Goal: Task Accomplishment & Management: Manage account settings

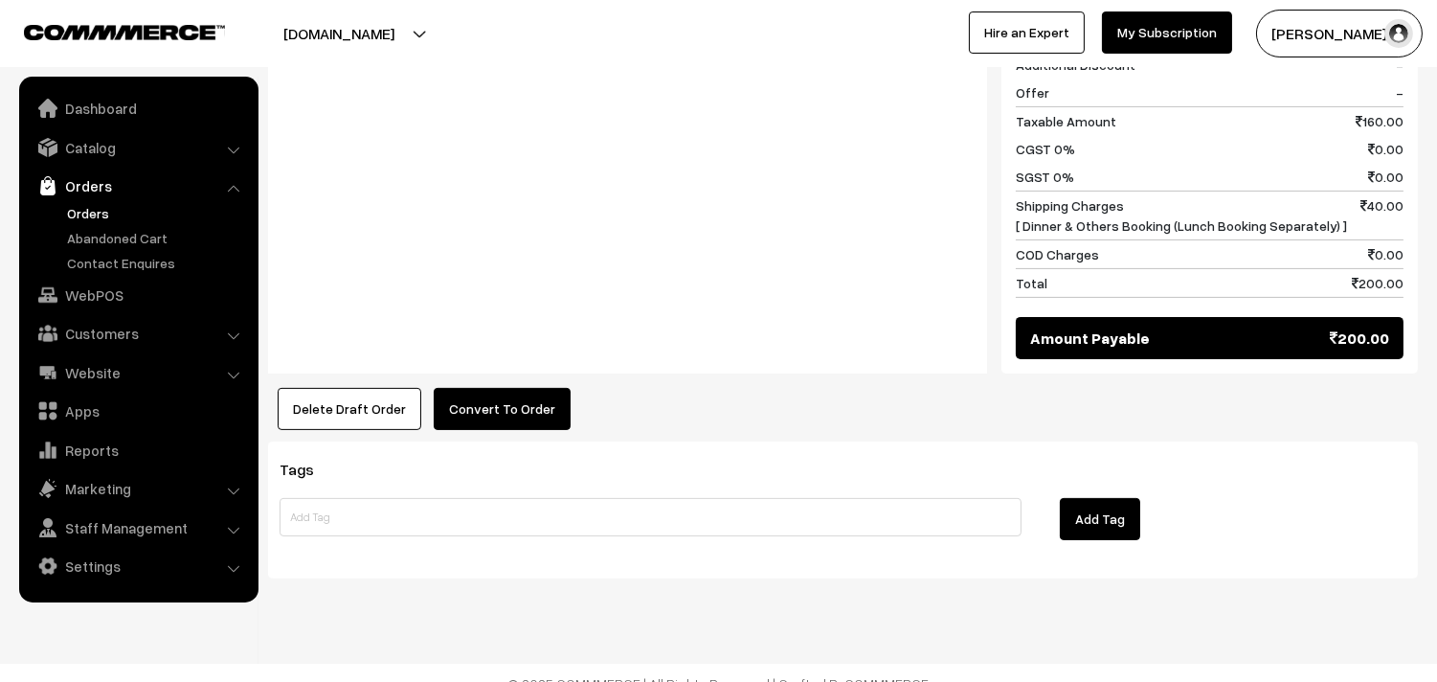
click at [525, 388] on button "Convert To Order" at bounding box center [502, 409] width 137 height 42
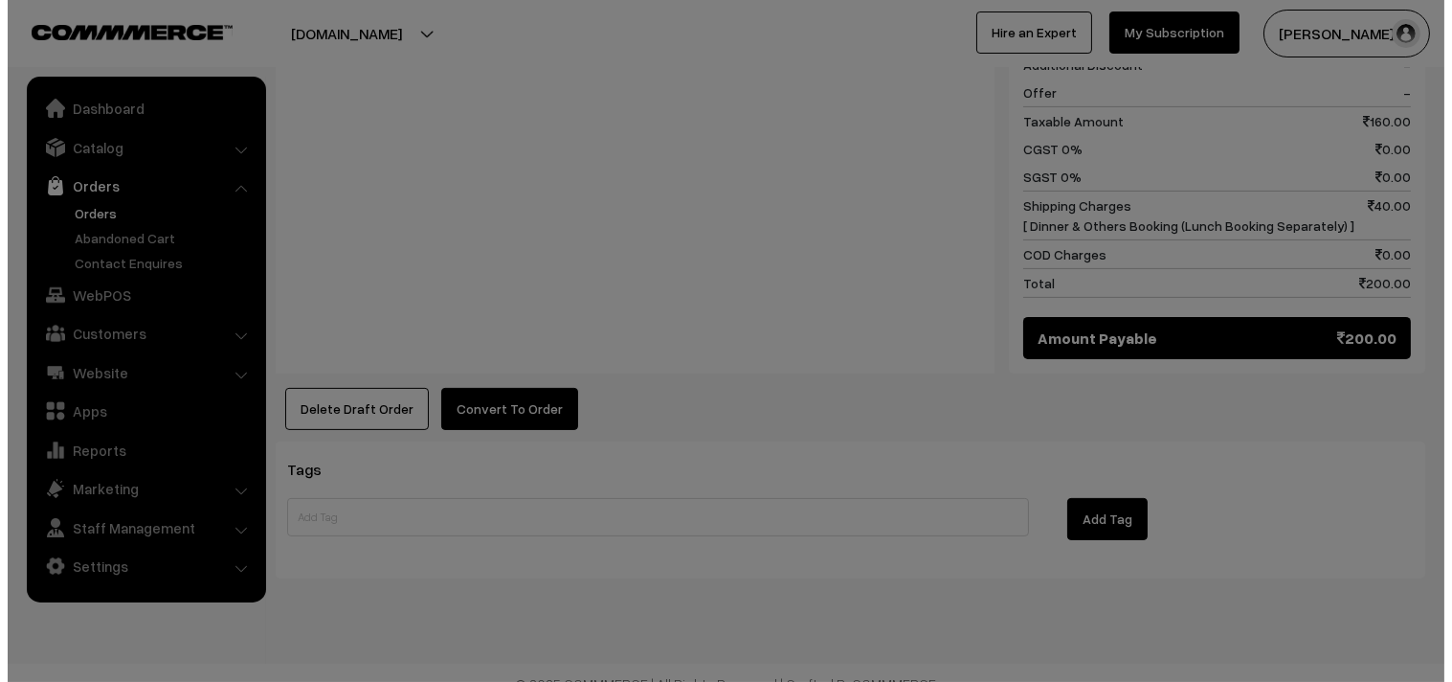
scroll to position [1044, 0]
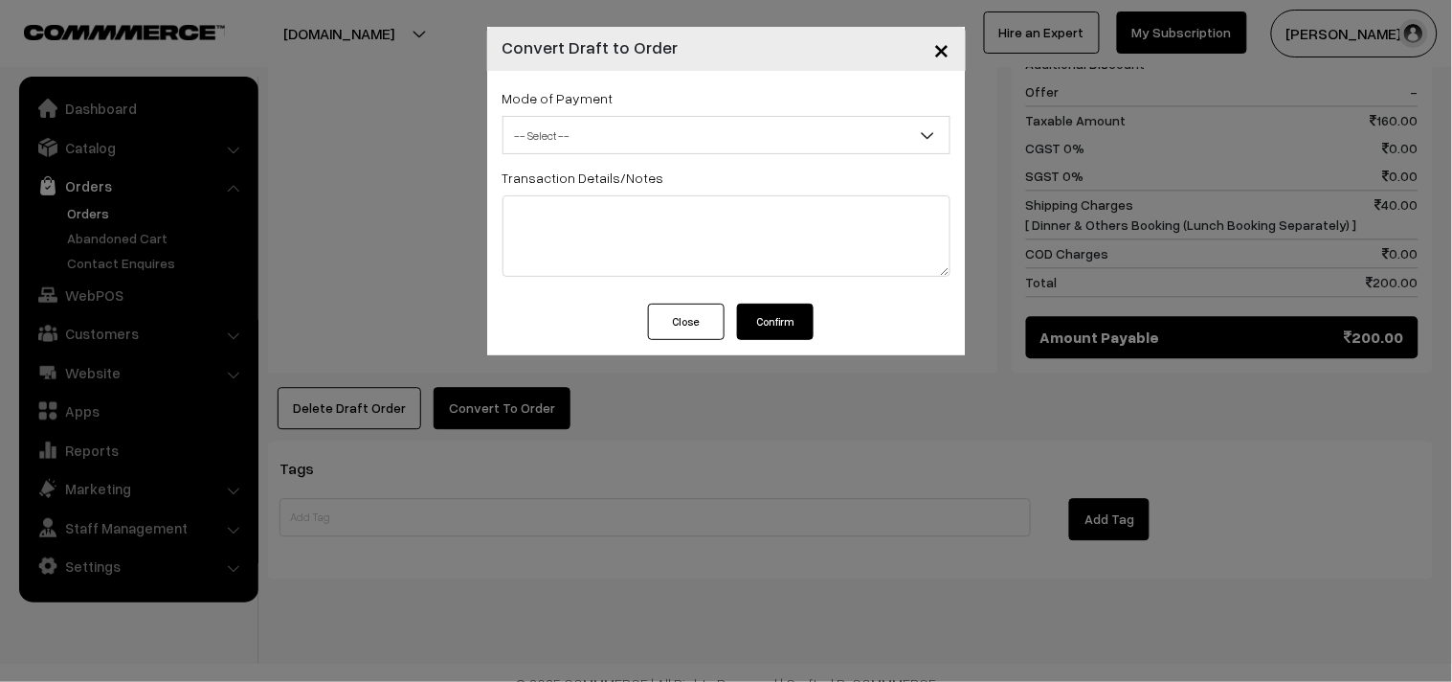
click at [576, 124] on span "-- Select --" at bounding box center [727, 136] width 446 height 34
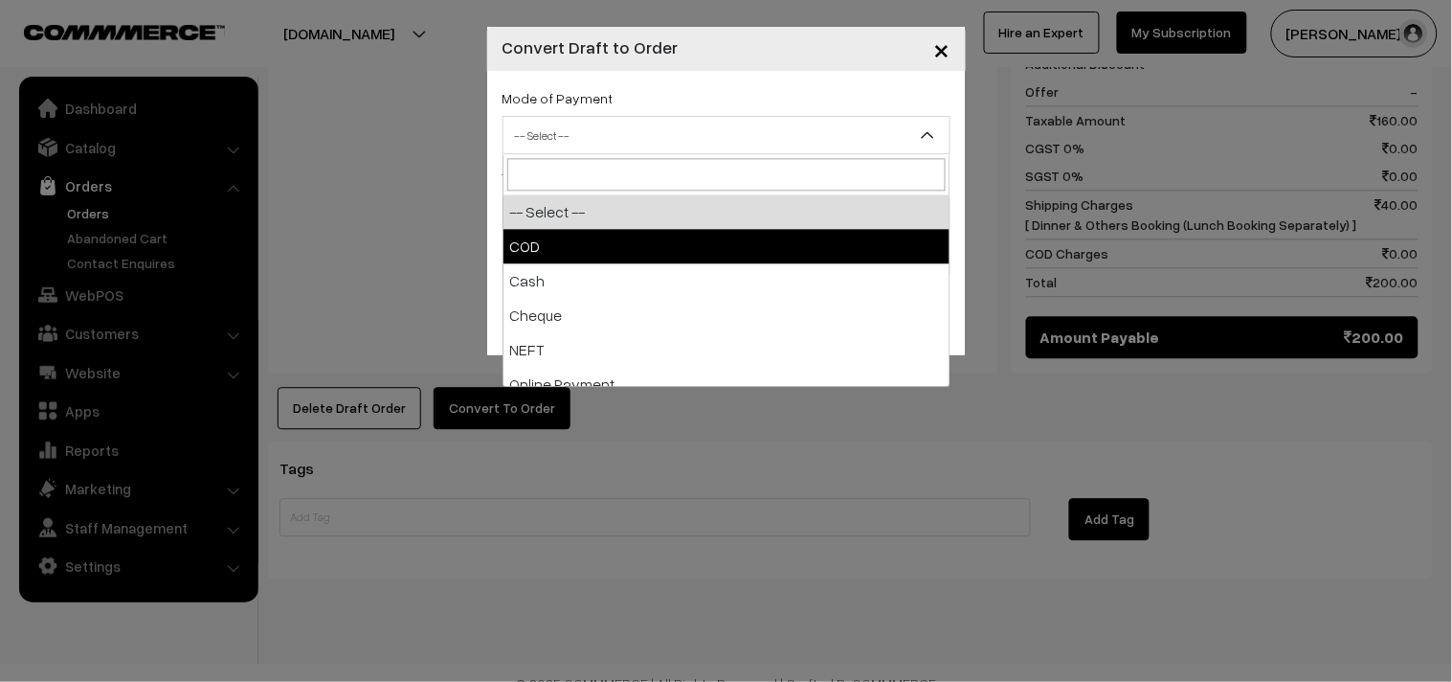
drag, startPoint x: 575, startPoint y: 135, endPoint x: 645, endPoint y: 270, distance: 152.0
select select "1"
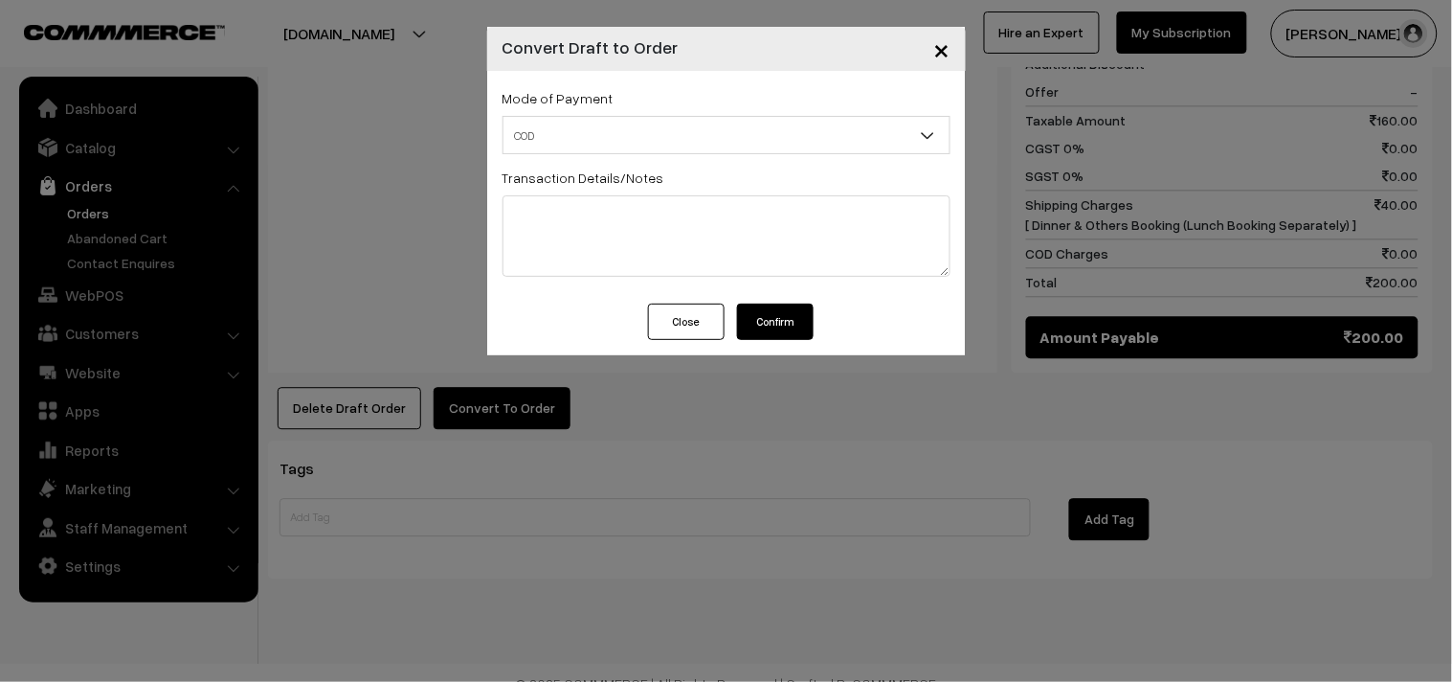
click at [804, 325] on button "Confirm" at bounding box center [775, 321] width 77 height 36
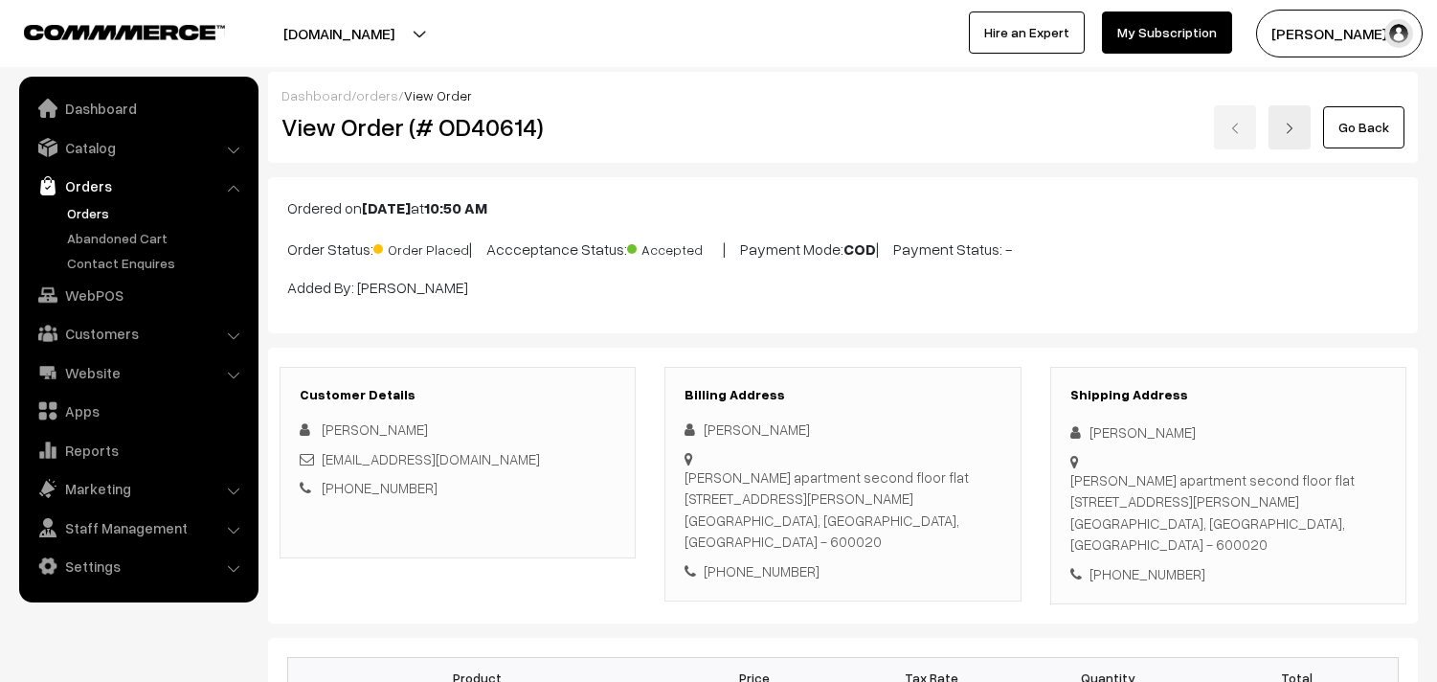
scroll to position [1038, 0]
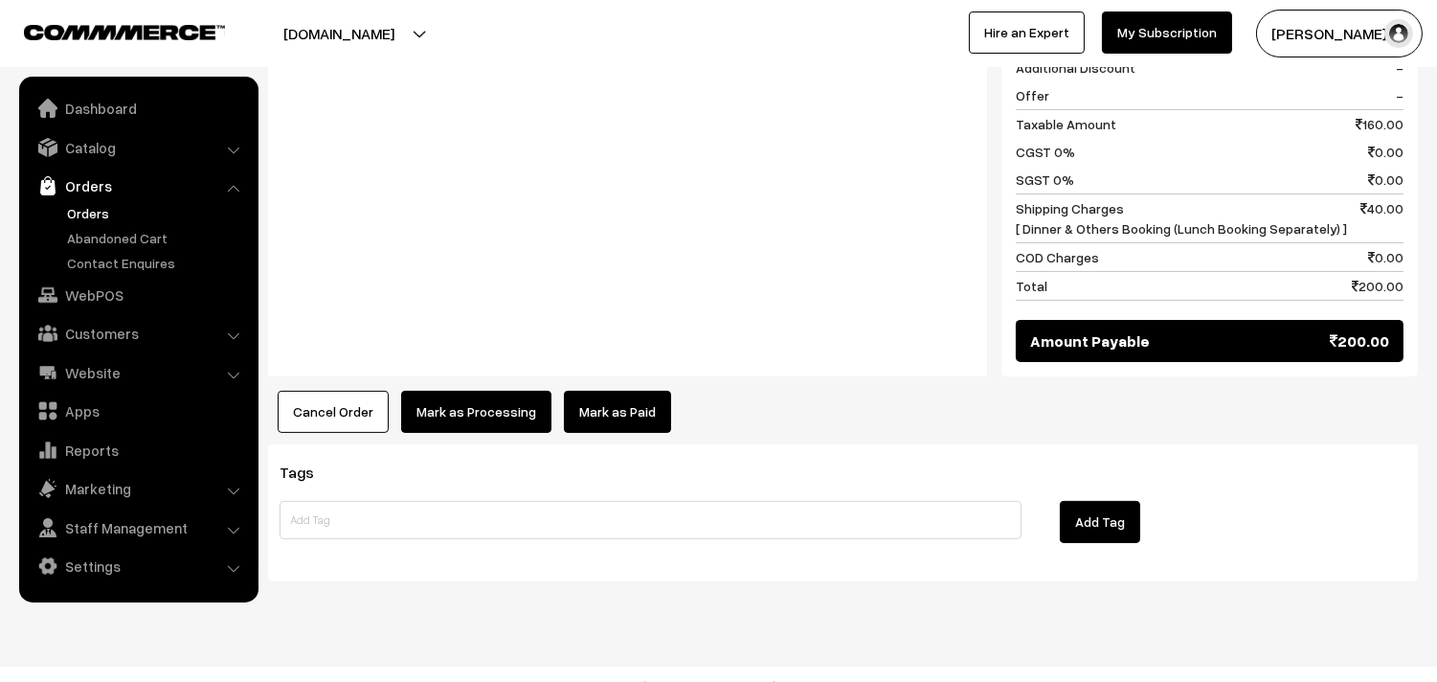
click at [493, 391] on button "Mark as Processing" at bounding box center [476, 412] width 150 height 42
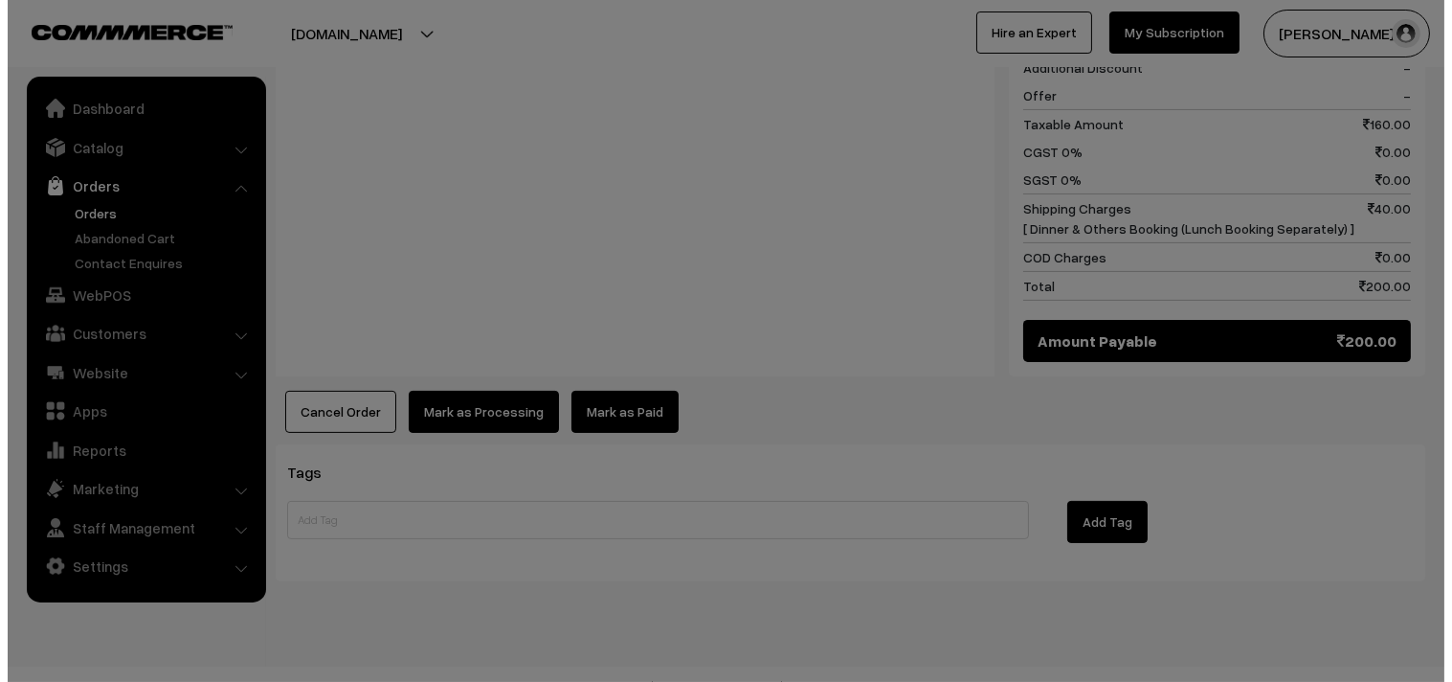
scroll to position [1042, 0]
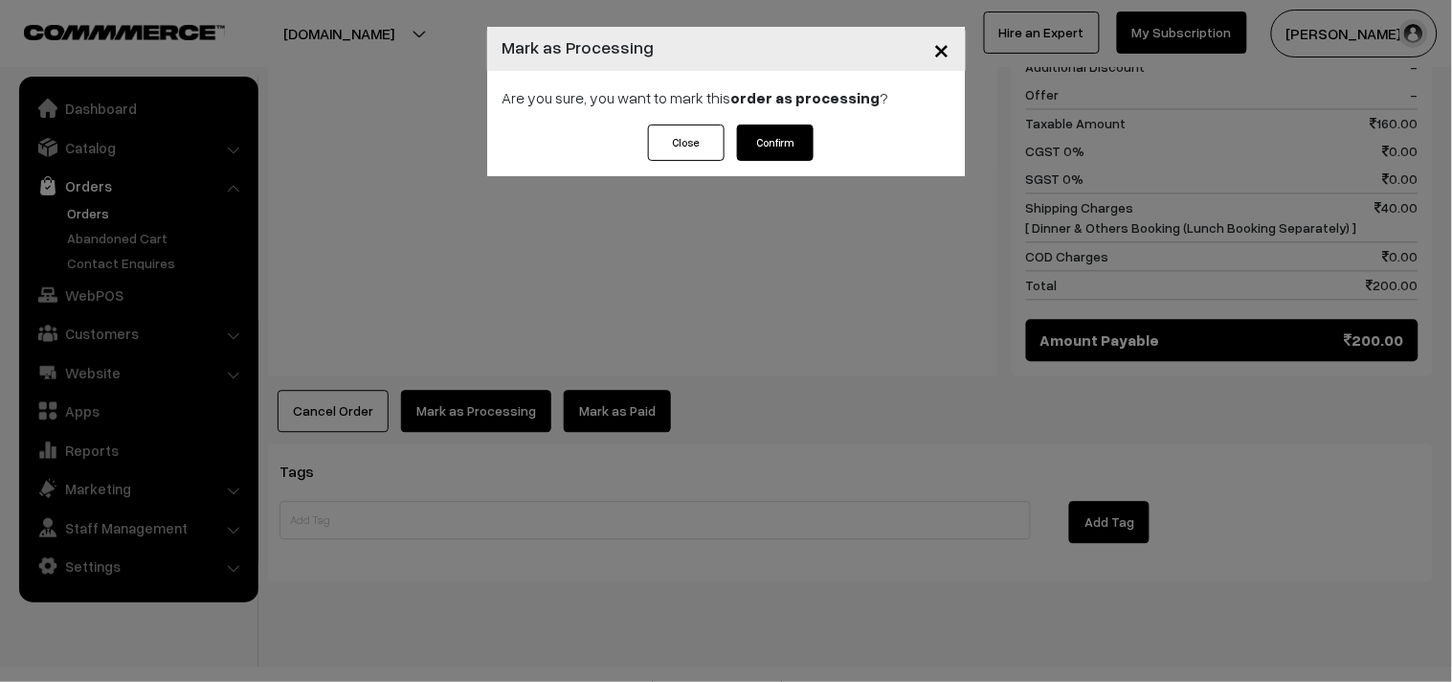
click at [758, 147] on button "Confirm" at bounding box center [775, 142] width 77 height 36
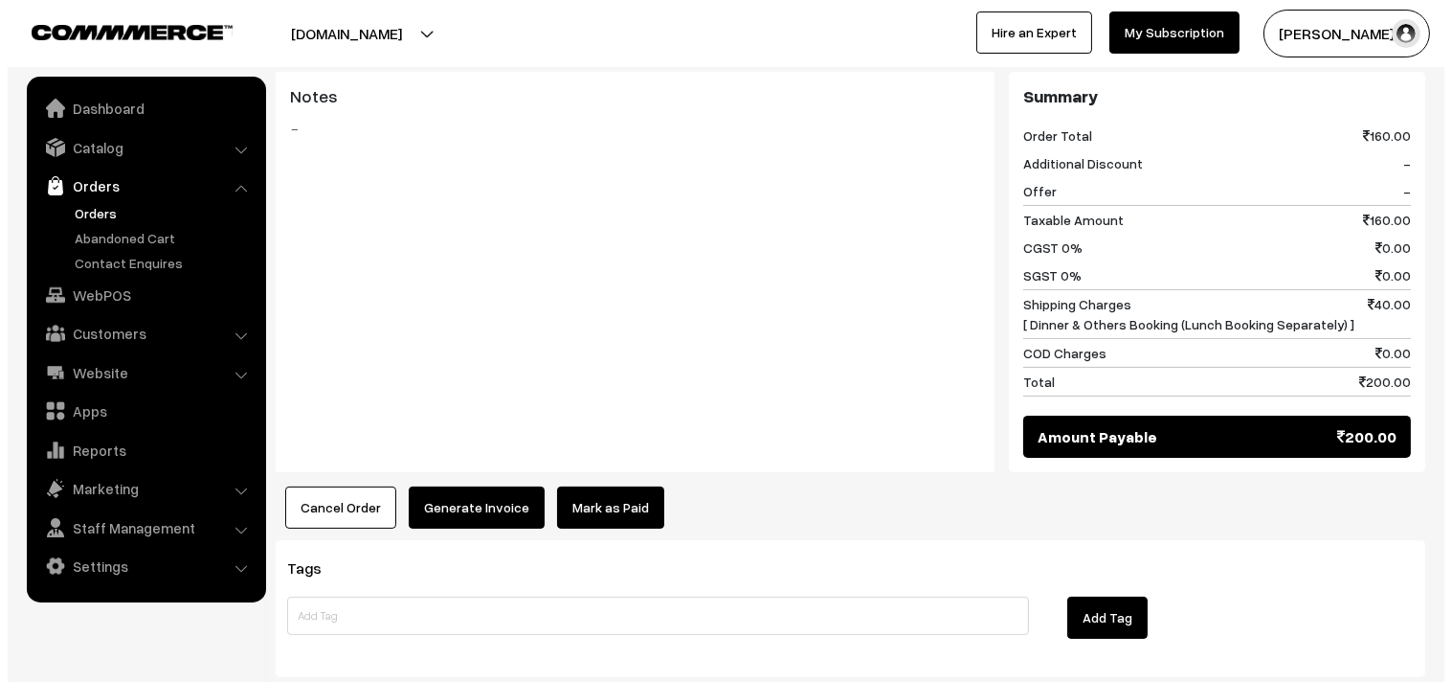
scroll to position [957, 0]
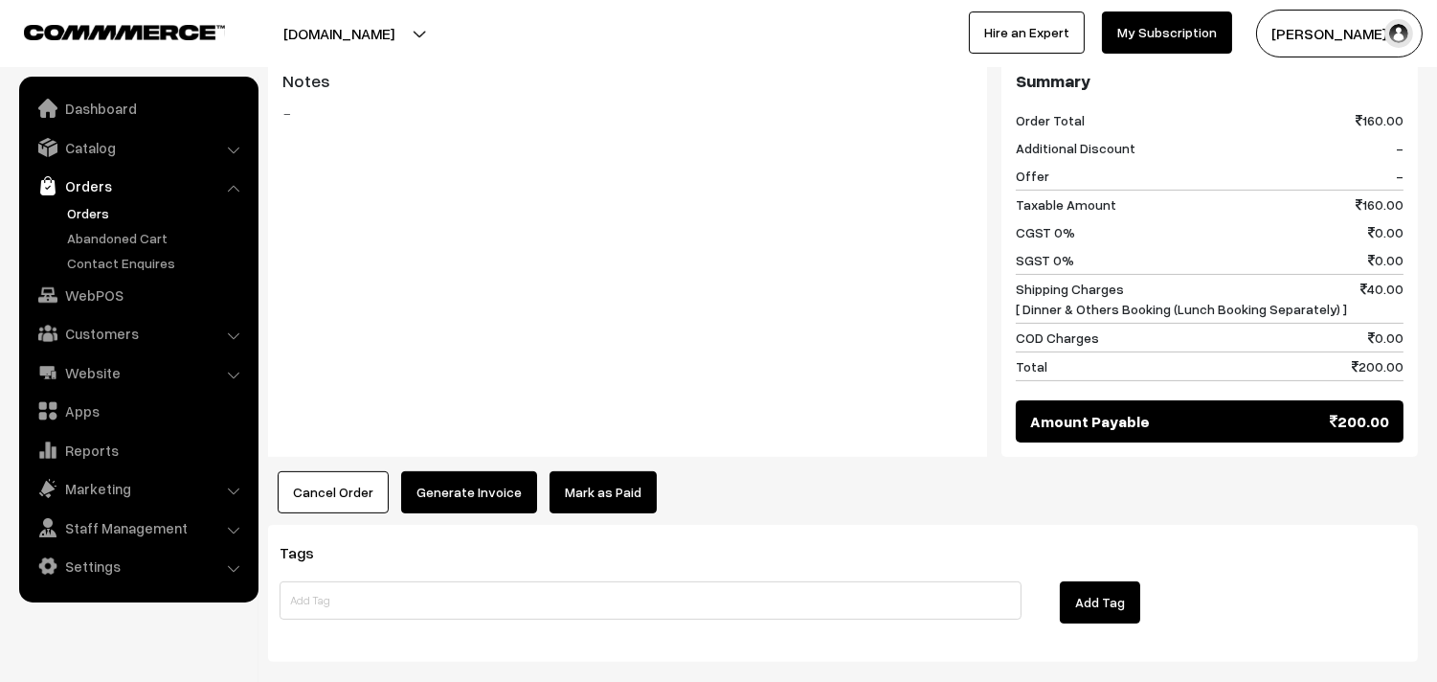
click at [505, 525] on div "Tags Add Tag" at bounding box center [843, 593] width 1150 height 137
click at [490, 471] on button "Generate Invoice" at bounding box center [469, 492] width 136 height 42
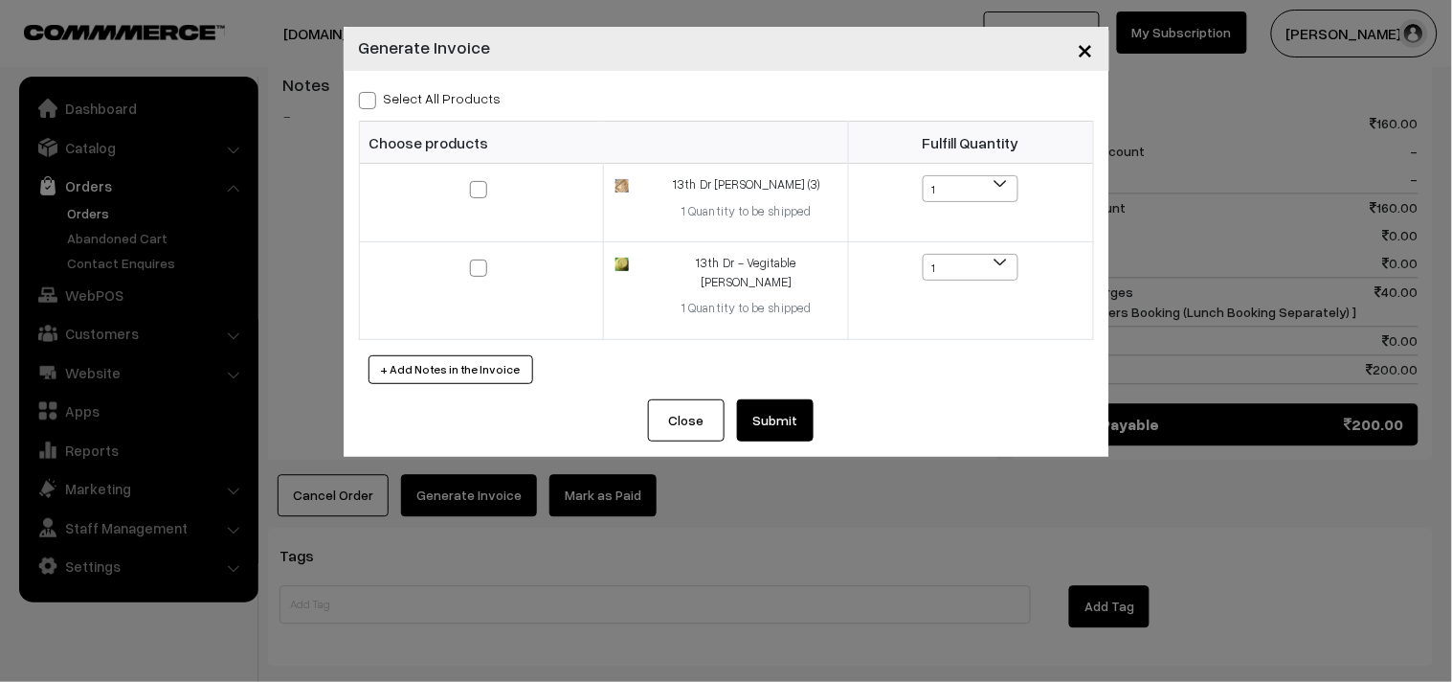
click at [460, 105] on label "Select All Products" at bounding box center [430, 98] width 143 height 20
click at [371, 103] on input "Select All Products" at bounding box center [365, 97] width 12 height 12
checkbox input "true"
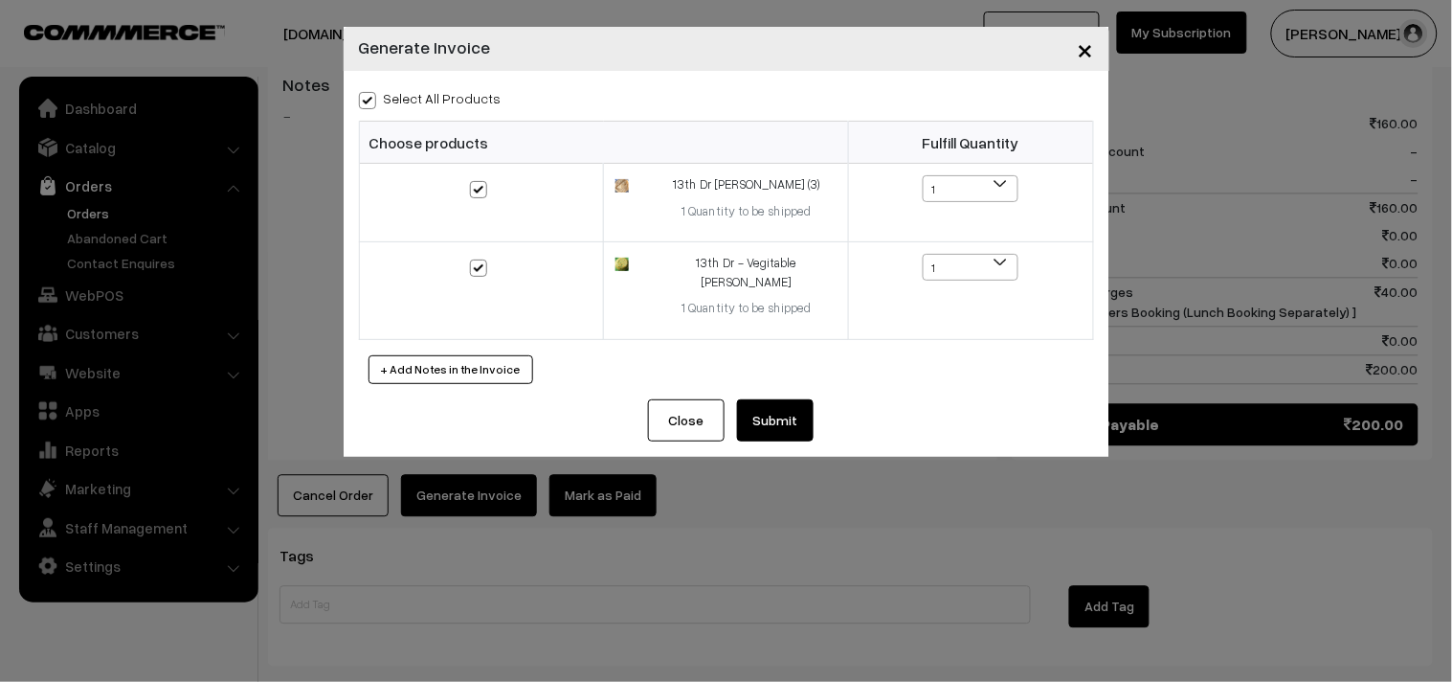
click at [795, 409] on button "Submit" at bounding box center [775, 420] width 77 height 42
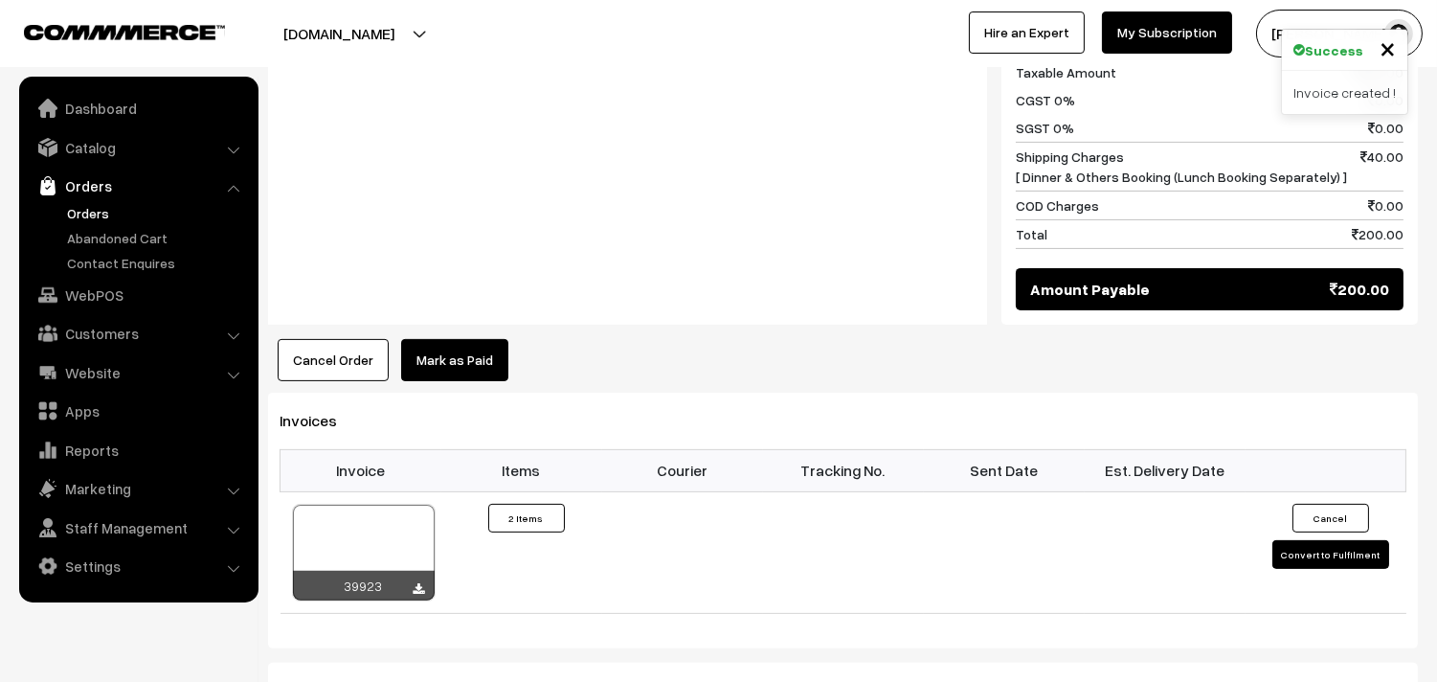
scroll to position [1382, 0]
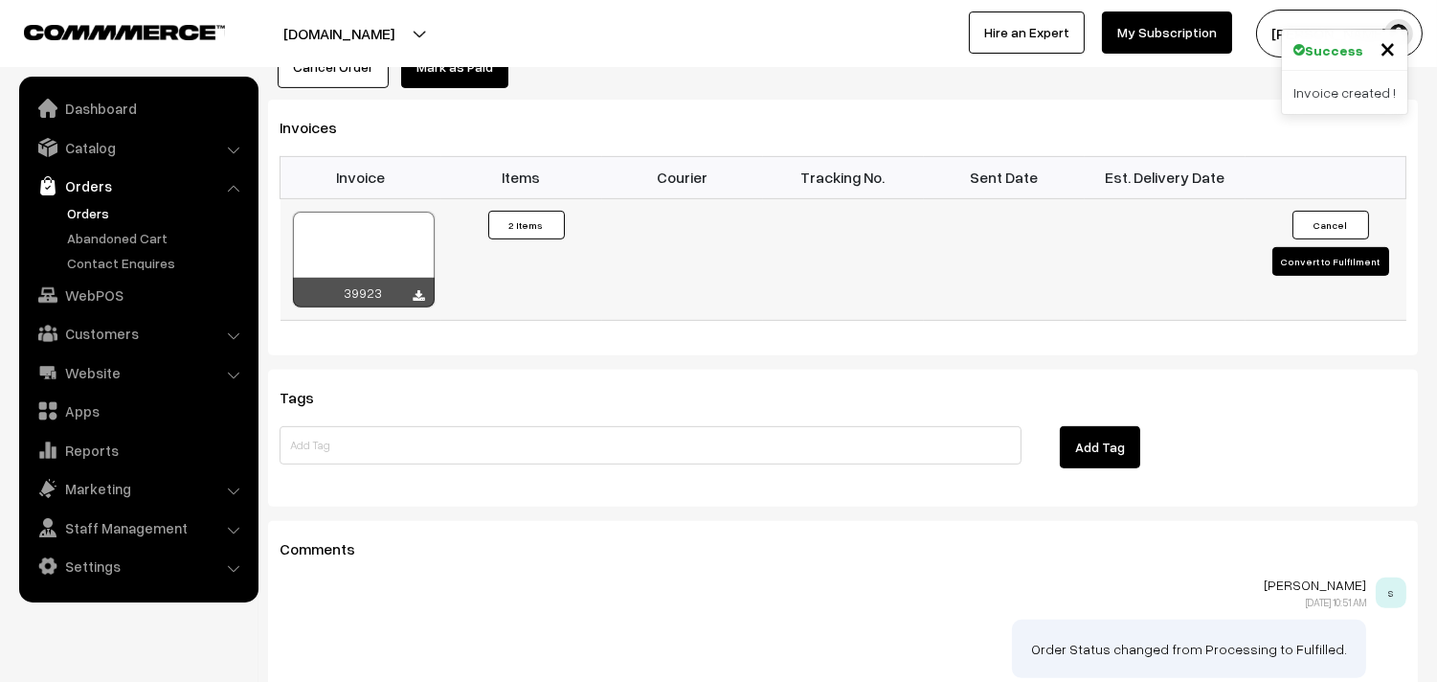
click at [365, 199] on td "39923" at bounding box center [360, 260] width 161 height 122
click at [384, 237] on div at bounding box center [364, 260] width 142 height 96
click at [109, 195] on link "Orders" at bounding box center [138, 185] width 228 height 34
click at [108, 203] on link "Orders" at bounding box center [157, 213] width 190 height 20
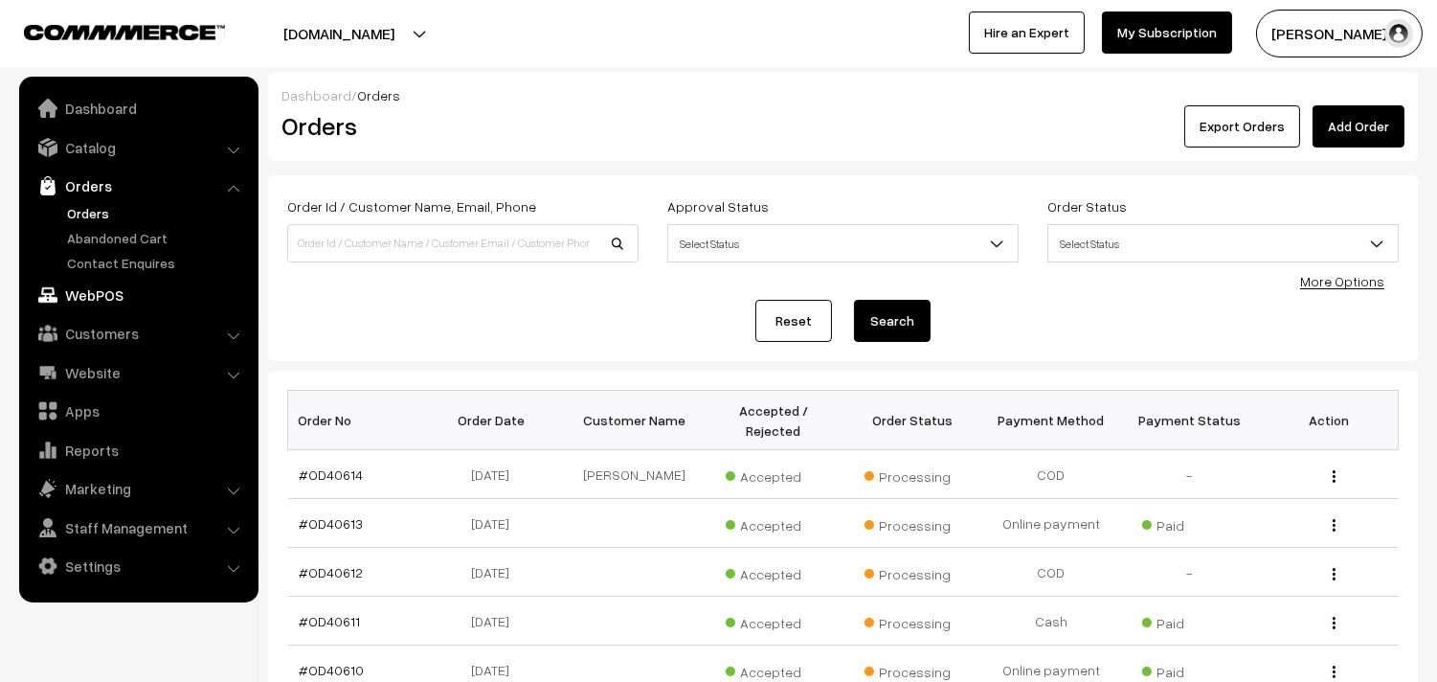
click at [106, 280] on link "WebPOS" at bounding box center [138, 295] width 228 height 34
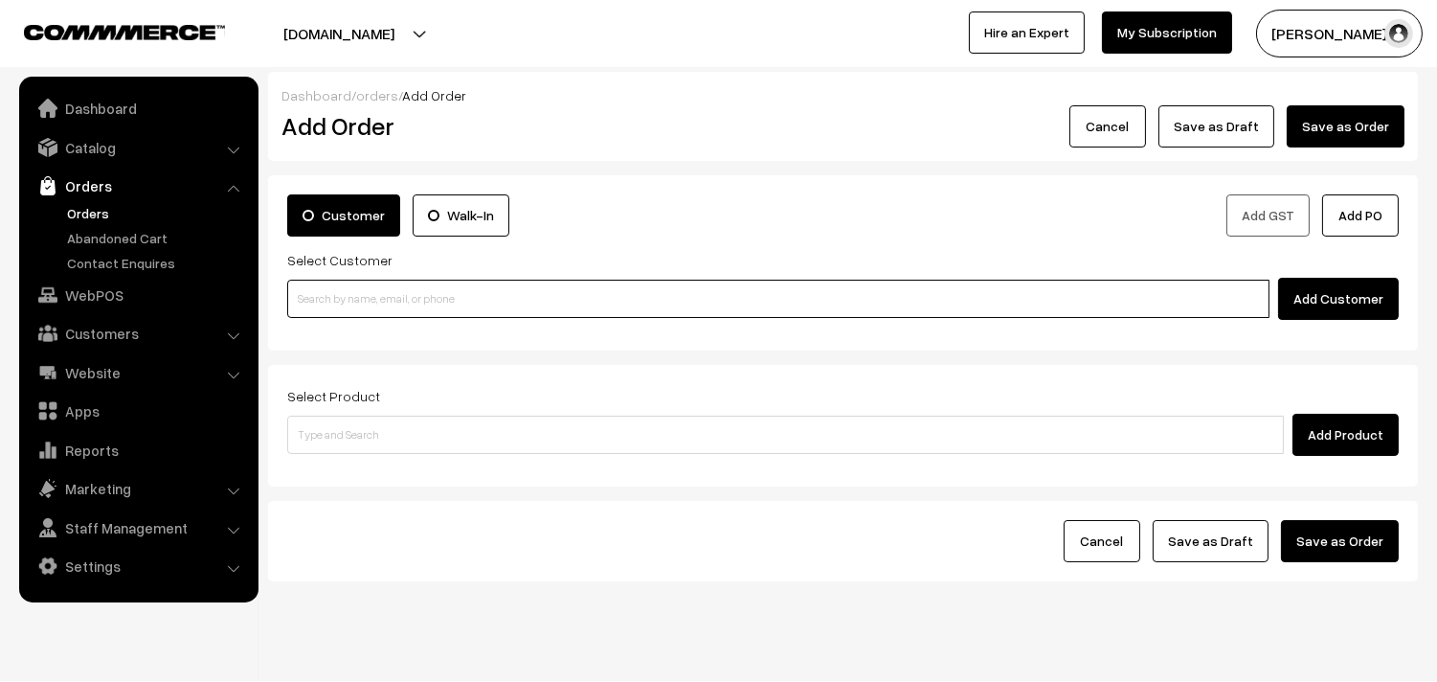
click at [395, 309] on input at bounding box center [778, 299] width 982 height 38
paste input "98409 91820"
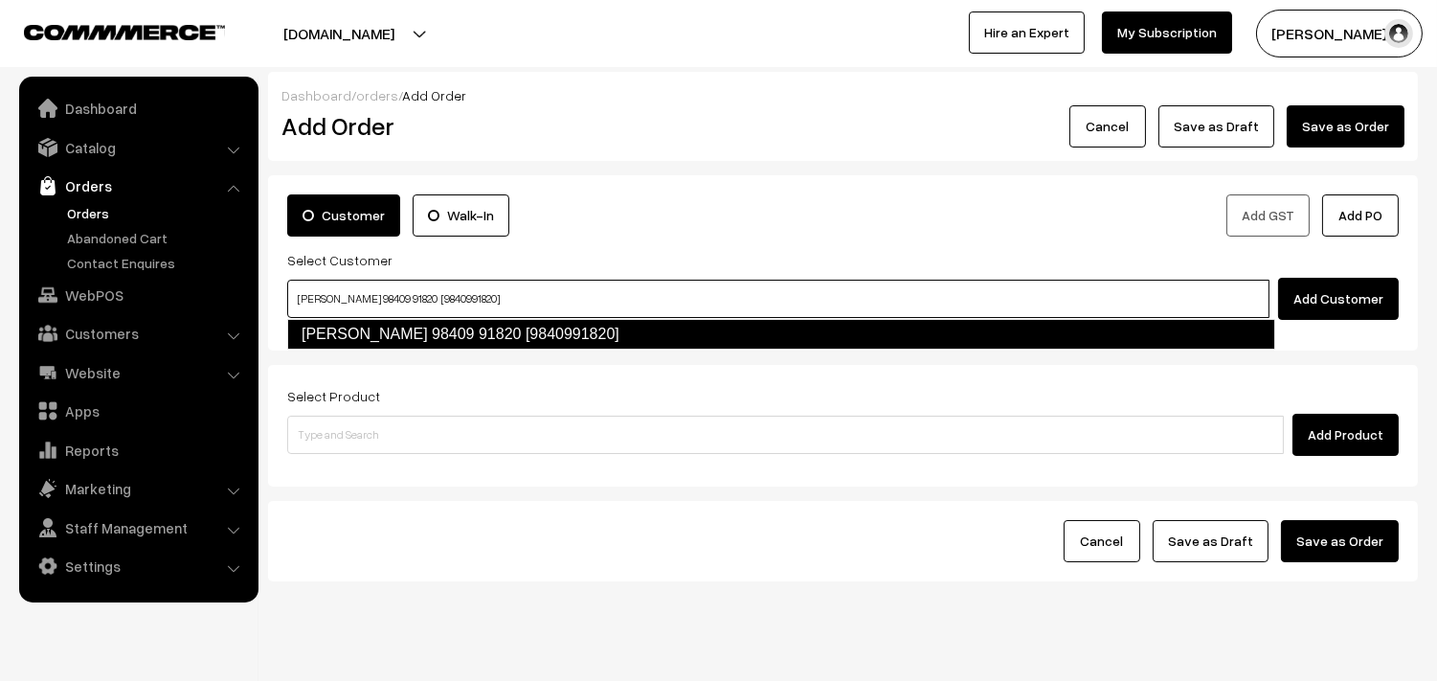
type input "Srividhya 98409 91820 [9840991820]"
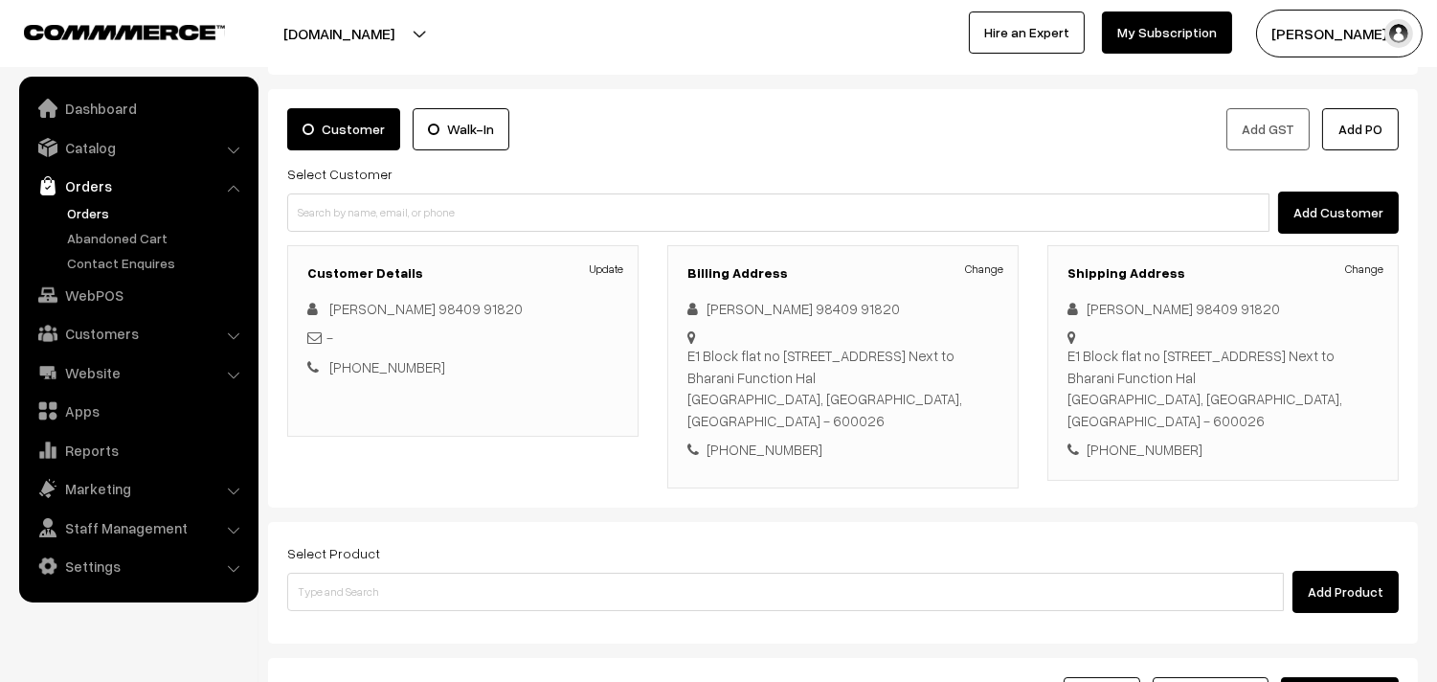
scroll to position [260, 0]
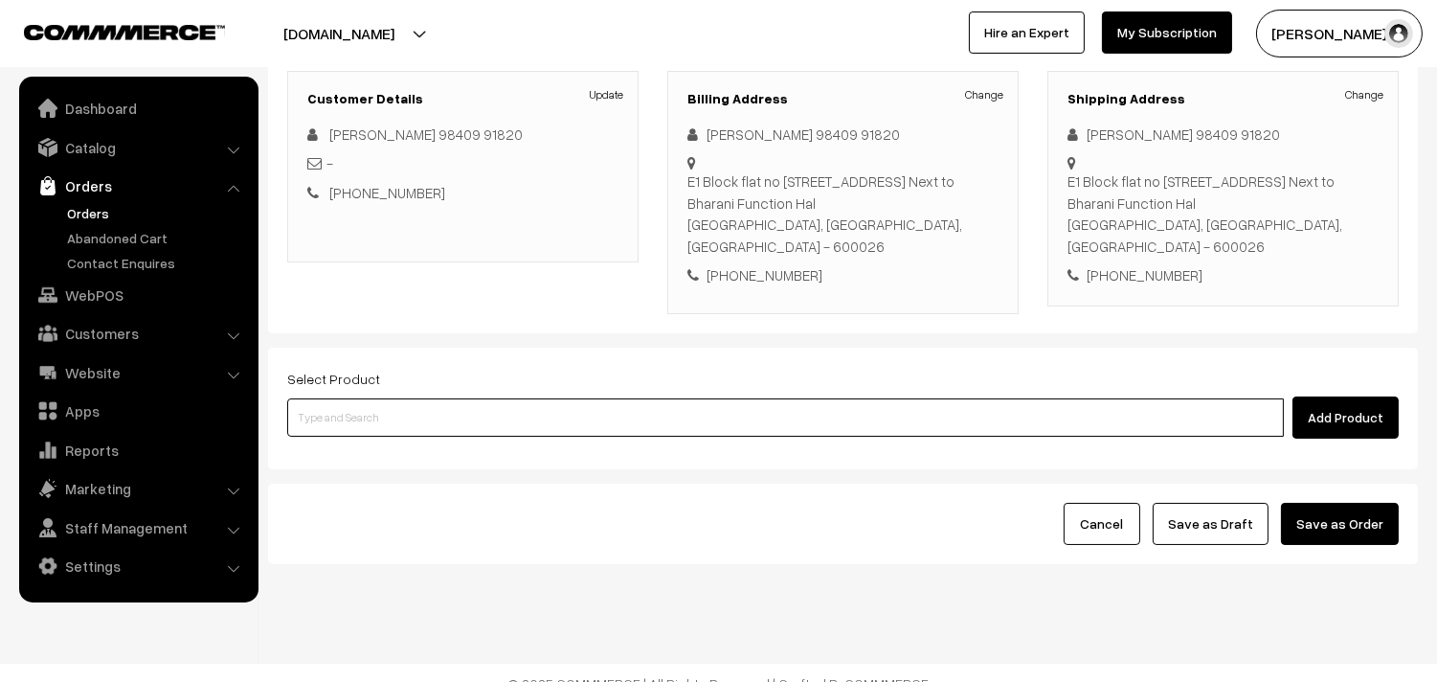
click at [488, 398] on input at bounding box center [785, 417] width 997 height 38
click at [485, 404] on input at bounding box center [785, 417] width 997 height 38
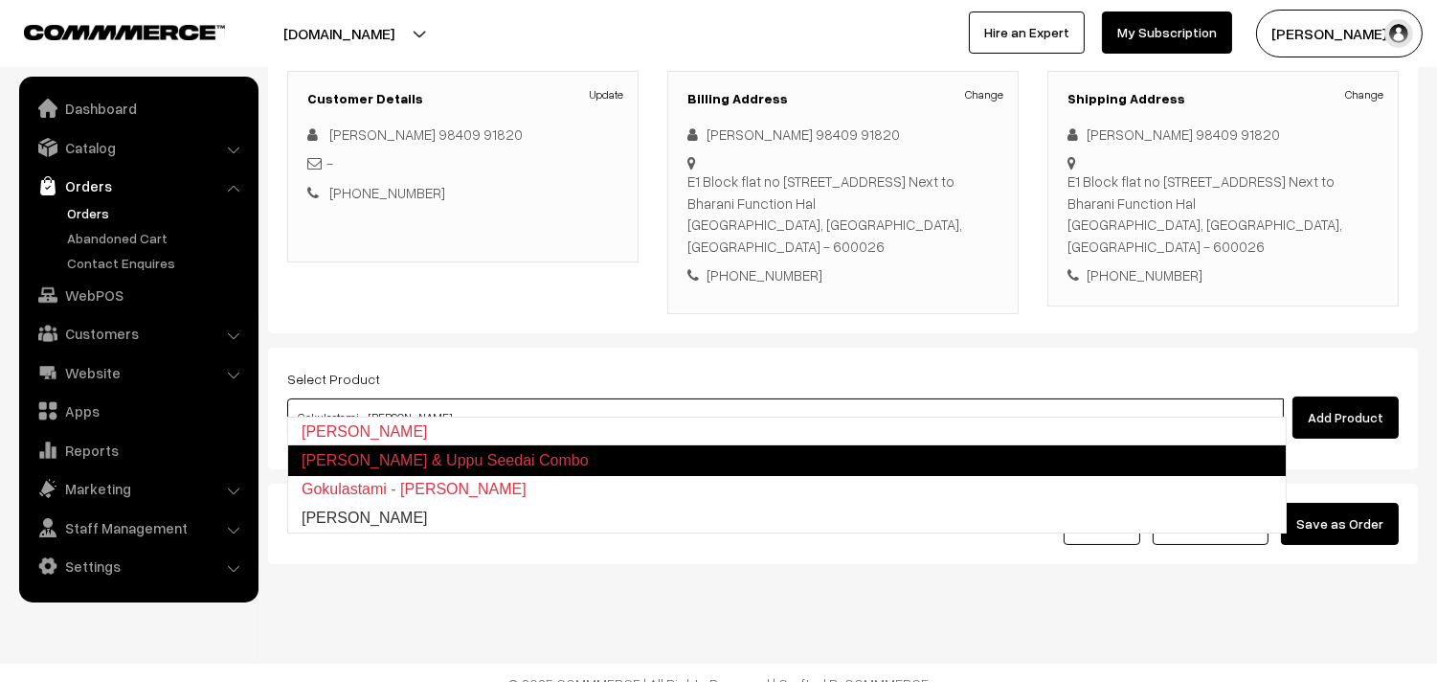
type input "[PERSON_NAME]"
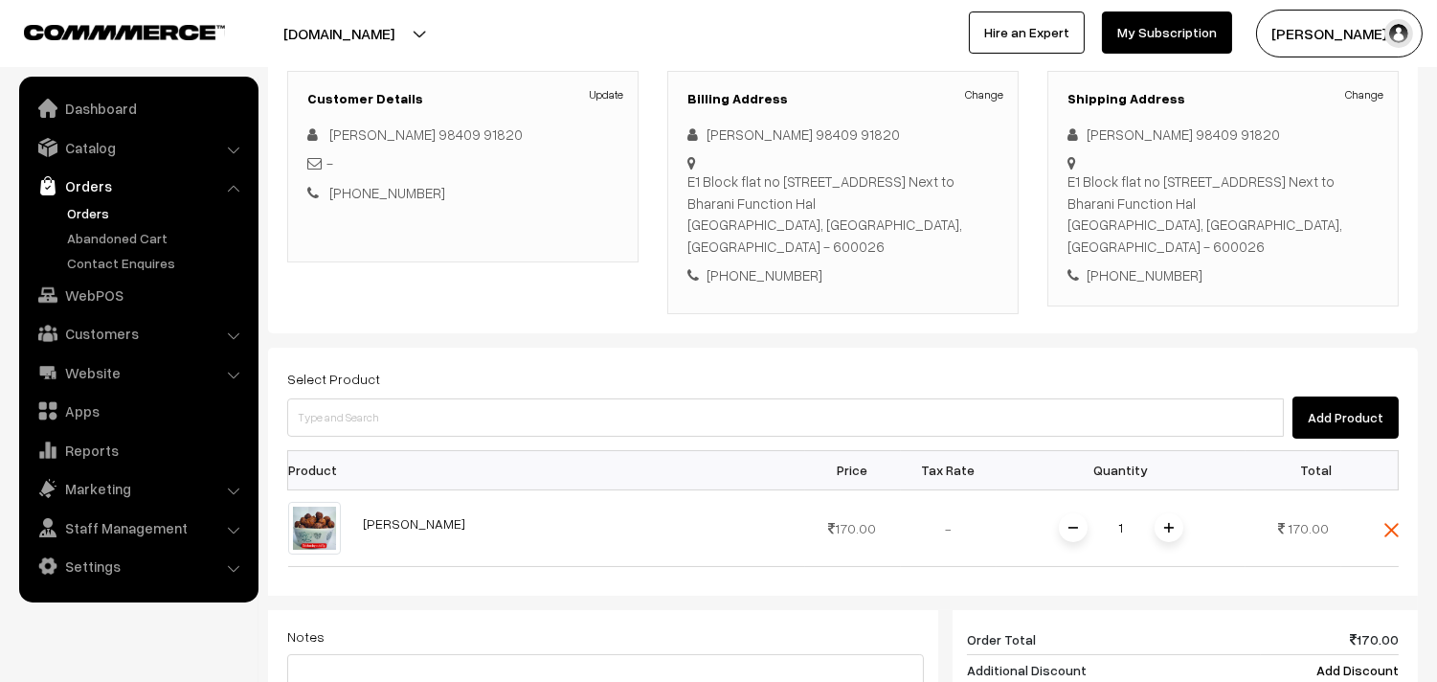
drag, startPoint x: 523, startPoint y: 374, endPoint x: 540, endPoint y: 367, distance: 18.9
click at [526, 373] on div "Select Product Add Product" at bounding box center [842, 403] width 1111 height 72
click at [1175, 513] on span at bounding box center [1168, 527] width 29 height 29
click at [1086, 415] on div "Add Product" at bounding box center [842, 417] width 1111 height 42
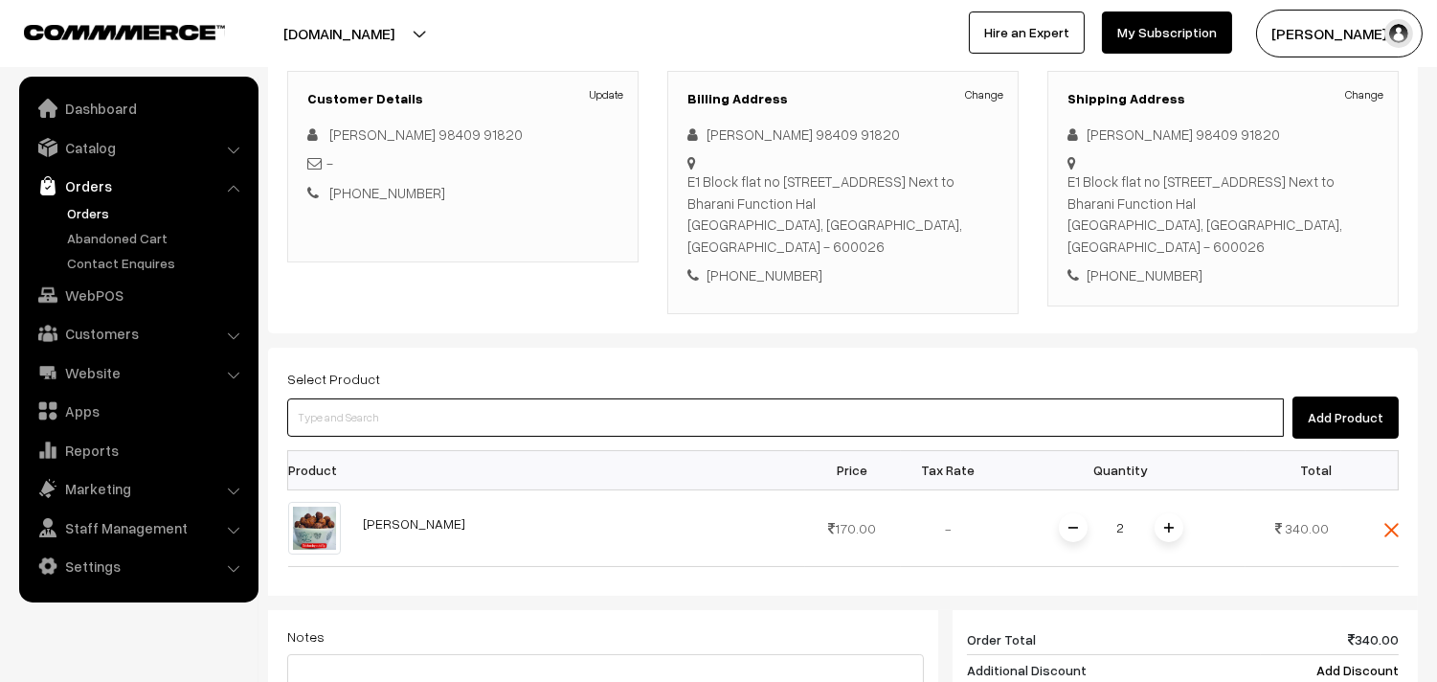
click at [1086, 402] on input at bounding box center [785, 417] width 997 height 38
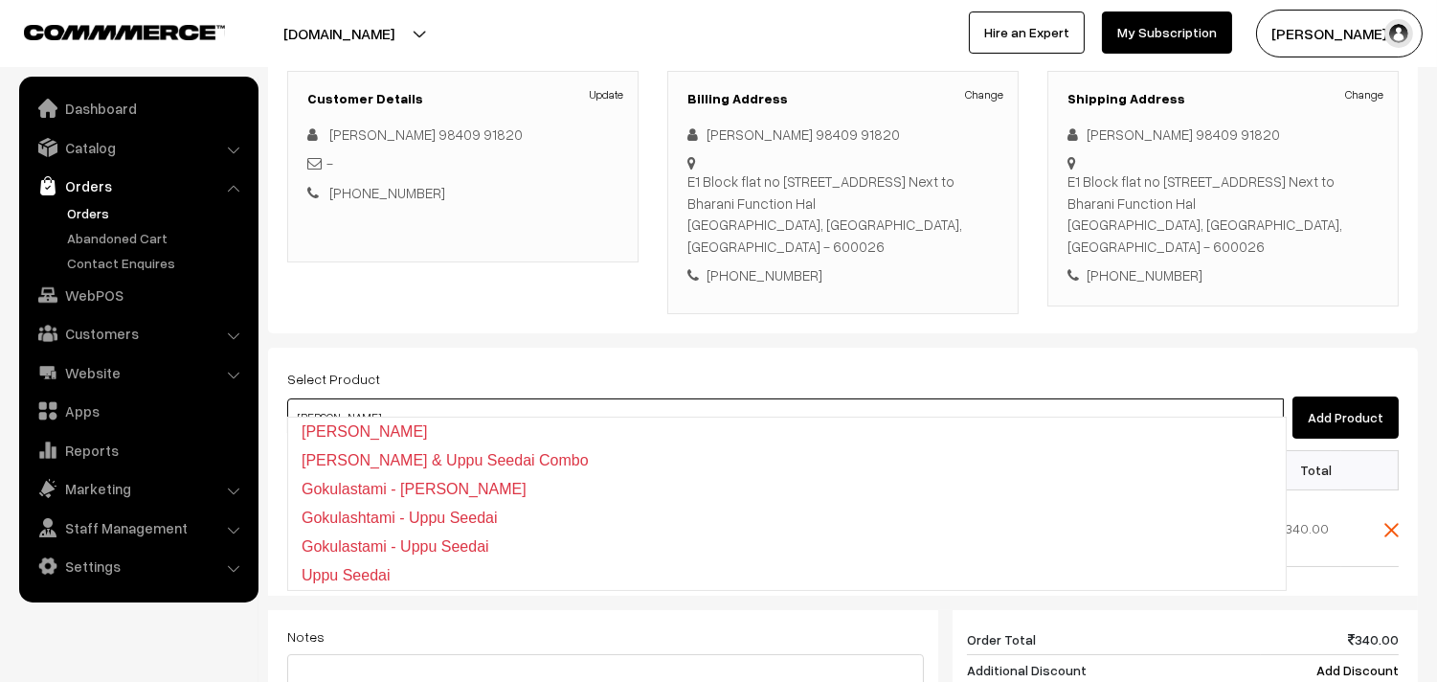
type input "Vella Seedai & Uppu Seedai Combo"
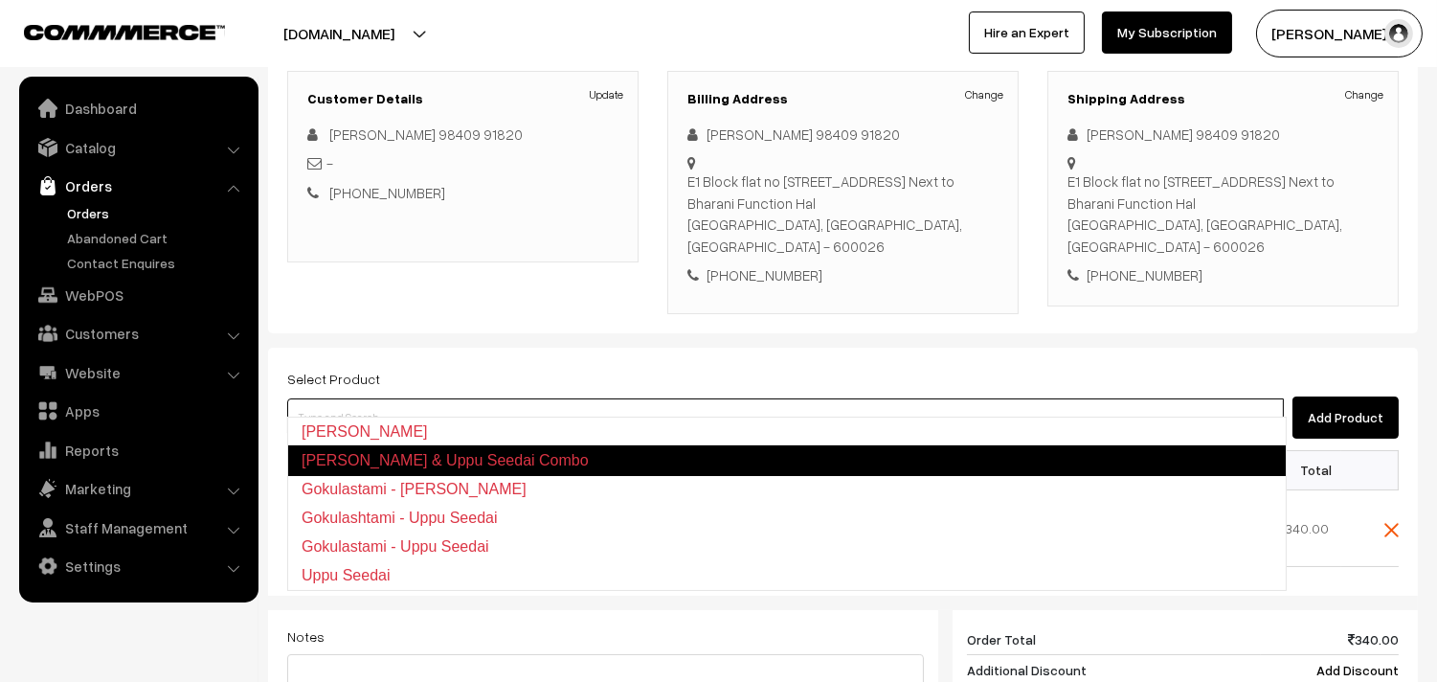
type input "s"
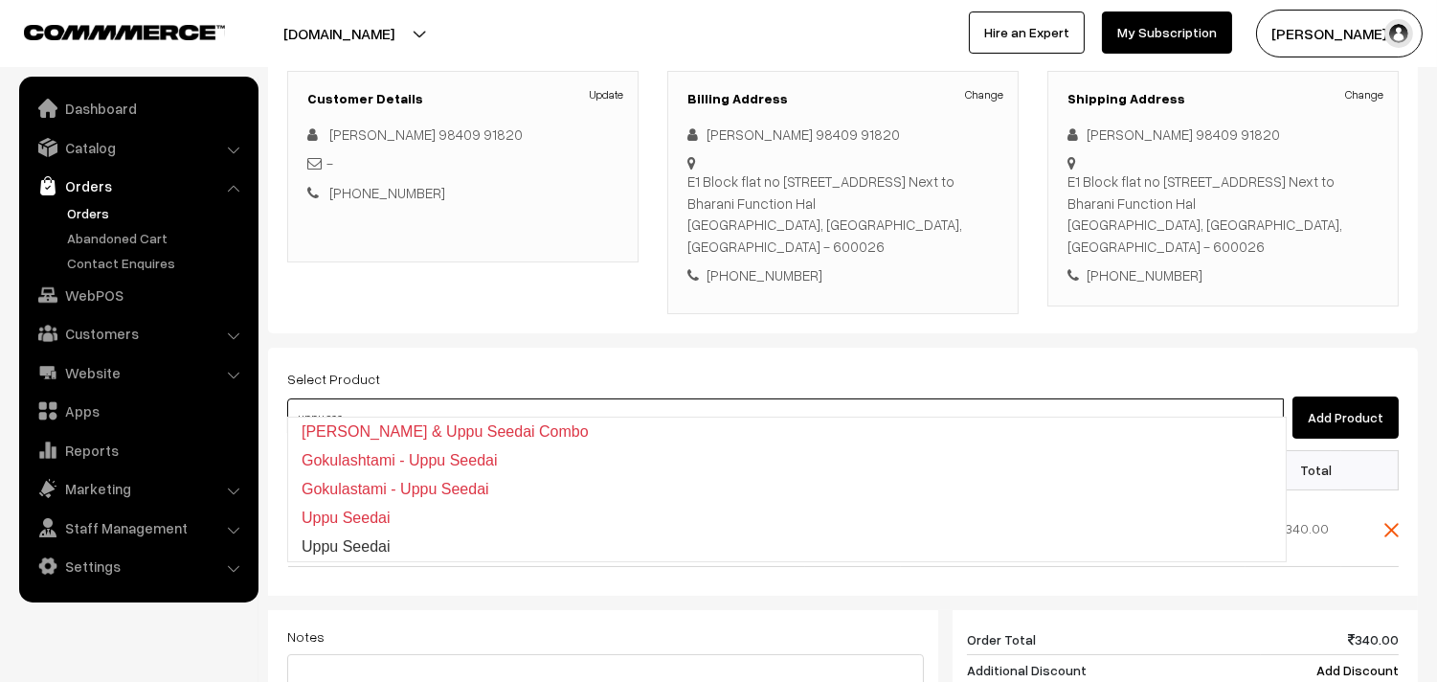
type input "Uppu Seedai"
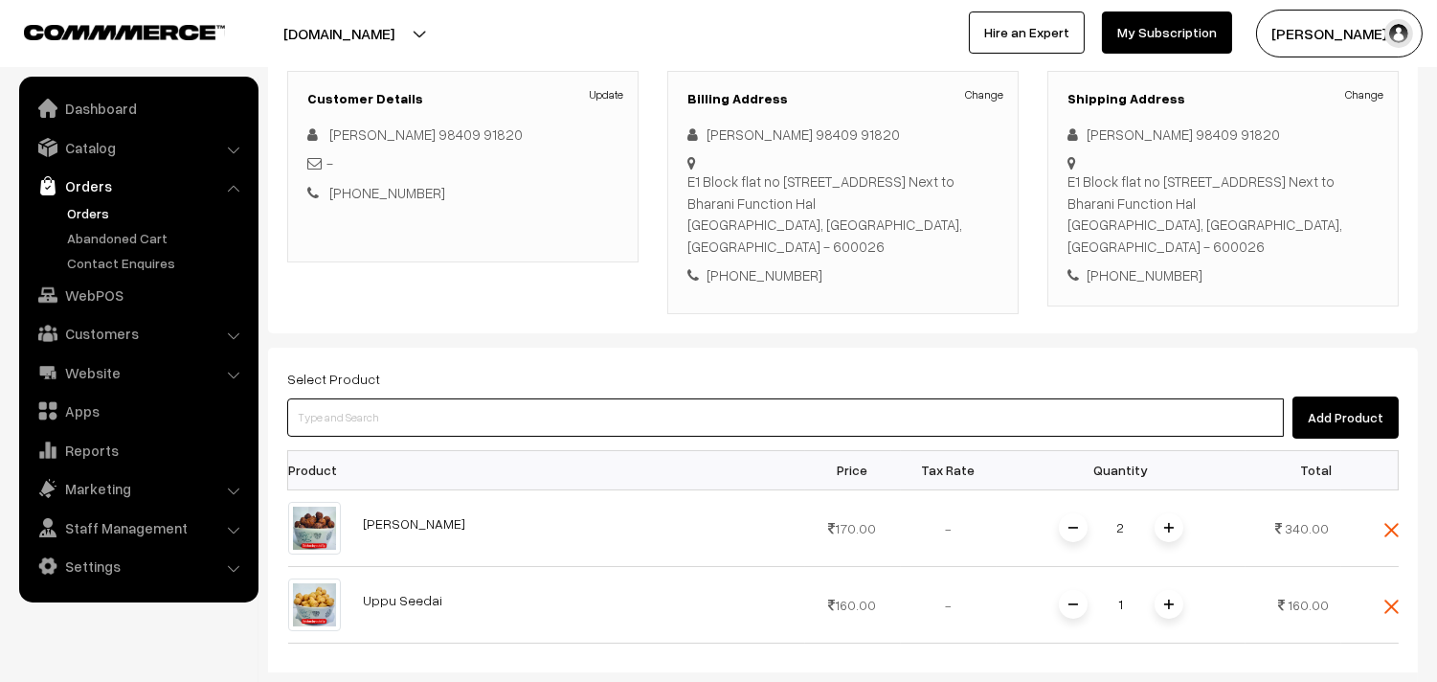
drag, startPoint x: 493, startPoint y: 390, endPoint x: 476, endPoint y: 373, distance: 23.7
click at [493, 398] on input at bounding box center [785, 417] width 997 height 38
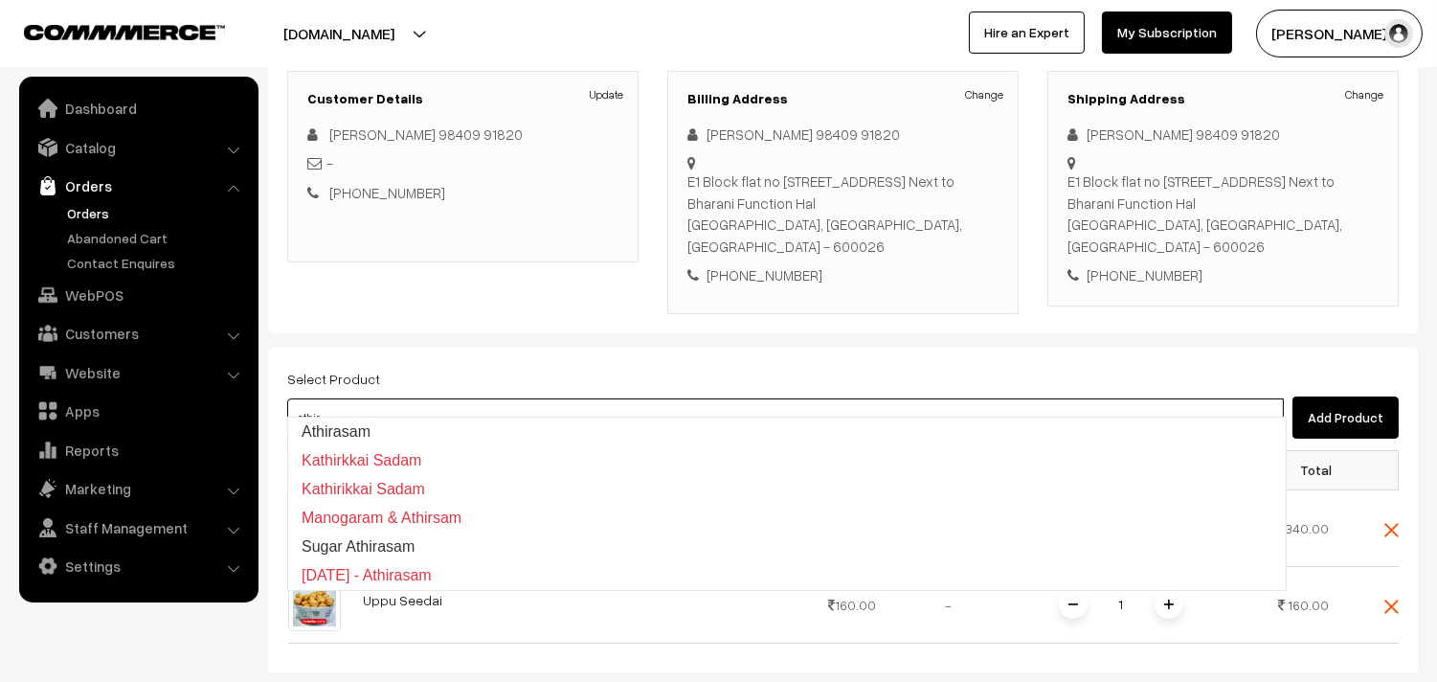
type input "Athirasam"
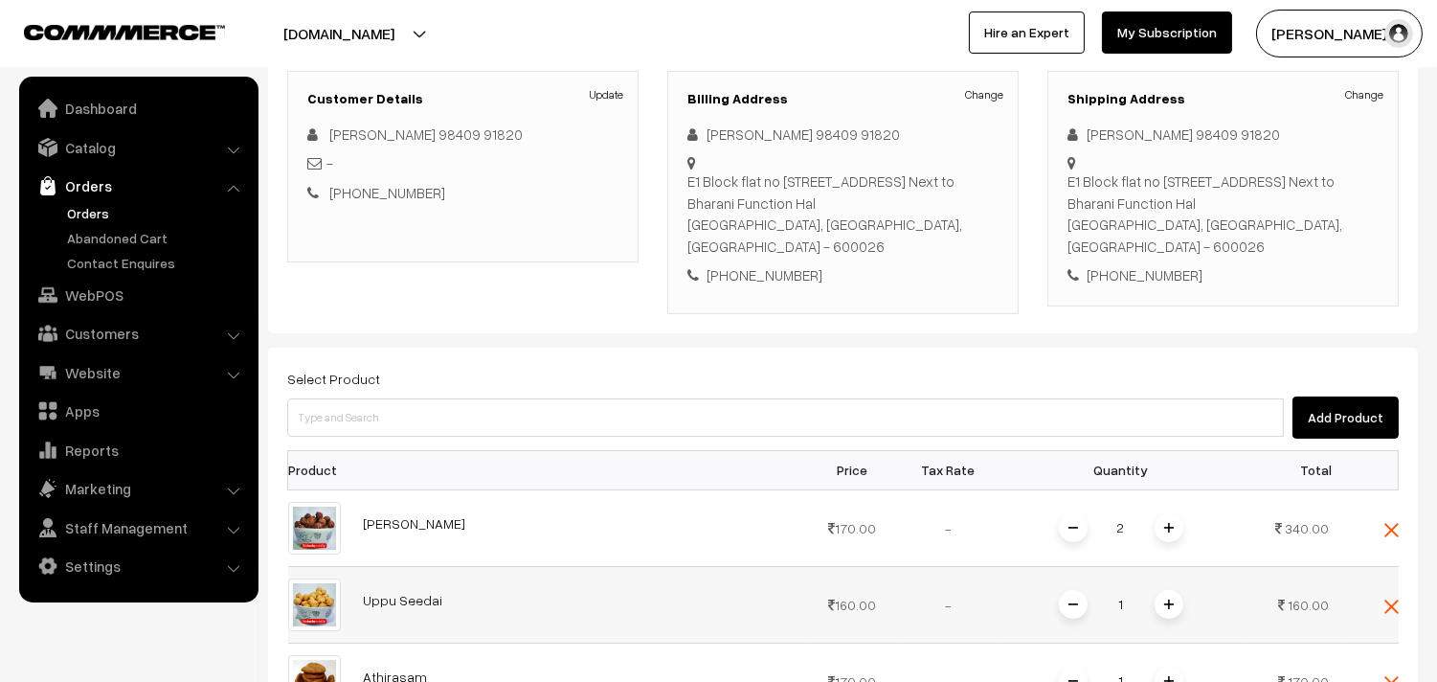
click at [1171, 592] on span at bounding box center [1168, 604] width 29 height 29
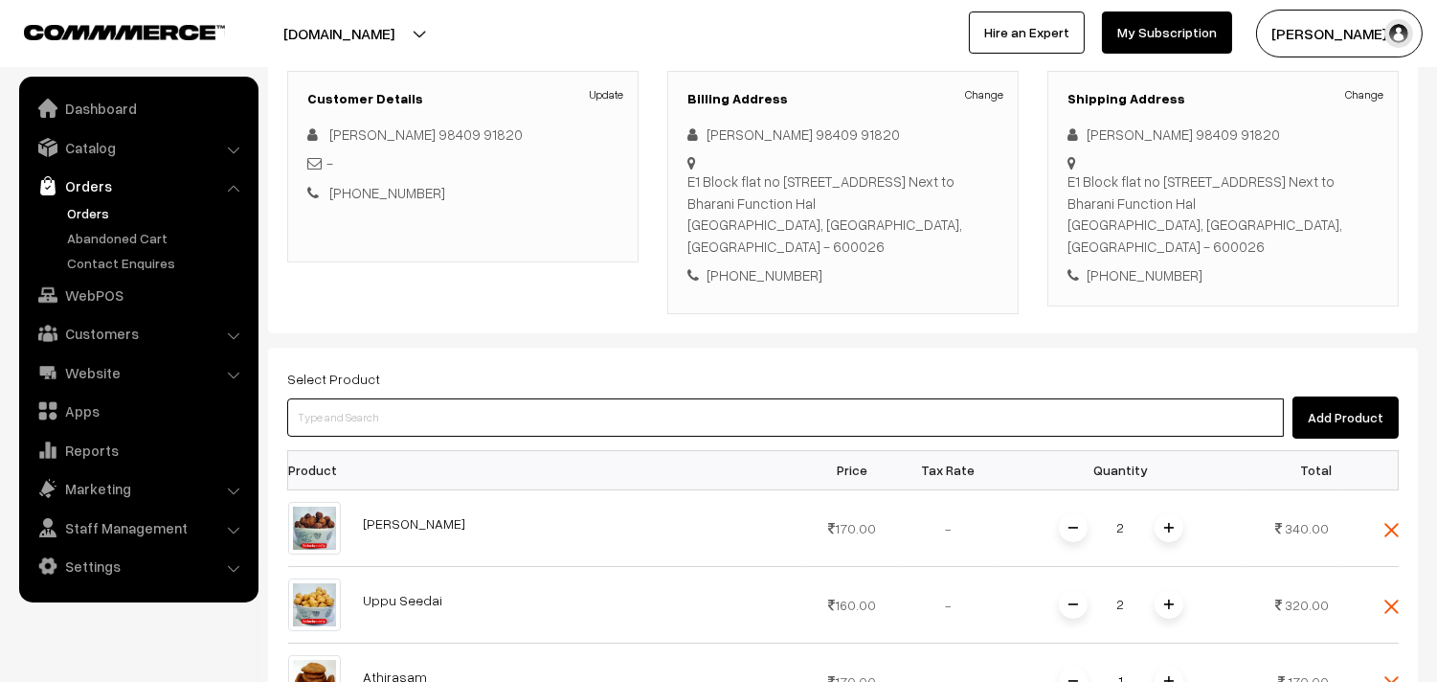
click at [665, 398] on input at bounding box center [785, 417] width 997 height 38
click at [655, 398] on input at bounding box center [785, 417] width 997 height 38
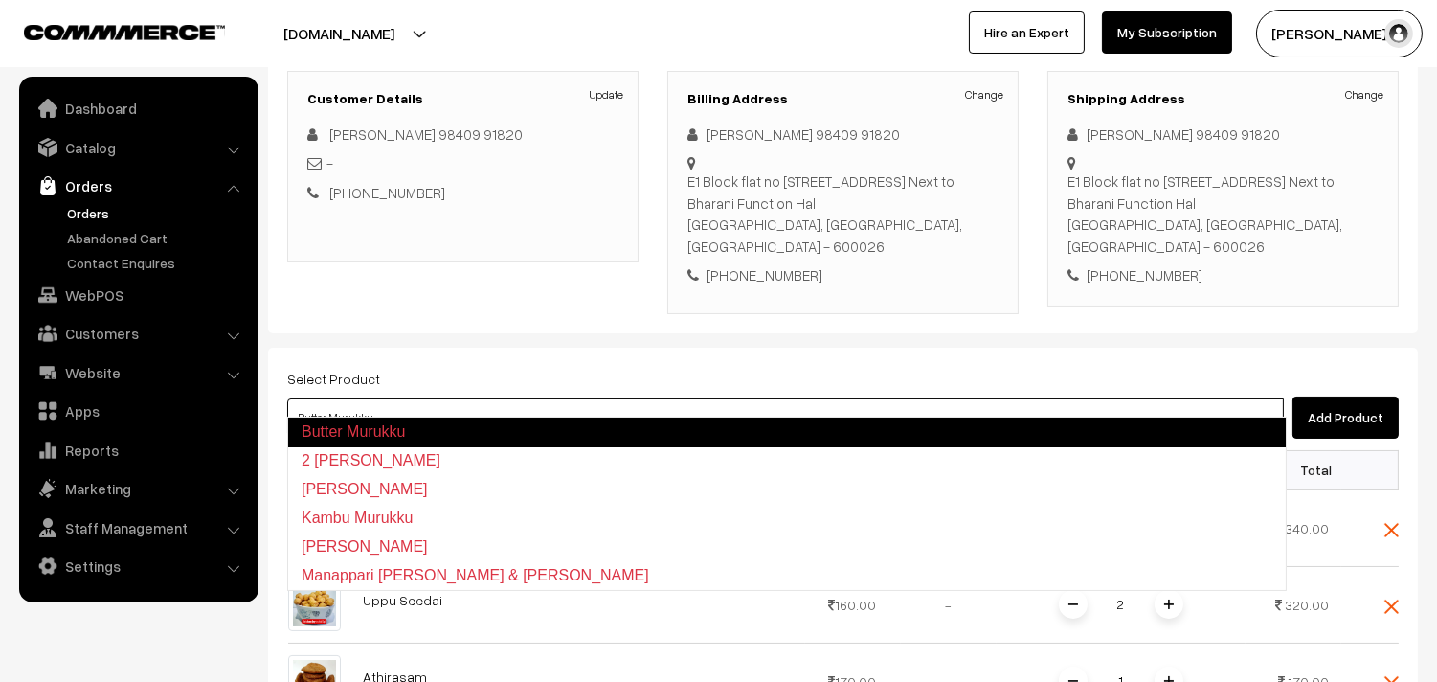
type input "2 Suttu Murukku"
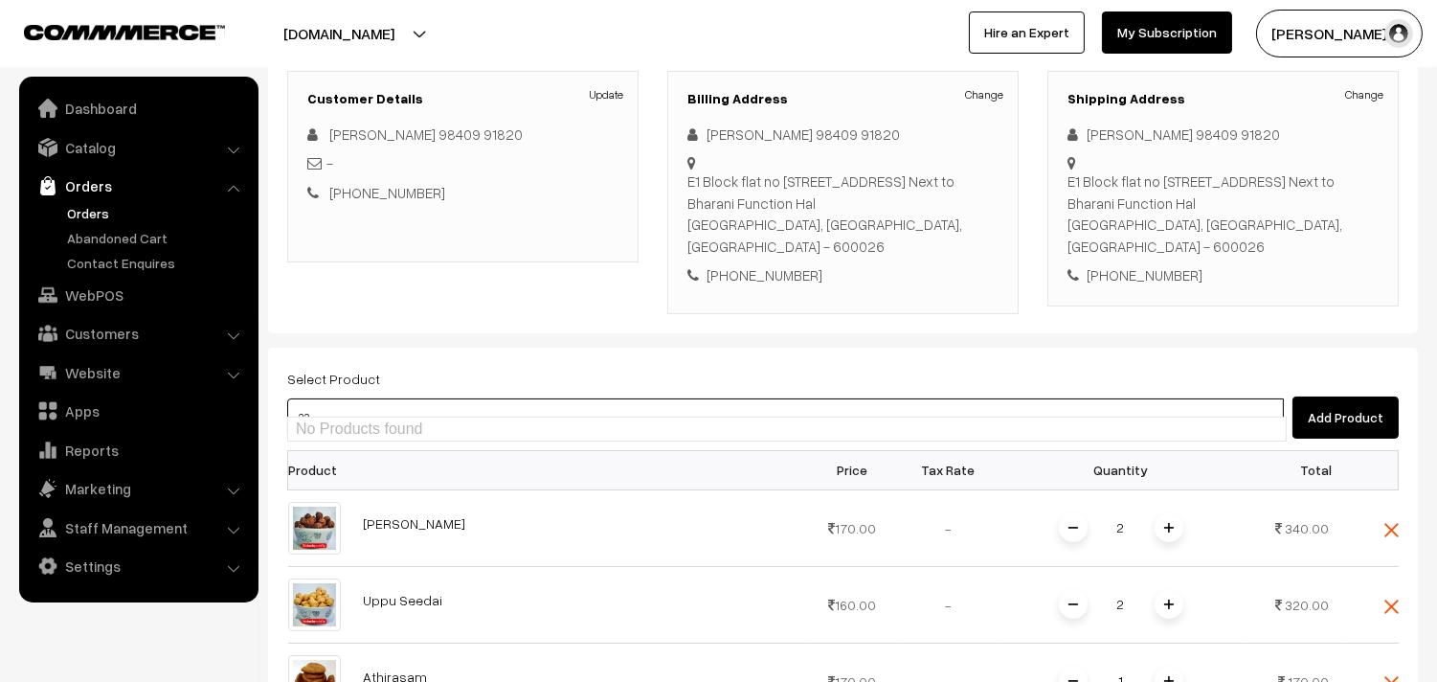
type input "3"
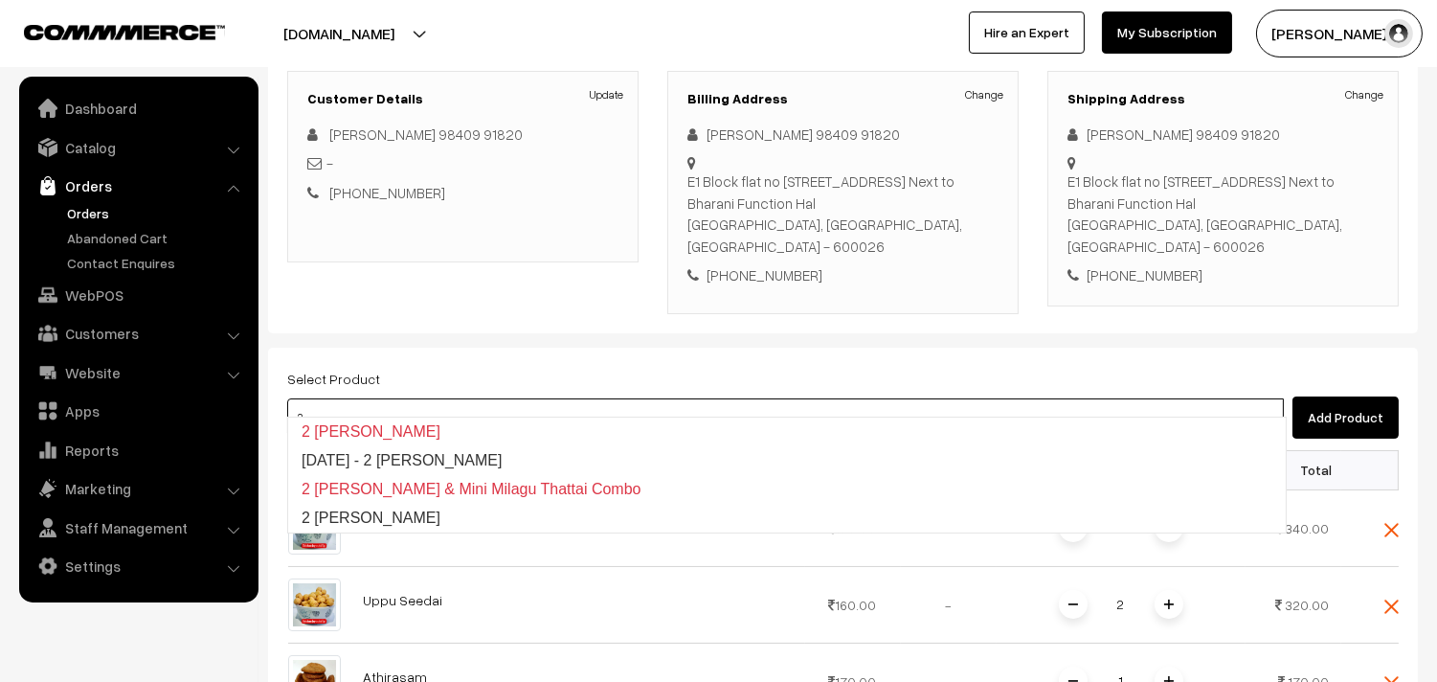
type input "2 Suttu Murukku"
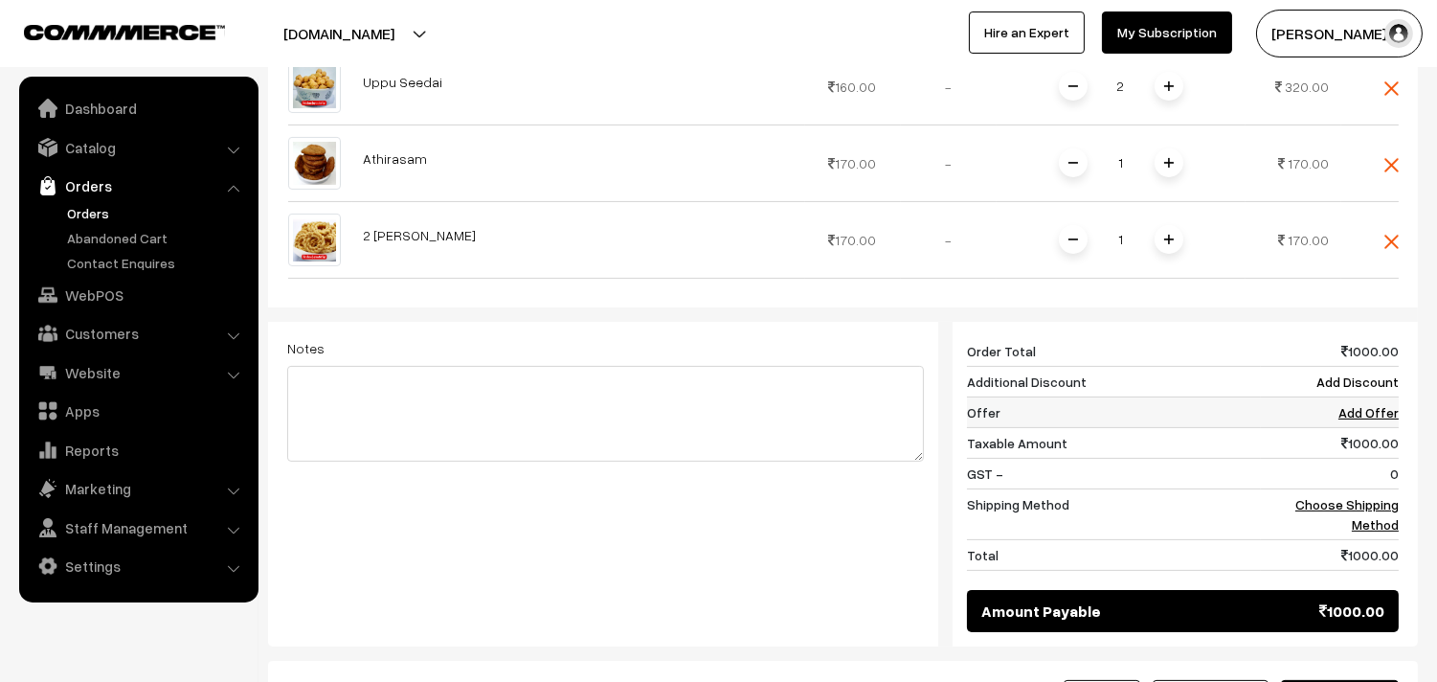
scroll to position [792, 0]
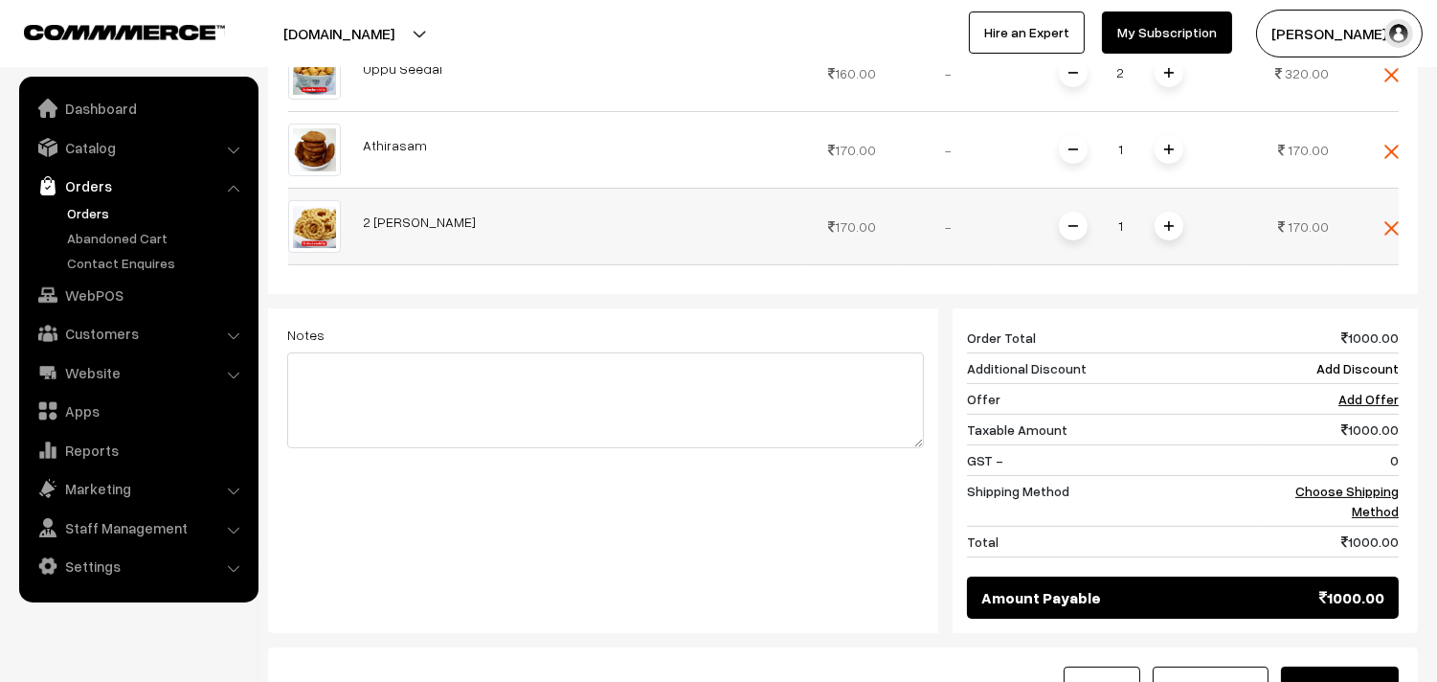
click at [1168, 221] on img at bounding box center [1169, 226] width 10 height 10
click at [1396, 482] on link "Choose Shipping Method" at bounding box center [1346, 500] width 103 height 36
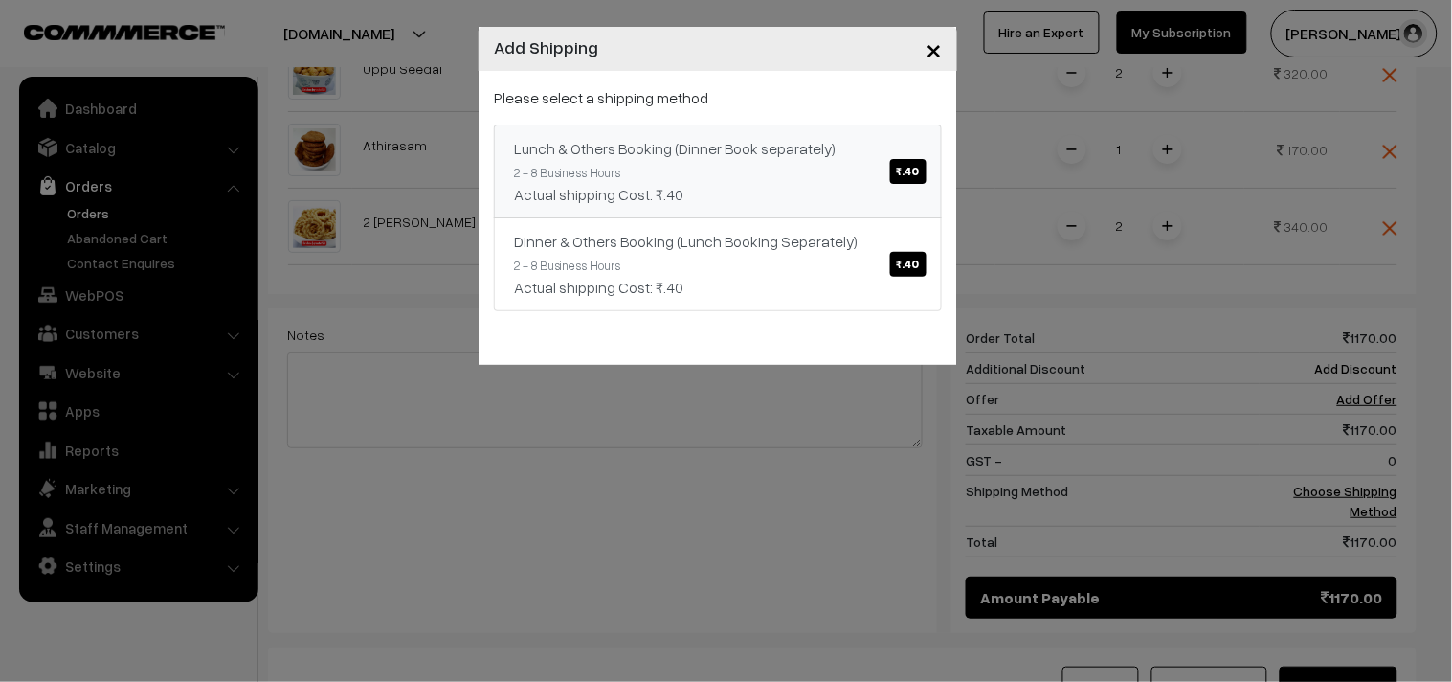
click at [718, 131] on link "Lunch & Others Booking (Dinner Book separately) ₹.40 2 - 8 Business Hours Actua…" at bounding box center [718, 171] width 448 height 94
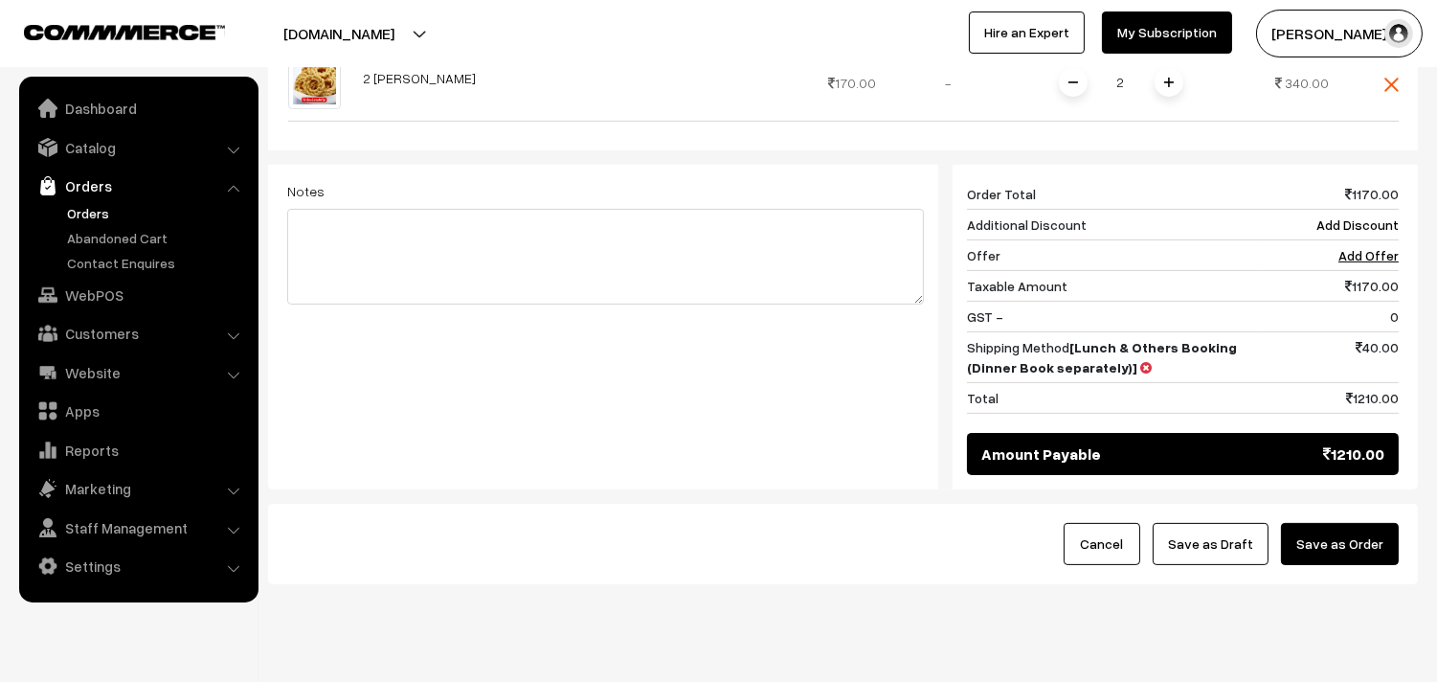
scroll to position [957, 0]
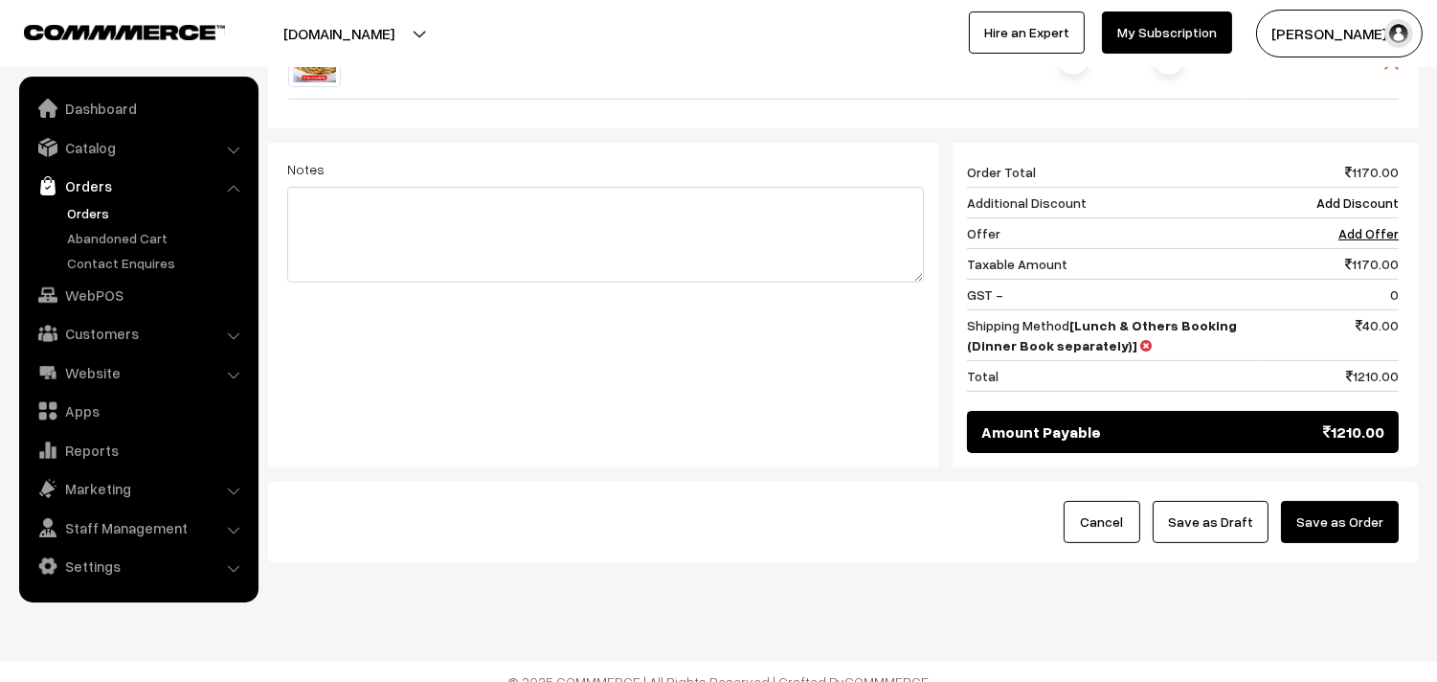
click at [1212, 503] on button "Save as Draft" at bounding box center [1211, 522] width 116 height 42
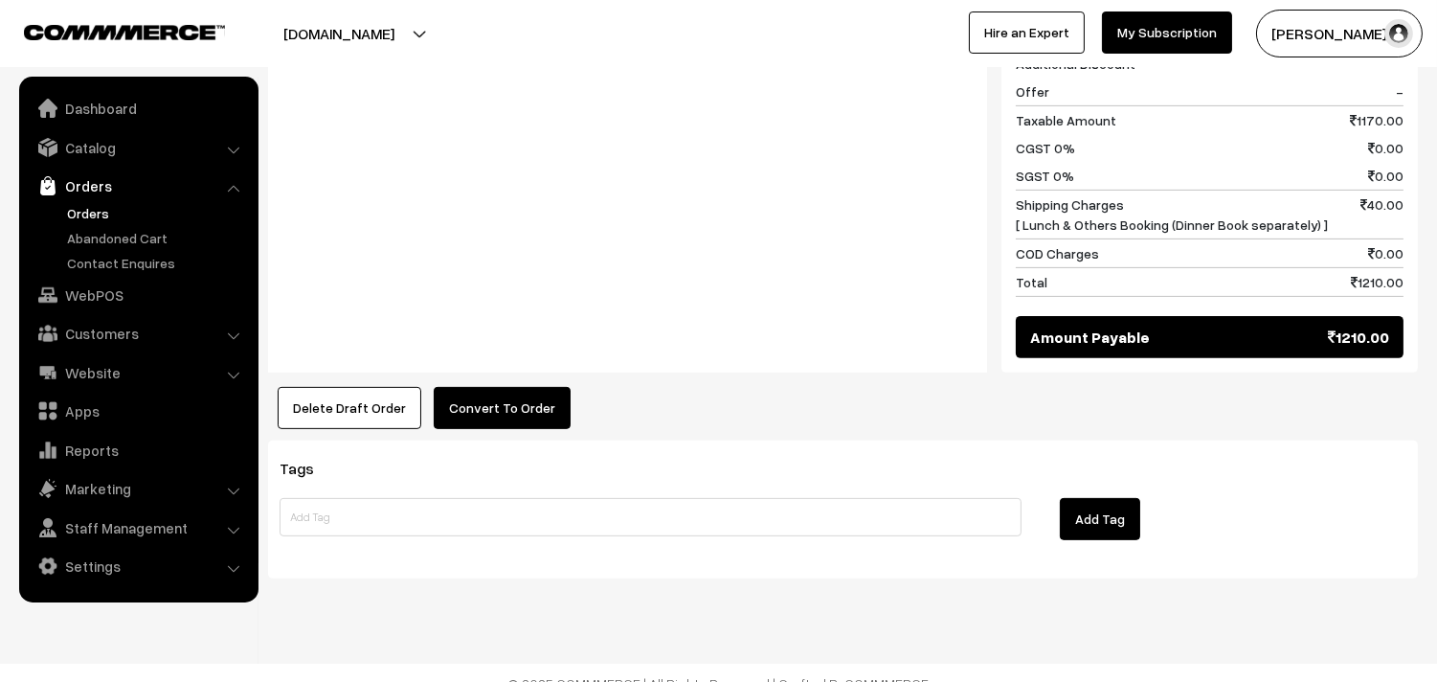
click at [522, 387] on button "Convert To Order" at bounding box center [502, 408] width 137 height 42
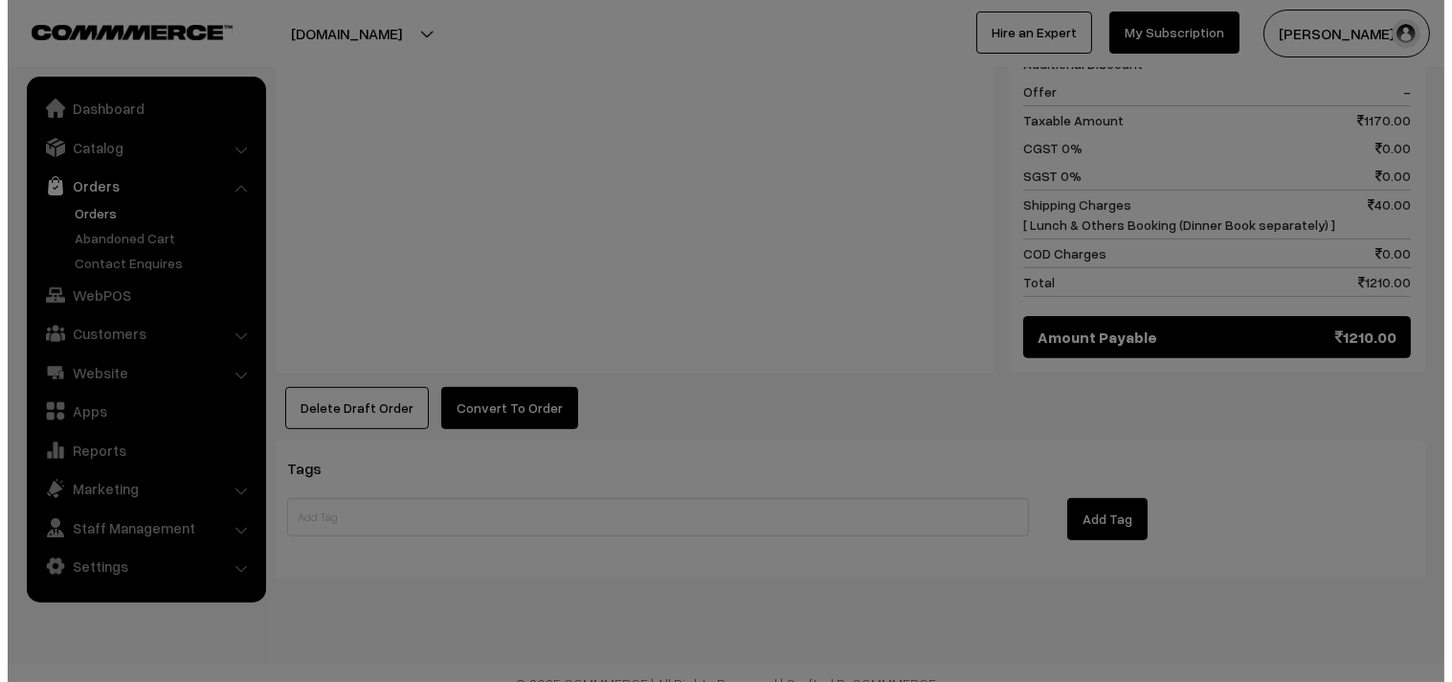
scroll to position [1303, 0]
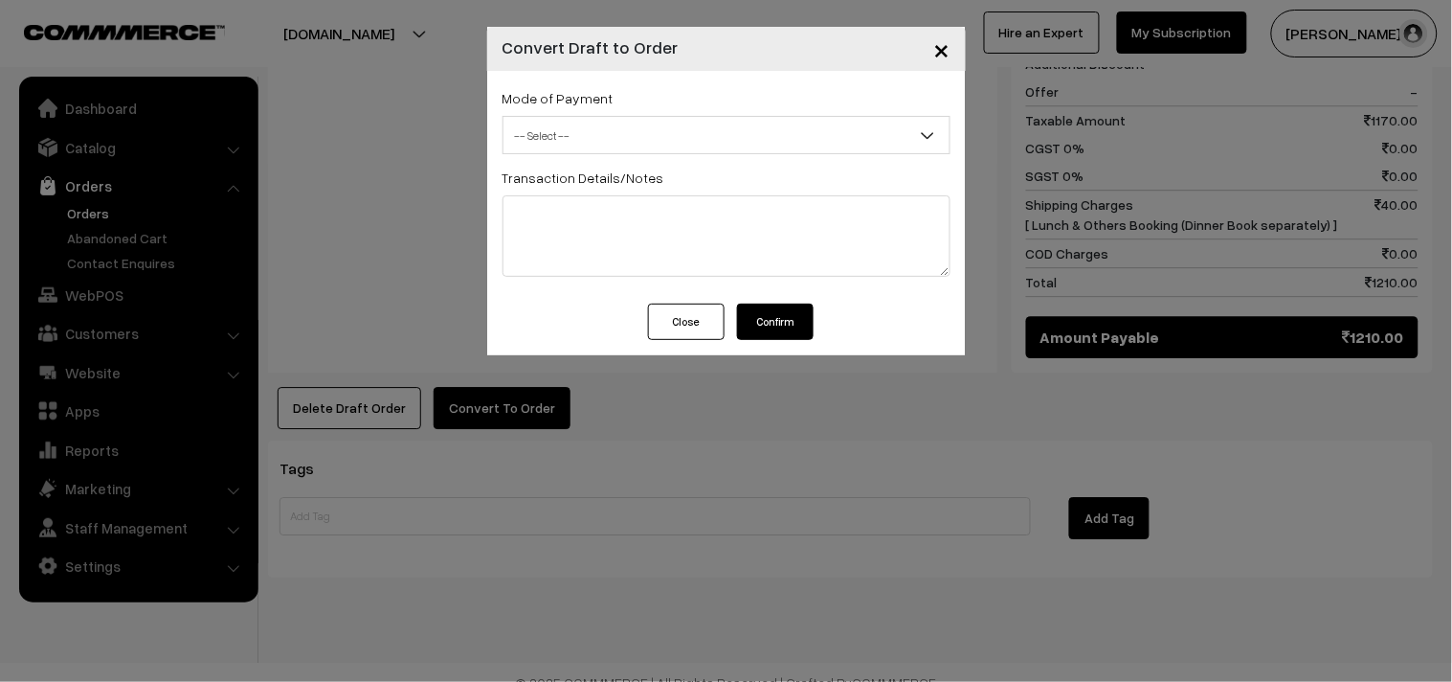
click at [695, 113] on div "Mode of Payment -- Select -- COD Cash Cheque -- Select --" at bounding box center [727, 120] width 448 height 68
click at [661, 157] on div "Mode of Payment -- Select -- COD Cash -- Select -- Transaction Details/Notes" at bounding box center [726, 187] width 479 height 233
click at [591, 145] on span "-- Select --" at bounding box center [727, 136] width 446 height 34
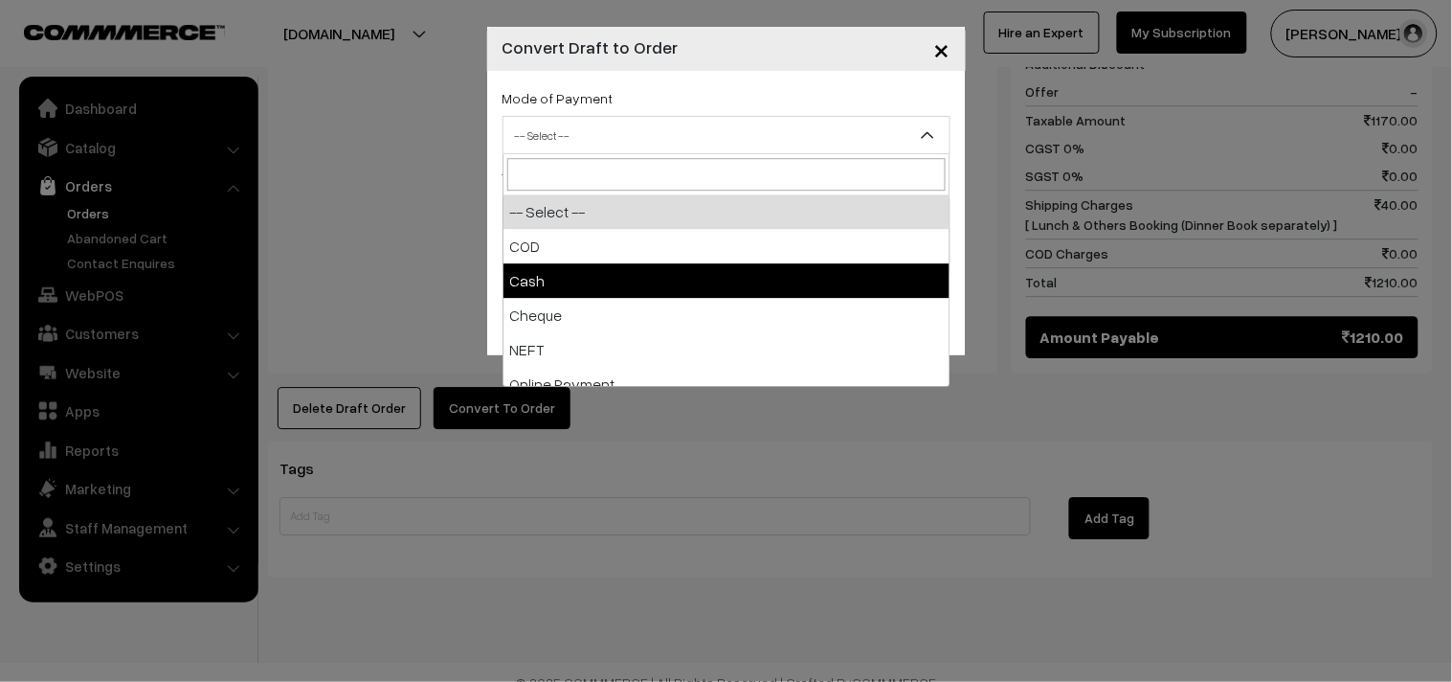
select select "2"
checkbox input "true"
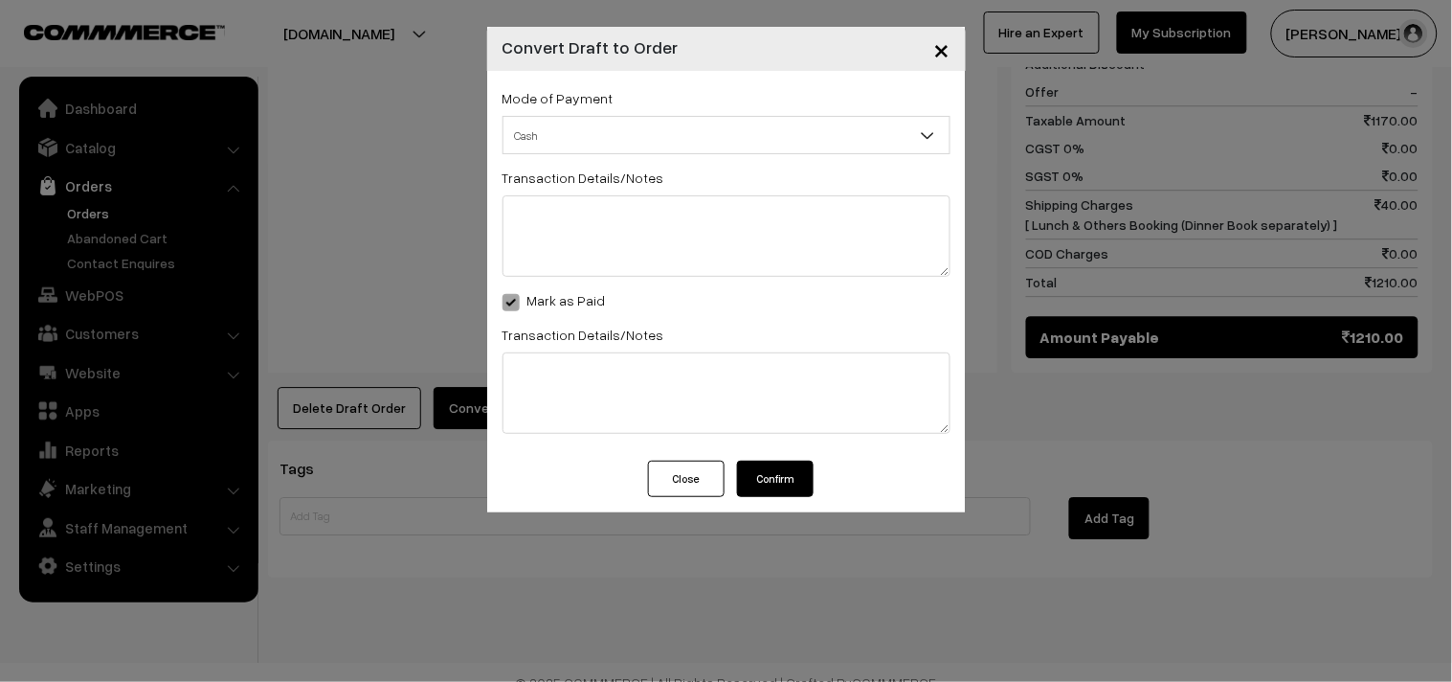
click at [767, 460] on div "Mode of Payment -- Select -- COD Cash" at bounding box center [726, 266] width 479 height 390
click at [772, 479] on button "Confirm" at bounding box center [775, 478] width 77 height 36
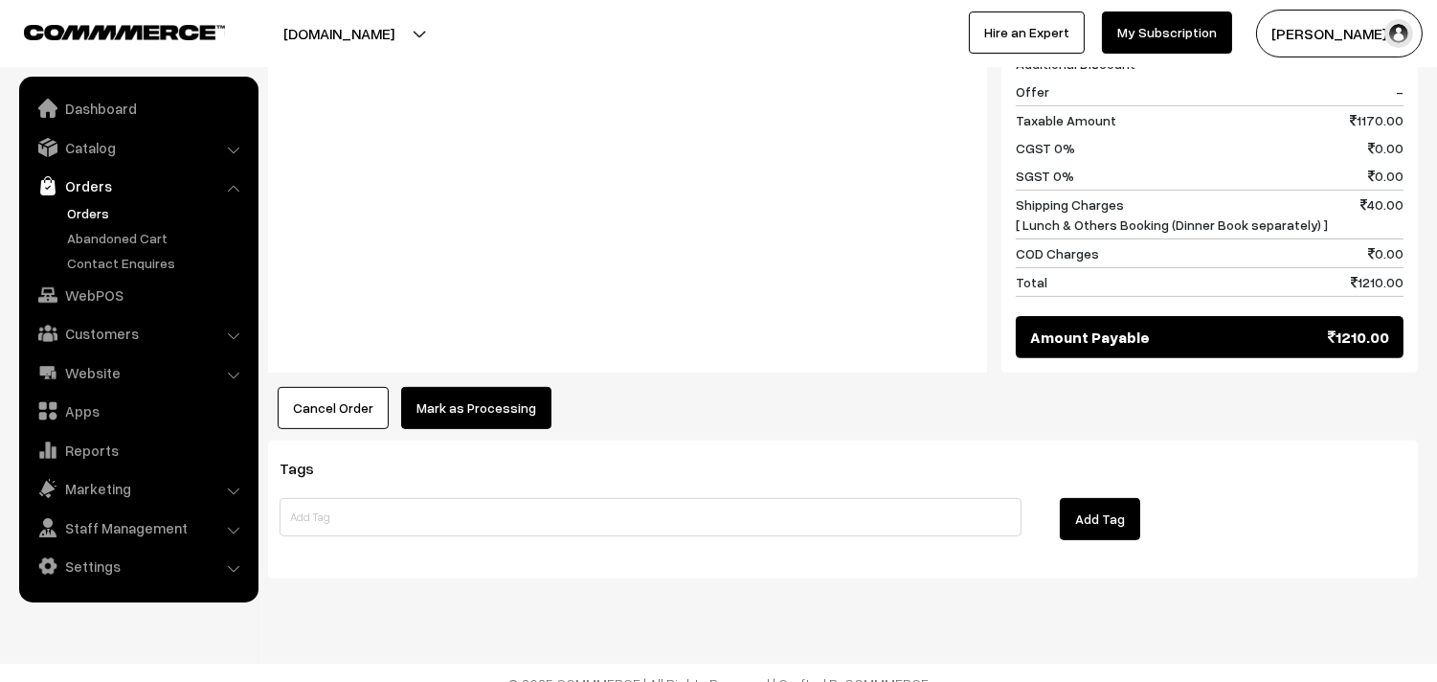
click at [503, 394] on button "Mark as Processing" at bounding box center [476, 408] width 150 height 42
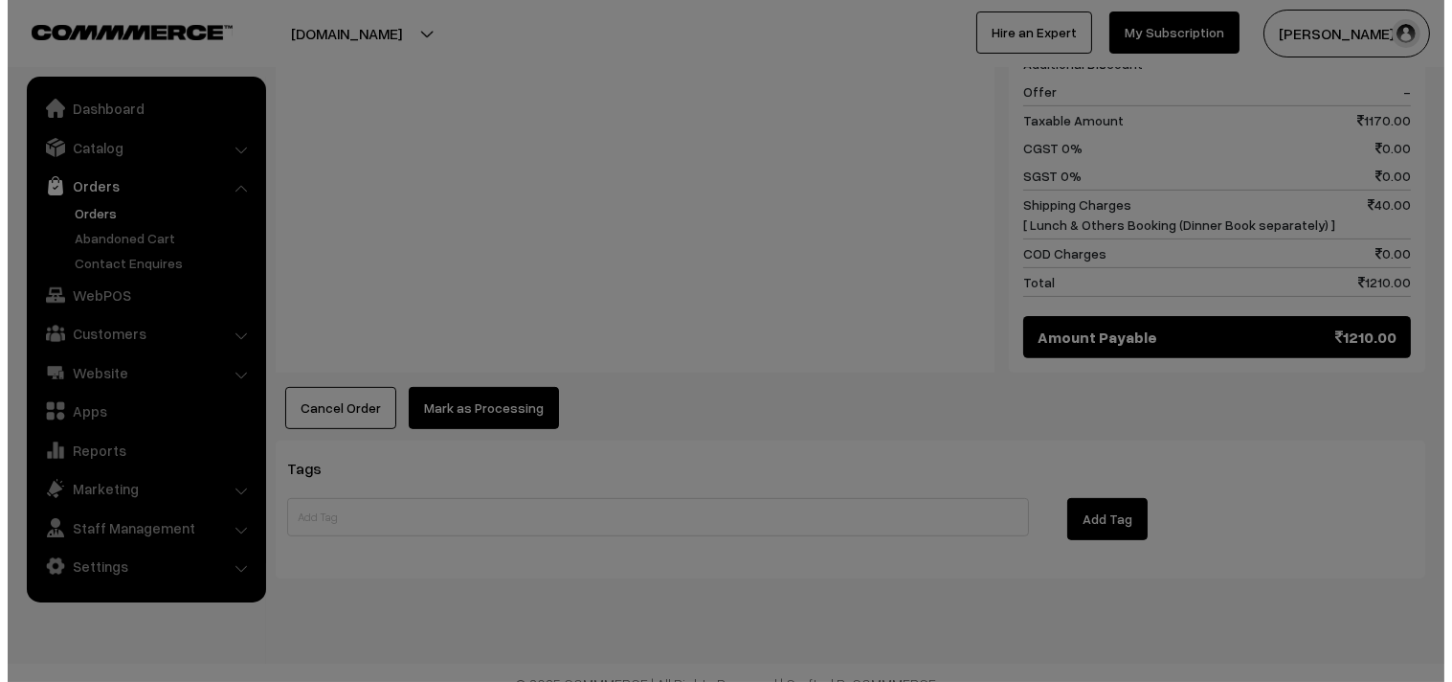
scroll to position [1303, 0]
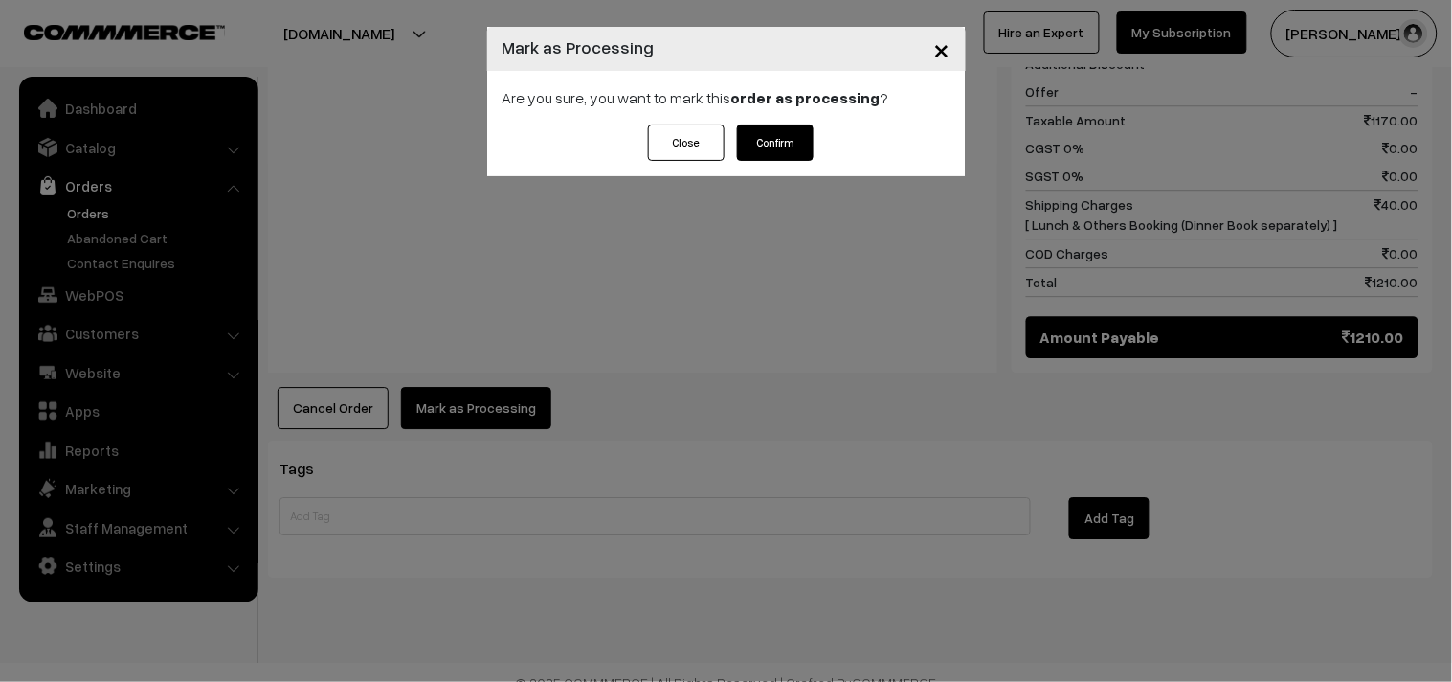
click at [783, 150] on button "Confirm" at bounding box center [775, 142] width 77 height 36
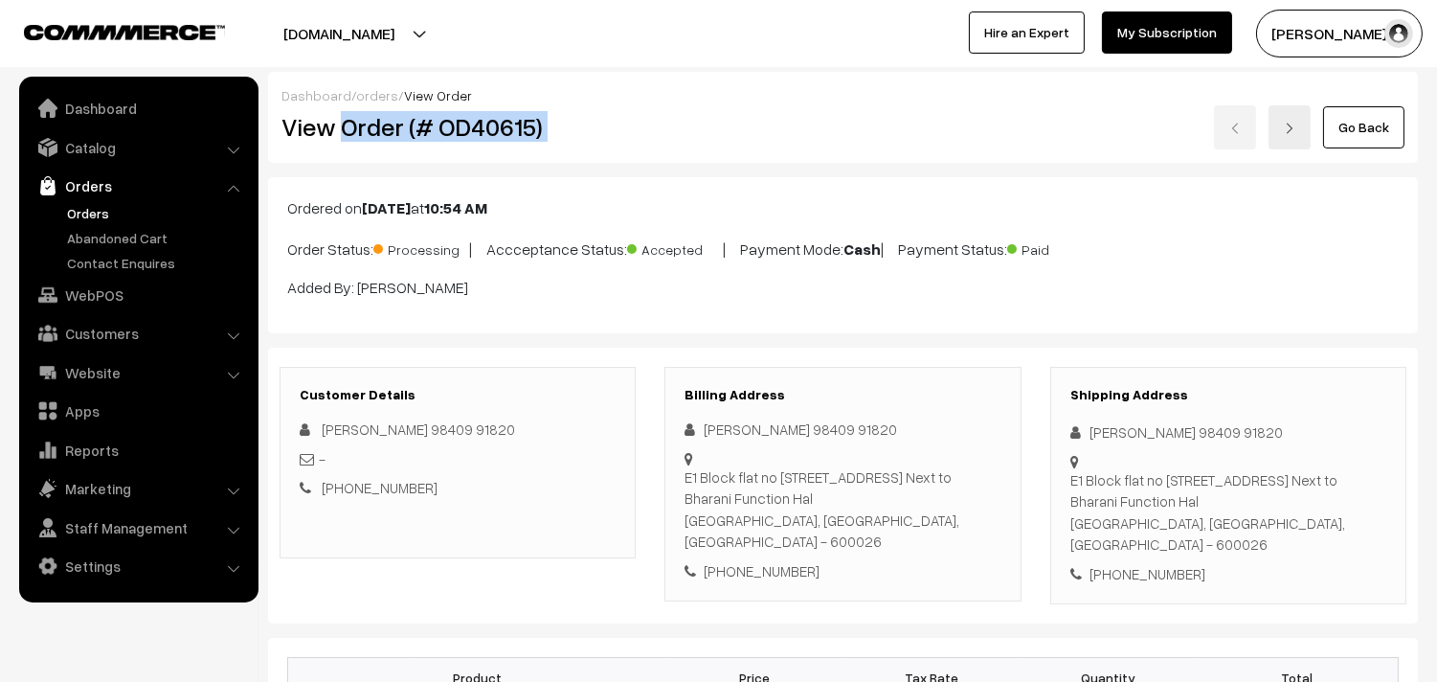
drag, startPoint x: 339, startPoint y: 125, endPoint x: 670, endPoint y: 161, distance: 333.1
click at [670, 161] on div "Dashboard / orders / View Order View Order (# OD40615) Go Back" at bounding box center [843, 117] width 1150 height 91
copy div "Order (# OD40615)"
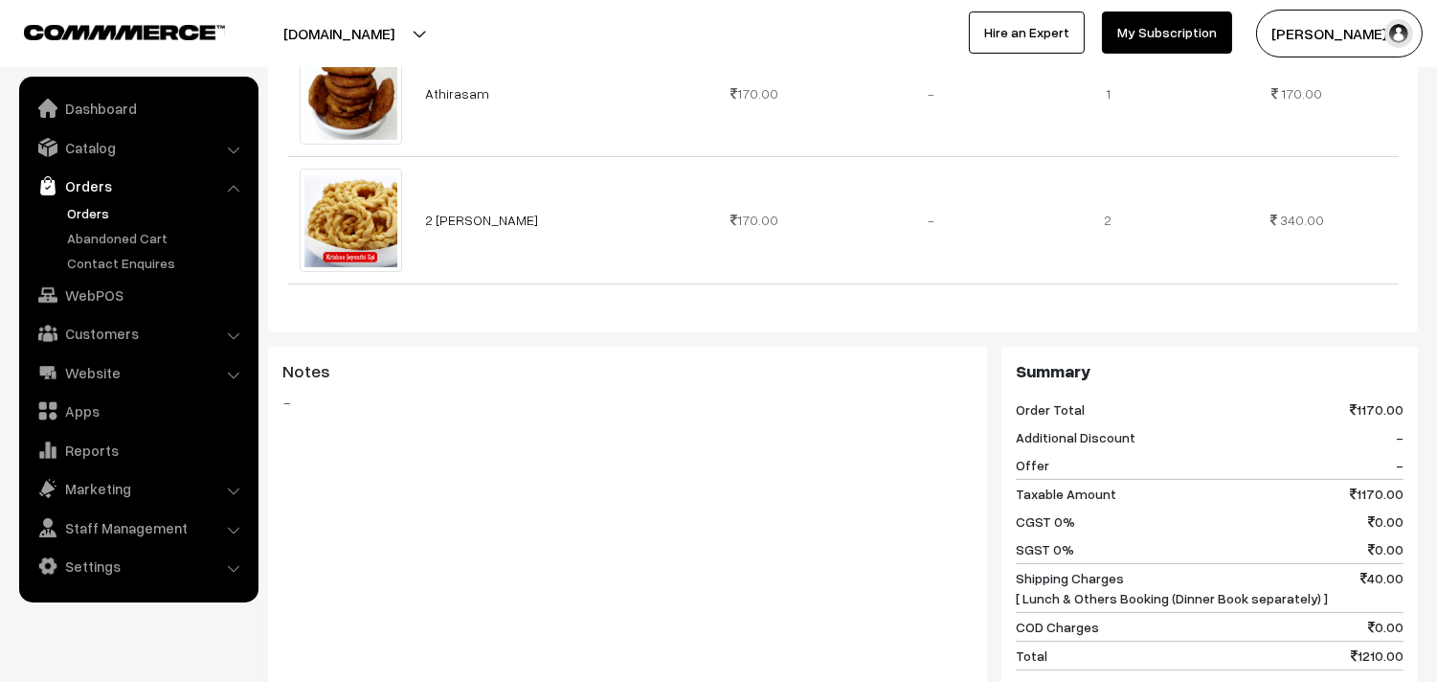
scroll to position [1170, 0]
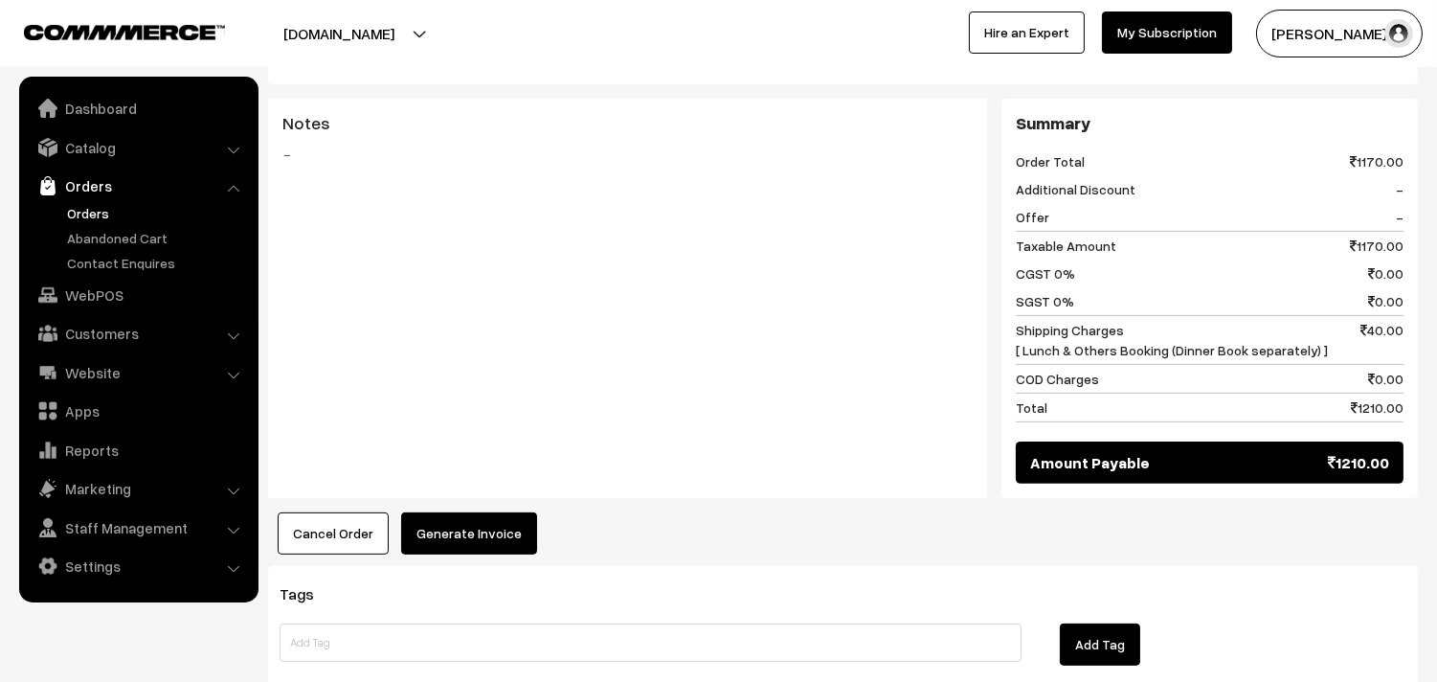
click at [470, 512] on button "Generate Invoice" at bounding box center [469, 533] width 136 height 42
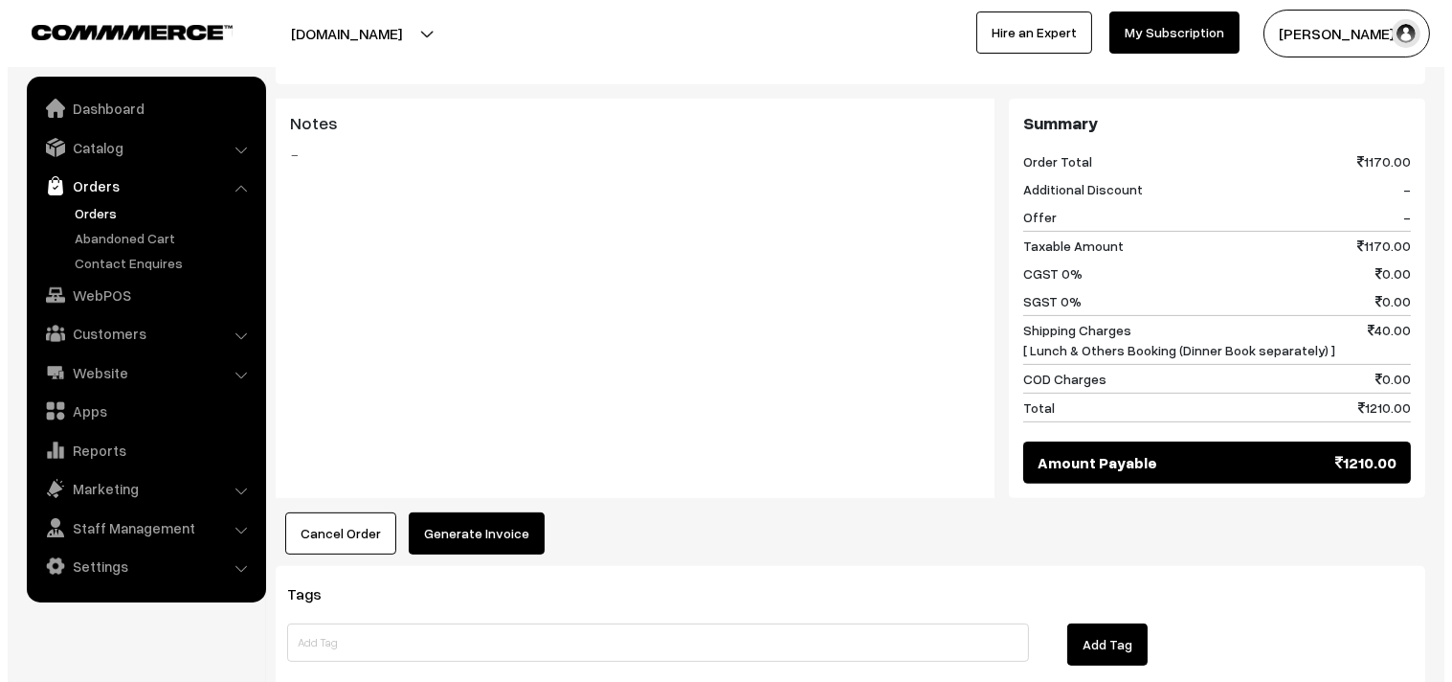
scroll to position [1176, 0]
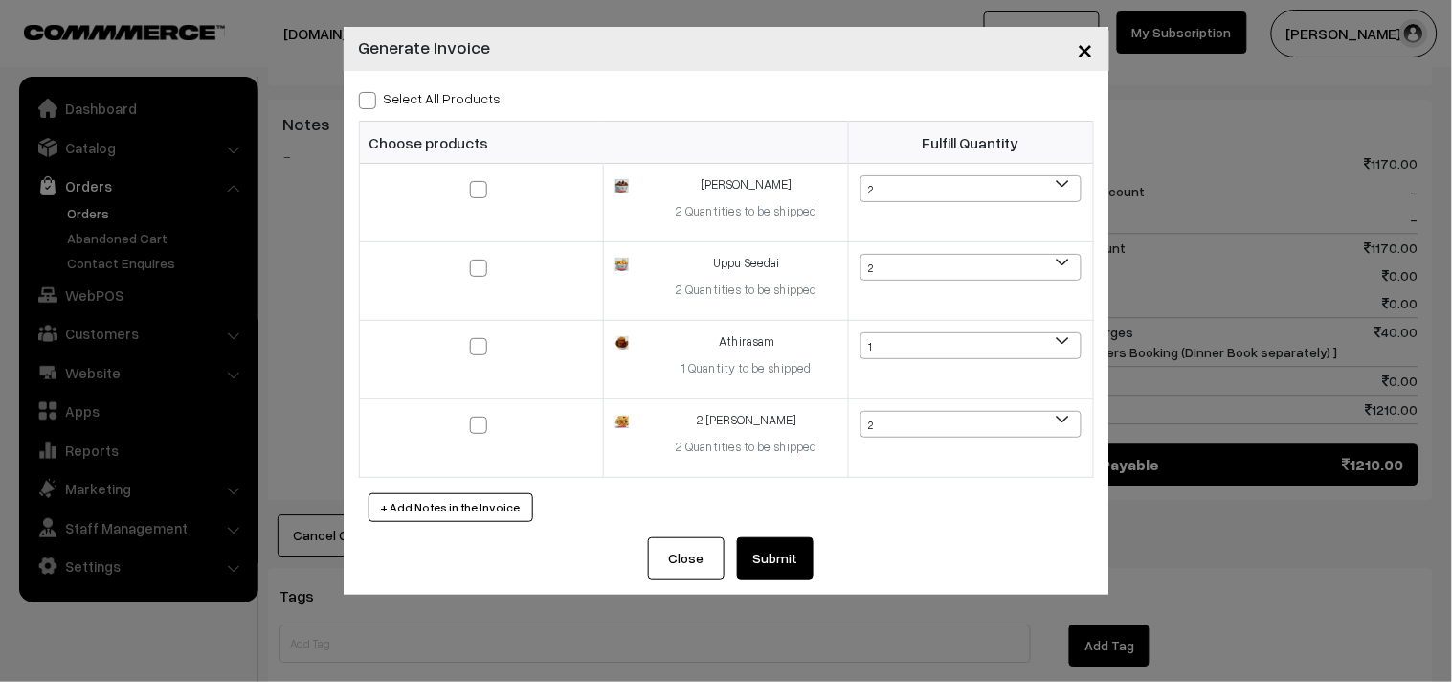
click at [443, 97] on label "Select All Products" at bounding box center [430, 98] width 143 height 20
click at [371, 97] on input "Select All Products" at bounding box center [365, 97] width 12 height 12
checkbox input "true"
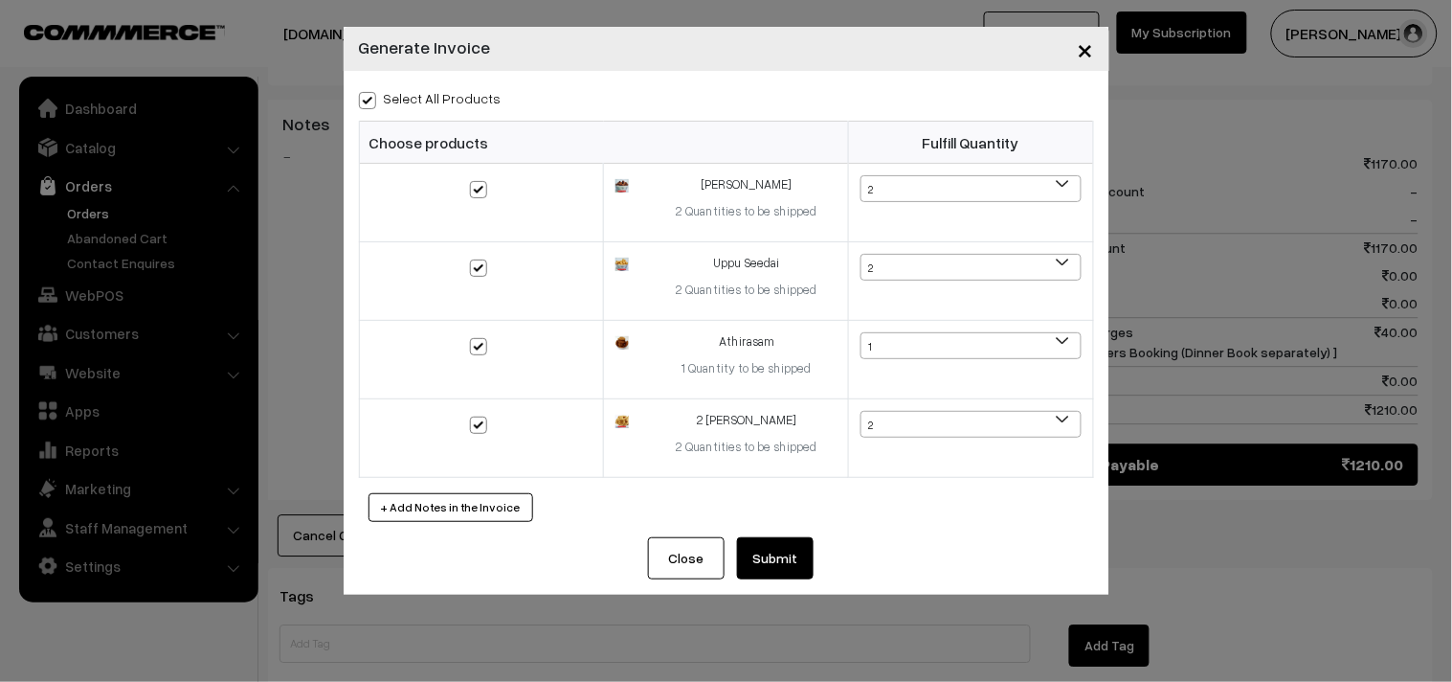
checkbox input "true"
click at [738, 566] on button "Submit" at bounding box center [775, 558] width 77 height 42
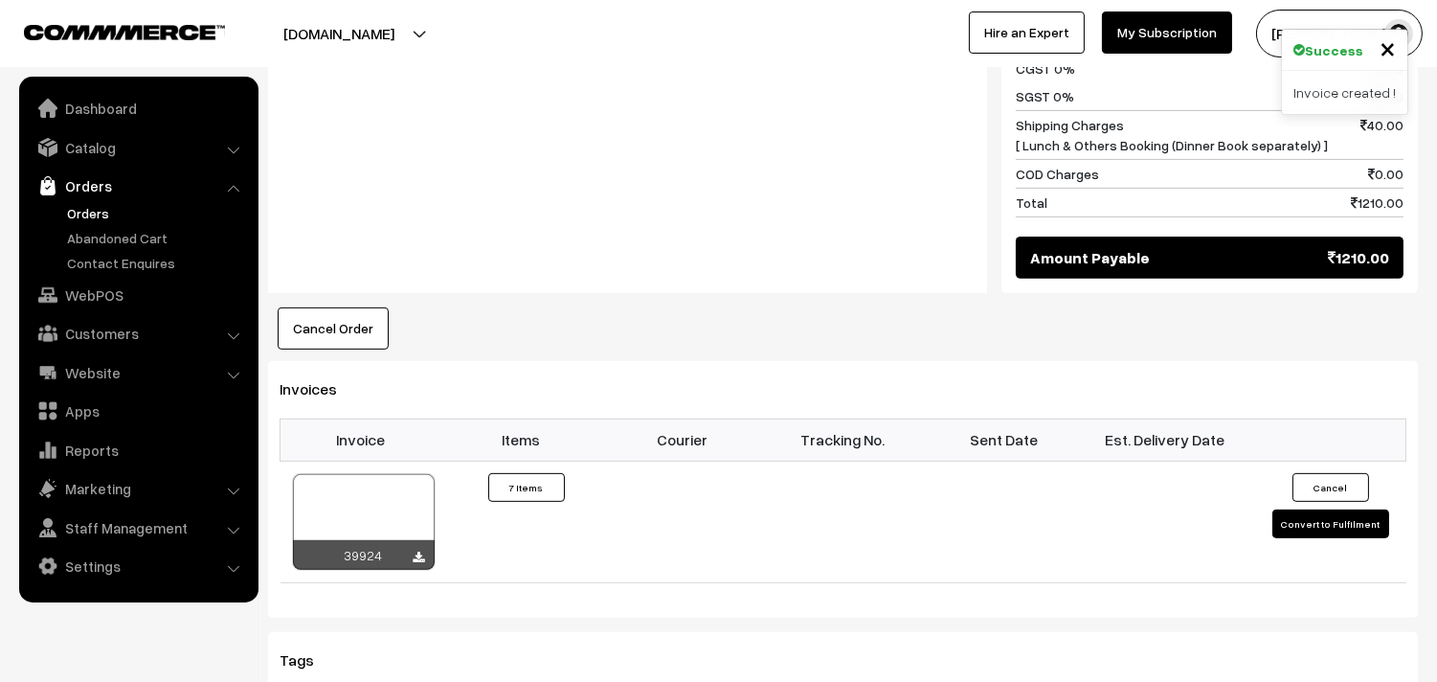
scroll to position [1382, 0]
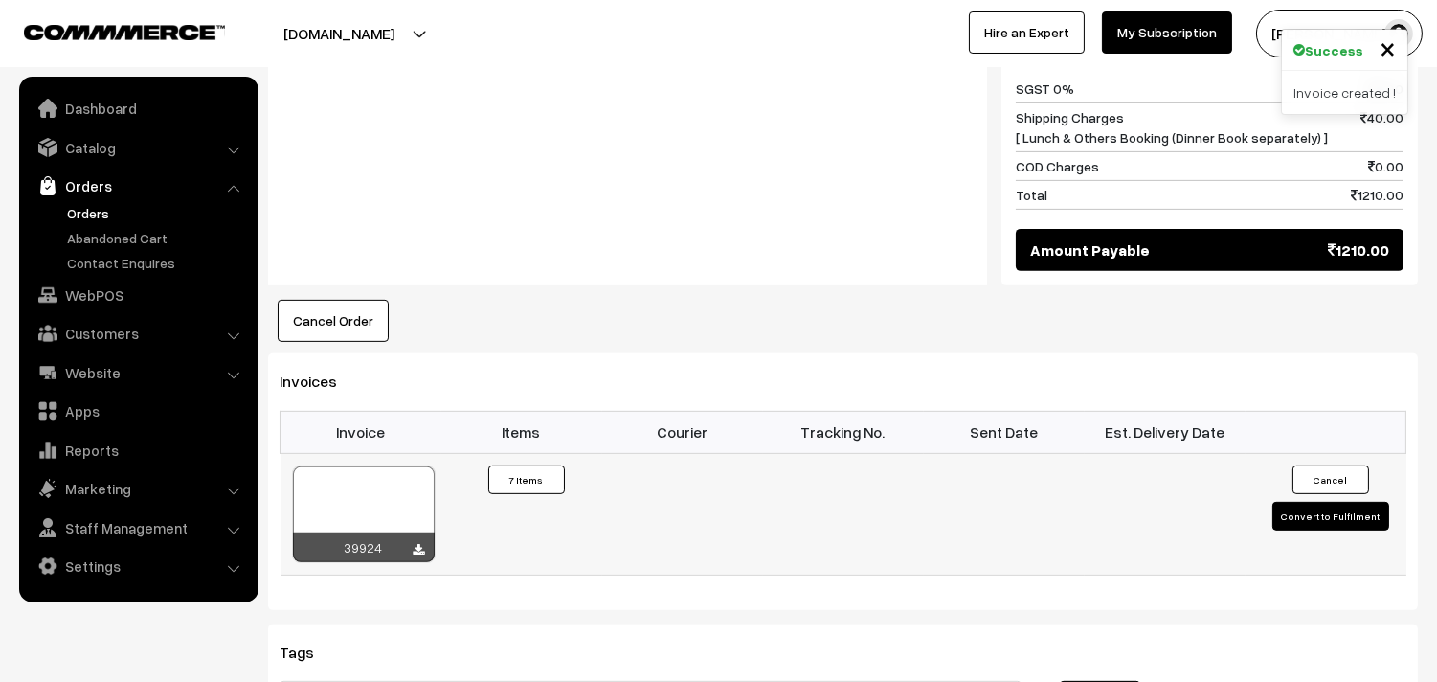
click at [399, 477] on div at bounding box center [364, 514] width 142 height 96
click at [106, 283] on link "WebPOS" at bounding box center [138, 295] width 228 height 34
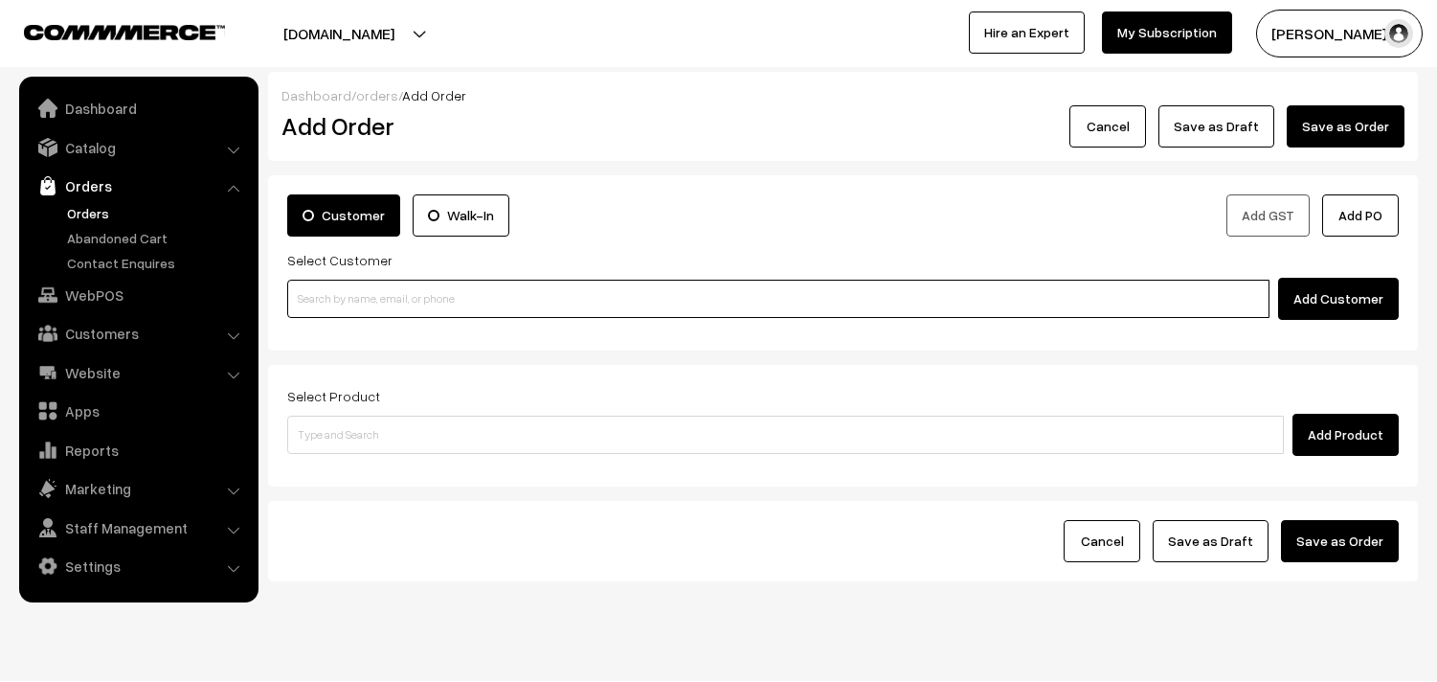
drag, startPoint x: 0, startPoint y: 0, endPoint x: 365, endPoint y: 291, distance: 466.6
click at [366, 311] on input at bounding box center [778, 299] width 982 height 38
click at [365, 291] on input at bounding box center [778, 299] width 982 height 38
paste input "97908 53455"
click at [329, 301] on input "97908 53455" at bounding box center [778, 299] width 982 height 38
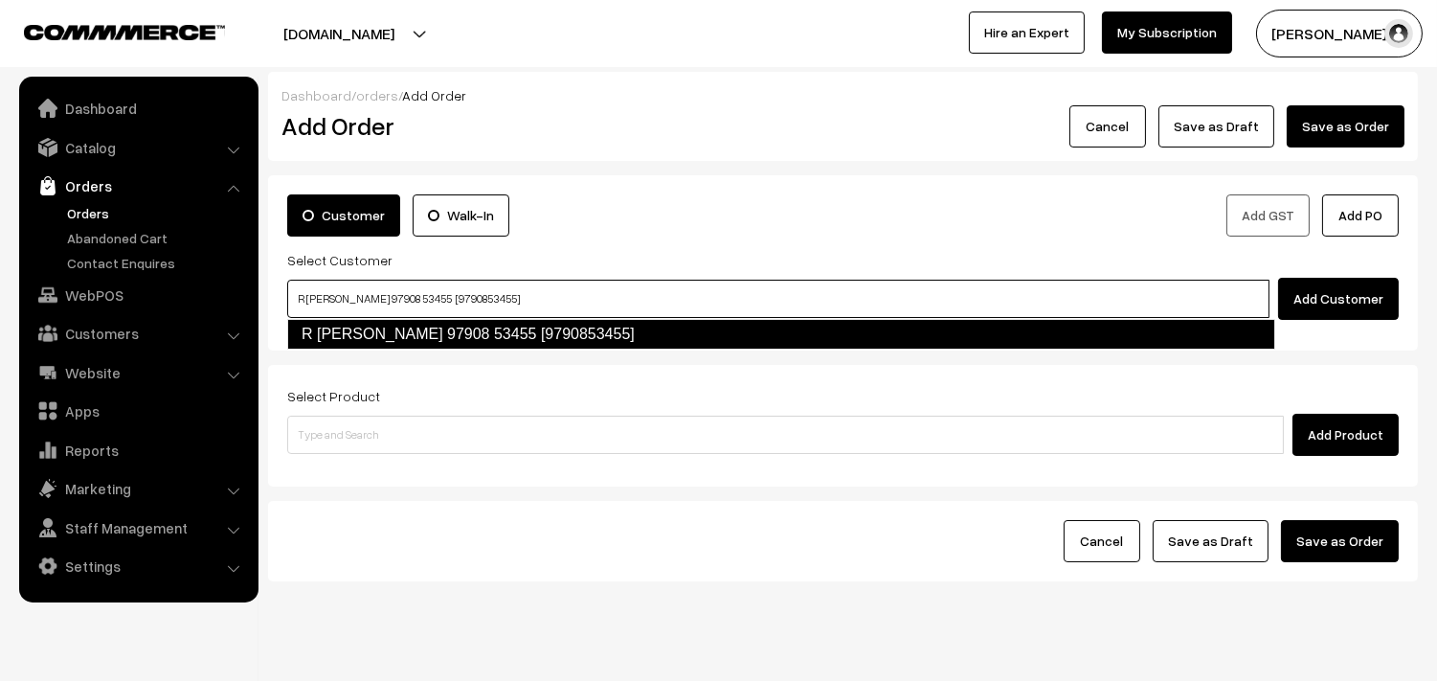
type input "R SESHAN 97908 53455 [9790853455]"
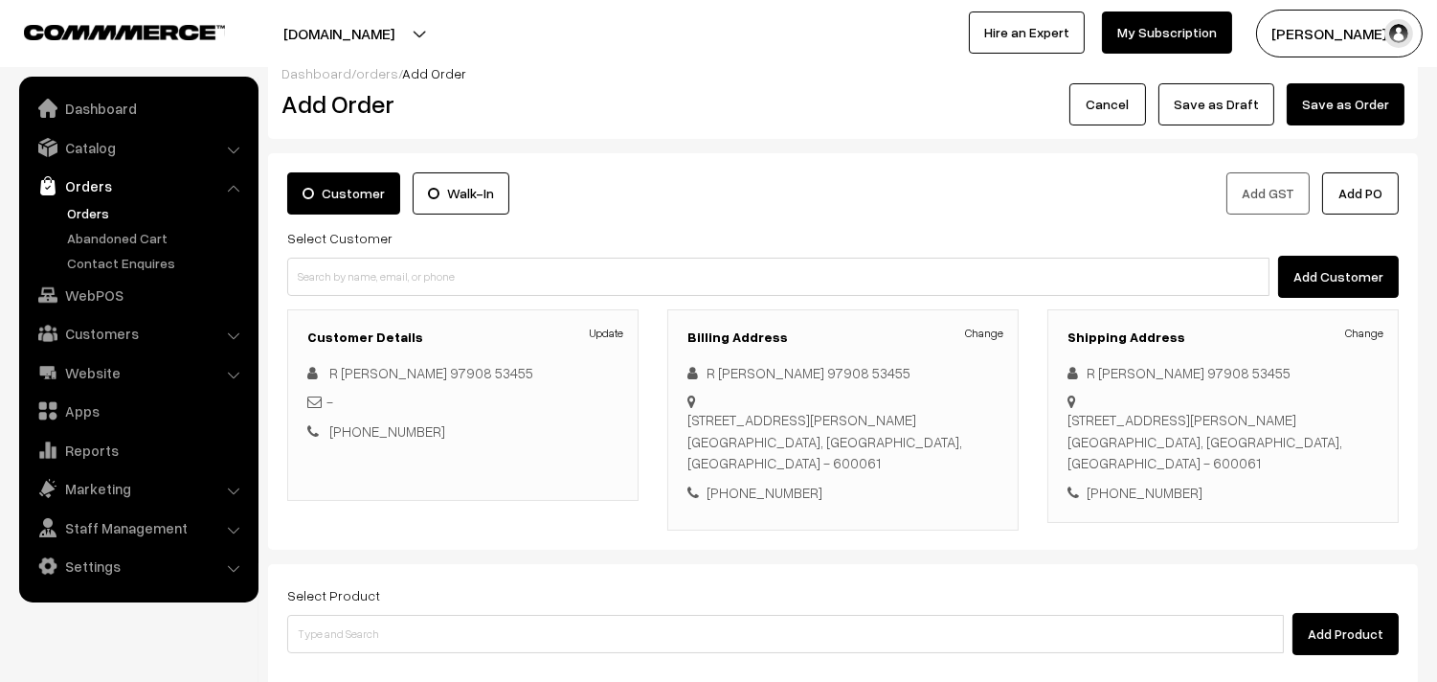
scroll to position [260, 0]
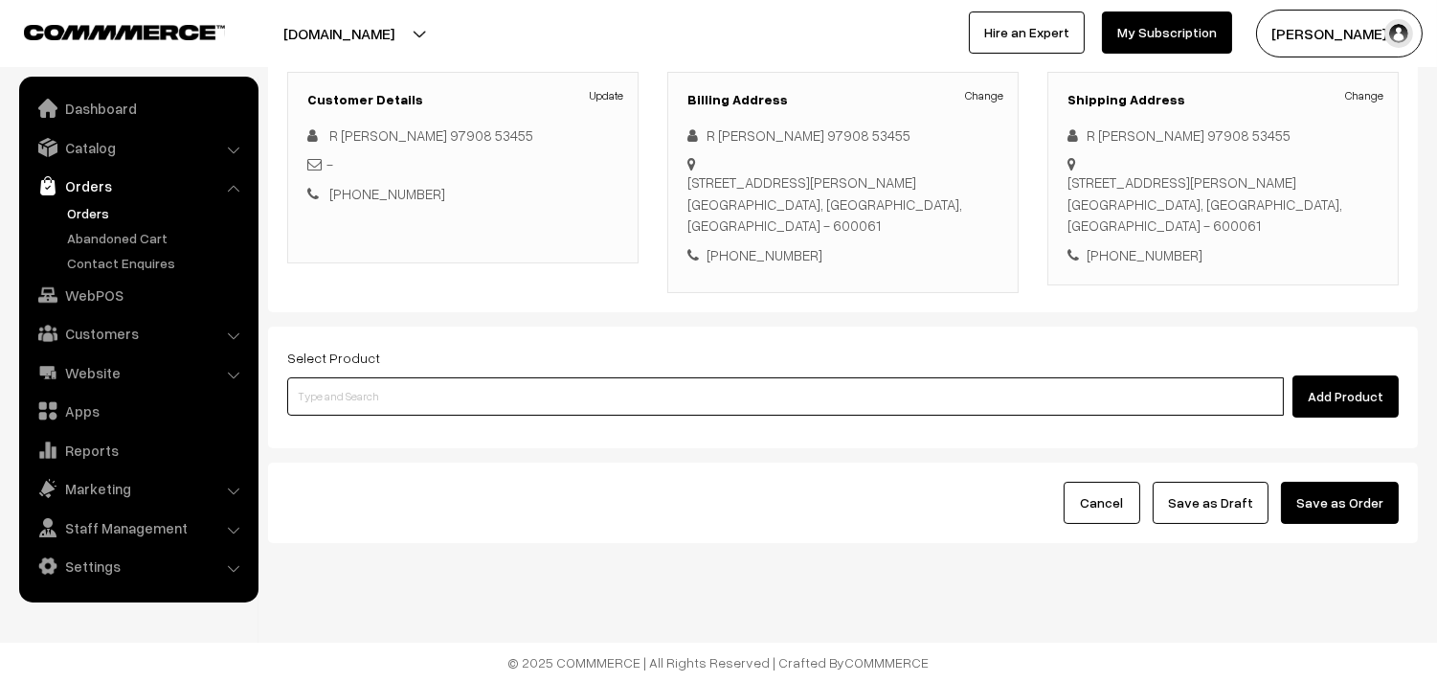
click at [399, 380] on input at bounding box center [785, 396] width 997 height 38
type input "Cow Ghee -1 kg"
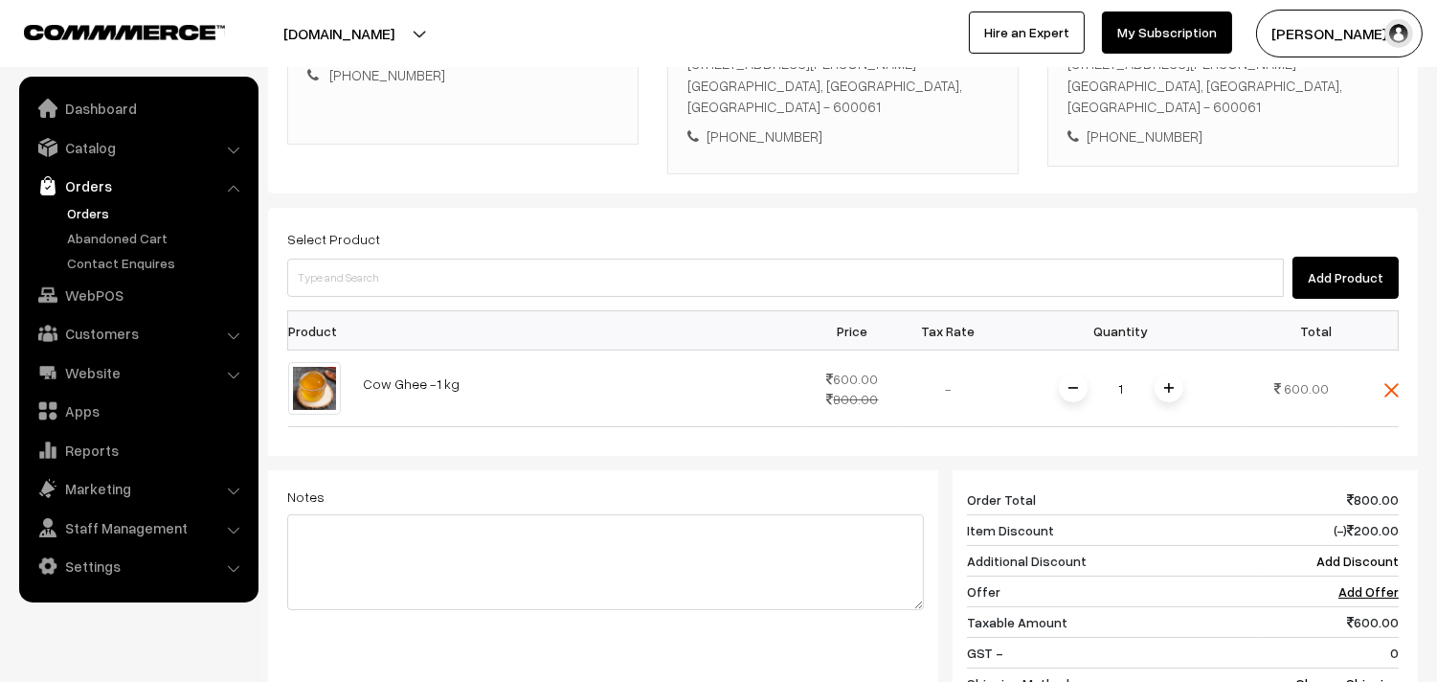
scroll to position [685, 0]
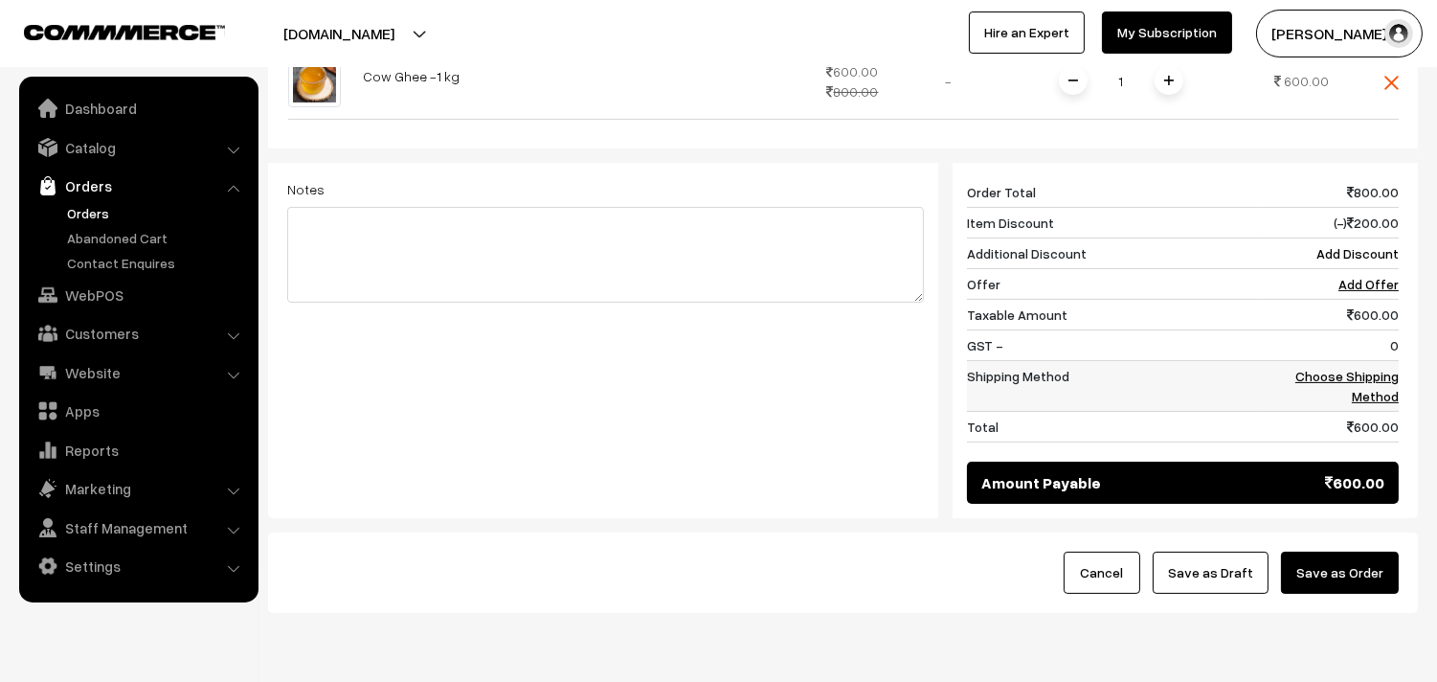
drag, startPoint x: 1377, startPoint y: 387, endPoint x: 1347, endPoint y: 376, distance: 31.5
click at [1377, 386] on td "Choose Shipping Method" at bounding box center [1330, 386] width 138 height 51
click at [1366, 377] on link "Choose Shipping Method" at bounding box center [1346, 386] width 103 height 36
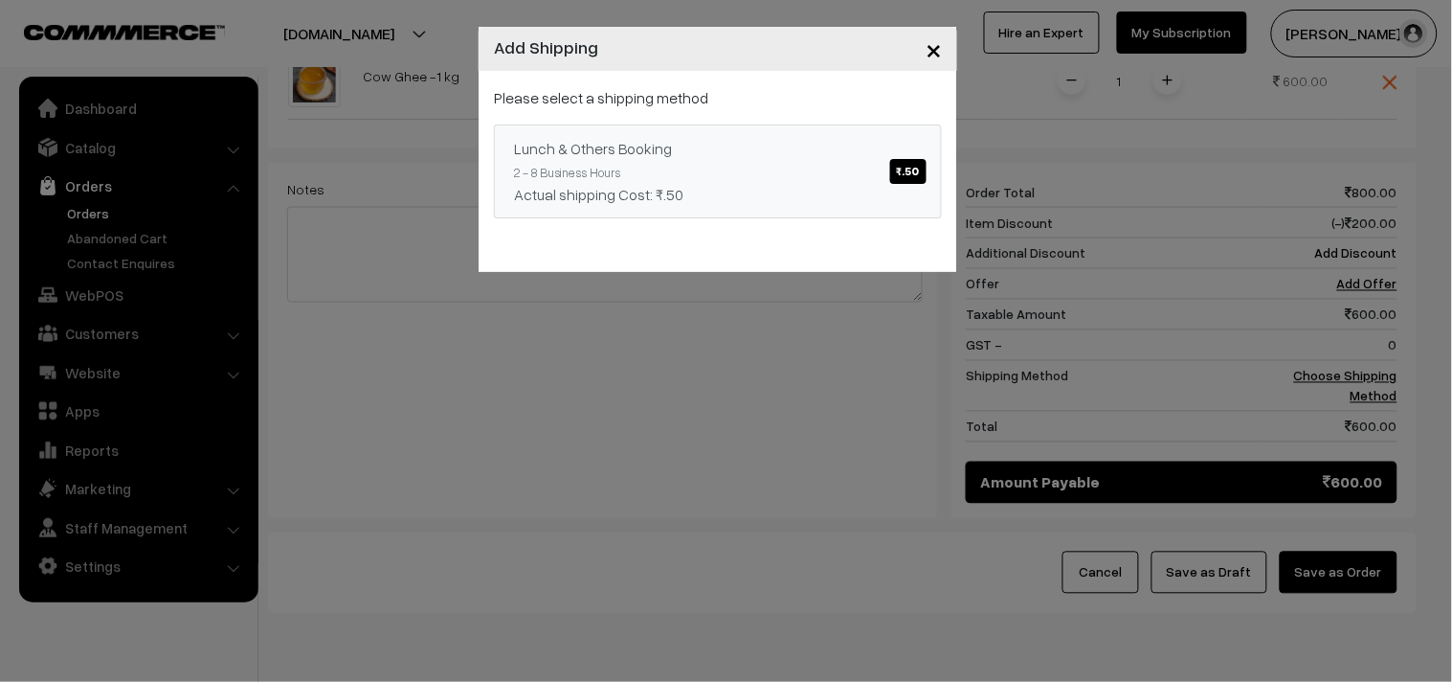
click at [708, 127] on link "Lunch & Others Booking ₹.50 2 - 8 Business Hours Actual shipping Cost: ₹.50" at bounding box center [718, 171] width 448 height 94
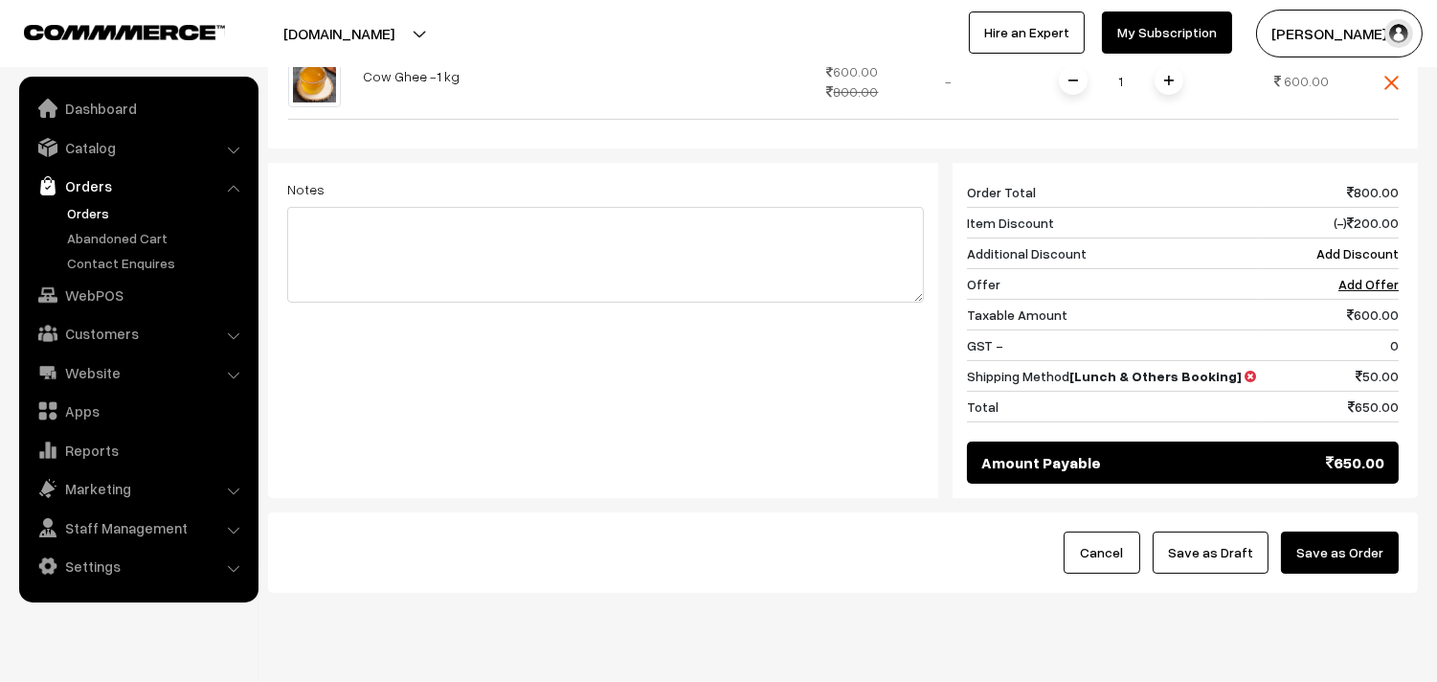
click at [1230, 572] on button "Save as Draft" at bounding box center [1211, 552] width 116 height 42
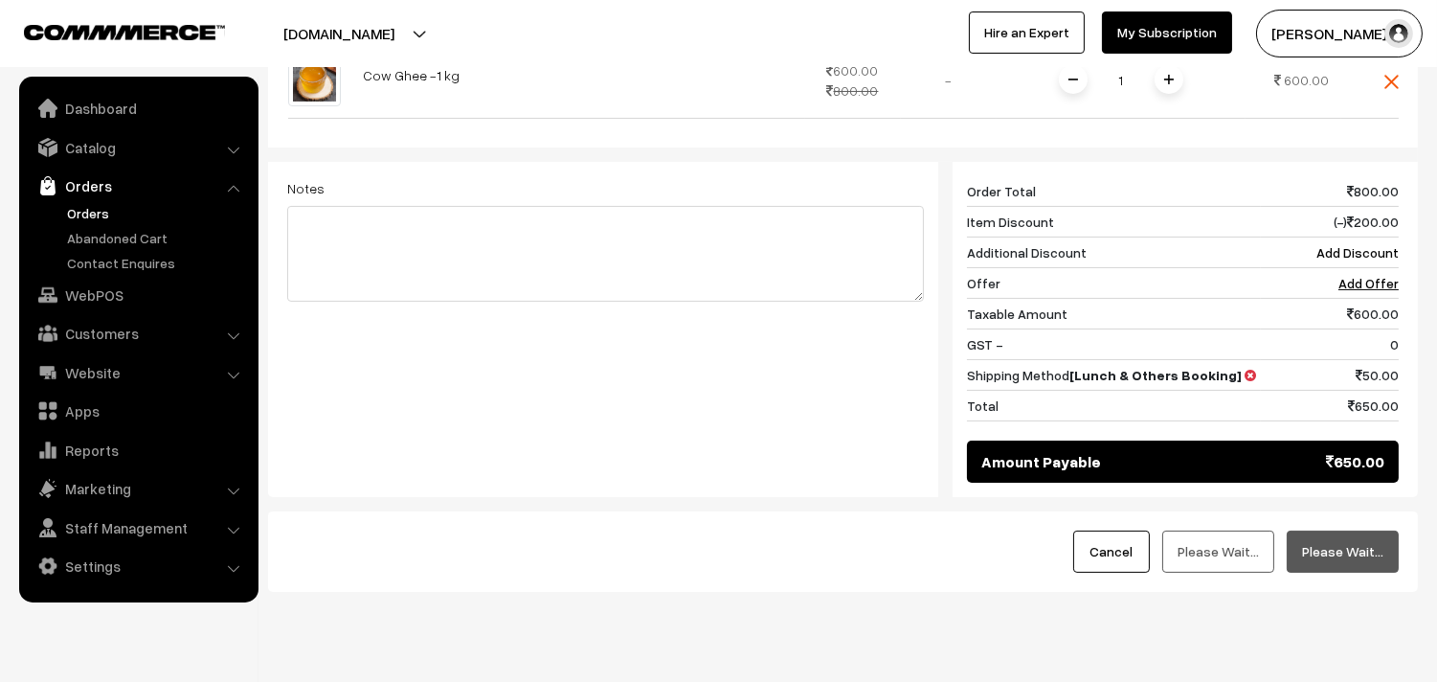
scroll to position [721, 0]
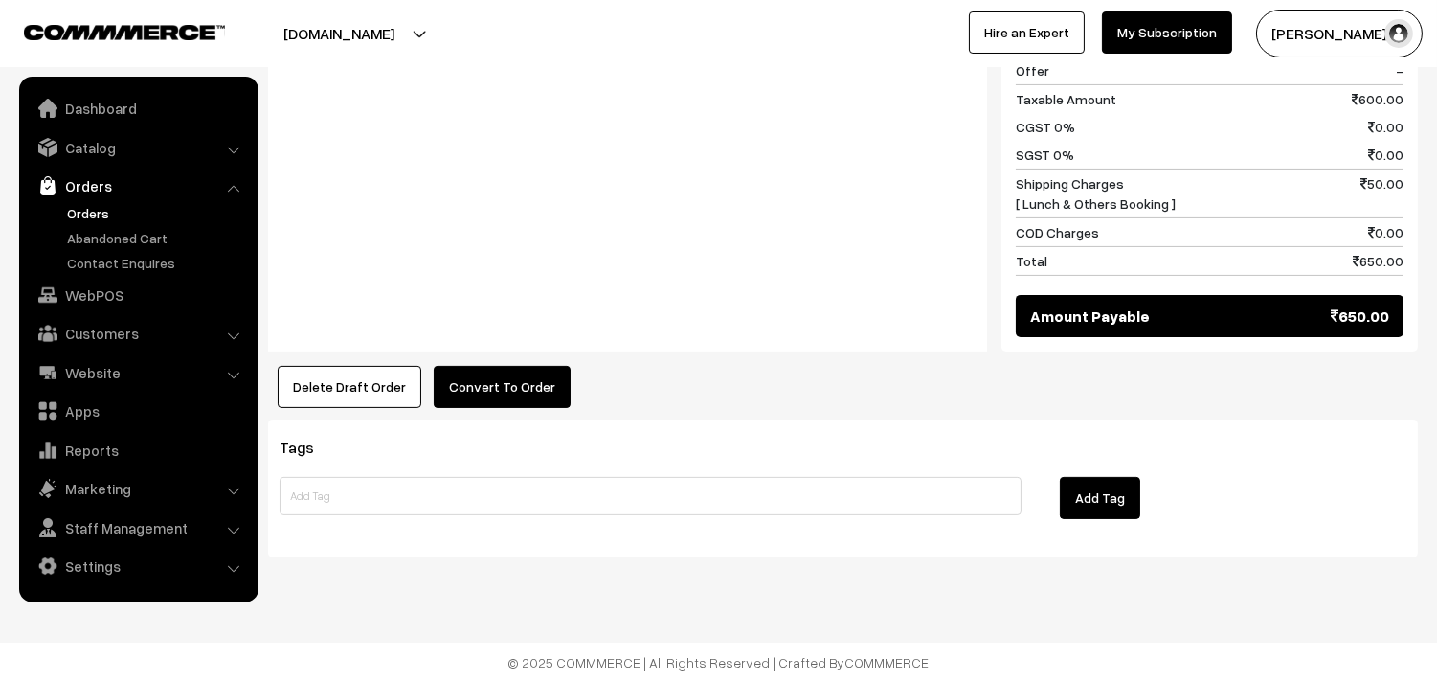
click at [495, 367] on button "Convert To Order" at bounding box center [502, 387] width 137 height 42
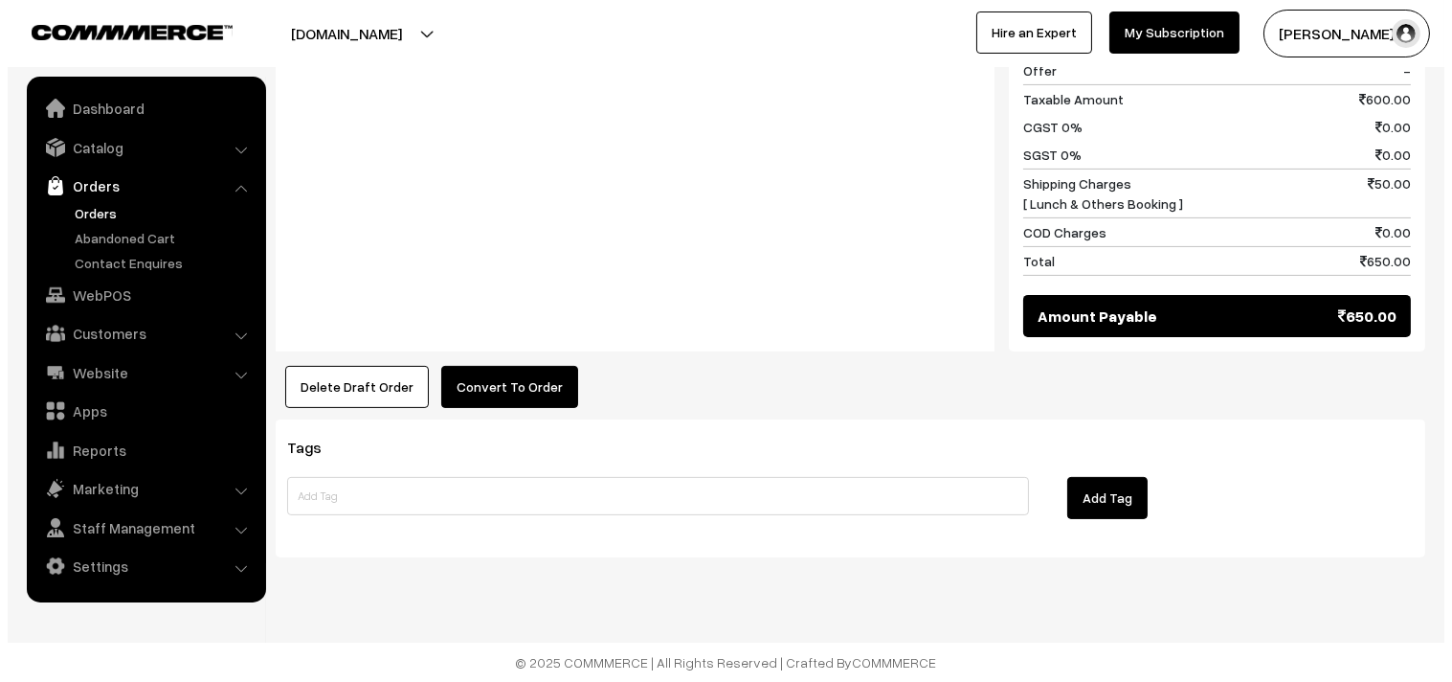
scroll to position [944, 0]
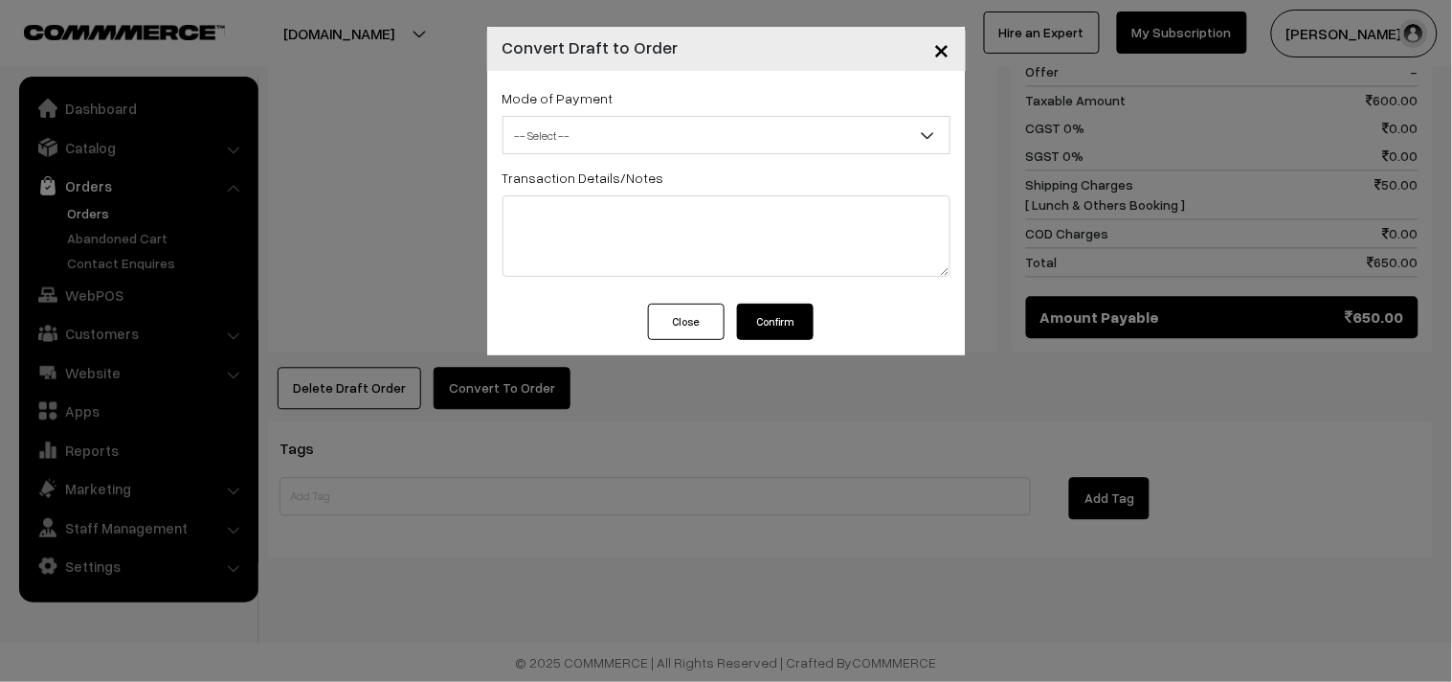
click at [567, 138] on span "-- Select --" at bounding box center [727, 136] width 446 height 34
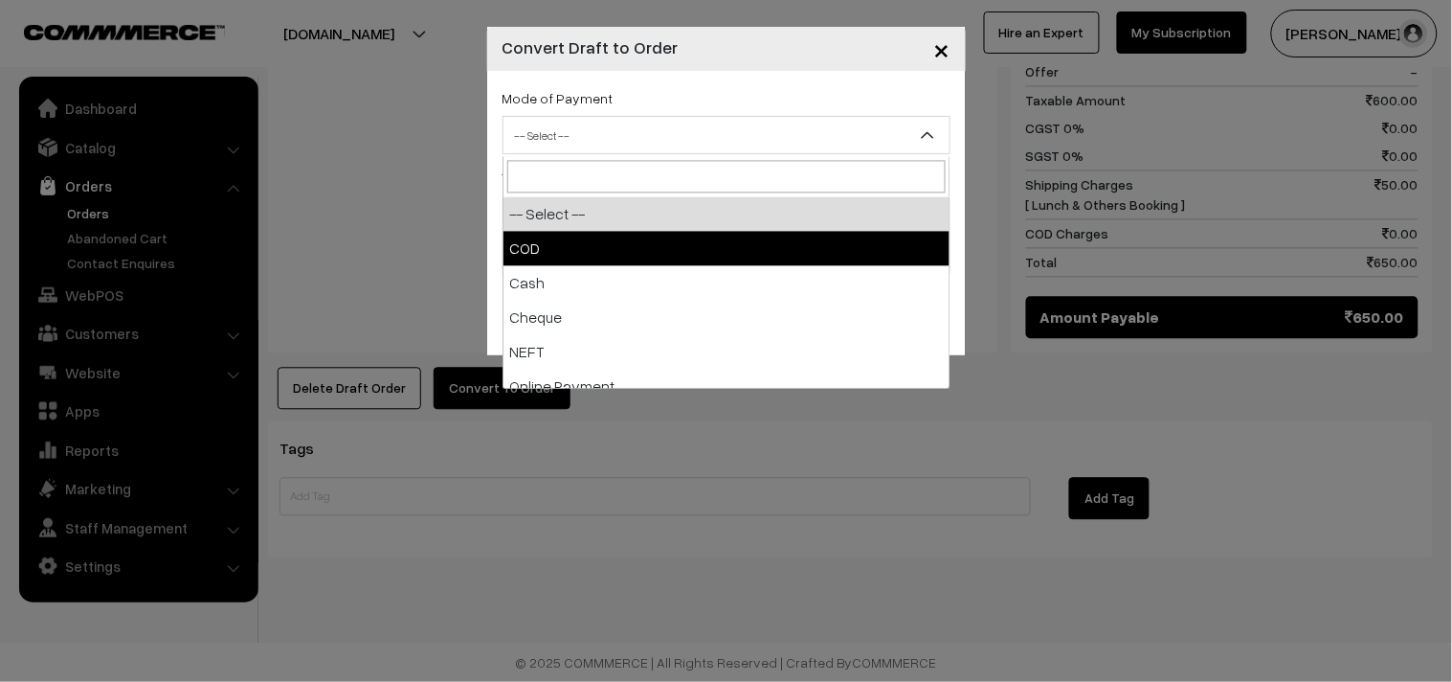
select select "1"
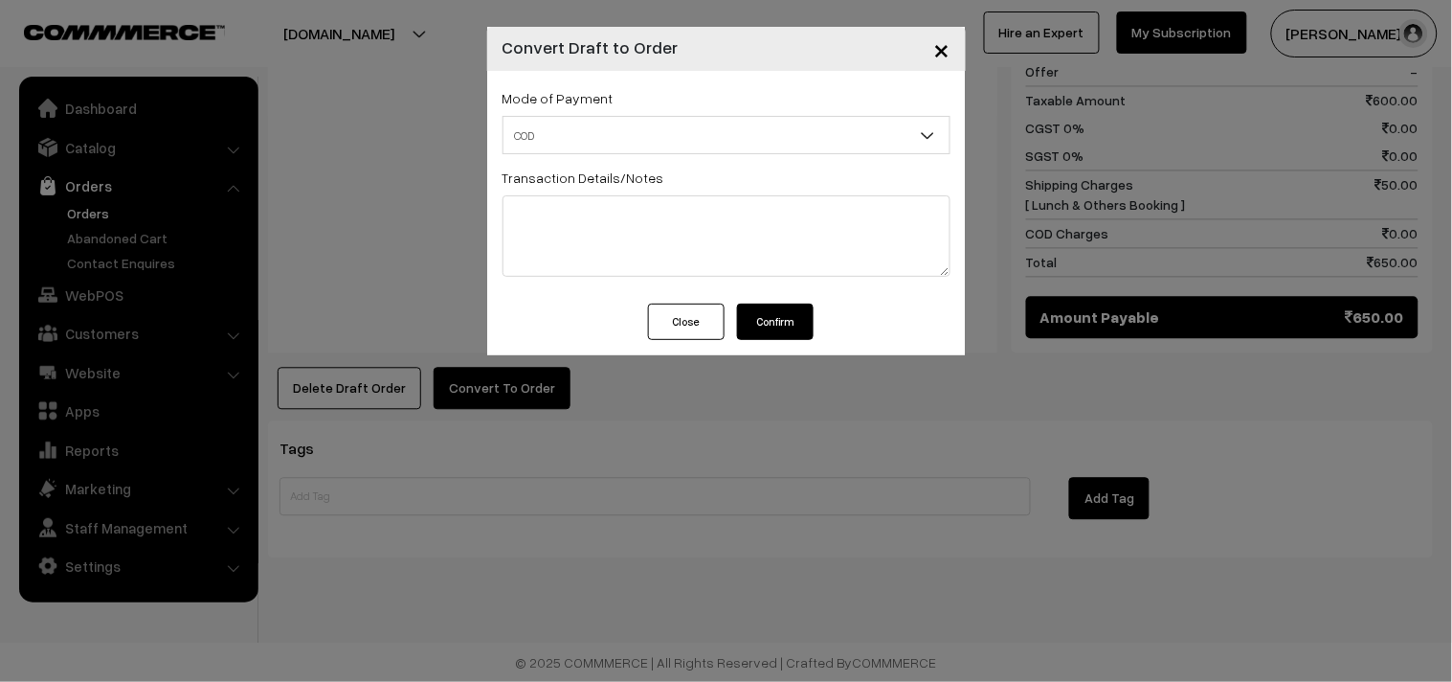
click at [775, 307] on button "Confirm" at bounding box center [775, 321] width 77 height 36
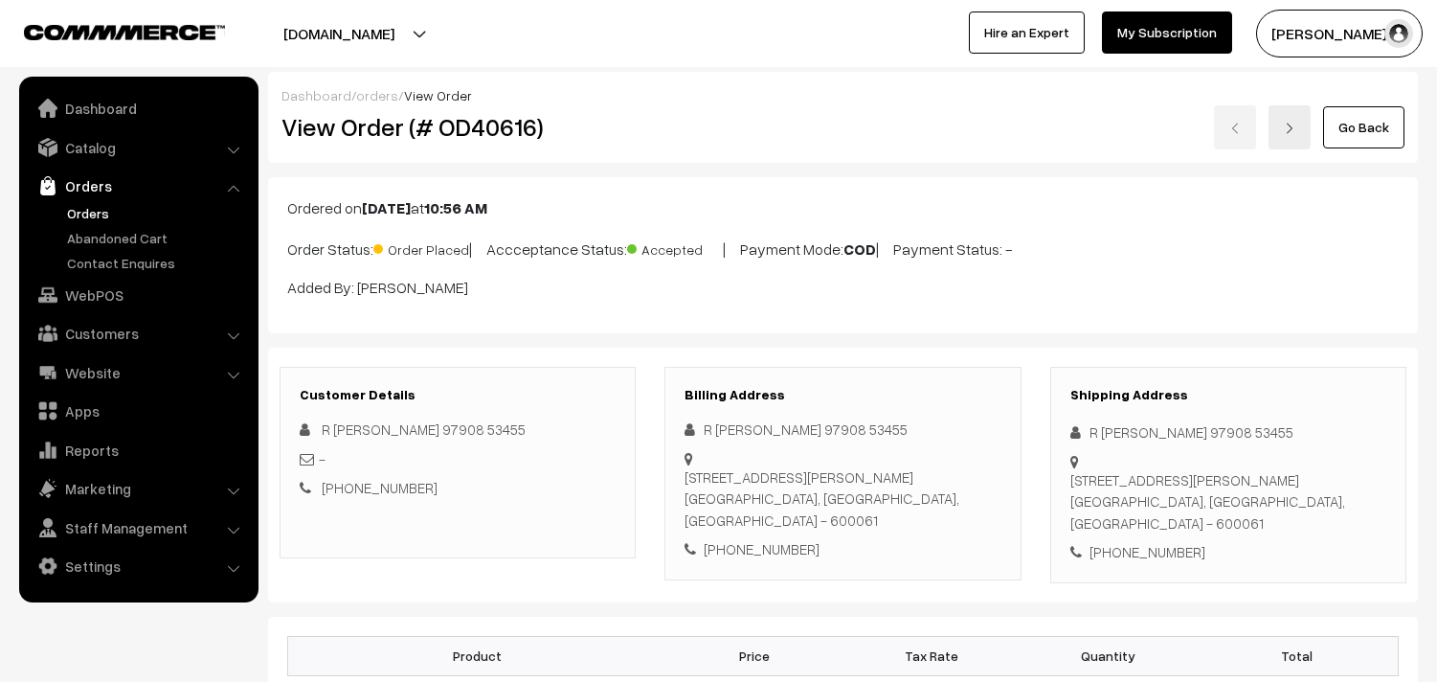
scroll to position [942, 0]
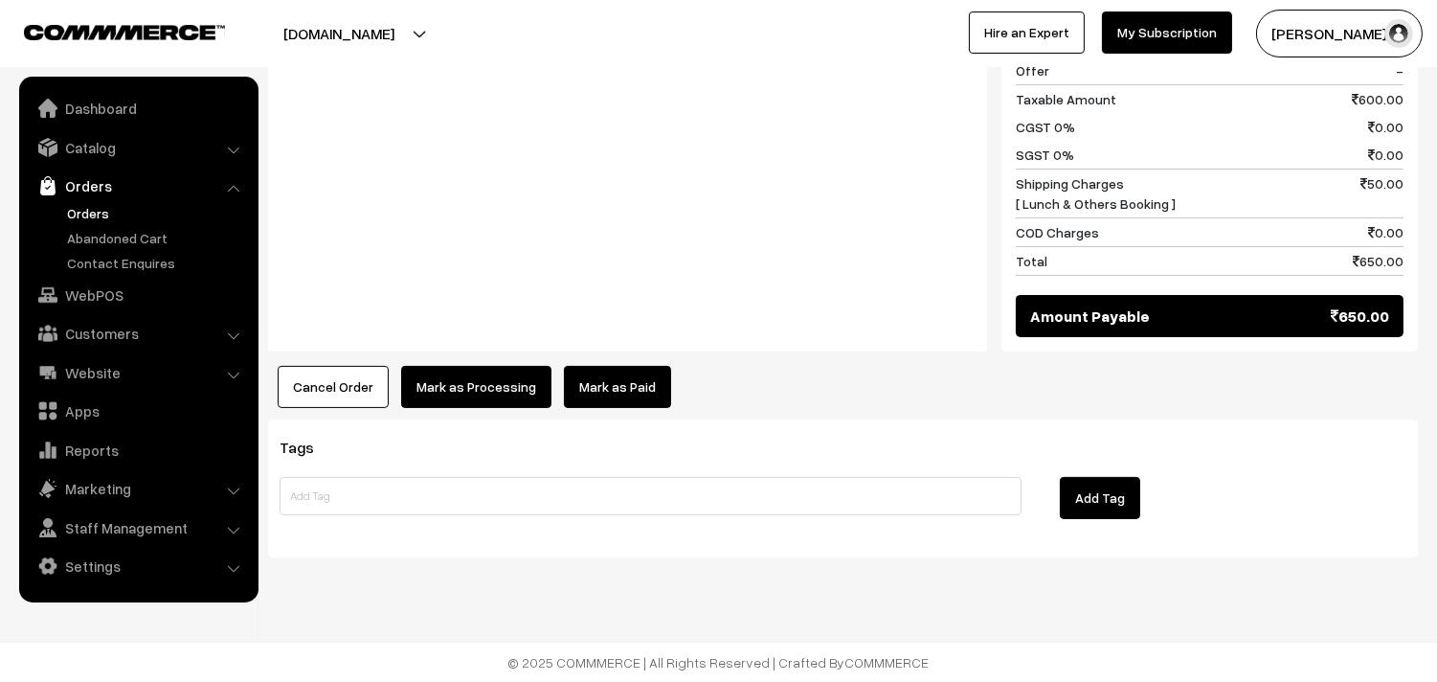
click at [515, 376] on button "Mark as Processing" at bounding box center [476, 387] width 150 height 42
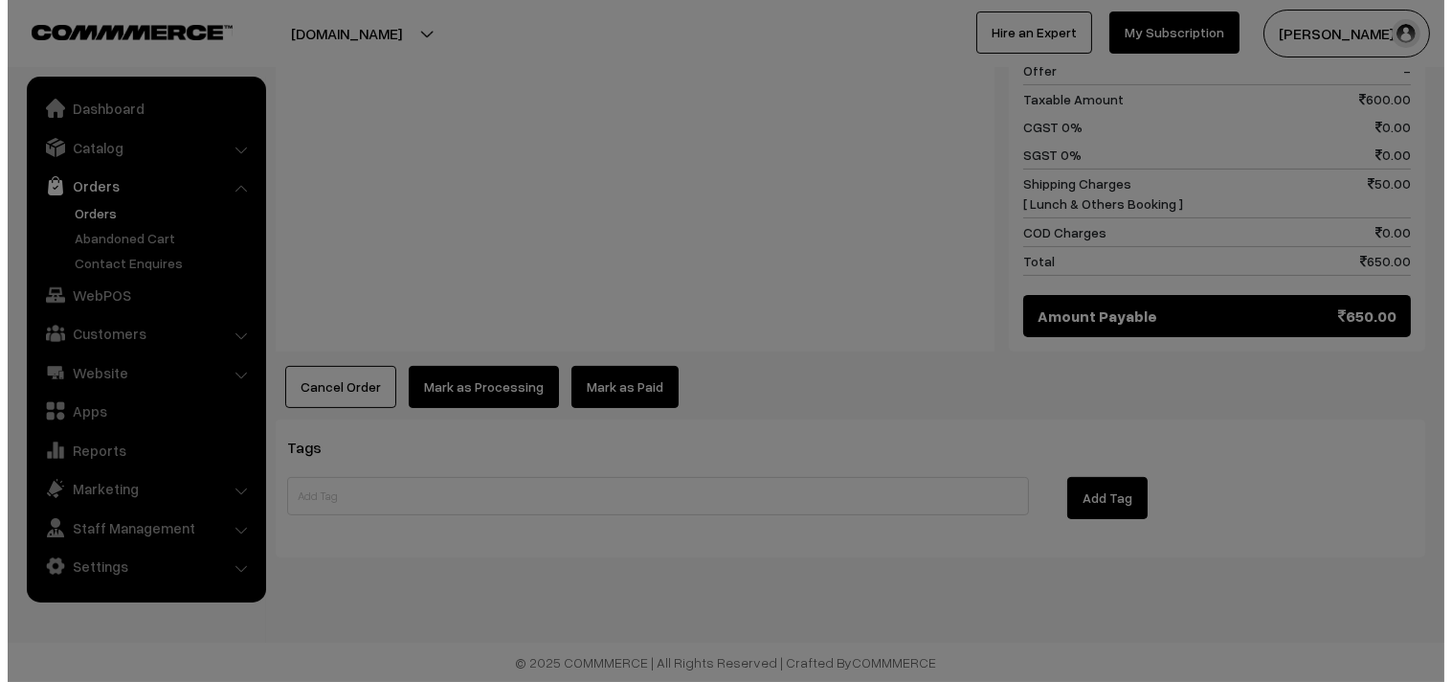
scroll to position [944, 0]
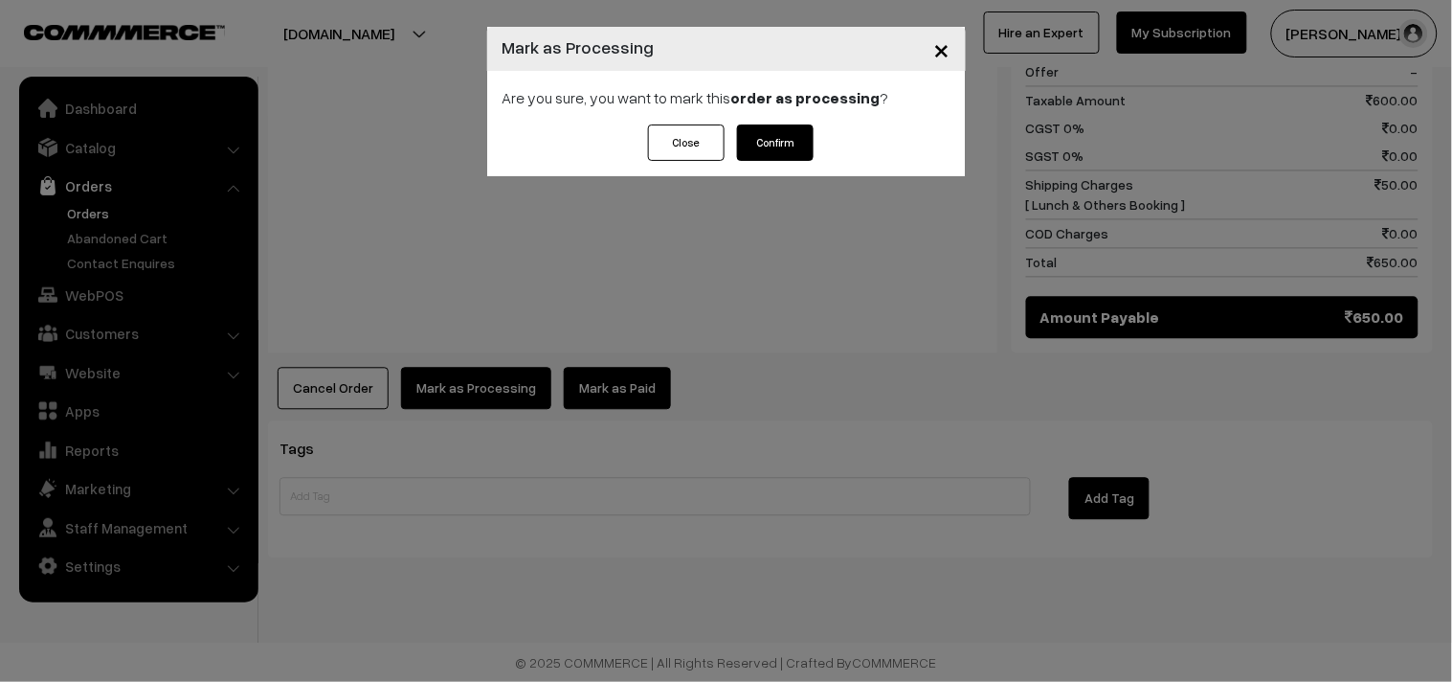
drag, startPoint x: 767, startPoint y: 148, endPoint x: 752, endPoint y: 174, distance: 29.6
click at [762, 145] on button "Confirm" at bounding box center [775, 142] width 77 height 36
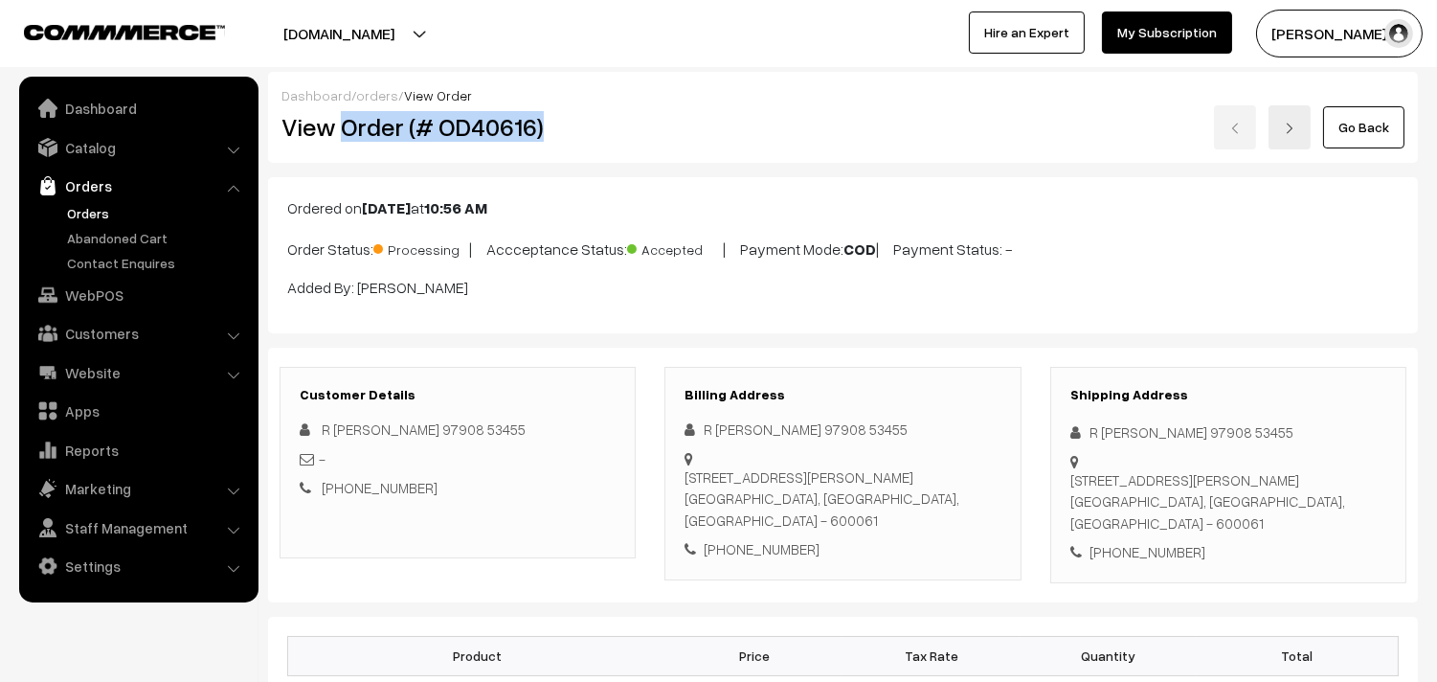
drag, startPoint x: 347, startPoint y: 134, endPoint x: 613, endPoint y: 153, distance: 266.8
click at [613, 153] on div "Dashboard / orders / View Order View Order (# OD40616) Go Back" at bounding box center [843, 117] width 1150 height 91
copy h2 "Order (# OD40616)"
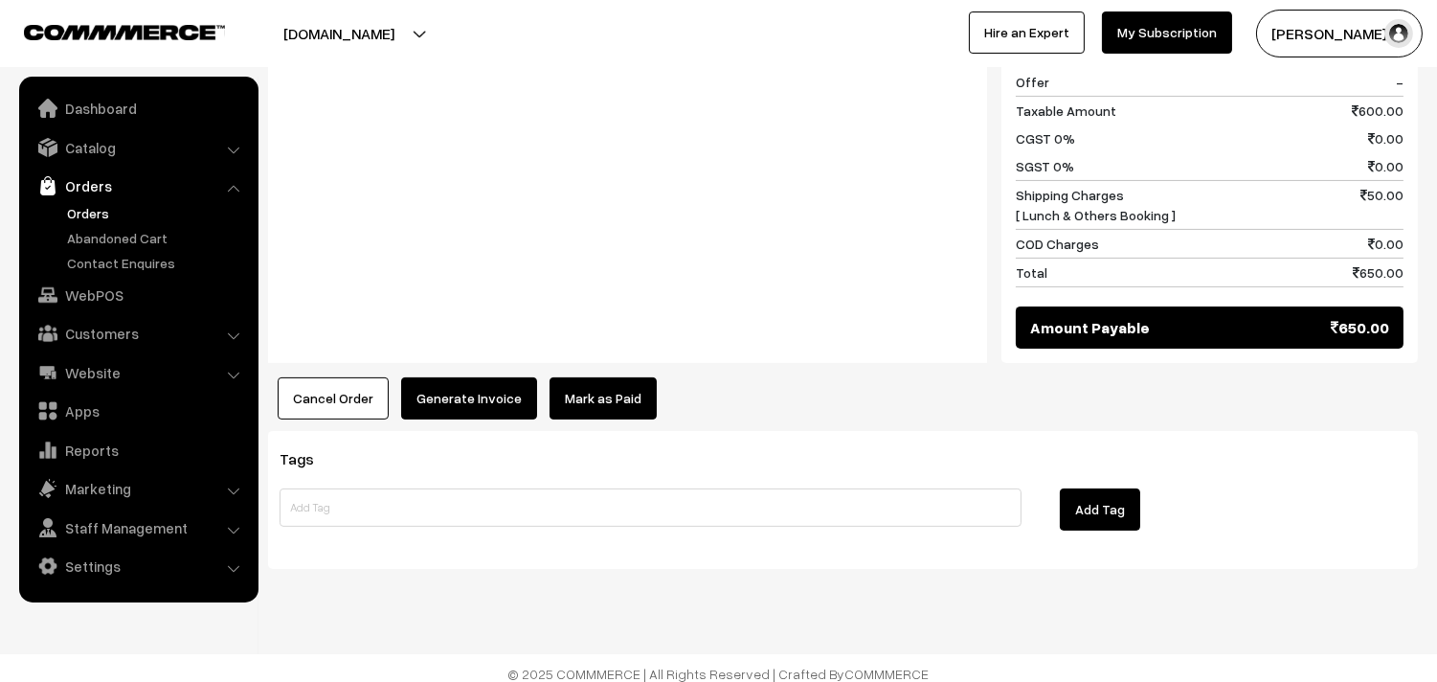
scroll to position [942, 0]
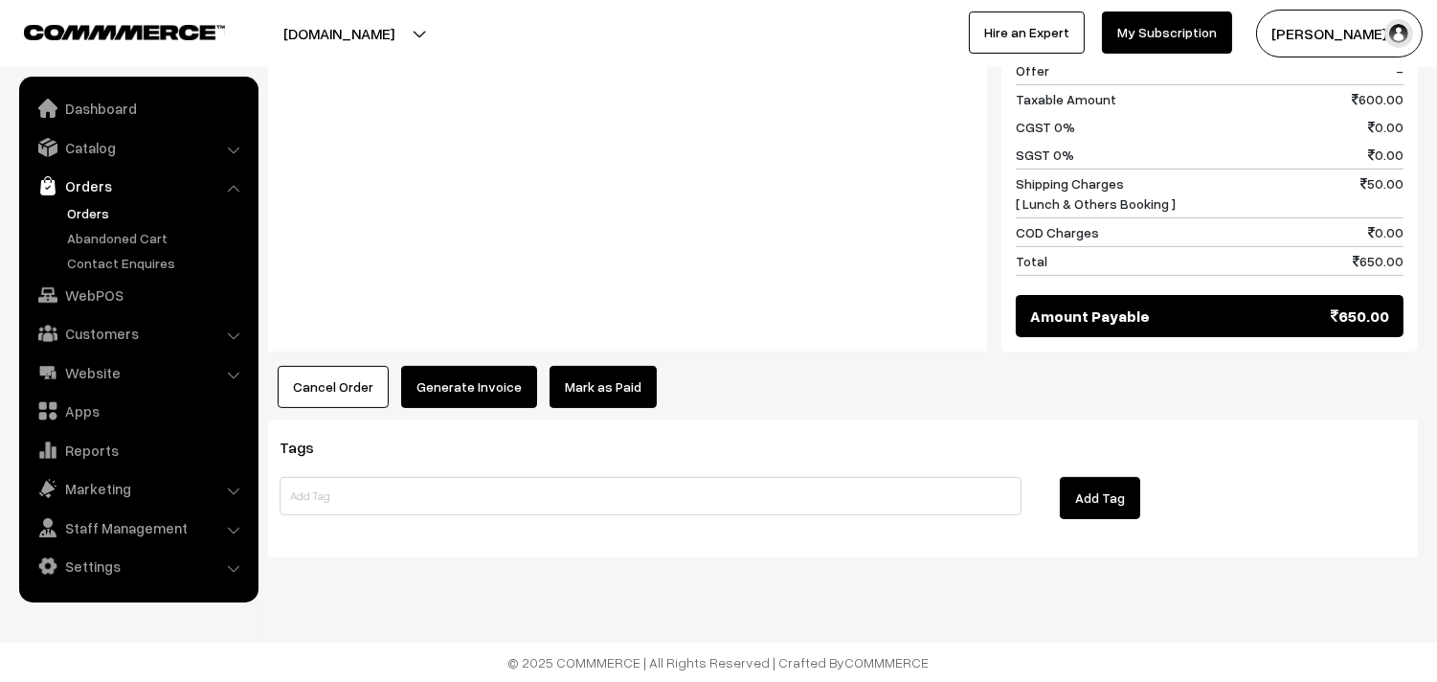
click at [488, 388] on button "Generate Invoice" at bounding box center [469, 387] width 136 height 42
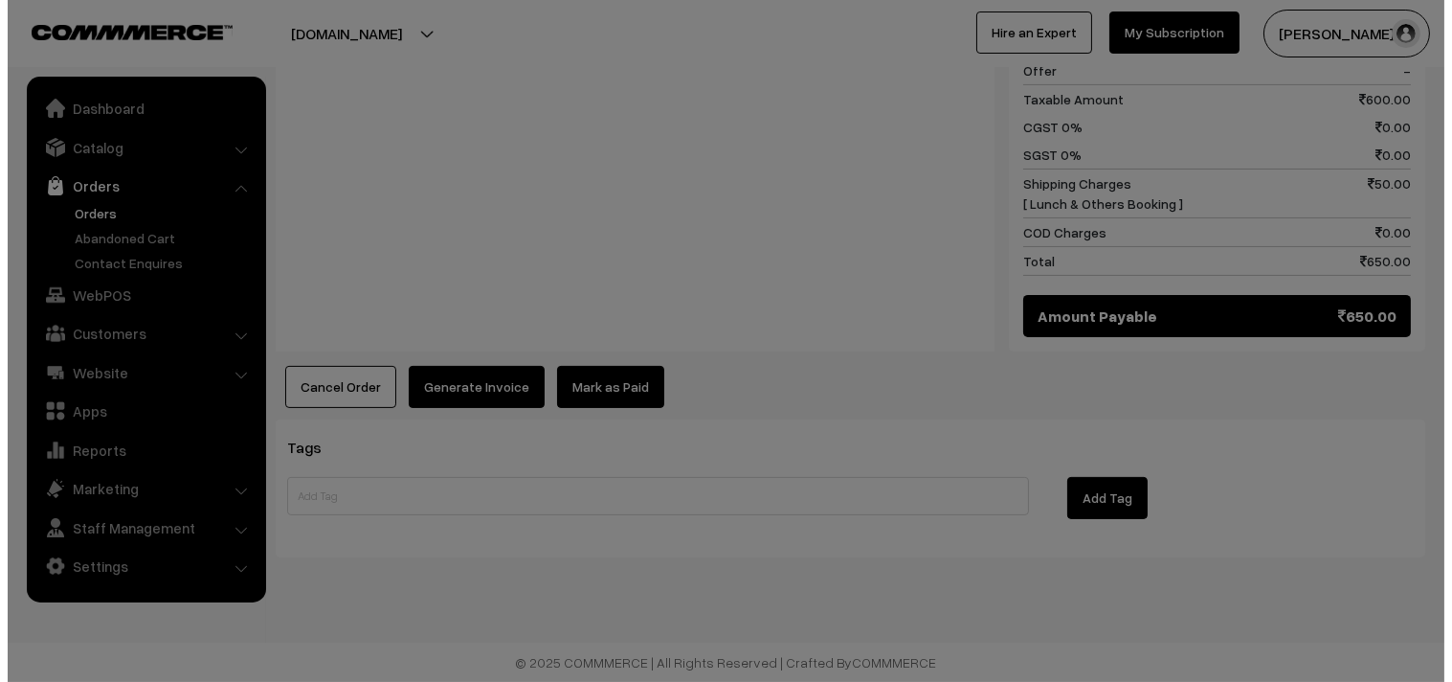
scroll to position [944, 0]
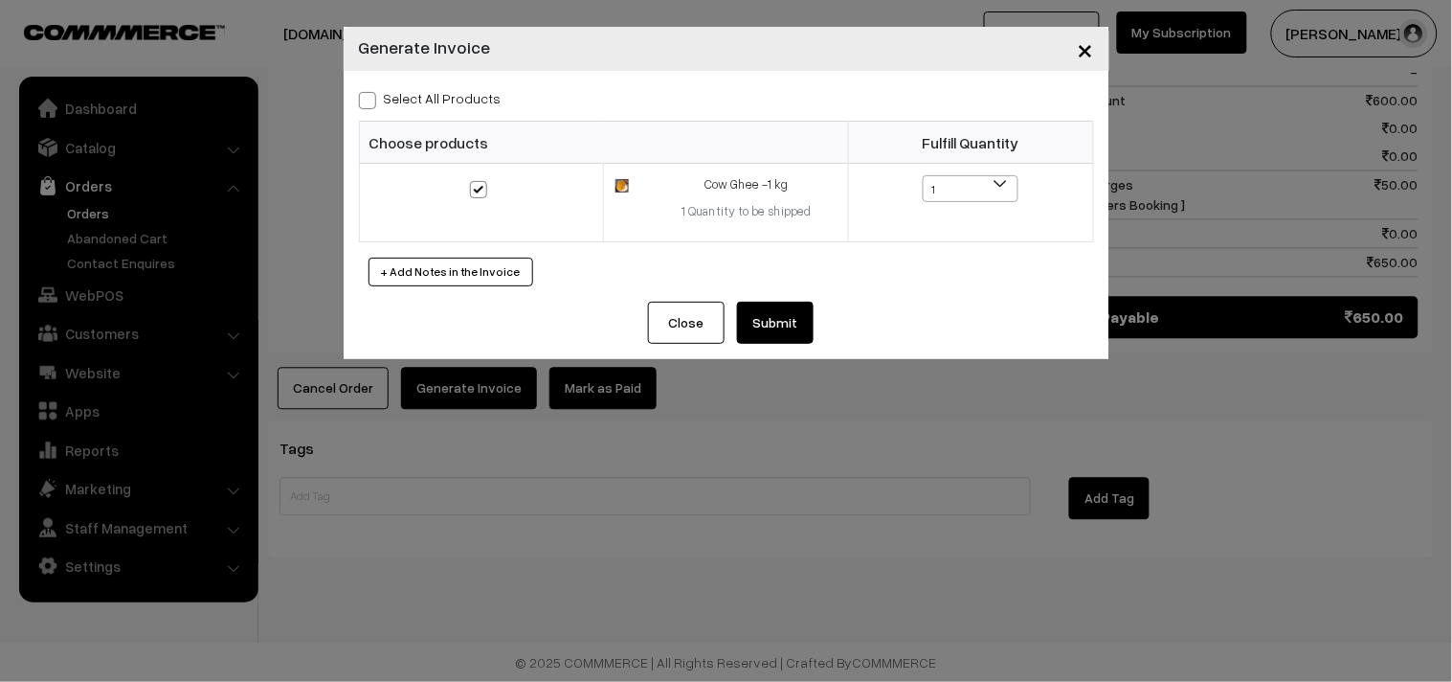
click at [779, 328] on button "Submit" at bounding box center [775, 323] width 77 height 42
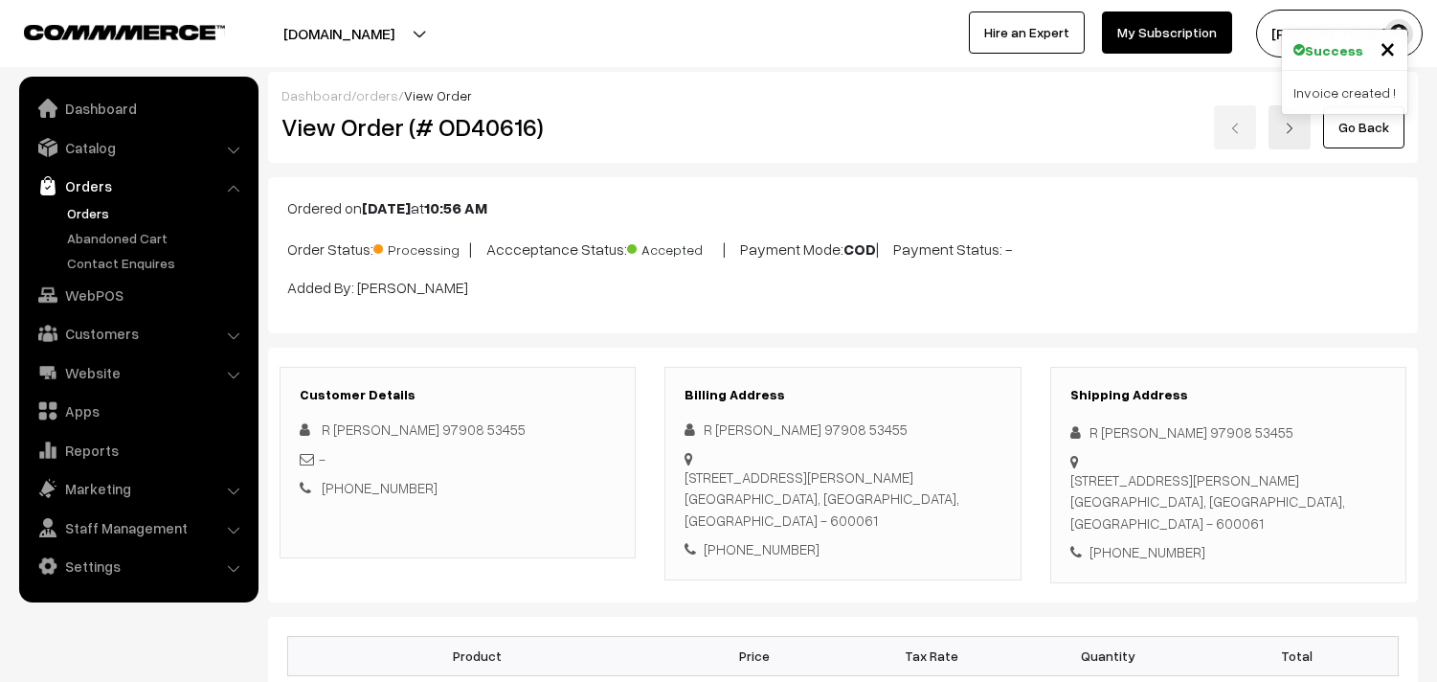
scroll to position [942, 0]
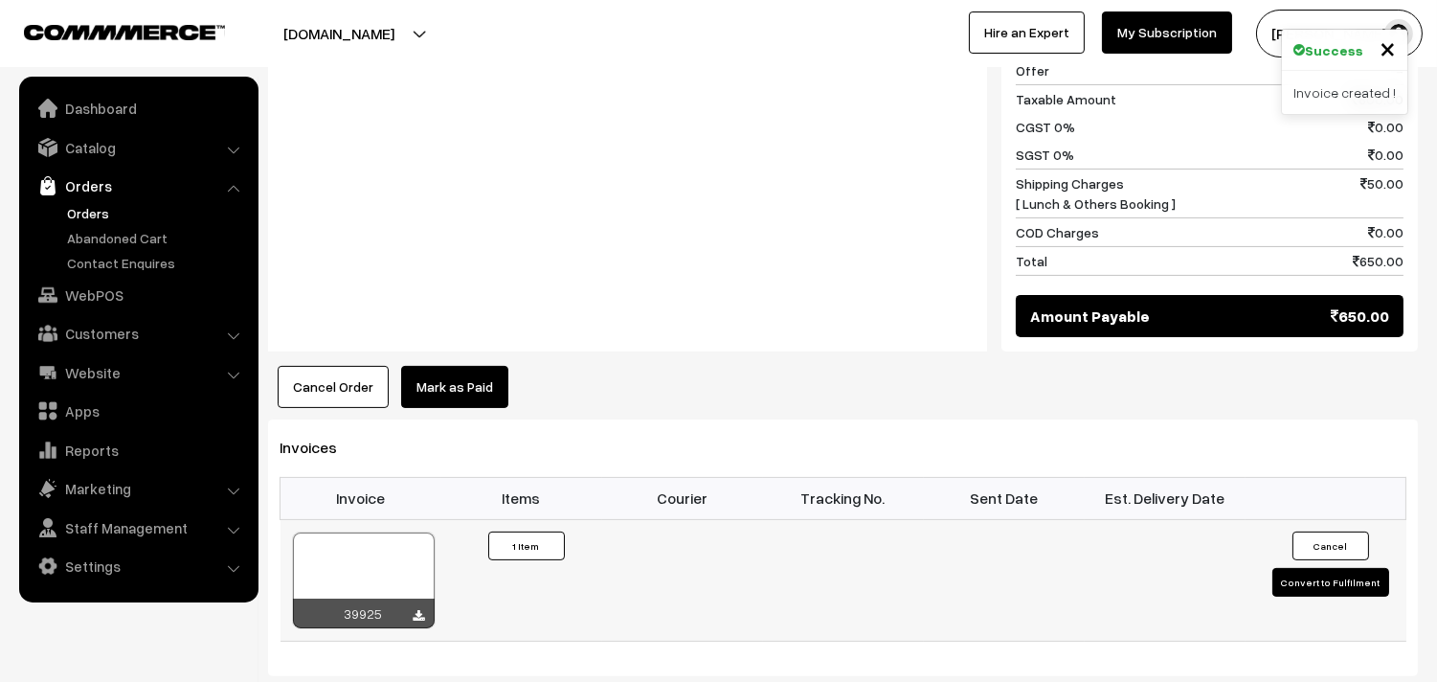
click at [341, 580] on div at bounding box center [364, 580] width 142 height 96
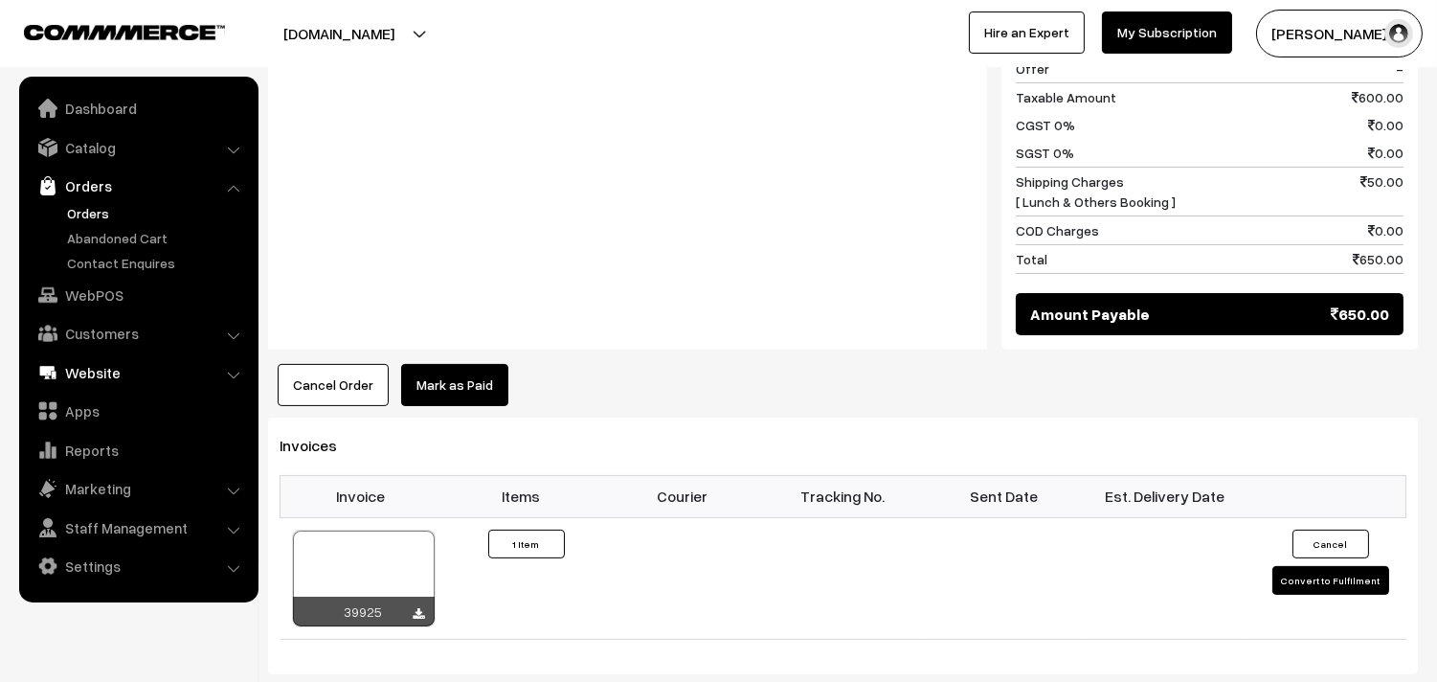
click at [92, 295] on link "WebPOS" at bounding box center [138, 295] width 228 height 34
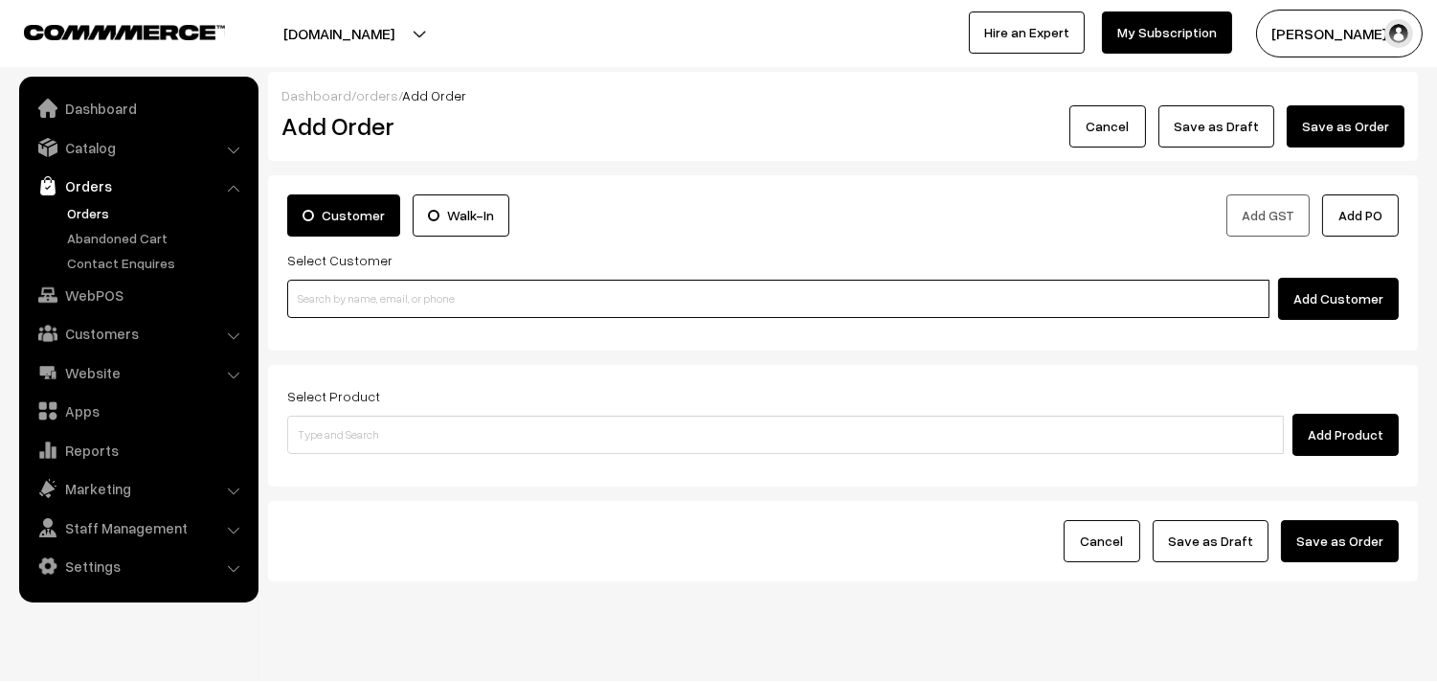
click at [365, 317] on input at bounding box center [778, 299] width 982 height 38
paste input "98845 18491"
click at [365, 301] on input at bounding box center [778, 299] width 982 height 38
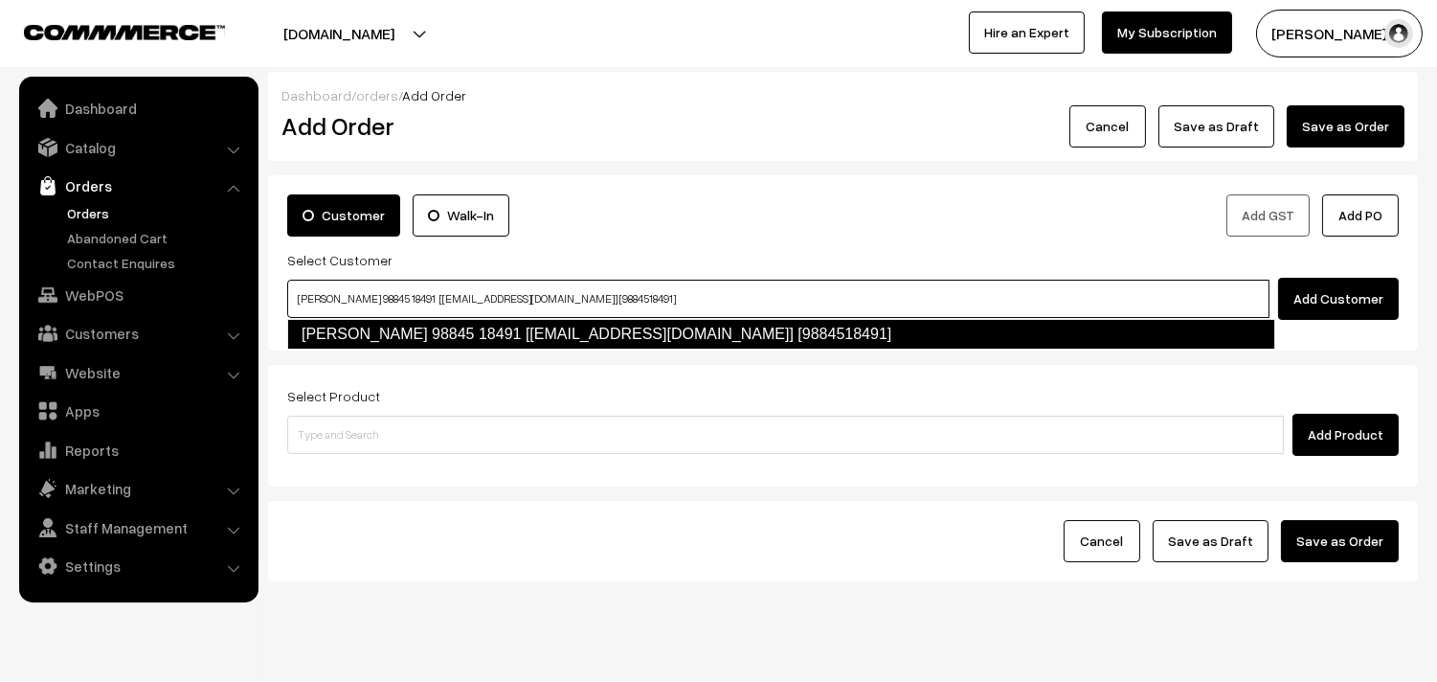
type input "[PERSON_NAME] 98845 18491 [[EMAIL_ADDRESS][DOMAIN_NAME]] [9884518491]"
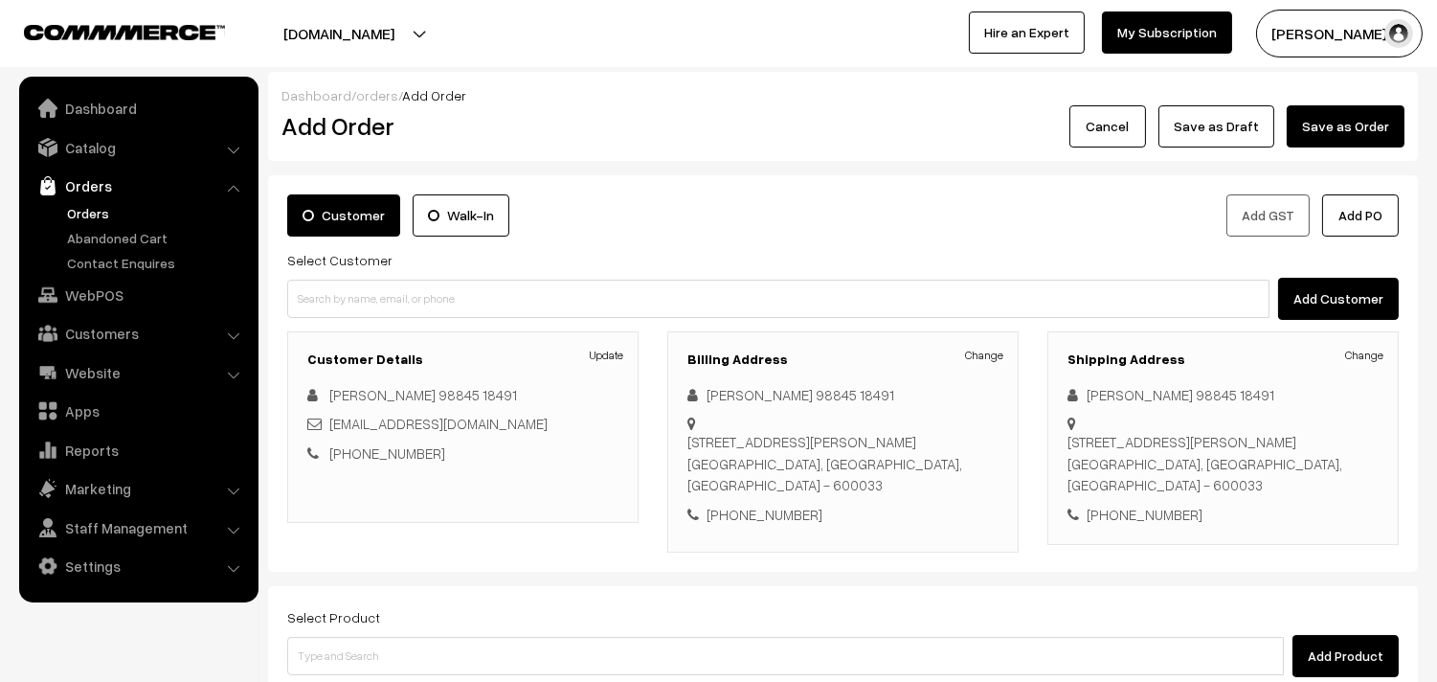
scroll to position [260, 0]
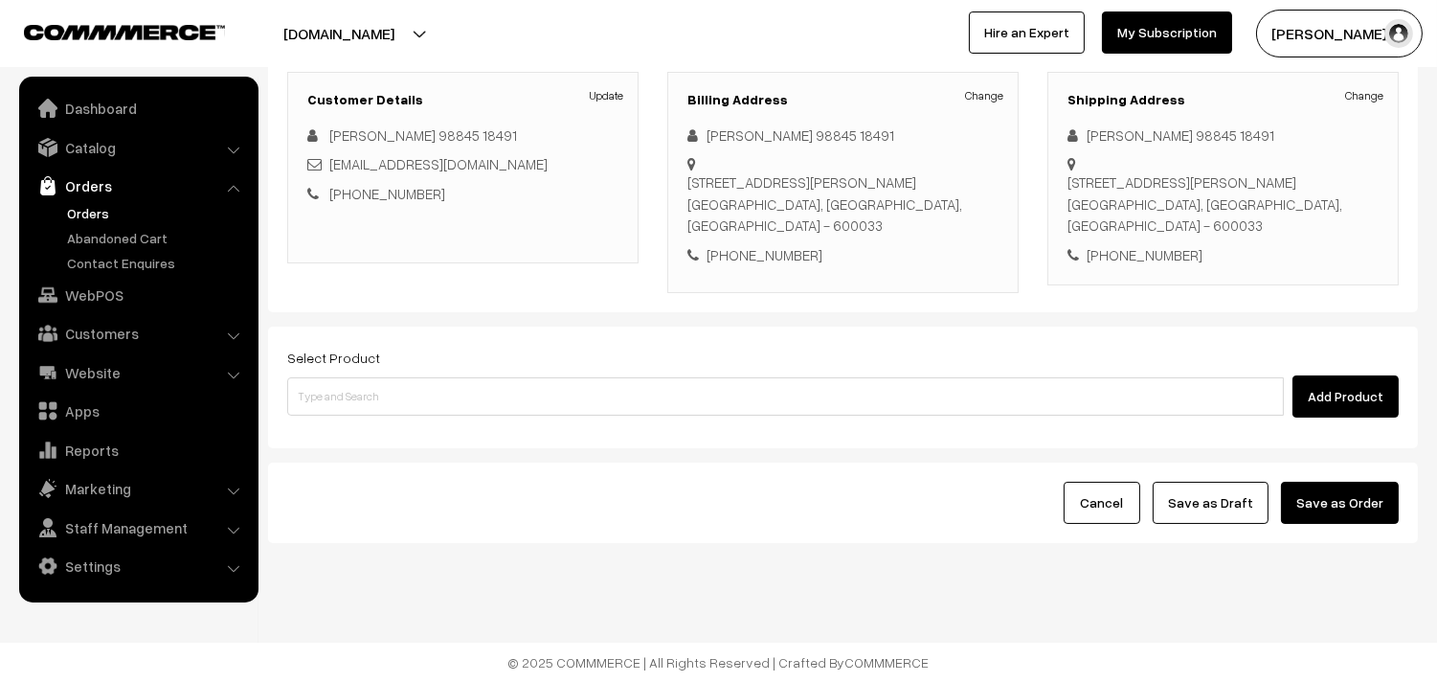
click at [484, 373] on div "Select Product Add Product" at bounding box center [842, 382] width 1111 height 72
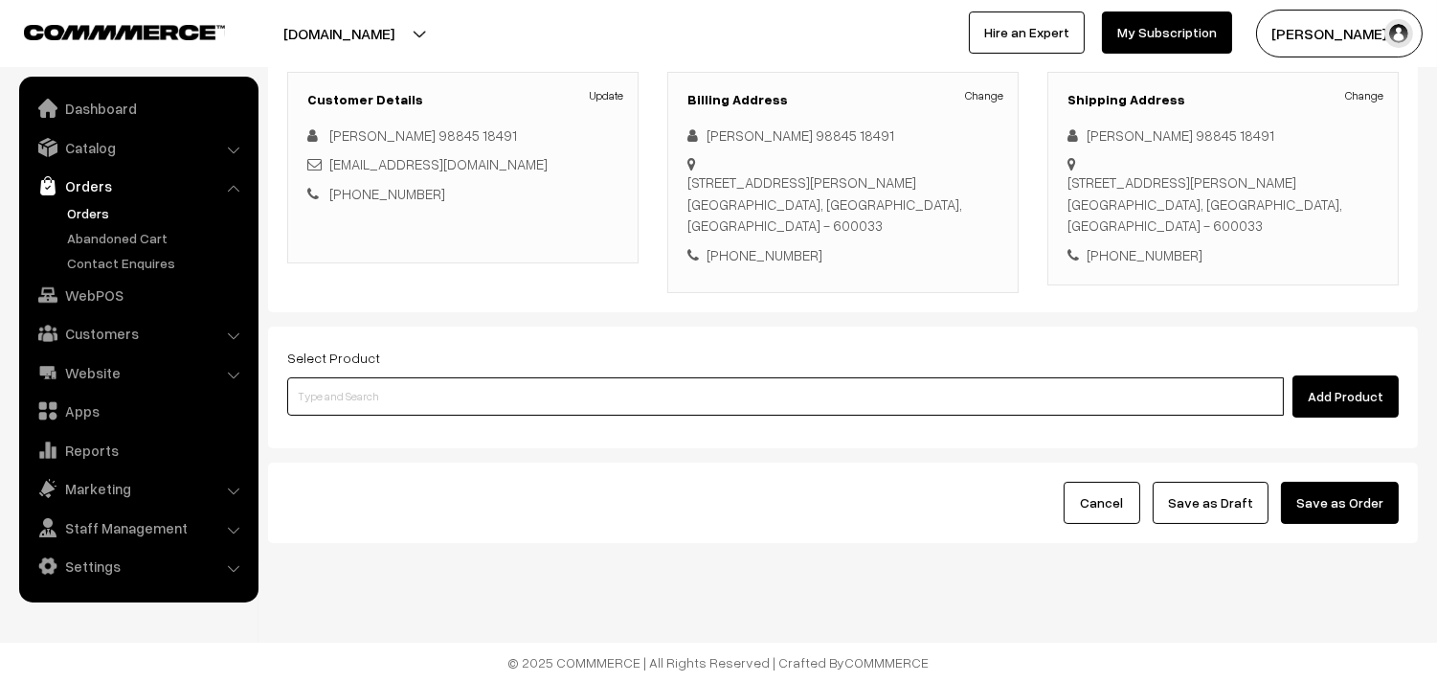
click at [526, 403] on input at bounding box center [785, 396] width 997 height 38
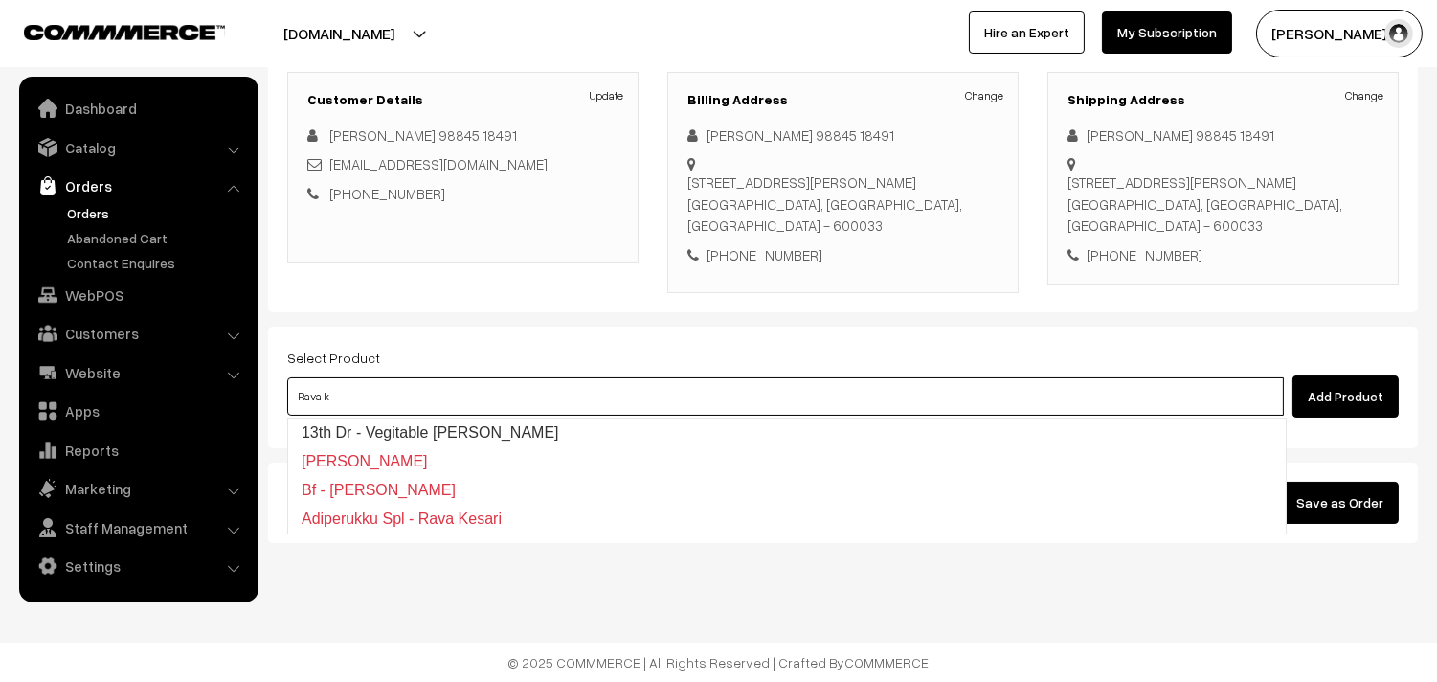
type input "13th Dr - Vegitable [PERSON_NAME]"
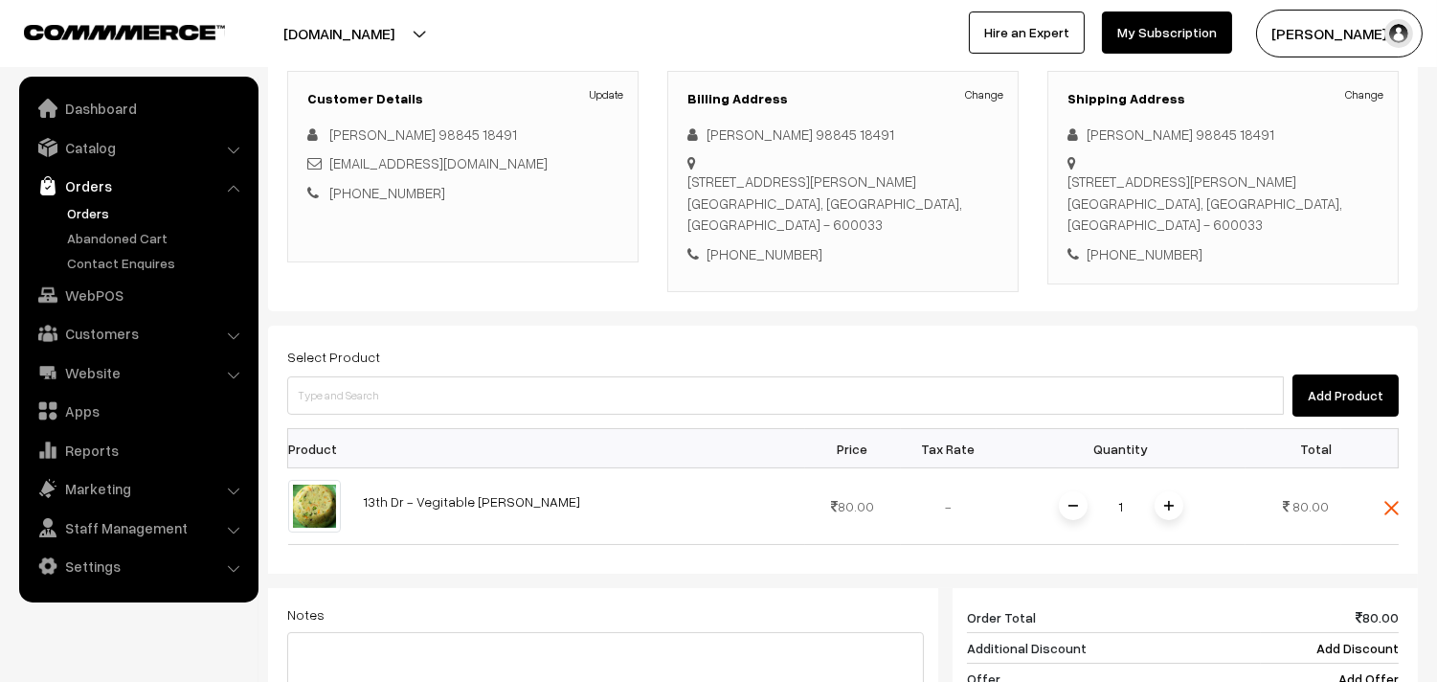
scroll to position [728, 0]
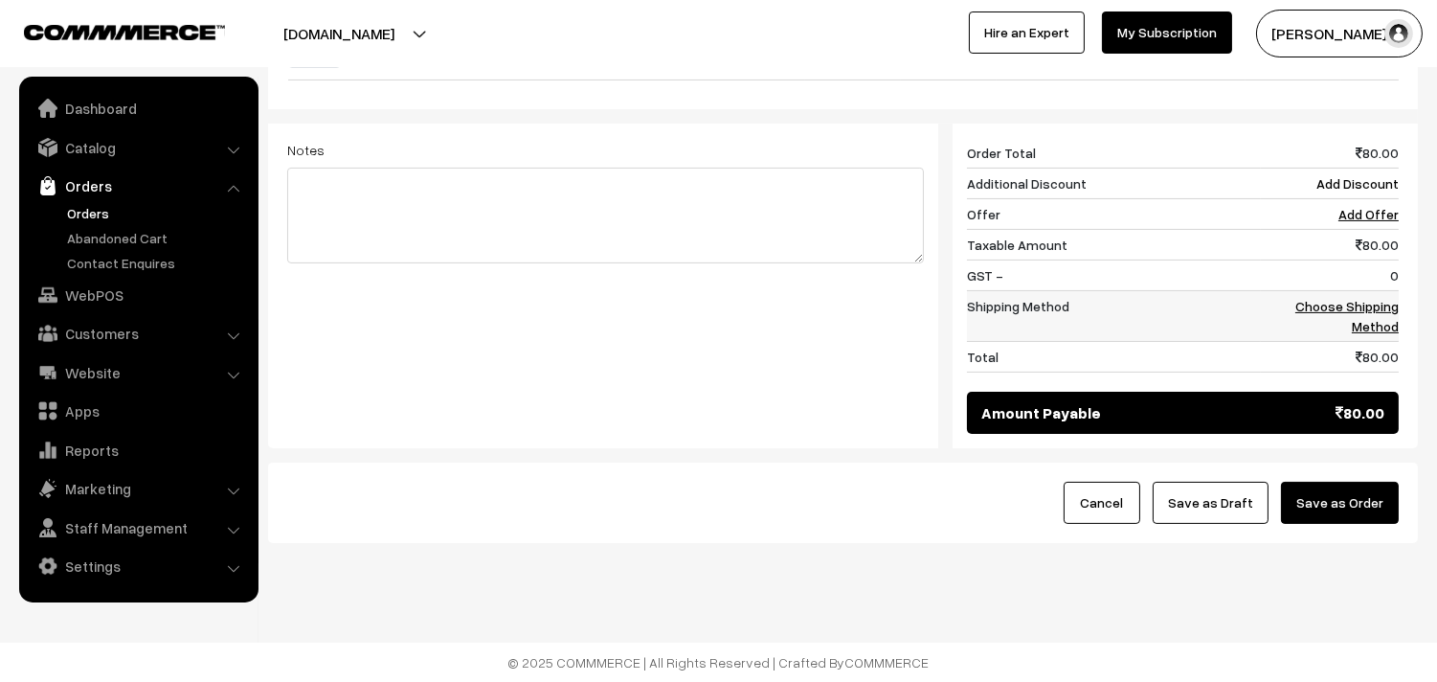
click at [1386, 310] on link "Choose Shipping Method" at bounding box center [1346, 316] width 103 height 36
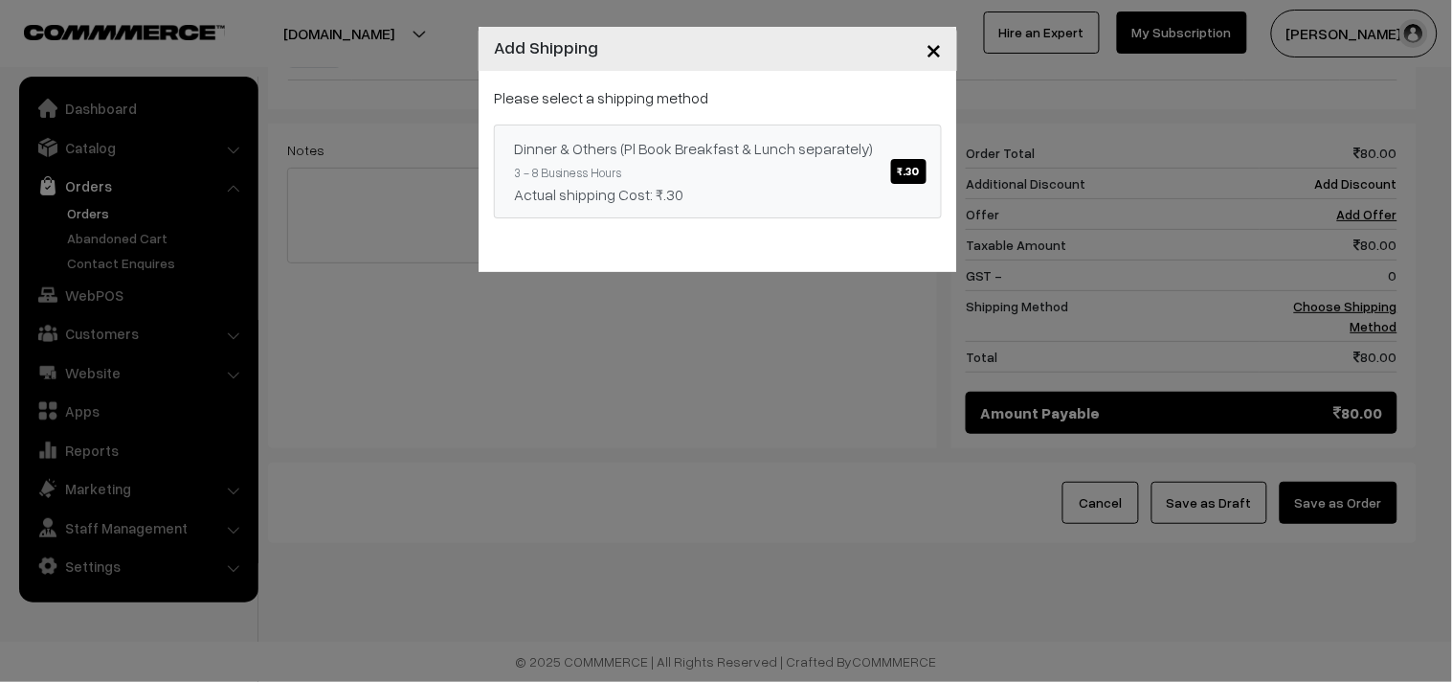
click at [815, 169] on link "Dinner & Others (Pl Book Breakfast & Lunch separately) ₹.30 3 - 8 Business Hour…" at bounding box center [718, 171] width 448 height 94
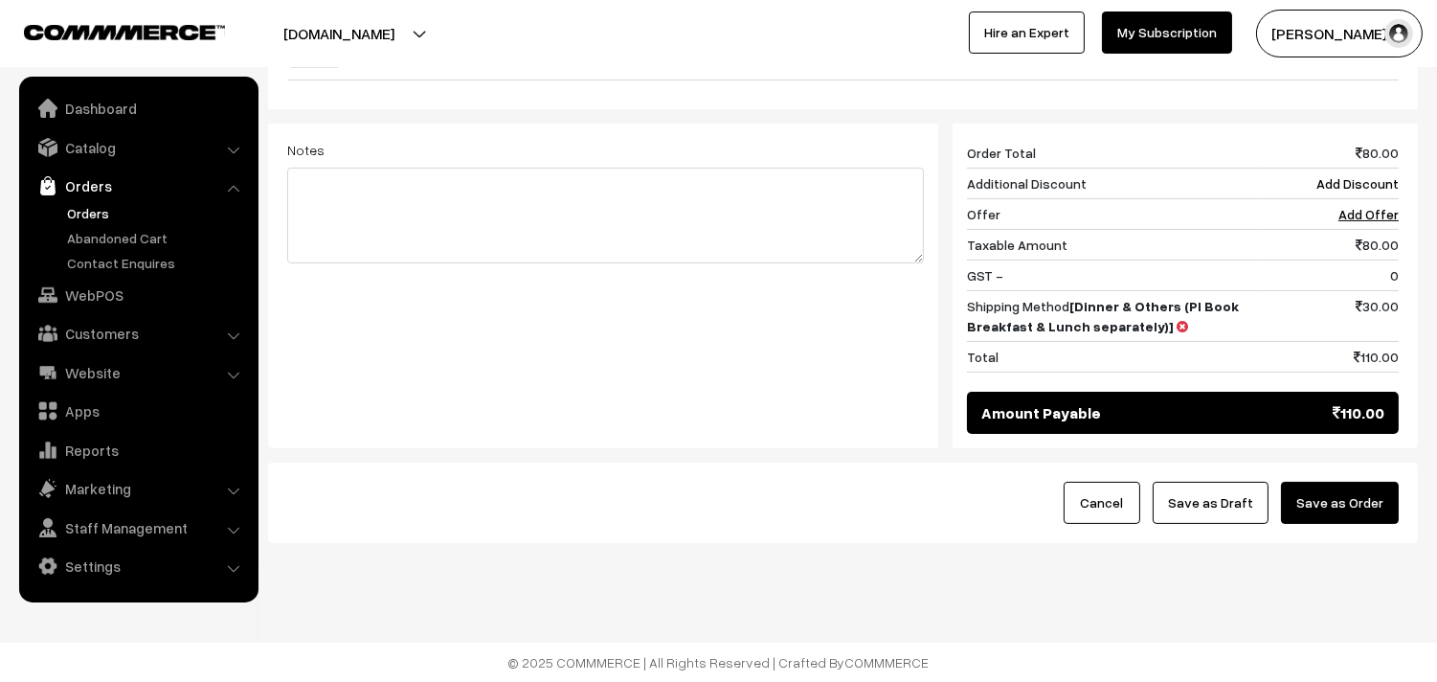
click at [1221, 512] on button "Save as Draft" at bounding box center [1211, 503] width 116 height 42
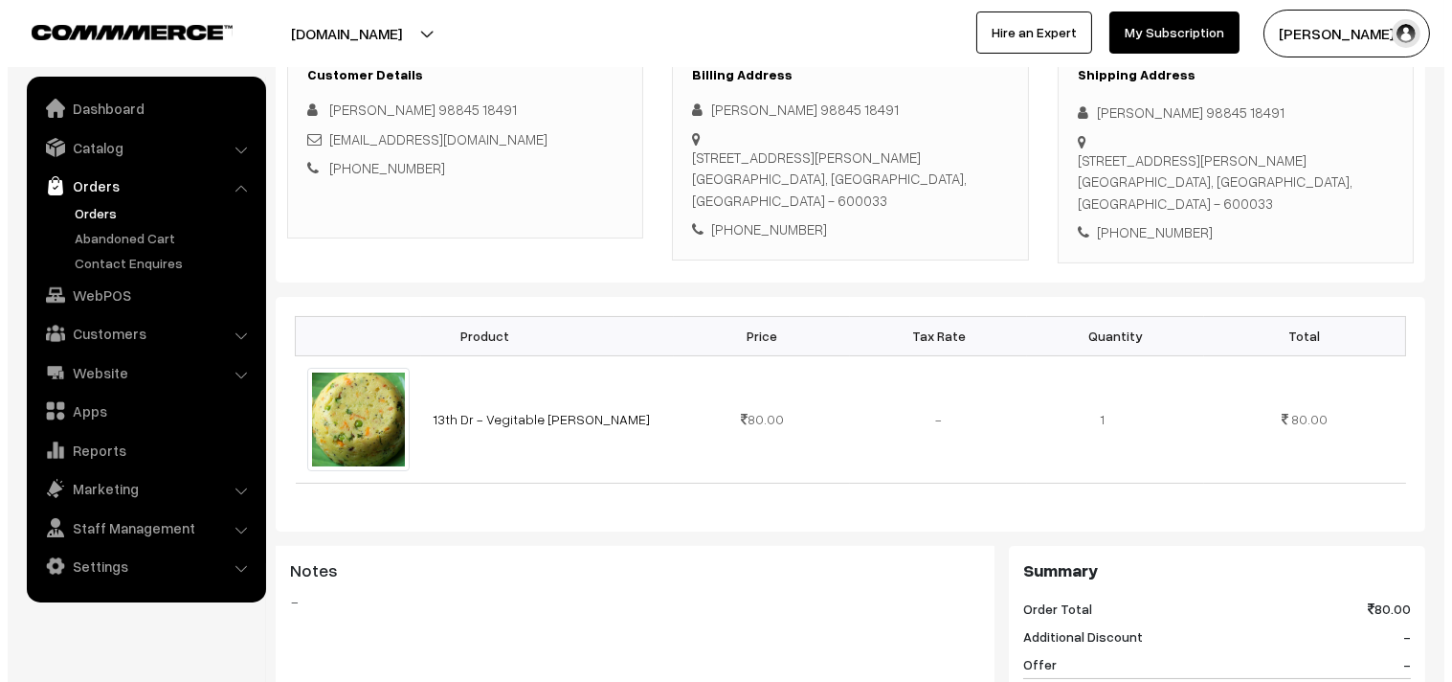
scroll to position [850, 0]
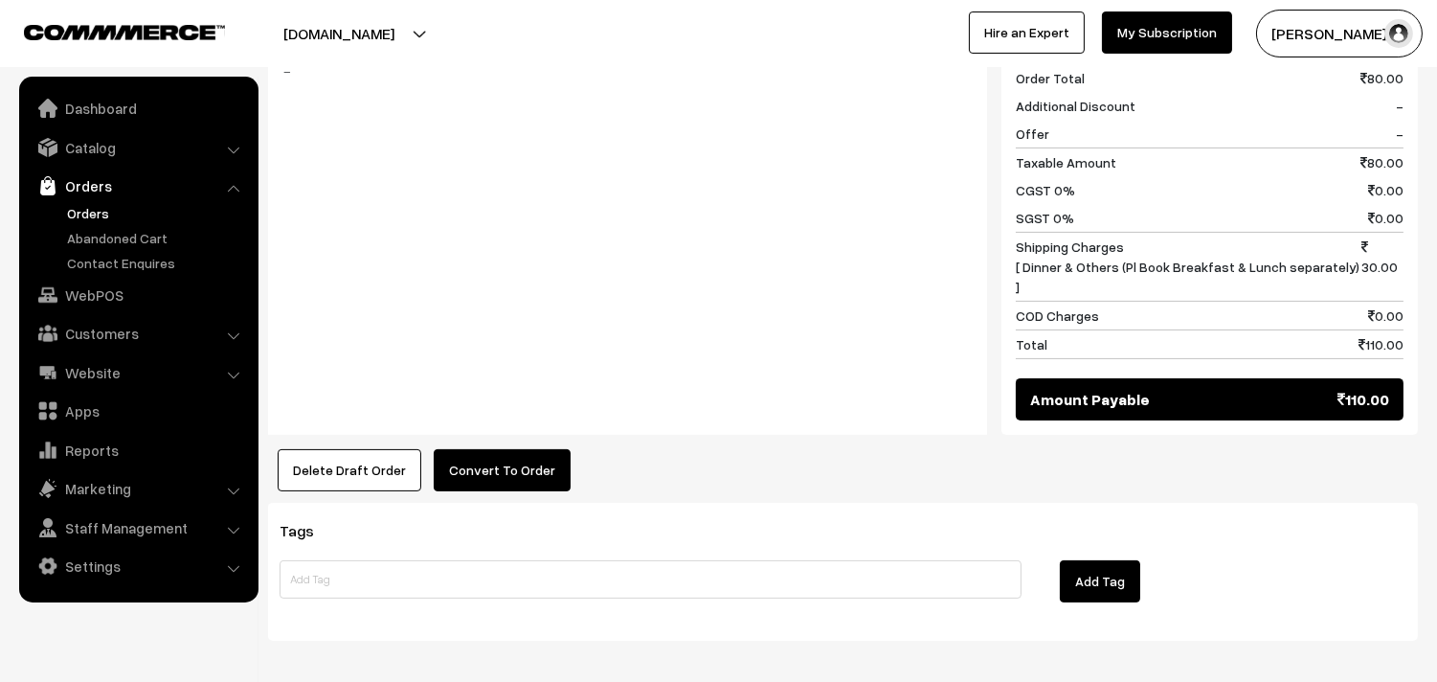
click button "Convert To Order"
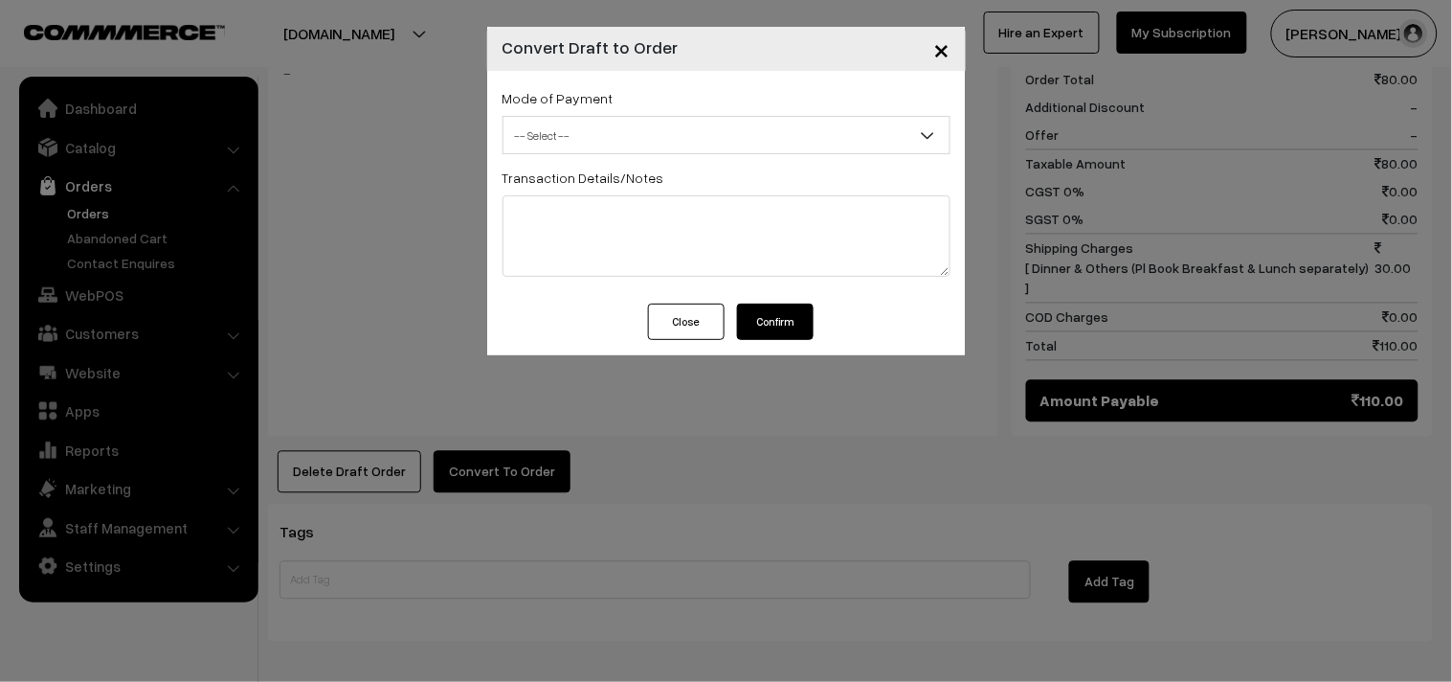
click span "-- Select --"
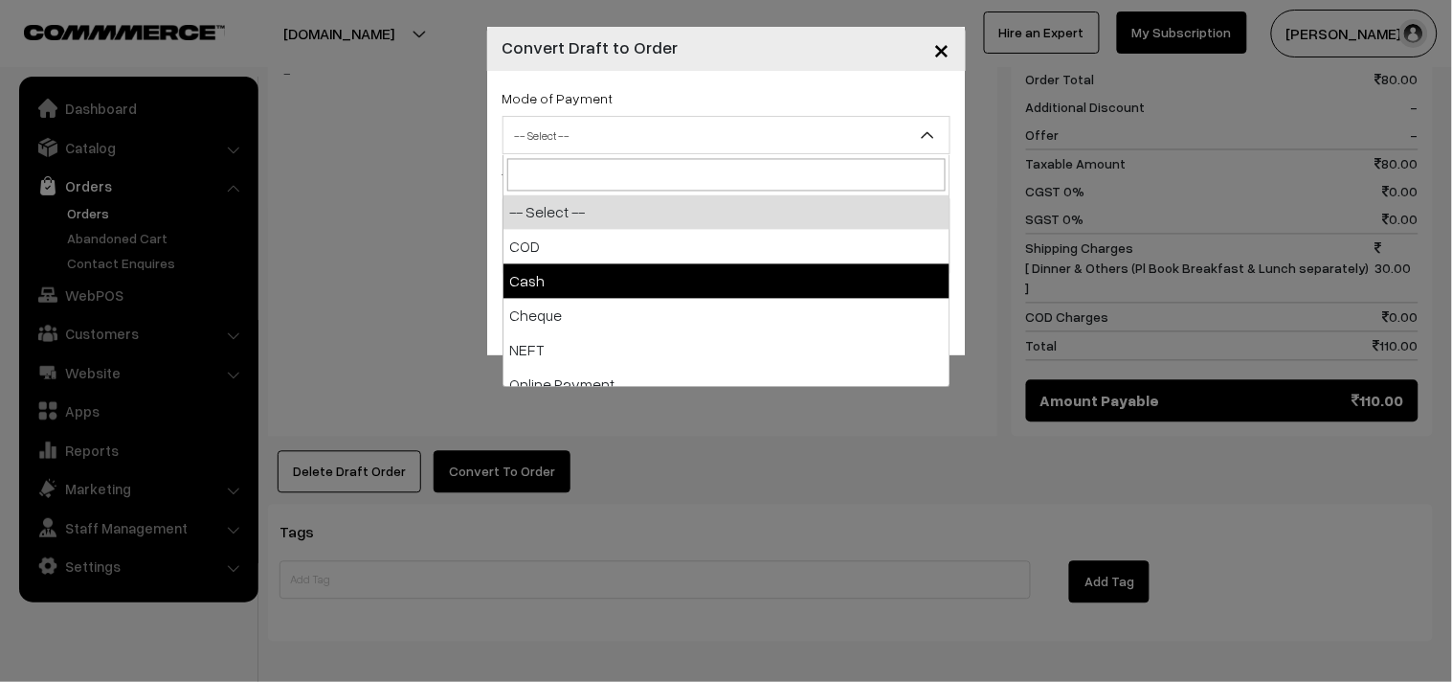
drag, startPoint x: 587, startPoint y: 270, endPoint x: 622, endPoint y: 264, distance: 35.9
select select "2"
checkbox input "true"
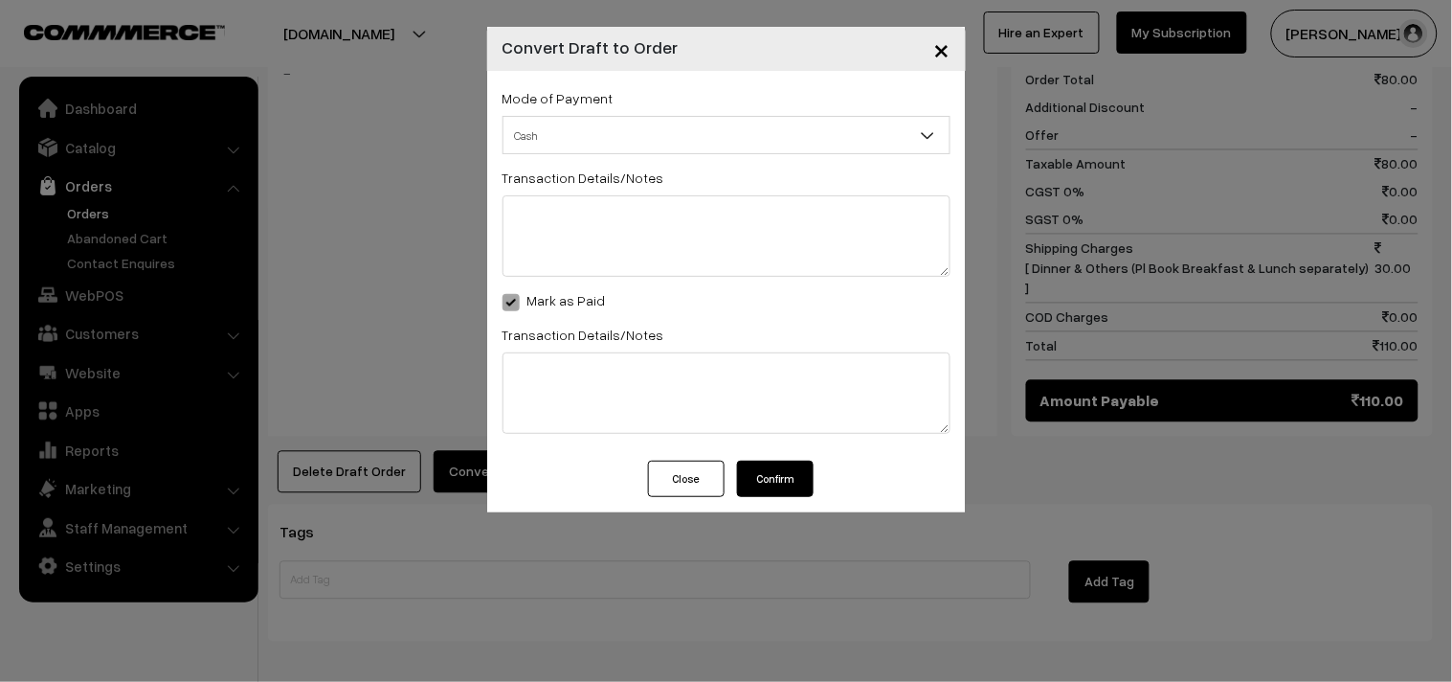
click button "Confirm"
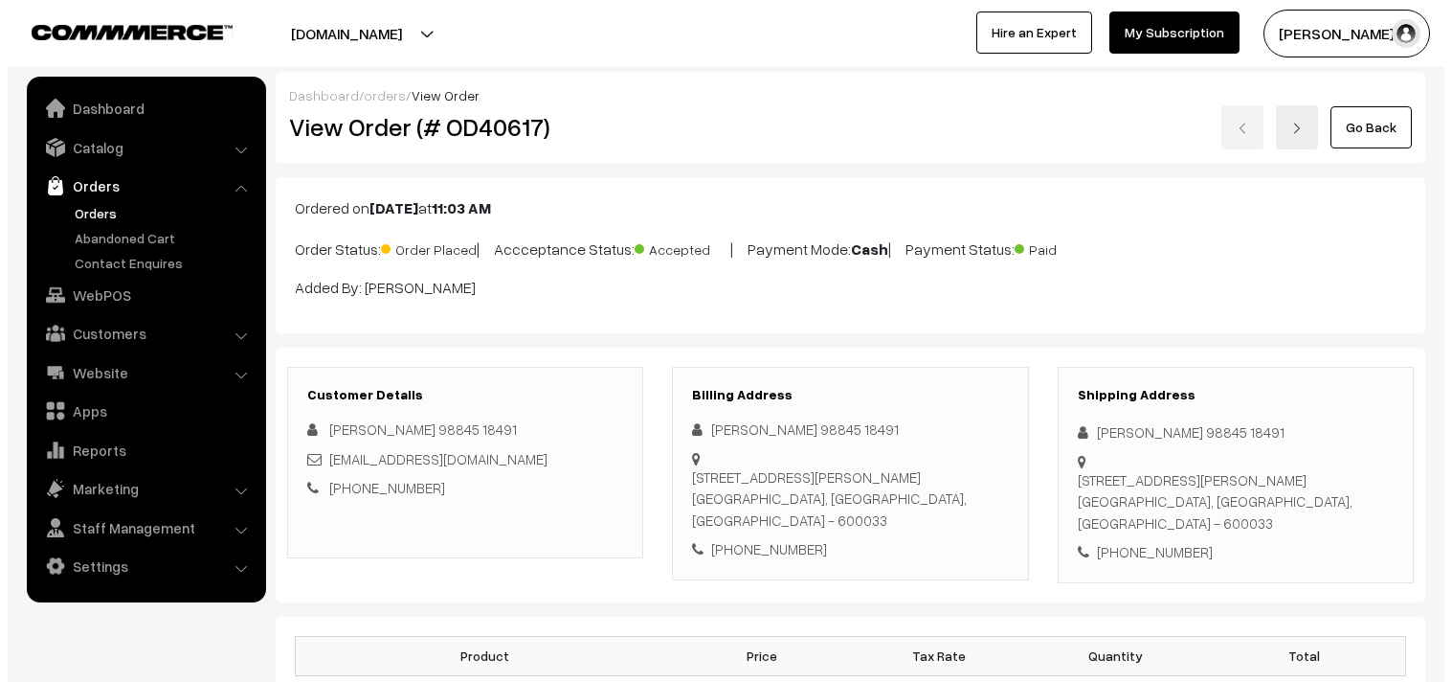
scroll to position [850, 0]
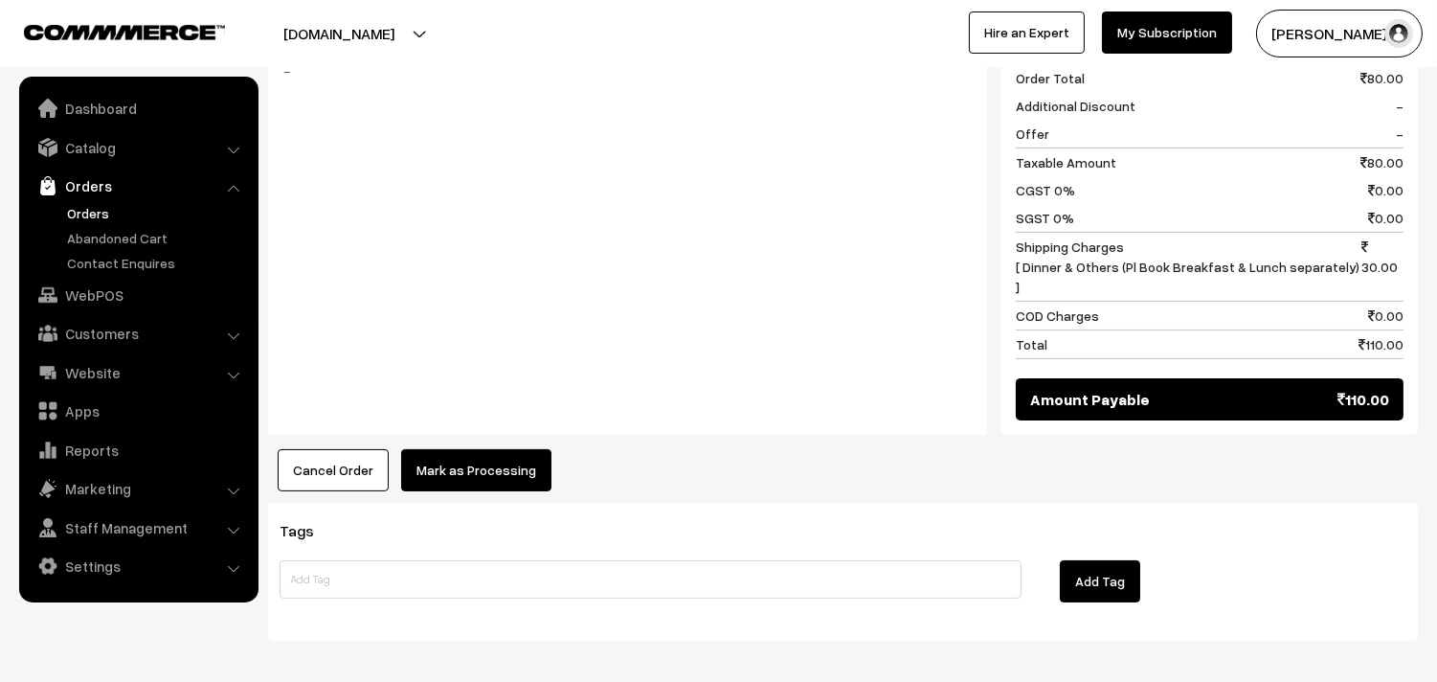
click at [494, 449] on button "Mark as Processing" at bounding box center [476, 470] width 150 height 42
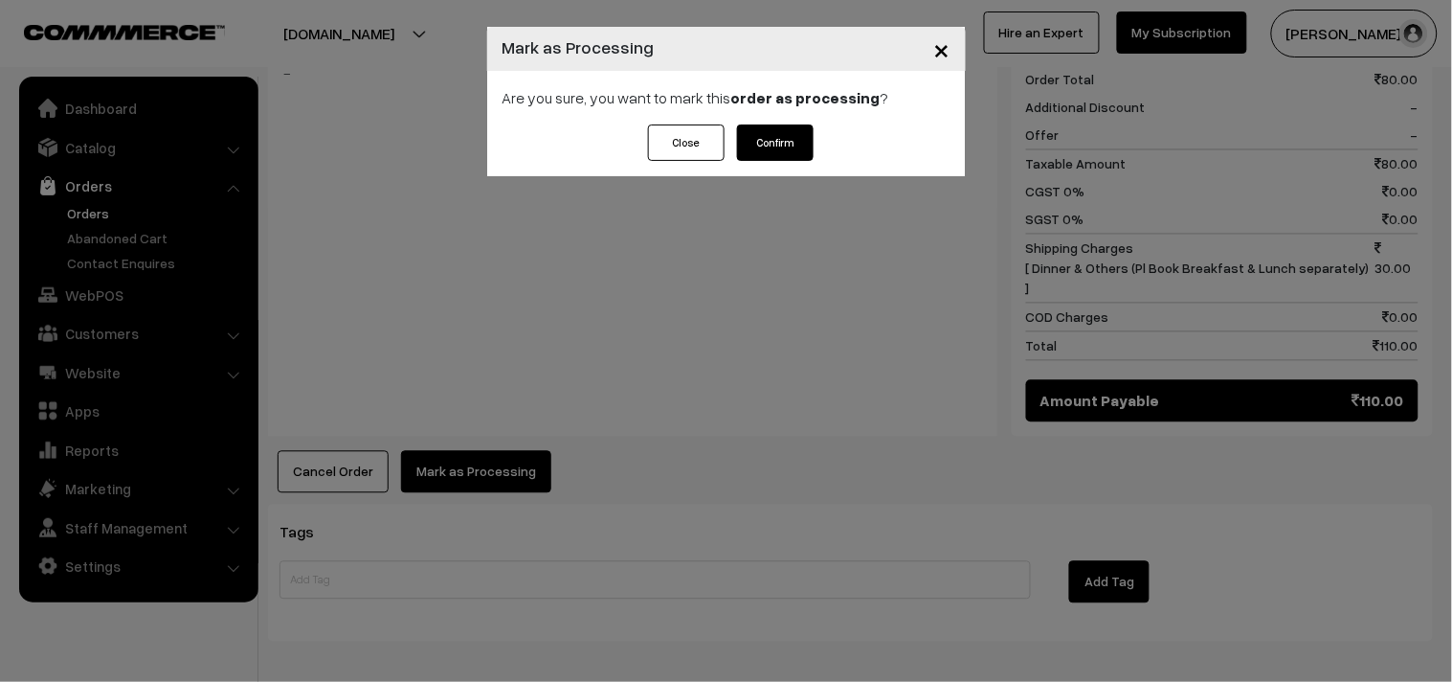
click at [791, 157] on button "Confirm" at bounding box center [775, 142] width 77 height 36
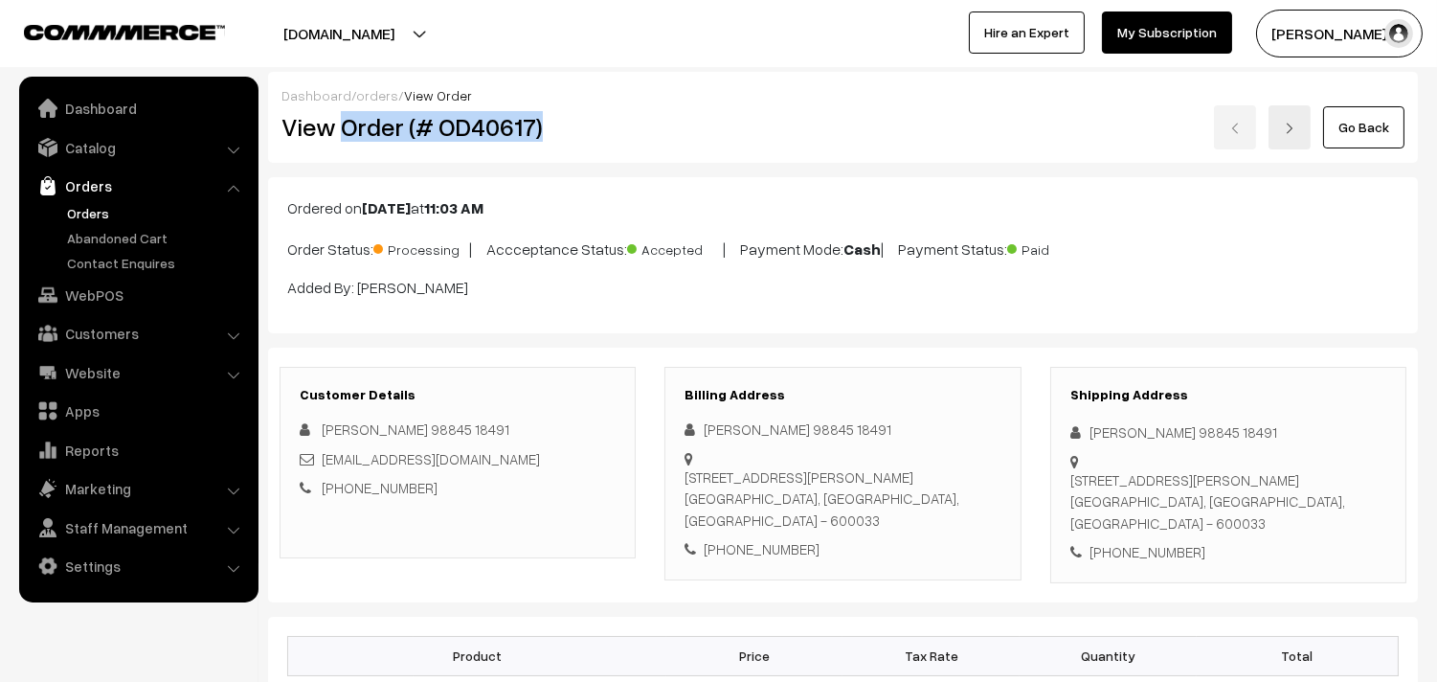
copy h2 "Order (# OD40617)"
drag, startPoint x: 346, startPoint y: 116, endPoint x: 634, endPoint y: 113, distance: 288.2
click at [634, 113] on h2 "View Order (# OD40617)" at bounding box center [458, 127] width 355 height 30
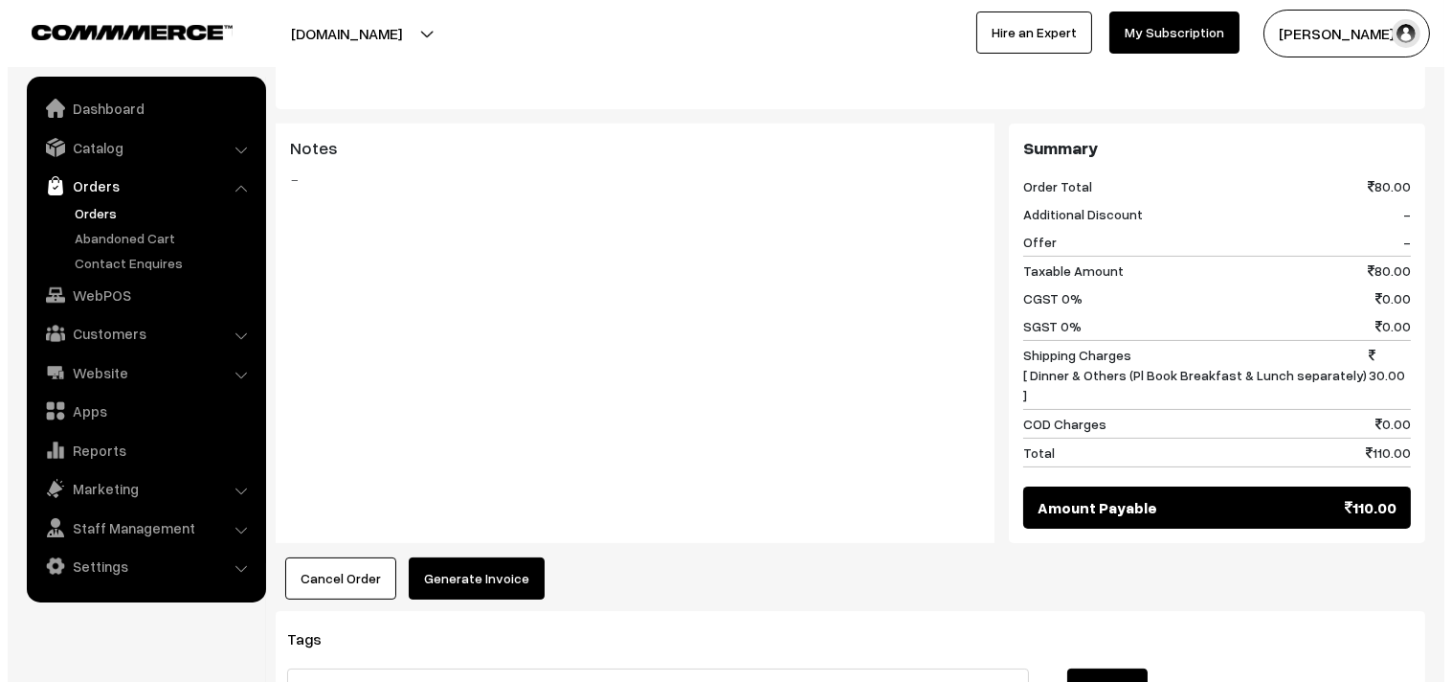
scroll to position [744, 0]
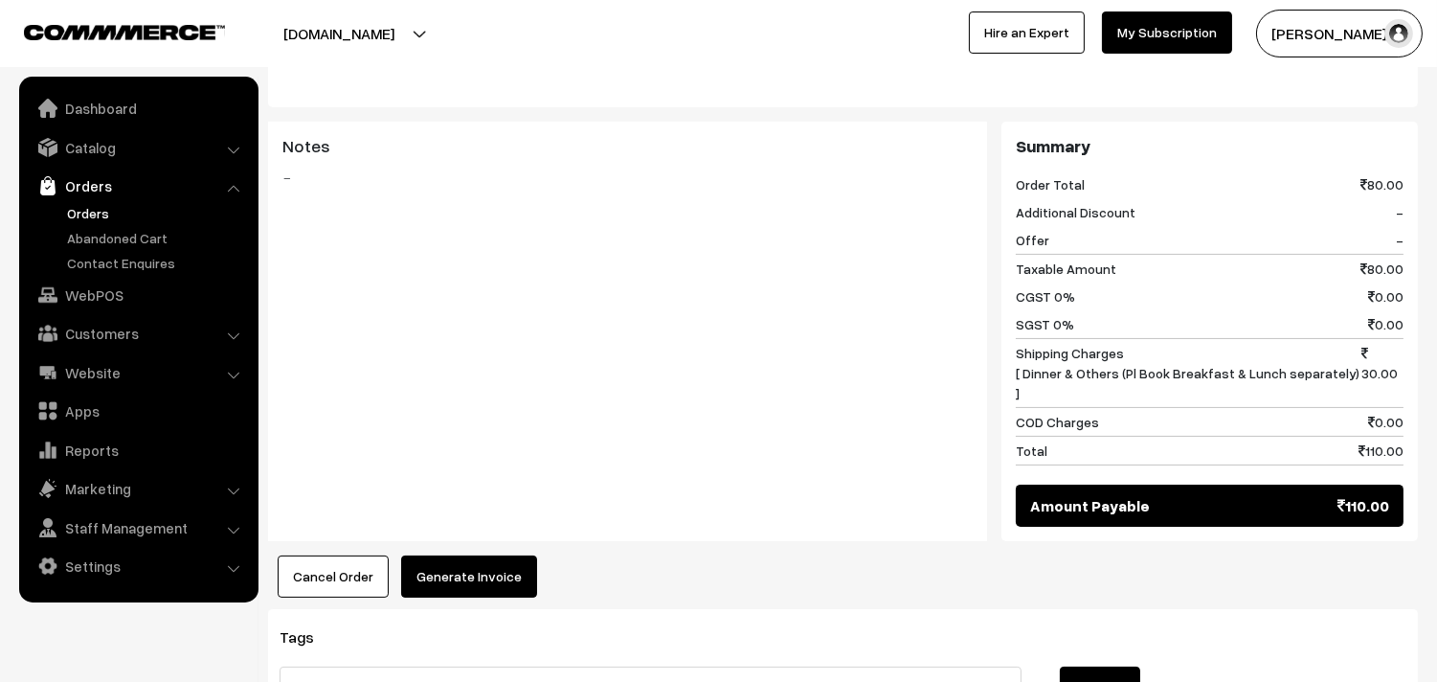
click at [448, 558] on button "Generate Invoice" at bounding box center [469, 576] width 136 height 42
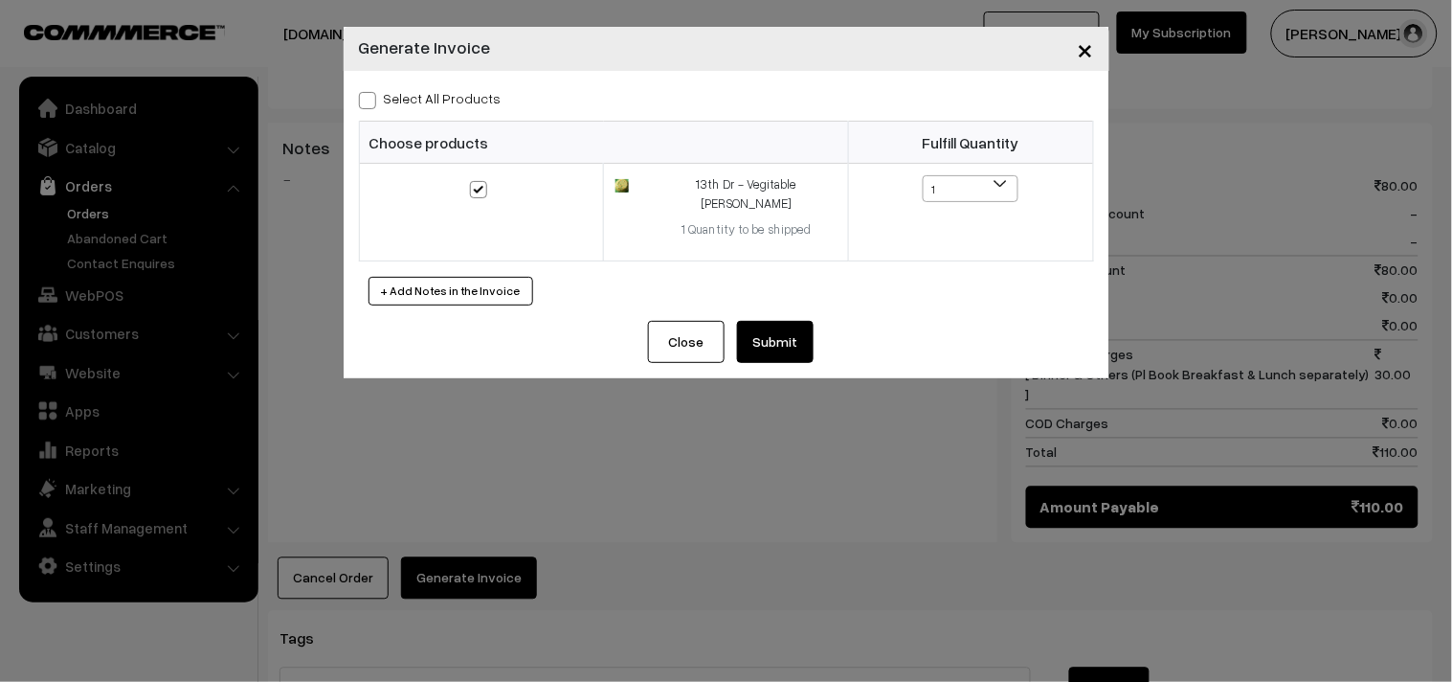
click at [762, 321] on button "Submit" at bounding box center [775, 342] width 77 height 42
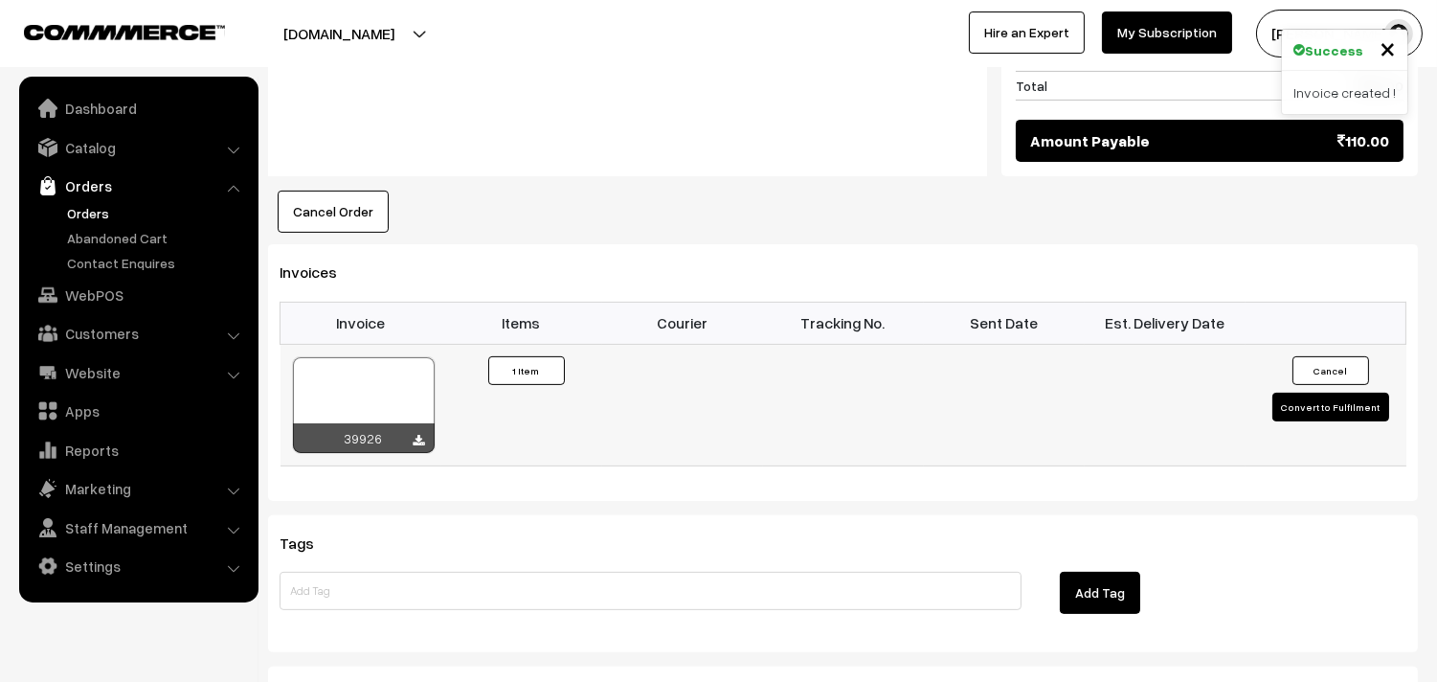
scroll to position [1276, 0]
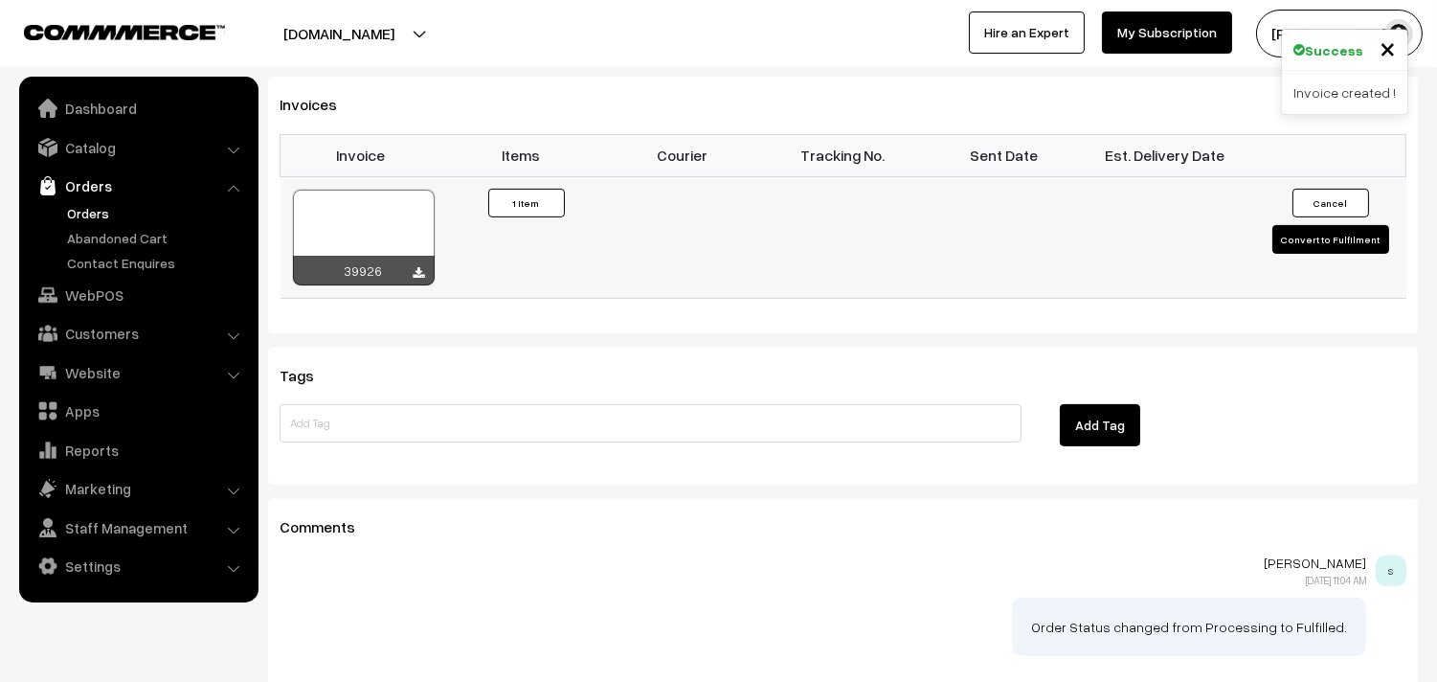
click at [359, 195] on div at bounding box center [364, 238] width 142 height 96
click at [102, 287] on link "WebPOS" at bounding box center [138, 295] width 228 height 34
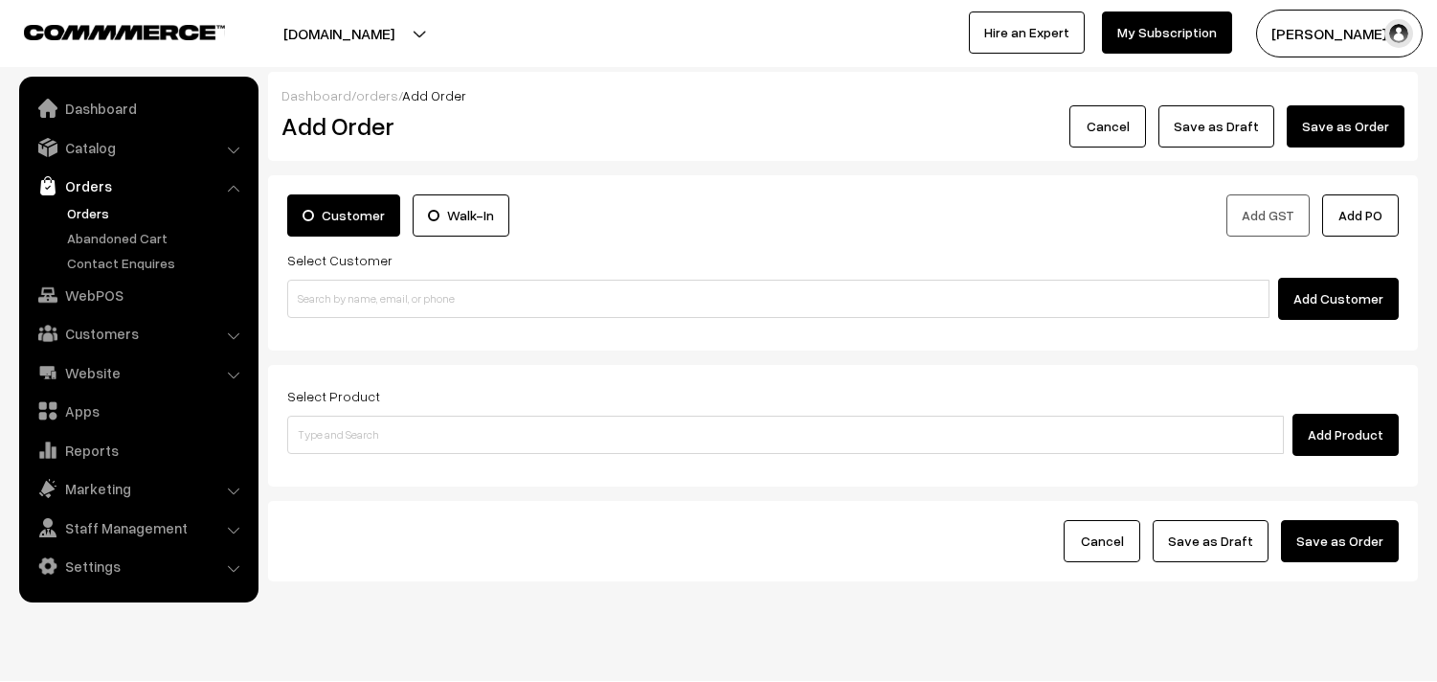
click at [351, 299] on input at bounding box center [778, 299] width 982 height 38
click at [342, 290] on input "98407 68853" at bounding box center [778, 299] width 982 height 38
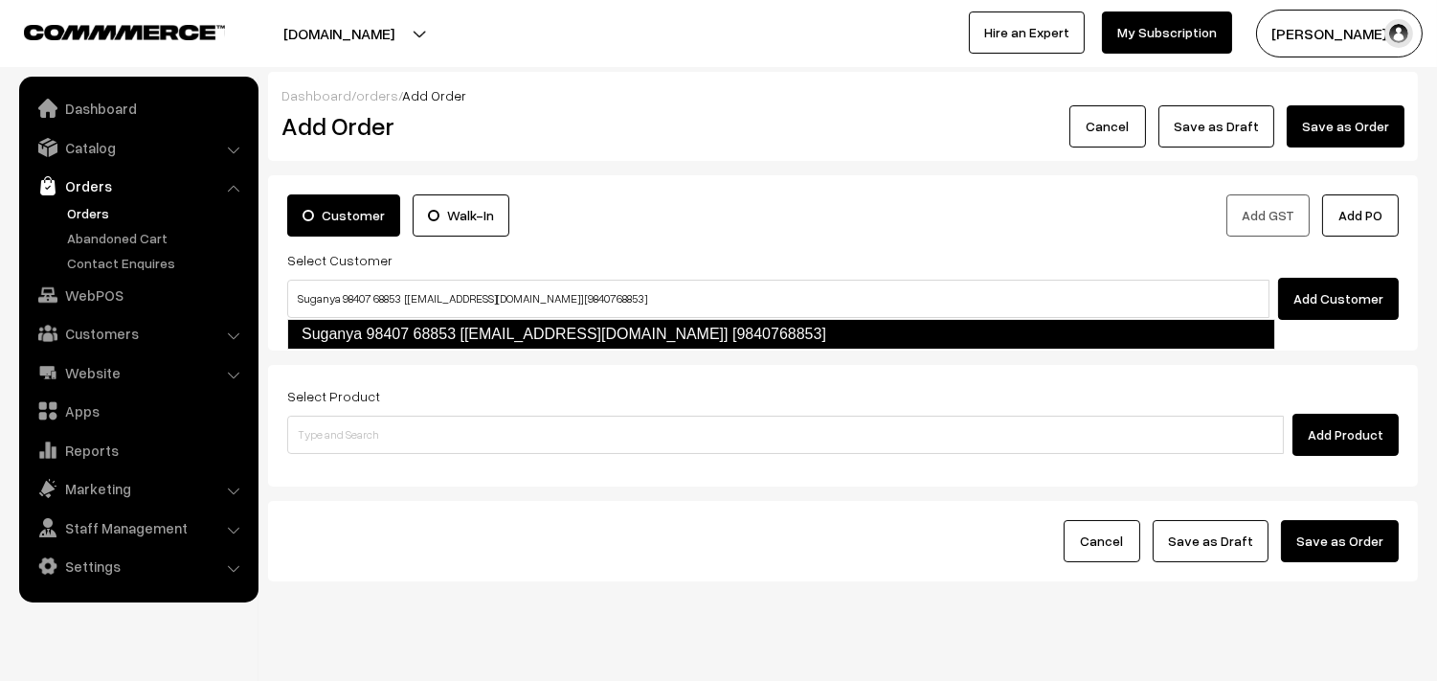
type input "Suganya 98407 68853 [[EMAIL_ADDRESS][DOMAIN_NAME]] [9840768853]"
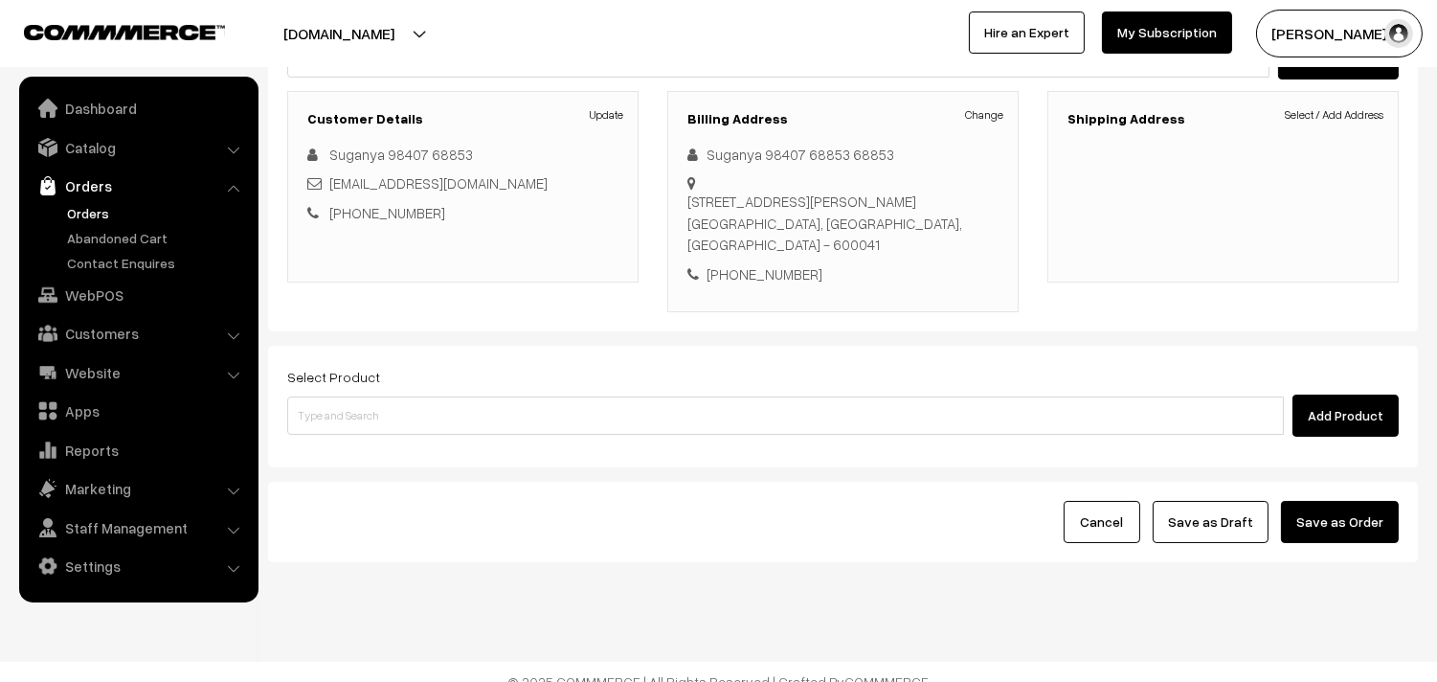
scroll to position [260, 0]
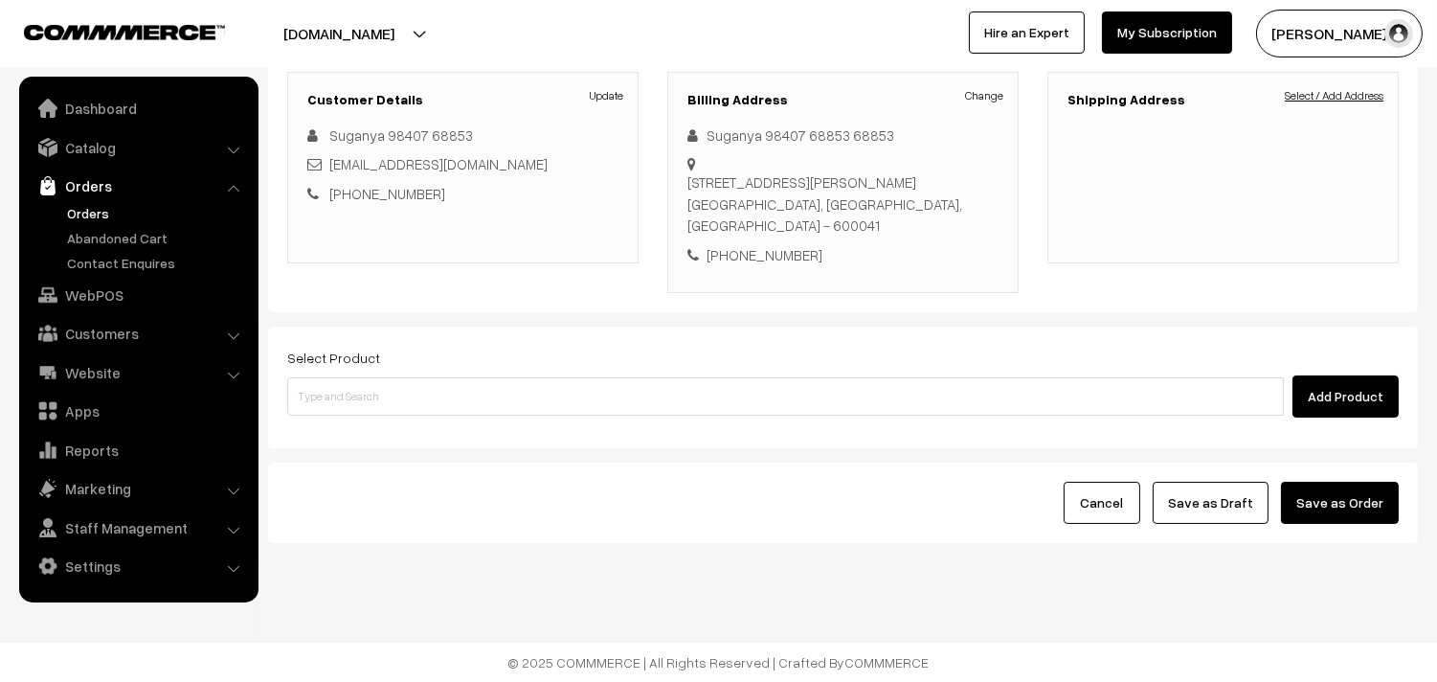
click at [1354, 98] on link "Select / Add Address" at bounding box center [1334, 95] width 99 height 17
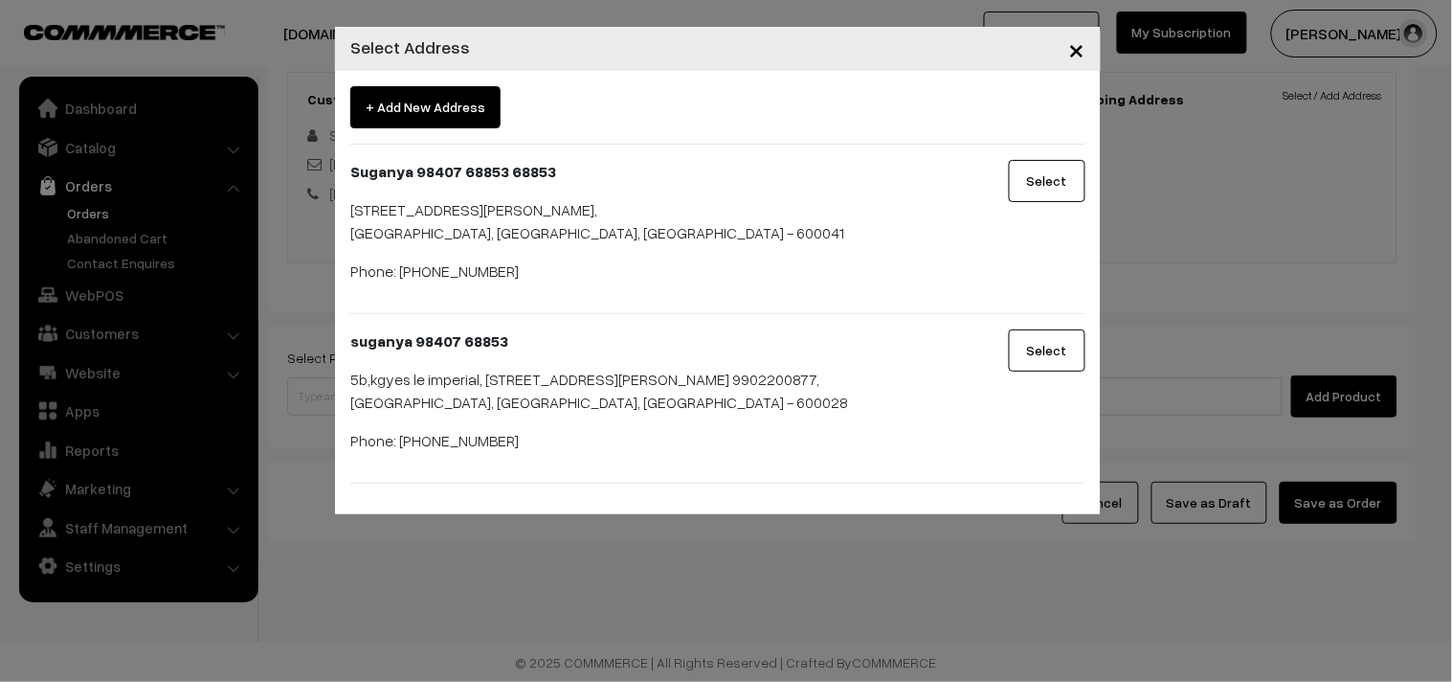
click at [1042, 182] on button "Select" at bounding box center [1047, 181] width 77 height 42
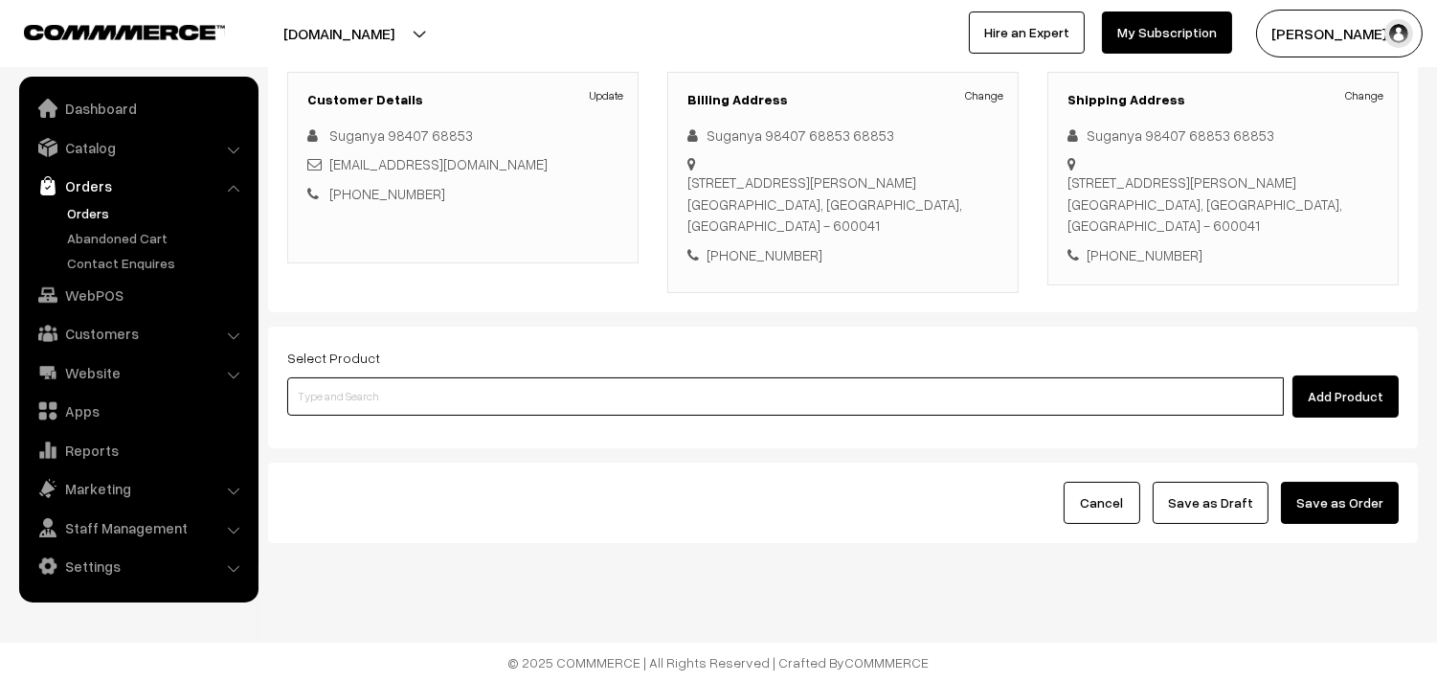
click at [649, 402] on input at bounding box center [785, 396] width 997 height 38
type input "Cow Ghee - 500gm"
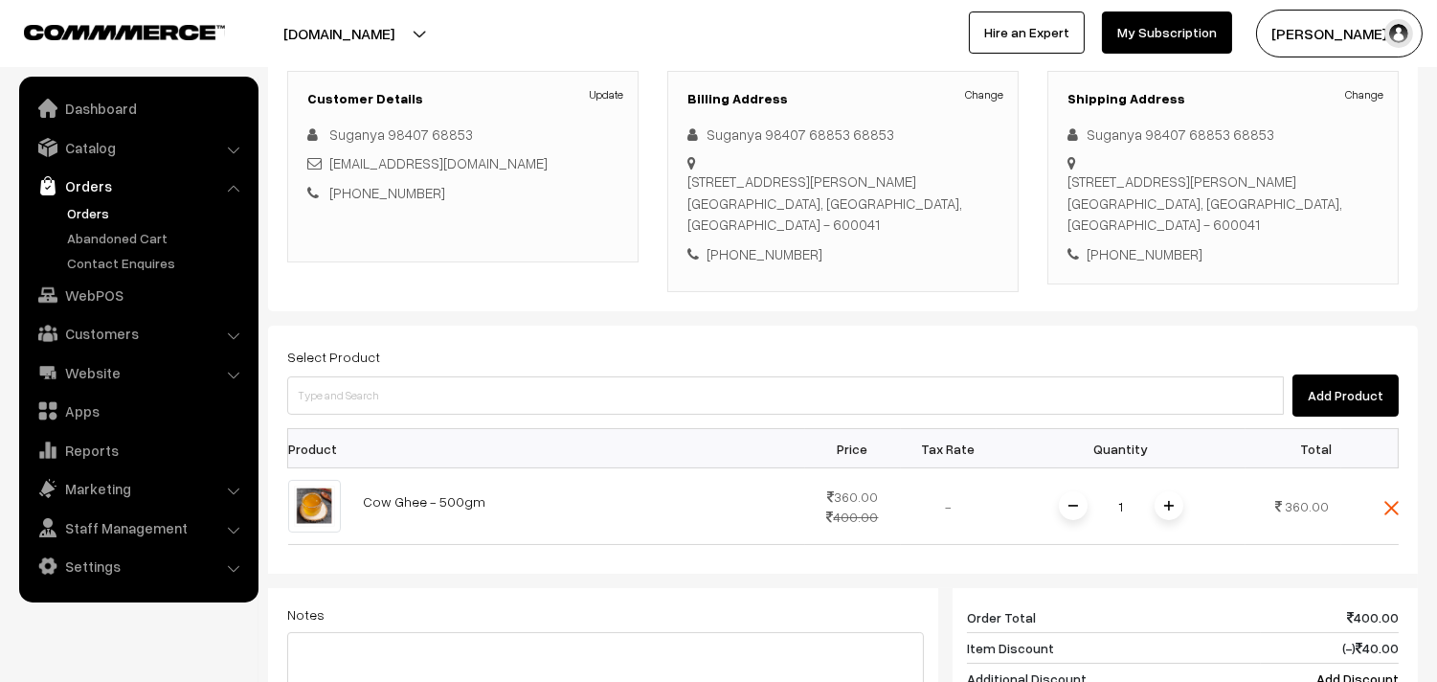
scroll to position [685, 0]
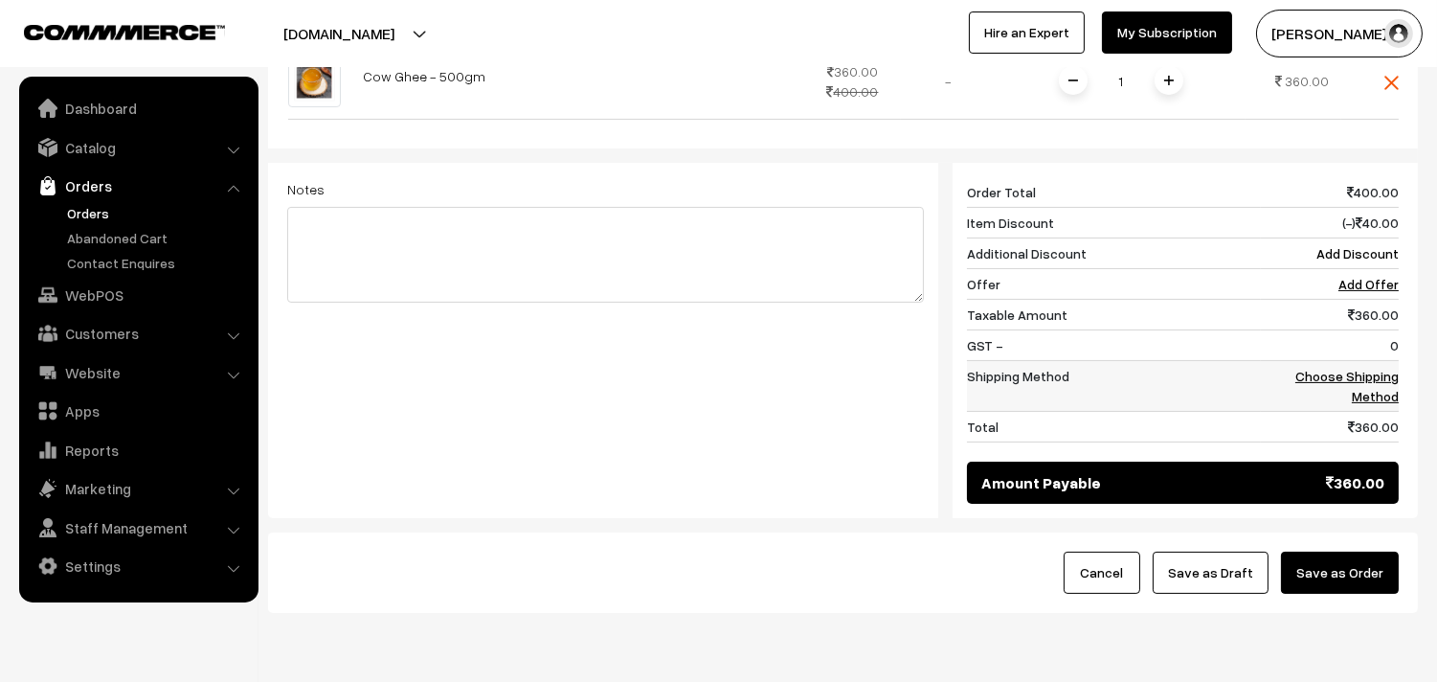
drag, startPoint x: 1384, startPoint y: 361, endPoint x: 1377, endPoint y: 386, distance: 26.0
click at [1383, 361] on td "Choose Shipping Method" at bounding box center [1330, 386] width 138 height 51
click at [1377, 386] on td "Choose Shipping Method" at bounding box center [1330, 386] width 138 height 51
click at [1362, 376] on link "Choose Shipping Method" at bounding box center [1346, 386] width 103 height 36
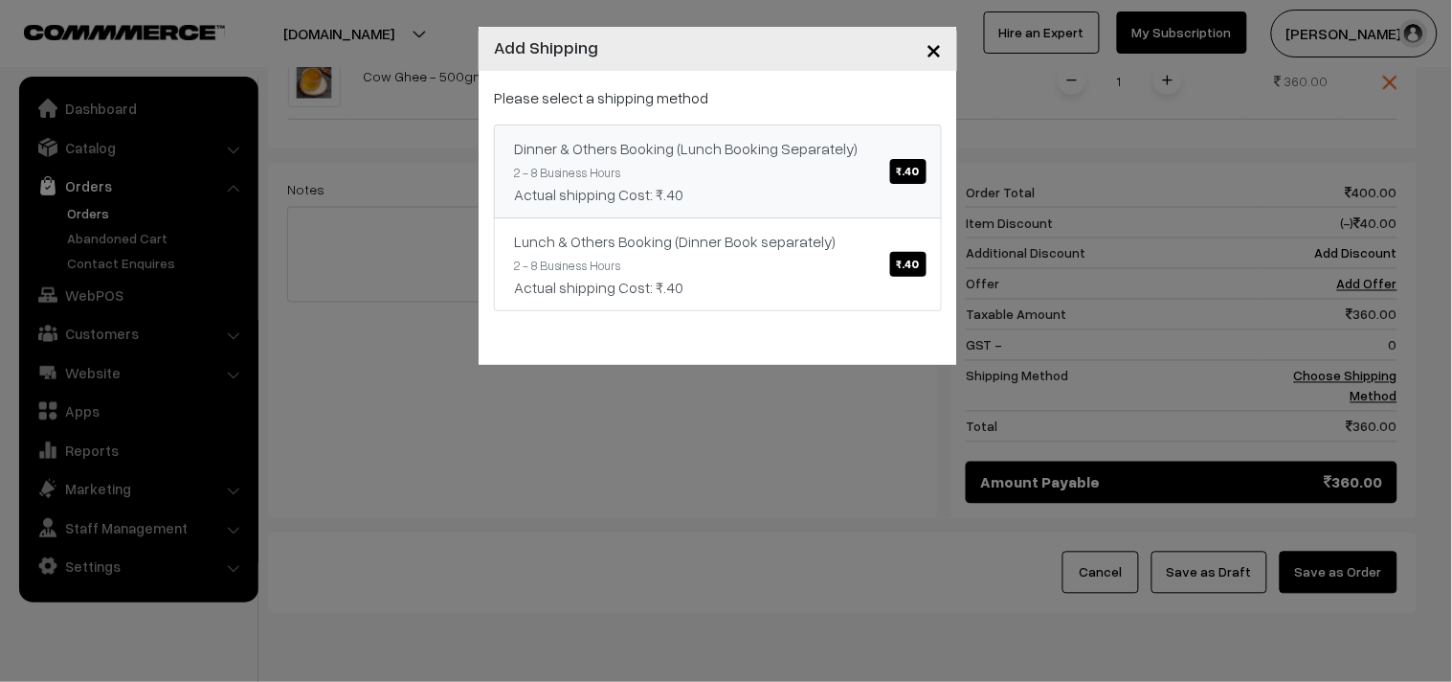
click at [786, 214] on link "Dinner & Others Booking (Lunch Booking Separately) ₹.40 2 - 8 Business Hours Ac…" at bounding box center [718, 171] width 448 height 94
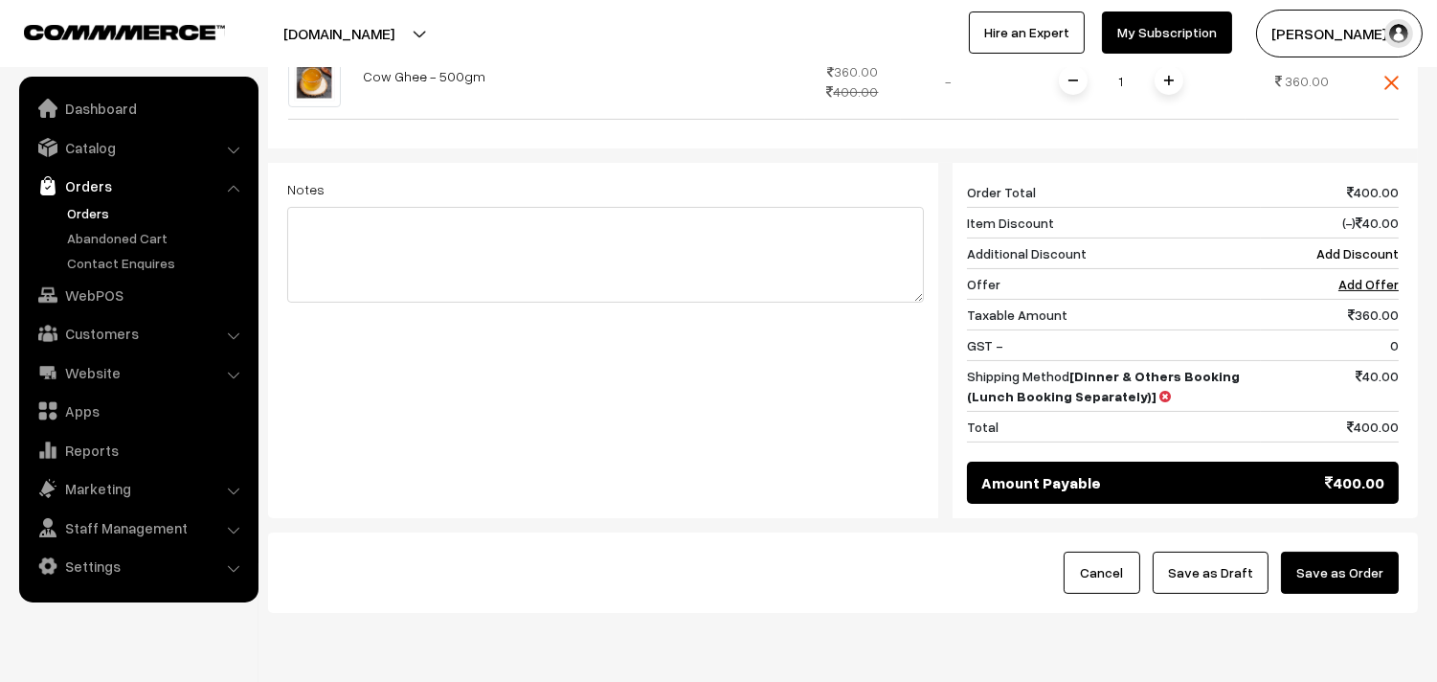
click at [1189, 577] on button "Save as Draft" at bounding box center [1211, 572] width 116 height 42
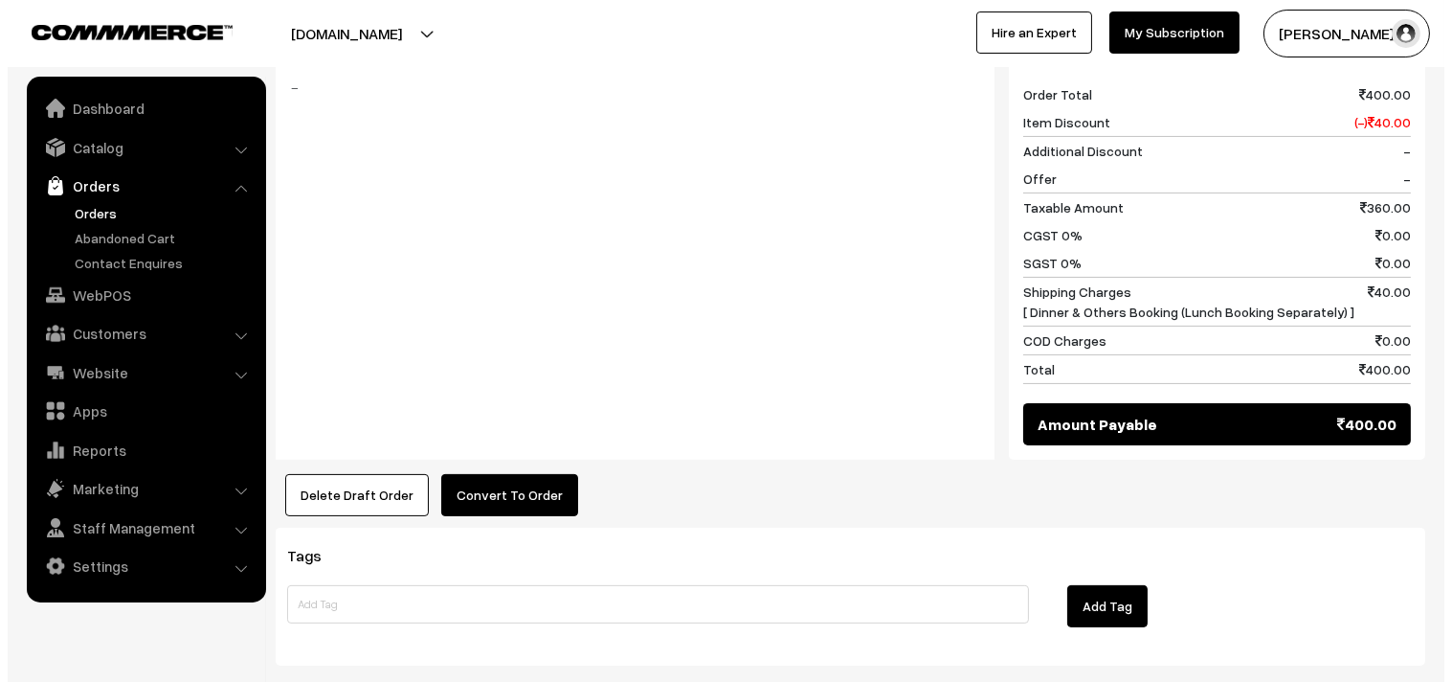
scroll to position [850, 0]
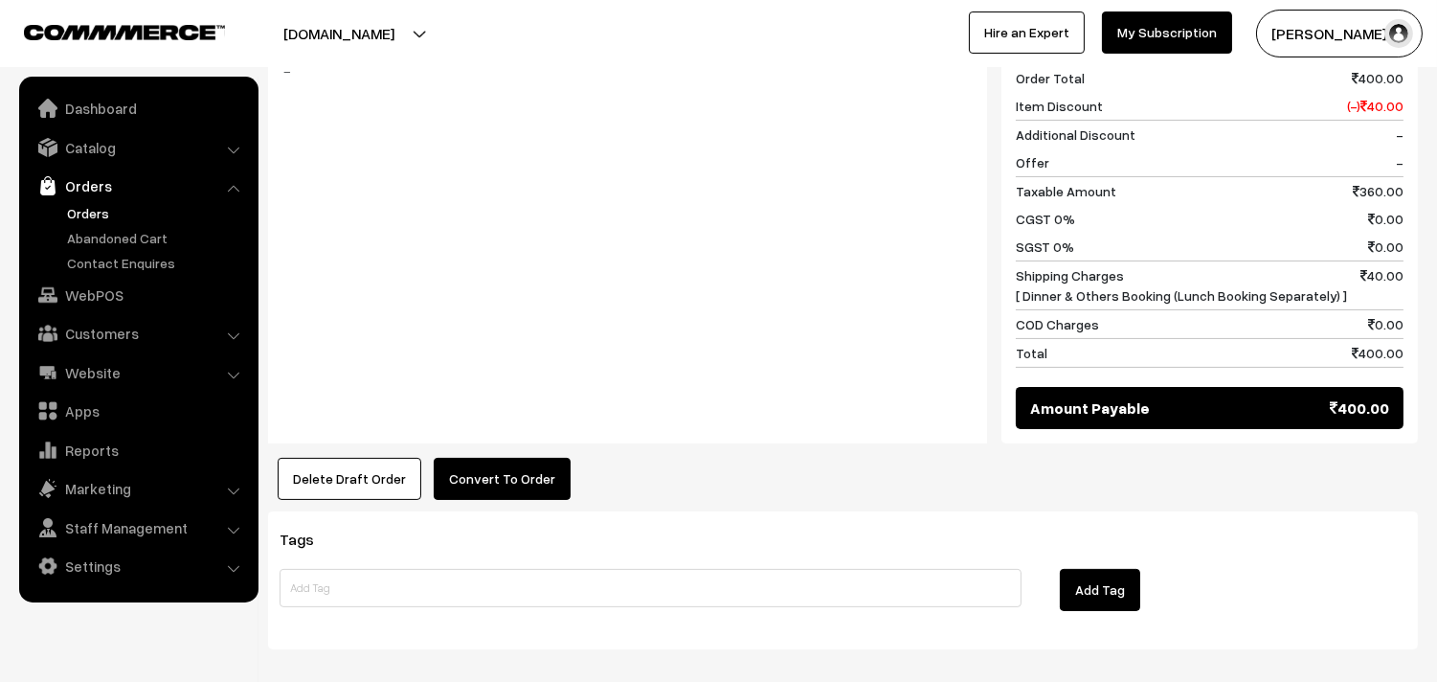
click at [505, 465] on button "Convert To Order" at bounding box center [502, 479] width 137 height 42
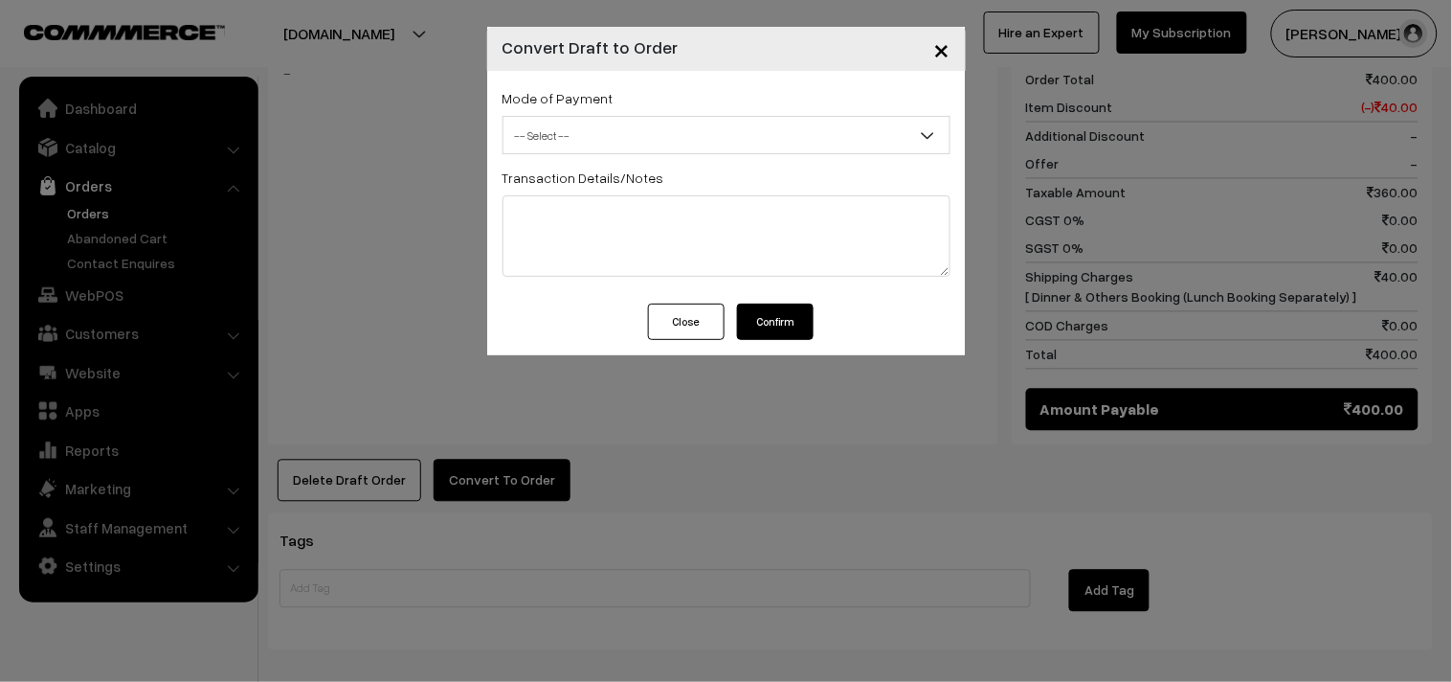
click at [601, 146] on span "-- Select --" at bounding box center [727, 136] width 446 height 34
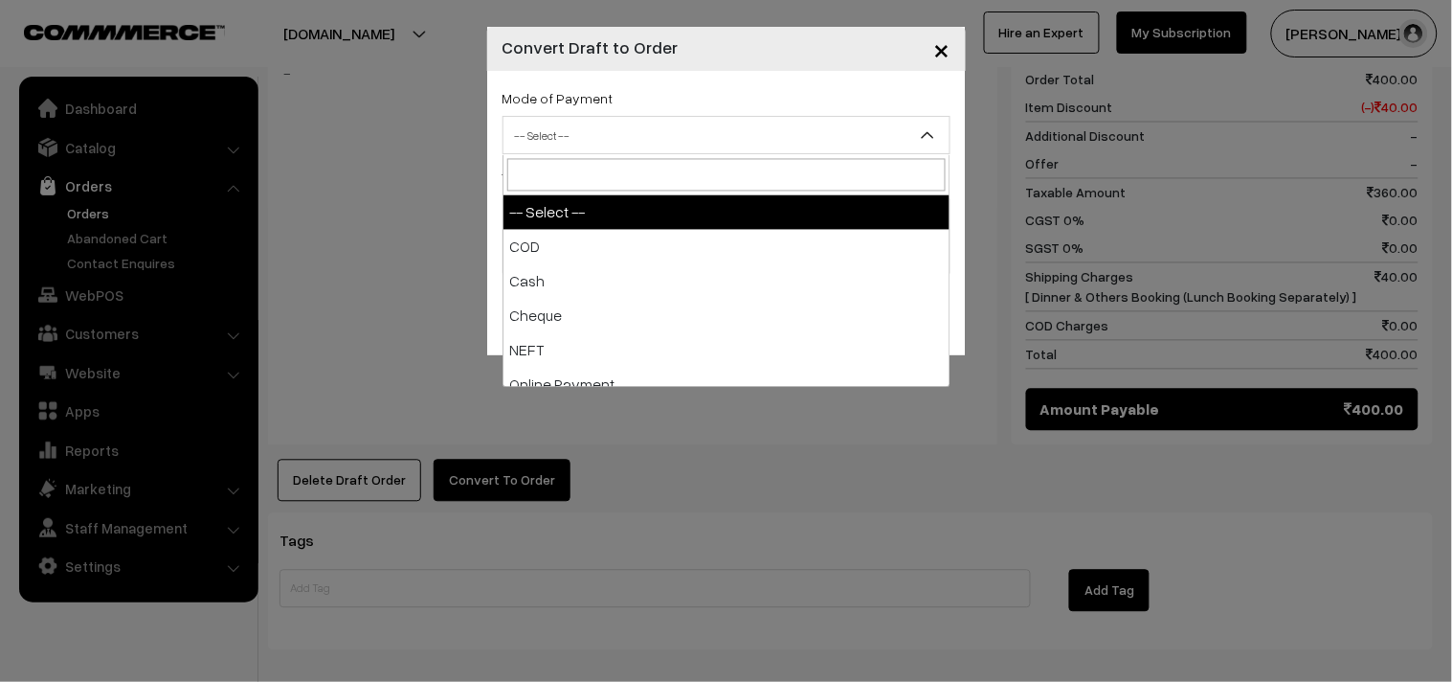
select select "2"
checkbox input "true"
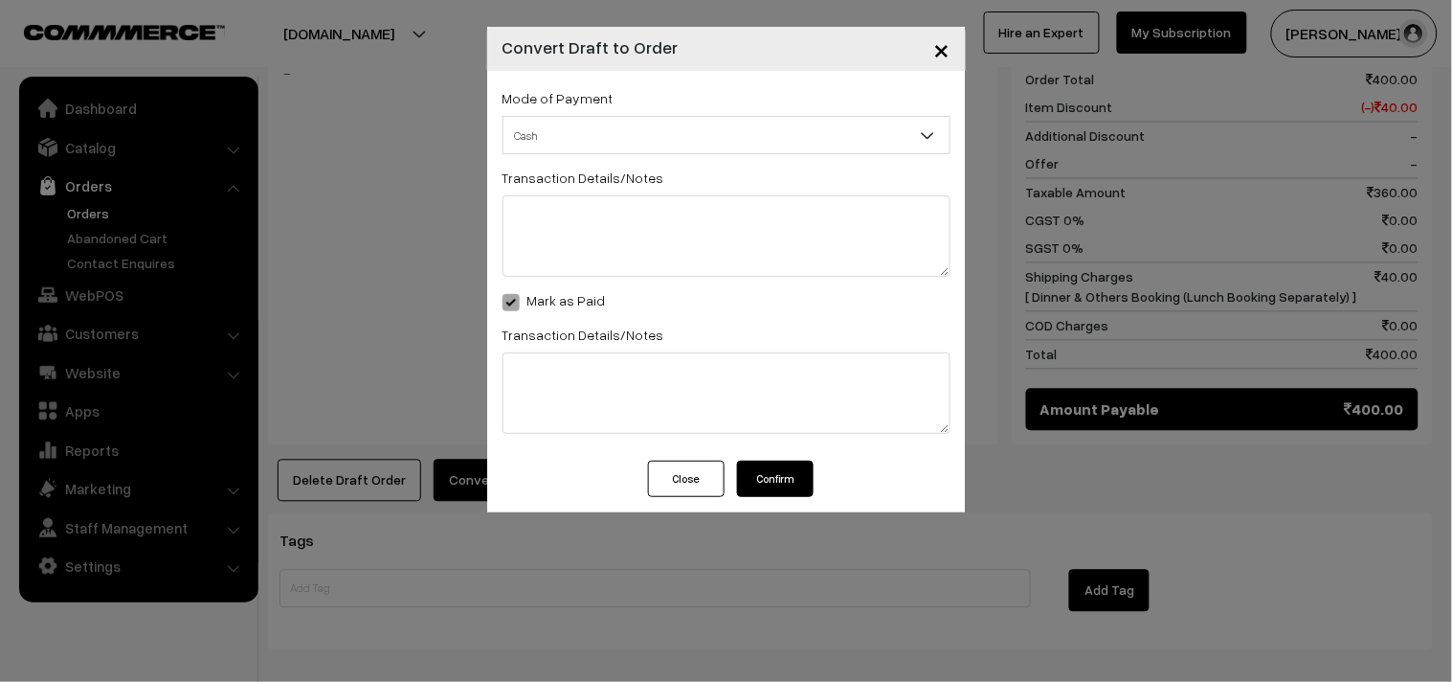
click at [759, 469] on button "Confirm" at bounding box center [775, 478] width 77 height 36
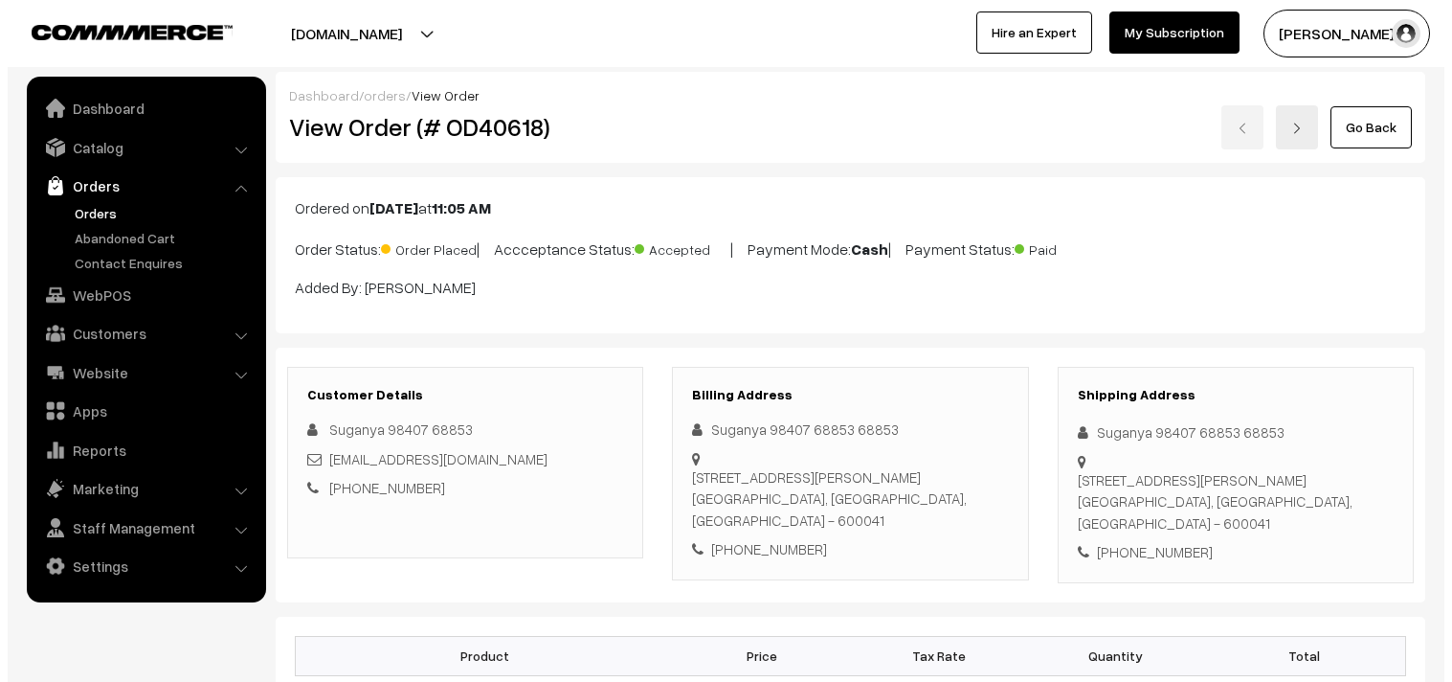
scroll to position [850, 0]
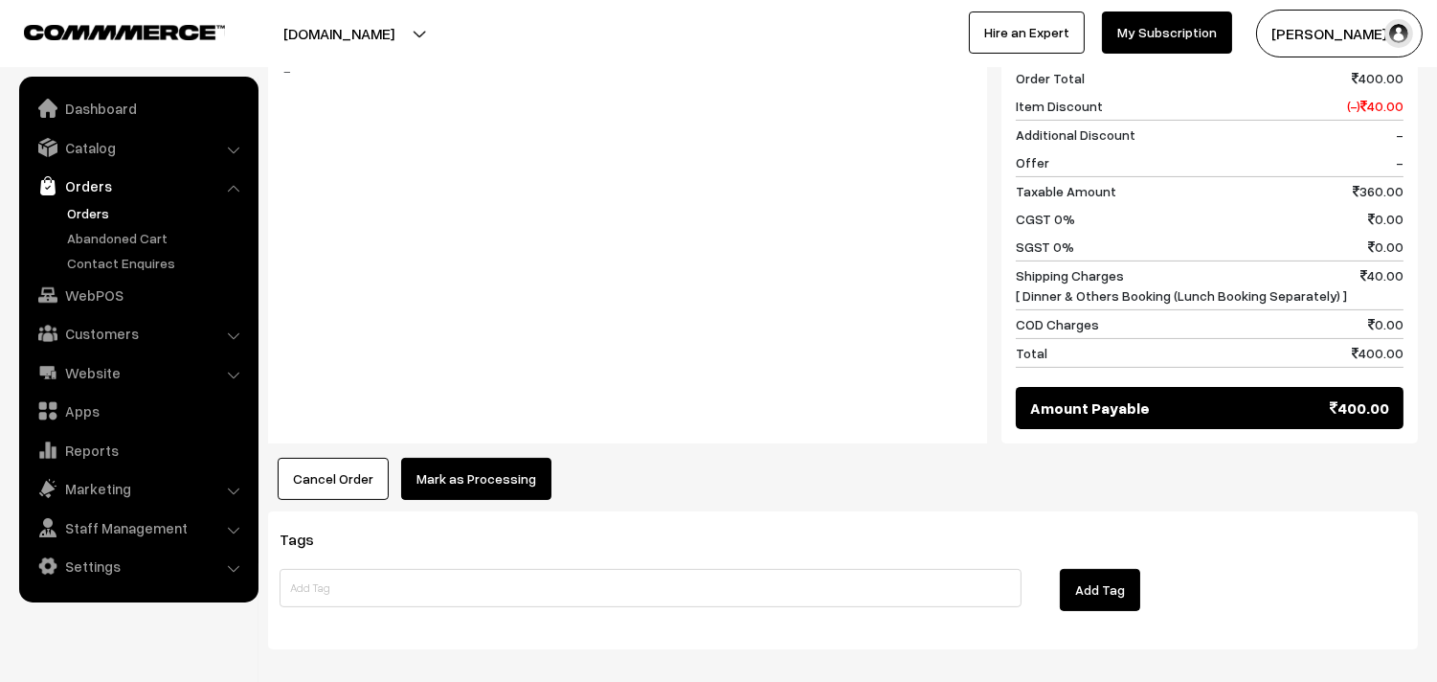
click at [501, 466] on button "Mark as Processing" at bounding box center [476, 479] width 150 height 42
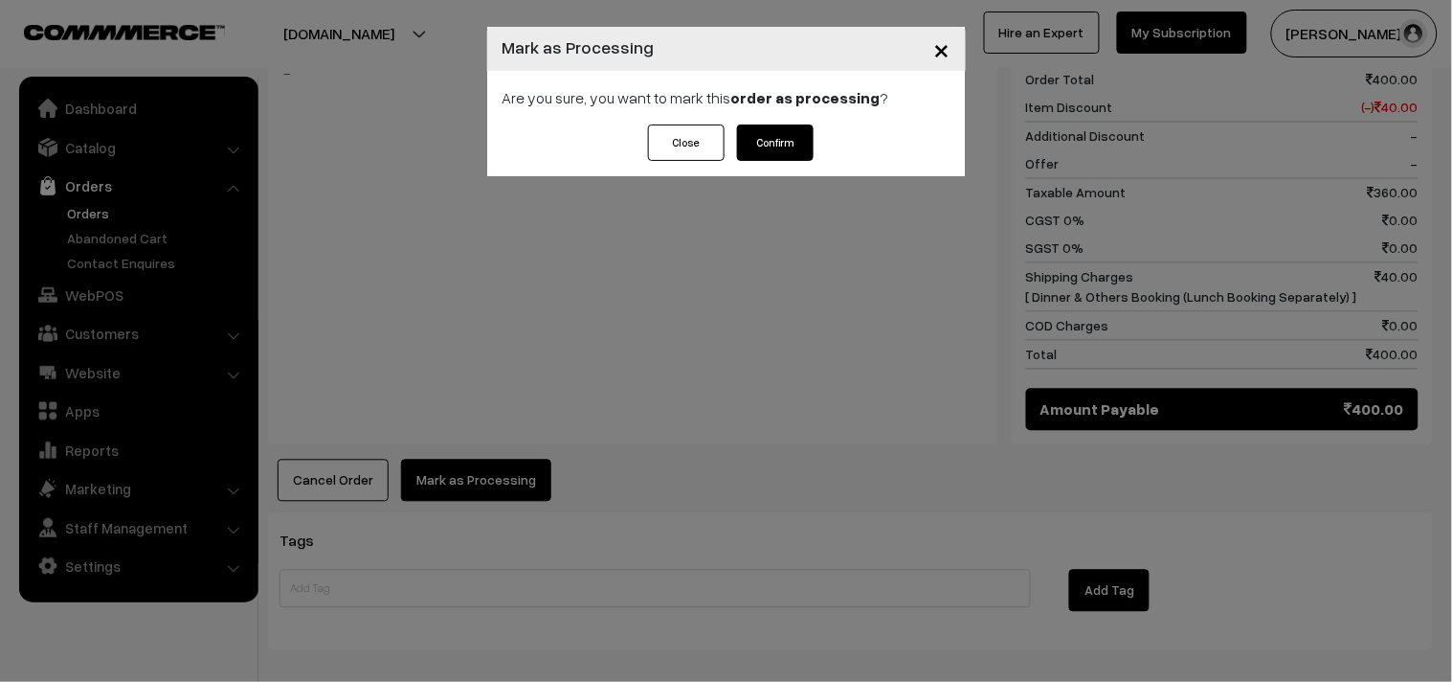
click at [771, 140] on button "Confirm" at bounding box center [775, 142] width 77 height 36
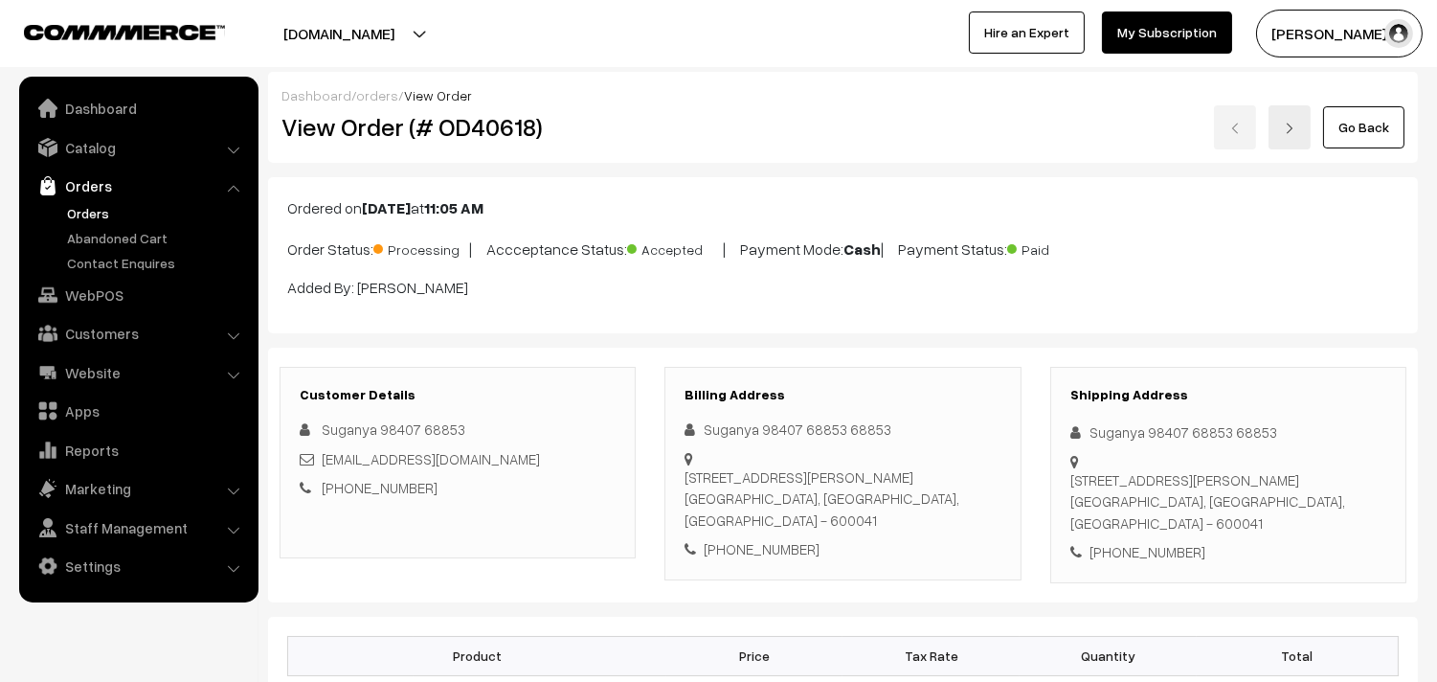
click at [642, 142] on div "View Order (# OD40618)" at bounding box center [459, 127] width 384 height 44
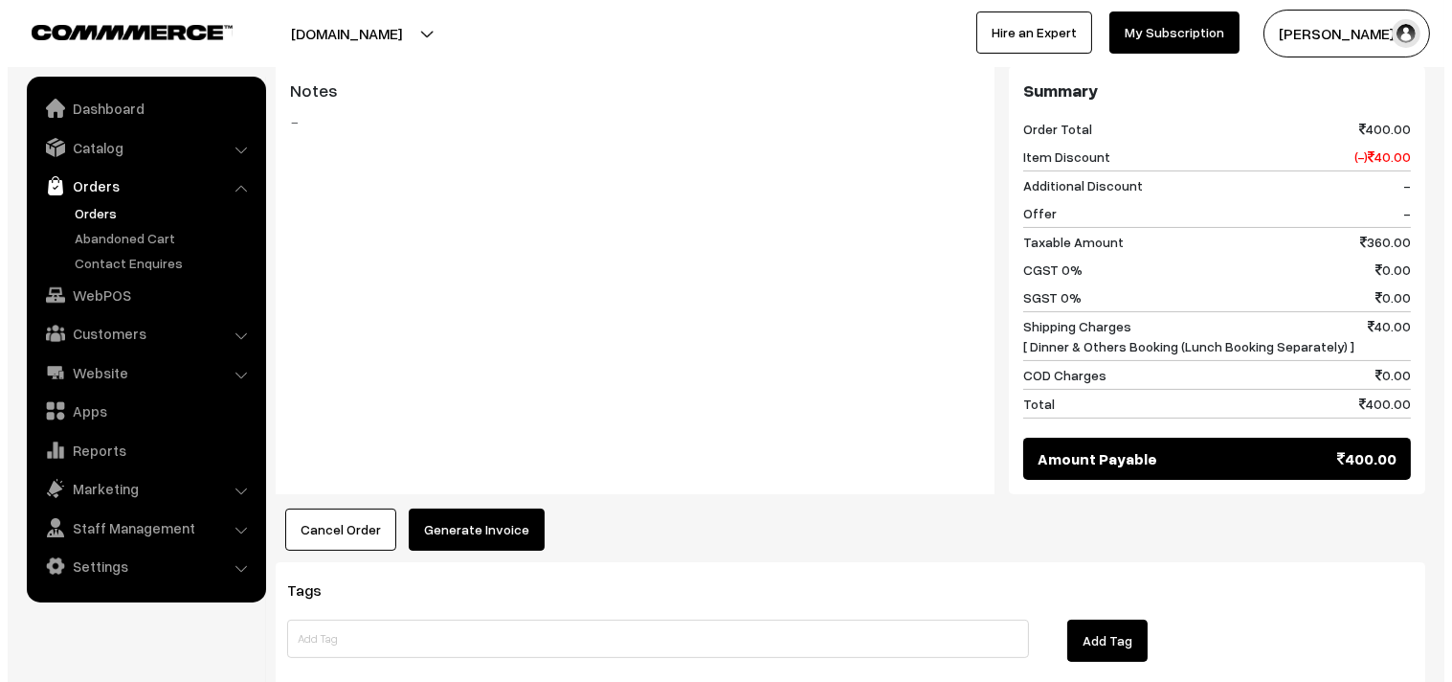
scroll to position [850, 0]
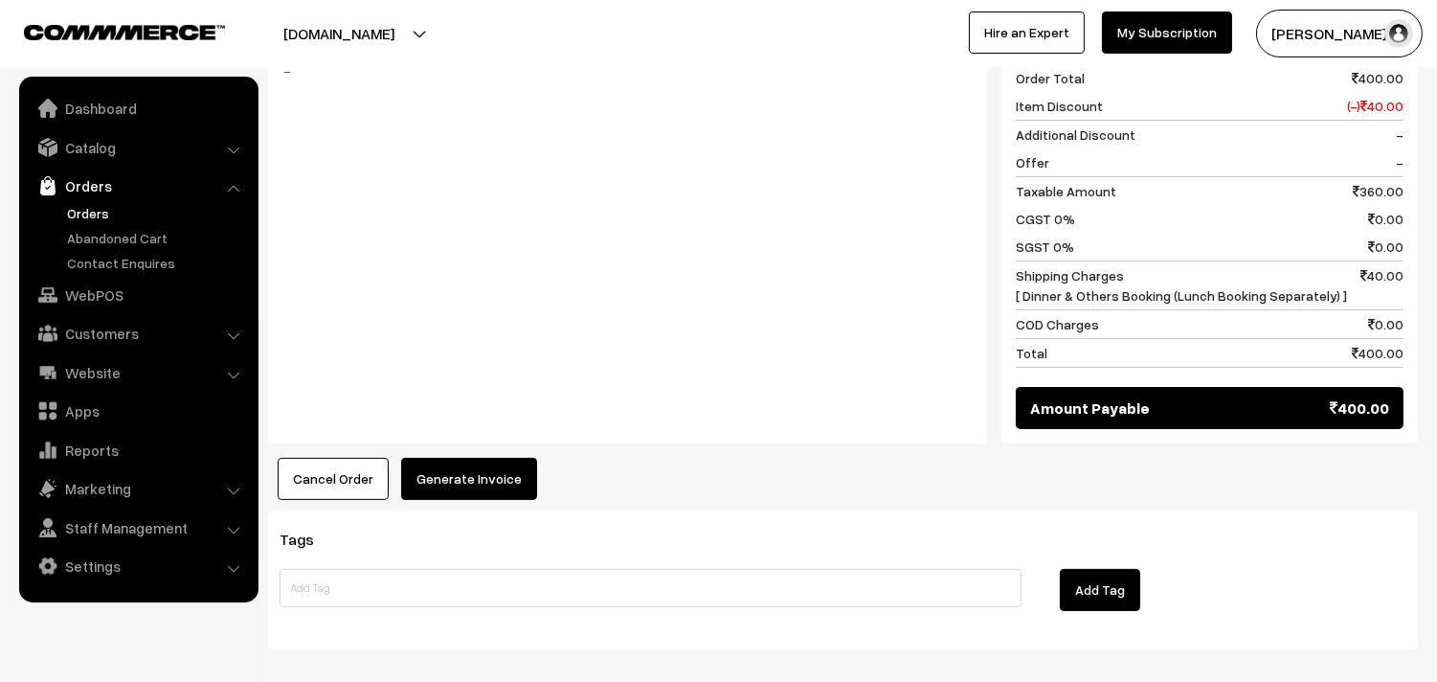
click at [476, 499] on button "Generate Invoice" at bounding box center [469, 479] width 136 height 42
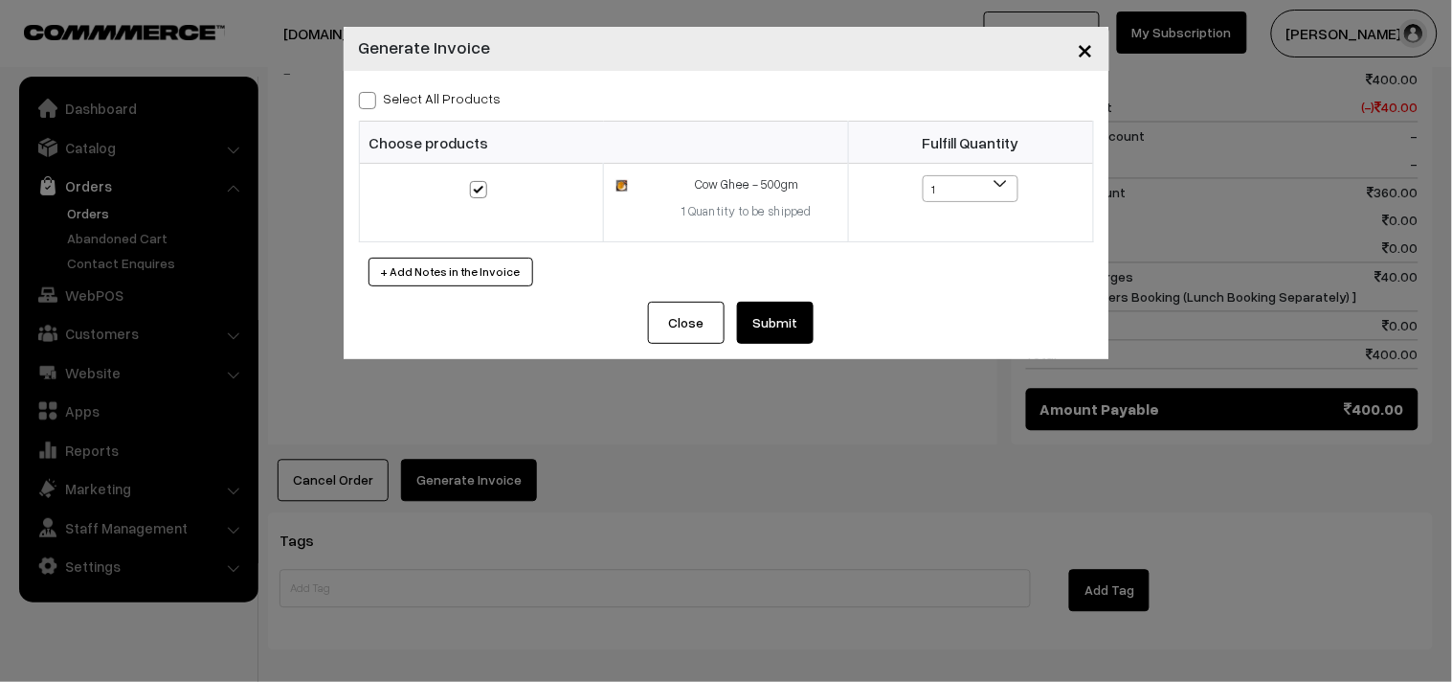
click at [783, 323] on button "Submit" at bounding box center [775, 323] width 77 height 42
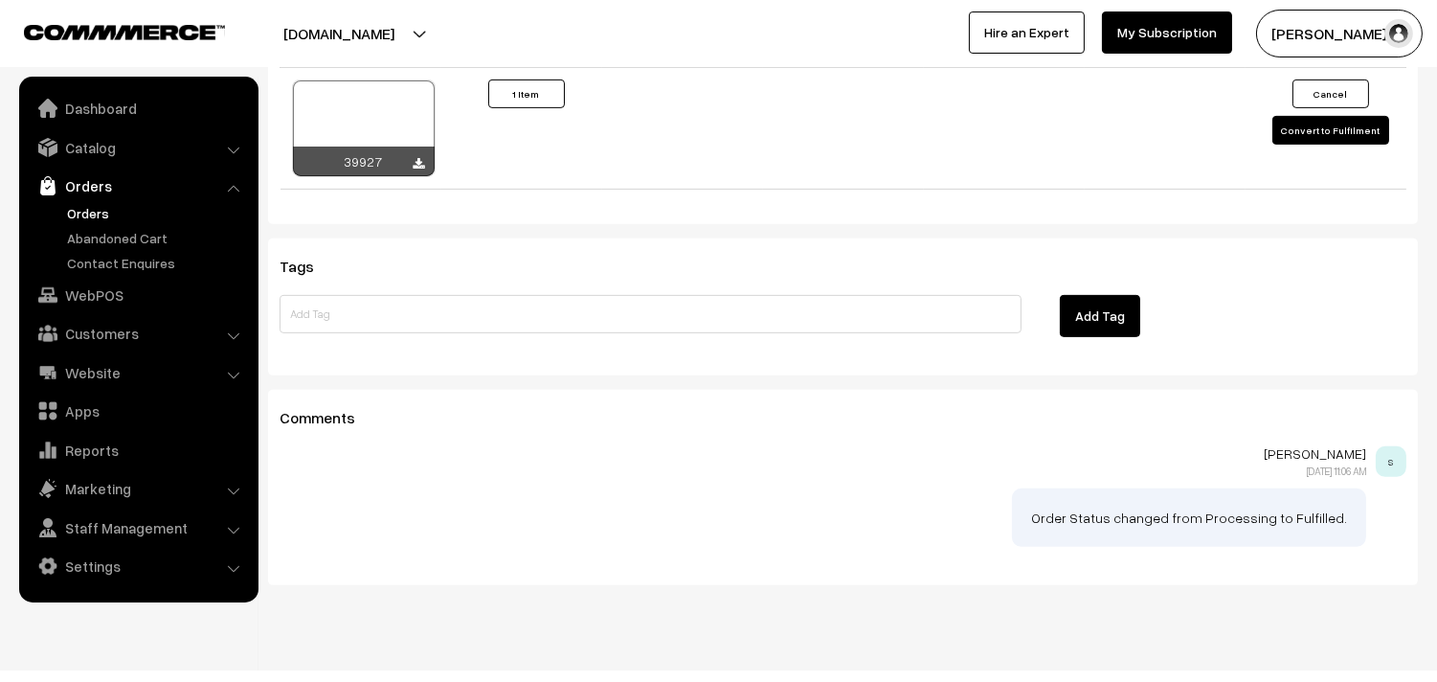
scroll to position [1422, 0]
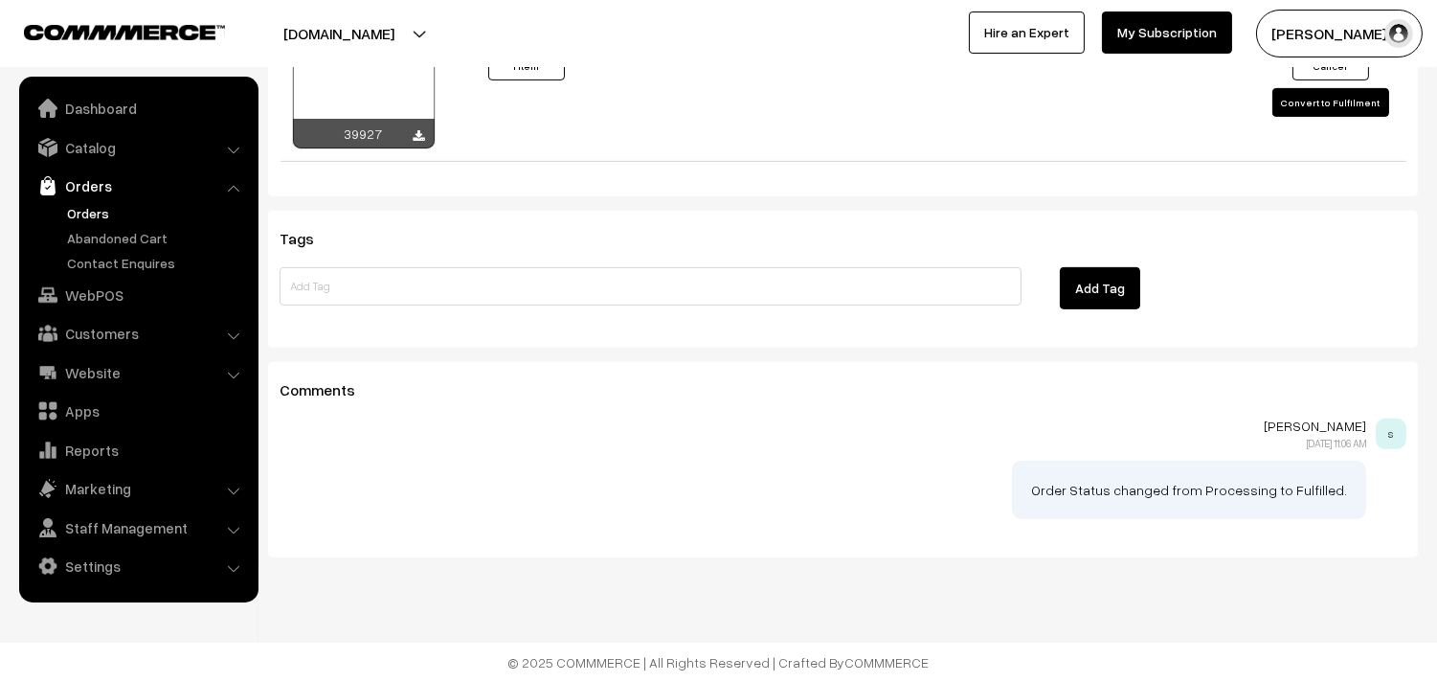
click at [72, 207] on link "Orders" at bounding box center [157, 213] width 190 height 20
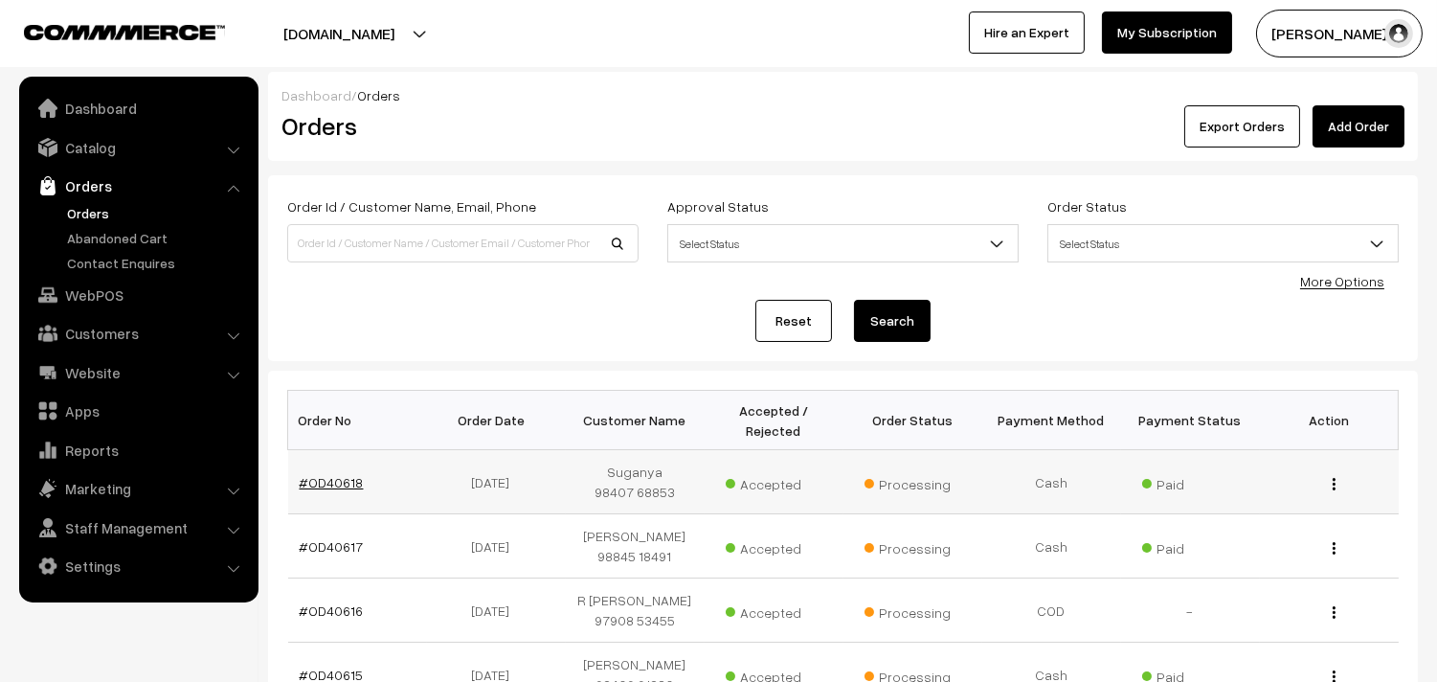
click at [345, 477] on link "#OD40618" at bounding box center [332, 482] width 64 height 16
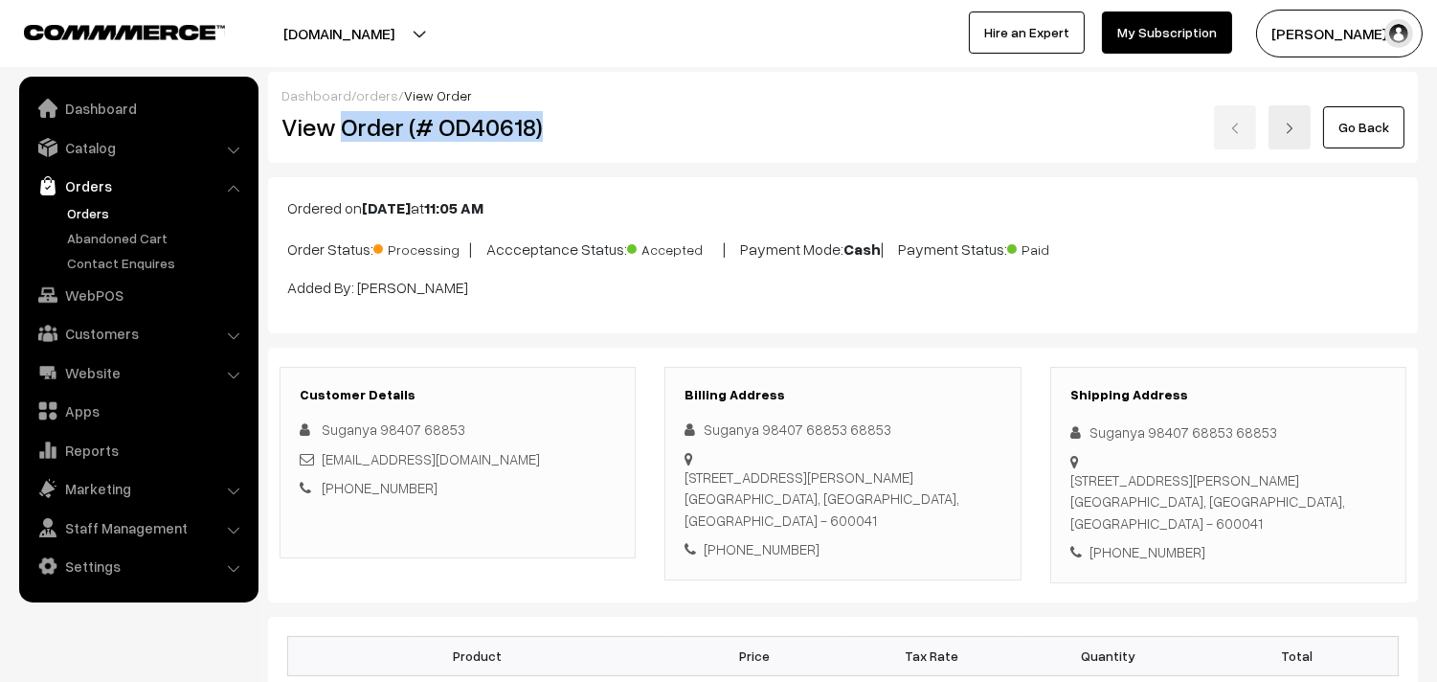
drag, startPoint x: 339, startPoint y: 132, endPoint x: 556, endPoint y: 153, distance: 218.3
click at [556, 153] on div "Dashboard / orders / View Order View Order (# OD40618) Go Back" at bounding box center [843, 117] width 1150 height 91
copy h2 "Order (# OD40618)"
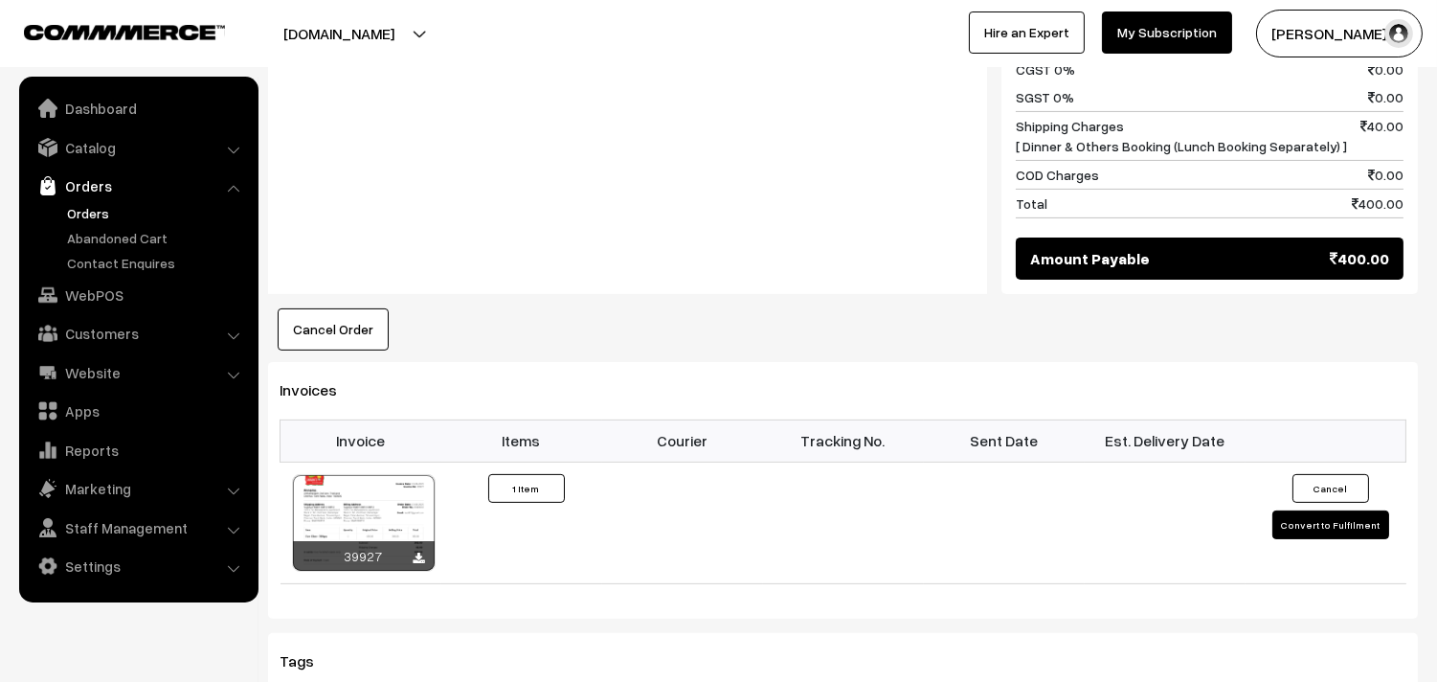
scroll to position [1064, 0]
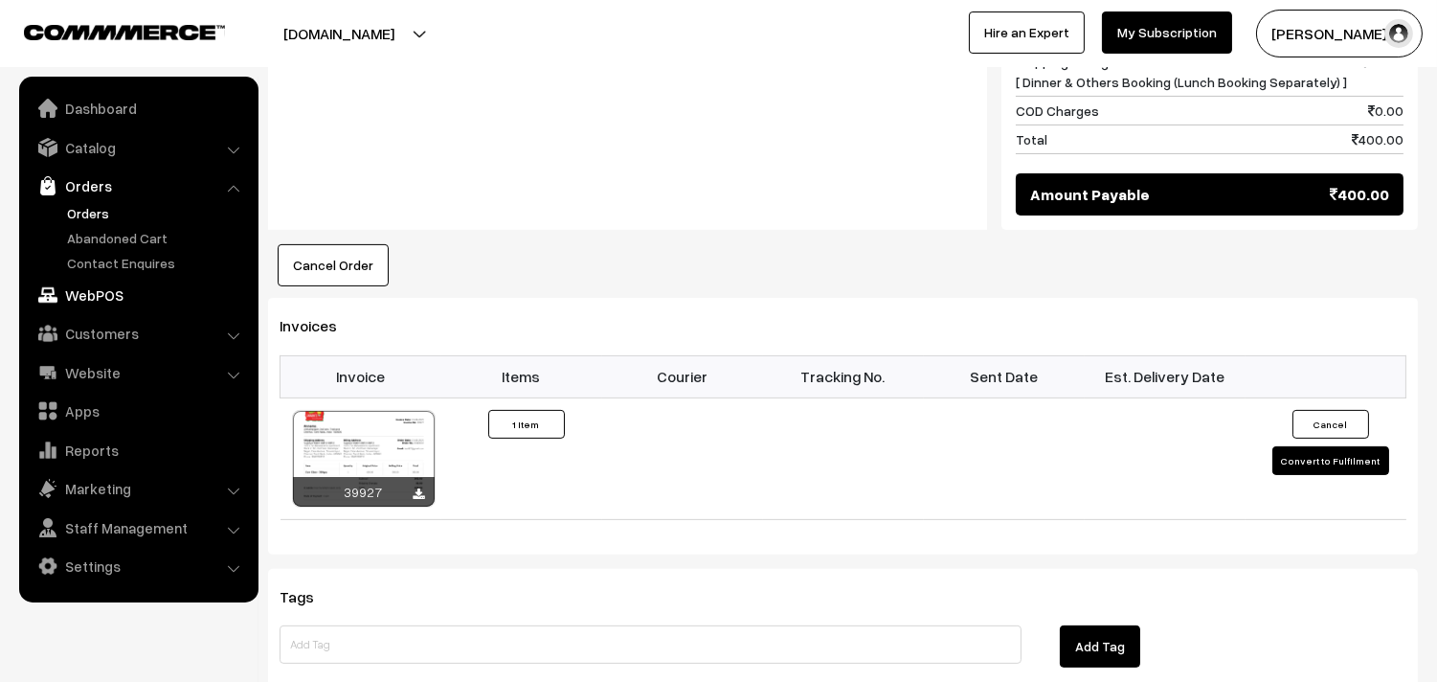
click at [136, 295] on link "WebPOS" at bounding box center [138, 295] width 228 height 34
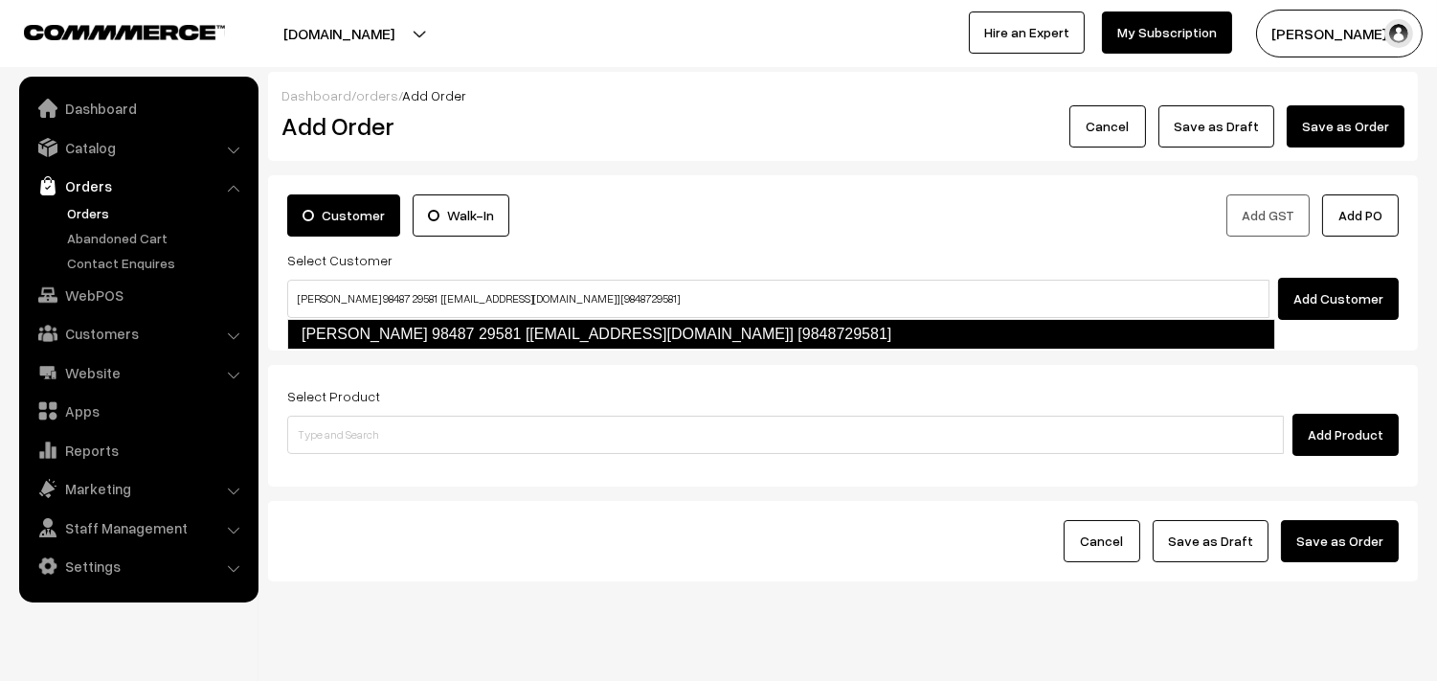
type input "[PERSON_NAME] 98487 29581 [[EMAIL_ADDRESS][DOMAIN_NAME]] [9848729581]"
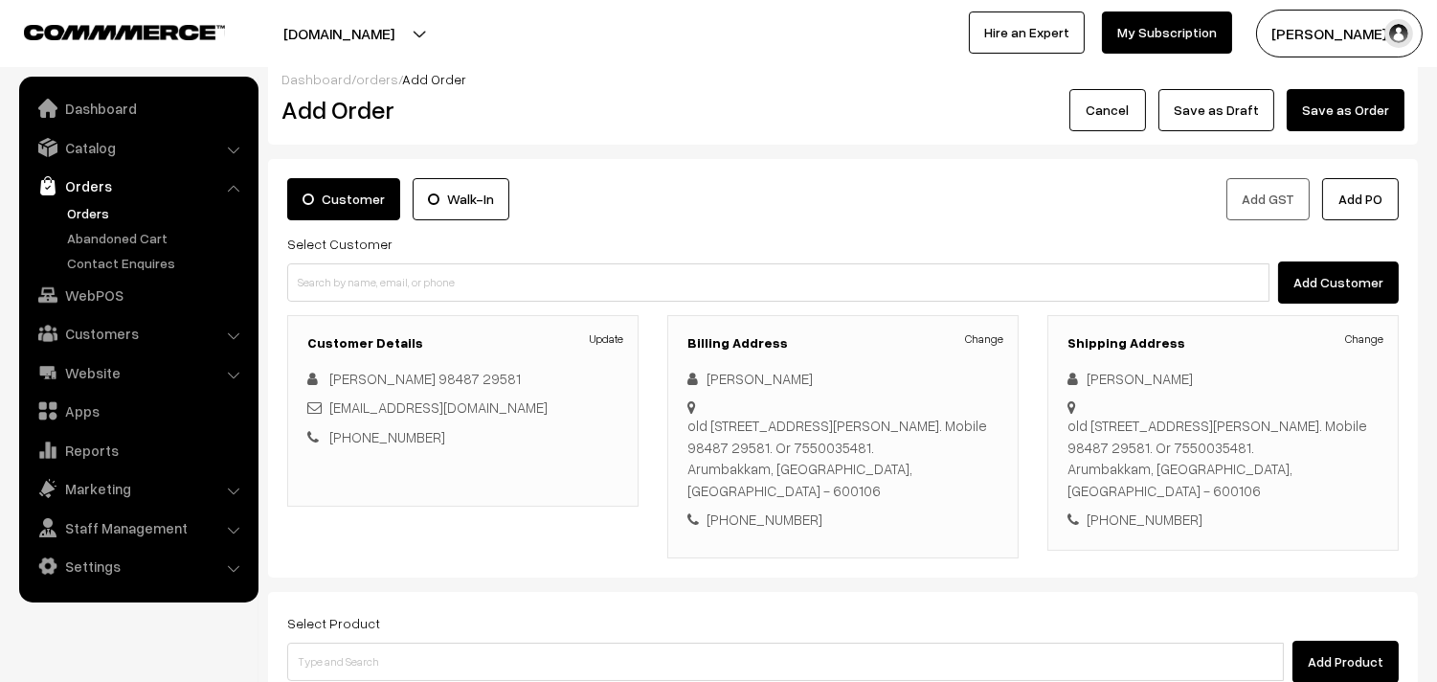
scroll to position [282, 0]
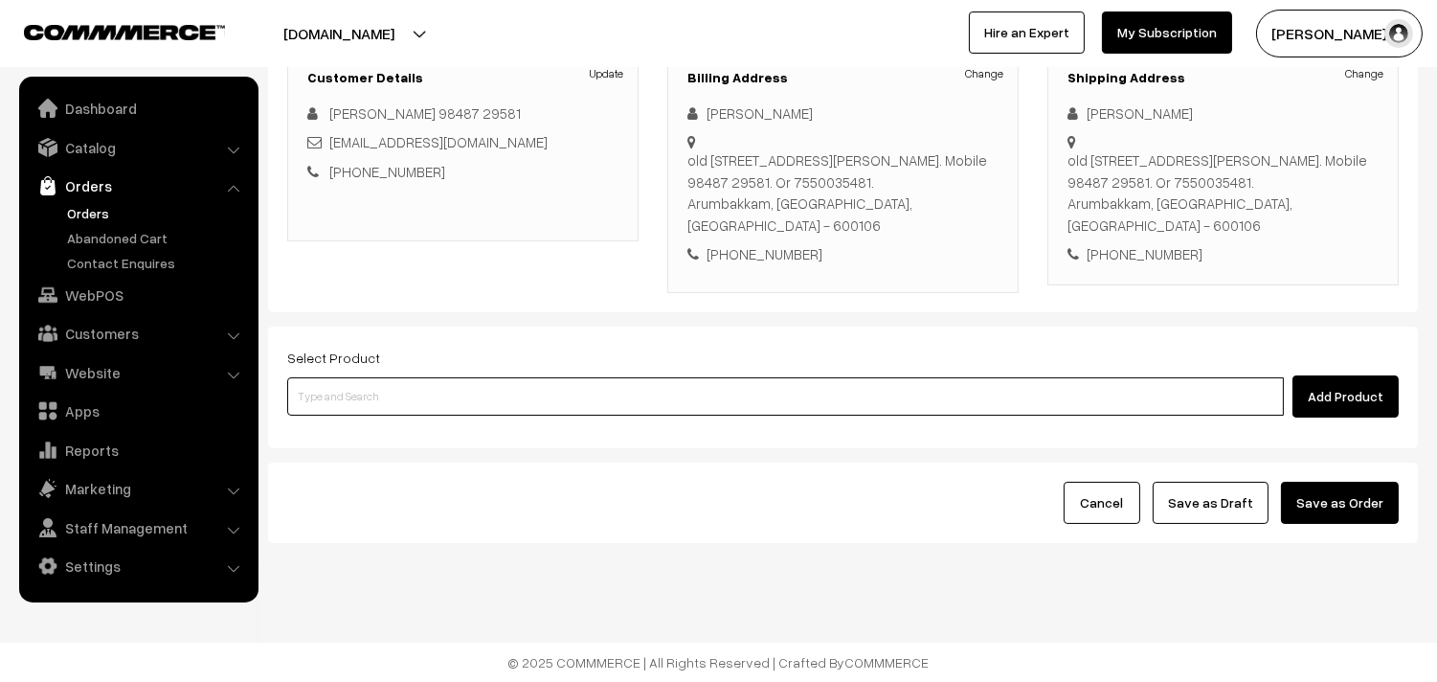
click at [542, 392] on input at bounding box center [785, 396] width 997 height 38
click at [598, 393] on input at bounding box center [785, 396] width 997 height 38
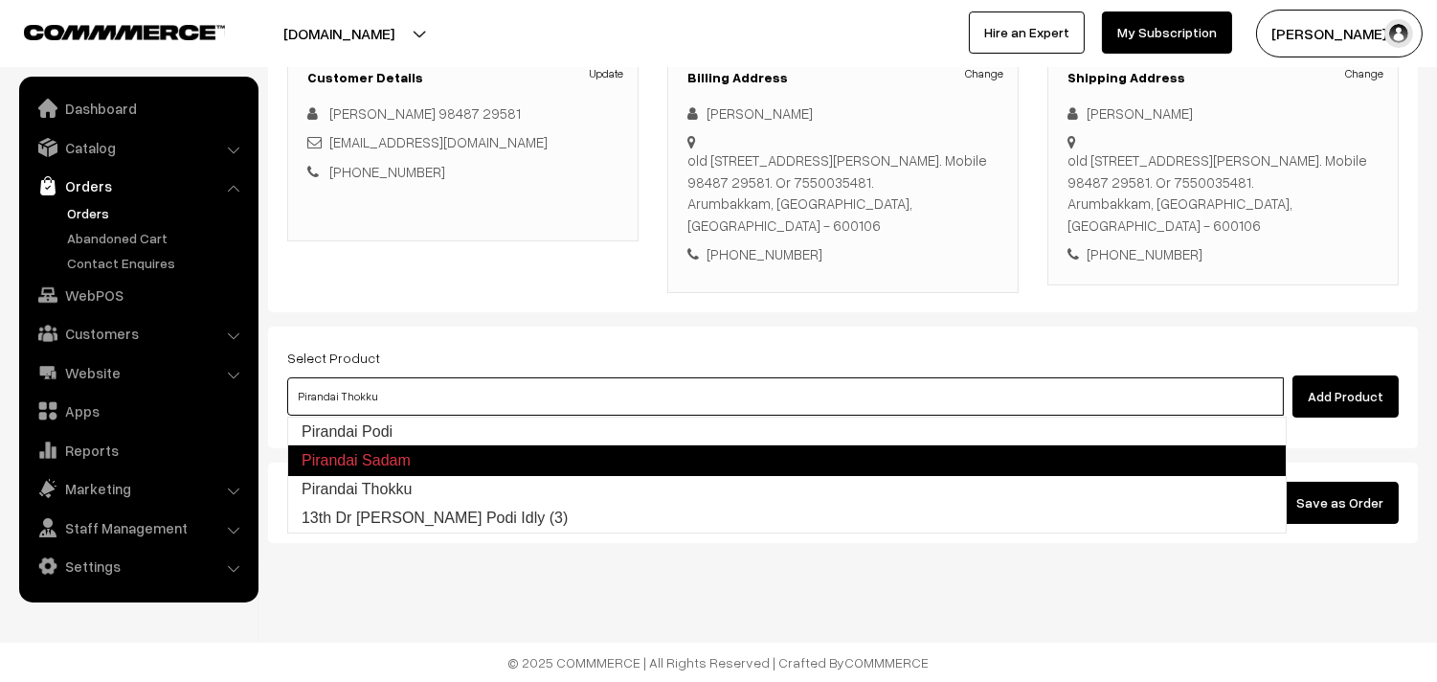
type input "13th Dr [PERSON_NAME] Podi Idly (3)"
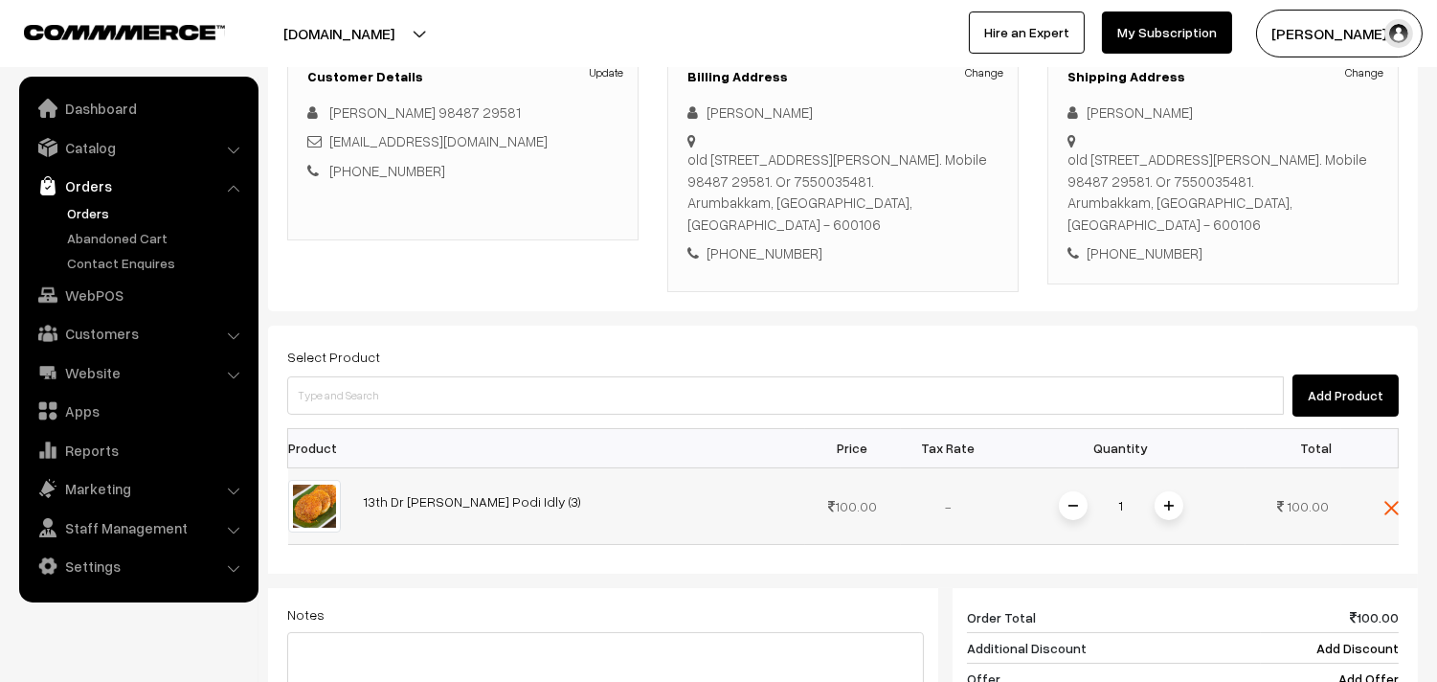
click at [1180, 505] on span at bounding box center [1168, 505] width 29 height 29
click at [740, 362] on div "Select Product Add Product" at bounding box center [842, 381] width 1111 height 72
click at [743, 368] on div "Select Product Add Product" at bounding box center [842, 381] width 1111 height 72
click at [722, 370] on div "Select Product Add Product" at bounding box center [842, 381] width 1111 height 72
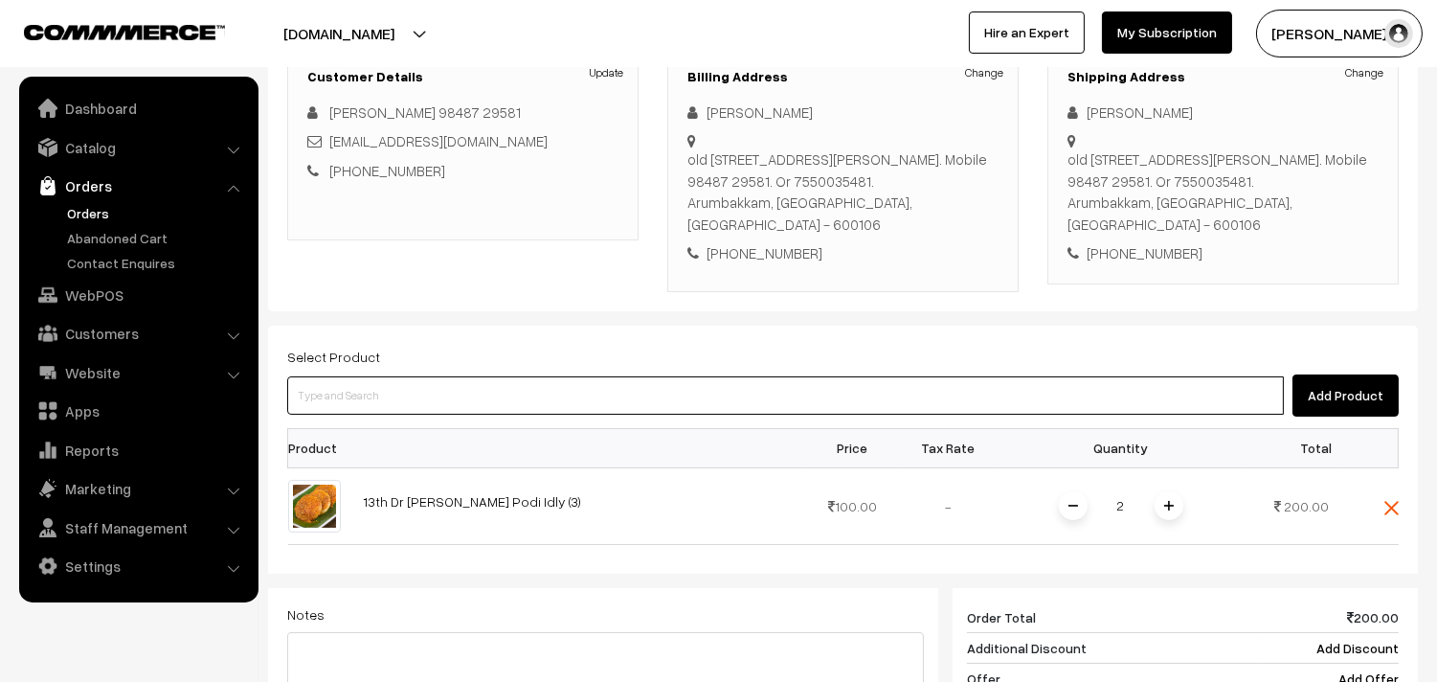
drag, startPoint x: 589, startPoint y: 399, endPoint x: 575, endPoint y: 402, distance: 13.7
click at [579, 399] on input at bounding box center [785, 395] width 997 height 38
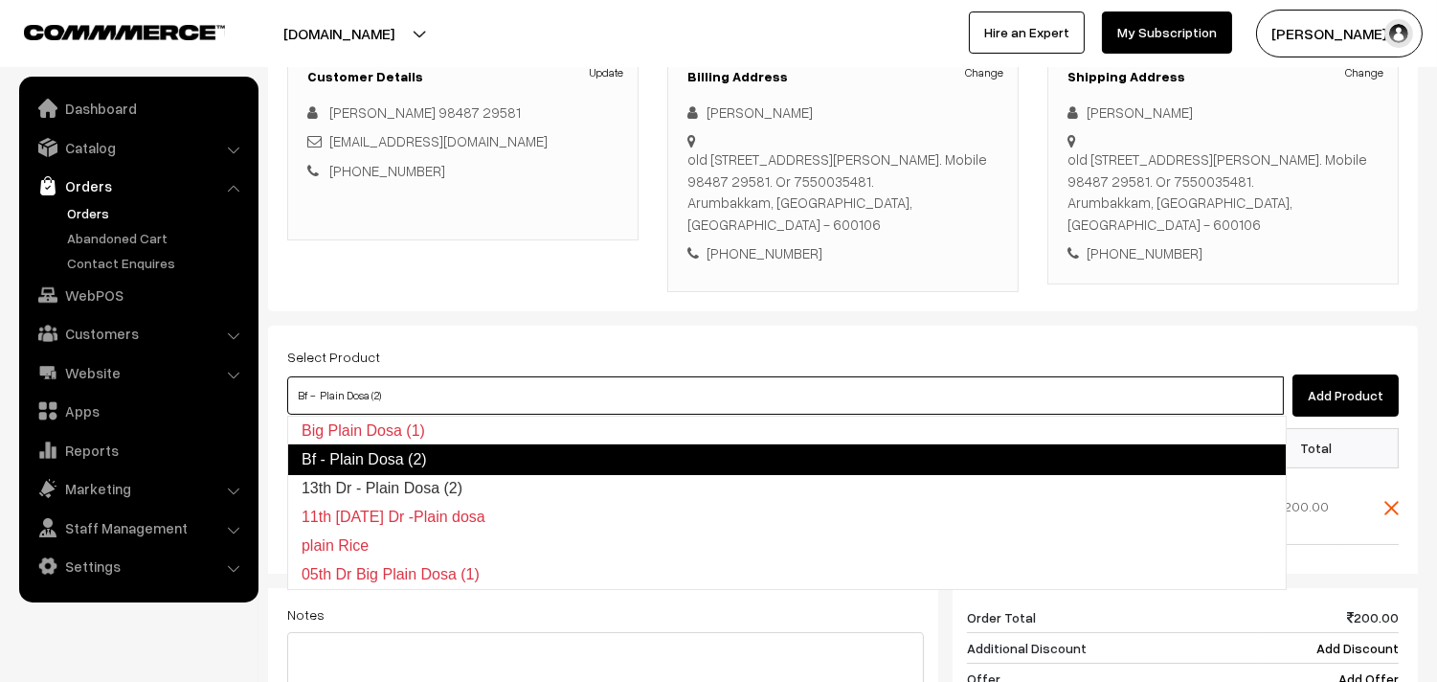
type input "13th Dr - Plain Dosa (2)"
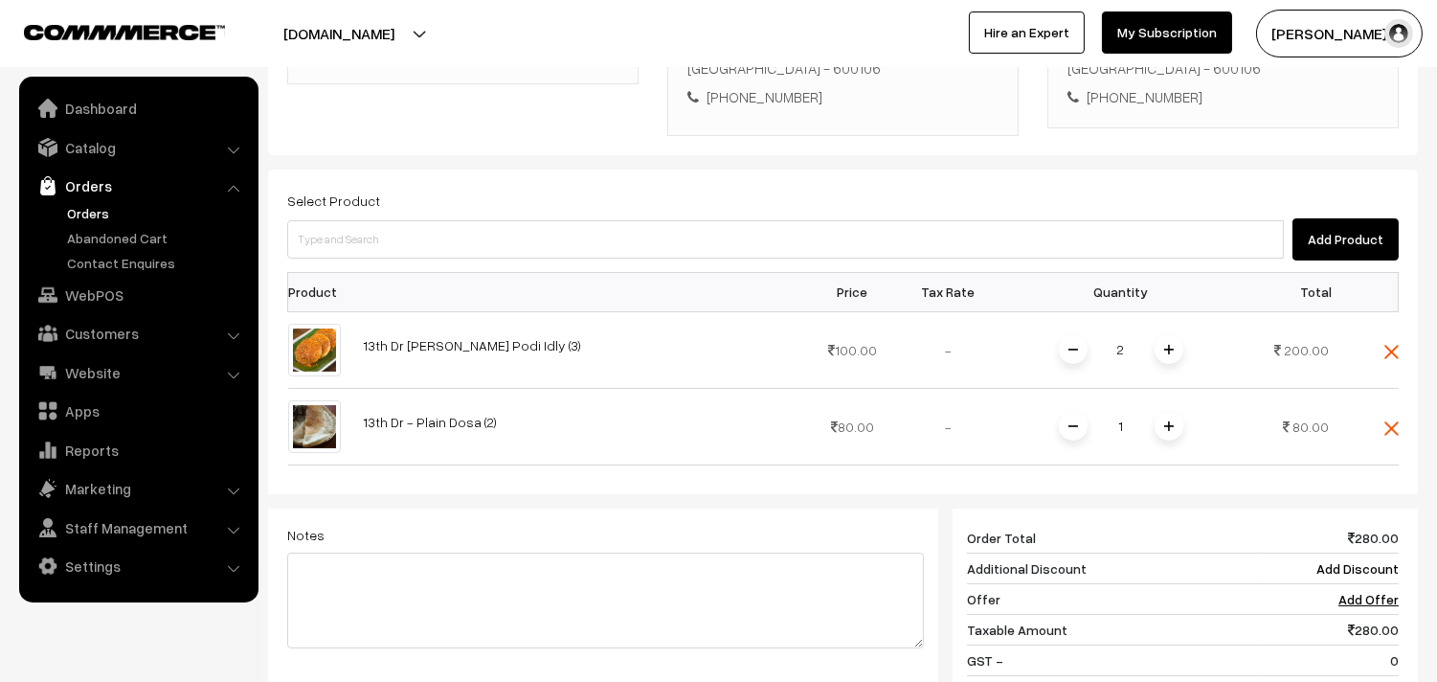
scroll to position [495, 0]
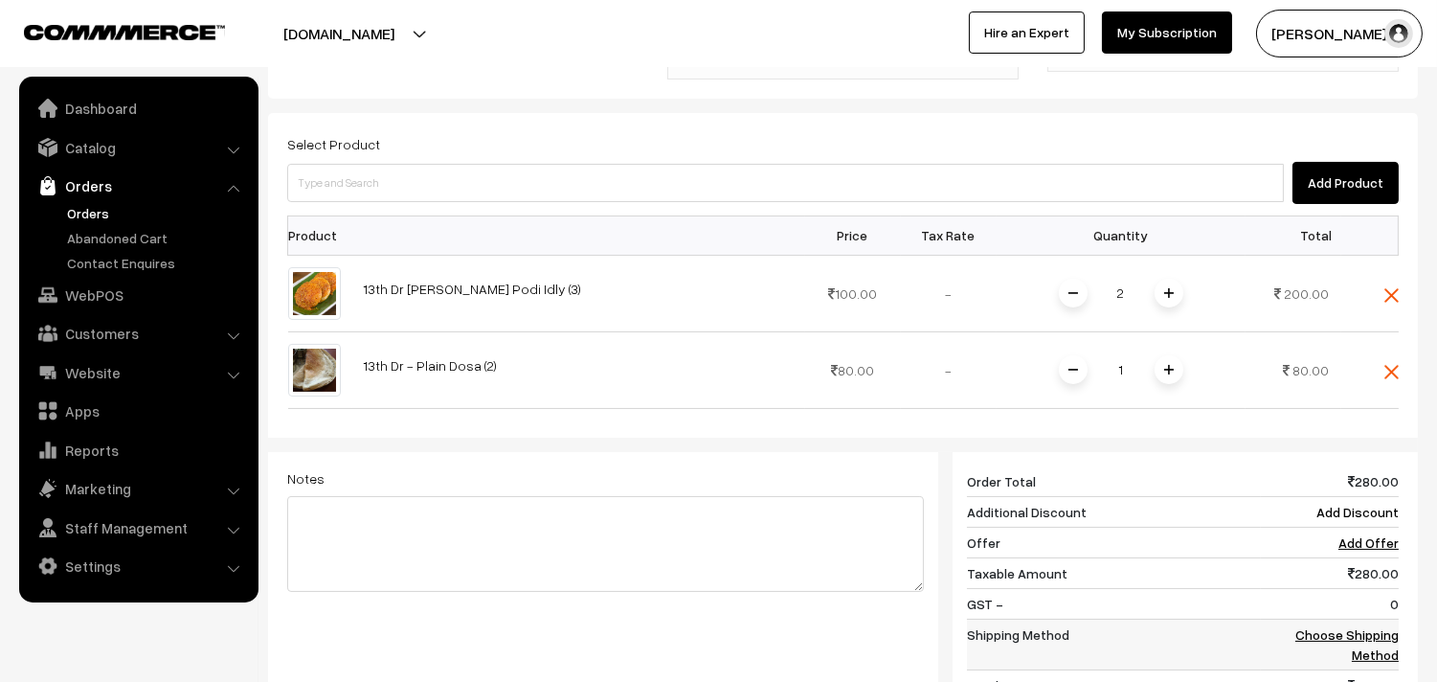
click at [1365, 632] on link "Choose Shipping Method" at bounding box center [1346, 644] width 103 height 36
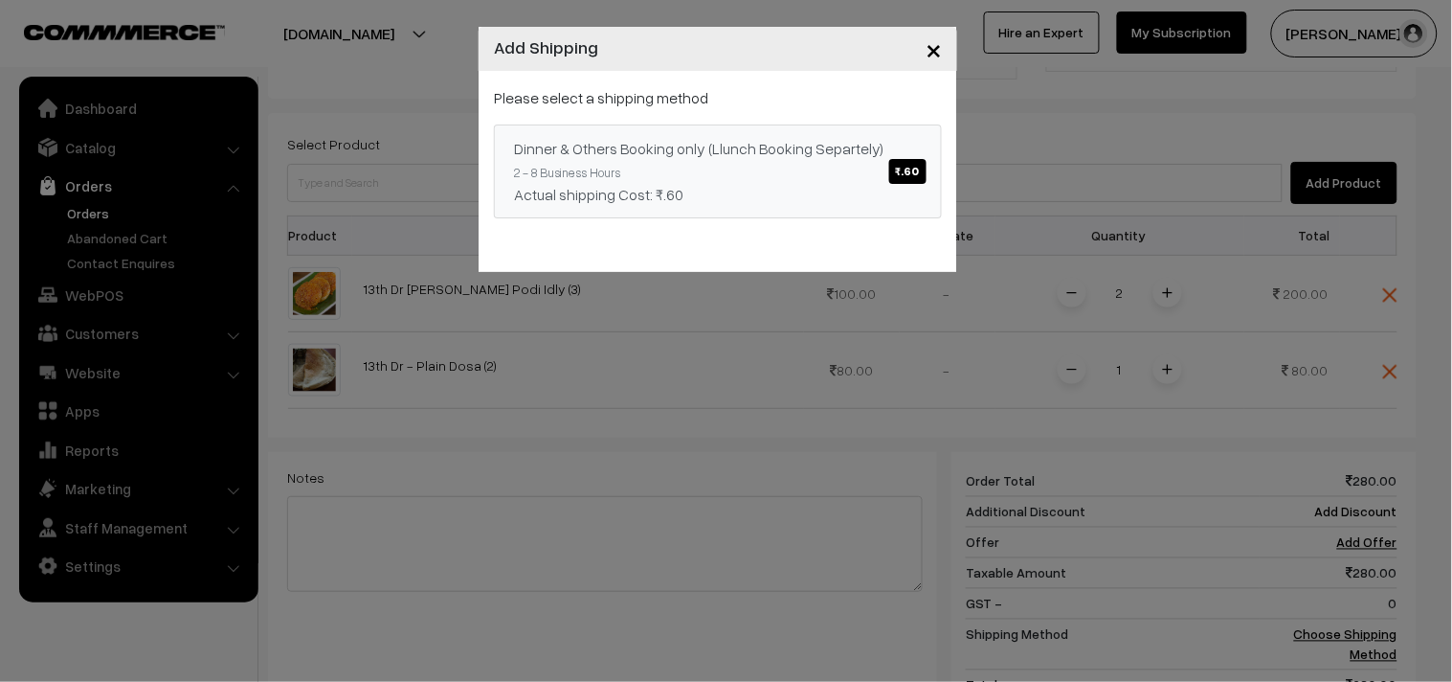
click at [859, 166] on link "Dinner & Others Booking only (Llunch Booking Separtely) ₹.60 2 - 8 Business Hou…" at bounding box center [718, 171] width 448 height 94
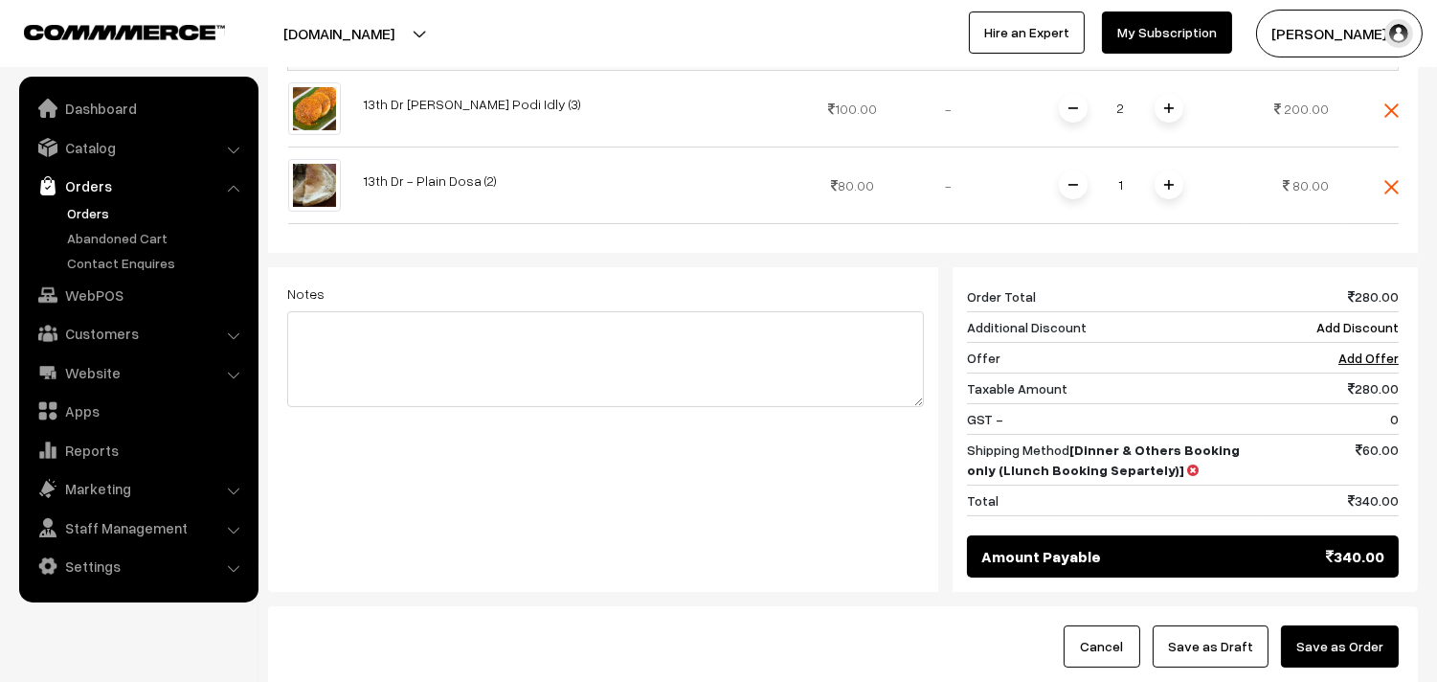
scroll to position [825, 0]
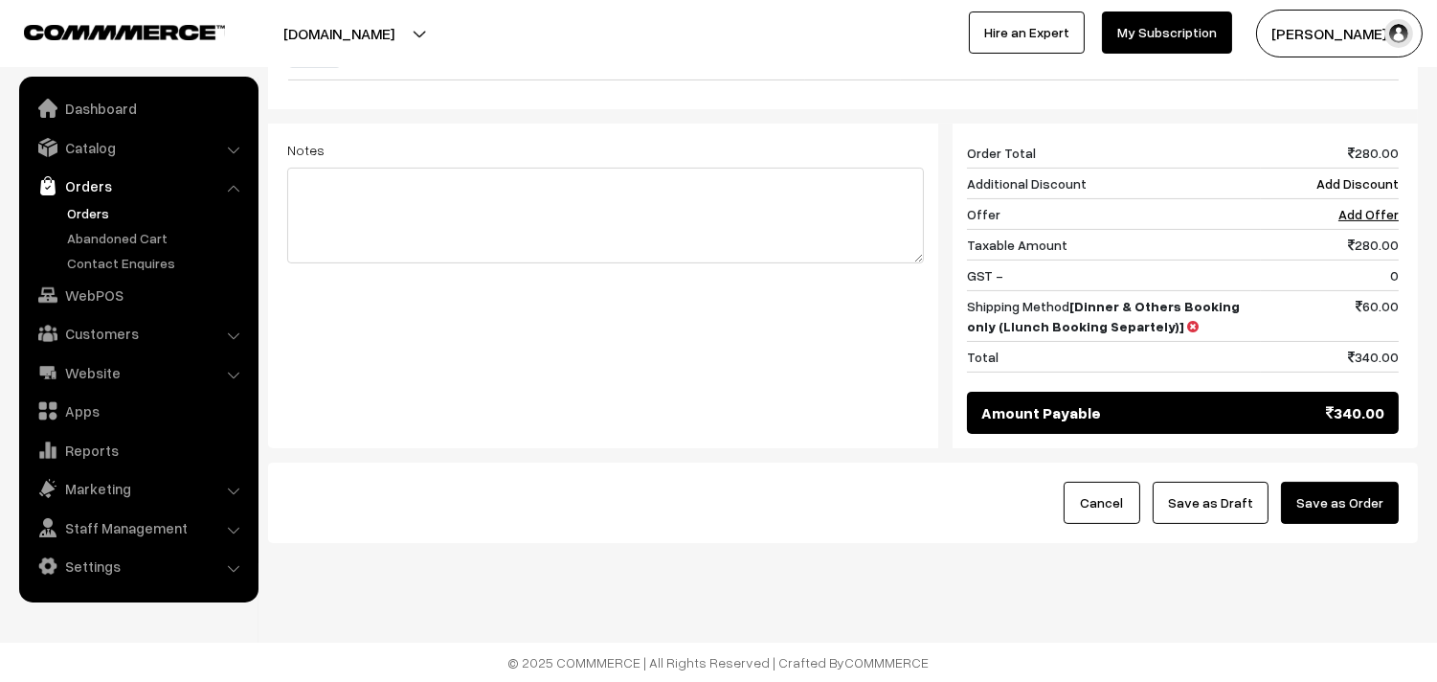
click at [1239, 500] on button "Save as Draft" at bounding box center [1211, 503] width 116 height 42
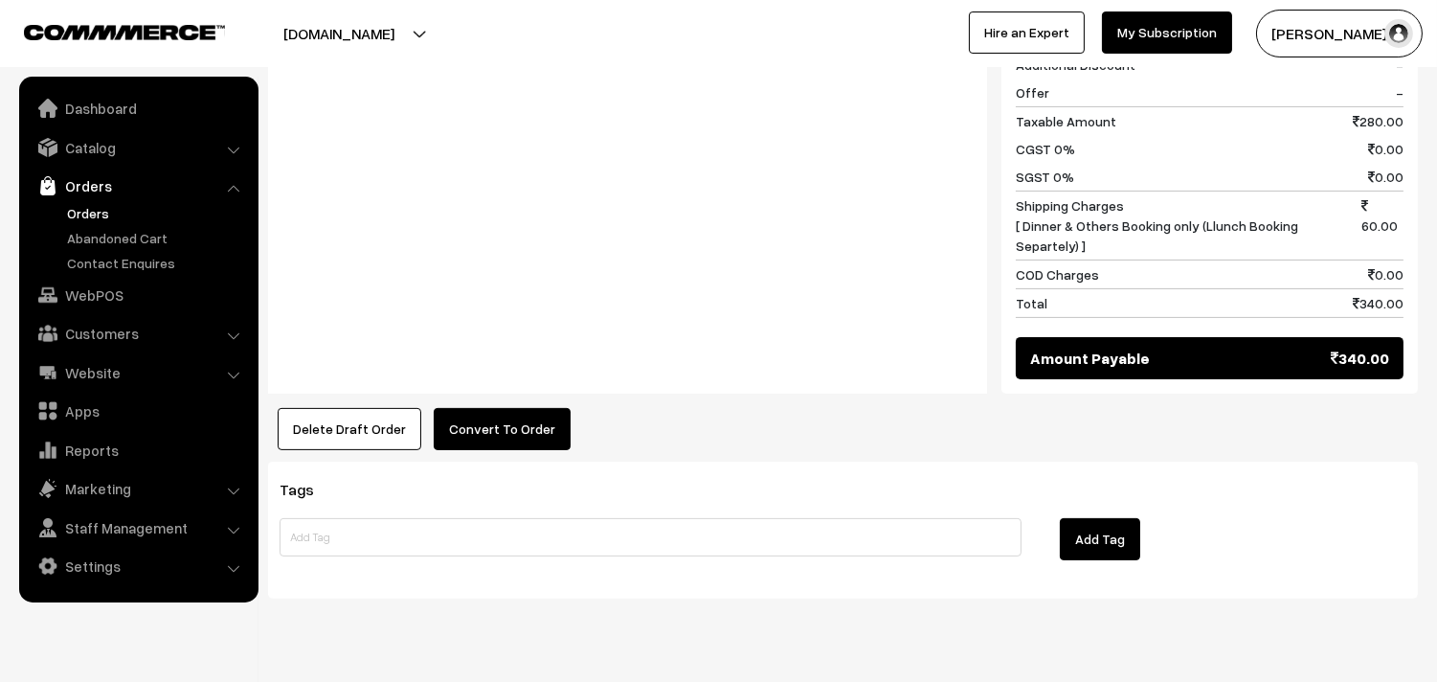
click at [499, 408] on button "Convert To Order" at bounding box center [502, 429] width 137 height 42
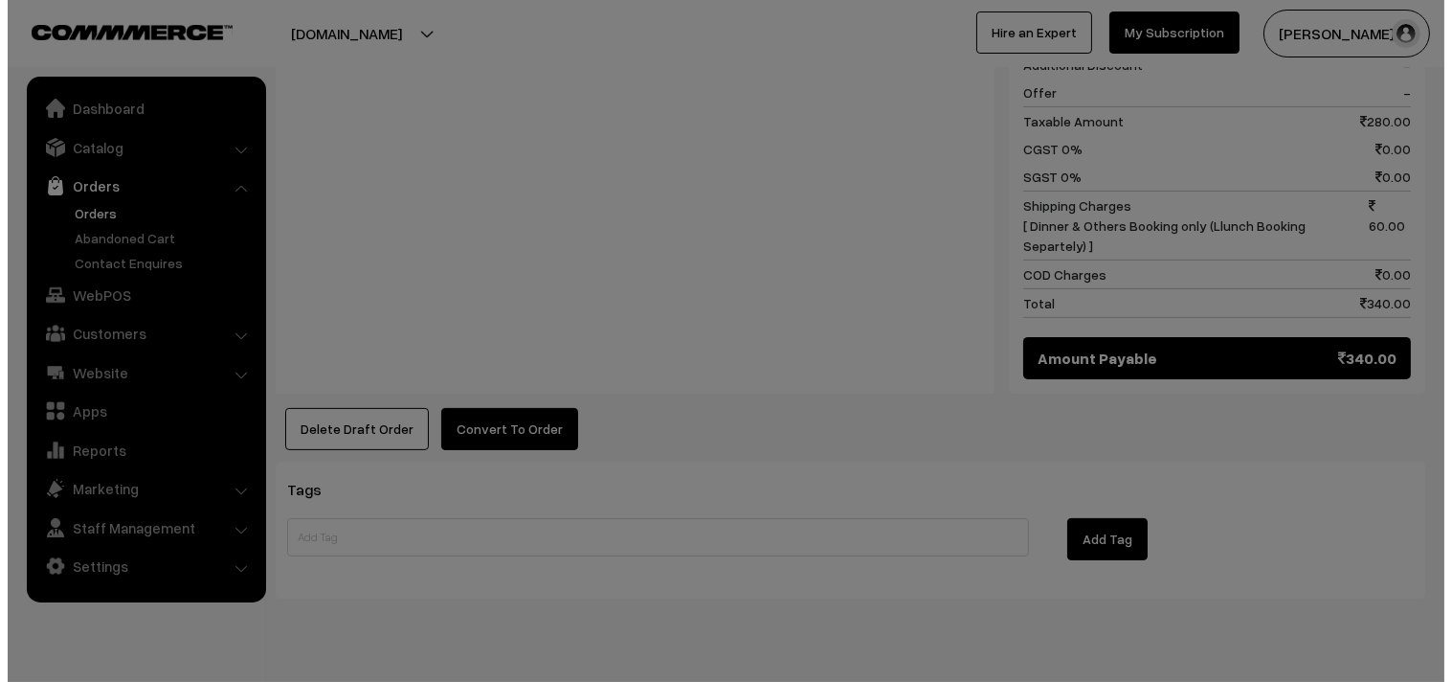
scroll to position [1044, 0]
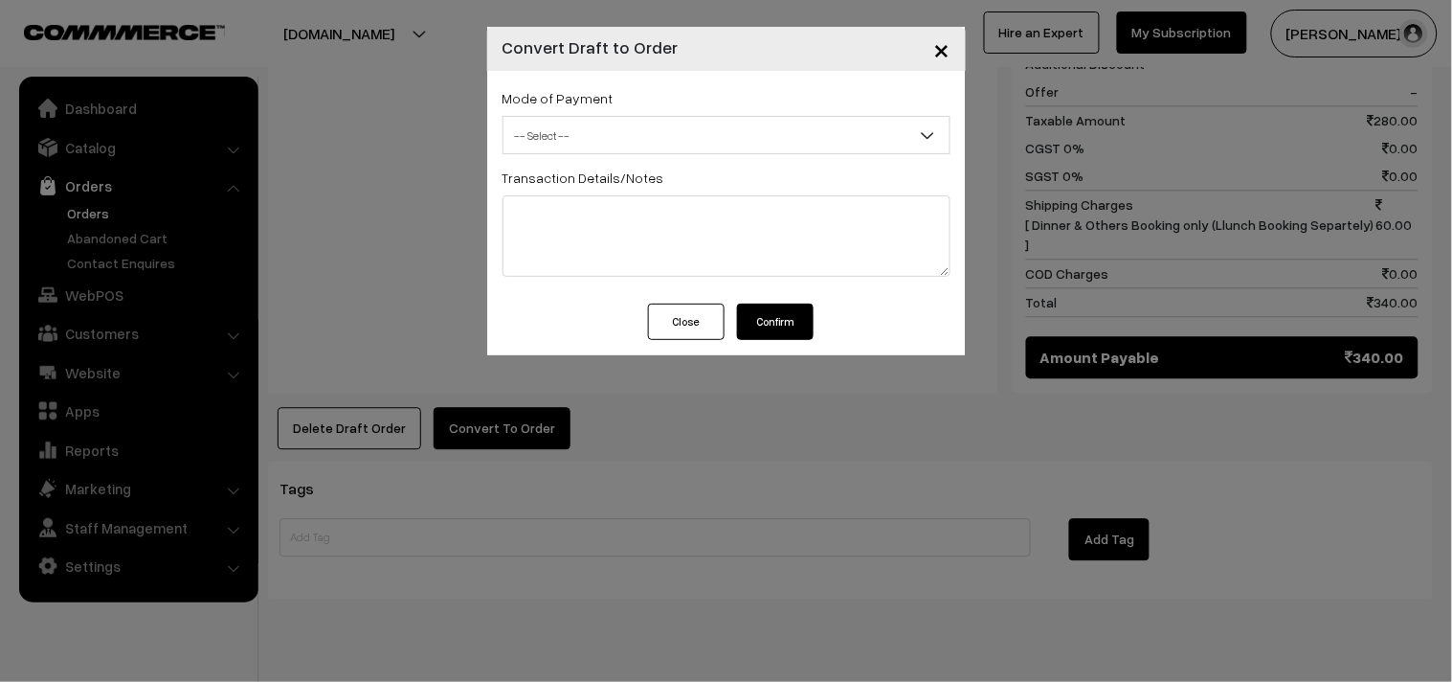
click at [600, 120] on span "-- Select --" at bounding box center [727, 136] width 446 height 34
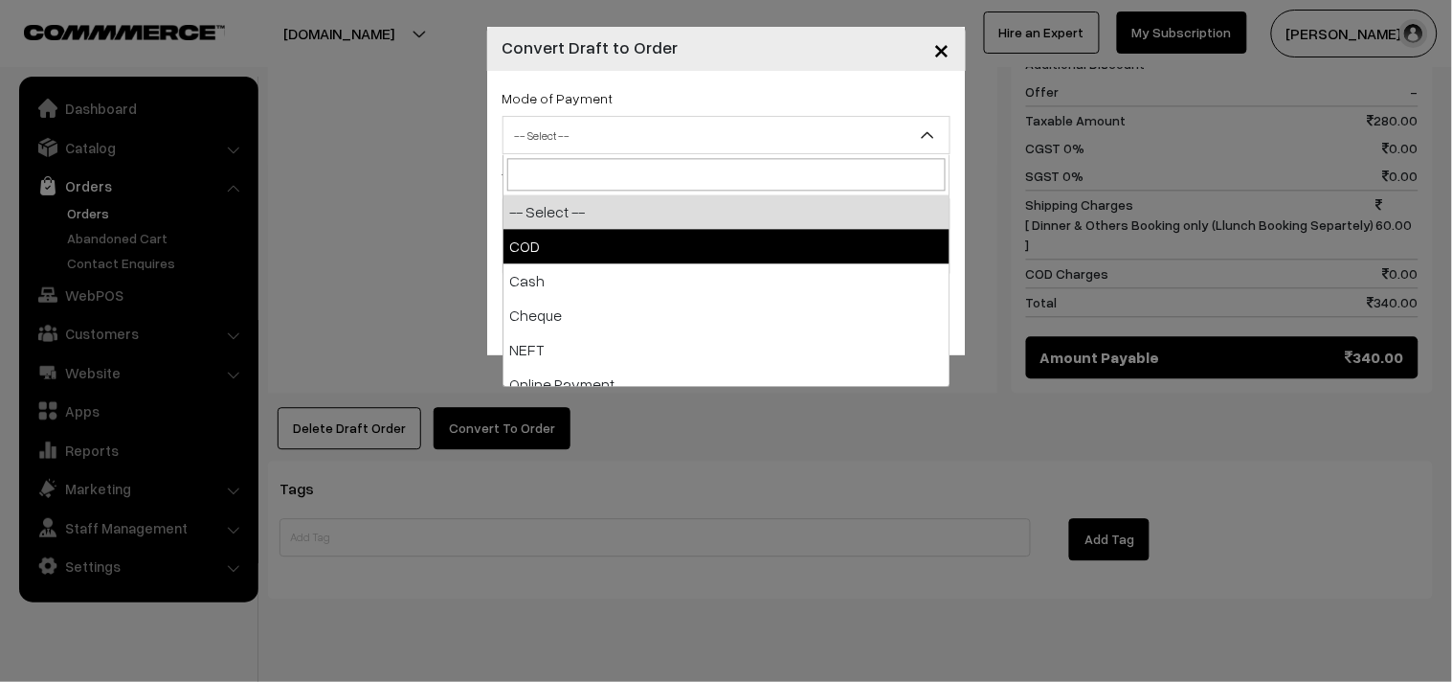
select select "1"
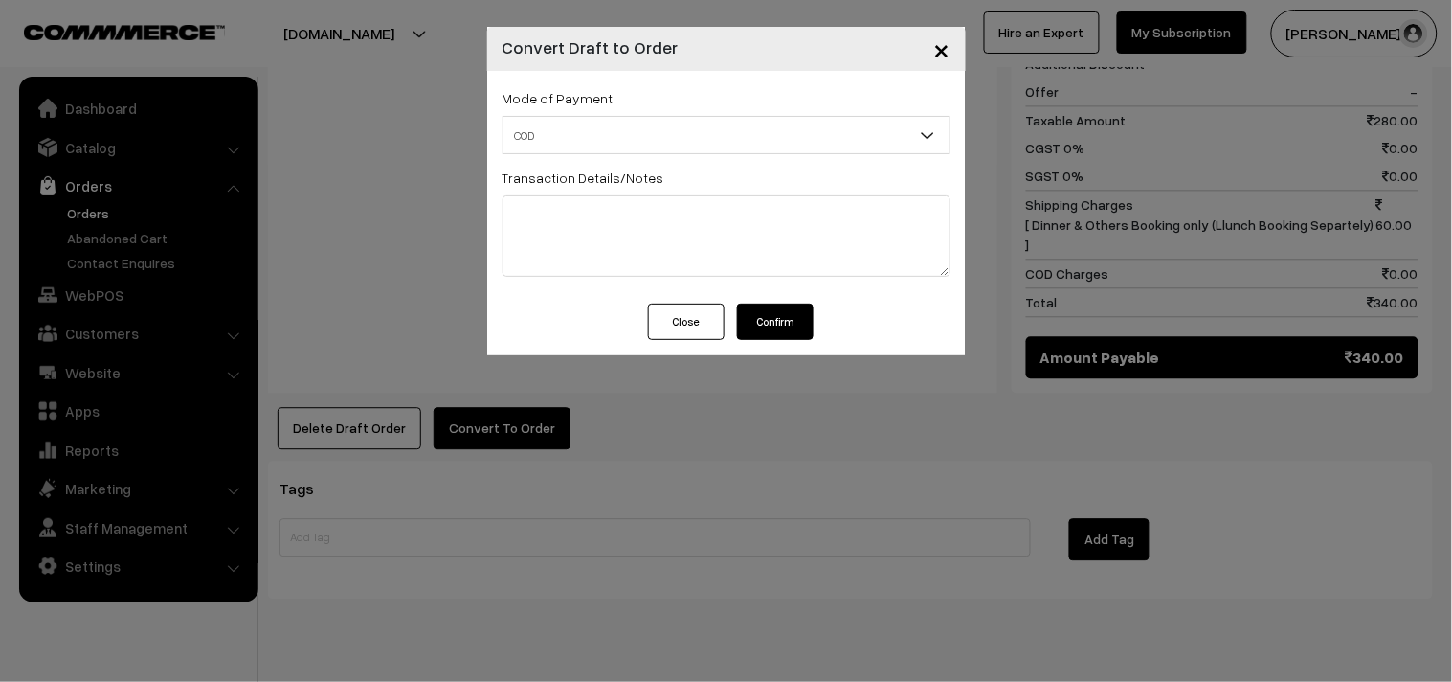
click at [777, 327] on button "Confirm" at bounding box center [775, 321] width 77 height 36
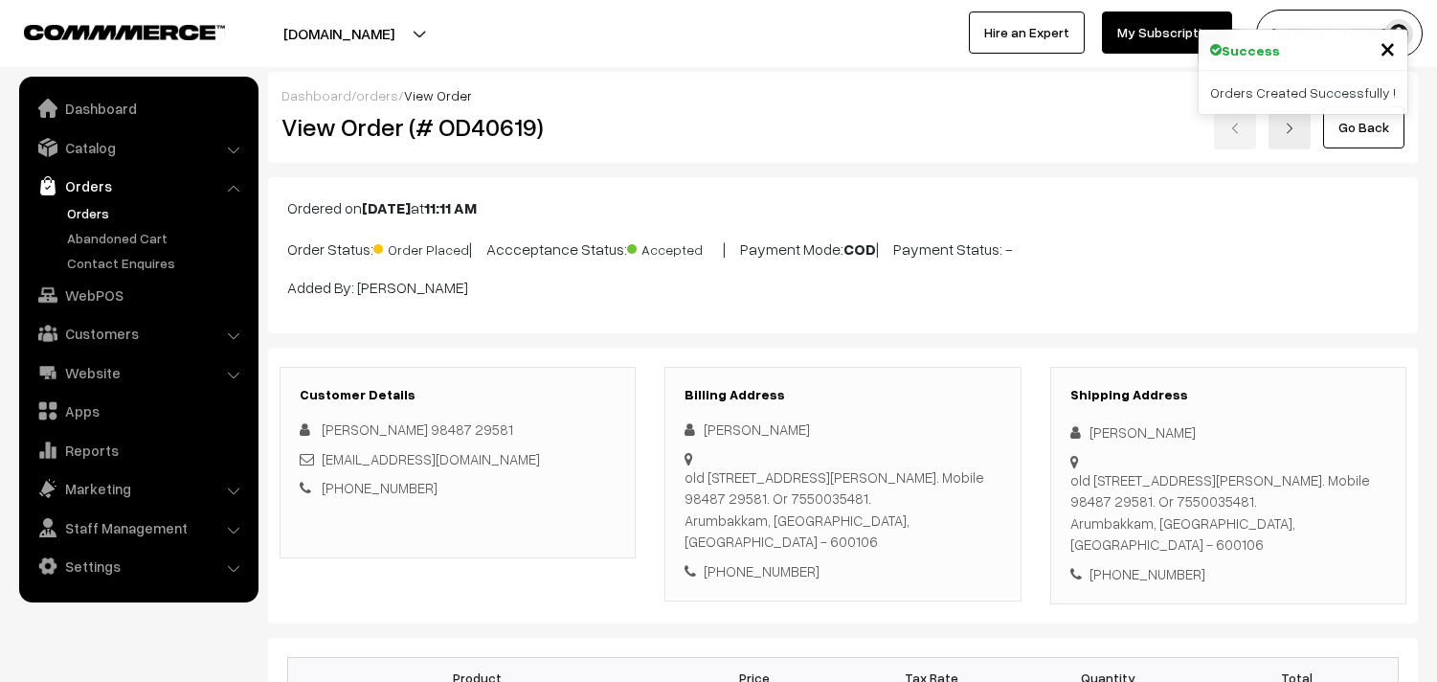
scroll to position [1038, 0]
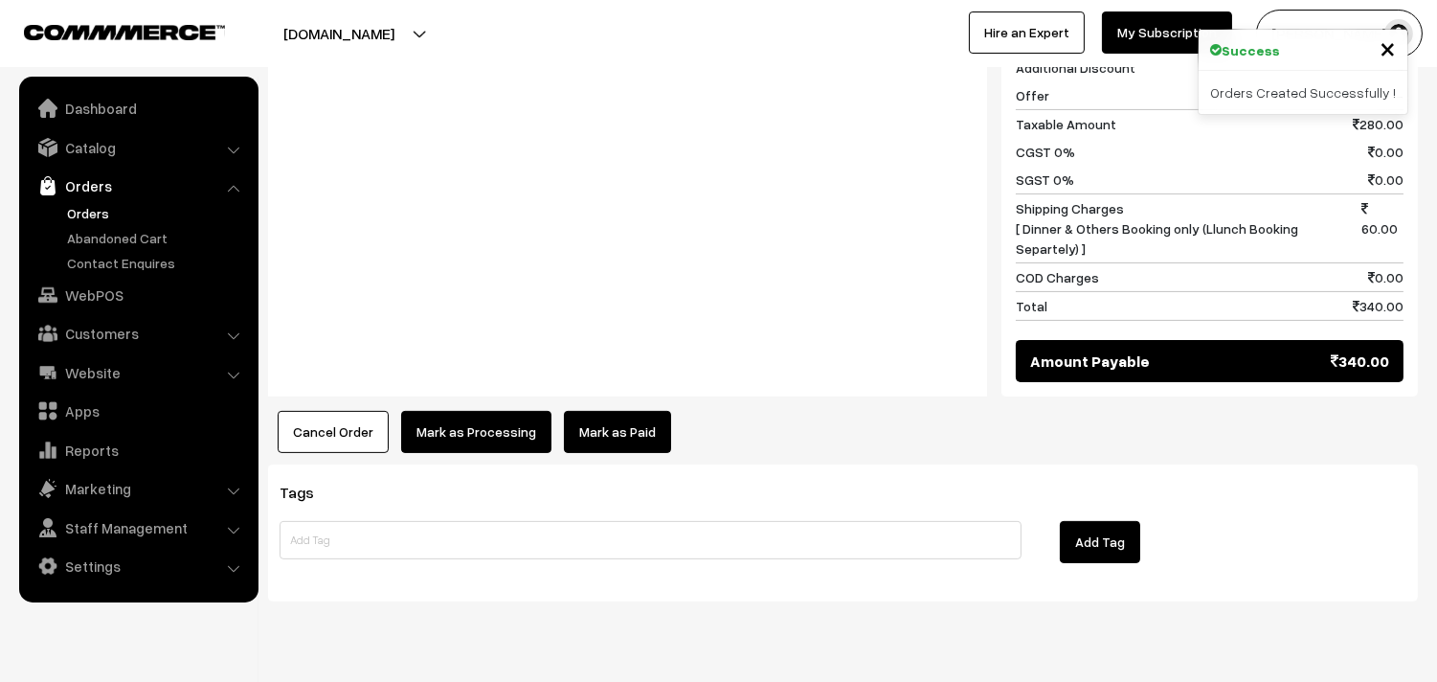
click at [564, 411] on link "Mark as Paid" at bounding box center [617, 432] width 107 height 42
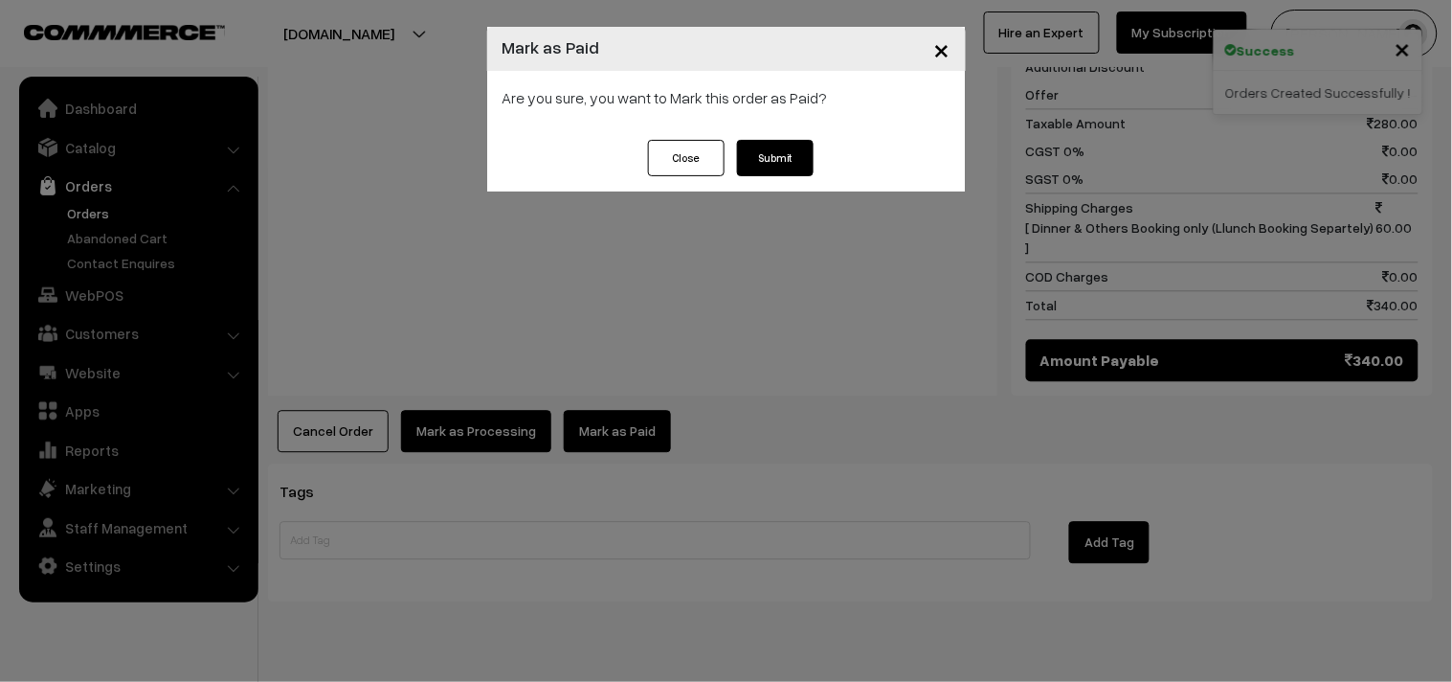
click at [495, 377] on div "× Mark as Paid Are you sure, you want to Mark this order as Paid? Close Submit" at bounding box center [726, 341] width 1452 height 682
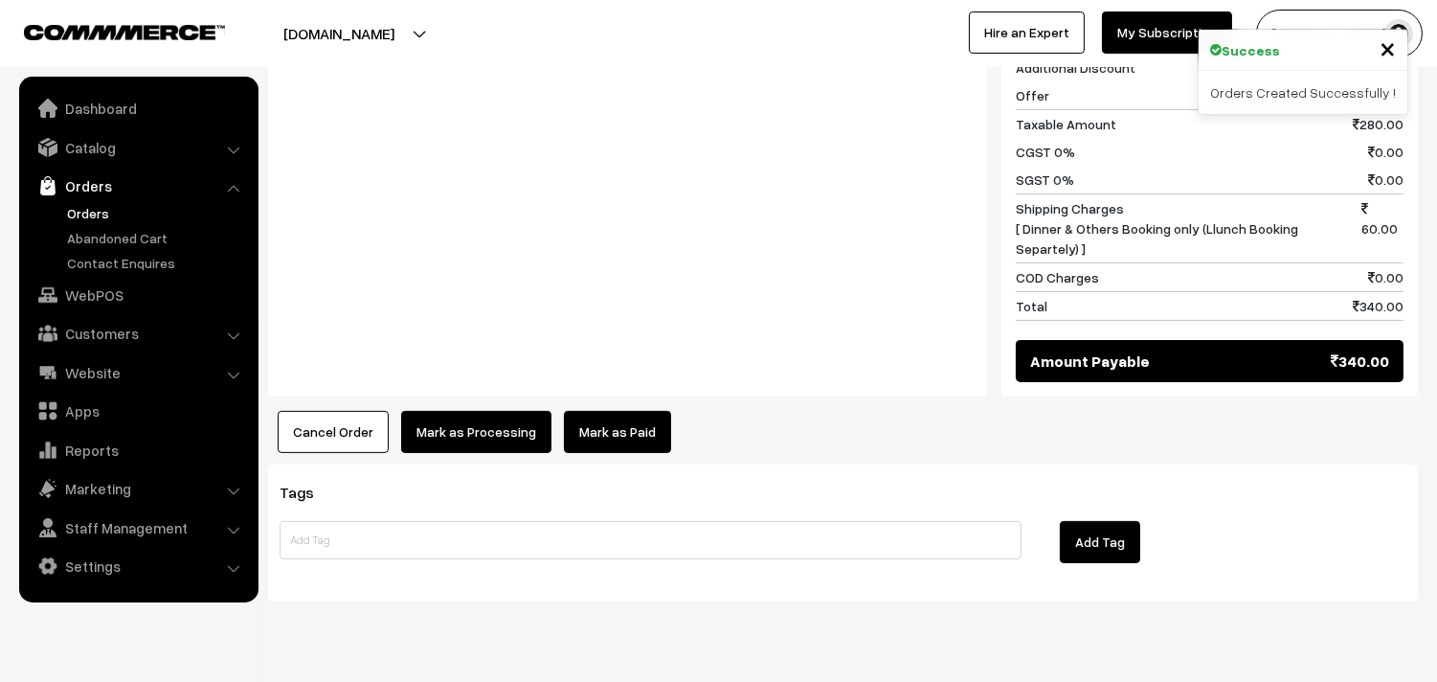
click at [475, 411] on button "Mark as Processing" at bounding box center [476, 432] width 150 height 42
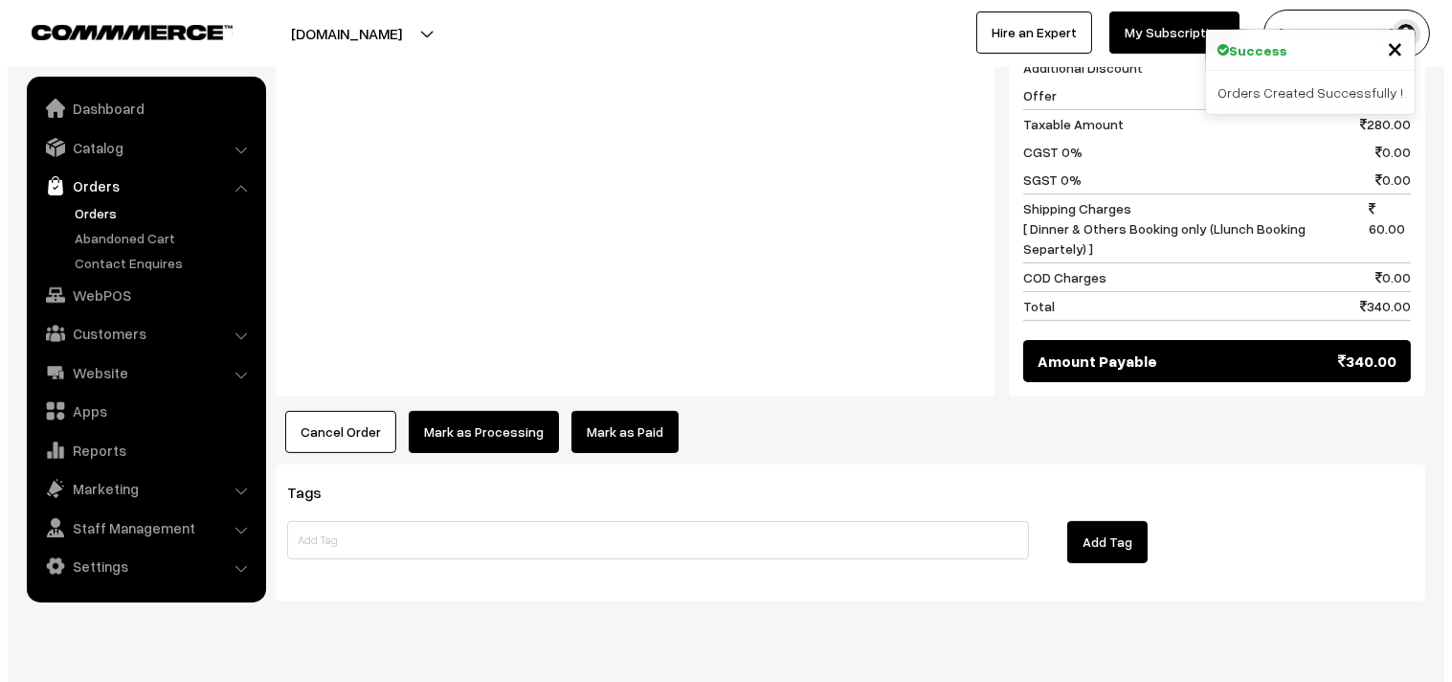
scroll to position [1042, 0]
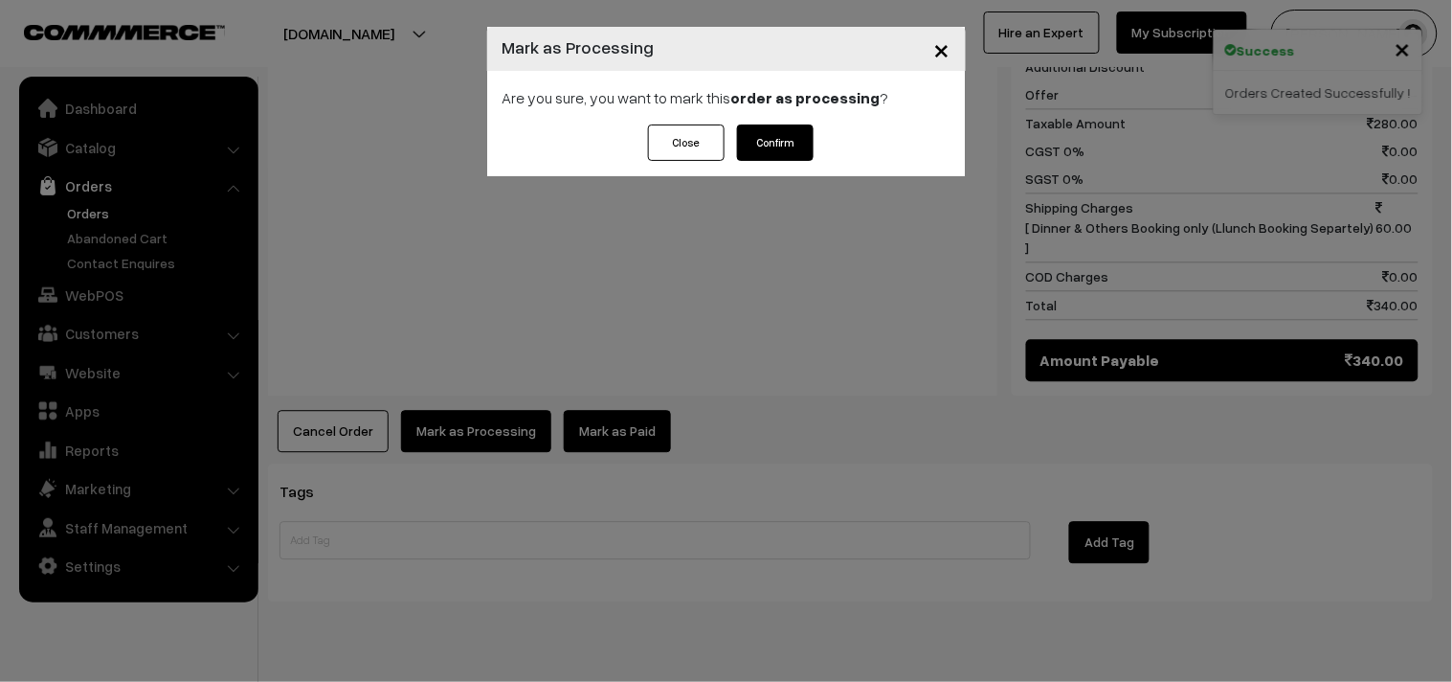
click at [781, 153] on button "Confirm" at bounding box center [775, 142] width 77 height 36
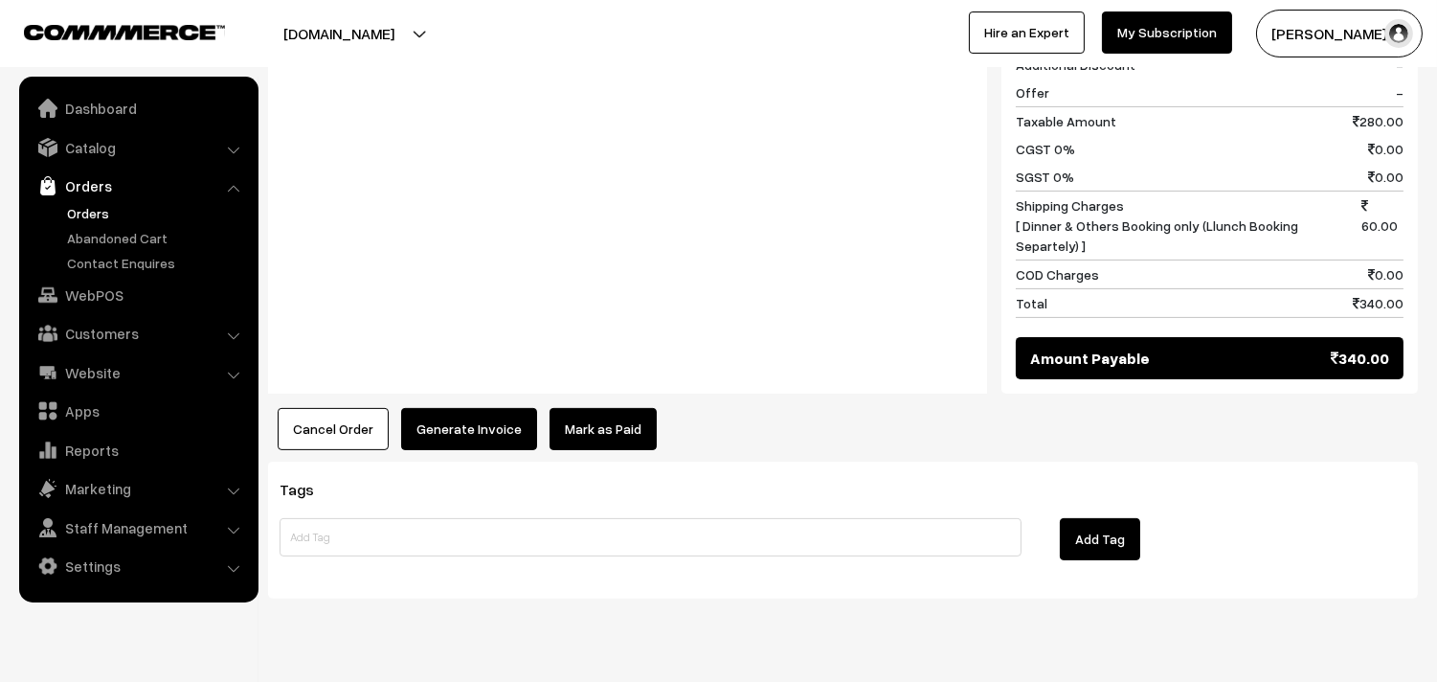
click at [464, 408] on button "Generate Invoice" at bounding box center [469, 429] width 136 height 42
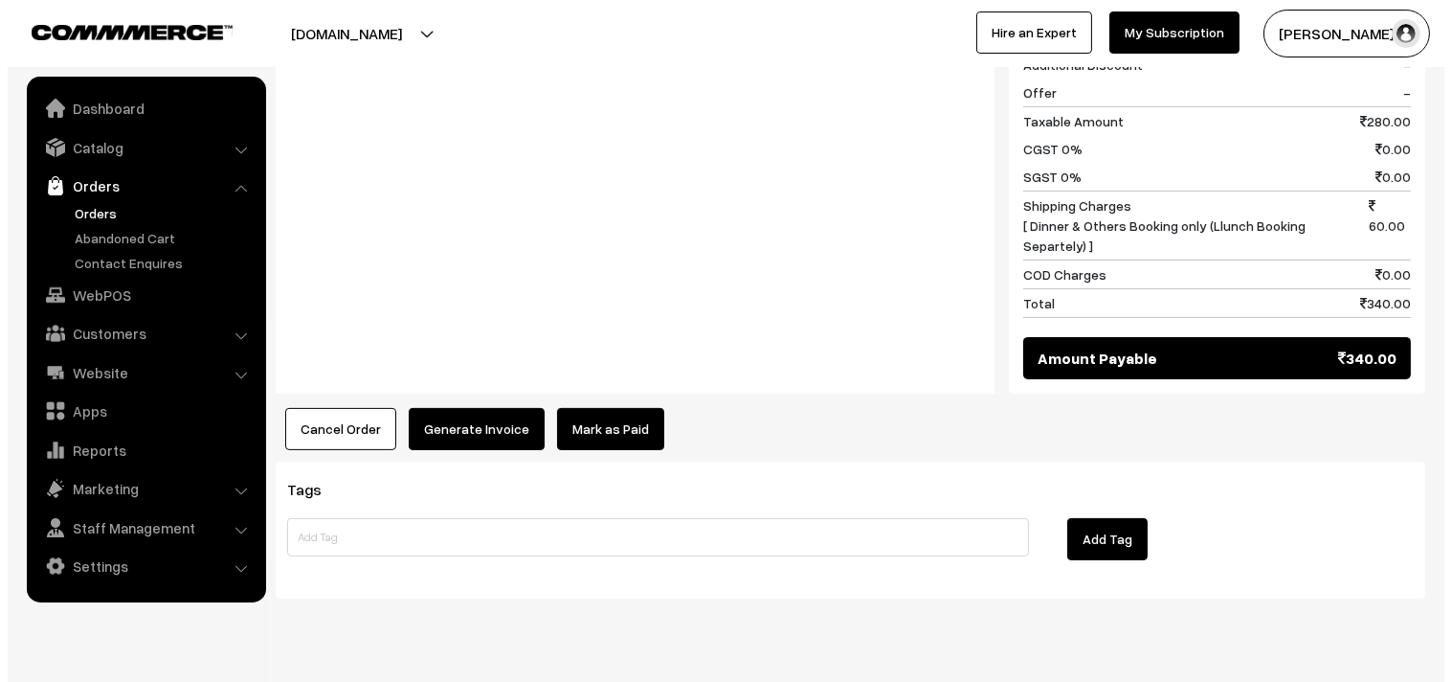
scroll to position [1044, 0]
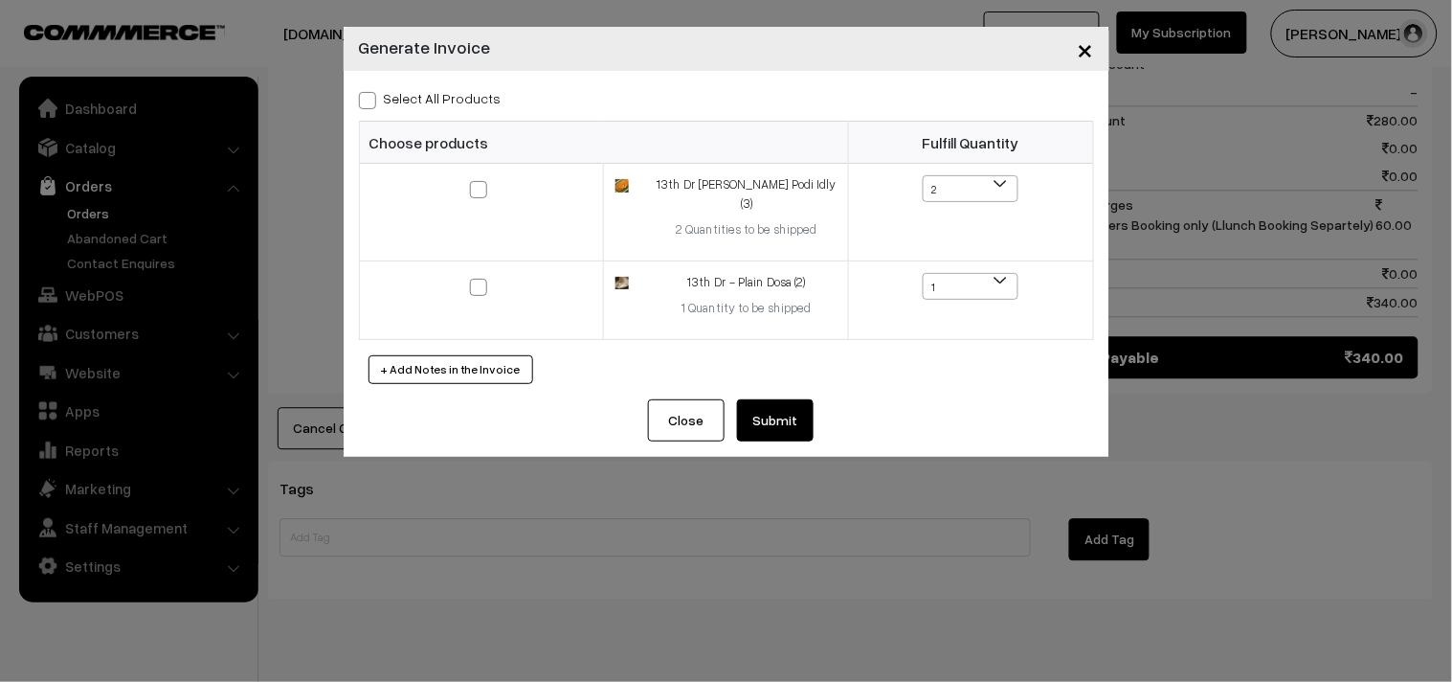
click at [459, 94] on label "Select All Products" at bounding box center [430, 98] width 143 height 20
click at [371, 94] on input "Select All Products" at bounding box center [365, 97] width 12 height 12
checkbox input "true"
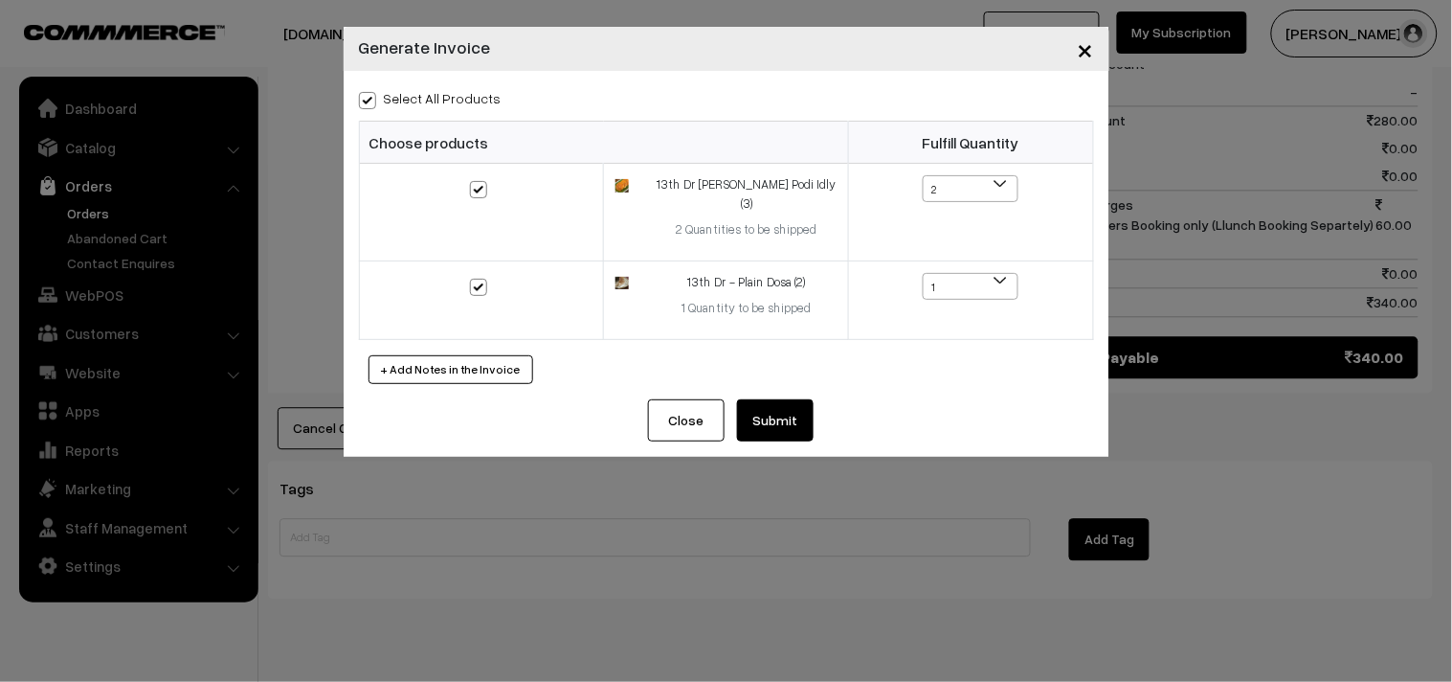
click at [761, 407] on button "Submit" at bounding box center [775, 420] width 77 height 42
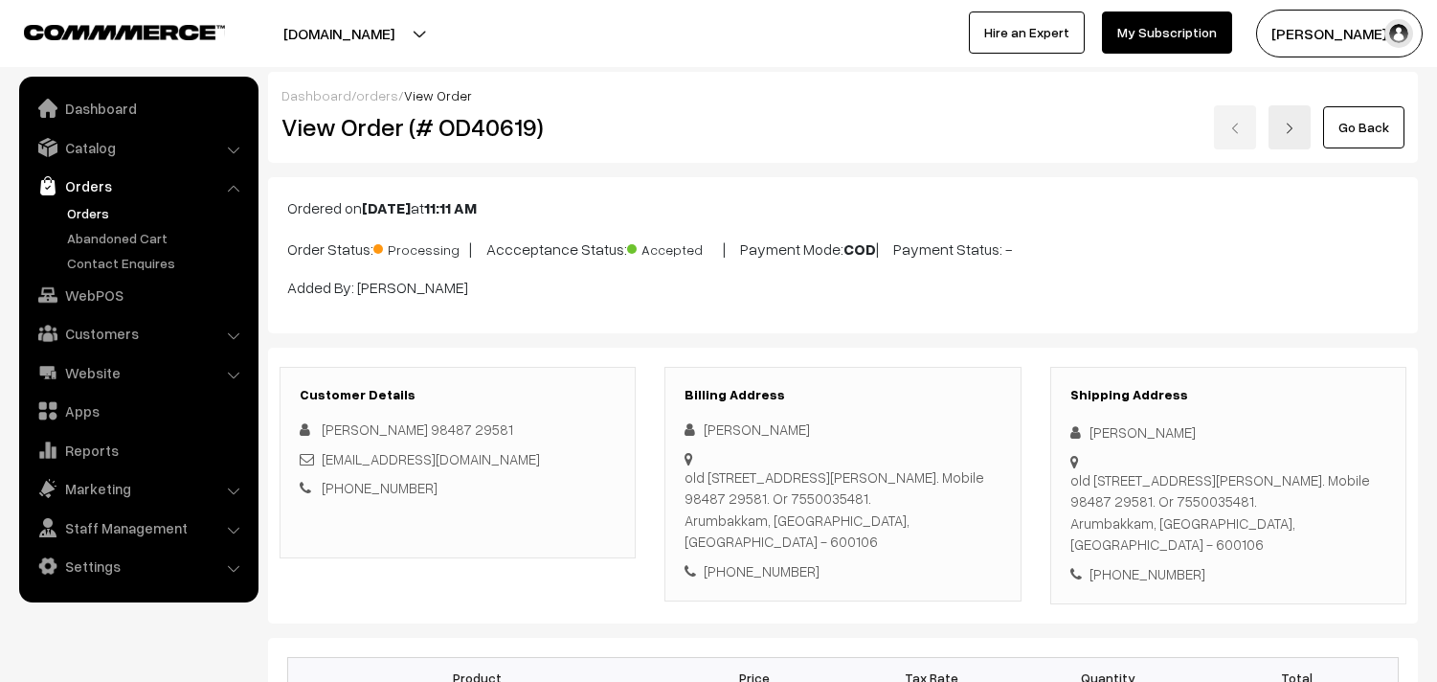
scroll to position [1038, 0]
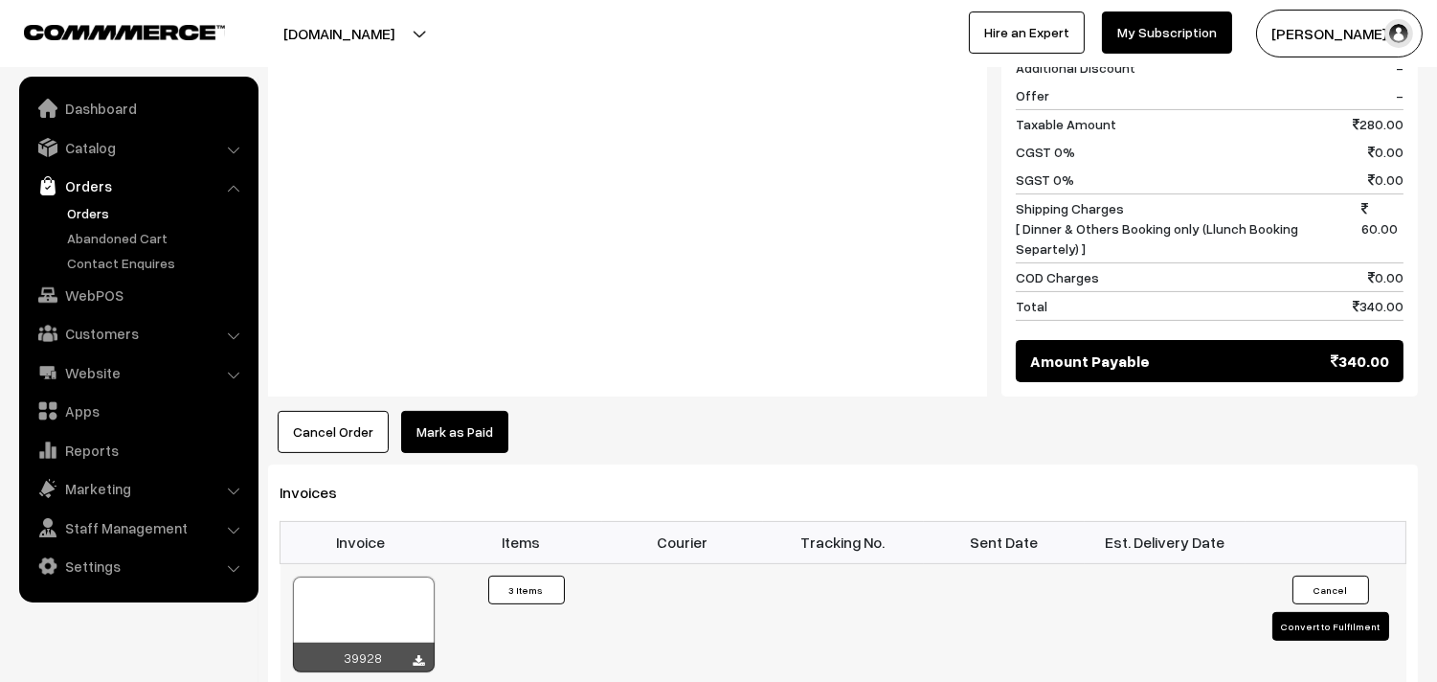
drag, startPoint x: 0, startPoint y: 0, endPoint x: 421, endPoint y: 559, distance: 700.0
click at [421, 576] on div at bounding box center [364, 624] width 142 height 96
click at [355, 576] on div at bounding box center [364, 624] width 142 height 96
click at [101, 289] on link "WebPOS" at bounding box center [138, 295] width 228 height 34
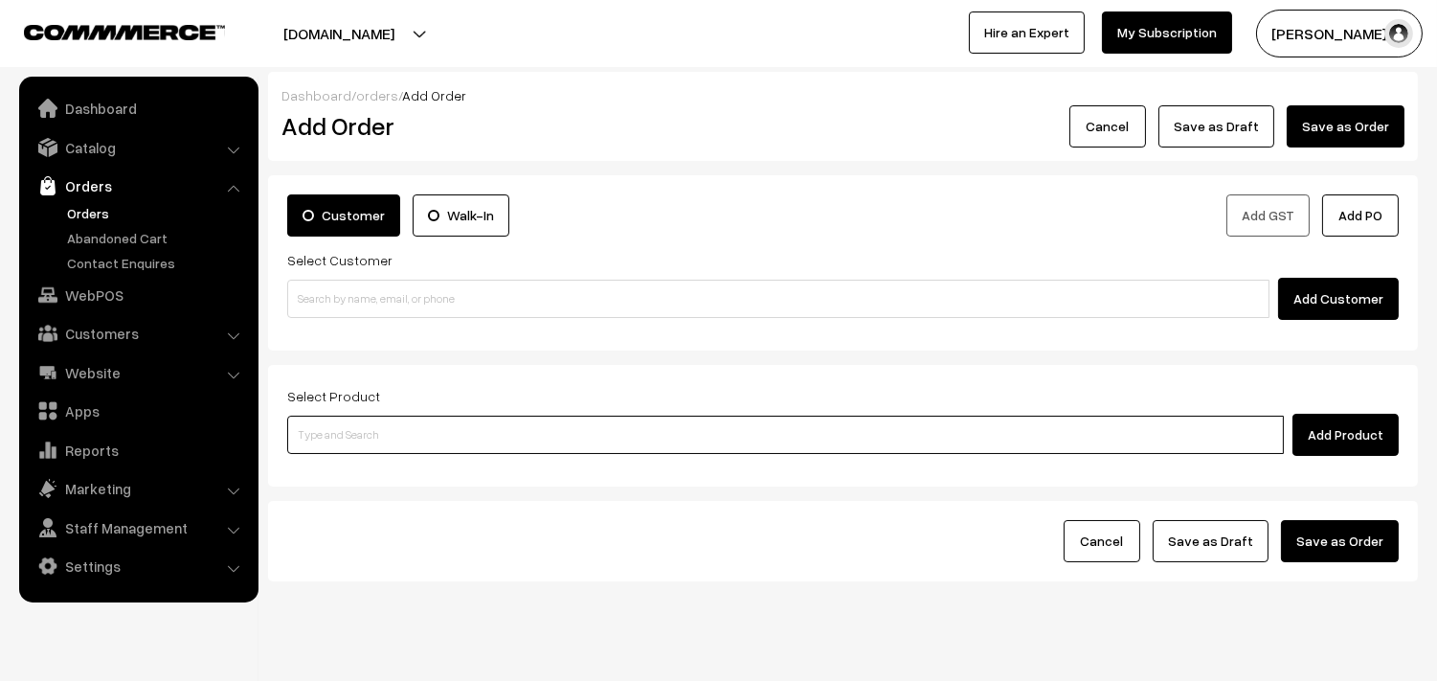
drag, startPoint x: 367, startPoint y: 431, endPoint x: 354, endPoint y: 433, distance: 12.6
click at [361, 431] on input at bounding box center [785, 434] width 997 height 38
type input "No Products found"
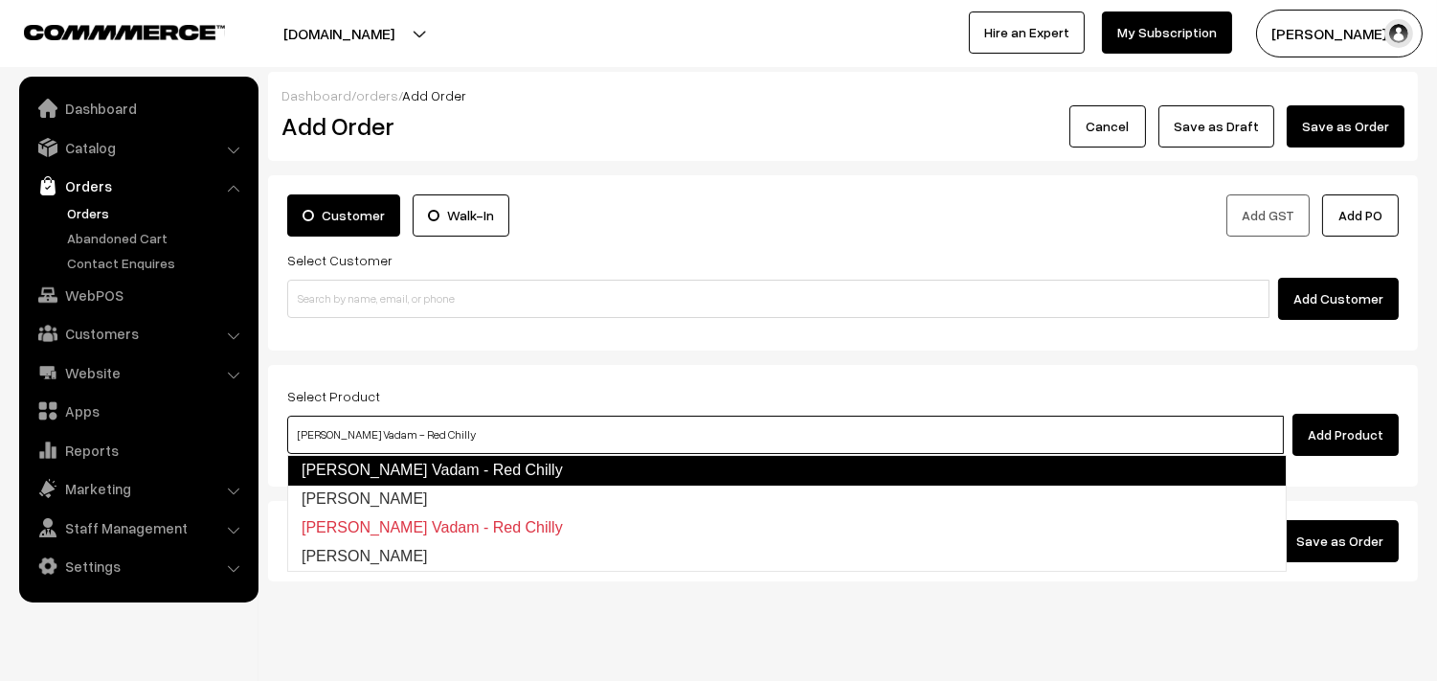
type input "Ila Vadam - Tomoto"
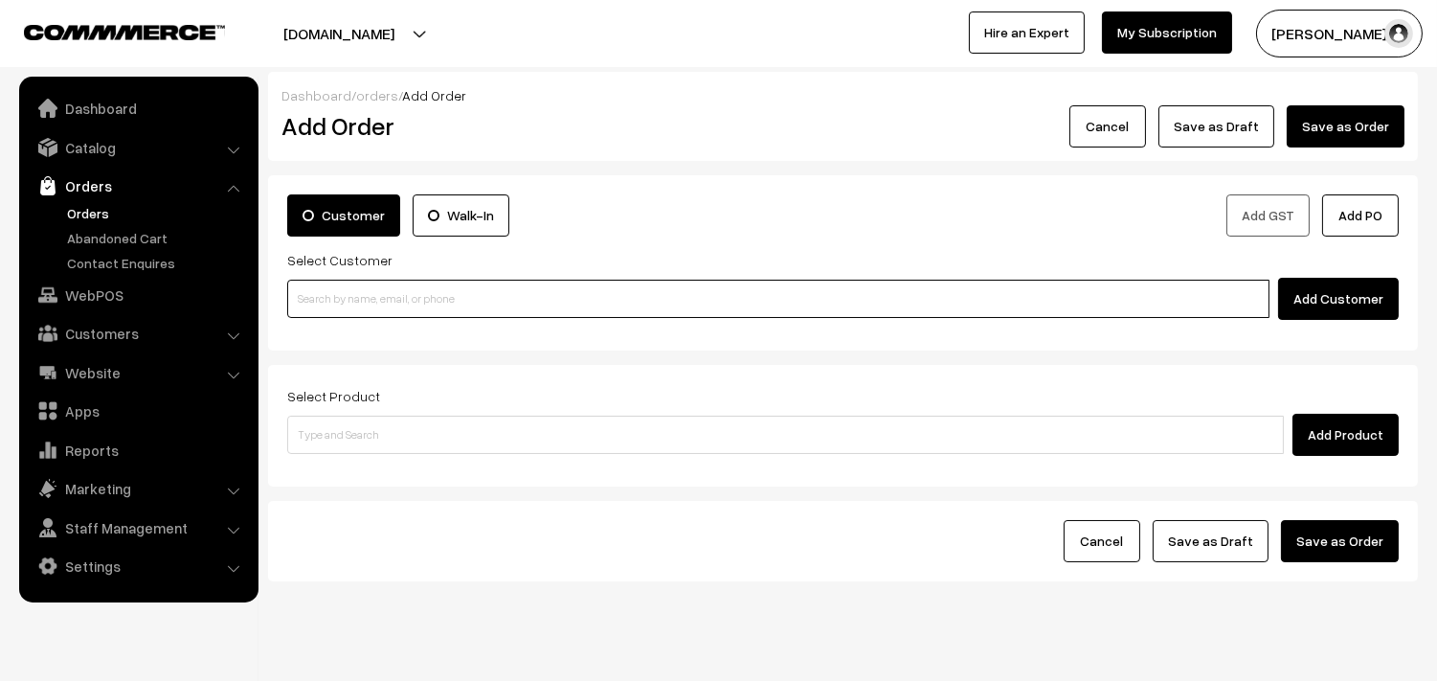
click at [369, 304] on input at bounding box center [778, 299] width 982 height 38
paste input "98848 97842"
click at [345, 290] on input "98848 97842" at bounding box center [778, 299] width 982 height 38
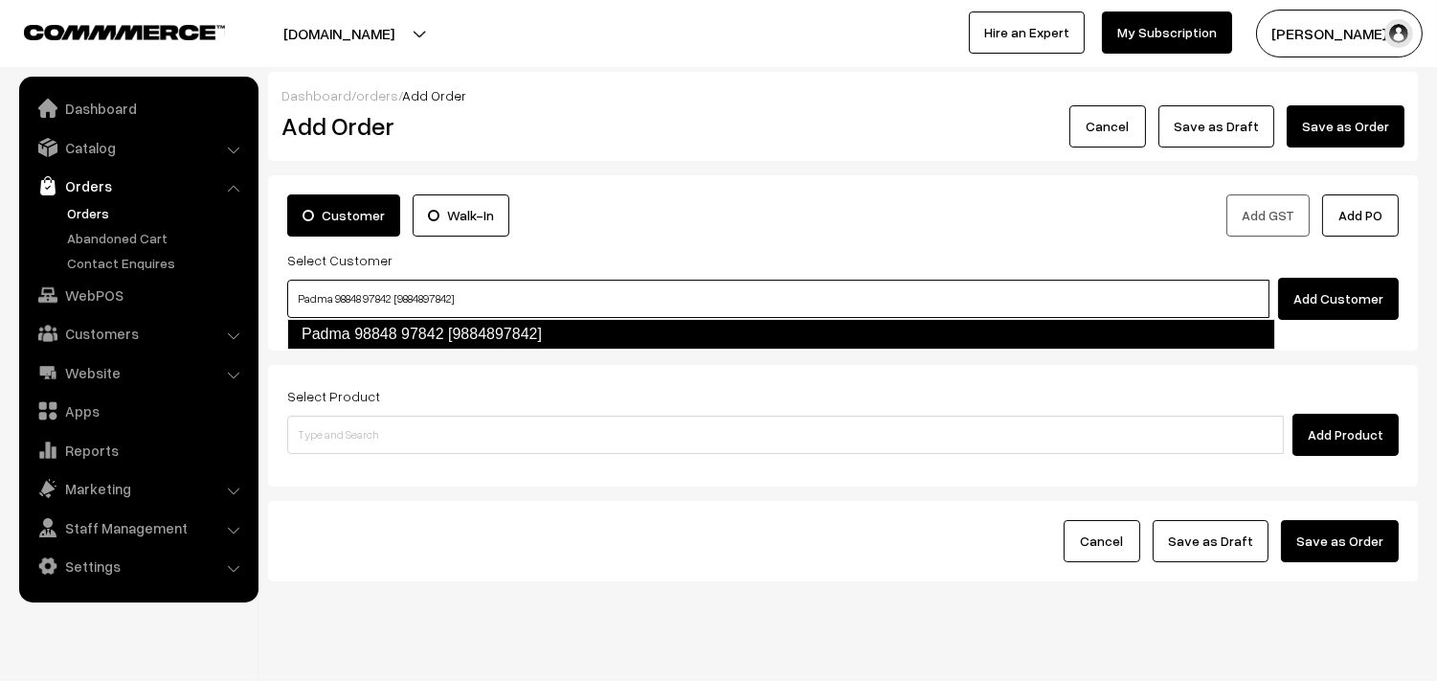
type input "Padma 98848 97842 [9884897842]"
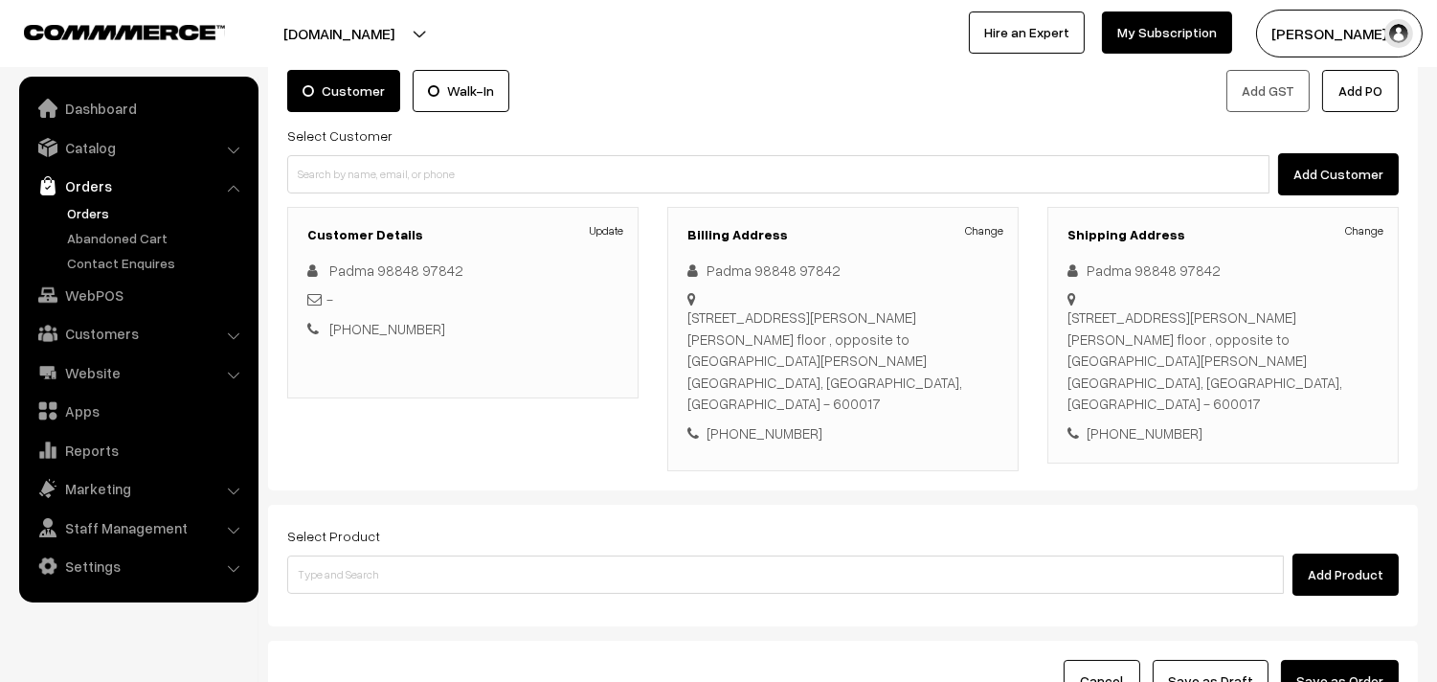
scroll to position [260, 0]
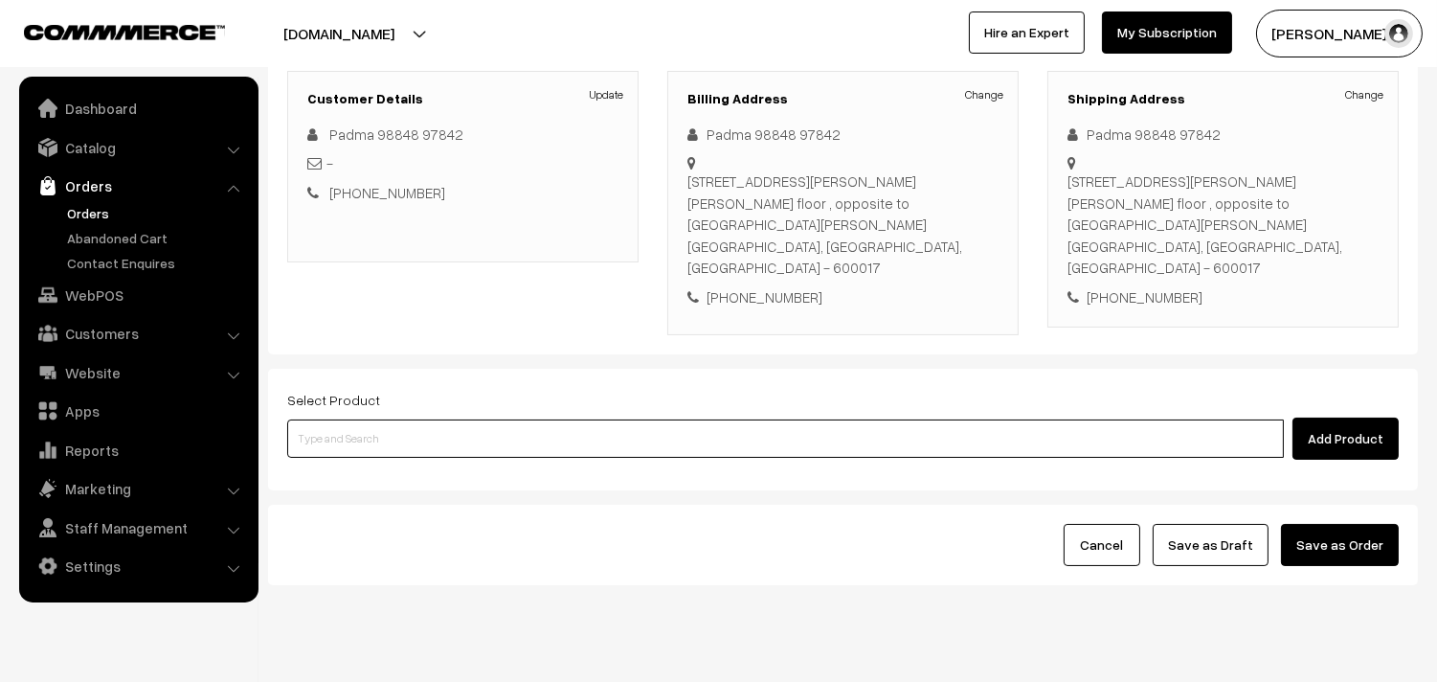
click at [645, 419] on input at bounding box center [785, 438] width 997 height 38
click at [642, 419] on input at bounding box center [785, 438] width 997 height 38
click at [541, 419] on input at bounding box center [785, 438] width 997 height 38
click at [534, 419] on input at bounding box center [785, 438] width 997 height 38
type input "c"
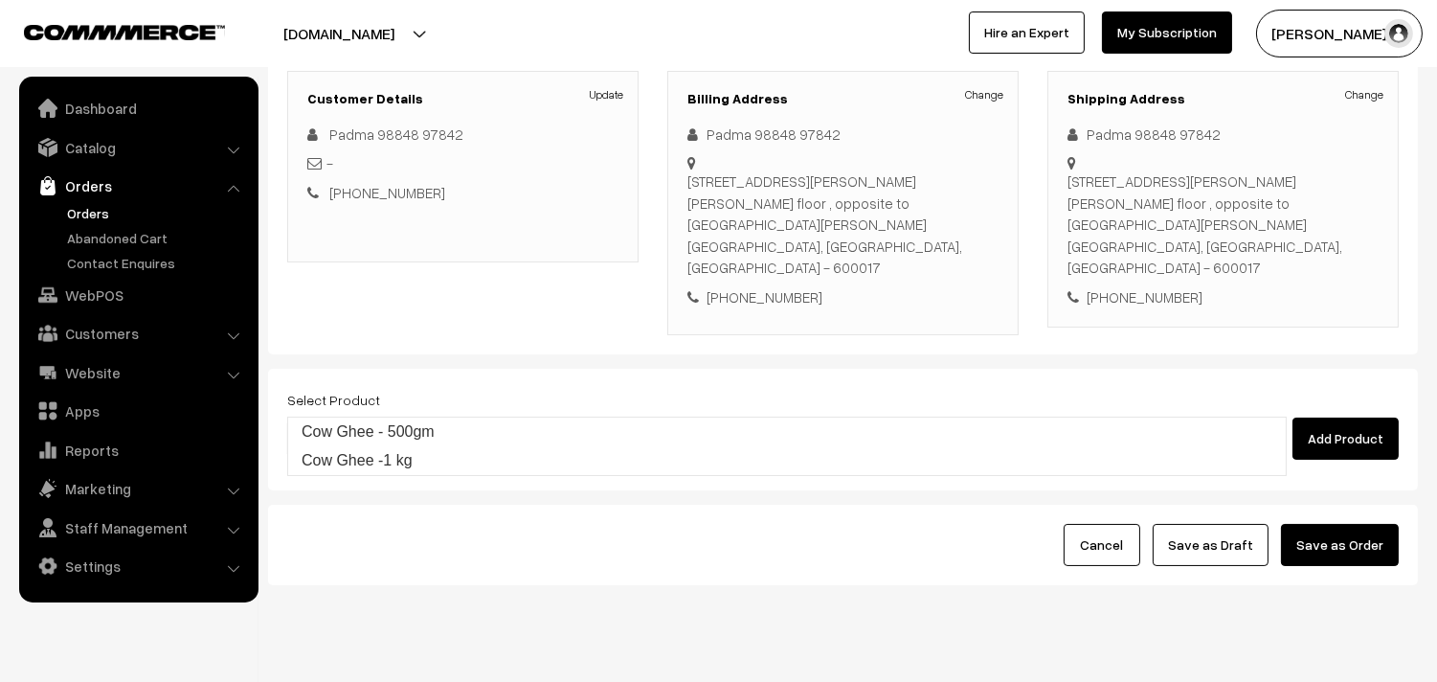
type input "Cow Ghee - 500gm"
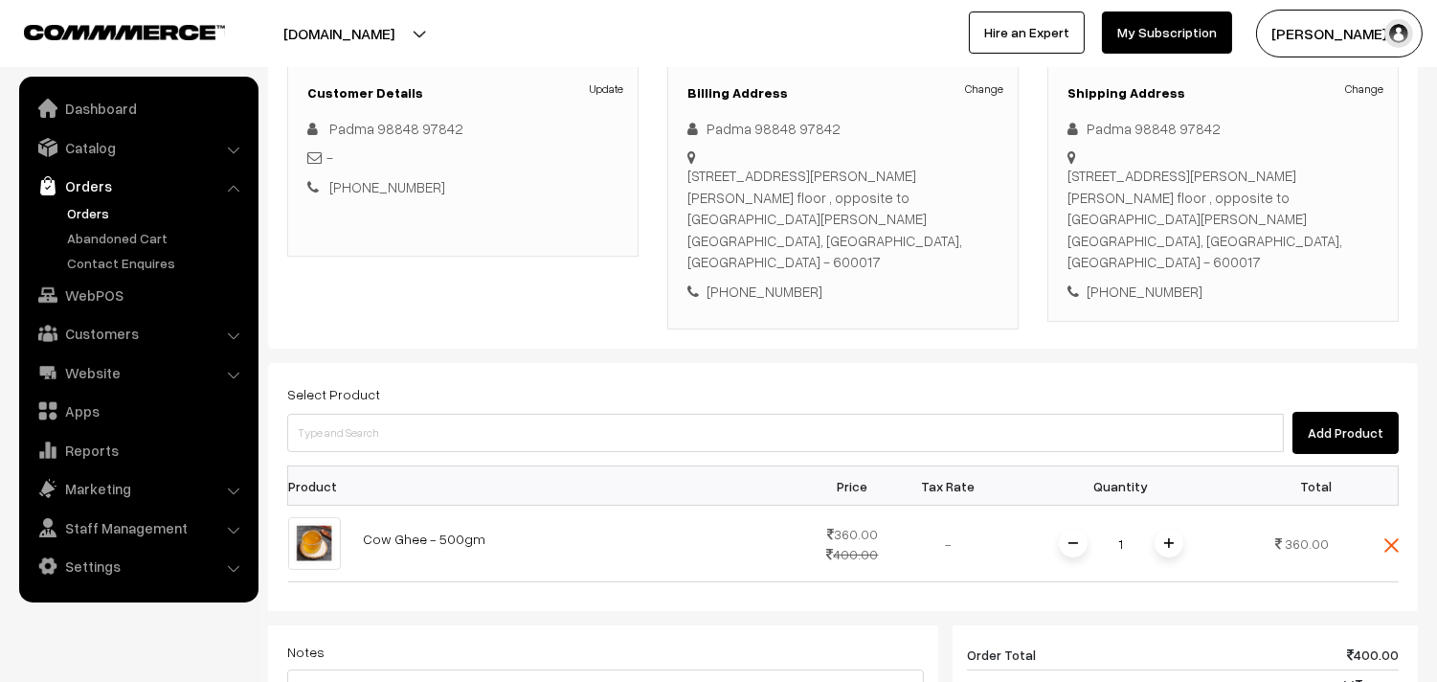
scroll to position [758, 0]
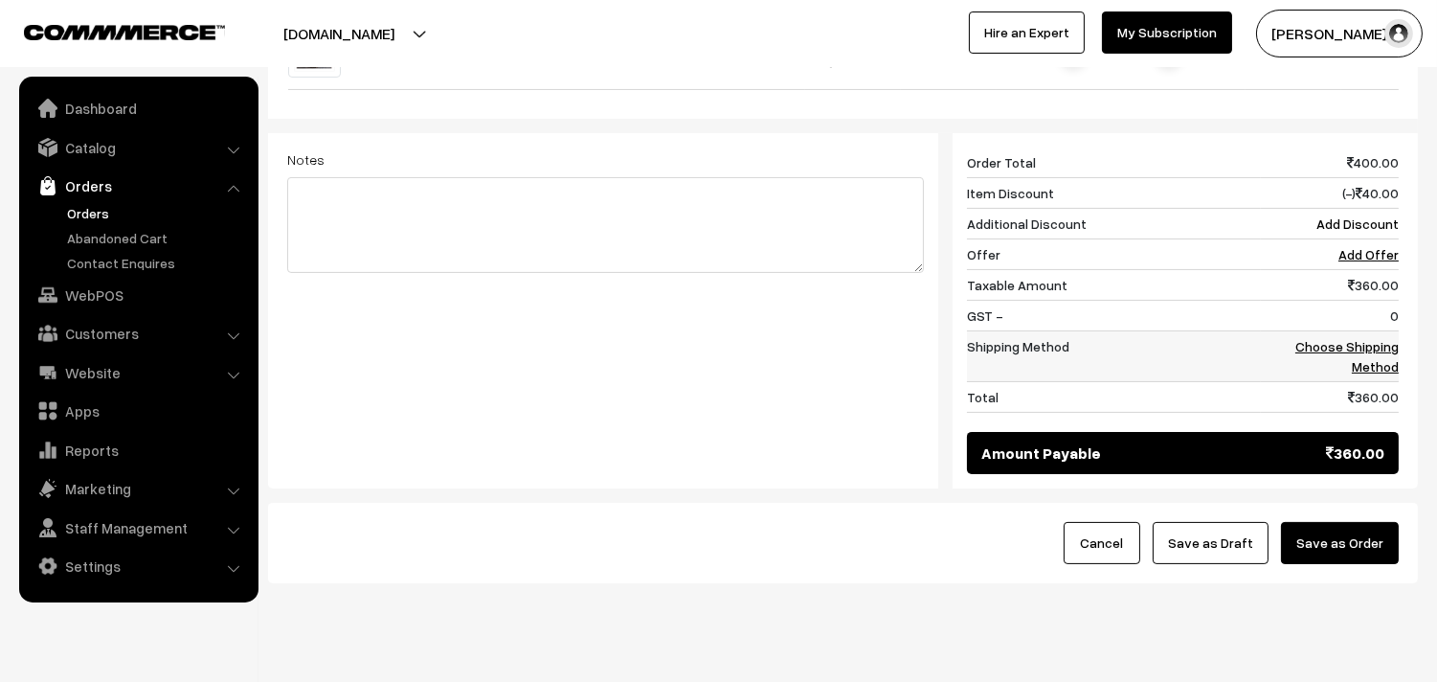
click at [1378, 338] on link "Choose Shipping Method" at bounding box center [1346, 356] width 103 height 36
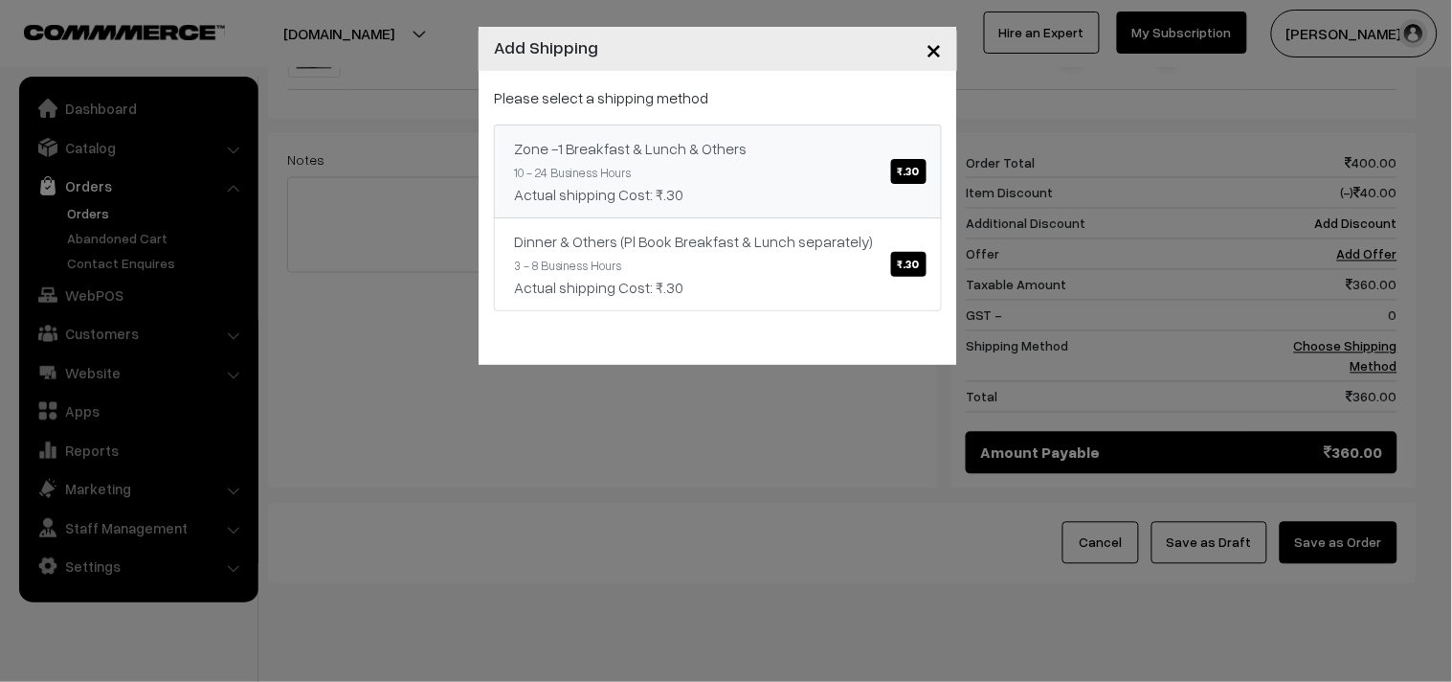
click at [740, 124] on link "Zone -1 Breakfast & Lunch & Others ₹.30 10 - 24 Business Hours Actual shipping …" at bounding box center [718, 171] width 448 height 94
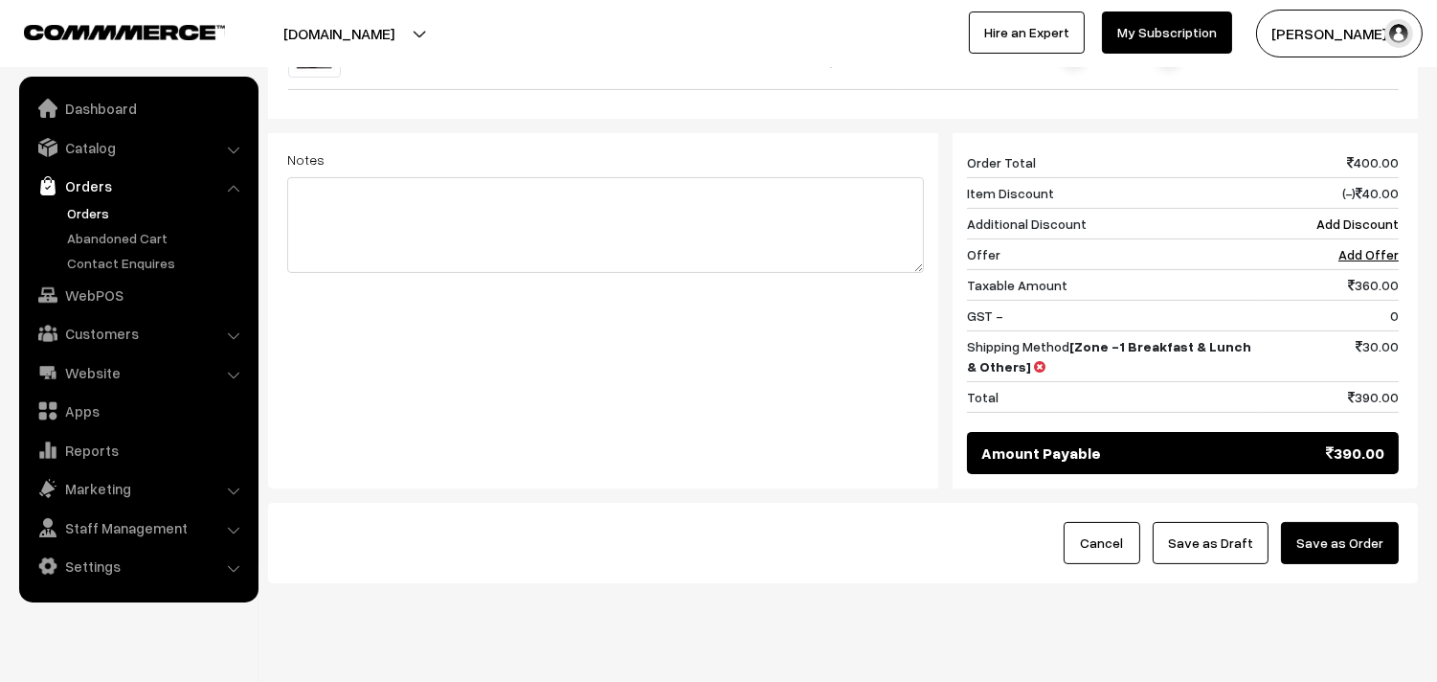
click at [1175, 522] on button "Save as Draft" at bounding box center [1211, 543] width 116 height 42
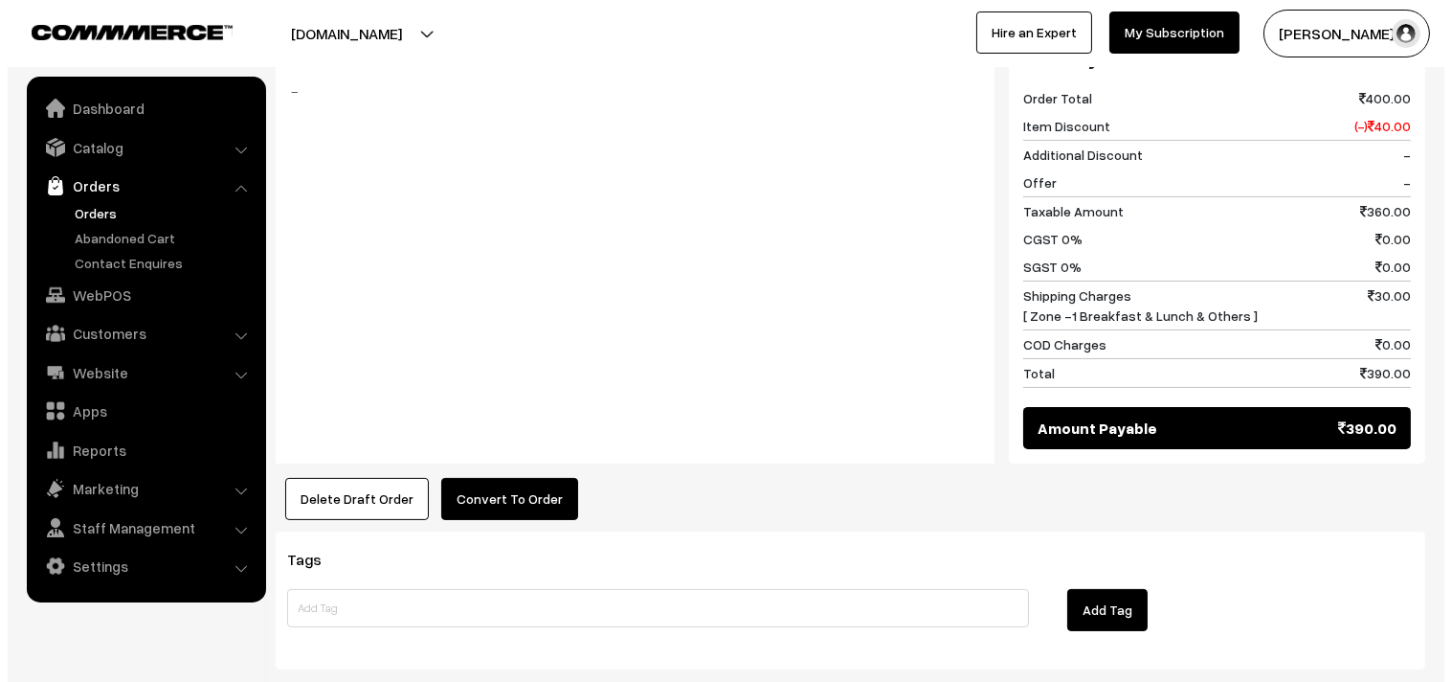
scroll to position [836, 0]
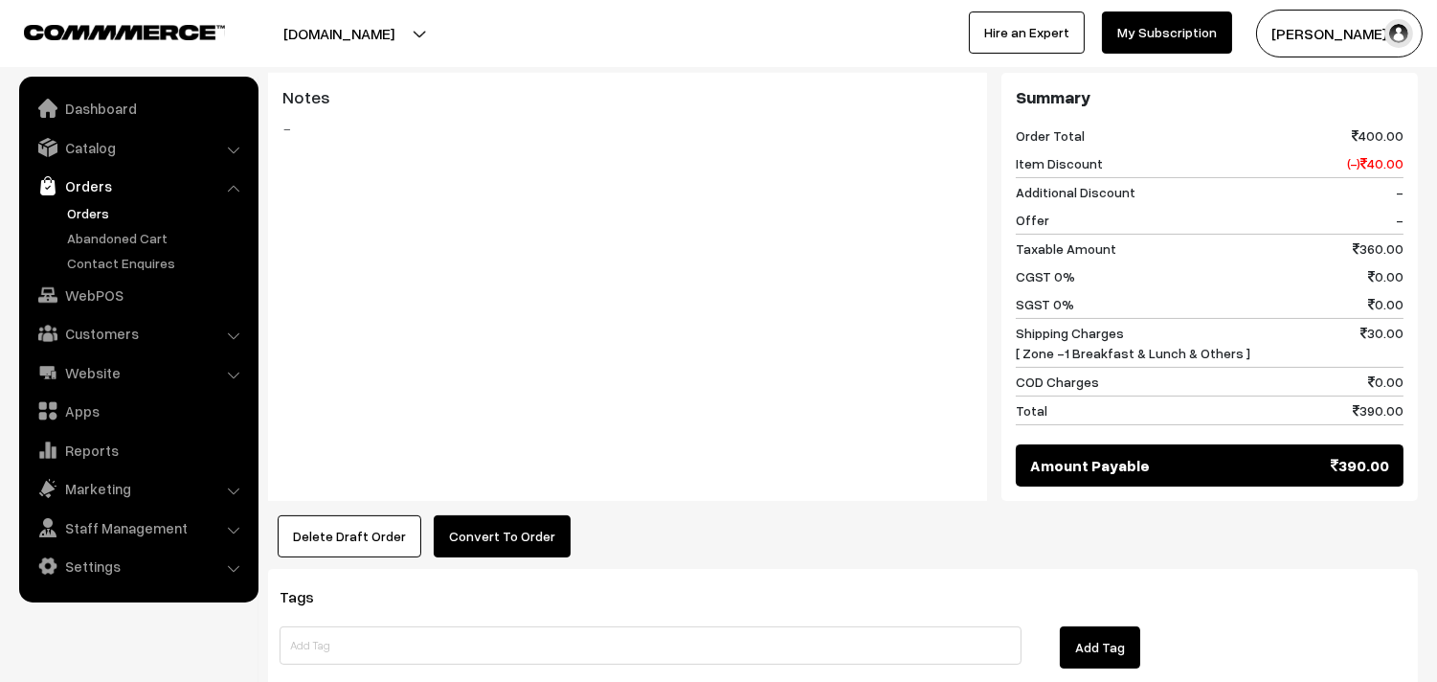
click at [522, 515] on button "Convert To Order" at bounding box center [502, 536] width 137 height 42
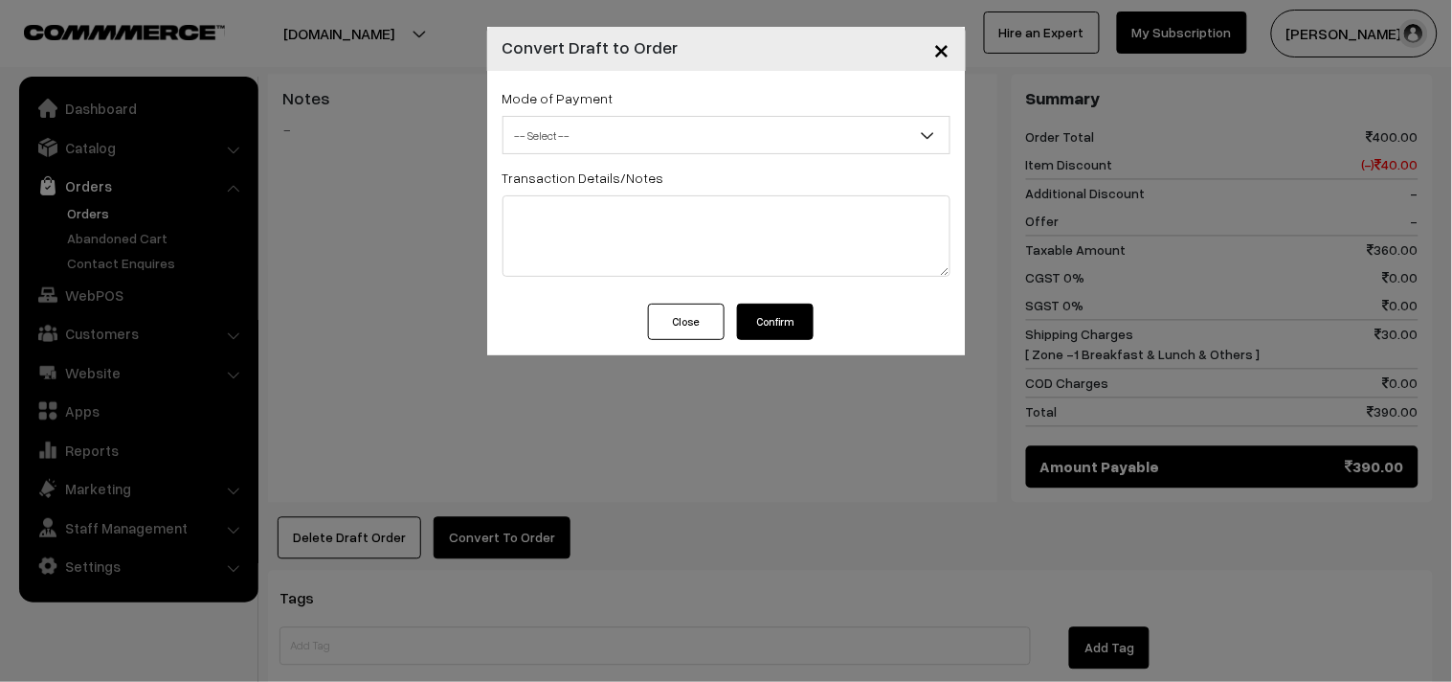
click at [591, 155] on div "Mode of Payment -- Select -- COD Cash -- Select -- Transaction Details/Notes" at bounding box center [726, 187] width 479 height 233
click at [578, 144] on span "-- Select --" at bounding box center [727, 136] width 446 height 34
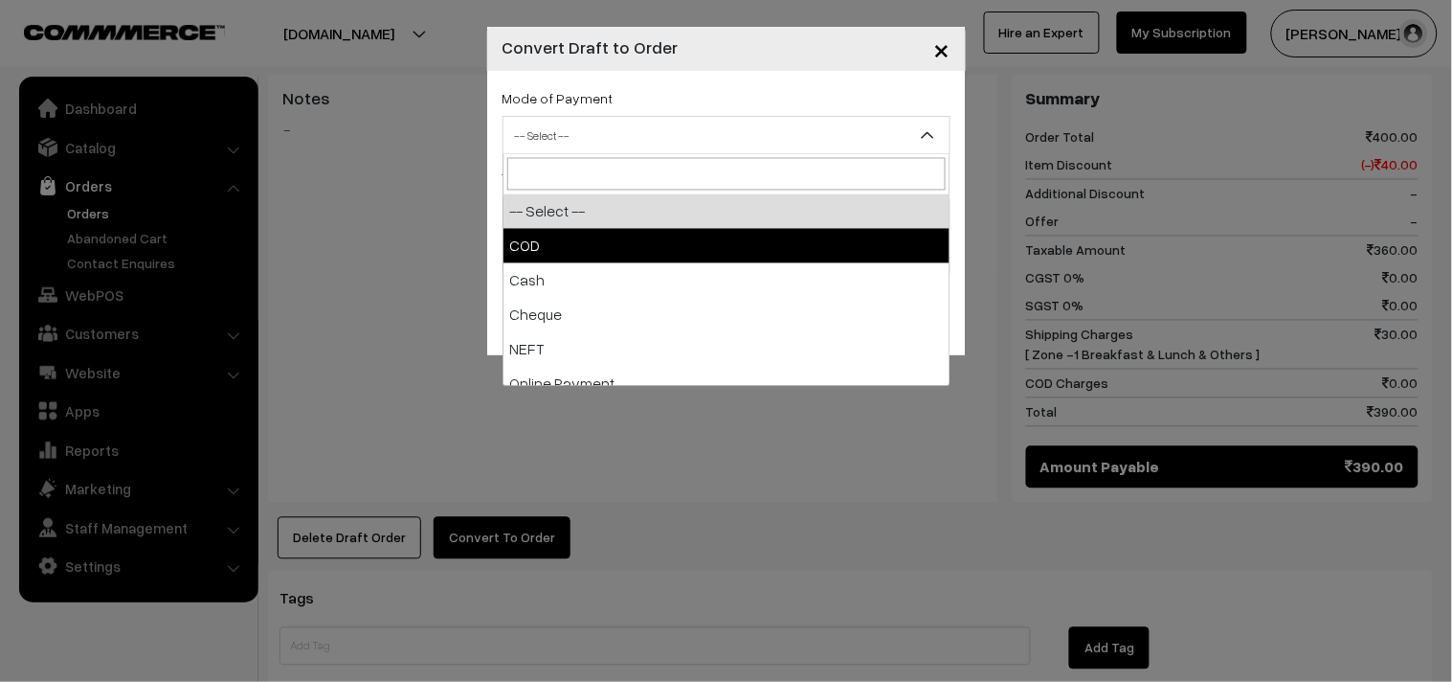
select select "1"
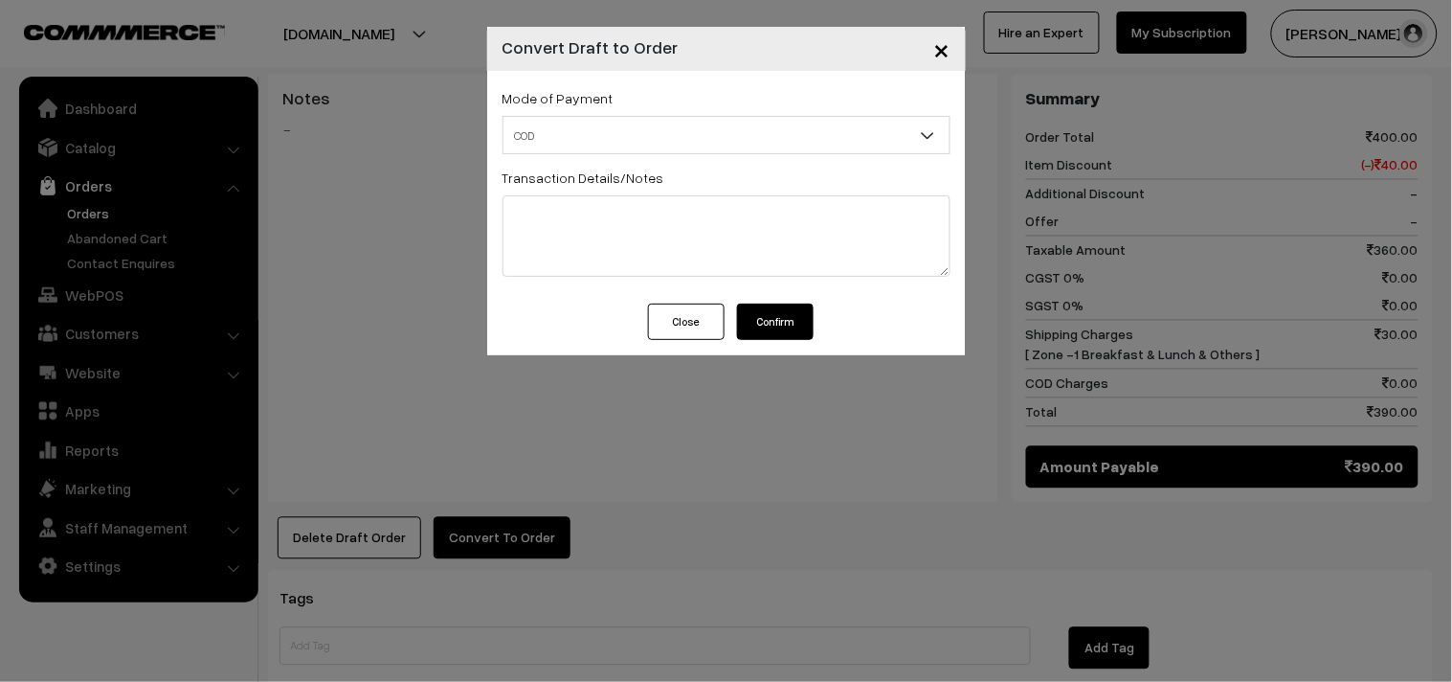
click at [763, 321] on button "Confirm" at bounding box center [775, 321] width 77 height 36
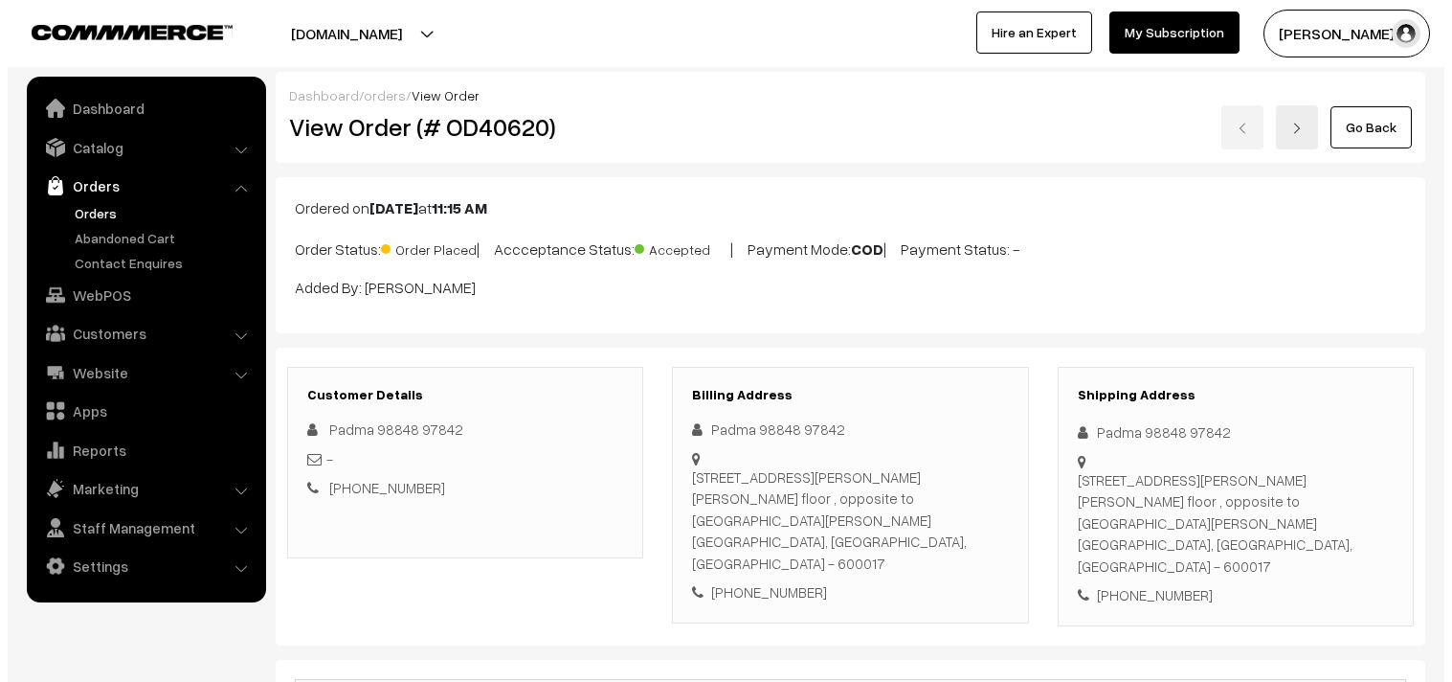
scroll to position [836, 0]
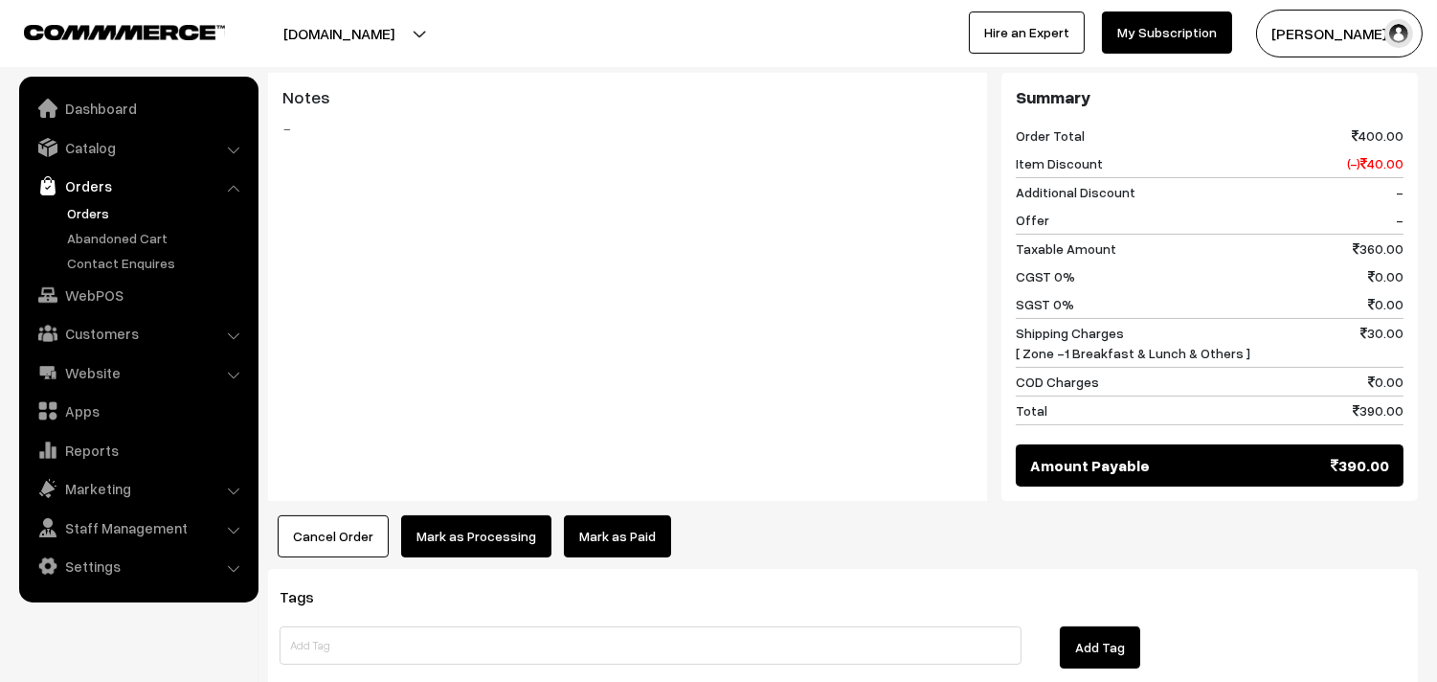
click at [451, 515] on button "Mark as Processing" at bounding box center [476, 536] width 150 height 42
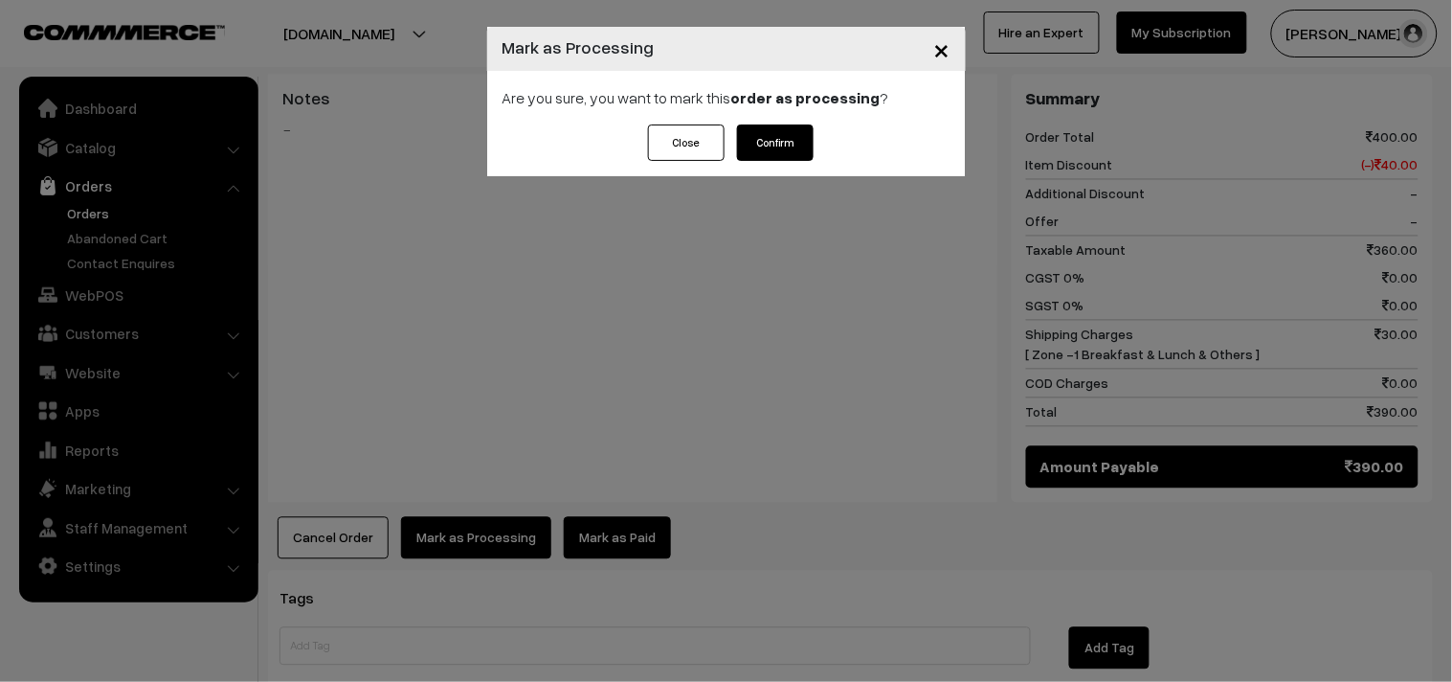
click at [805, 130] on button "Confirm" at bounding box center [775, 142] width 77 height 36
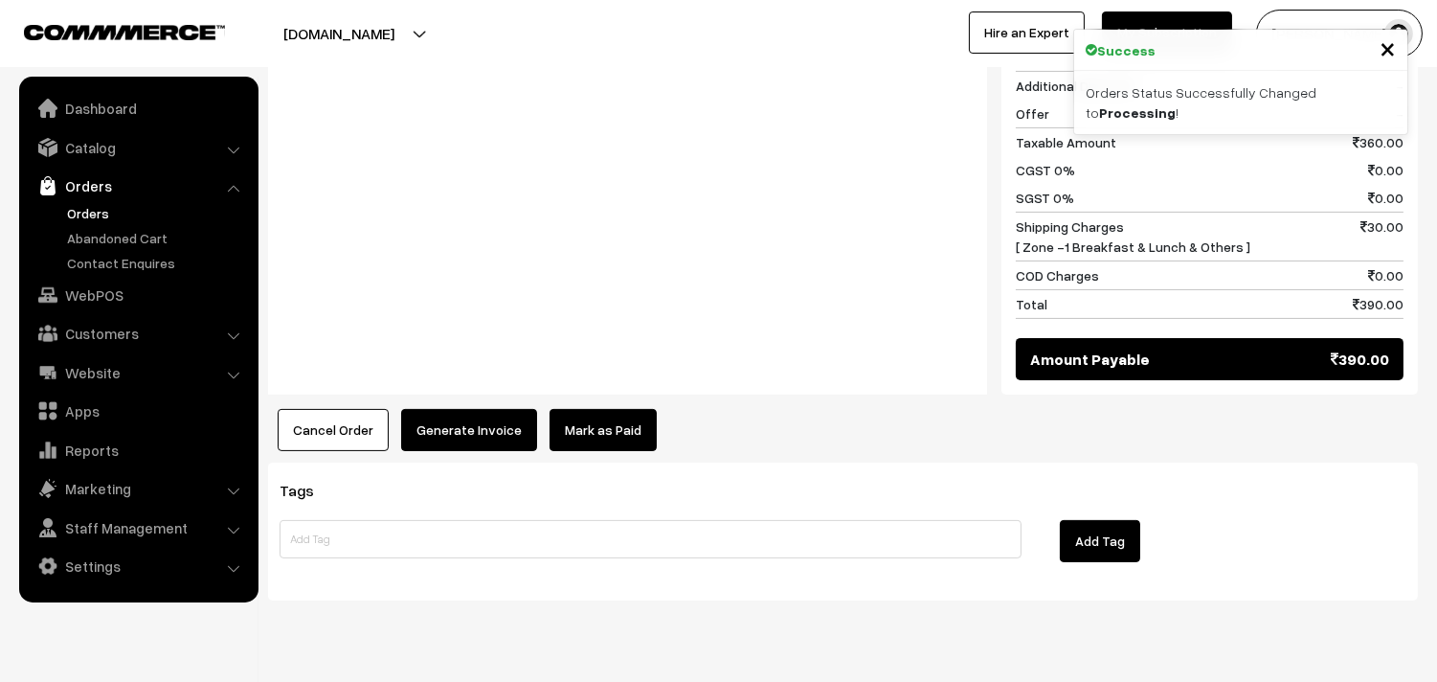
click at [469, 409] on button "Generate Invoice" at bounding box center [469, 430] width 136 height 42
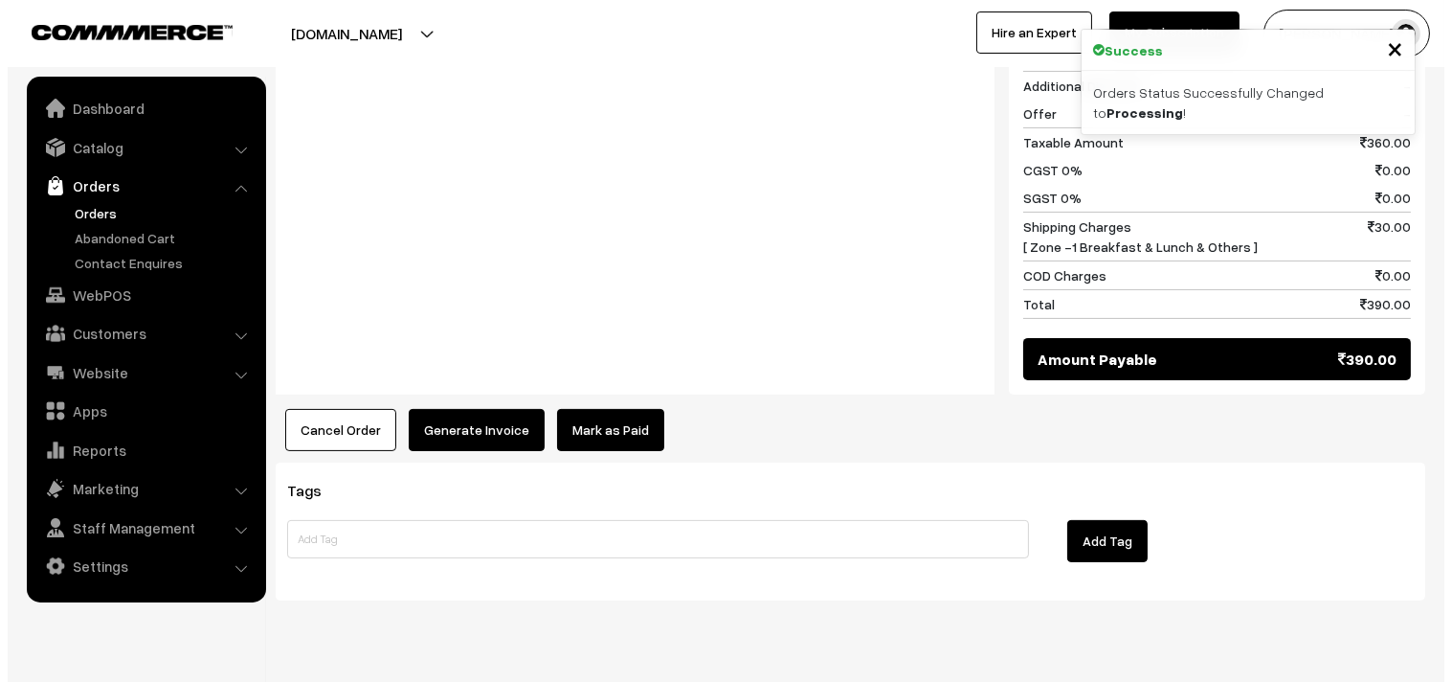
scroll to position [944, 0]
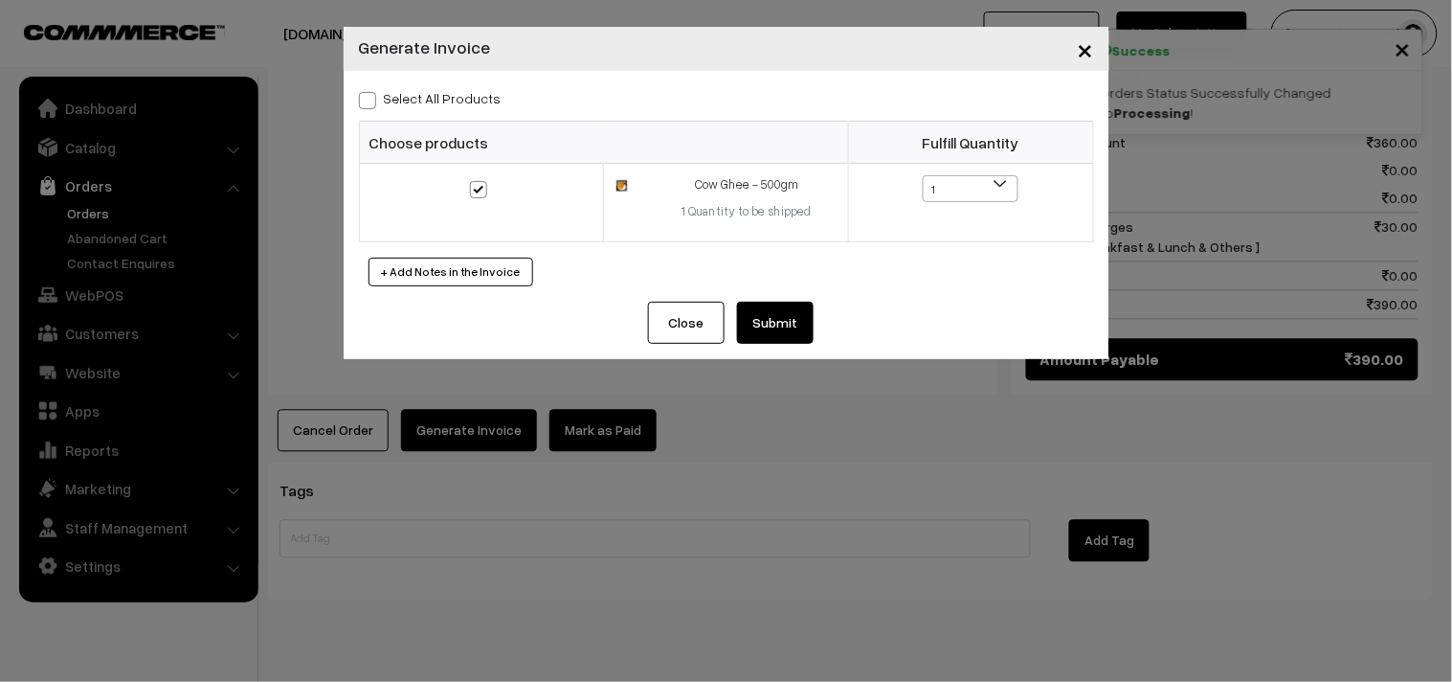
click at [770, 311] on button "Submit" at bounding box center [775, 323] width 77 height 42
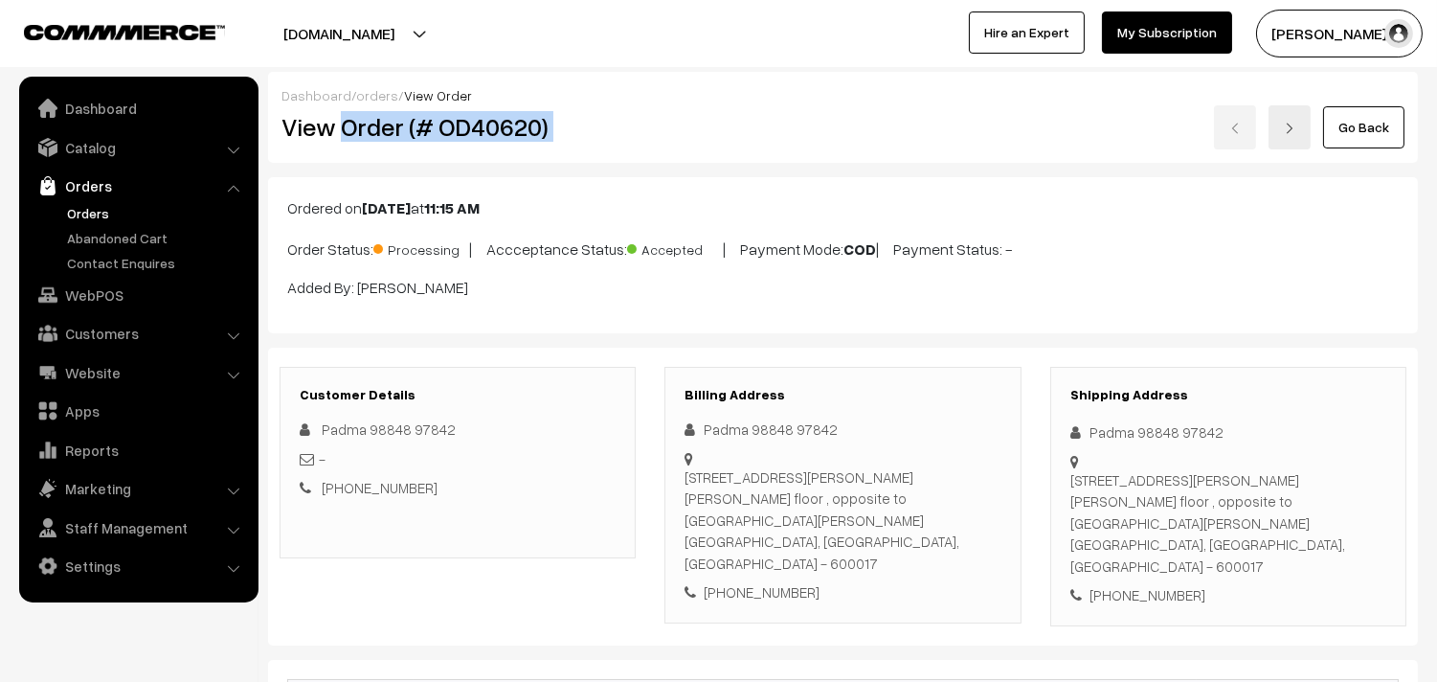
drag, startPoint x: 440, startPoint y: 141, endPoint x: 742, endPoint y: 149, distance: 301.7
click at [786, 140] on div "View Order (# OD40620) Go Back" at bounding box center [843, 127] width 1152 height 44
copy div "Order (# OD40620)"
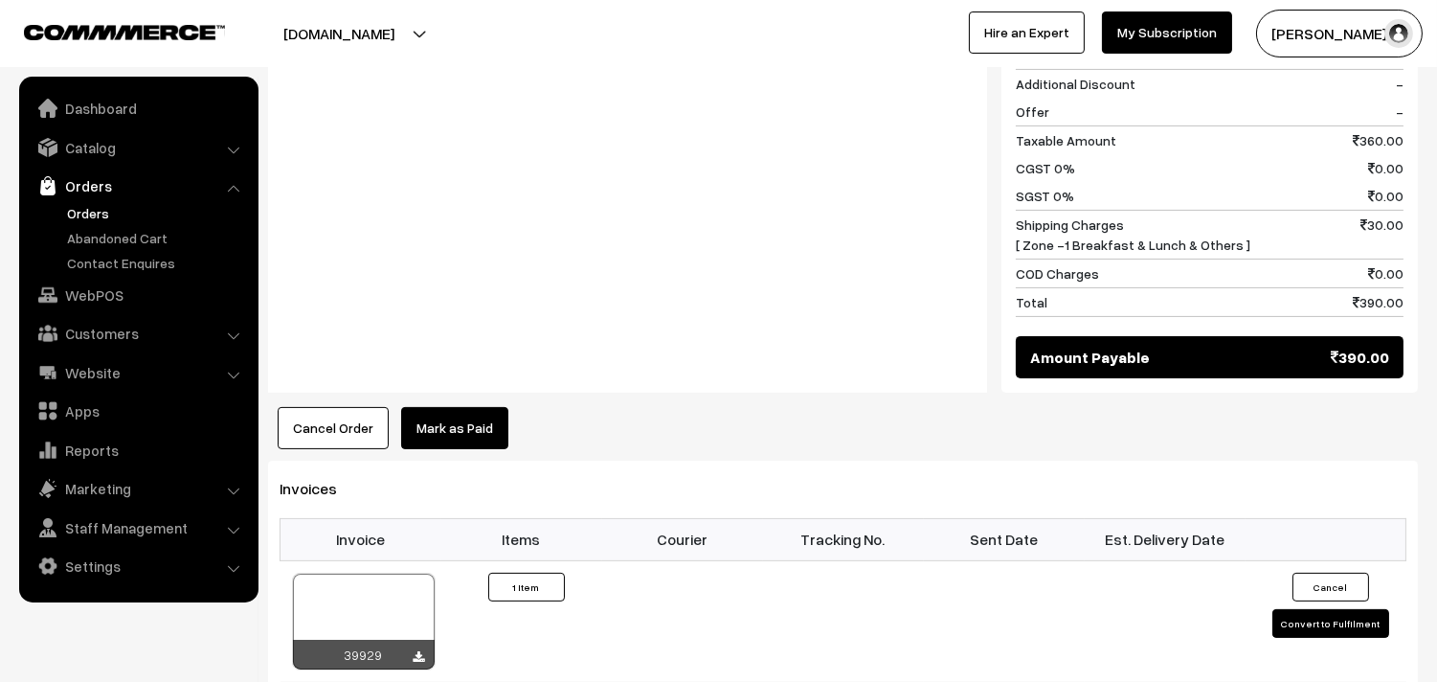
scroll to position [1064, 0]
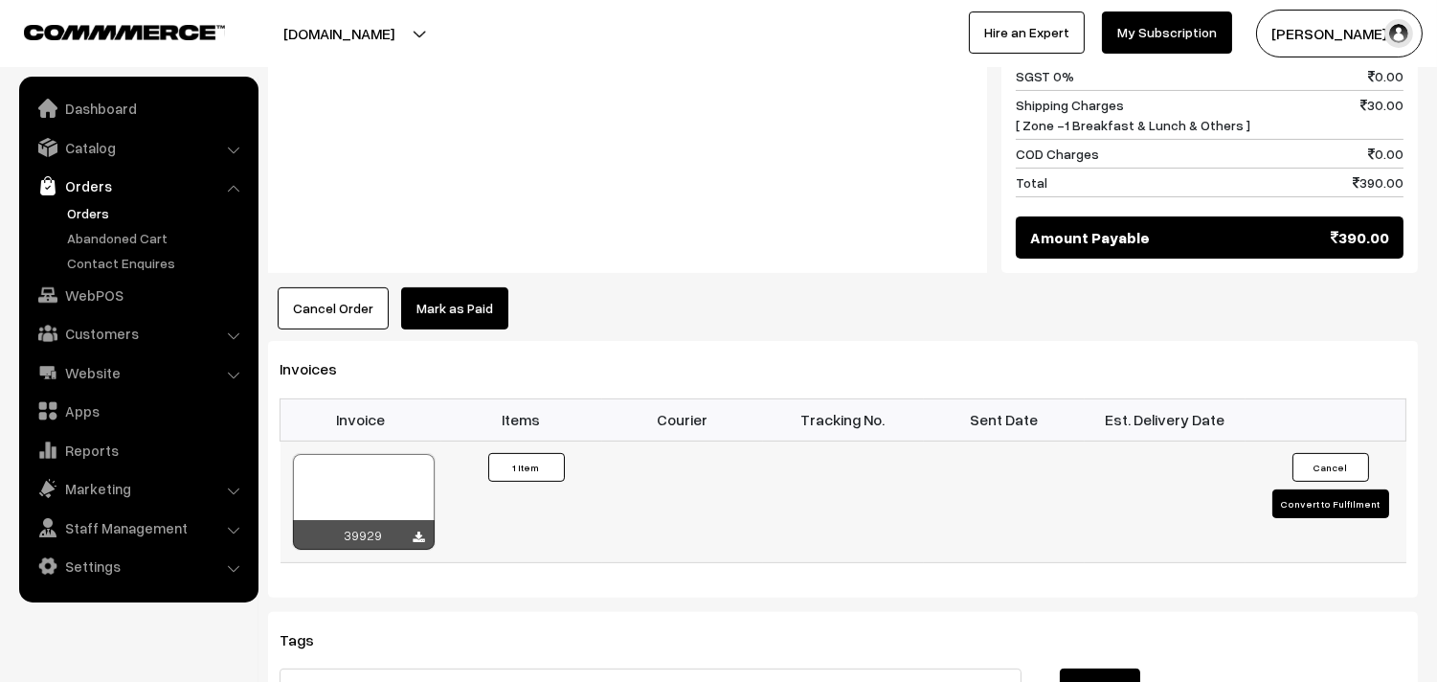
click at [386, 454] on div at bounding box center [364, 502] width 142 height 96
click at [64, 303] on link "WebPOS" at bounding box center [138, 295] width 228 height 34
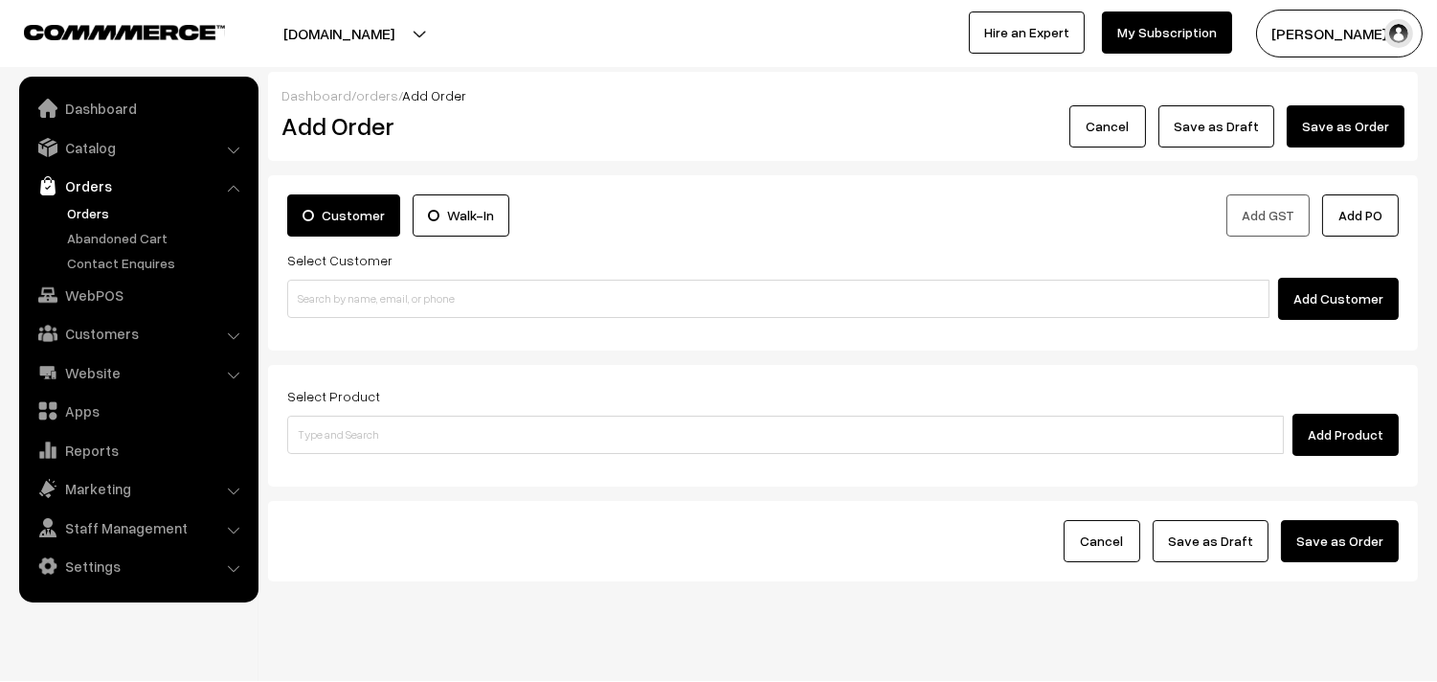
click at [473, 400] on div "Select Product Add Product" at bounding box center [842, 420] width 1111 height 72
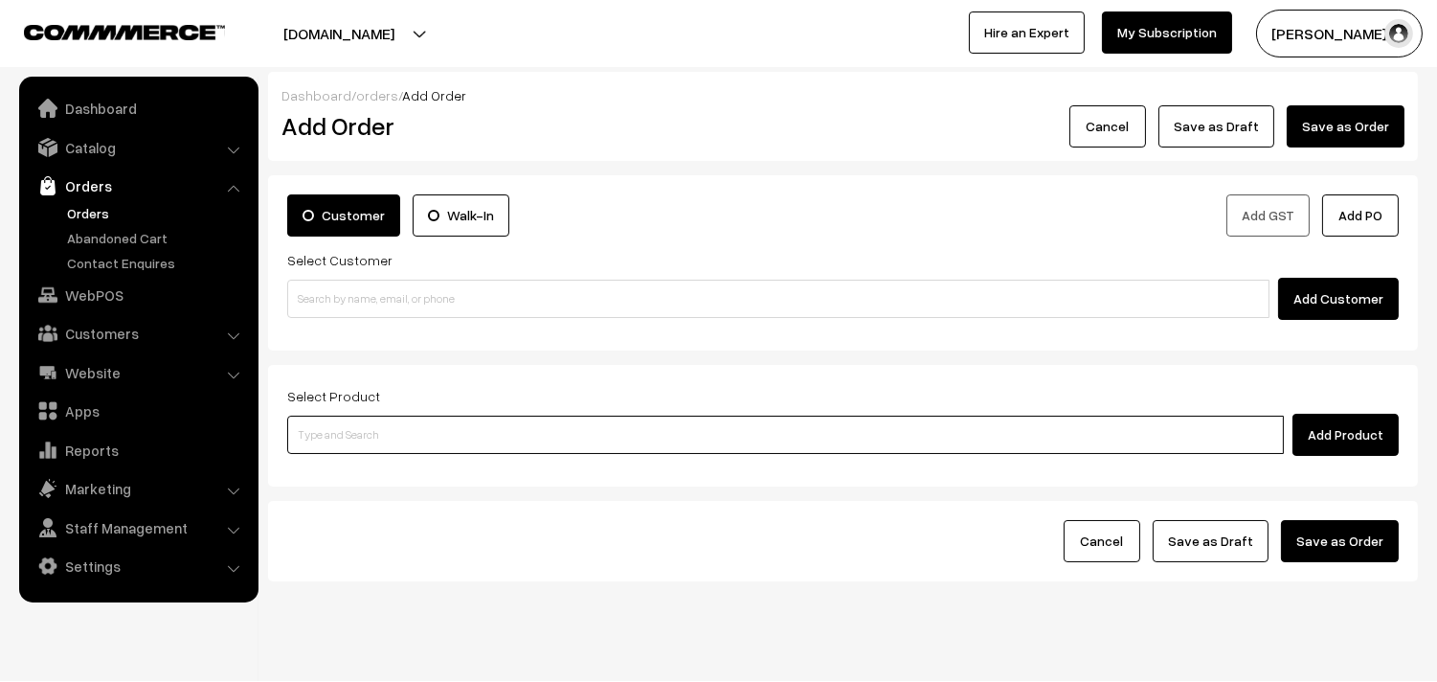
click at [463, 421] on input at bounding box center [785, 434] width 997 height 38
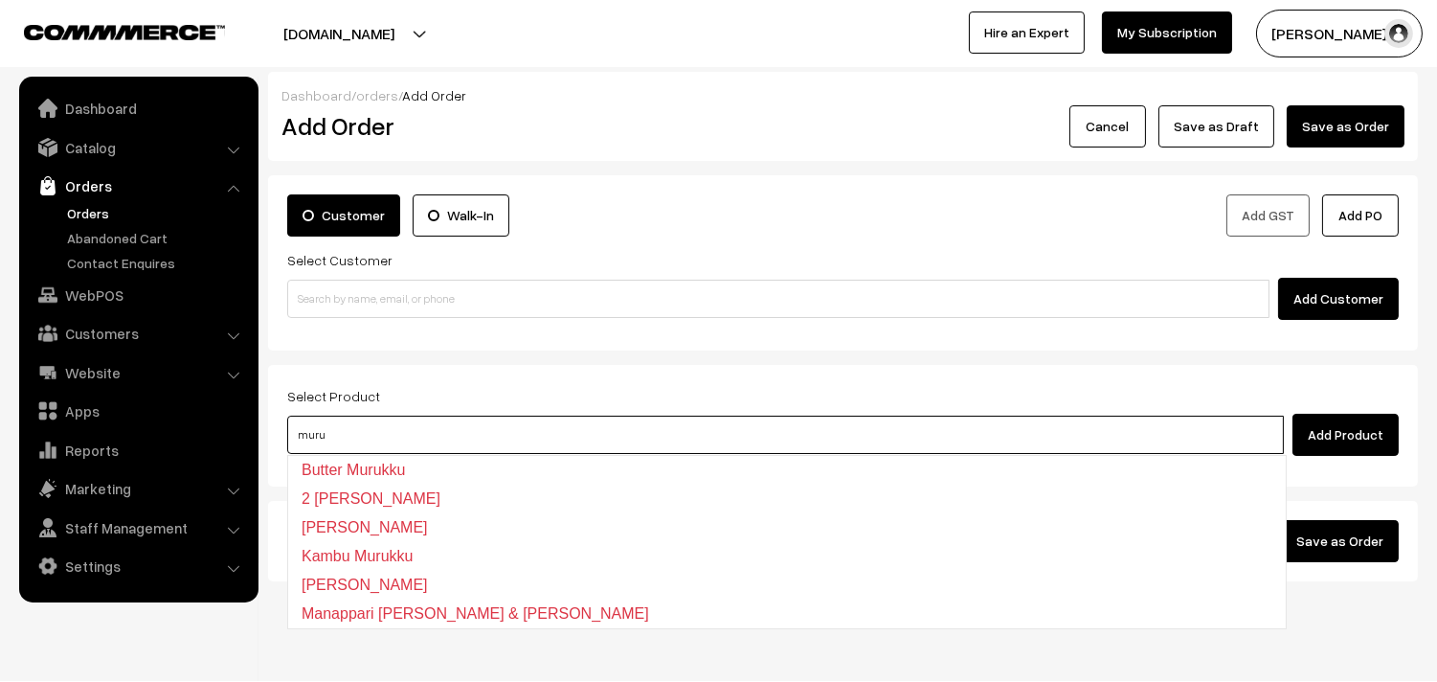
type input "murun"
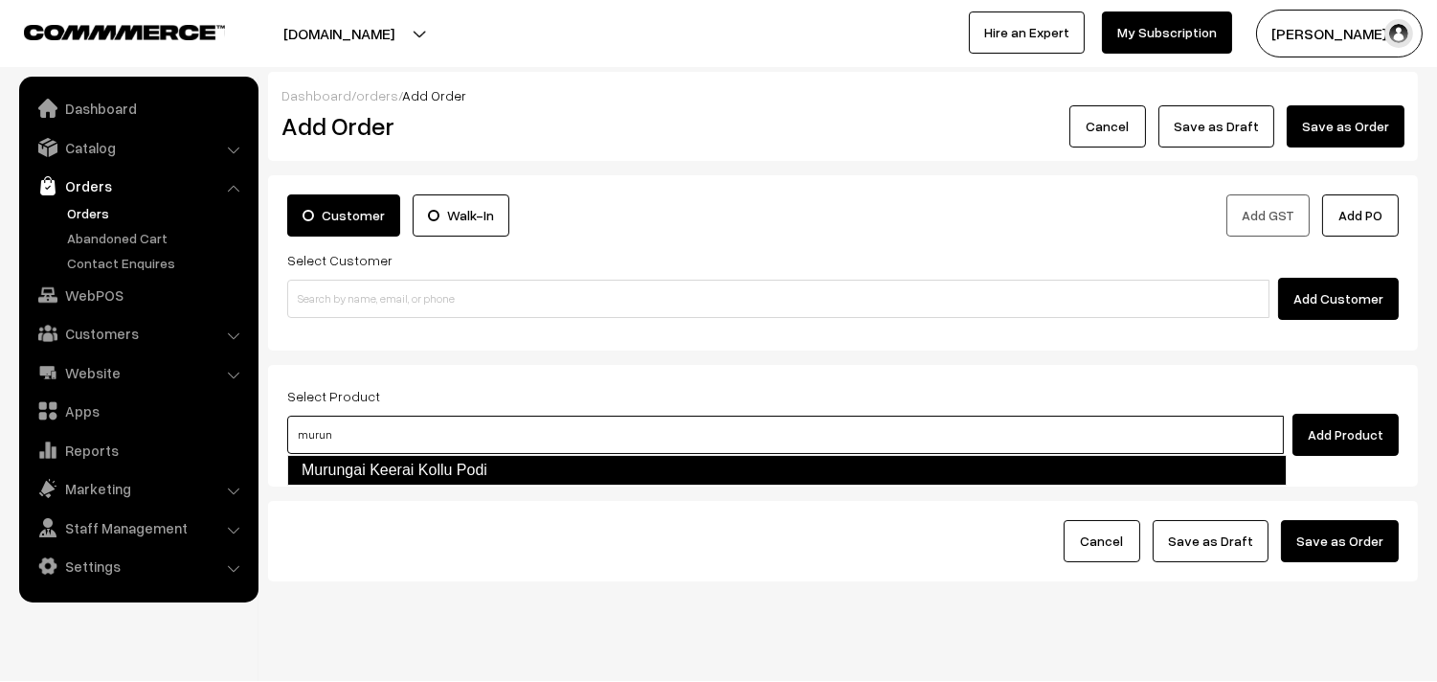
click at [414, 467] on link "Murungai Keerai Kollu Podi" at bounding box center [786, 470] width 999 height 31
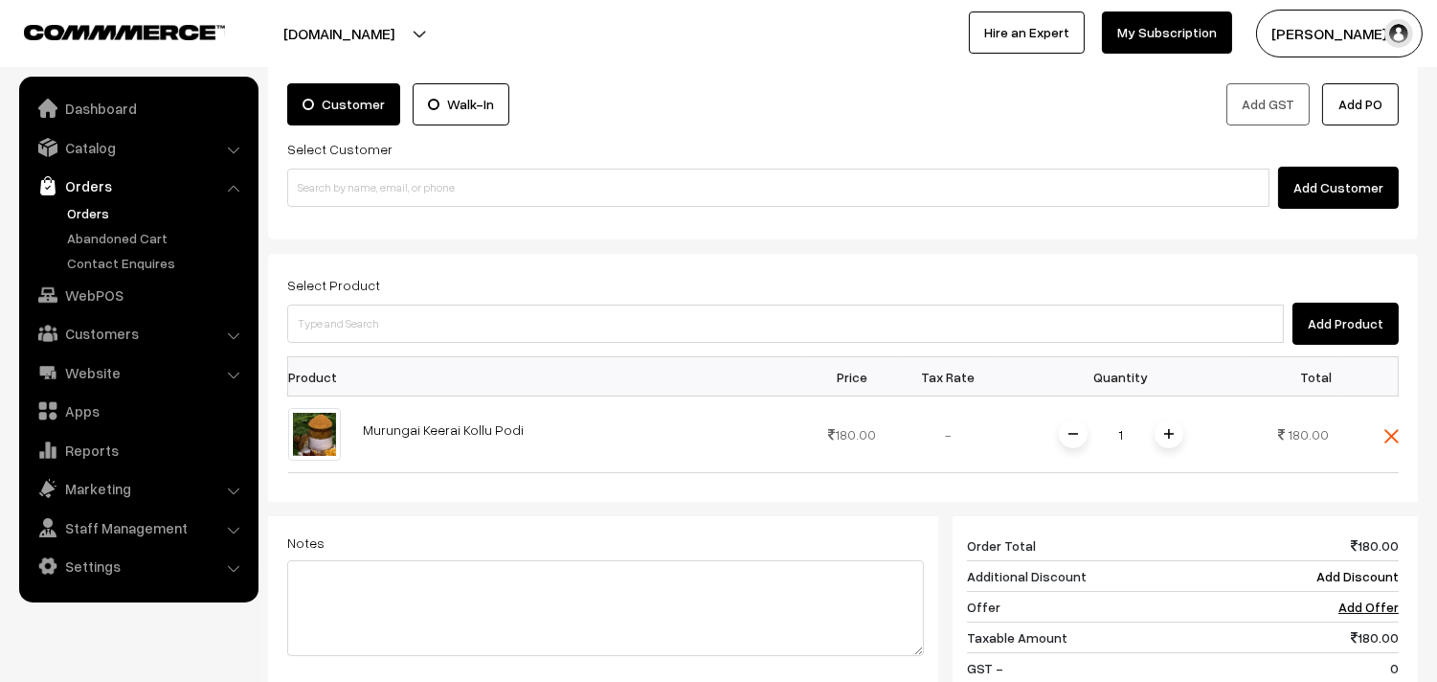
scroll to position [213, 0]
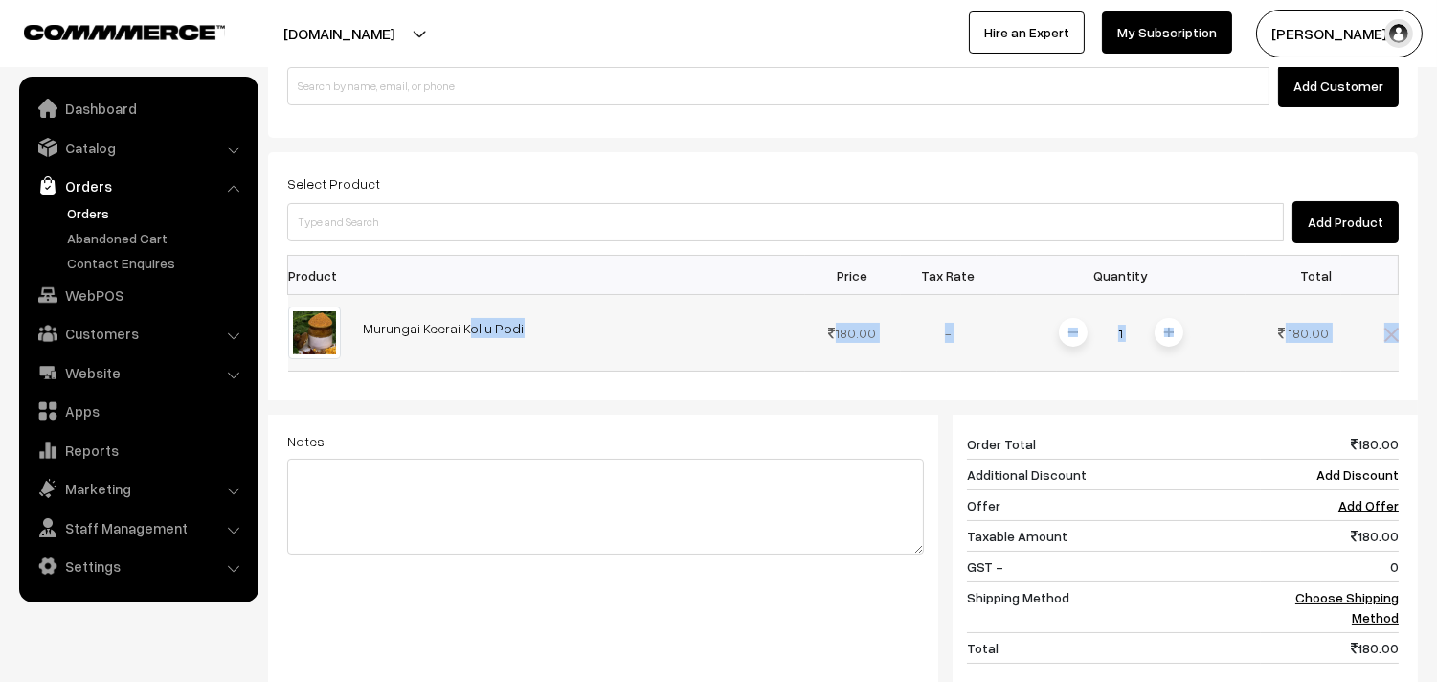
drag, startPoint x: 356, startPoint y: 351, endPoint x: 489, endPoint y: 370, distance: 134.3
click at [485, 373] on div "Product Price Tax Rate Quantity Total Murungai Keerai Kollu Podi 180.00 1" at bounding box center [842, 487] width 1111 height 465
click at [532, 348] on td "Murungai Keerai Kollu Podi" at bounding box center [578, 333] width 453 height 77
copy link "Murungai Keerai Kollu Podi"
click at [1398, 335] on img at bounding box center [1391, 334] width 14 height 14
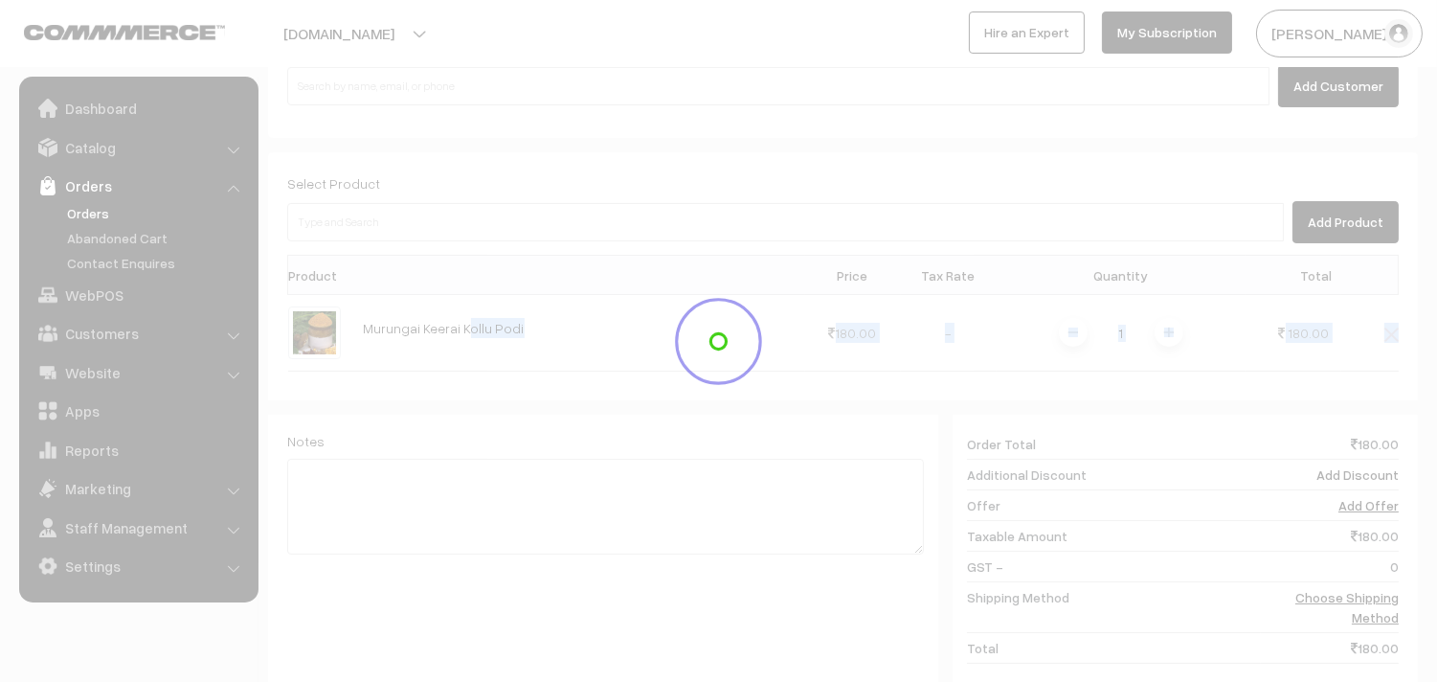
scroll to position [39, 0]
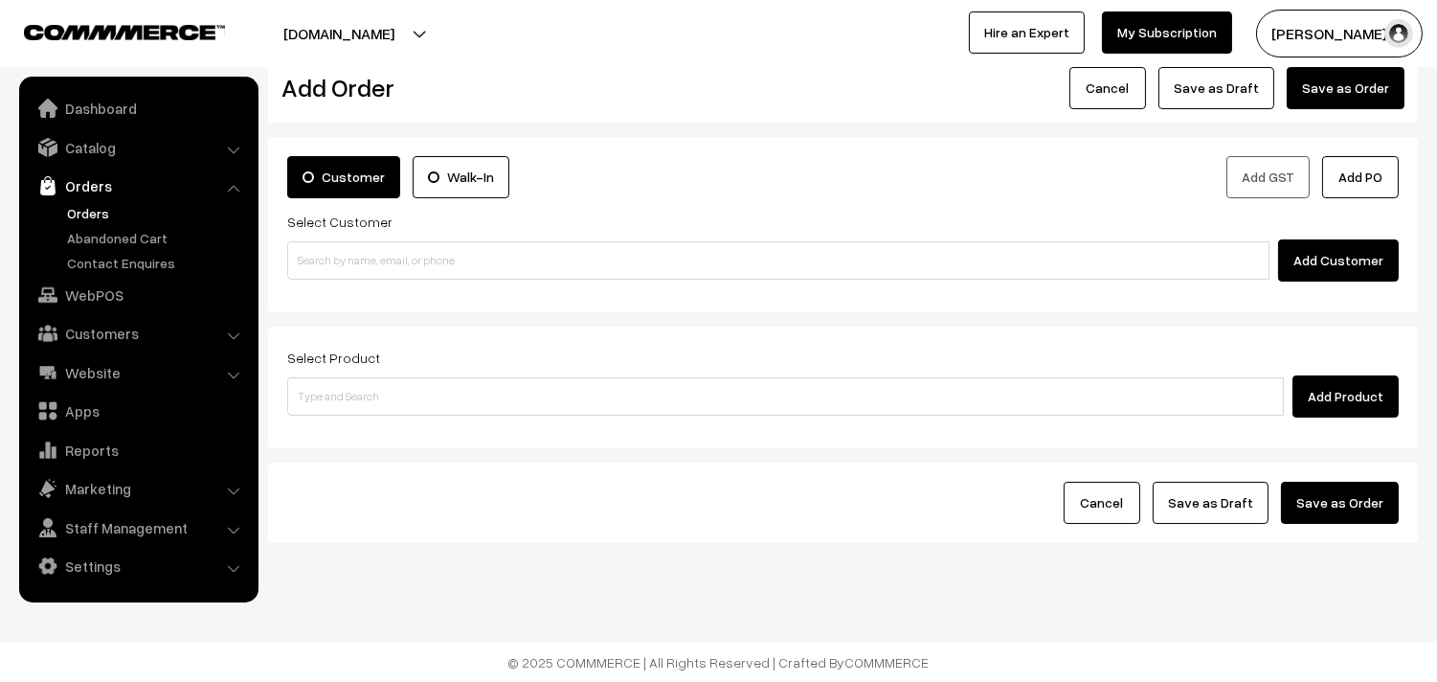
click at [99, 212] on link "Orders" at bounding box center [157, 213] width 190 height 20
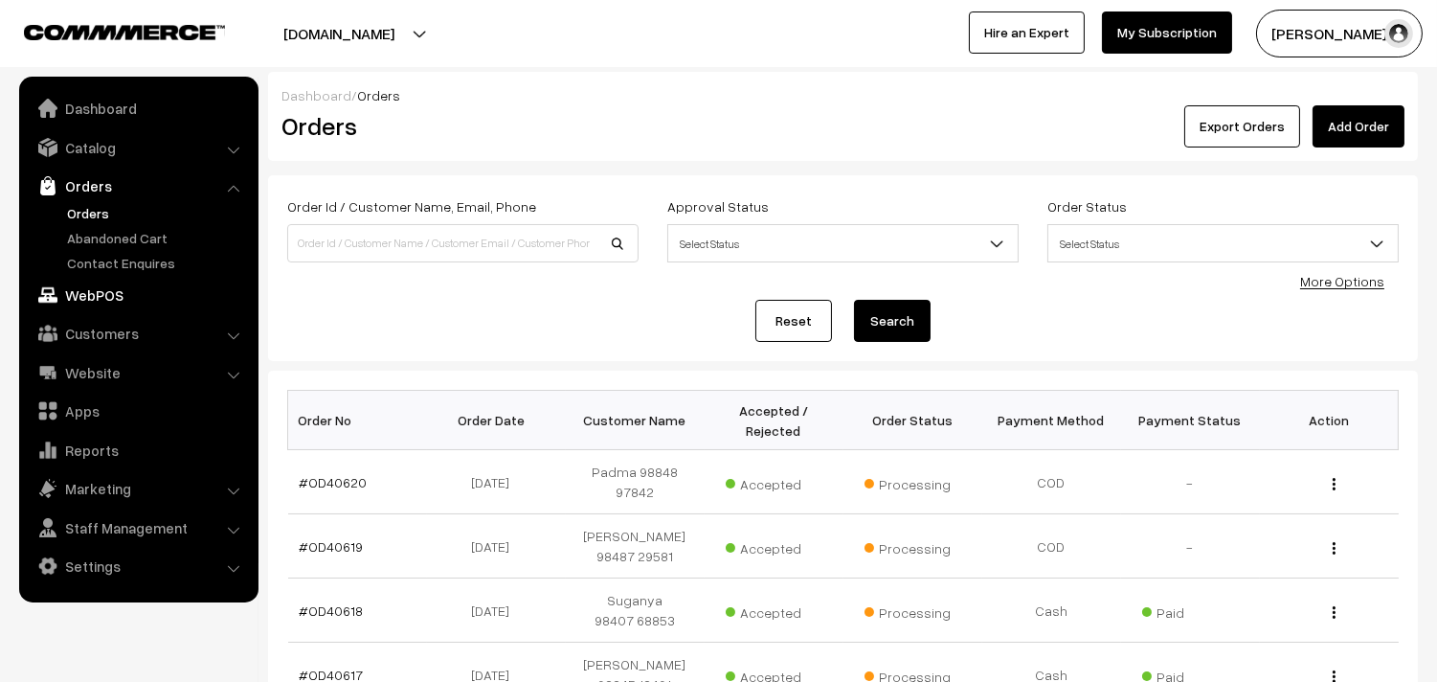
click at [100, 292] on link "WebPOS" at bounding box center [138, 295] width 228 height 34
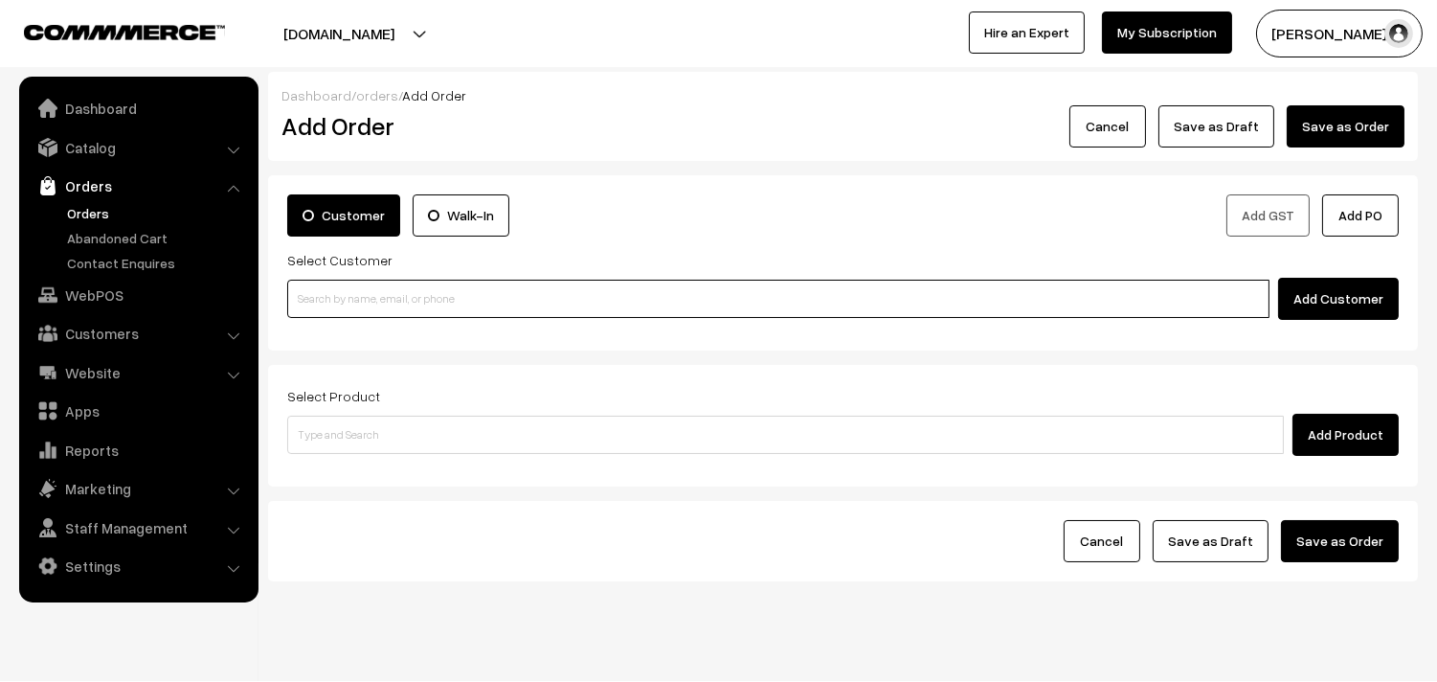
click at [399, 307] on input at bounding box center [778, 299] width 982 height 38
paste input "70101 72103"
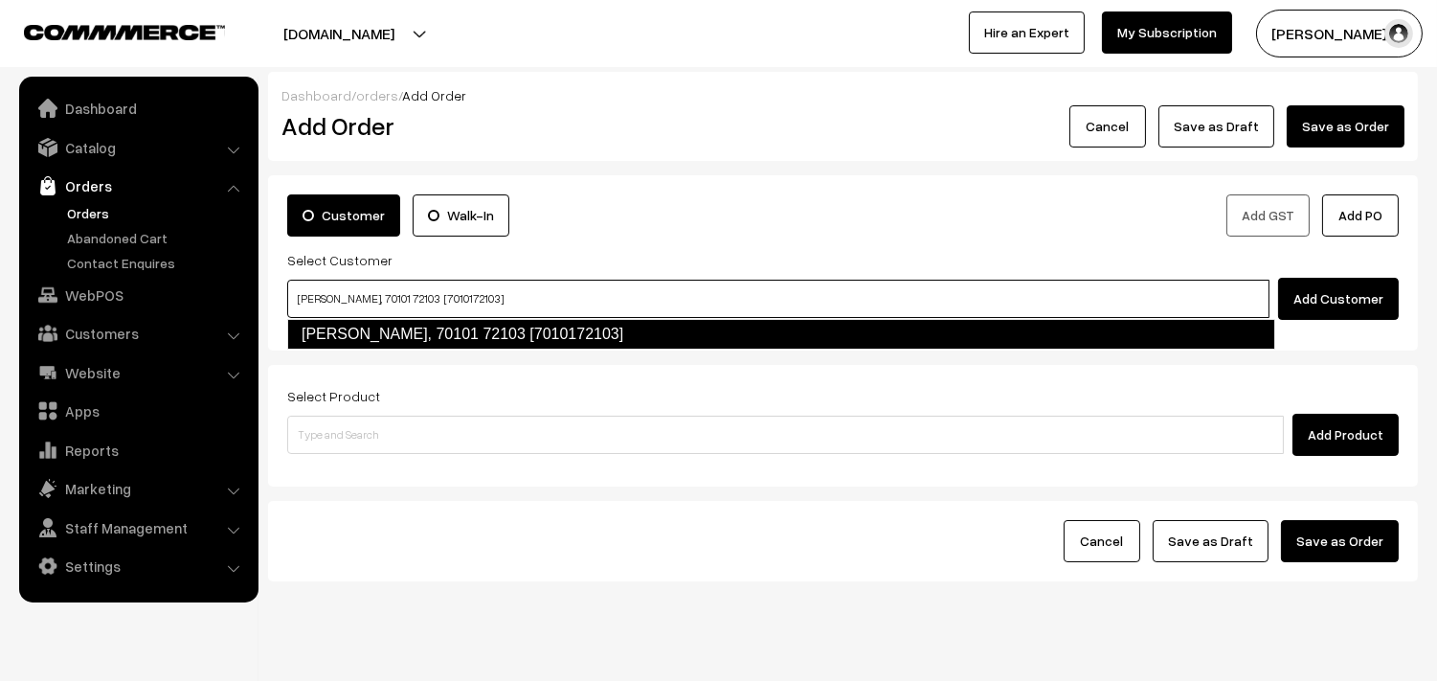
type input "[PERSON_NAME], 70101 72103 [7010172103]"
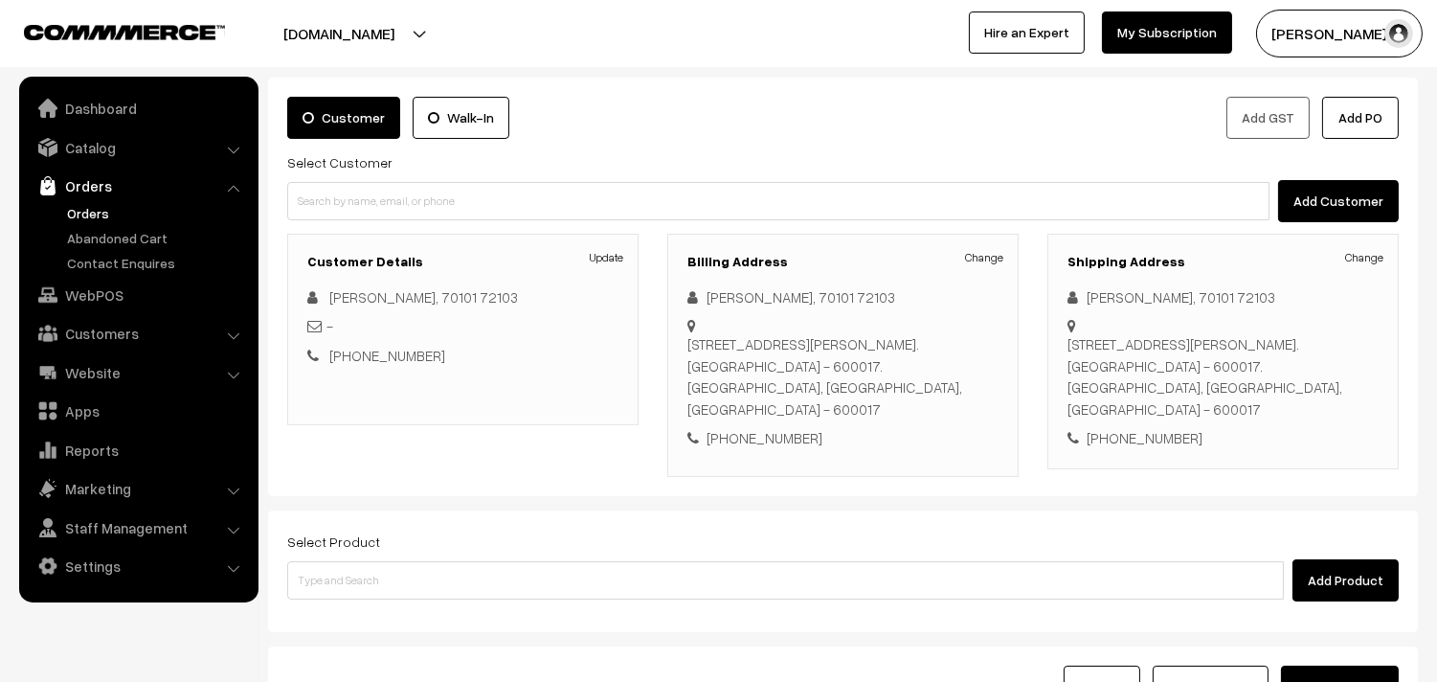
scroll to position [260, 0]
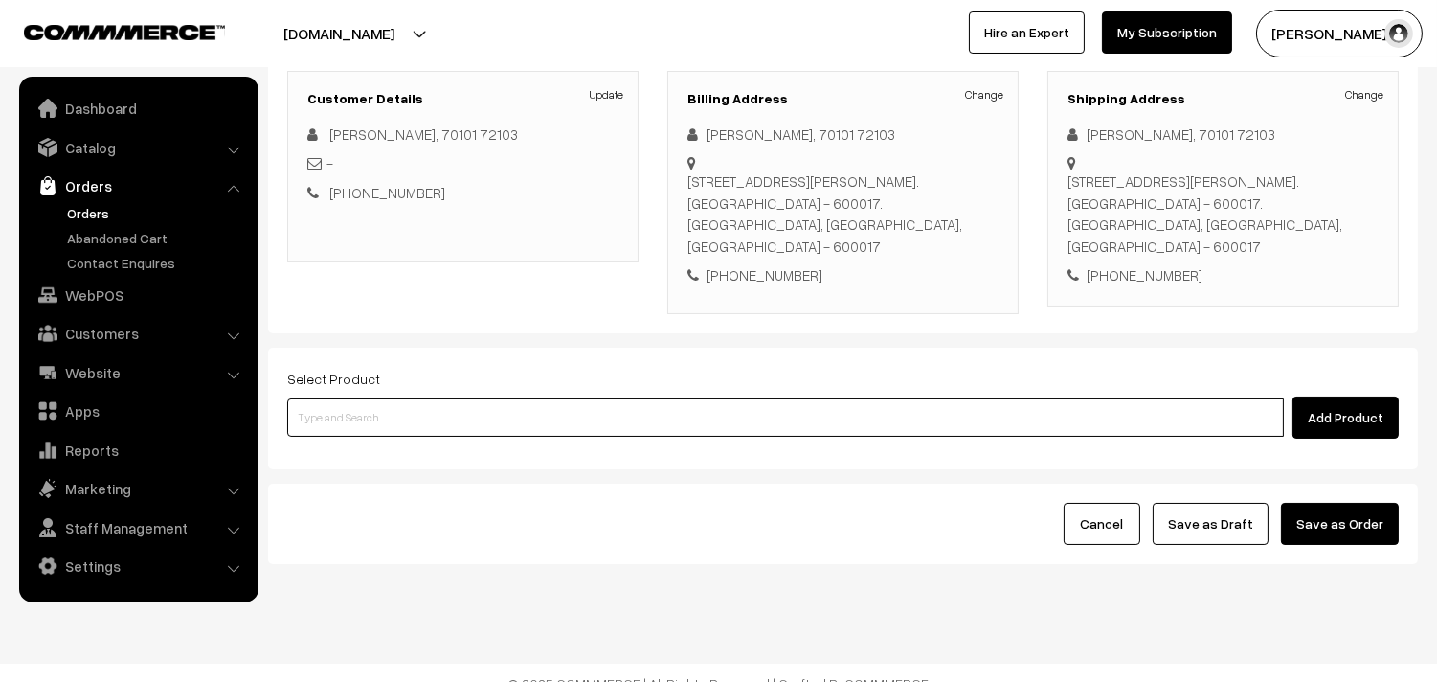
click at [638, 398] on input at bounding box center [785, 417] width 997 height 38
click at [499, 398] on input at bounding box center [785, 417] width 997 height 38
click at [484, 398] on input at bounding box center [785, 417] width 997 height 38
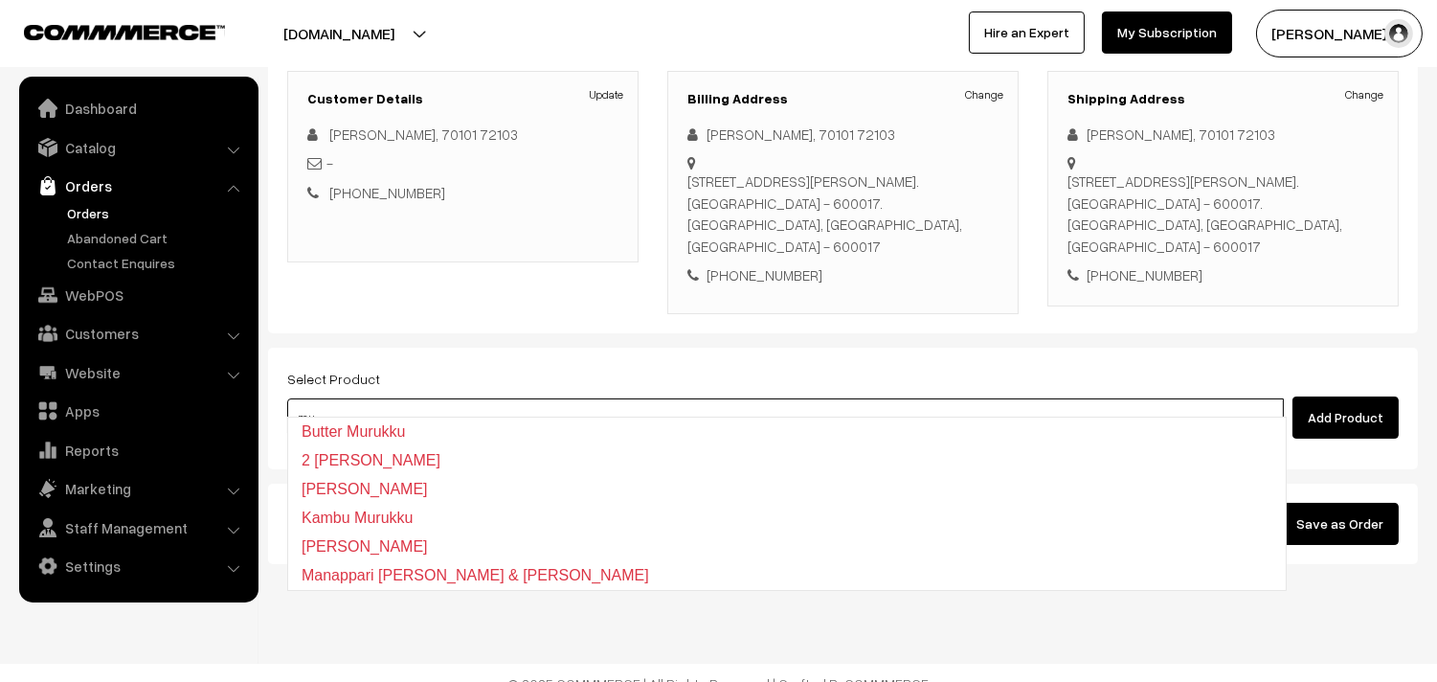
type input "m"
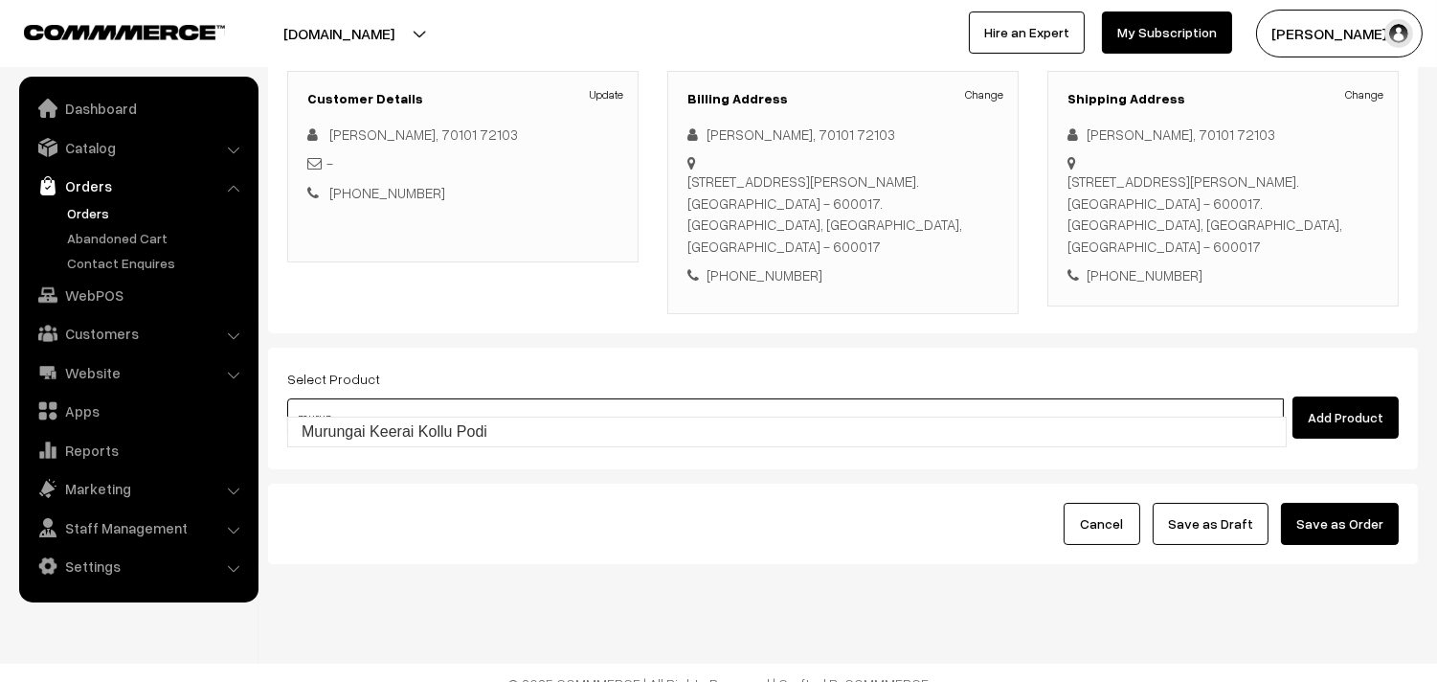
type input "Murungai Keerai Kollu Podi"
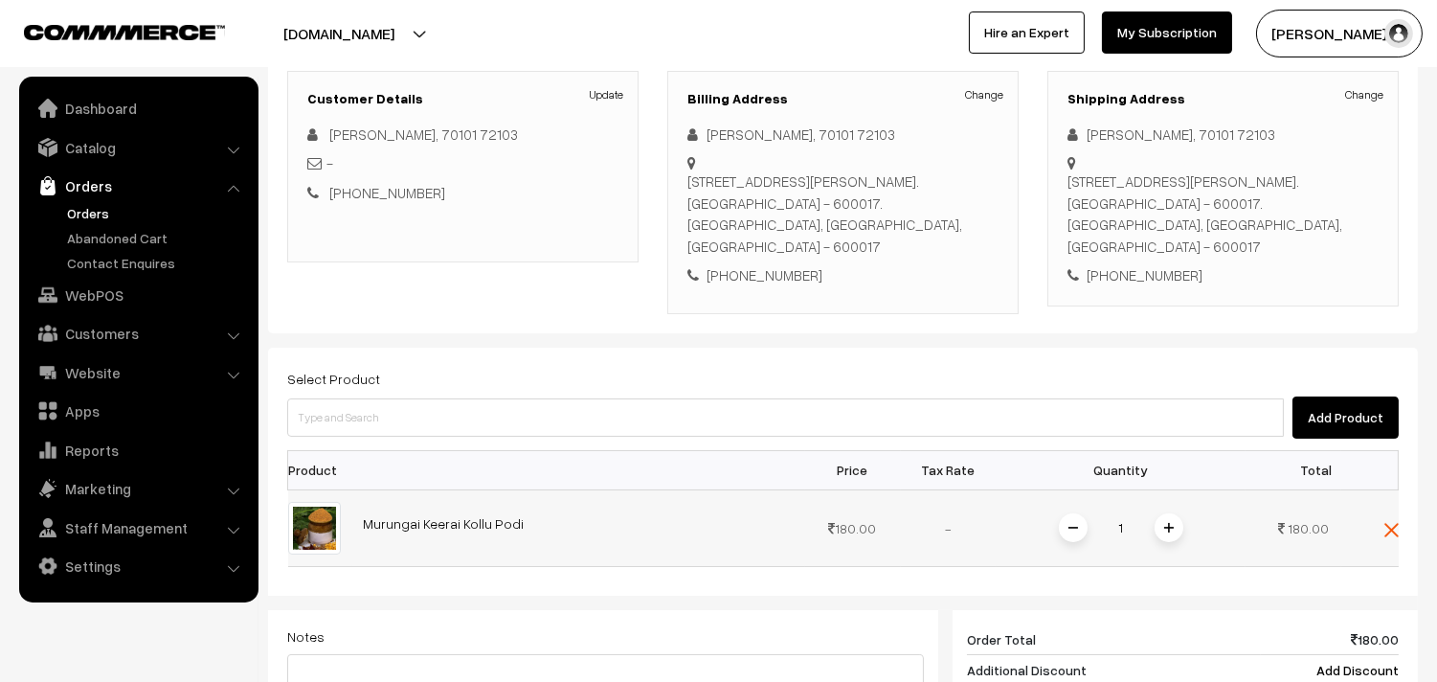
click at [1168, 523] on img at bounding box center [1169, 528] width 10 height 10
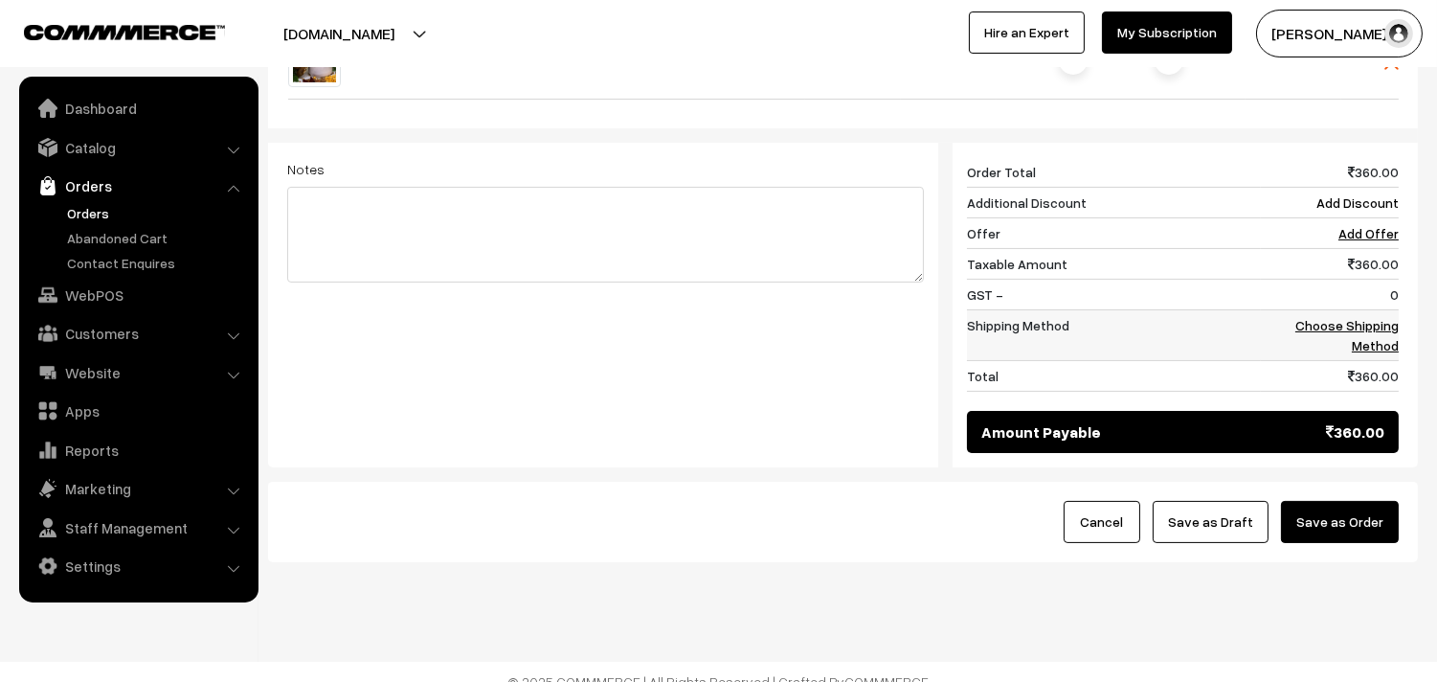
click at [1375, 317] on link "Choose Shipping Method" at bounding box center [1346, 335] width 103 height 36
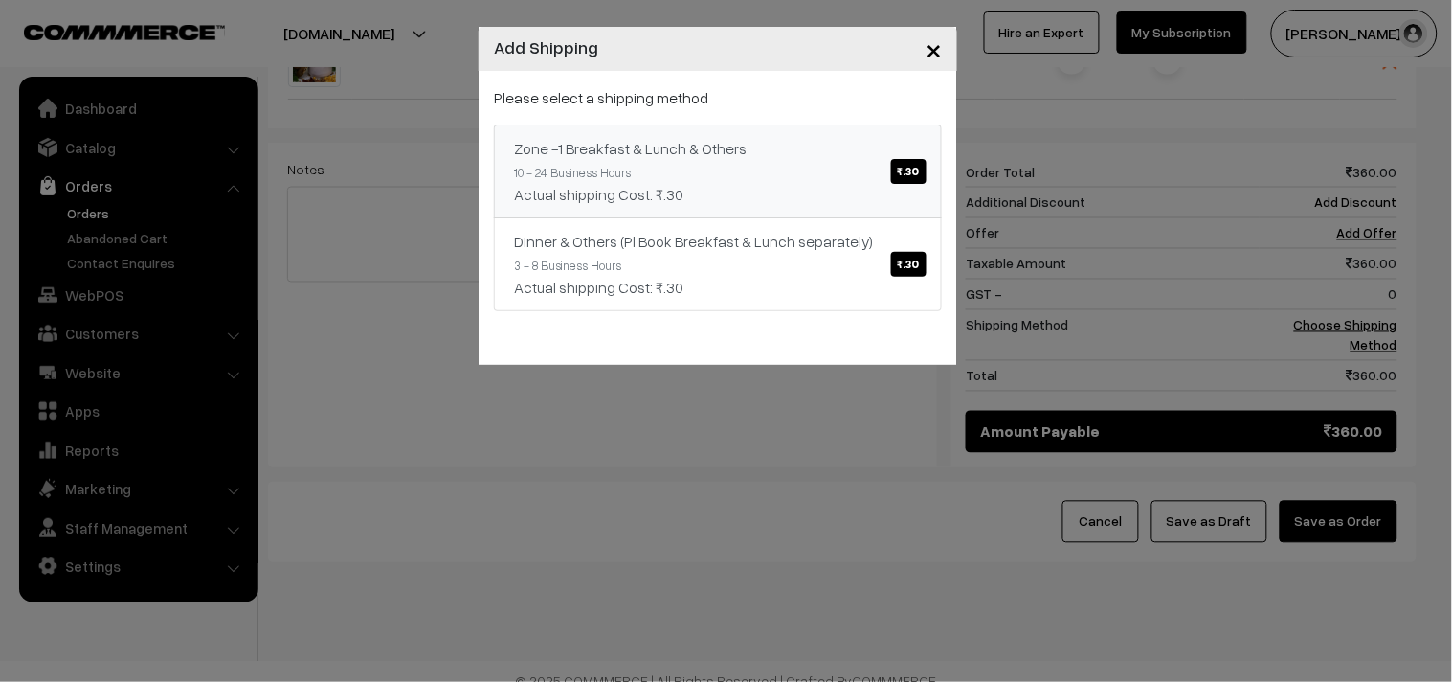
click at [724, 183] on div "Actual shipping Cost: ₹.30" at bounding box center [718, 194] width 408 height 23
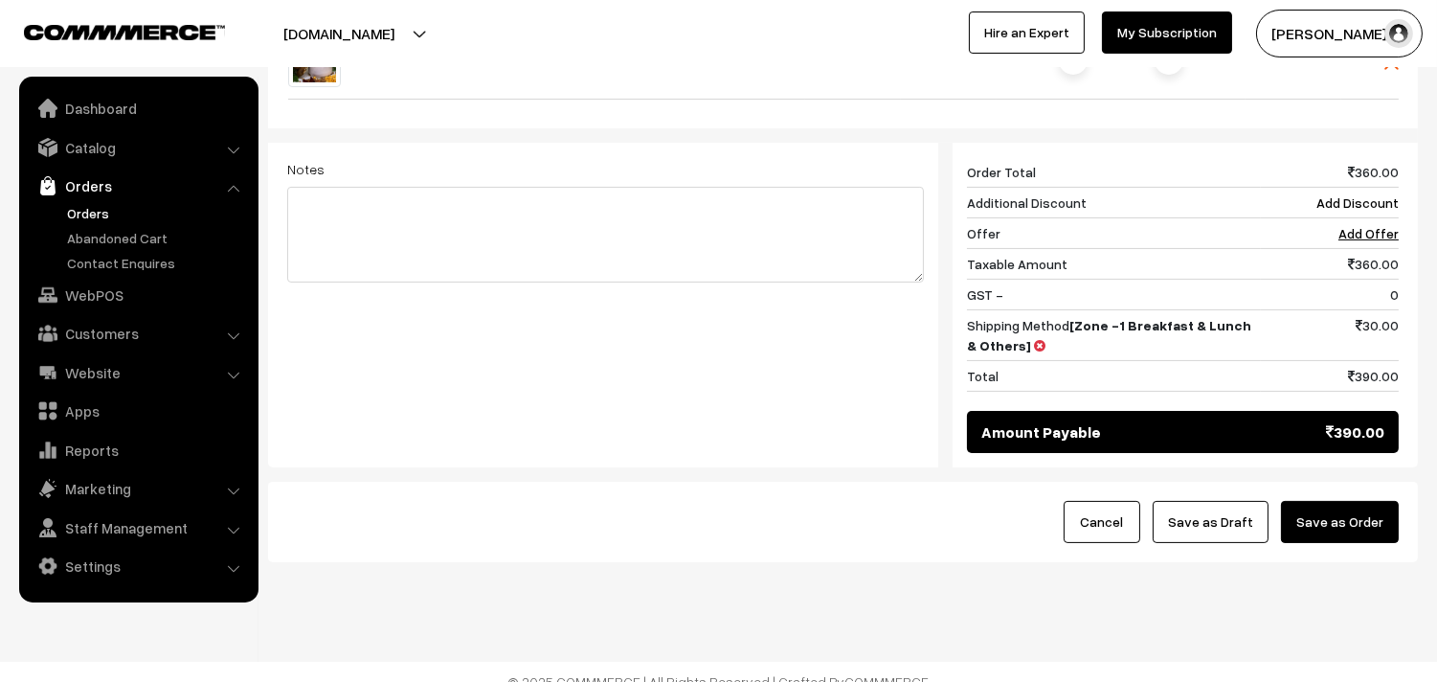
click at [1244, 512] on button "Save as Draft" at bounding box center [1211, 522] width 116 height 42
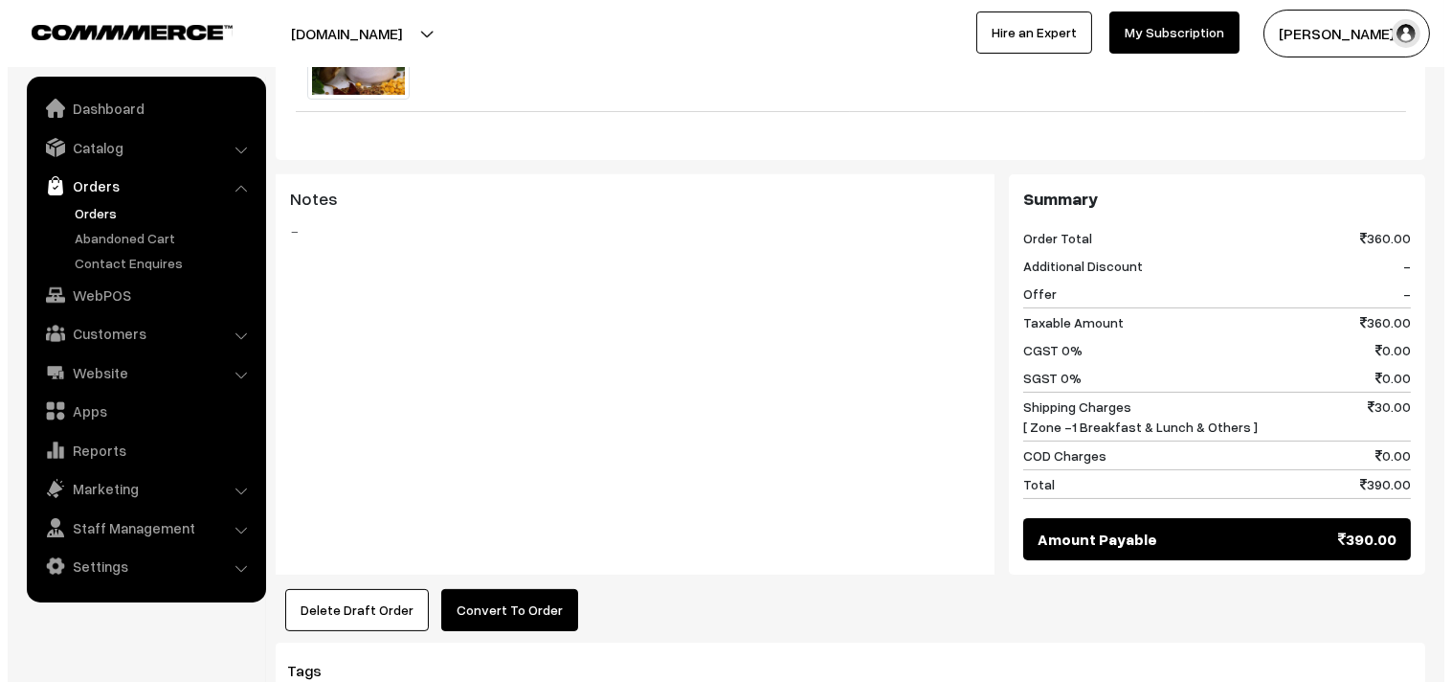
scroll to position [850, 0]
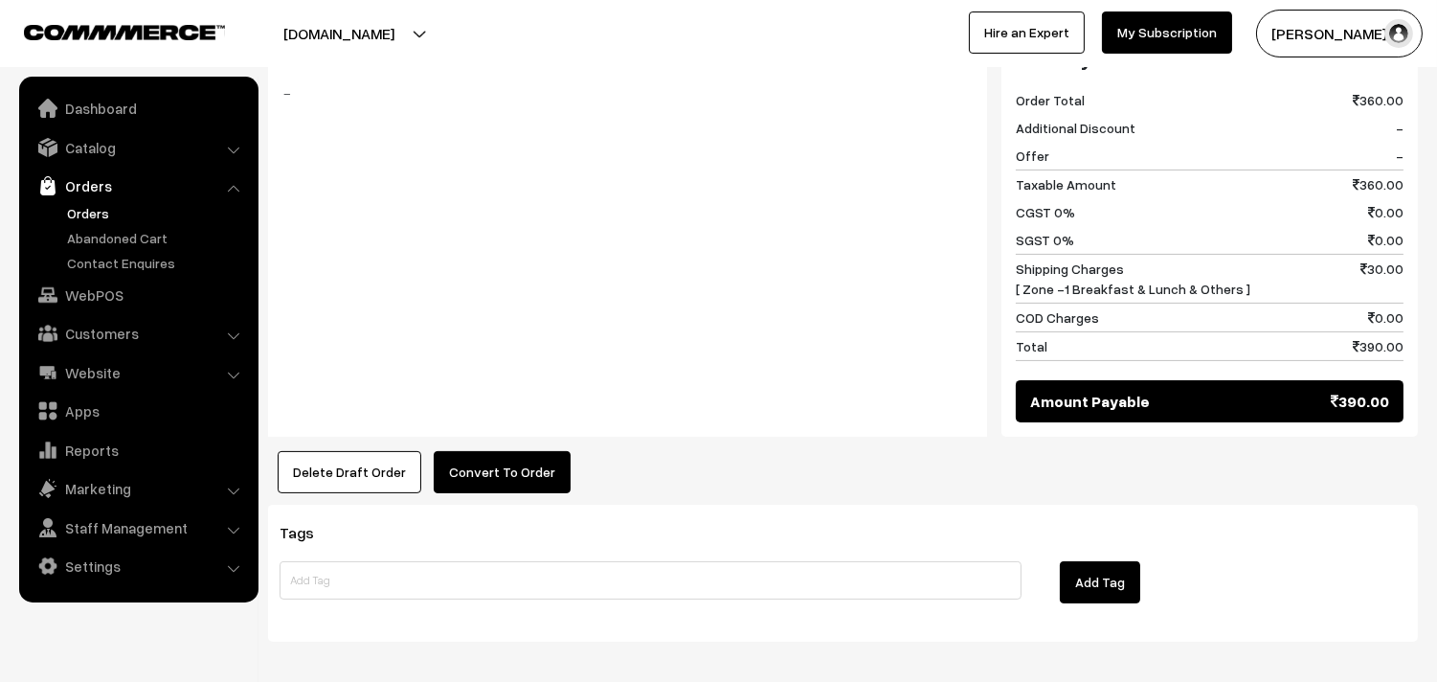
click at [514, 451] on button "Convert To Order" at bounding box center [502, 472] width 137 height 42
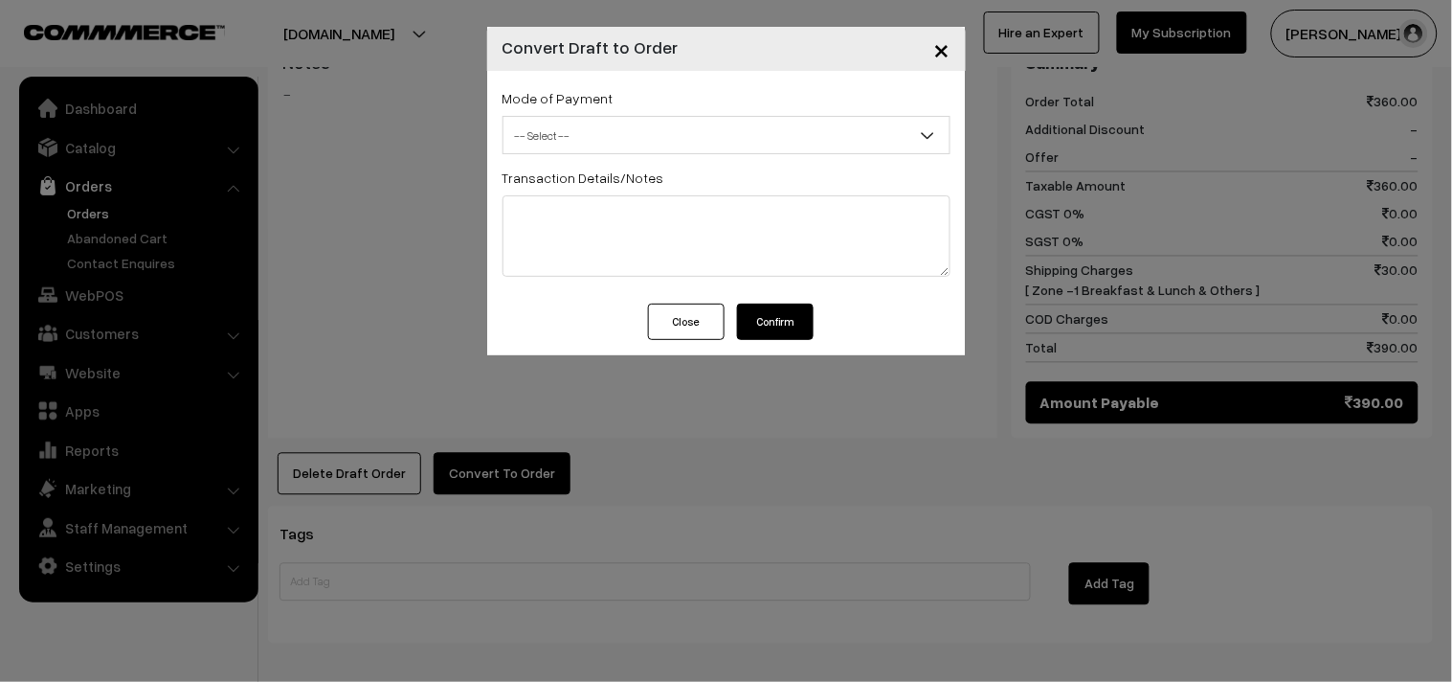
click at [617, 138] on span "-- Select --" at bounding box center [727, 136] width 446 height 34
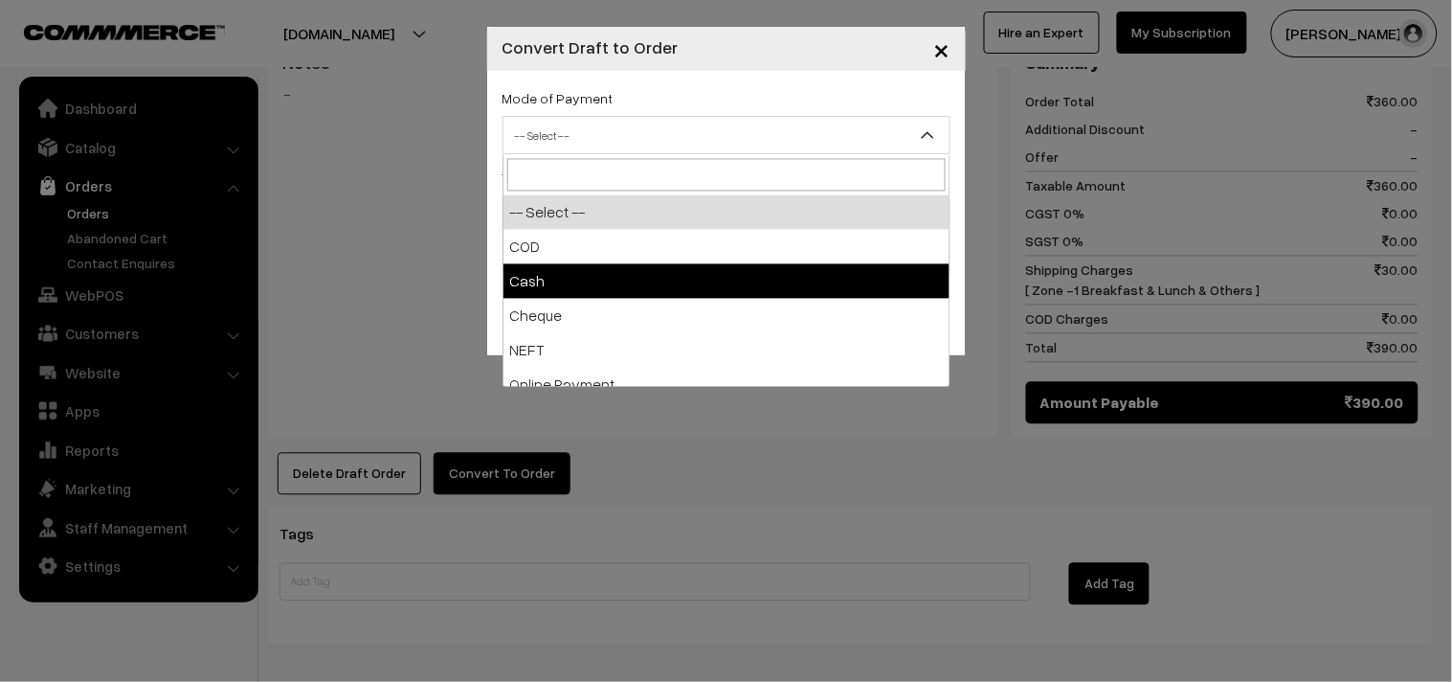
select select "2"
checkbox input "true"
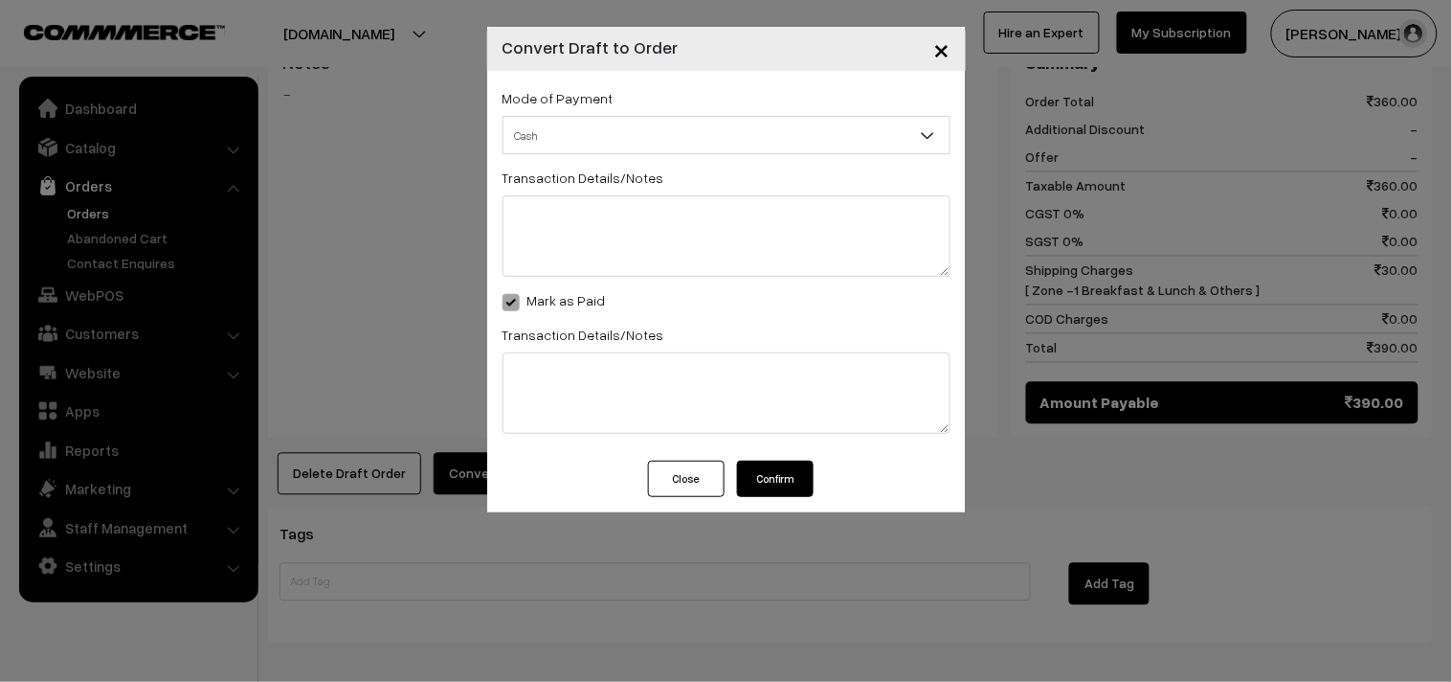
click at [775, 479] on button "Confirm" at bounding box center [775, 478] width 77 height 36
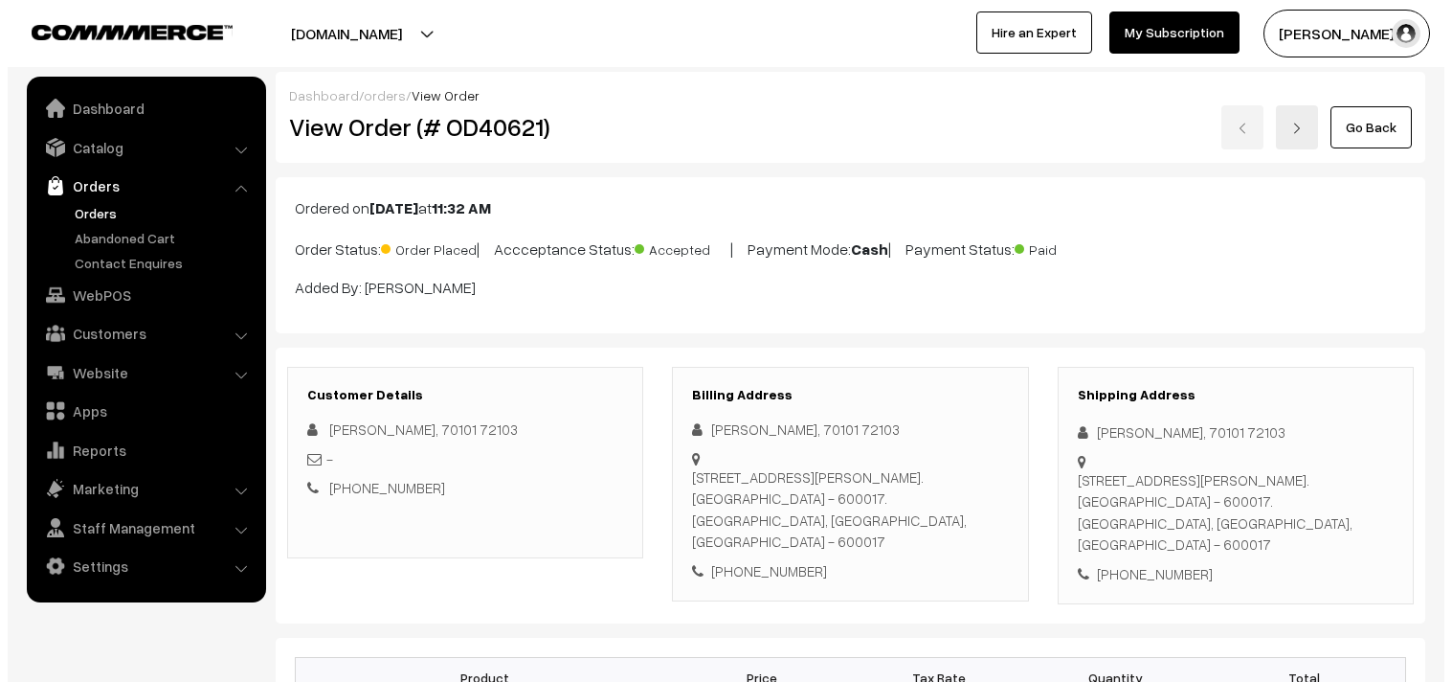
scroll to position [850, 0]
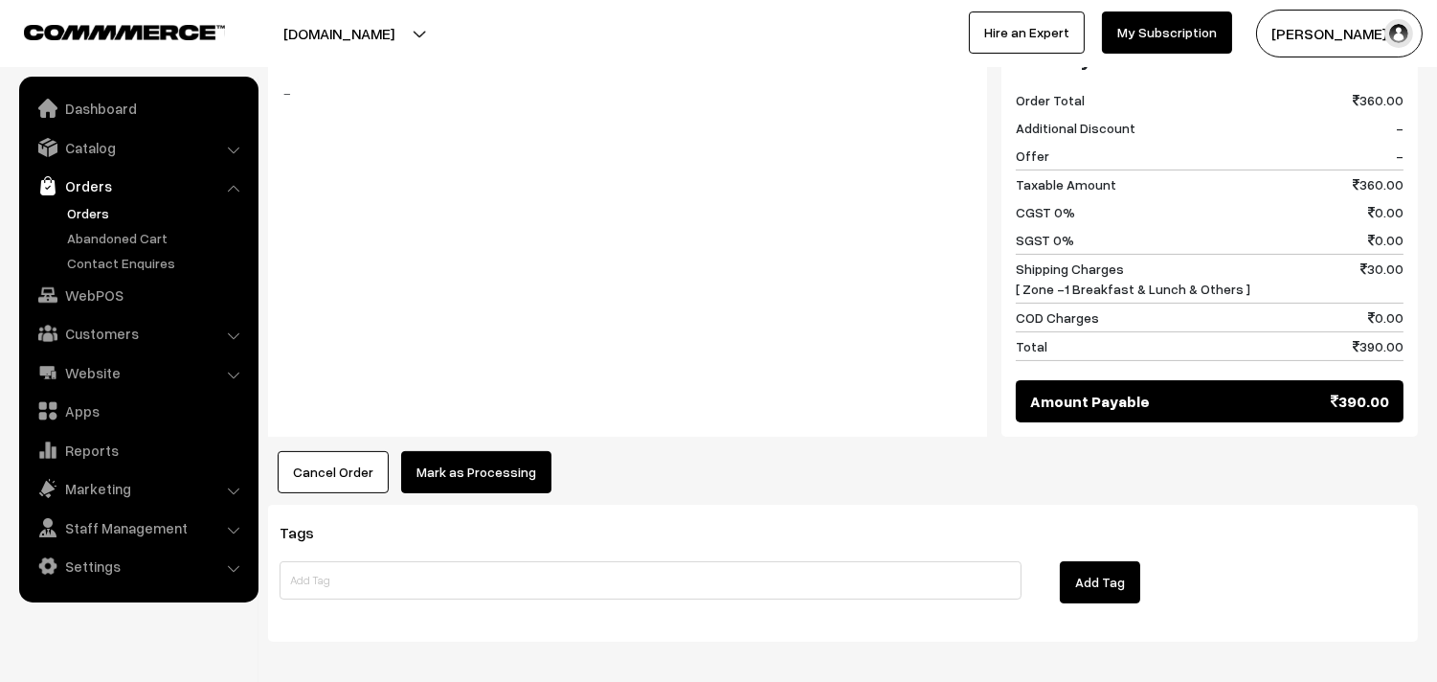
click at [452, 464] on button "Mark as Processing" at bounding box center [476, 472] width 150 height 42
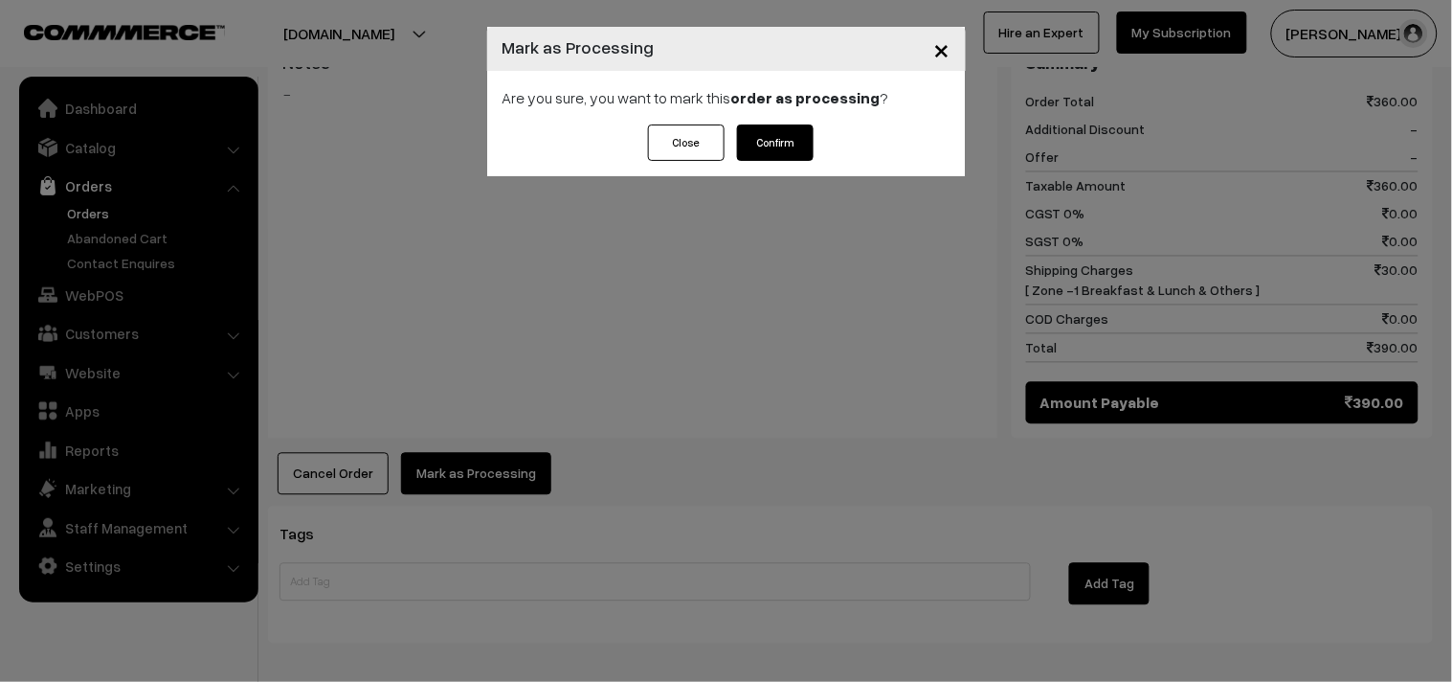
click at [779, 131] on button "Confirm" at bounding box center [775, 142] width 77 height 36
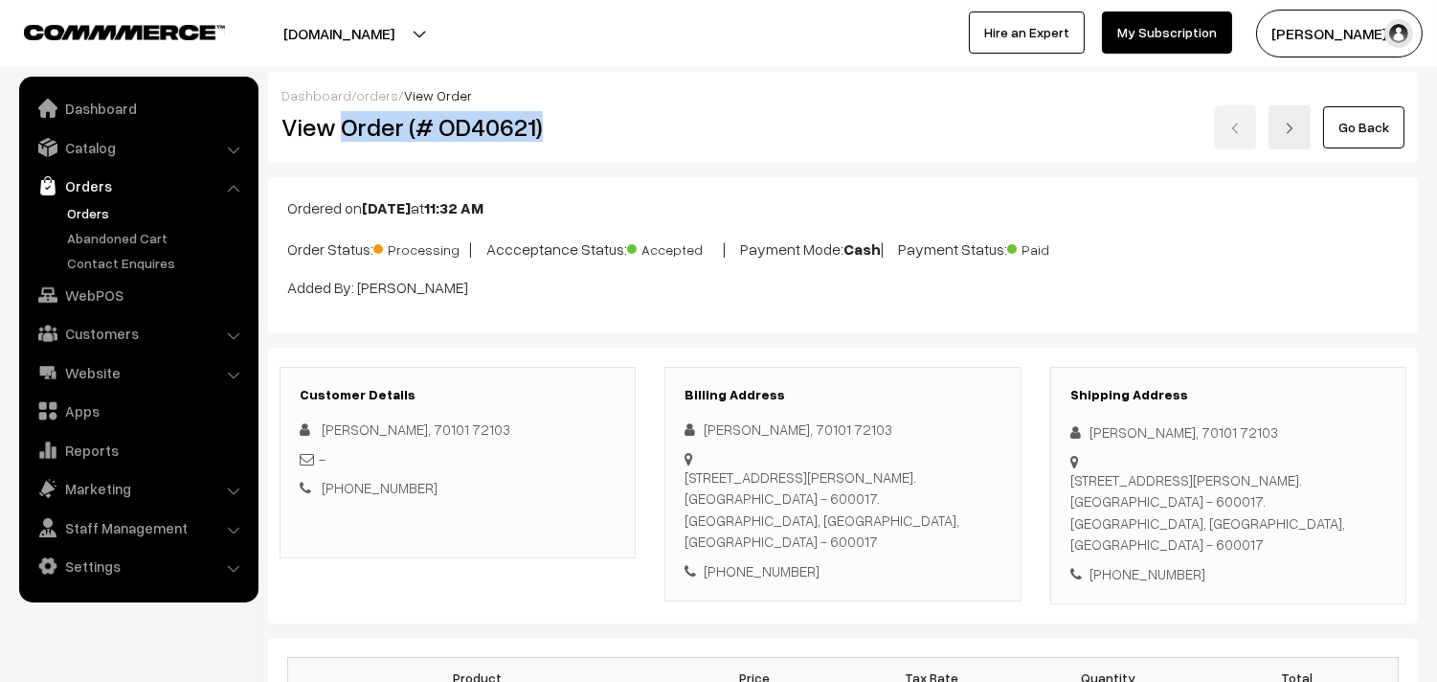
drag, startPoint x: 338, startPoint y: 132, endPoint x: 596, endPoint y: 149, distance: 259.0
click at [598, 147] on div "View Order (# OD40621)" at bounding box center [459, 127] width 384 height 44
copy h2 "Order (# OD40621)"
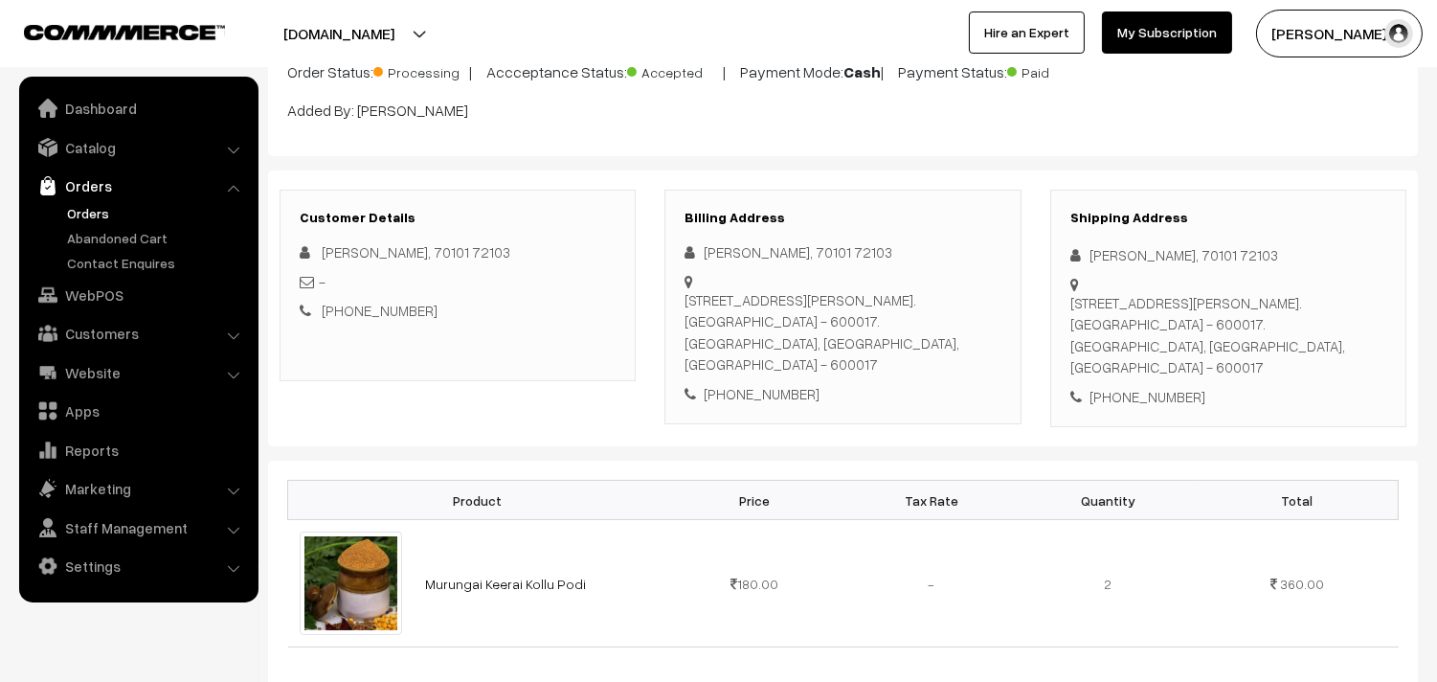
scroll to position [168, 0]
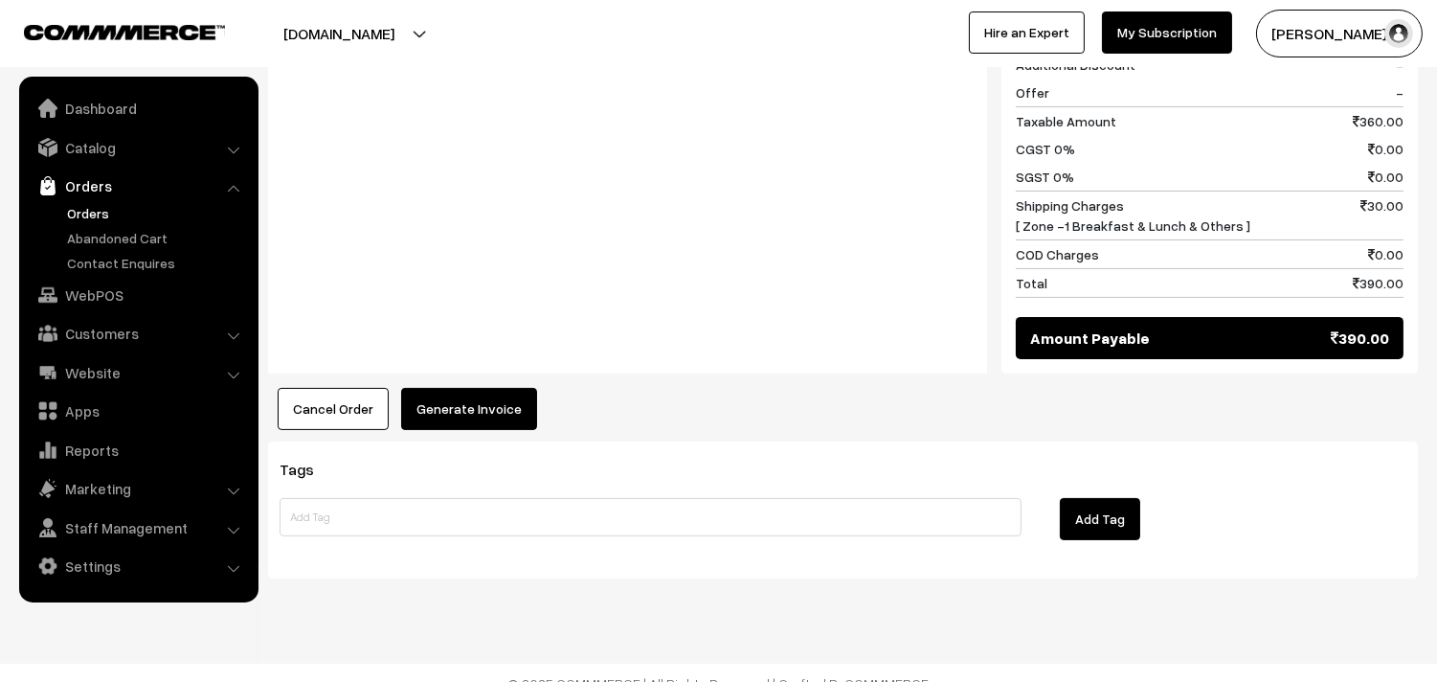
click at [341, 389] on button "Cancel Order" at bounding box center [333, 409] width 111 height 42
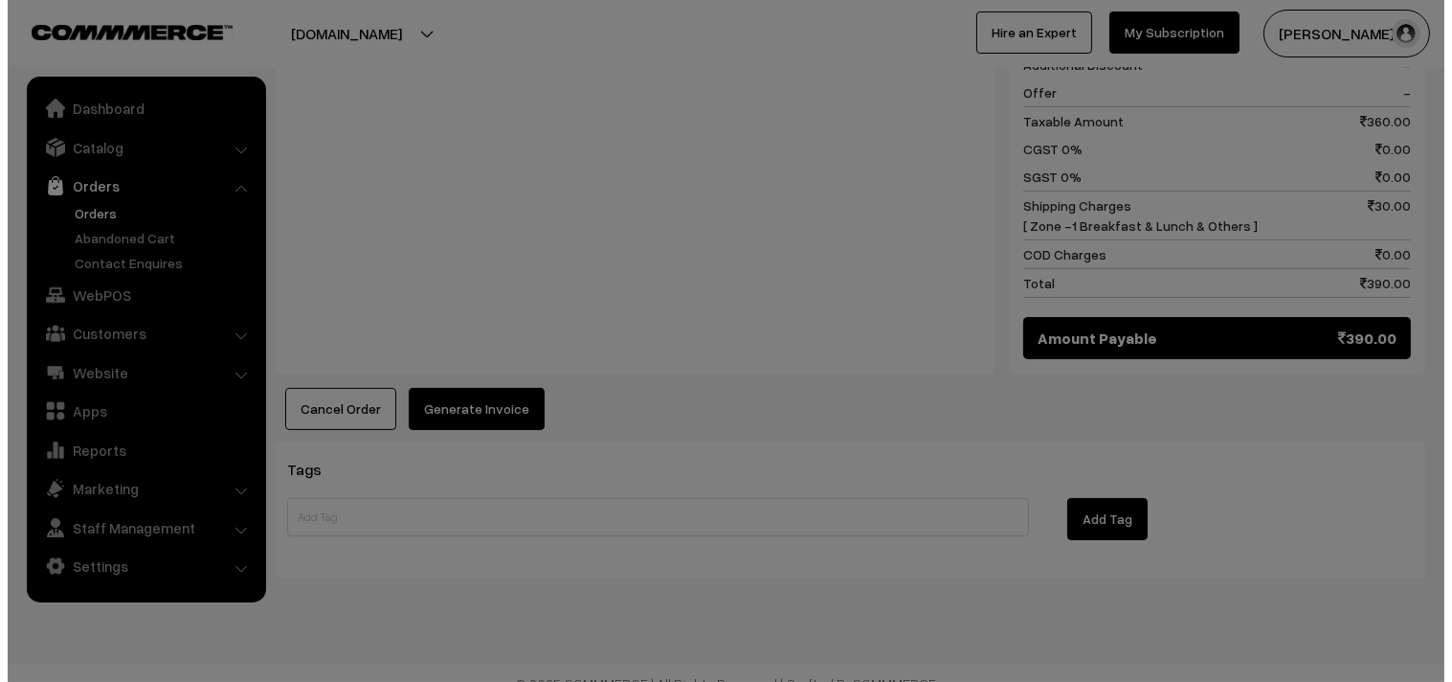
scroll to position [915, 0]
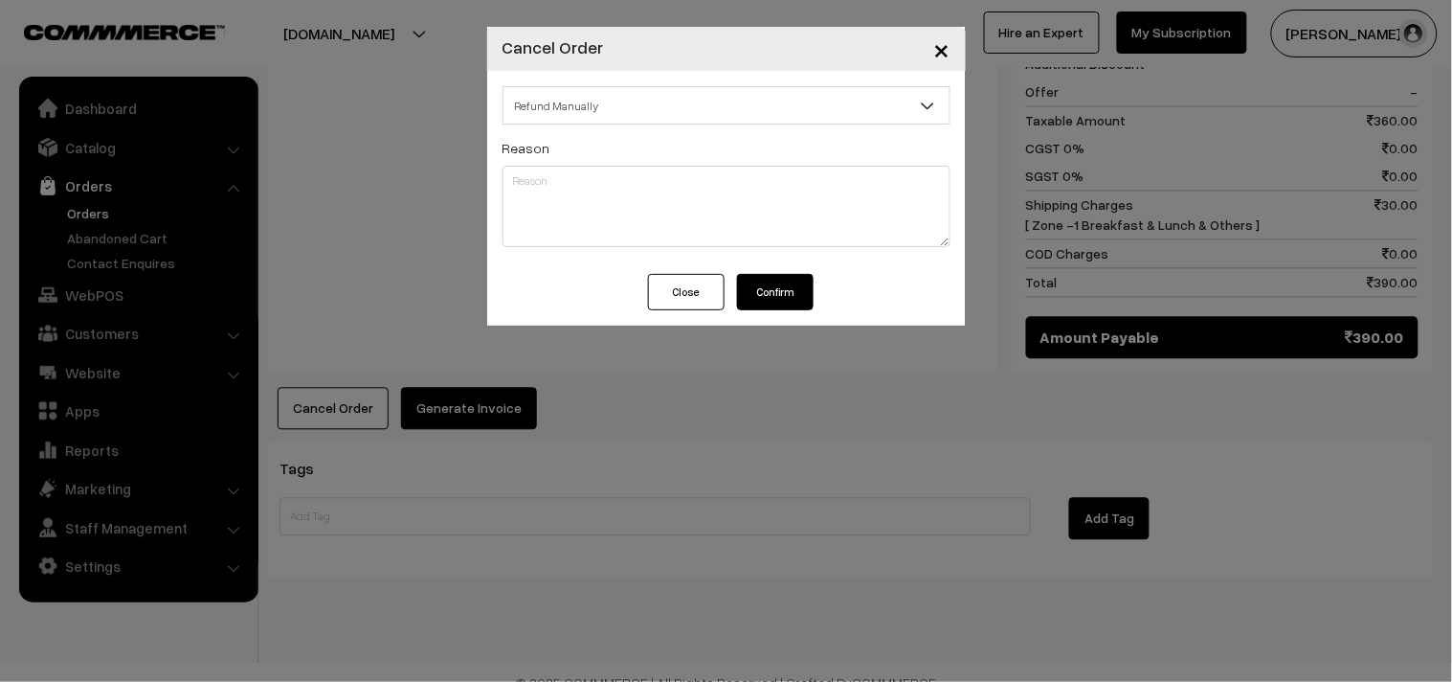
click at [805, 275] on button "Confirm" at bounding box center [775, 292] width 77 height 36
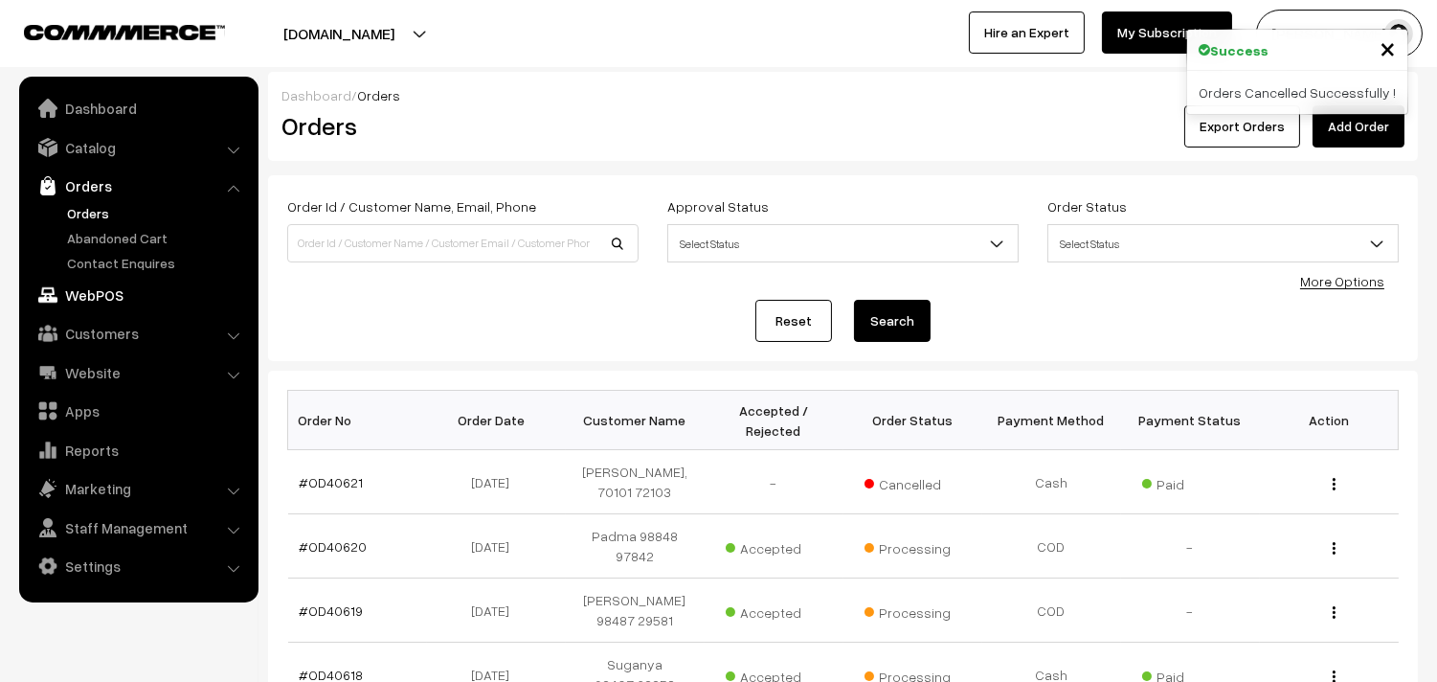
click at [96, 294] on link "WebPOS" at bounding box center [138, 295] width 228 height 34
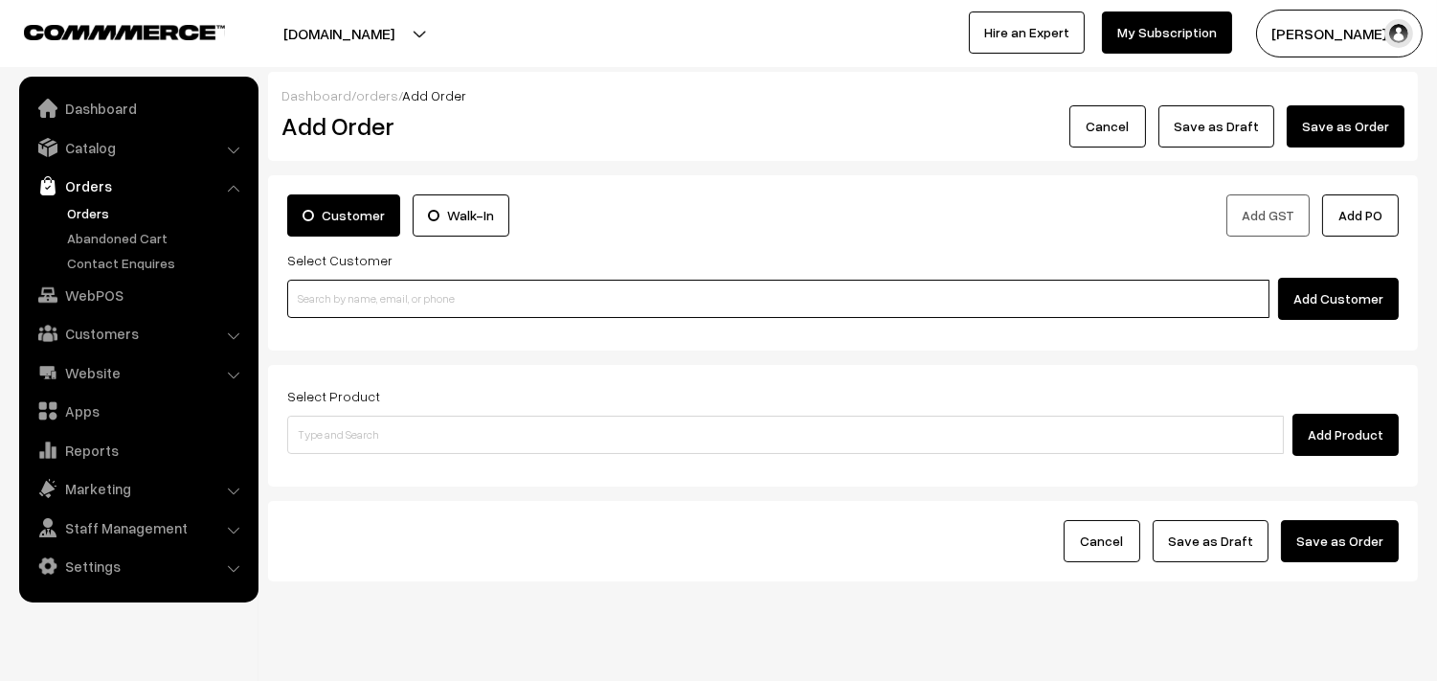
click at [336, 302] on input at bounding box center [778, 299] width 982 height 38
paste input "[PERSON_NAME]"
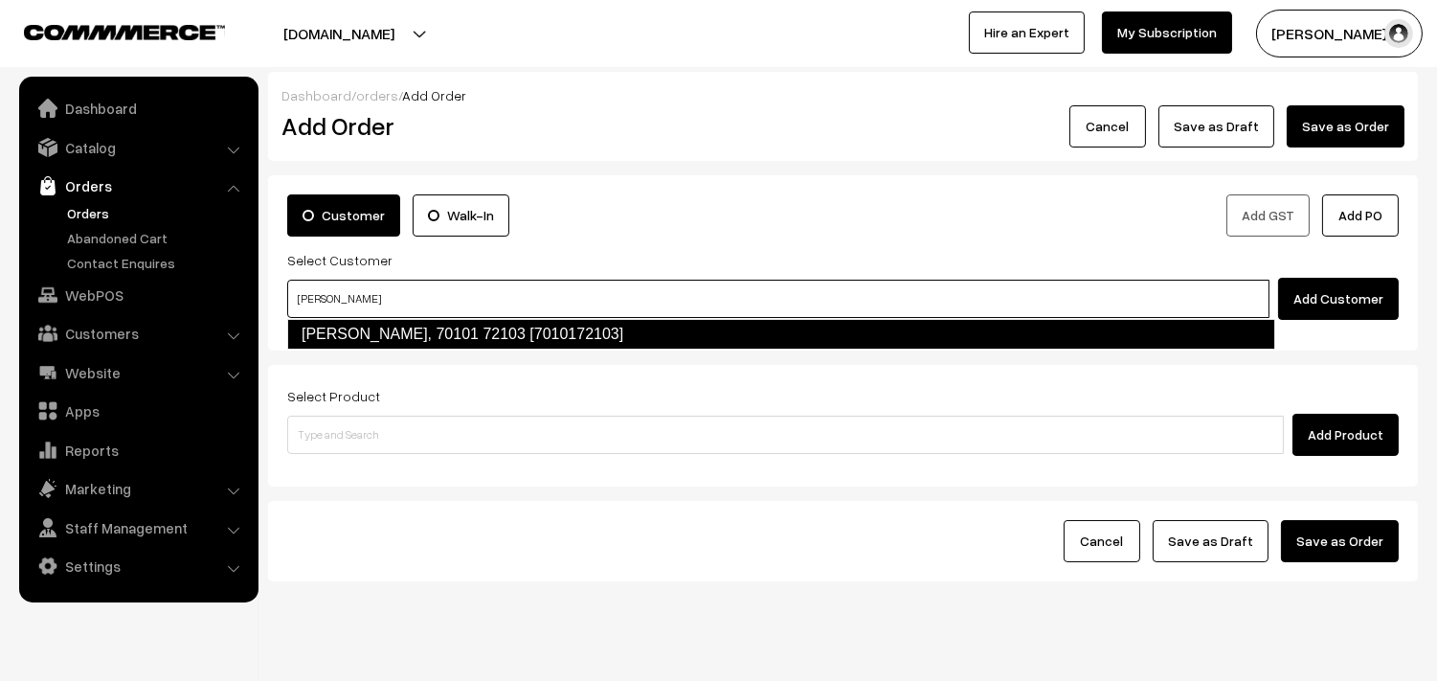
click at [364, 341] on link "M. Vaithiyanathan, 70101 72103 [7010172103]" at bounding box center [781, 334] width 988 height 31
type input "M. Vaithiyanathan"
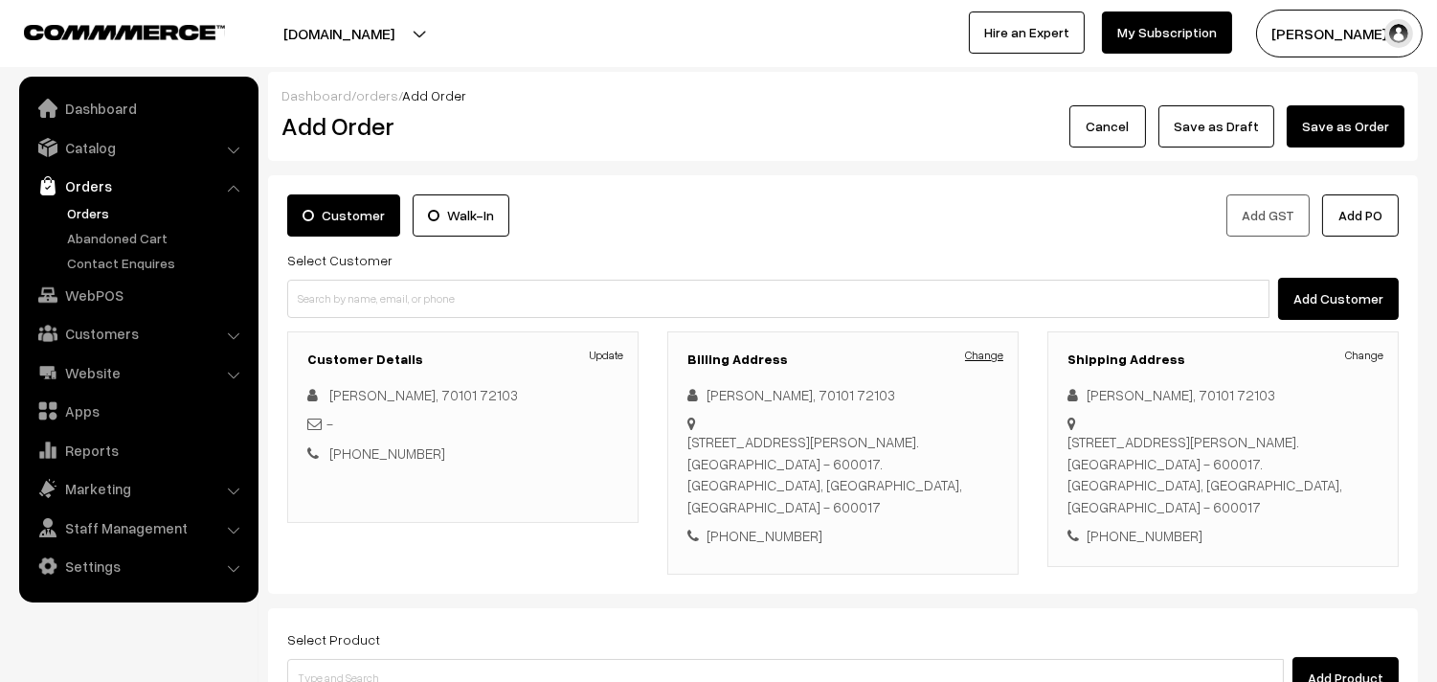
click at [991, 350] on link "Change" at bounding box center [984, 355] width 38 height 17
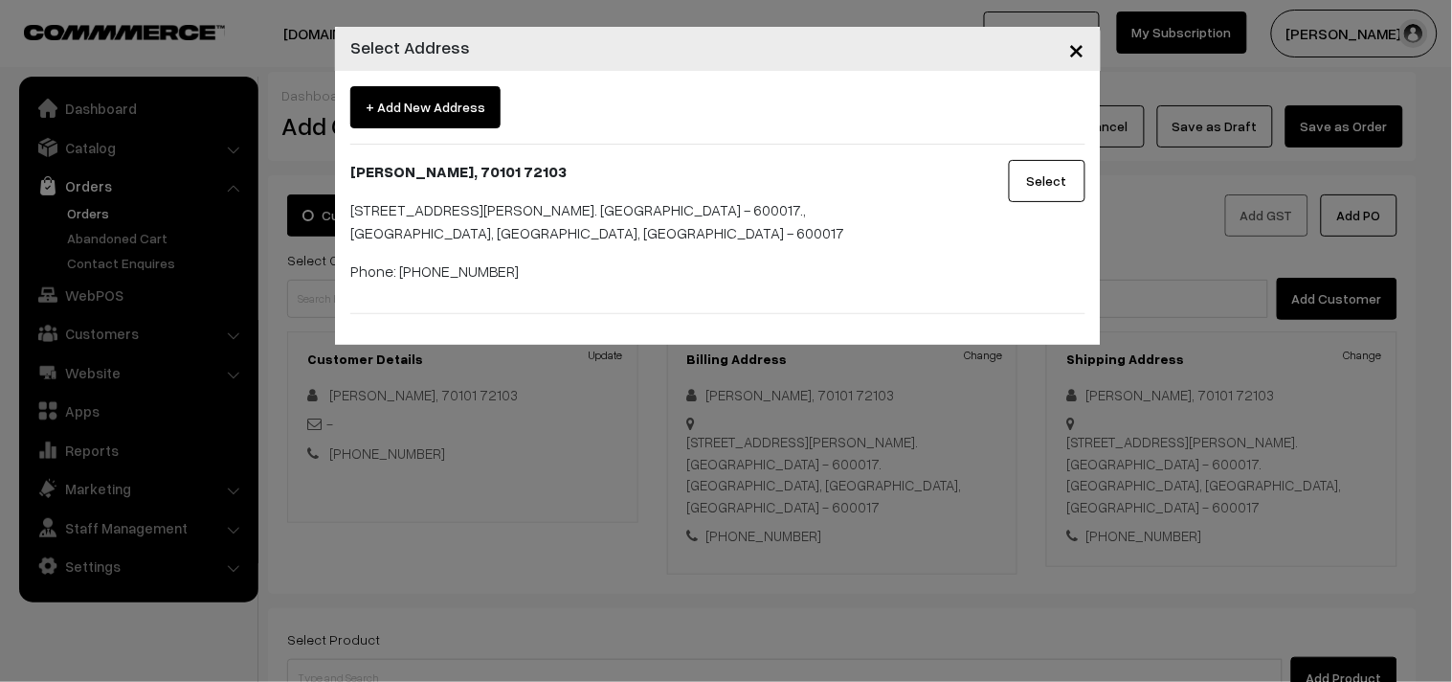
click at [451, 105] on span "+ Add New Address" at bounding box center [425, 107] width 150 height 42
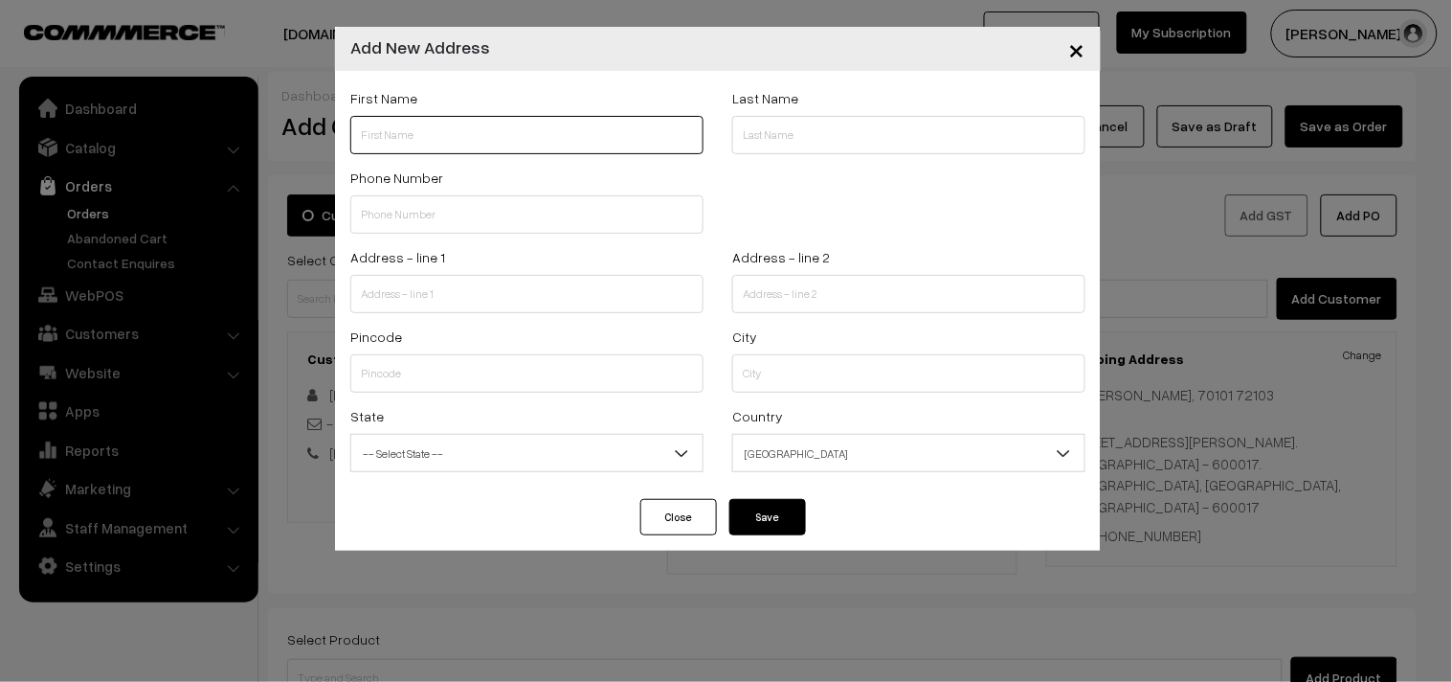
click at [377, 131] on input "text" at bounding box center [526, 135] width 353 height 38
paste input "M. Vaithiyanathan"
paste input "70101 72103"
type input "M. Vaithiyanathan 70101 72103"
click at [440, 224] on input "text" at bounding box center [526, 214] width 353 height 38
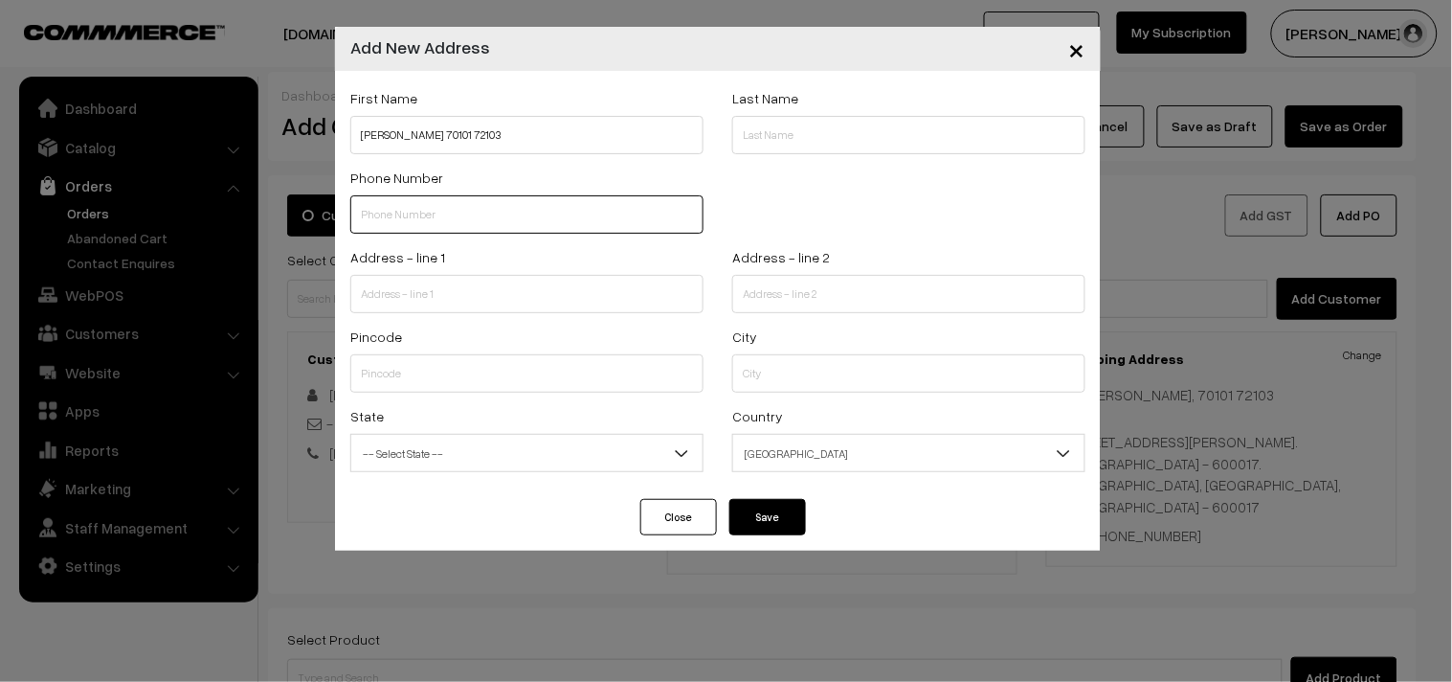
paste input "70101 7210"
click at [416, 211] on input "70101 7210" at bounding box center [526, 214] width 353 height 38
type input "7010172103"
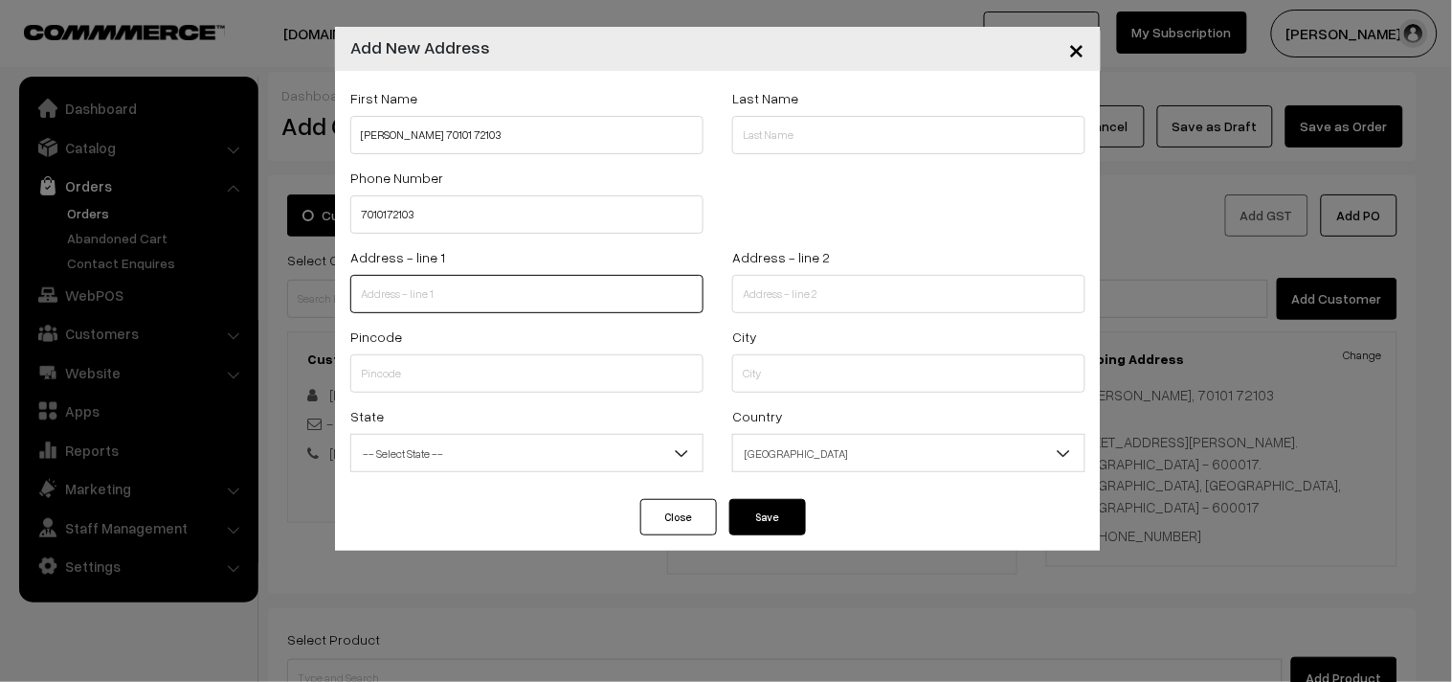
click at [499, 293] on input "text" at bounding box center [526, 294] width 353 height 38
paste input "Gandhi Street,"
paste input "#1, Gandhi Street,"
drag, startPoint x: 566, startPoint y: 284, endPoint x: 292, endPoint y: 284, distance: 273.8
click at [292, 284] on div "× Add New Address First Name M. Vaithiyanathan 70101 72103 Last Name Phone Numb…" at bounding box center [726, 341] width 1452 height 682
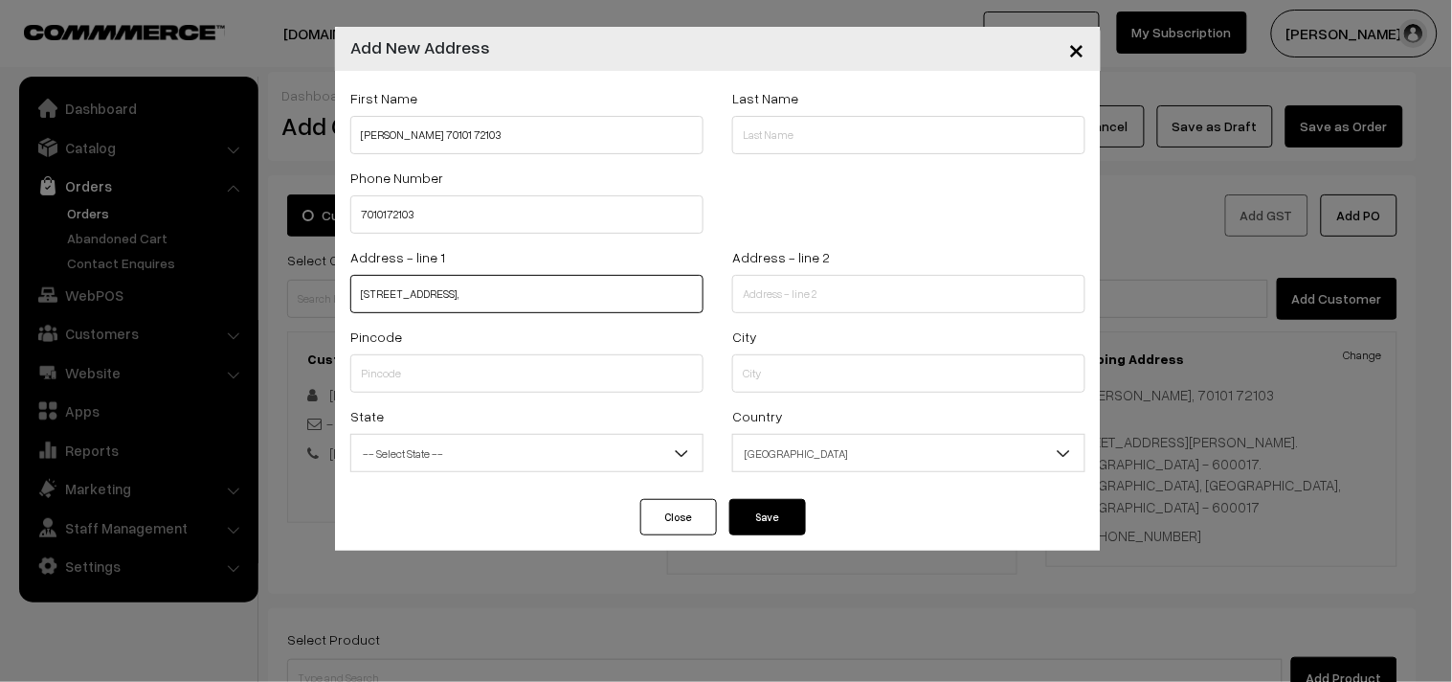
paste input "text"
paste input "T. Nagar,"
paste input "600017"
type input "[STREET_ADDRESS]"
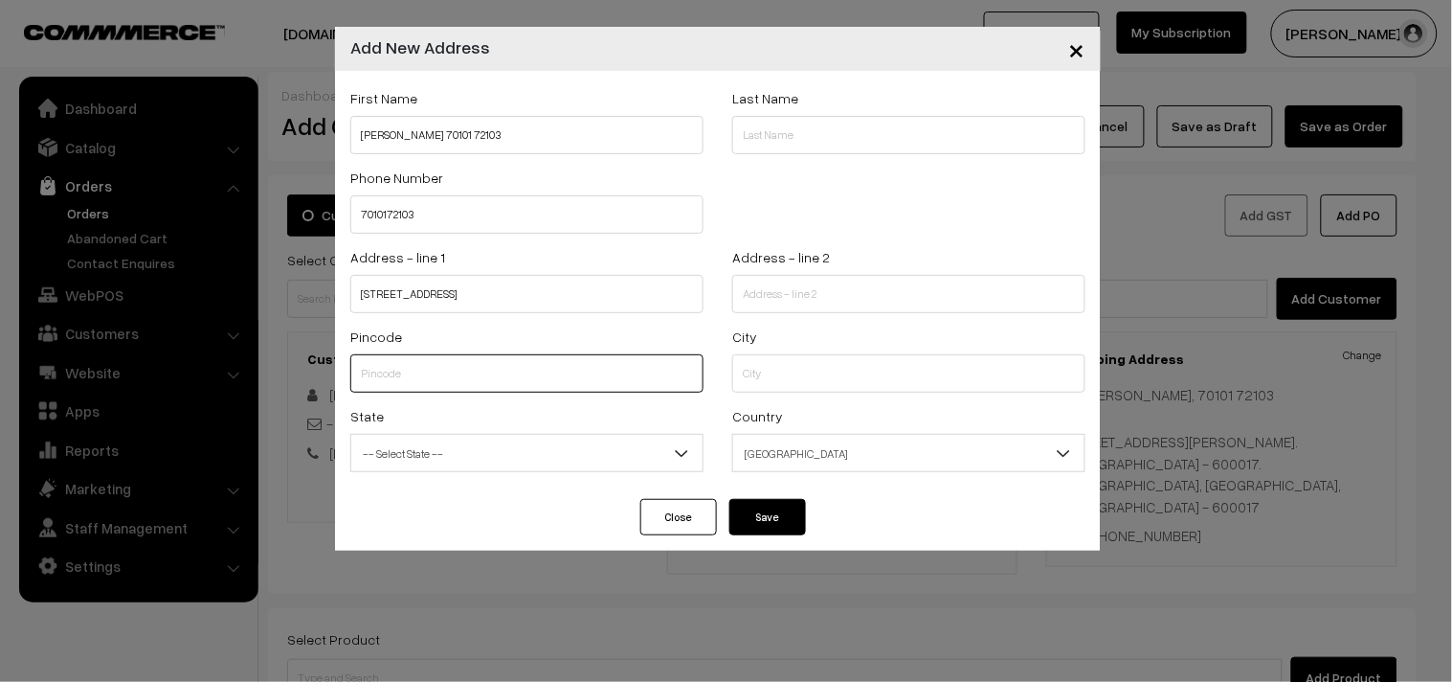
click at [471, 381] on input "text" at bounding box center [526, 373] width 353 height 38
type input "600017"
select select "[GEOGRAPHIC_DATA]"
type input "600017"
click at [795, 371] on input "text" at bounding box center [908, 373] width 353 height 38
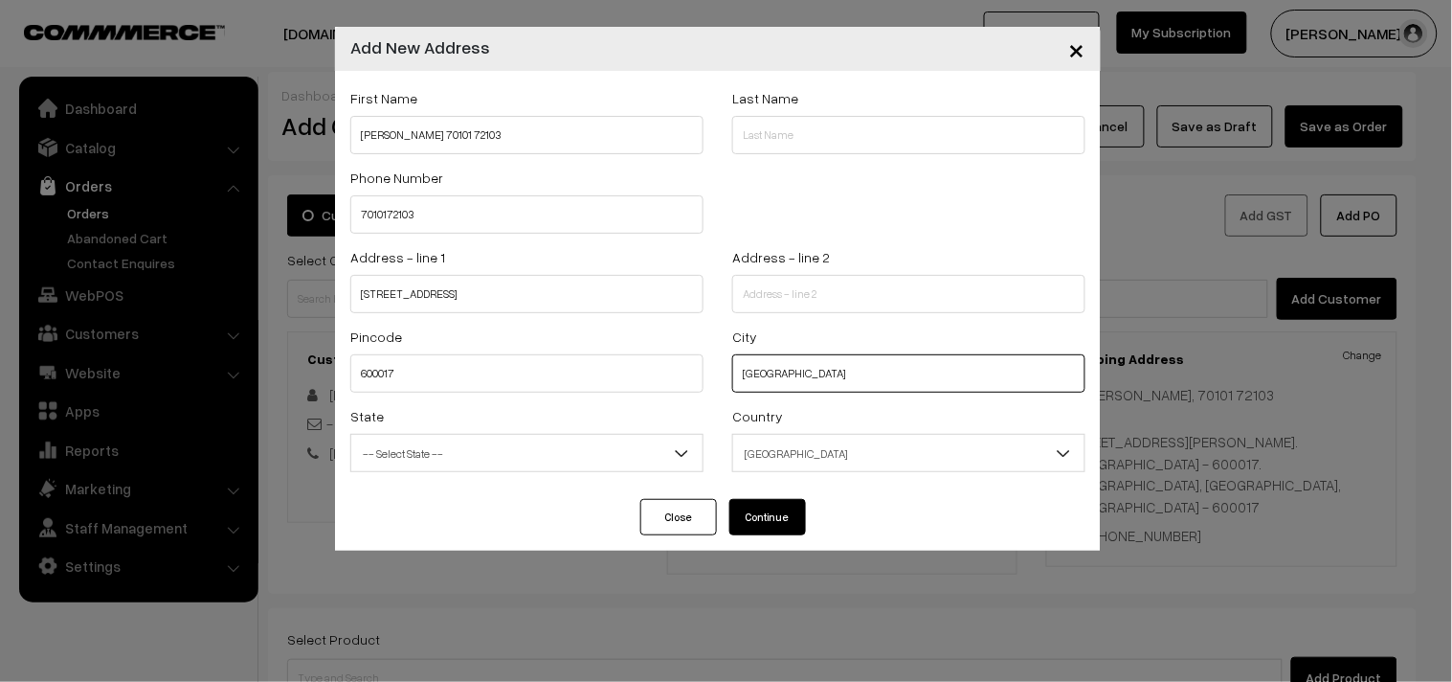
type input "chennai"
click at [530, 441] on span "-- Select State --" at bounding box center [526, 454] width 351 height 34
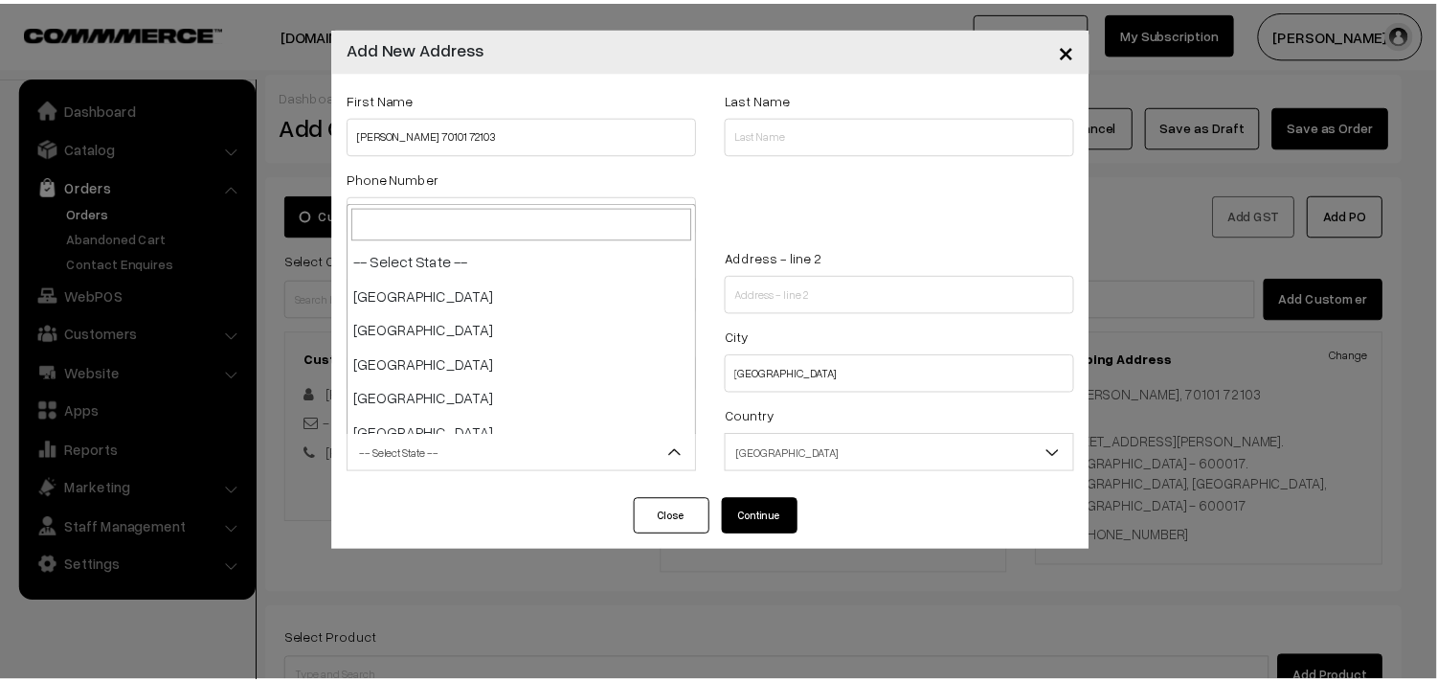
scroll to position [998, 0]
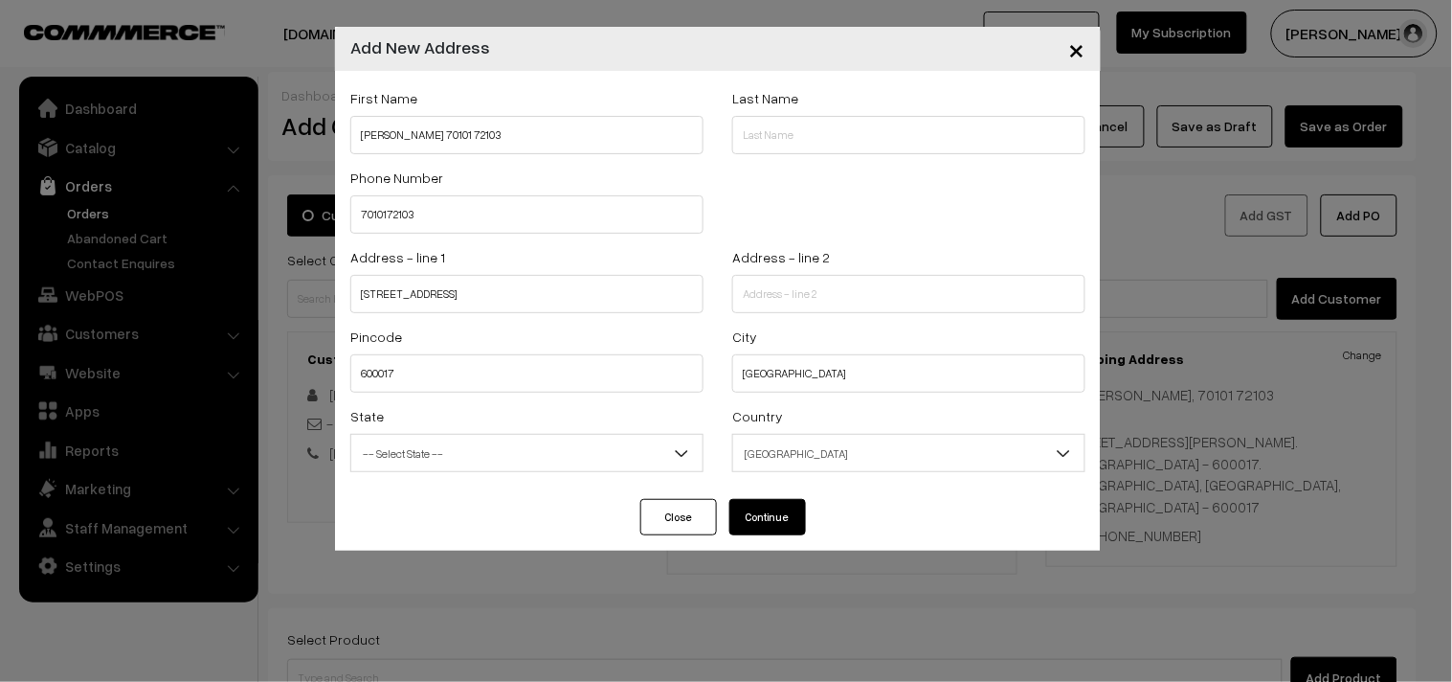
click at [772, 526] on button "Continue" at bounding box center [767, 517] width 77 height 36
select select
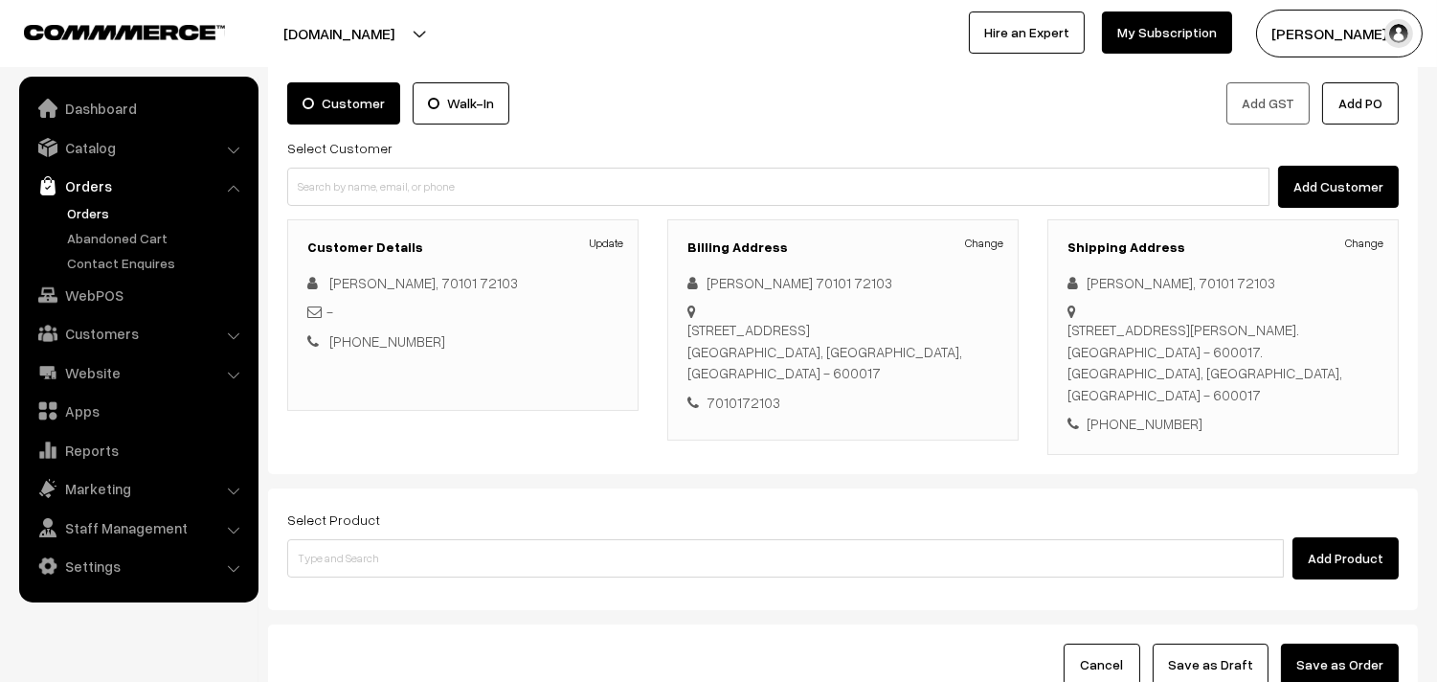
scroll to position [213, 0]
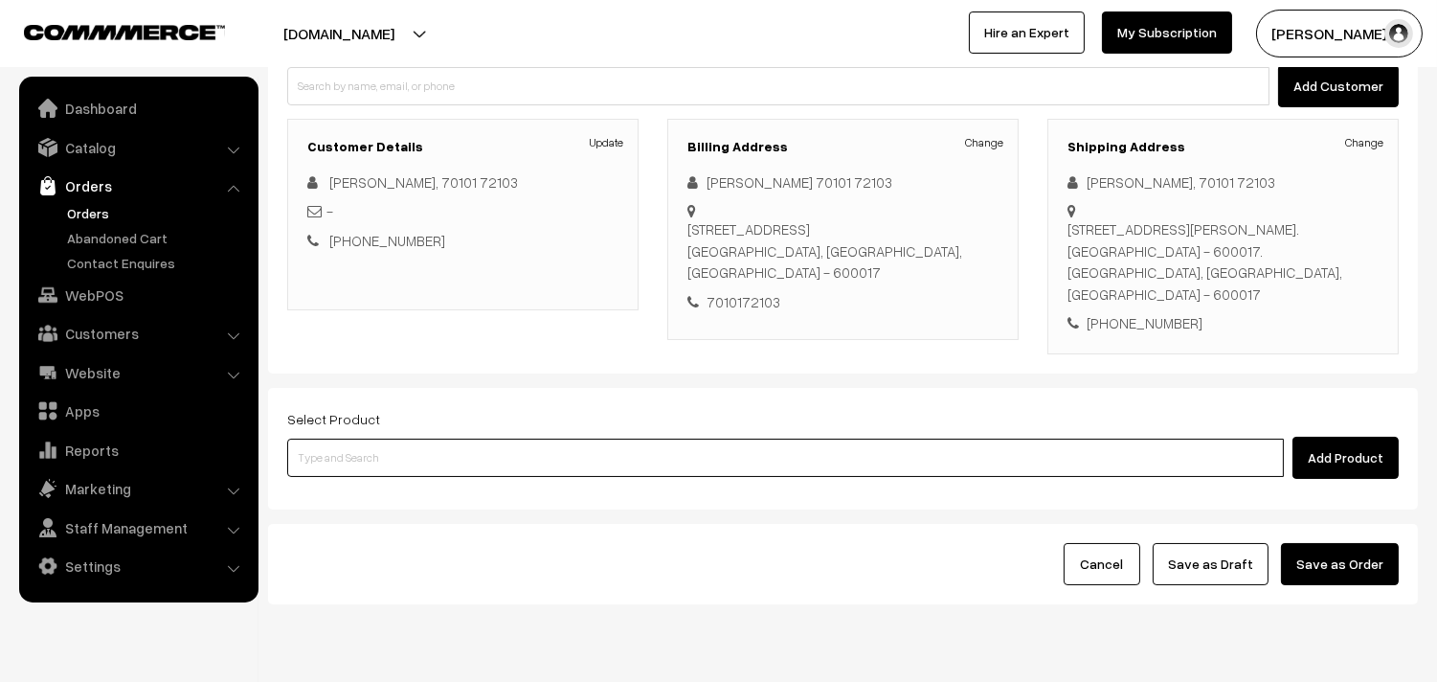
click at [574, 438] on input at bounding box center [785, 457] width 997 height 38
click at [777, 438] on input at bounding box center [785, 457] width 997 height 38
click at [552, 438] on input at bounding box center [785, 457] width 997 height 38
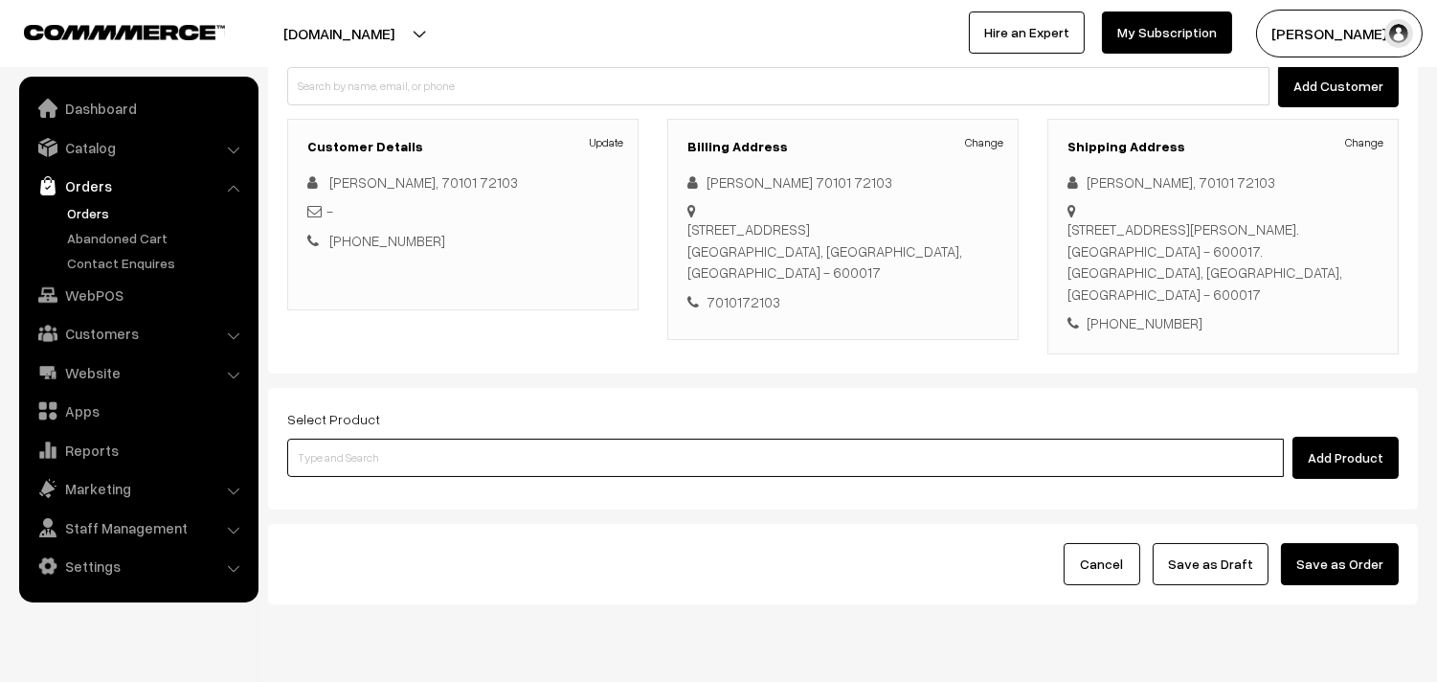
click at [552, 438] on input at bounding box center [785, 457] width 997 height 38
click at [551, 438] on input at bounding box center [785, 457] width 997 height 38
click at [550, 441] on input at bounding box center [785, 457] width 997 height 38
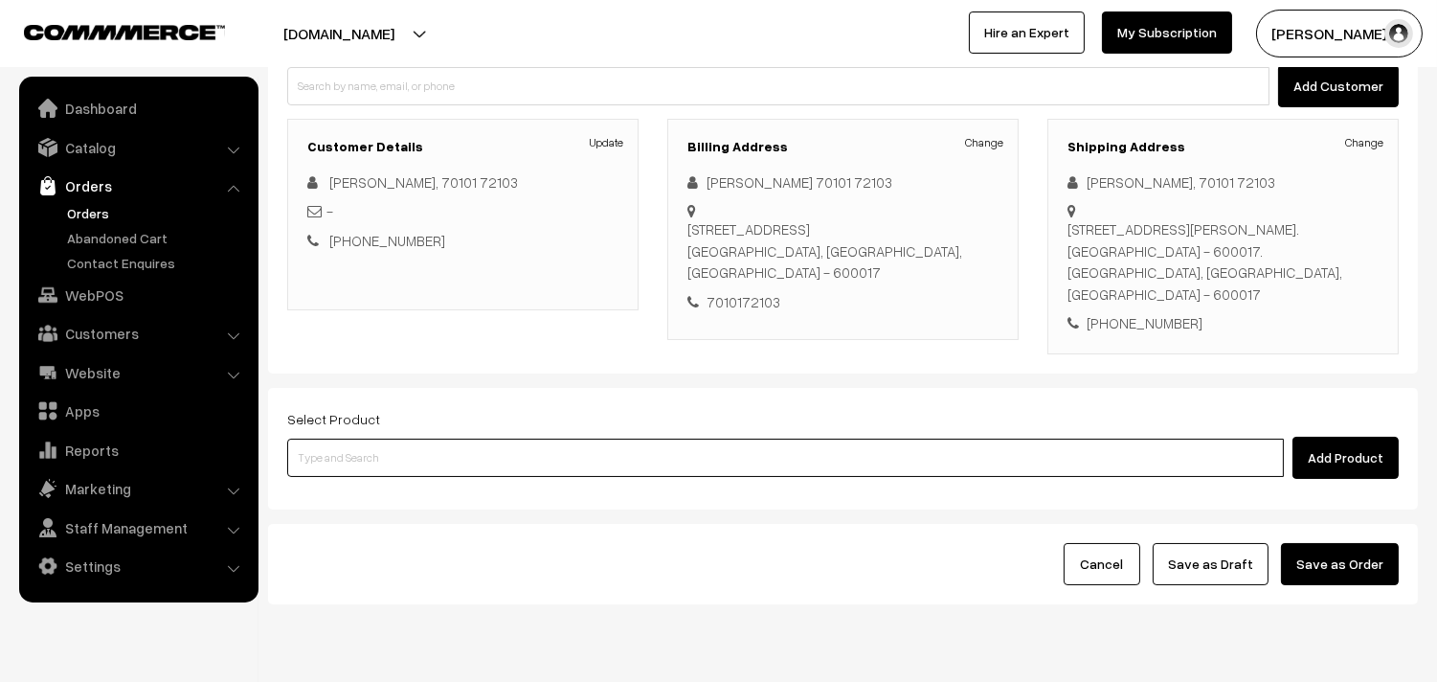
click at [544, 438] on input at bounding box center [785, 457] width 997 height 38
click at [697, 446] on input at bounding box center [785, 457] width 997 height 38
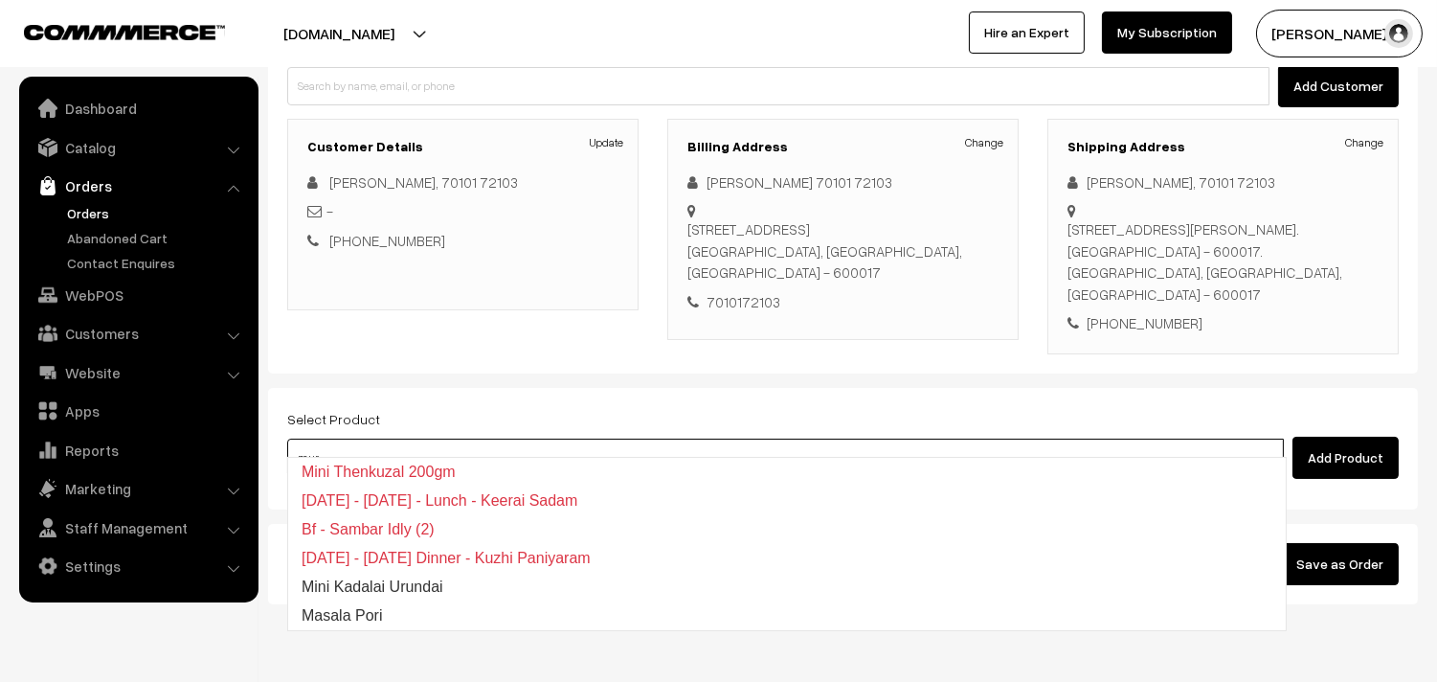
type input "muru"
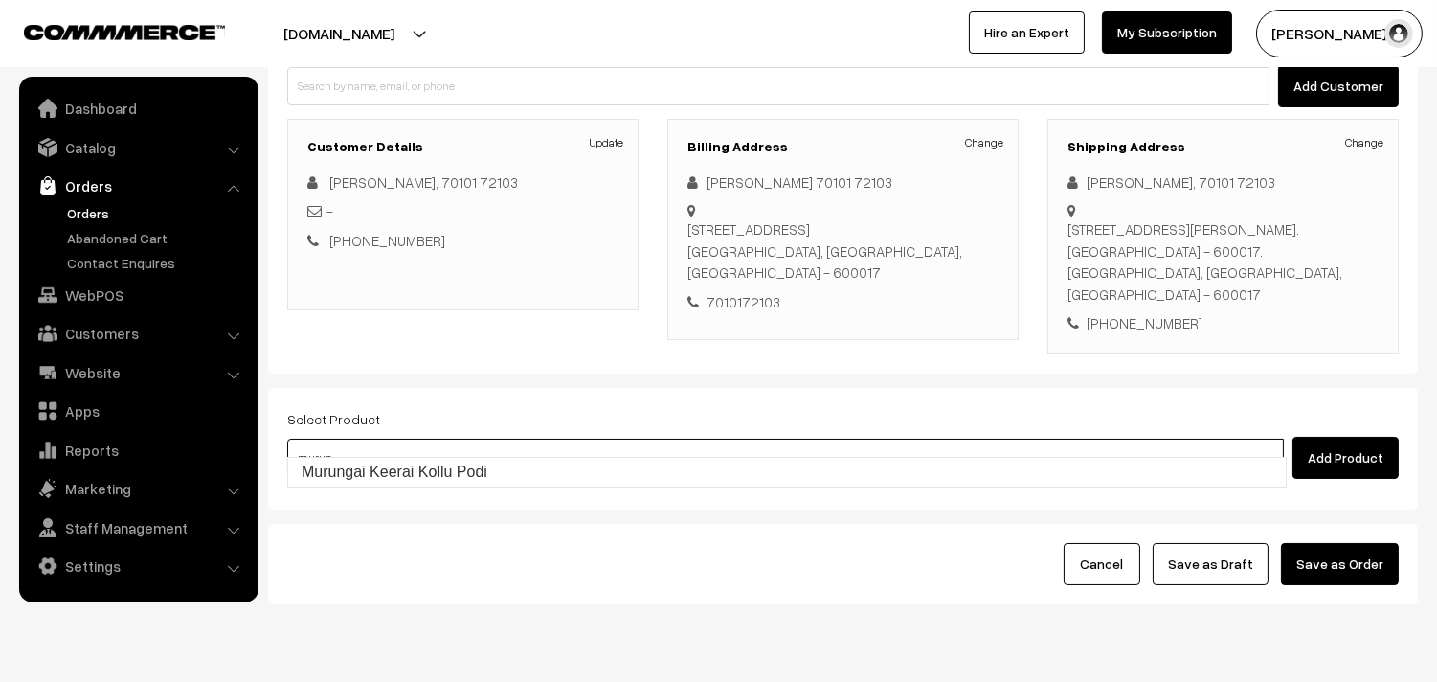
type input "Murungai Keerai Kollu Podi"
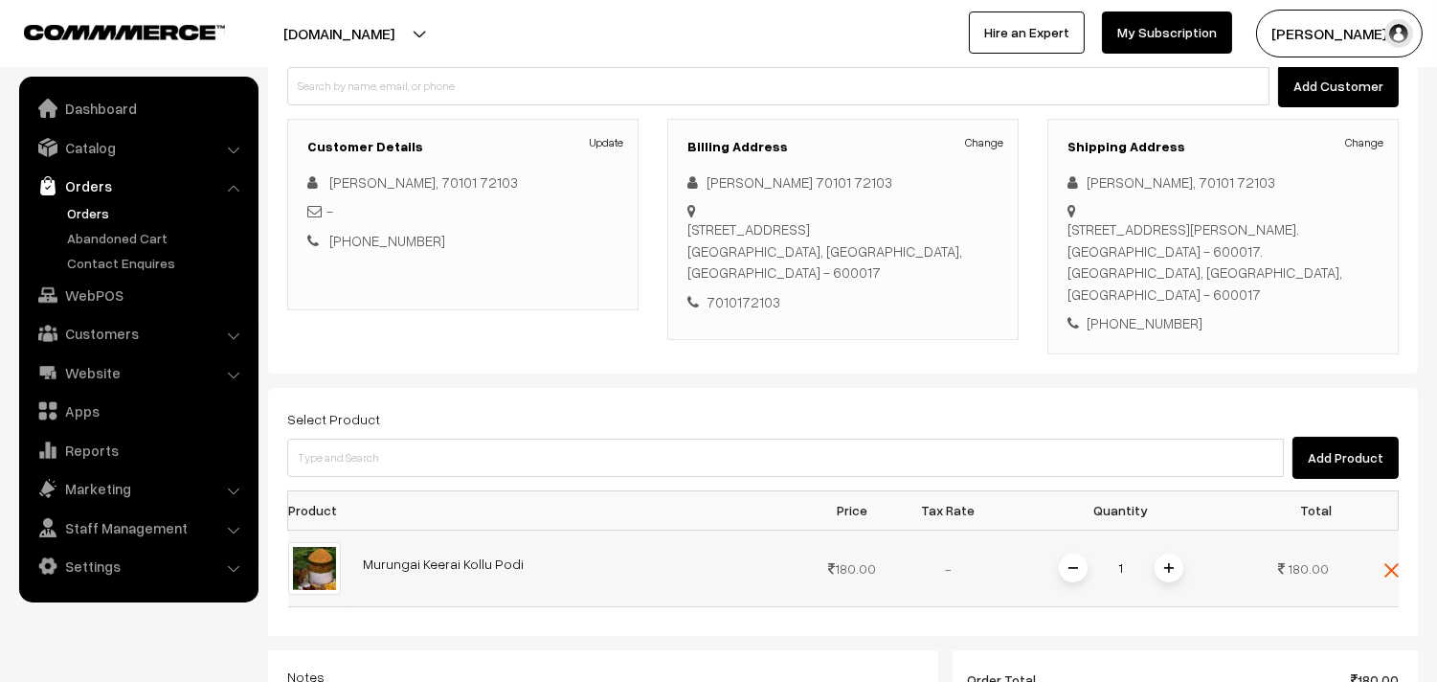
click at [1168, 553] on span at bounding box center [1168, 567] width 29 height 29
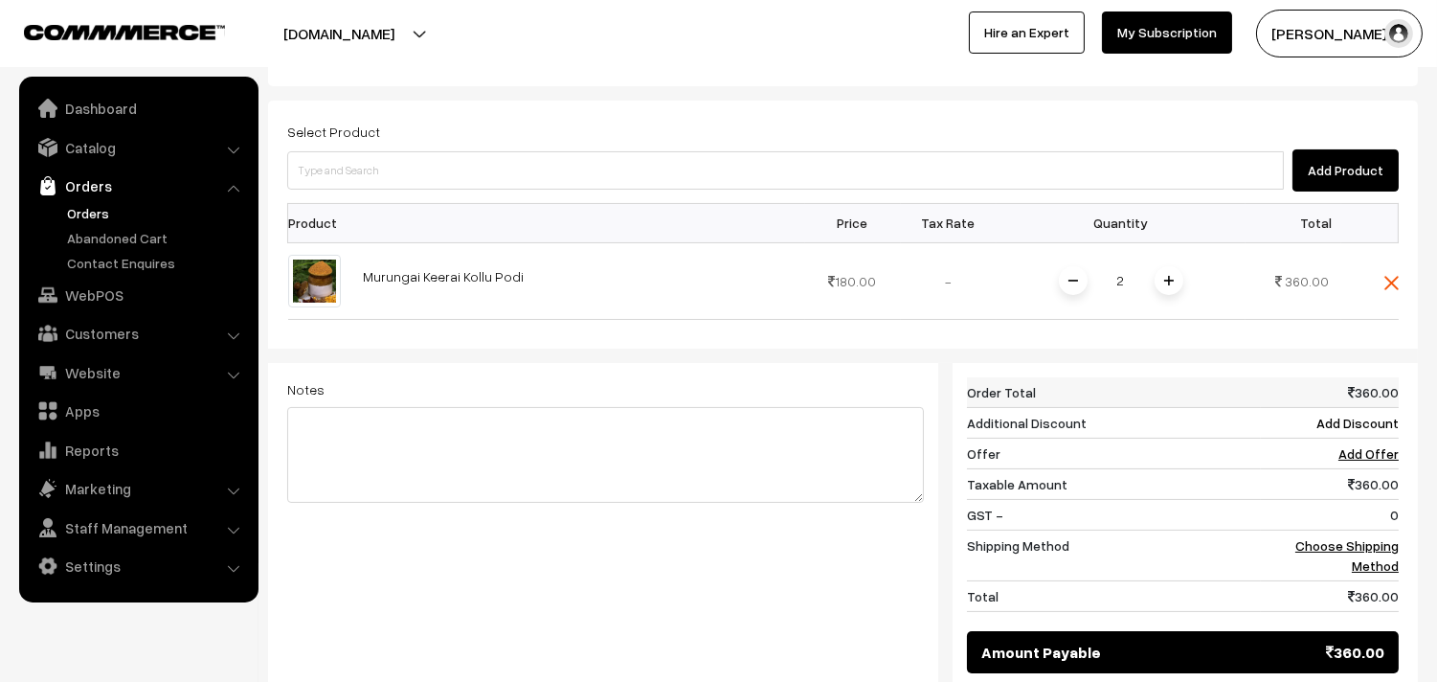
scroll to position [720, 0]
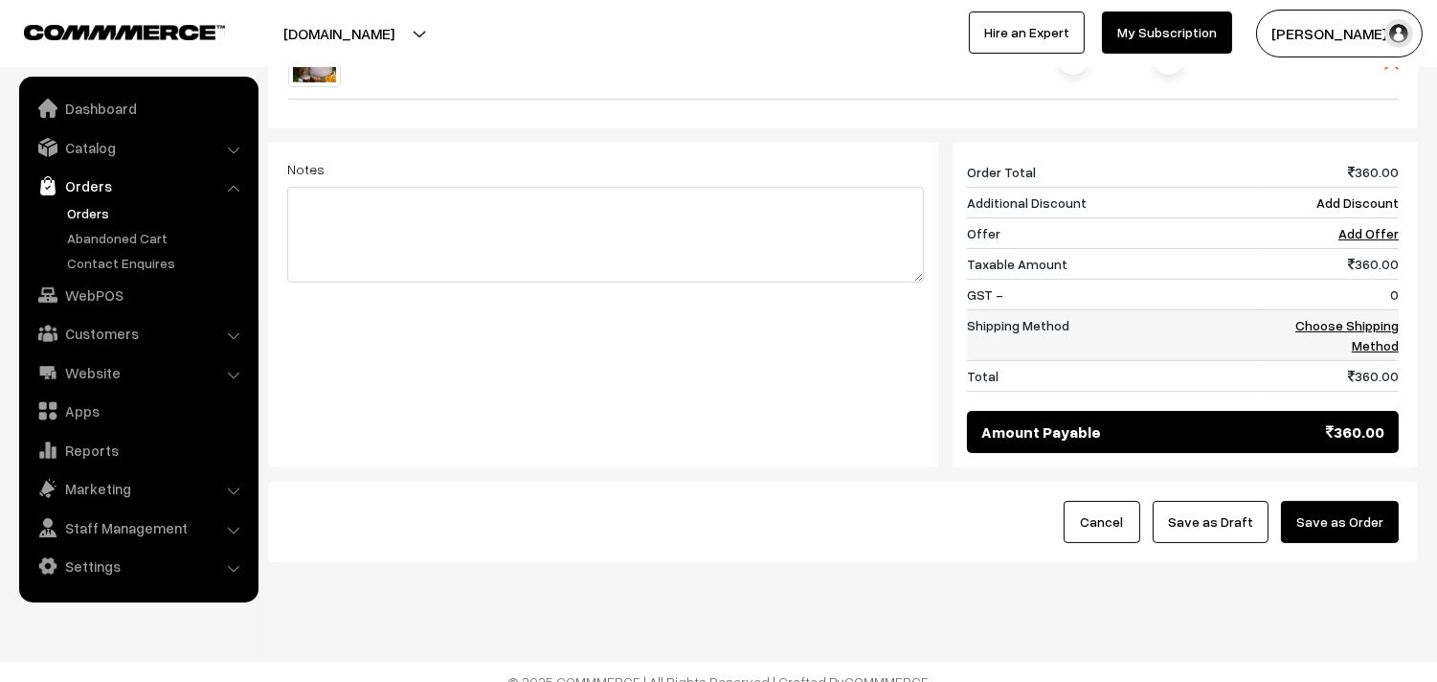
click at [1382, 317] on link "Choose Shipping Method" at bounding box center [1346, 335] width 103 height 36
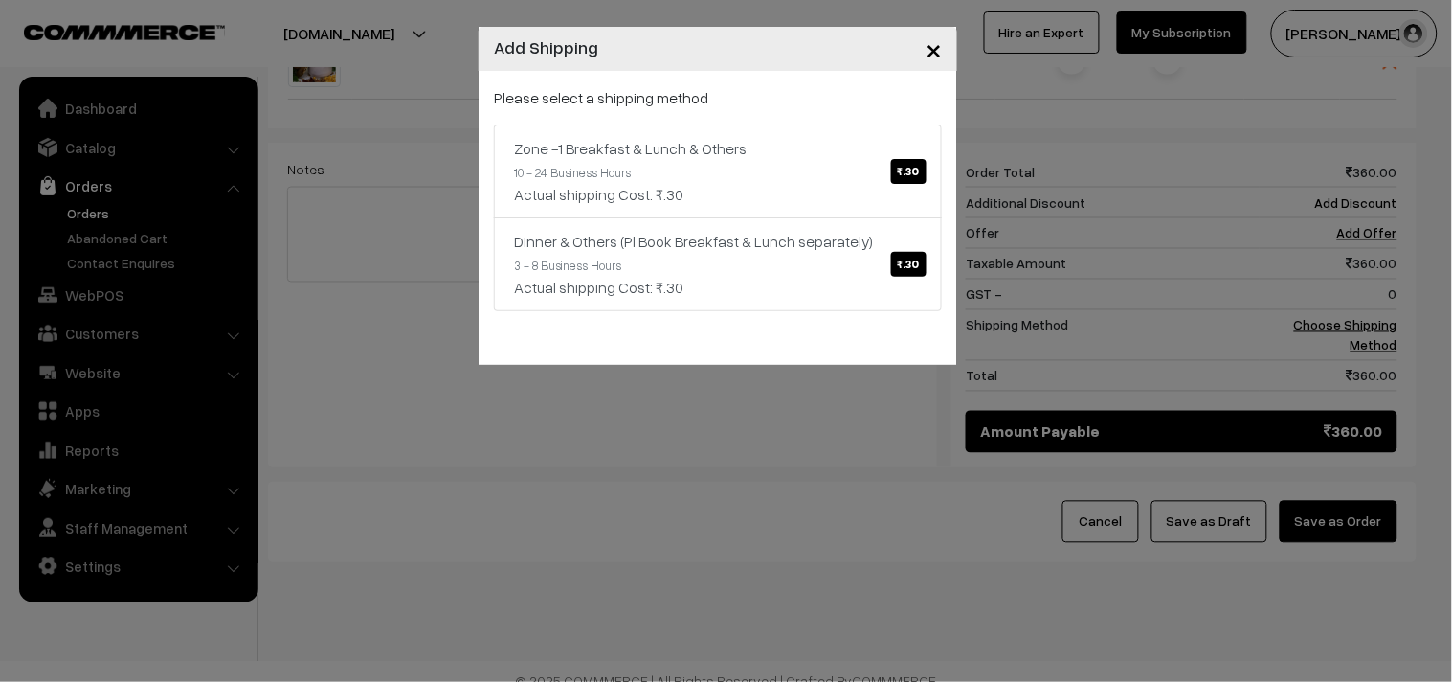
click at [823, 169] on link "Zone -1 Breakfast & Lunch & Others ₹.30 10 - 24 Business Hours Actual shipping …" at bounding box center [718, 171] width 448 height 94
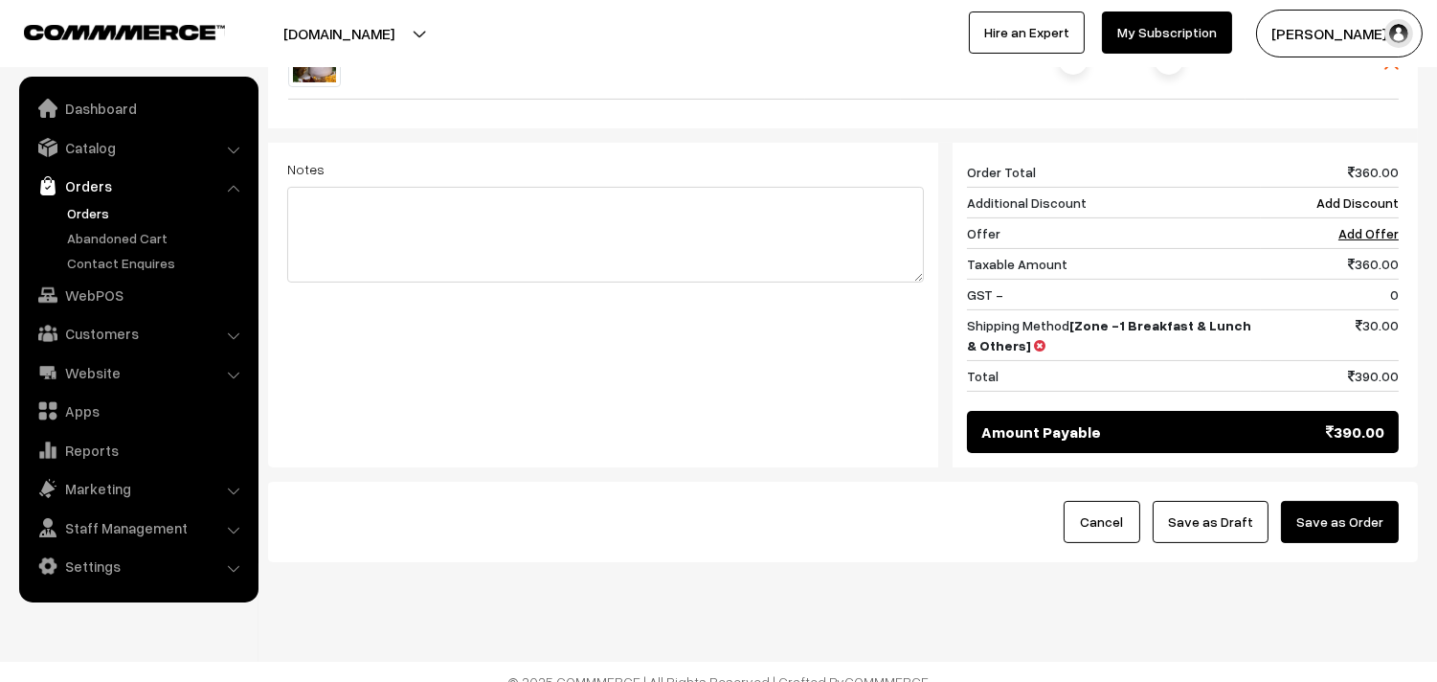
drag, startPoint x: 1209, startPoint y: 495, endPoint x: 1116, endPoint y: 538, distance: 102.4
click at [1210, 501] on button "Save as Draft" at bounding box center [1211, 522] width 116 height 42
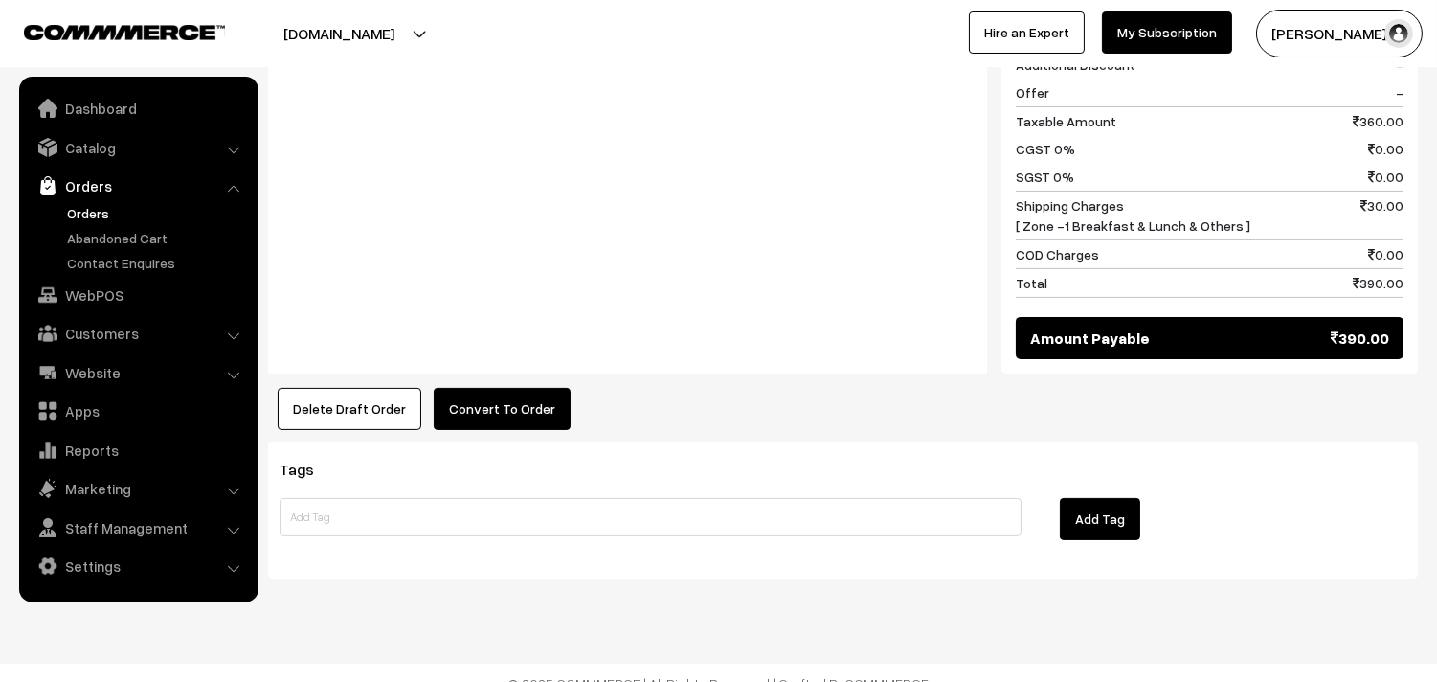
click at [481, 388] on button "Convert To Order" at bounding box center [502, 409] width 137 height 42
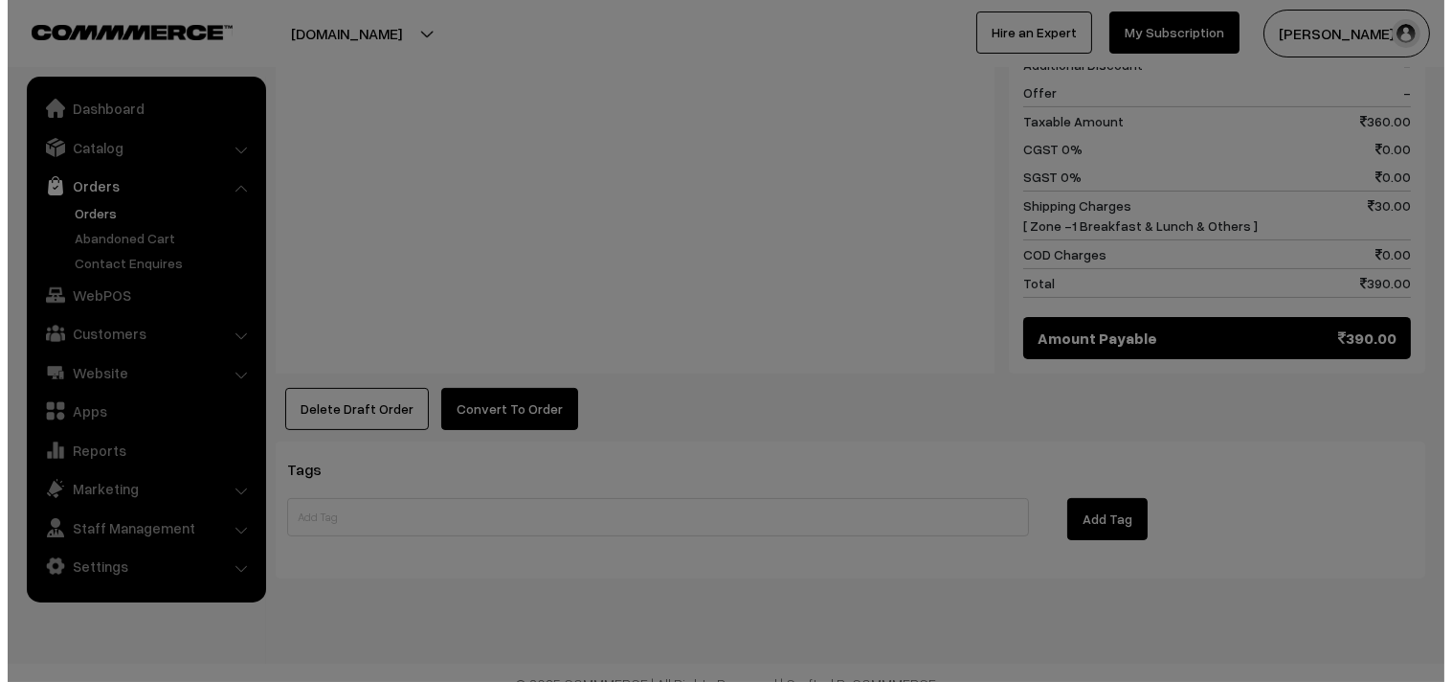
scroll to position [915, 0]
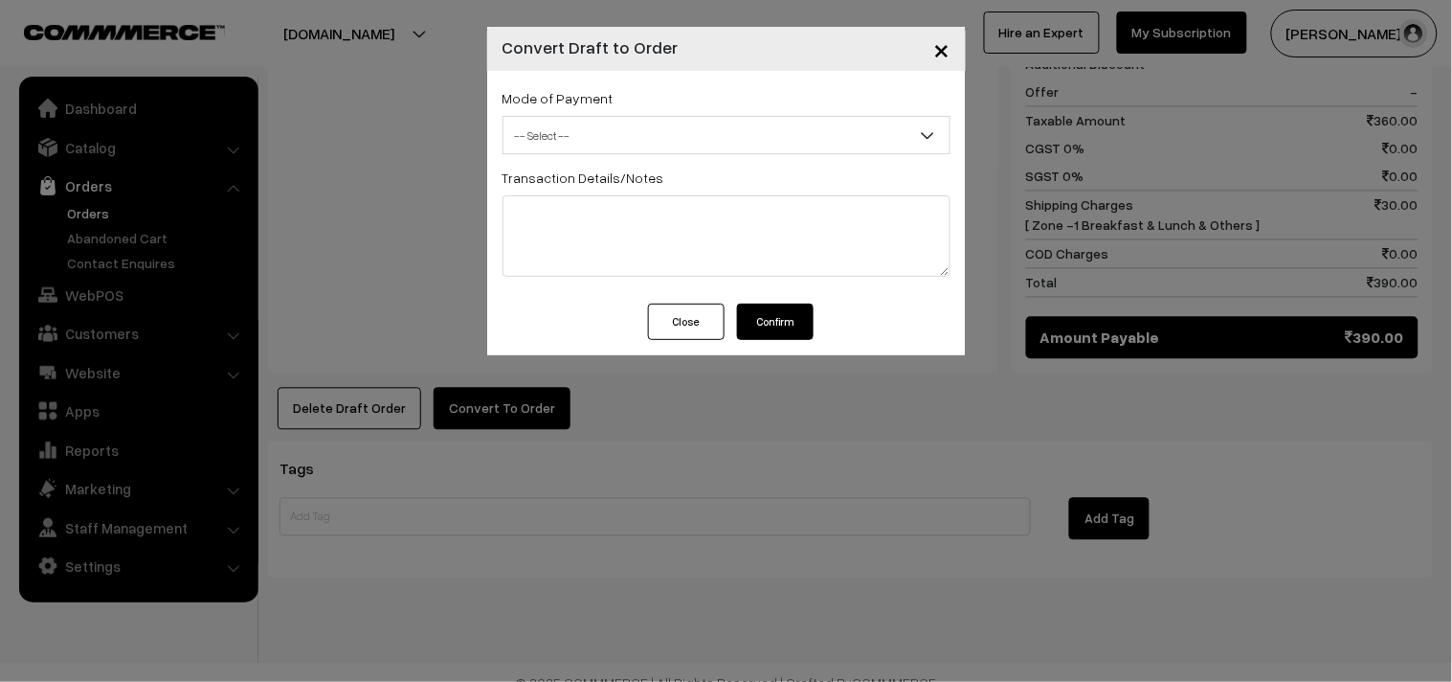
click at [576, 147] on span "-- Select --" at bounding box center [727, 136] width 446 height 34
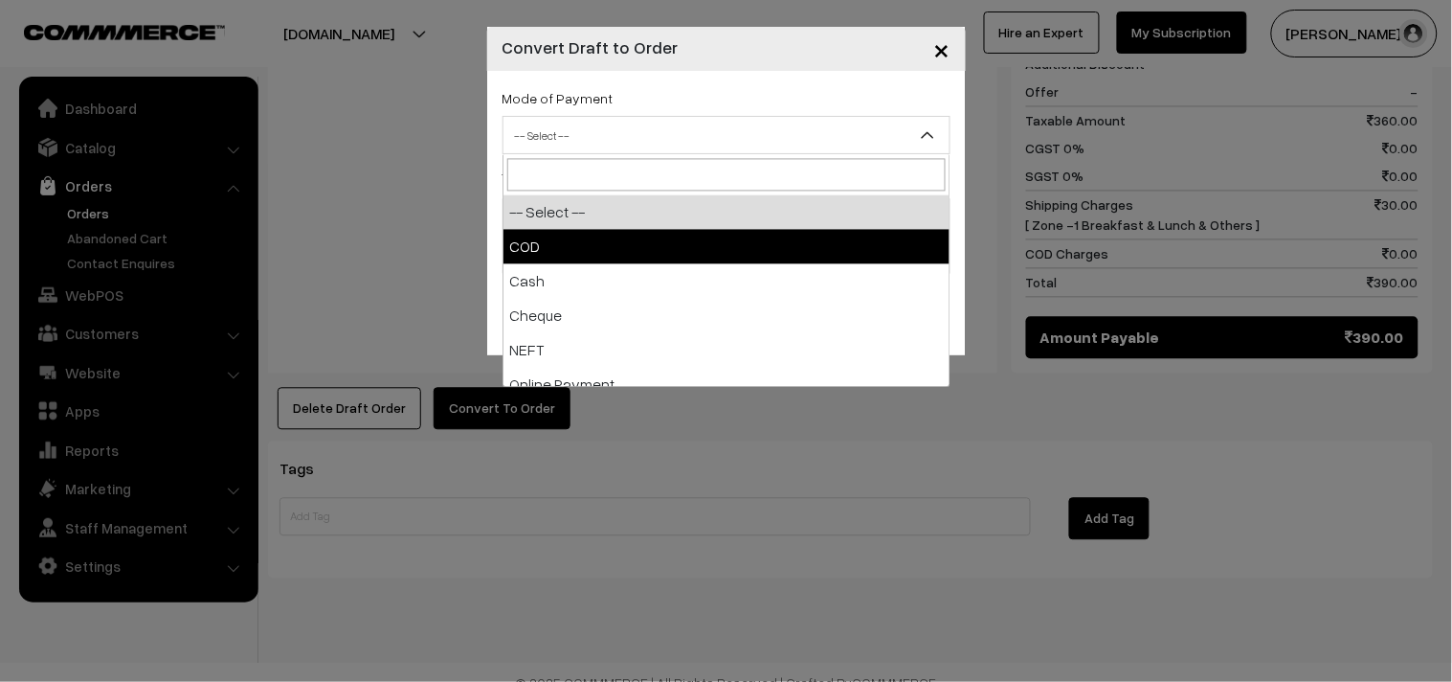
select select "1"
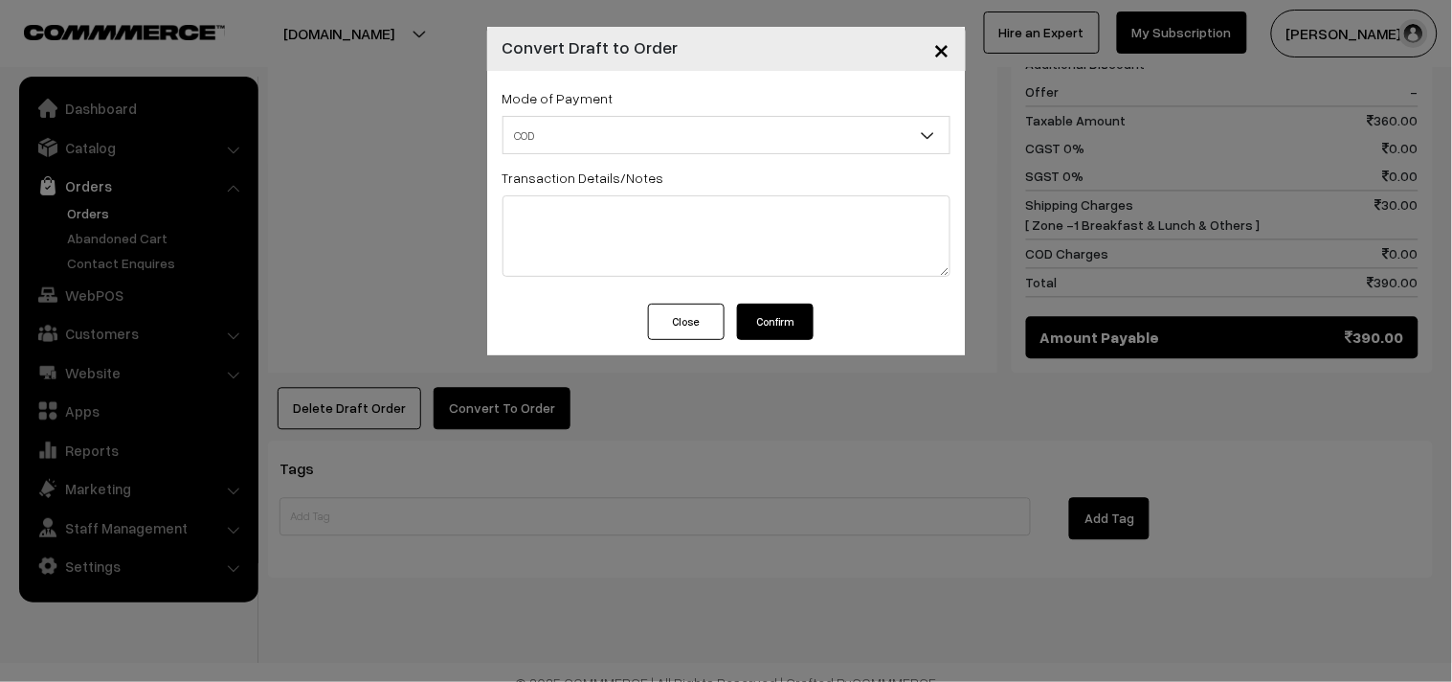
click at [764, 321] on button "Confirm" at bounding box center [775, 321] width 77 height 36
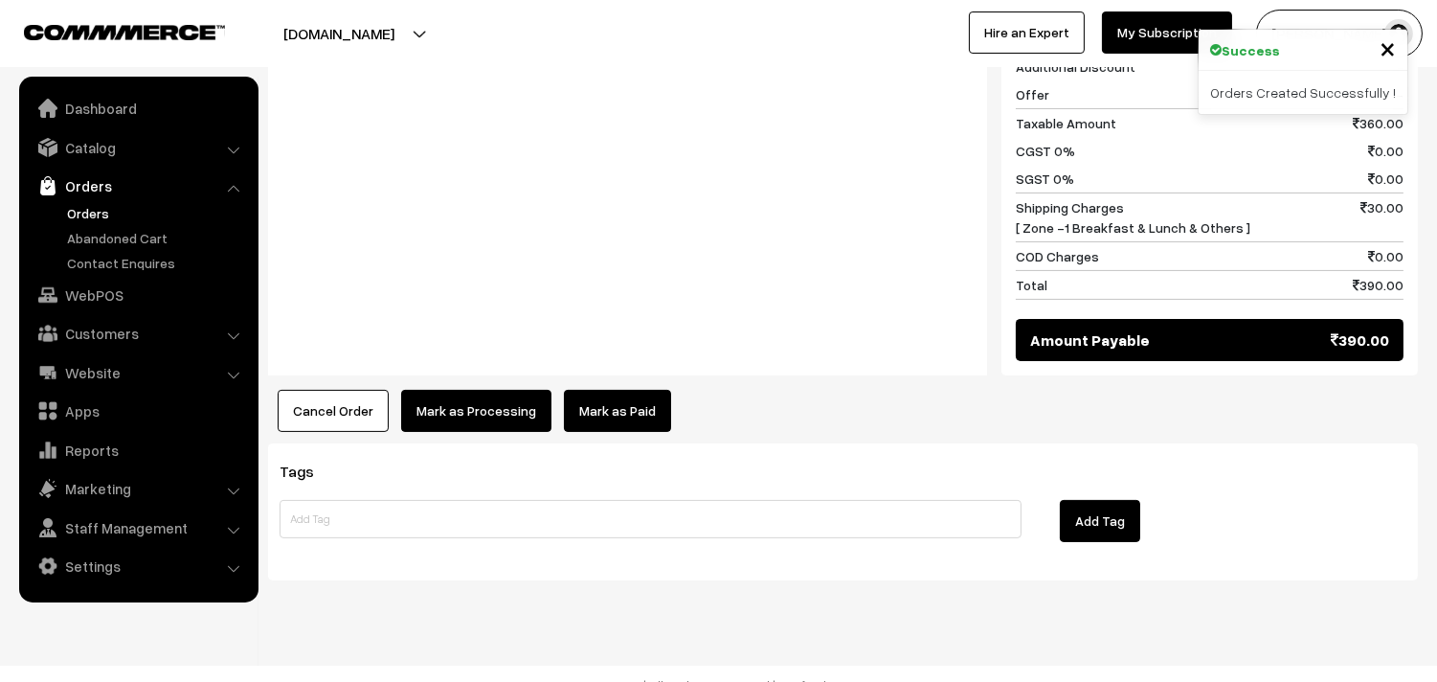
click at [465, 390] on button "Mark as Processing" at bounding box center [476, 411] width 150 height 42
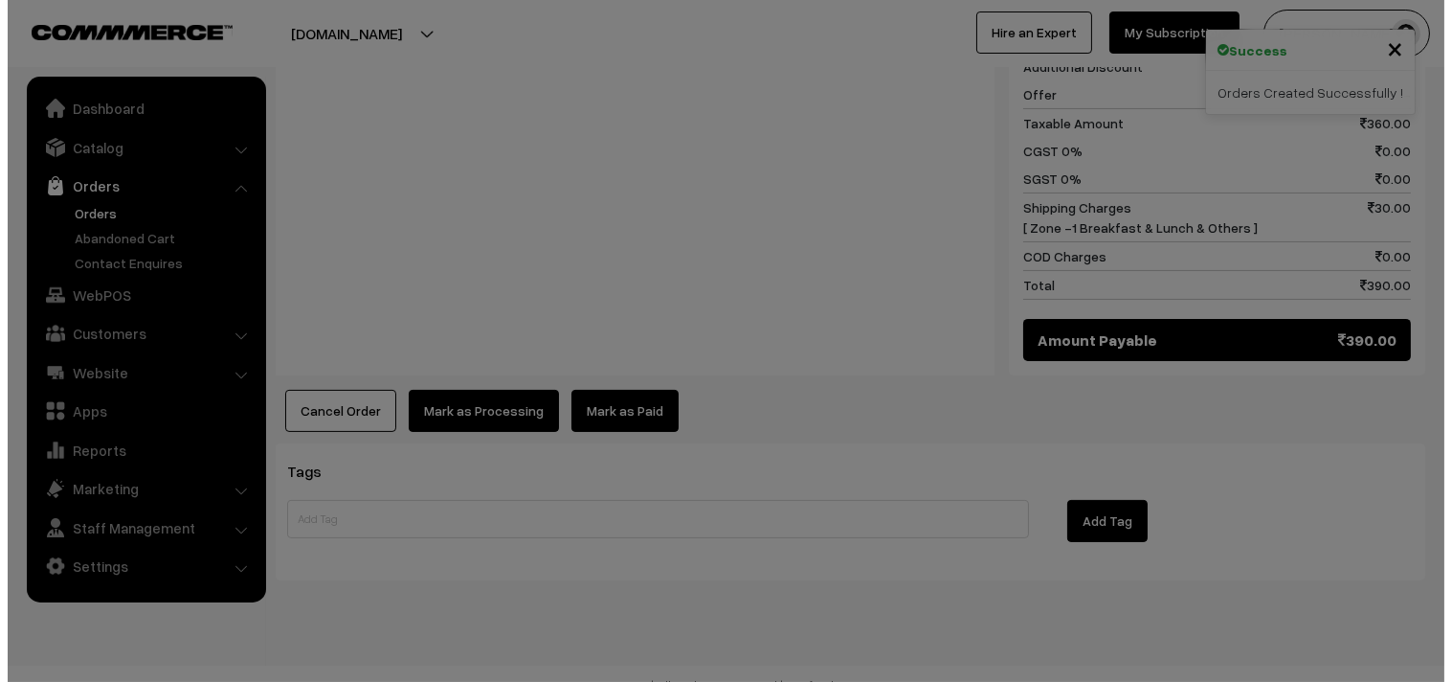
scroll to position [913, 0]
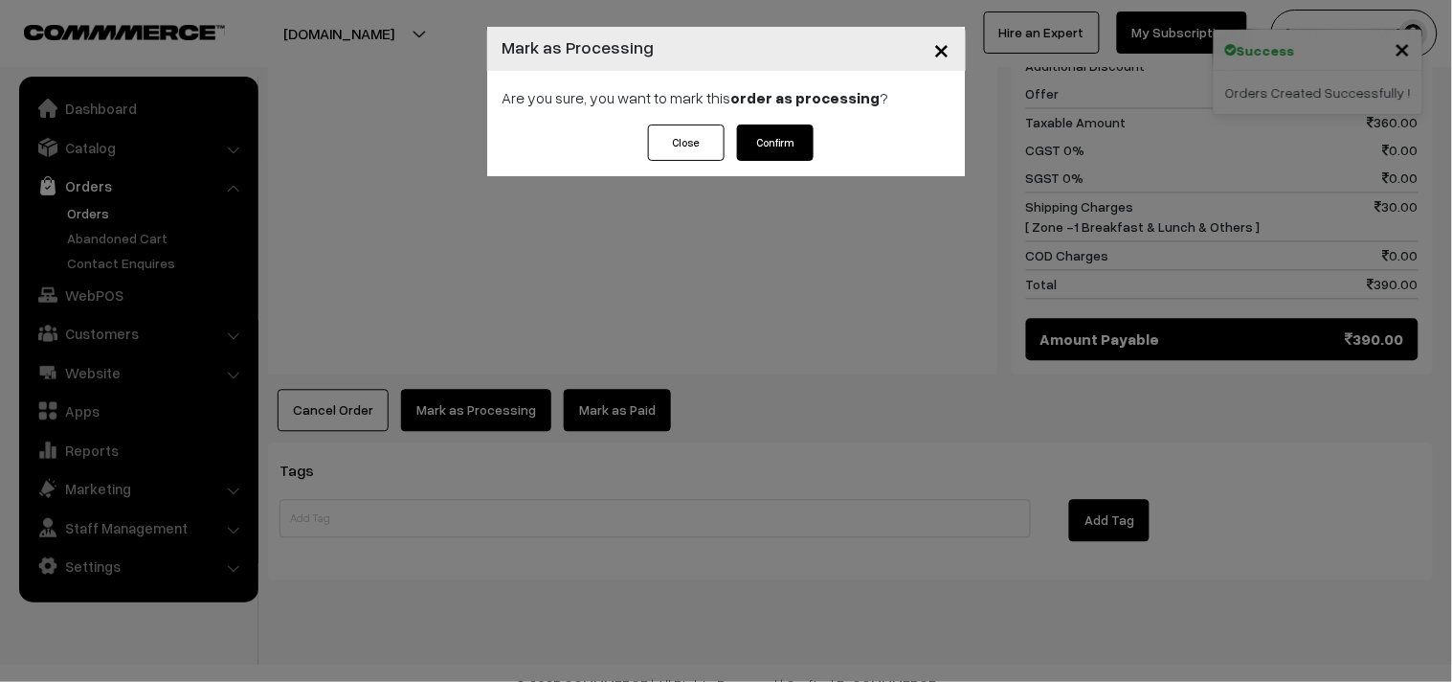
click at [796, 149] on button "Confirm" at bounding box center [775, 142] width 77 height 36
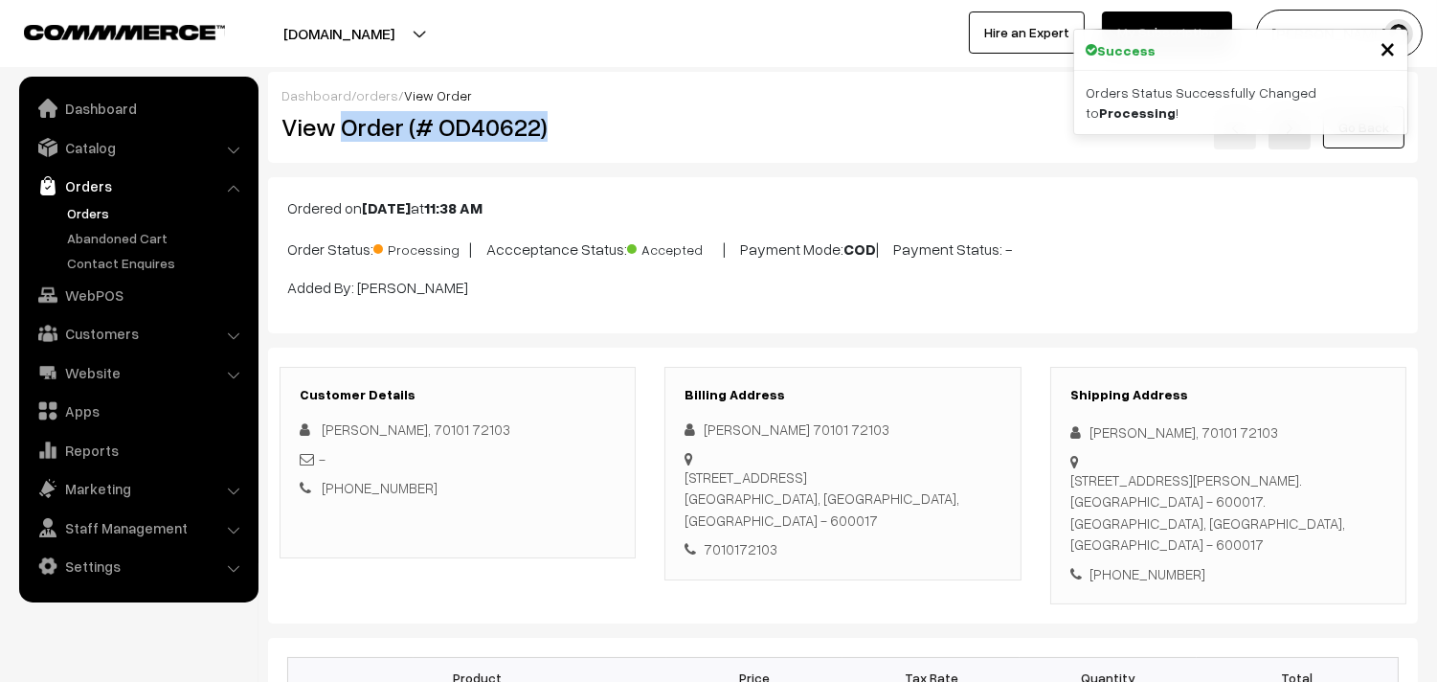
copy h2 "Order (# OD40622)"
drag, startPoint x: 338, startPoint y: 125, endPoint x: 585, endPoint y: 132, distance: 247.1
click at [608, 113] on h2 "View Order (# OD40622)" at bounding box center [458, 127] width 355 height 30
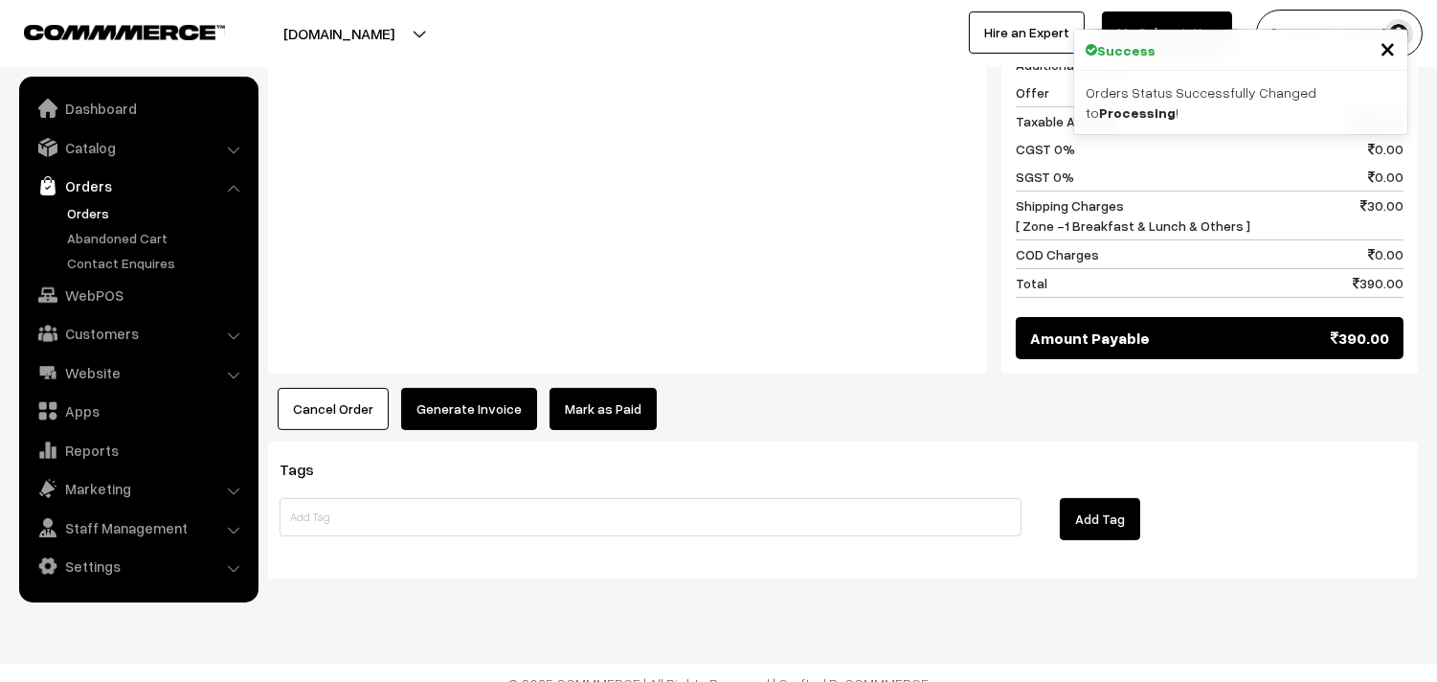
click at [432, 388] on button "Generate Invoice" at bounding box center [469, 409] width 136 height 42
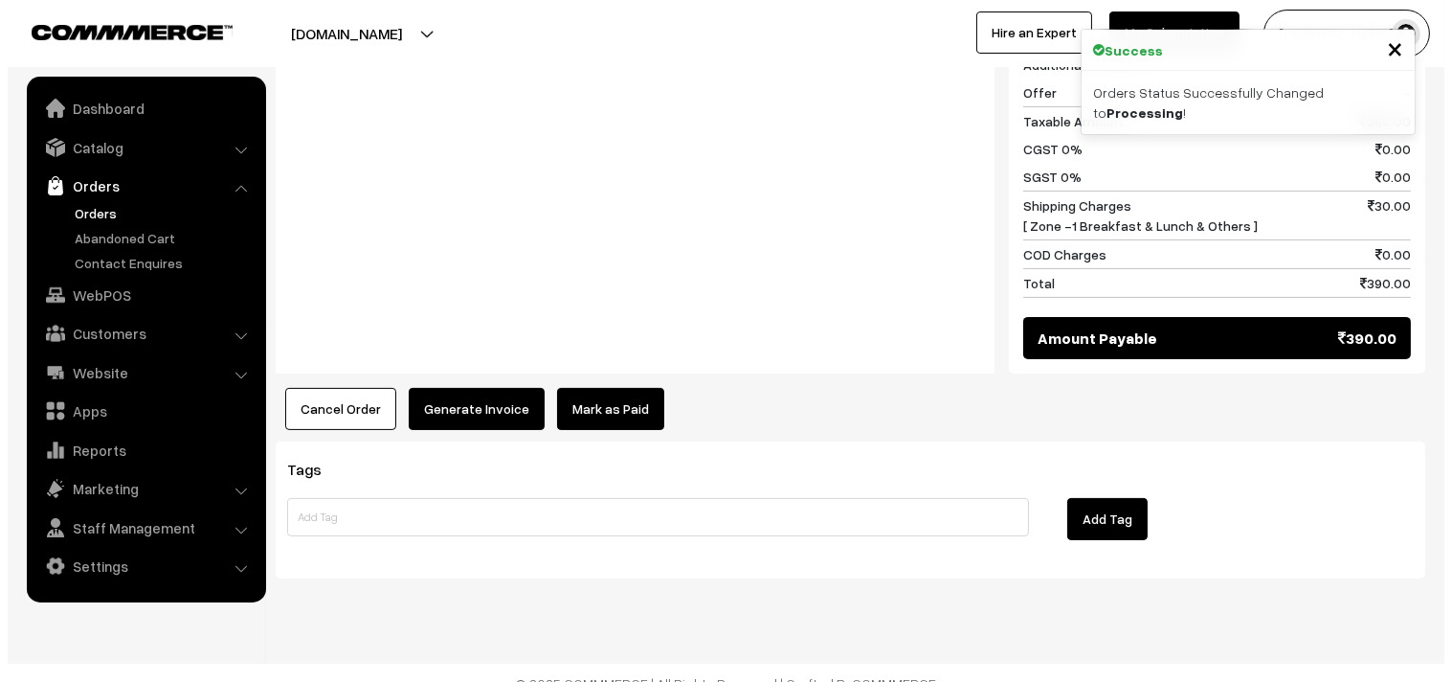
scroll to position [915, 0]
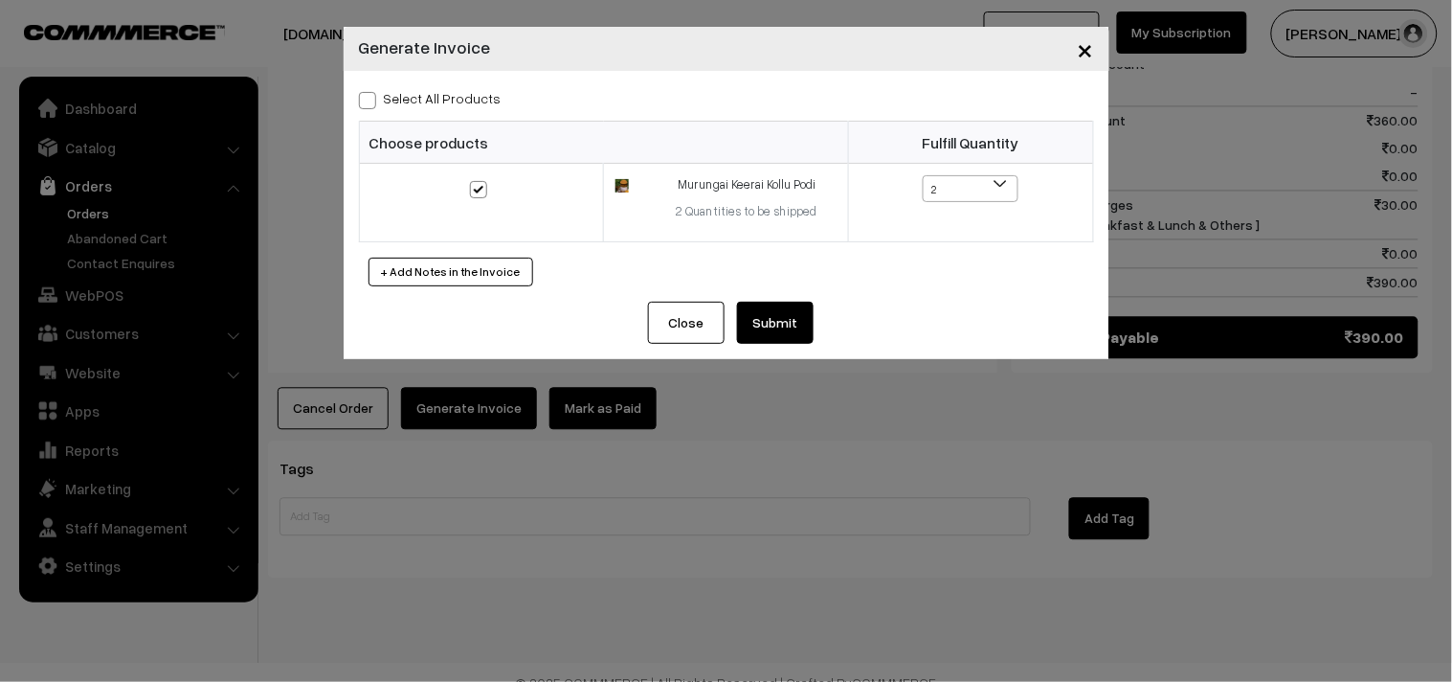
click at [436, 101] on label "Select All Products" at bounding box center [430, 98] width 143 height 20
click at [371, 101] on input "Select All Products" at bounding box center [365, 97] width 12 height 12
checkbox input "true"
click at [763, 309] on button "Submit" at bounding box center [775, 323] width 77 height 42
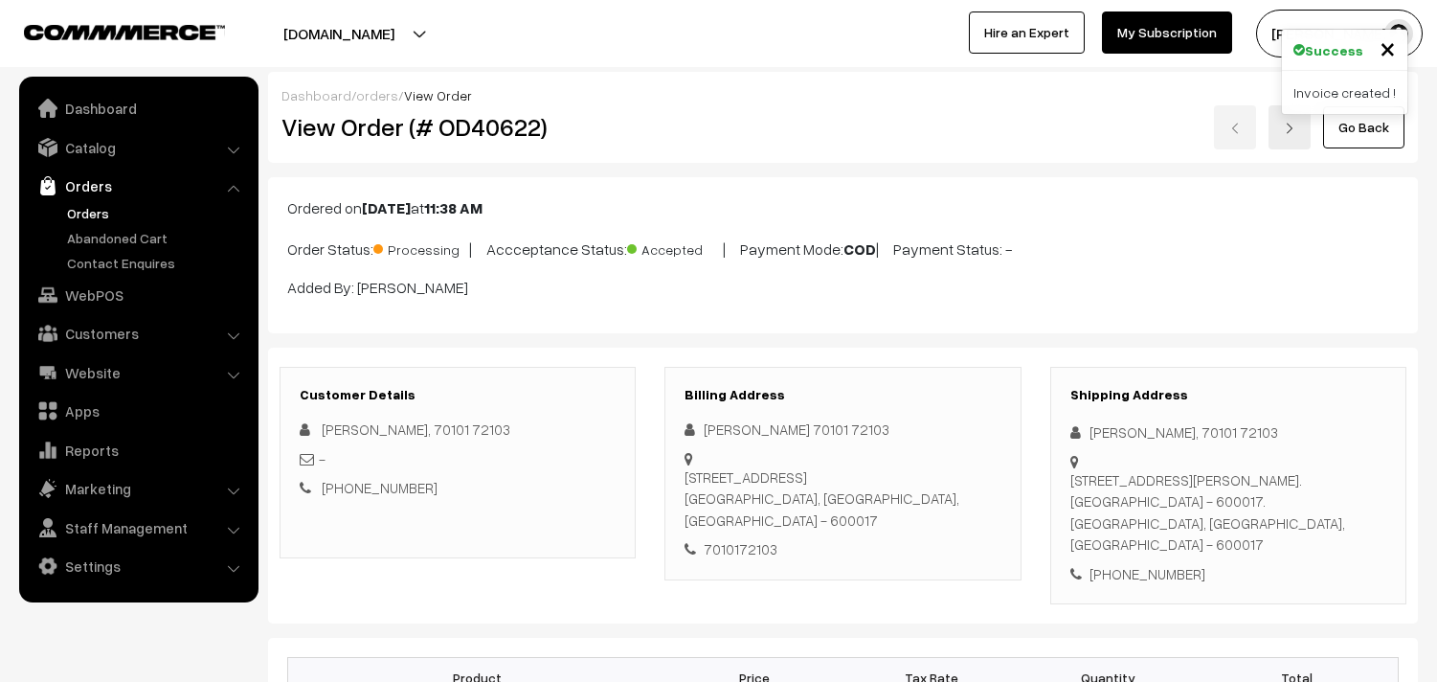
scroll to position [911, 0]
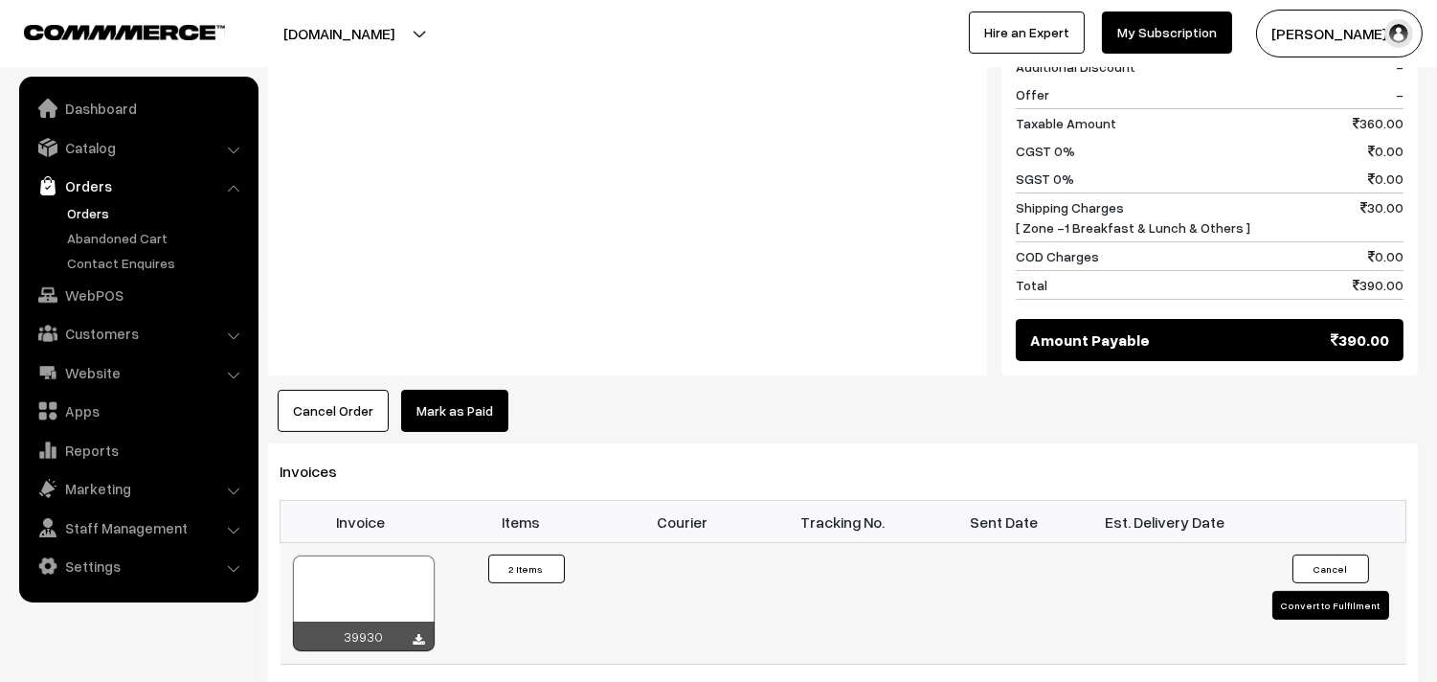
click at [413, 582] on div at bounding box center [364, 603] width 142 height 96
click at [100, 333] on link "Customers" at bounding box center [138, 333] width 228 height 34
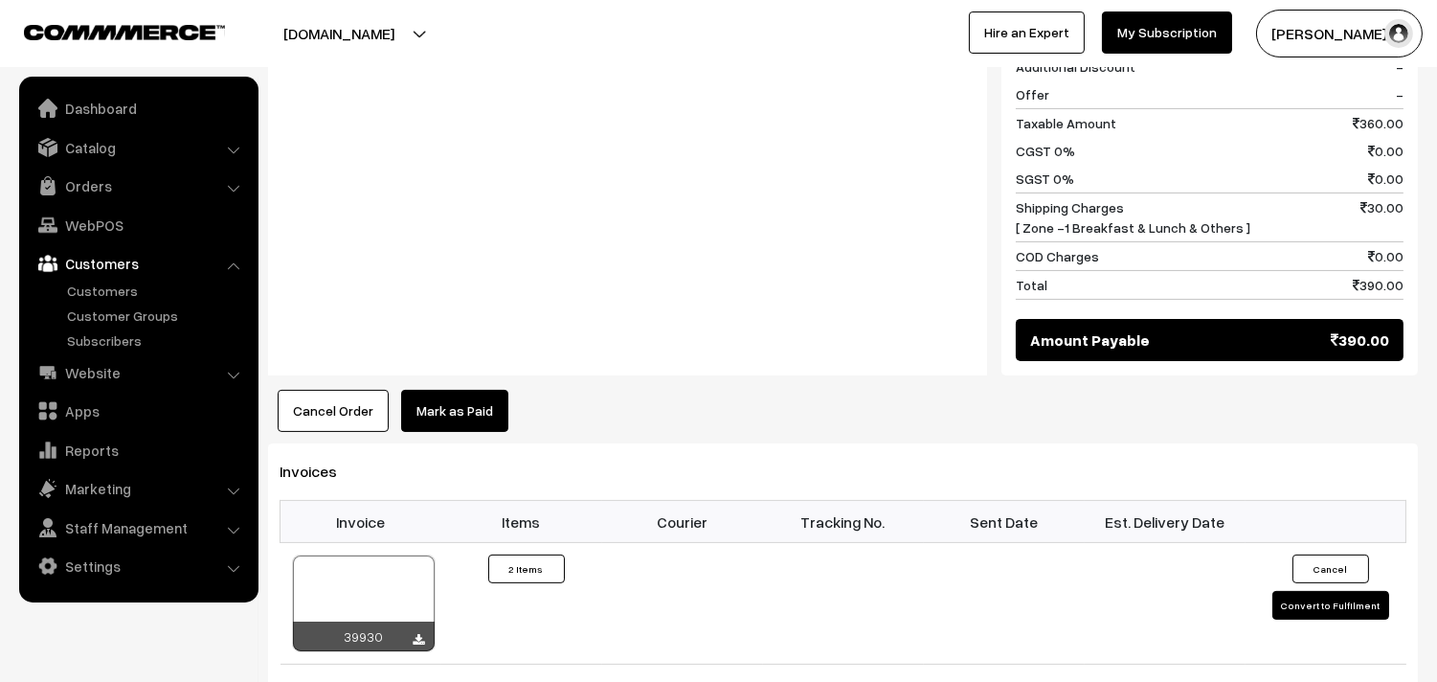
click at [121, 278] on link "Customers" at bounding box center [138, 263] width 228 height 34
click at [118, 294] on link "Customers" at bounding box center [157, 290] width 190 height 20
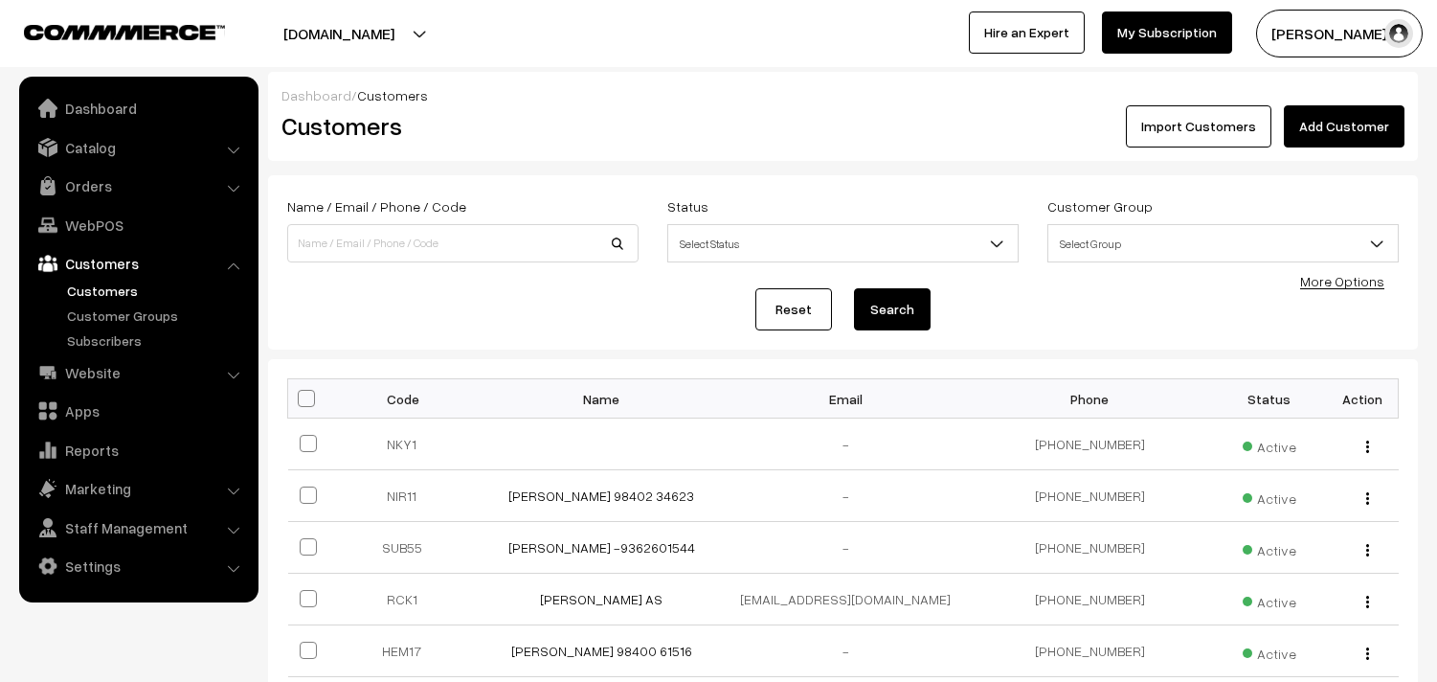
click at [349, 242] on input at bounding box center [462, 243] width 351 height 38
click at [349, 242] on input "70101 72103" at bounding box center [462, 243] width 351 height 38
type input "7010172103"
click at [854, 288] on button "Search" at bounding box center [892, 309] width 77 height 42
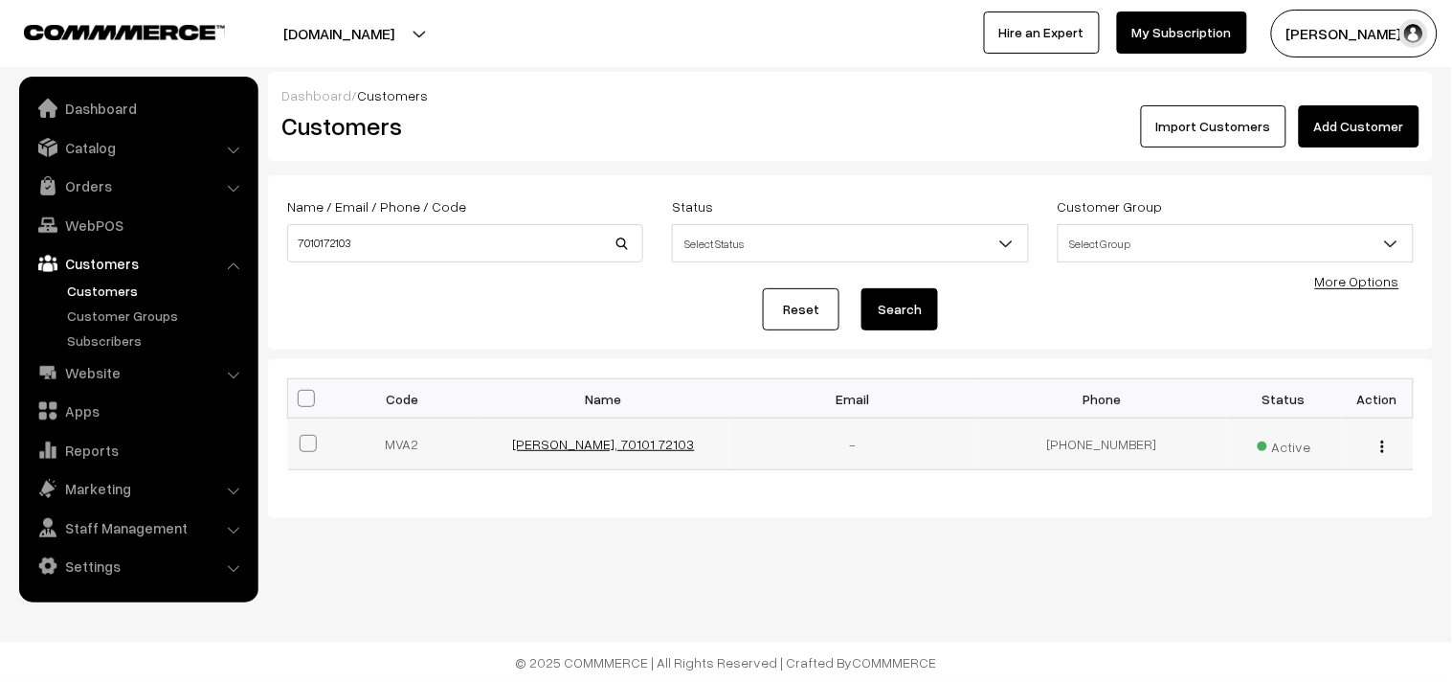
click at [637, 446] on link "[PERSON_NAME], 70101 72103" at bounding box center [604, 444] width 182 height 16
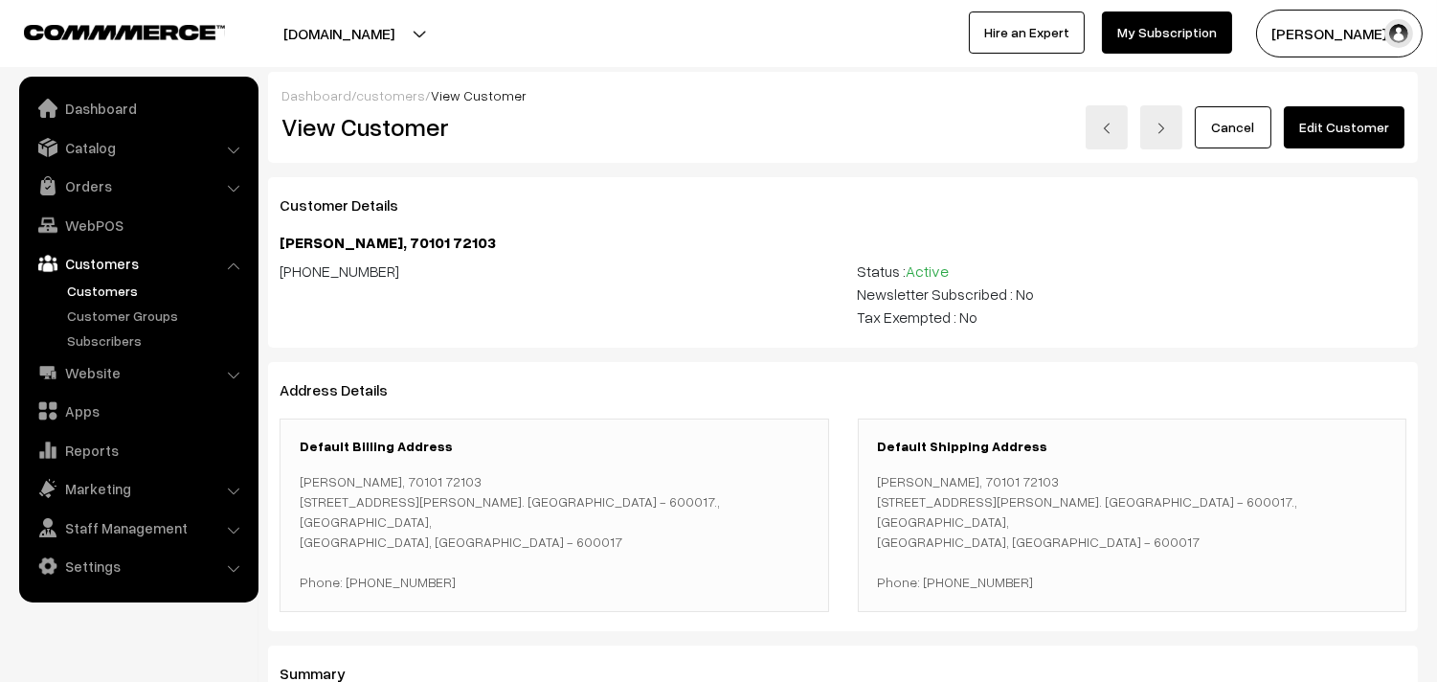
click at [1351, 137] on link "Edit Customer" at bounding box center [1344, 127] width 121 height 42
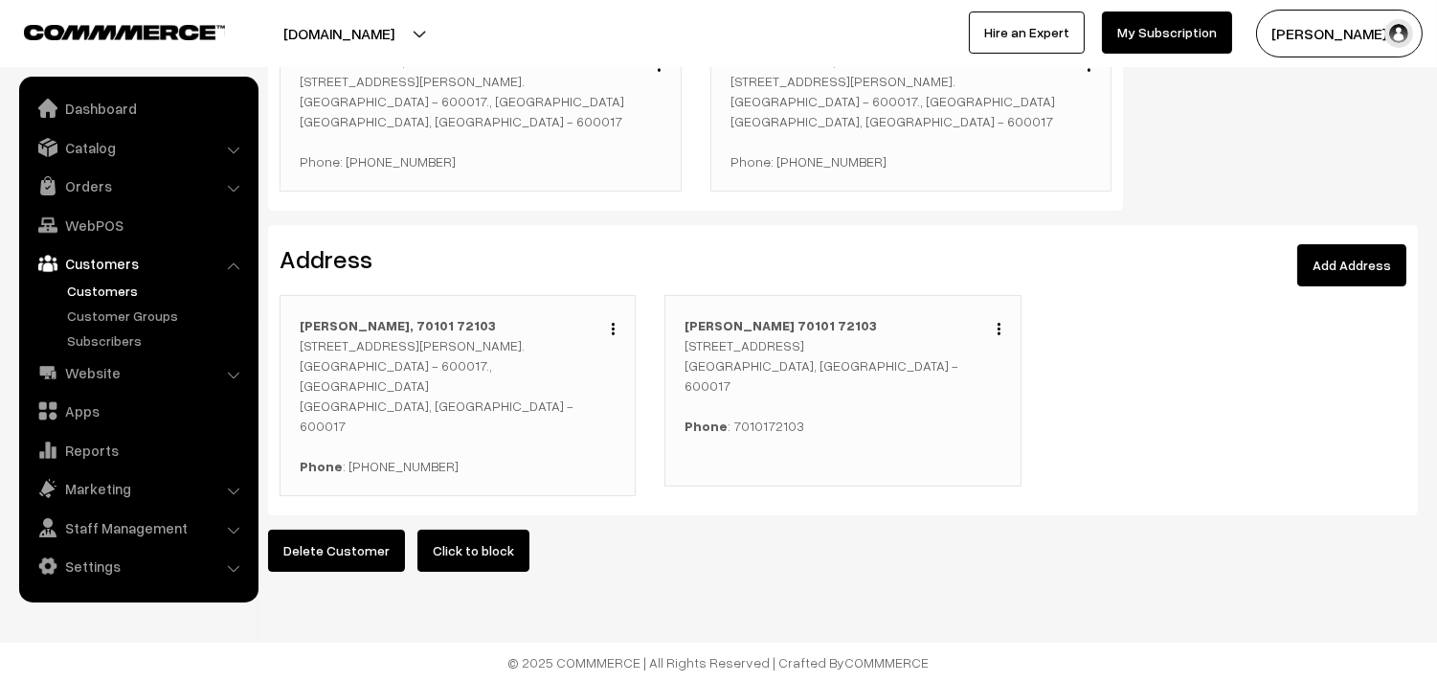
scroll to position [532, 0]
click at [611, 324] on button "button" at bounding box center [613, 328] width 5 height 15
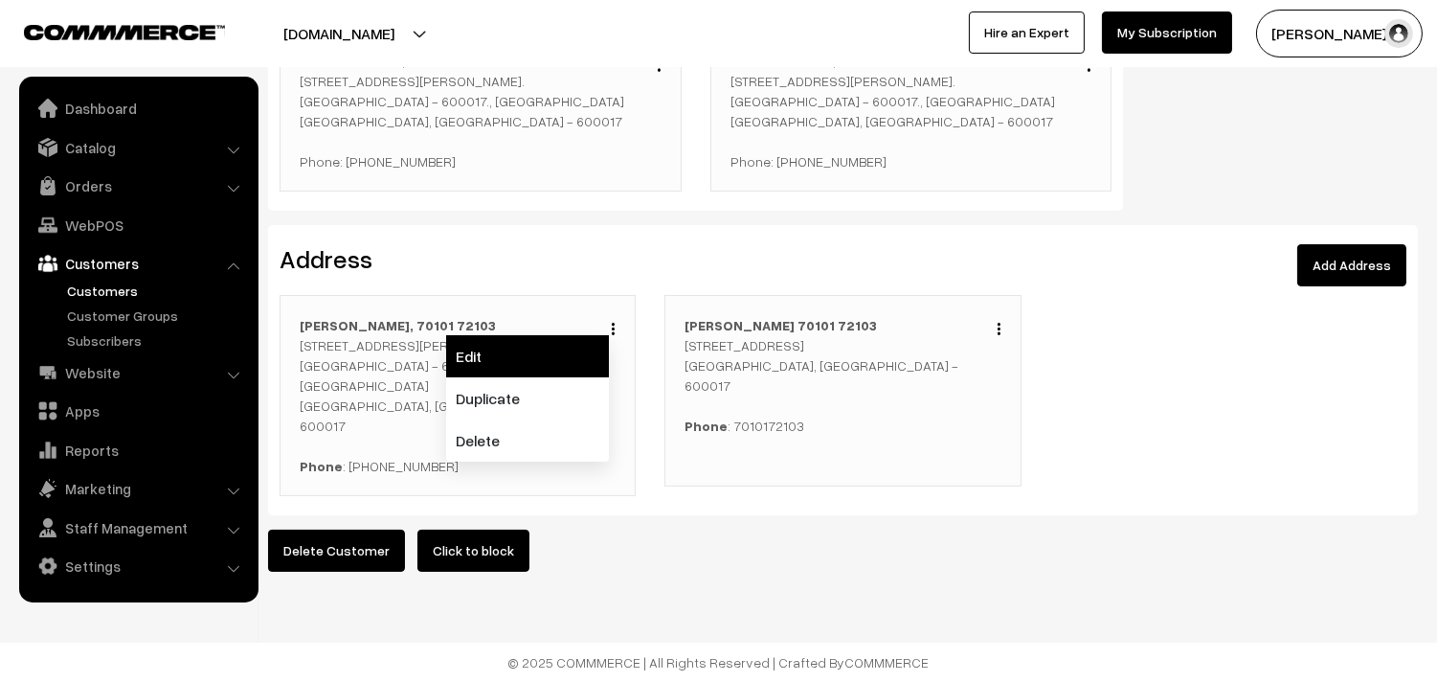
click at [488, 346] on link "Edit" at bounding box center [527, 356] width 163 height 42
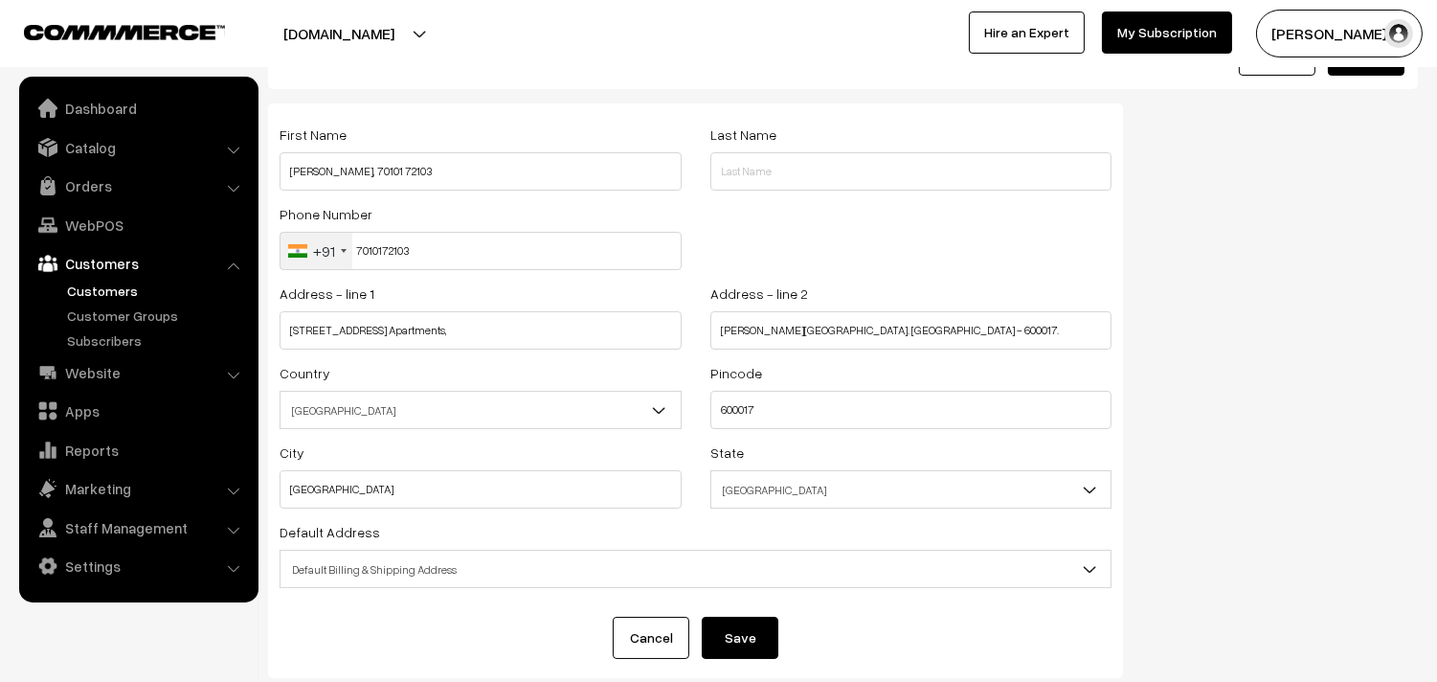
scroll to position [106, 0]
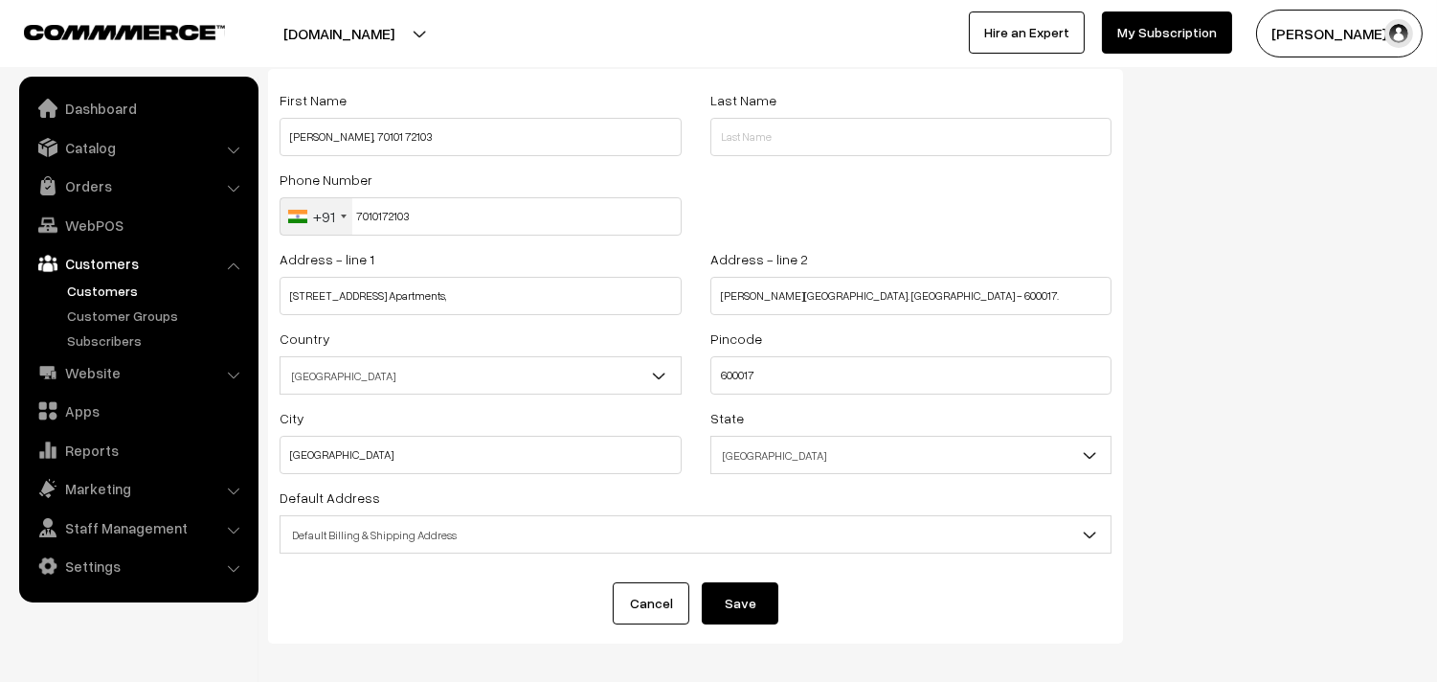
click at [378, 547] on span "Default Billing & Shipping Address" at bounding box center [695, 535] width 830 height 34
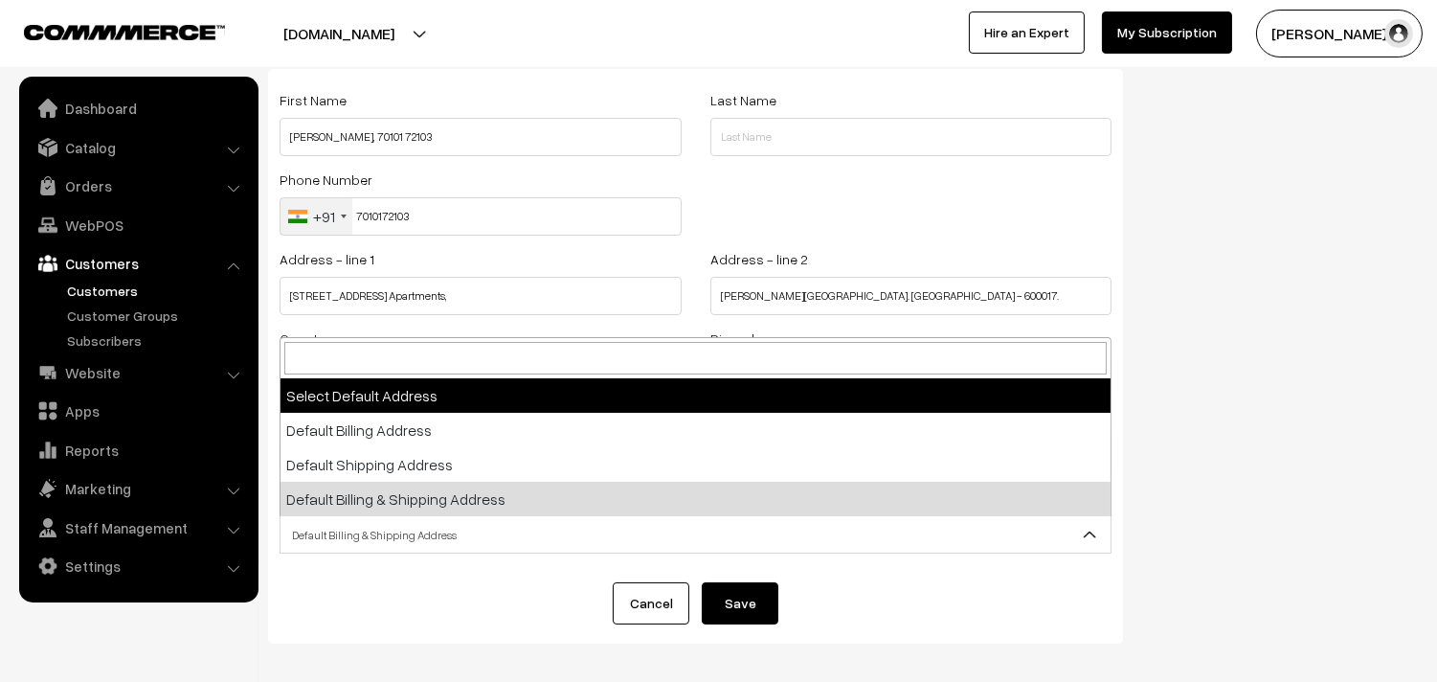
select select "0"
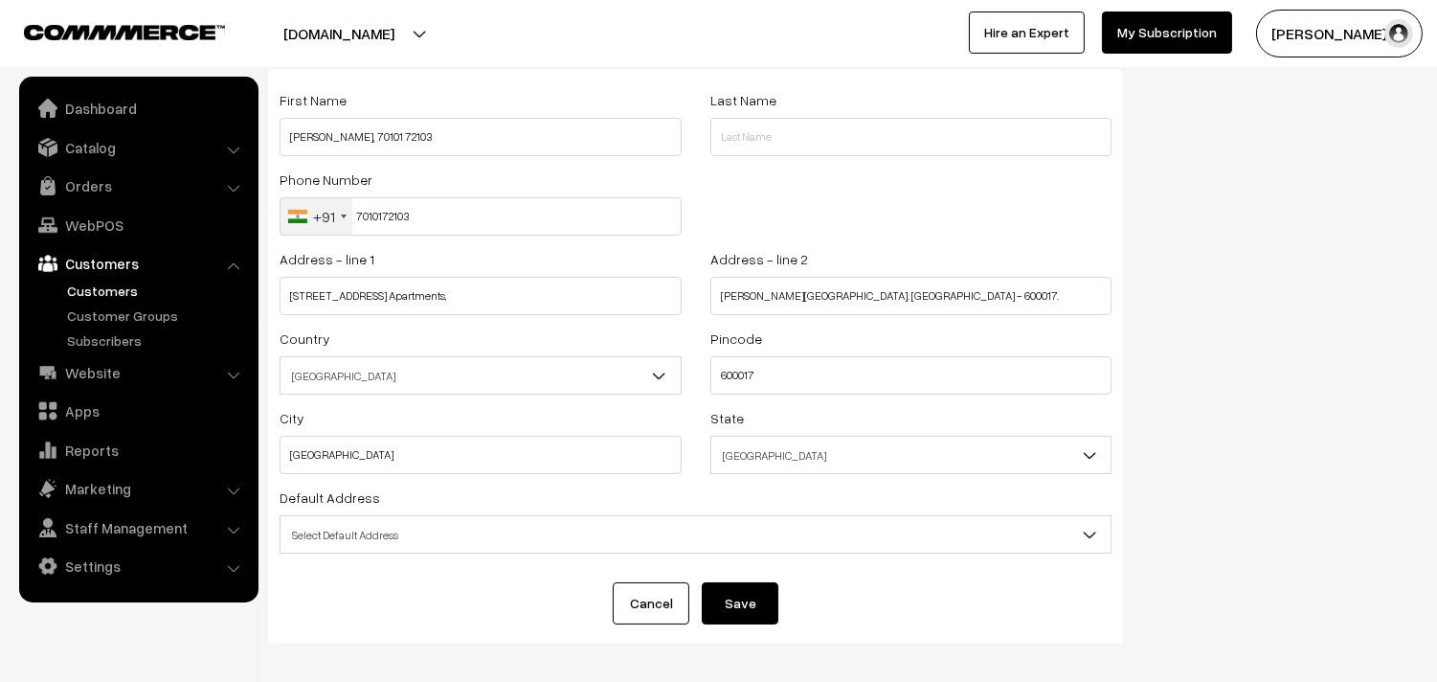
click at [724, 606] on button "Save" at bounding box center [740, 603] width 77 height 42
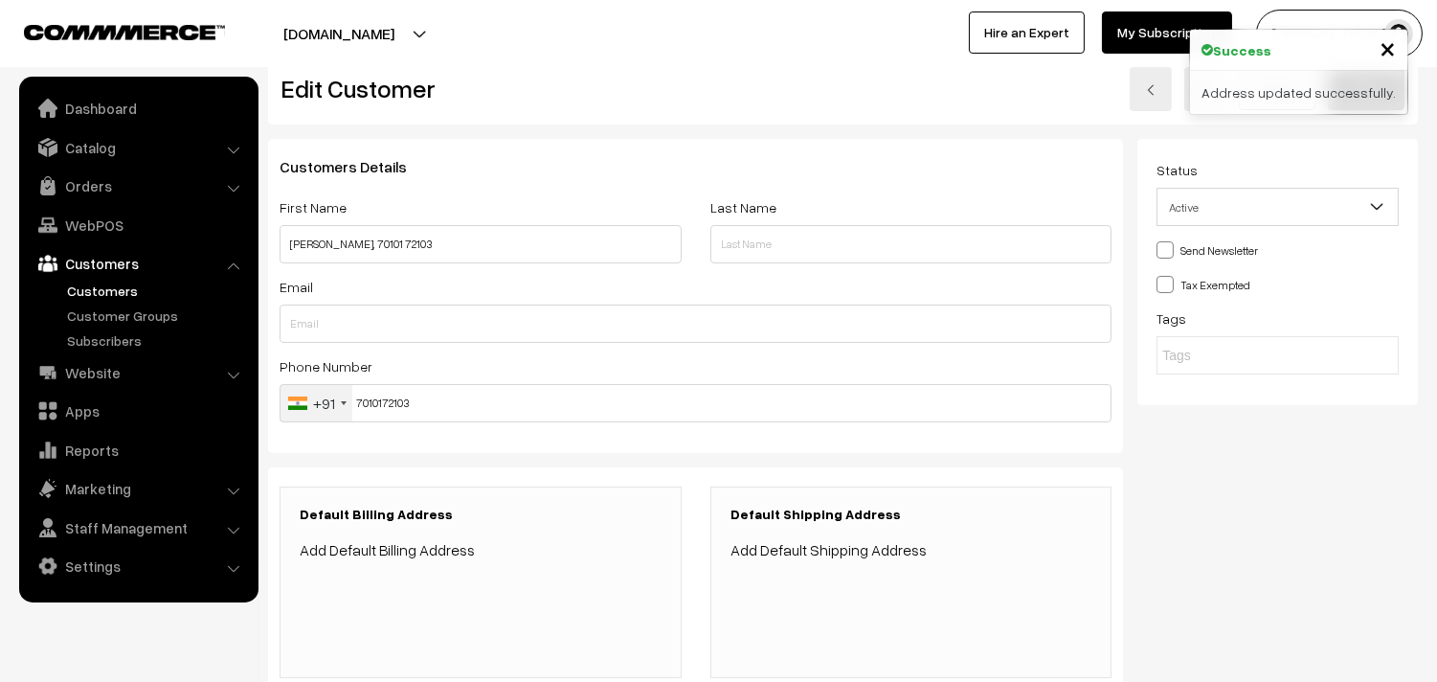
scroll to position [530, 0]
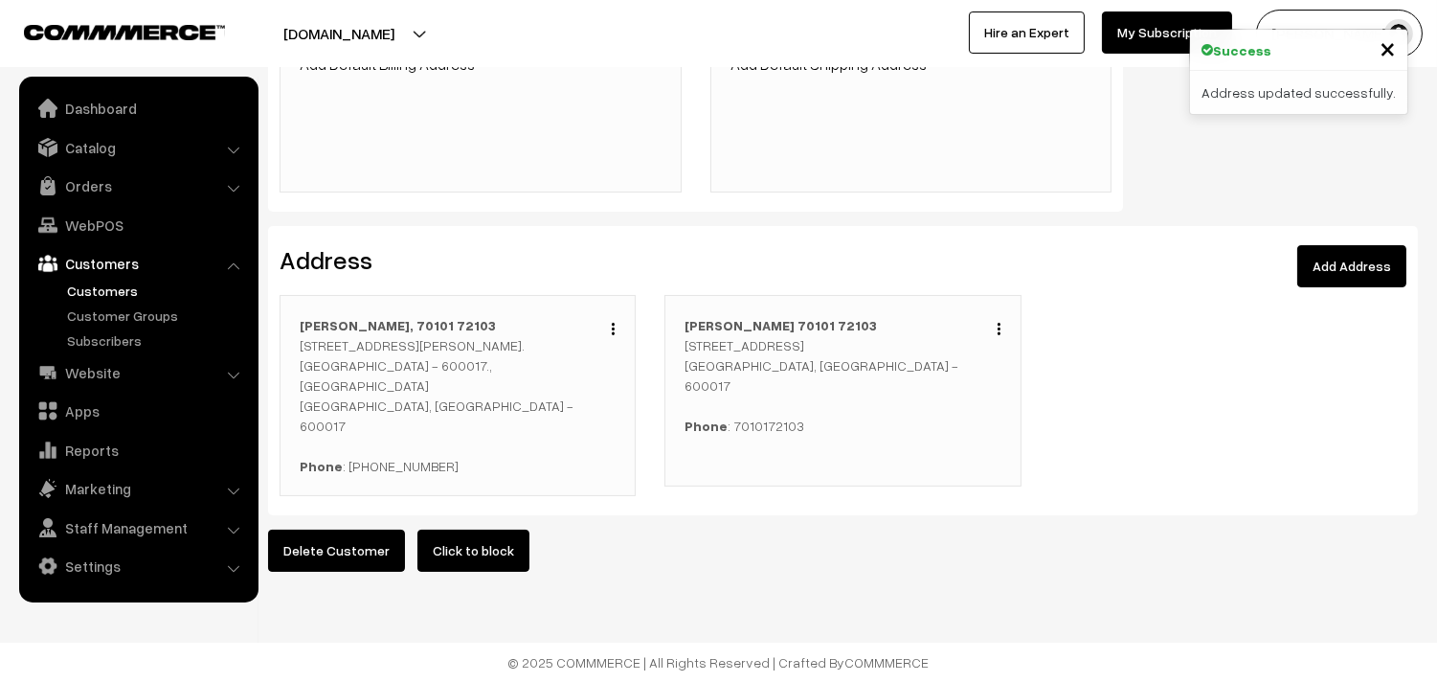
click at [1003, 319] on div "Edit Duplicate Delete [PERSON_NAME][STREET_ADDRESS] Phone : [PHONE_NUMBER]" at bounding box center [842, 390] width 356 height 191
click at [997, 321] on button "button" at bounding box center [999, 328] width 5 height 15
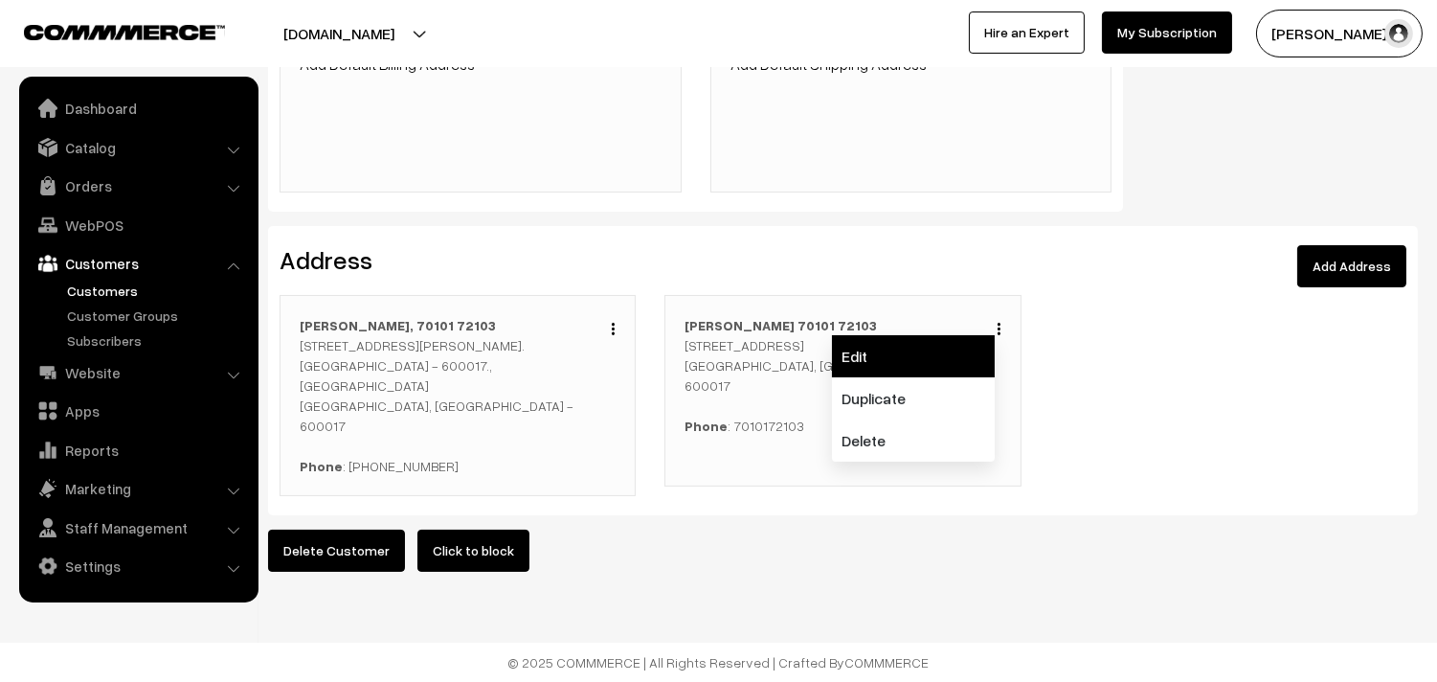
click at [952, 350] on link "Edit" at bounding box center [913, 356] width 163 height 42
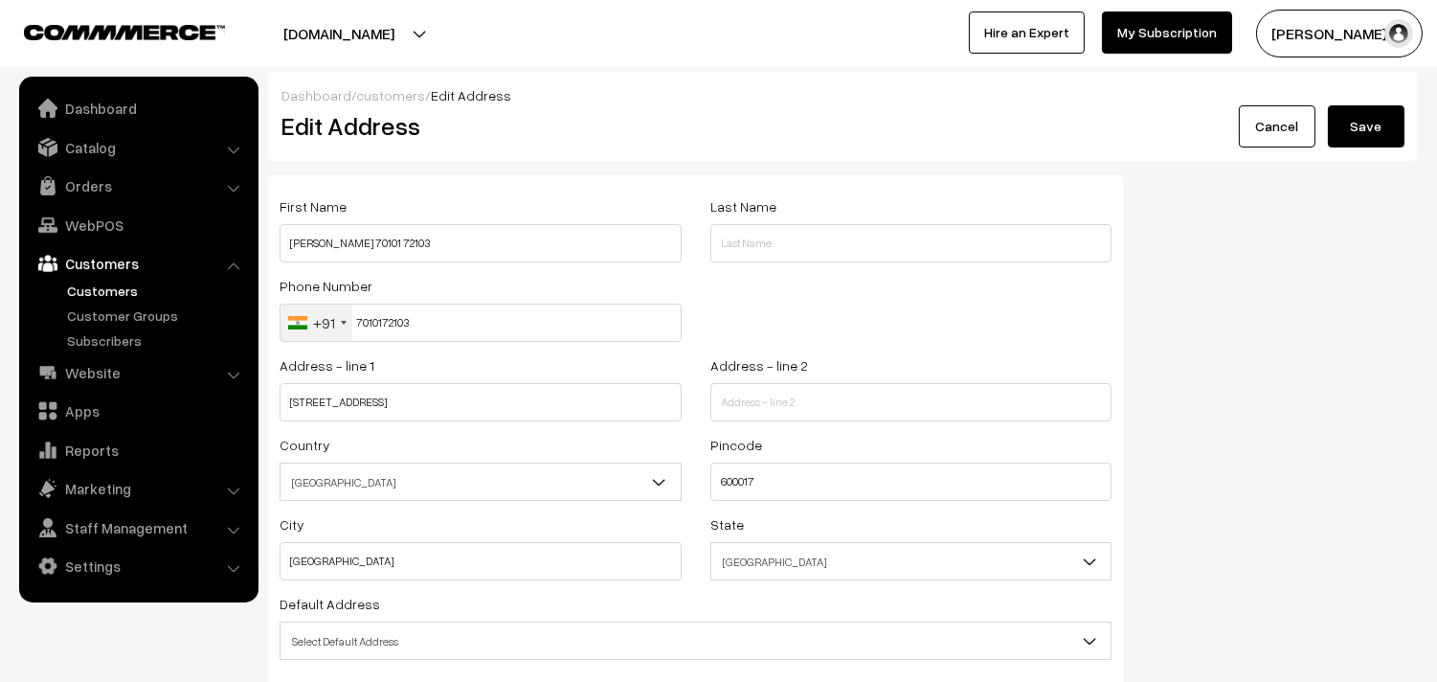
scroll to position [193, 0]
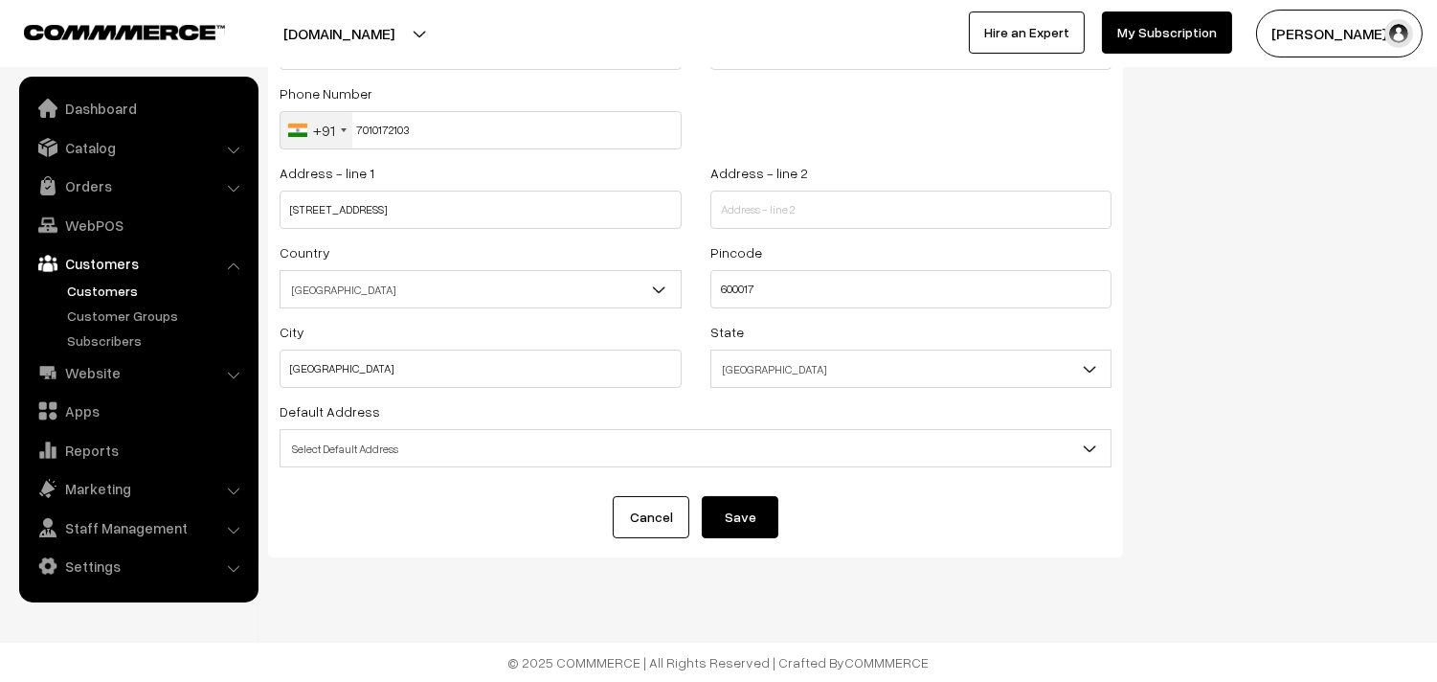
click at [406, 437] on span "Select Default Address" at bounding box center [695, 449] width 830 height 34
click at [741, 517] on button "Save" at bounding box center [740, 517] width 77 height 42
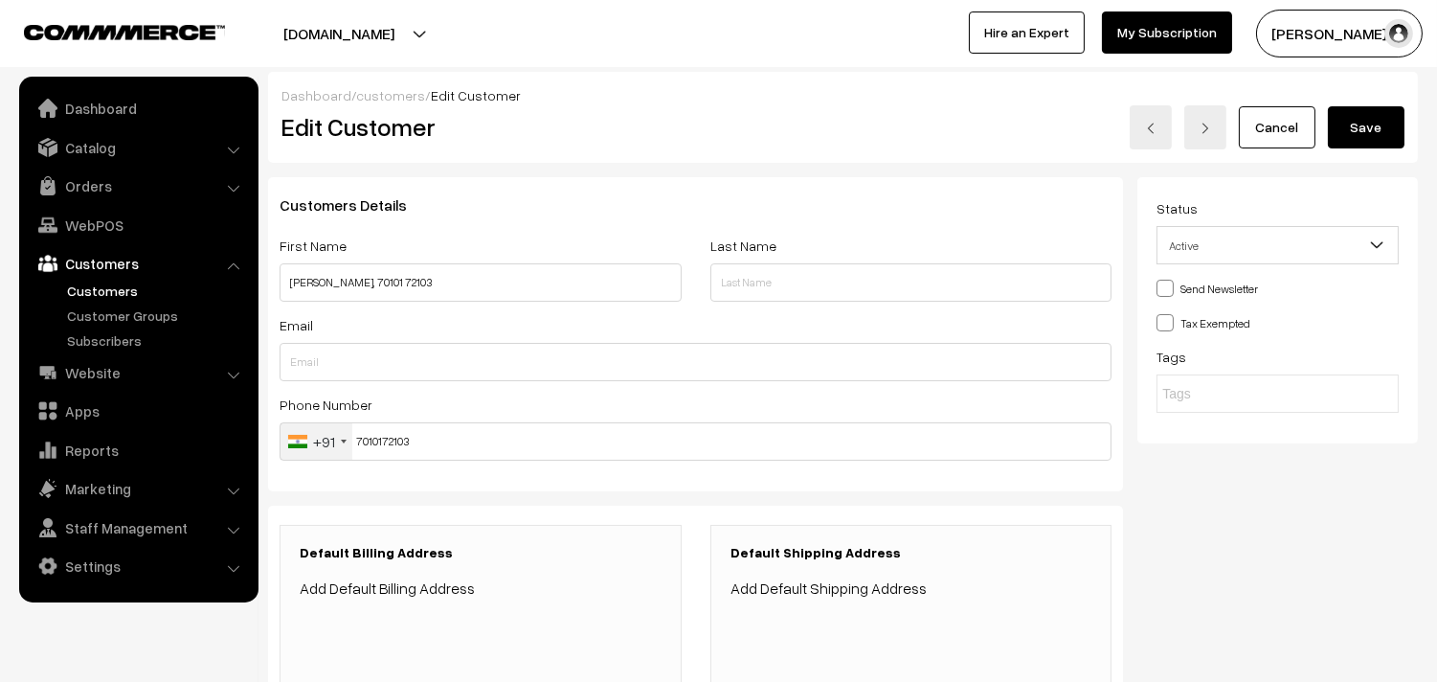
click at [1348, 138] on button "Save" at bounding box center [1366, 127] width 77 height 42
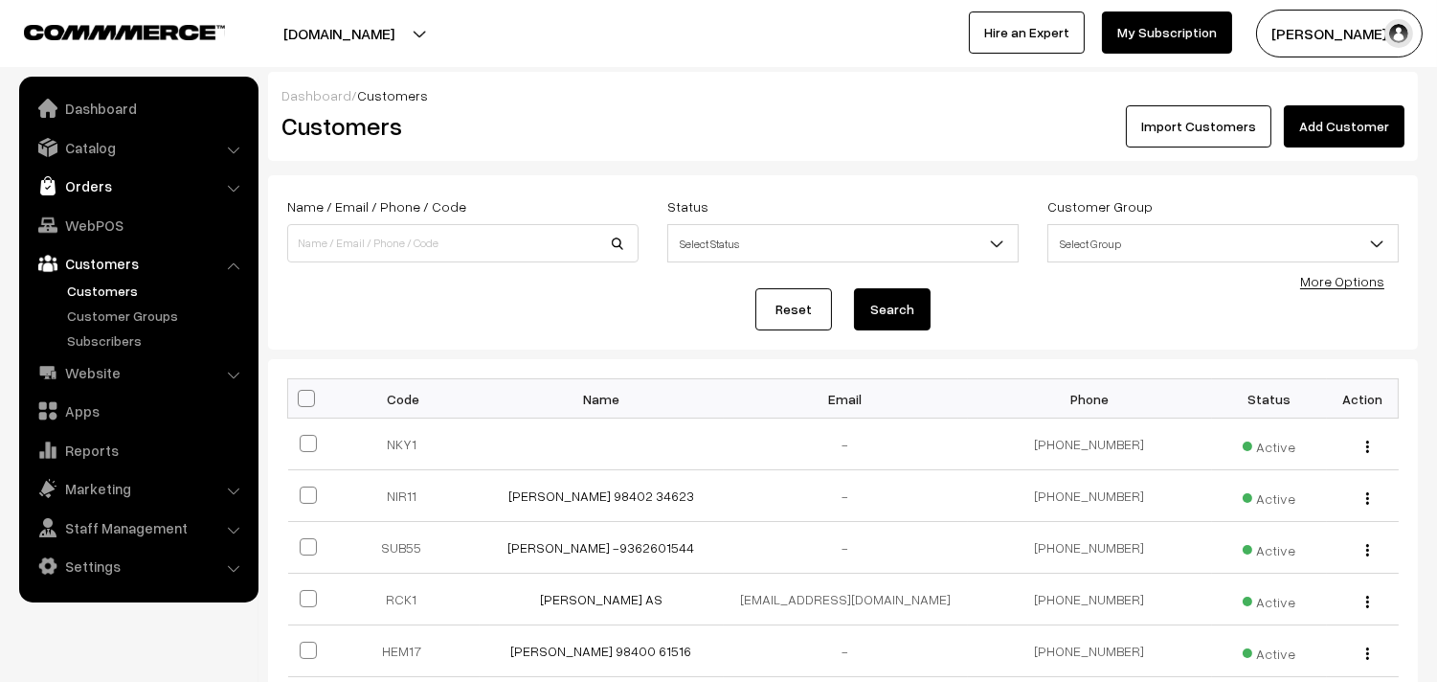
click at [91, 187] on link "Orders" at bounding box center [138, 185] width 228 height 34
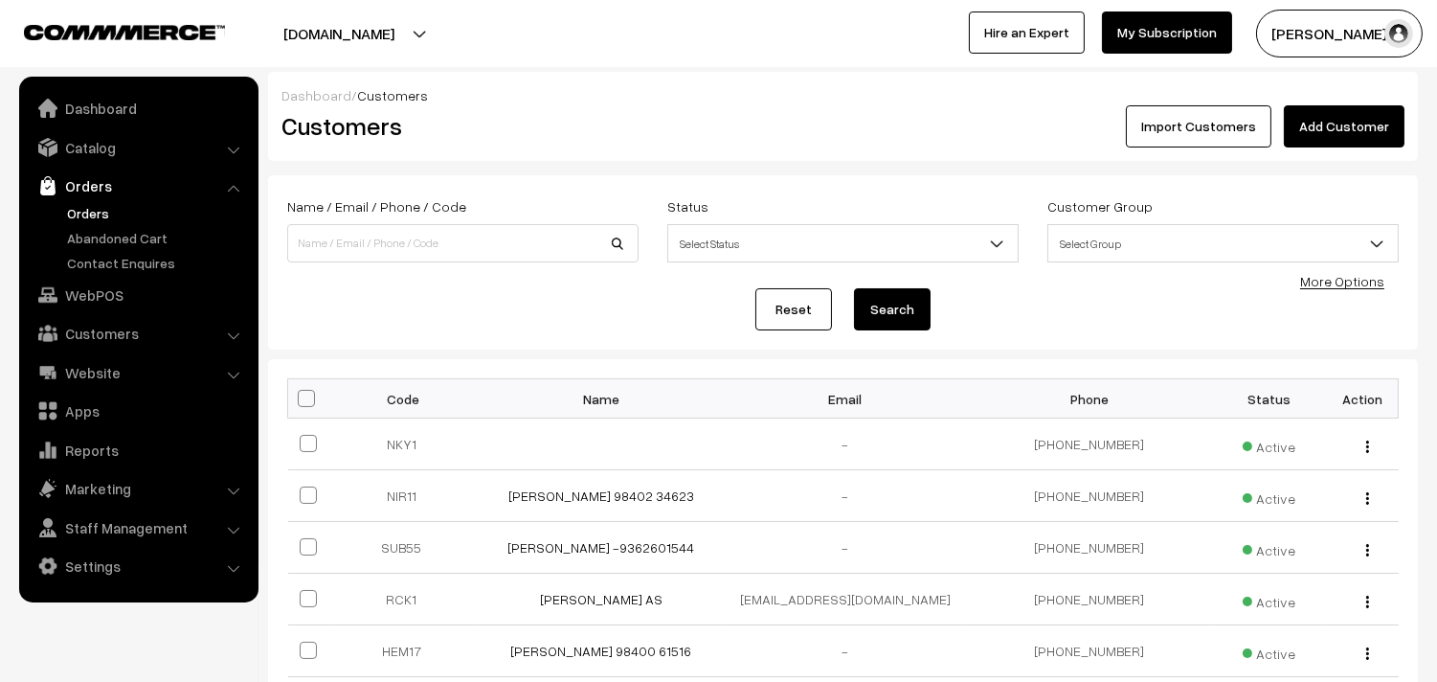
click at [93, 217] on link "Orders" at bounding box center [157, 213] width 190 height 20
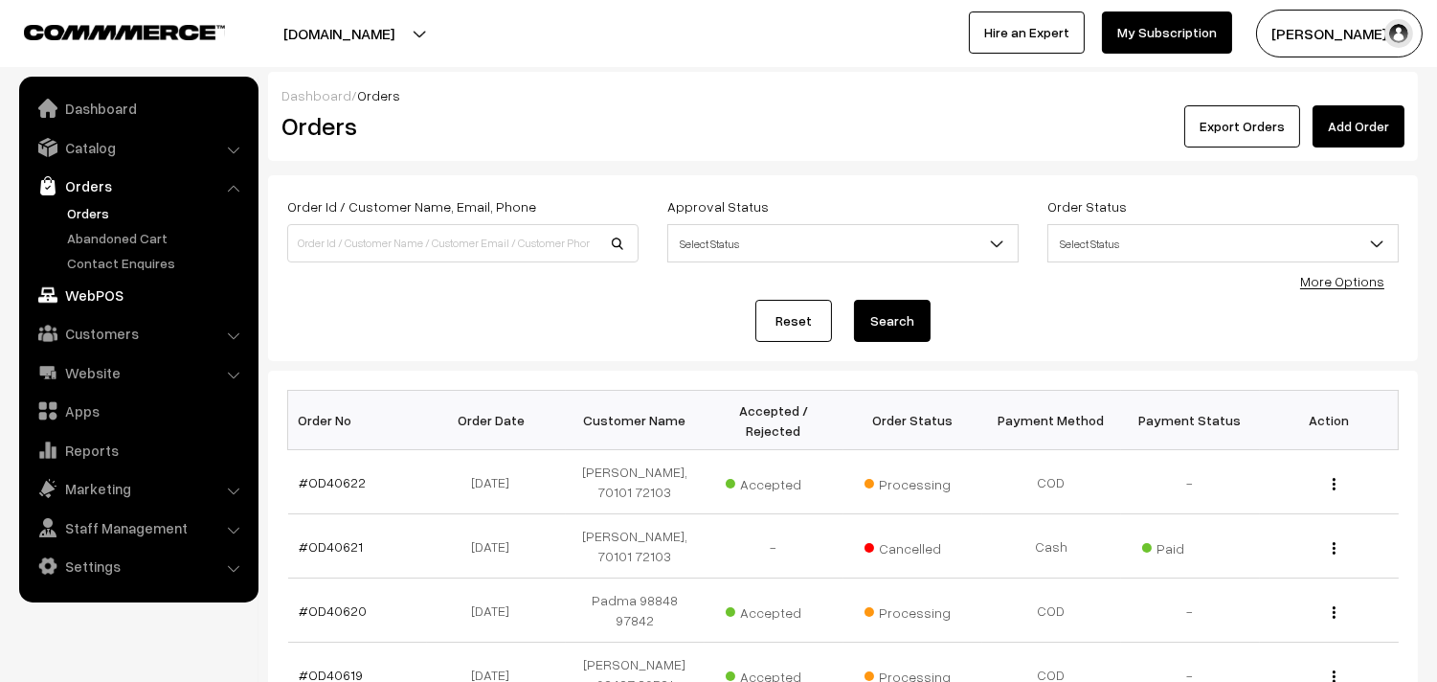
click at [107, 306] on link "WebPOS" at bounding box center [138, 295] width 228 height 34
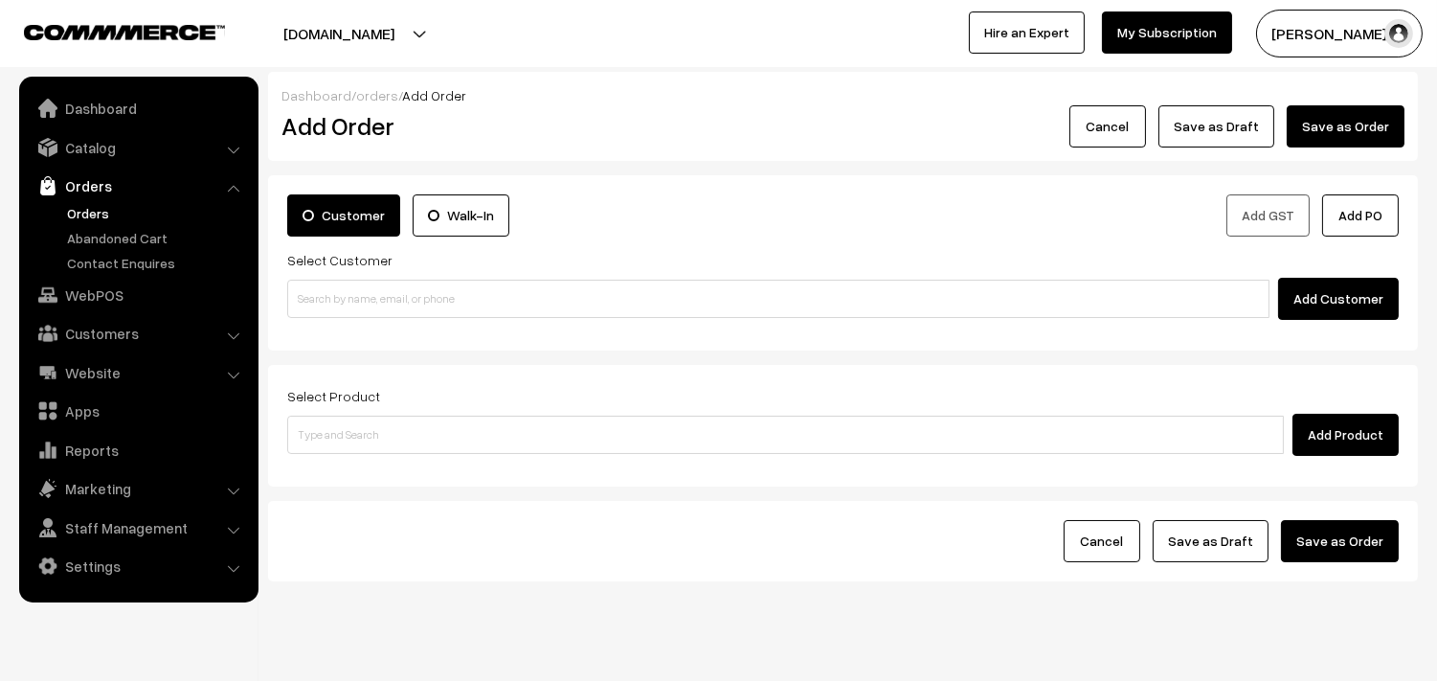
click at [92, 205] on link "Orders" at bounding box center [157, 213] width 190 height 20
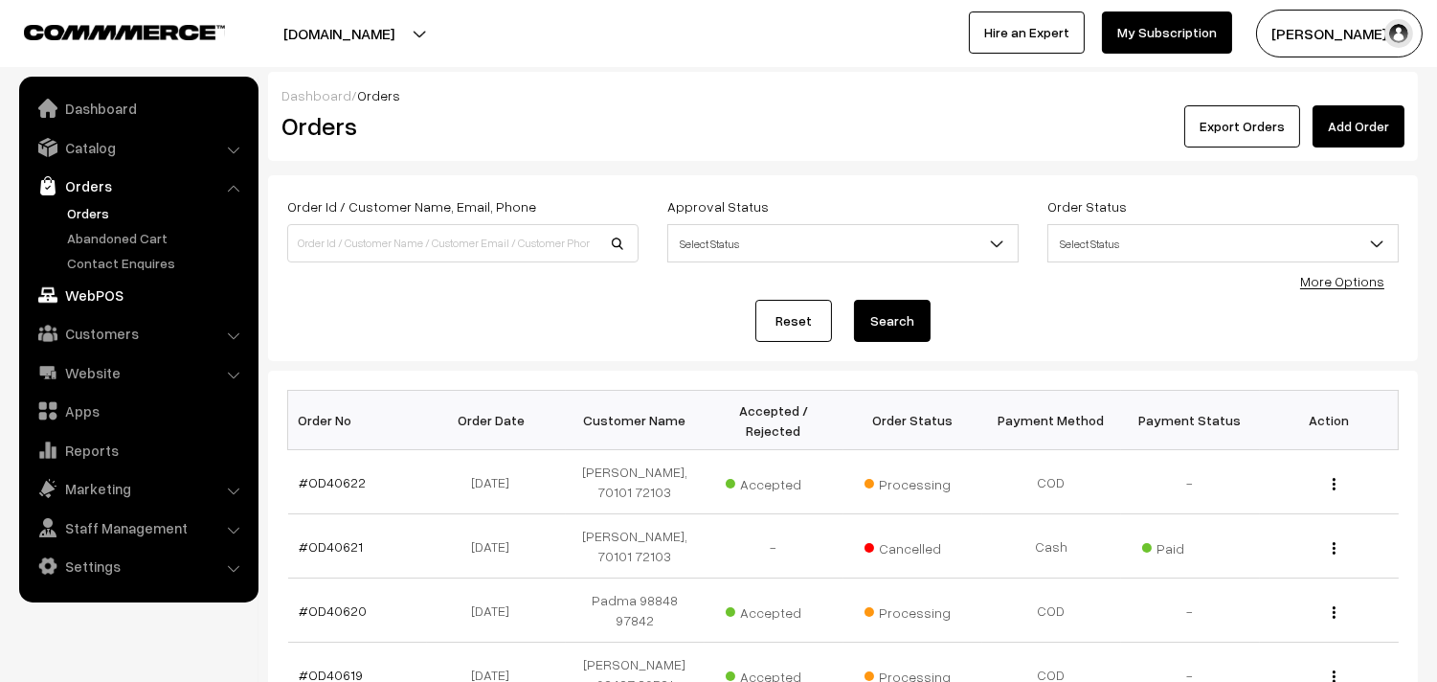
click at [113, 302] on link "WebPOS" at bounding box center [138, 295] width 228 height 34
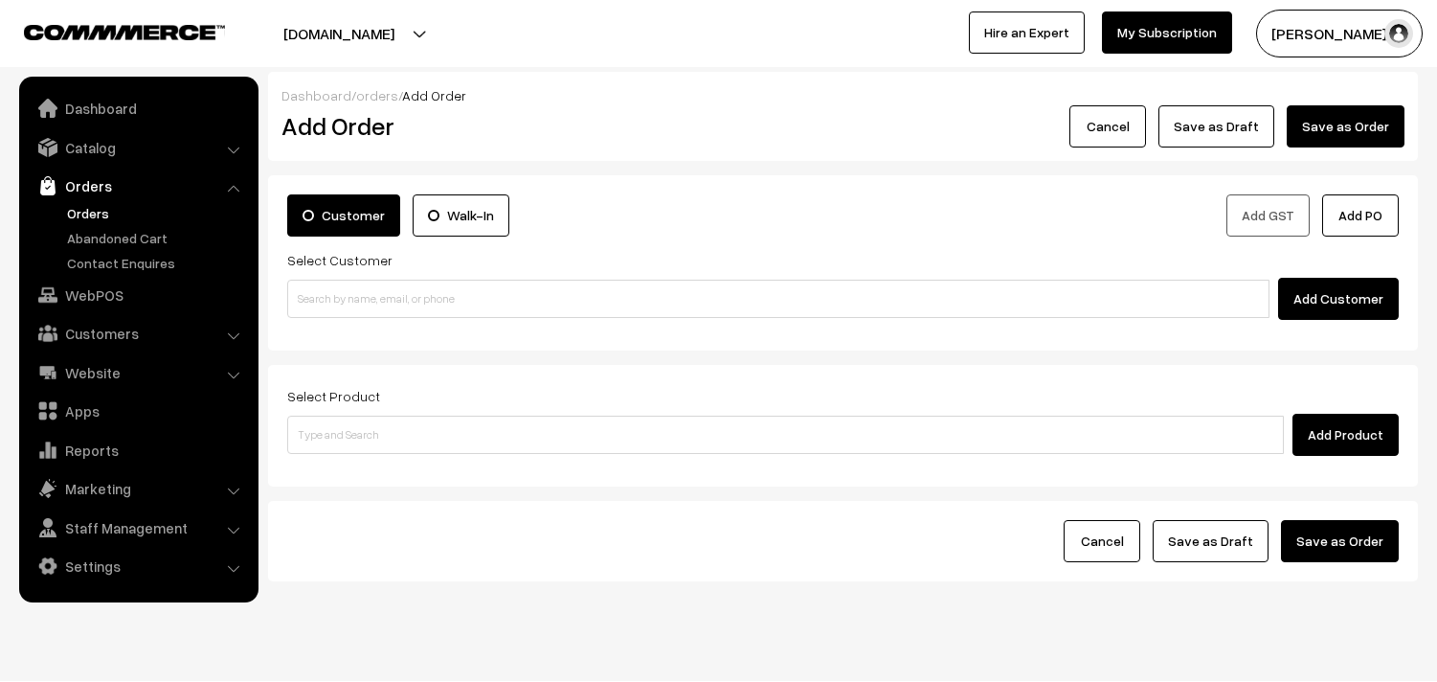
click at [339, 328] on div "Customer Walk-In Add GST Add PO Select Customer Add Customer" at bounding box center [843, 262] width 1150 height 175
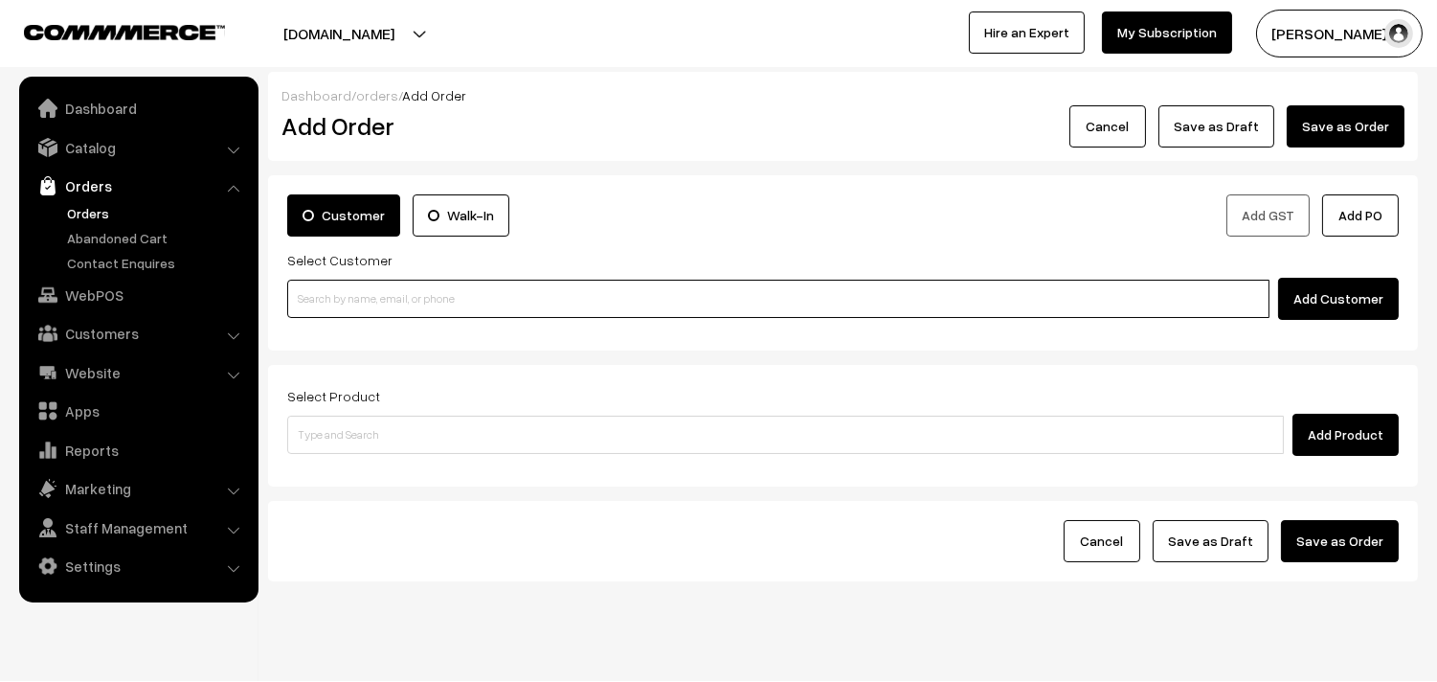
paste input "89390 22769"
click at [348, 298] on input "89390 22769" at bounding box center [778, 299] width 982 height 38
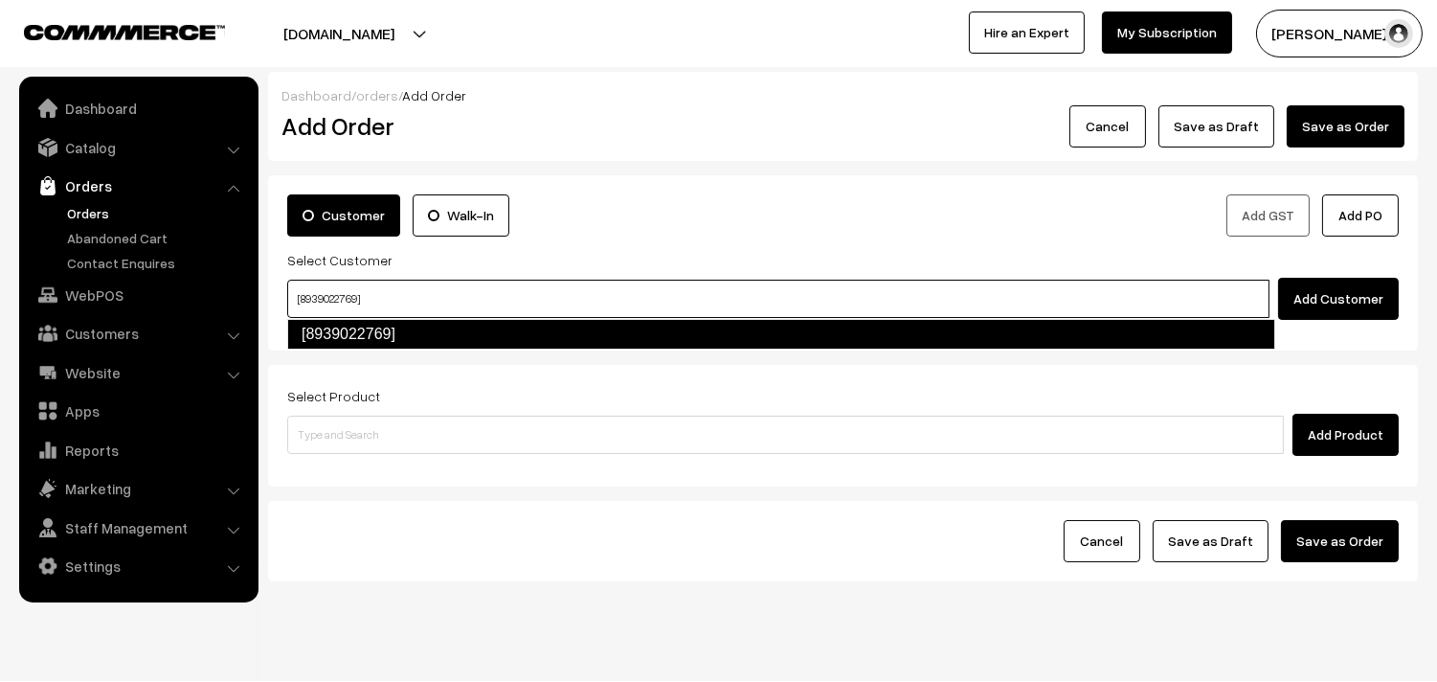
type input "[8939022769]"
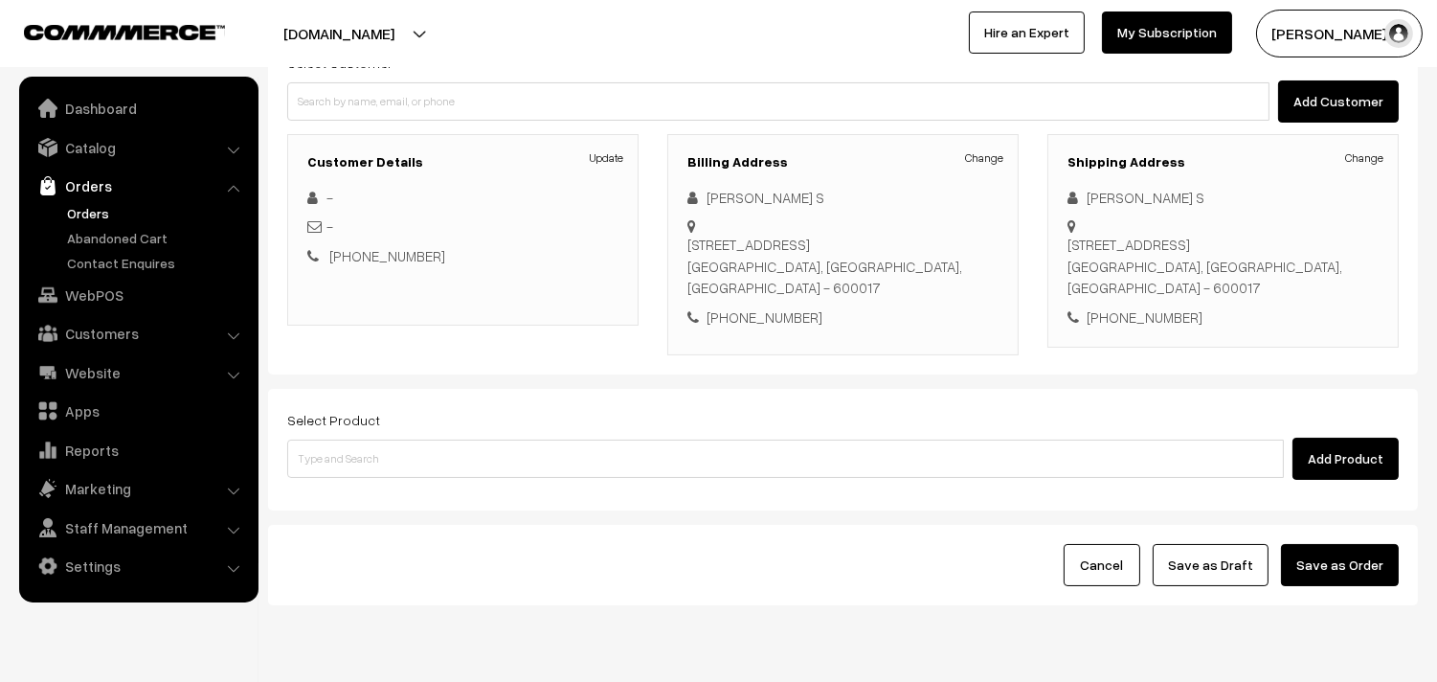
scroll to position [213, 0]
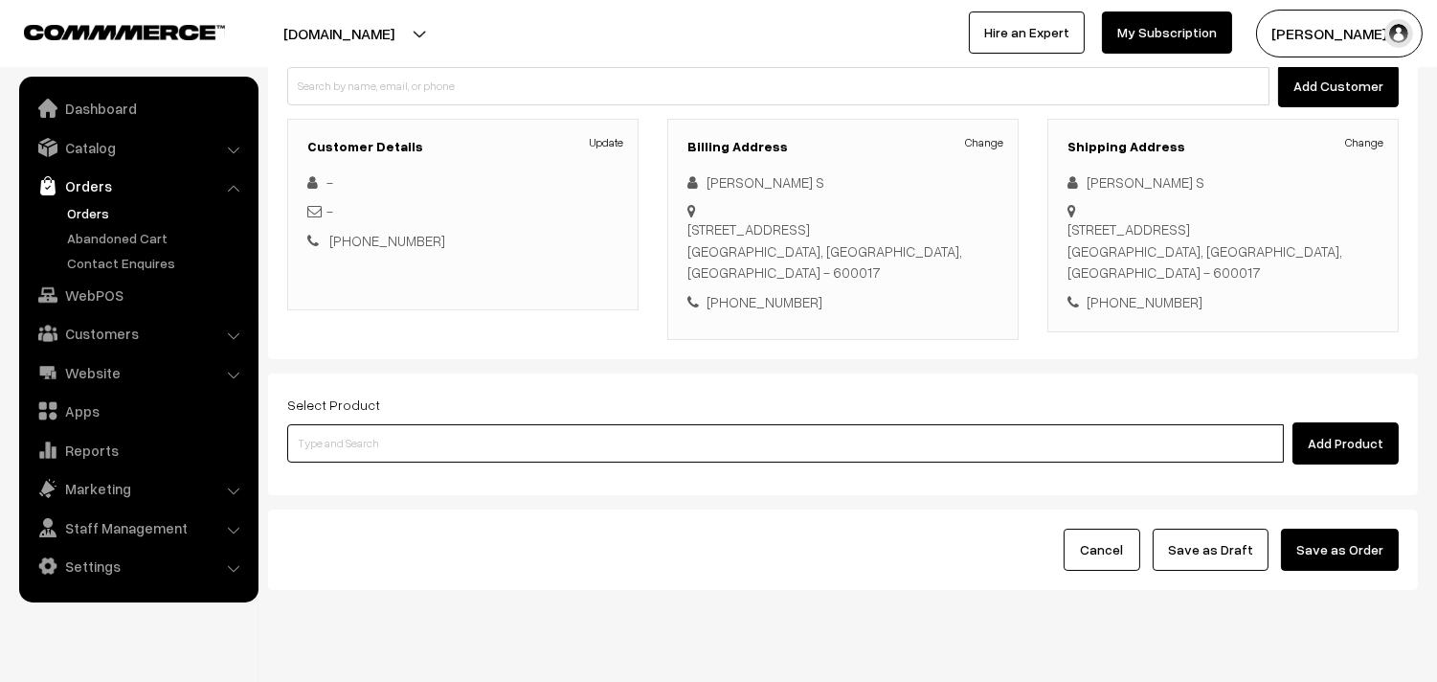
click at [682, 424] on input at bounding box center [785, 443] width 997 height 38
click at [534, 424] on input at bounding box center [785, 443] width 997 height 38
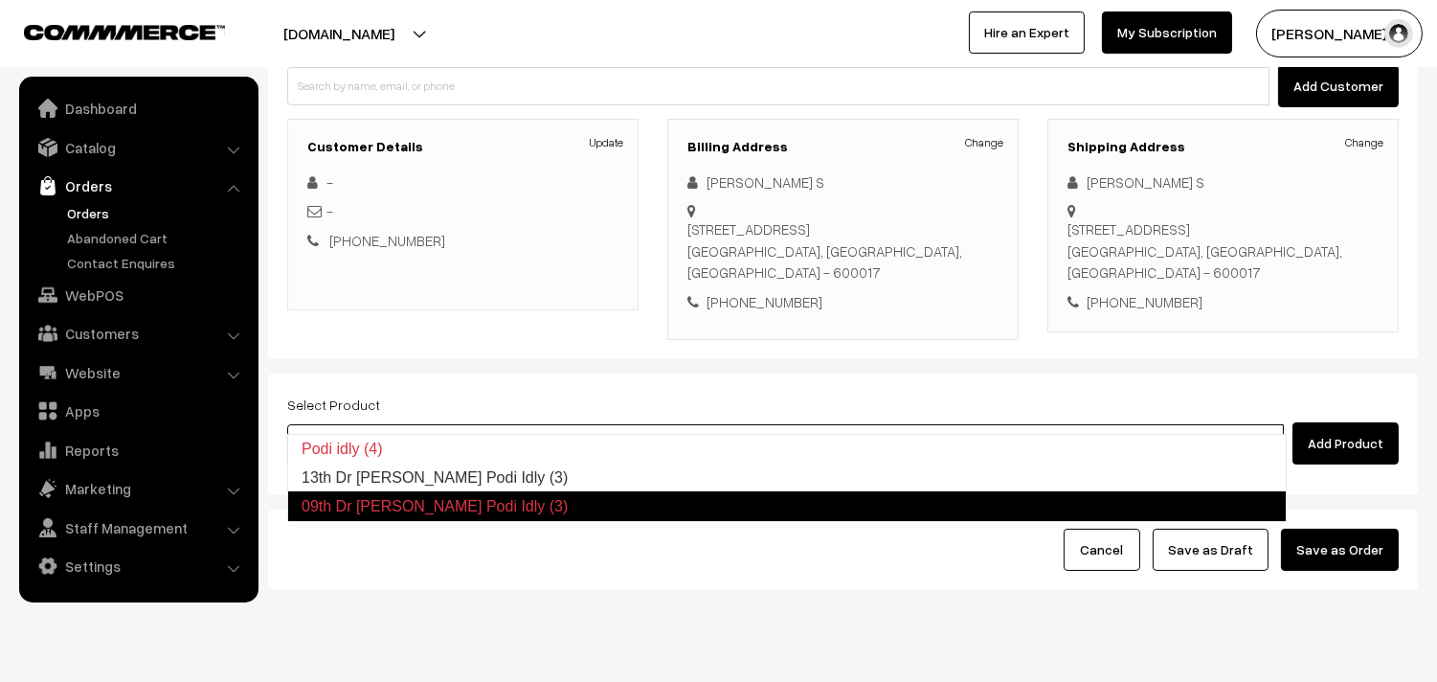
type input "13th Dr Pirandai Ellu Podi Idly (3)"
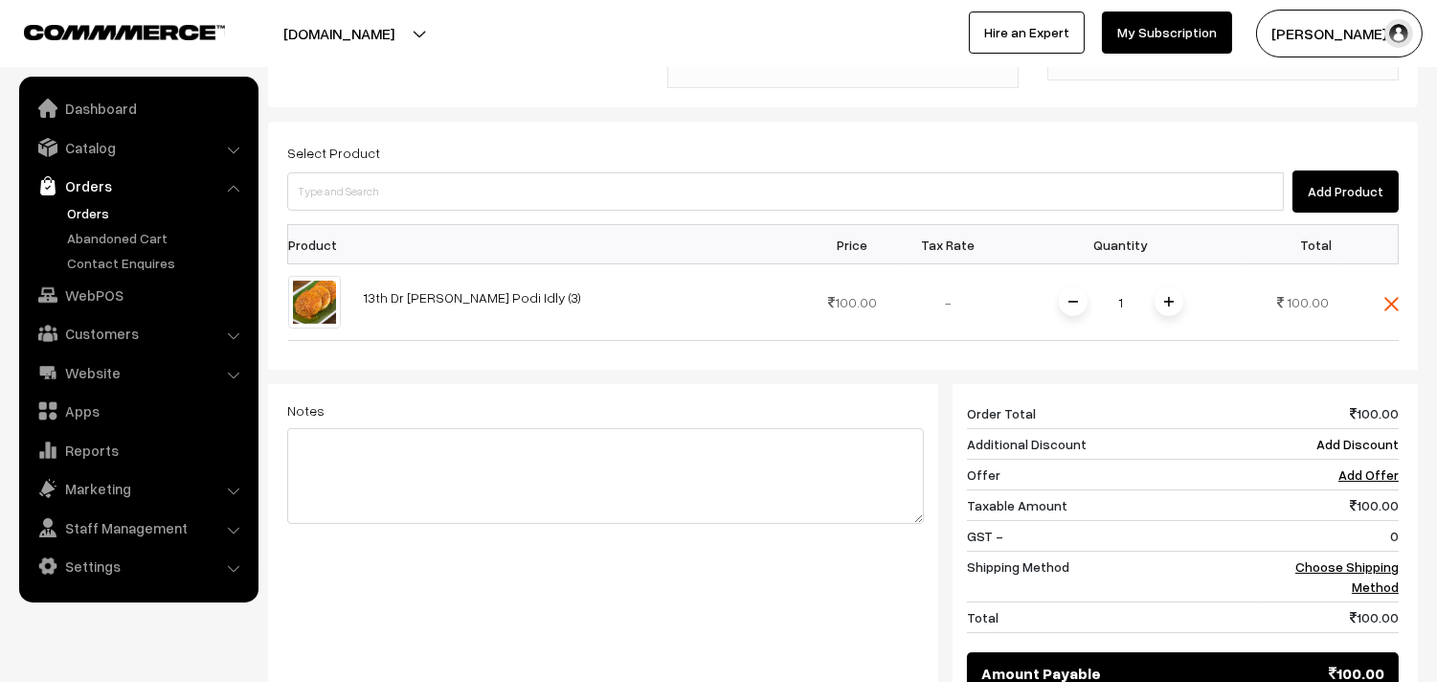
scroll to position [638, 0]
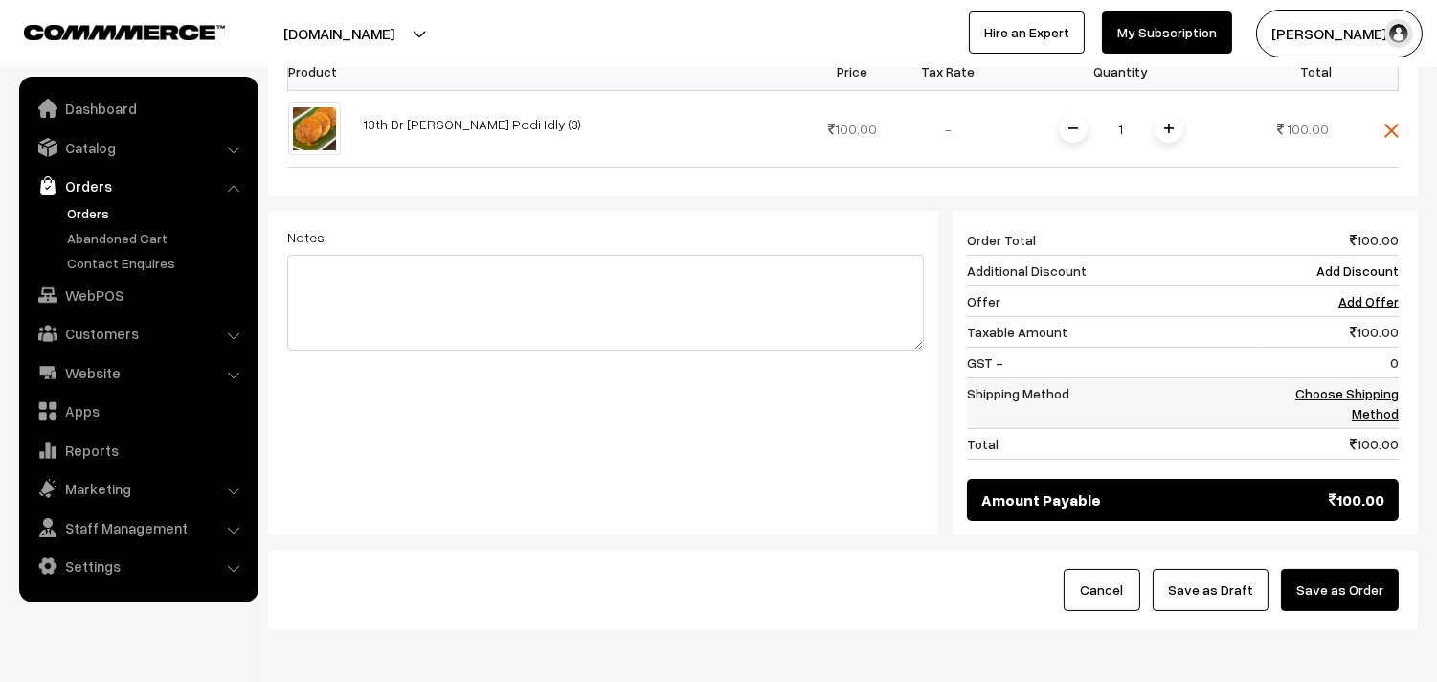
click at [1356, 385] on link "Choose Shipping Method" at bounding box center [1346, 403] width 103 height 36
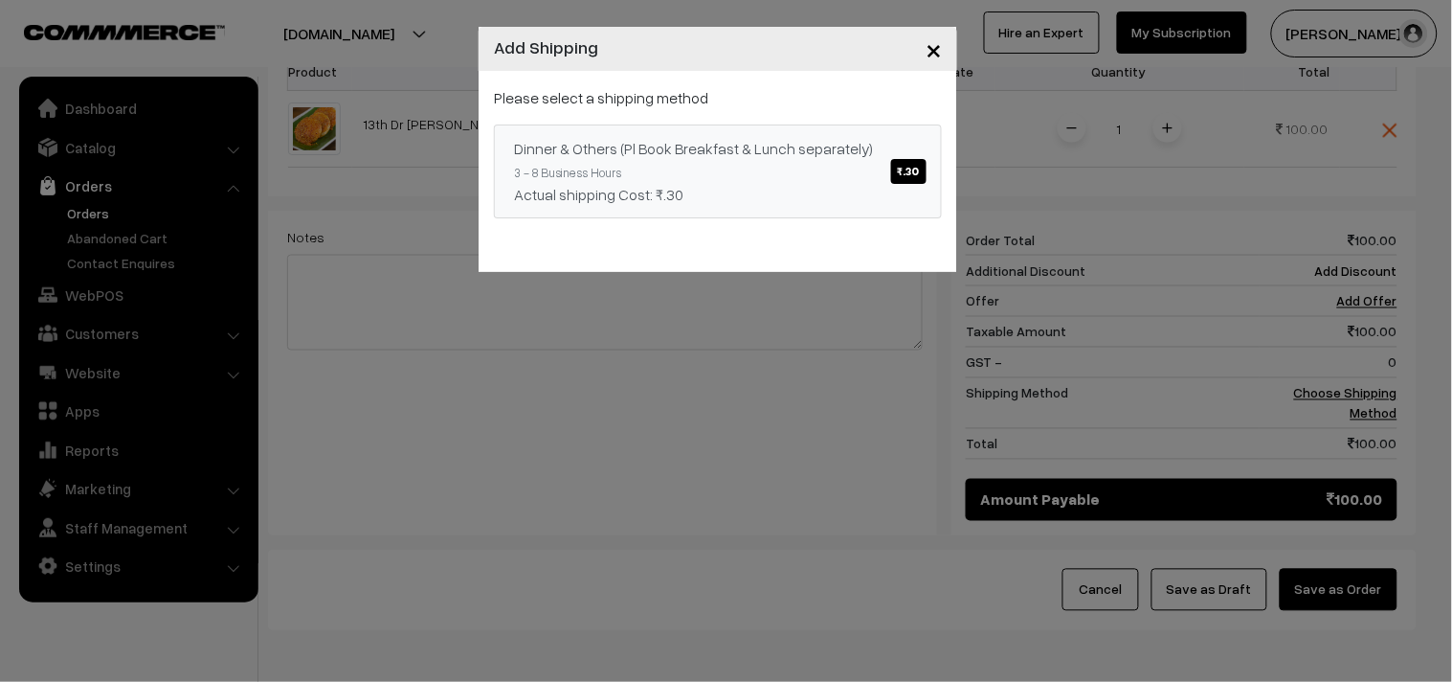
drag, startPoint x: 767, startPoint y: 203, endPoint x: 764, endPoint y: 192, distance: 10.9
click at [766, 202] on div "Actual shipping Cost: ₹.30" at bounding box center [718, 194] width 408 height 23
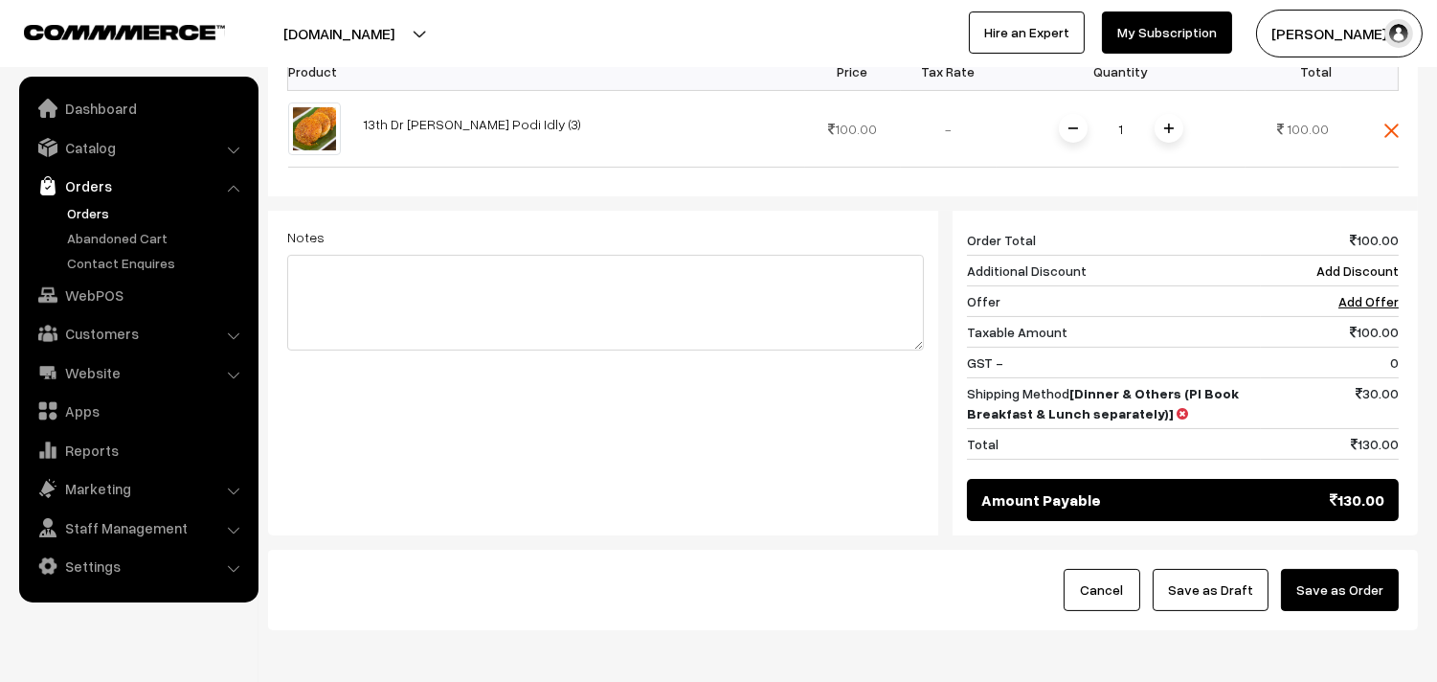
click at [1198, 569] on button "Save as Draft" at bounding box center [1211, 590] width 116 height 42
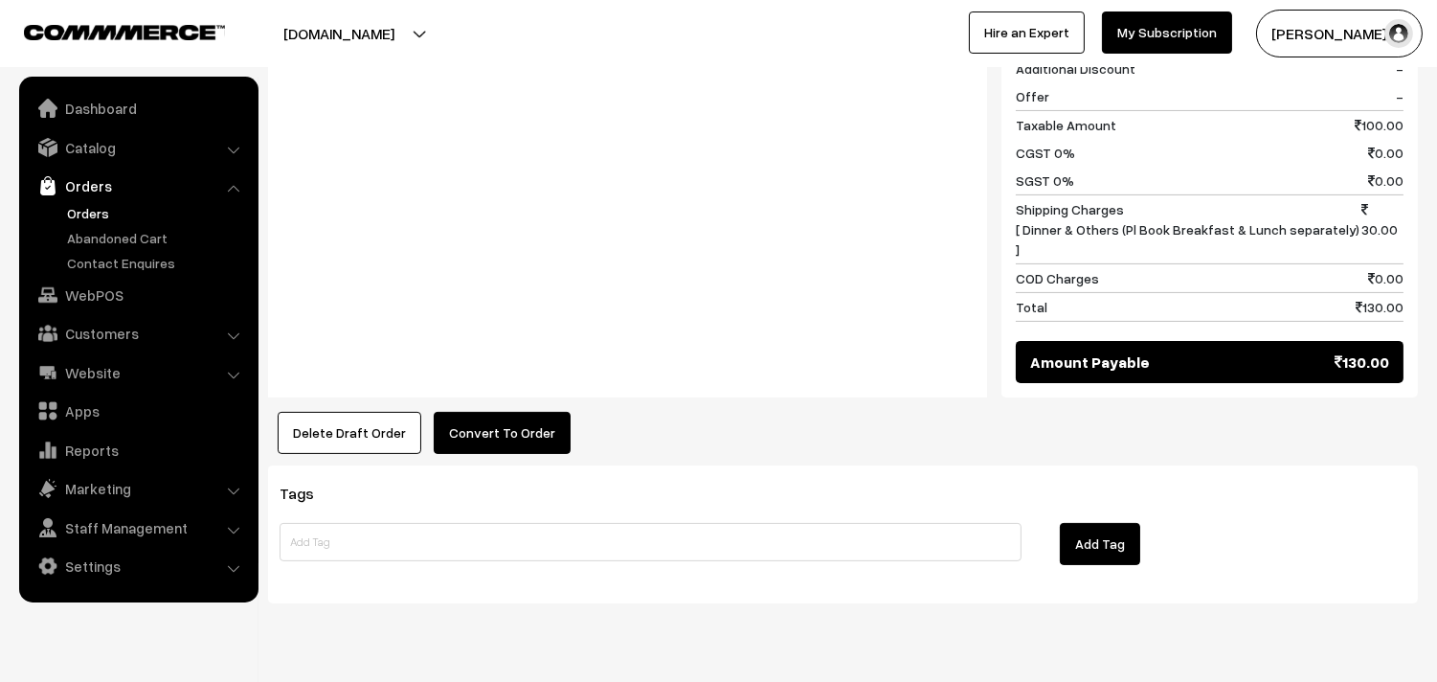
click at [525, 412] on button "Convert To Order" at bounding box center [502, 433] width 137 height 42
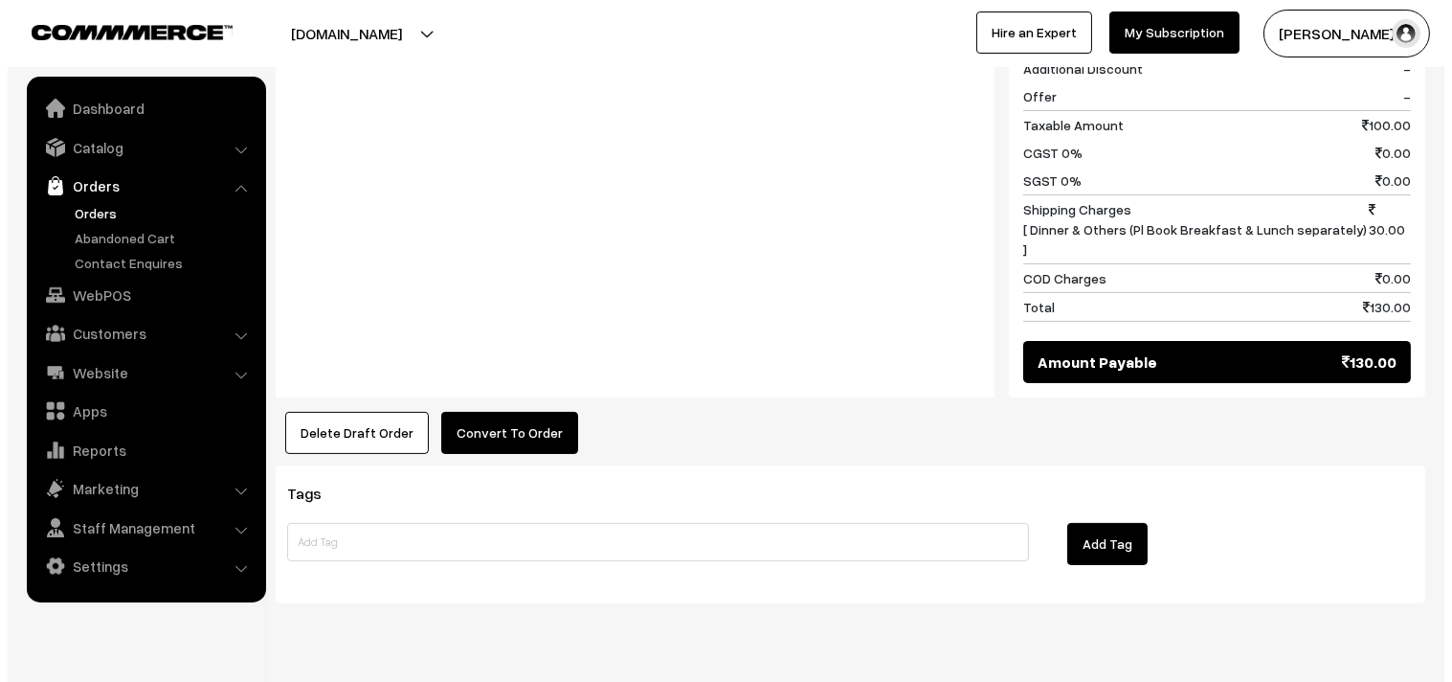
scroll to position [890, 0]
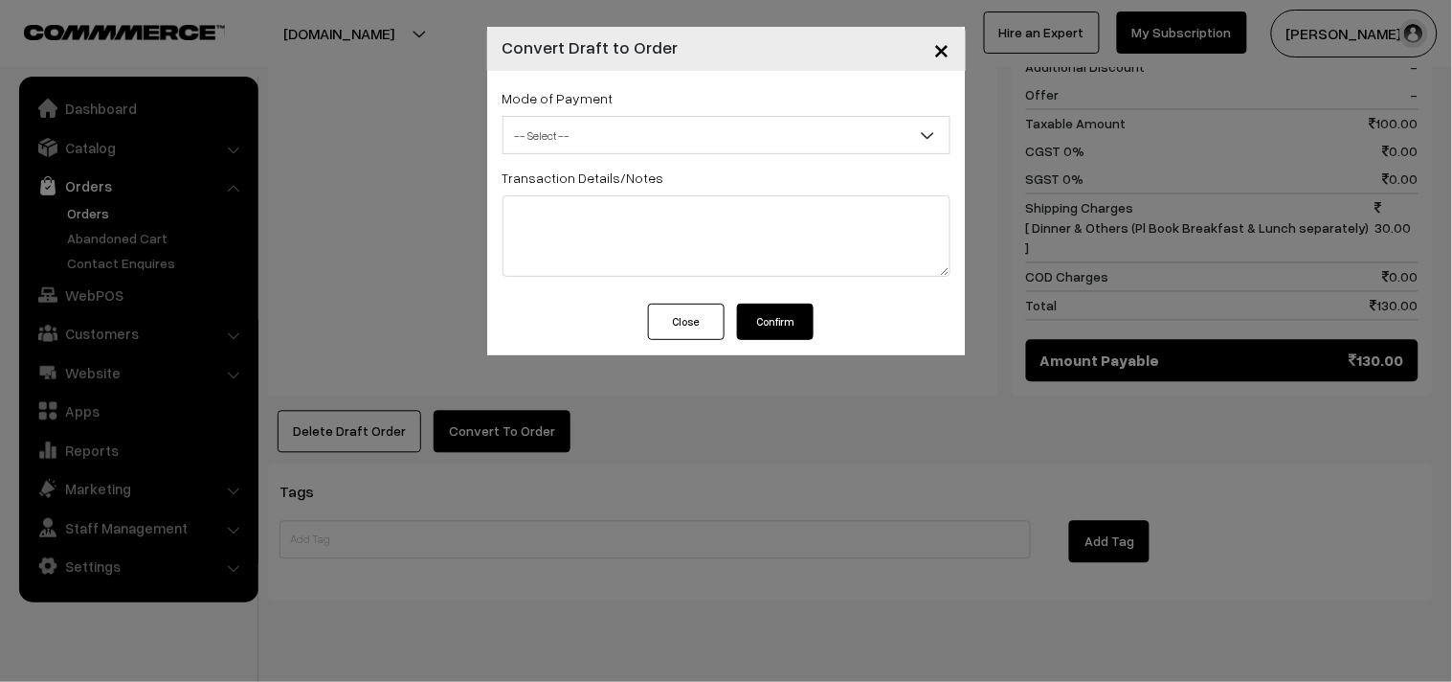
click at [648, 140] on span "-- Select --" at bounding box center [727, 136] width 446 height 34
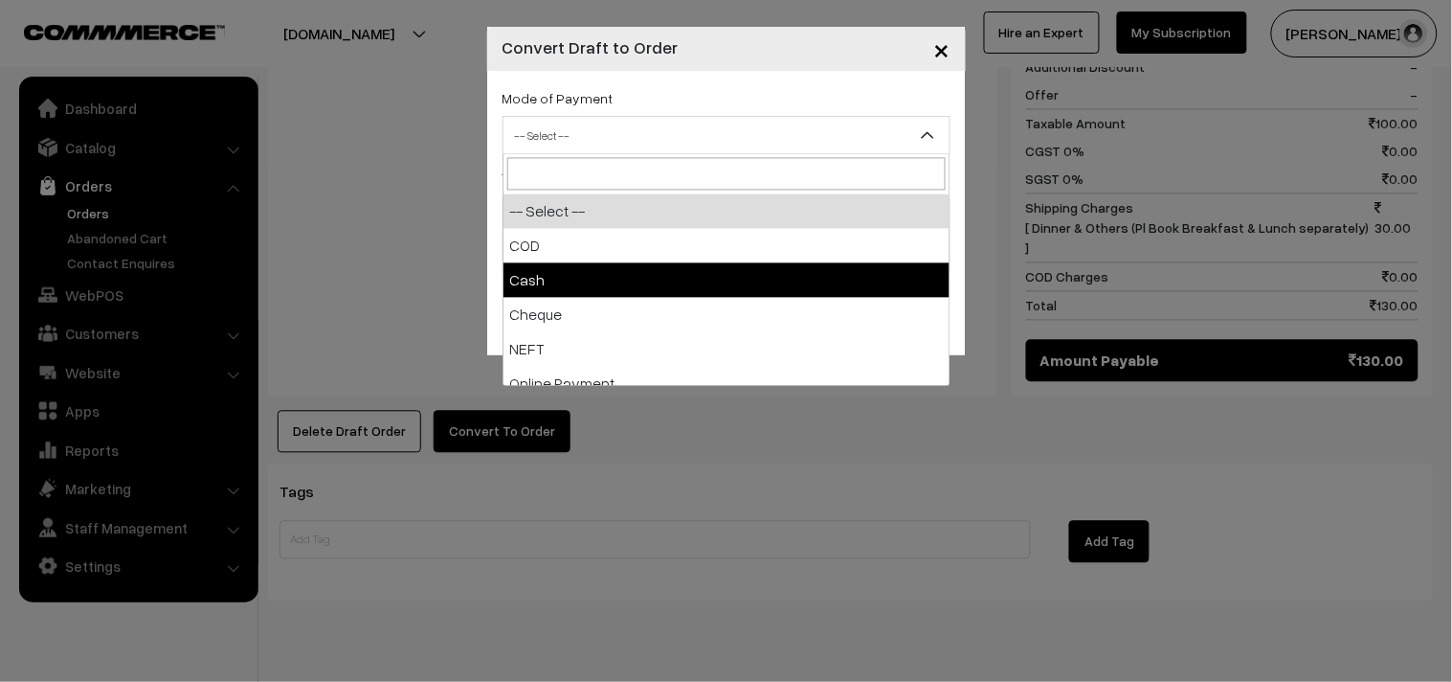
select select "2"
checkbox input "true"
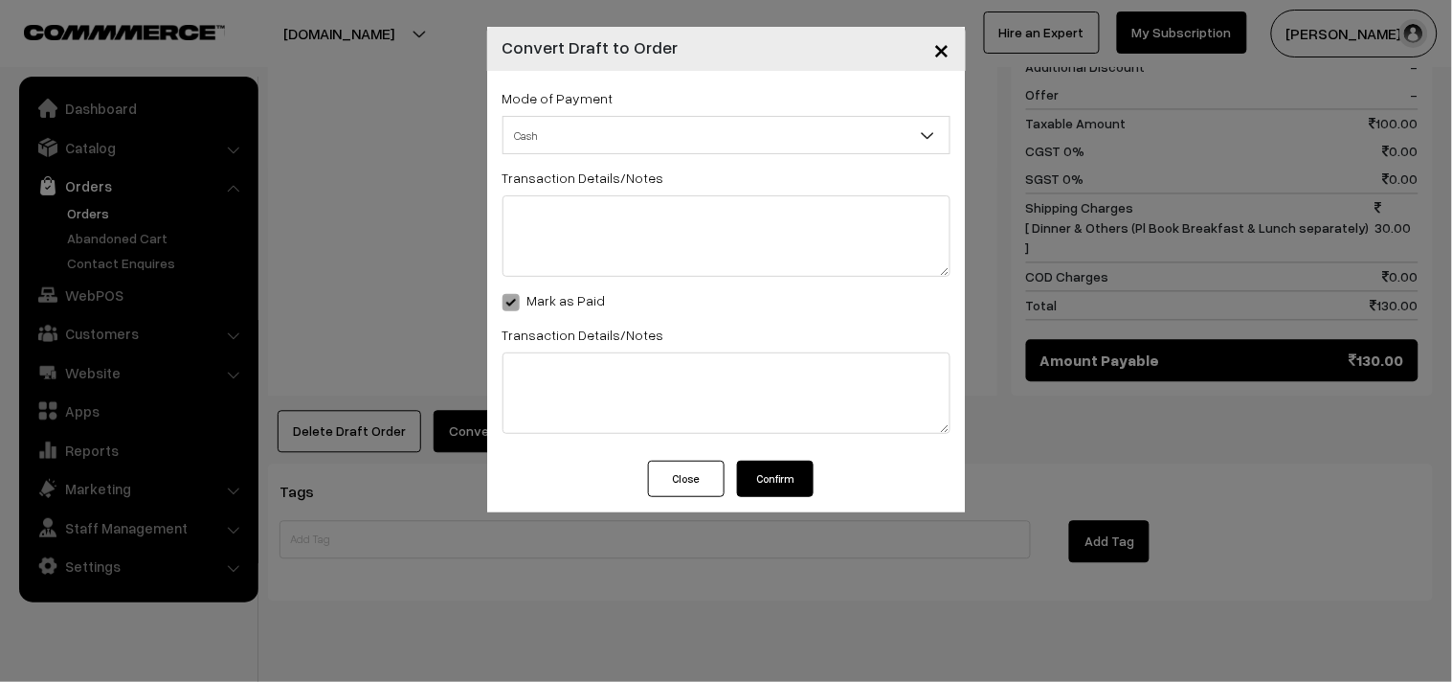
drag, startPoint x: 771, startPoint y: 464, endPoint x: 754, endPoint y: 471, distance: 17.6
click at [770, 464] on button "Confirm" at bounding box center [775, 478] width 77 height 36
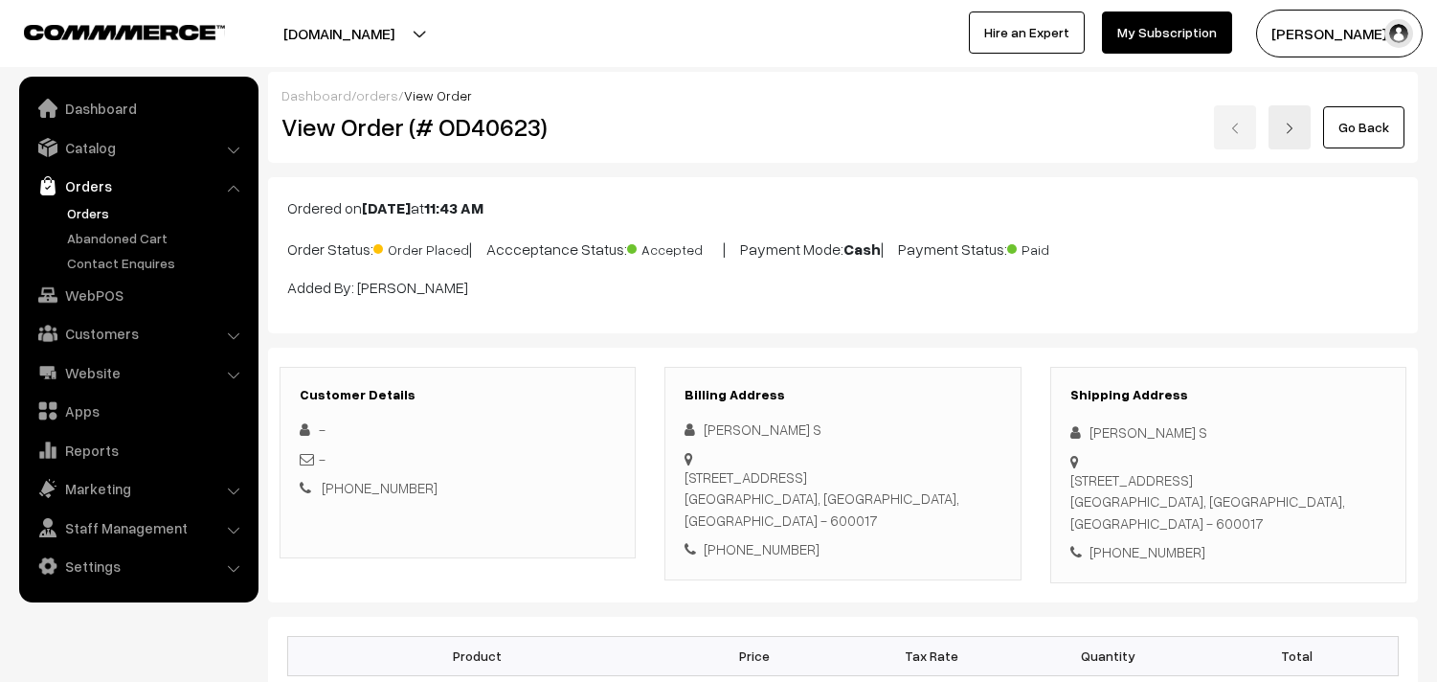
scroll to position [885, 0]
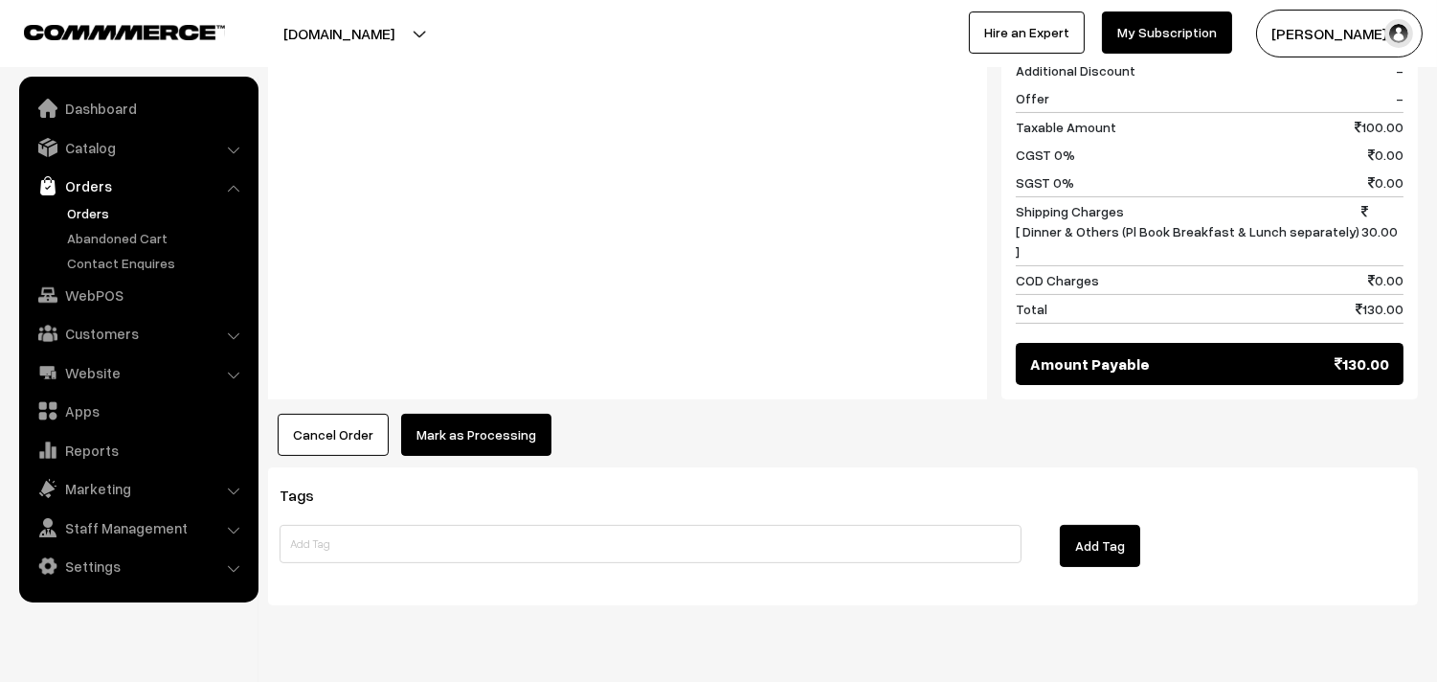
click at [437, 414] on button "Mark as Processing" at bounding box center [476, 435] width 150 height 42
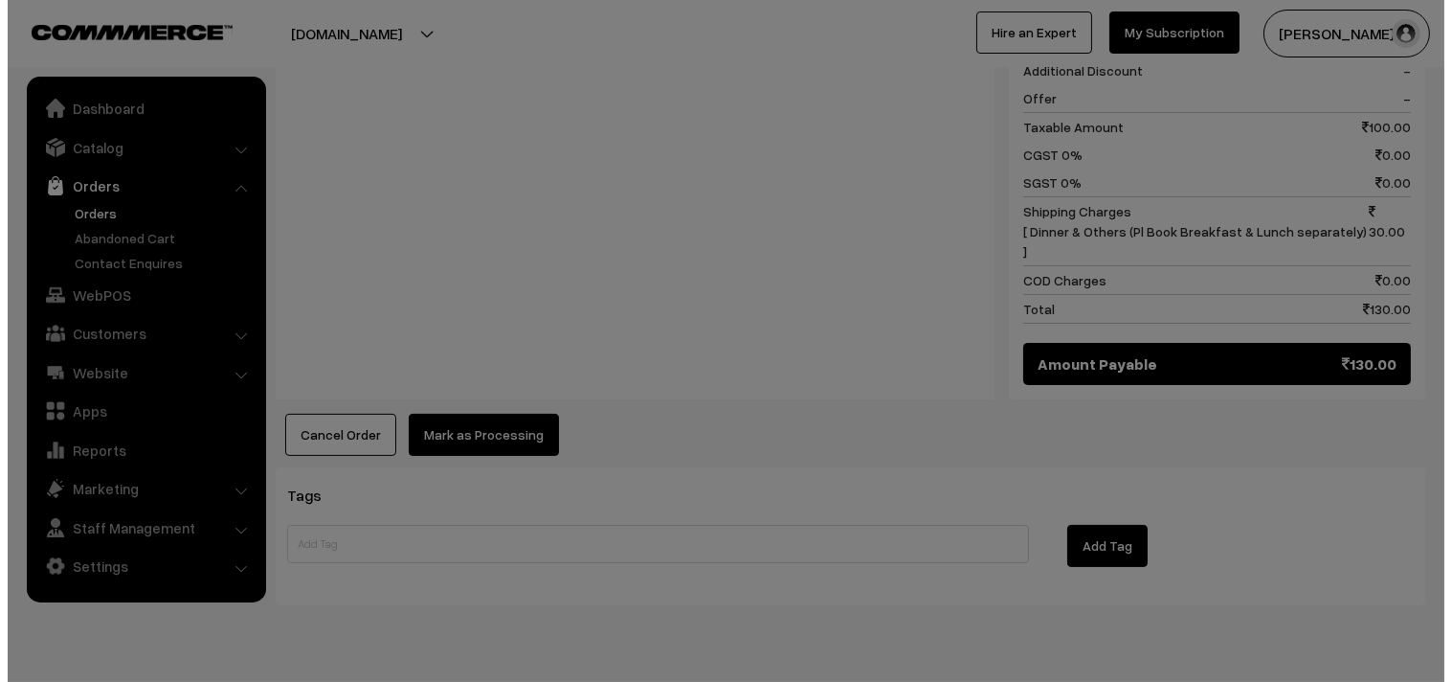
scroll to position [887, 0]
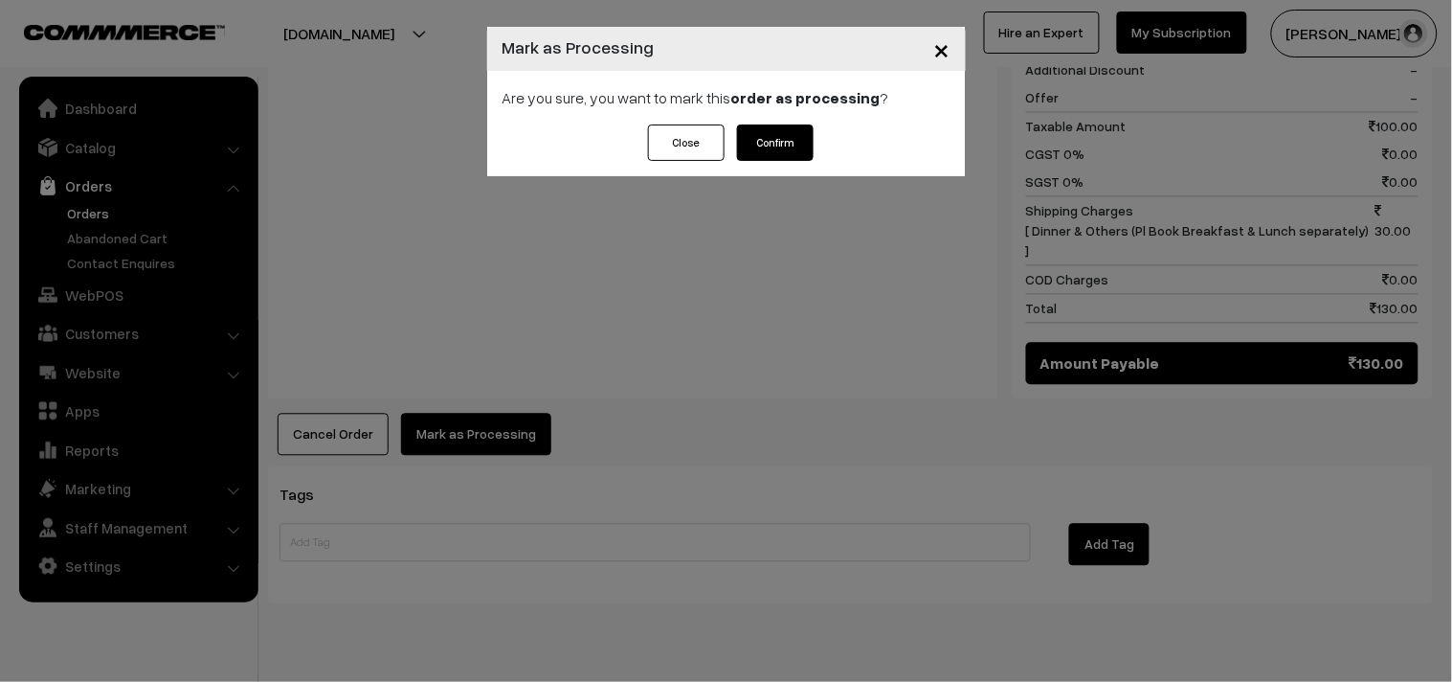
click at [773, 142] on button "Confirm" at bounding box center [775, 142] width 77 height 36
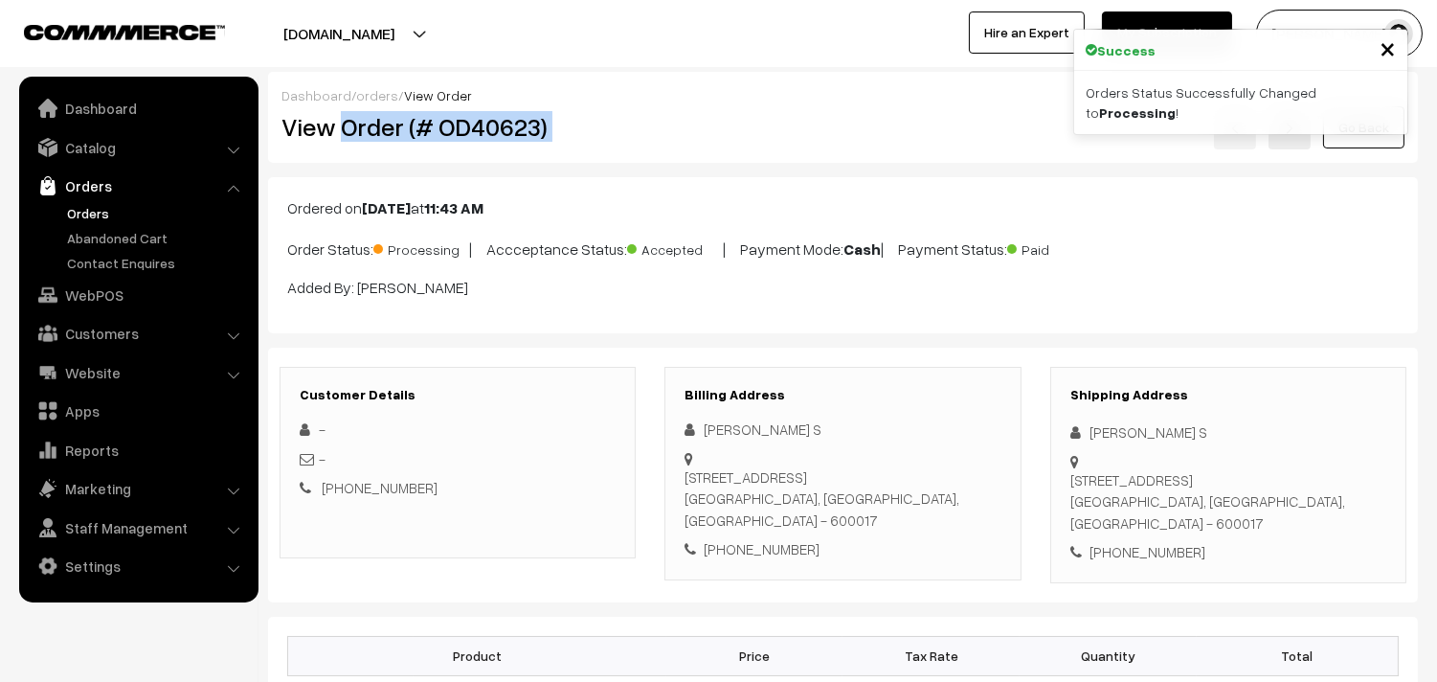
drag, startPoint x: 343, startPoint y: 129, endPoint x: 692, endPoint y: 142, distance: 349.6
click at [737, 131] on div "View Order (# OD40623) Go Back" at bounding box center [843, 127] width 1152 height 44
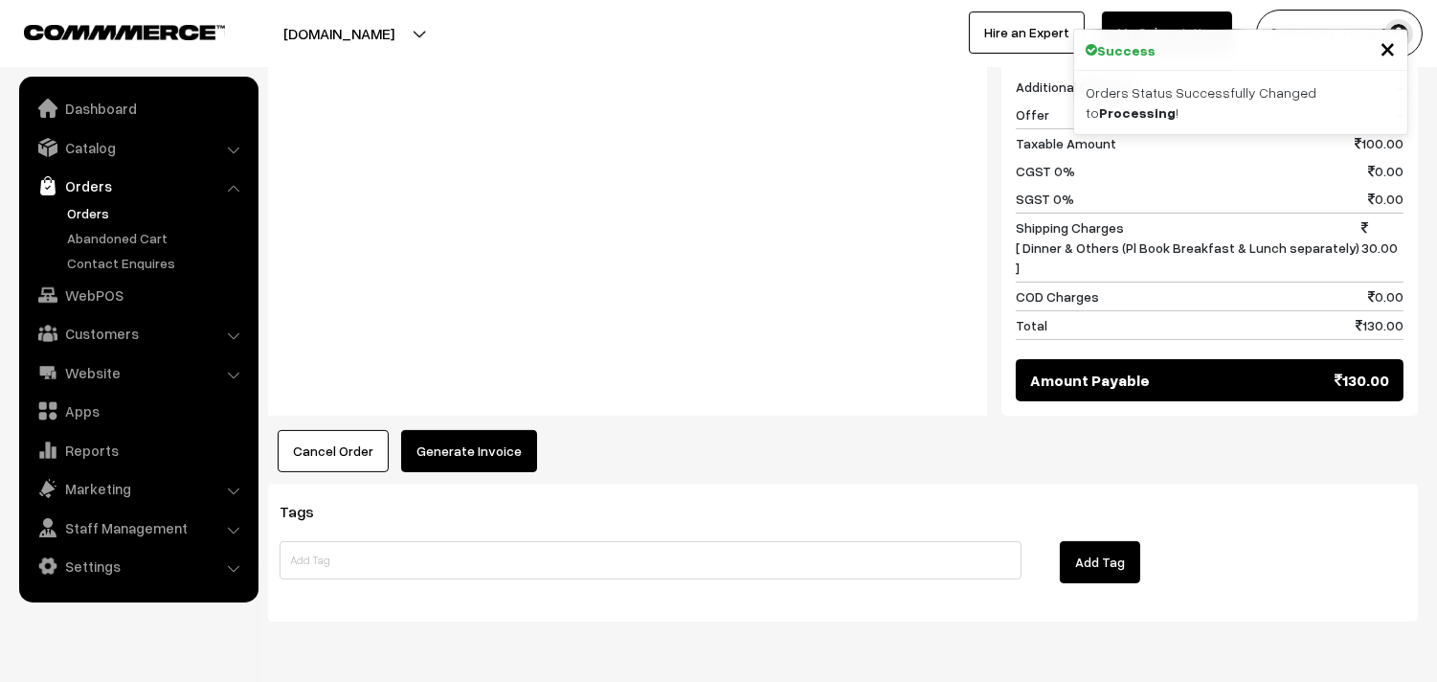
scroll to position [887, 0]
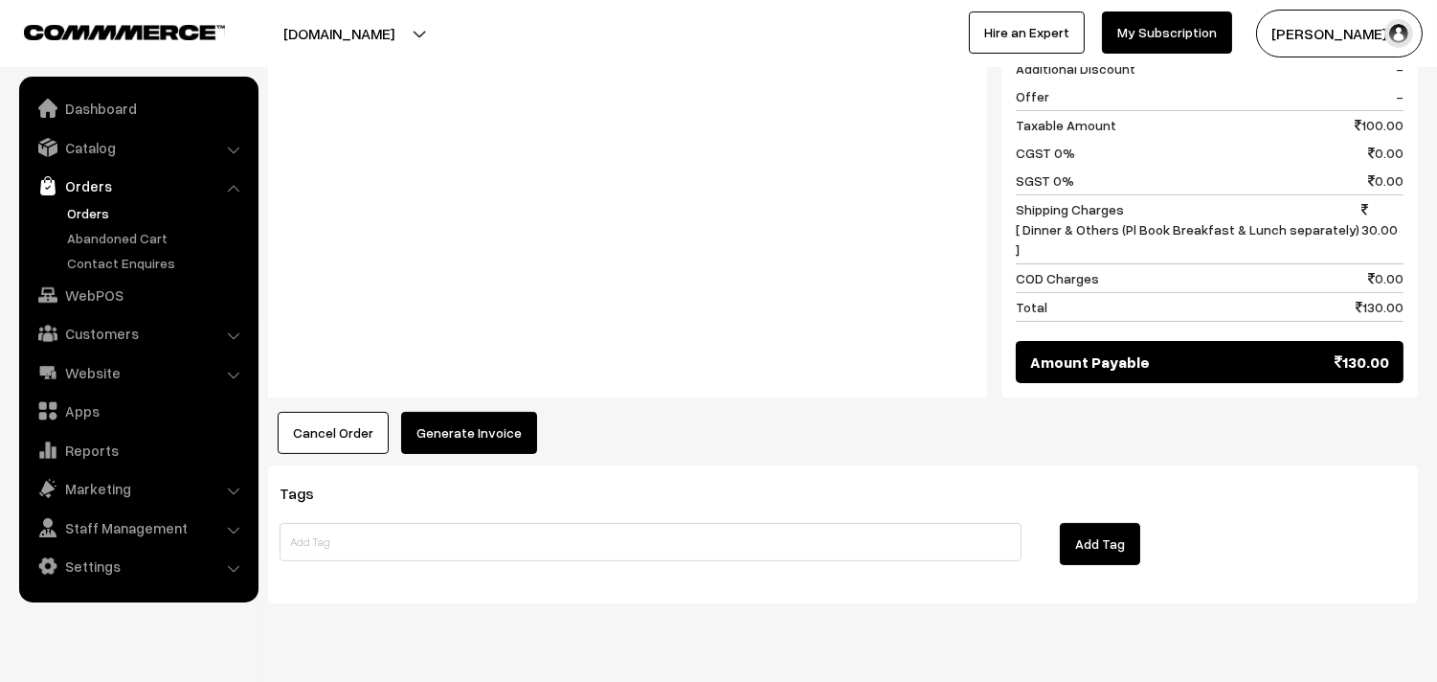
click at [469, 412] on button "Generate Invoice" at bounding box center [469, 433] width 136 height 42
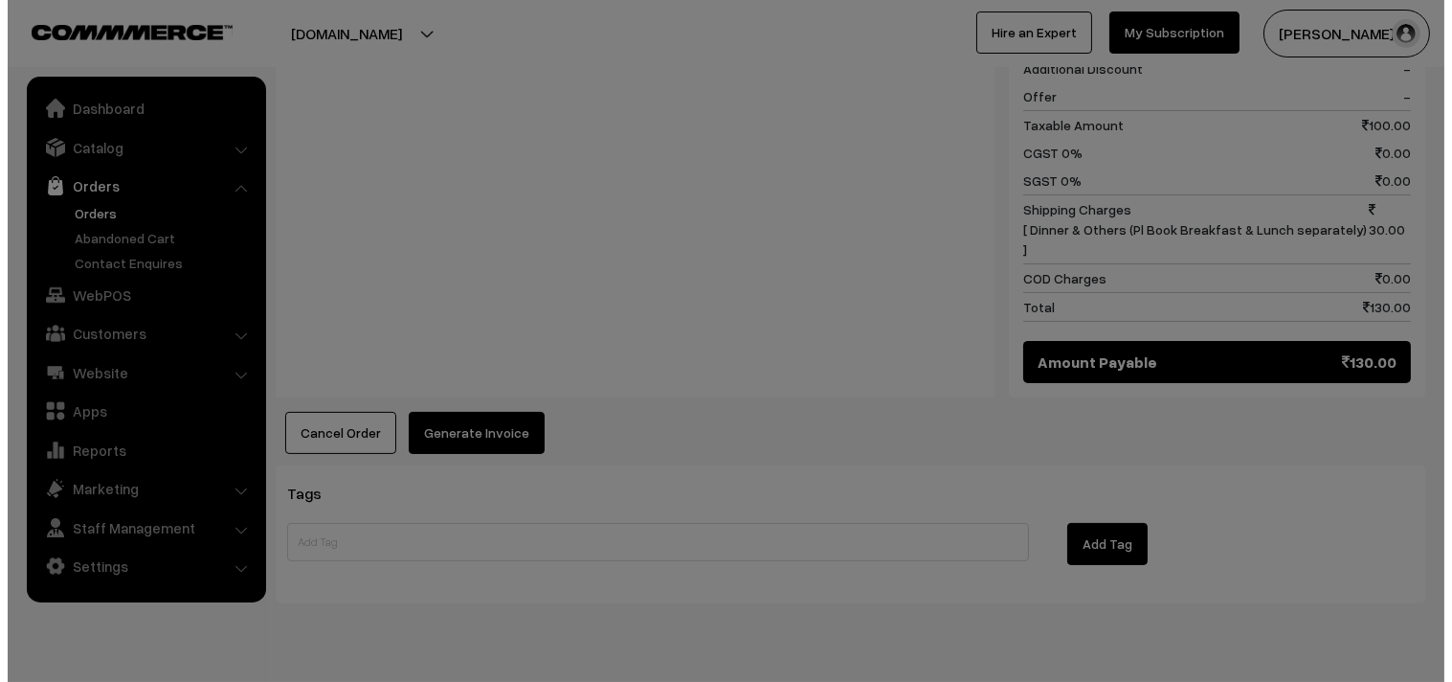
scroll to position [890, 0]
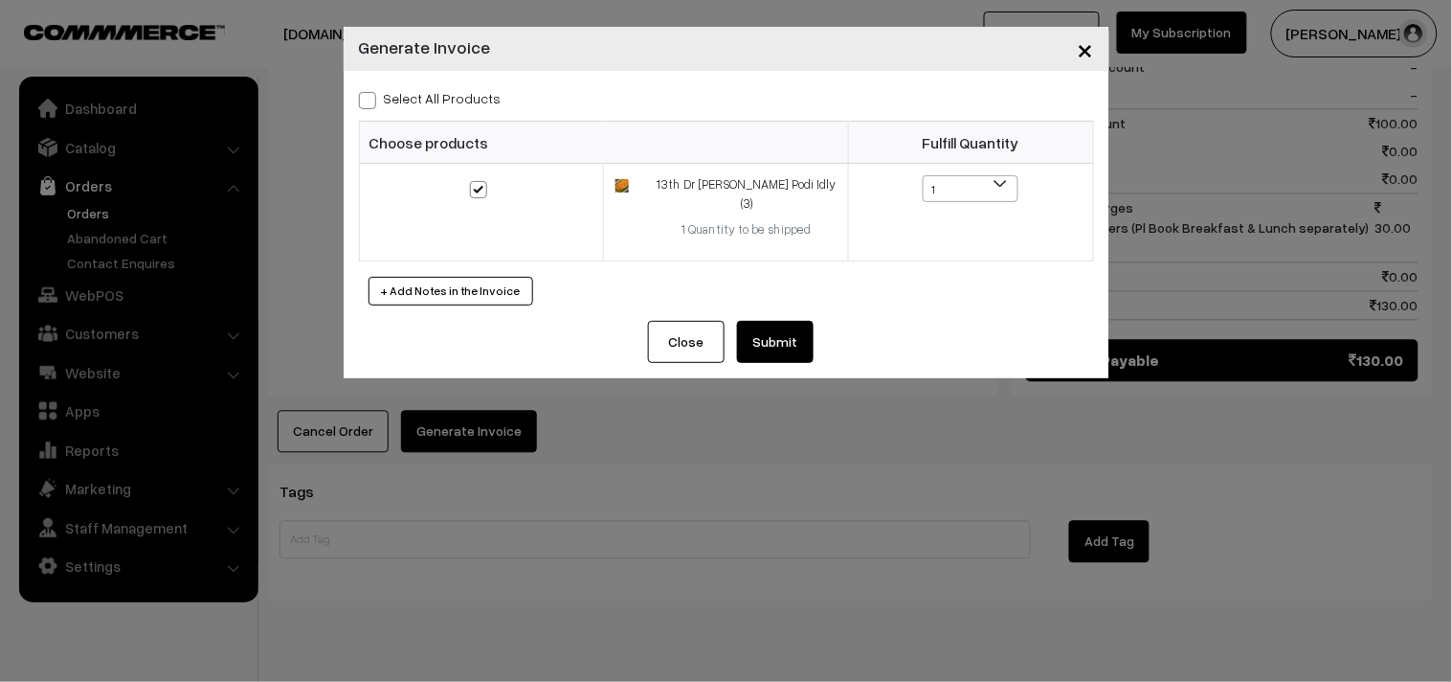
click at [778, 321] on button "Submit" at bounding box center [775, 342] width 77 height 42
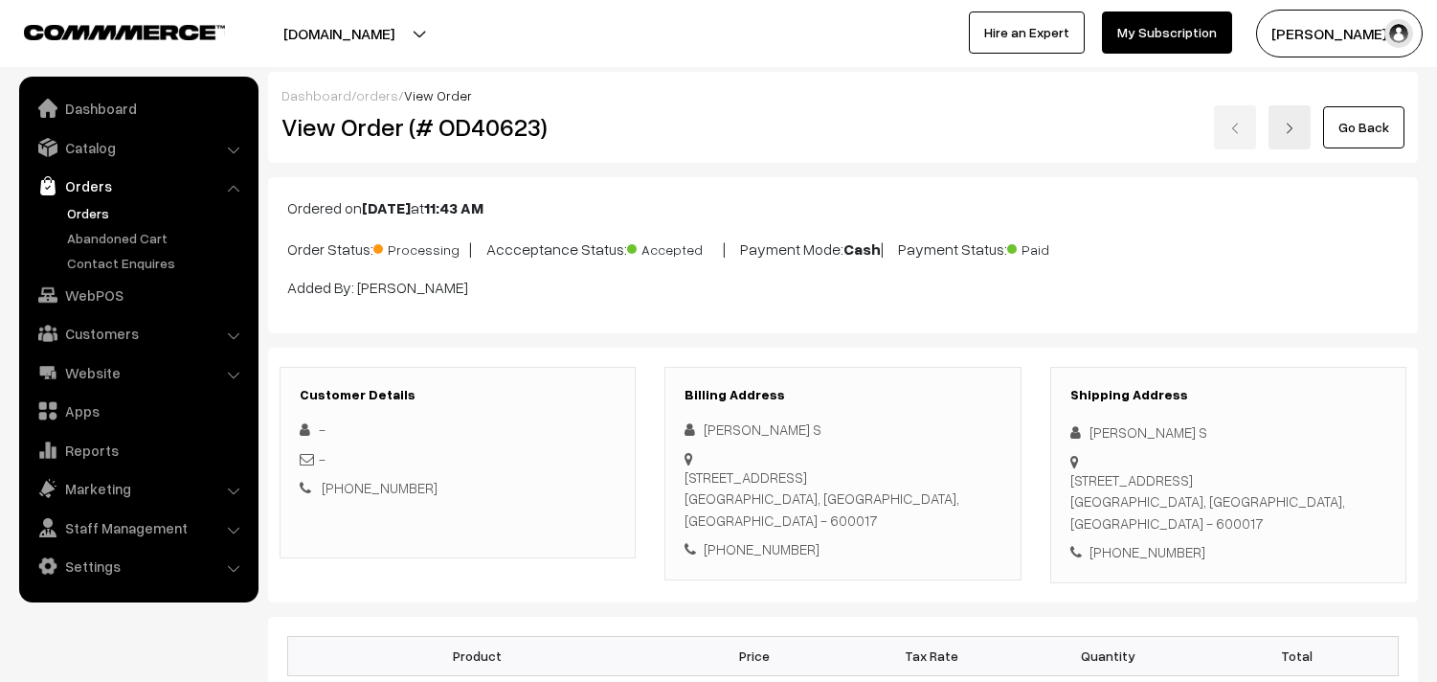
scroll to position [885, 0]
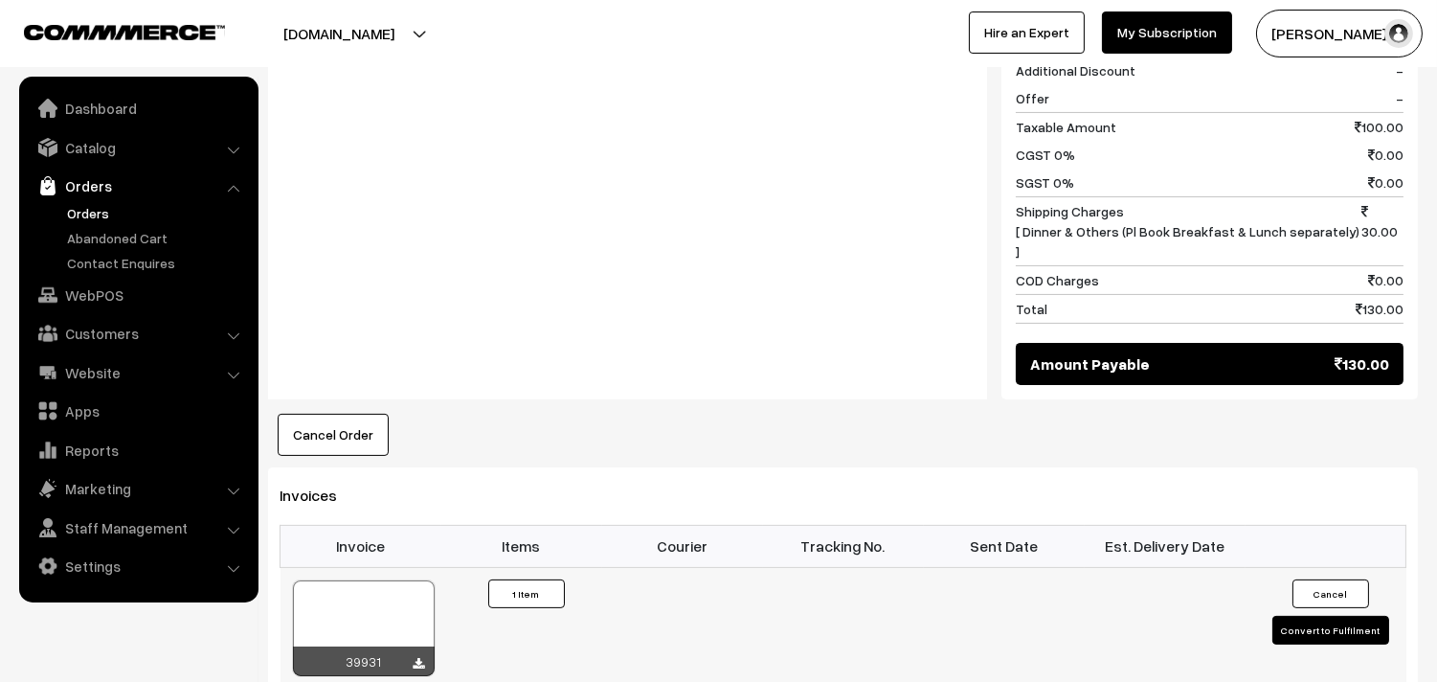
click at [355, 580] on div at bounding box center [364, 628] width 142 height 96
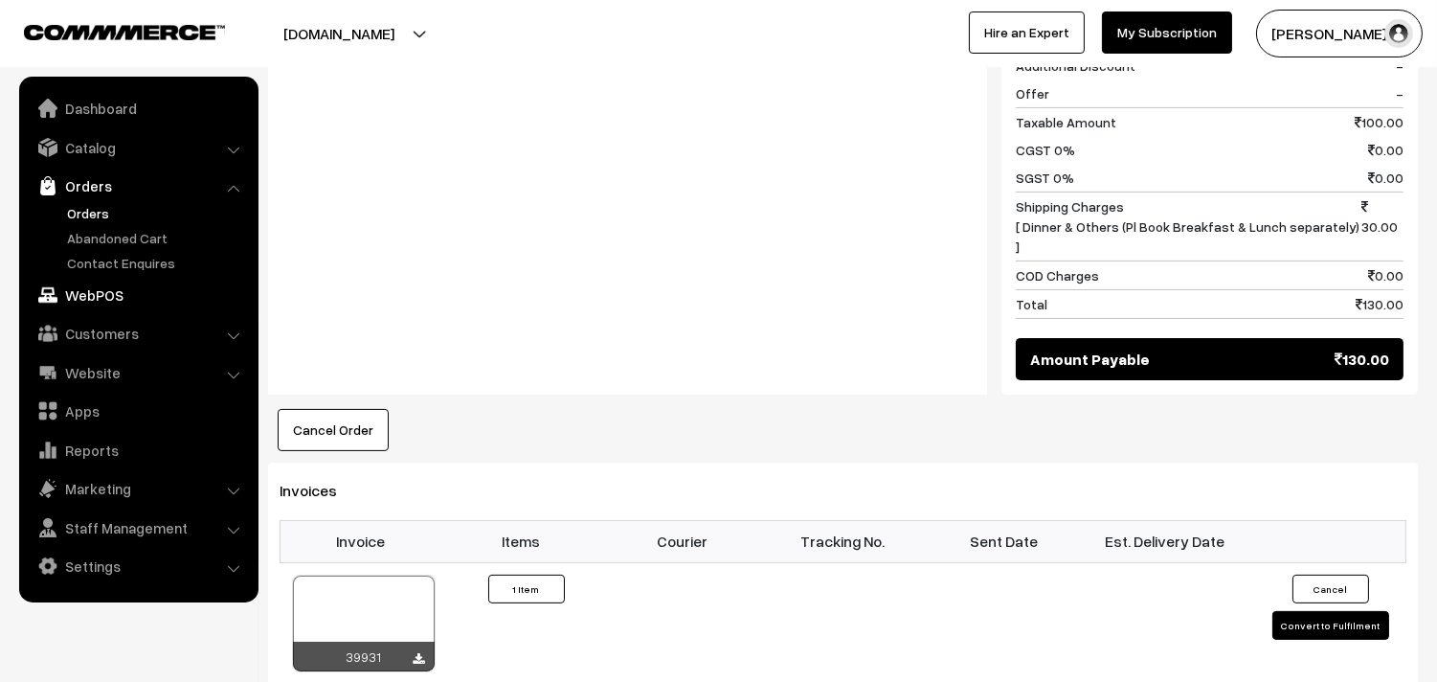
click at [129, 290] on link "WebPOS" at bounding box center [138, 295] width 228 height 34
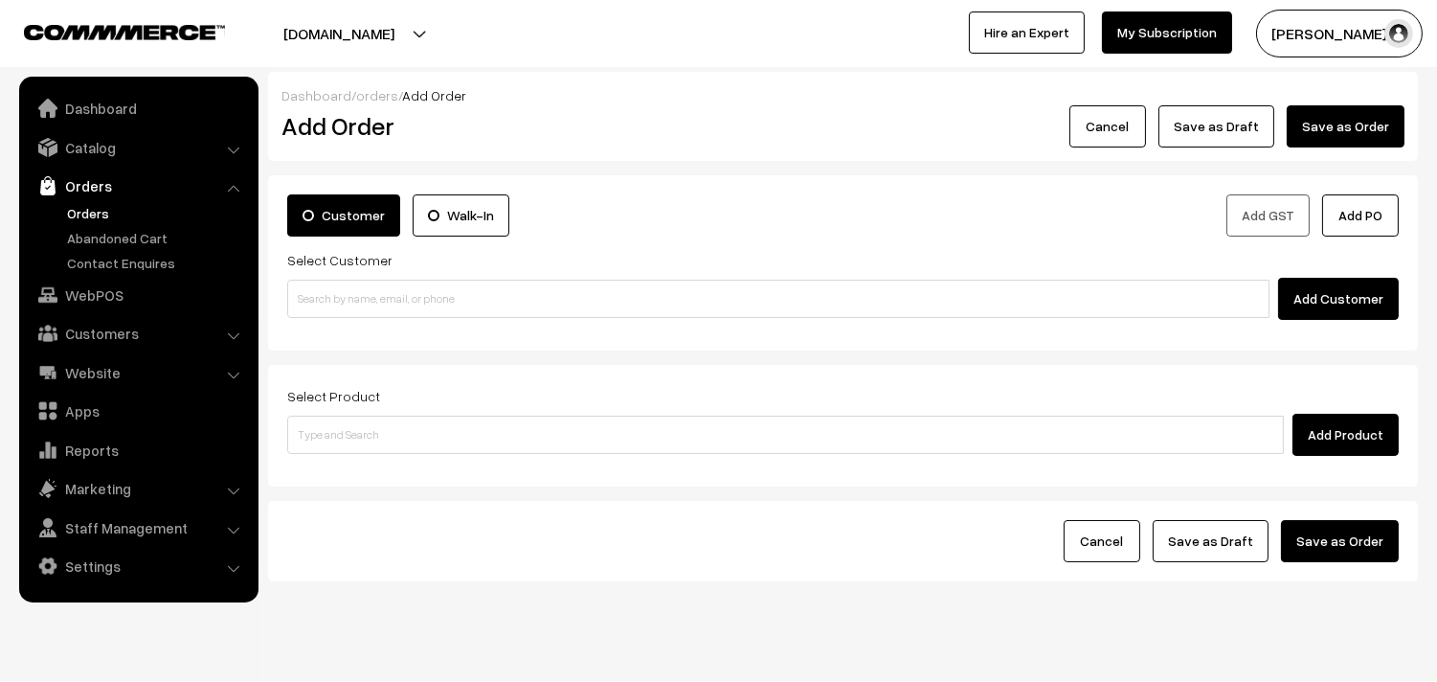
click at [385, 280] on input at bounding box center [778, 299] width 982 height 38
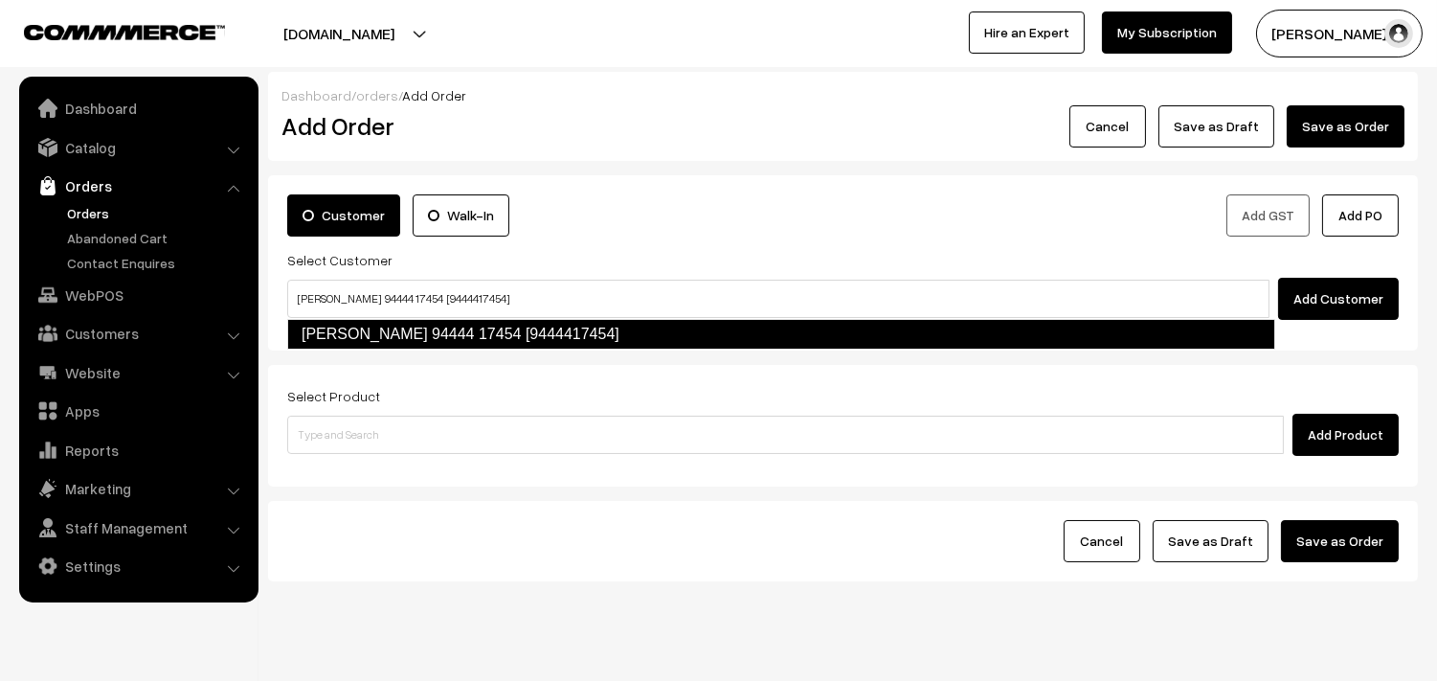
type input "[PERSON_NAME] 94444 17454 [9444417454]"
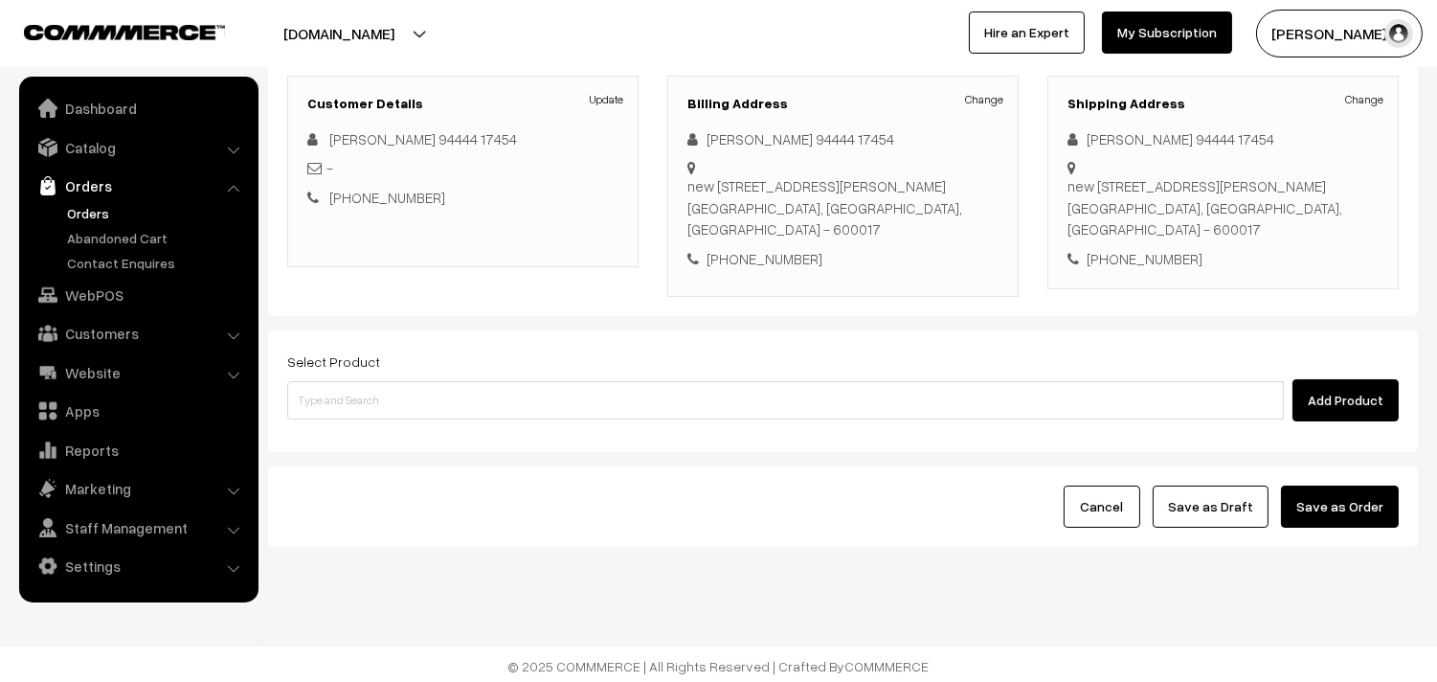
scroll to position [260, 0]
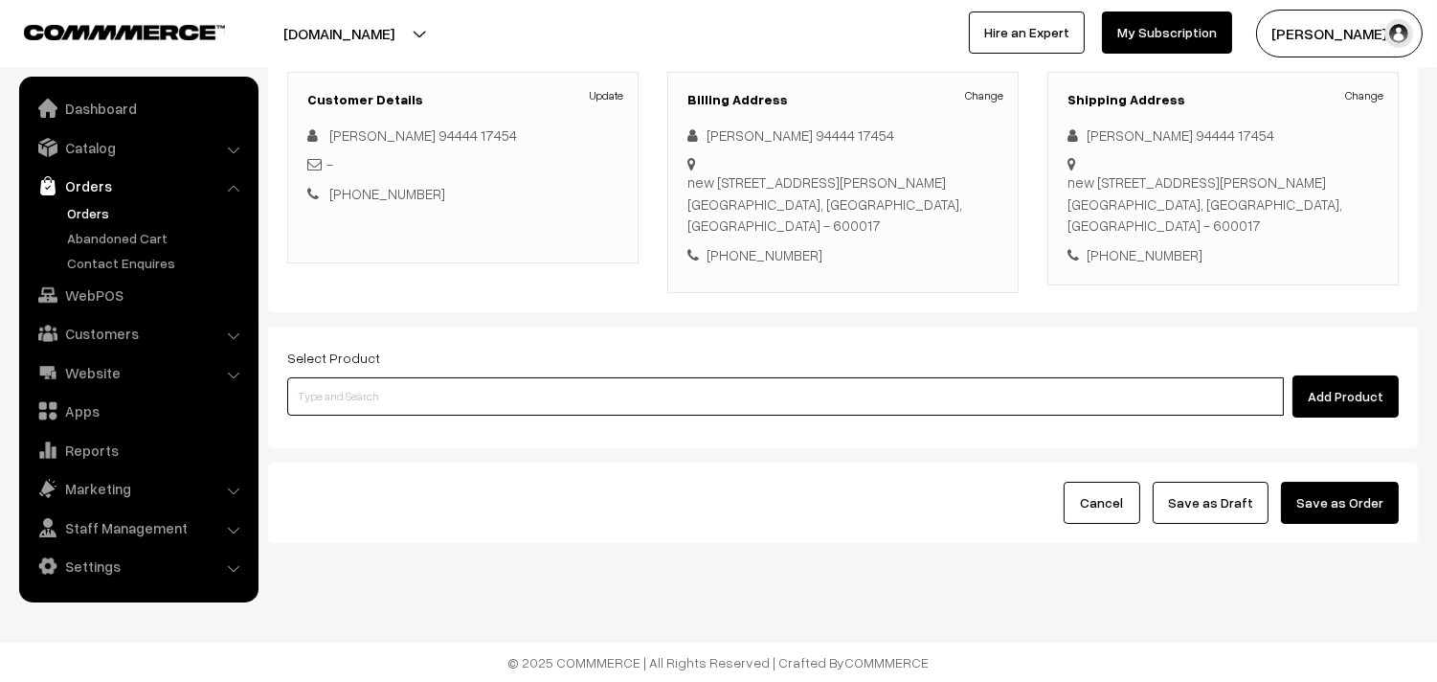
click at [513, 393] on input at bounding box center [785, 396] width 997 height 38
click at [659, 413] on input at bounding box center [785, 396] width 997 height 38
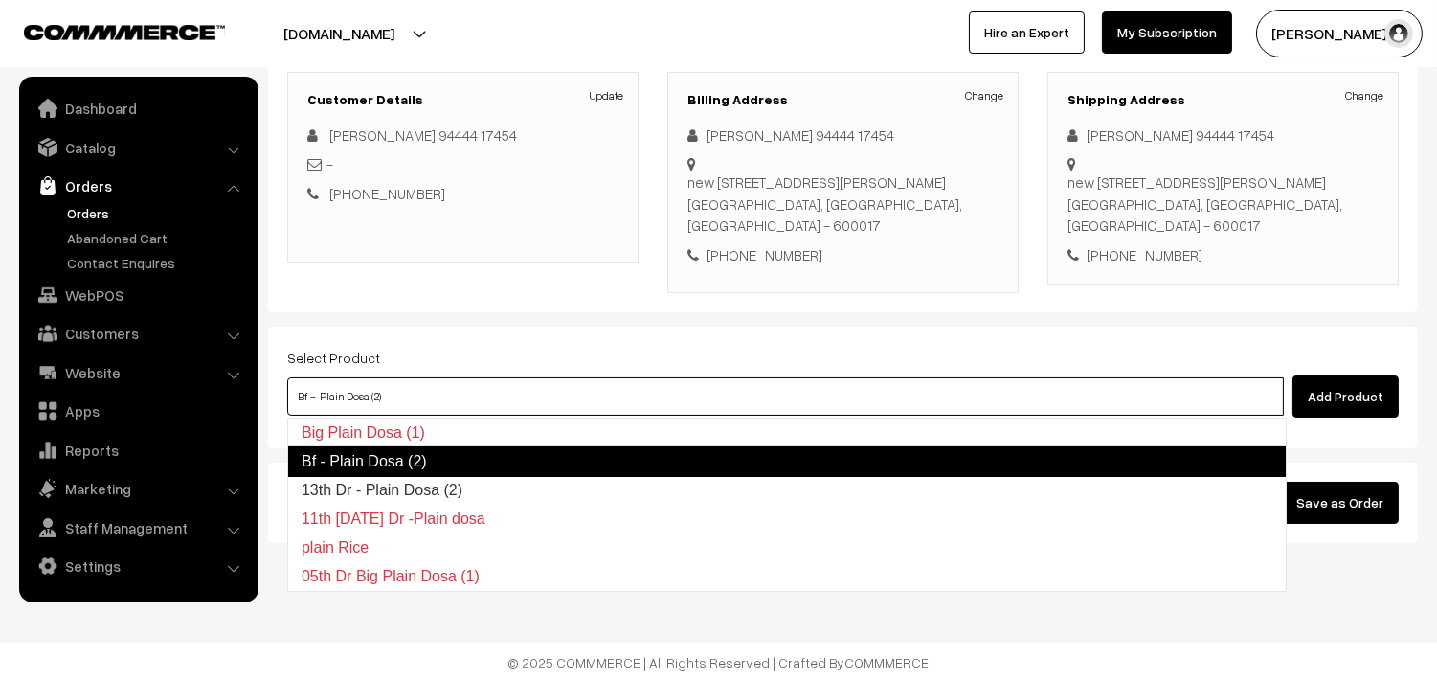
type input "13th Dr - Plain Dosa (2)"
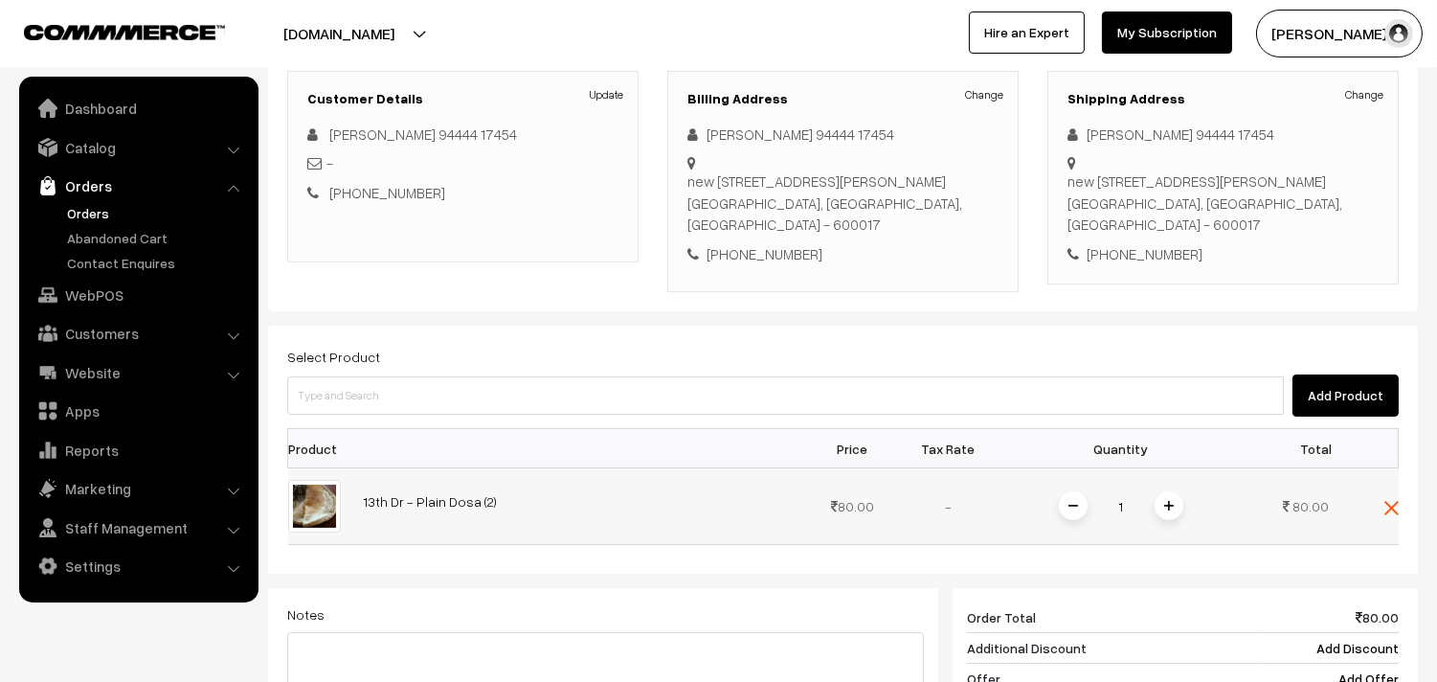
click at [1169, 504] on img at bounding box center [1169, 506] width 10 height 10
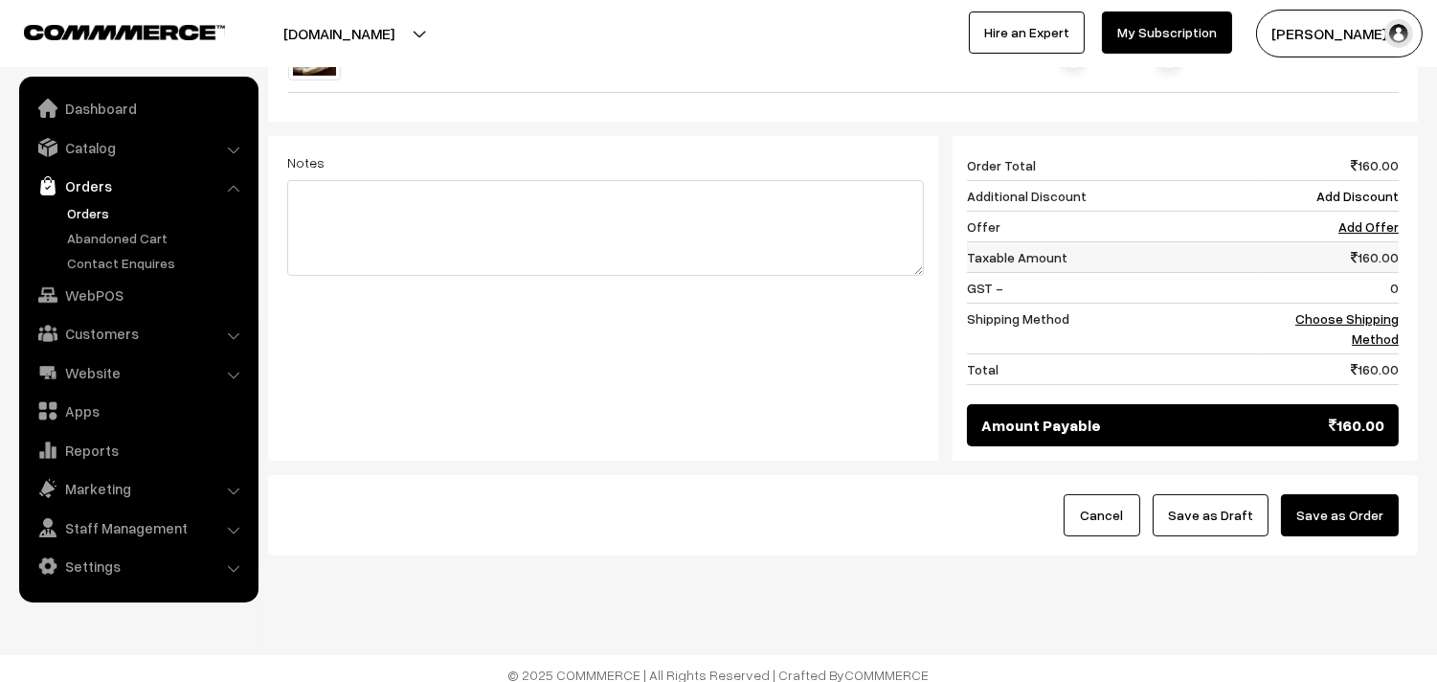
scroll to position [728, 0]
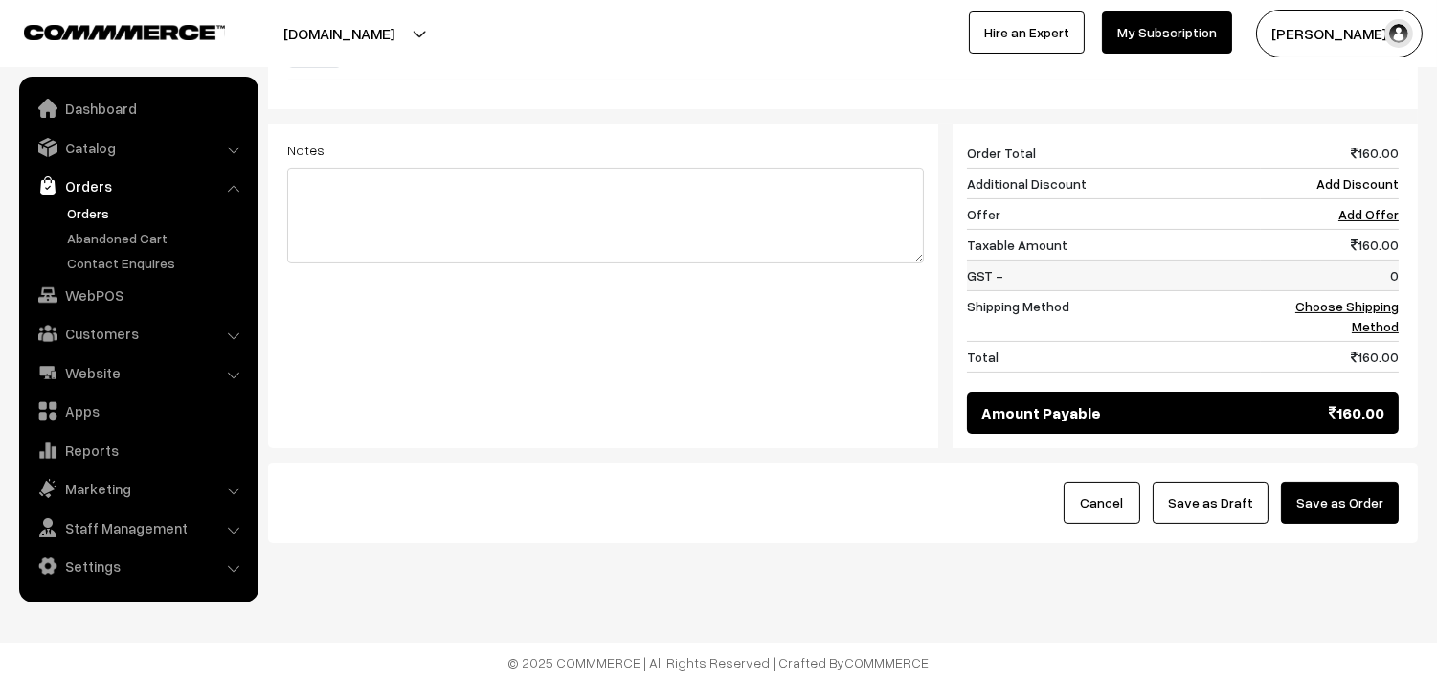
click at [1356, 283] on td "0" at bounding box center [1330, 275] width 138 height 31
click at [1360, 291] on td "Choose Shipping Method" at bounding box center [1330, 316] width 138 height 51
click at [1361, 314] on td "Choose Shipping Method" at bounding box center [1330, 316] width 138 height 51
click at [1378, 319] on link "Choose Shipping Method" at bounding box center [1346, 316] width 103 height 36
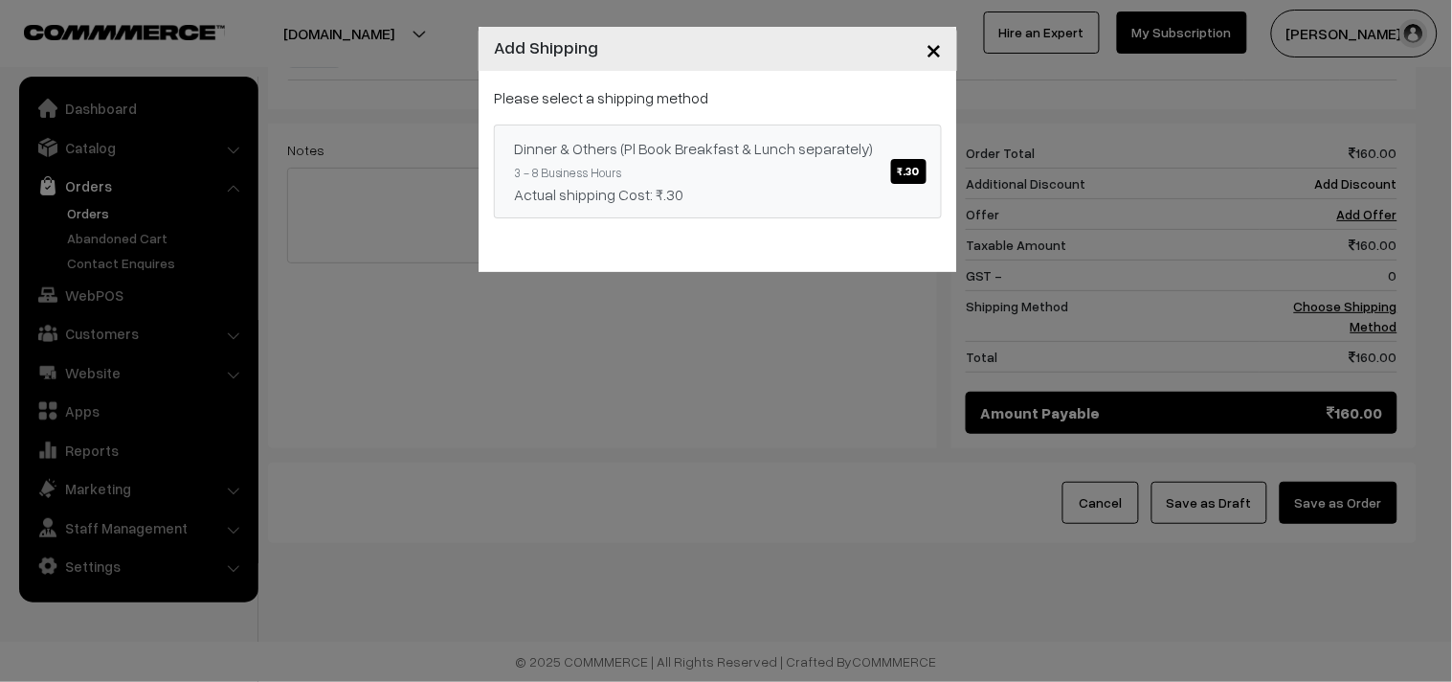
click at [690, 165] on link "Dinner & Others (Pl Book Breakfast & Lunch separately) ₹.30 3 - 8 Business Hour…" at bounding box center [718, 171] width 448 height 94
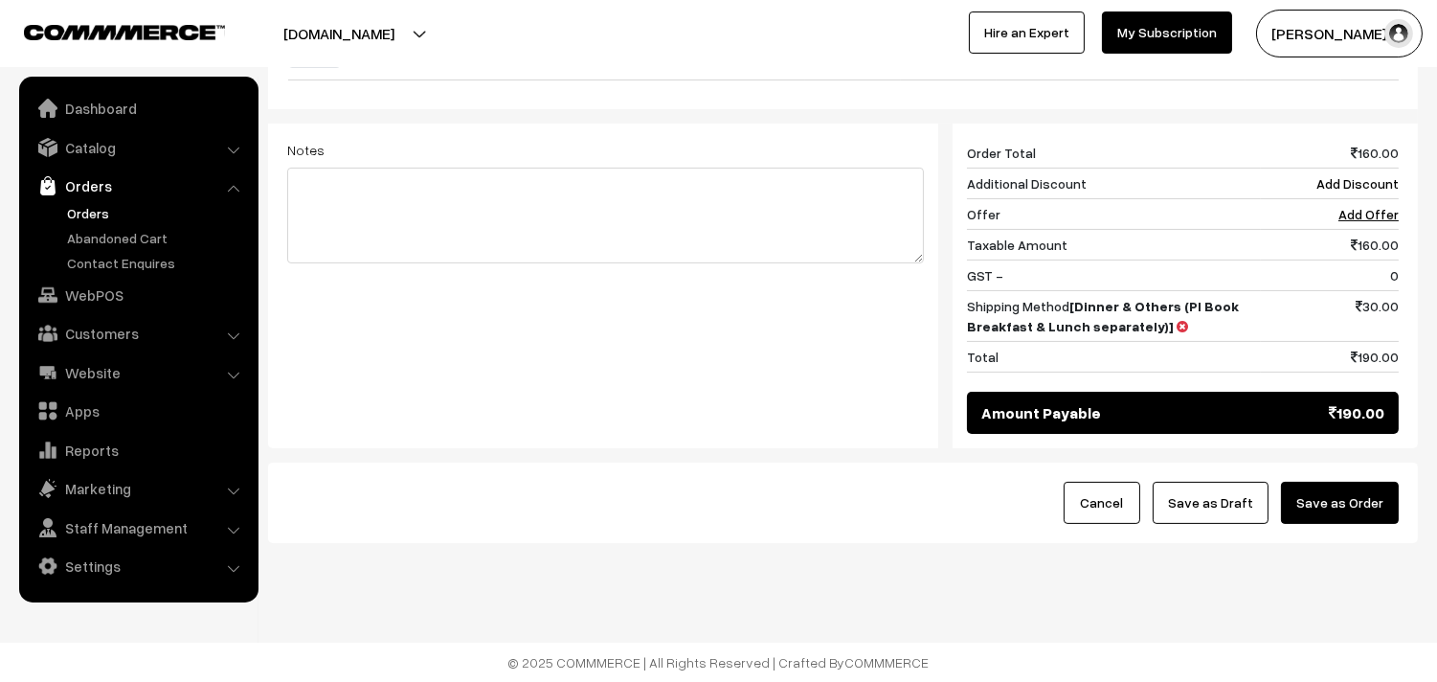
click at [1233, 502] on button "Save as Draft" at bounding box center [1211, 503] width 116 height 42
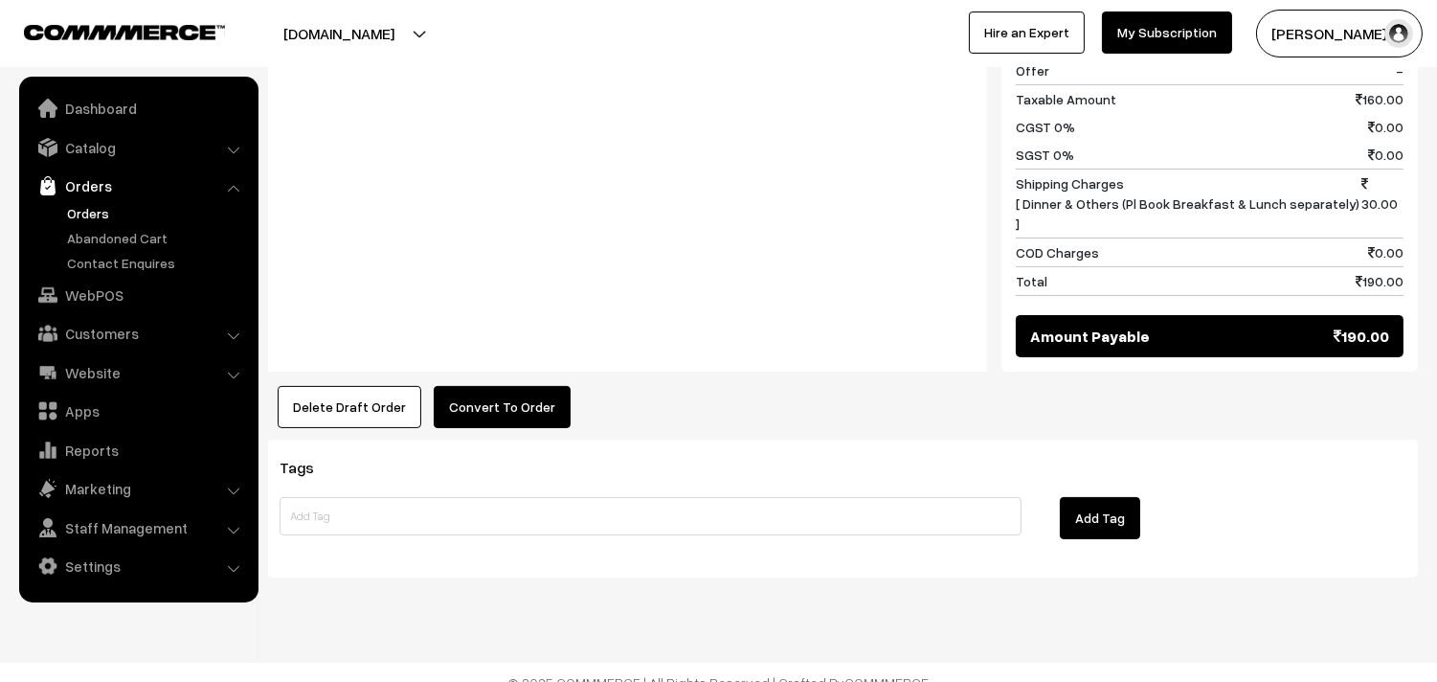
click at [491, 397] on button "Convert To Order" at bounding box center [502, 407] width 137 height 42
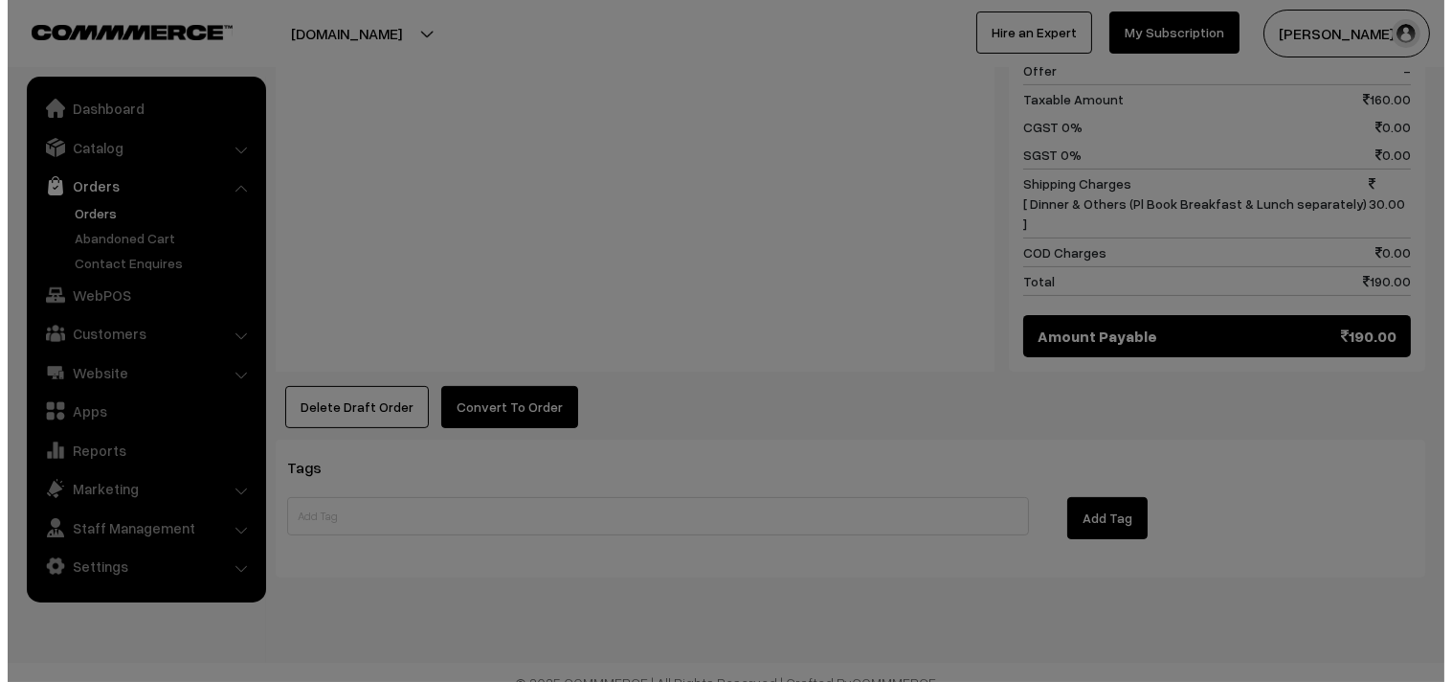
scroll to position [915, 0]
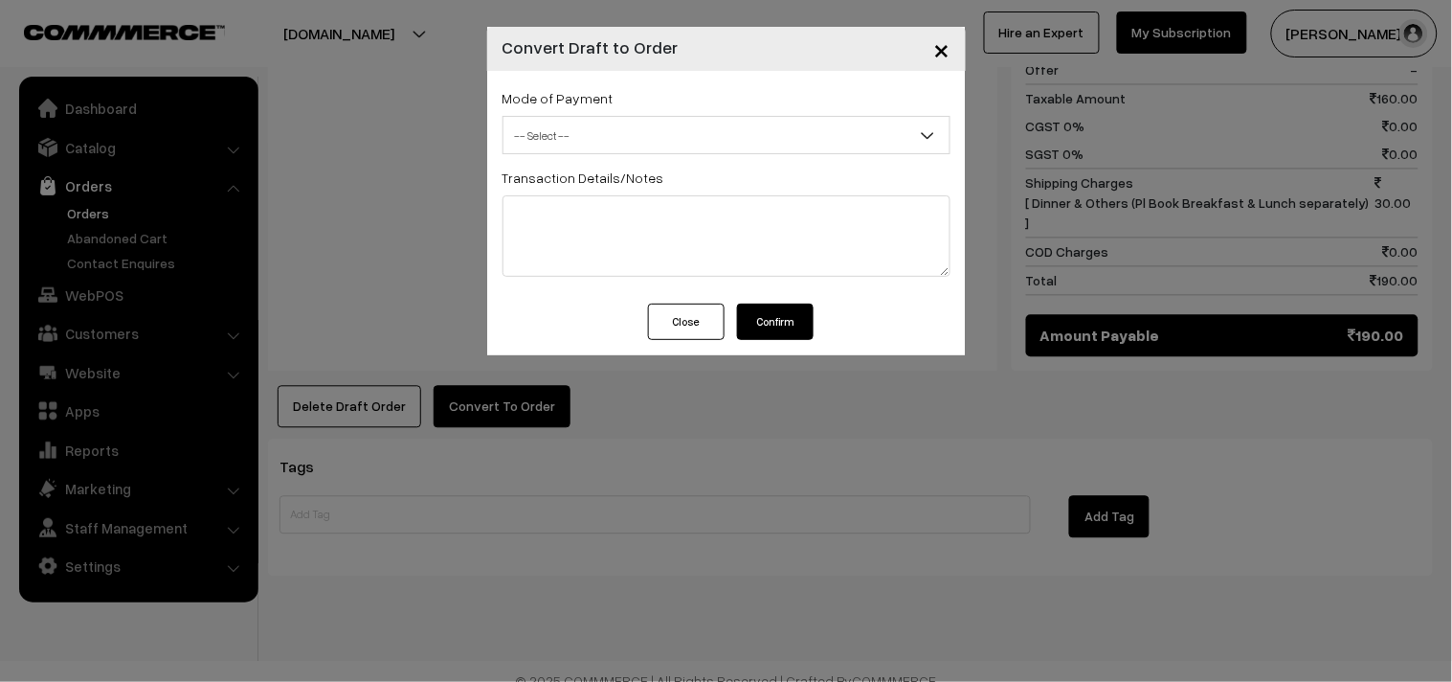
click at [586, 139] on span "-- Select --" at bounding box center [727, 136] width 446 height 34
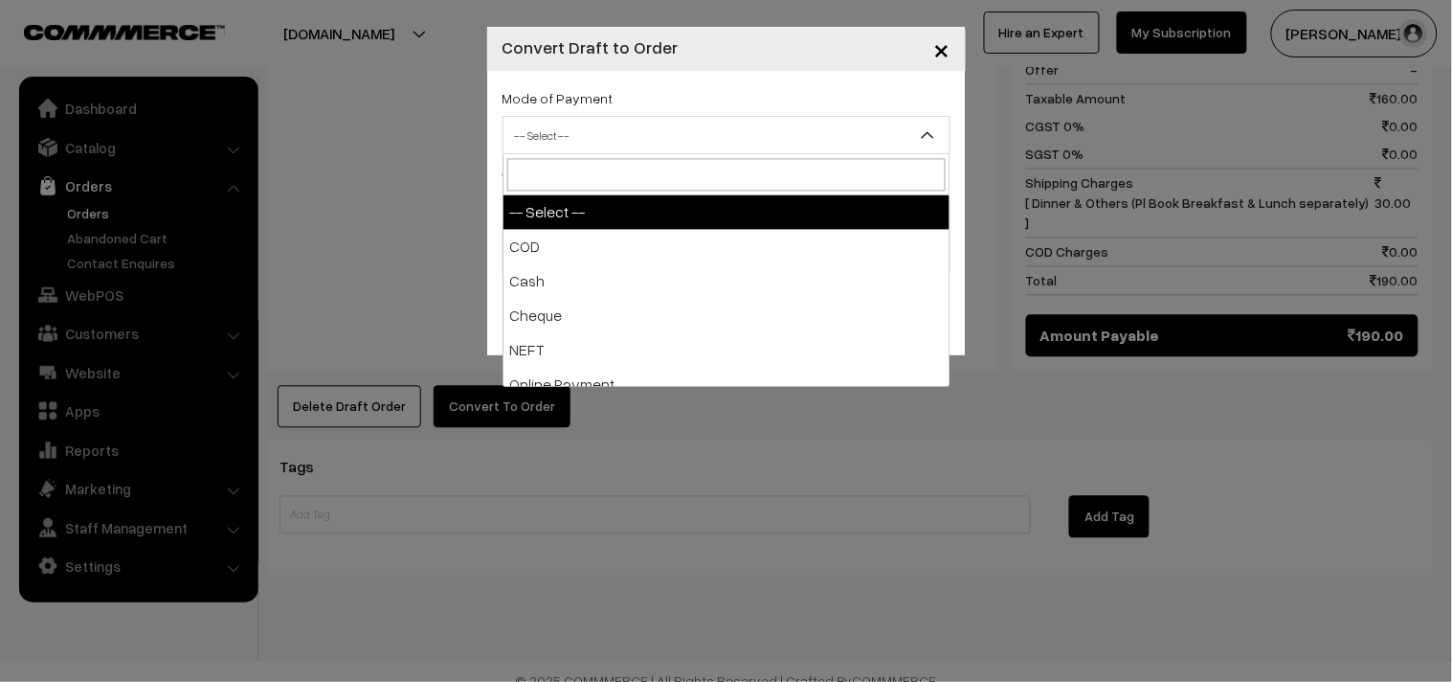
select select "1"
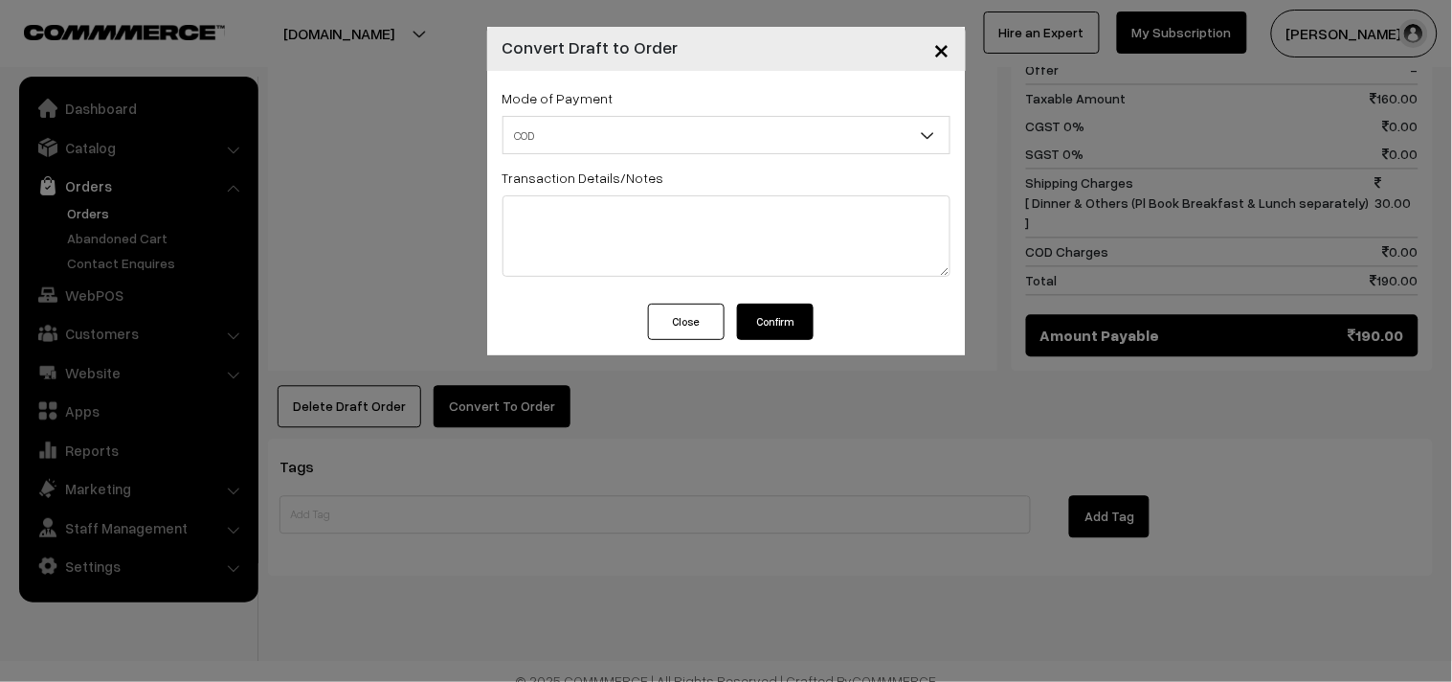
click at [758, 322] on button "Confirm" at bounding box center [775, 321] width 77 height 36
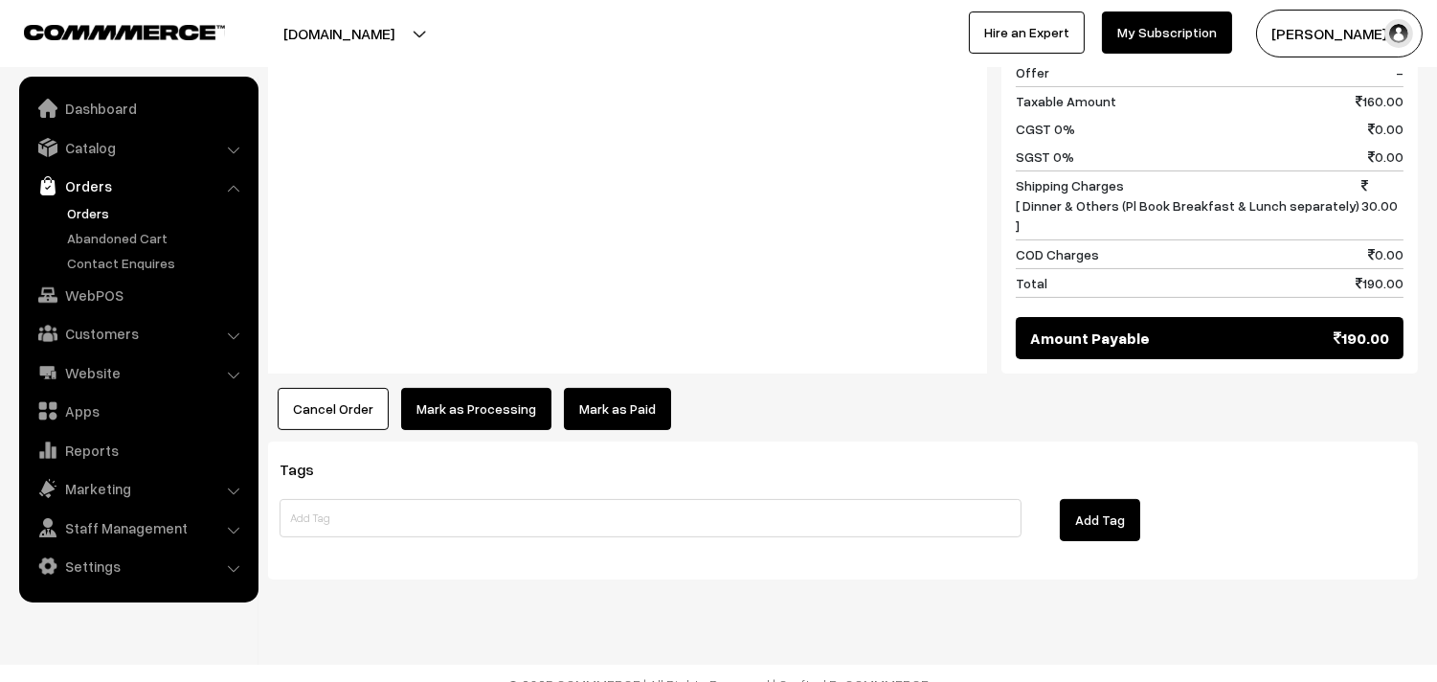
click at [451, 388] on button "Mark as Processing" at bounding box center [476, 409] width 150 height 42
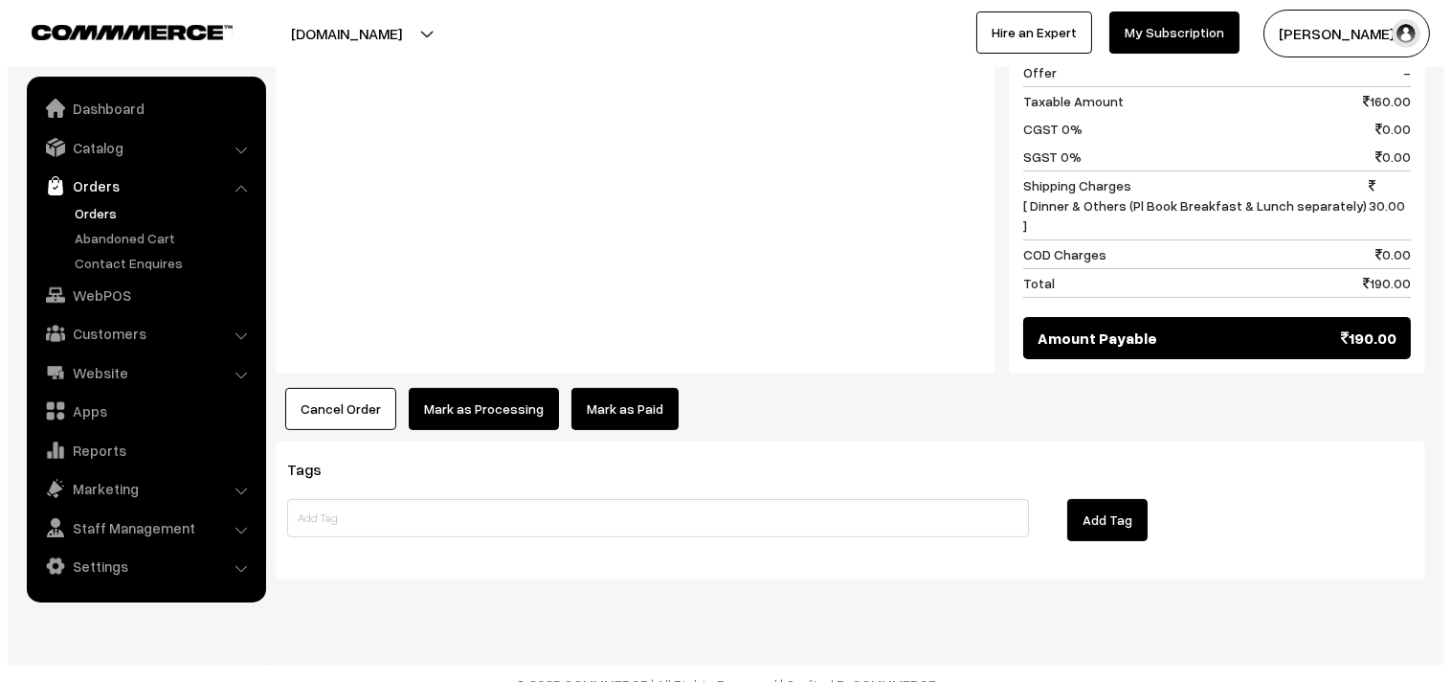
scroll to position [913, 0]
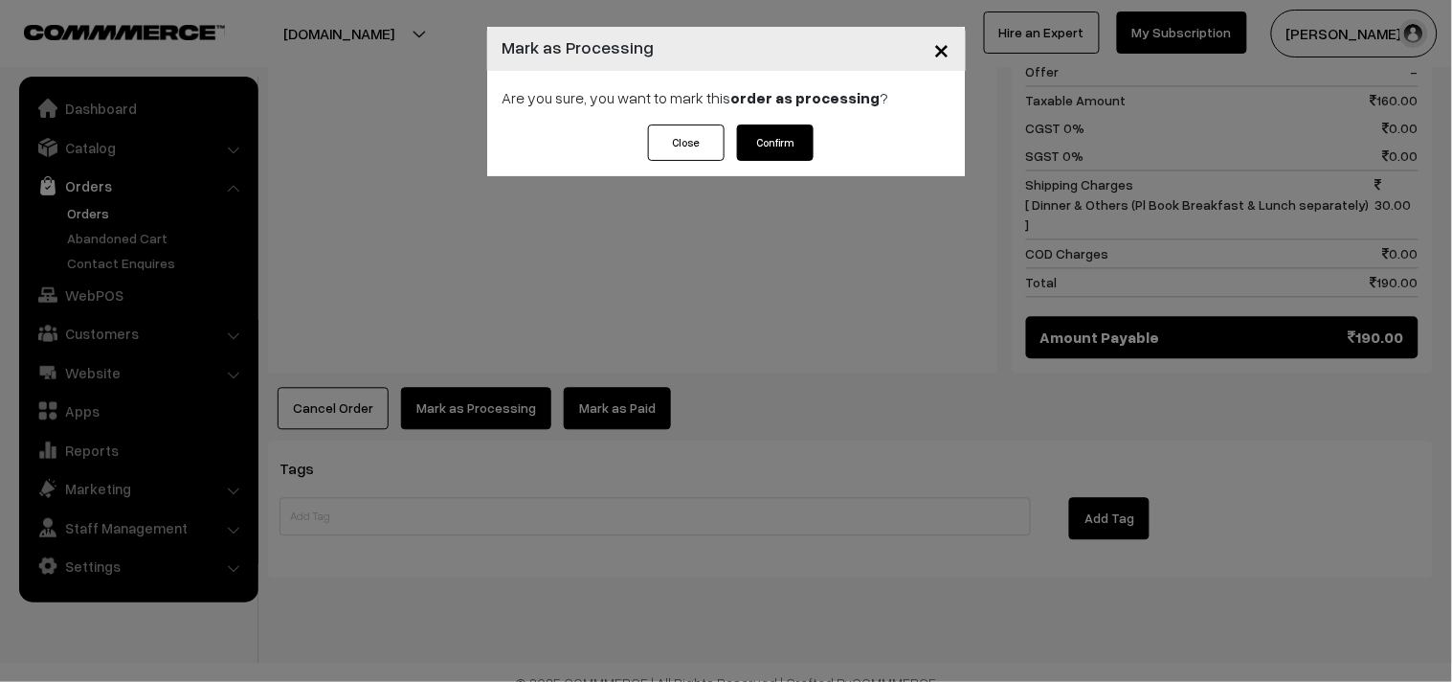
click at [798, 140] on button "Confirm" at bounding box center [775, 142] width 77 height 36
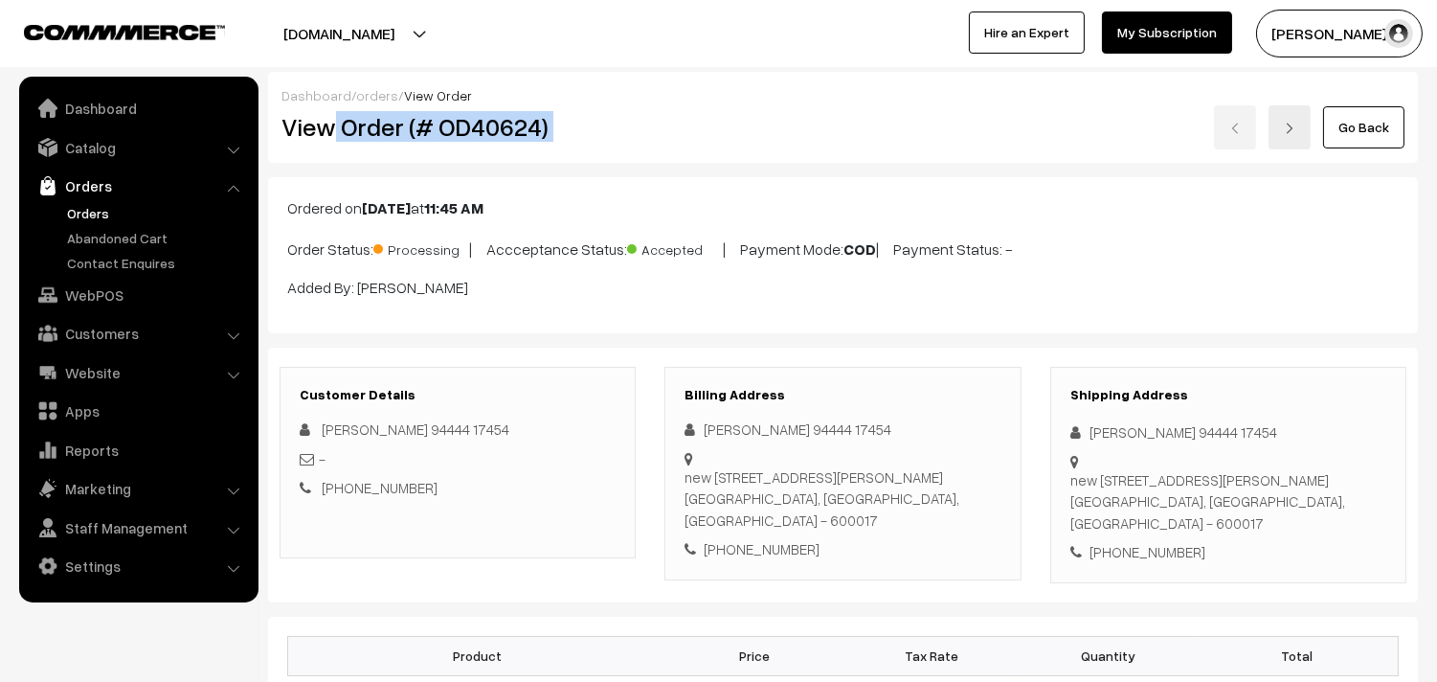
drag, startPoint x: 325, startPoint y: 131, endPoint x: 735, endPoint y: 123, distance: 409.8
click at [735, 123] on div "View Order (# OD40624) Go Back" at bounding box center [843, 127] width 1152 height 44
copy div "Order (# OD40624)"
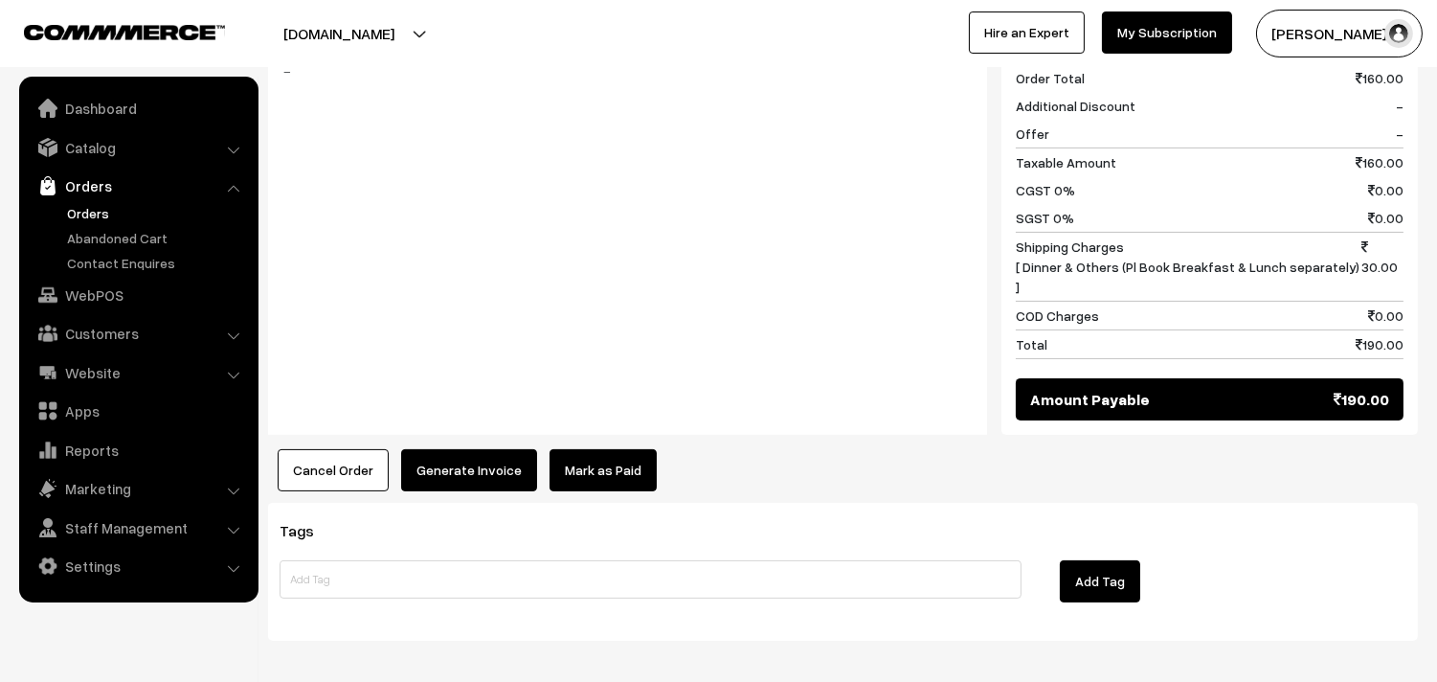
scroll to position [913, 0]
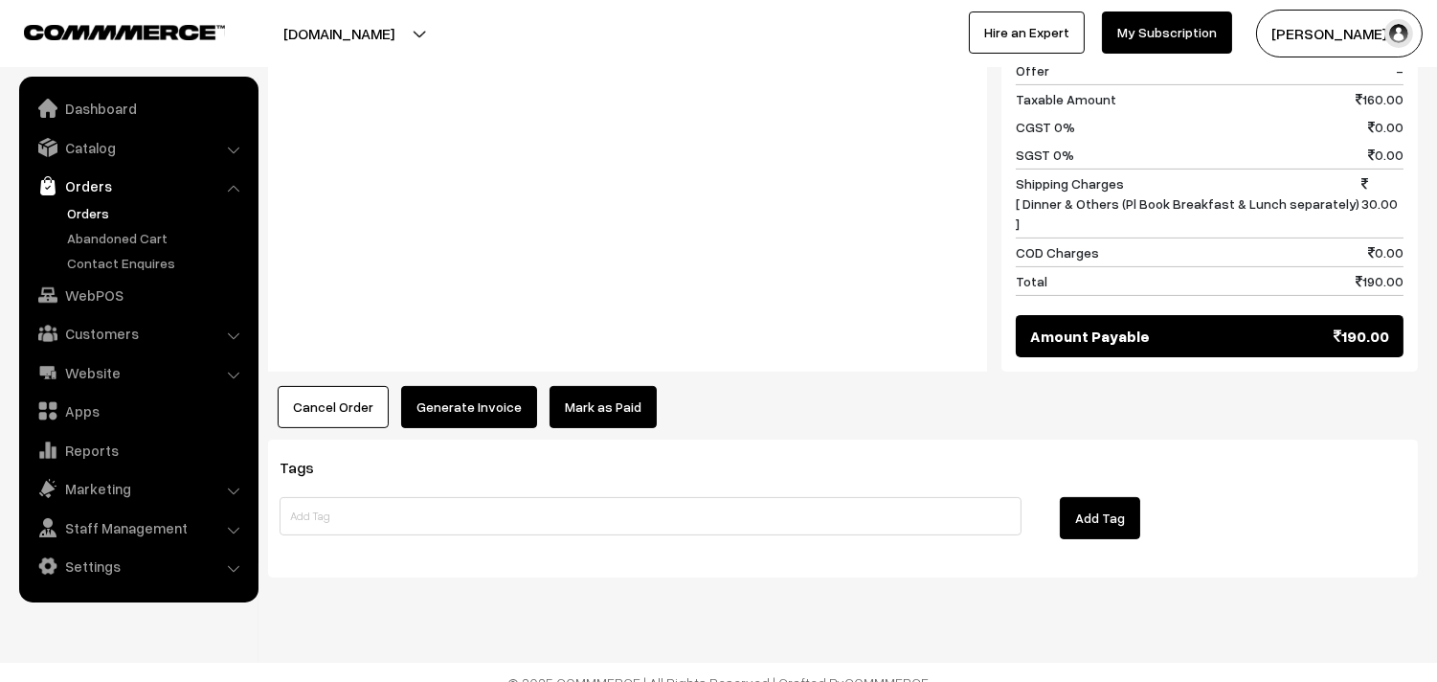
click at [511, 407] on button "Generate Invoice" at bounding box center [469, 407] width 136 height 42
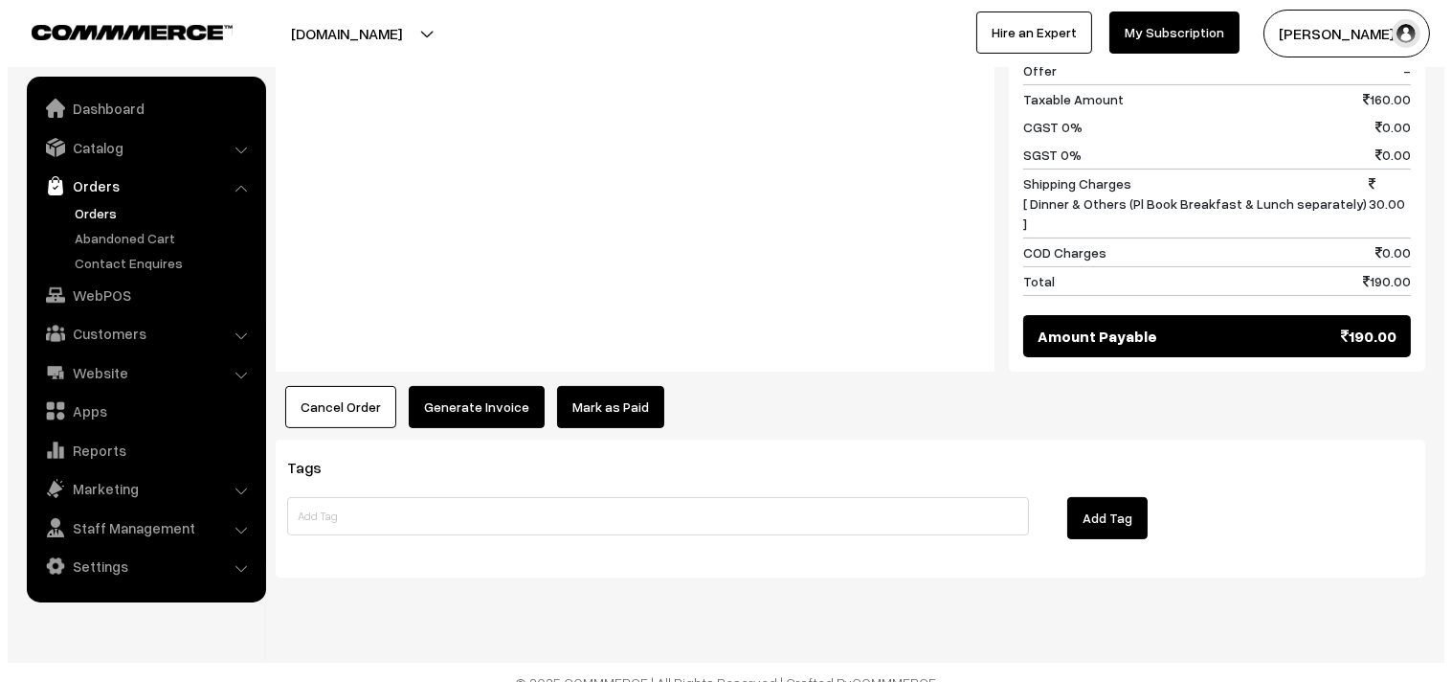
scroll to position [915, 0]
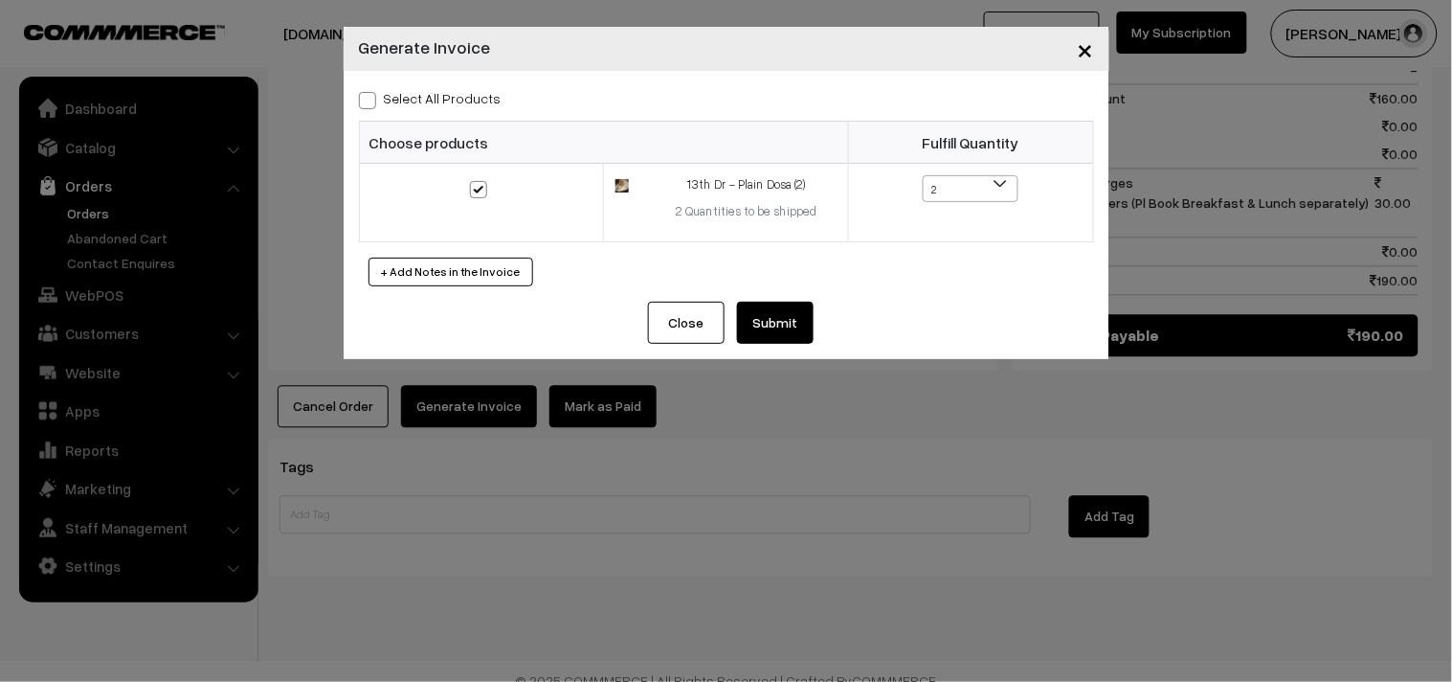
click at [775, 321] on button "Submit" at bounding box center [775, 323] width 77 height 42
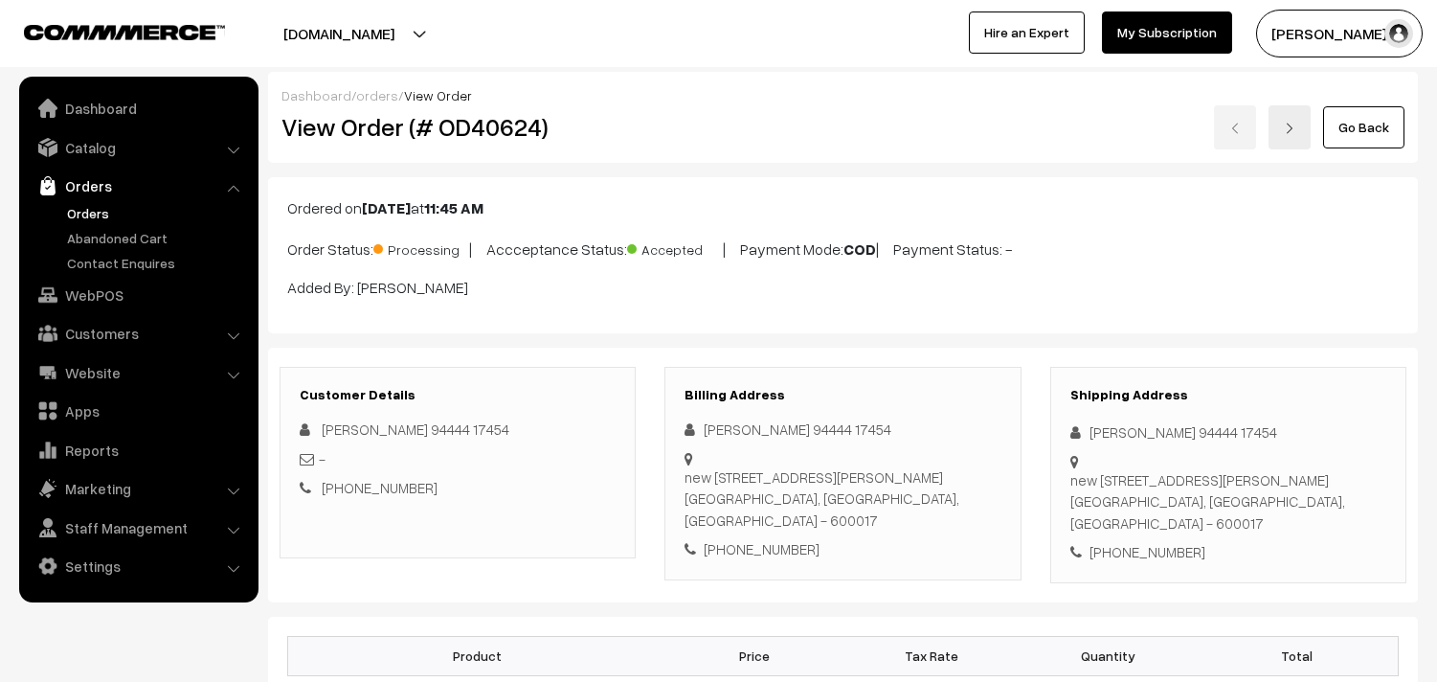
scroll to position [911, 0]
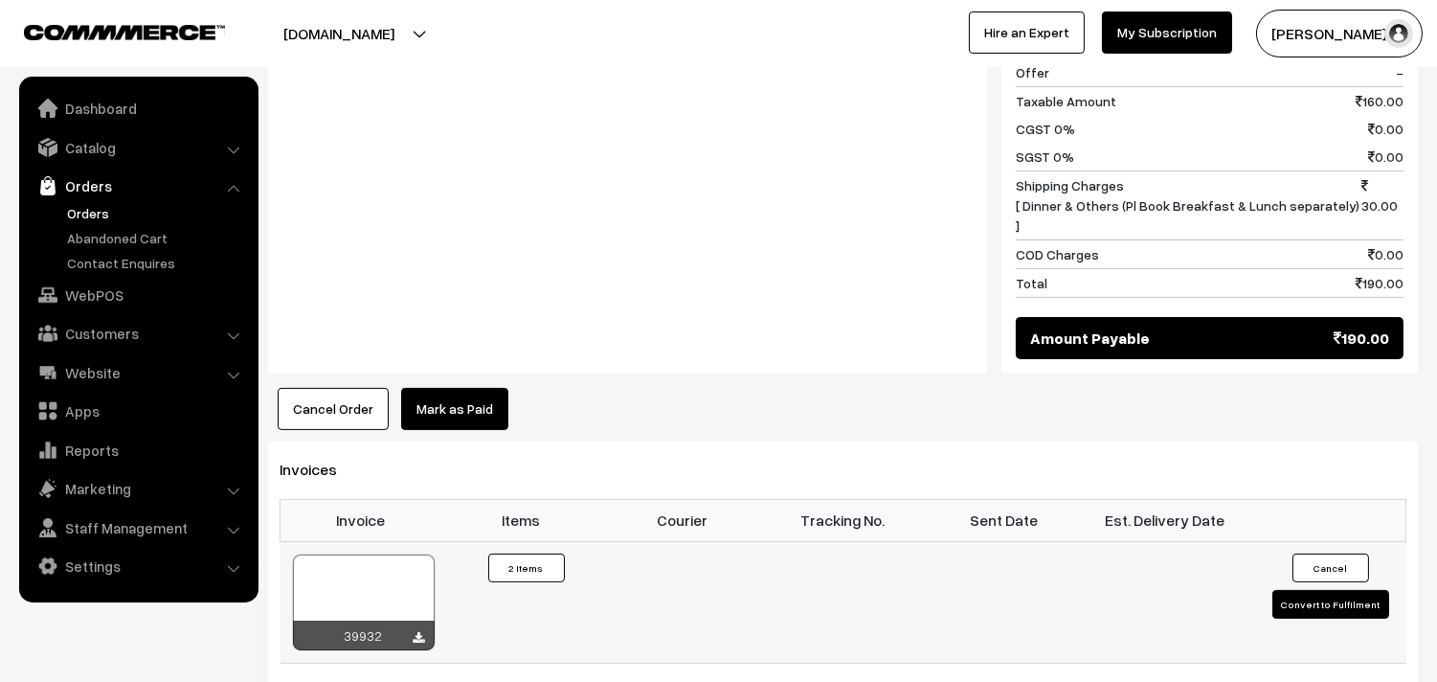
click at [373, 569] on div at bounding box center [364, 602] width 142 height 96
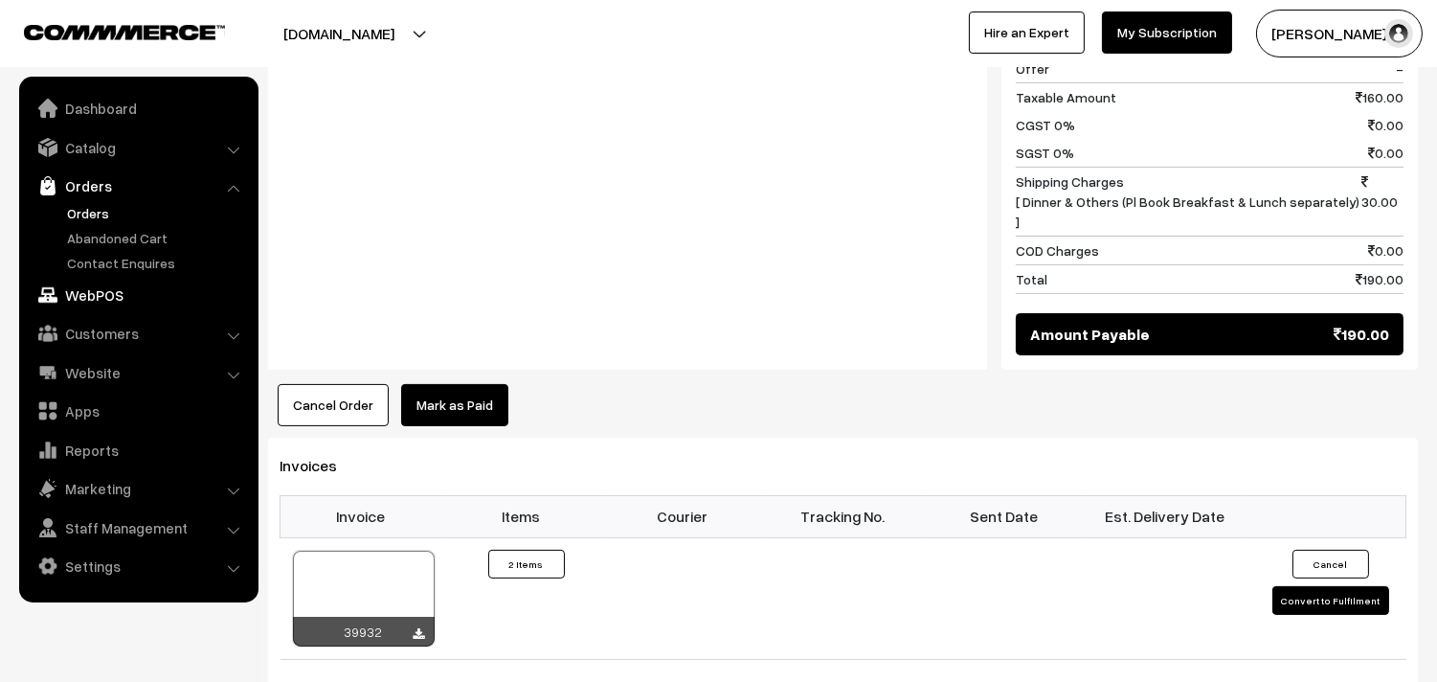
click at [112, 287] on link "WebPOS" at bounding box center [138, 295] width 228 height 34
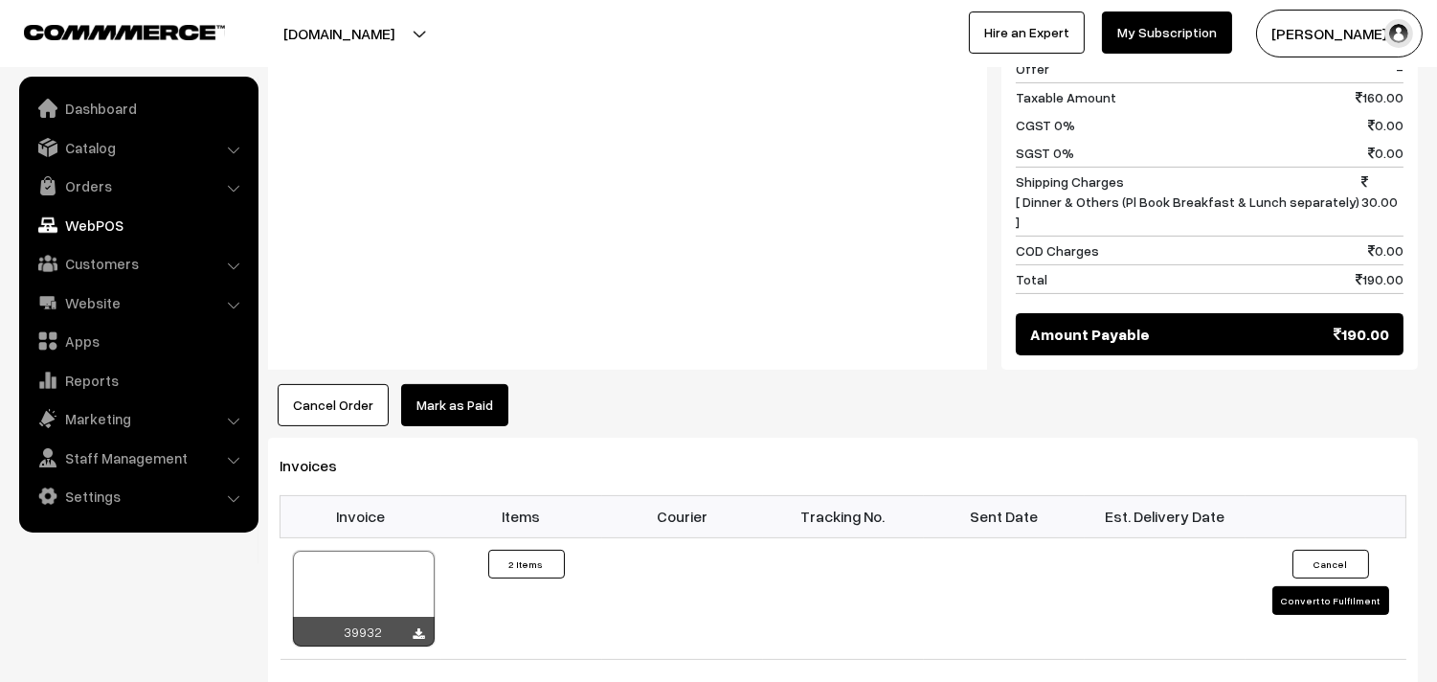
click at [450, 329] on div "Notes -" at bounding box center [627, 160] width 719 height 420
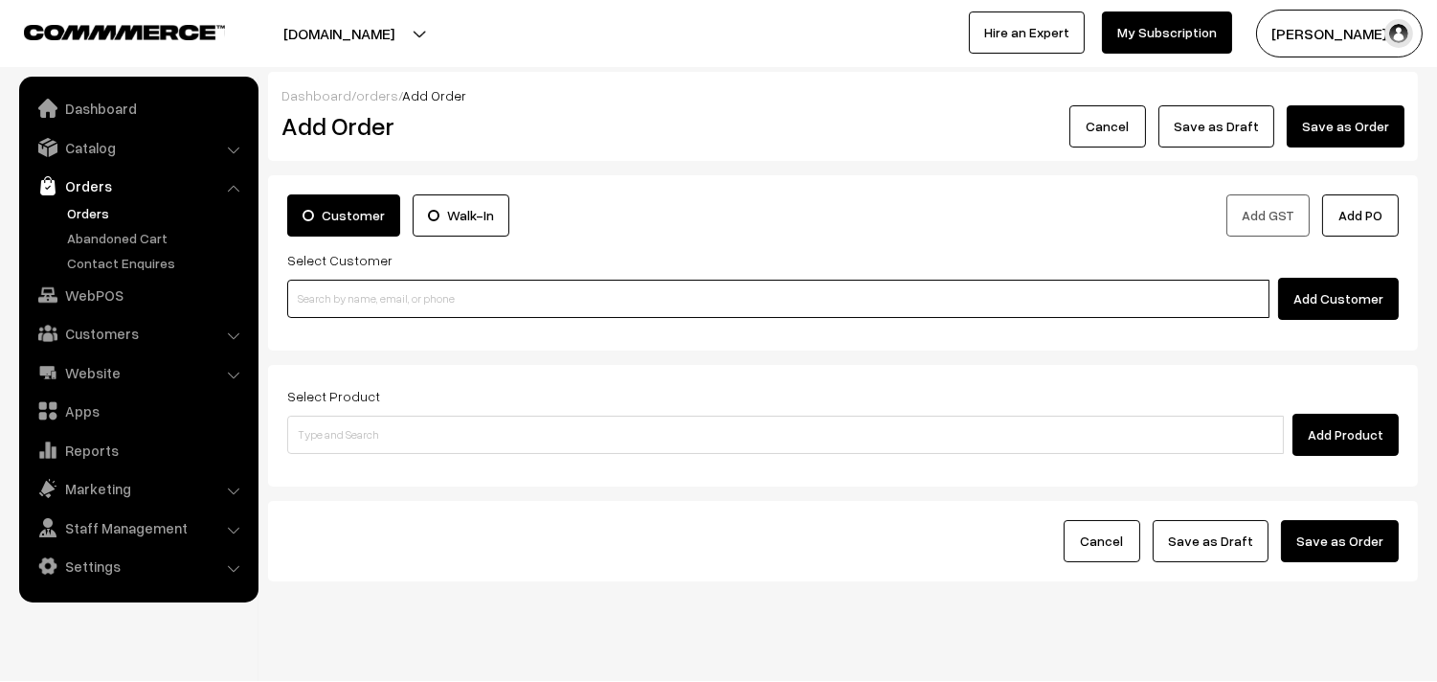
click at [349, 293] on input at bounding box center [778, 299] width 982 height 38
paste input "94459 53163"
click at [346, 295] on input "94459 53163" at bounding box center [778, 299] width 982 height 38
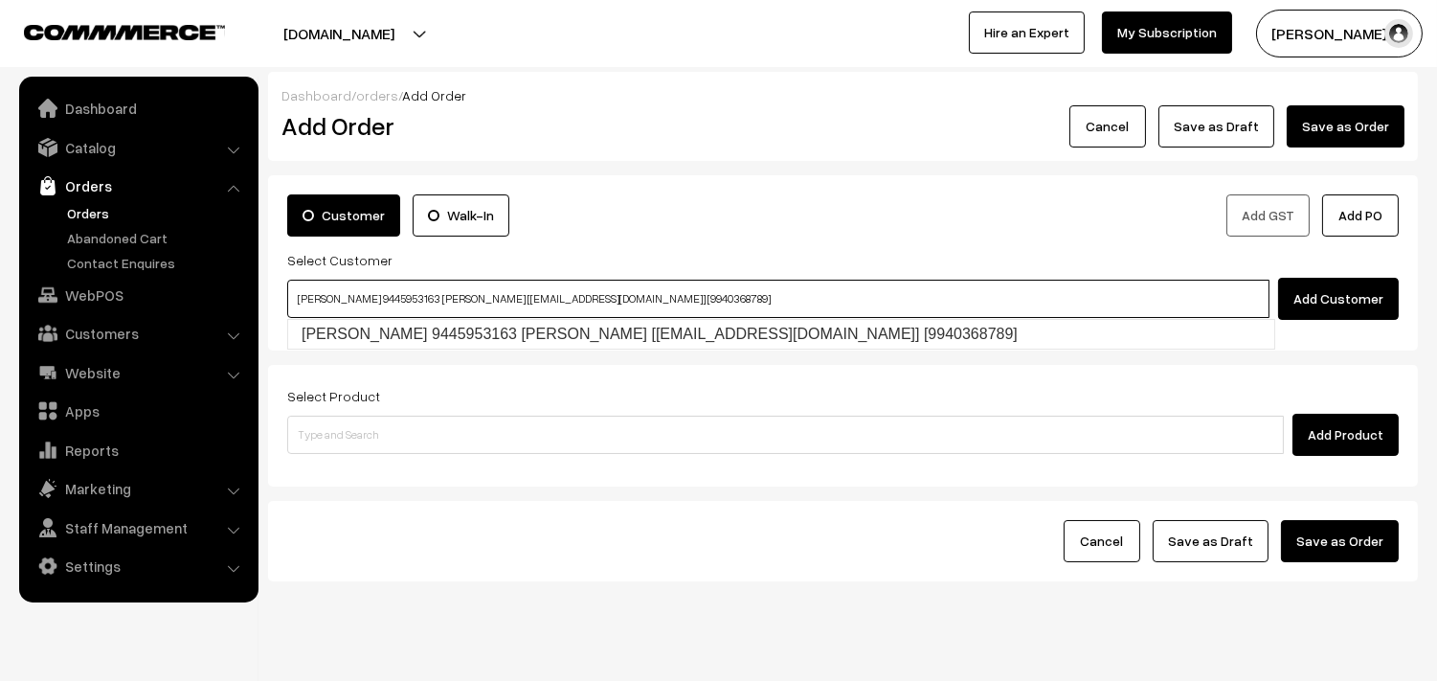
type input "[PERSON_NAME] 9445953163 [PERSON_NAME] [[EMAIL_ADDRESS][DOMAIN_NAME]] [99403687…"
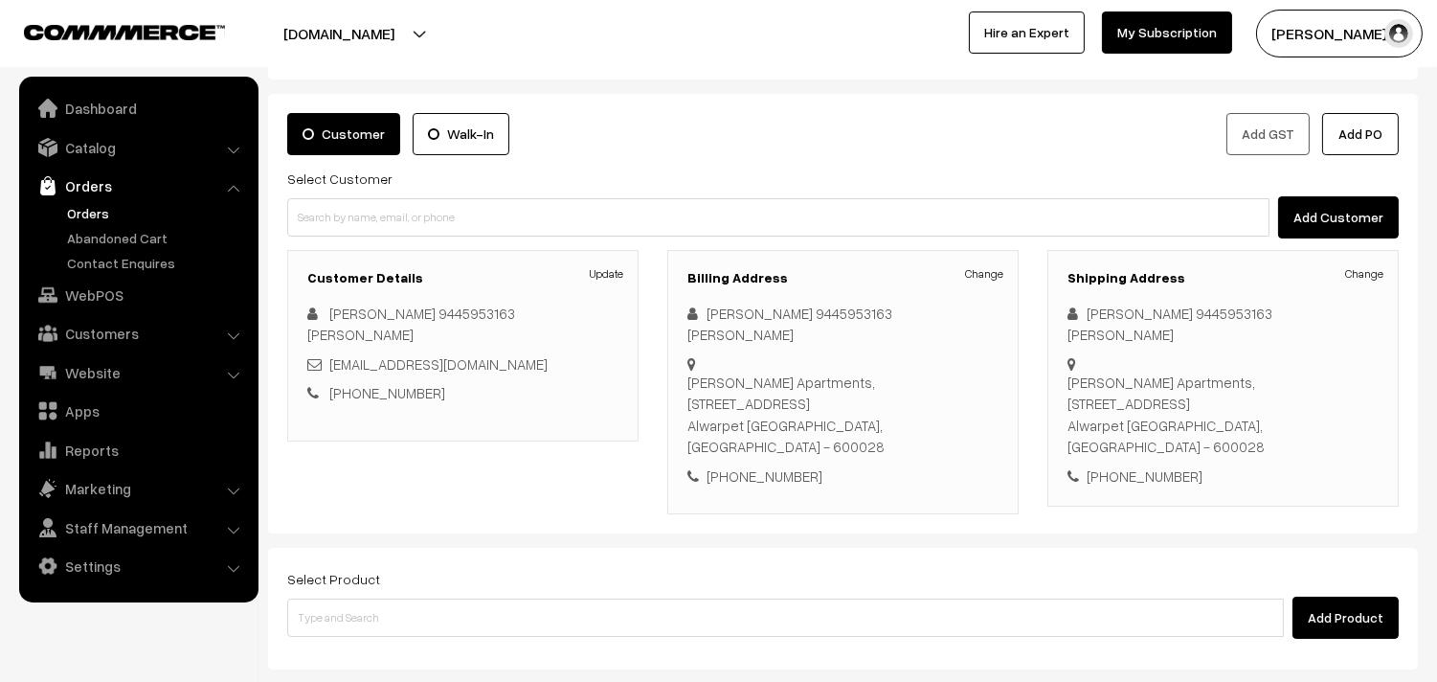
scroll to position [106, 0]
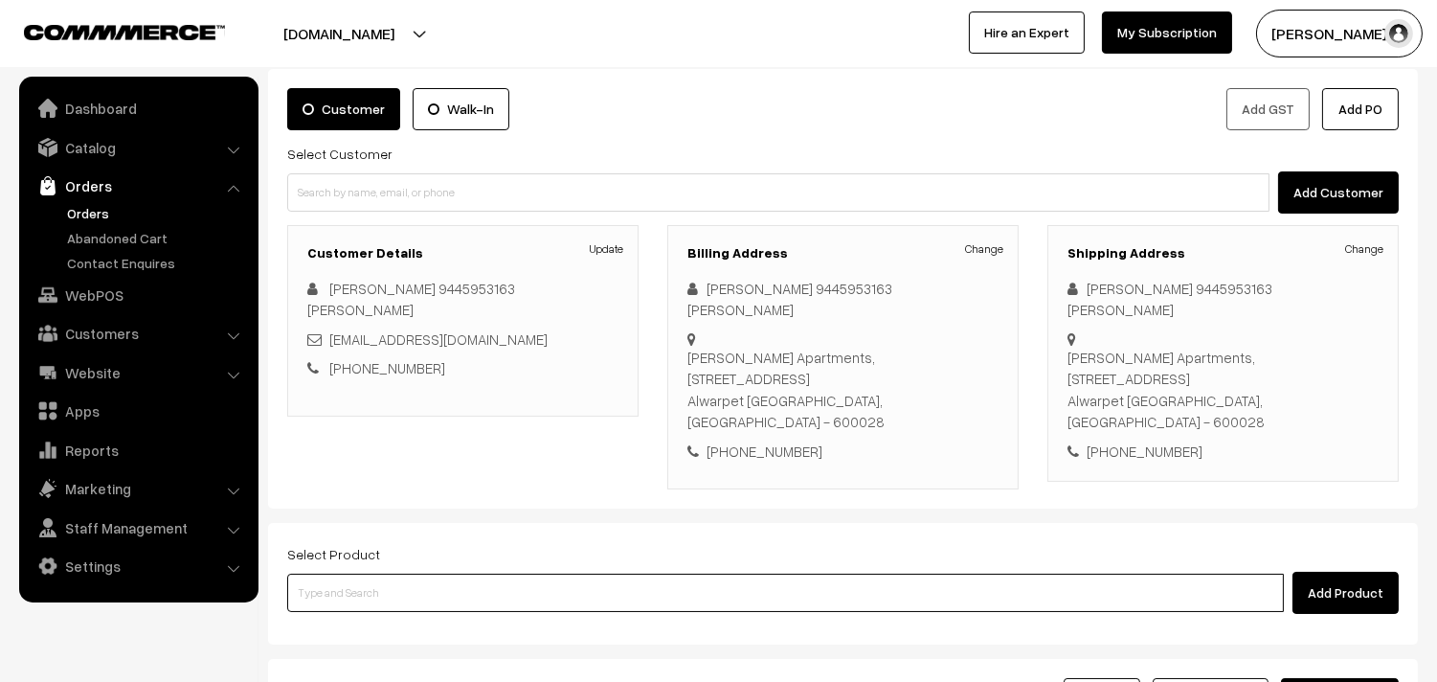
click at [475, 575] on input at bounding box center [785, 592] width 997 height 38
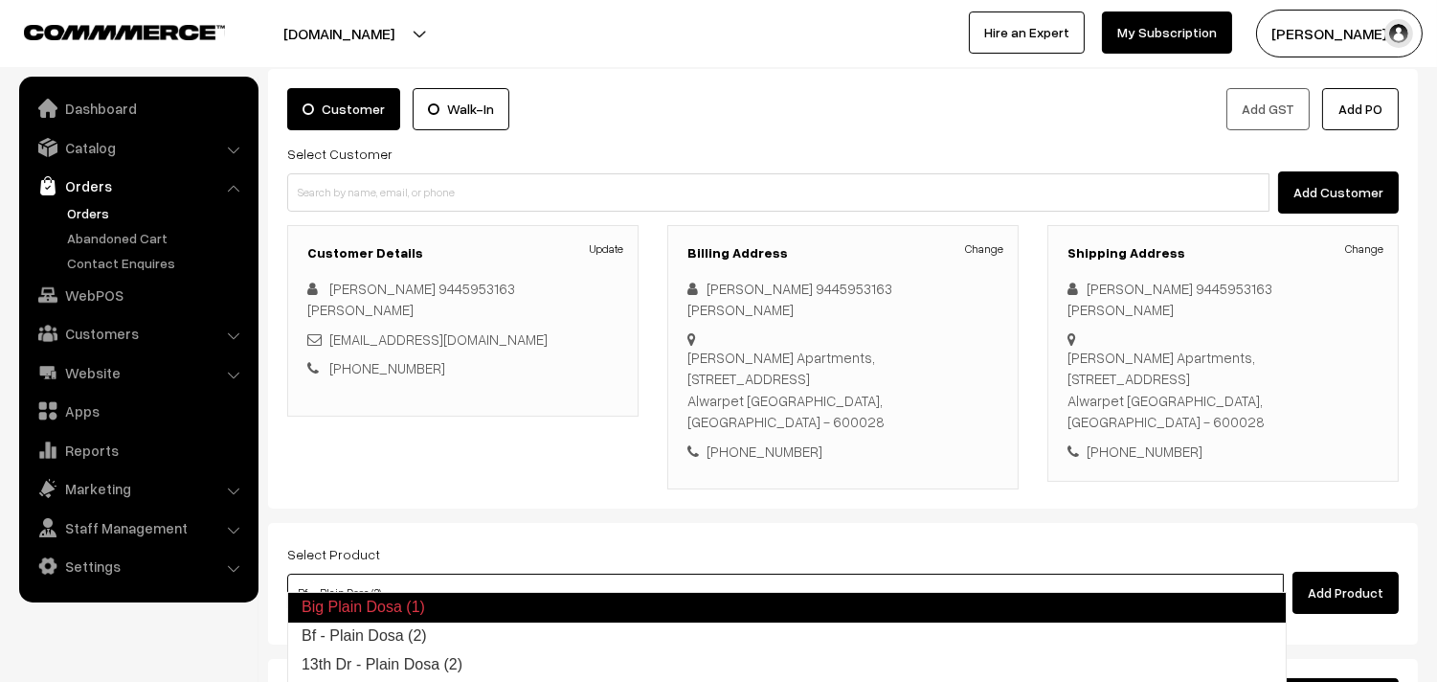
type input "13th Dr - Plain Dosa (2)"
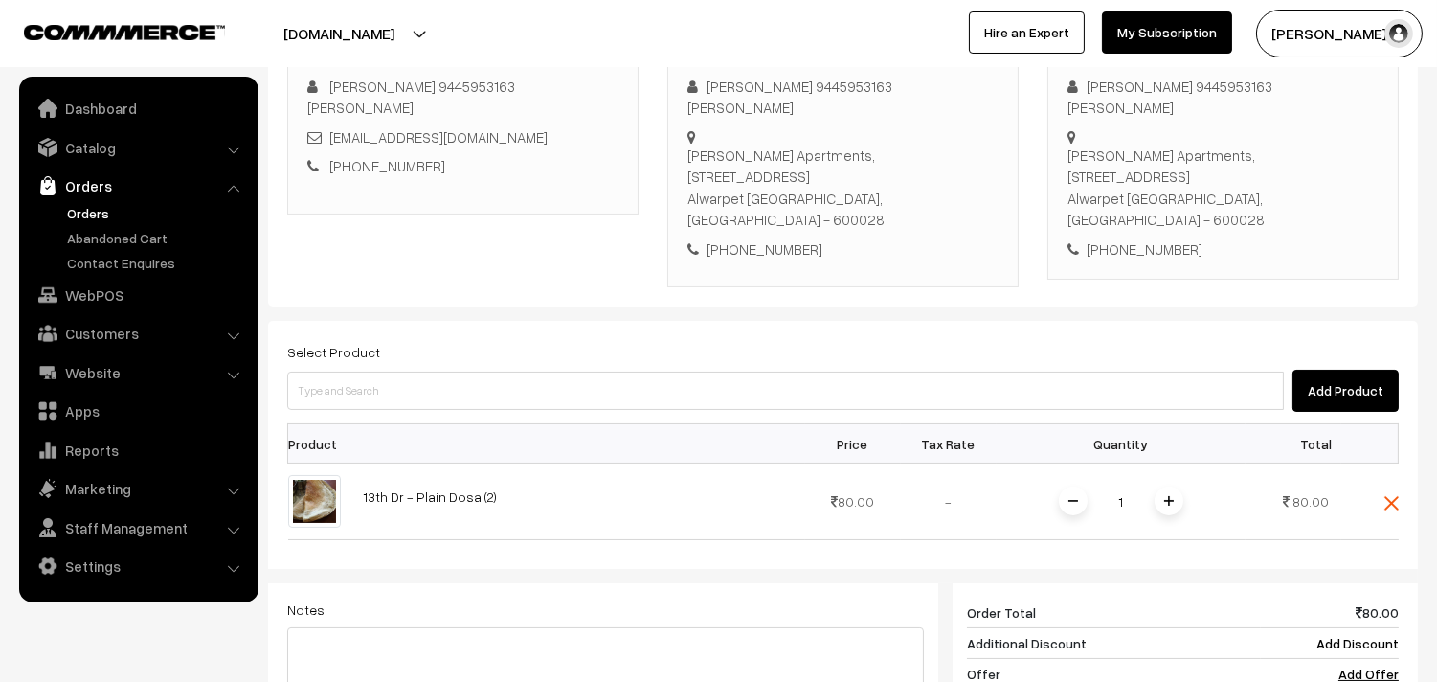
scroll to position [319, 0]
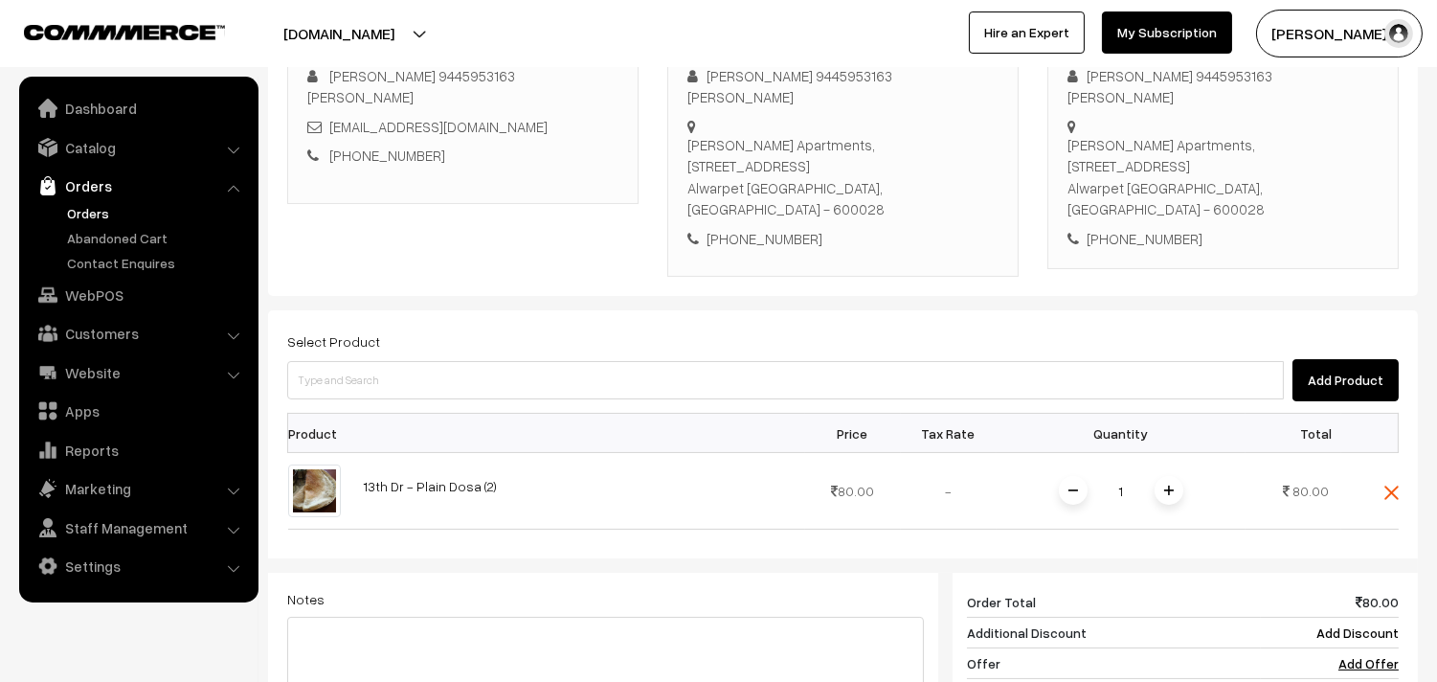
drag, startPoint x: 1172, startPoint y: 470, endPoint x: 1244, endPoint y: 232, distance: 249.2
click at [1171, 485] on img at bounding box center [1169, 490] width 10 height 10
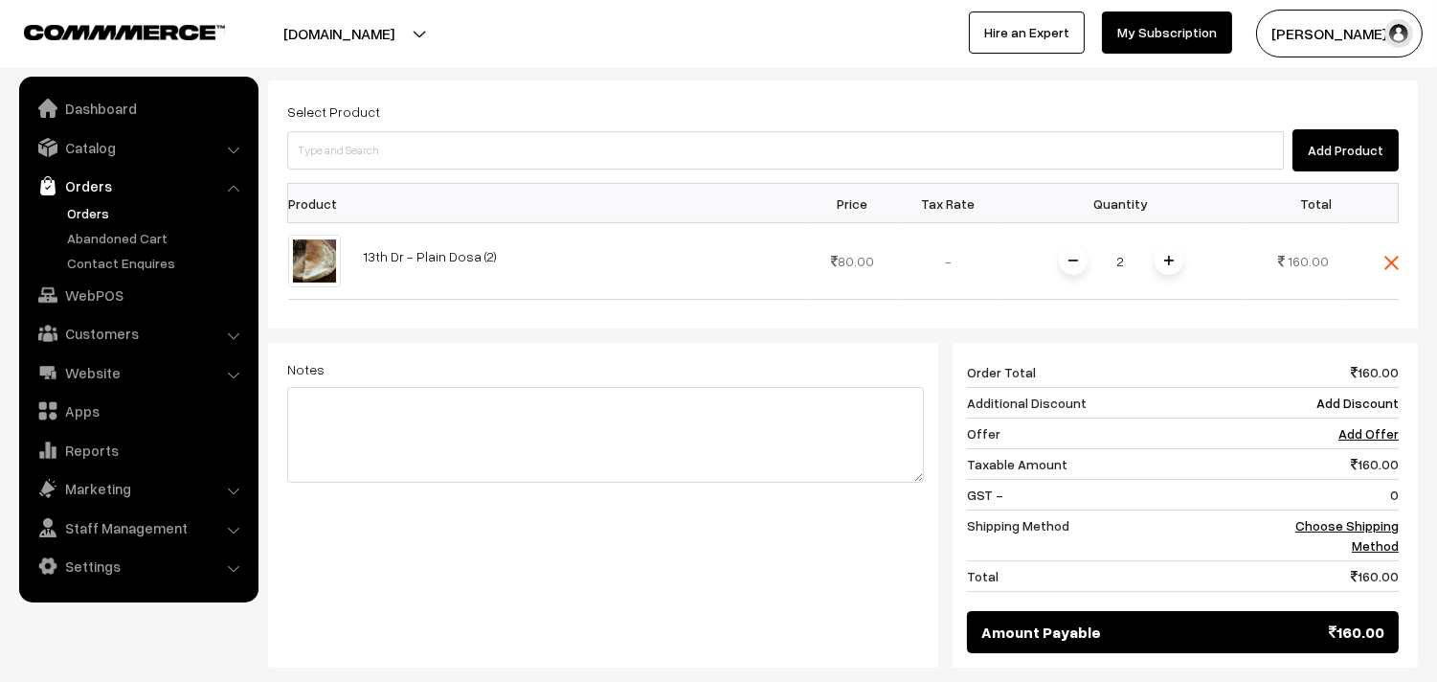
scroll to position [749, 0]
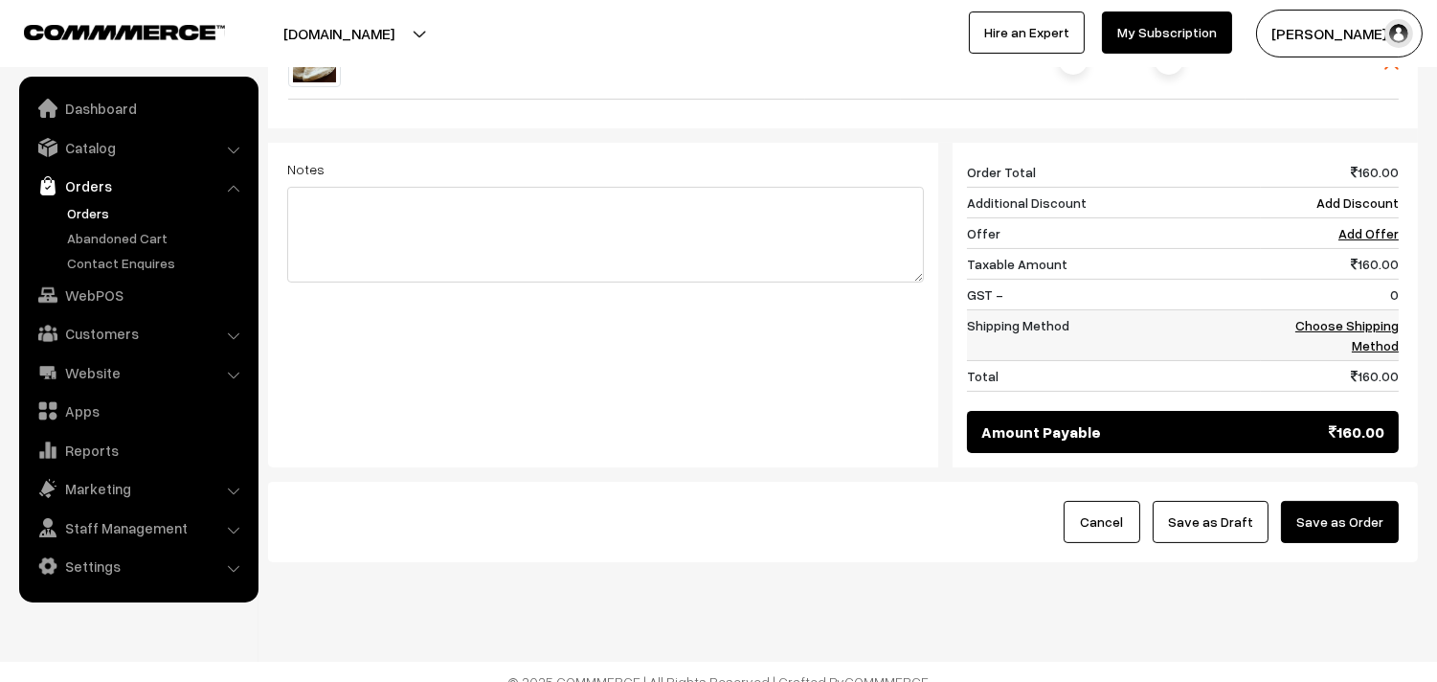
click at [1381, 317] on link "Choose Shipping Method" at bounding box center [1346, 335] width 103 height 36
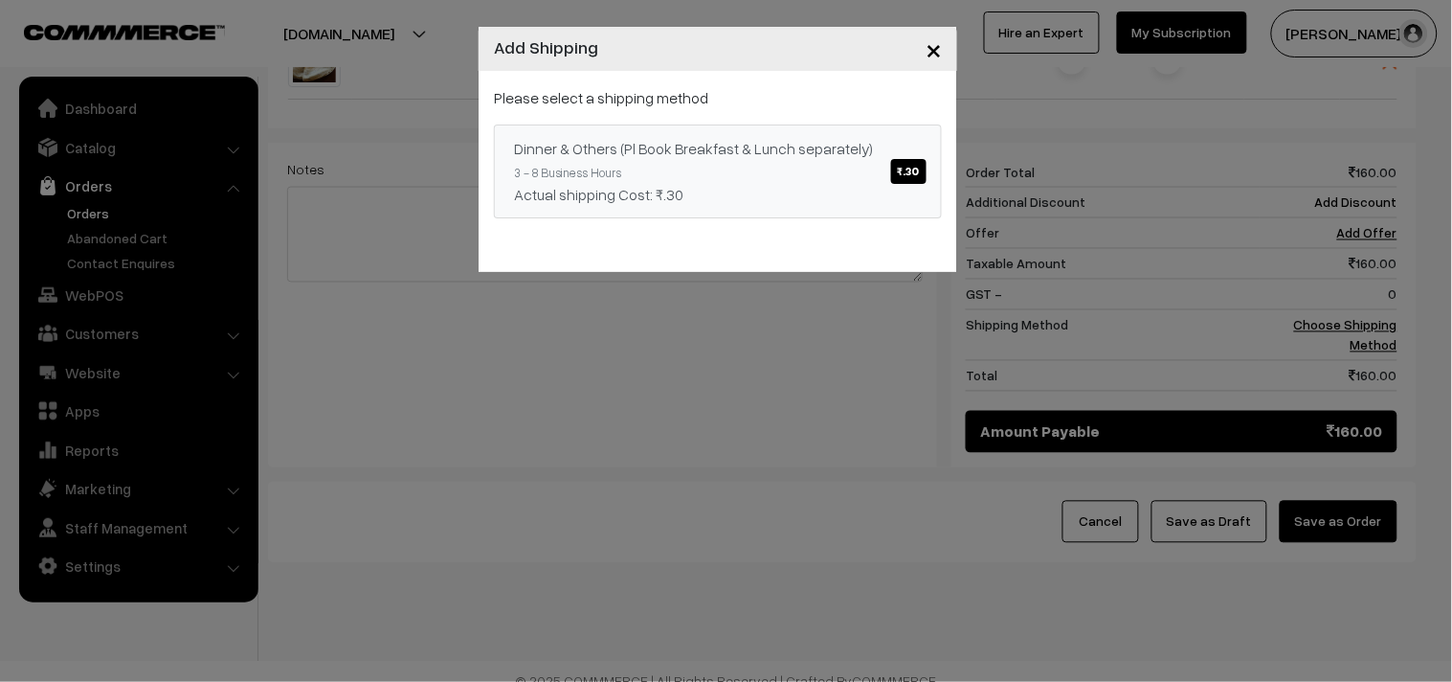
click at [771, 158] on div "Dinner & Others (Pl Book Breakfast & Lunch separately) ₹.30" at bounding box center [718, 148] width 408 height 23
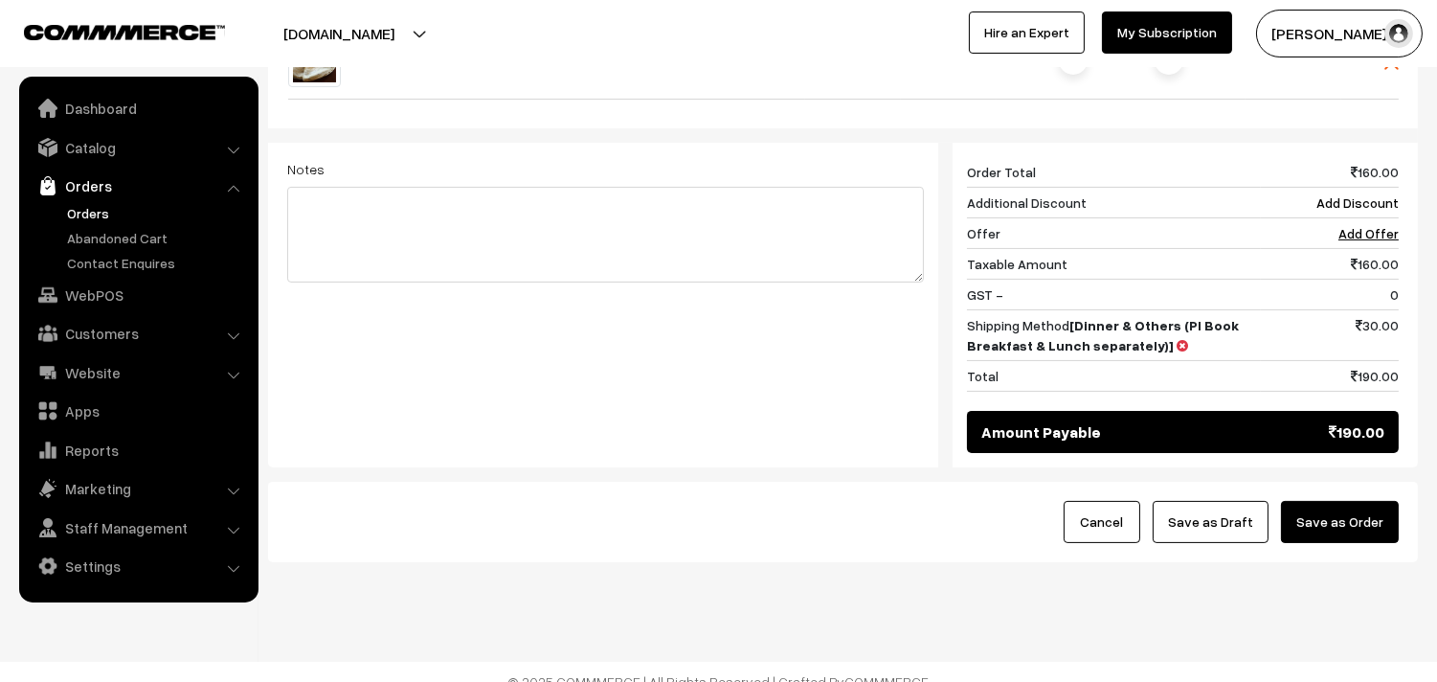
click at [1216, 508] on button "Save as Draft" at bounding box center [1211, 522] width 116 height 42
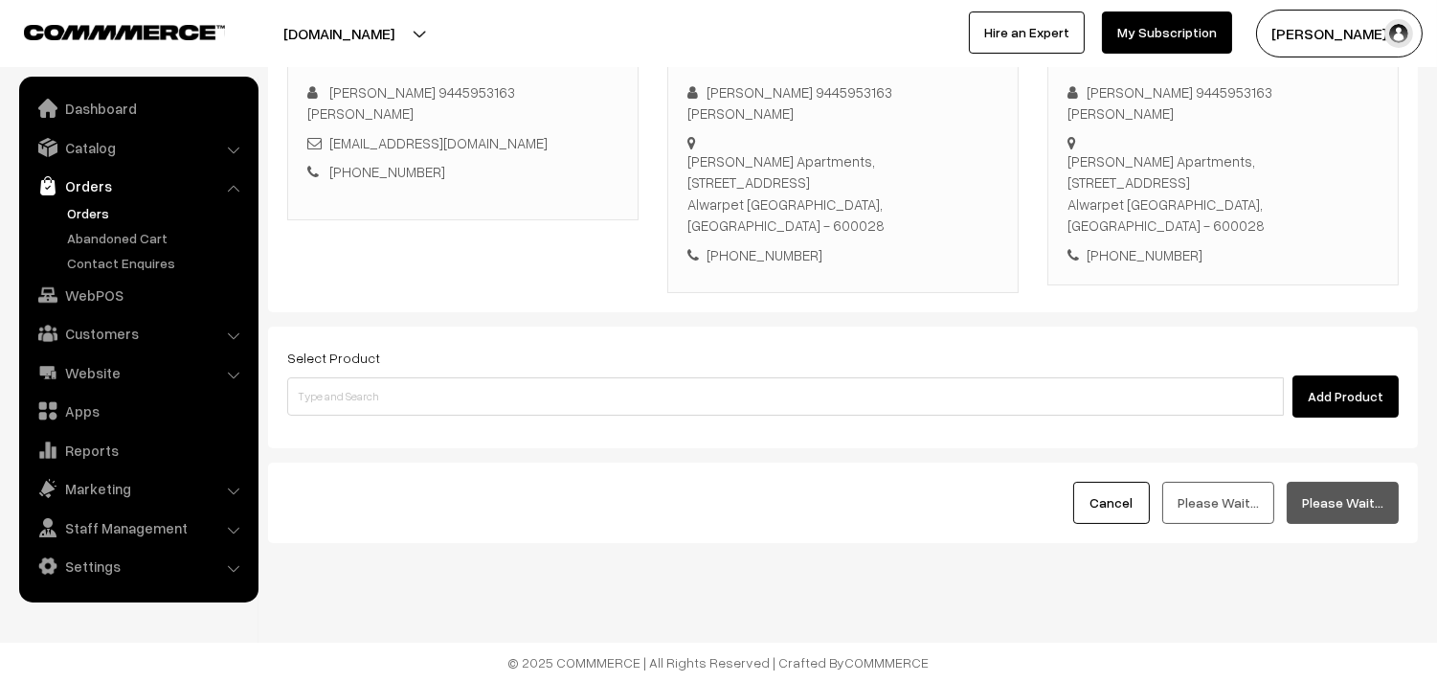
scroll to position [282, 0]
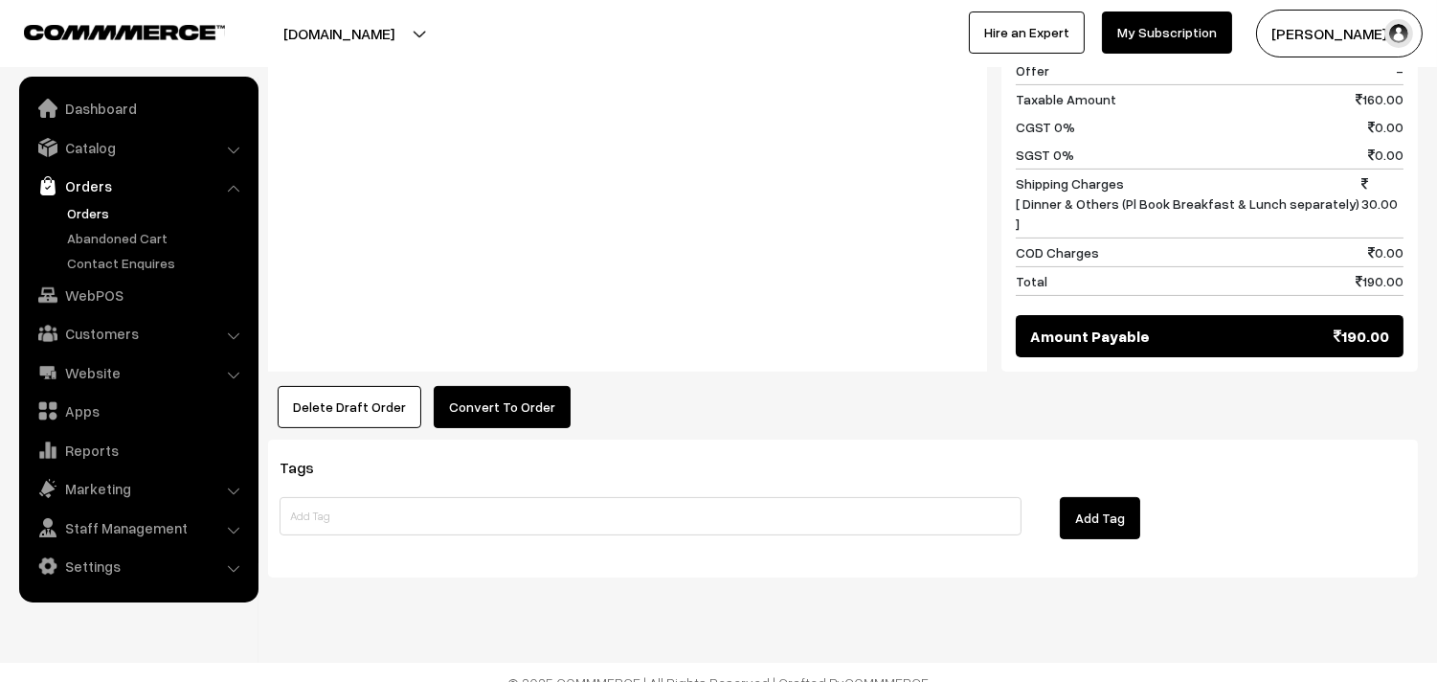
click at [511, 396] on button "Convert To Order" at bounding box center [502, 407] width 137 height 42
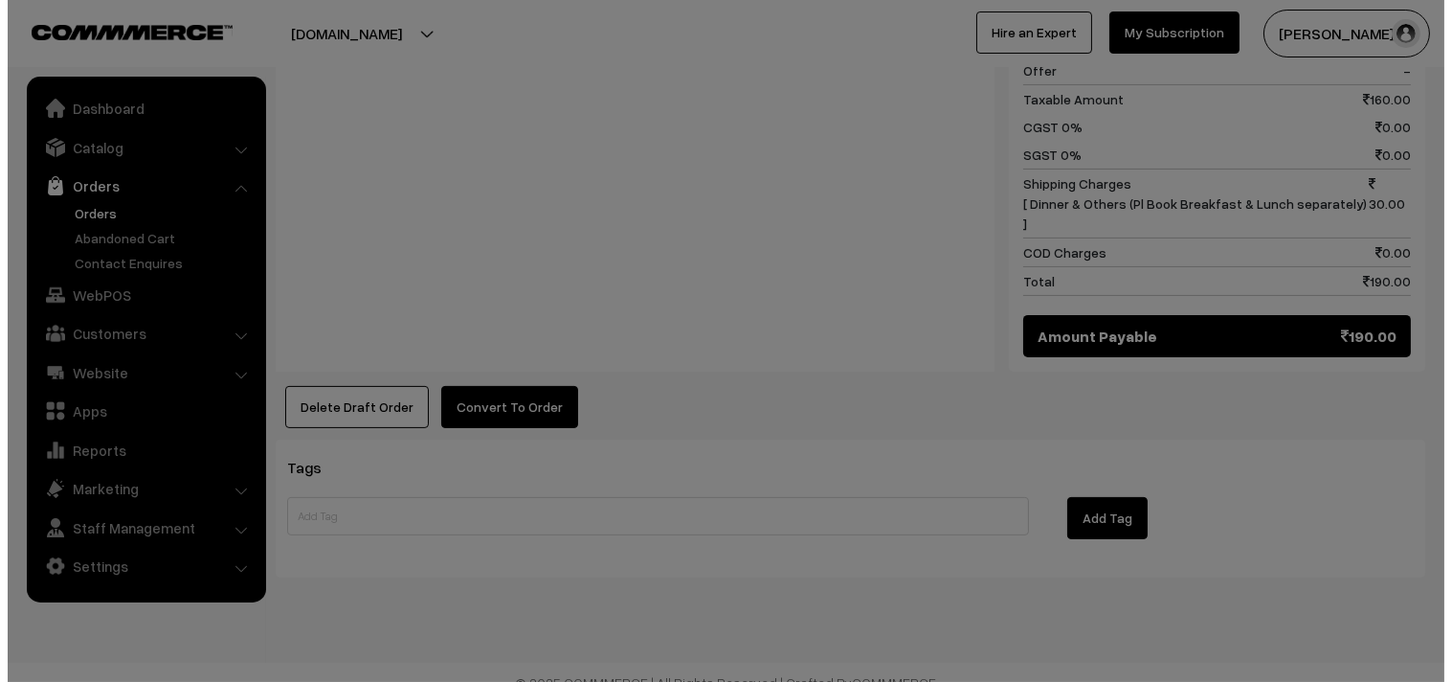
scroll to position [915, 0]
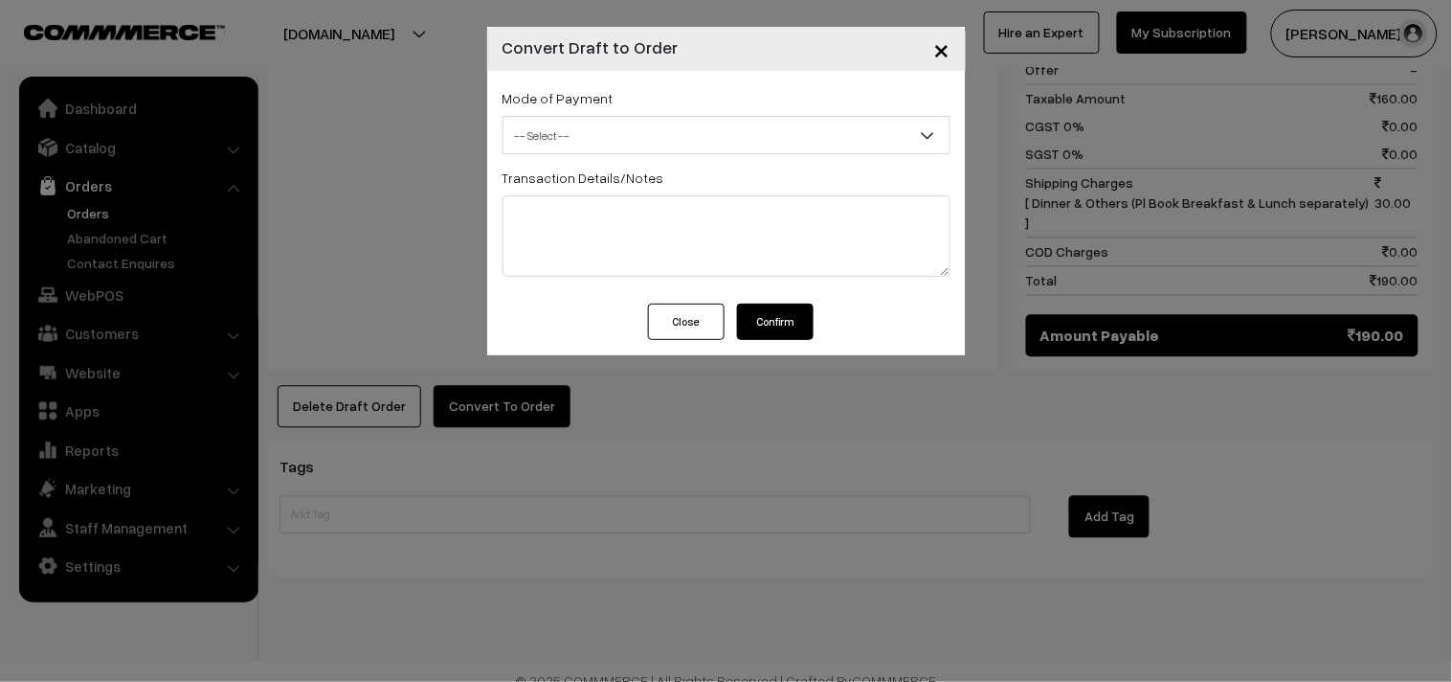
click at [615, 112] on div "Mode of Payment -- Select -- COD Cash Cheque -- Select --" at bounding box center [727, 120] width 448 height 68
click at [579, 127] on span "-- Select --" at bounding box center [727, 136] width 446 height 34
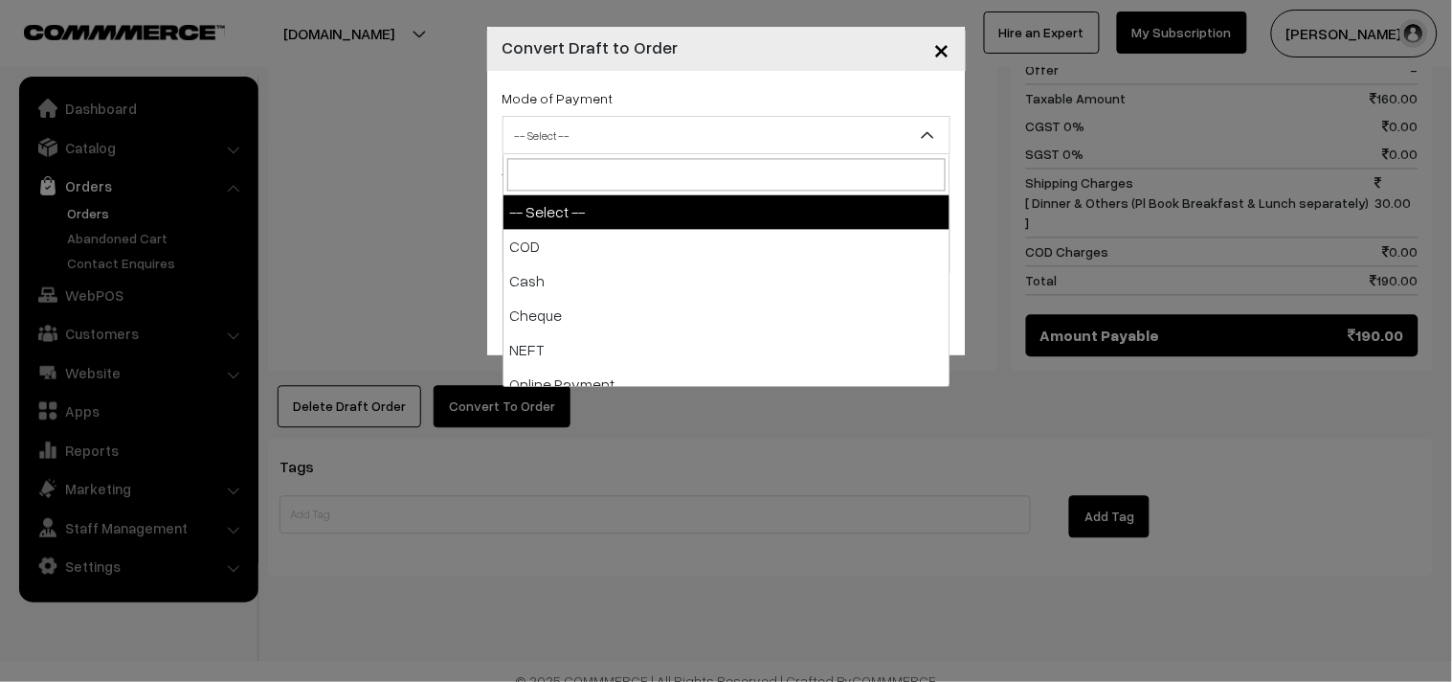
select select "1"
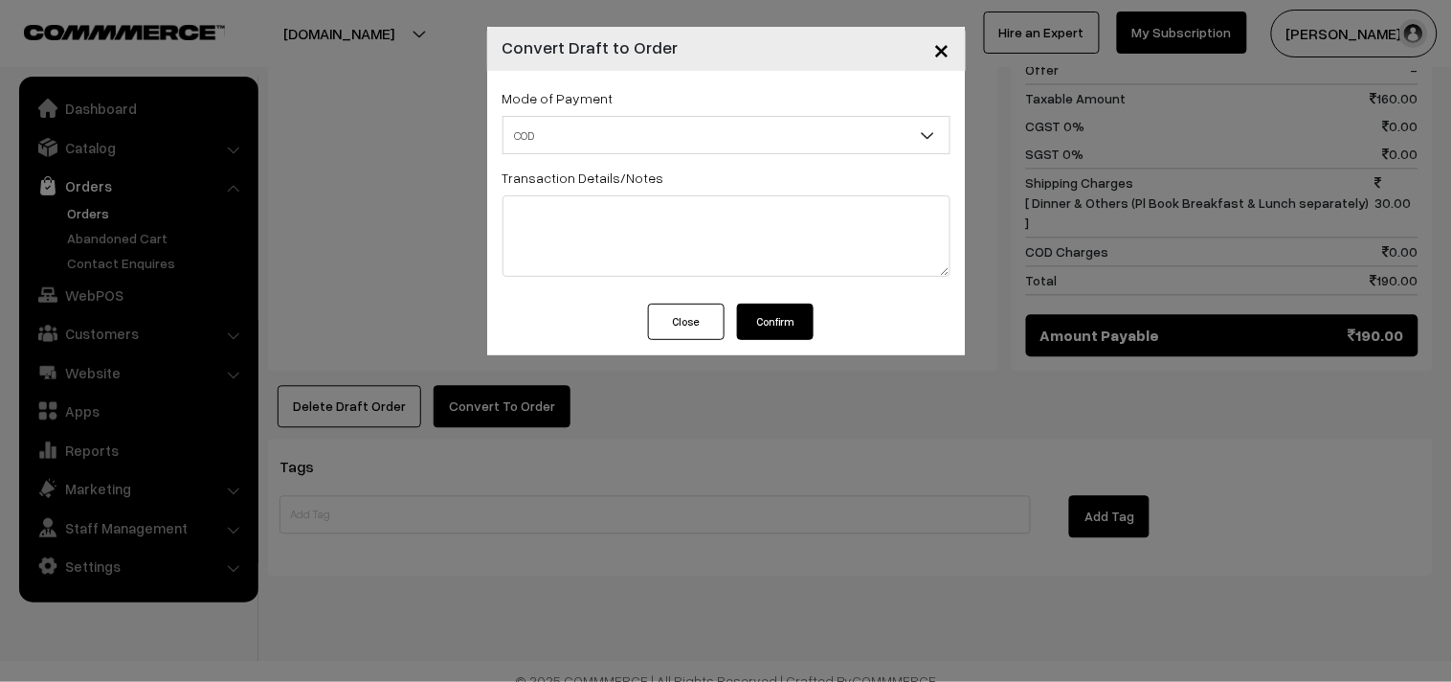
click at [761, 311] on button "Confirm" at bounding box center [775, 321] width 77 height 36
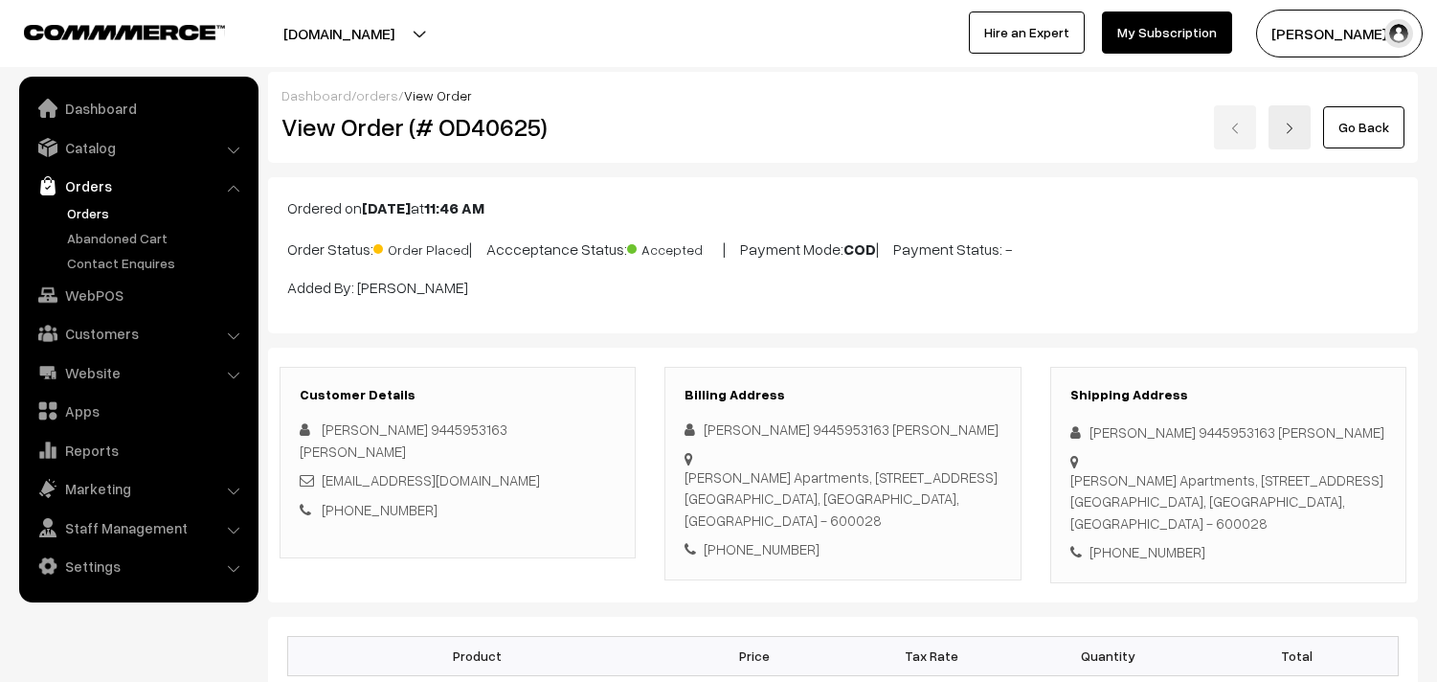
scroll to position [911, 0]
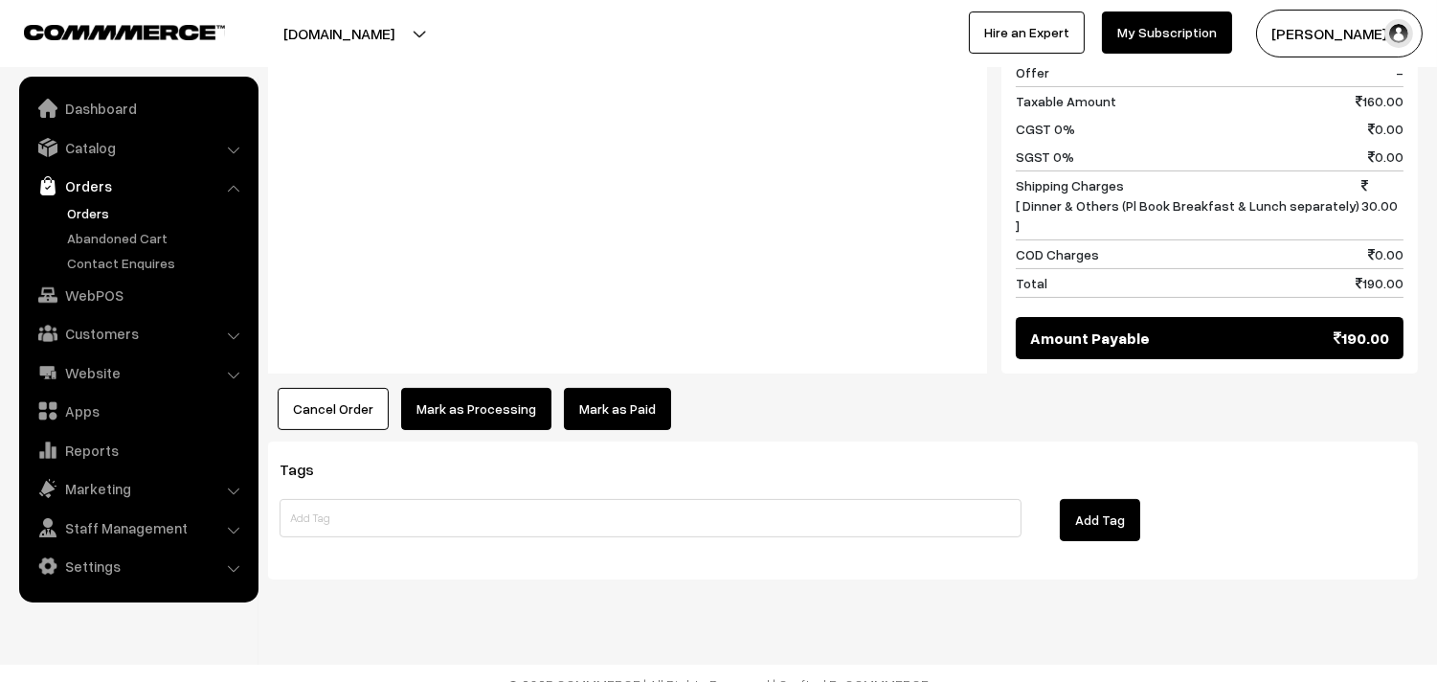
click at [510, 388] on button "Mark as Processing" at bounding box center [476, 409] width 150 height 42
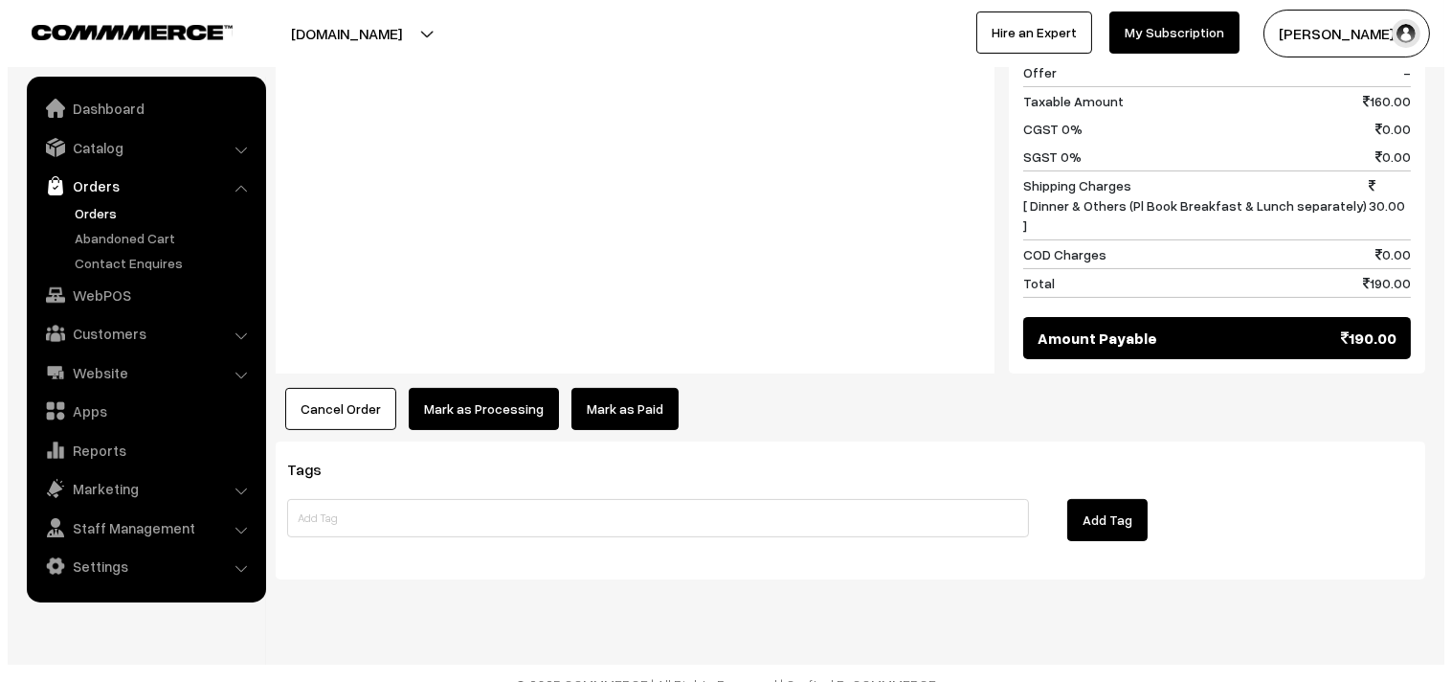
scroll to position [913, 0]
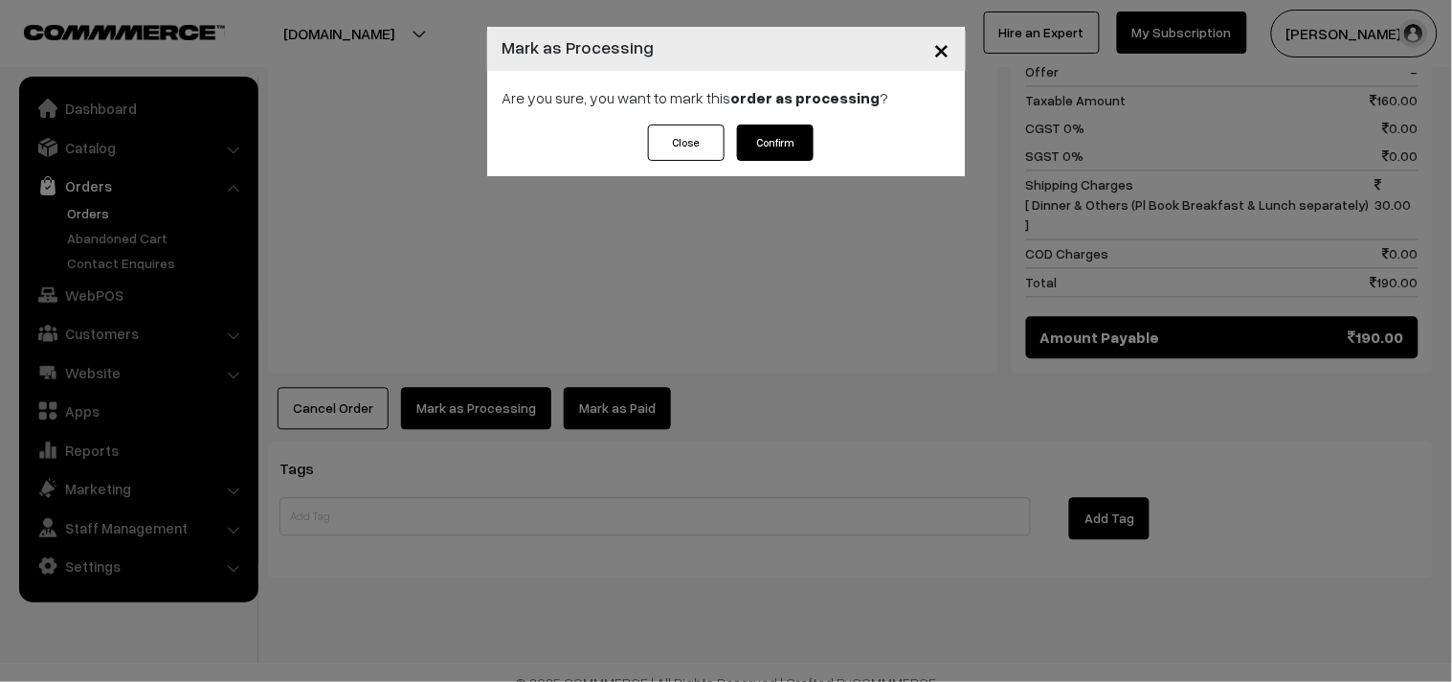
click at [780, 148] on button "Confirm" at bounding box center [775, 142] width 77 height 36
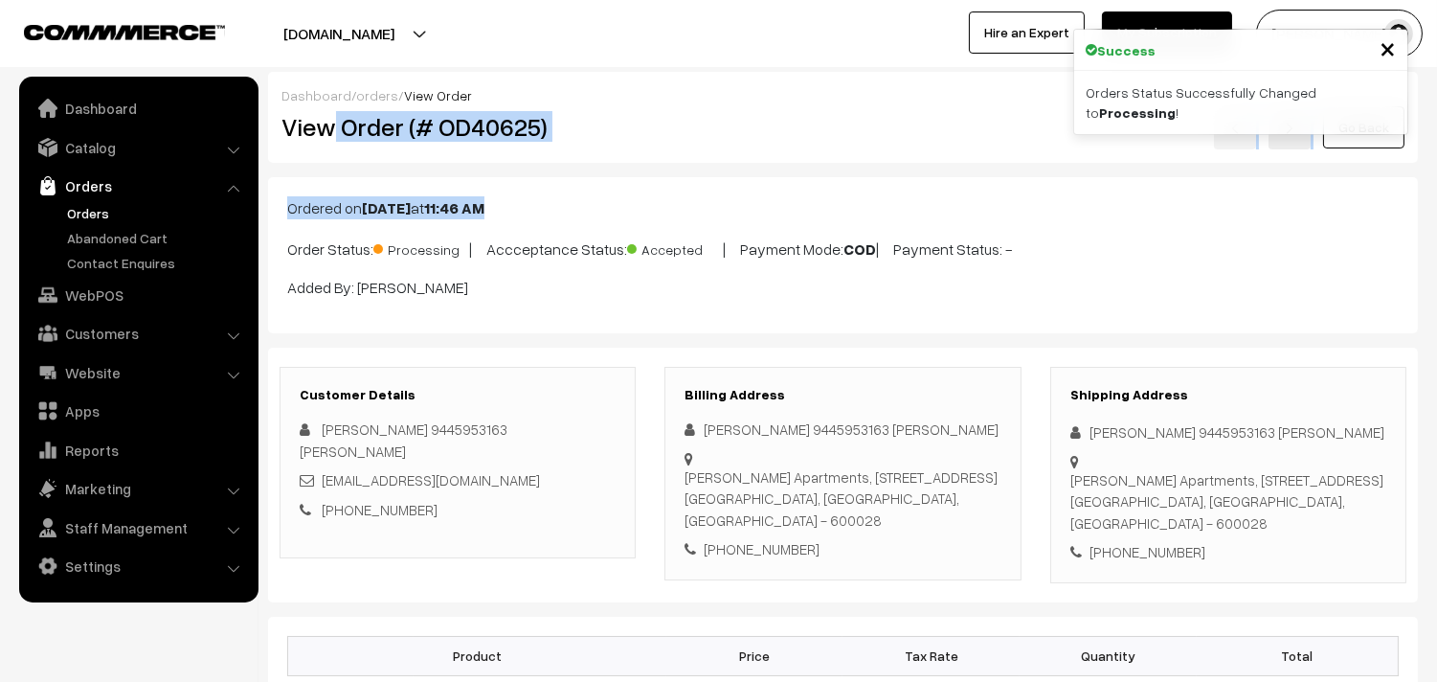
drag, startPoint x: 338, startPoint y: 122, endPoint x: 632, endPoint y: 174, distance: 298.6
click at [562, 127] on h2 "View Order (# OD40625)" at bounding box center [458, 127] width 355 height 30
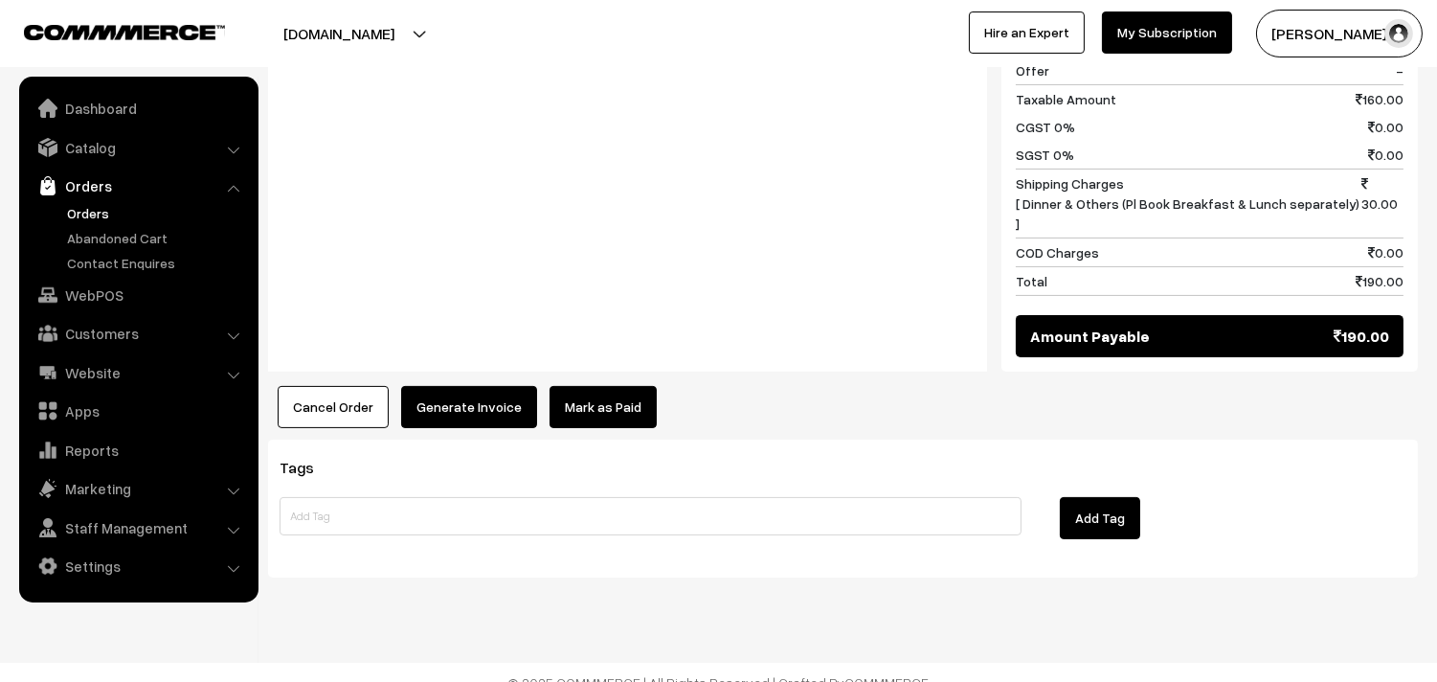
click at [499, 386] on button "Generate Invoice" at bounding box center [469, 407] width 136 height 42
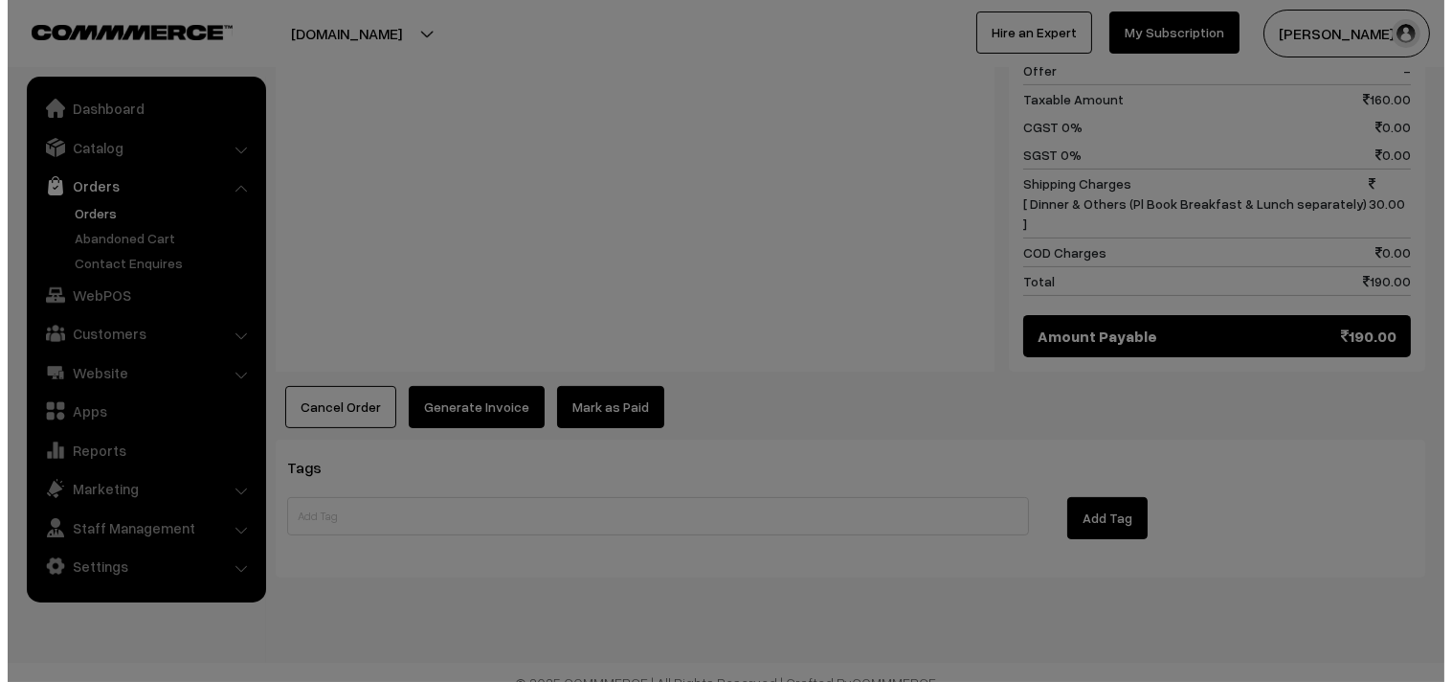
scroll to position [915, 0]
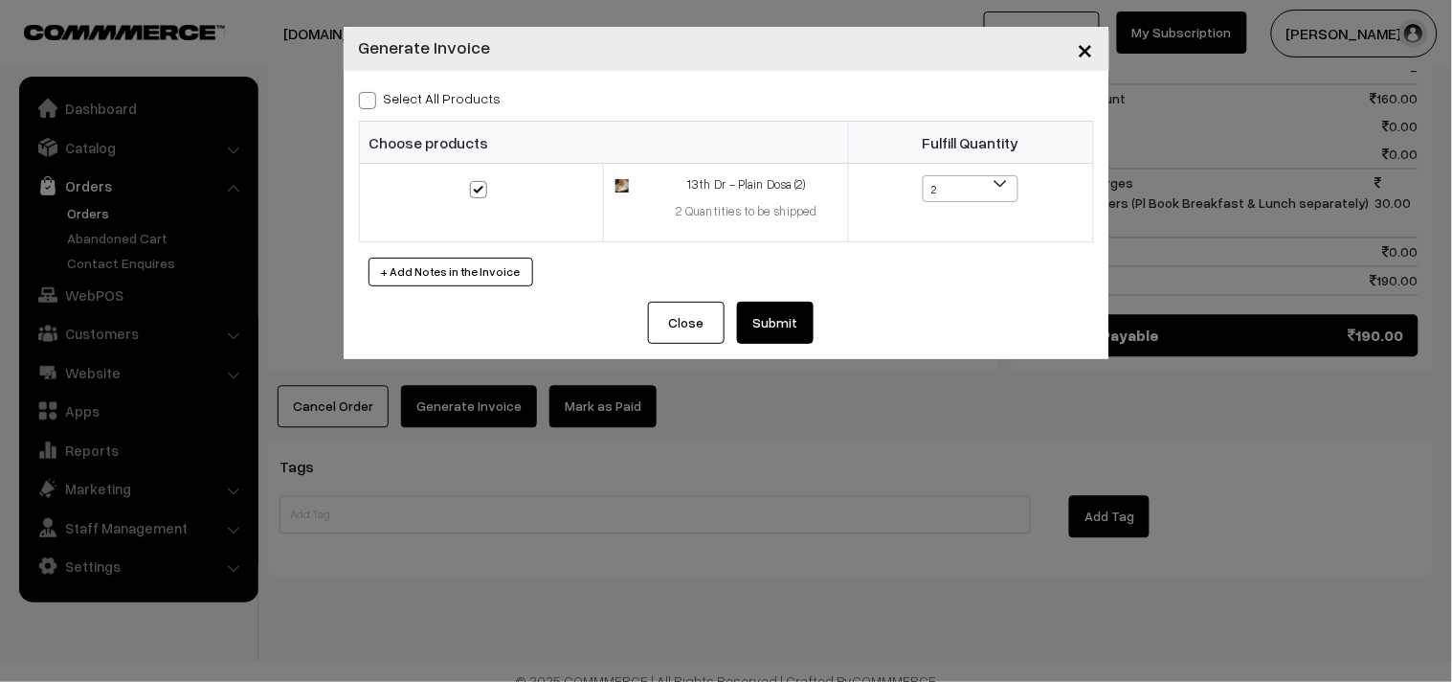
click at [767, 320] on button "Submit" at bounding box center [775, 323] width 77 height 42
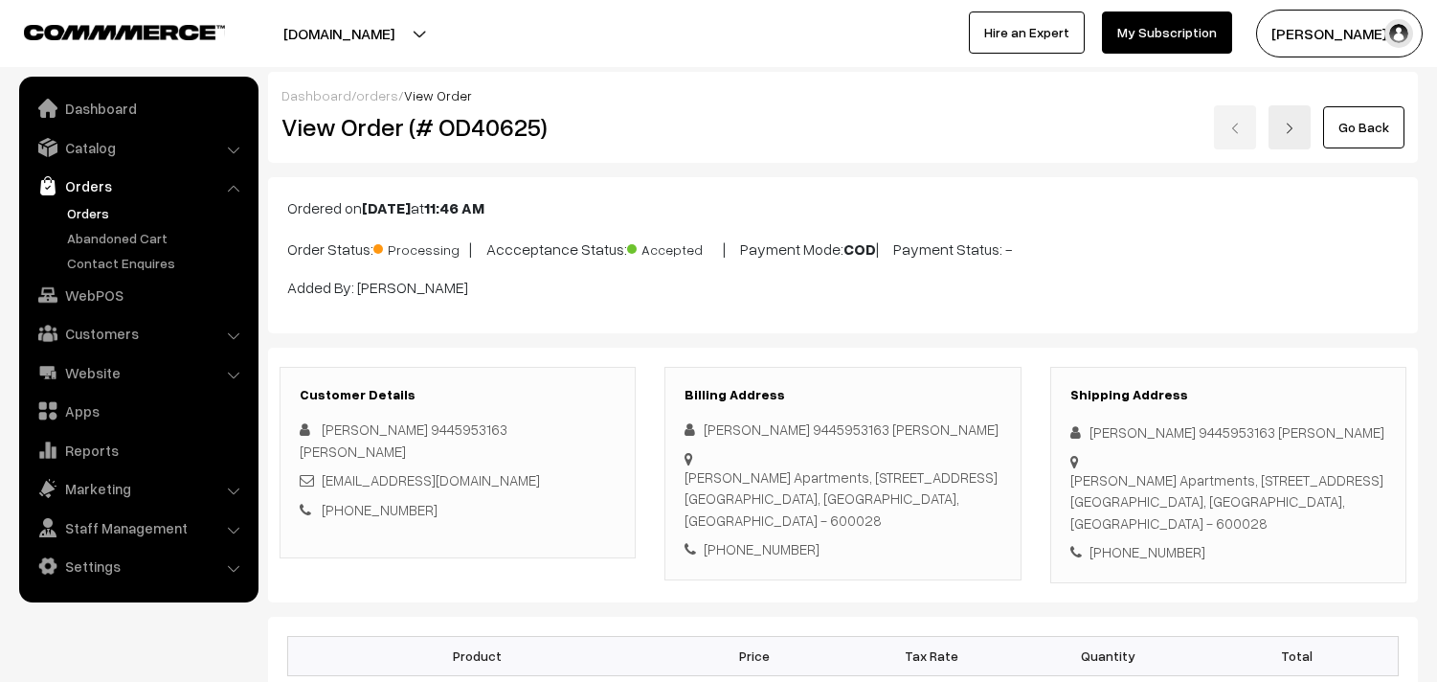
scroll to position [911, 0]
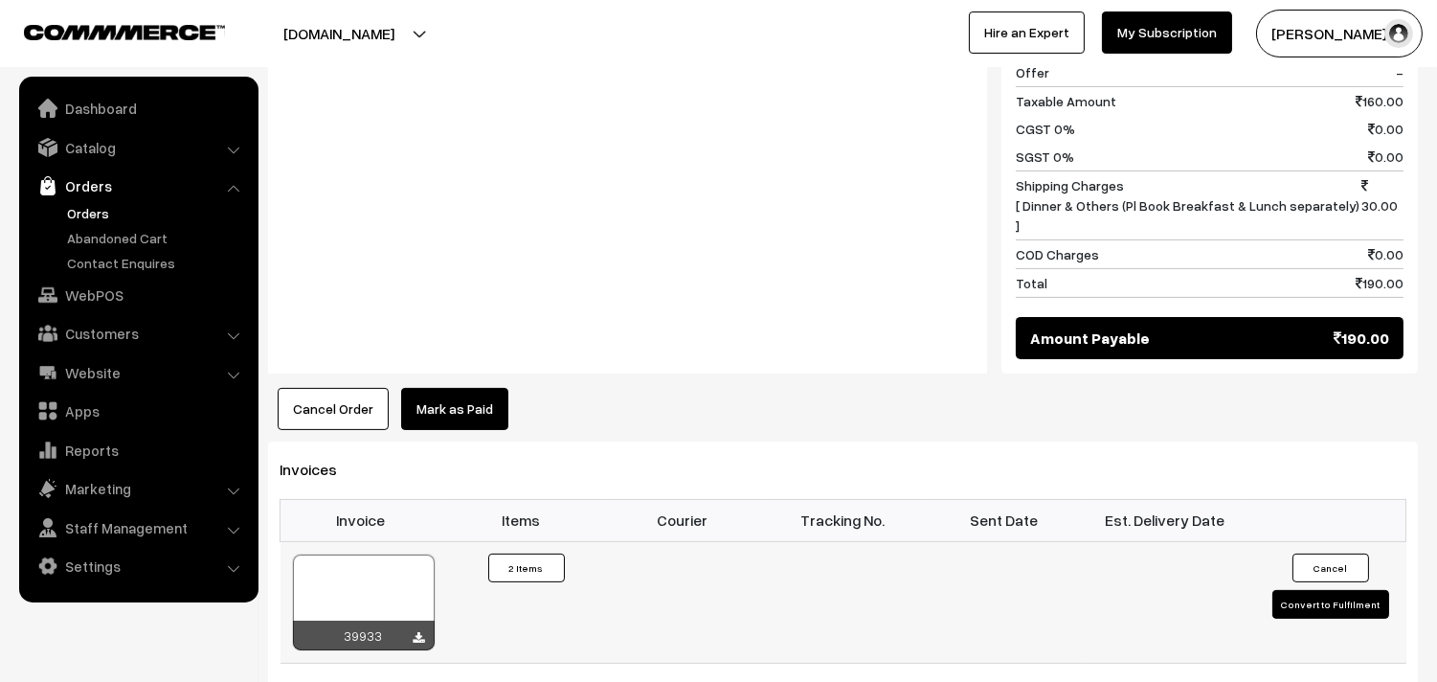
click at [388, 569] on div at bounding box center [364, 602] width 142 height 96
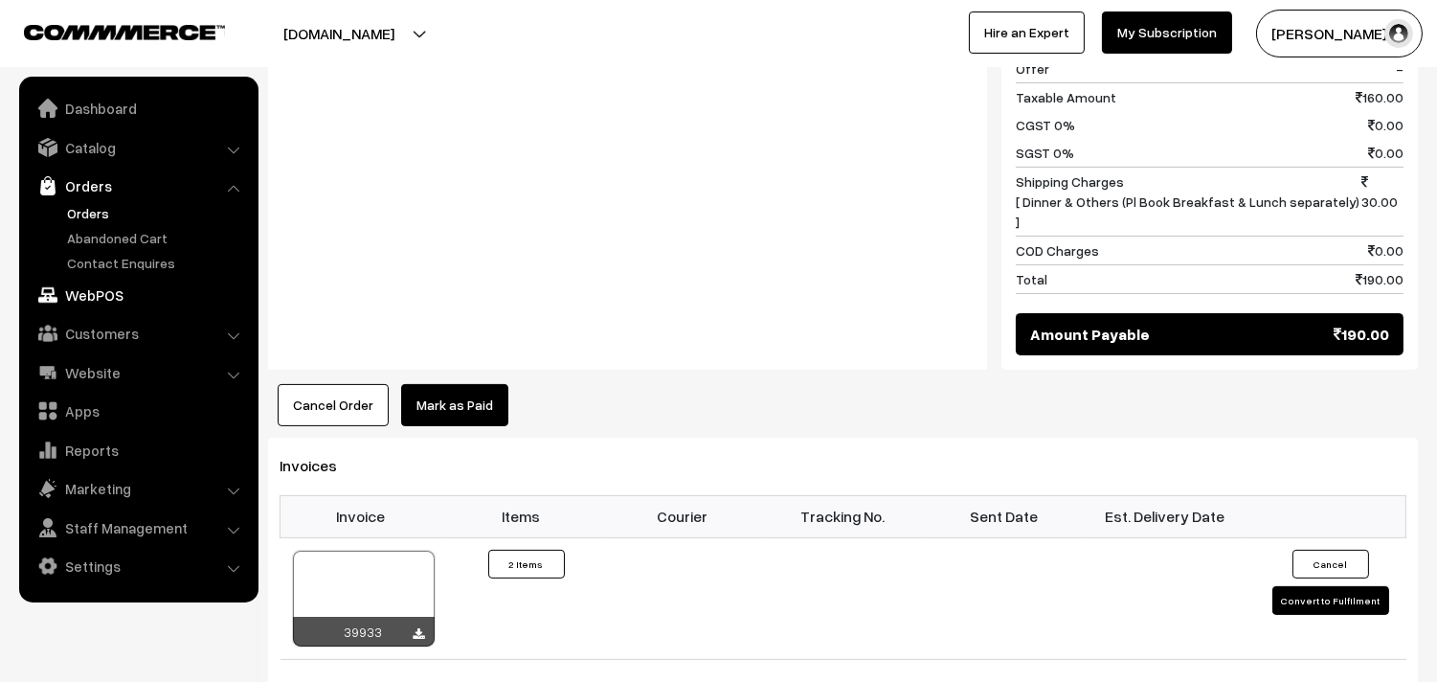
click at [134, 292] on link "WebPOS" at bounding box center [138, 295] width 228 height 34
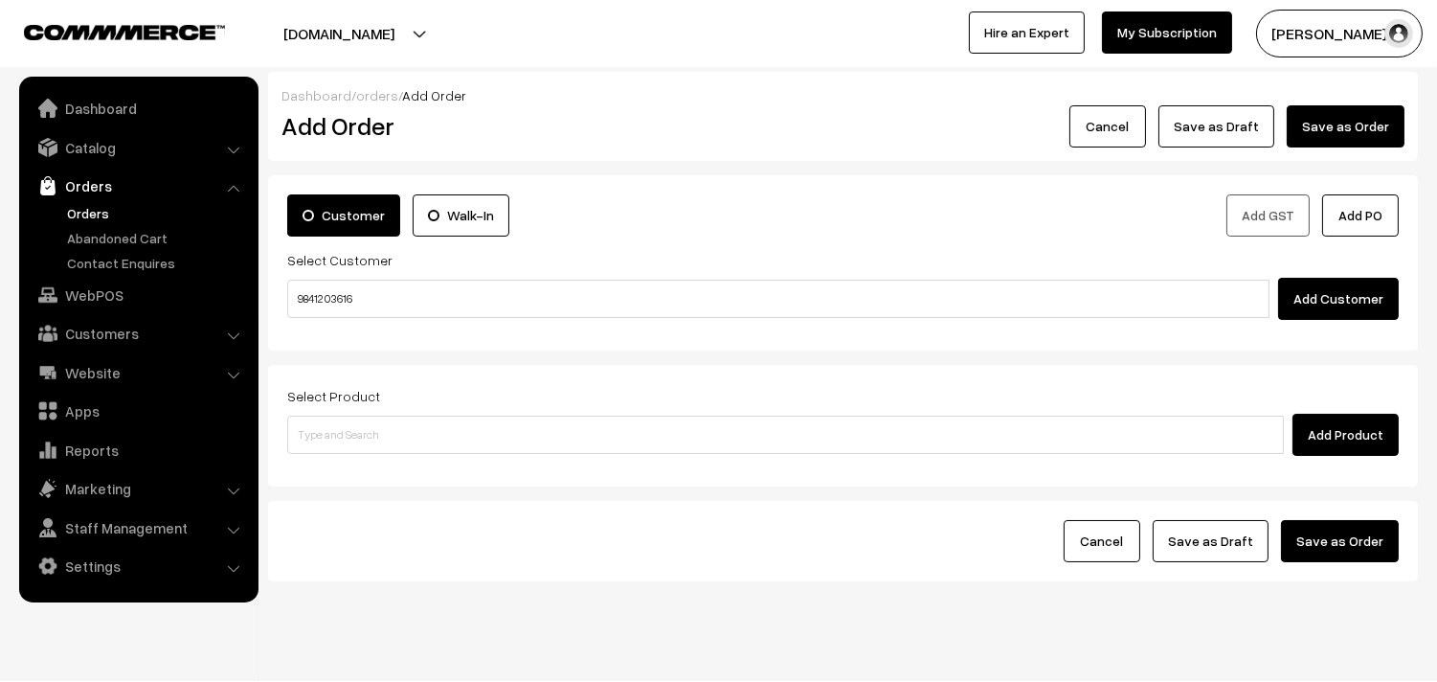
click at [336, 294] on input "98412 03616" at bounding box center [778, 299] width 982 height 38
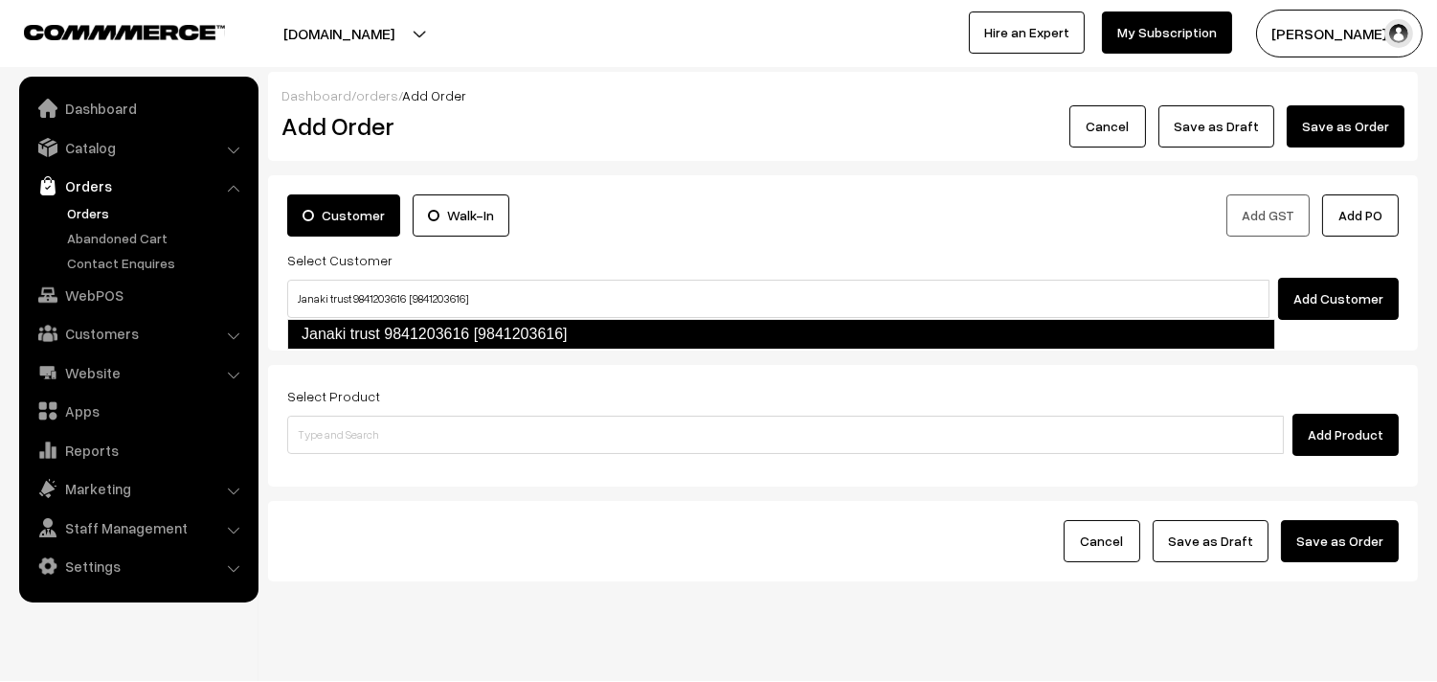
type input "Janaki trust 9841203616 [9841203616]"
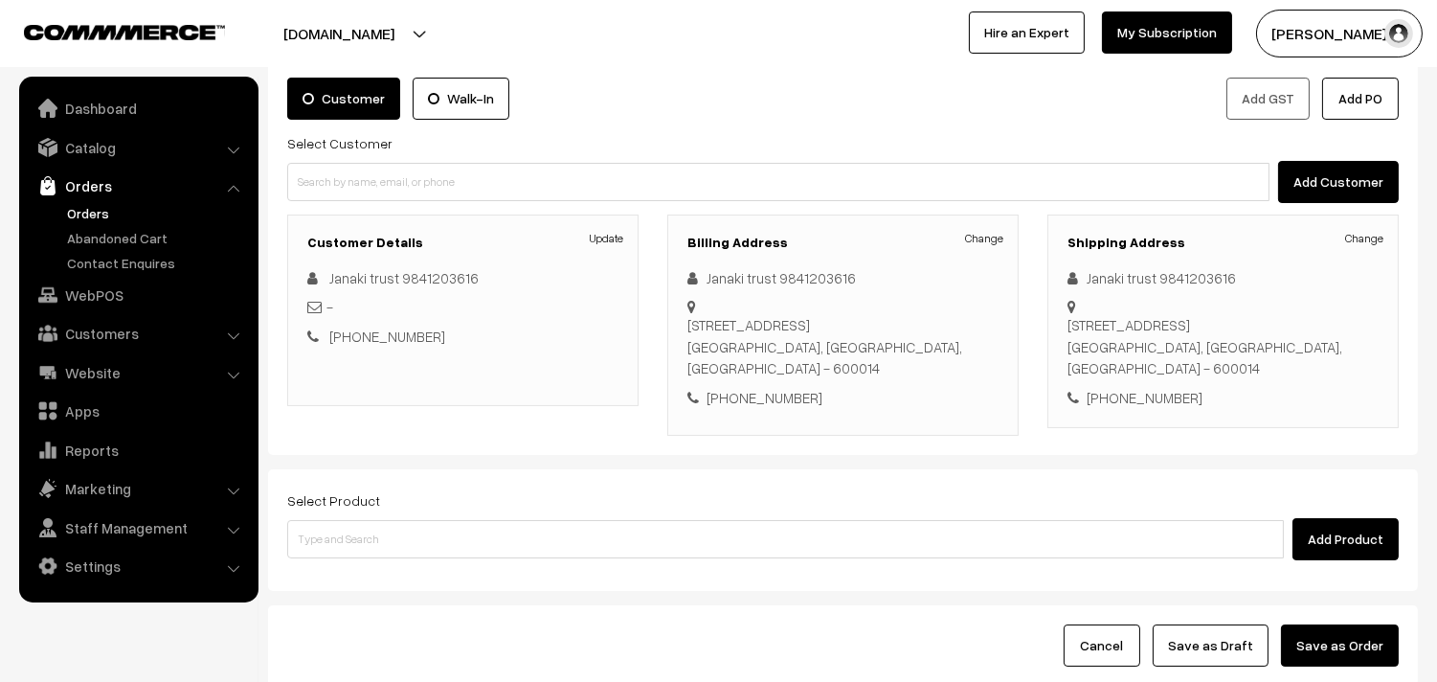
scroll to position [239, 0]
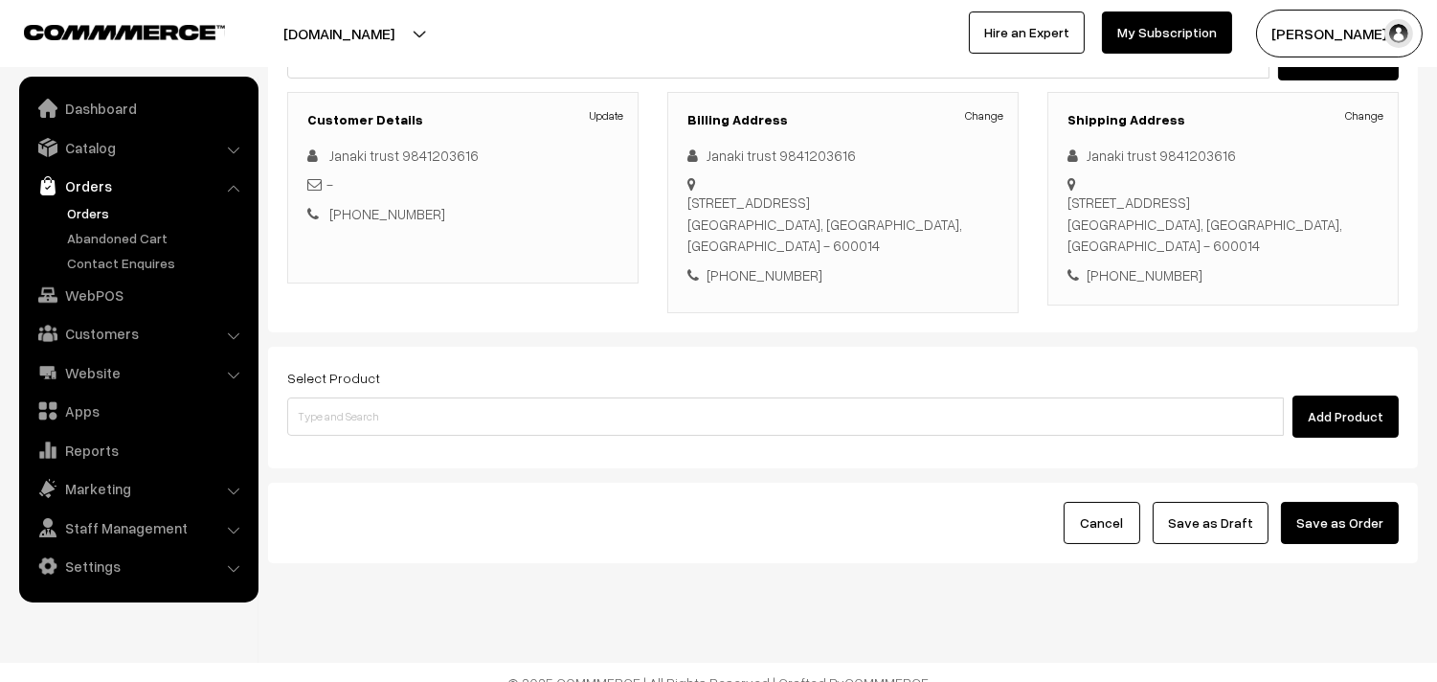
click at [427, 431] on div "Select Product Add Product" at bounding box center [843, 408] width 1150 height 122
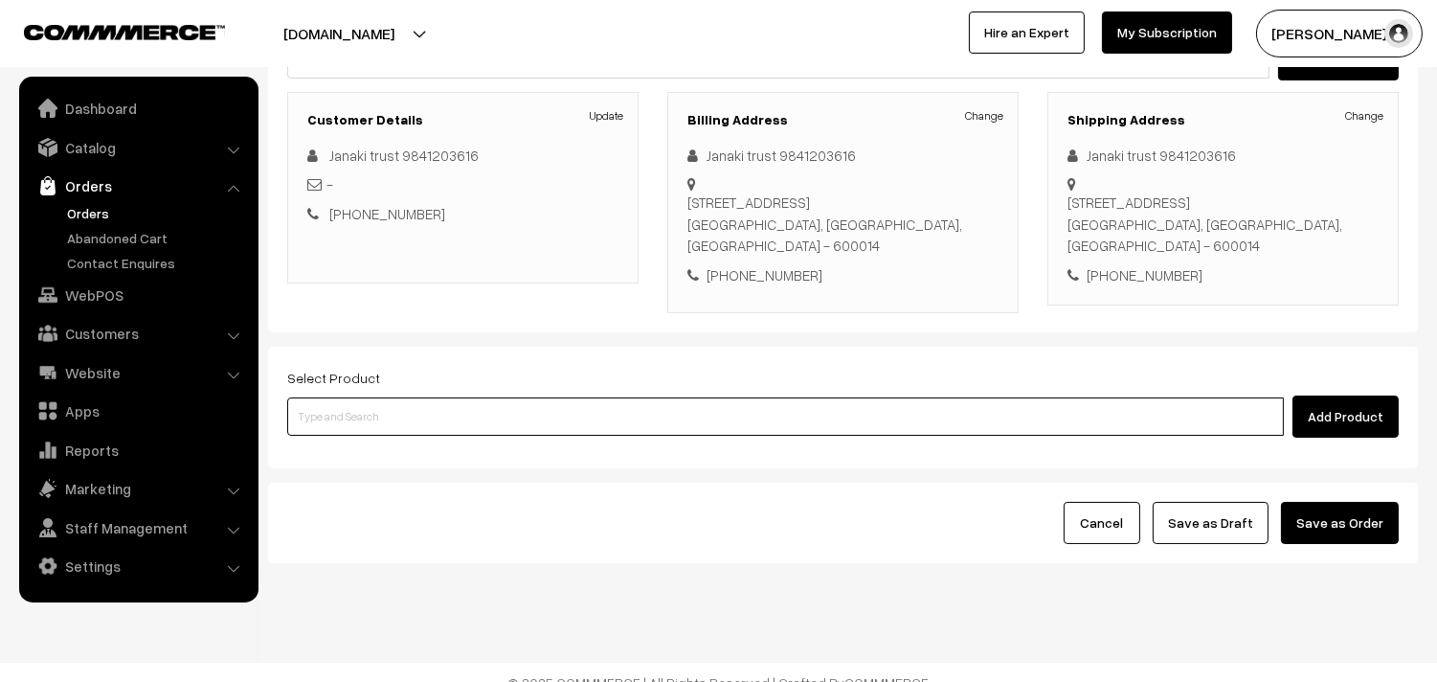
click at [423, 402] on input at bounding box center [785, 416] width 997 height 38
click at [579, 397] on input at bounding box center [785, 416] width 997 height 38
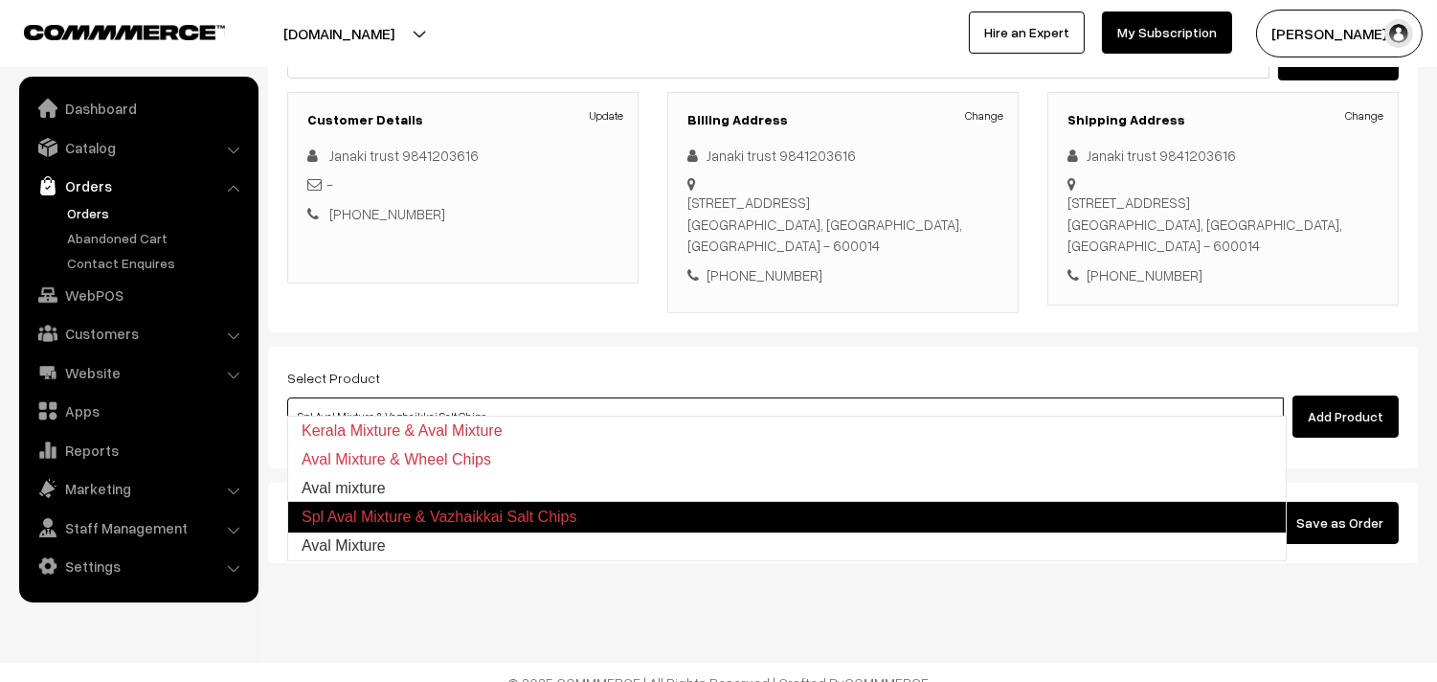
type input "Aval Mixture"
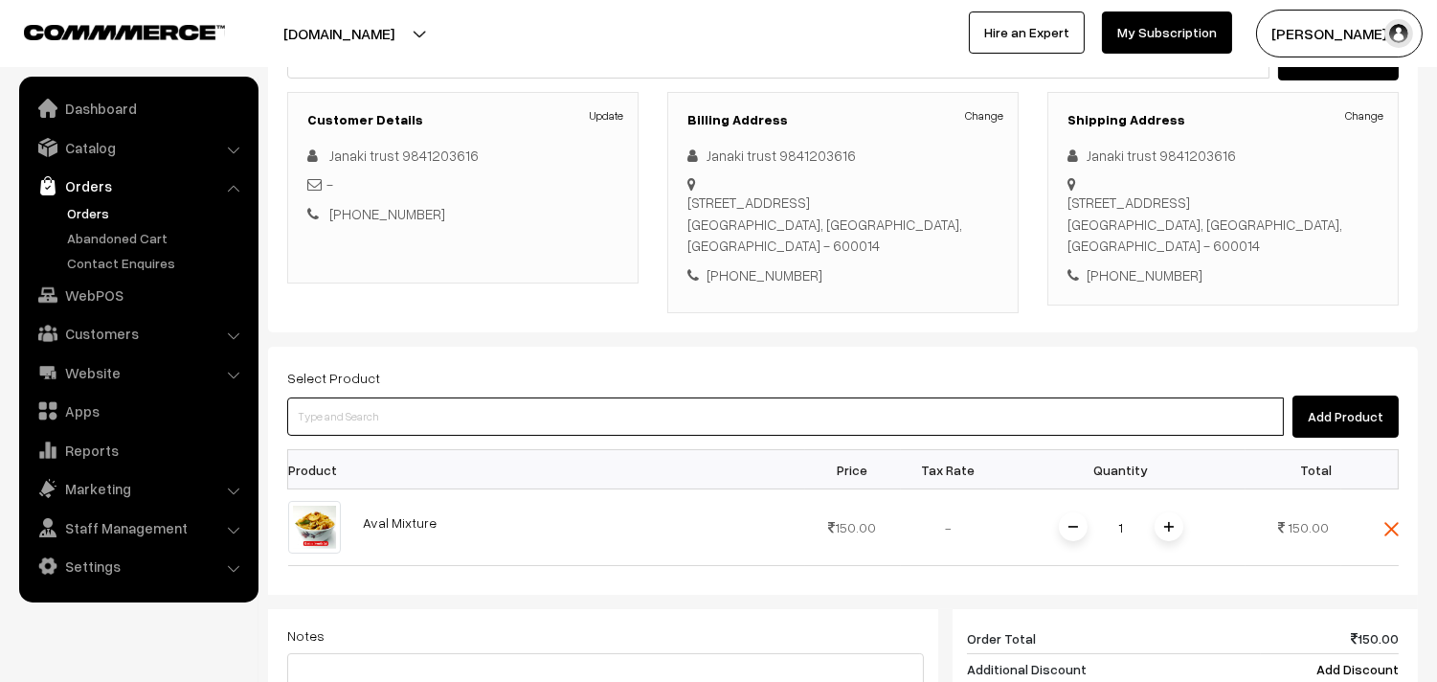
click at [575, 397] on input at bounding box center [785, 416] width 997 height 38
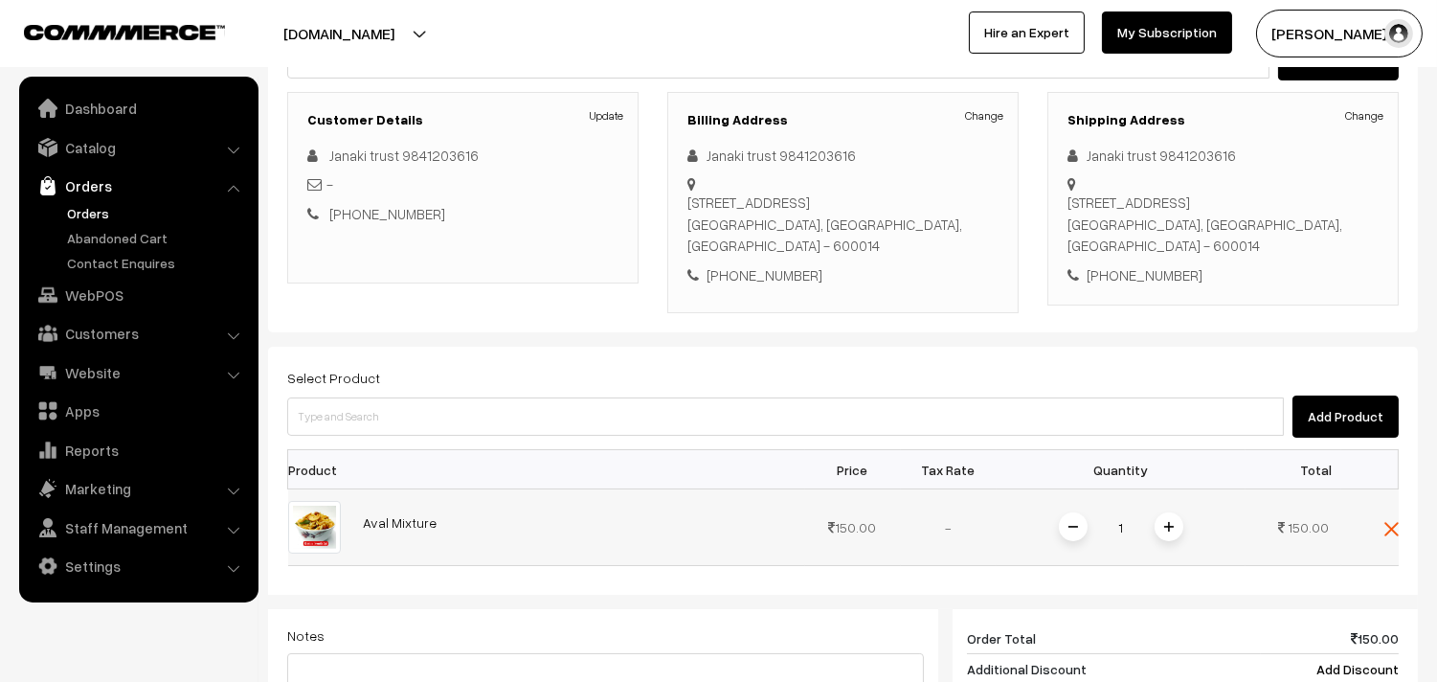
click at [1170, 522] on img at bounding box center [1169, 527] width 10 height 10
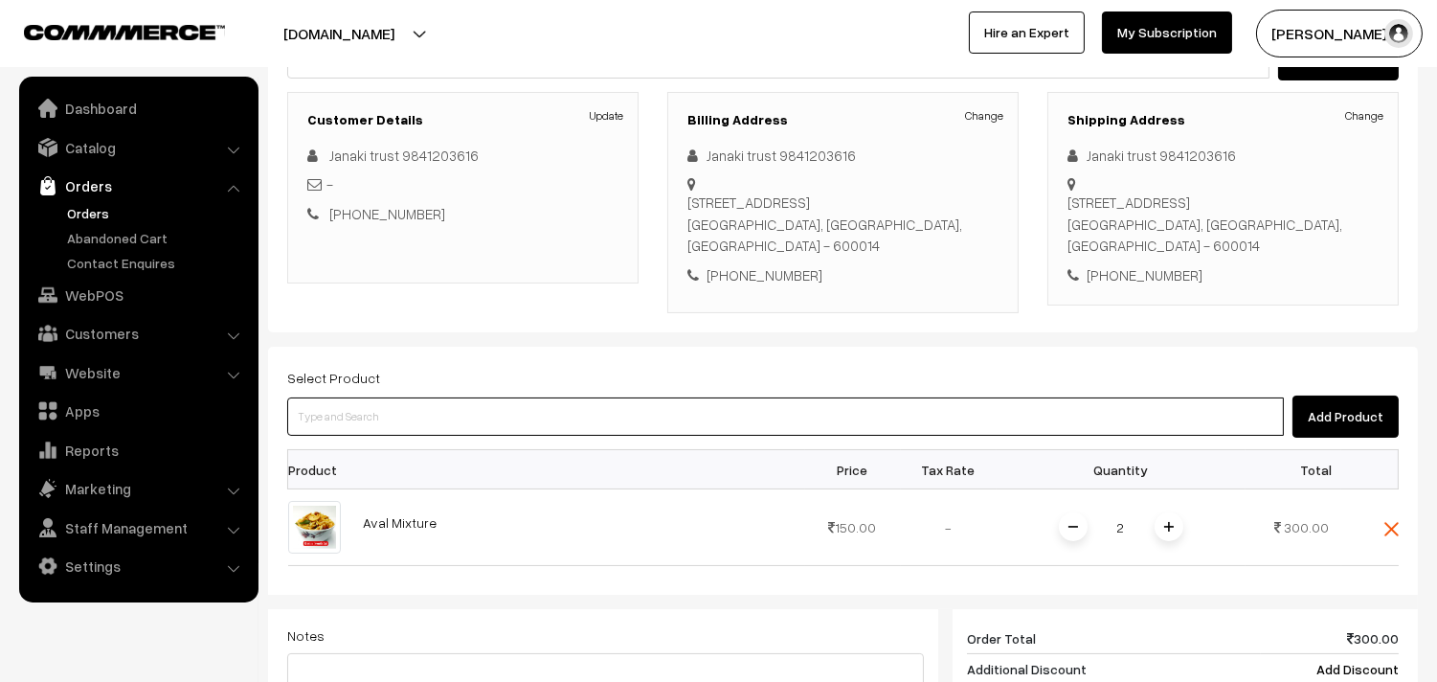
click at [1082, 400] on input at bounding box center [785, 416] width 997 height 38
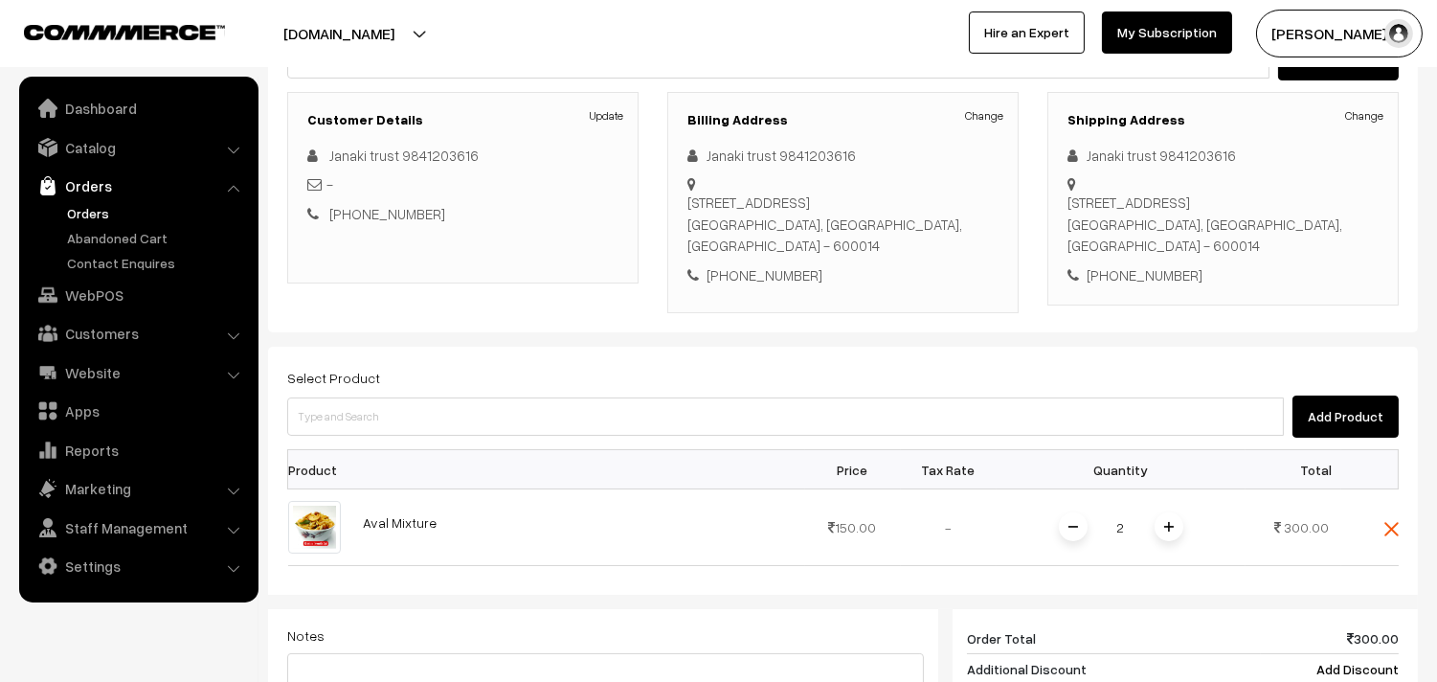
click at [1047, 426] on div "Select Product Add Product Product Price Tax Rate Quantity Total 2" at bounding box center [843, 640] width 1150 height 587
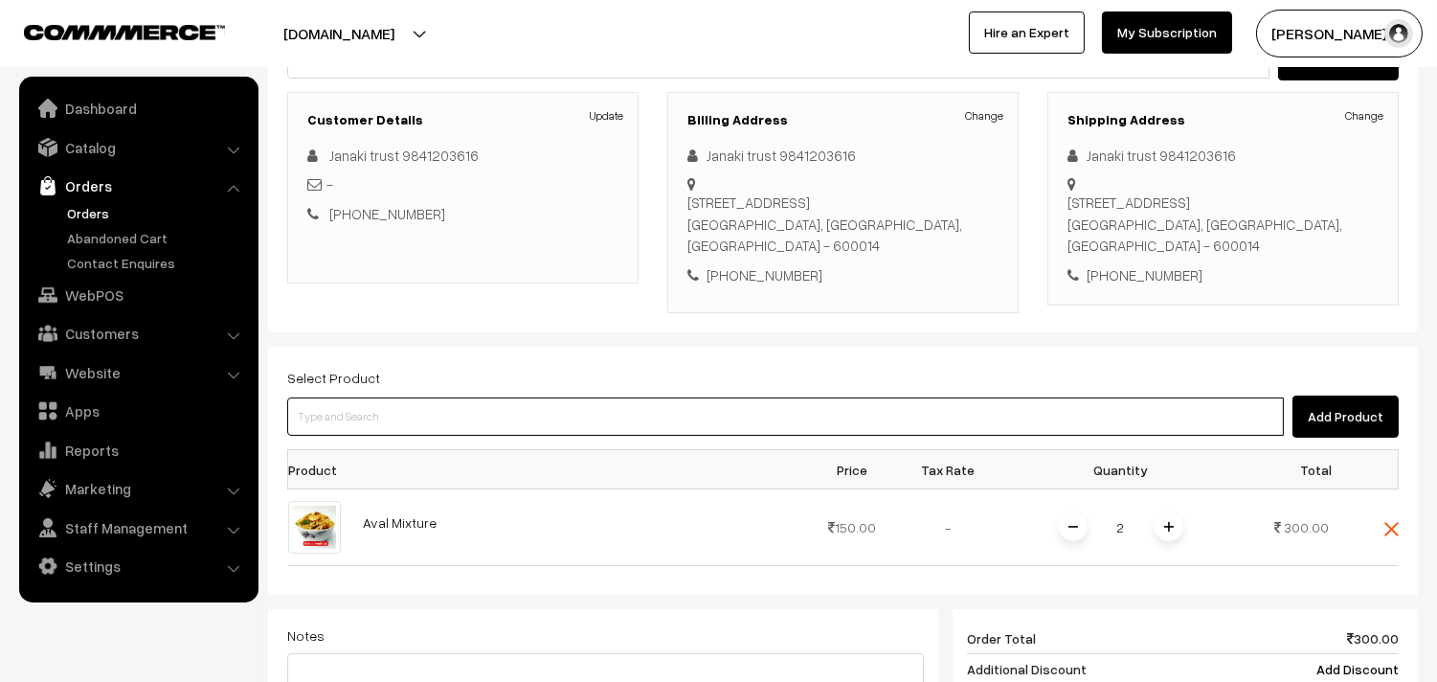
click at [1098, 397] on input at bounding box center [785, 416] width 997 height 38
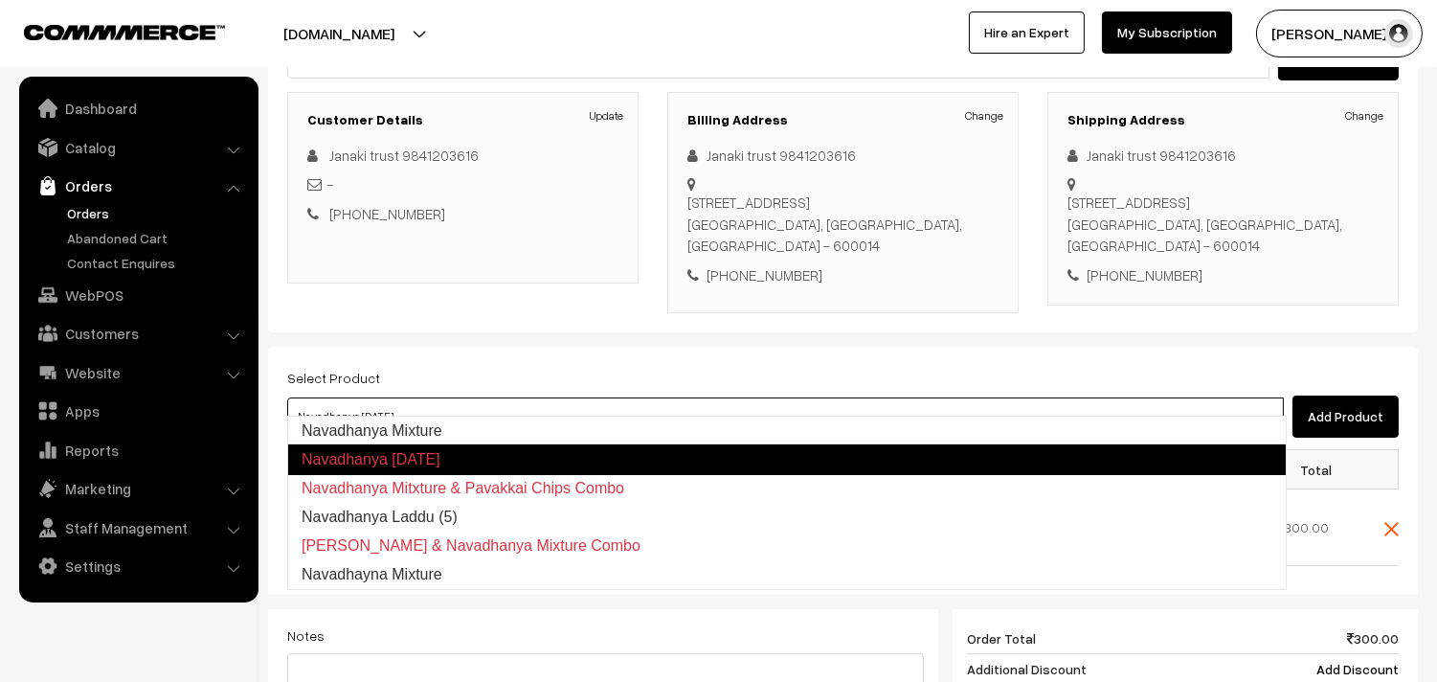
type input "Navadhanya Mixture"
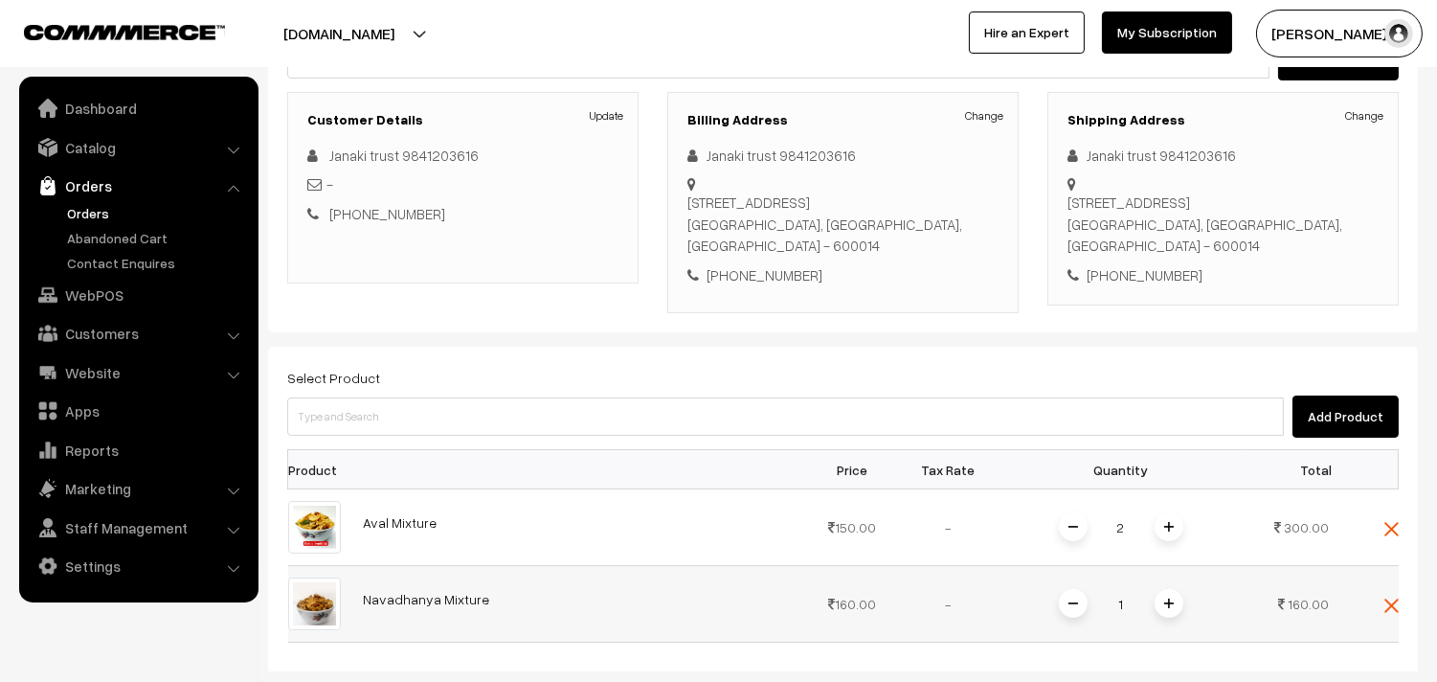
click at [1165, 598] on img at bounding box center [1169, 603] width 10 height 10
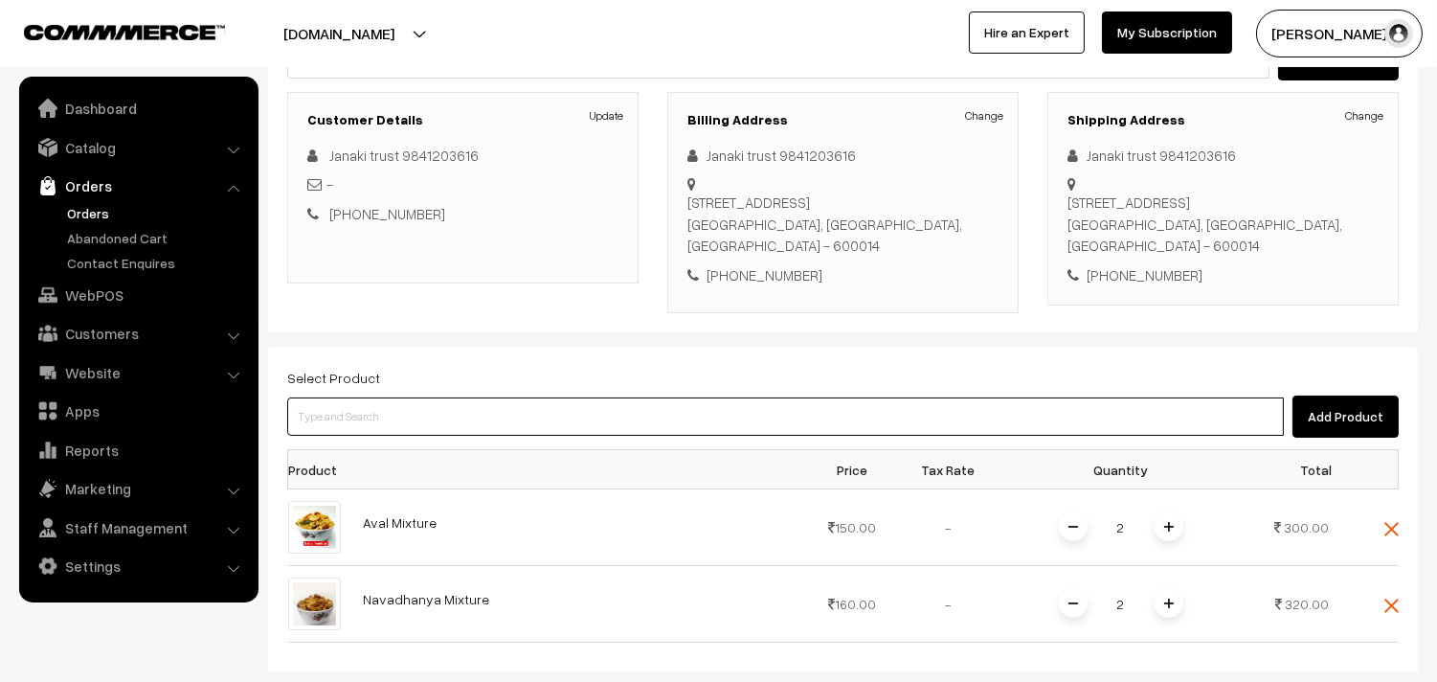
click at [826, 405] on input at bounding box center [785, 416] width 997 height 38
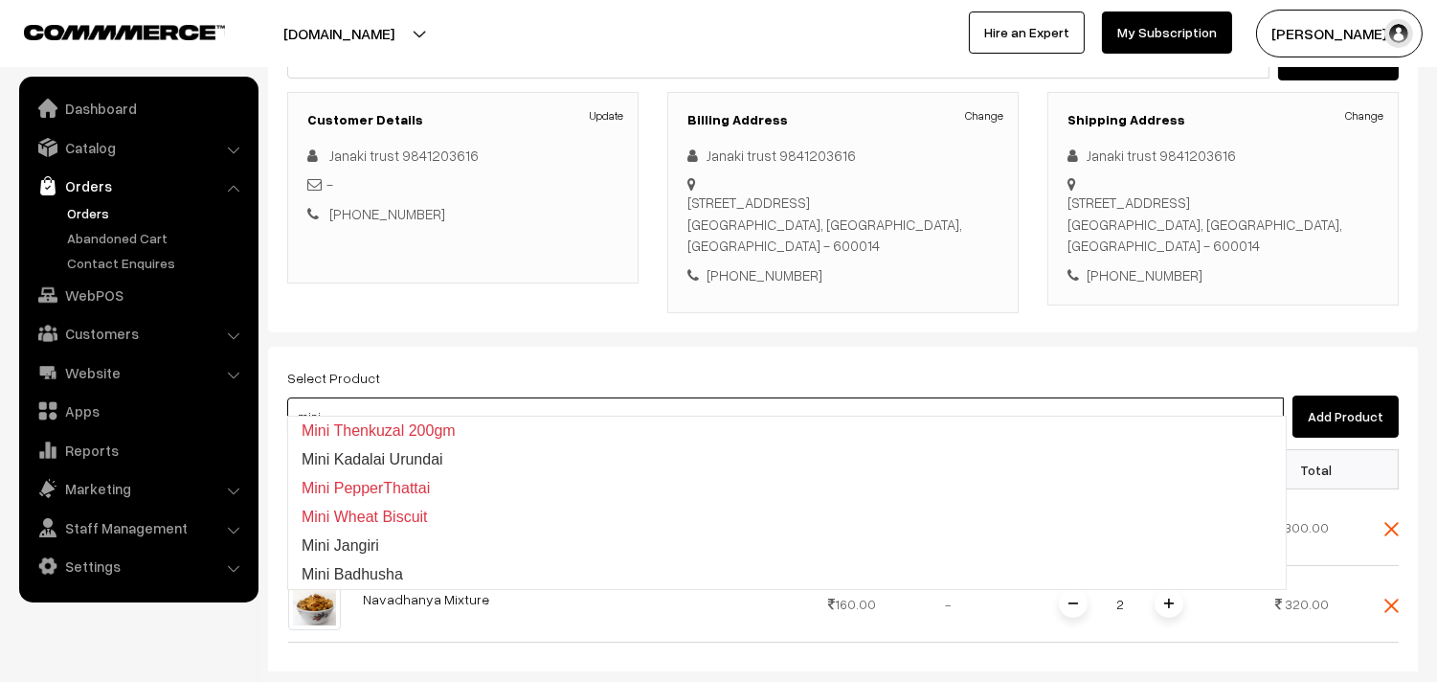
type input "Mini Badhusha"
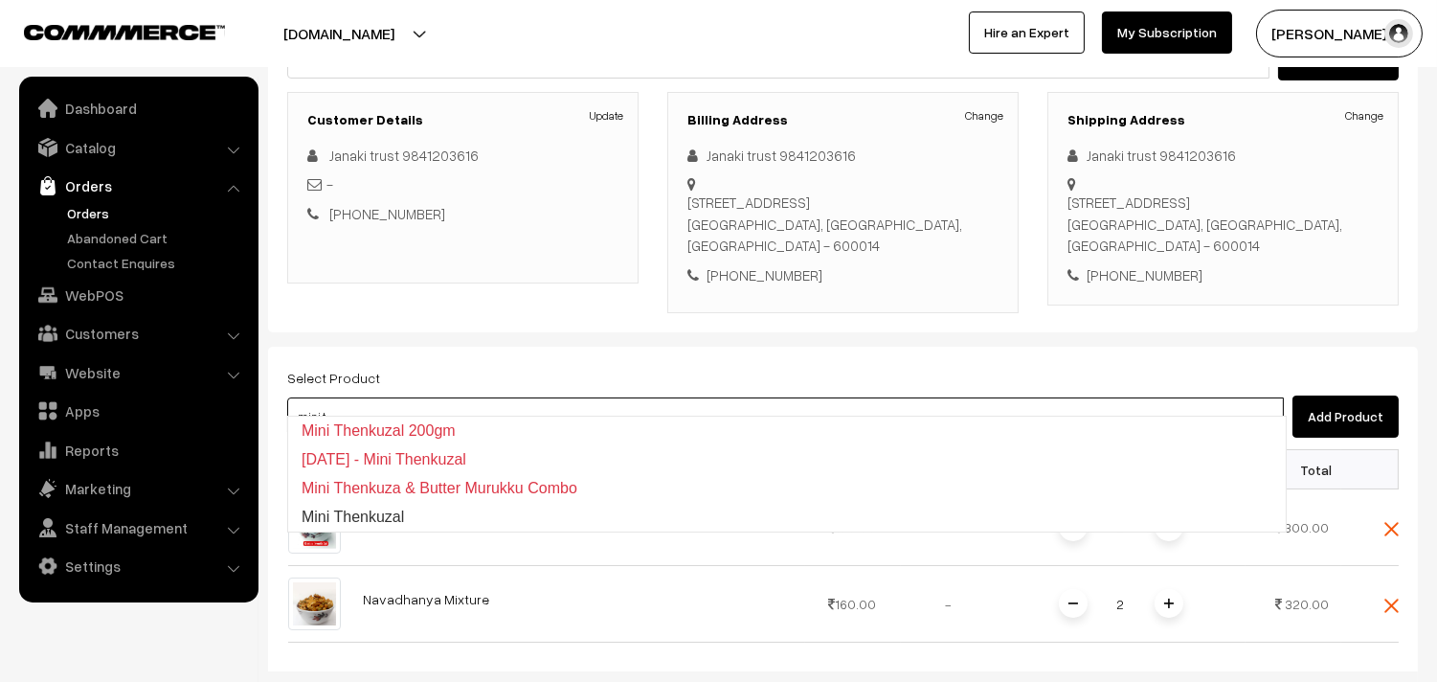
type input "Mini Thenkuzal"
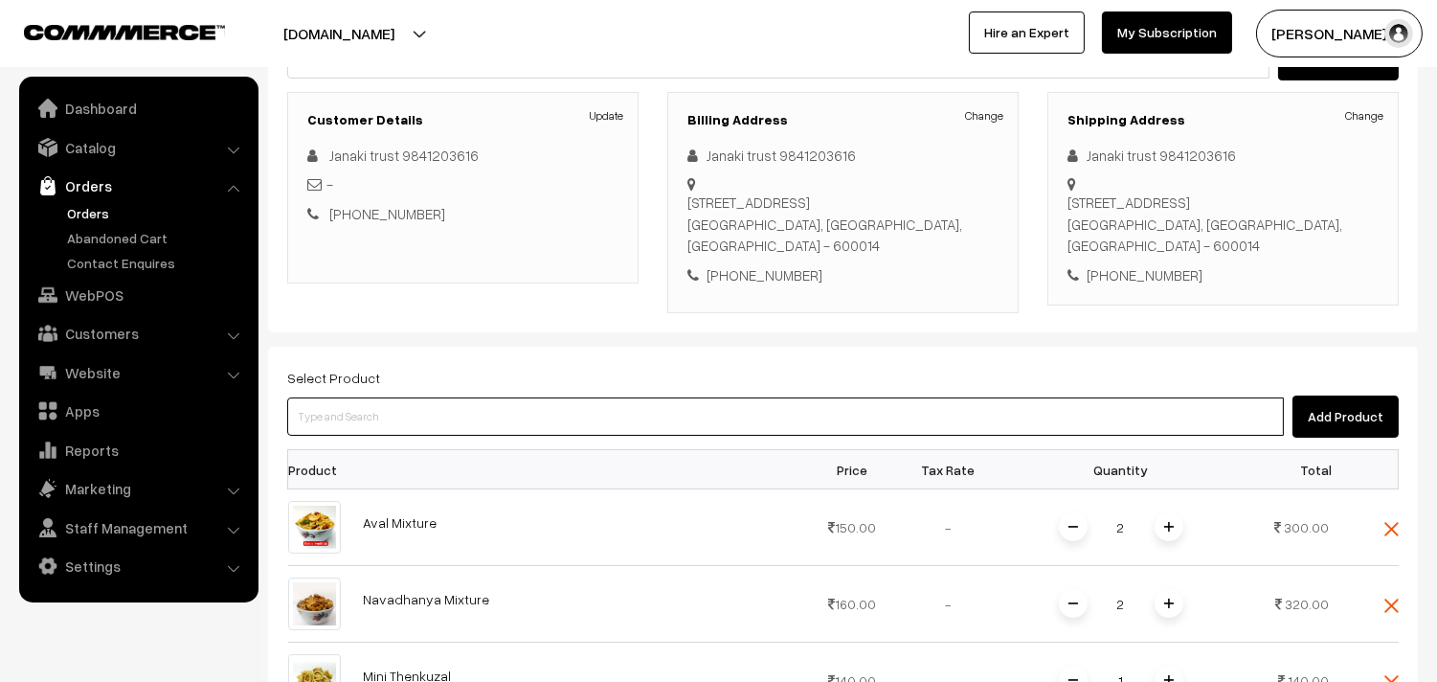
click at [826, 405] on input at bounding box center [785, 416] width 997 height 38
click at [768, 397] on input at bounding box center [785, 416] width 997 height 38
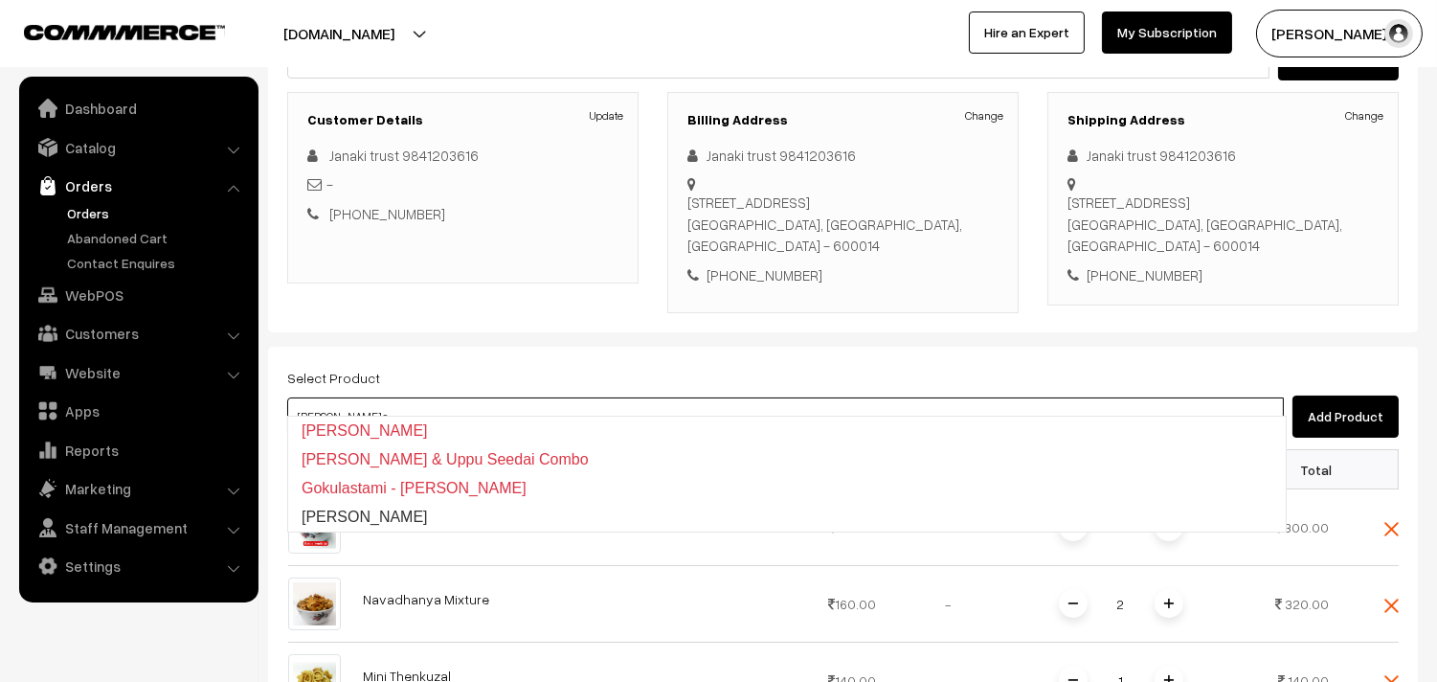
type input "[PERSON_NAME]"
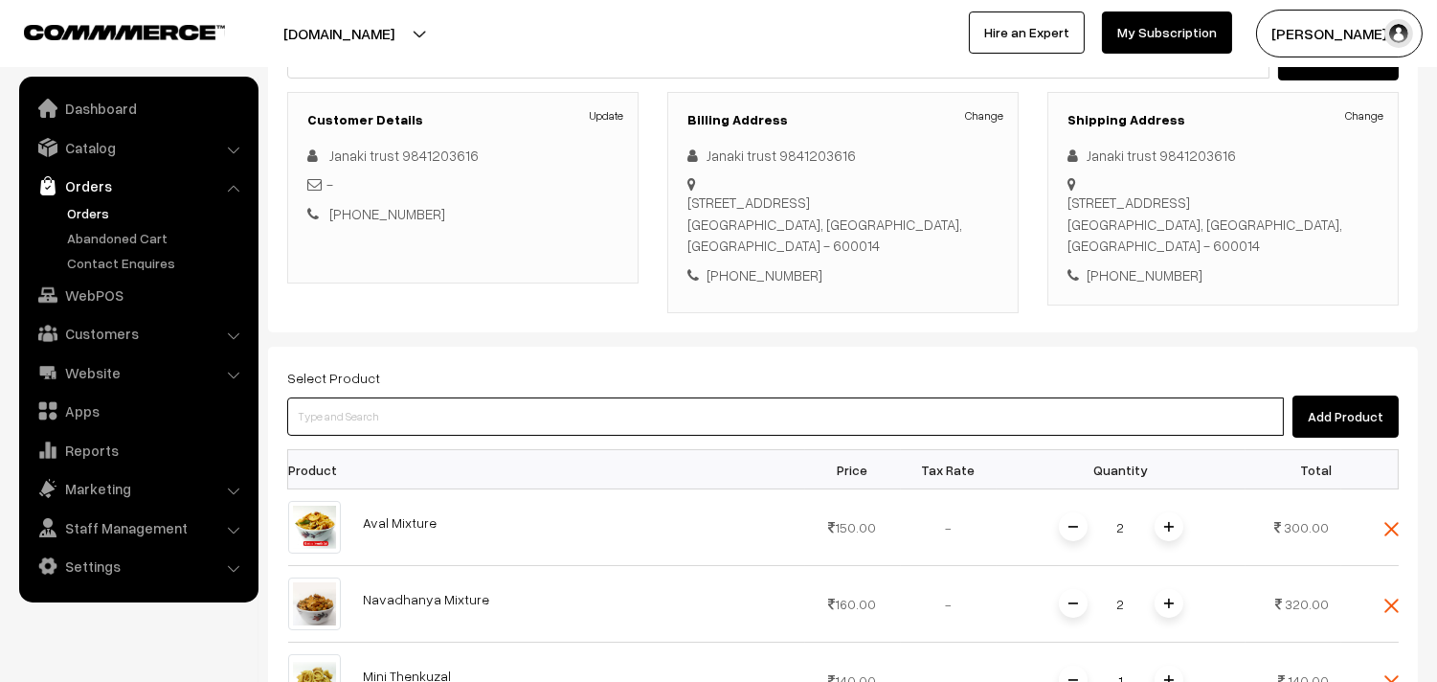
click at [768, 397] on input at bounding box center [785, 416] width 997 height 38
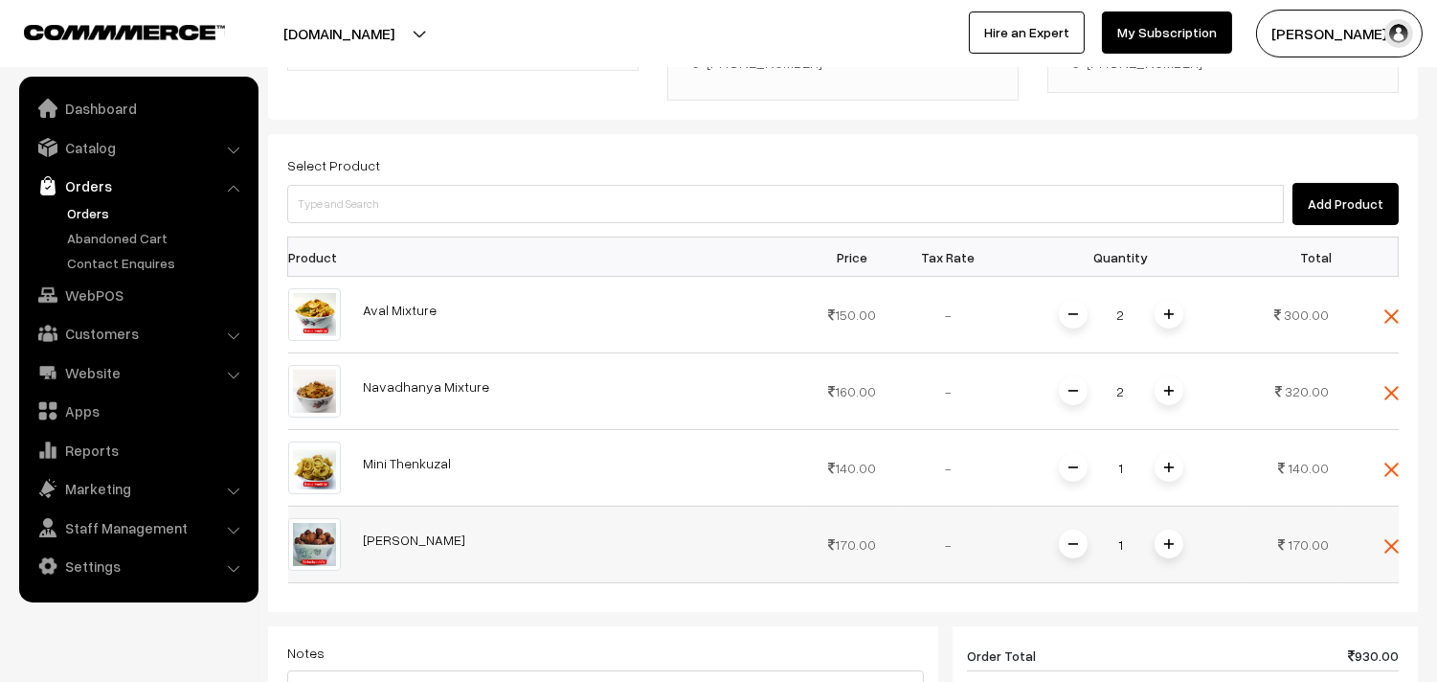
click at [1175, 529] on span at bounding box center [1168, 543] width 29 height 29
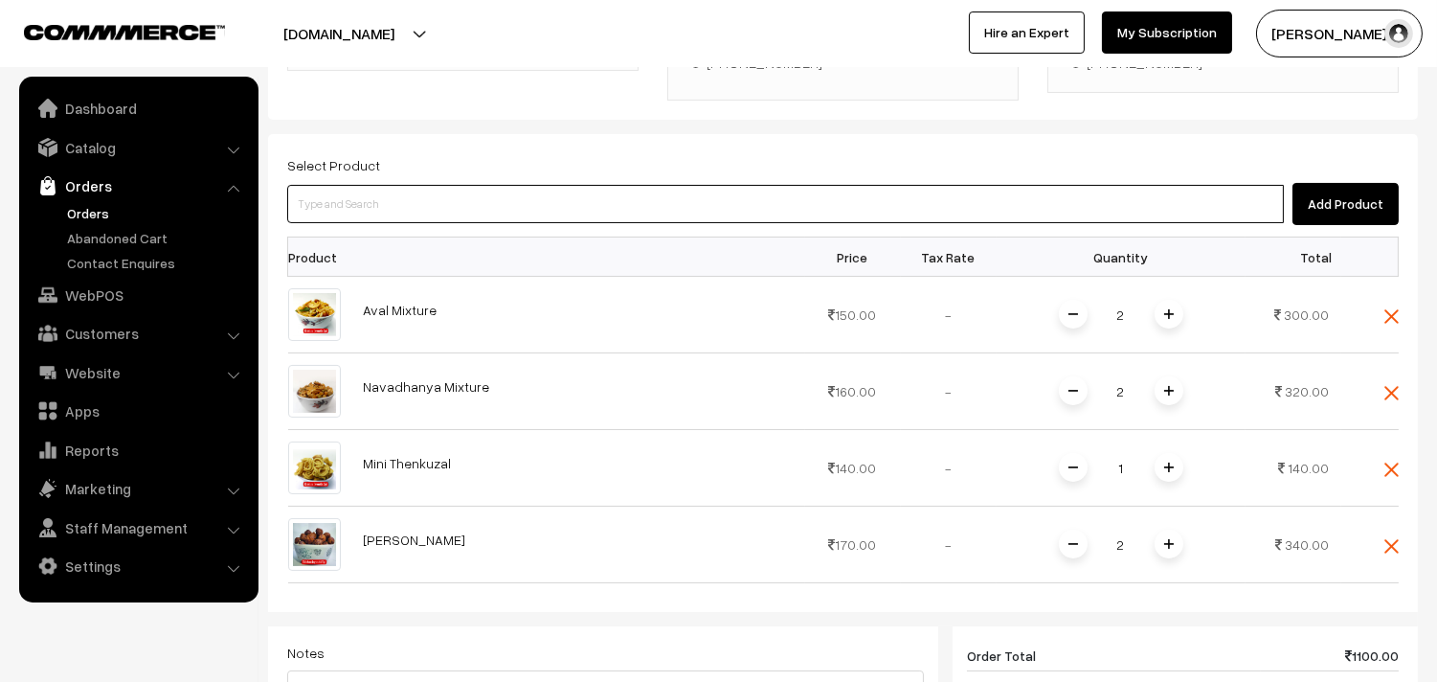
click at [883, 185] on input at bounding box center [785, 204] width 997 height 38
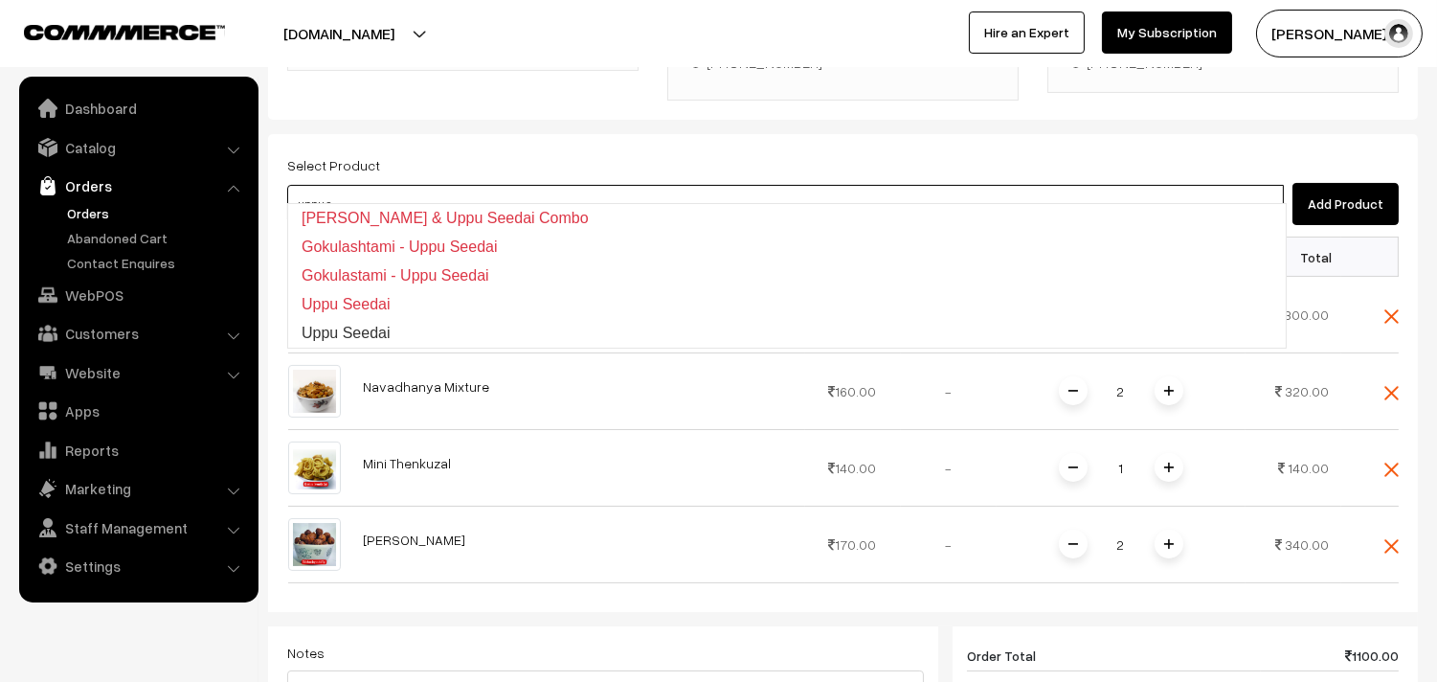
type input "Uppu Seedai"
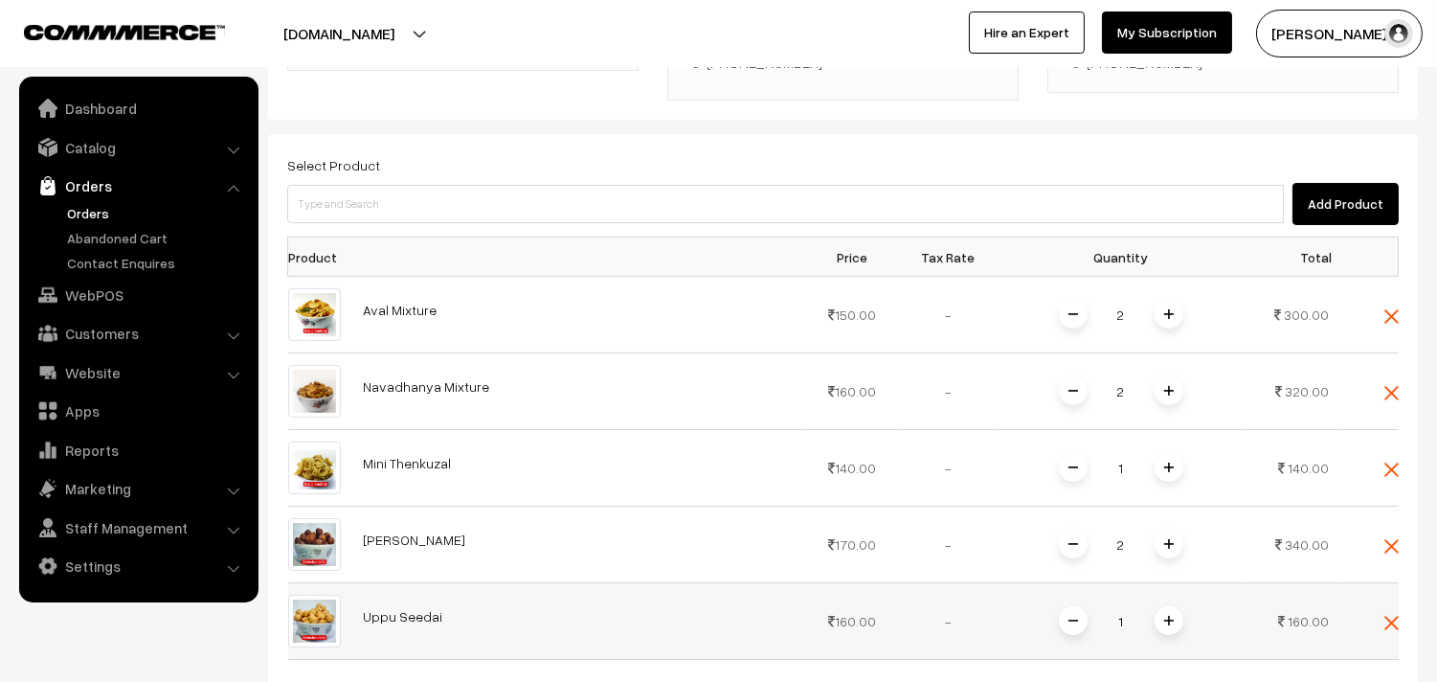
click at [1180, 606] on span at bounding box center [1168, 620] width 29 height 29
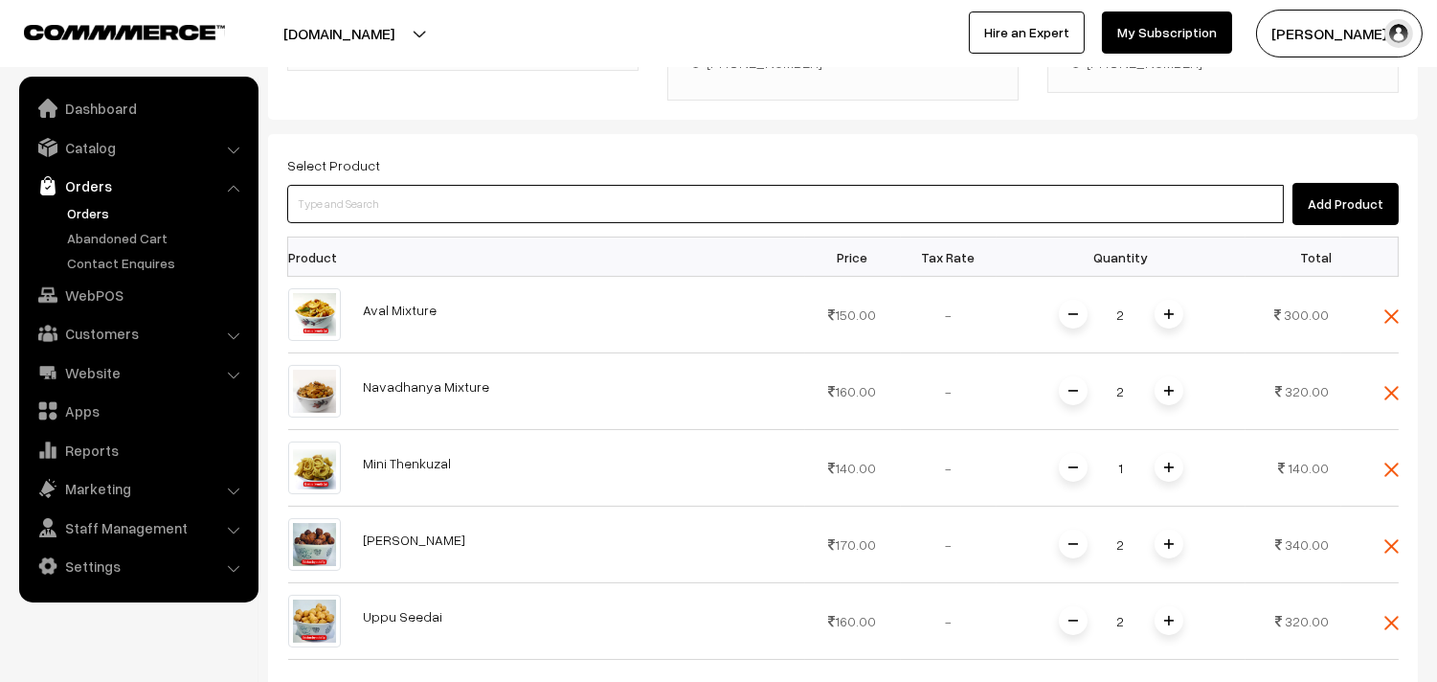
click at [632, 190] on input at bounding box center [785, 204] width 997 height 38
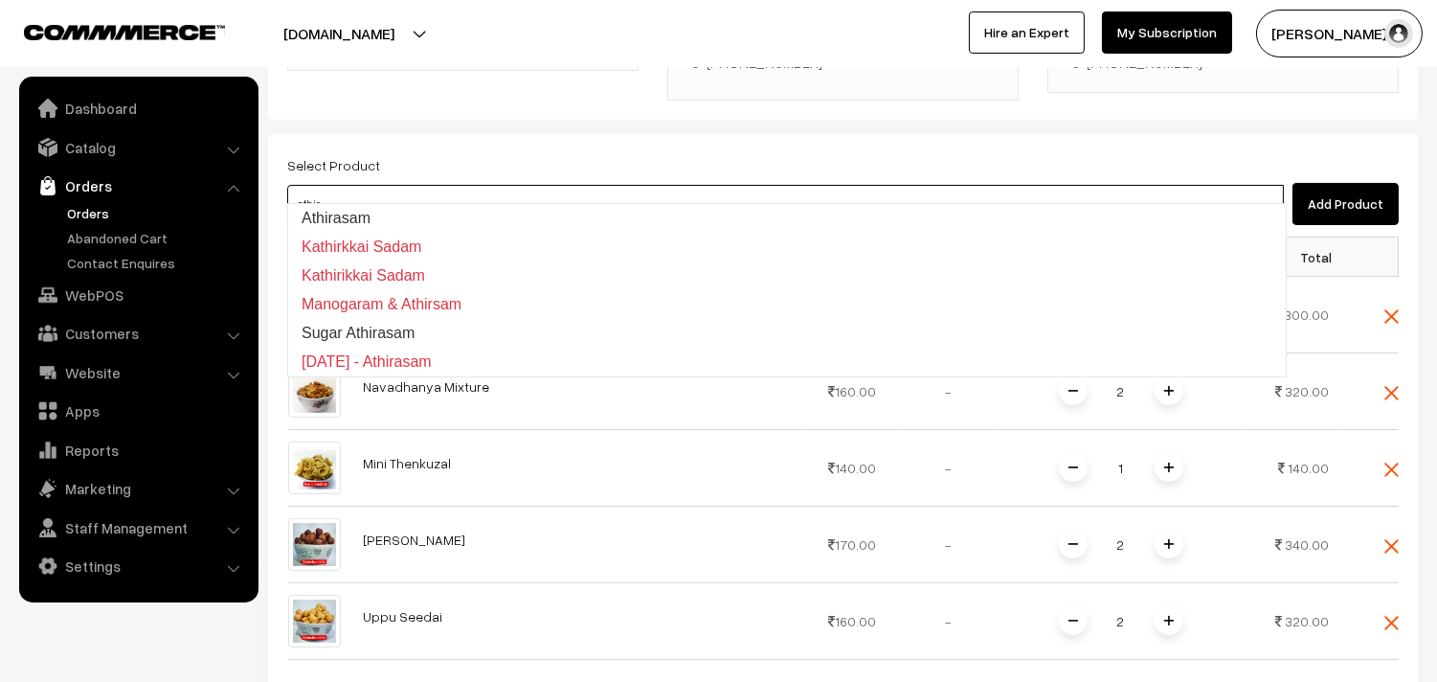
type input "Athirasam"
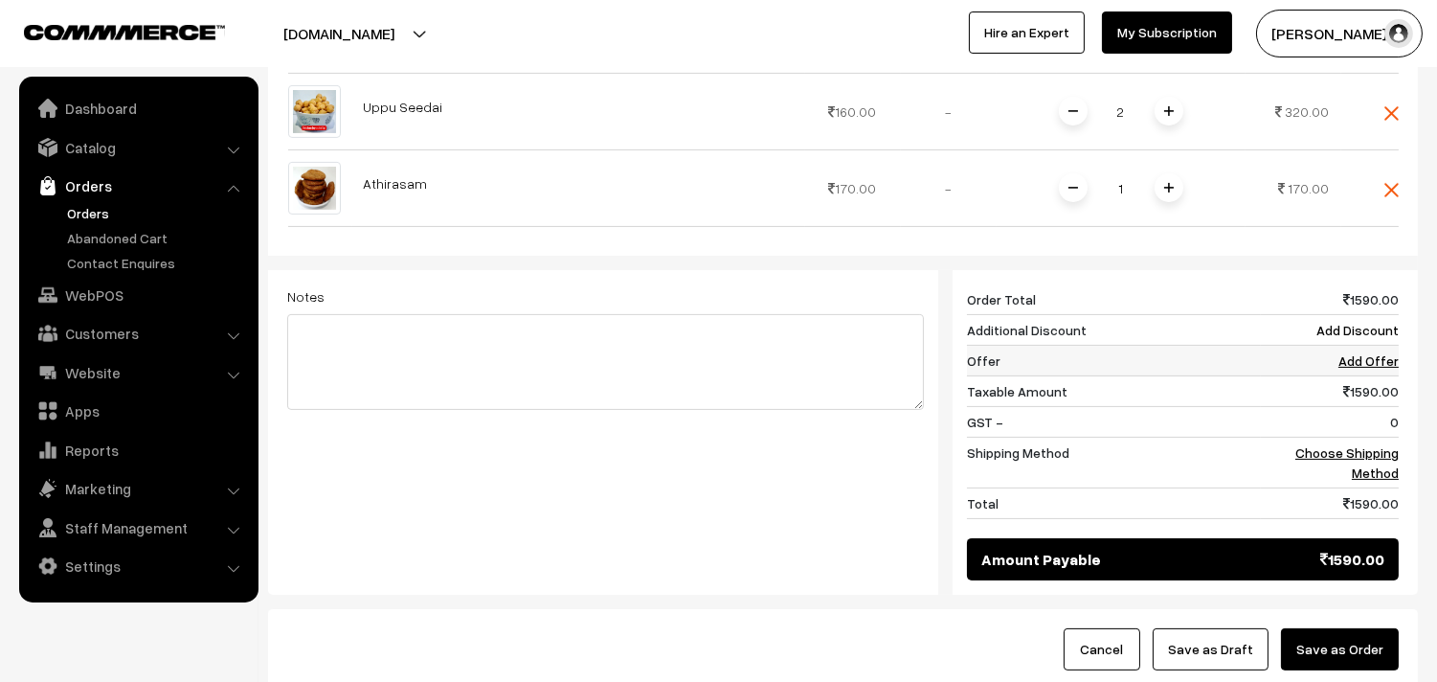
scroll to position [983, 0]
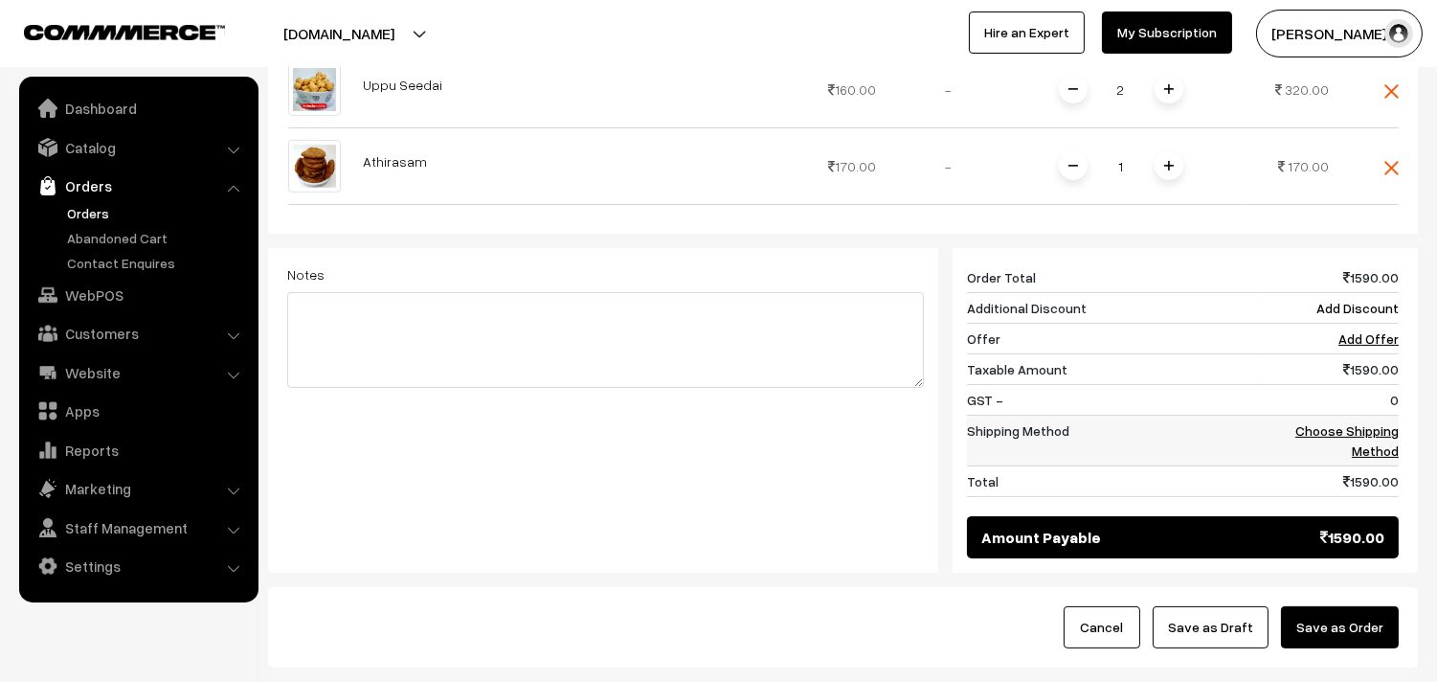
click at [1374, 422] on link "Choose Shipping Method" at bounding box center [1346, 440] width 103 height 36
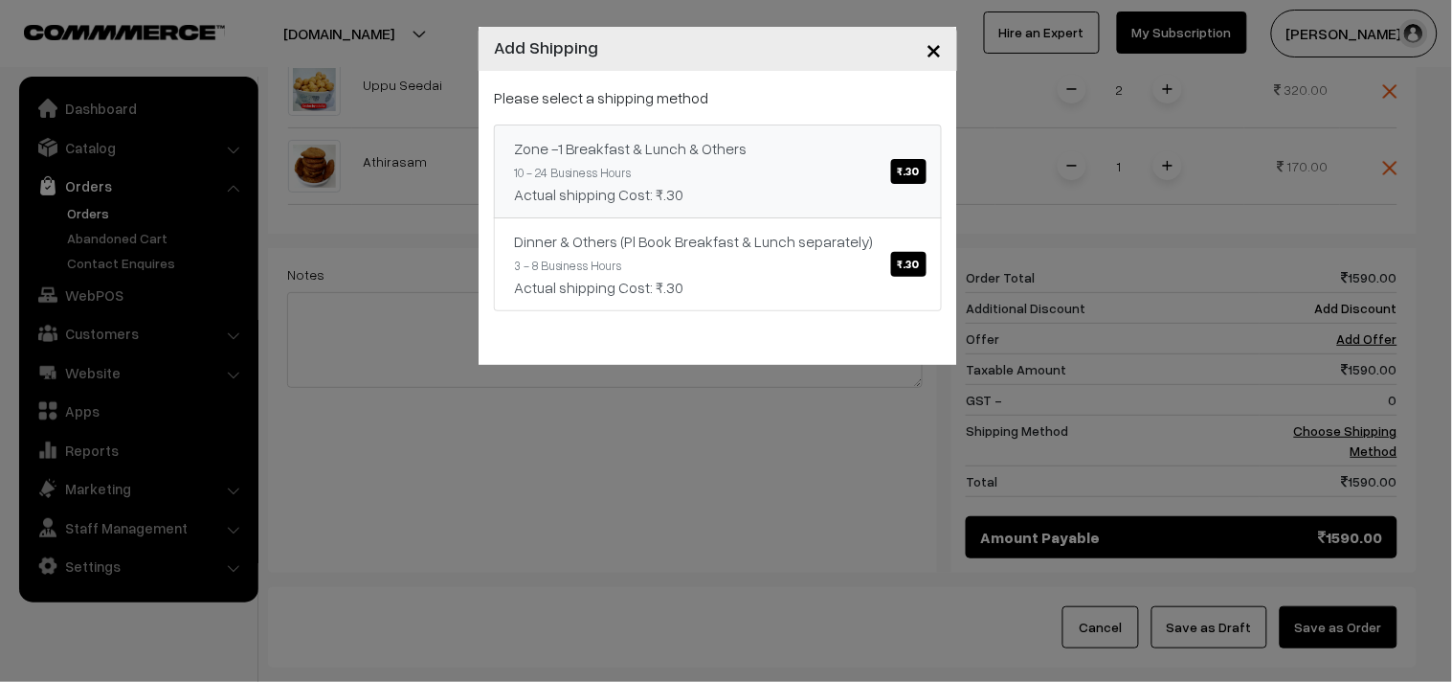
click at [840, 169] on link "Zone -1 Breakfast & Lunch & Others ₹.30 10 - 24 Business Hours Actual shipping …" at bounding box center [718, 171] width 448 height 94
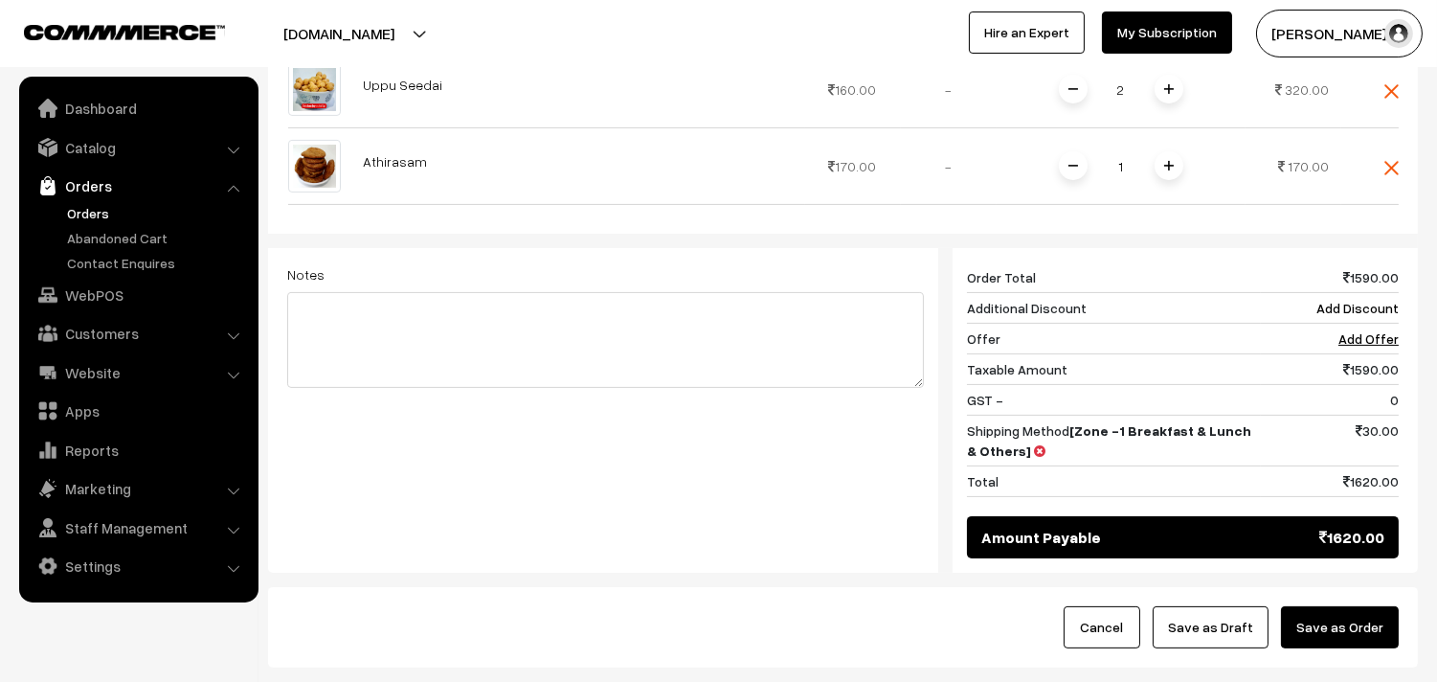
click at [1216, 616] on button "Save as Draft" at bounding box center [1211, 627] width 116 height 42
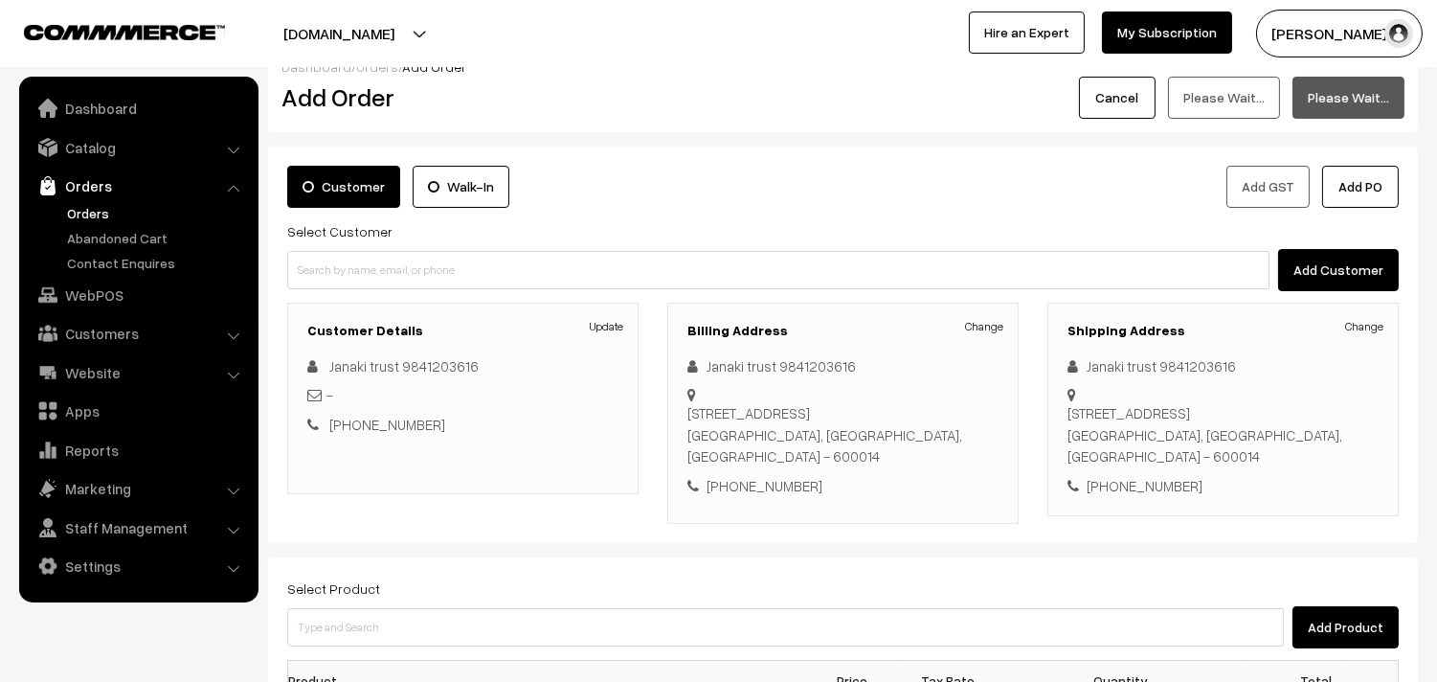
scroll to position [26, 0]
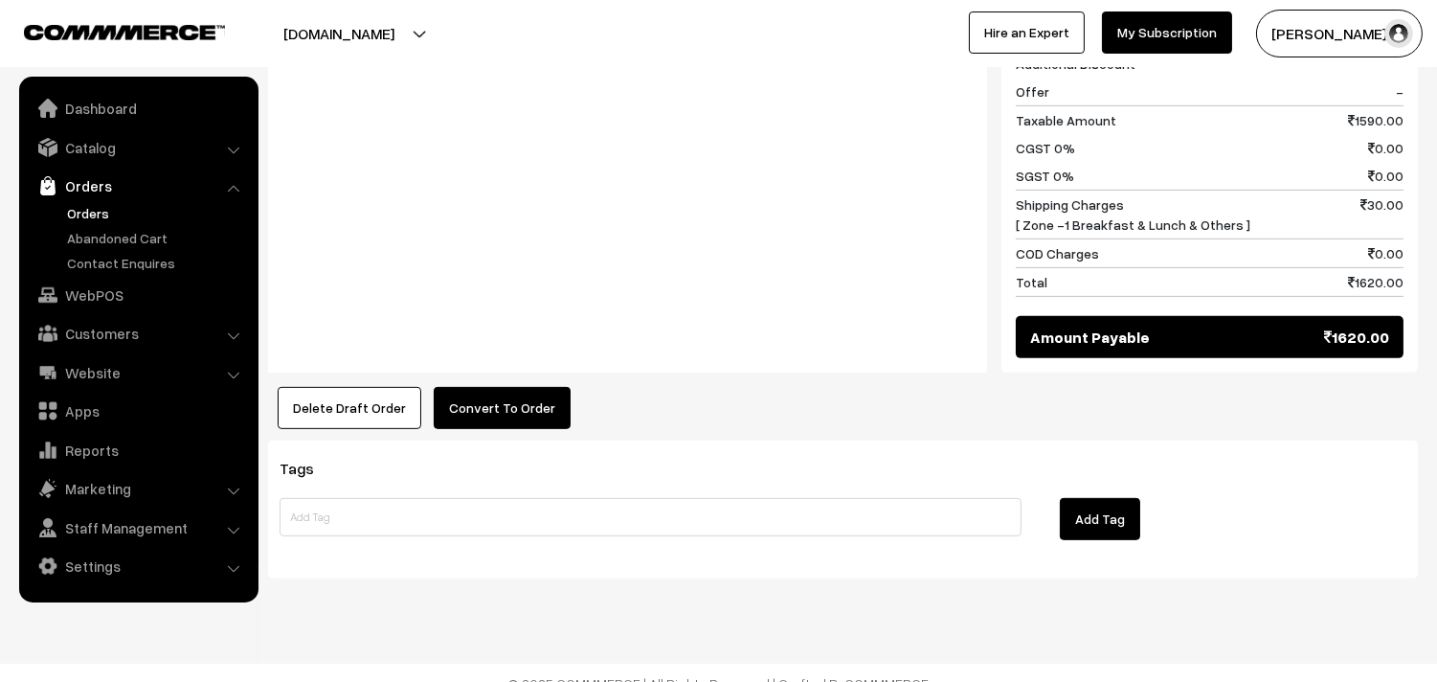
click at [520, 387] on button "Convert To Order" at bounding box center [502, 408] width 137 height 42
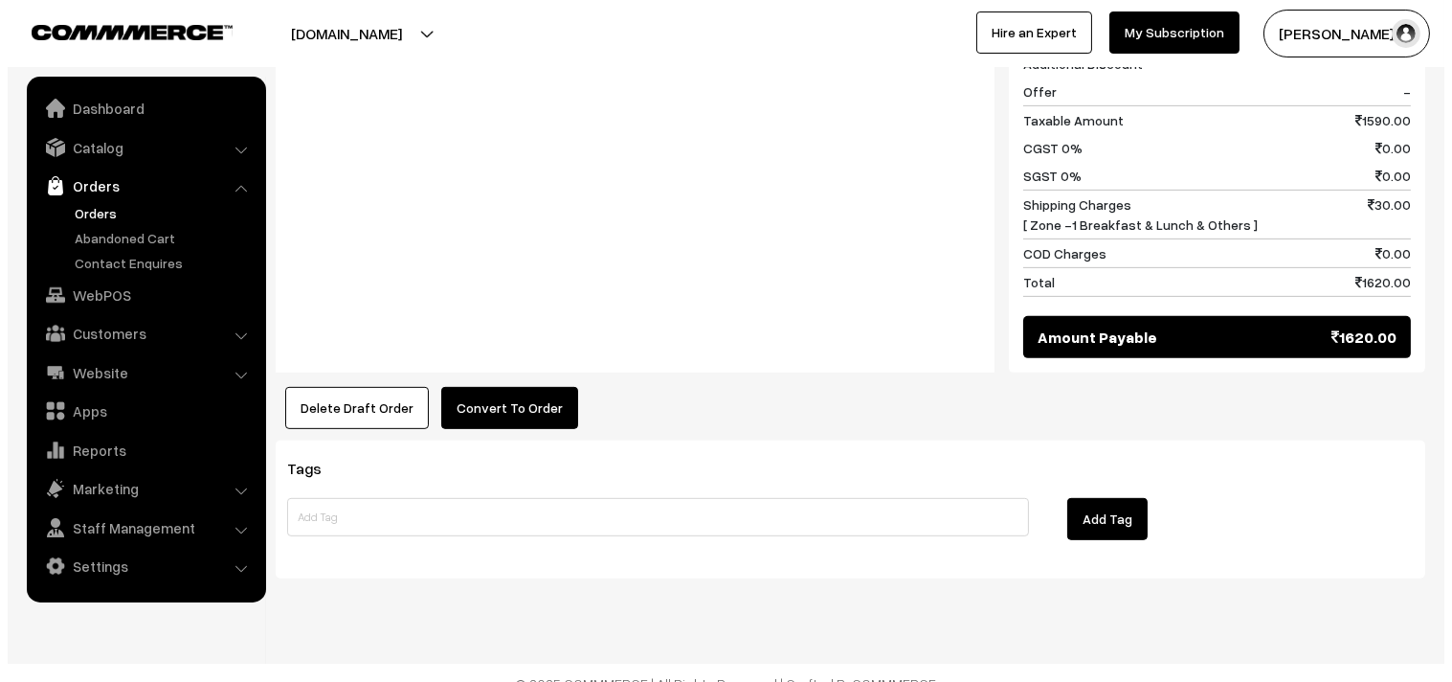
scroll to position [1538, 0]
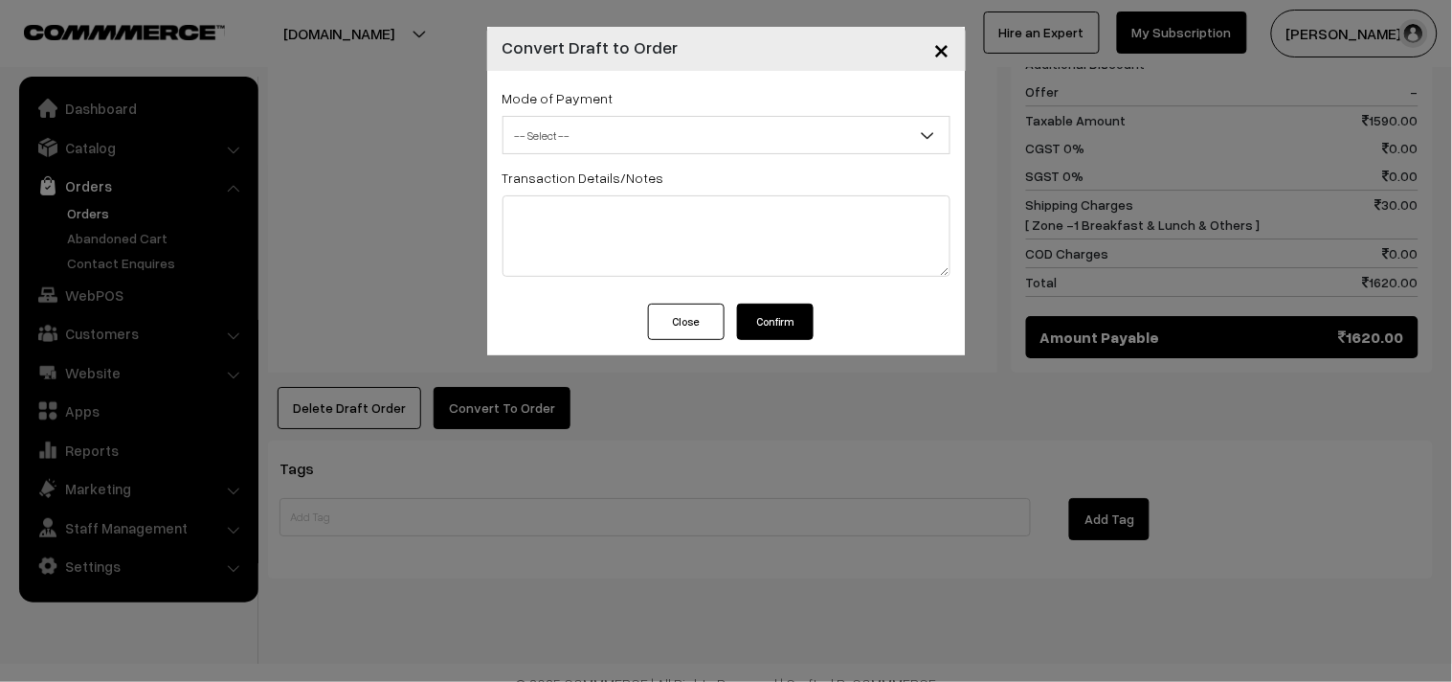
click at [580, 156] on div "Mode of Payment -- Select -- COD Cash -- Select -- Transaction Details/Notes" at bounding box center [726, 187] width 479 height 233
click at [586, 132] on span "-- Select --" at bounding box center [727, 136] width 446 height 34
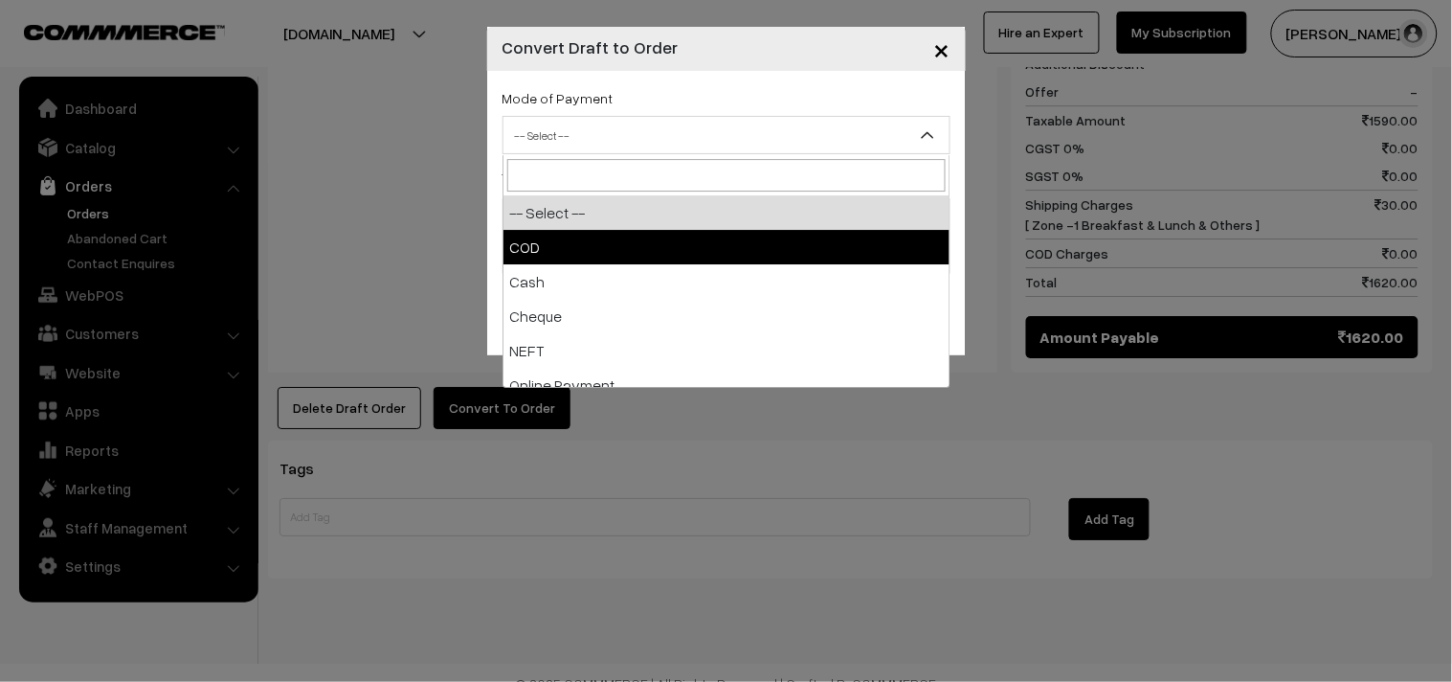
select select "1"
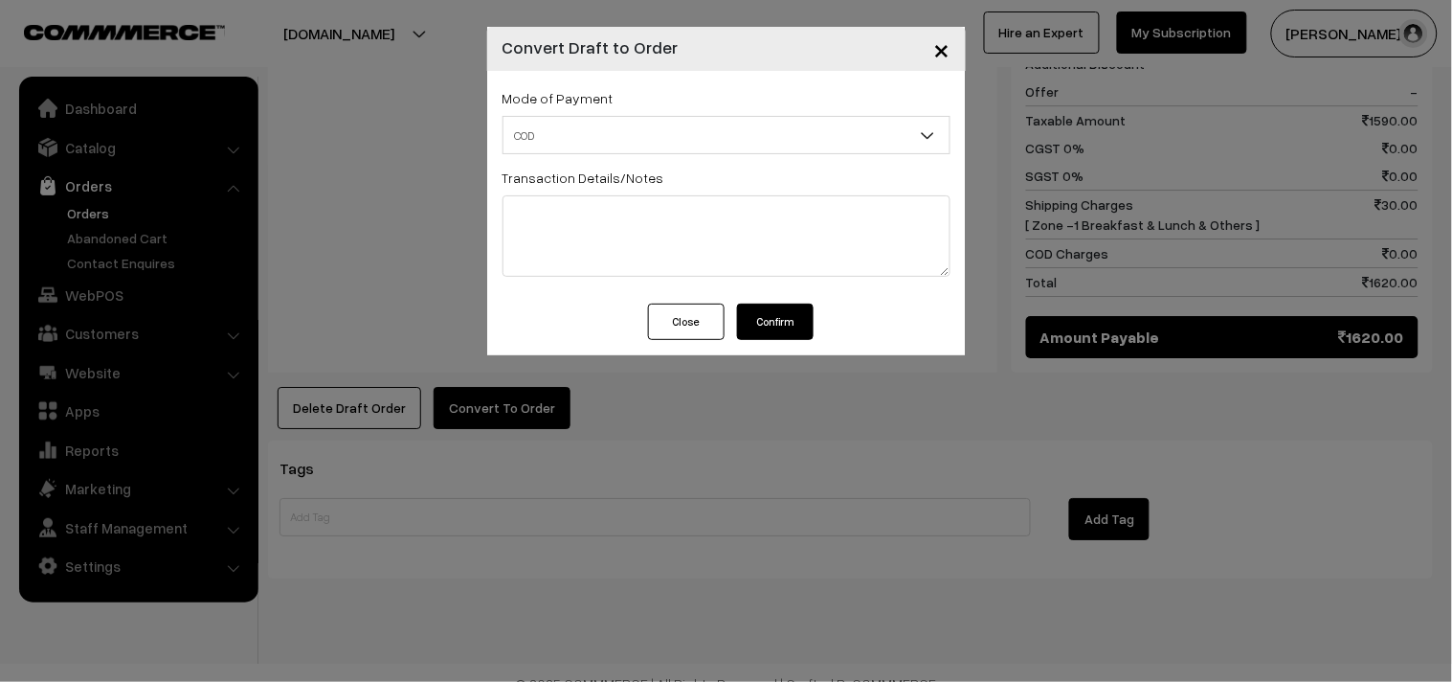
click at [781, 322] on button "Confirm" at bounding box center [775, 321] width 77 height 36
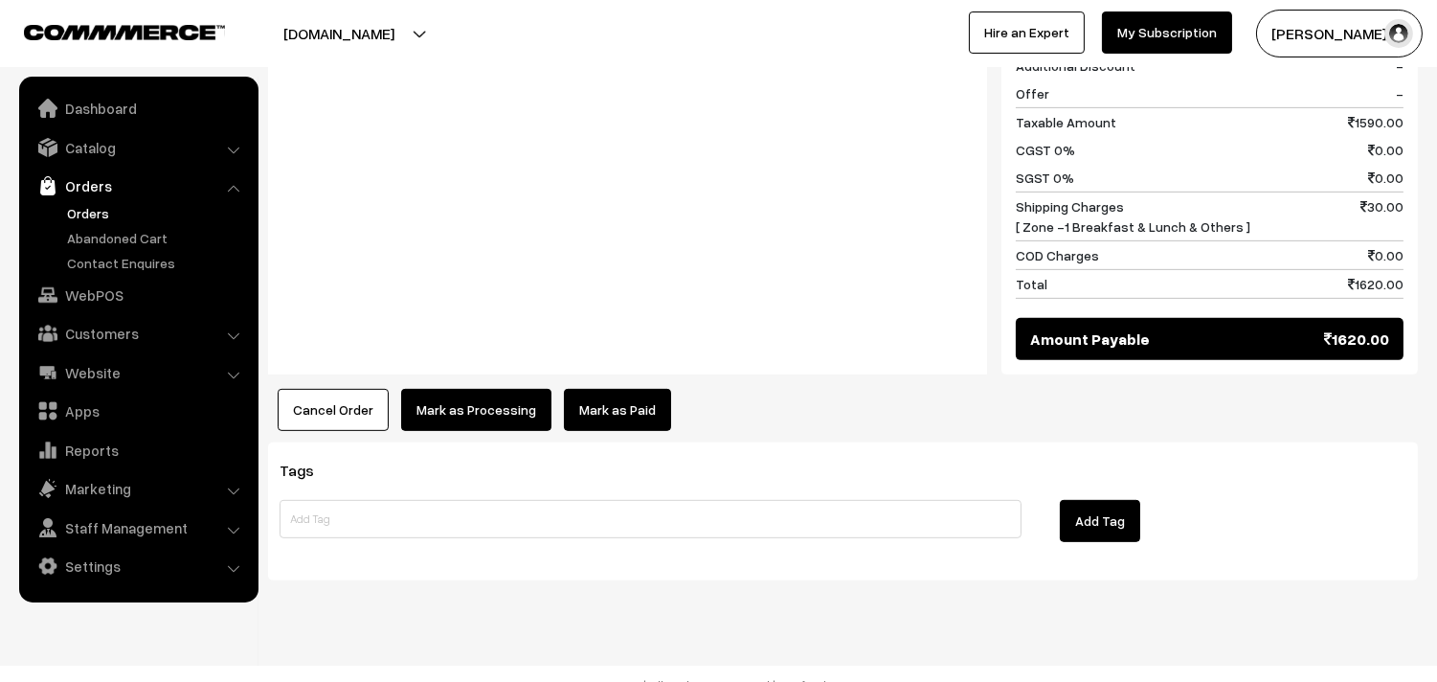
click at [517, 390] on button "Mark as Processing" at bounding box center [476, 410] width 150 height 42
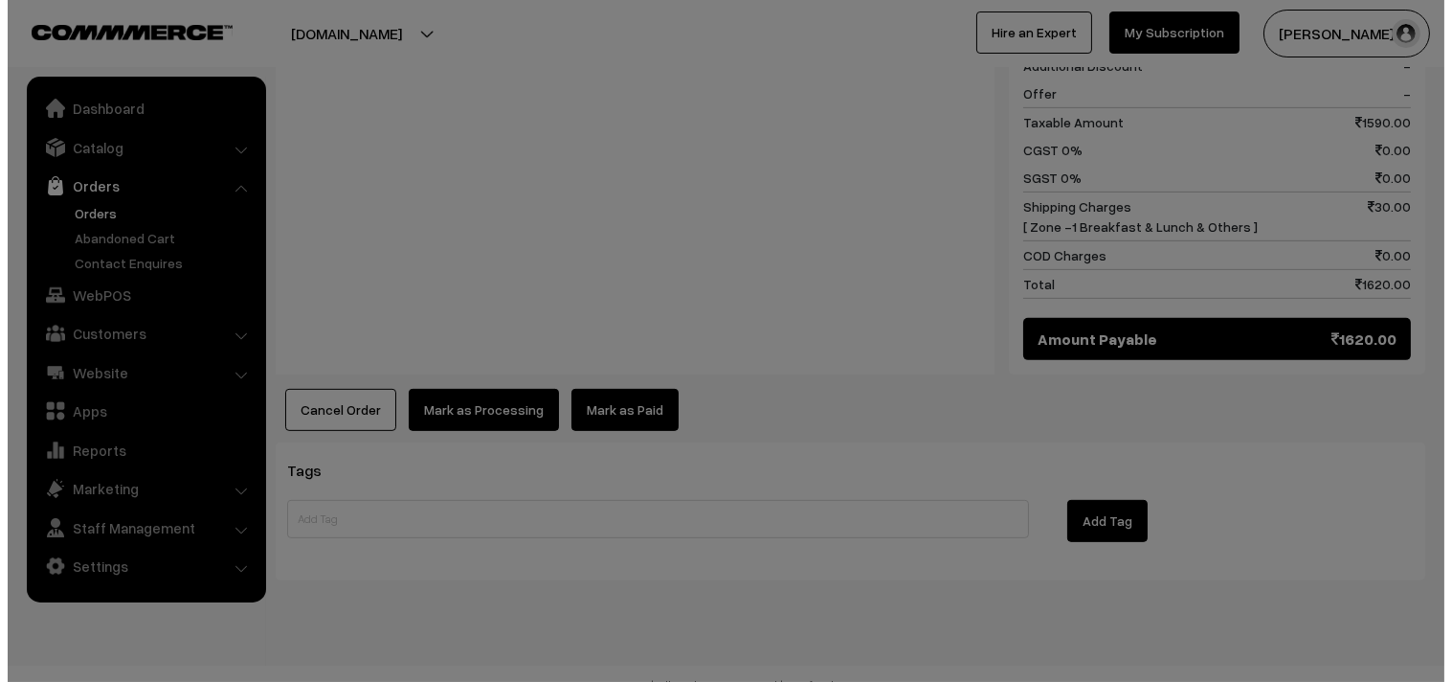
scroll to position [1536, 0]
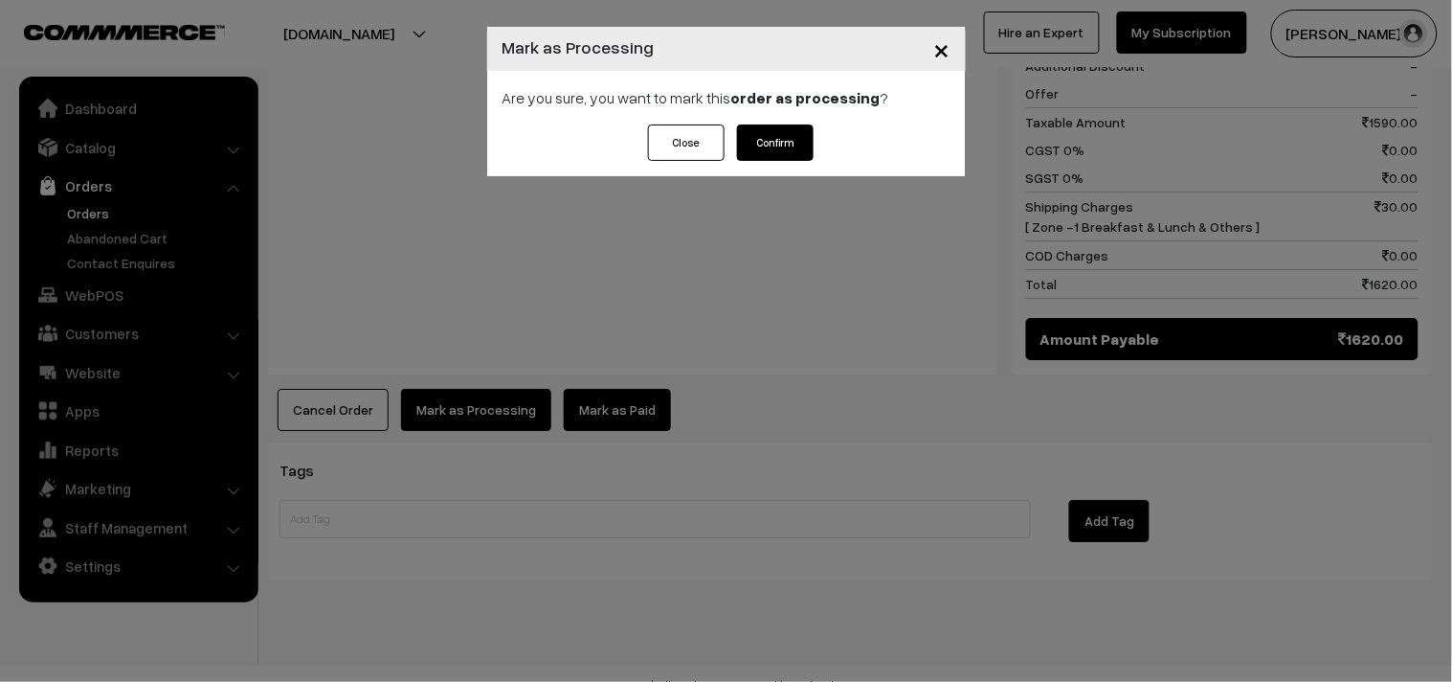
click at [783, 131] on button "Confirm" at bounding box center [775, 142] width 77 height 36
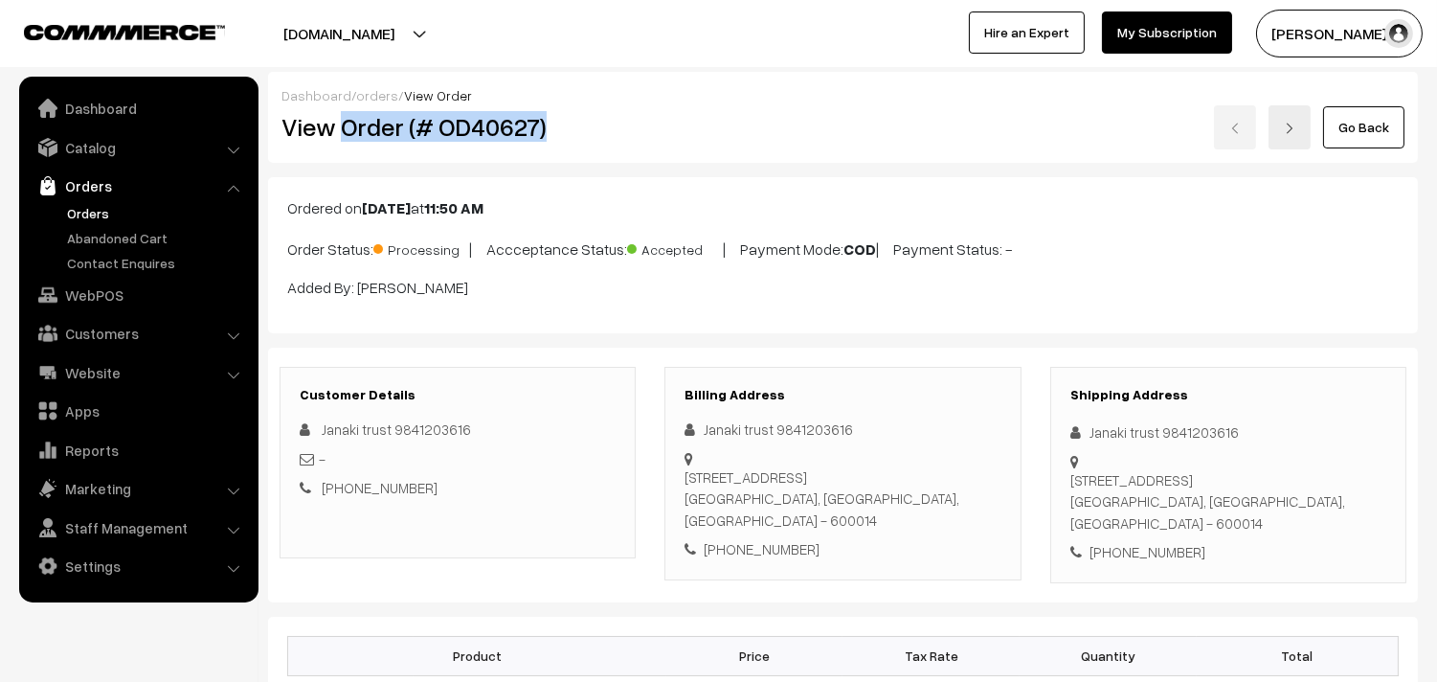
drag, startPoint x: 341, startPoint y: 129, endPoint x: 661, endPoint y: 141, distance: 320.9
click at [661, 141] on div "View Order (# OD40627) Go Back" at bounding box center [843, 127] width 1152 height 44
copy h2 "Order (# OD40627)"
copy div "Order (# OD40627)"
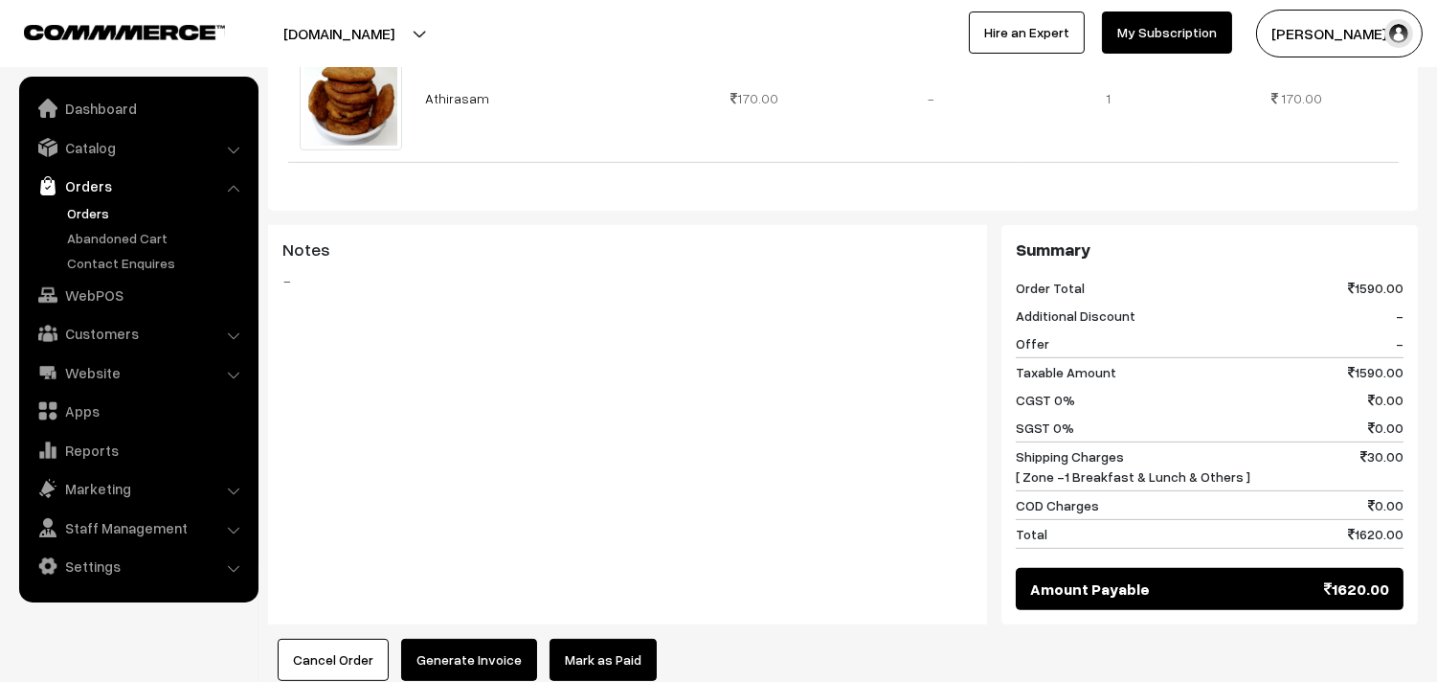
scroll to position [1528, 0]
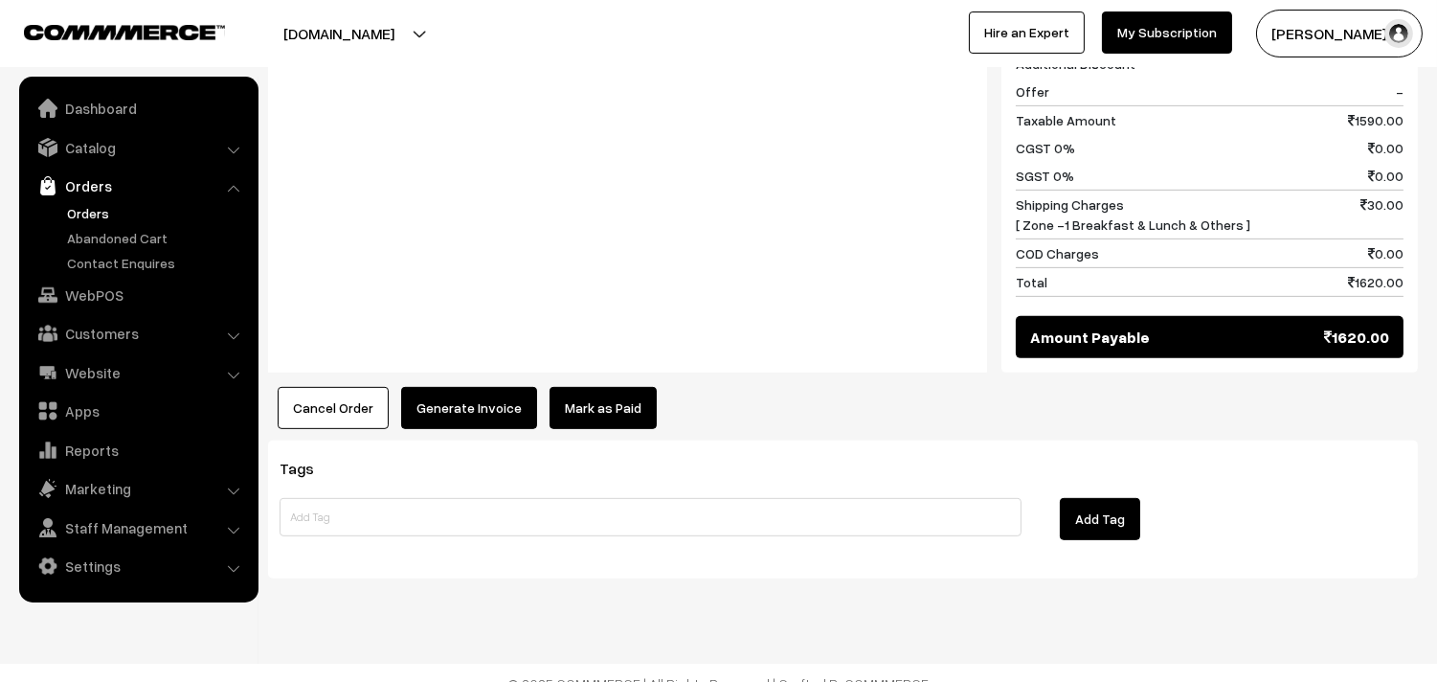
click at [470, 387] on button "Generate Invoice" at bounding box center [469, 408] width 136 height 42
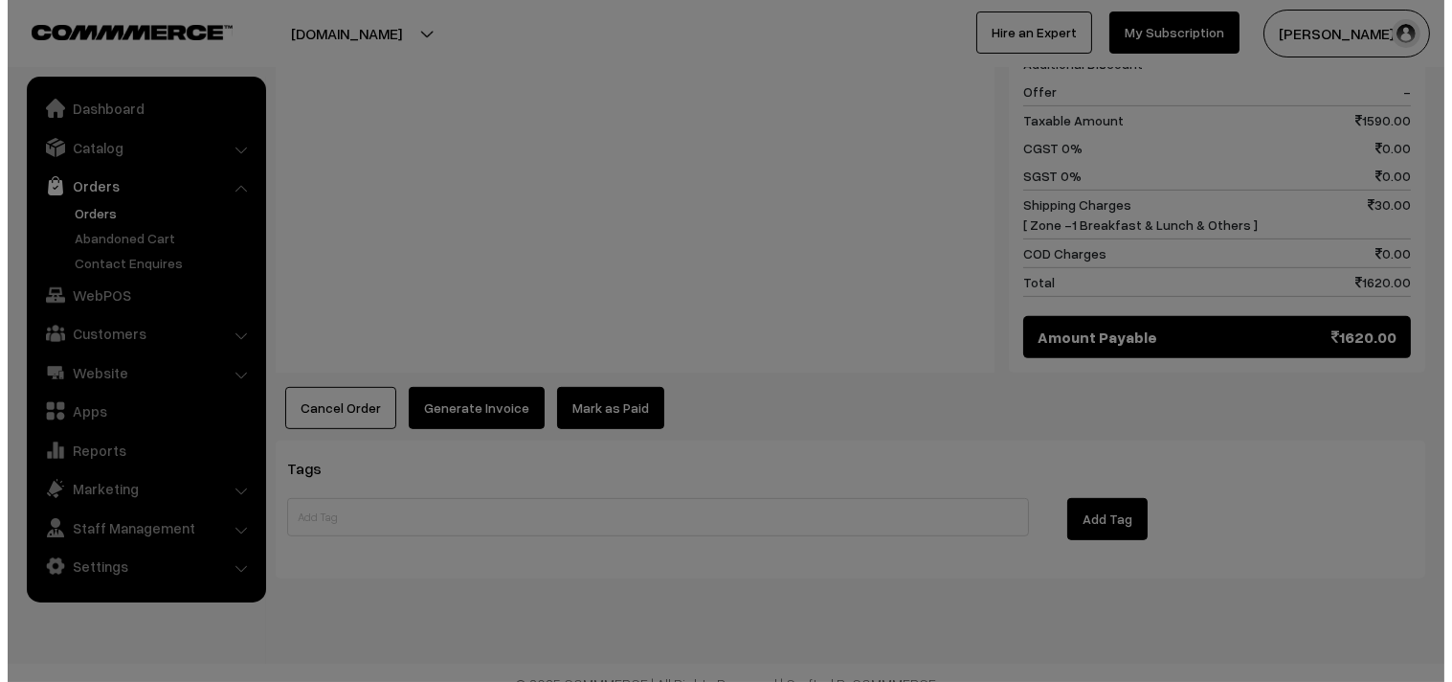
scroll to position [1538, 0]
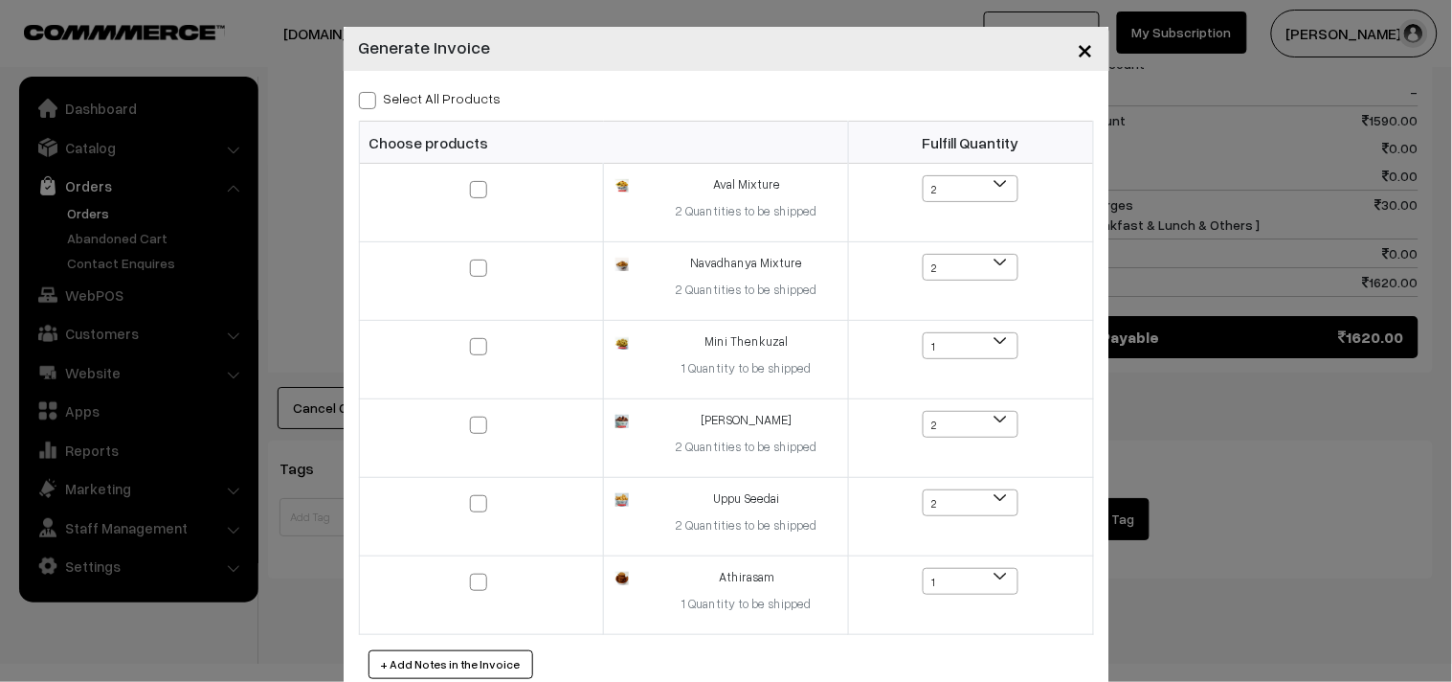
click at [416, 101] on label "Select All Products" at bounding box center [430, 98] width 143 height 20
click at [371, 101] on input "Select All Products" at bounding box center [365, 97] width 12 height 12
checkbox input "true"
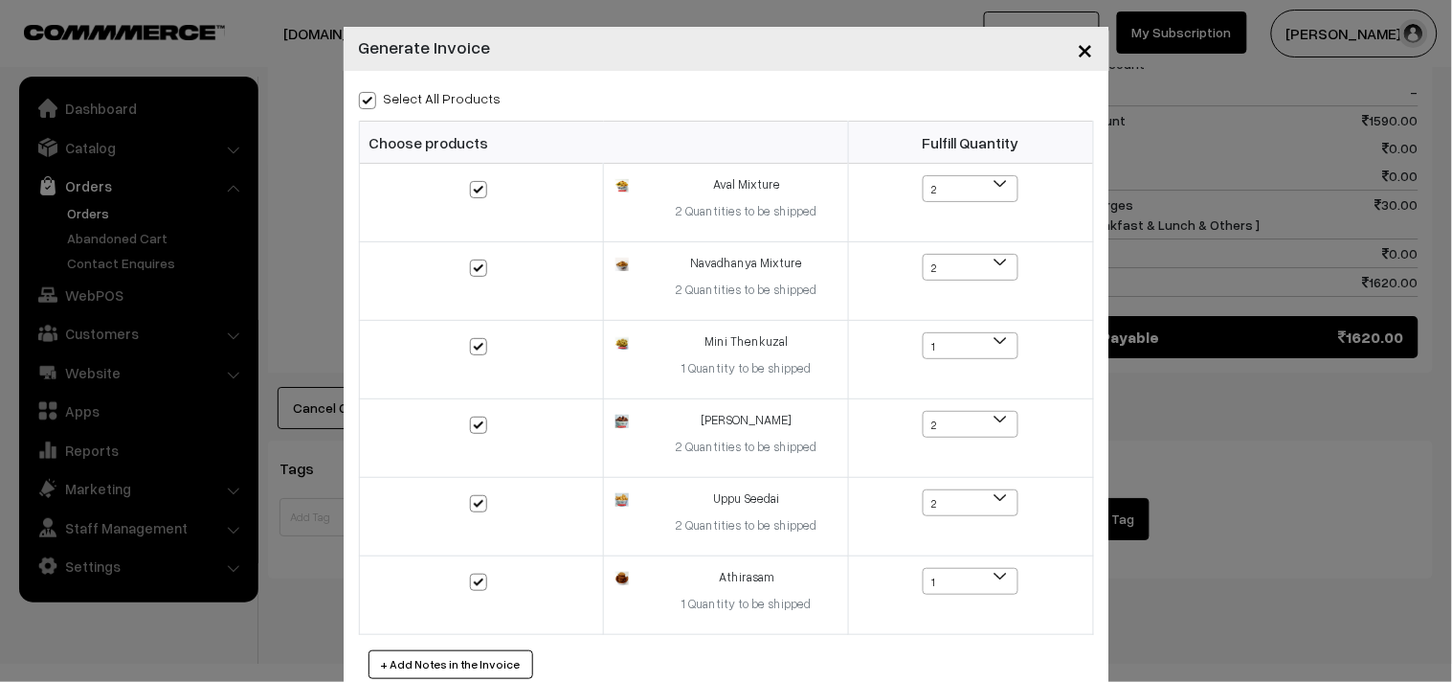
checkbox input "true"
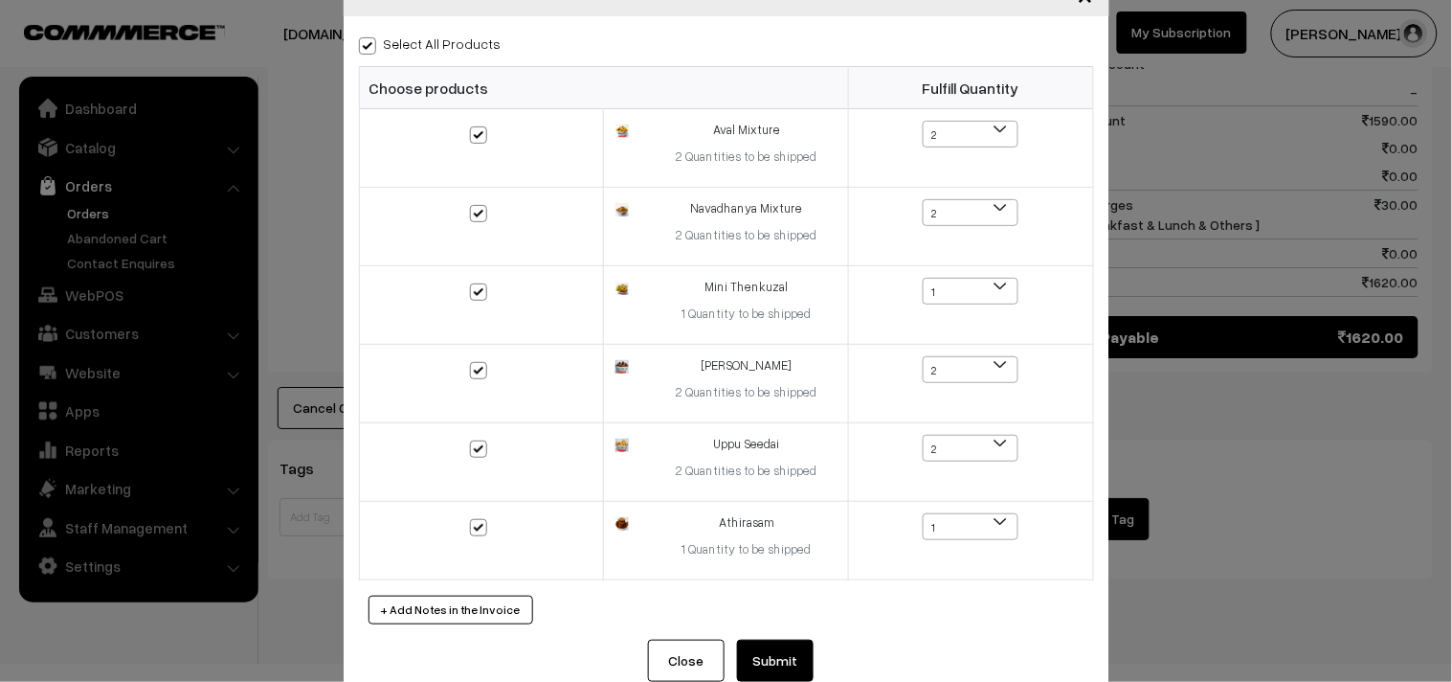
scroll to position [98, 0]
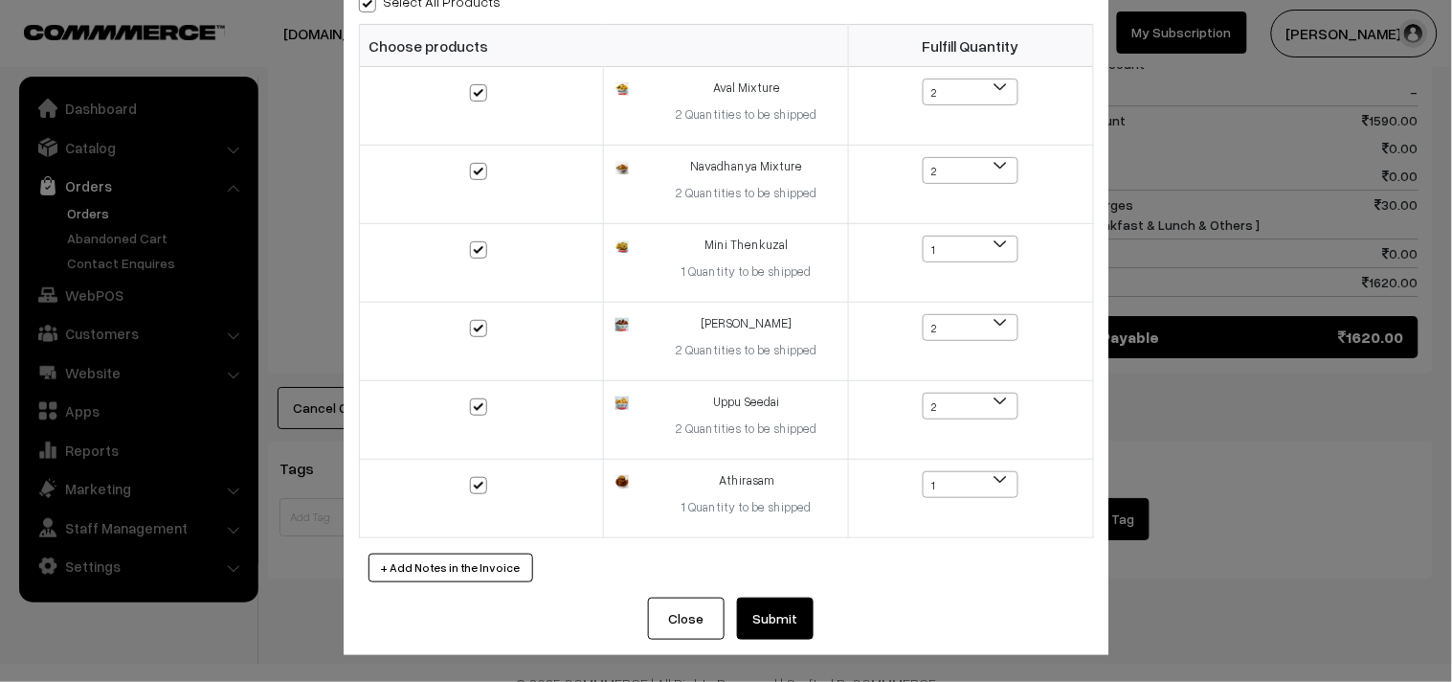
click at [770, 622] on button "Submit" at bounding box center [775, 618] width 77 height 42
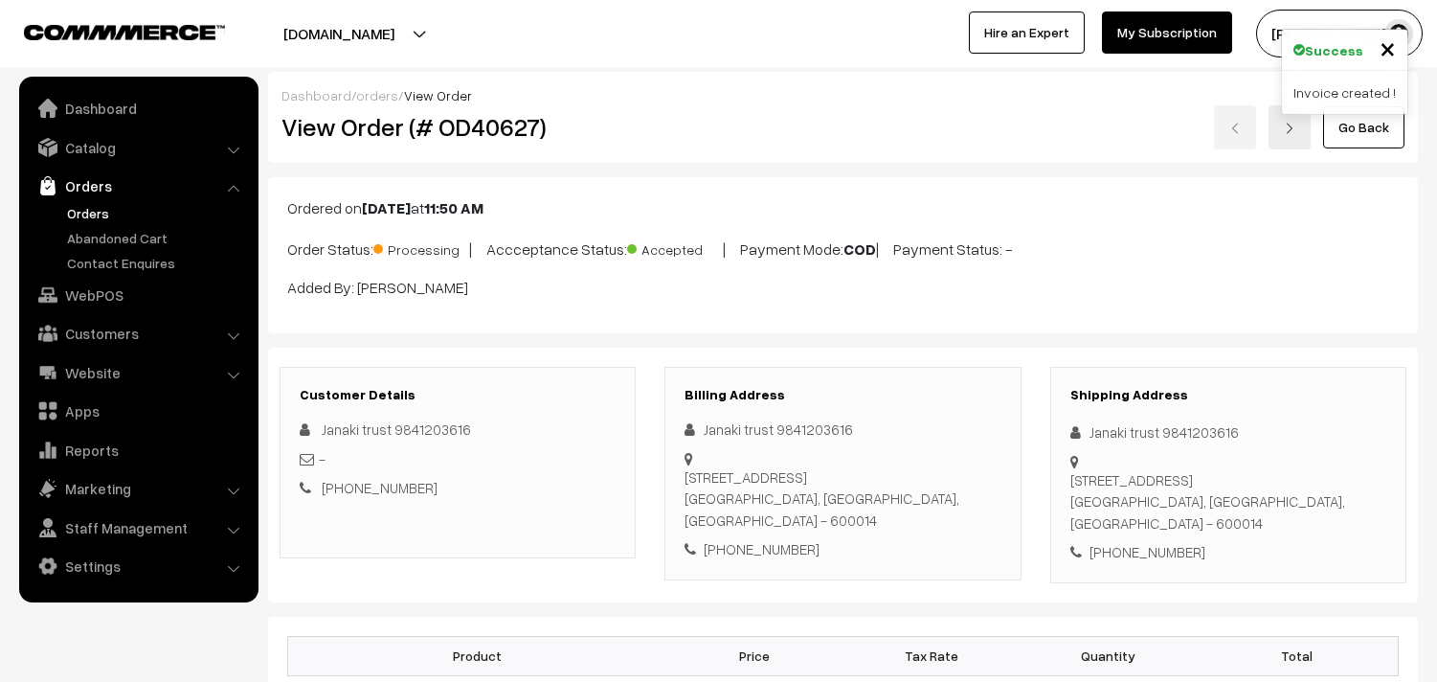
scroll to position [1526, 0]
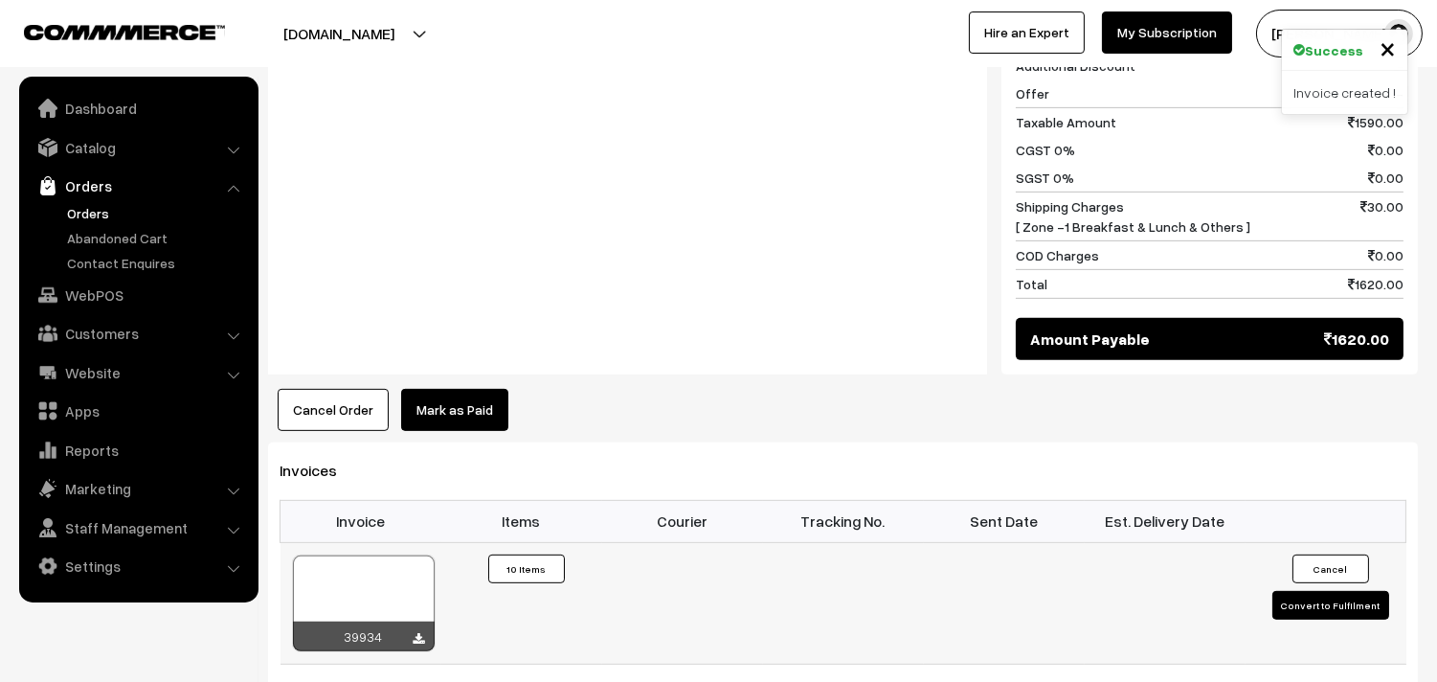
click at [379, 562] on div at bounding box center [364, 603] width 142 height 96
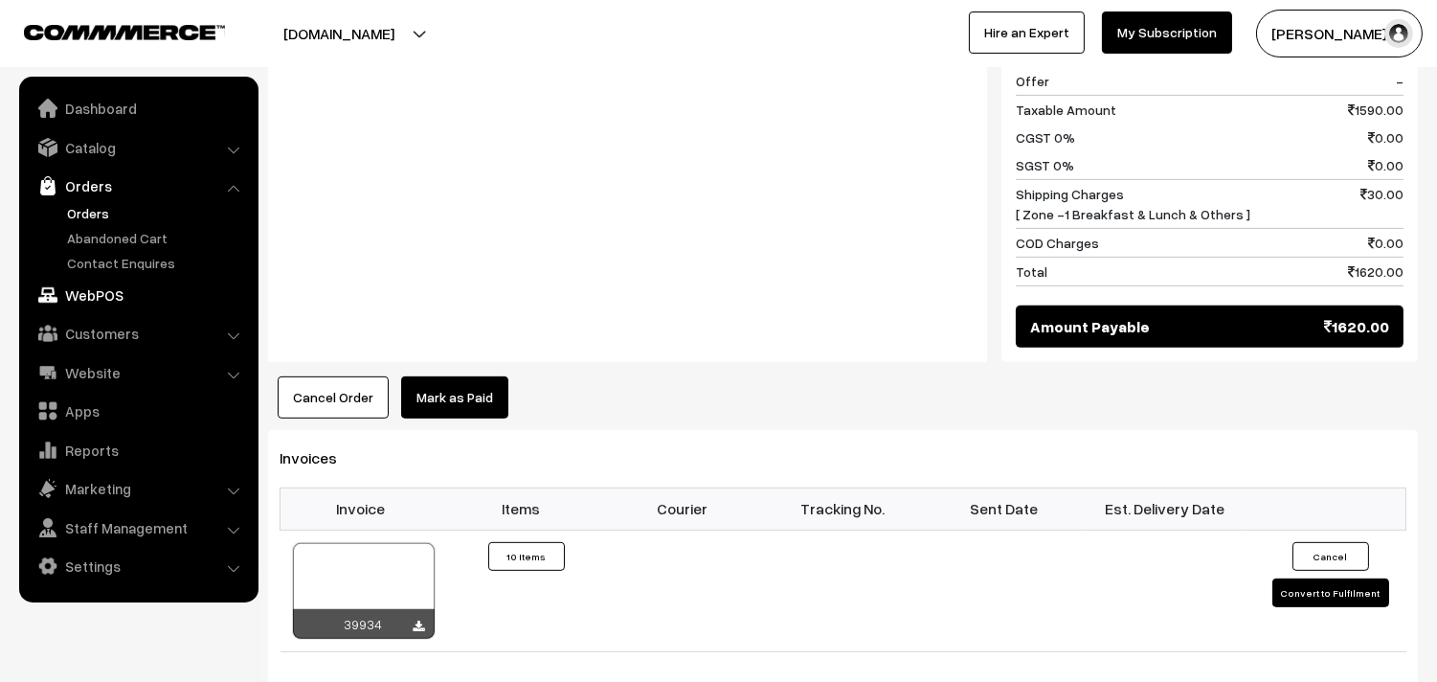
click at [99, 302] on link "WebPOS" at bounding box center [138, 295] width 228 height 34
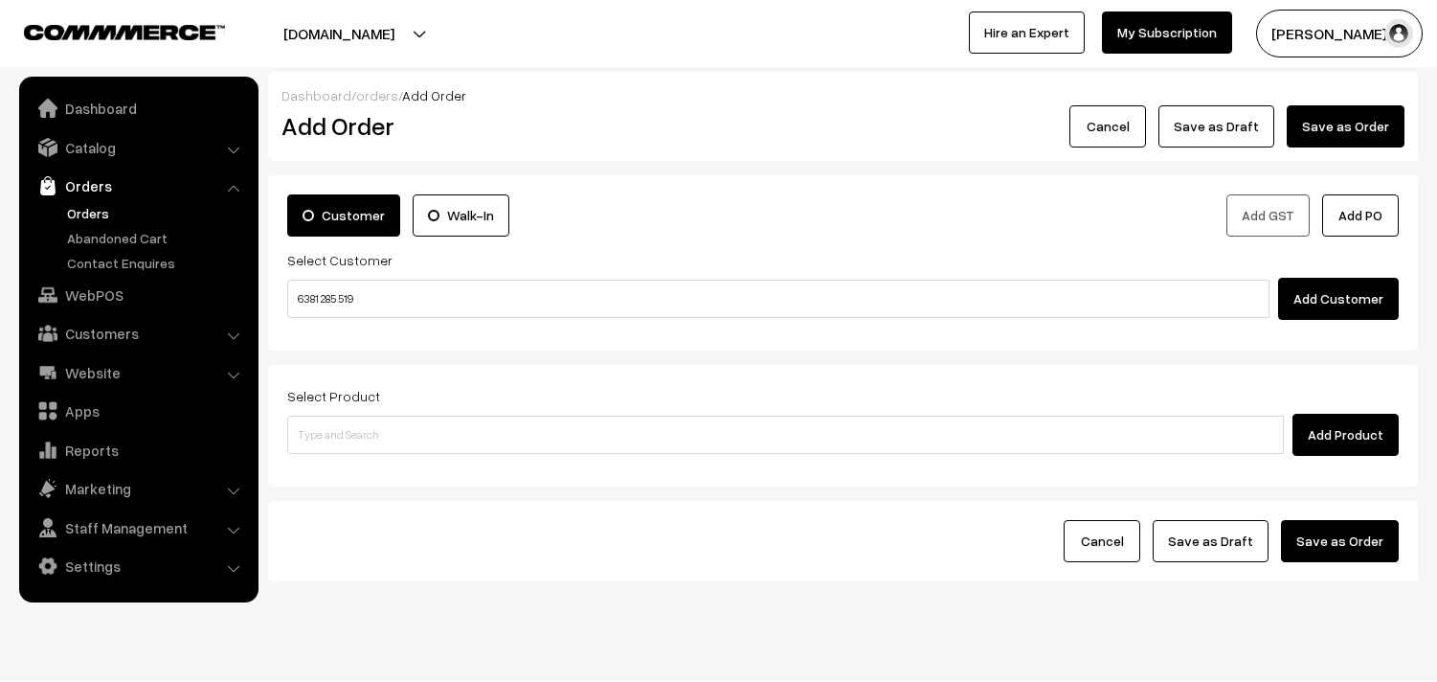
click at [370, 304] on input "6381 285 519" at bounding box center [778, 299] width 982 height 38
click at [316, 294] on input "6381 285 519" at bounding box center [778, 299] width 982 height 38
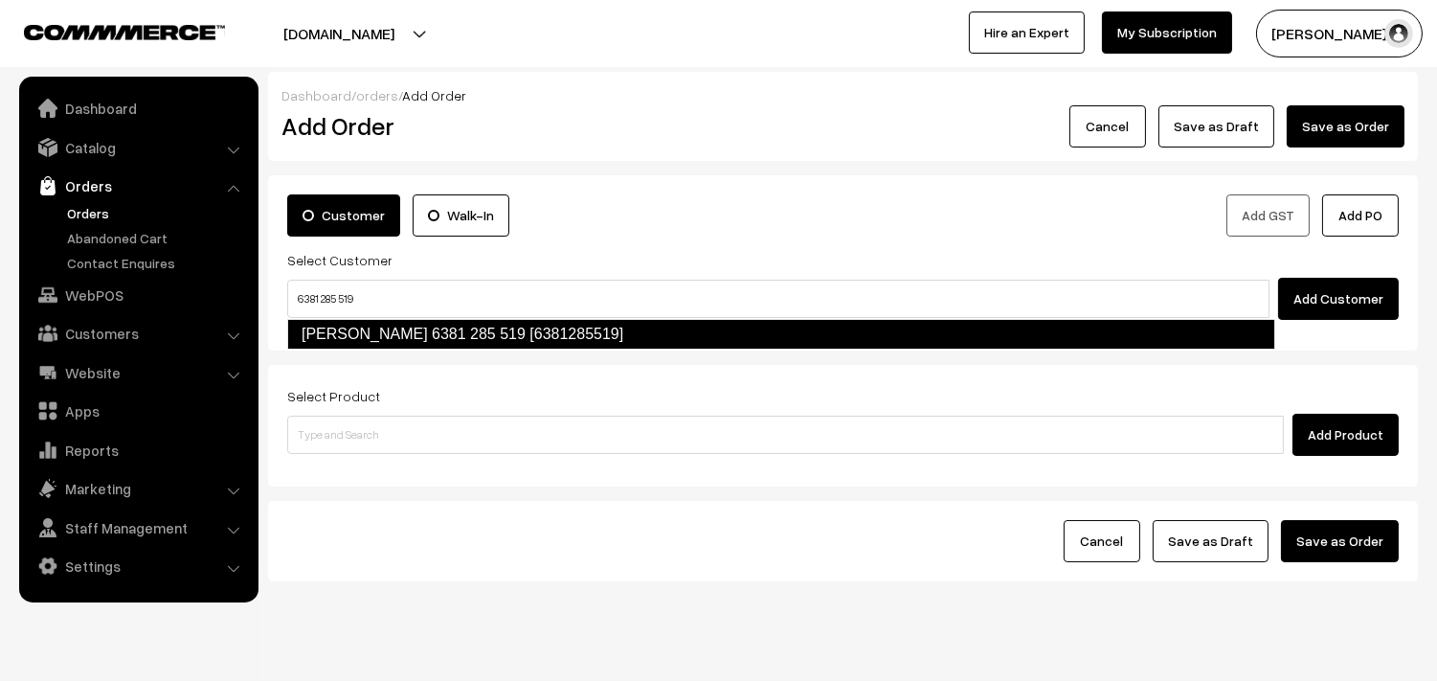
click at [348, 341] on link "Sripriya 6381 285 519 [6381285519]" at bounding box center [781, 334] width 988 height 31
type input "6381 285 519"
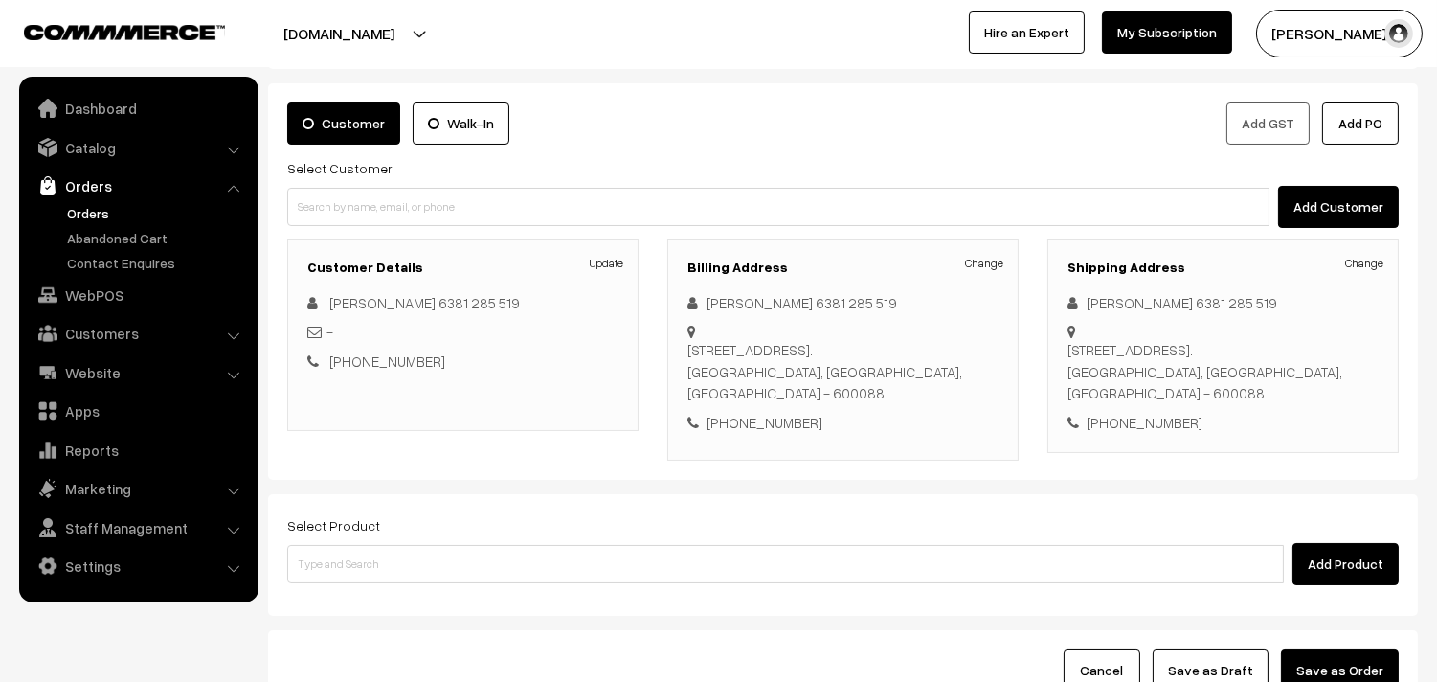
scroll to position [106, 0]
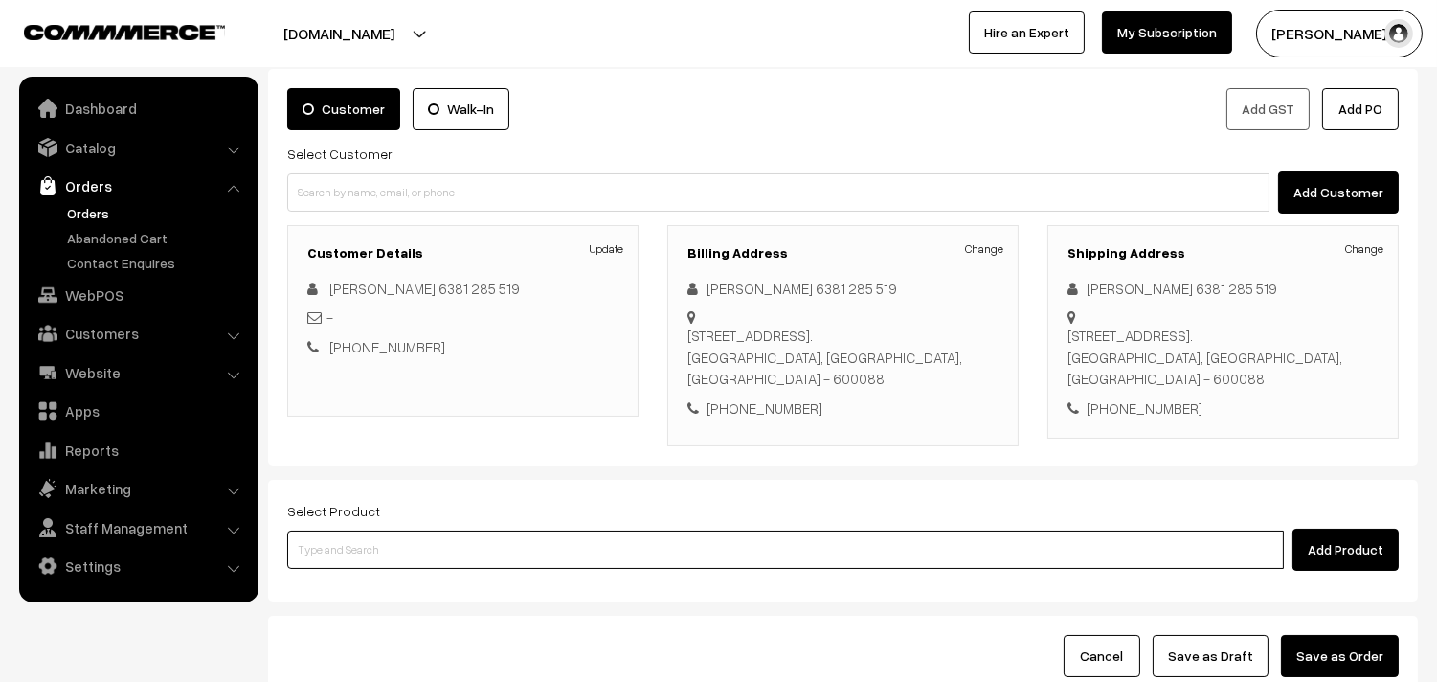
drag, startPoint x: 418, startPoint y: 551, endPoint x: 390, endPoint y: 559, distance: 29.7
click at [418, 555] on input at bounding box center [785, 549] width 997 height 38
type input "Mini Wheat Biscuit"
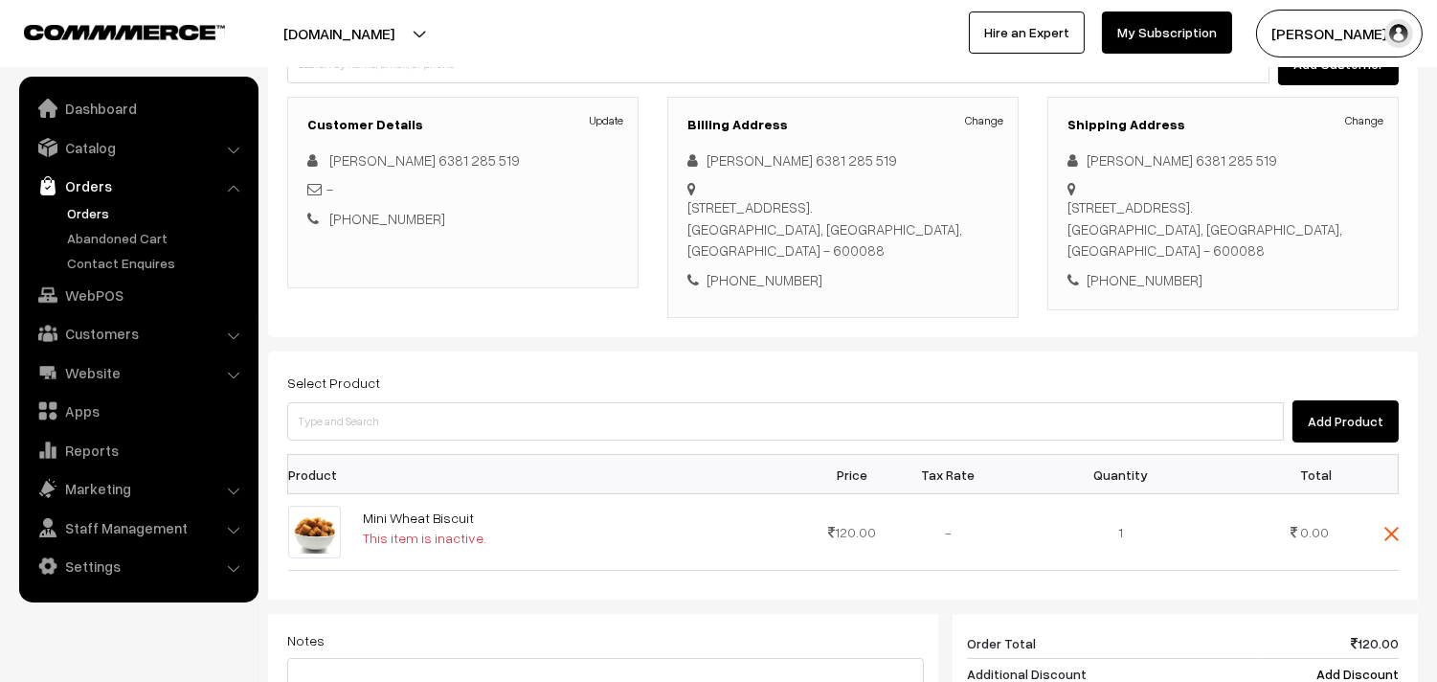
scroll to position [425, 0]
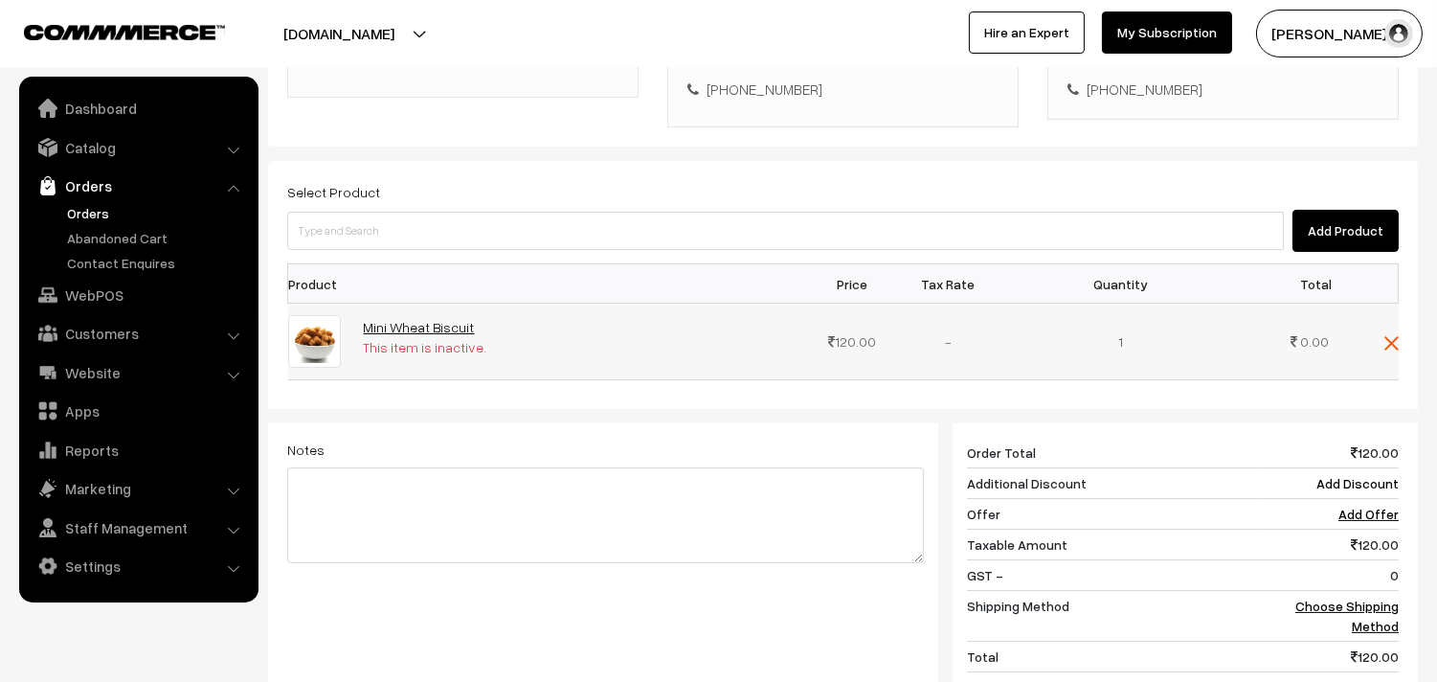
click at [437, 325] on link "Mini Wheat Biscuit" at bounding box center [419, 327] width 111 height 16
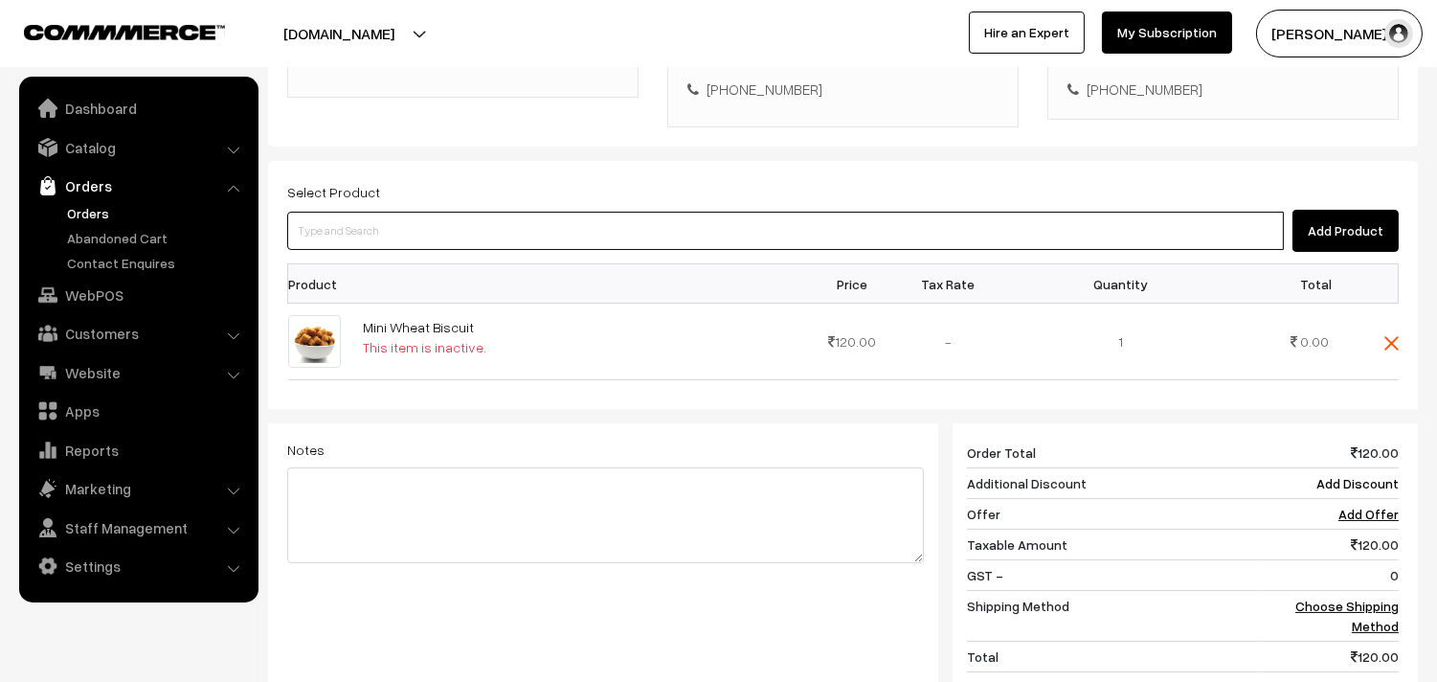
click at [450, 231] on input at bounding box center [785, 231] width 997 height 38
type input "Mini Wheat Biscuit"
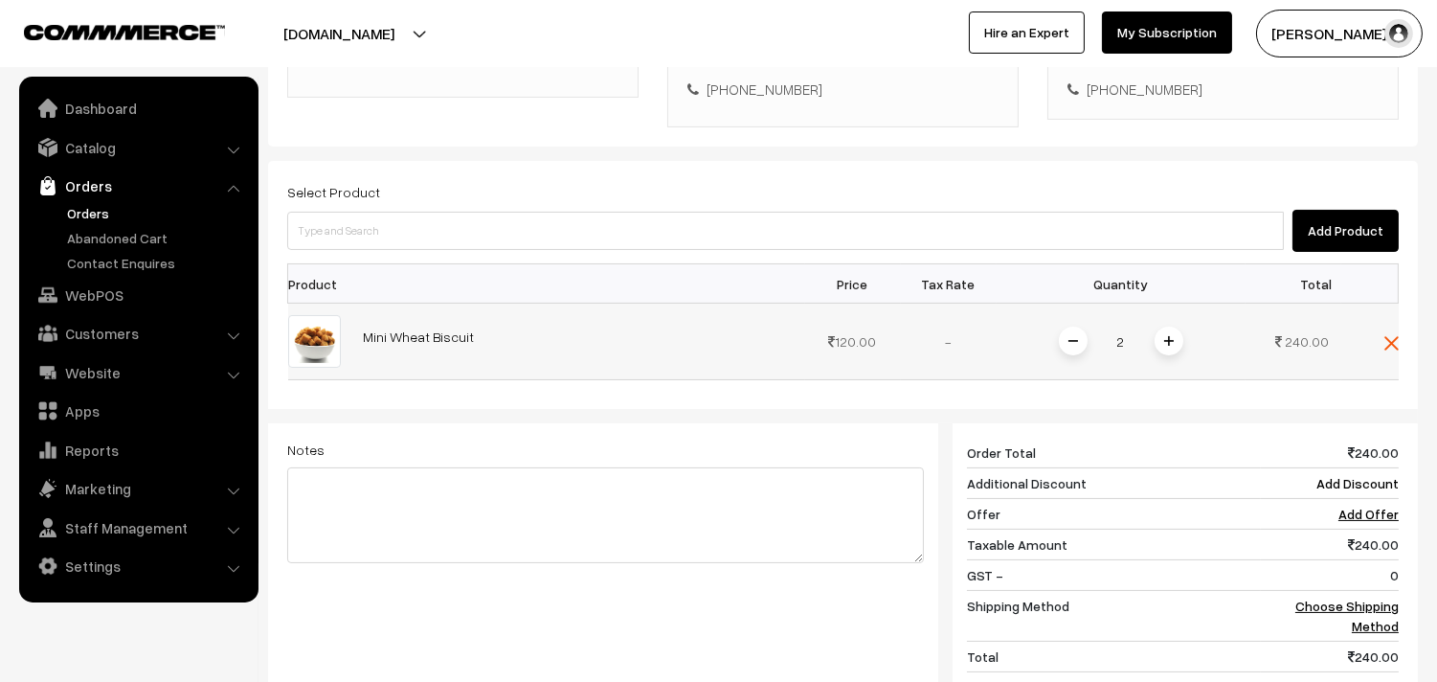
click at [1128, 339] on input "2" at bounding box center [1121, 342] width 38 height 34
type input "6"
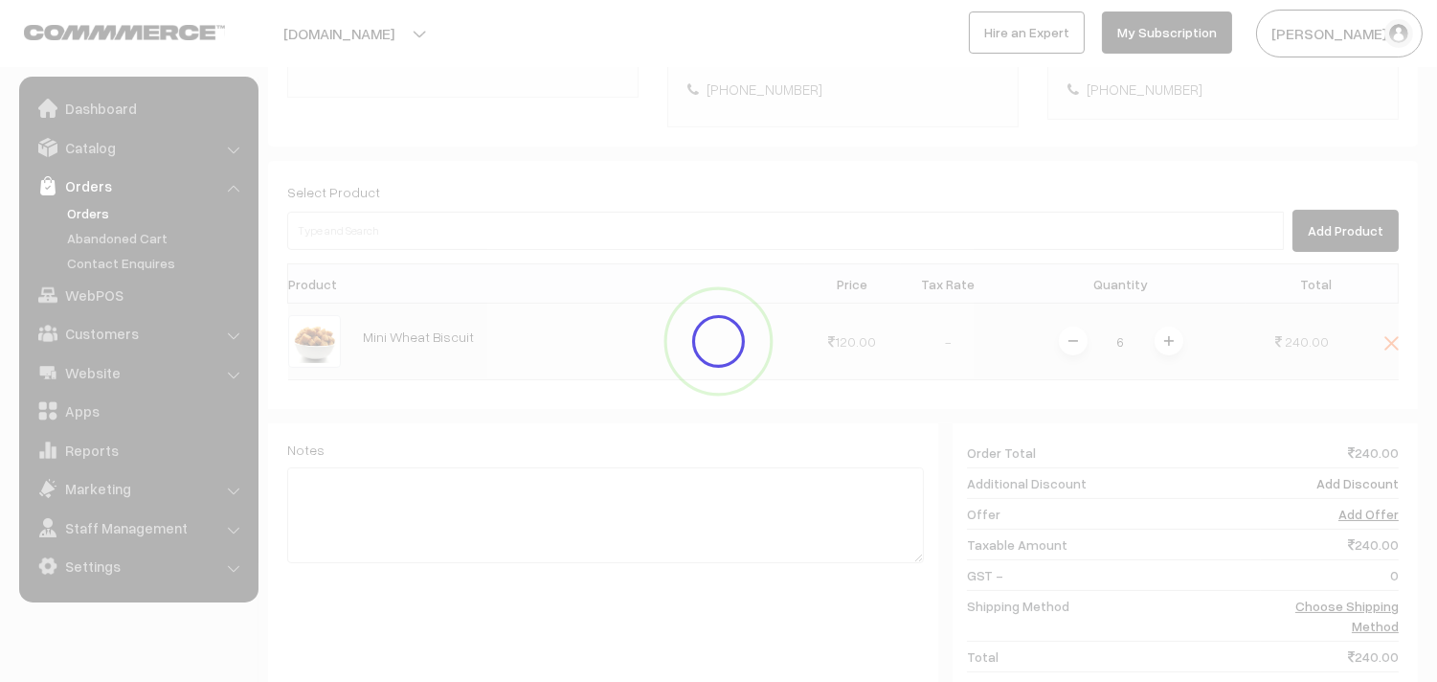
click at [1170, 373] on div "Dashboard / orders / Add Order Add Order Cancel Save as Draft Save as Order Sav…" at bounding box center [843, 245] width 1150 height 1196
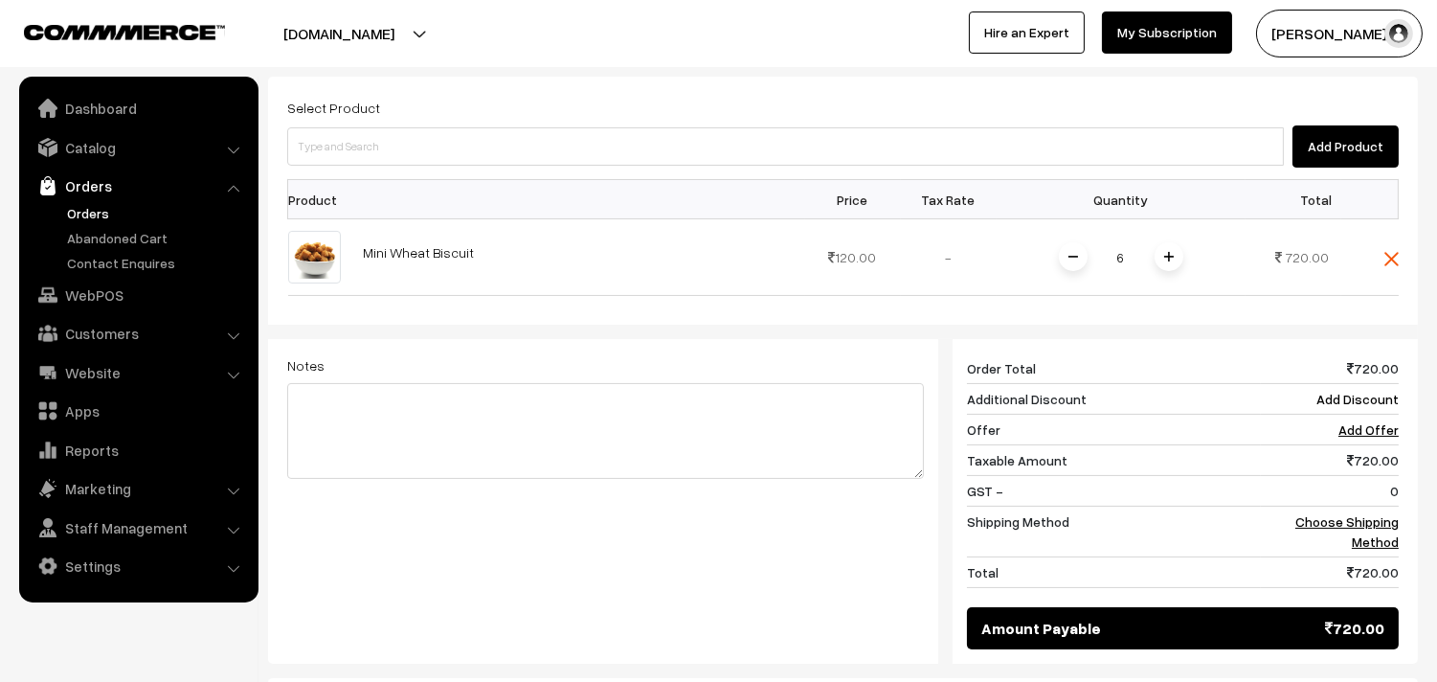
scroll to position [728, 0]
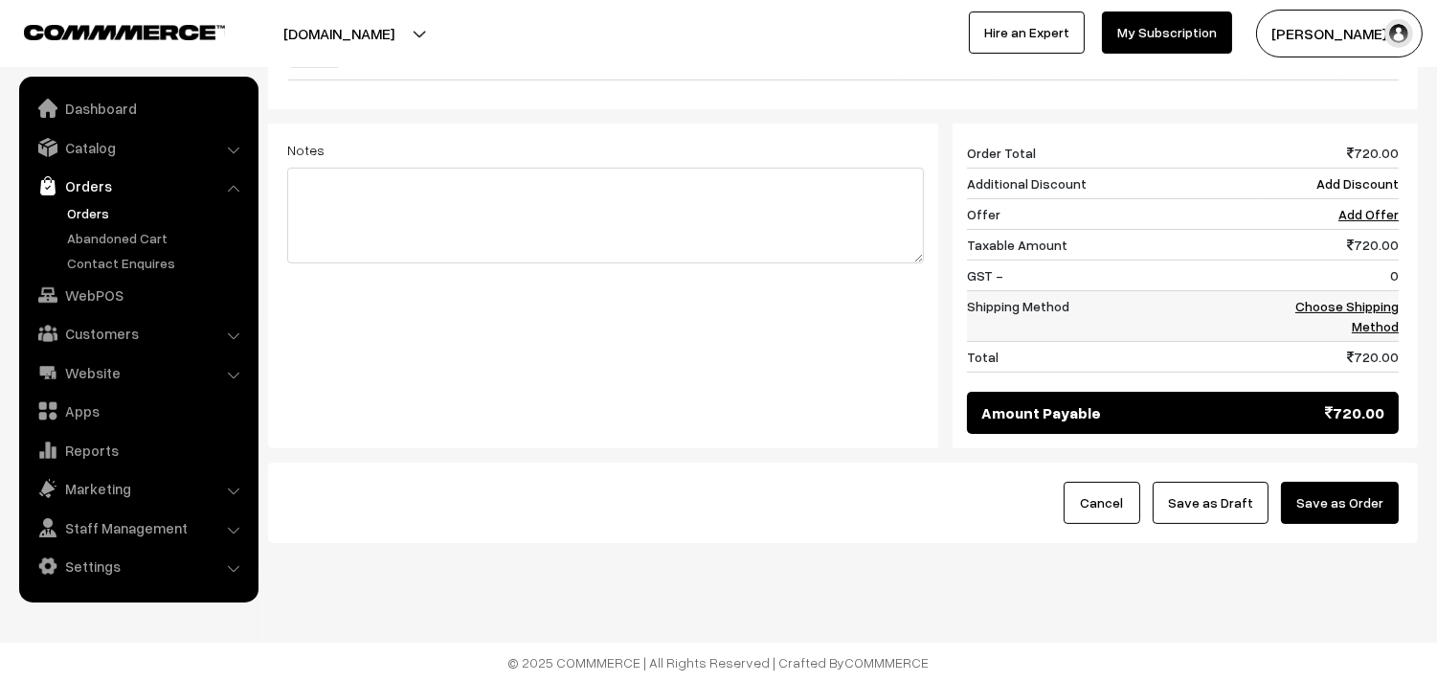
click at [1383, 332] on link "Choose Shipping Method" at bounding box center [1346, 316] width 103 height 36
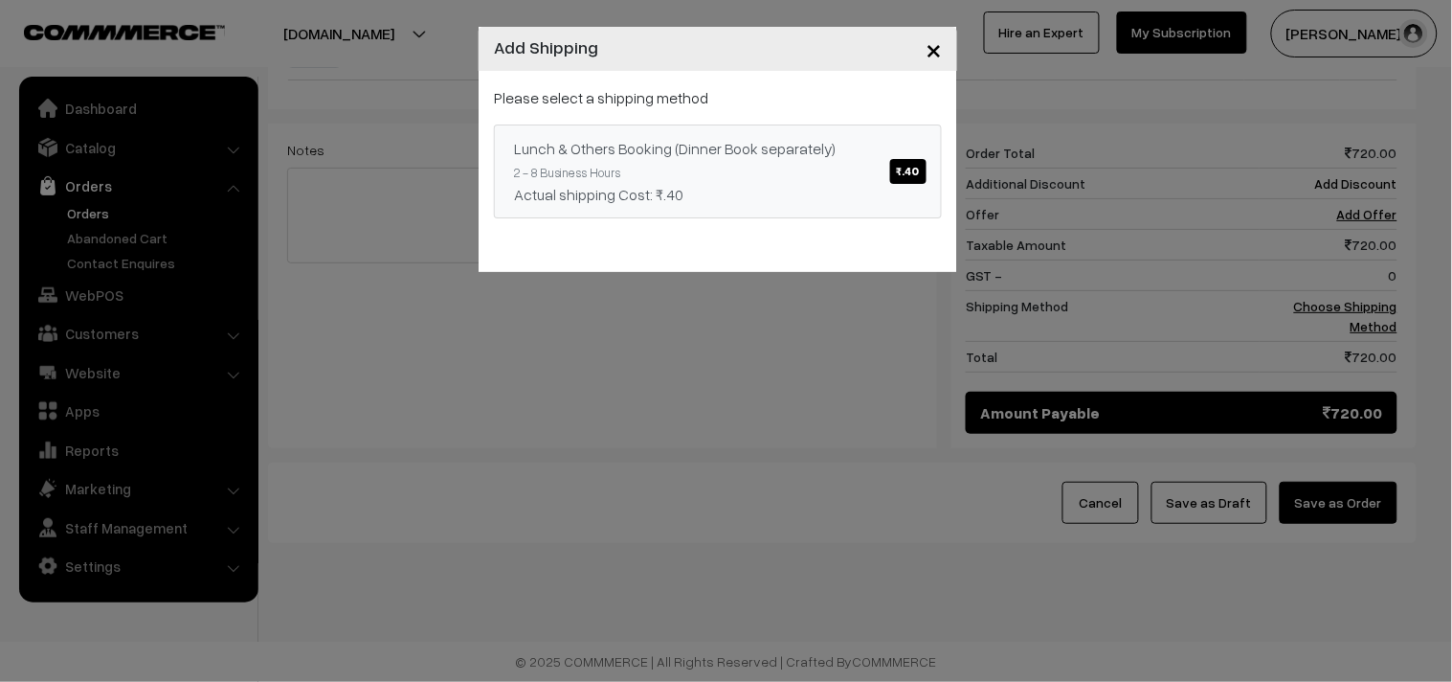
click at [816, 183] on div "Actual shipping Cost: ₹.40" at bounding box center [718, 194] width 408 height 23
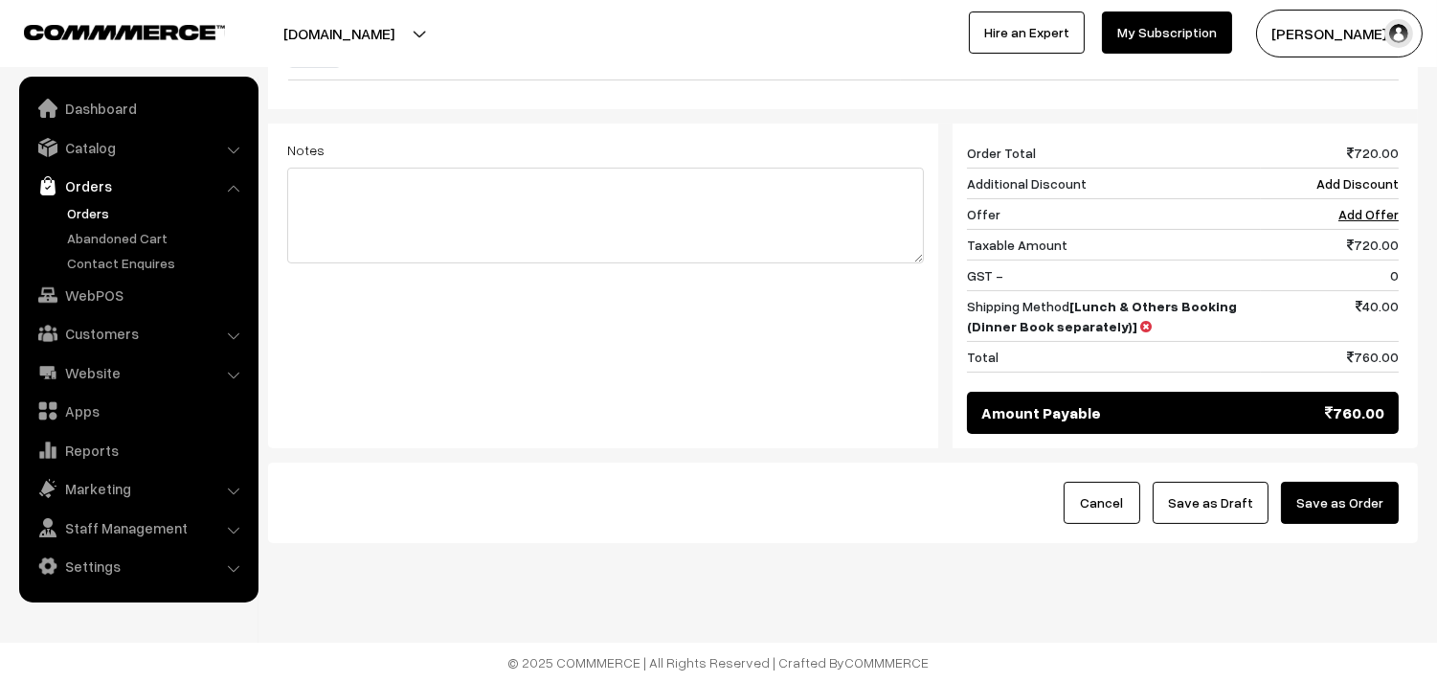
click at [1227, 496] on button "Save as Draft" at bounding box center [1211, 503] width 116 height 42
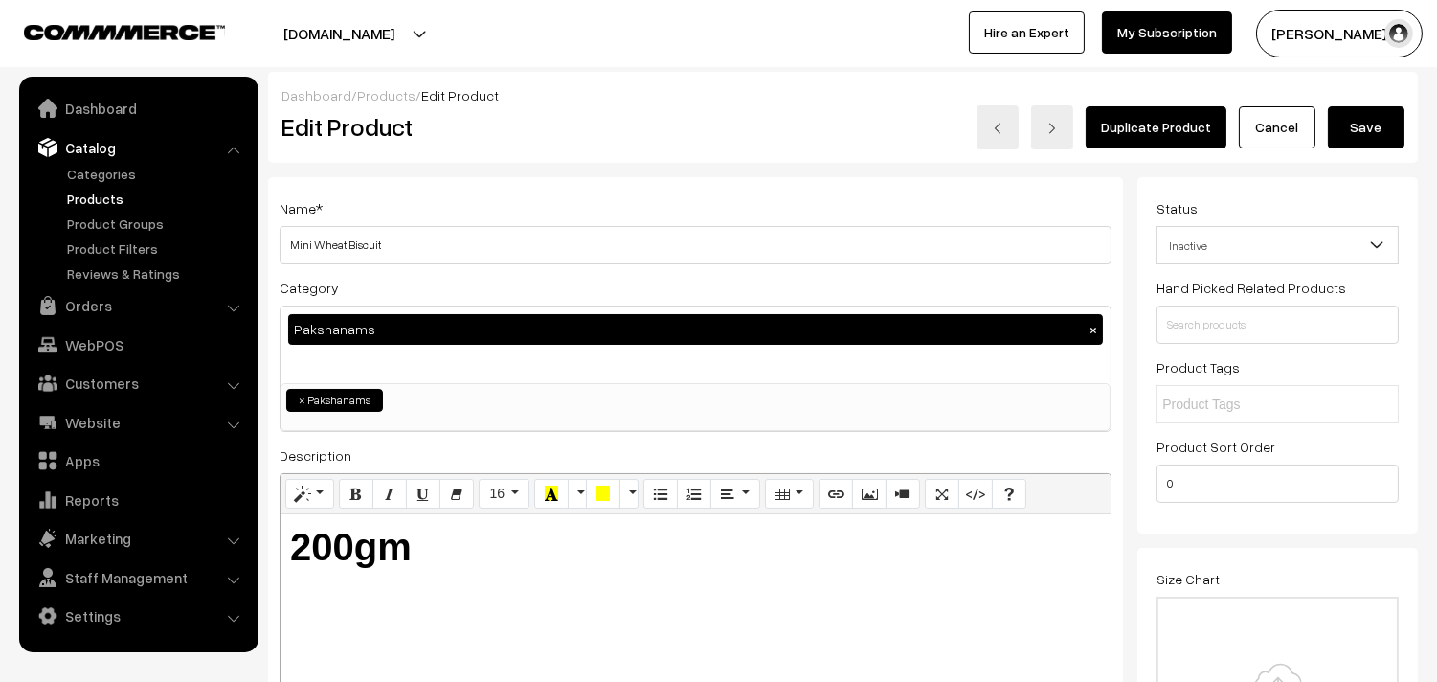
click at [1206, 247] on span "Inactive" at bounding box center [1277, 246] width 240 height 34
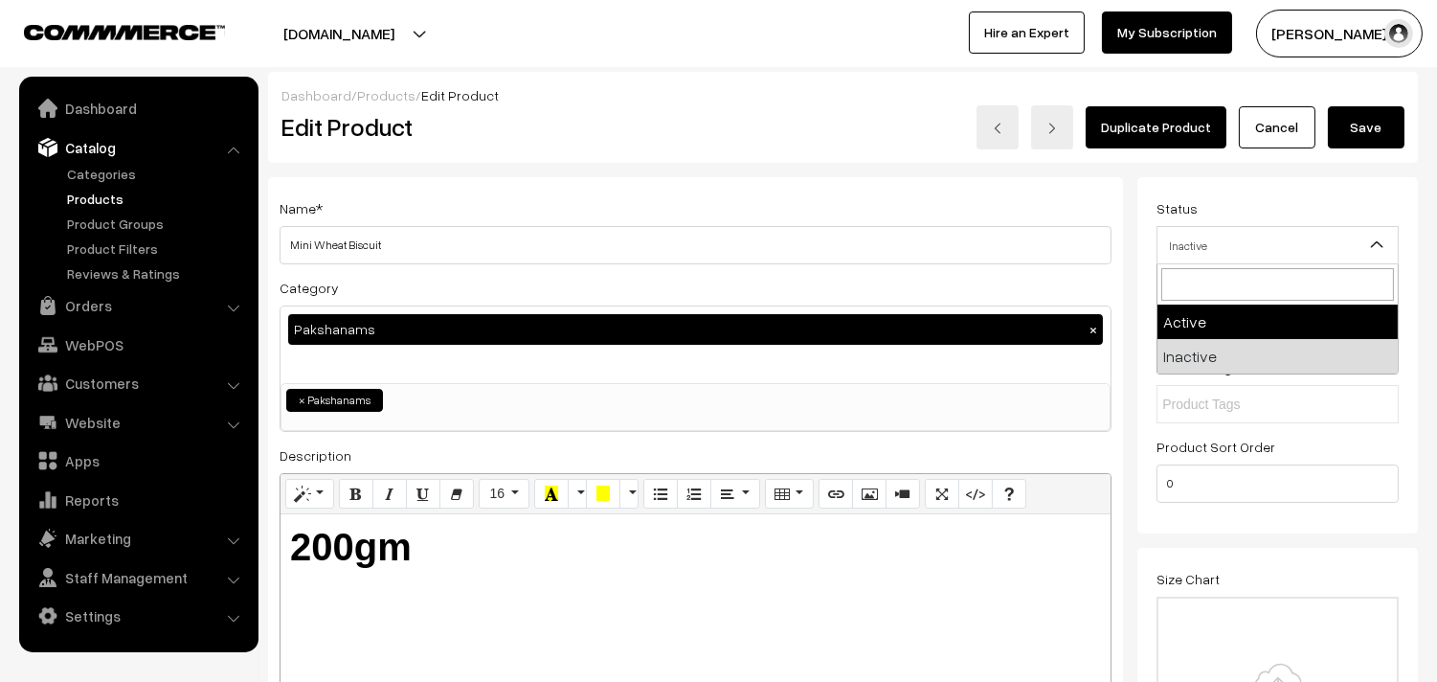
select select "1"
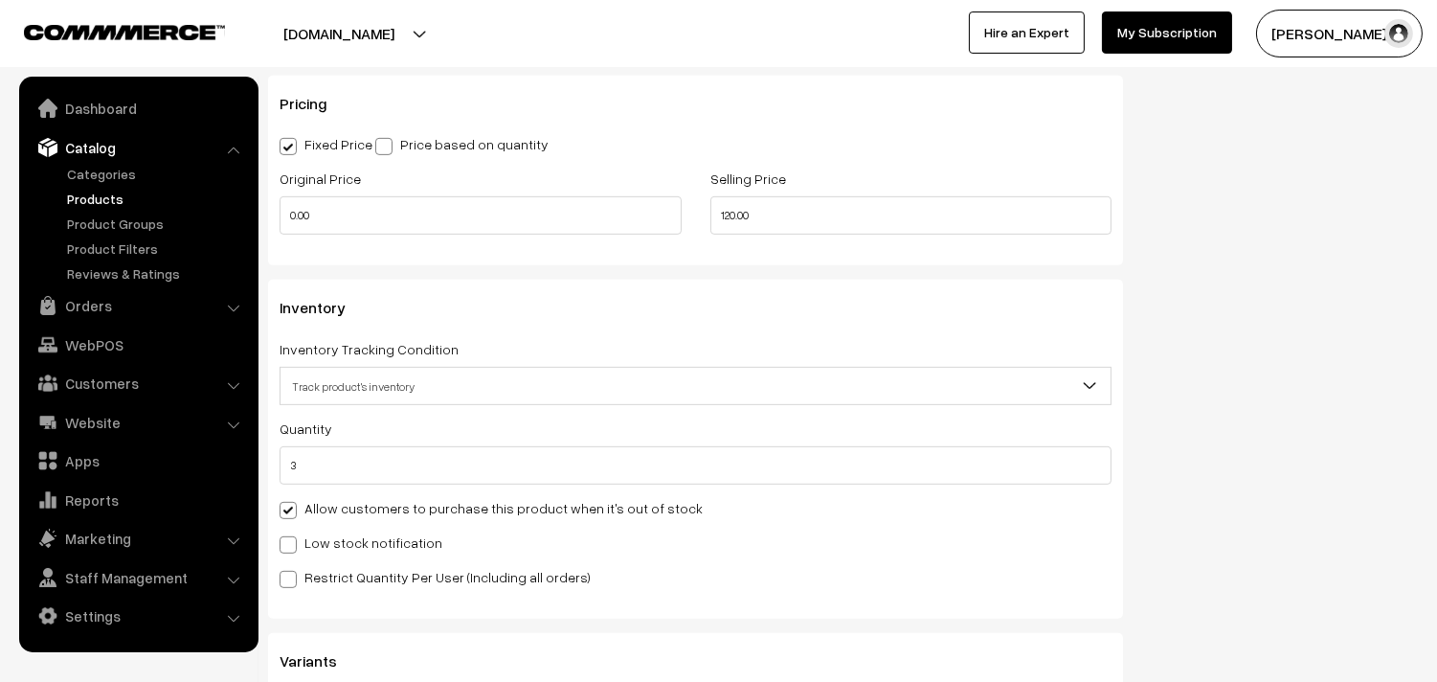
scroll to position [1701, 0]
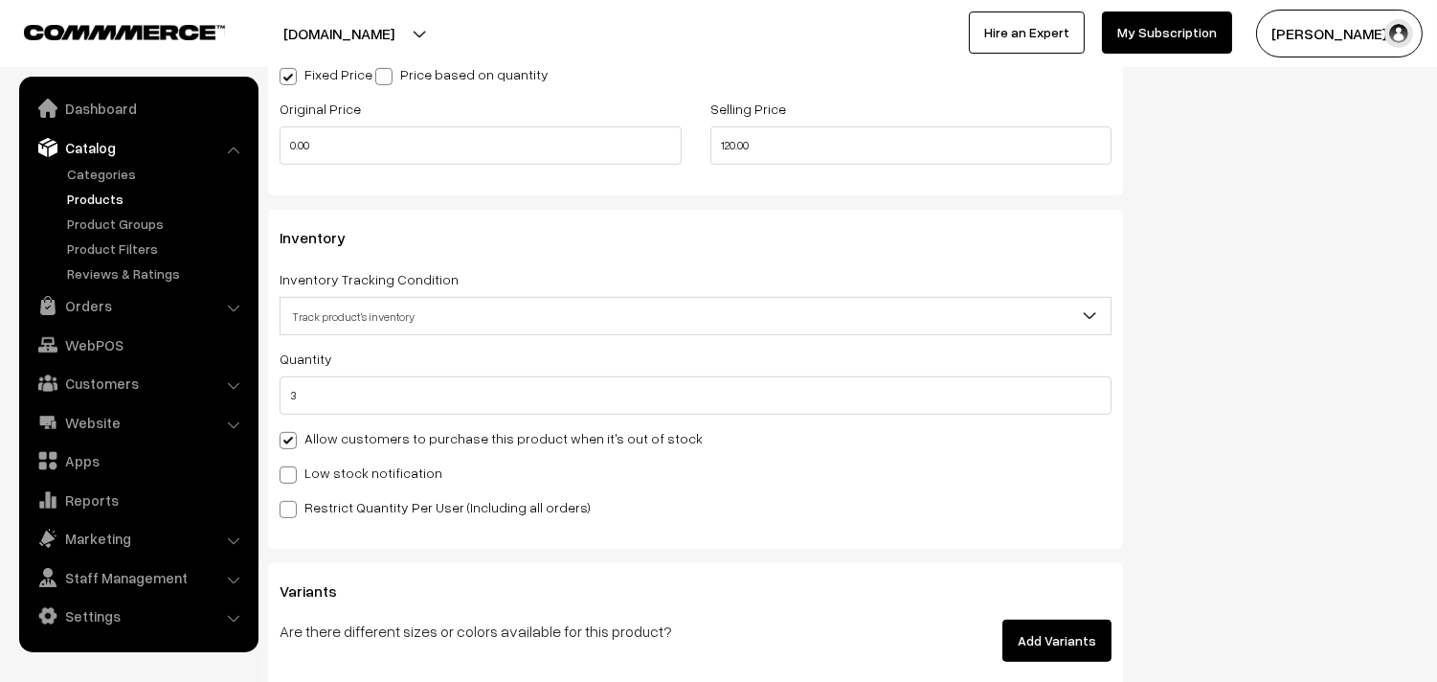
click at [346, 447] on label "Allow customers to purchase this product when it's out of stock" at bounding box center [491, 438] width 423 height 20
click at [292, 443] on input "Allow customers to purchase this product when it's out of stock" at bounding box center [286, 437] width 12 height 12
checkbox input "false"
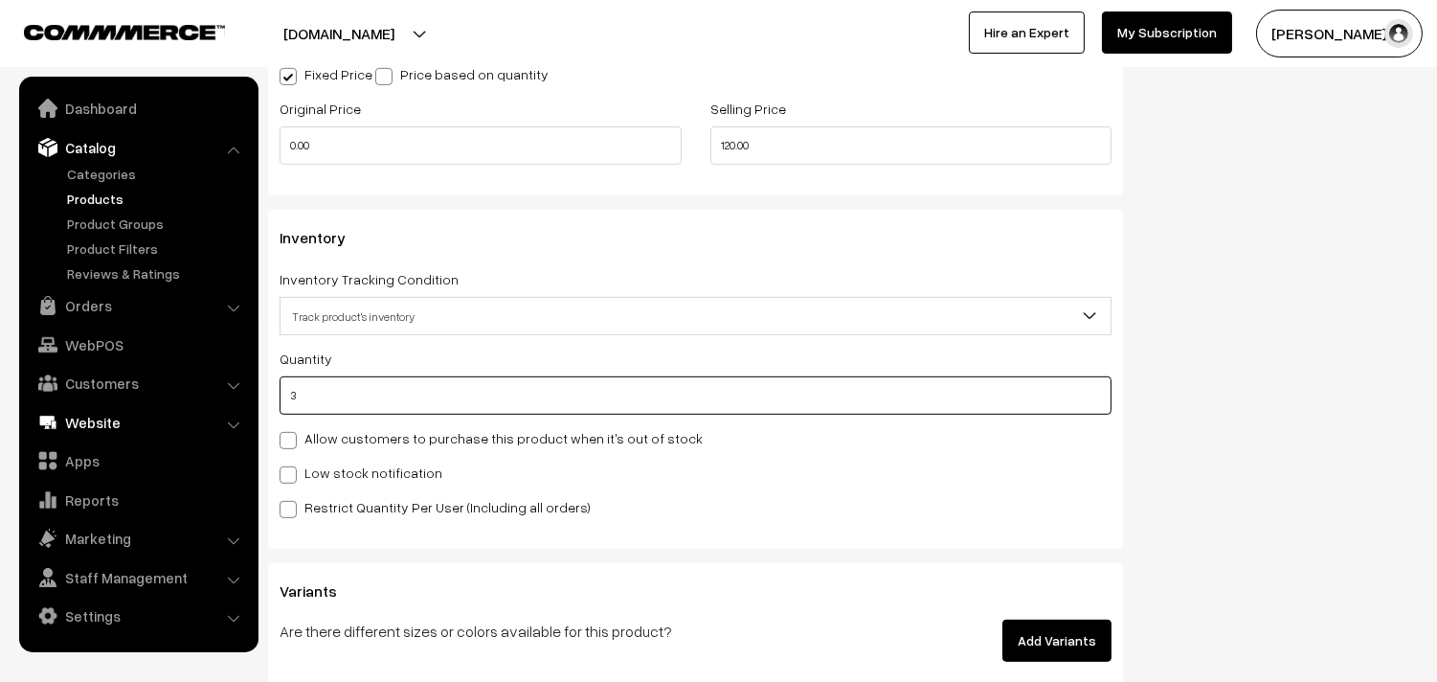
drag, startPoint x: 373, startPoint y: 410, endPoint x: 46, endPoint y: 409, distance: 327.4
click at [46, 409] on body "Thank you for showing interest. Our team will call you shortly. Close annamfood…" at bounding box center [718, 21] width 1437 height 3444
type input "5"
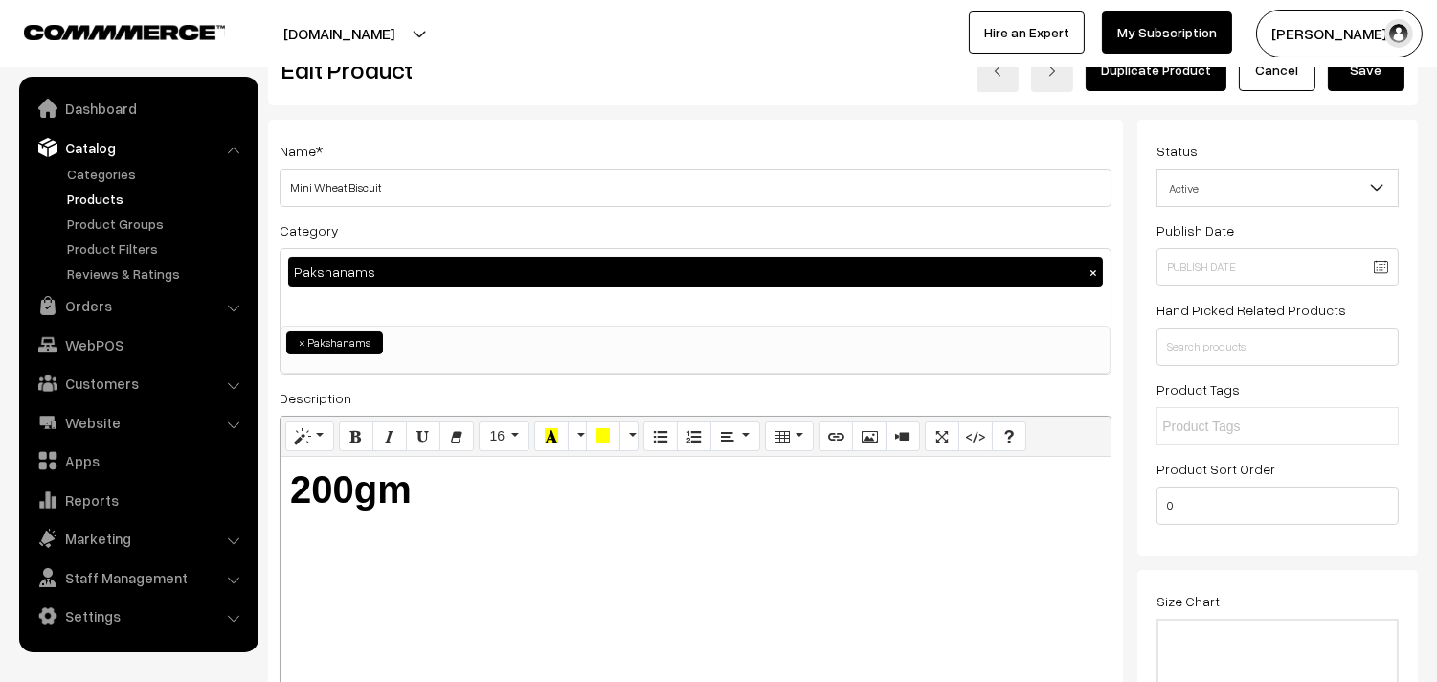
scroll to position [0, 0]
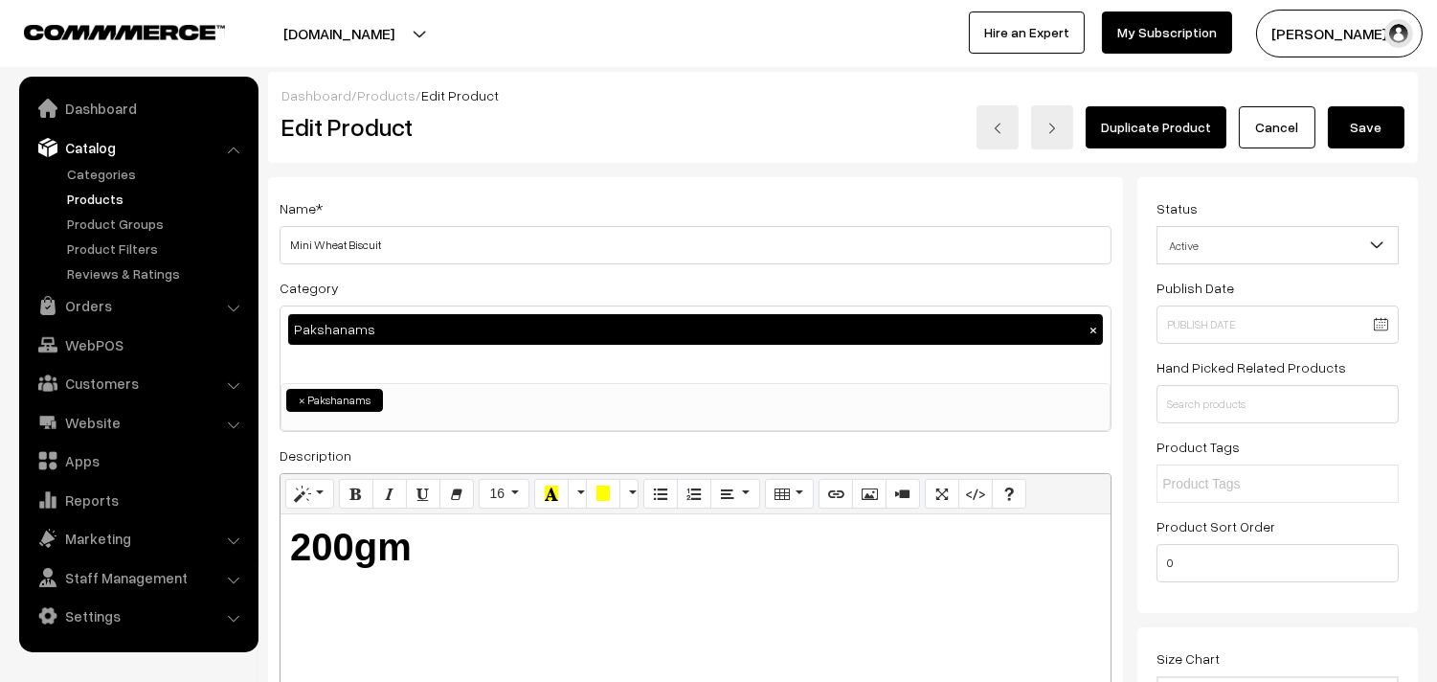
type input "6"
click at [1392, 153] on div "Dashboard / Products / Edit Product Edit Product Duplicate Product Cancel Save" at bounding box center [843, 117] width 1150 height 91
click at [1386, 131] on button "Save" at bounding box center [1366, 127] width 77 height 42
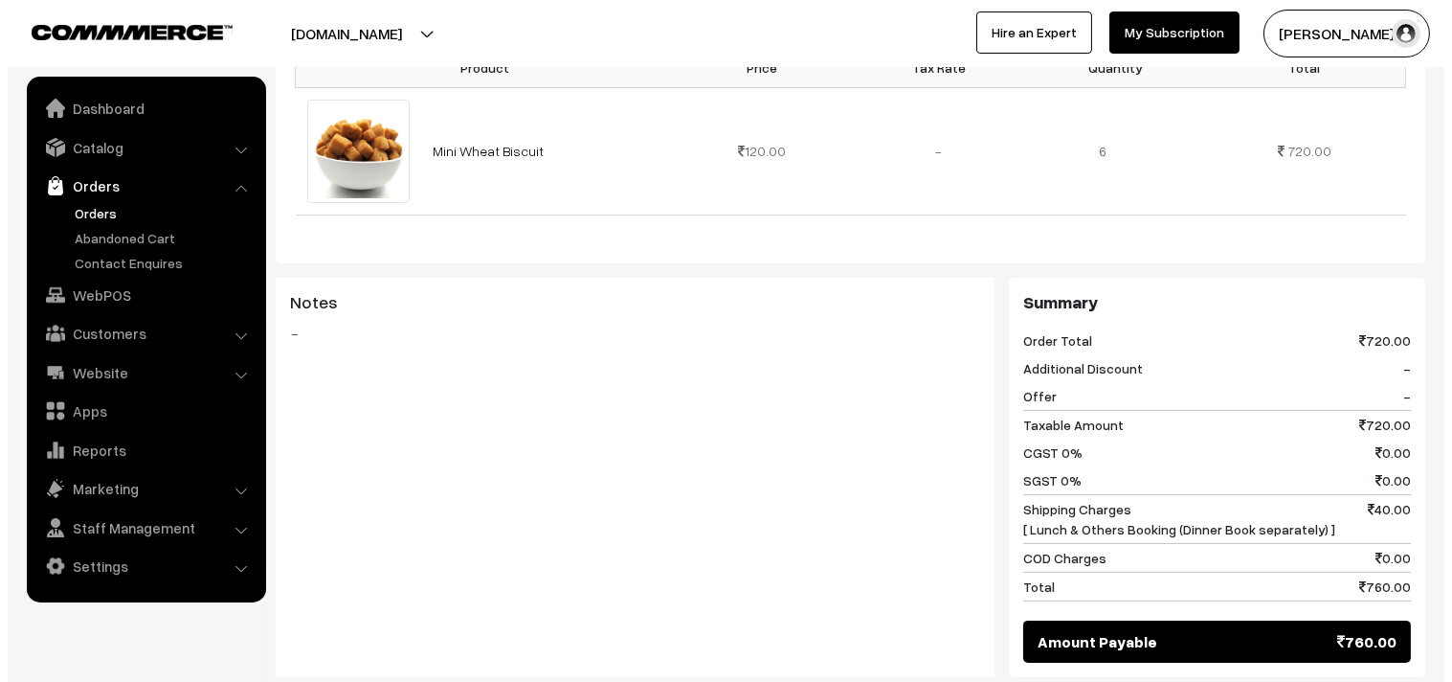
scroll to position [850, 0]
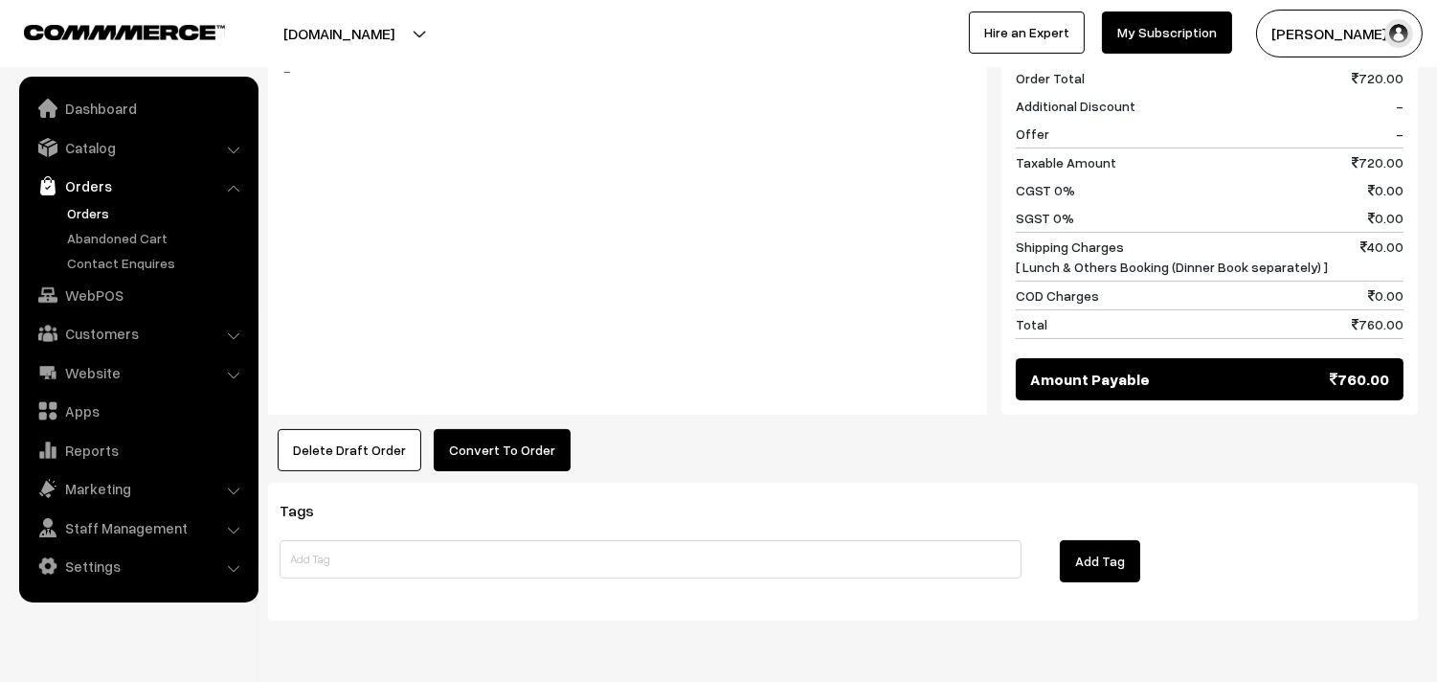
click at [519, 464] on button "Convert To Order" at bounding box center [502, 450] width 137 height 42
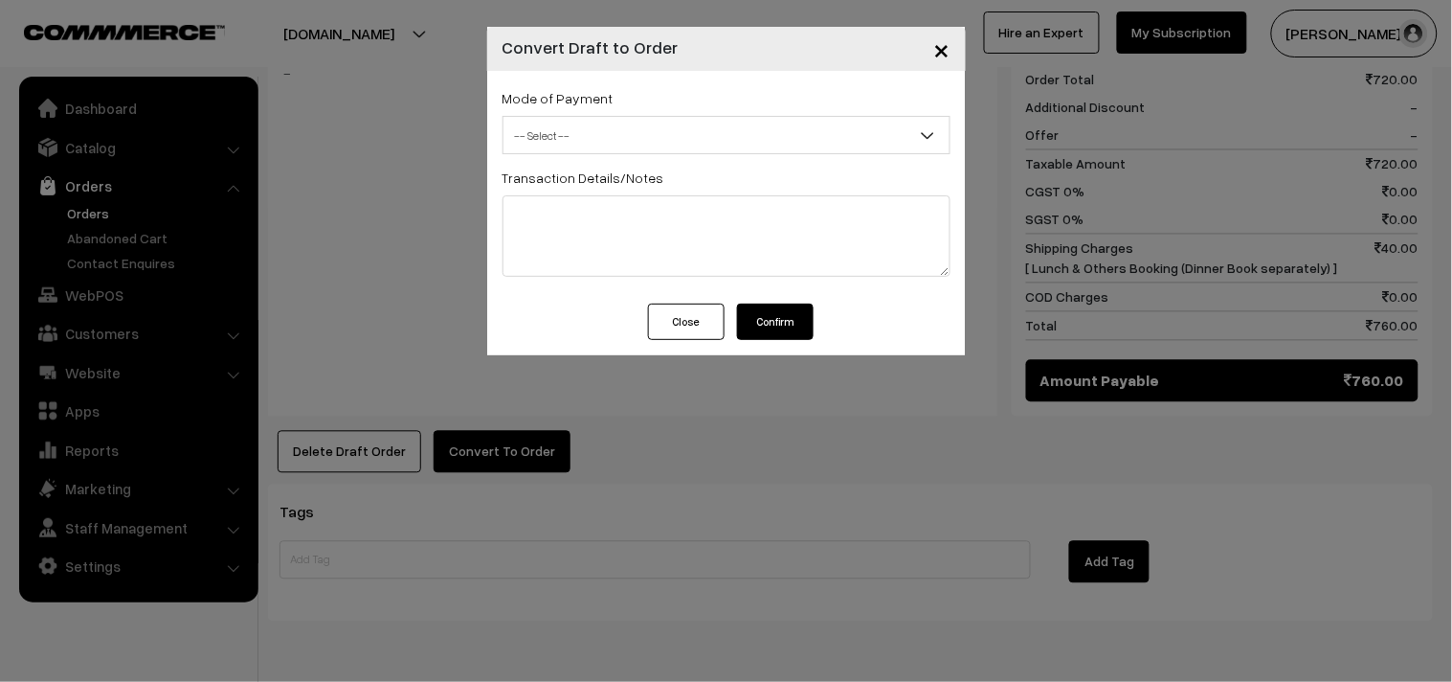
click at [553, 123] on span "-- Select --" at bounding box center [727, 136] width 446 height 34
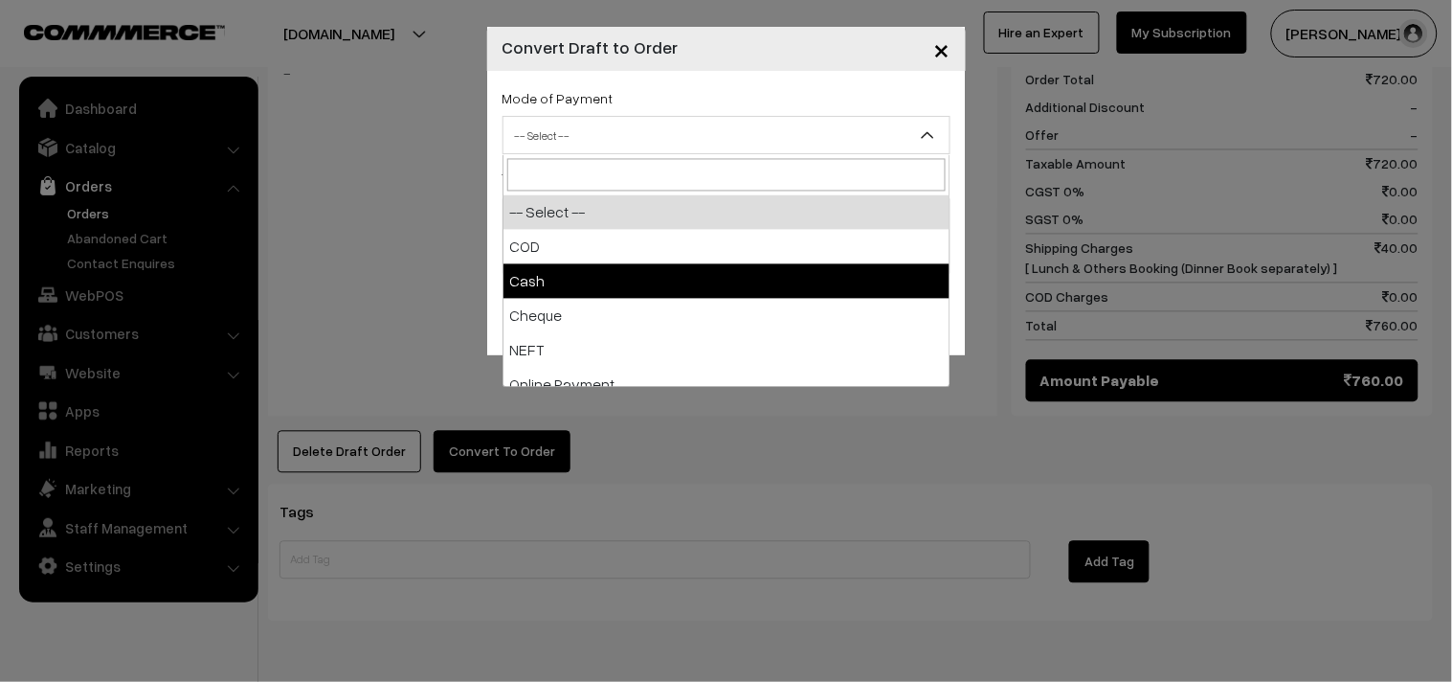
select select "1"
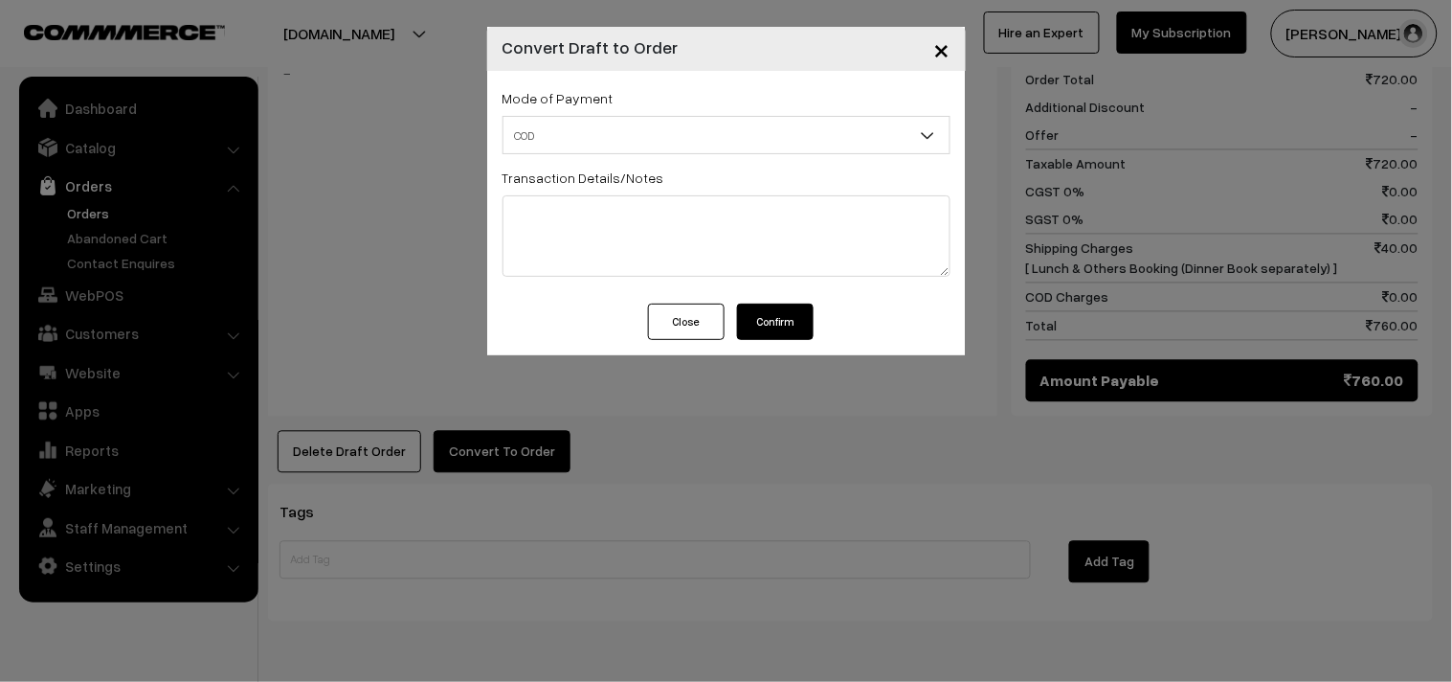
click at [772, 309] on button "Confirm" at bounding box center [775, 321] width 77 height 36
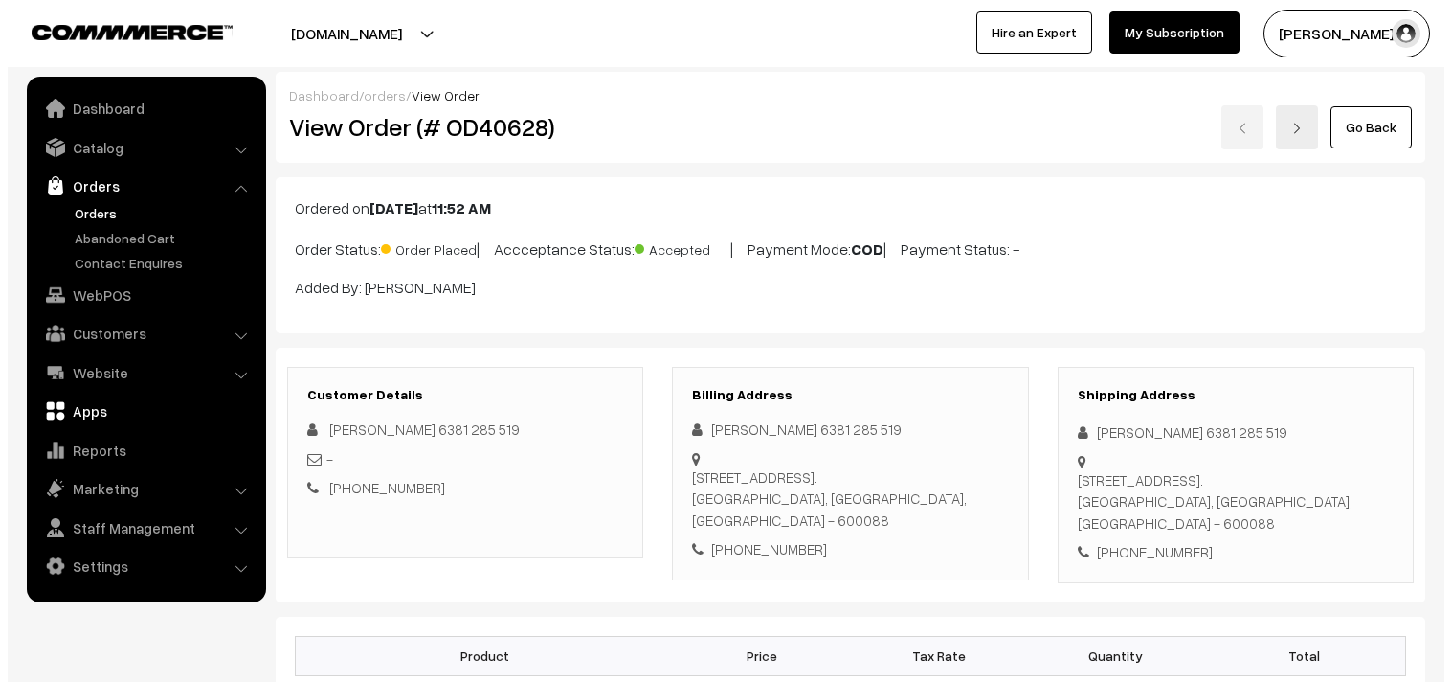
scroll to position [850, 0]
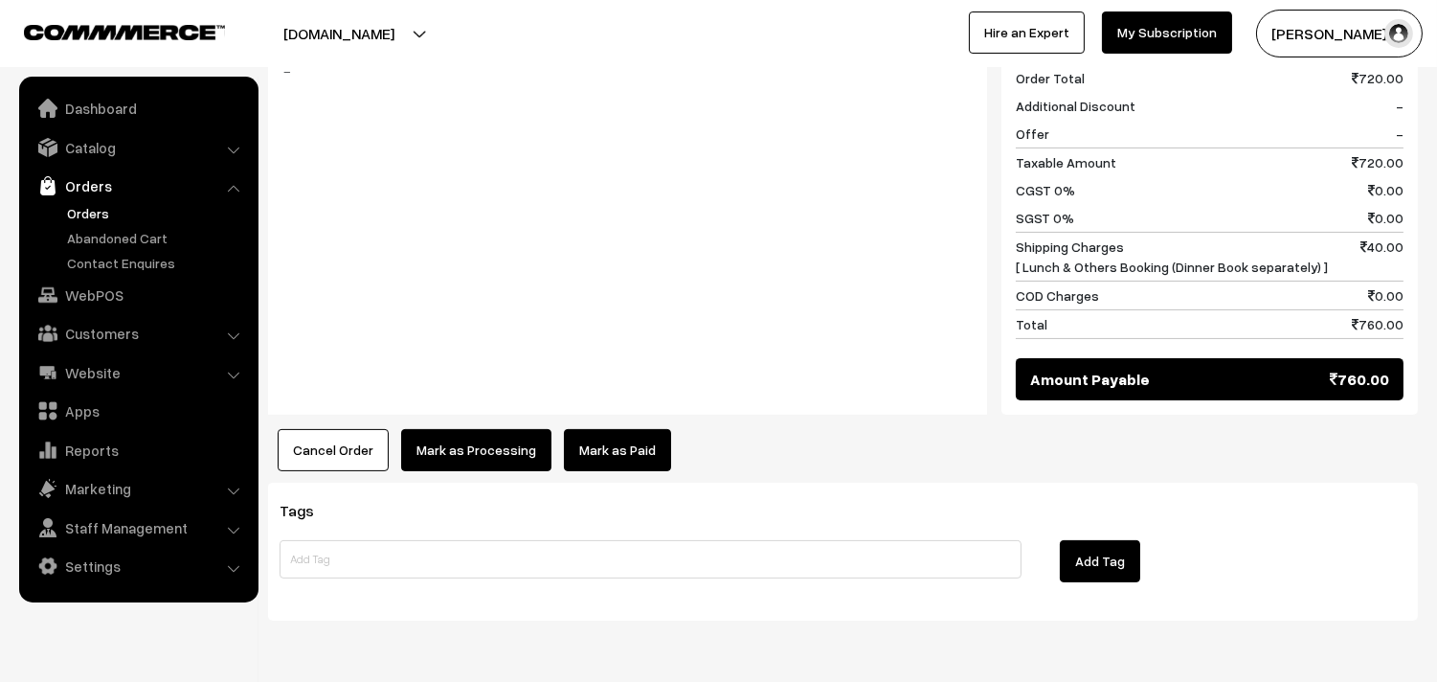
click at [501, 446] on button "Mark as Processing" at bounding box center [476, 450] width 150 height 42
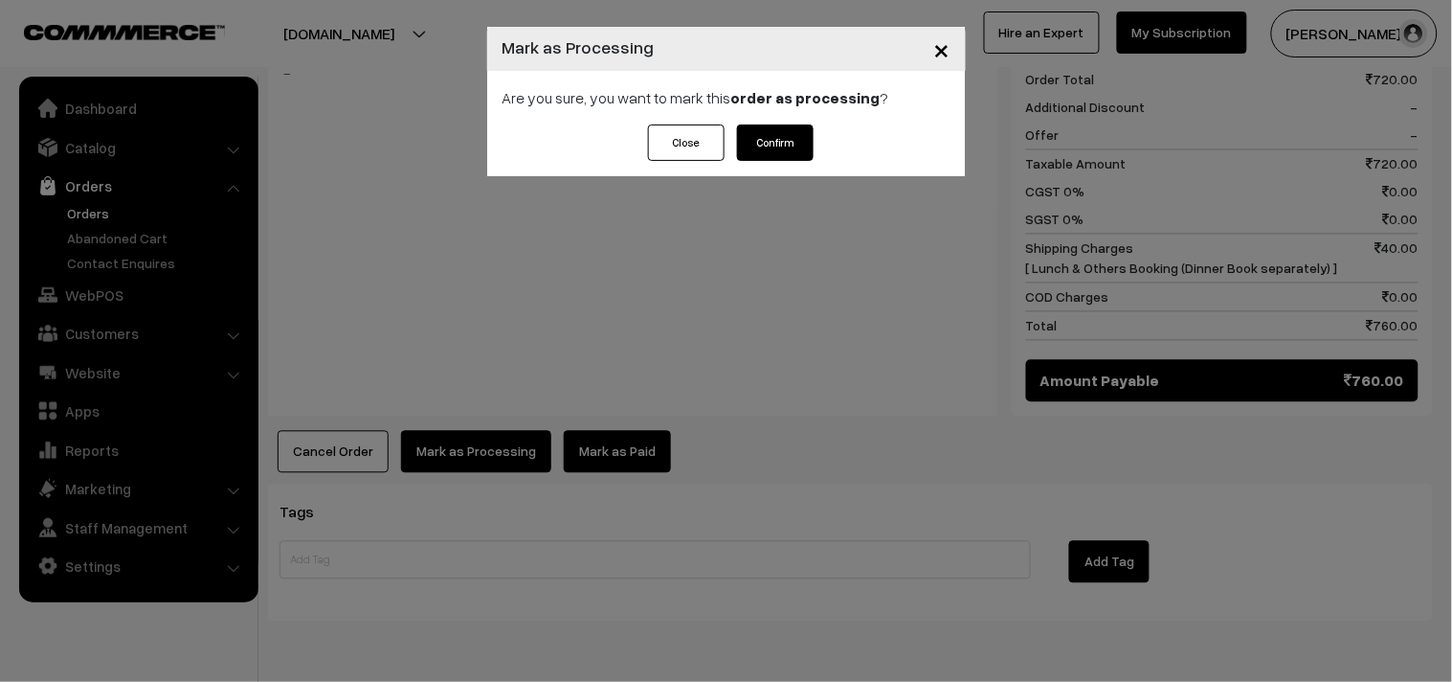
click at [810, 146] on button "Confirm" at bounding box center [775, 142] width 77 height 36
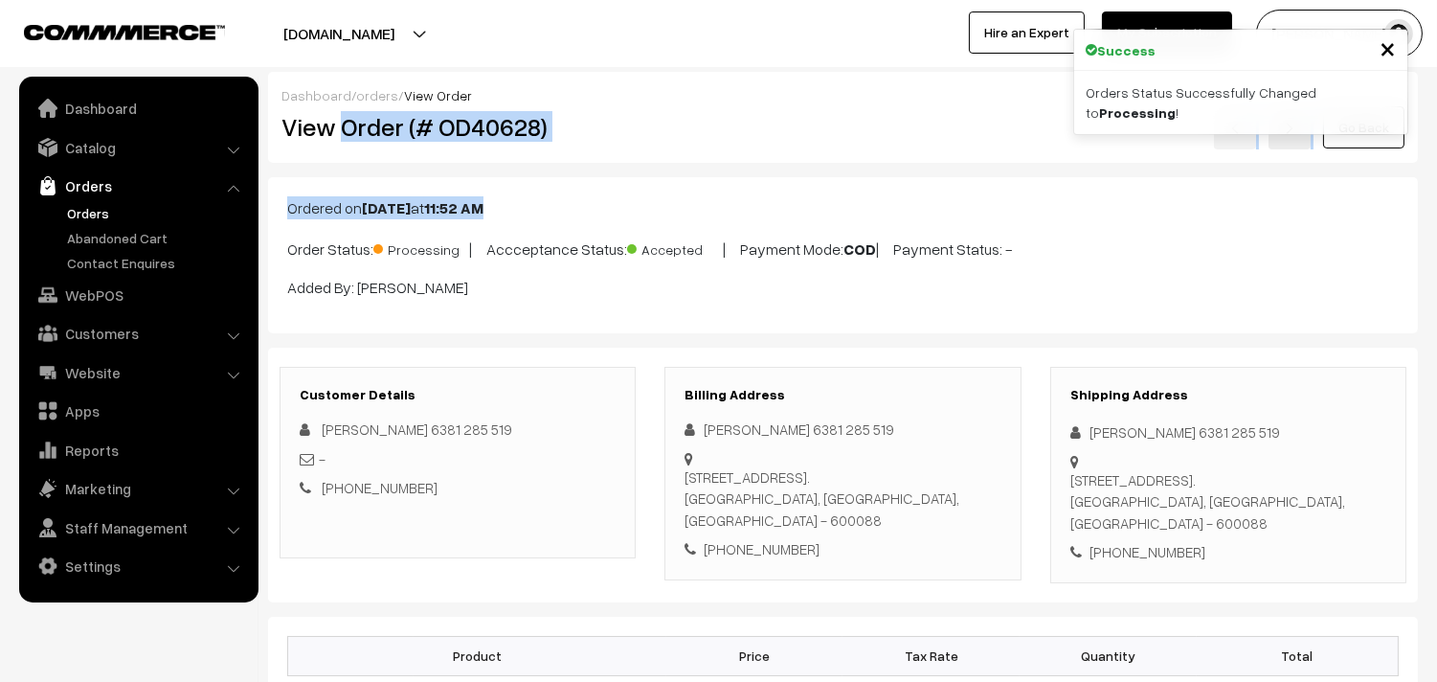
drag, startPoint x: 345, startPoint y: 130, endPoint x: 709, endPoint y: 166, distance: 366.4
copy div "Order (# OD40628) Go Back Ordered on [DATE] 11:52 AM"
click at [581, 128] on h2 "View Order (# OD40628)" at bounding box center [458, 127] width 355 height 30
copy h2 "Order (# OD40628)"
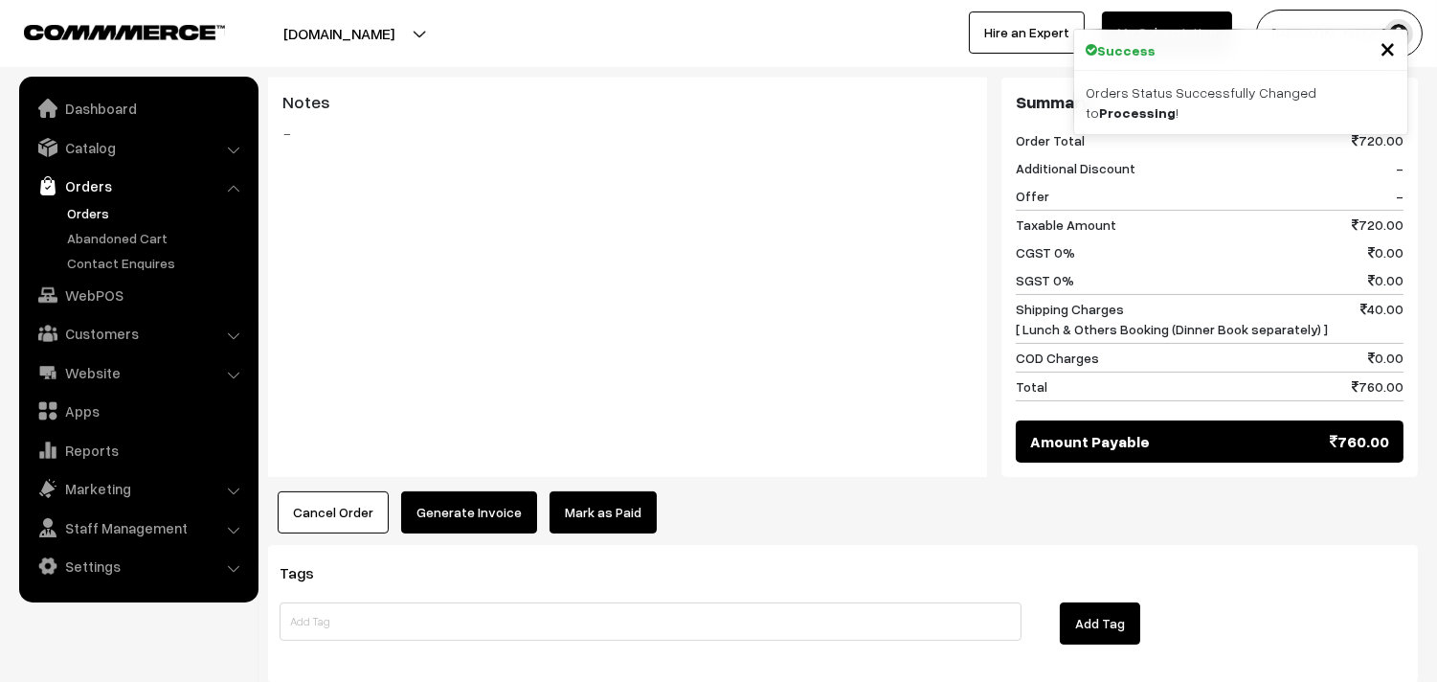
scroll to position [913, 0]
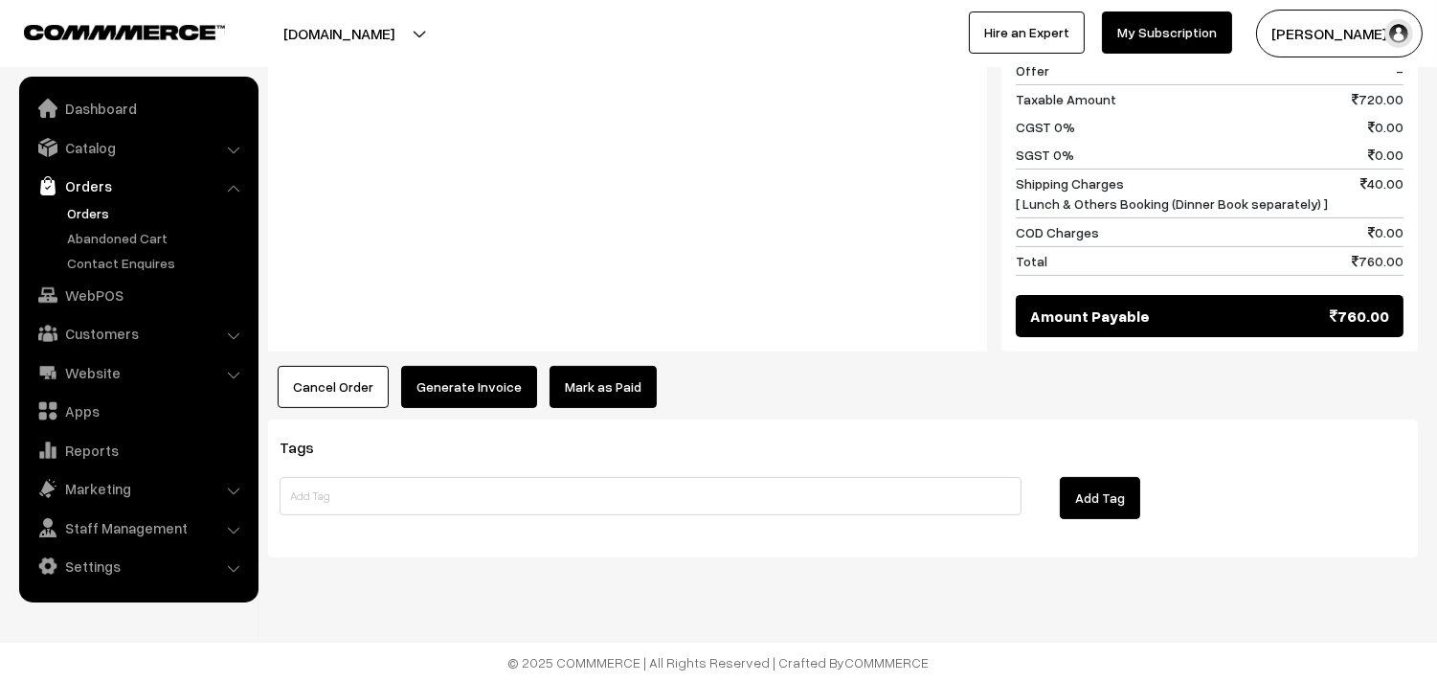
click at [424, 393] on button "Generate Invoice" at bounding box center [469, 387] width 136 height 42
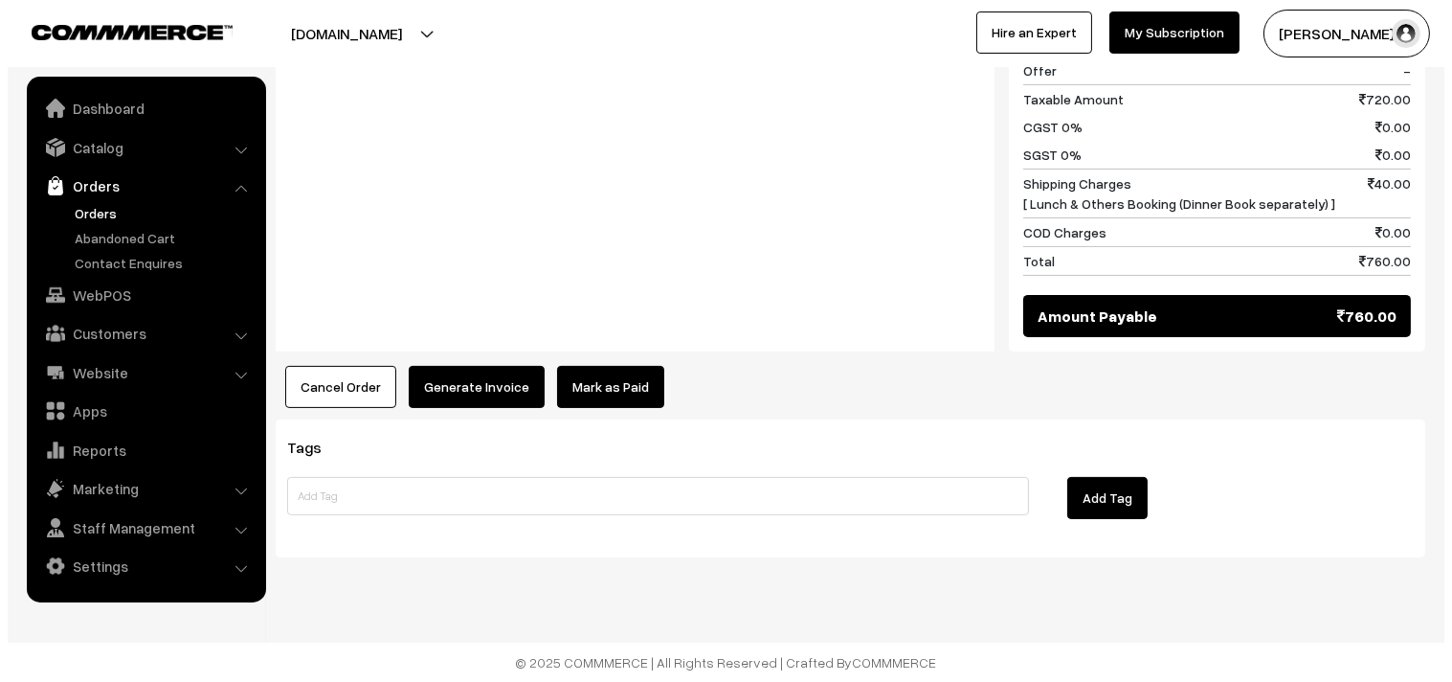
scroll to position [915, 0]
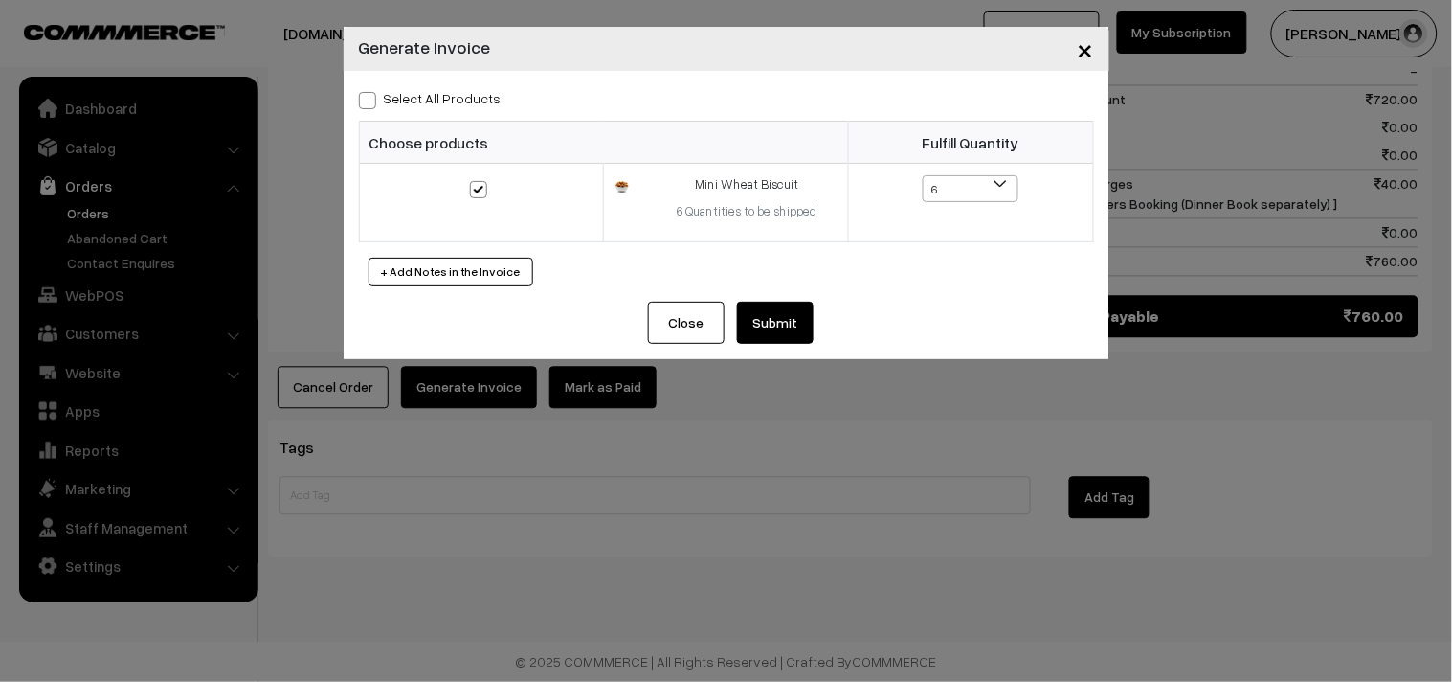
click at [766, 314] on button "Submit" at bounding box center [775, 323] width 77 height 42
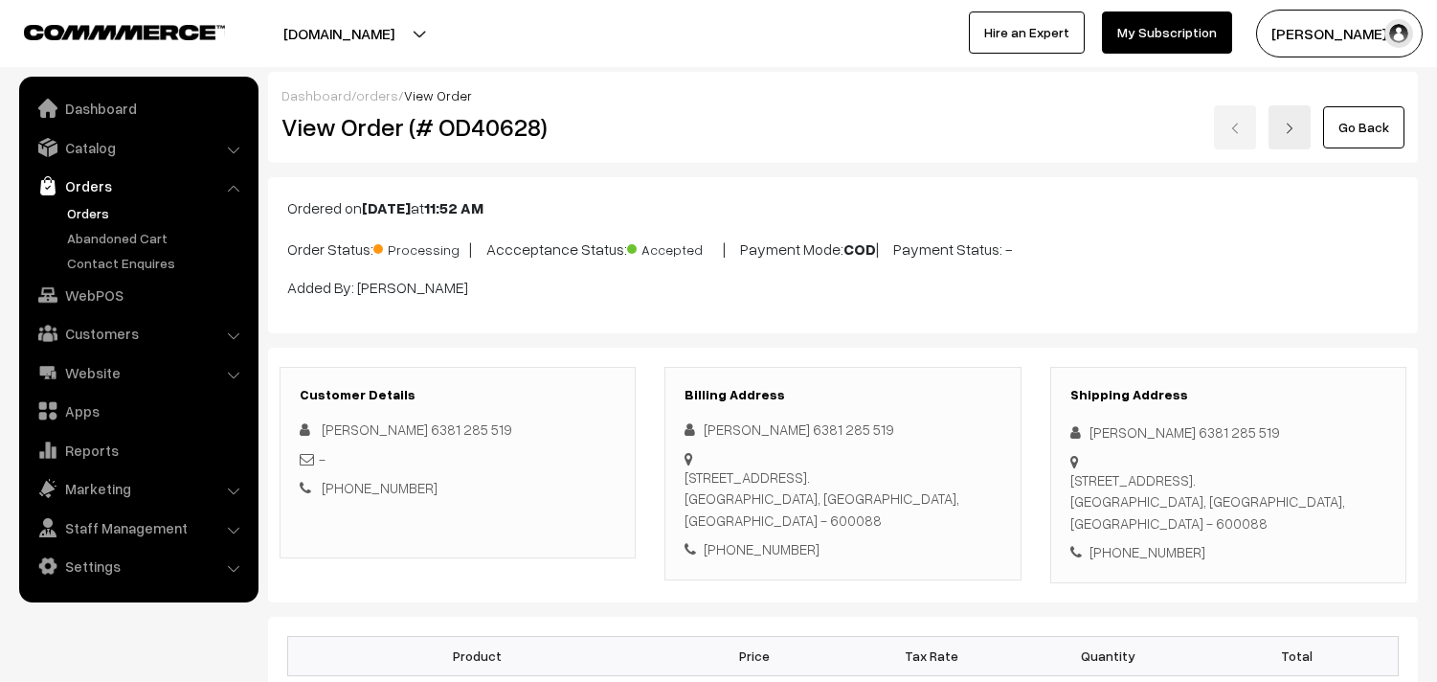
scroll to position [911, 0]
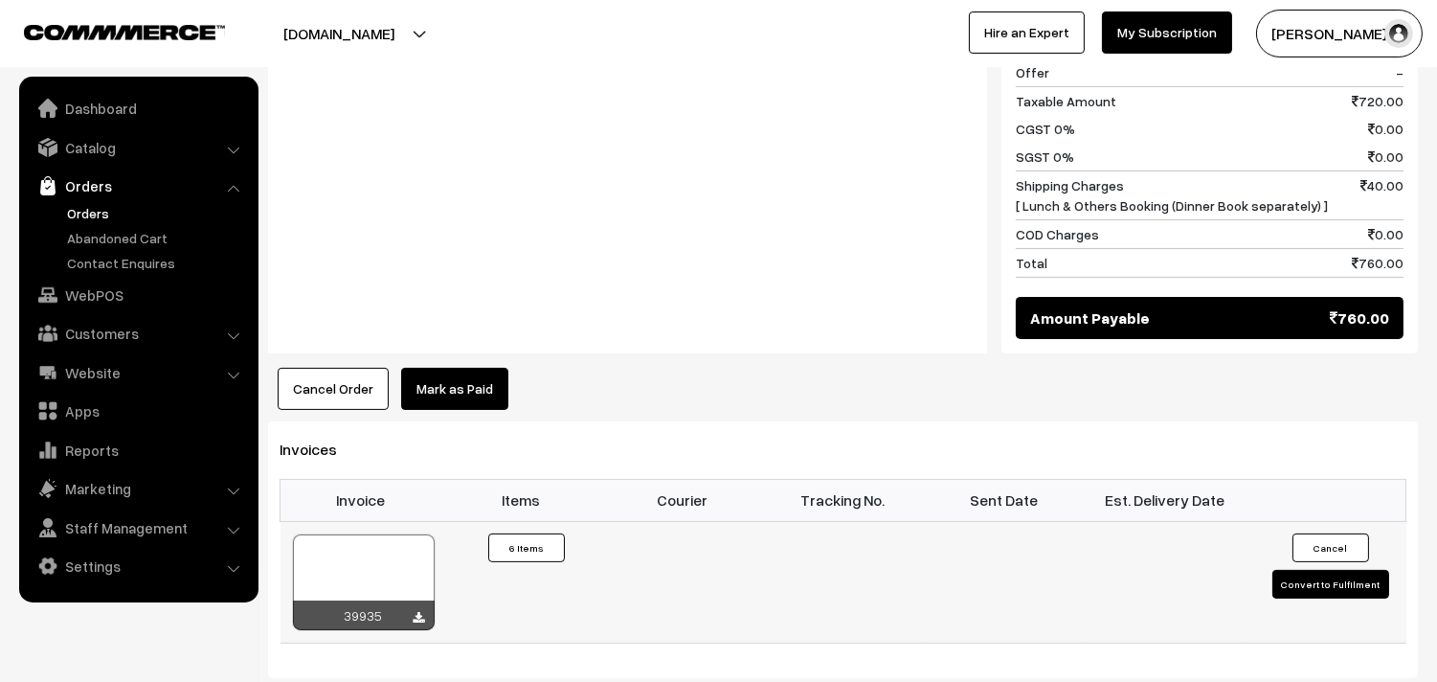
click at [384, 571] on div at bounding box center [364, 582] width 142 height 96
drag, startPoint x: 117, startPoint y: 283, endPoint x: 161, endPoint y: 303, distance: 48.4
click at [118, 282] on link "WebPOS" at bounding box center [138, 295] width 228 height 34
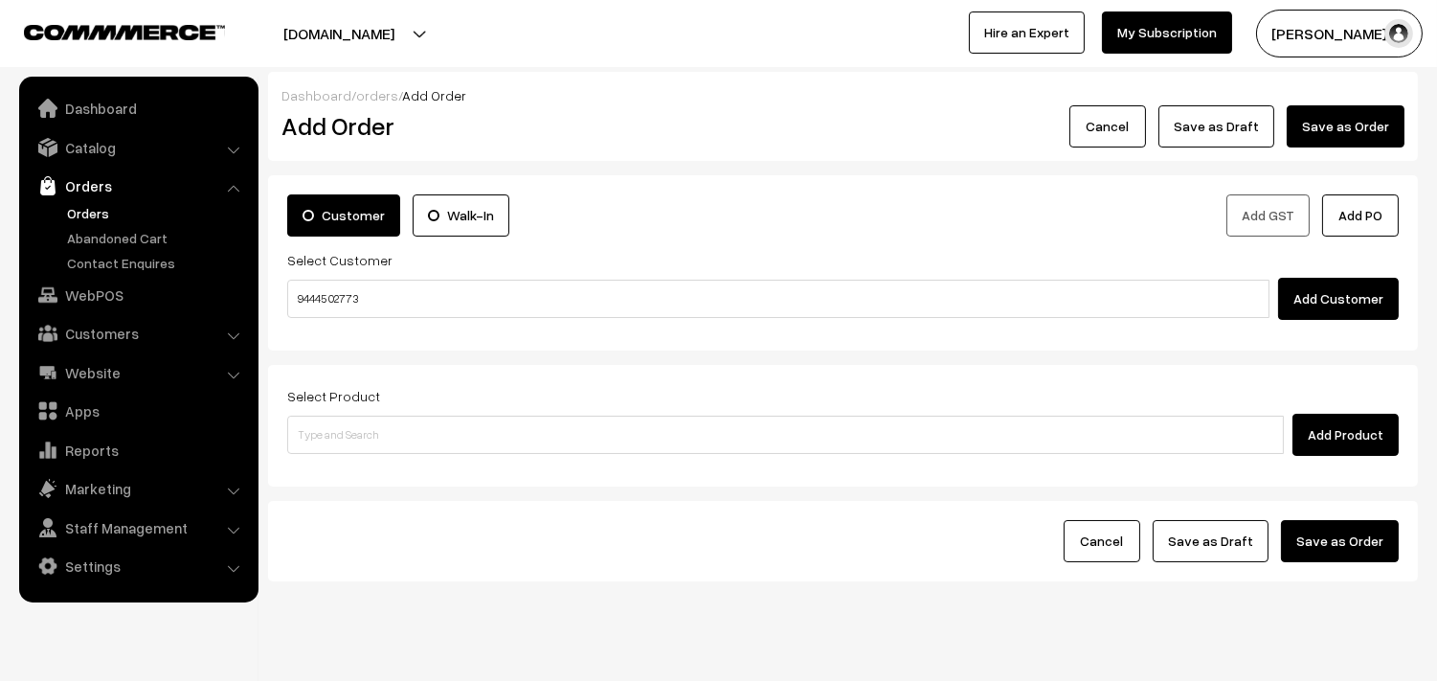
click at [329, 293] on input "94445 02773" at bounding box center [778, 299] width 982 height 38
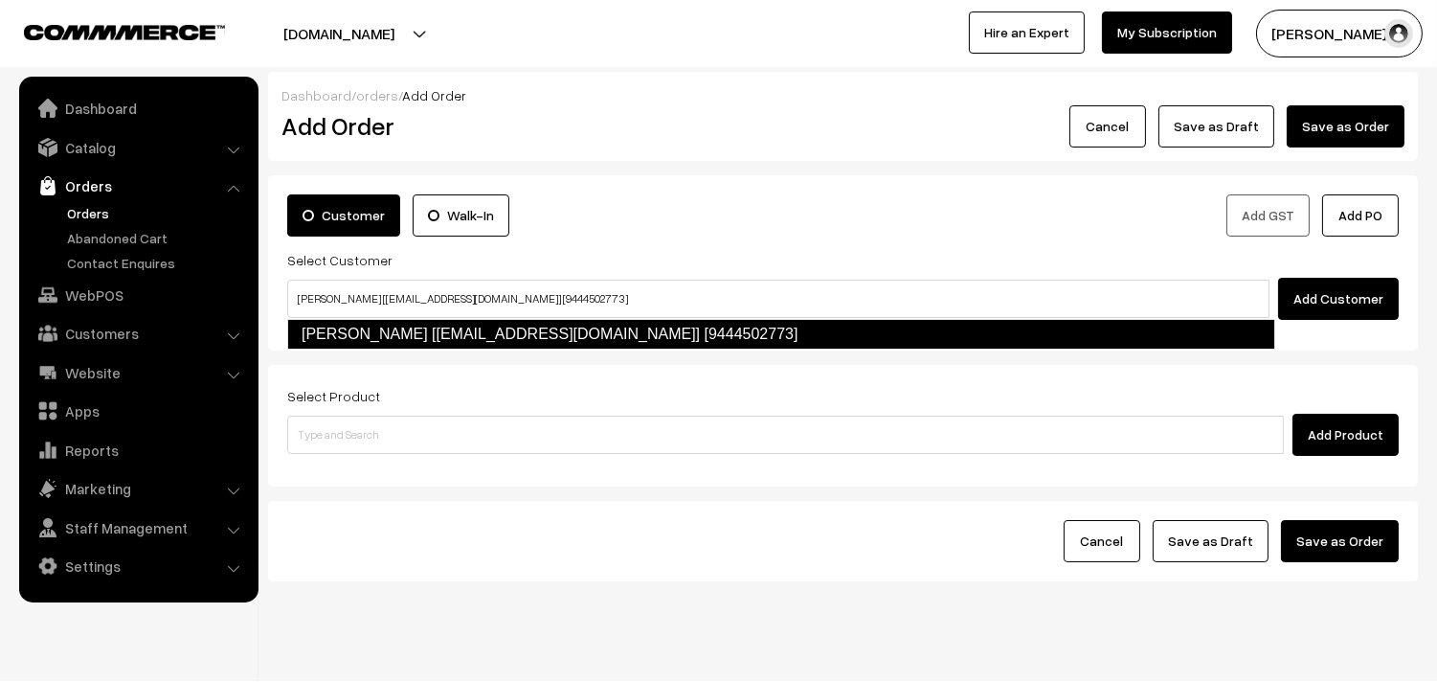
type input "[PERSON_NAME] [[EMAIL_ADDRESS][DOMAIN_NAME]] [9444502773]"
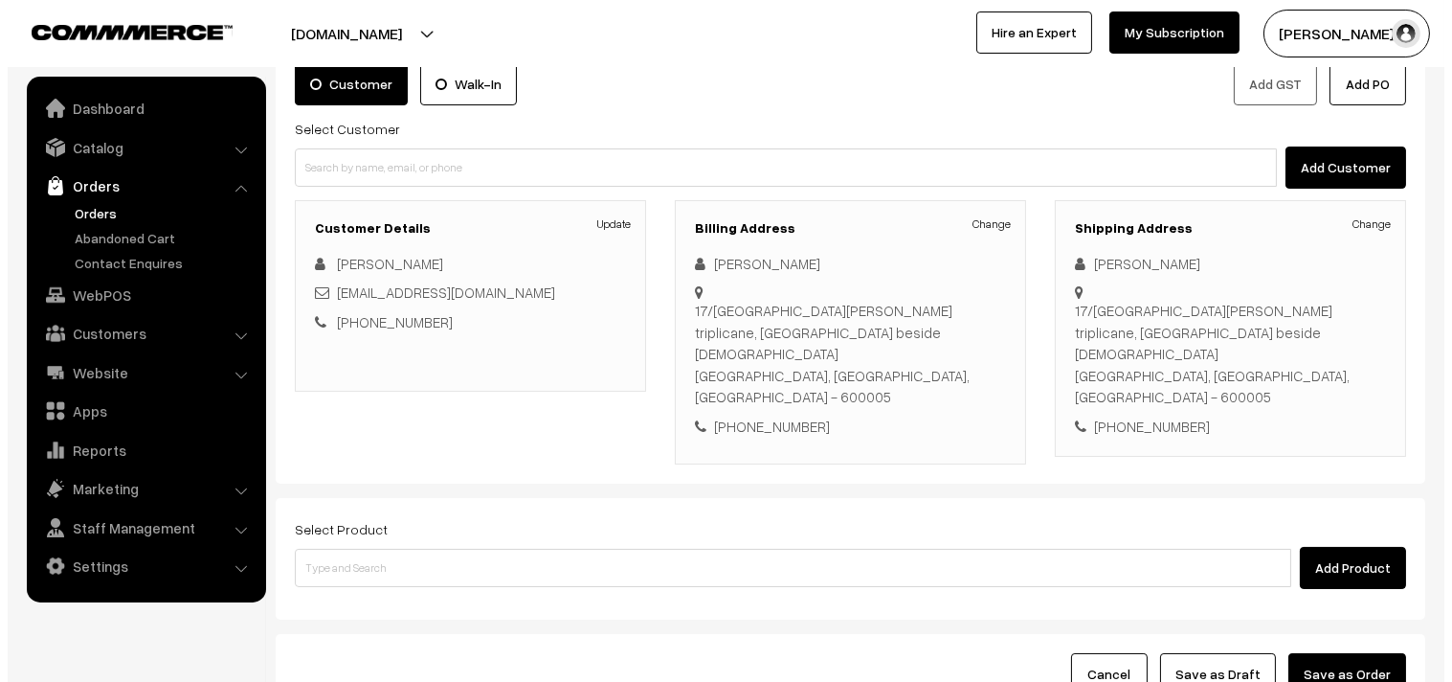
scroll to position [260, 0]
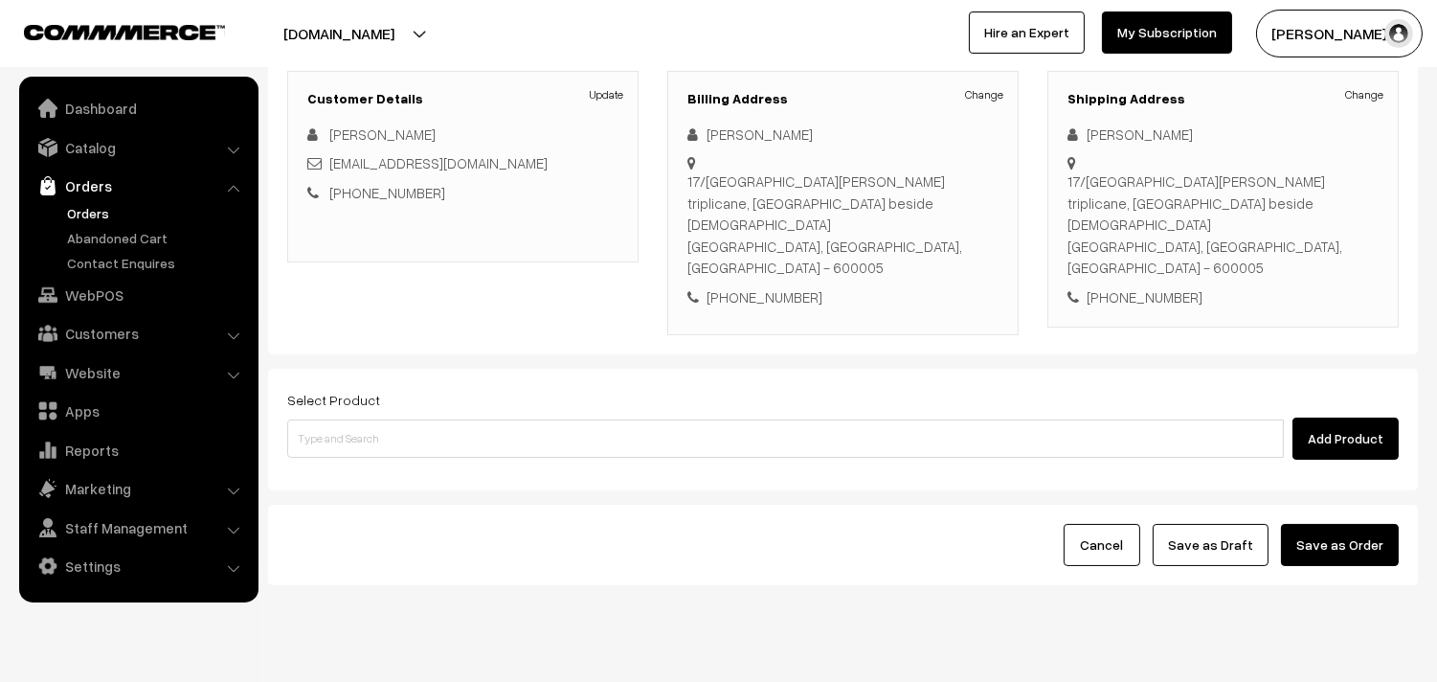
click at [531, 388] on div "Select Product Add Product" at bounding box center [842, 424] width 1111 height 72
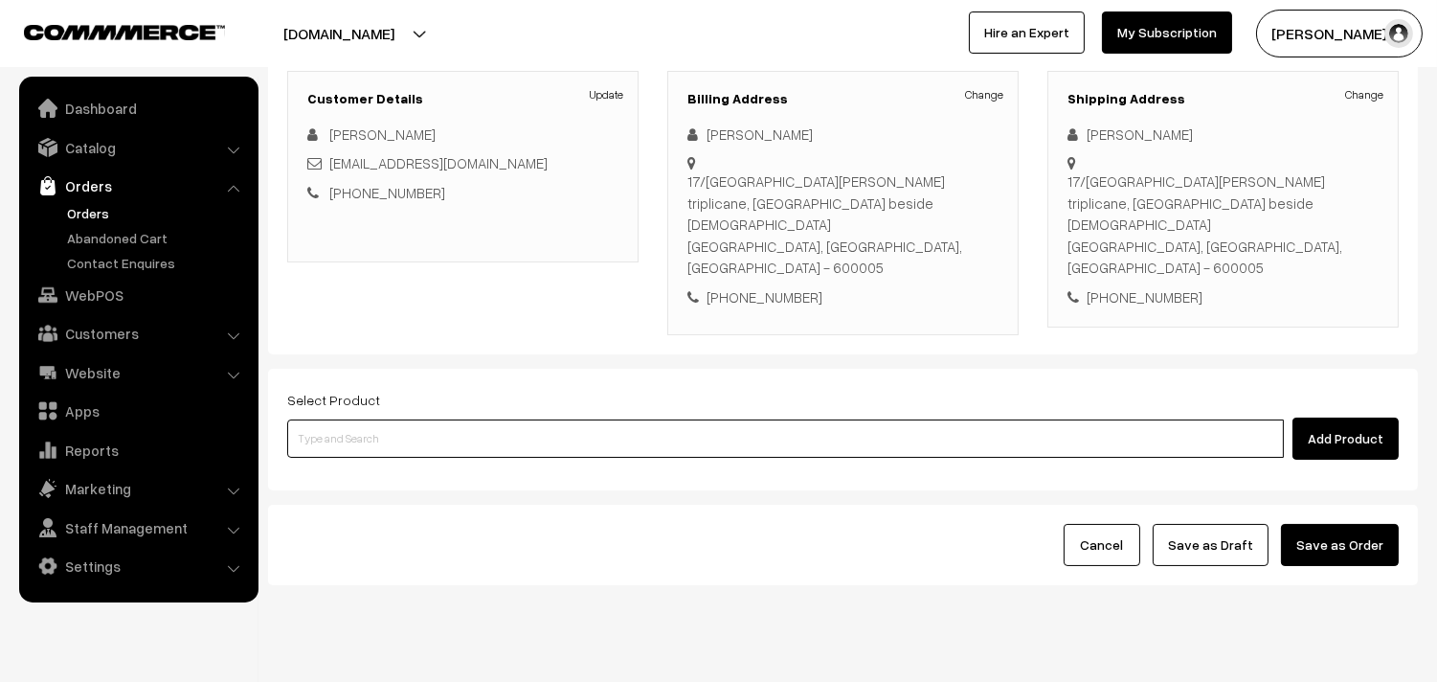
click at [523, 419] on input at bounding box center [785, 438] width 997 height 38
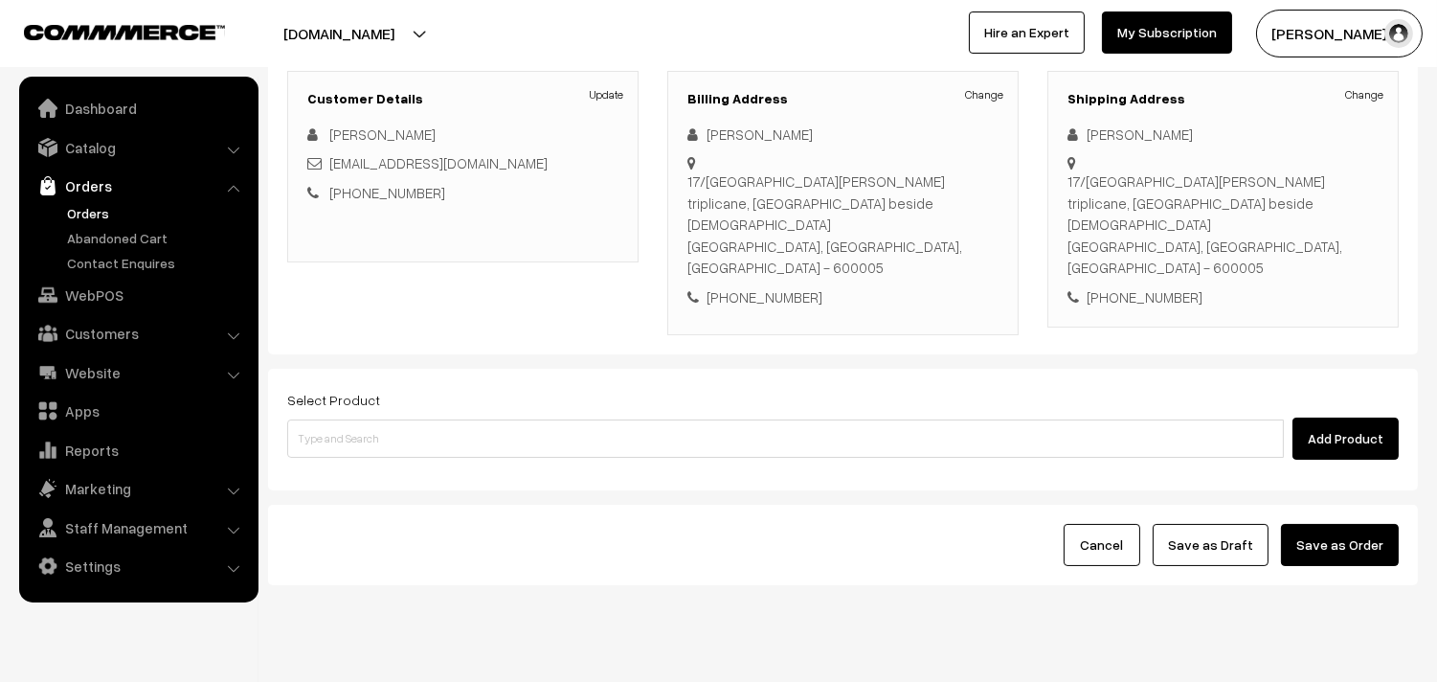
click at [1011, 97] on div "Billing Address Change [PERSON_NAME] [STREET_ADDRESS][PERSON_NAME][DEMOGRAPHIC_…" at bounding box center [842, 203] width 351 height 264
click at [989, 96] on link "Change" at bounding box center [984, 94] width 38 height 17
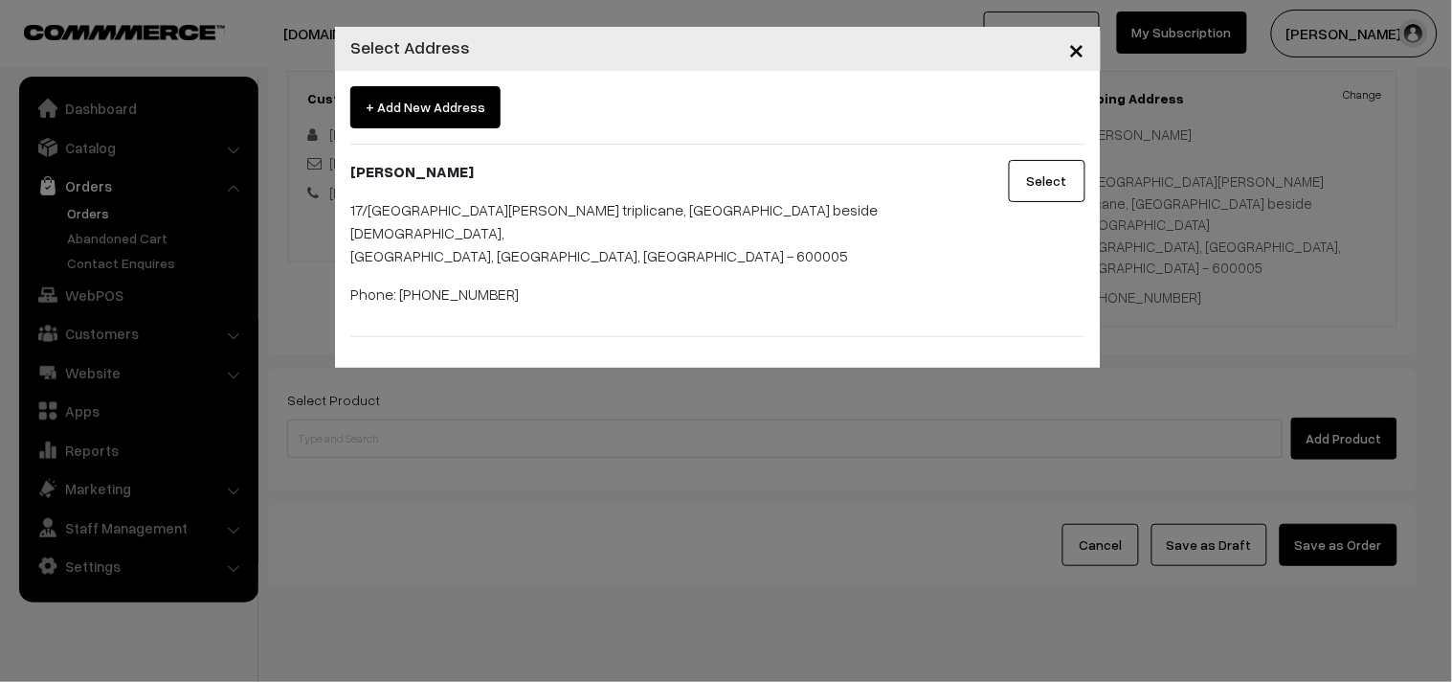
click at [417, 112] on span "+ Add New Address" at bounding box center [425, 107] width 150 height 42
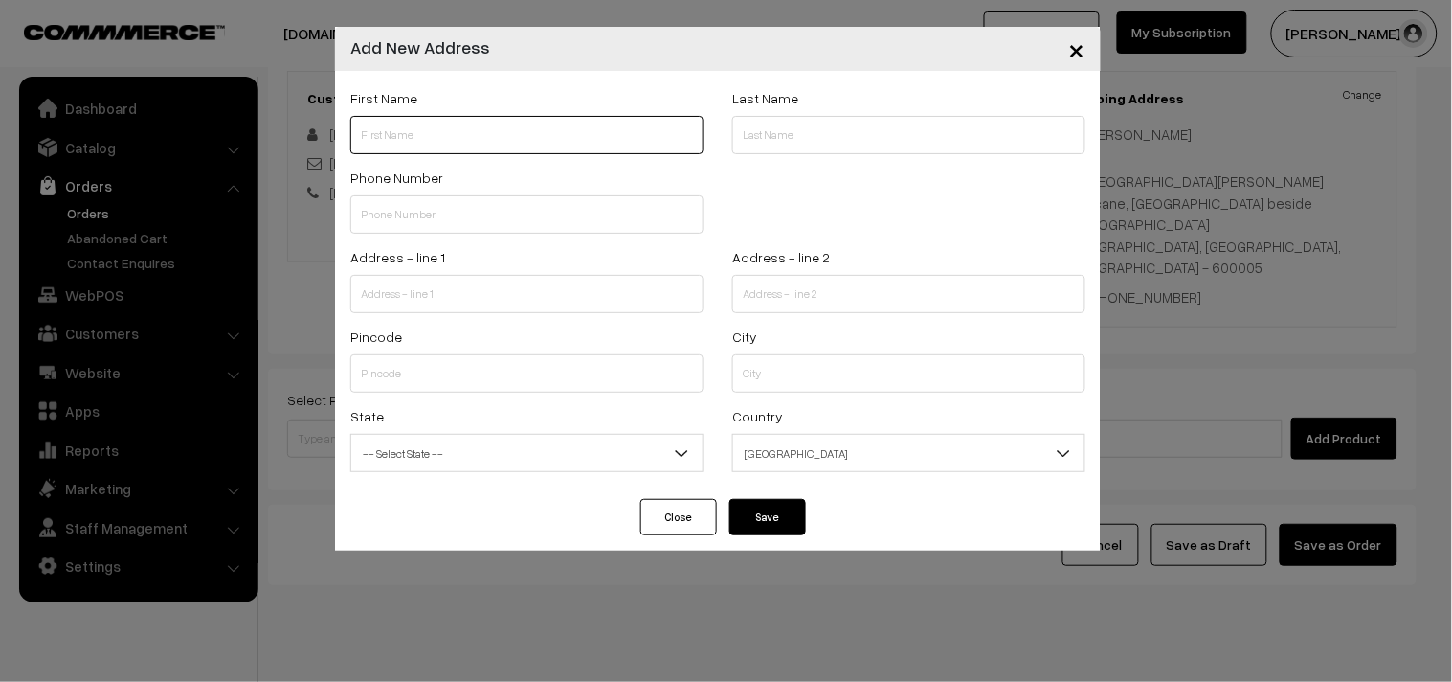
click at [414, 140] on input "text" at bounding box center [526, 135] width 353 height 38
paste input "[PERSON_NAME]"
paste input "7066821109"
type input "Lakshmi venkatesh 7066821109"
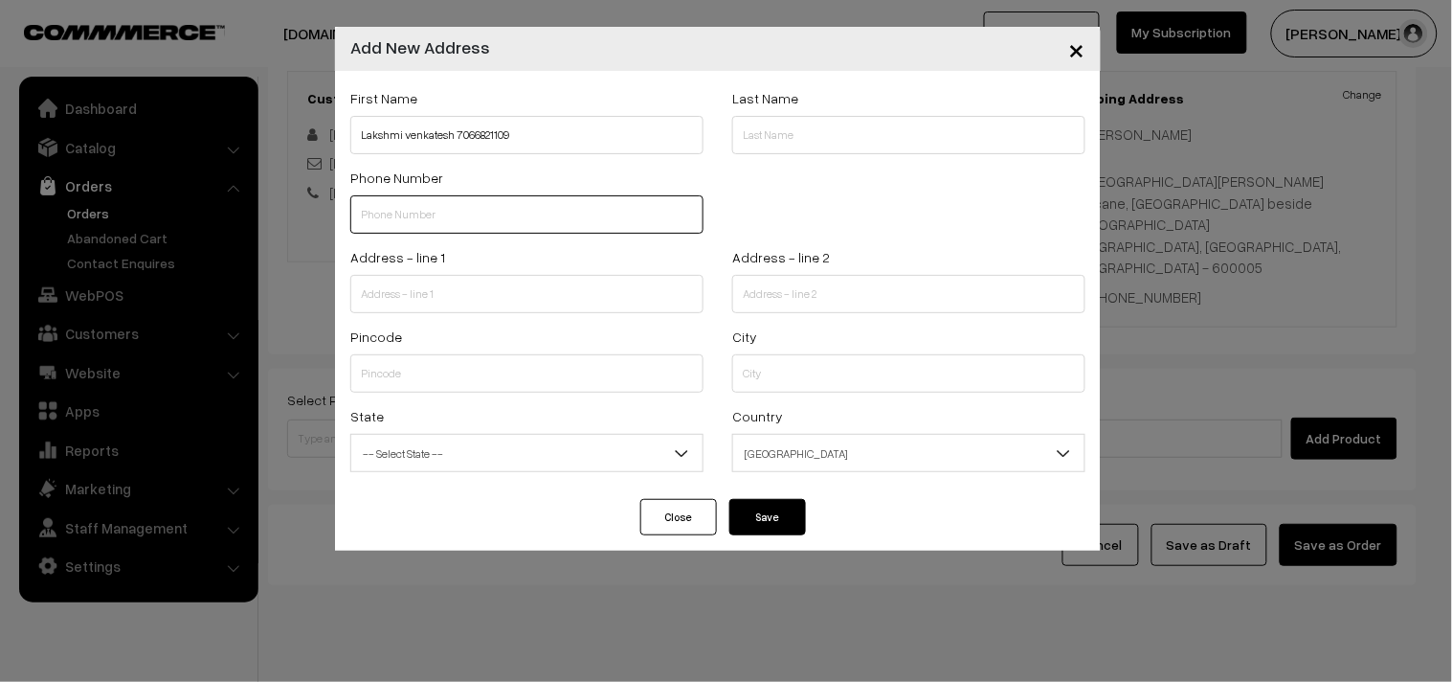
click at [448, 214] on input "text" at bounding box center [526, 214] width 353 height 38
paste input "7066821109"
type input "7066821109"
click at [412, 333] on div "Pincode" at bounding box center [526, 359] width 353 height 68
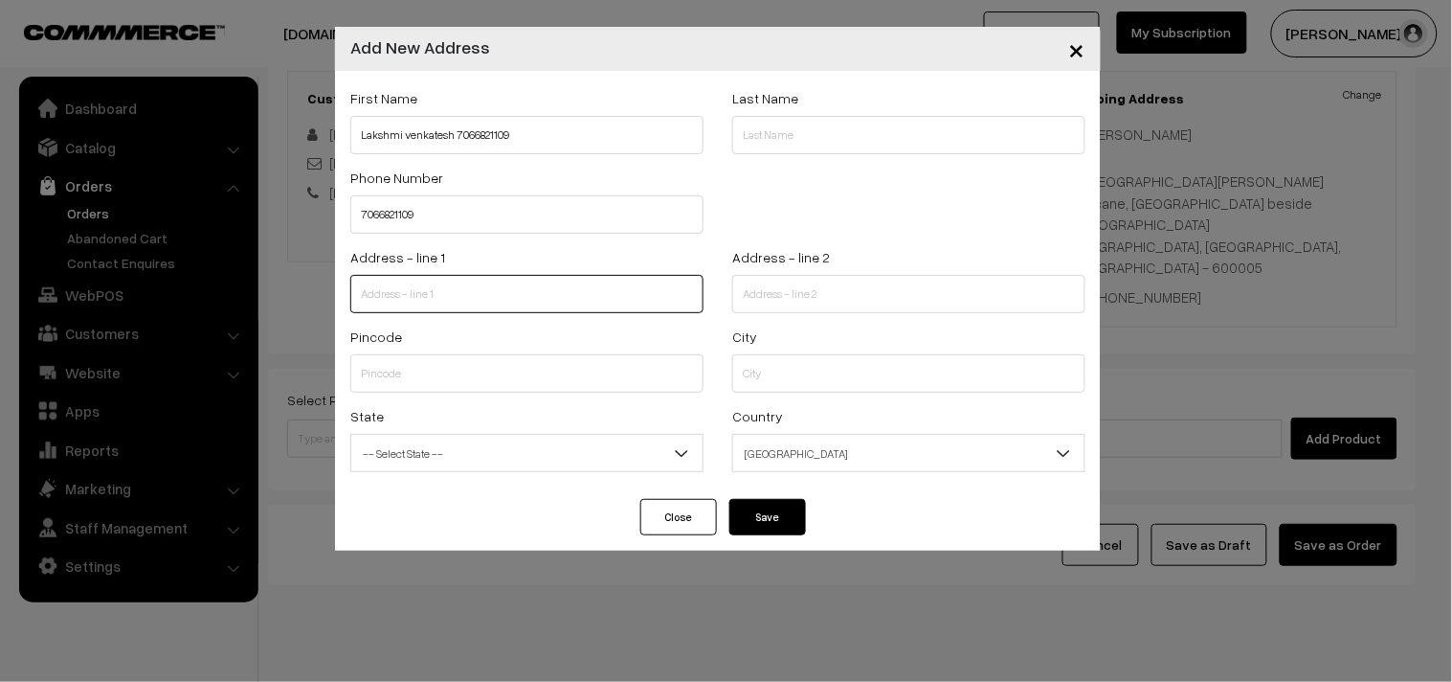
click at [427, 294] on input "text" at bounding box center [526, 294] width 353 height 38
click at [450, 275] on input "text" at bounding box center [526, 294] width 353 height 38
paste input "[STREET_ADDRESS][DEMOGRAPHIC_DATA]"
drag, startPoint x: 448, startPoint y: 297, endPoint x: 714, endPoint y: 302, distance: 266.2
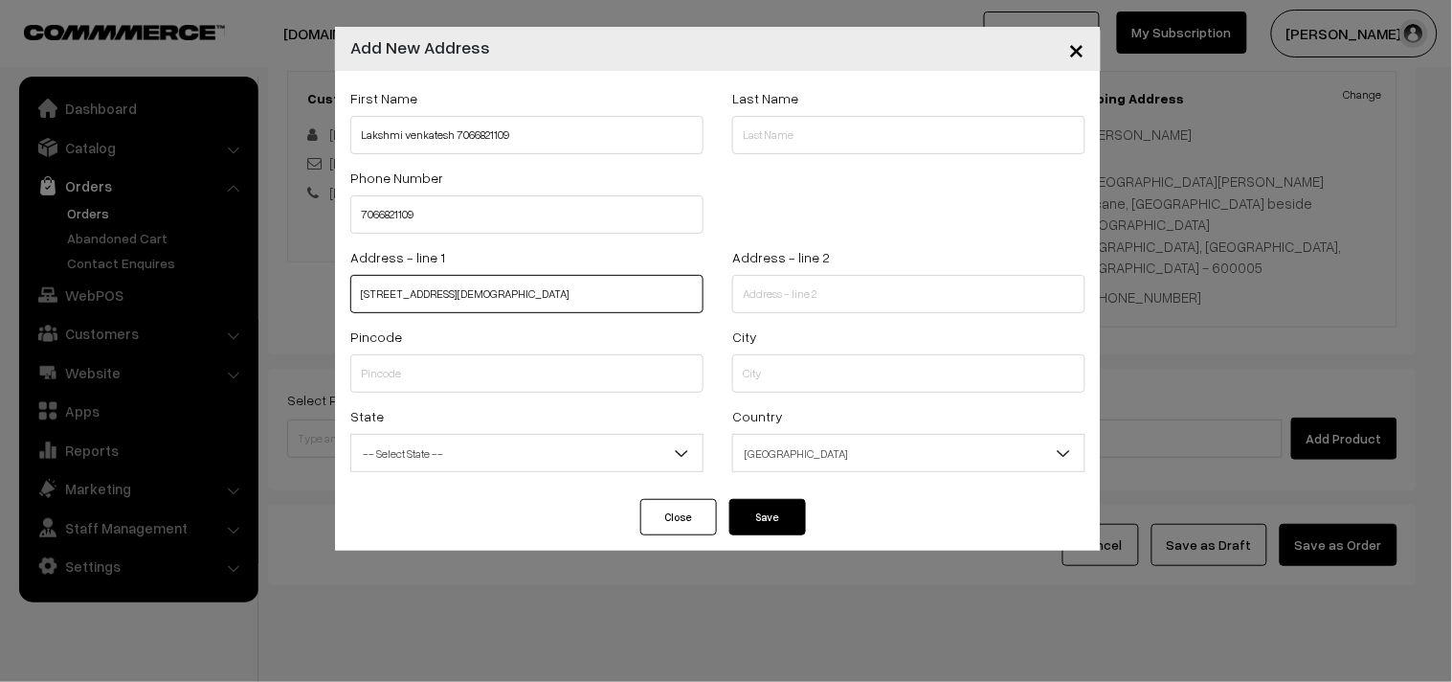
click at [714, 304] on div "Address - line [STREET_ADDRESS][DEMOGRAPHIC_DATA]" at bounding box center [527, 284] width 382 height 79
type input "2/1 [DEMOGRAPHIC_DATA]"
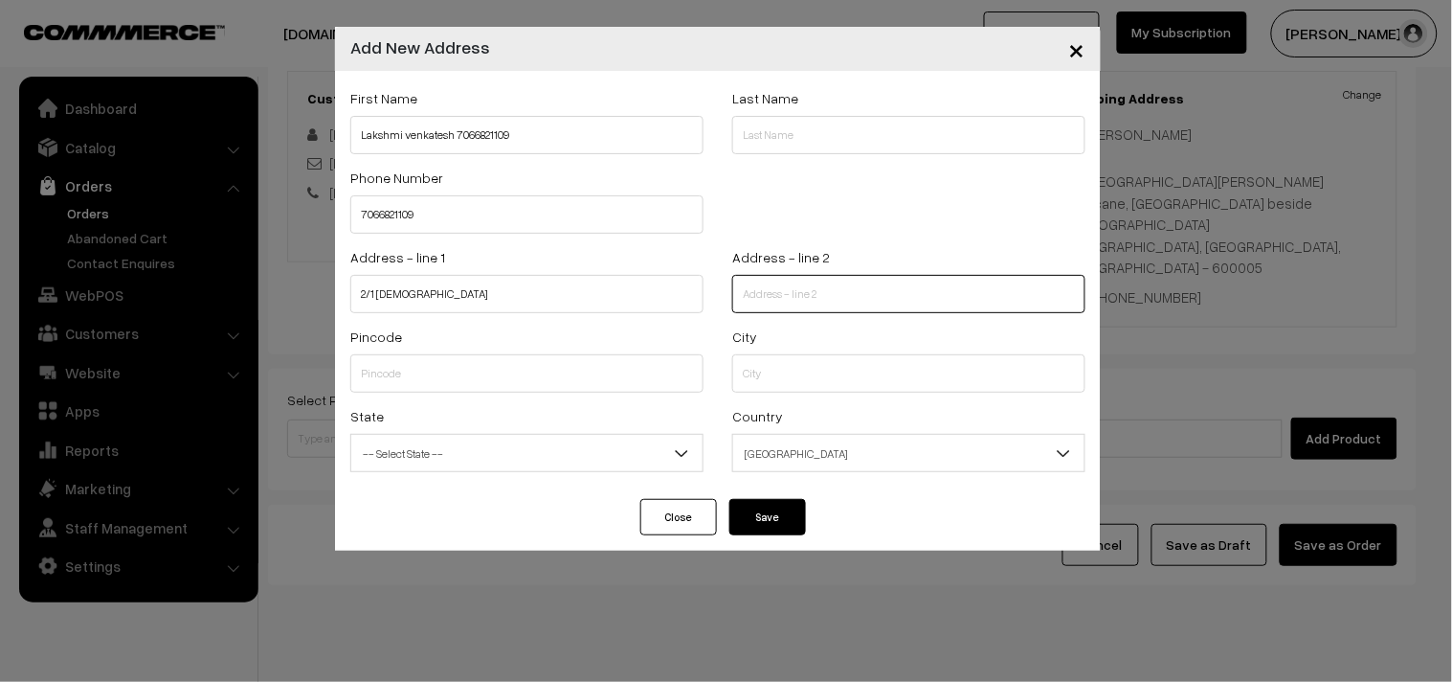
click at [749, 308] on input "text" at bounding box center [908, 294] width 353 height 38
paste input "[GEOGRAPHIC_DATA]"
type input "[GEOGRAPHIC_DATA]"
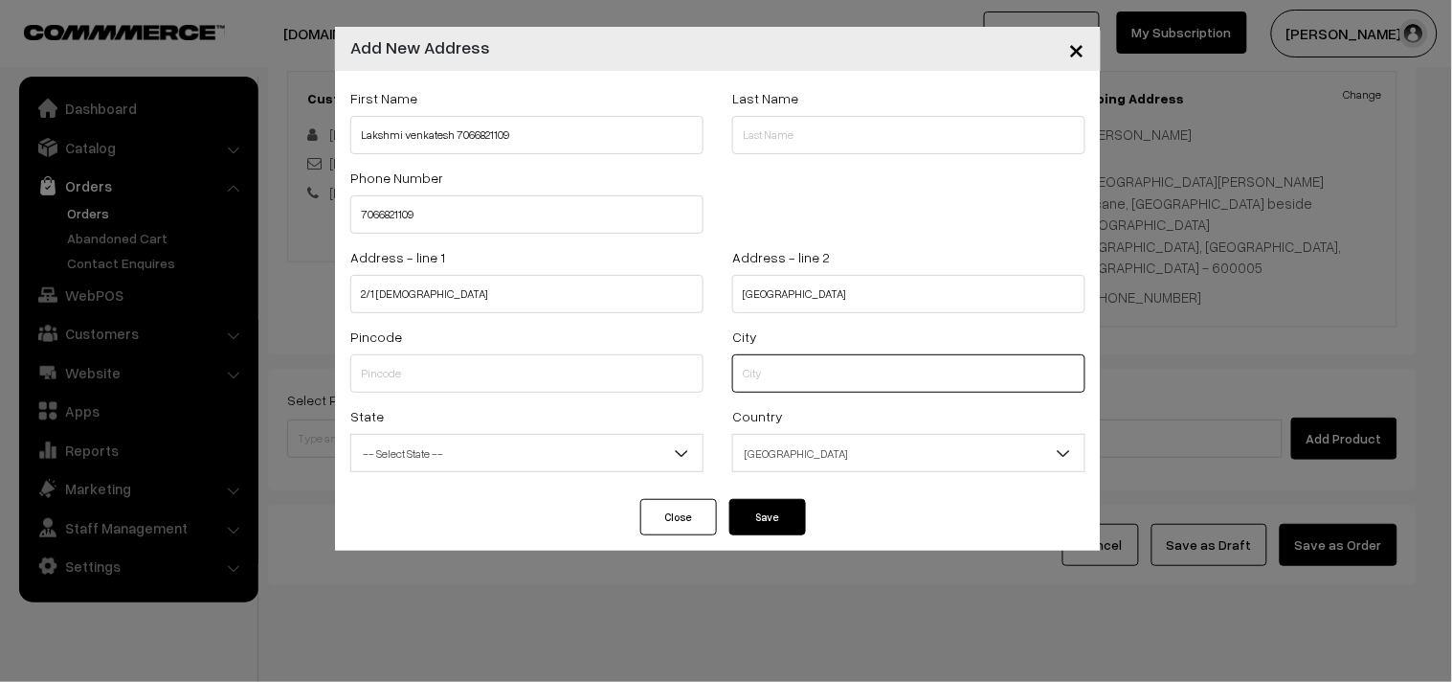
click at [743, 387] on input "text" at bounding box center [908, 373] width 353 height 38
click at [419, 409] on div "State -- Select State -- [GEOGRAPHIC_DATA] [GEOGRAPHIC_DATA] [GEOGRAPHIC_DATA] …" at bounding box center [526, 438] width 353 height 68
click at [390, 383] on input "text" at bounding box center [526, 373] width 353 height 38
type input "600033"
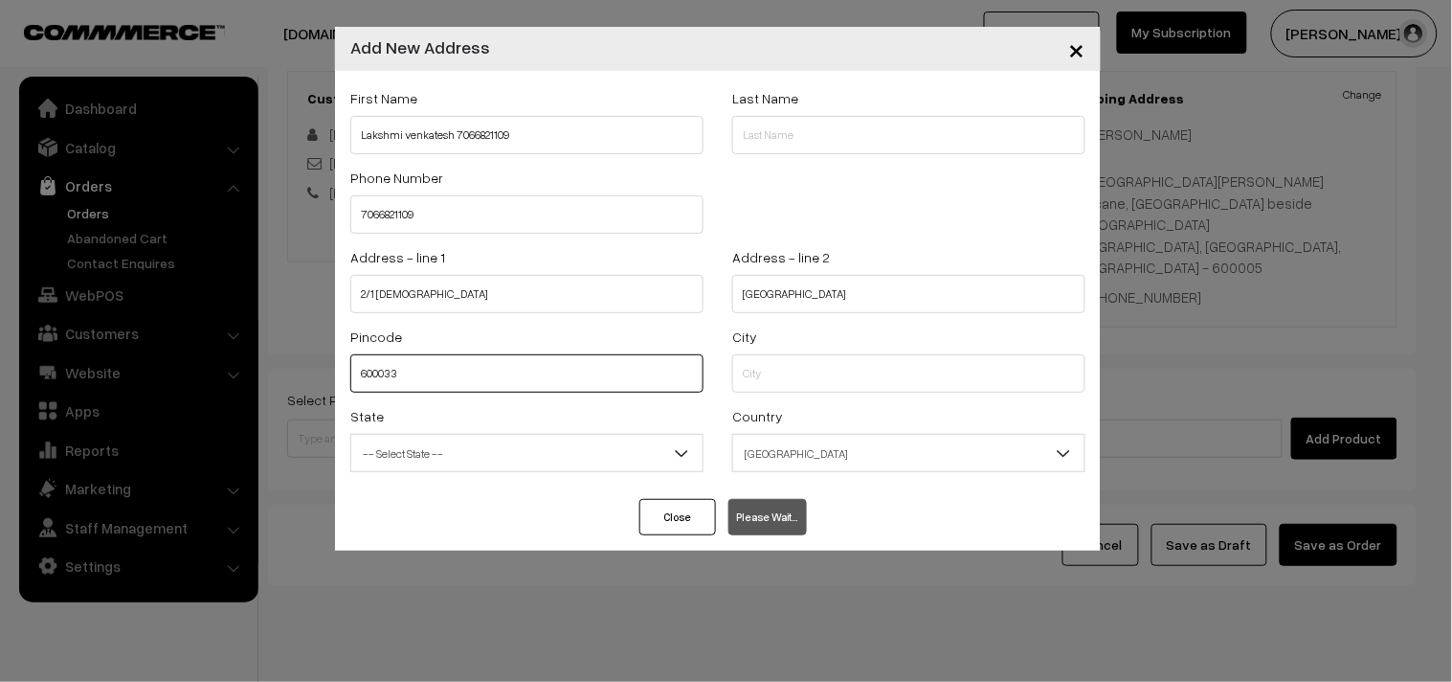
select select "[GEOGRAPHIC_DATA]"
type input "600033"
drag, startPoint x: 461, startPoint y: 438, endPoint x: 452, endPoint y: 441, distance: 10.0
click at [460, 438] on span "-- Select State --" at bounding box center [526, 454] width 351 height 34
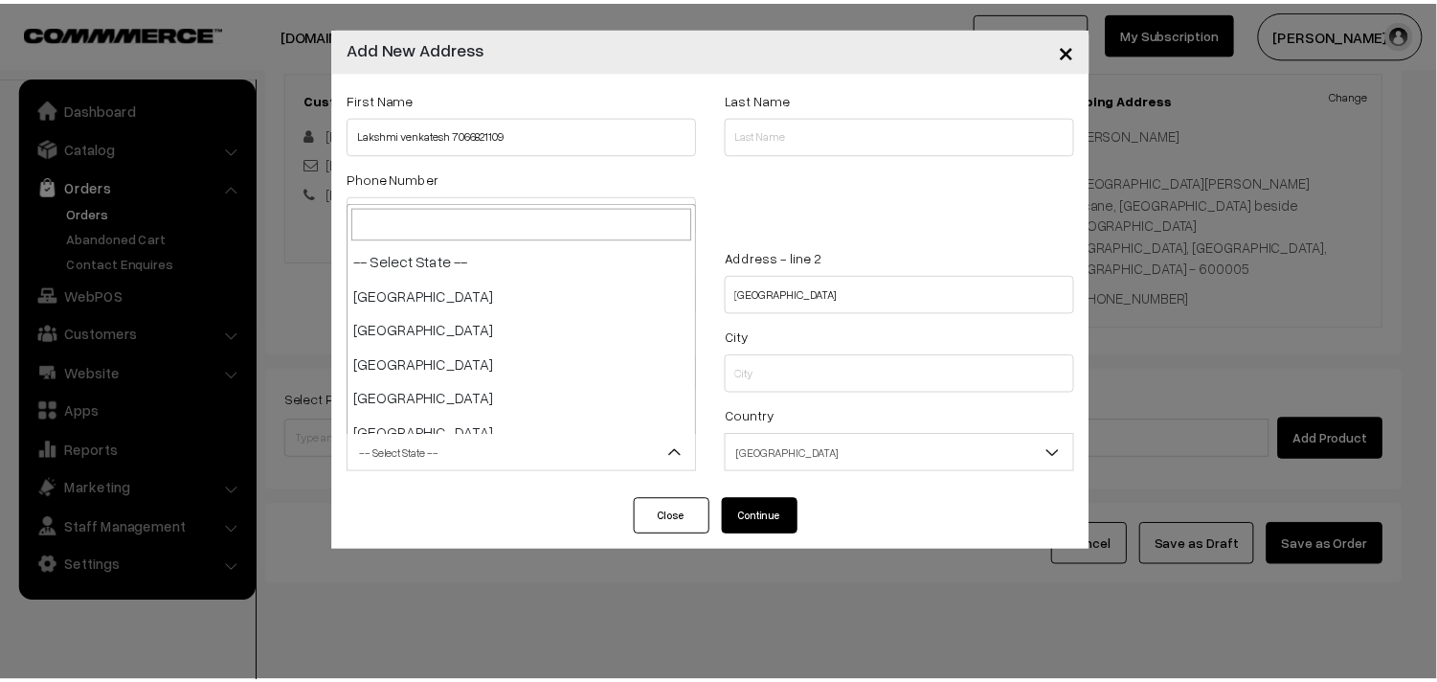
scroll to position [998, 0]
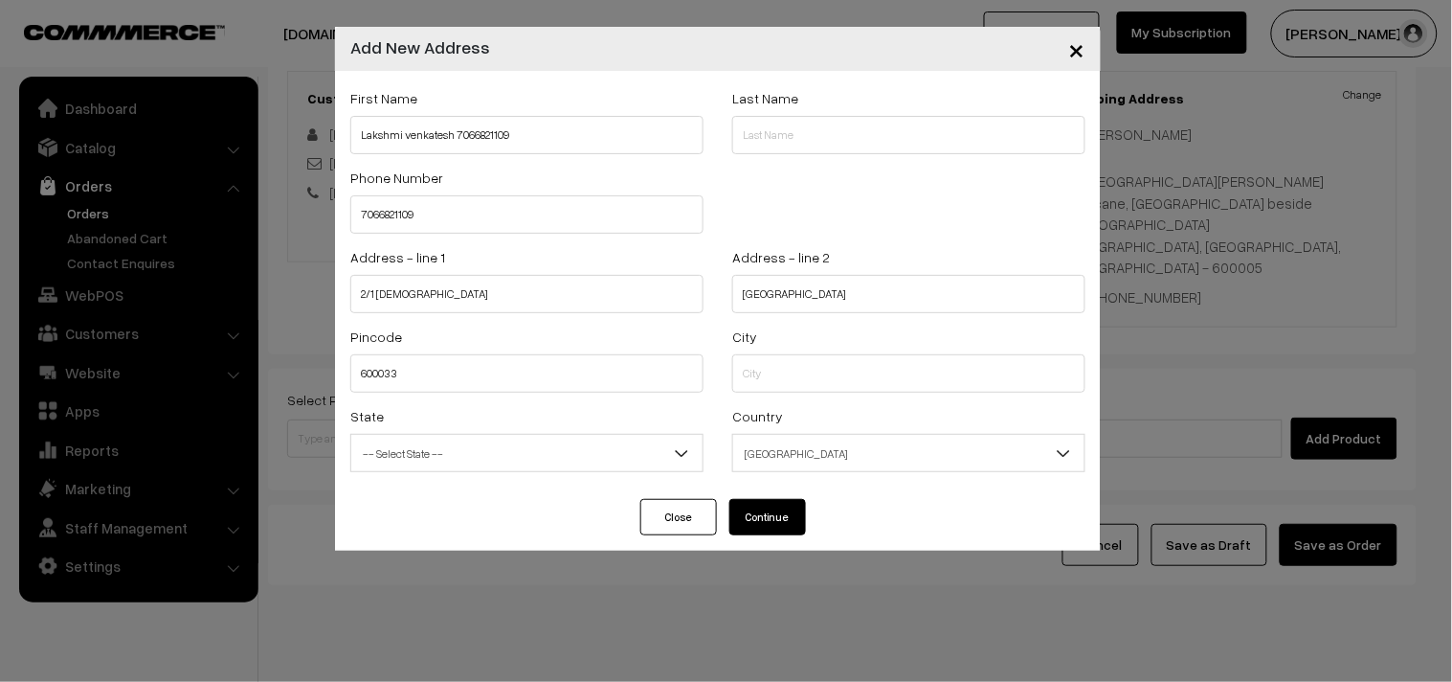
click at [766, 511] on button "Continue" at bounding box center [767, 517] width 77 height 36
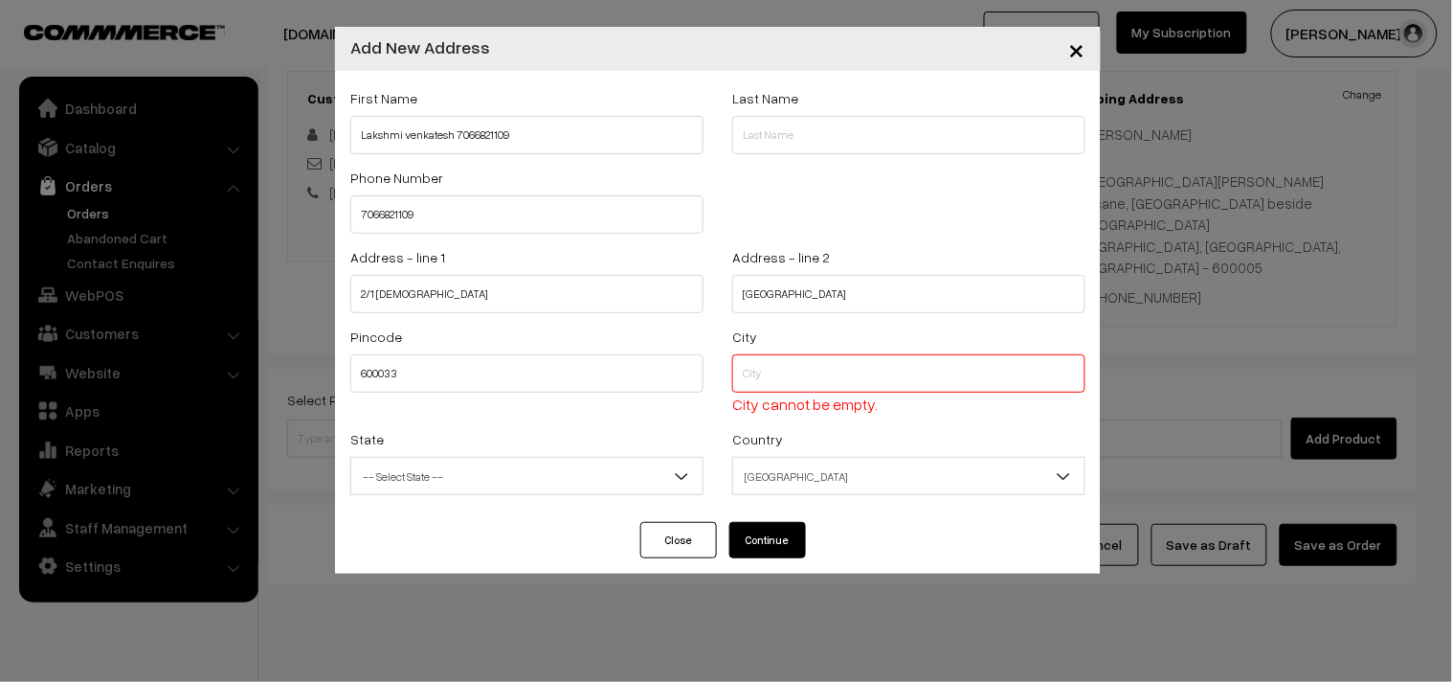
click at [766, 354] on input "text" at bounding box center [908, 373] width 353 height 38
type input "chennai"
click at [767, 547] on button "Continue" at bounding box center [767, 540] width 77 height 36
select select
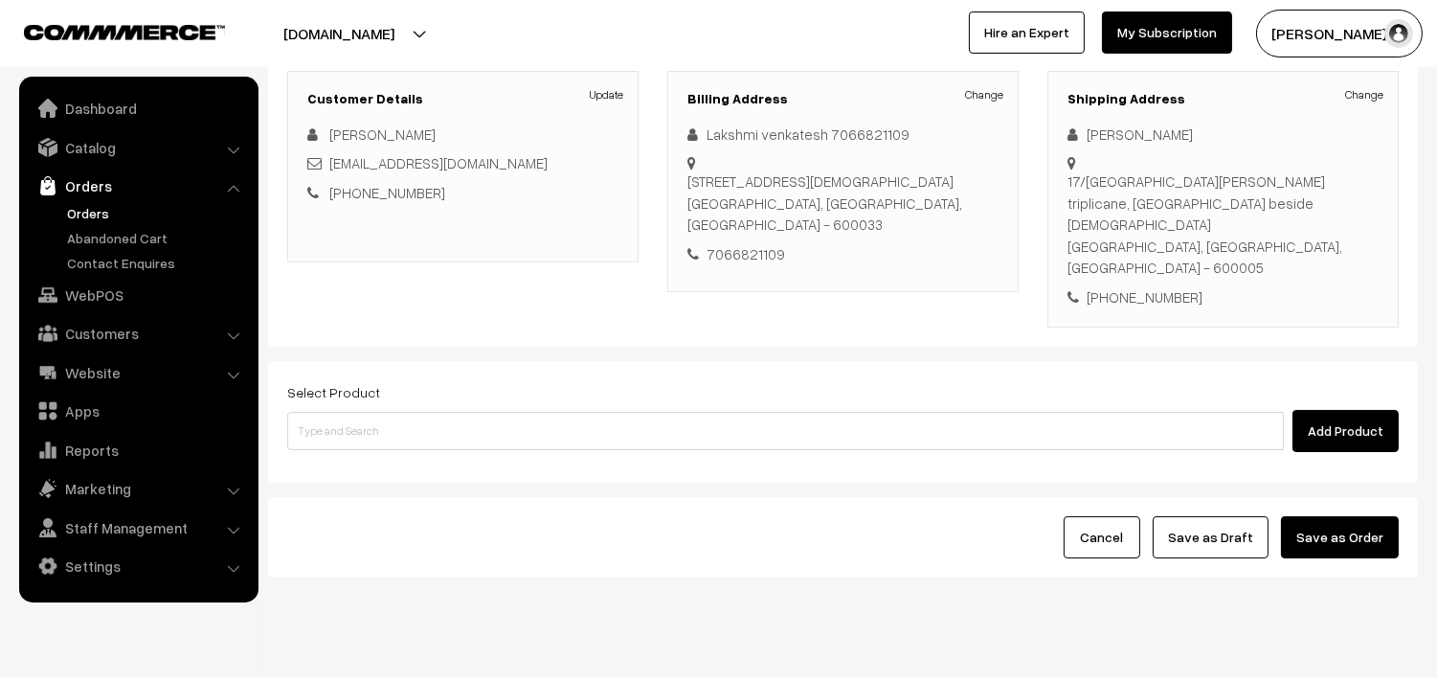
click at [585, 410] on div "Add Product" at bounding box center [842, 431] width 1111 height 42
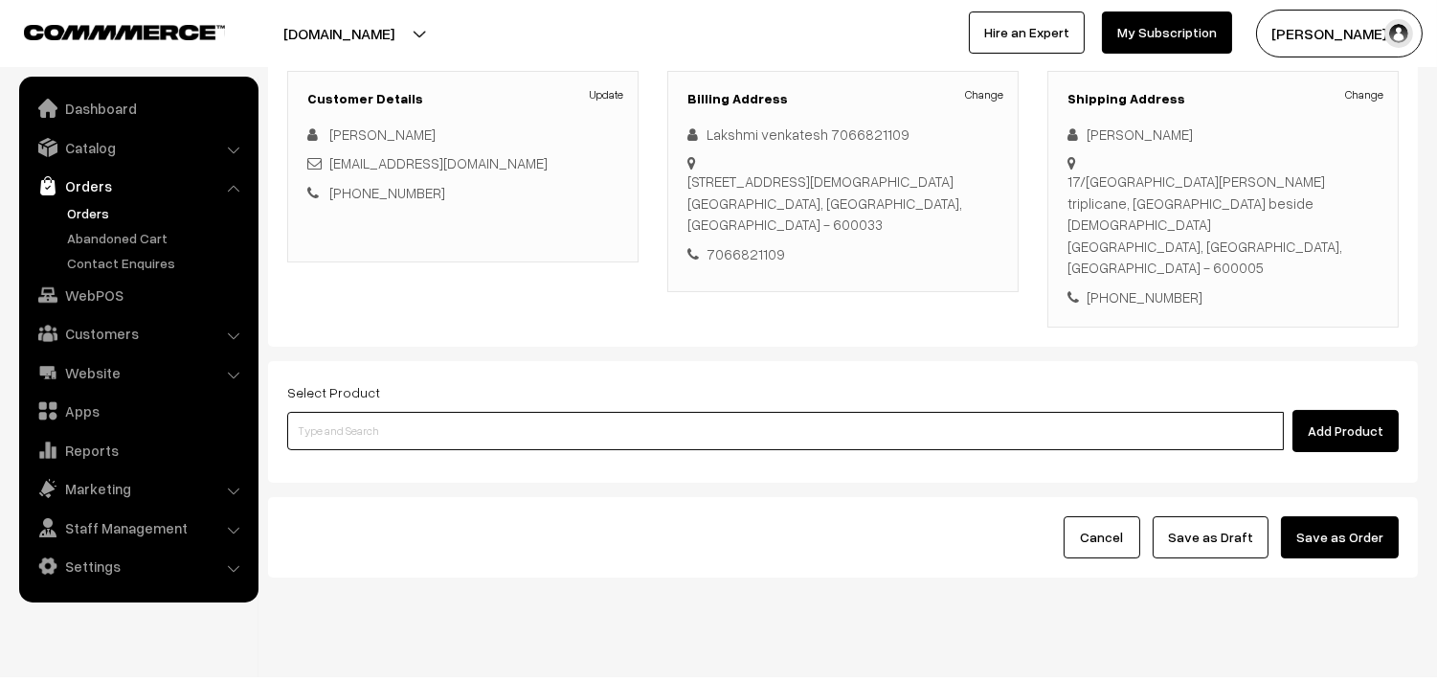
click at [574, 412] on input at bounding box center [785, 431] width 997 height 38
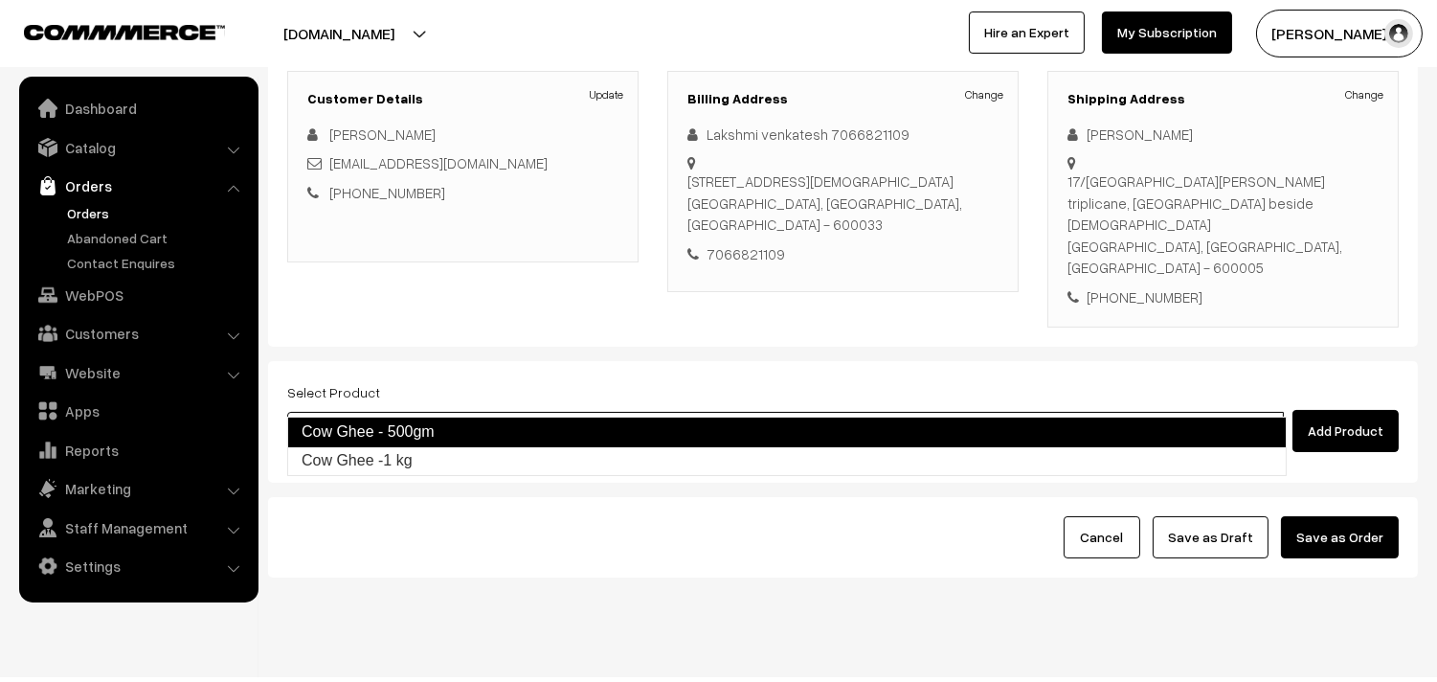
type input "cow g"
click at [1086, 288] on div "Shipping Address Change Laltha ramamurthy 17/10 Kasim Ali second Street triplic…" at bounding box center [1223, 199] width 380 height 257
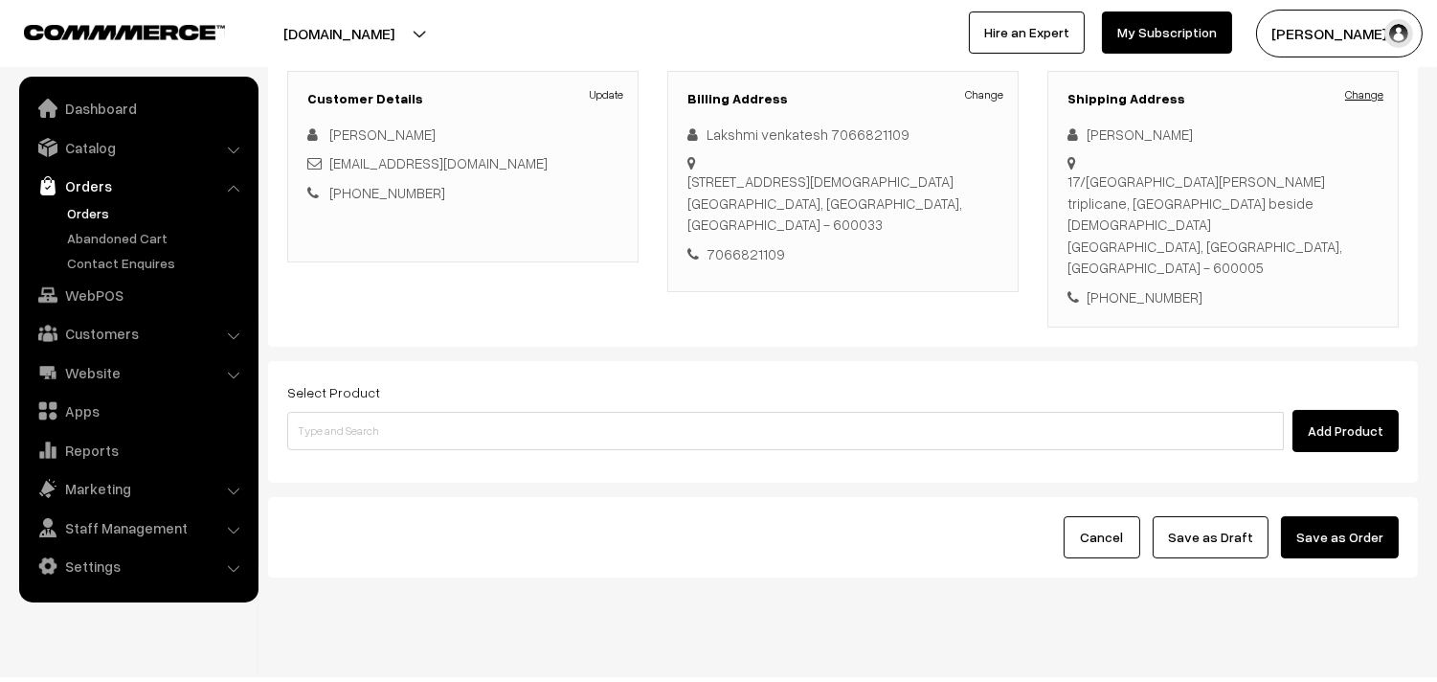
click at [1364, 98] on link "Change" at bounding box center [1364, 94] width 38 height 17
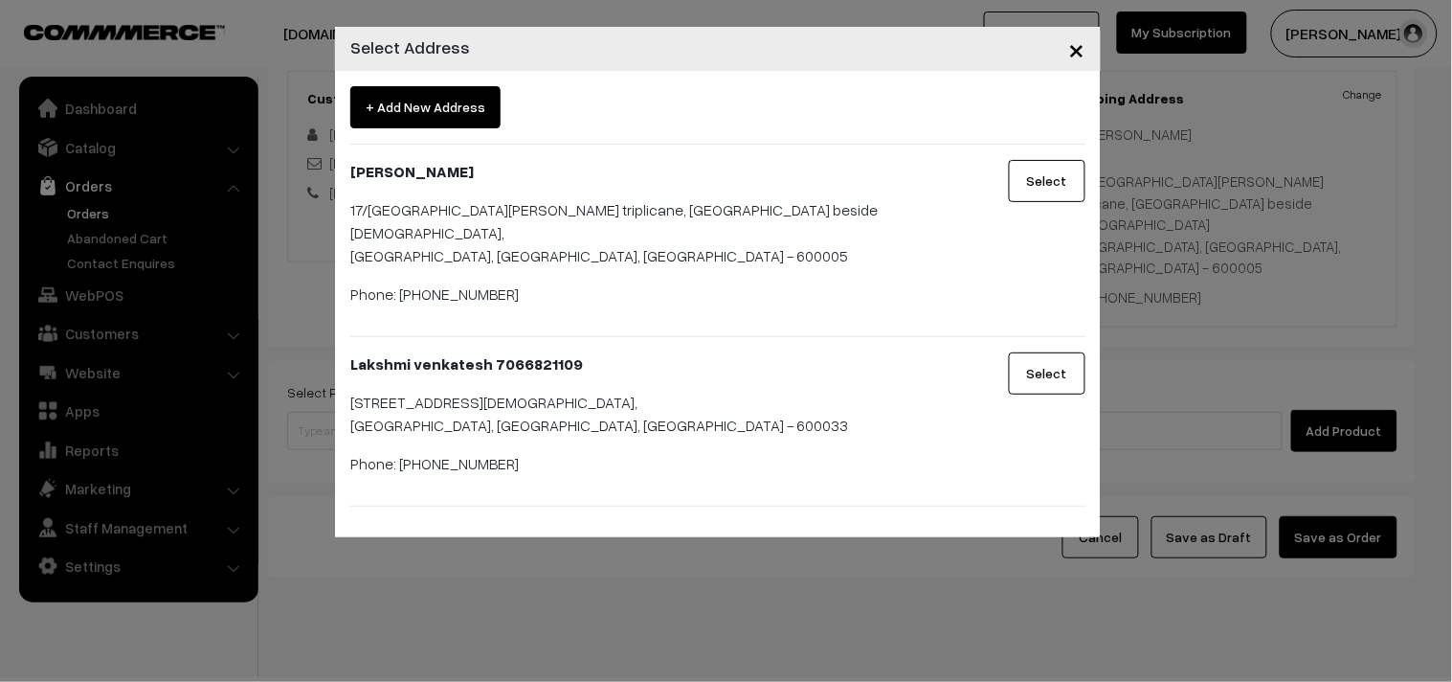
click at [1043, 352] on button "Select" at bounding box center [1047, 373] width 77 height 42
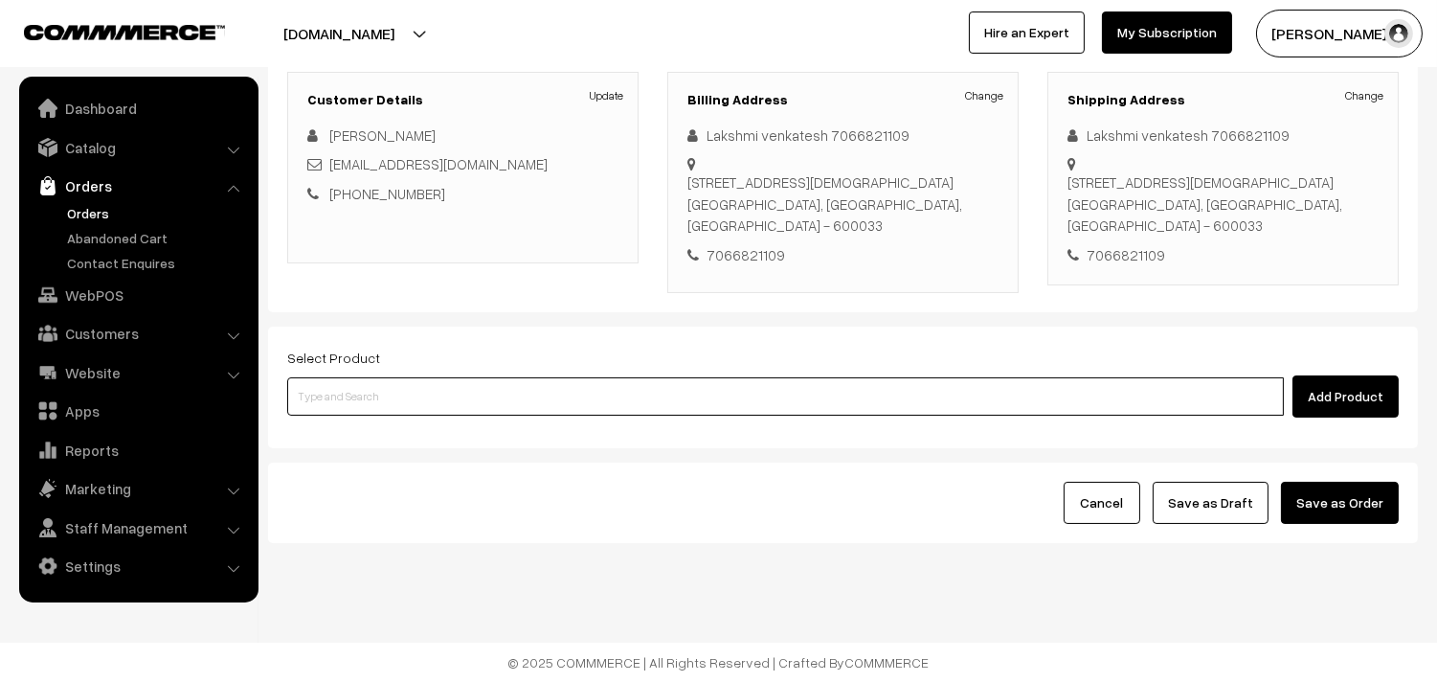
click at [700, 402] on input at bounding box center [785, 396] width 997 height 38
click at [492, 395] on input at bounding box center [785, 396] width 997 height 38
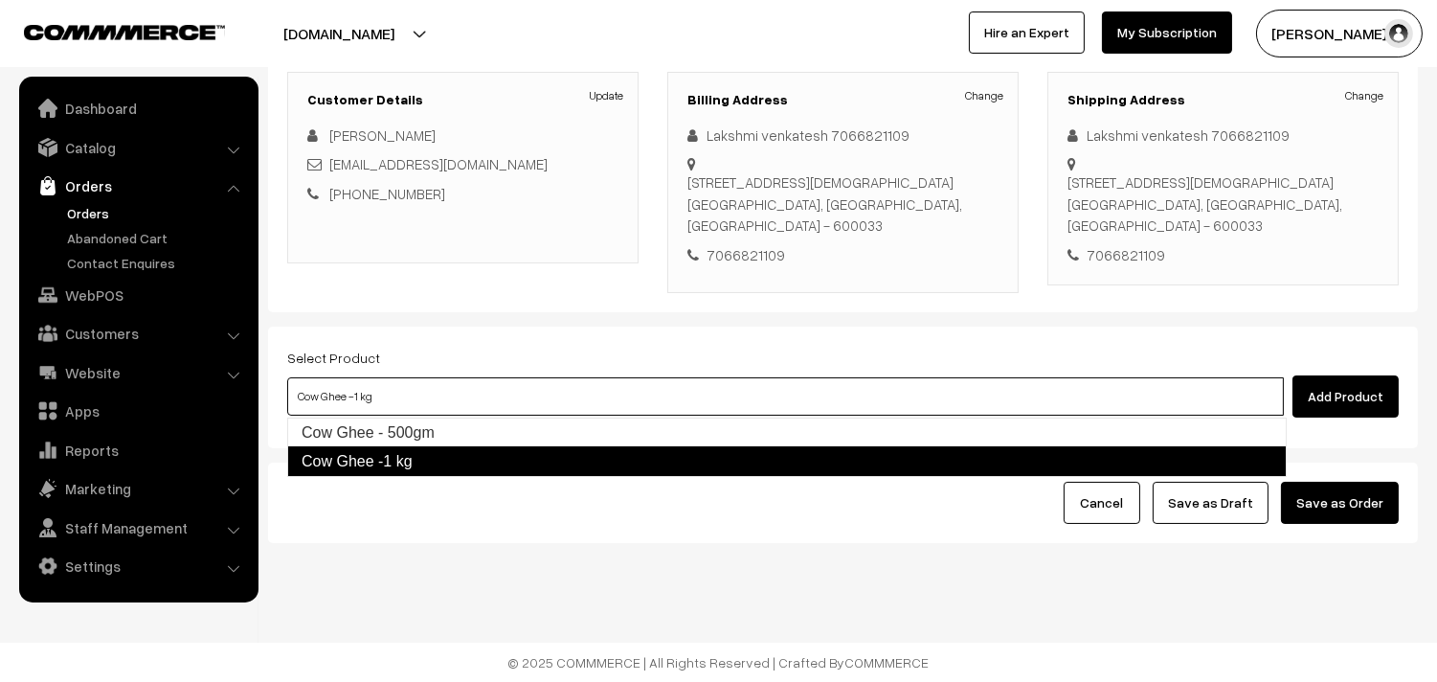
type input "Cow Ghee - 500gm"
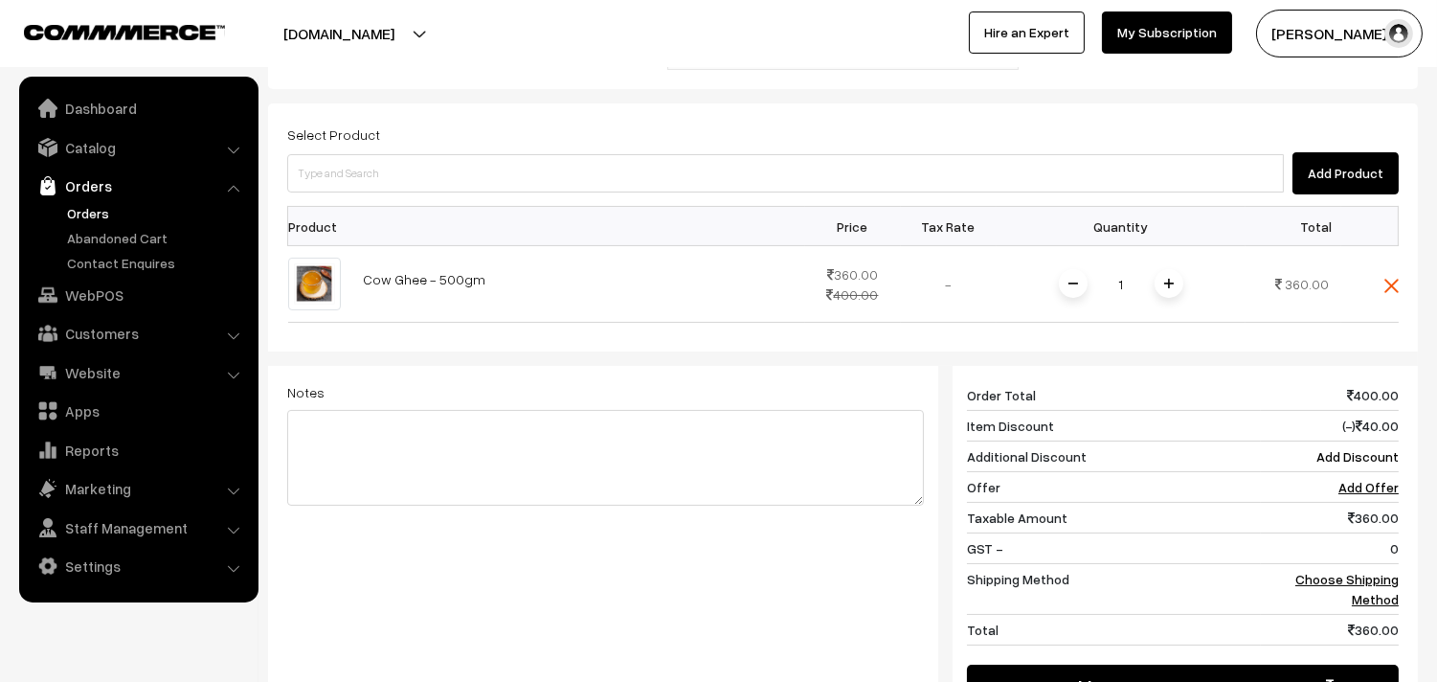
scroll to position [758, 0]
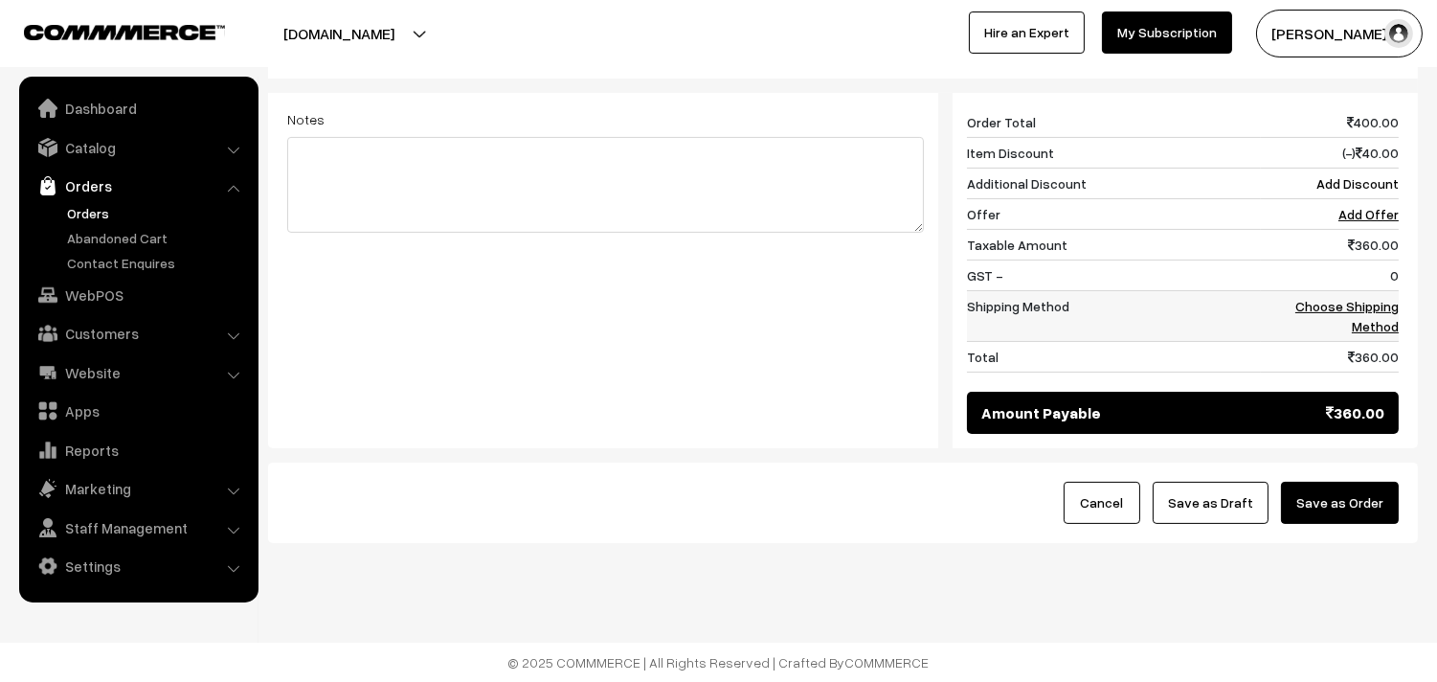
click at [1355, 320] on link "Choose Shipping Method" at bounding box center [1346, 316] width 103 height 36
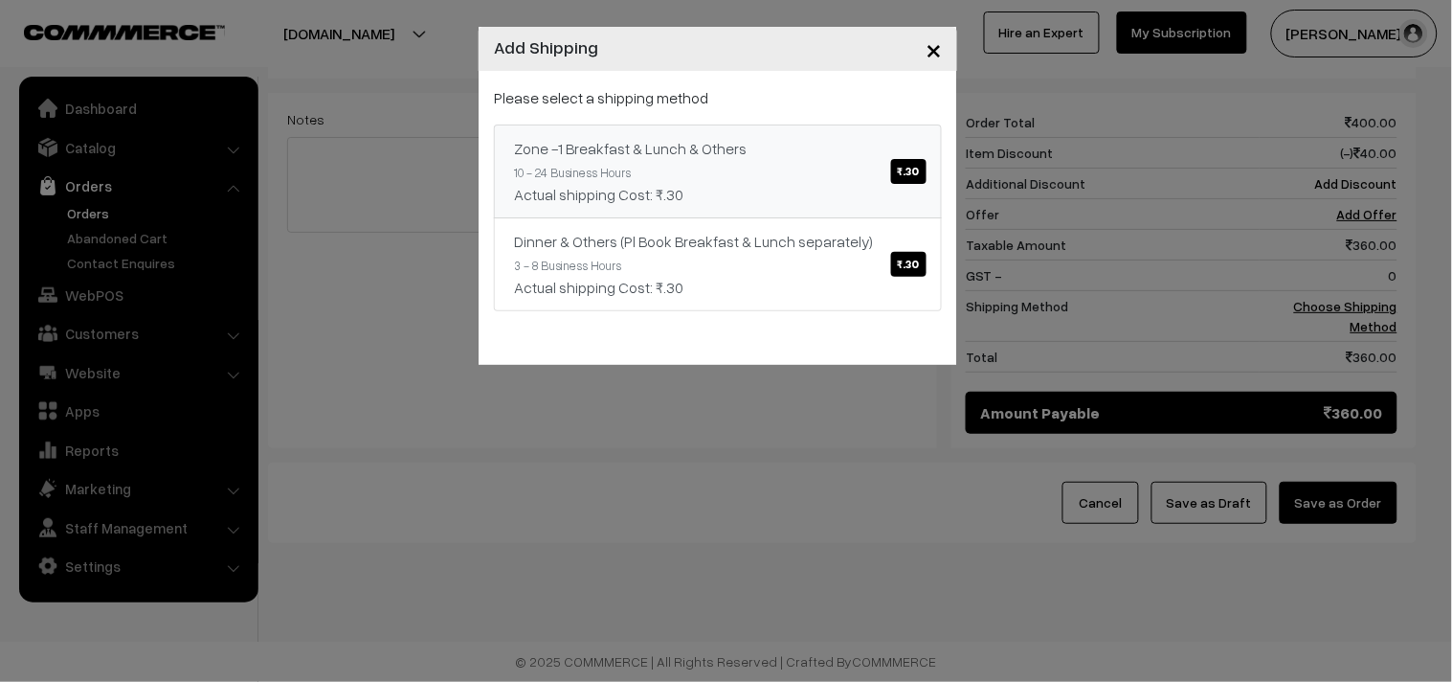
click at [855, 201] on div "Actual shipping Cost: ₹.30" at bounding box center [718, 194] width 408 height 23
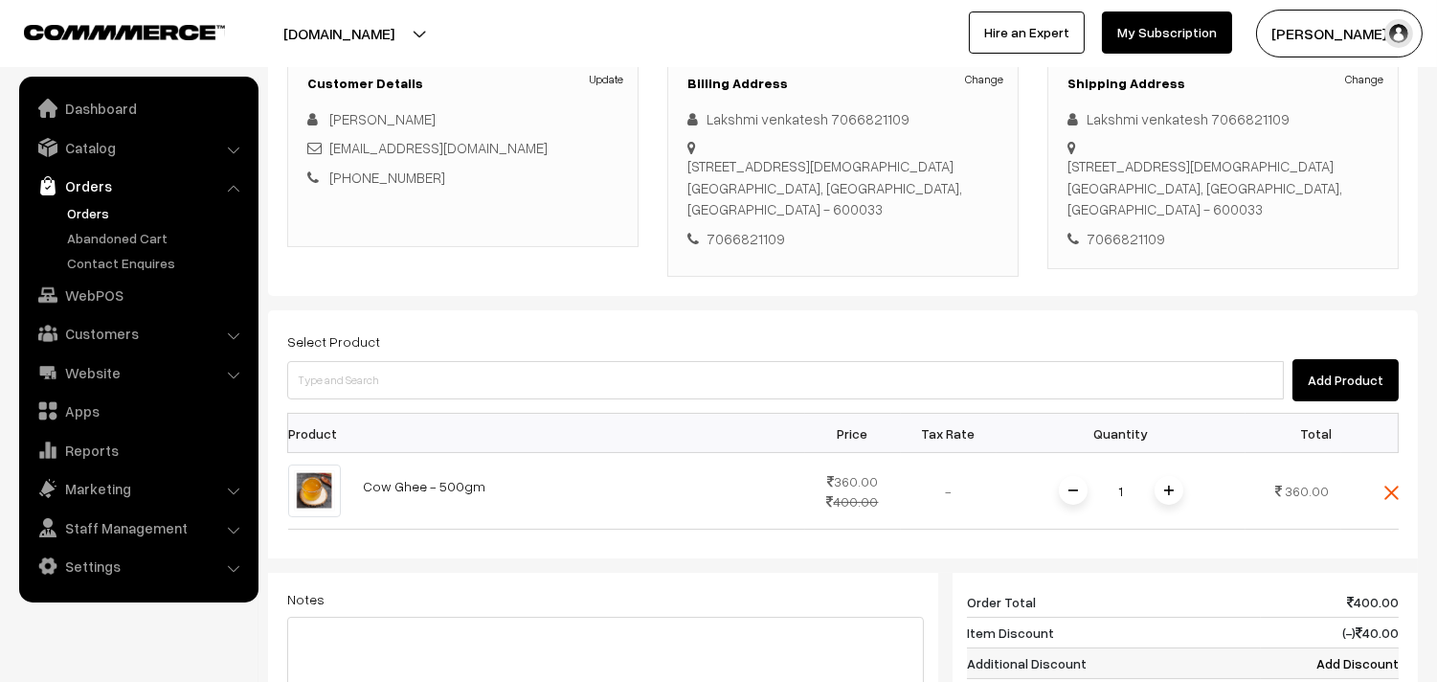
scroll to position [120, 0]
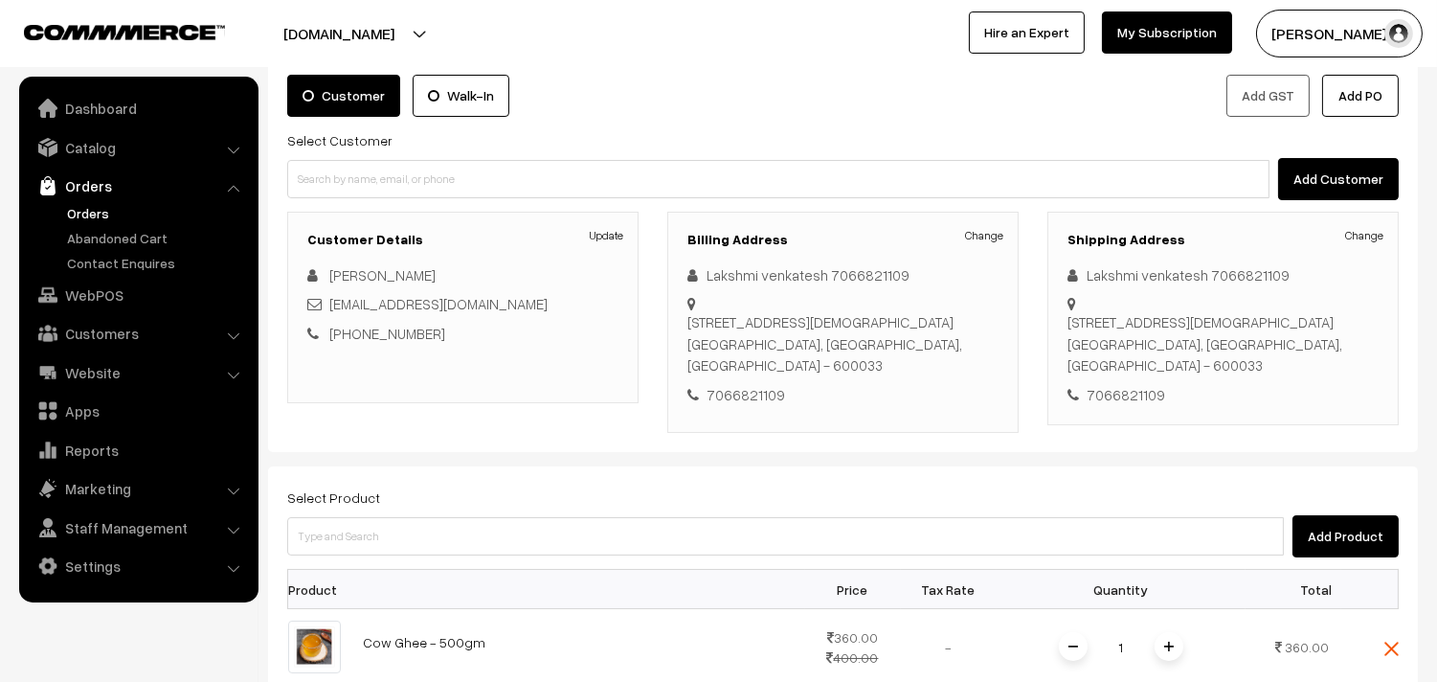
click at [596, 556] on div "Add Product" at bounding box center [842, 536] width 1111 height 42
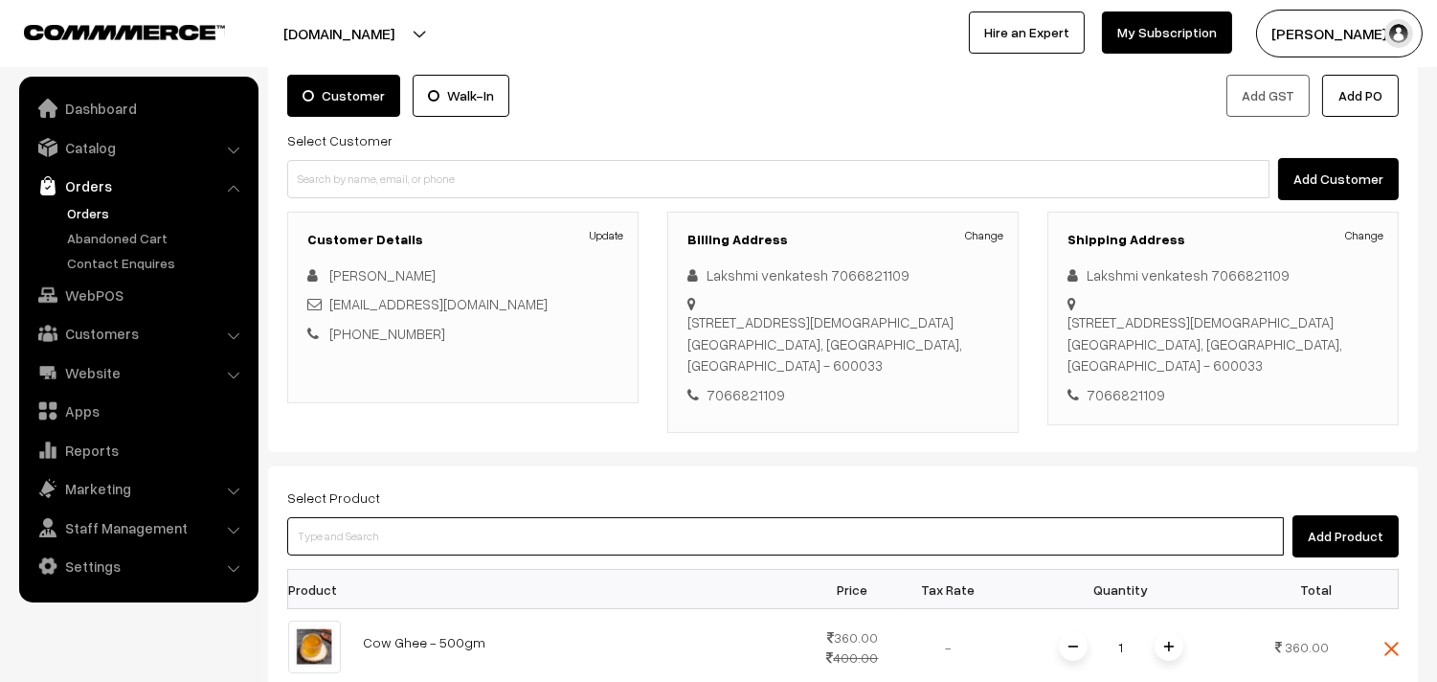
click at [582, 534] on input at bounding box center [785, 536] width 997 height 38
type input "Cow Ghee -1 kg"
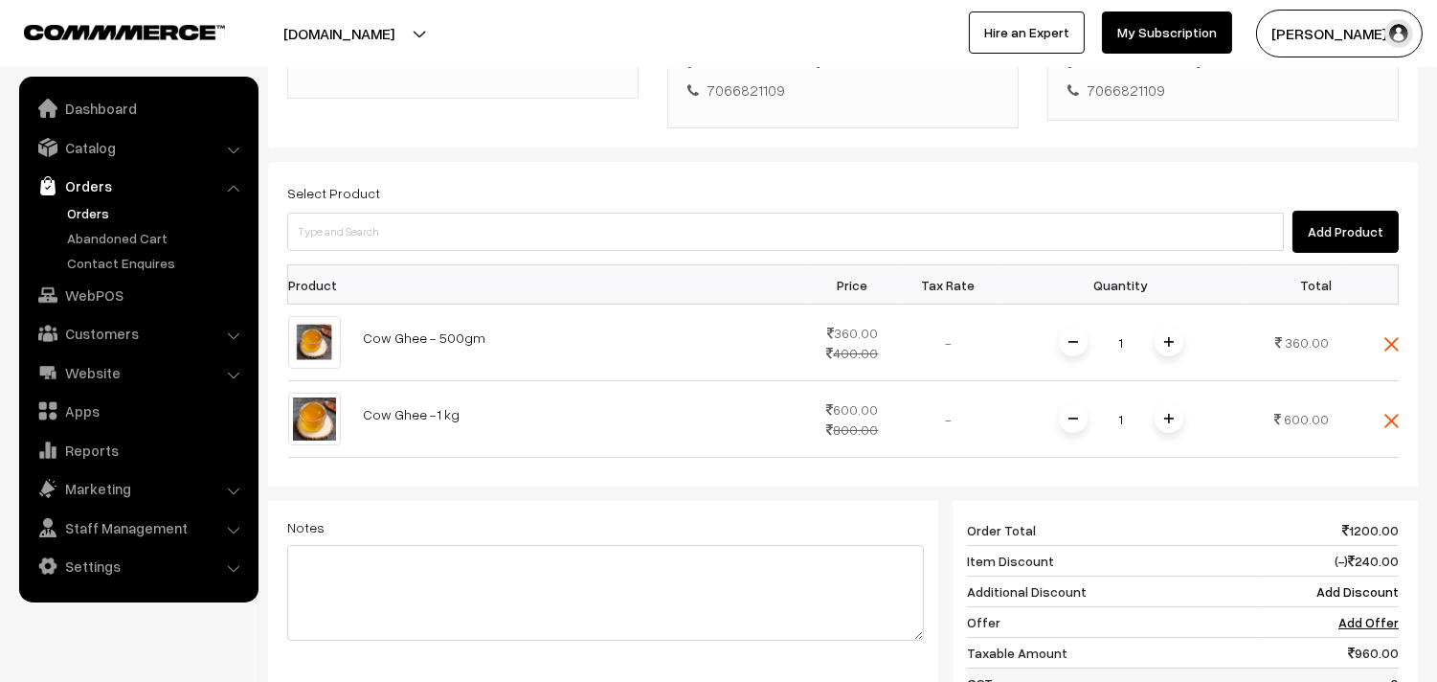
scroll to position [758, 0]
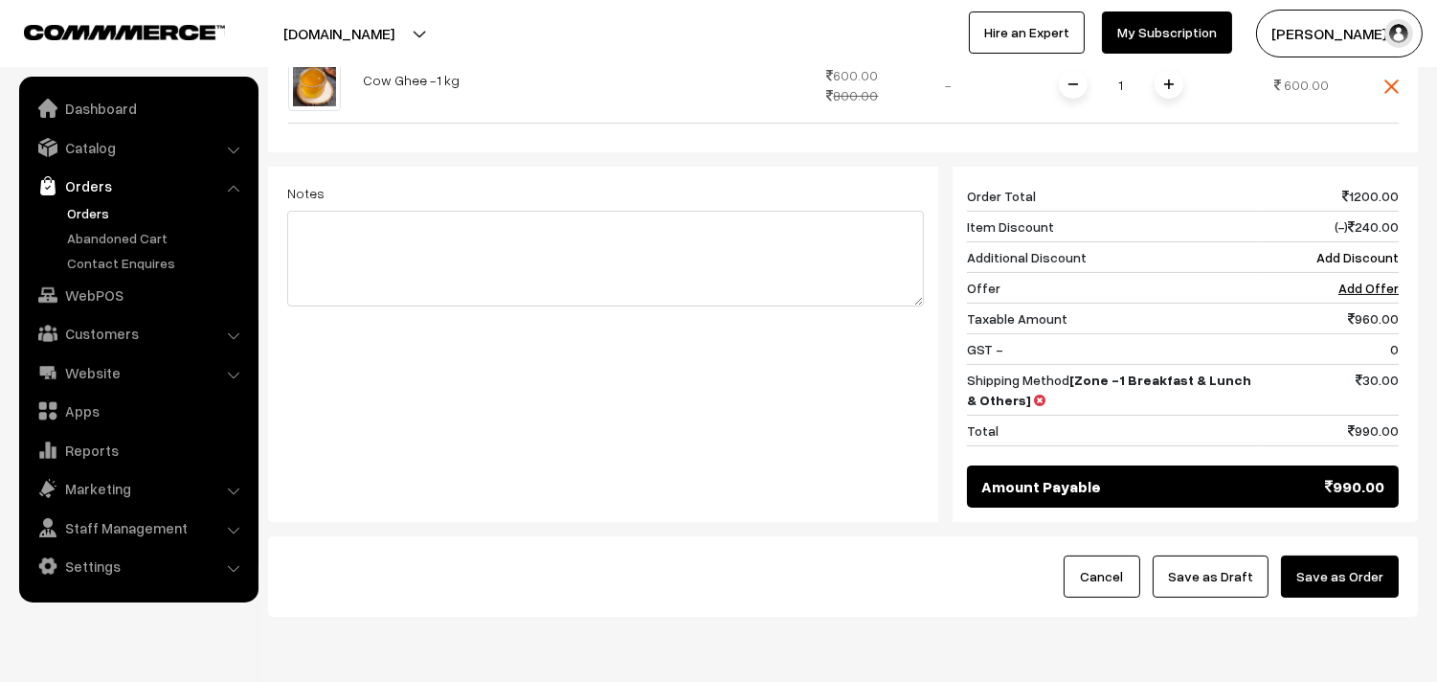
click at [1198, 586] on button "Save as Draft" at bounding box center [1211, 576] width 116 height 42
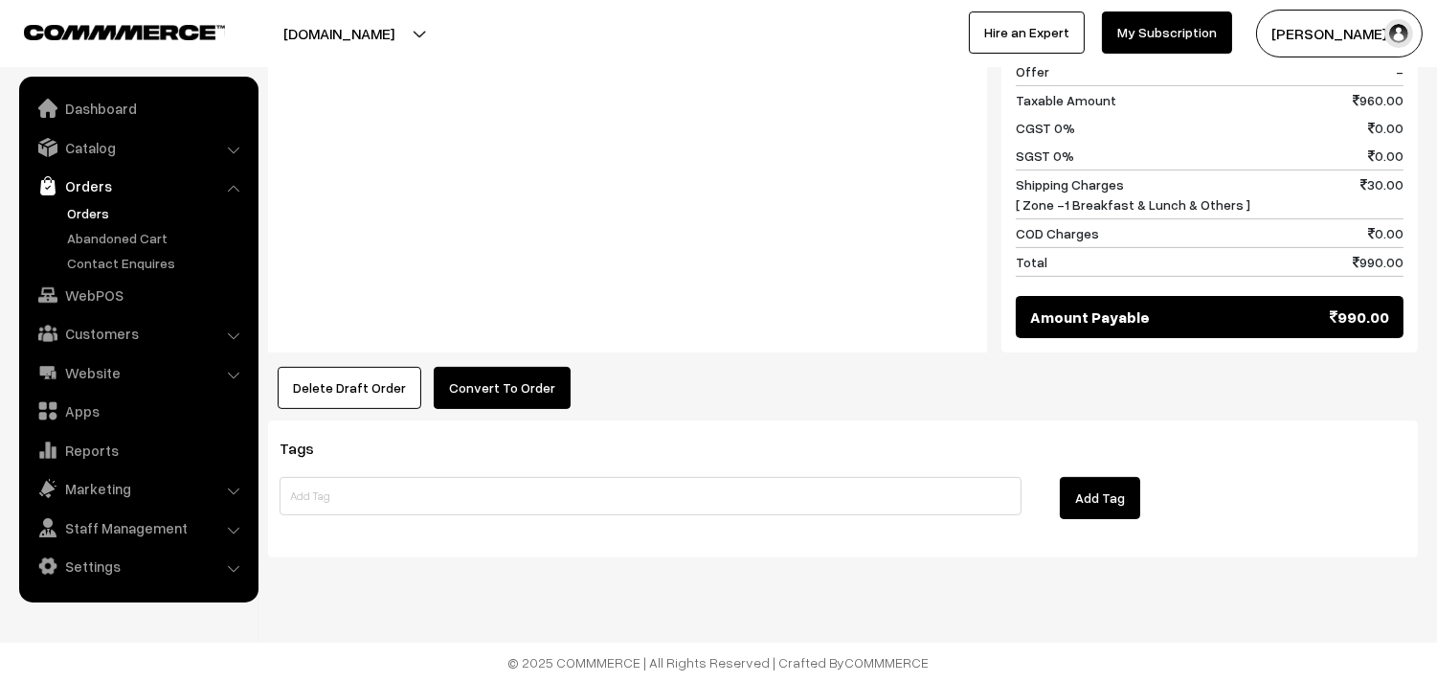
click at [523, 394] on button "Convert To Order" at bounding box center [502, 388] width 137 height 42
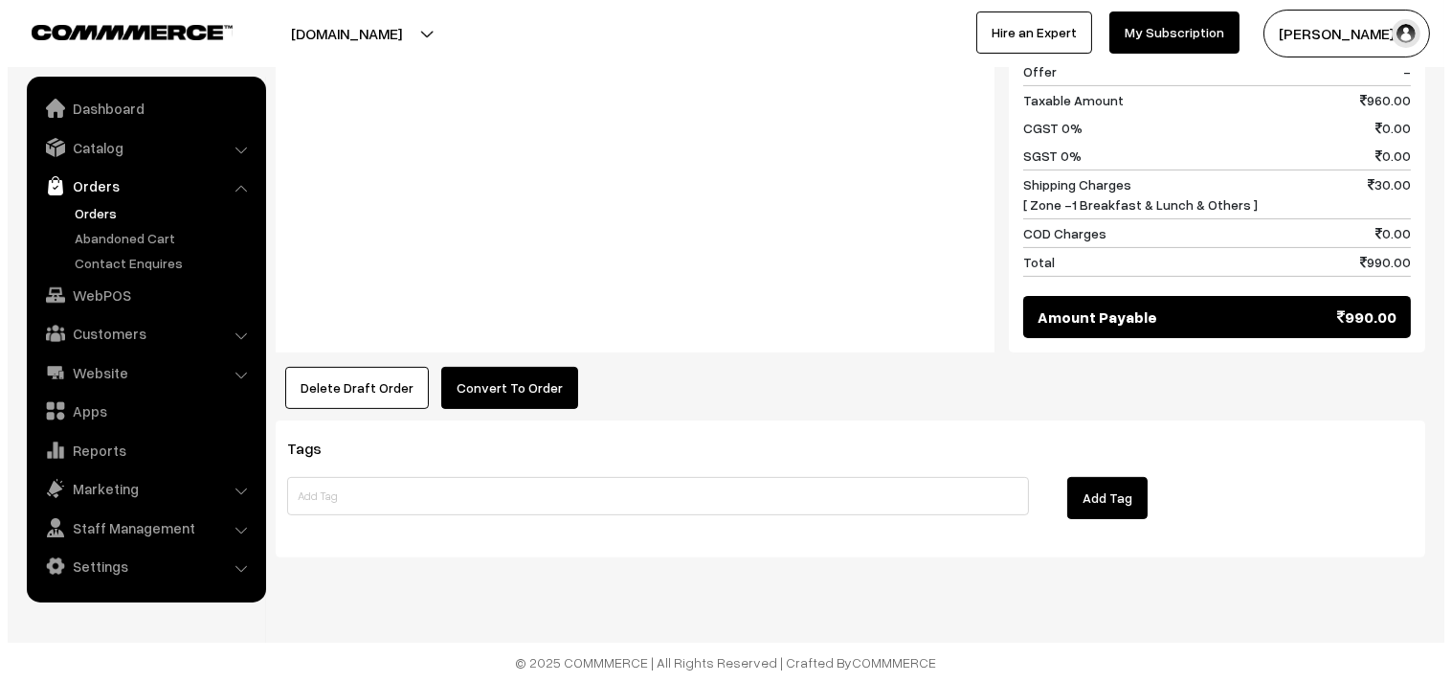
scroll to position [1073, 0]
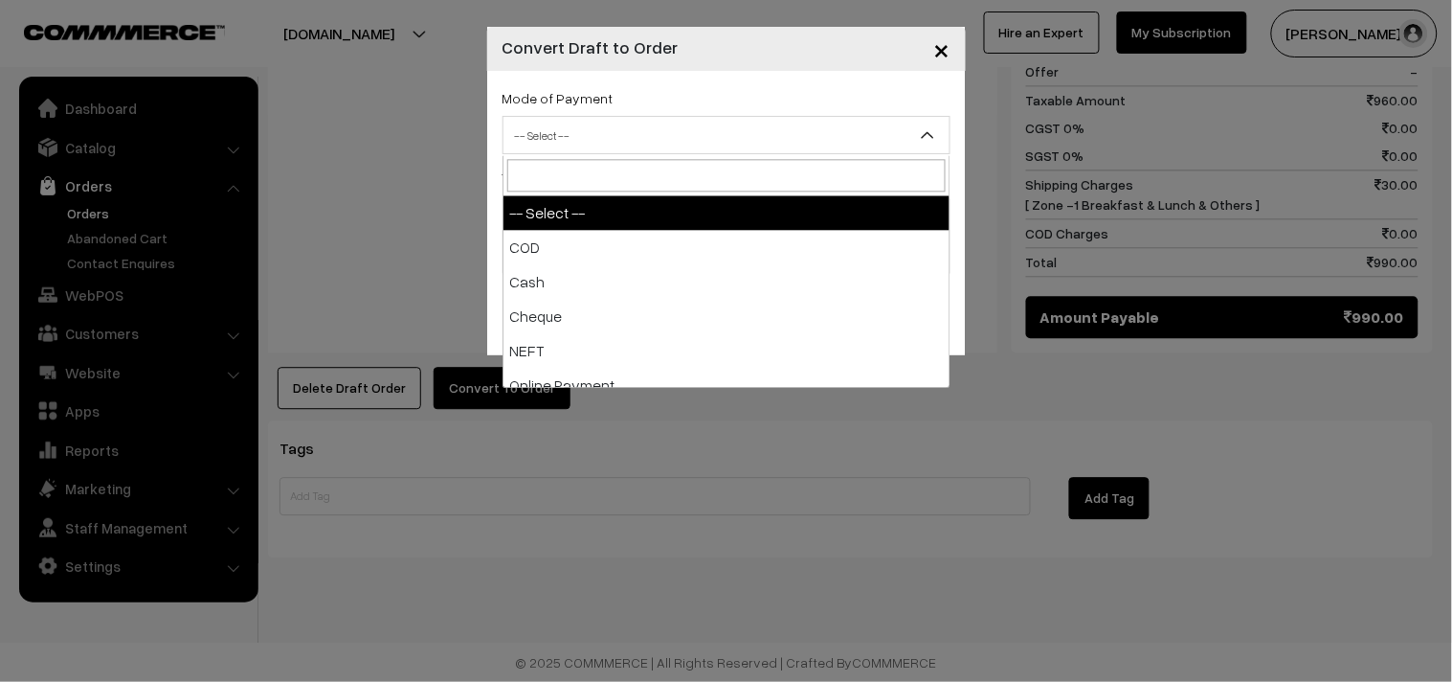
drag, startPoint x: 597, startPoint y: 130, endPoint x: 616, endPoint y: 191, distance: 63.9
click at [601, 135] on span "-- Select --" at bounding box center [727, 136] width 446 height 34
select select "1"
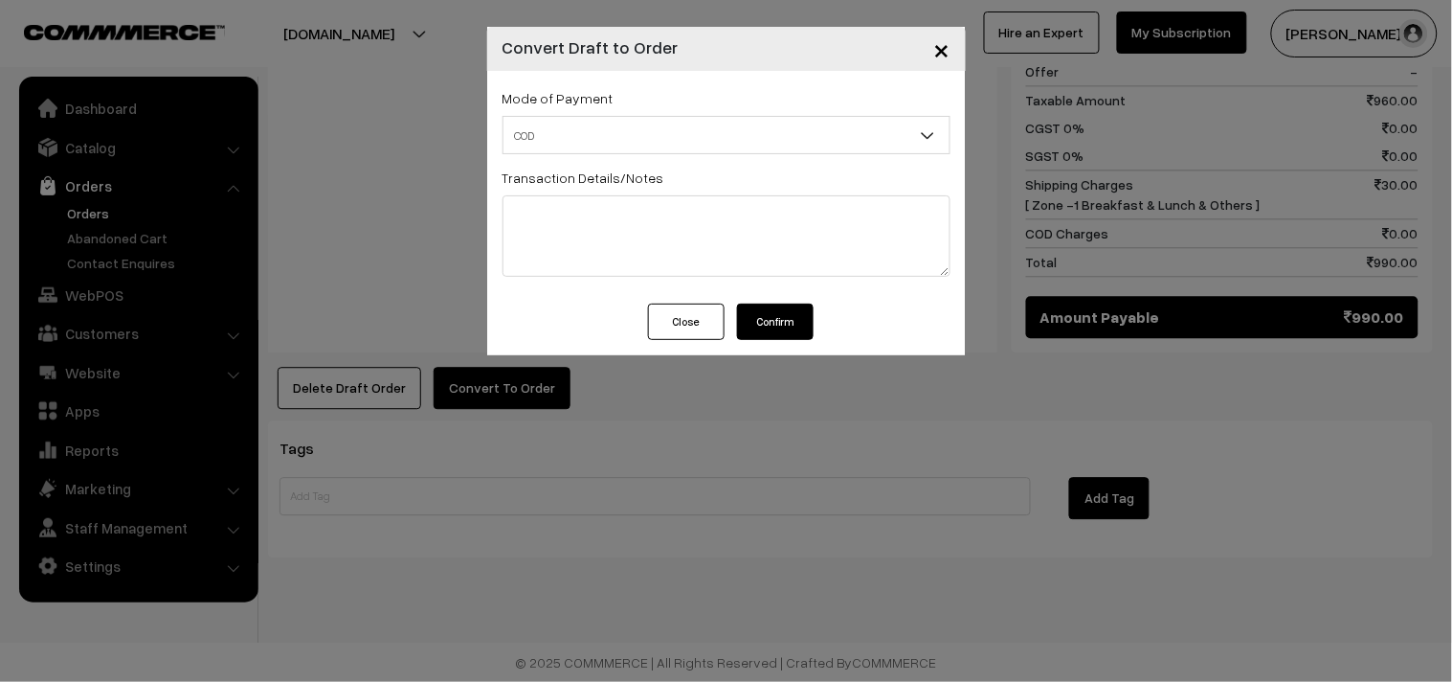
click at [773, 304] on button "Confirm" at bounding box center [775, 321] width 77 height 36
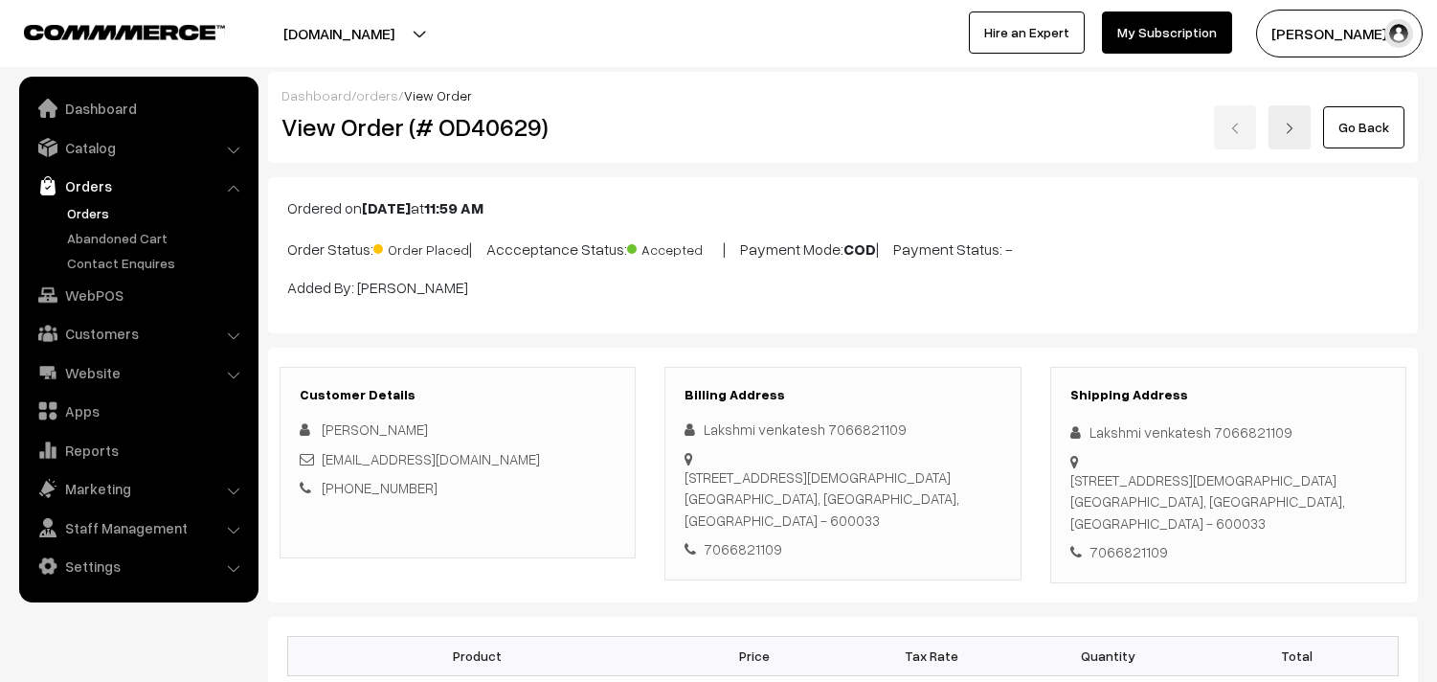
scroll to position [1069, 0]
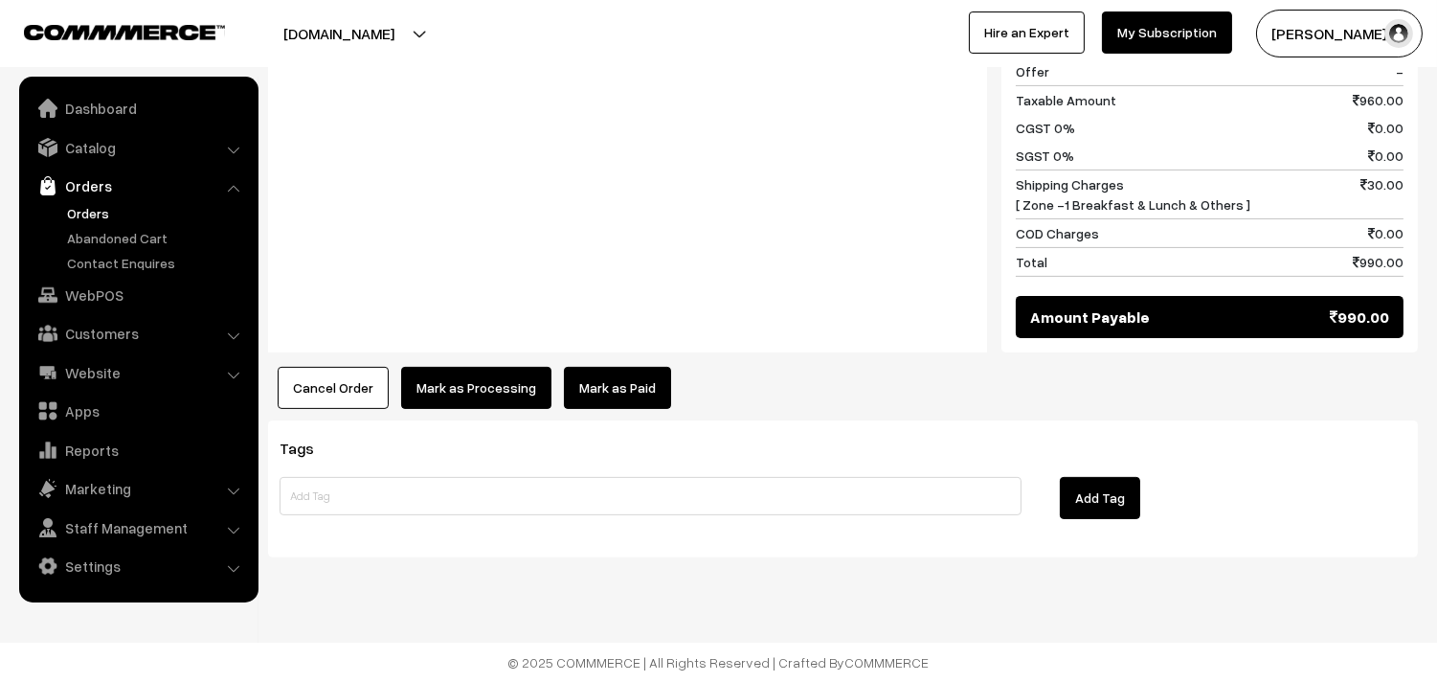
click at [452, 396] on button "Mark as Processing" at bounding box center [476, 388] width 150 height 42
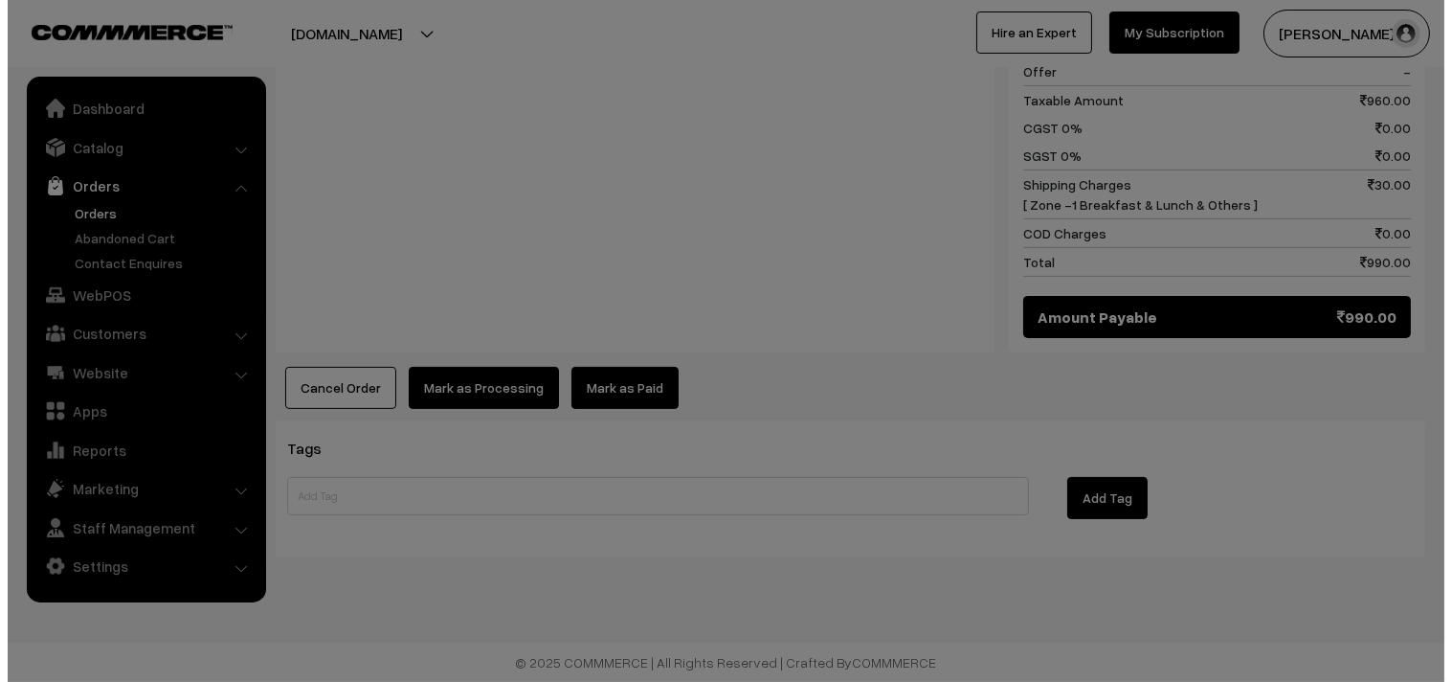
scroll to position [1073, 0]
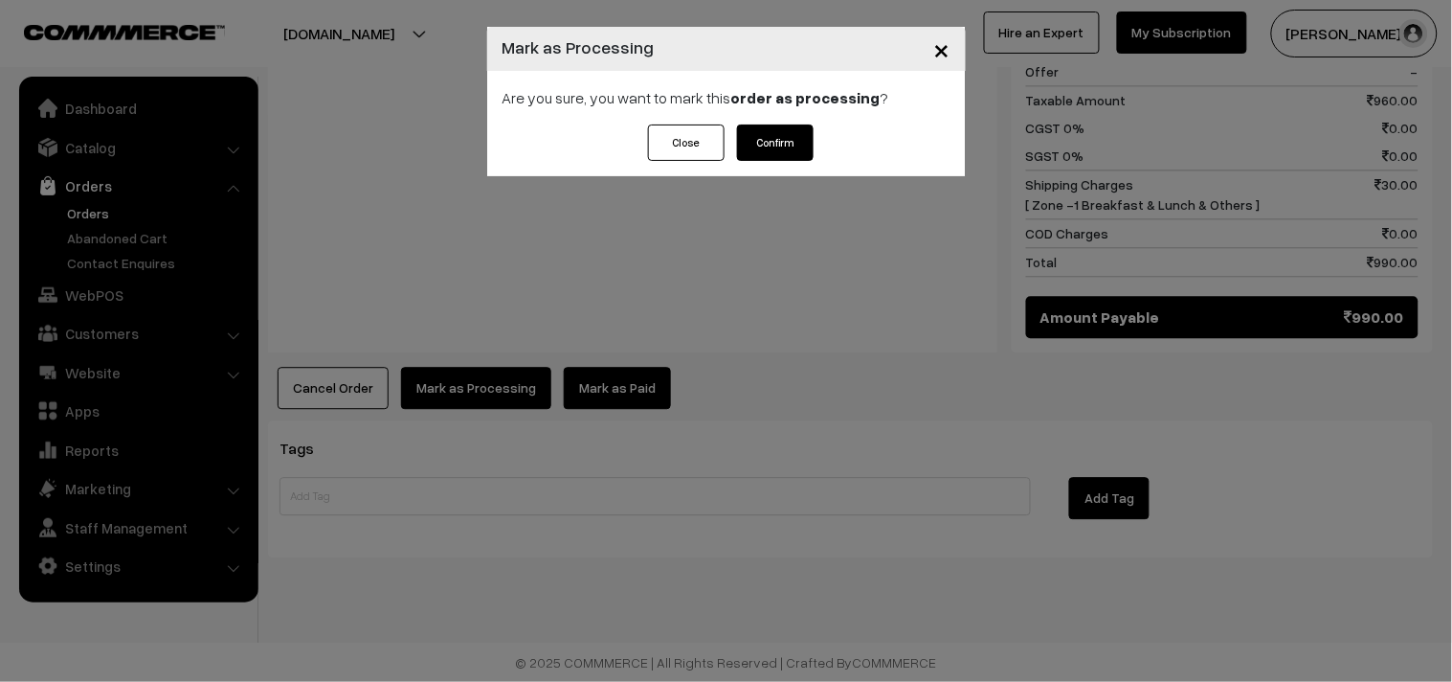
click at [779, 140] on button "Confirm" at bounding box center [775, 142] width 77 height 36
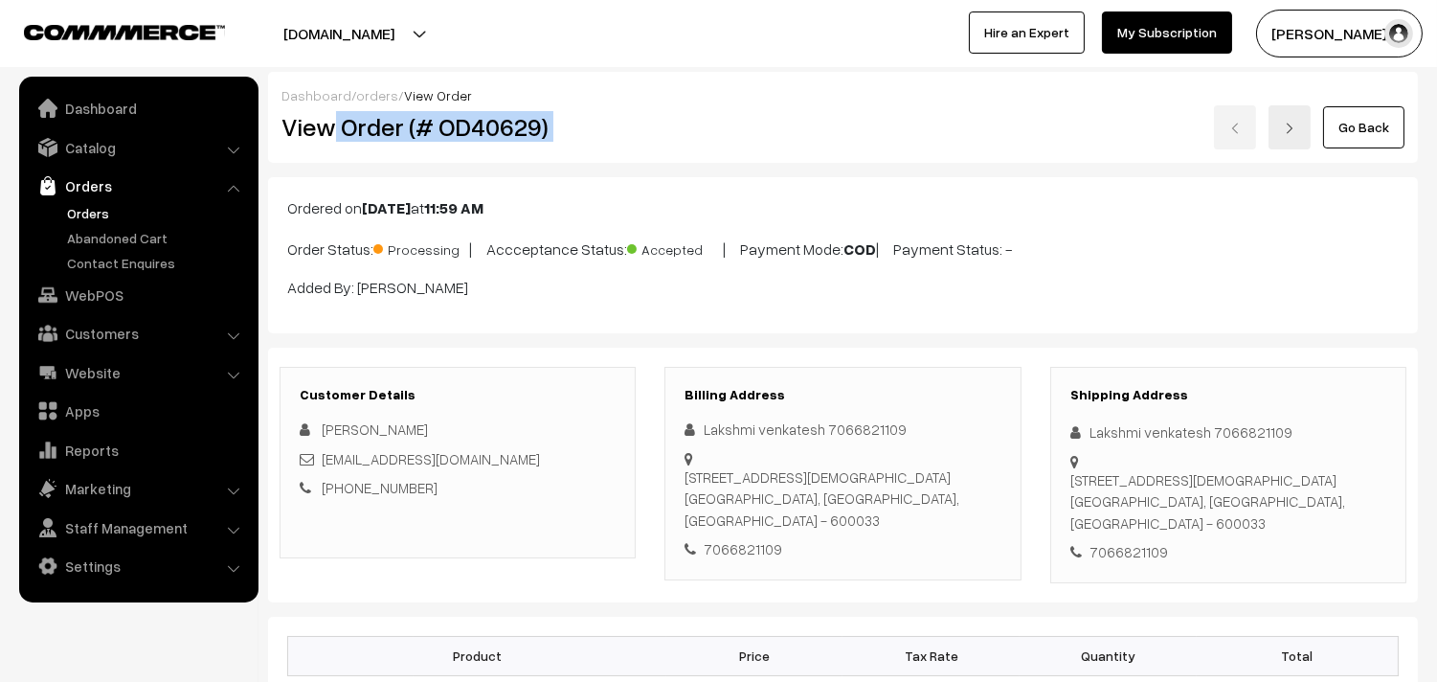
drag, startPoint x: 328, startPoint y: 126, endPoint x: 728, endPoint y: 117, distance: 399.3
click at [728, 117] on div "View Order (# OD40629) Go Back" at bounding box center [843, 127] width 1152 height 44
copy div "Order (# OD40629)"
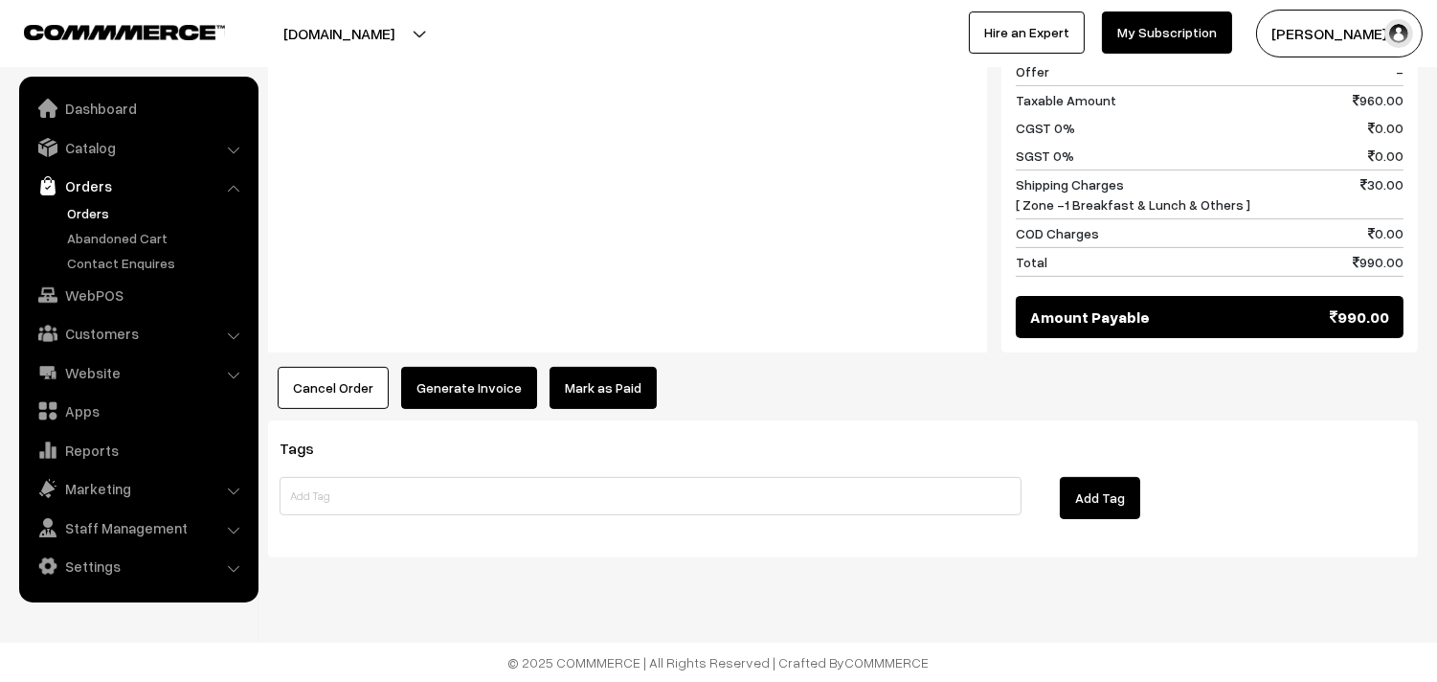
scroll to position [1069, 0]
click at [462, 405] on button "Generate Invoice" at bounding box center [469, 388] width 136 height 42
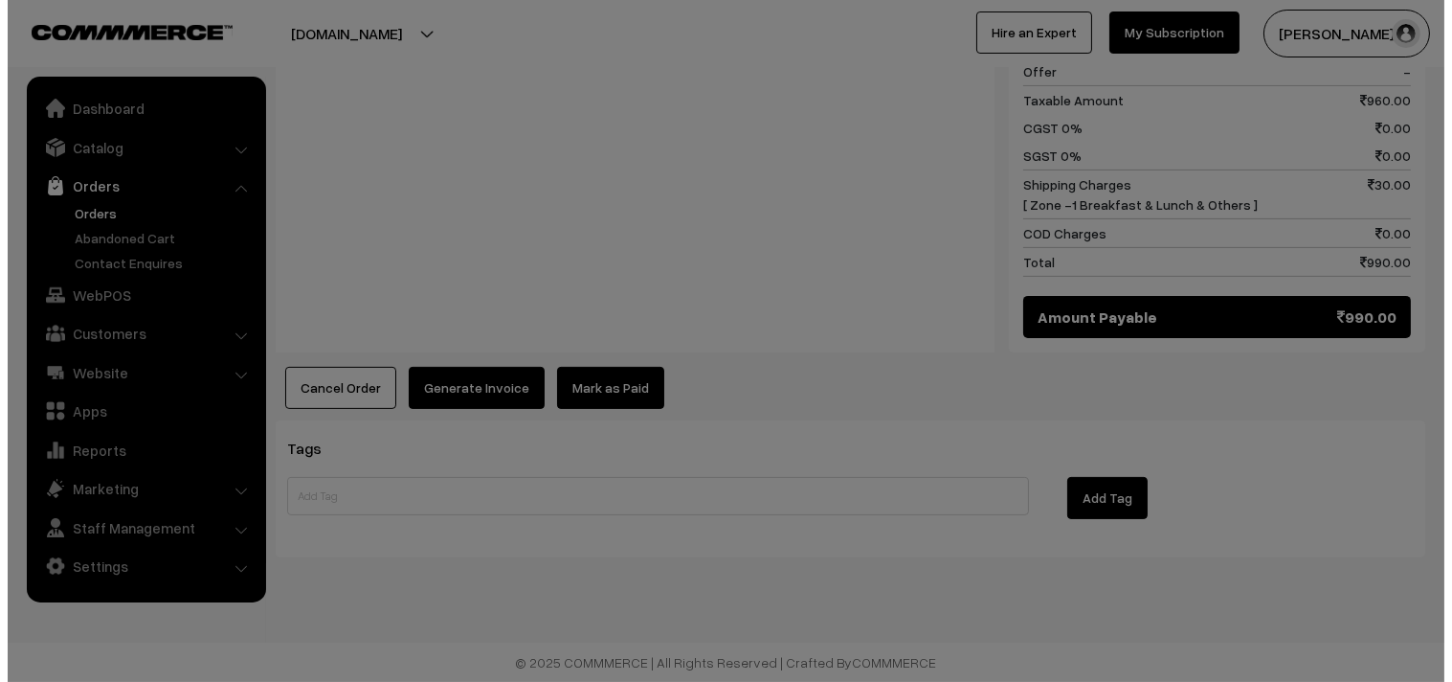
scroll to position [1073, 0]
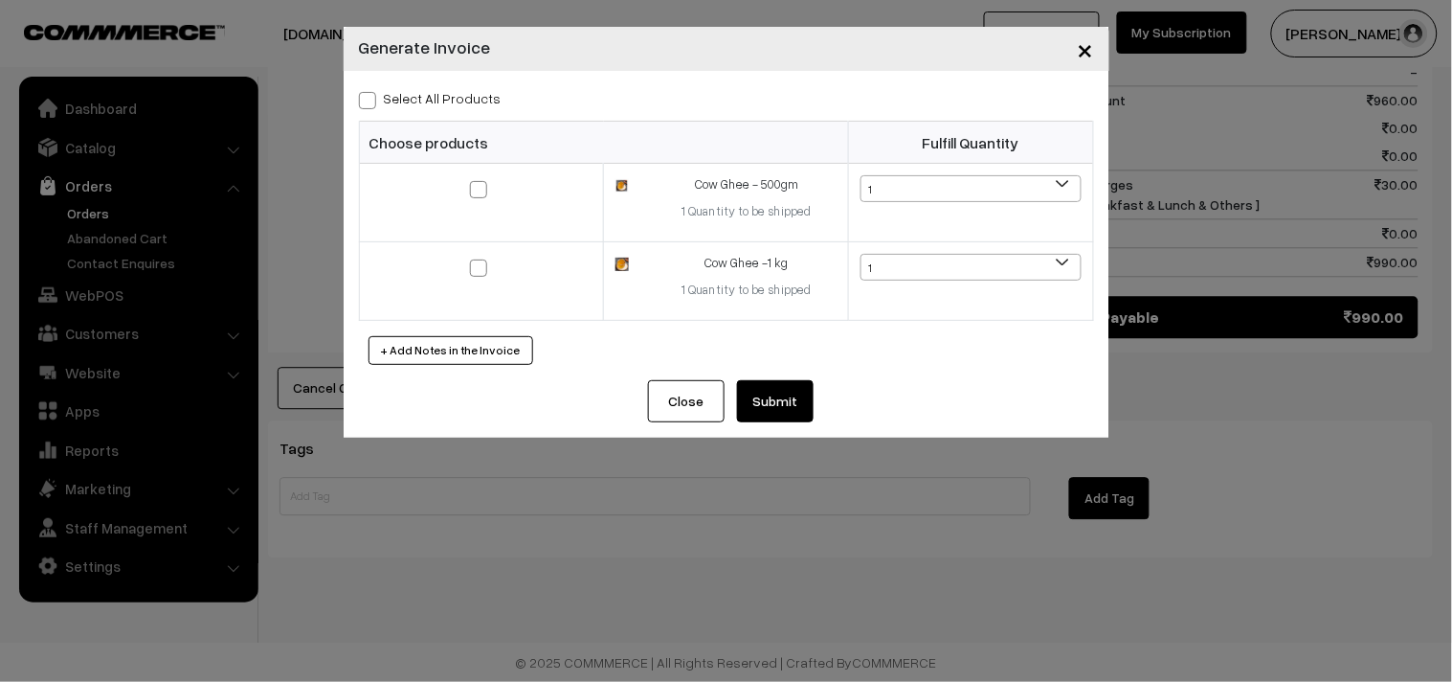
click at [416, 103] on label "Select All Products" at bounding box center [430, 98] width 143 height 20
click at [371, 103] on input "Select All Products" at bounding box center [365, 97] width 12 height 12
checkbox input "true"
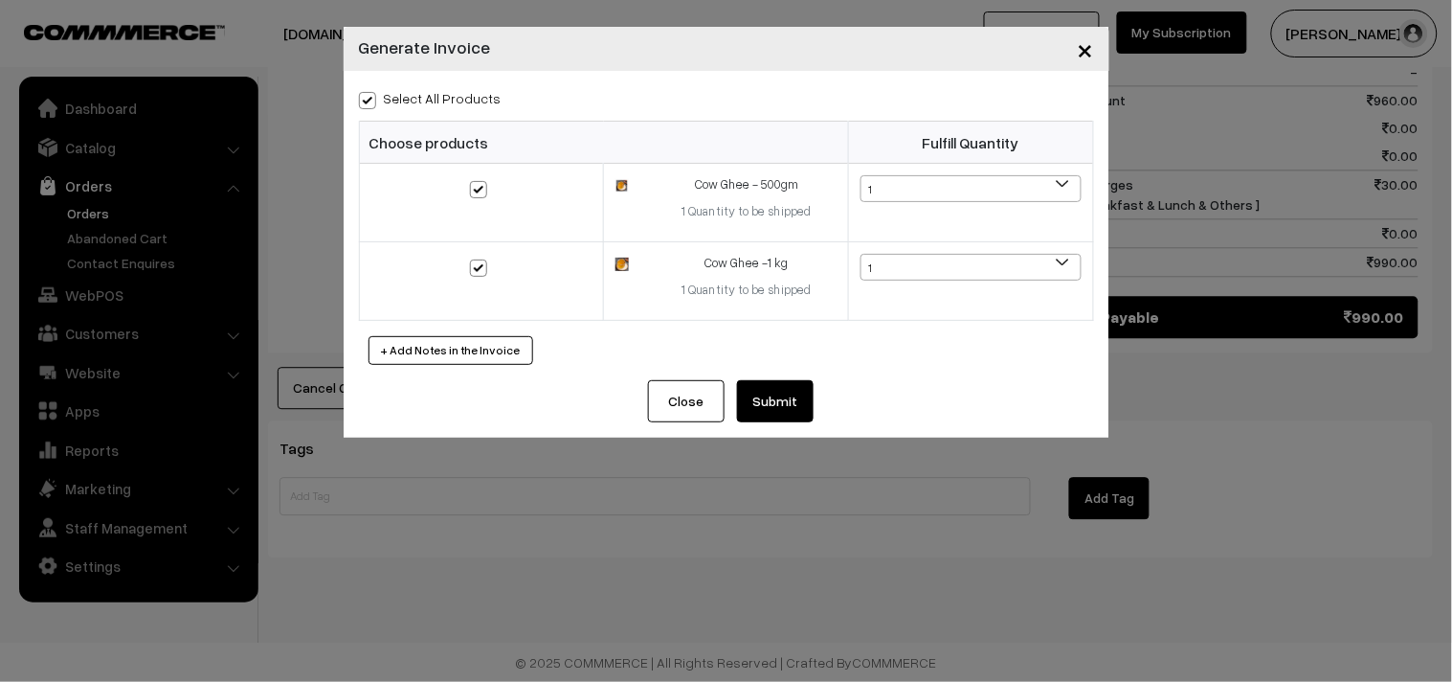
click at [767, 398] on button "Submit" at bounding box center [775, 401] width 77 height 42
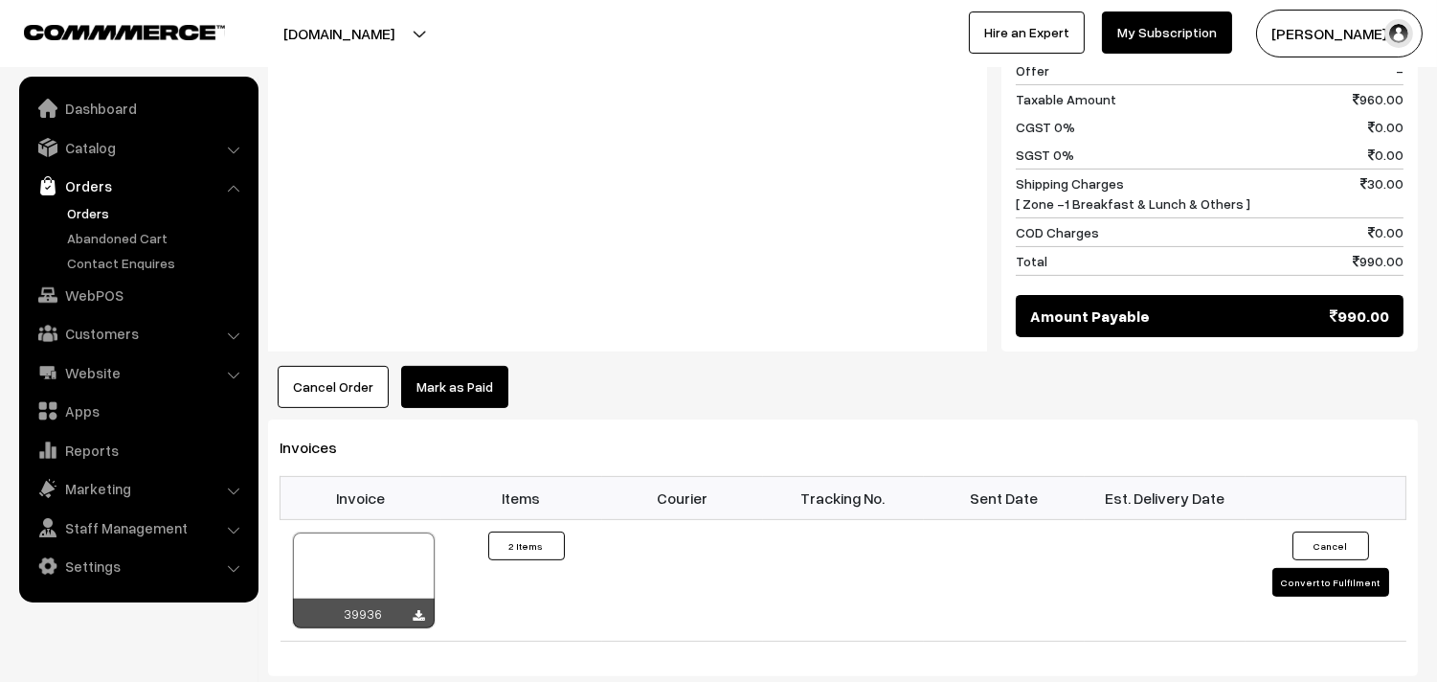
scroll to position [1069, 0]
click at [103, 212] on link "Orders" at bounding box center [157, 213] width 190 height 20
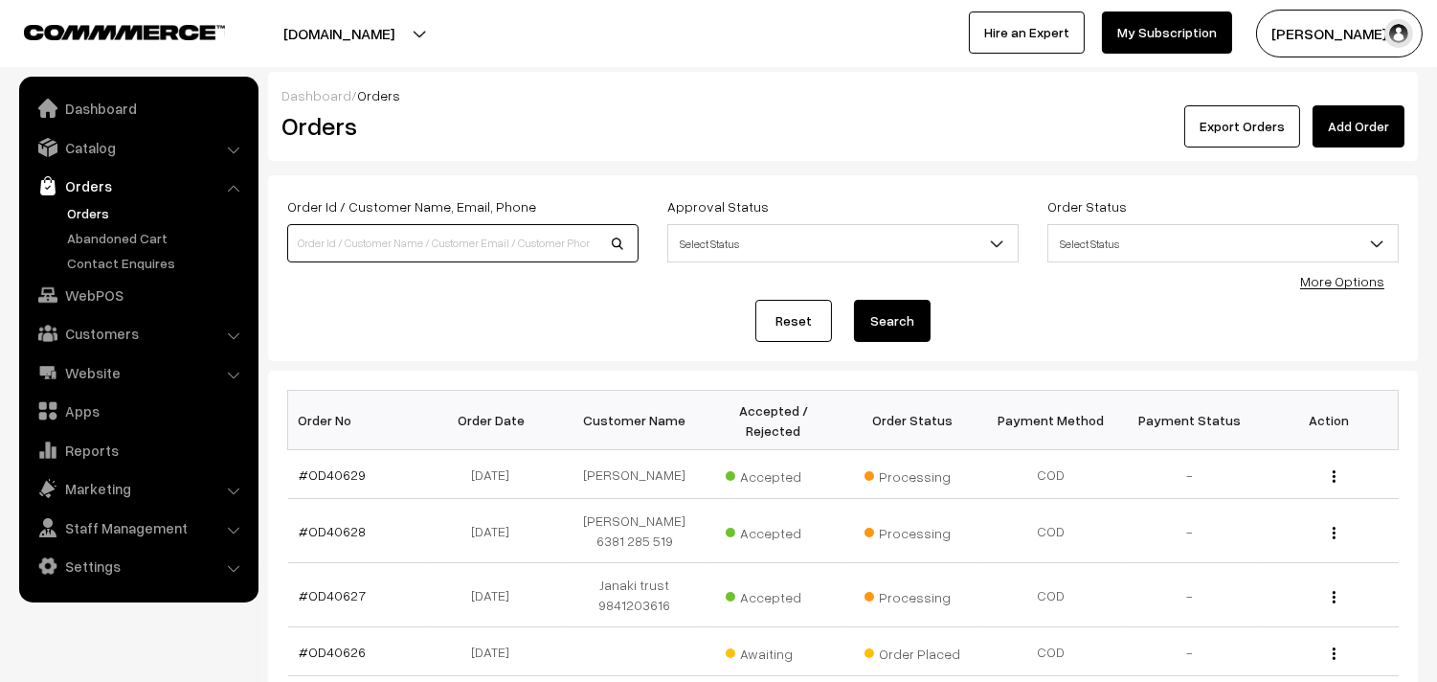
click at [375, 247] on input at bounding box center [462, 243] width 351 height 38
paste input "98410 52602"
click at [377, 255] on input "9841052602" at bounding box center [462, 243] width 351 height 38
type input "9841052602"
click at [854, 300] on button "Search" at bounding box center [892, 321] width 77 height 42
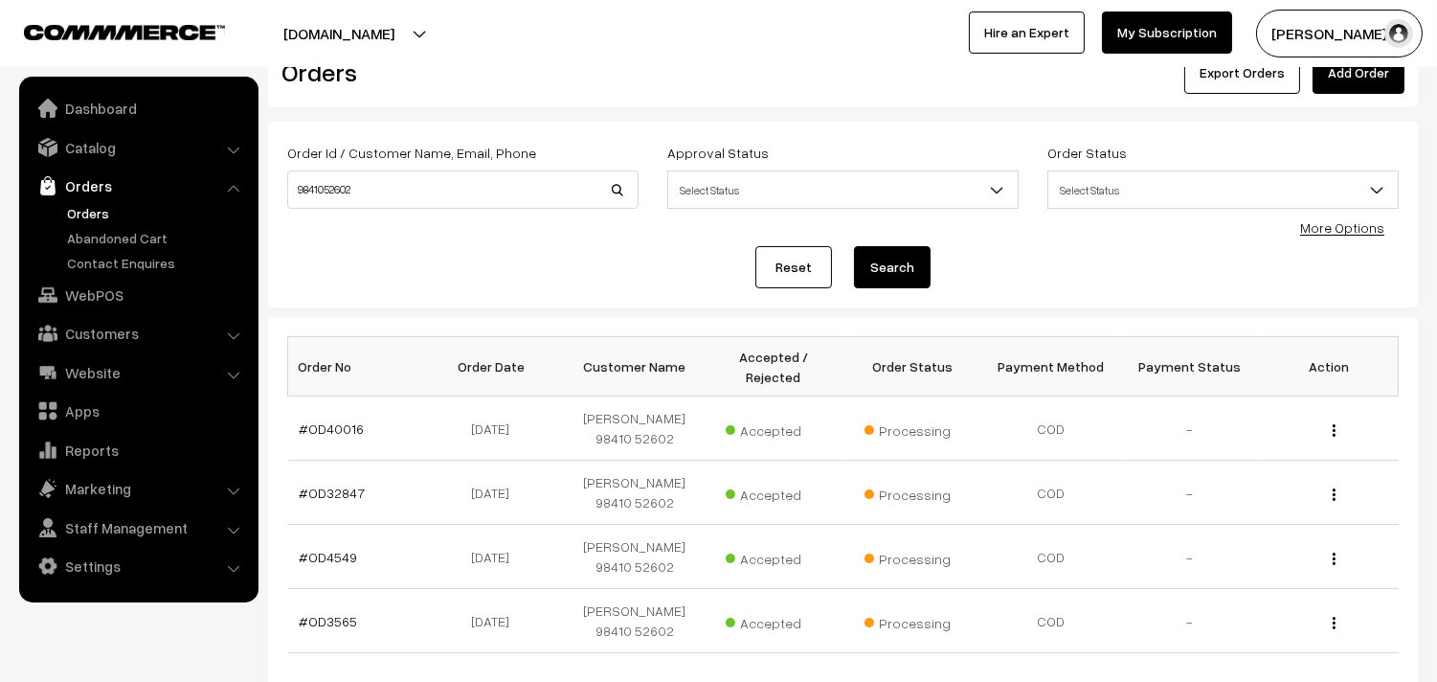
scroll to position [106, 0]
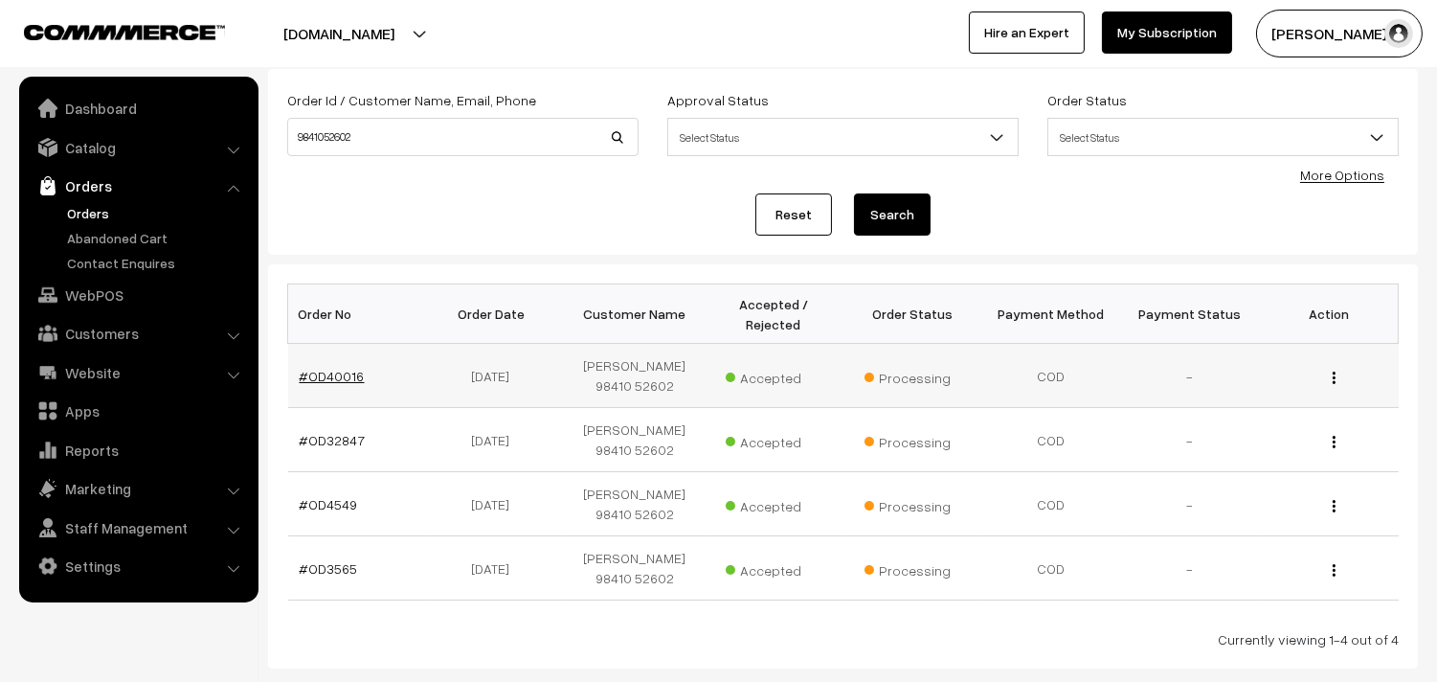
click at [322, 380] on link "#OD40016" at bounding box center [332, 376] width 65 height 16
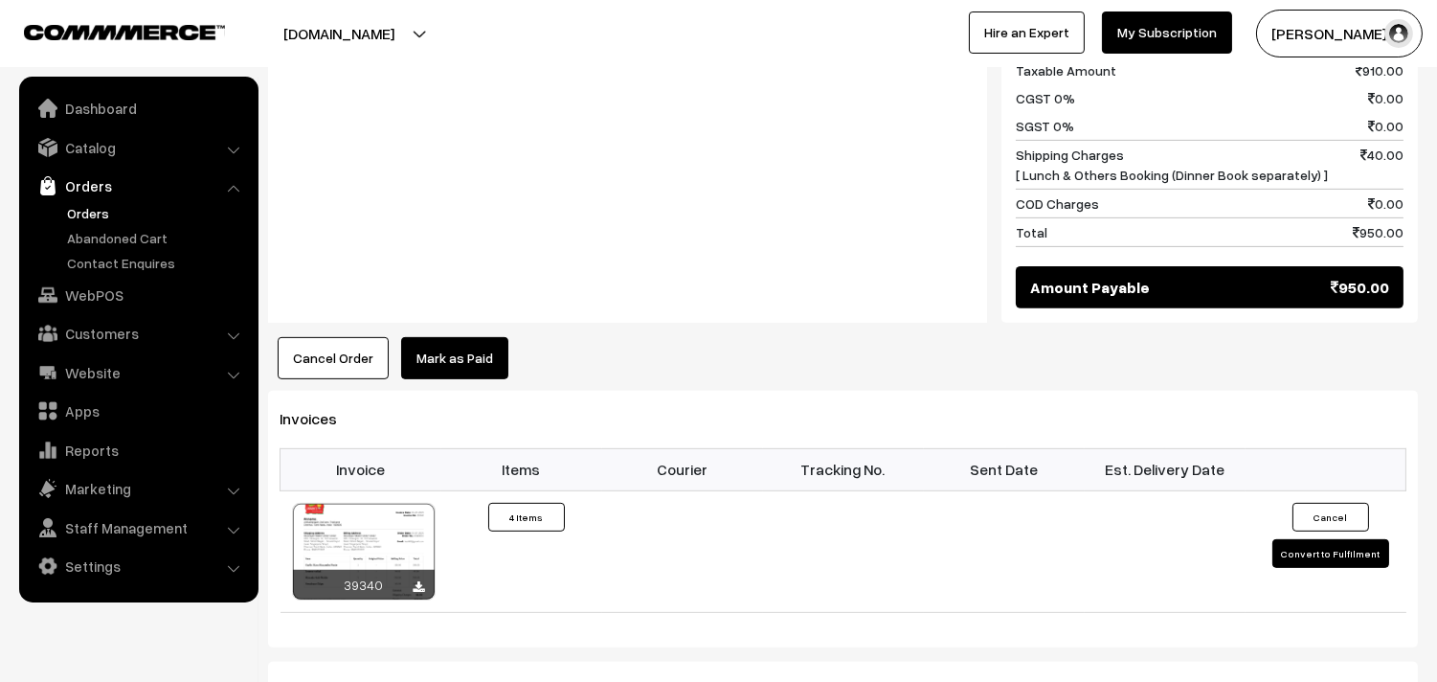
scroll to position [1382, 0]
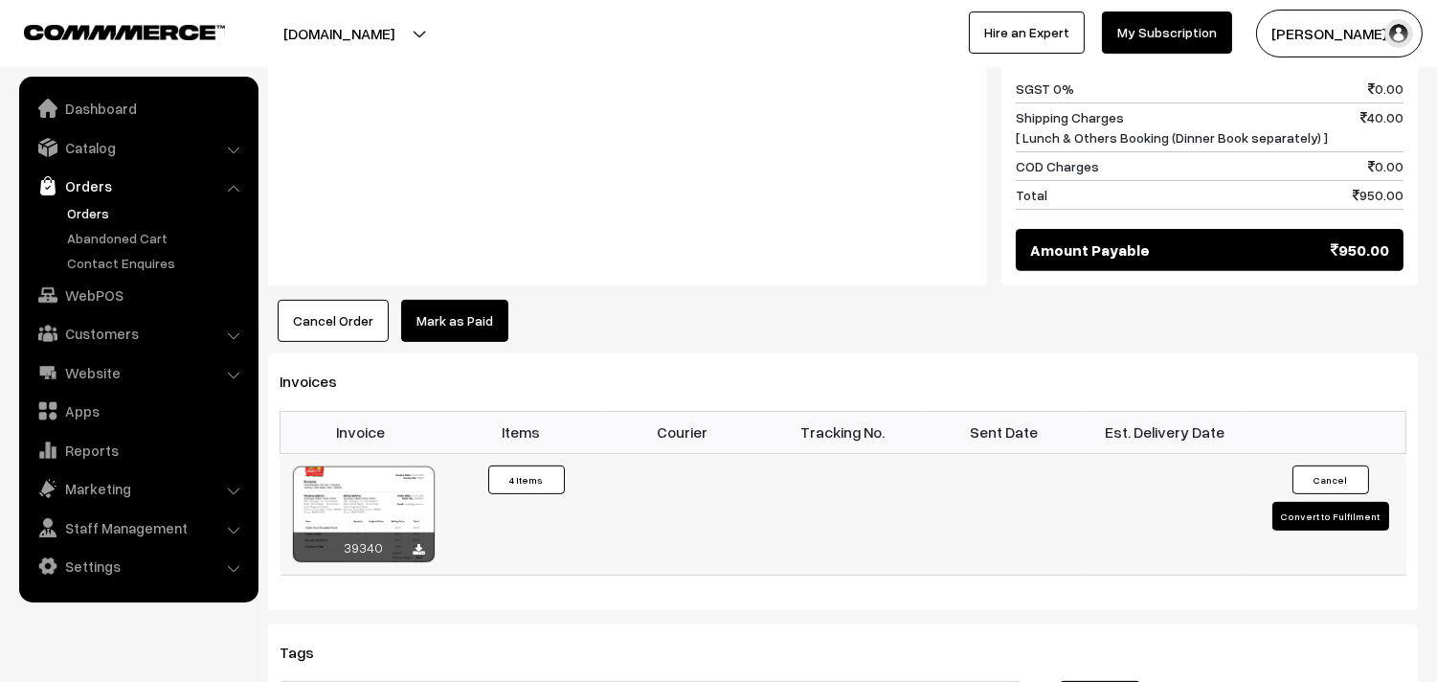
click at [359, 486] on div at bounding box center [364, 514] width 142 height 96
click at [116, 302] on link "WebPOS" at bounding box center [138, 295] width 228 height 34
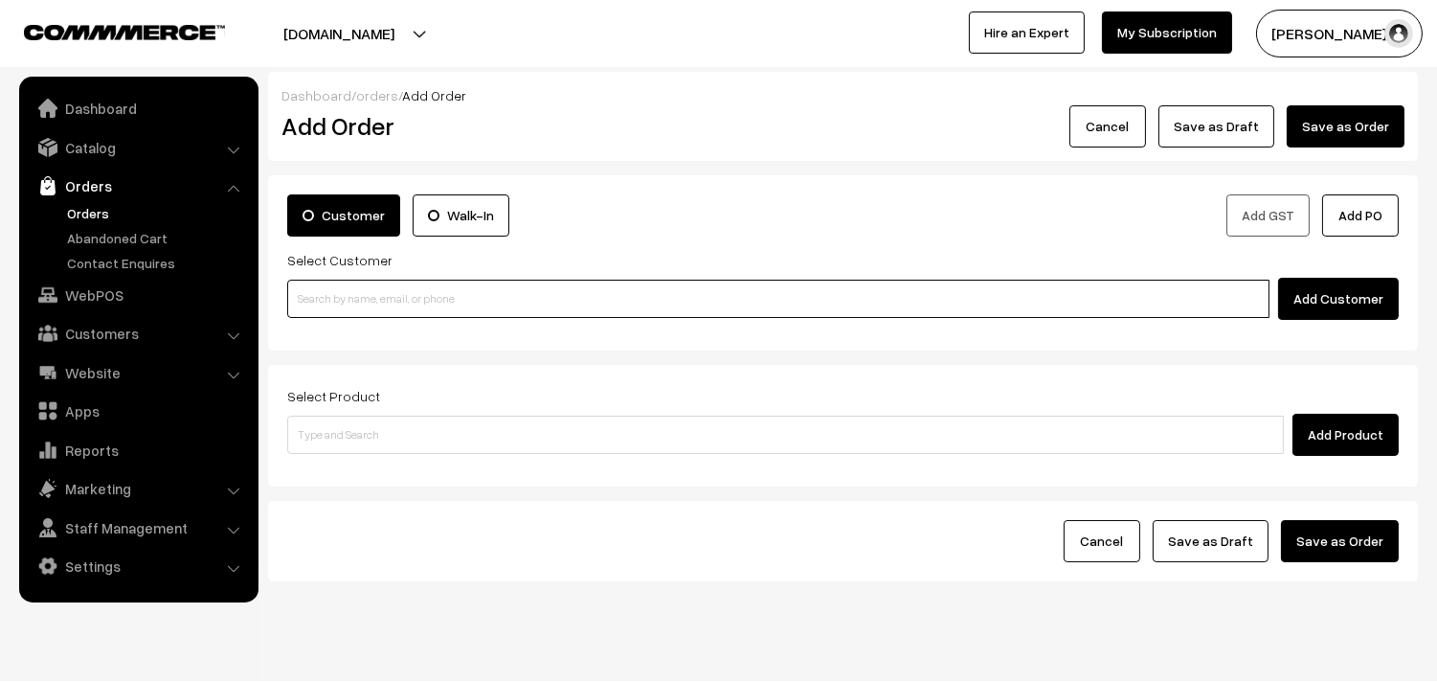
click at [393, 307] on input at bounding box center [778, 299] width 982 height 38
paste input "94445 02773"
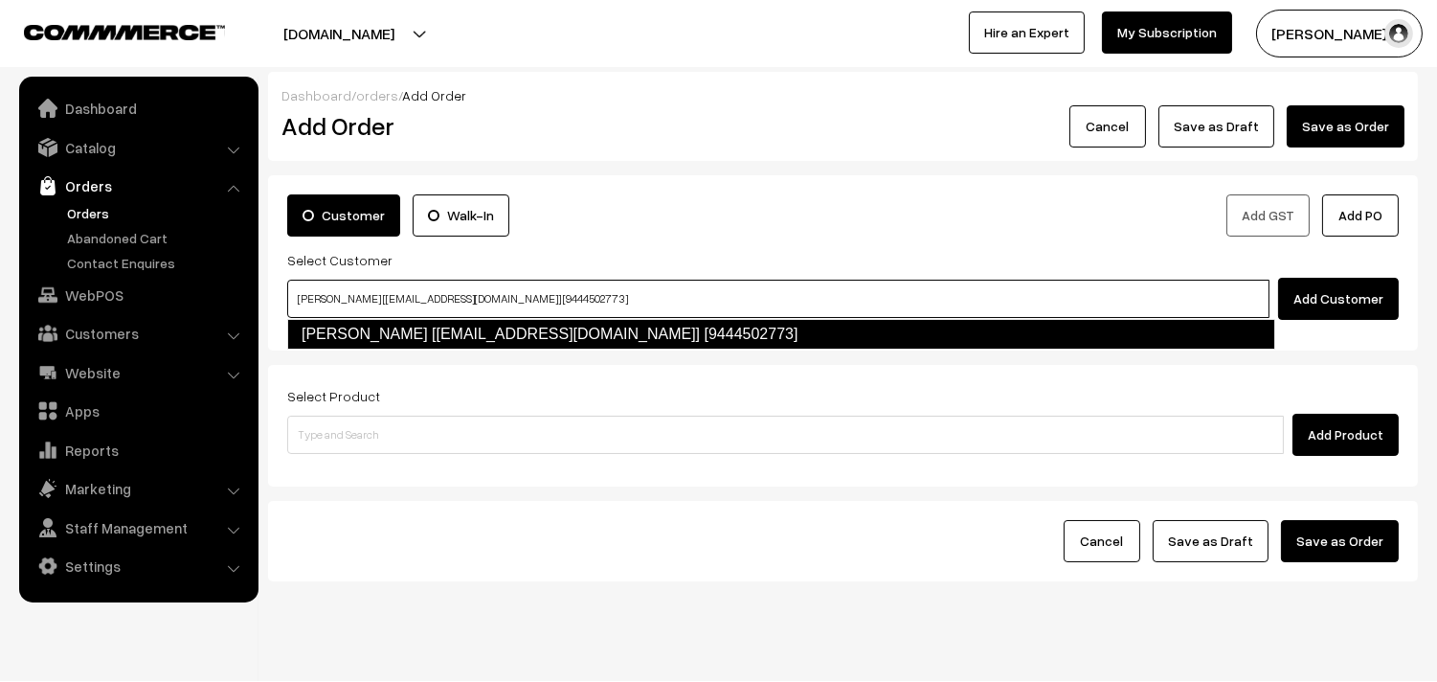
type input "[PERSON_NAME] [[EMAIL_ADDRESS][DOMAIN_NAME]] [9444502773]"
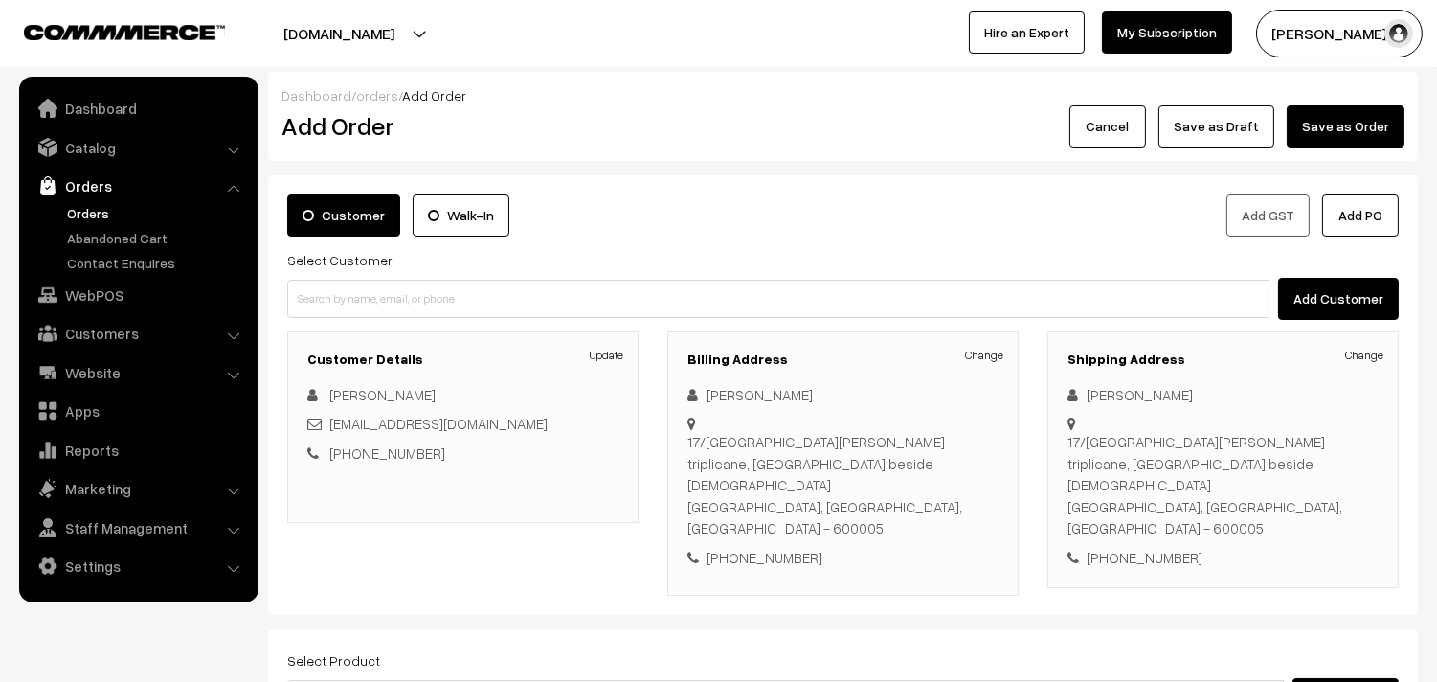
scroll to position [260, 0]
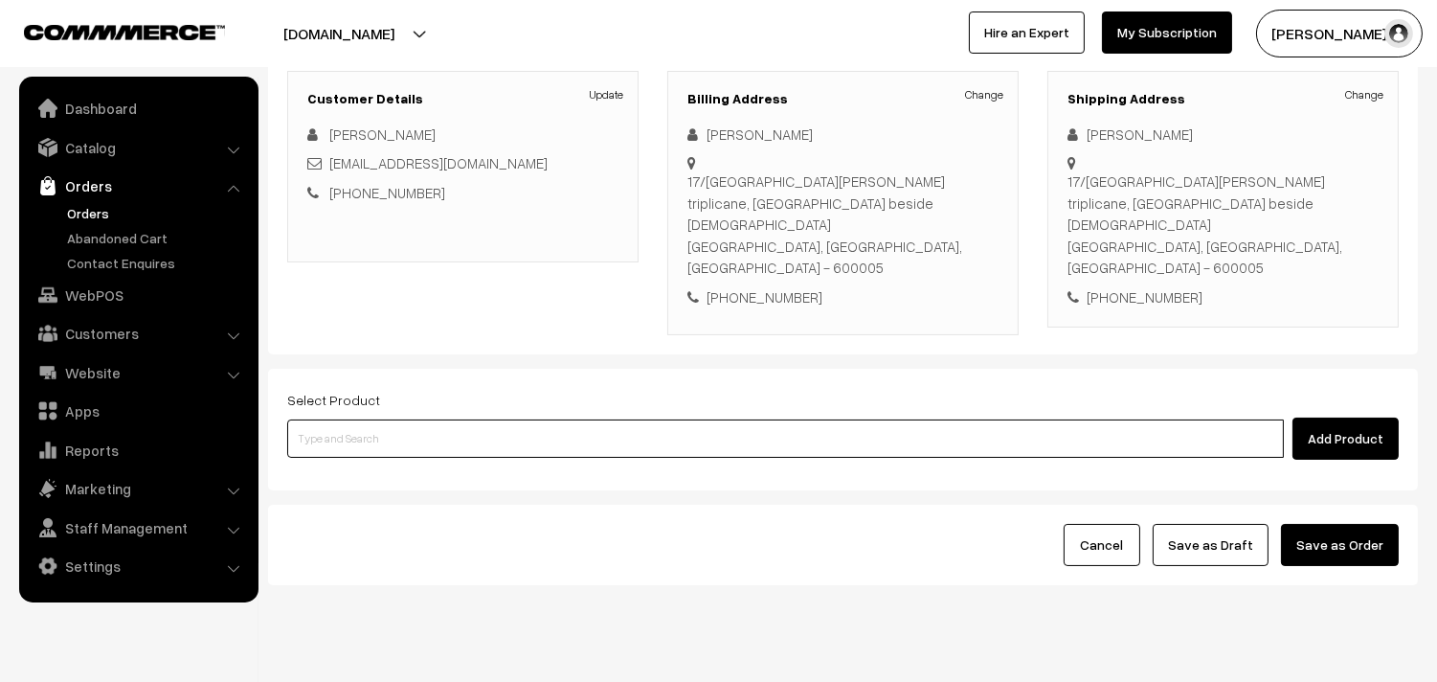
click at [507, 419] on input at bounding box center [785, 438] width 997 height 38
click at [498, 419] on input at bounding box center [785, 438] width 997 height 38
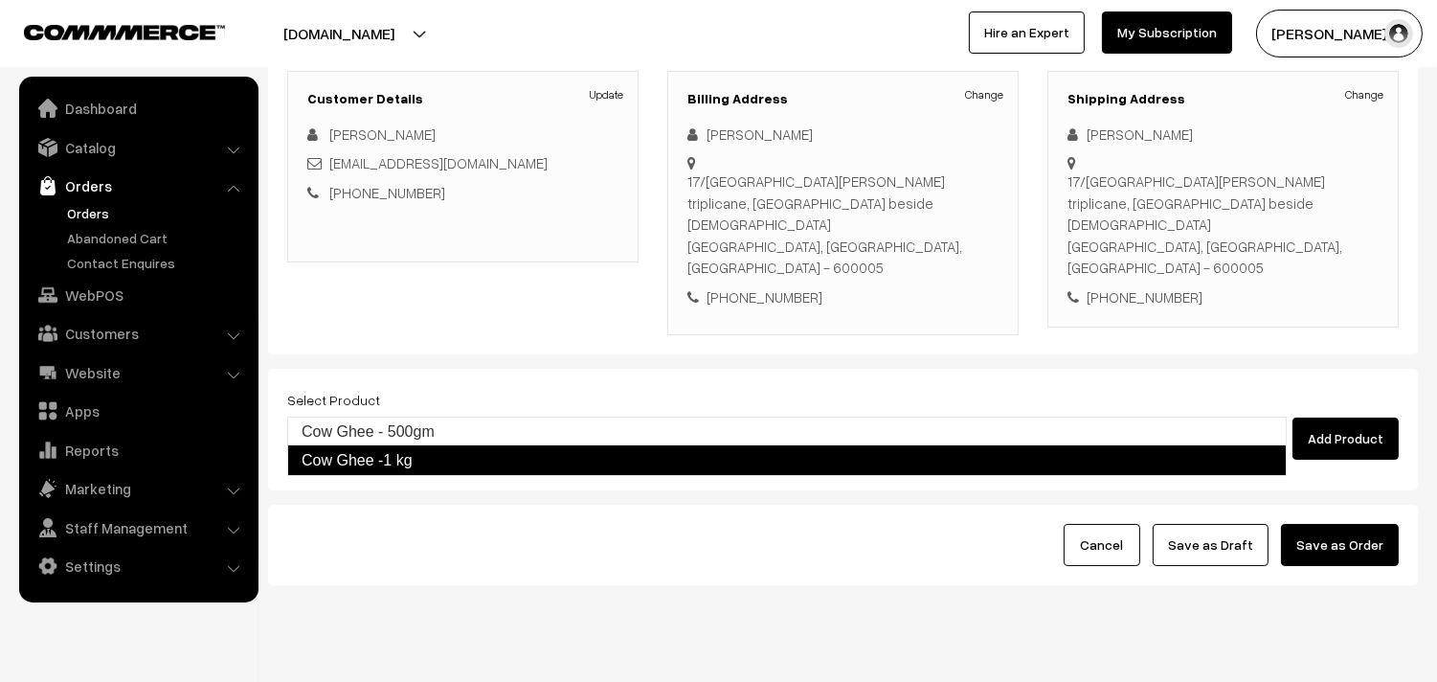
type input "Cow Ghee - 500gm"
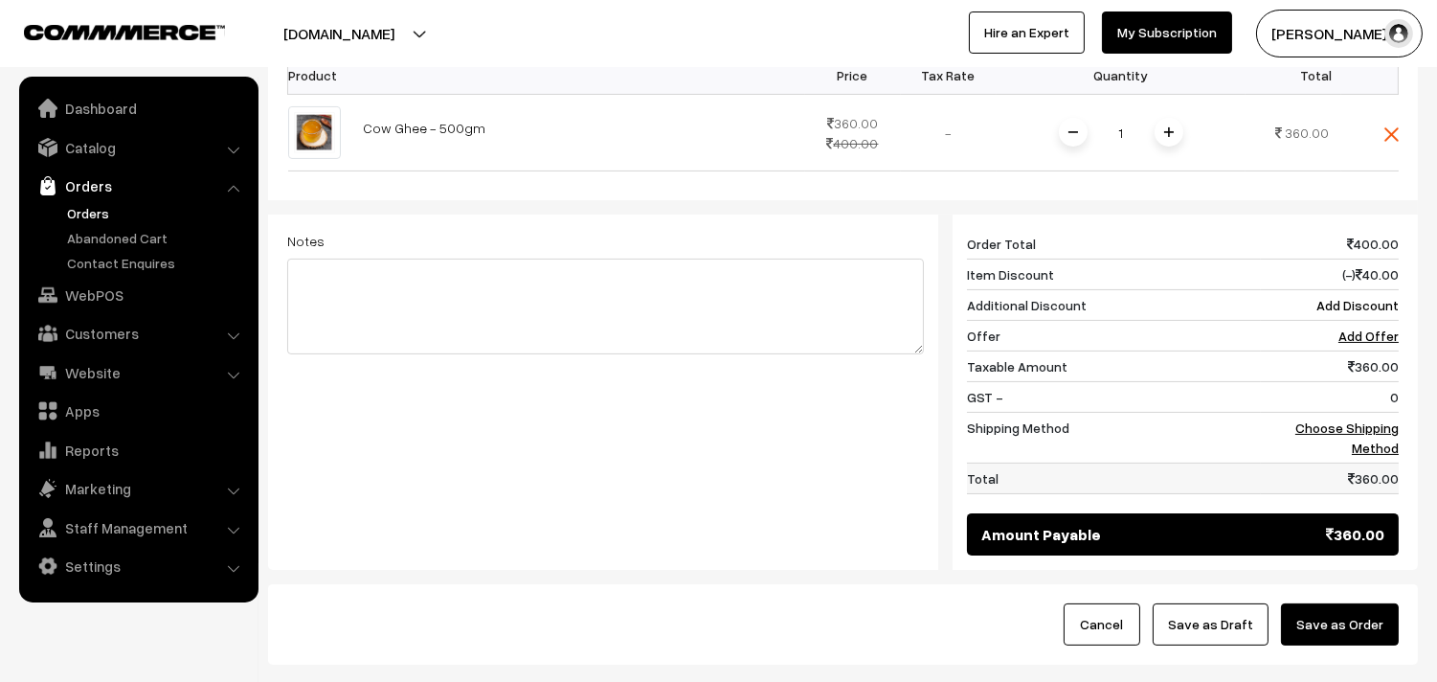
scroll to position [685, 0]
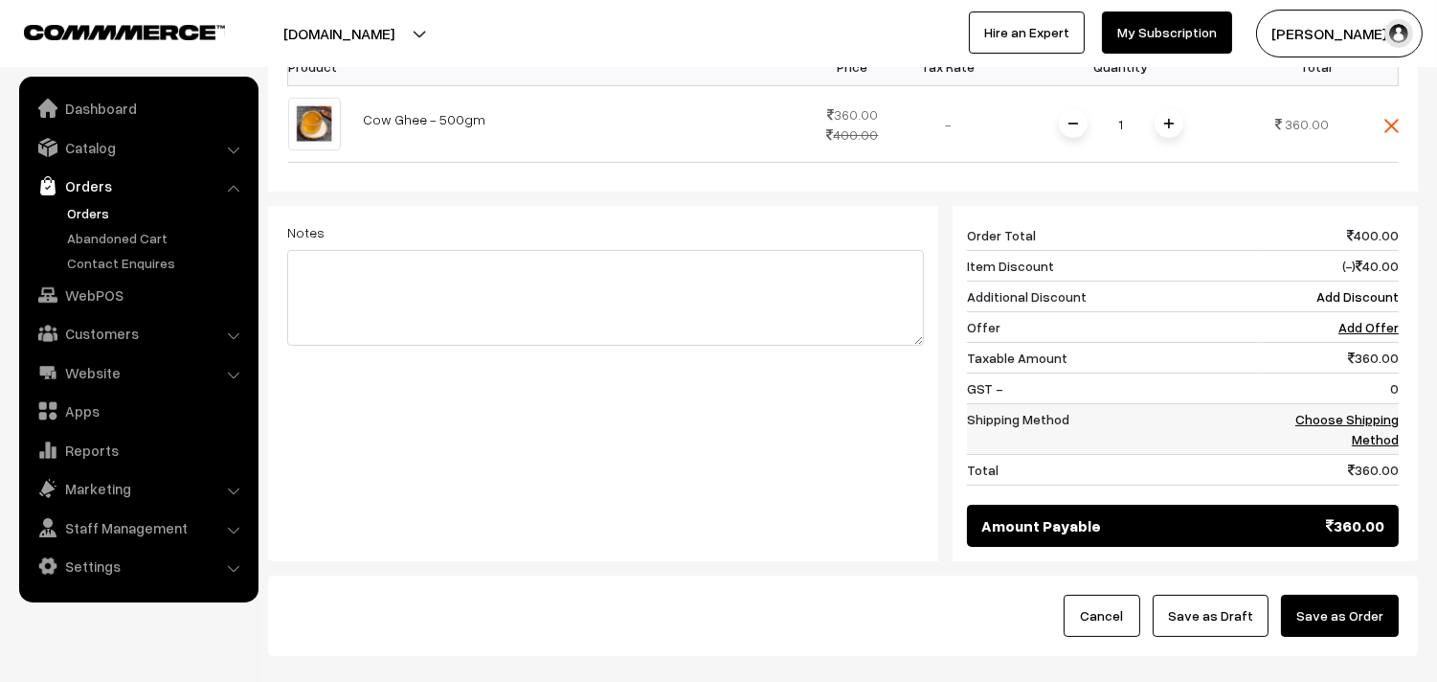
click at [1369, 404] on td "Choose Shipping Method" at bounding box center [1330, 429] width 138 height 51
drag, startPoint x: 1304, startPoint y: 366, endPoint x: 1319, endPoint y: 371, distance: 16.4
click at [1305, 404] on td "Choose Shipping Method" at bounding box center [1330, 429] width 138 height 51
click at [1314, 411] on link "Choose Shipping Method" at bounding box center [1346, 429] width 103 height 36
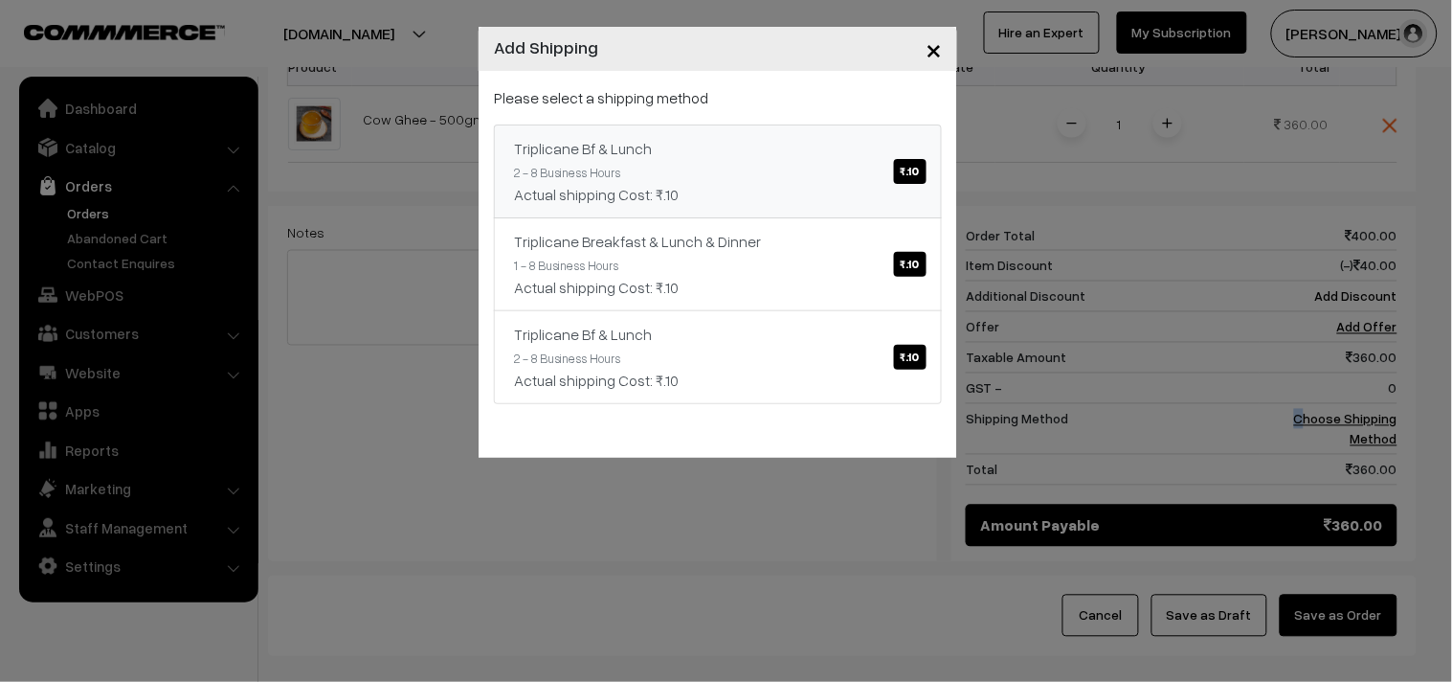
click at [826, 199] on div "Actual shipping Cost: ₹.10" at bounding box center [718, 194] width 408 height 23
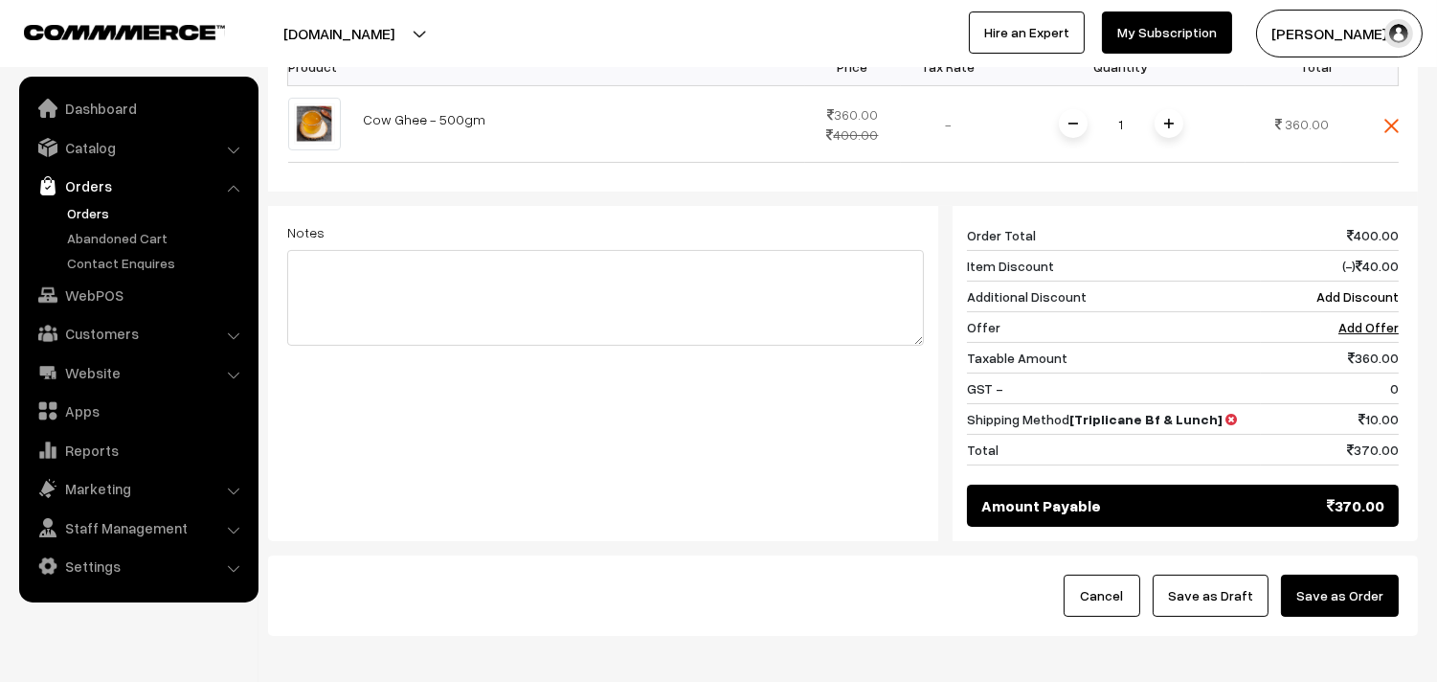
click at [1258, 574] on button "Save as Draft" at bounding box center [1211, 595] width 116 height 42
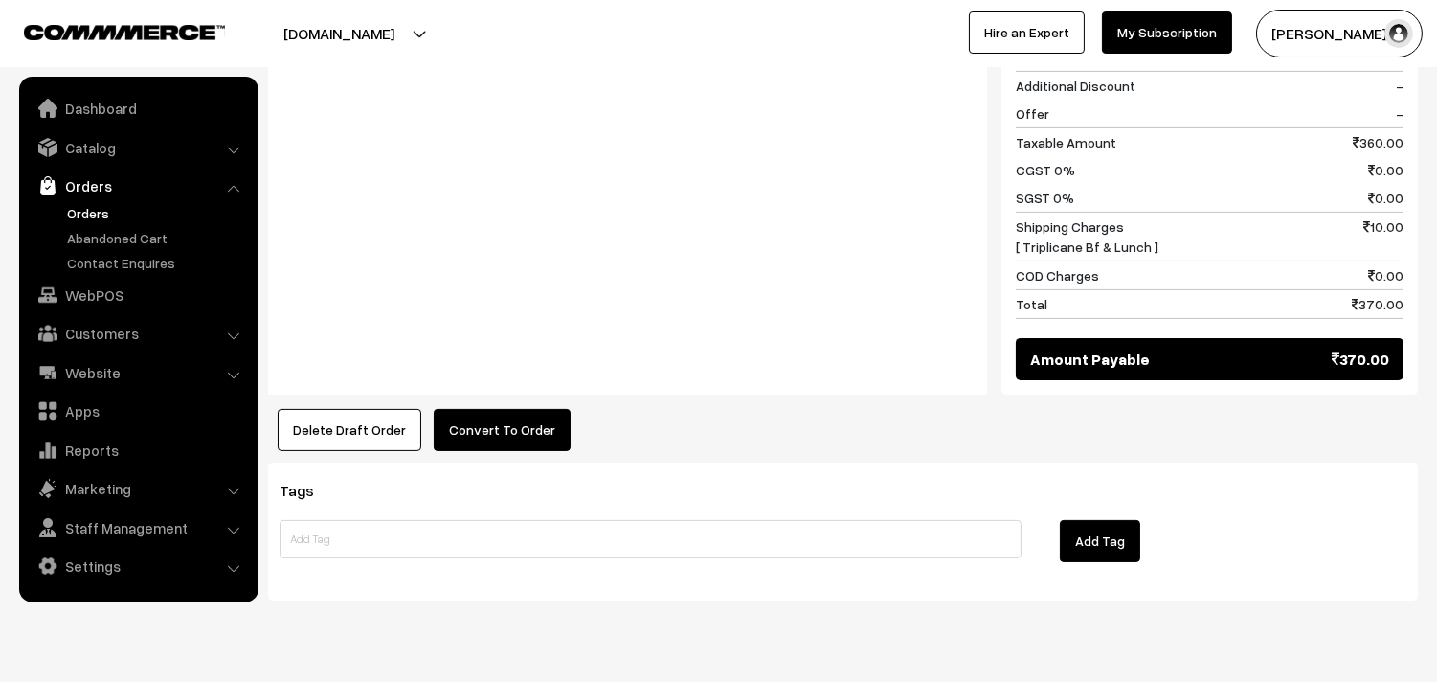
click at [479, 409] on button "Convert To Order" at bounding box center [502, 430] width 137 height 42
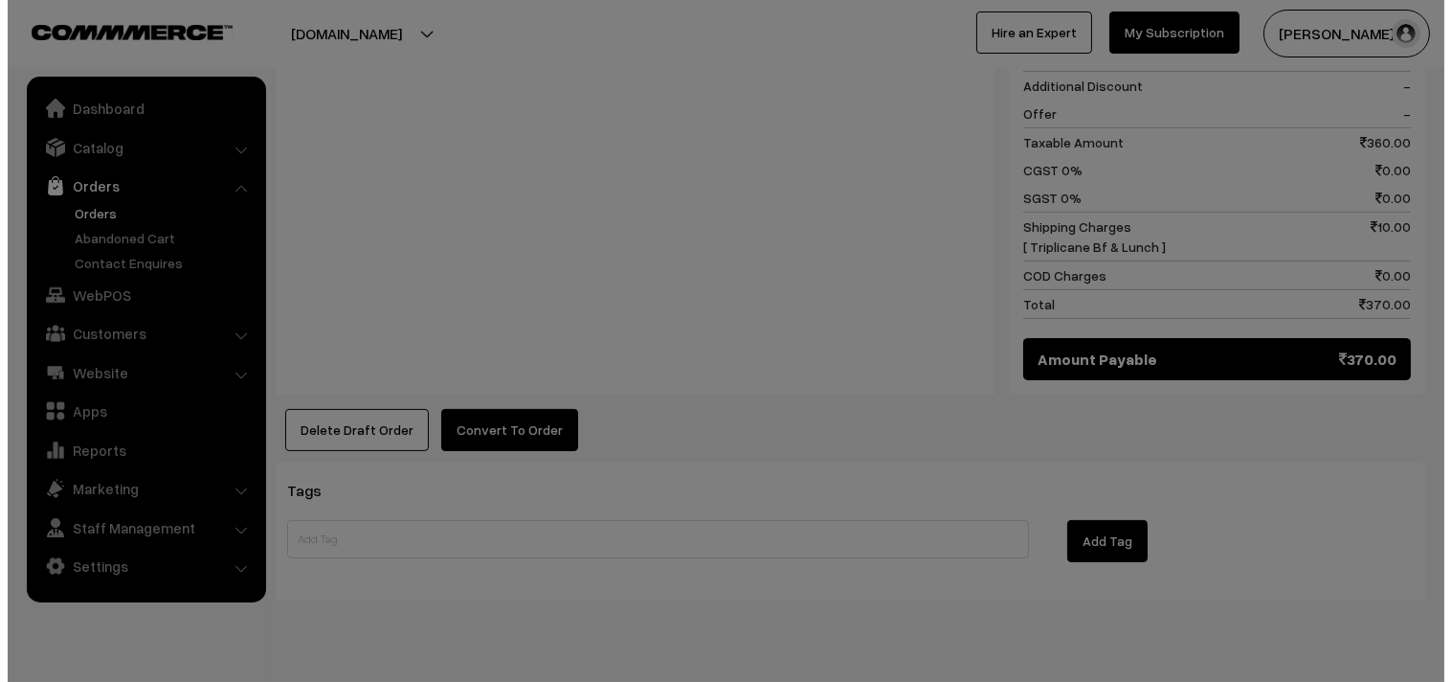
scroll to position [944, 0]
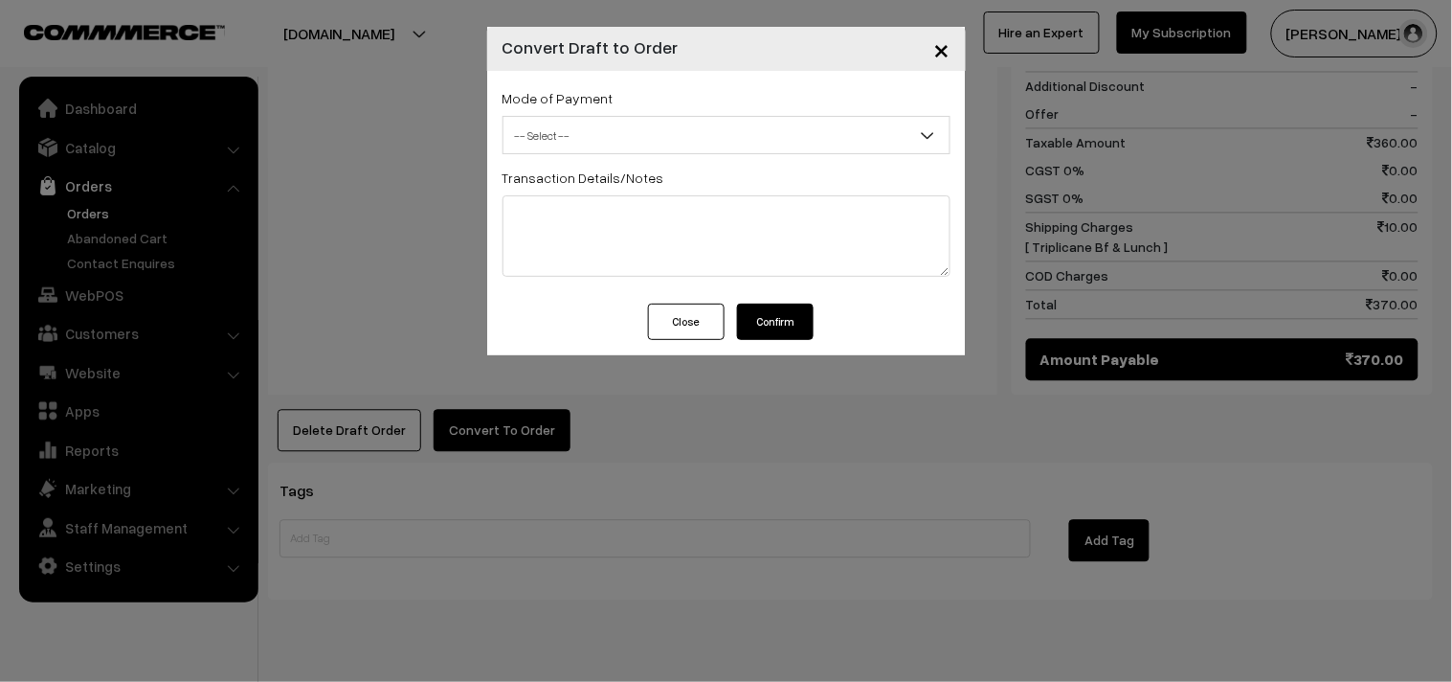
click at [549, 116] on span "-- Select --" at bounding box center [727, 135] width 448 height 38
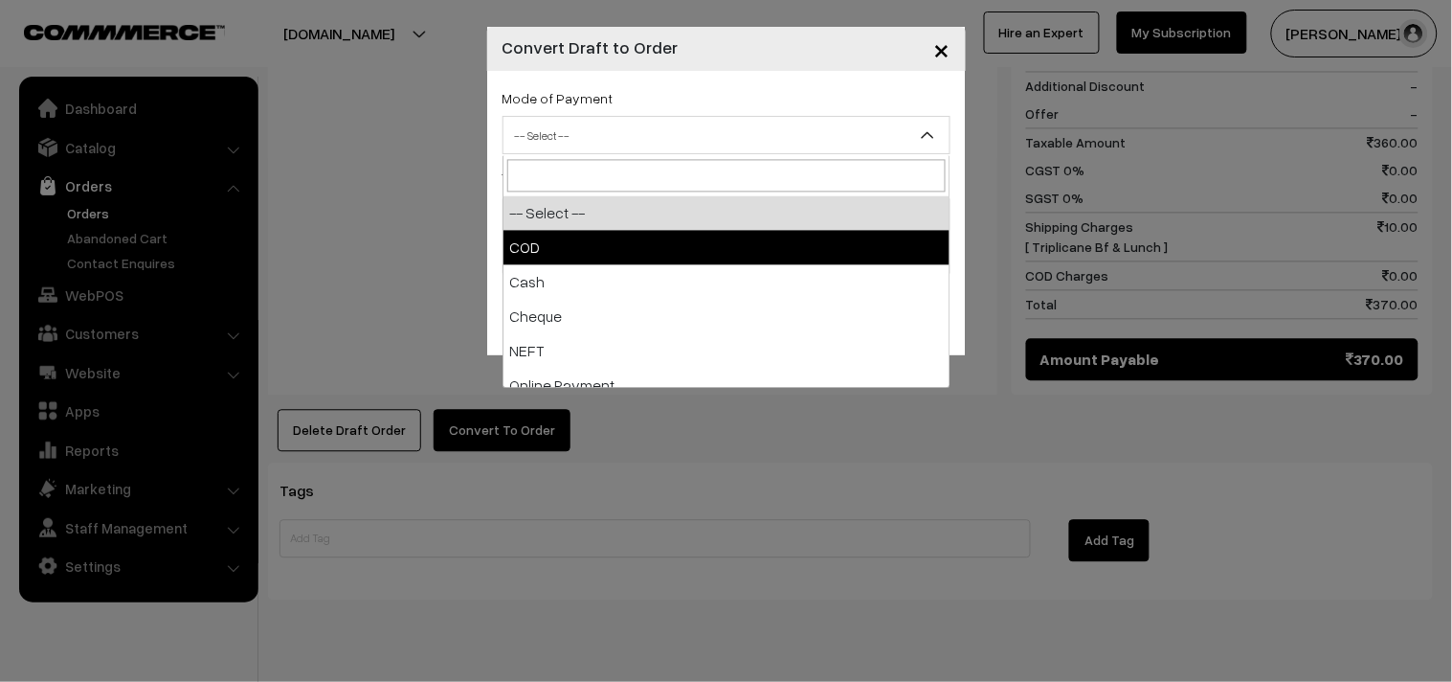
select select "1"
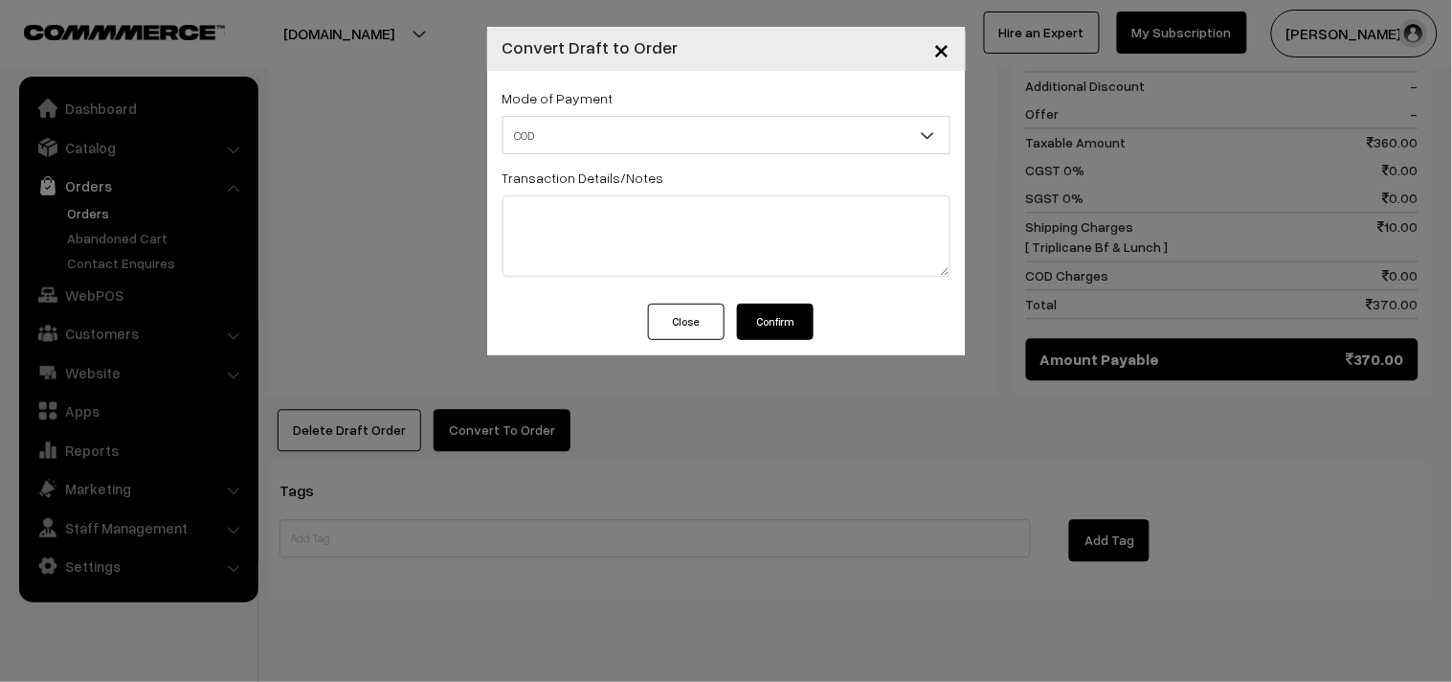
click at [795, 314] on button "Confirm" at bounding box center [775, 321] width 77 height 36
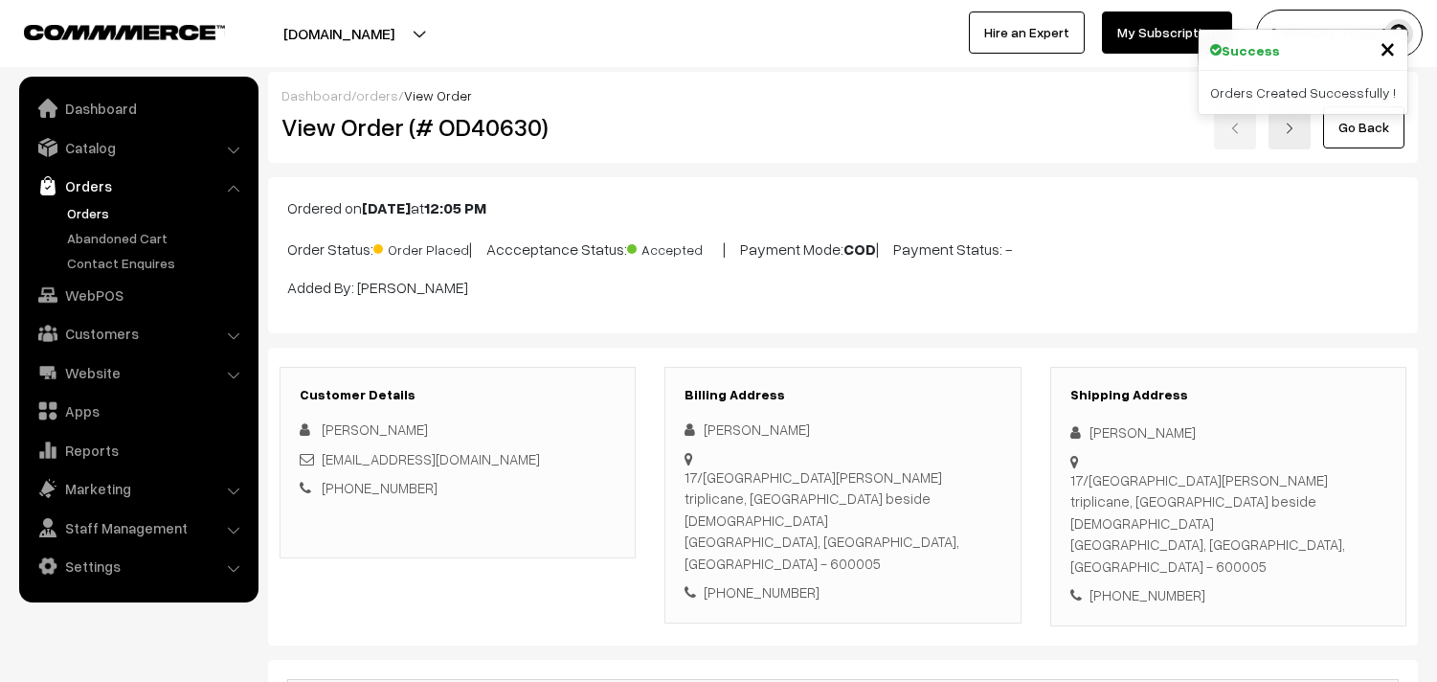
scroll to position [942, 0]
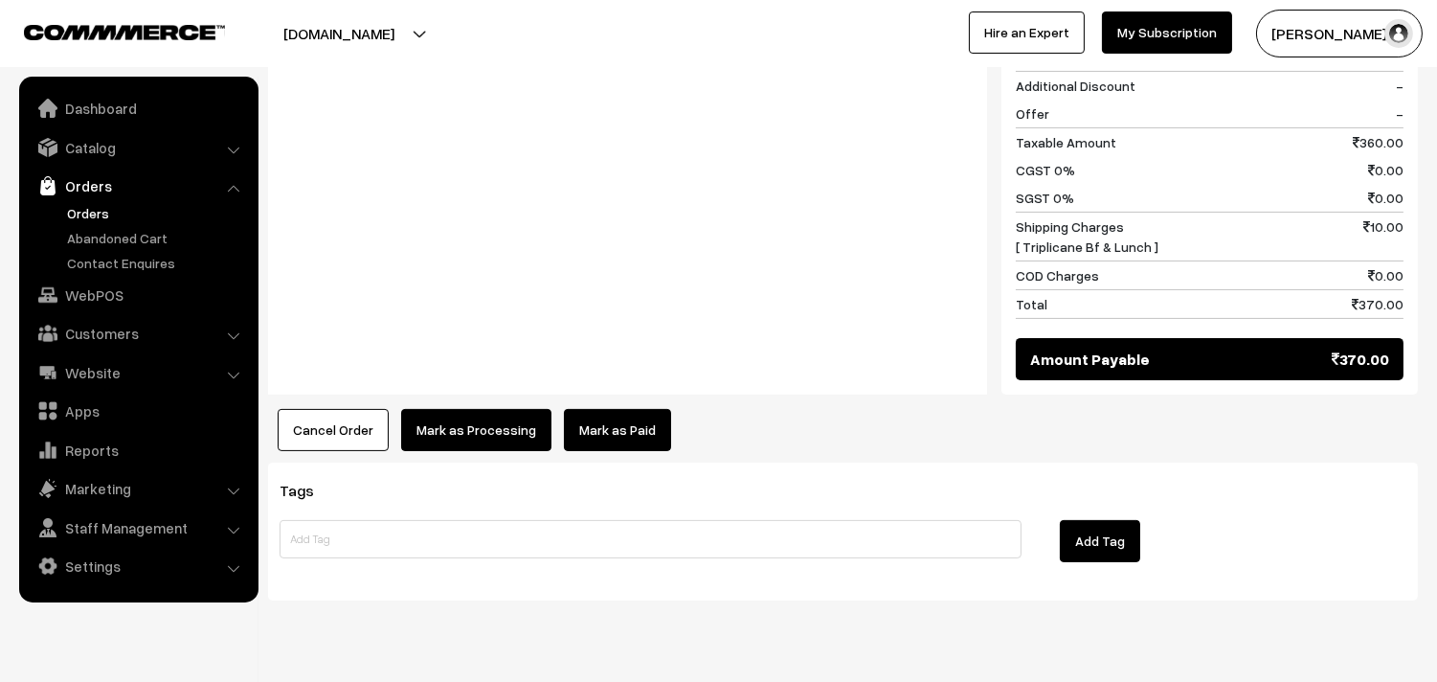
click at [471, 409] on button "Mark as Processing" at bounding box center [476, 430] width 150 height 42
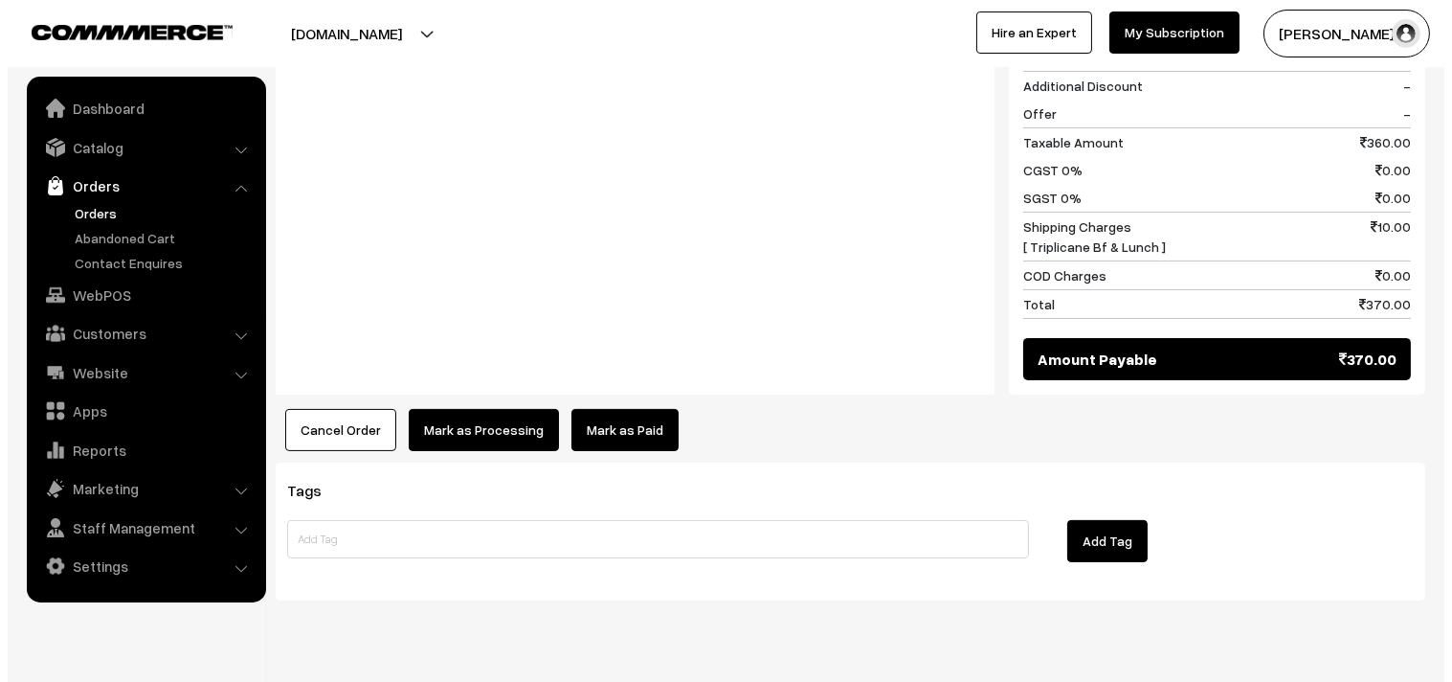
scroll to position [944, 0]
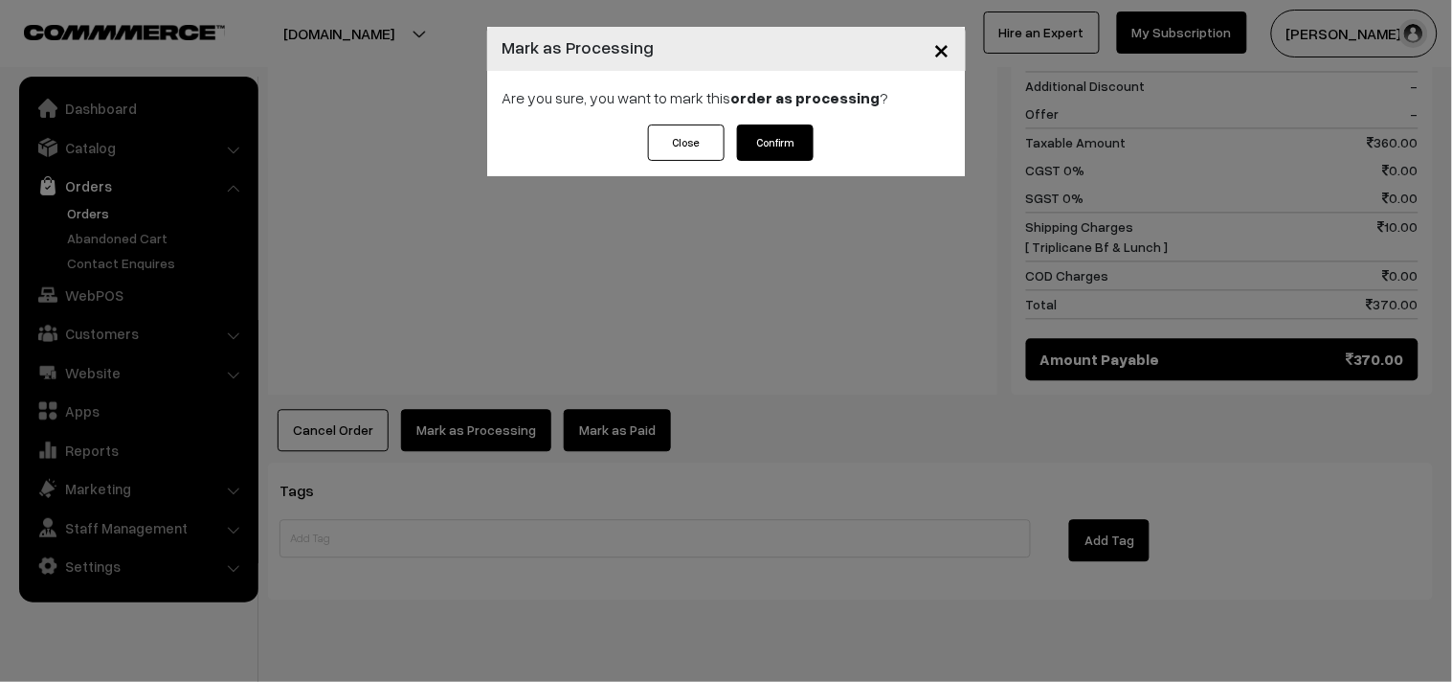
click at [778, 135] on button "Confirm" at bounding box center [775, 142] width 77 height 36
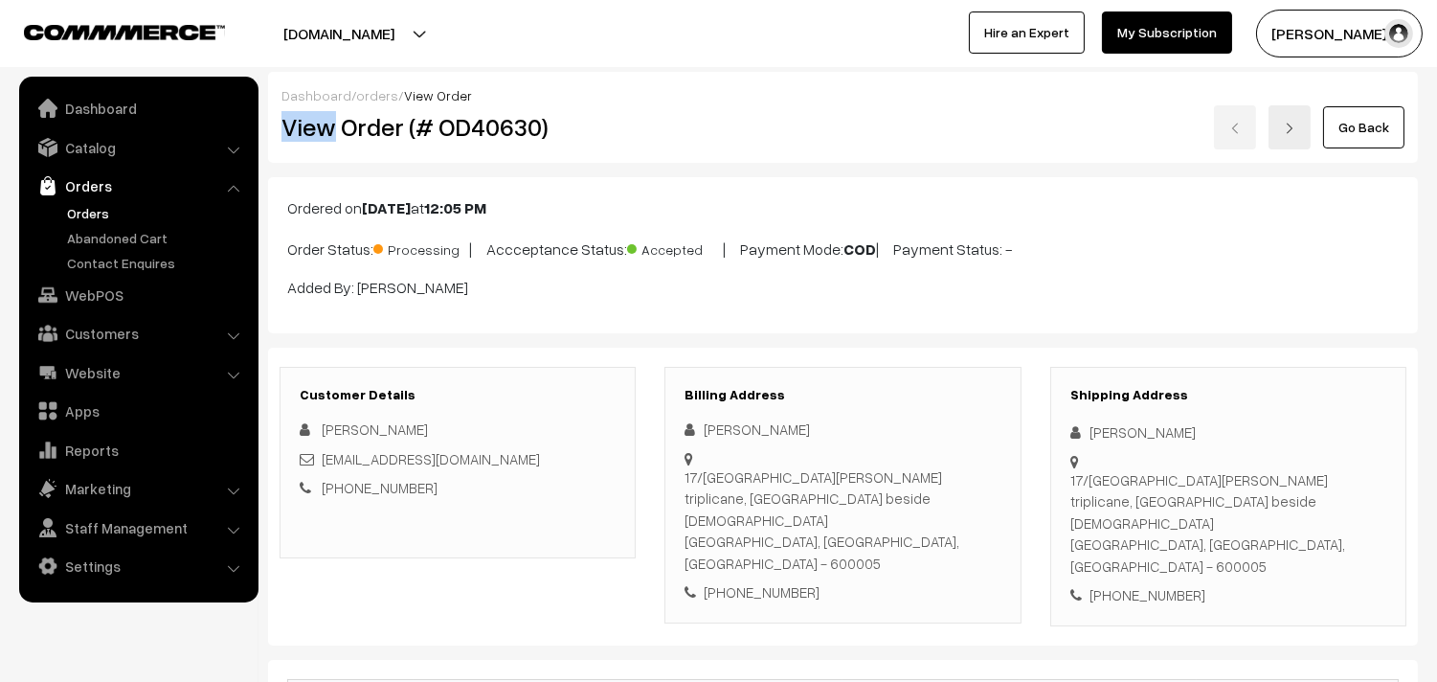
copy div "View"
drag, startPoint x: 330, startPoint y: 130, endPoint x: 763, endPoint y: 110, distance: 433.1
click at [828, 96] on div "Dashboard / orders / View Order View Order (# OD40630) Go Back" at bounding box center [843, 117] width 1150 height 91
click at [592, 147] on div "View Order (# OD40630)" at bounding box center [459, 127] width 384 height 44
copy h2 "Order (# OD40630)"
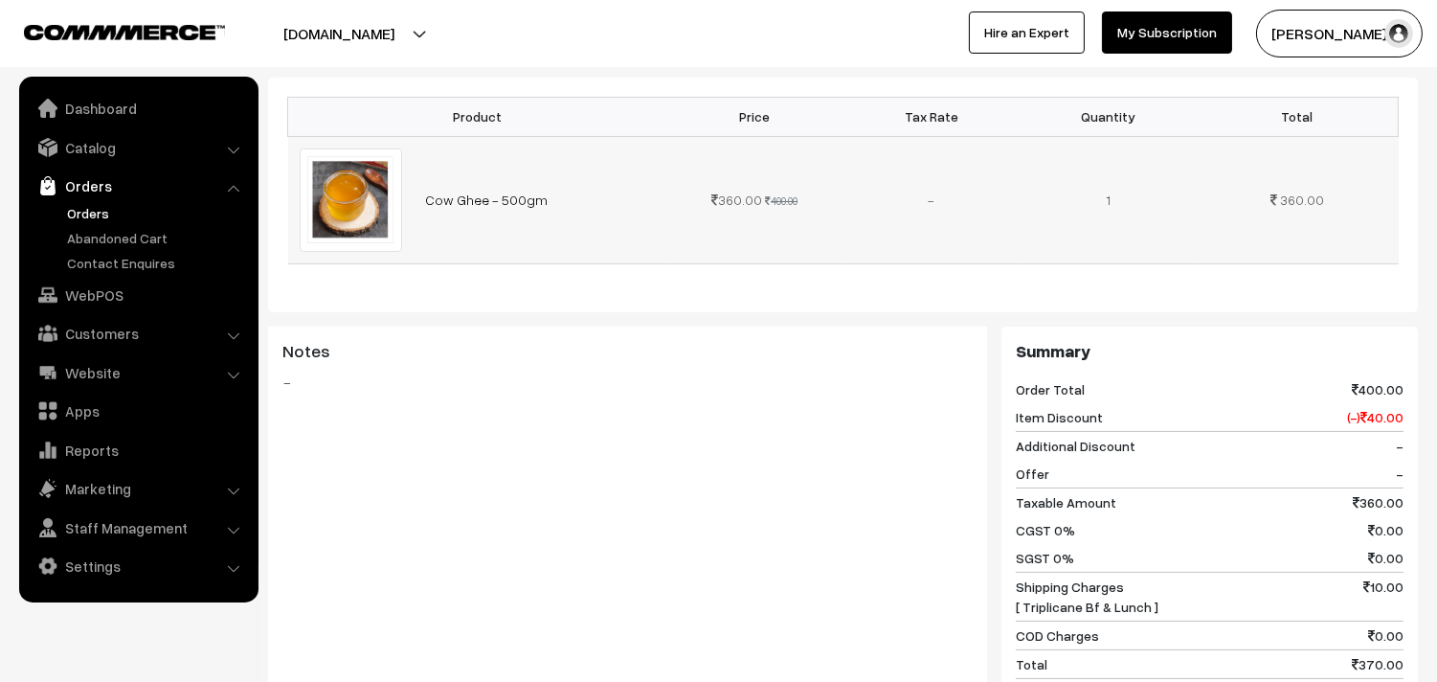
scroll to position [638, 0]
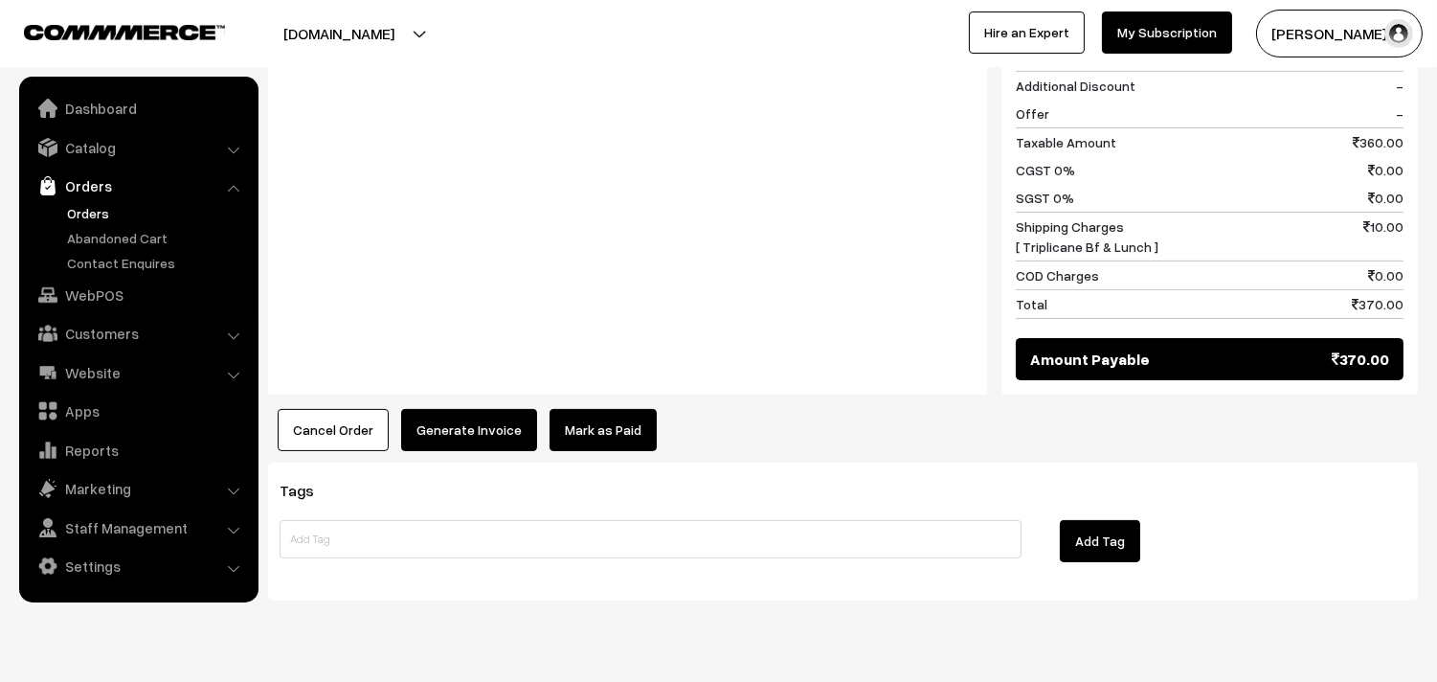
click at [433, 409] on button "Generate Invoice" at bounding box center [469, 430] width 136 height 42
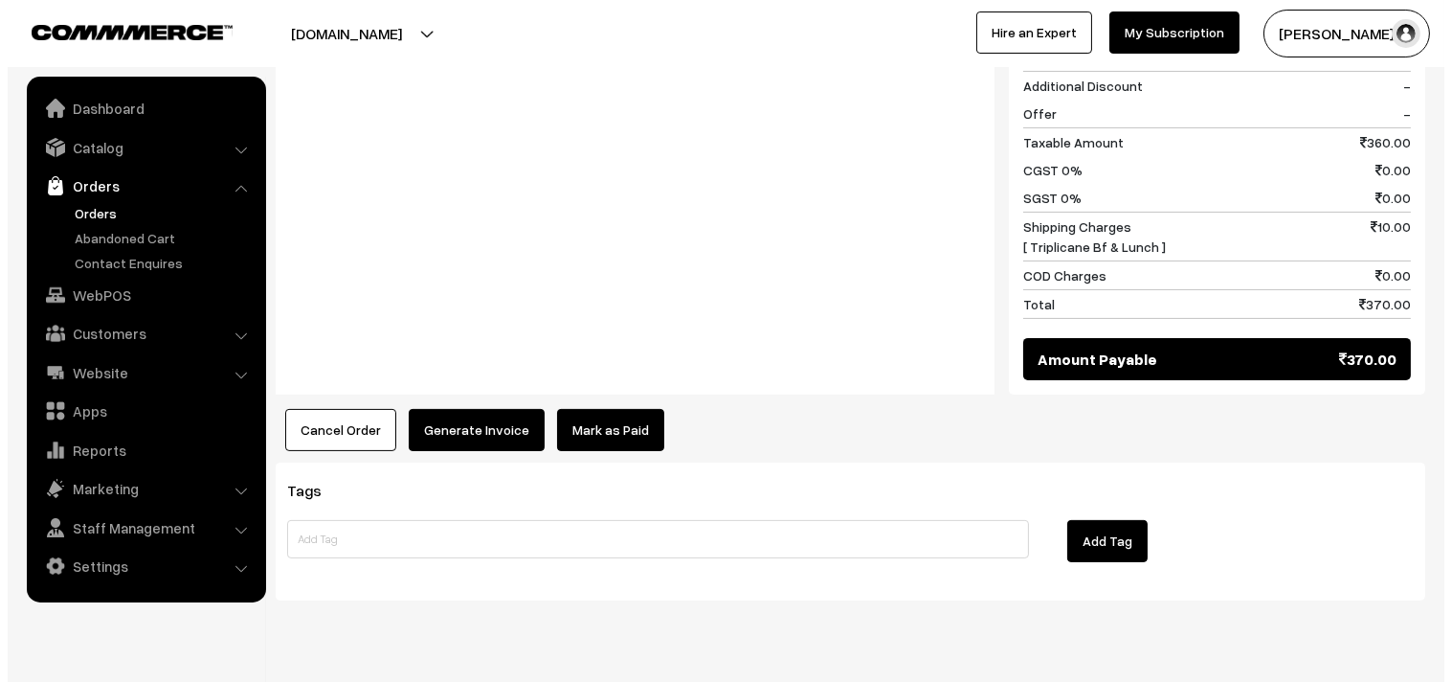
scroll to position [944, 0]
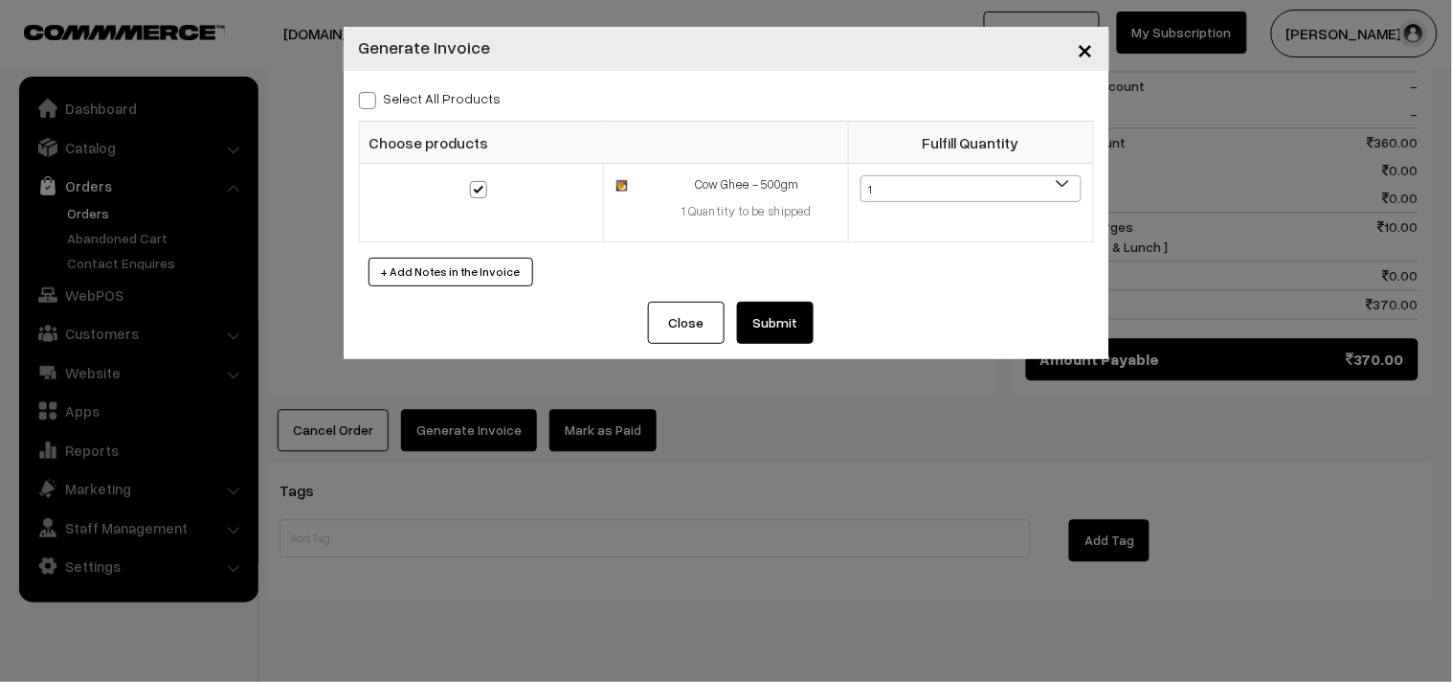
click at [785, 335] on button "Submit" at bounding box center [775, 323] width 77 height 42
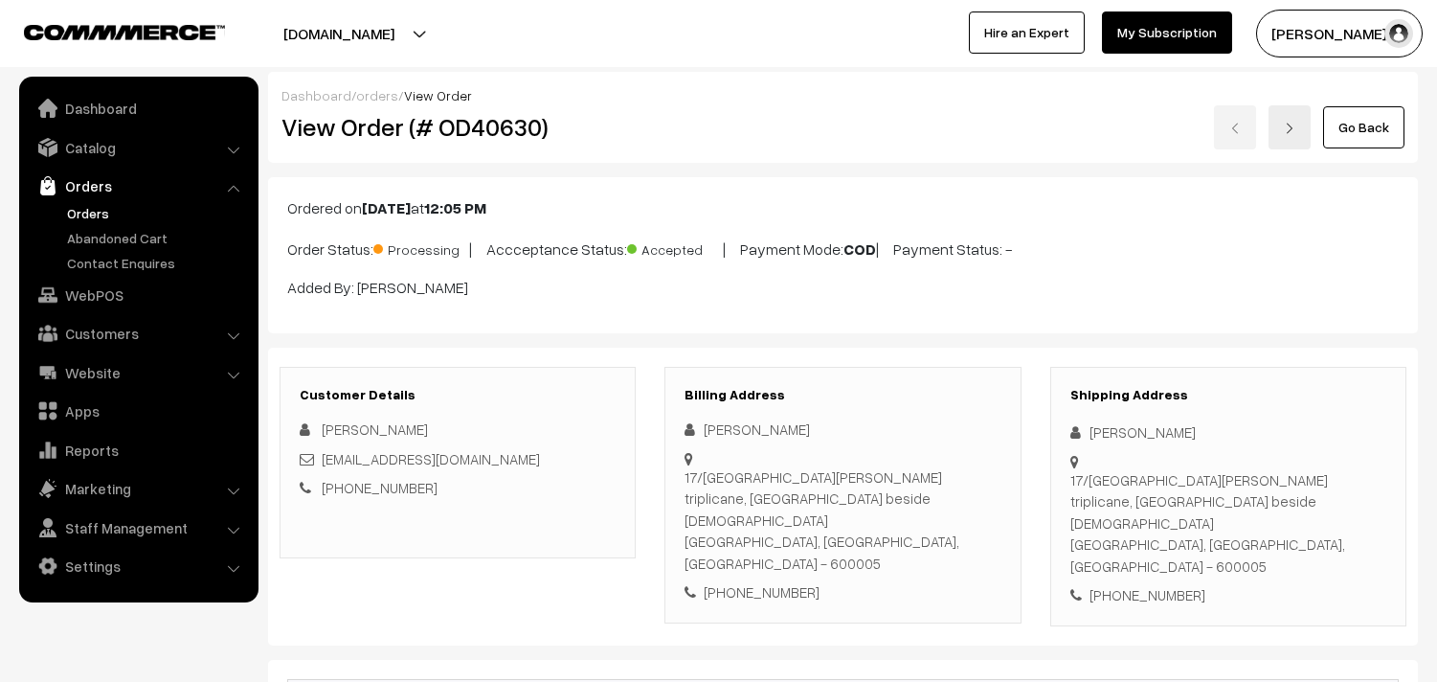
scroll to position [942, 0]
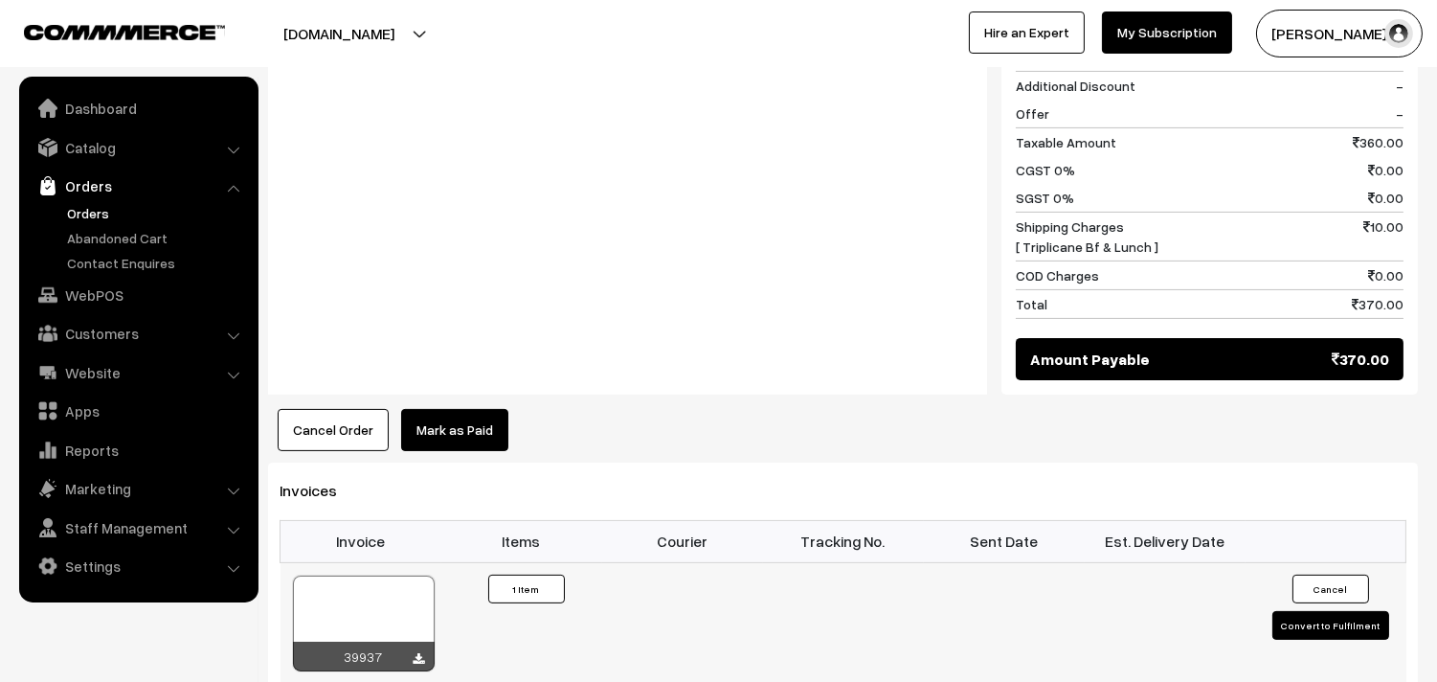
click at [303, 589] on div at bounding box center [364, 623] width 142 height 96
click at [122, 293] on link "WebPOS" at bounding box center [138, 295] width 228 height 34
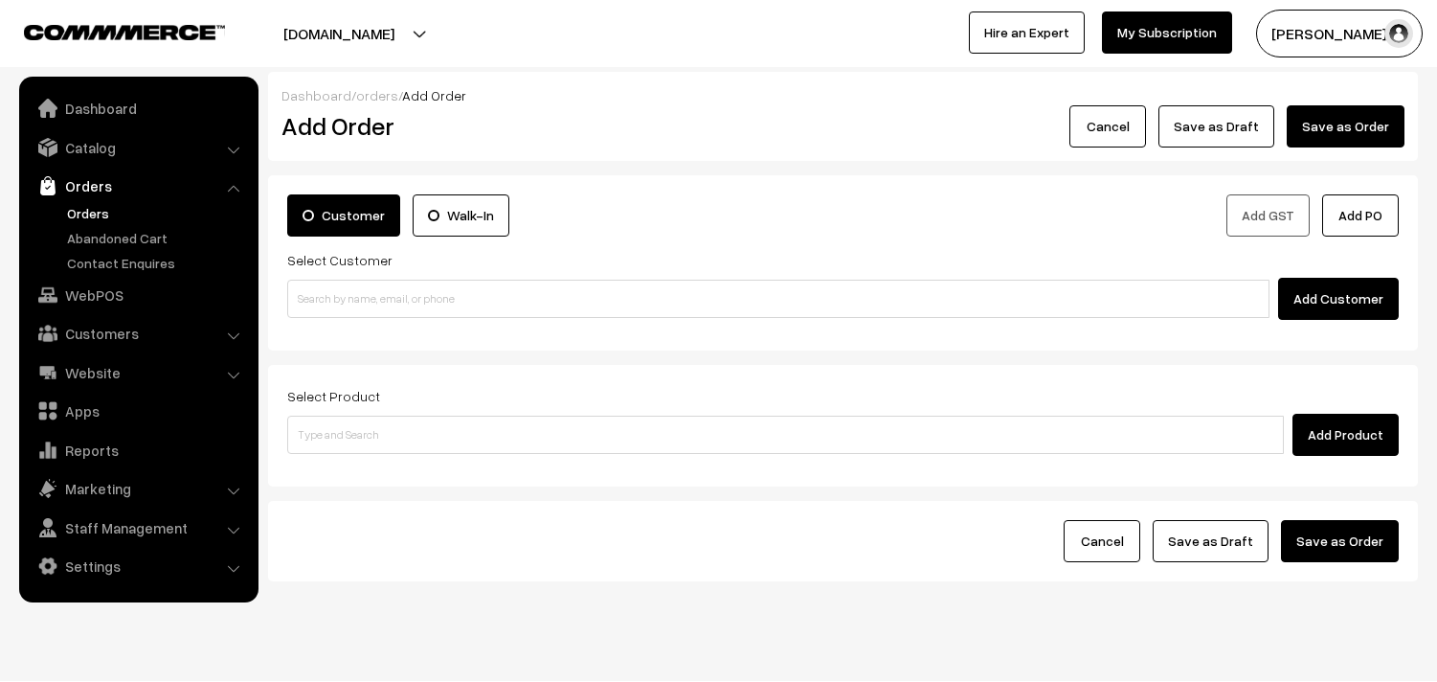
click at [403, 278] on div "Add Customer" at bounding box center [842, 299] width 1111 height 42
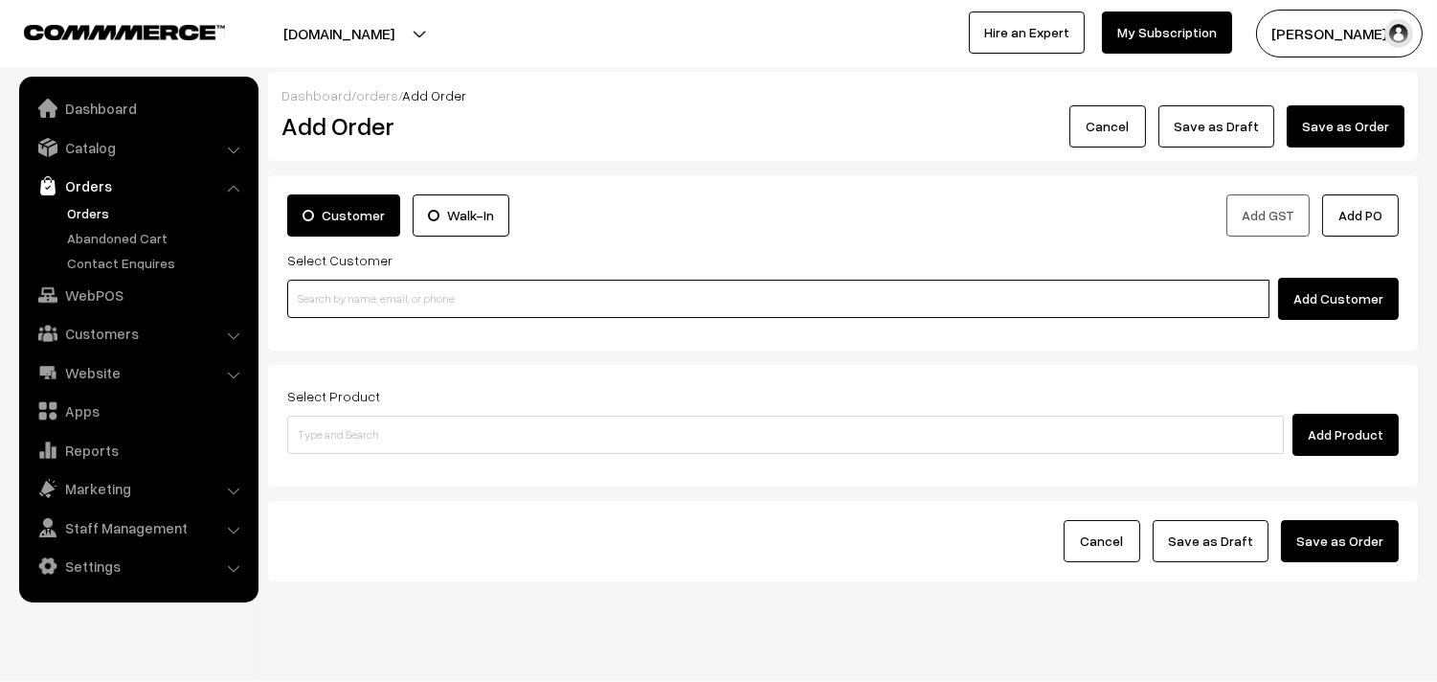
paste input "98403 88966"
click at [349, 309] on input "98403 88966" at bounding box center [778, 299] width 982 height 38
click at [348, 293] on input "98403 88966" at bounding box center [778, 299] width 982 height 38
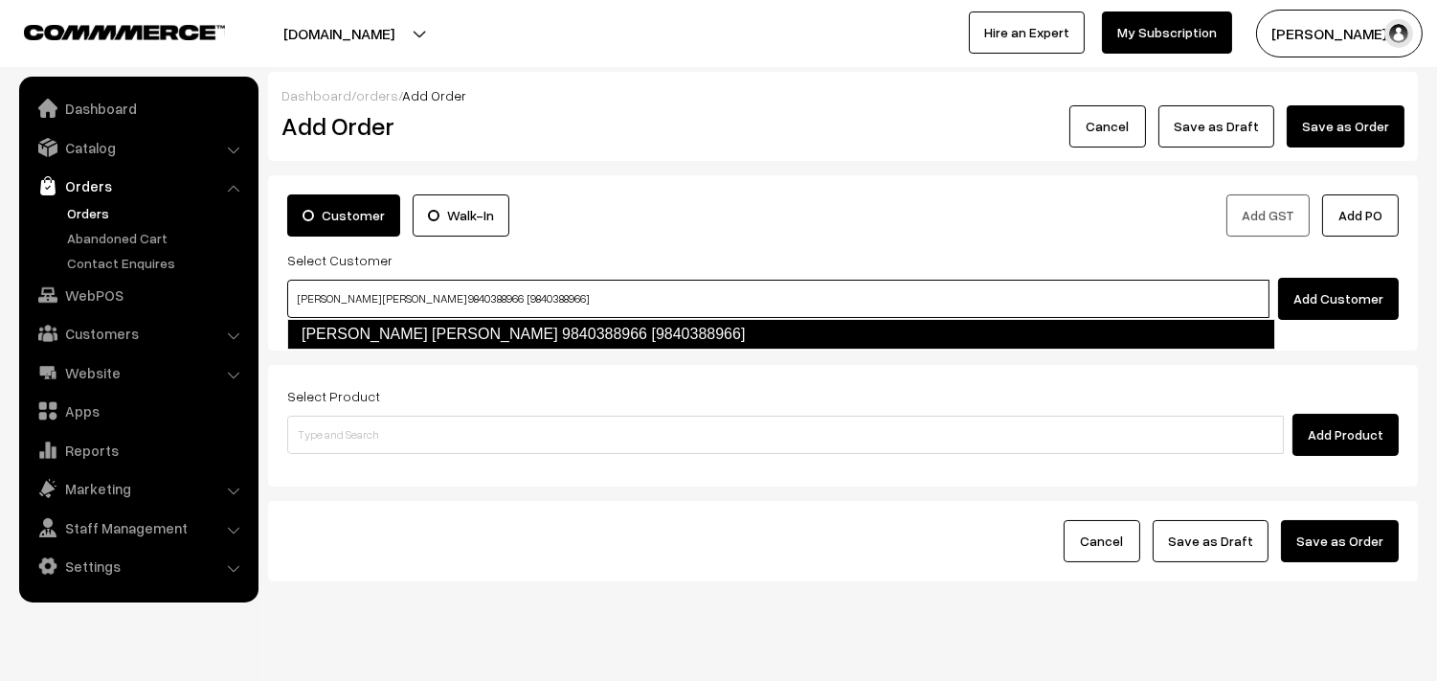
type input "Shoba Arvind 9840388966 [9840388966]"
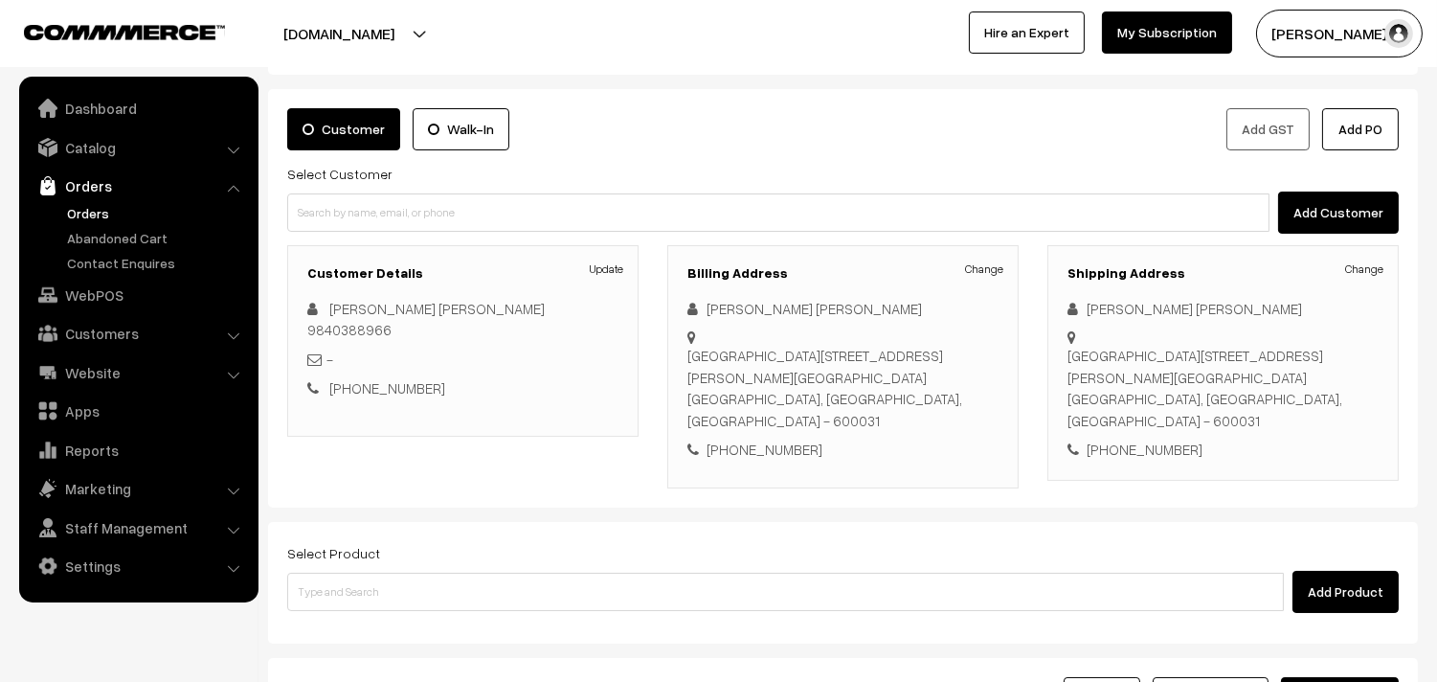
scroll to position [106, 0]
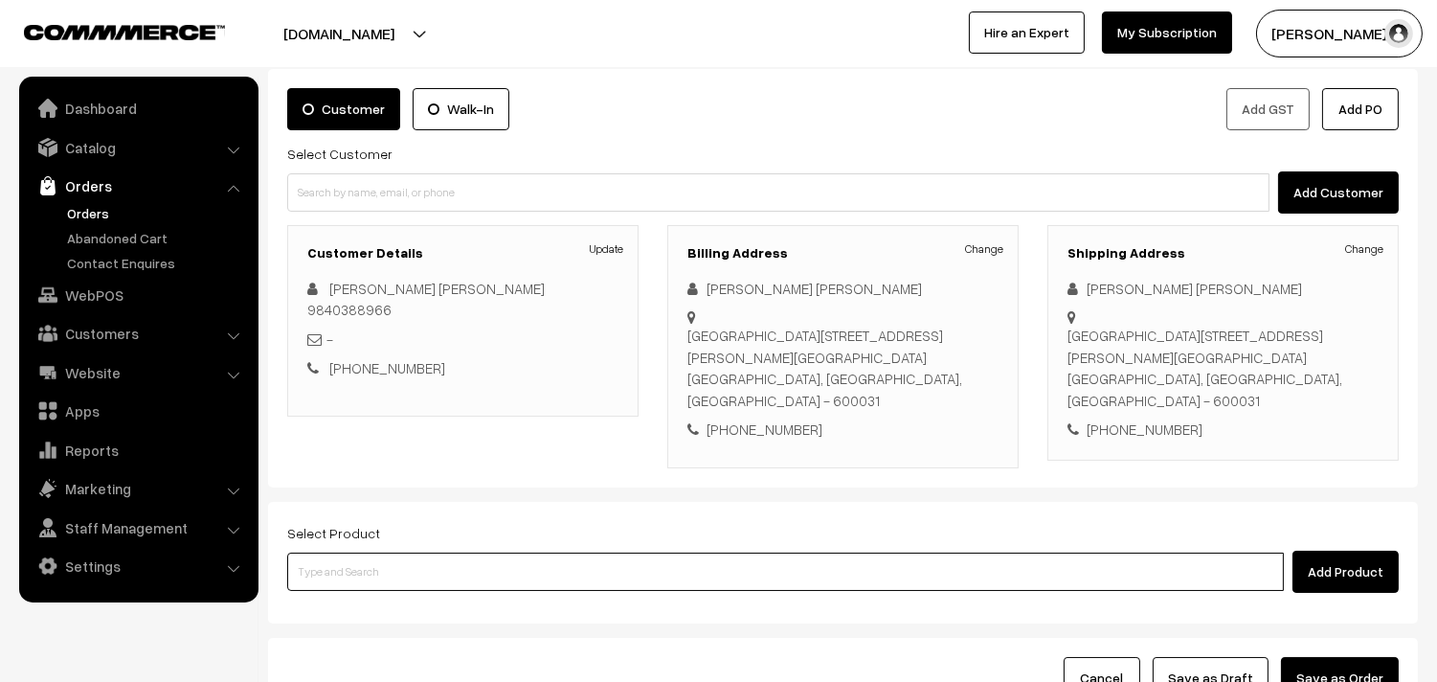
click at [599, 552] on input at bounding box center [785, 571] width 997 height 38
drag, startPoint x: 531, startPoint y: 551, endPoint x: 499, endPoint y: 548, distance: 32.8
click at [524, 556] on input at bounding box center [785, 571] width 997 height 38
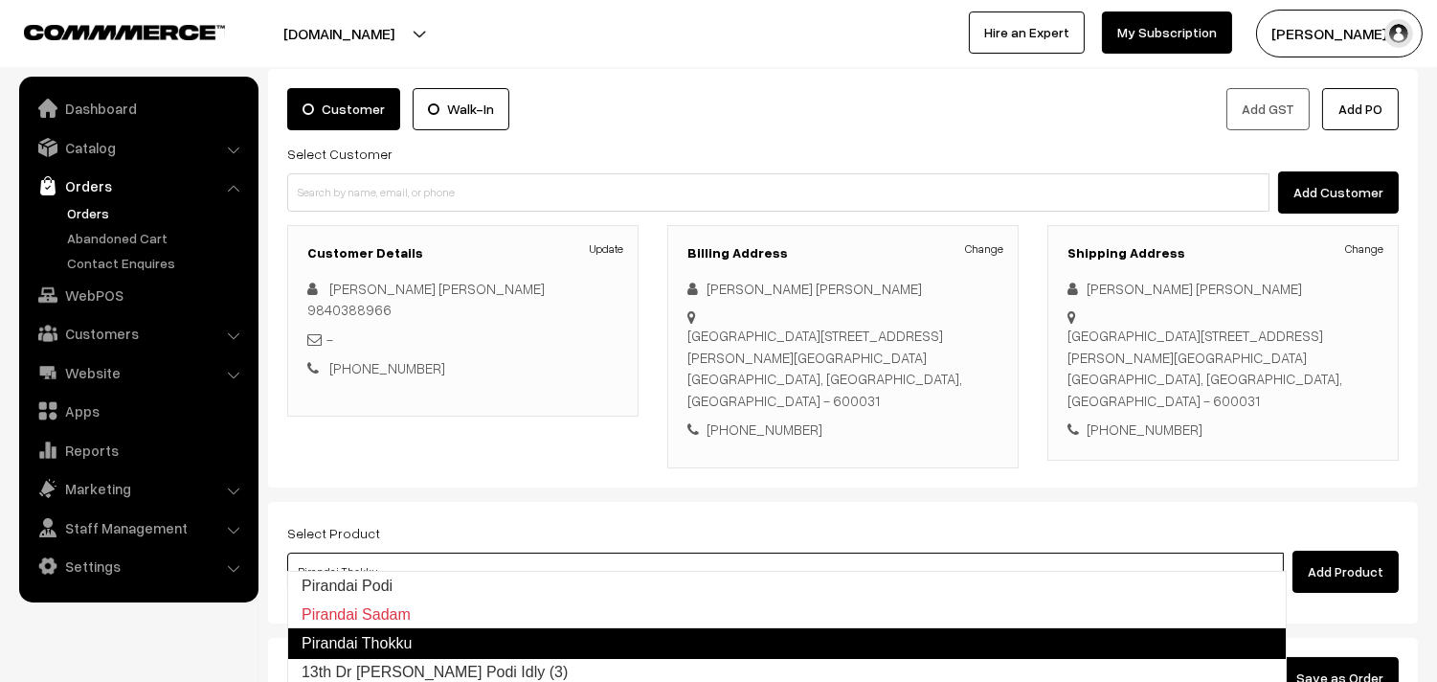
type input "13th Dr [PERSON_NAME] Podi Idly (3)"
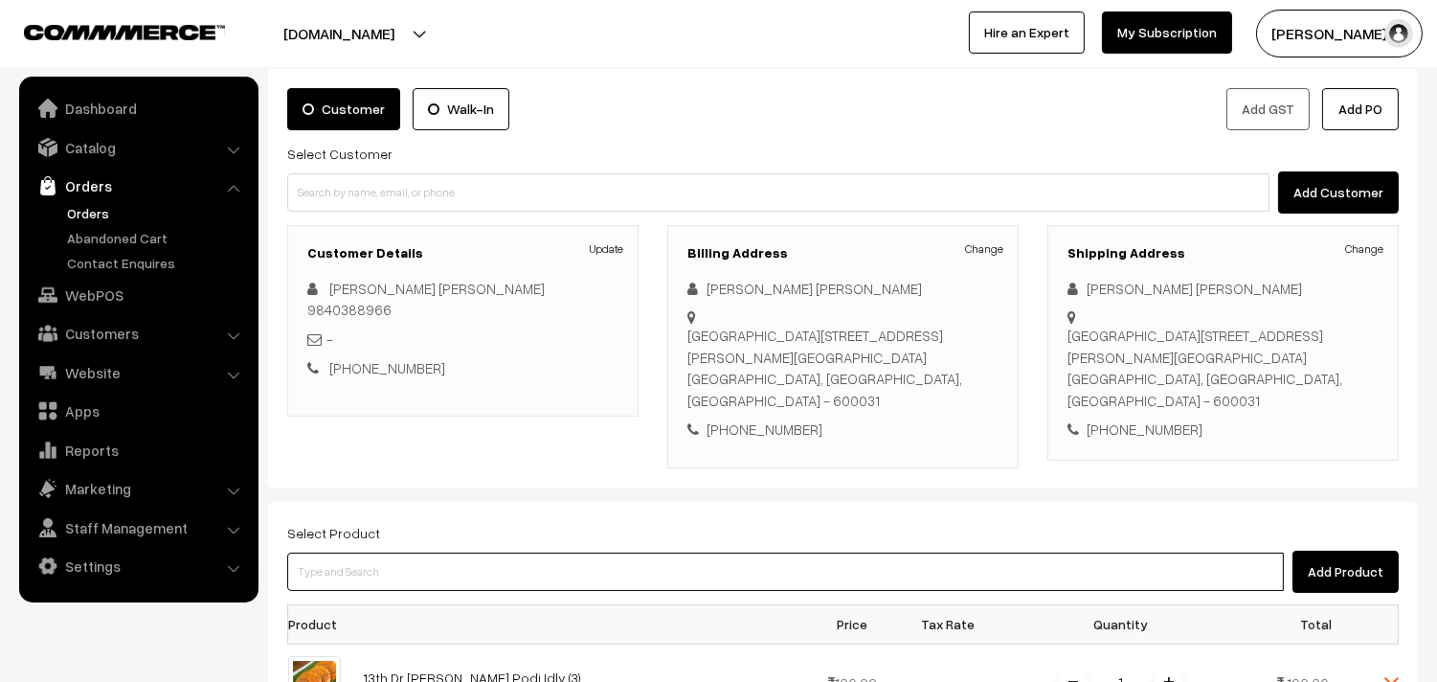
click at [499, 552] on input at bounding box center [785, 571] width 997 height 38
click at [530, 552] on input at bounding box center [785, 571] width 997 height 38
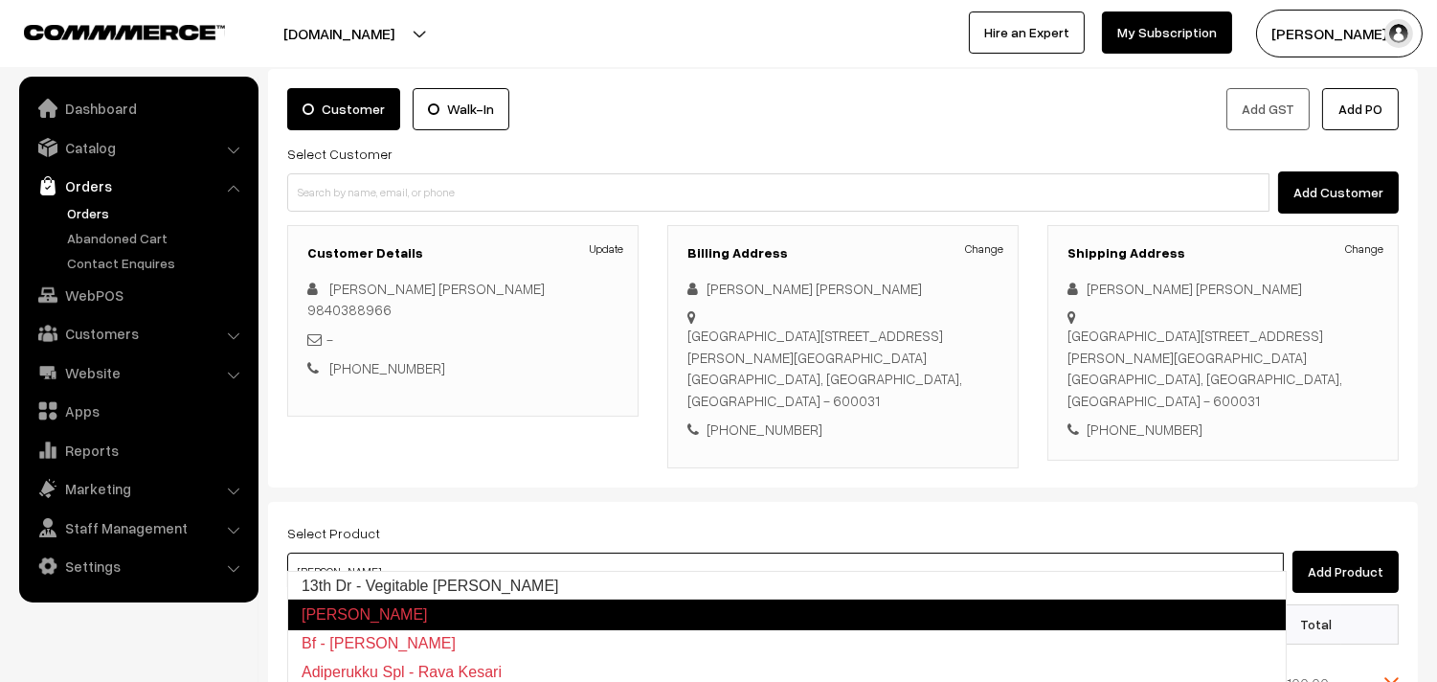
type input "13th Dr - Vegitable [PERSON_NAME]"
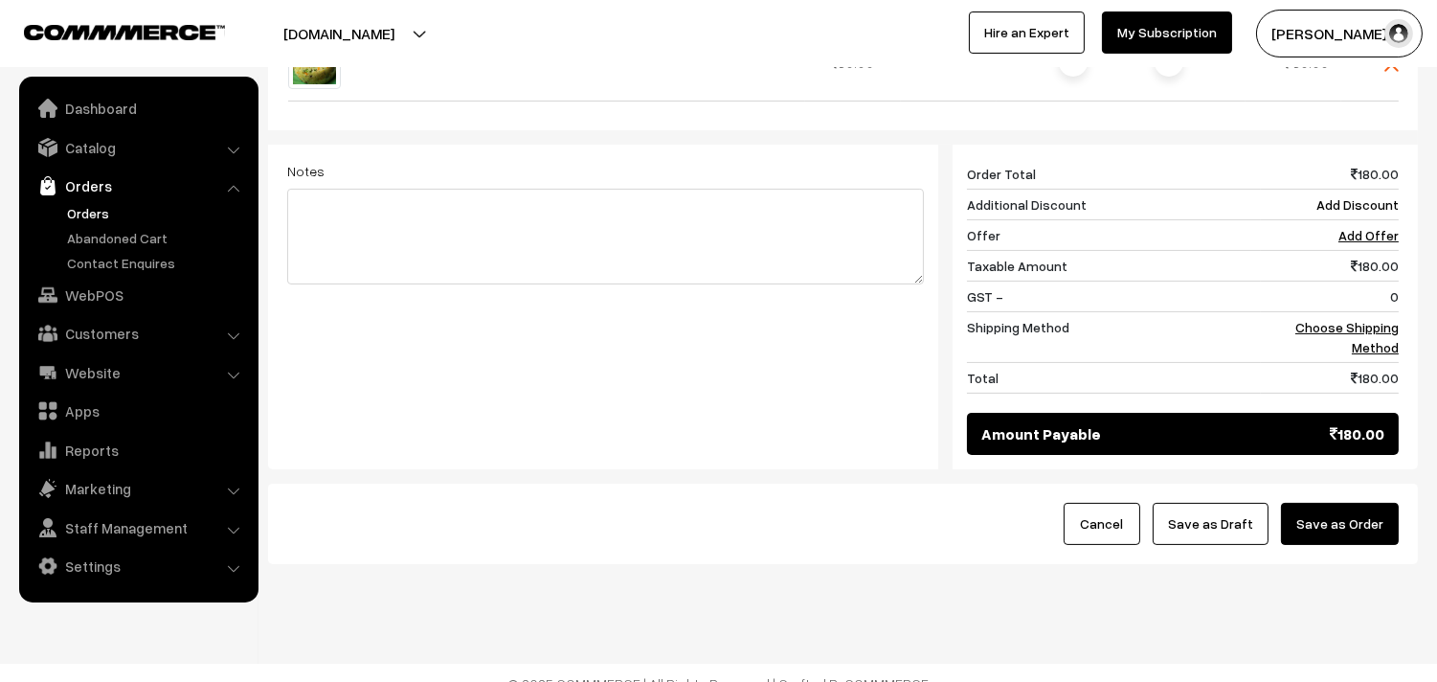
scroll to position [804, 0]
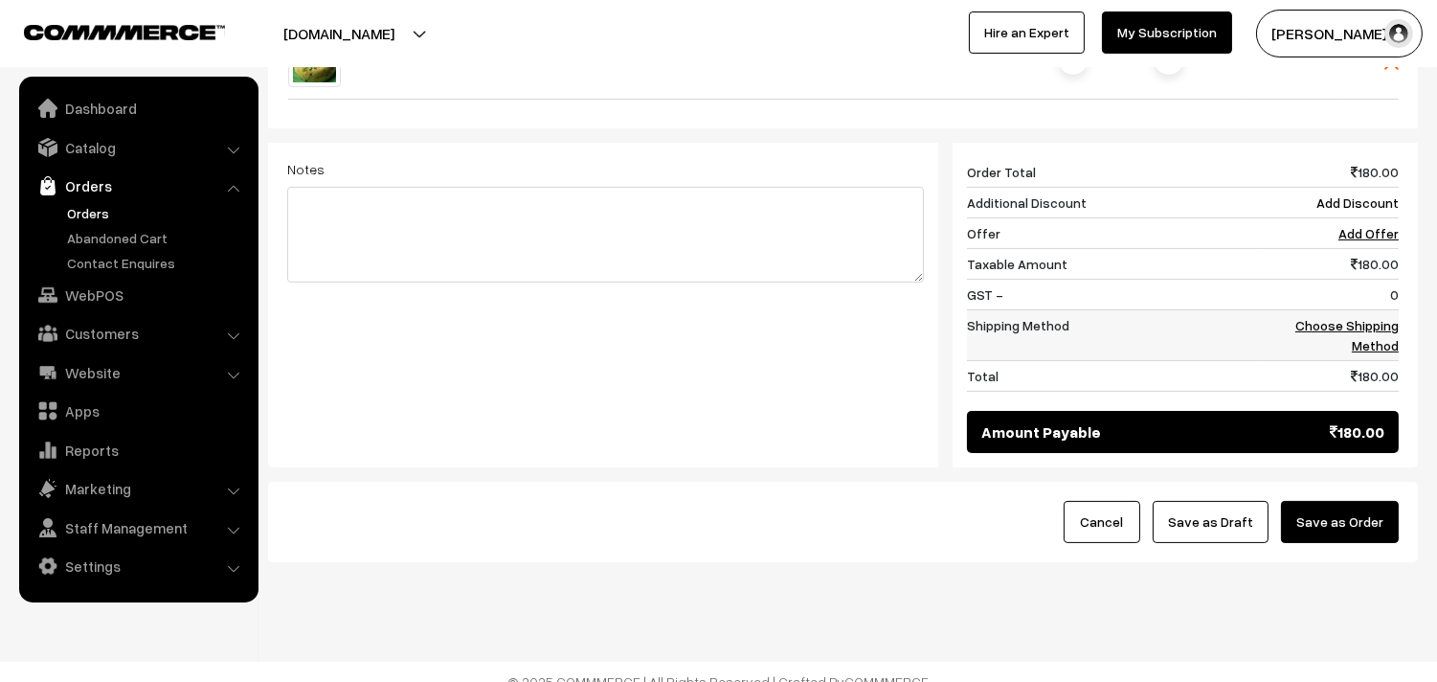
click at [1369, 313] on td "Choose Shipping Method" at bounding box center [1330, 334] width 138 height 51
click at [1382, 317] on link "Choose Shipping Method" at bounding box center [1346, 335] width 103 height 36
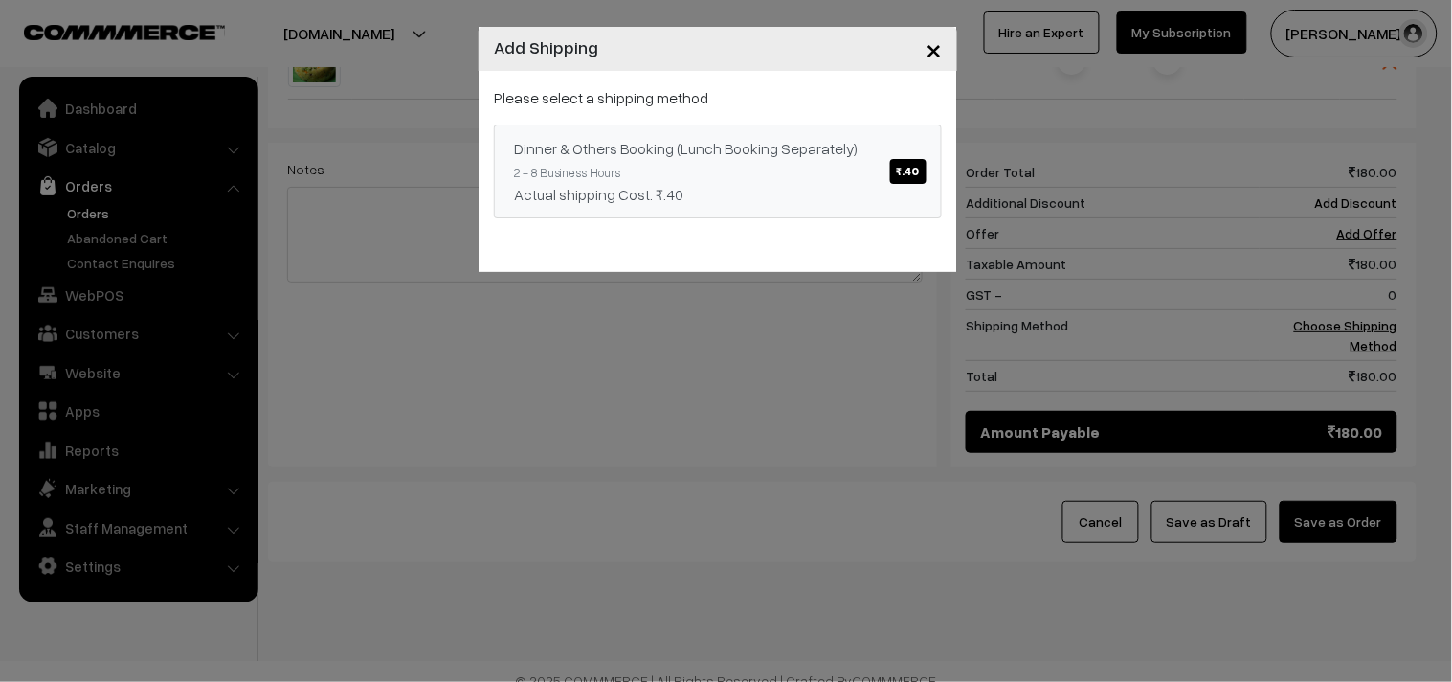
click at [652, 124] on link "Dinner & Others Booking (Lunch Booking Separately) ₹.40 2 - 8 Business Hours Ac…" at bounding box center [718, 171] width 448 height 94
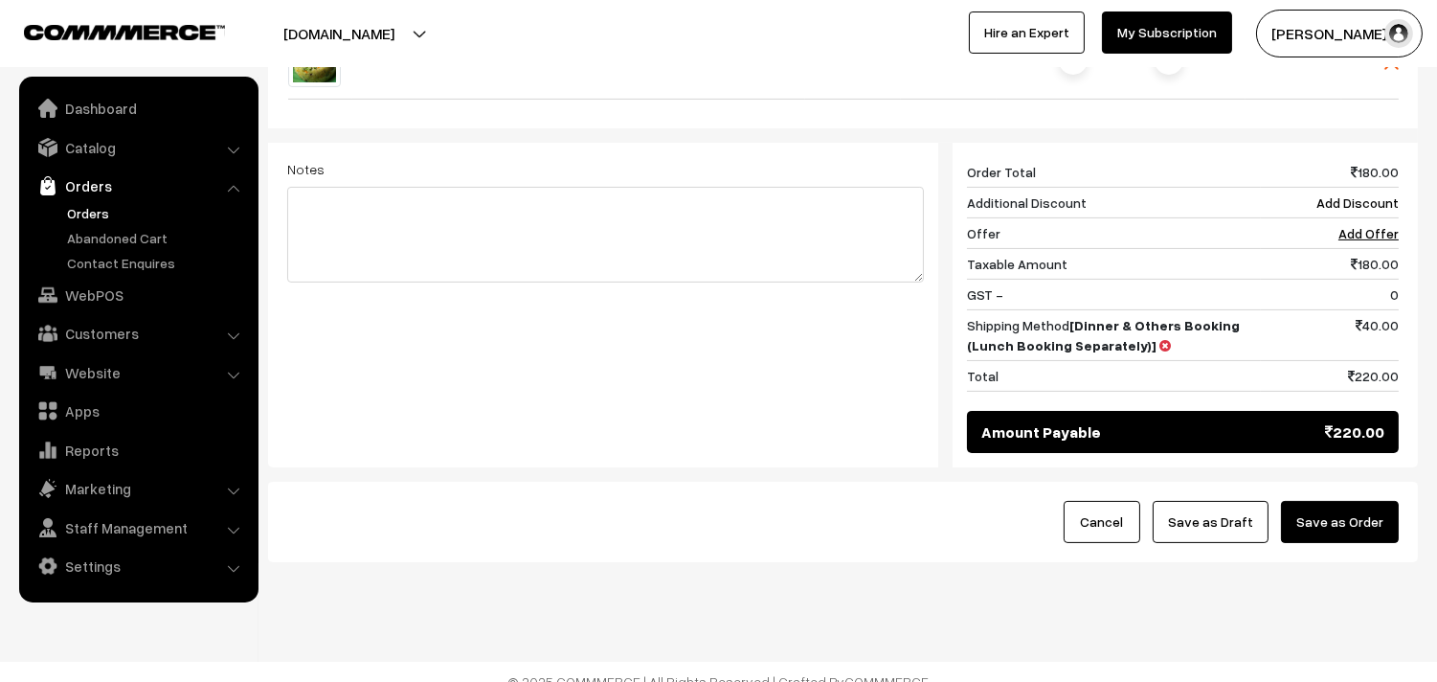
click at [1226, 501] on button "Save as Draft" at bounding box center [1211, 522] width 116 height 42
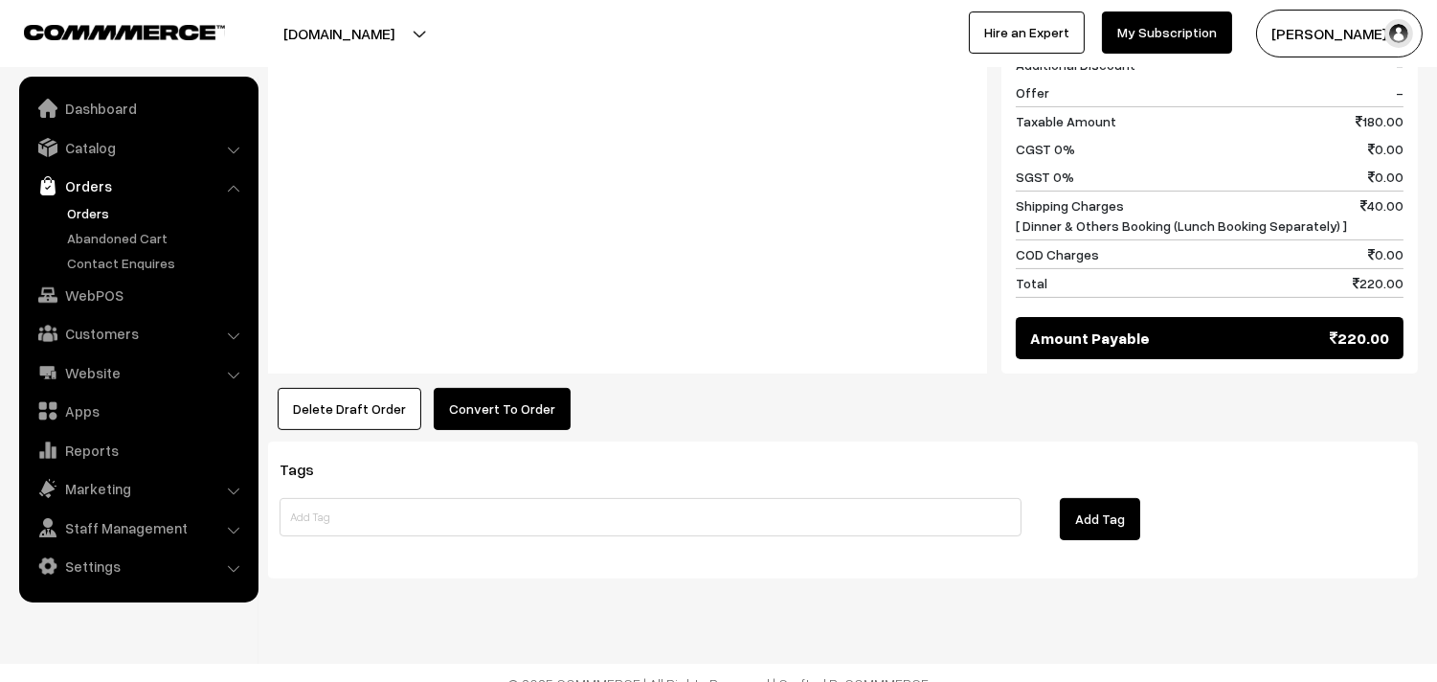
click at [503, 388] on button "Convert To Order" at bounding box center [502, 409] width 137 height 42
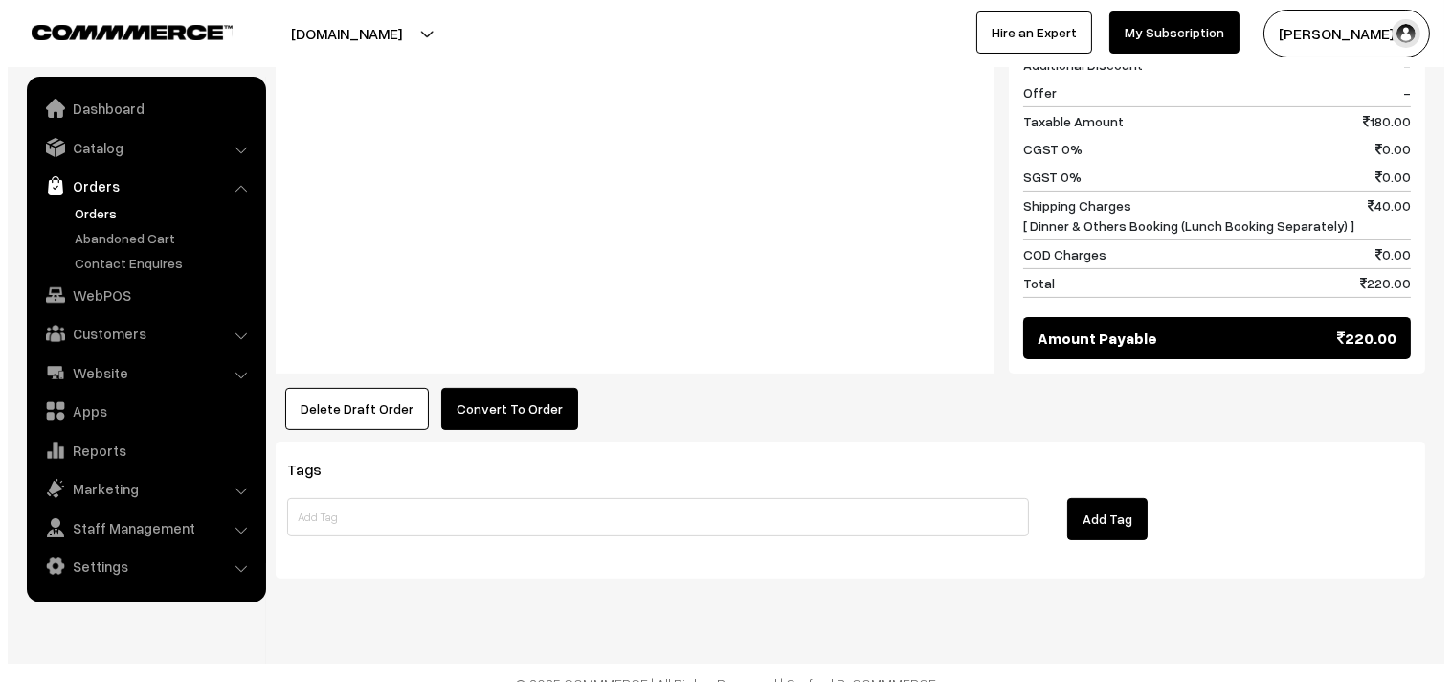
scroll to position [1044, 0]
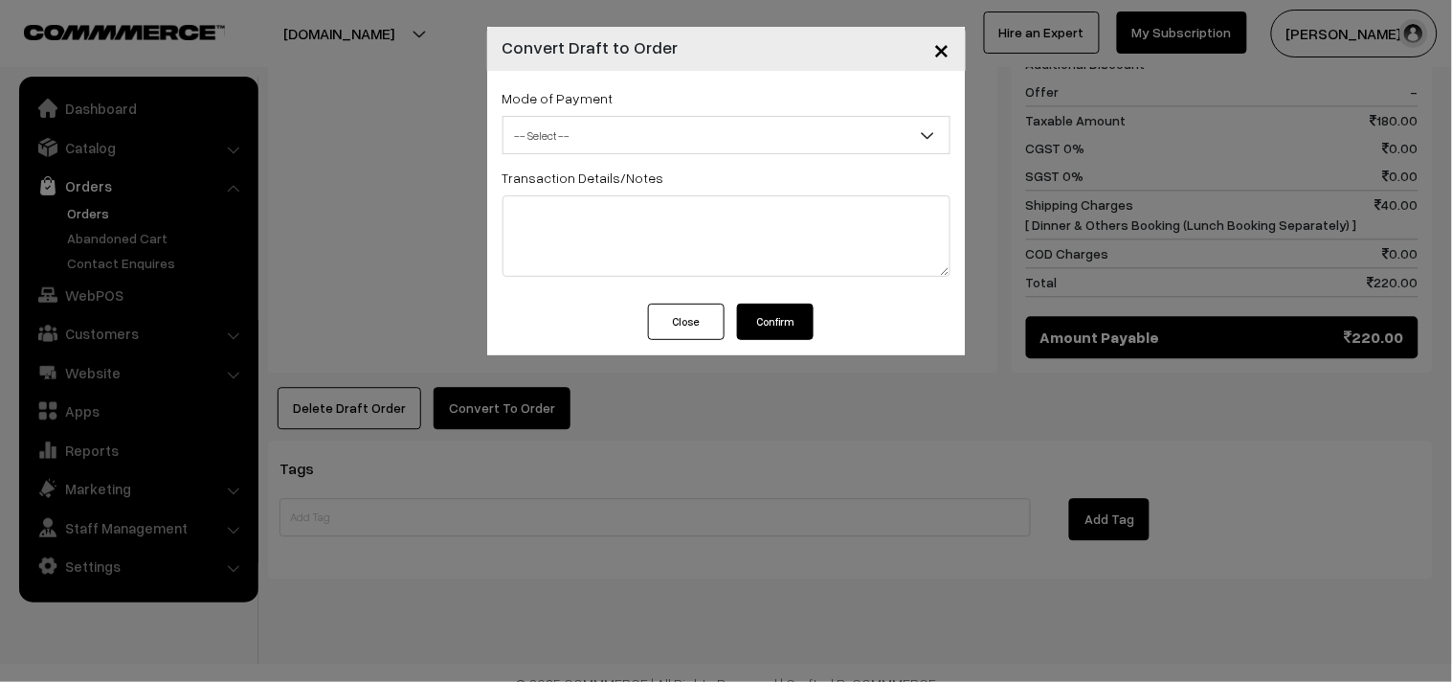
click at [670, 107] on div "Mode of Payment -- Select -- COD Cash Cheque -- Select --" at bounding box center [727, 120] width 448 height 68
click at [663, 134] on span "-- Select --" at bounding box center [727, 136] width 446 height 34
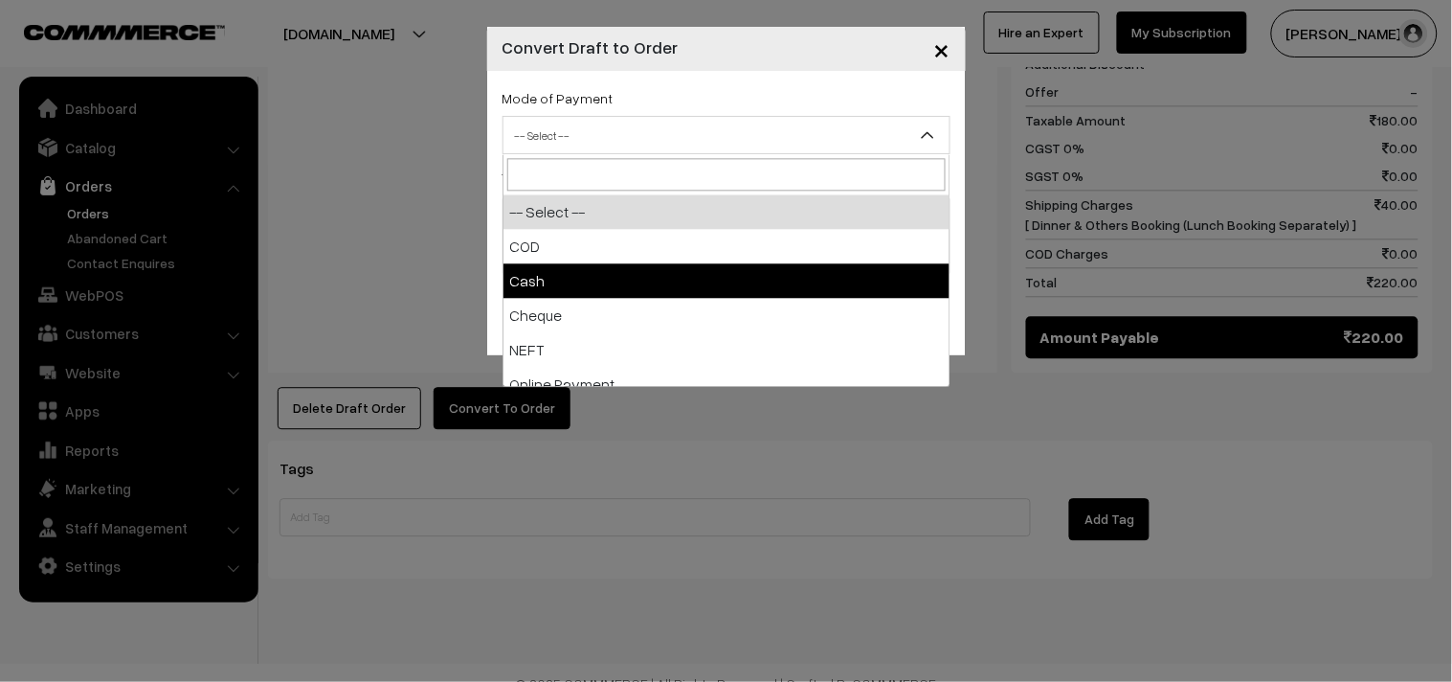
select select "2"
checkbox input "true"
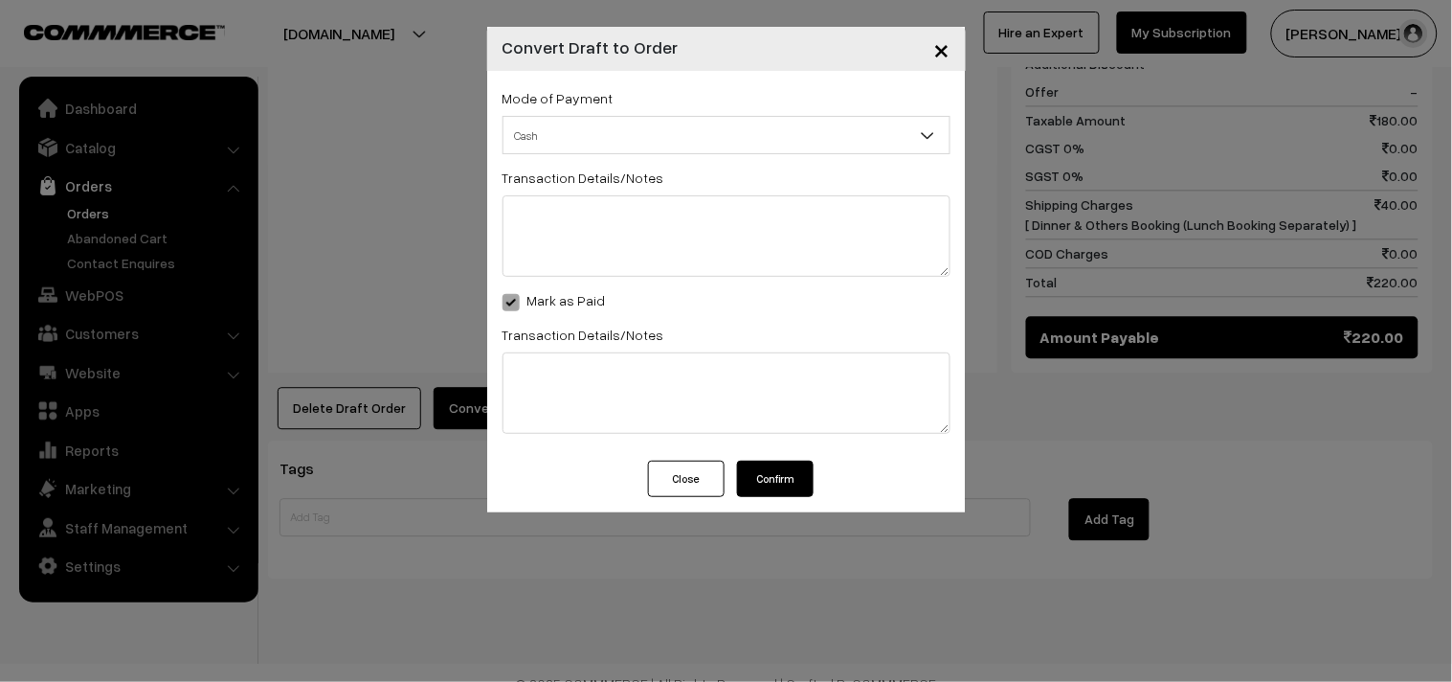
click at [773, 484] on button "Confirm" at bounding box center [775, 478] width 77 height 36
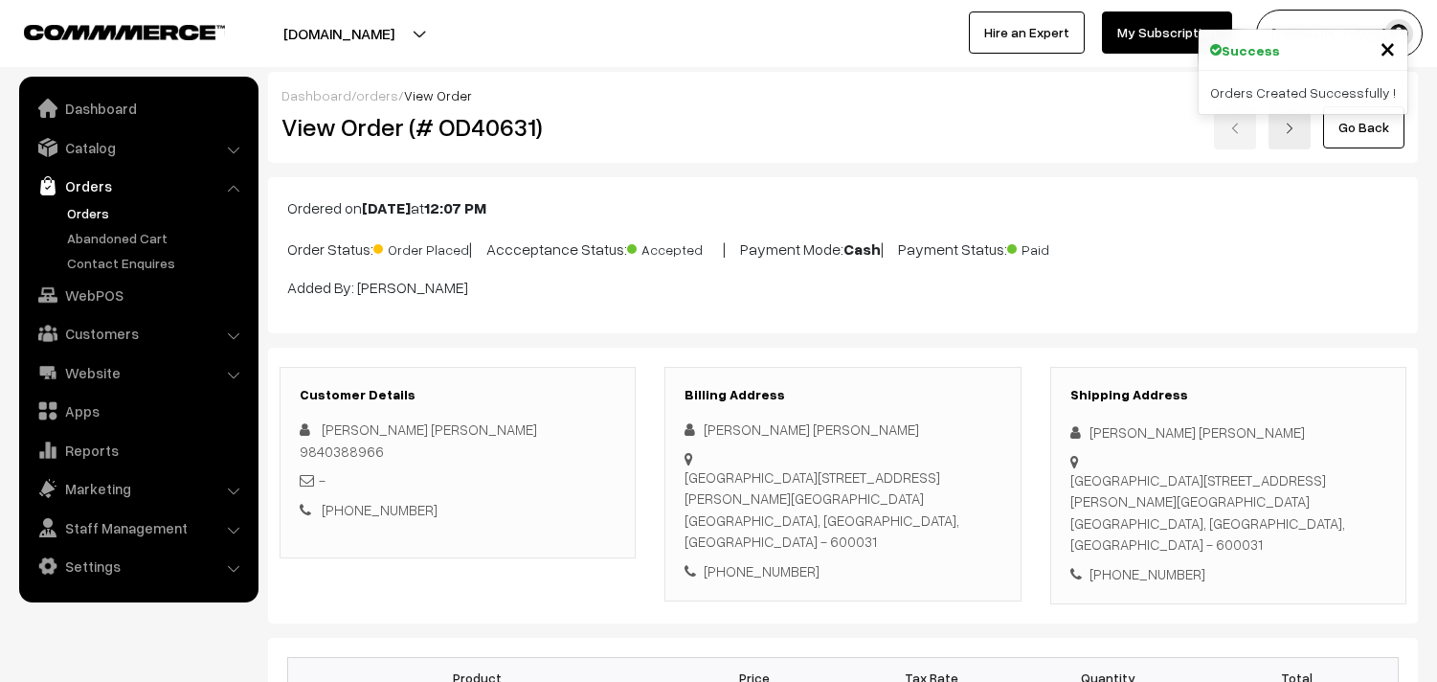
scroll to position [1038, 0]
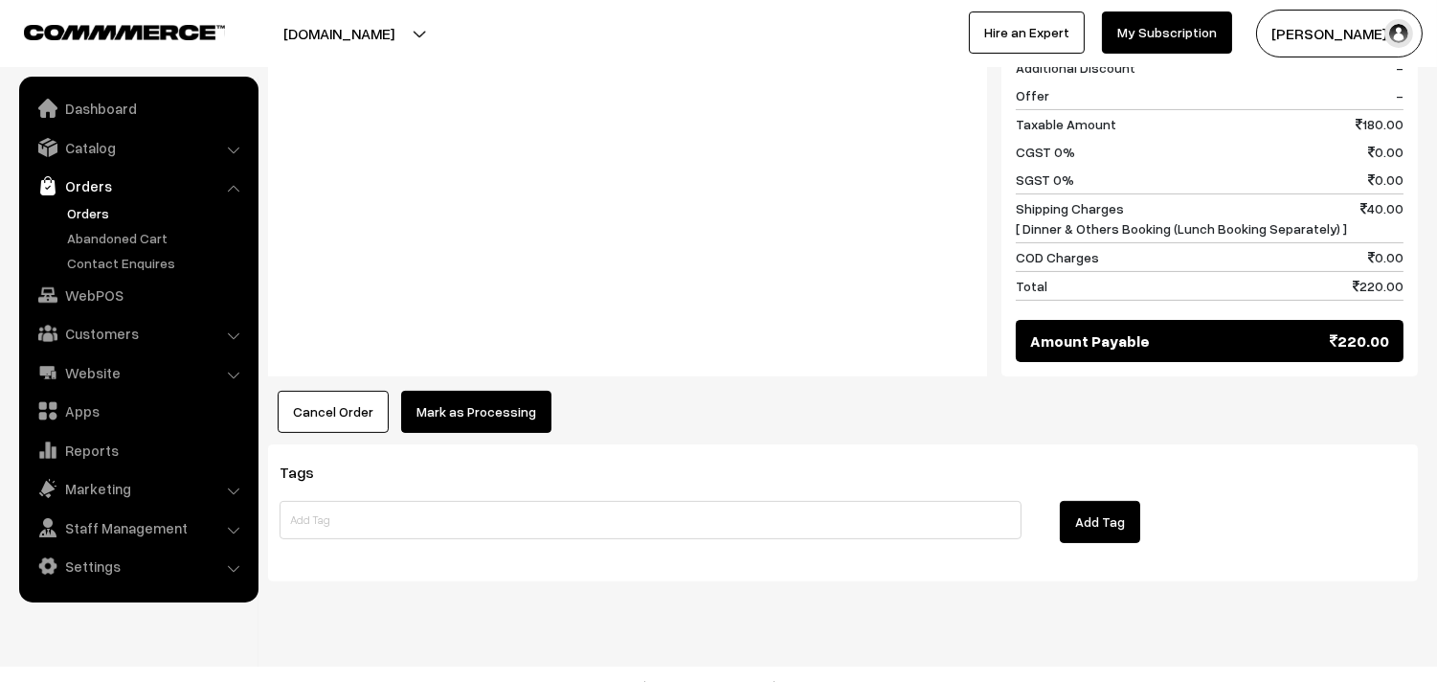
click at [494, 391] on button "Mark as Processing" at bounding box center [476, 412] width 150 height 42
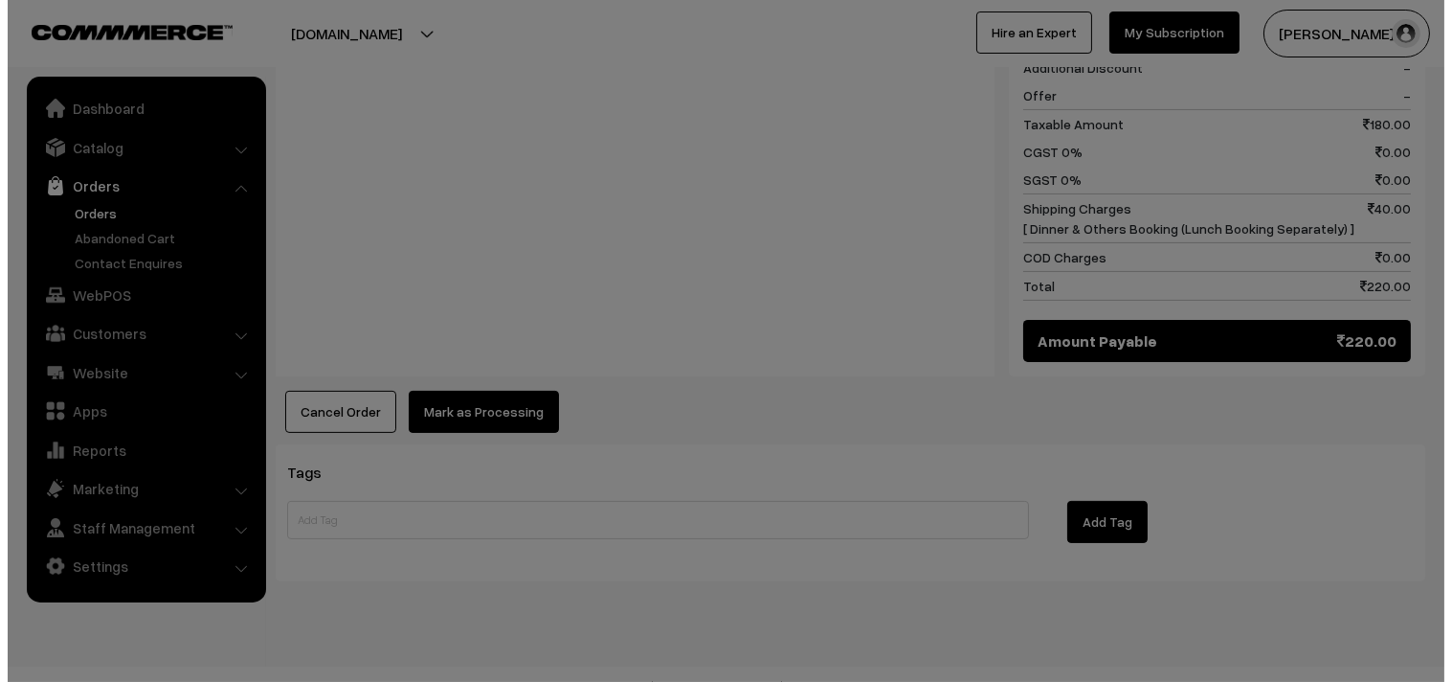
scroll to position [1042, 0]
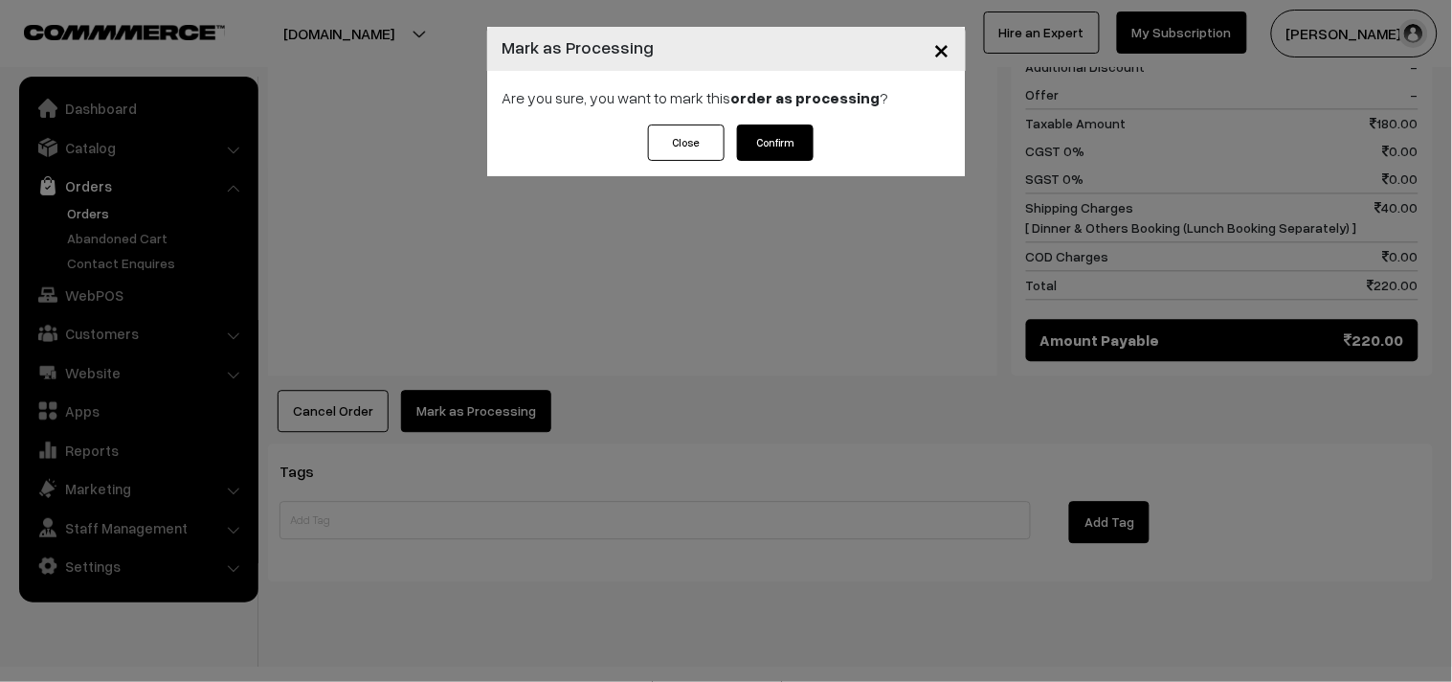
click at [782, 146] on button "Confirm" at bounding box center [775, 142] width 77 height 36
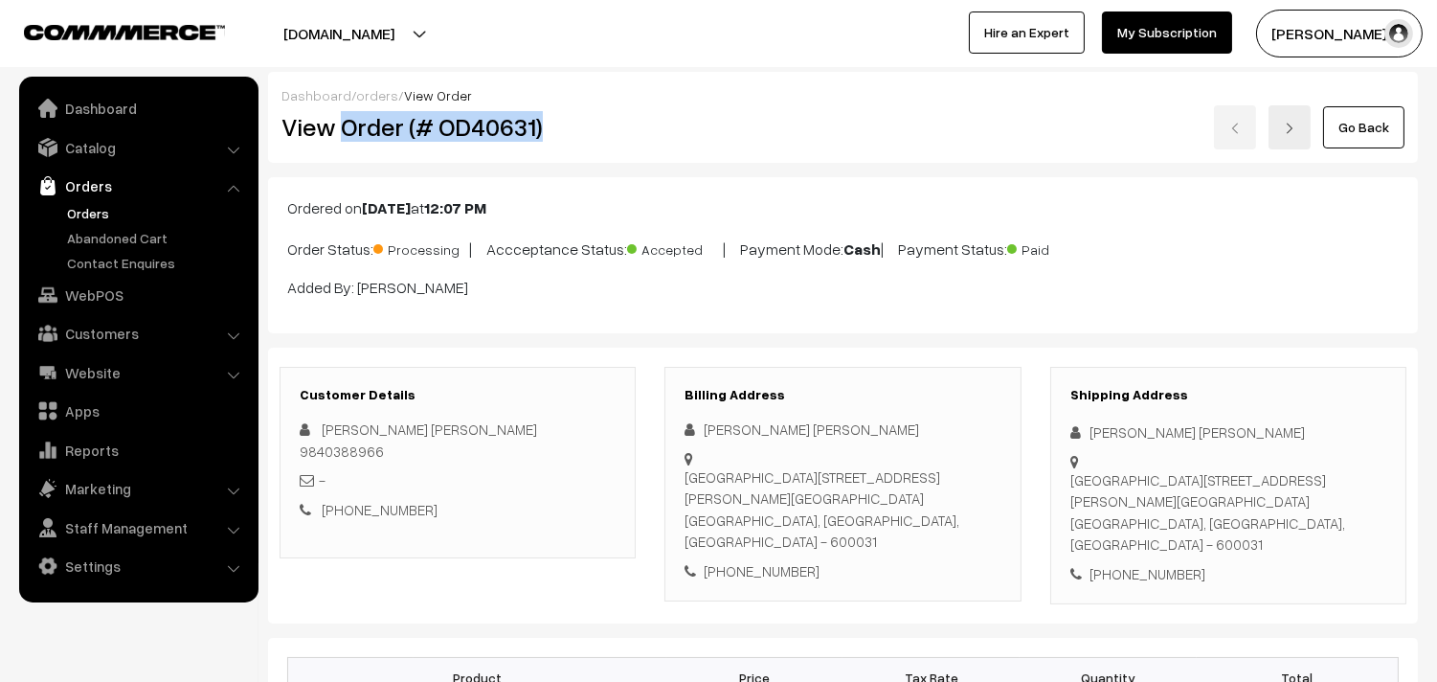
drag, startPoint x: 342, startPoint y: 128, endPoint x: 652, endPoint y: 127, distance: 310.2
click at [652, 127] on div "View Order (# OD40631) Go Back" at bounding box center [843, 127] width 1152 height 44
copy div "Order (# OD40631)"
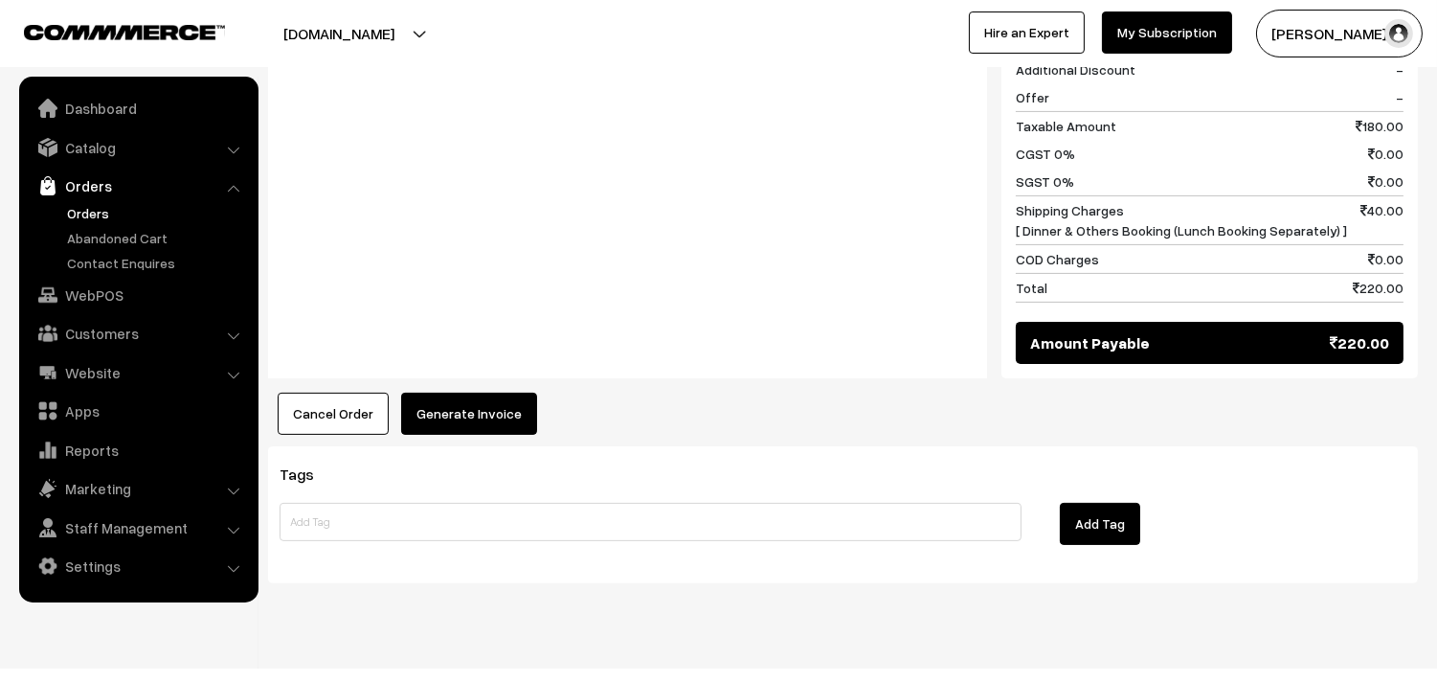
scroll to position [1041, 0]
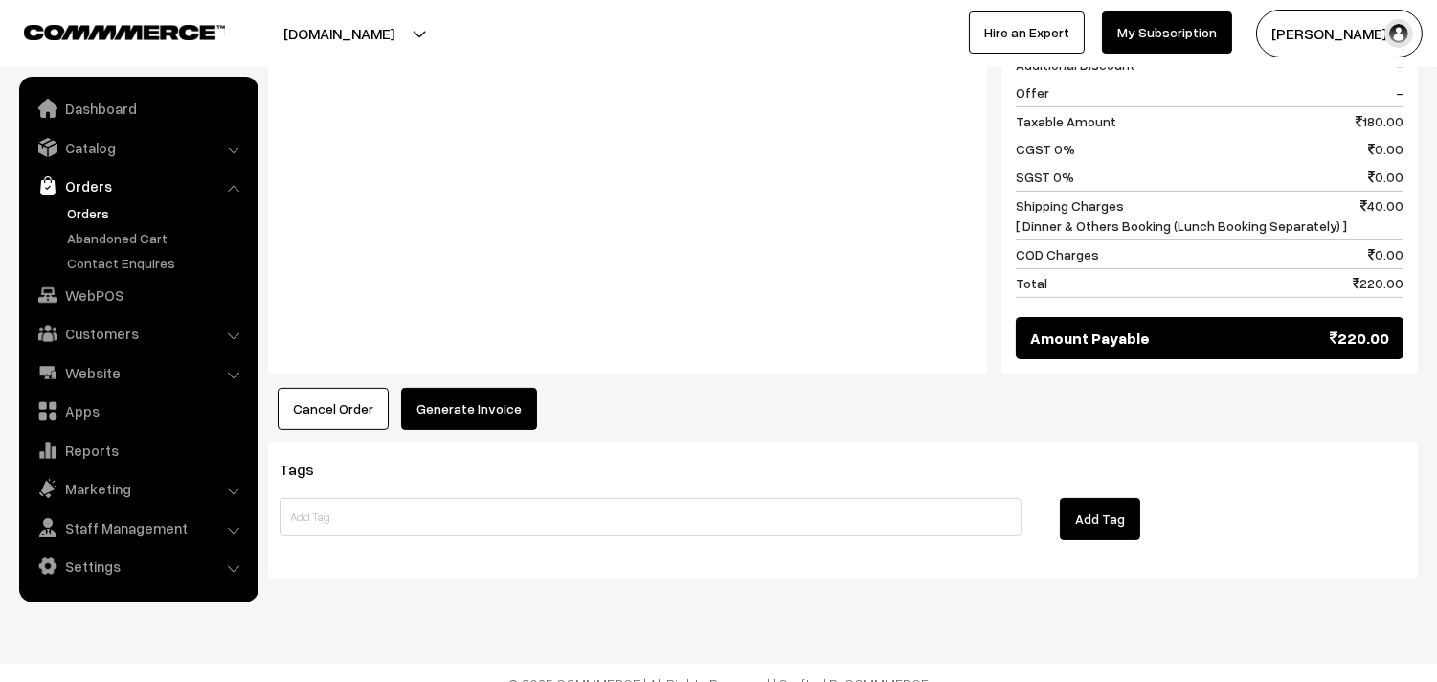
click at [480, 388] on button "Generate Invoice" at bounding box center [469, 409] width 136 height 42
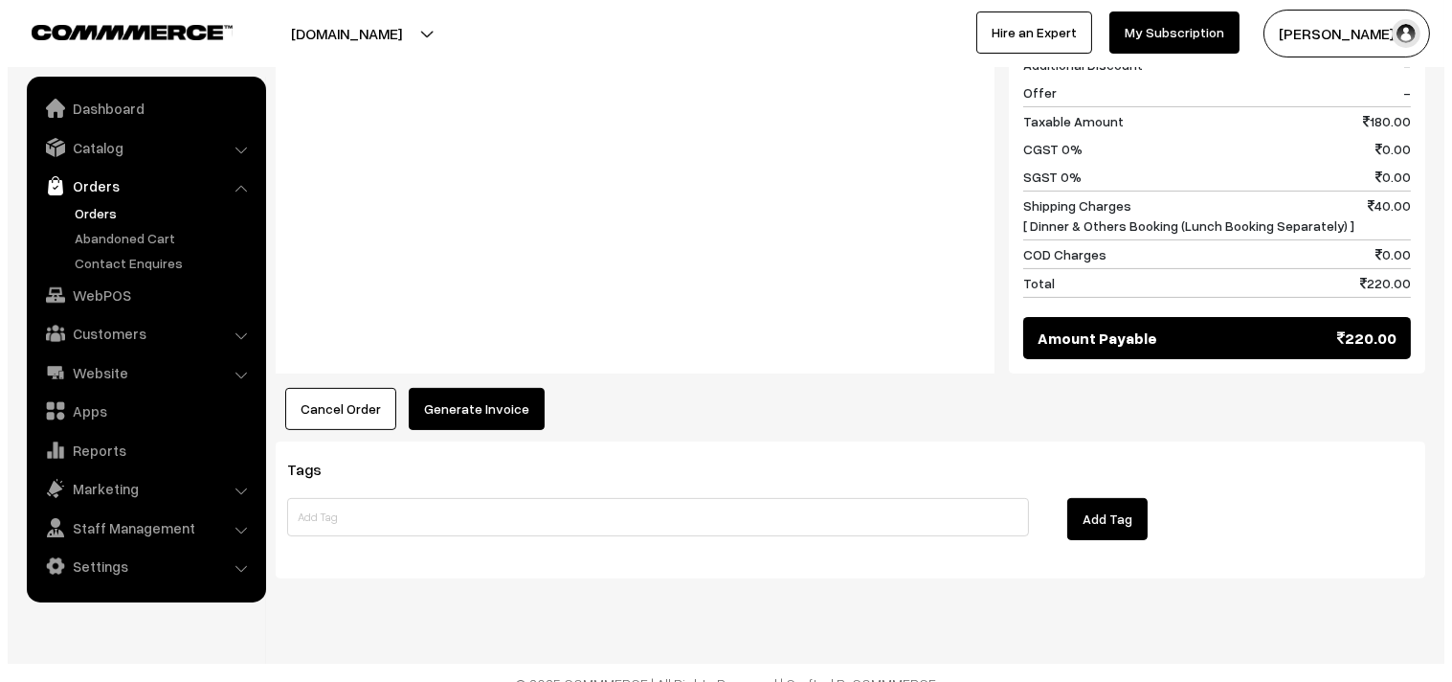
scroll to position [1044, 0]
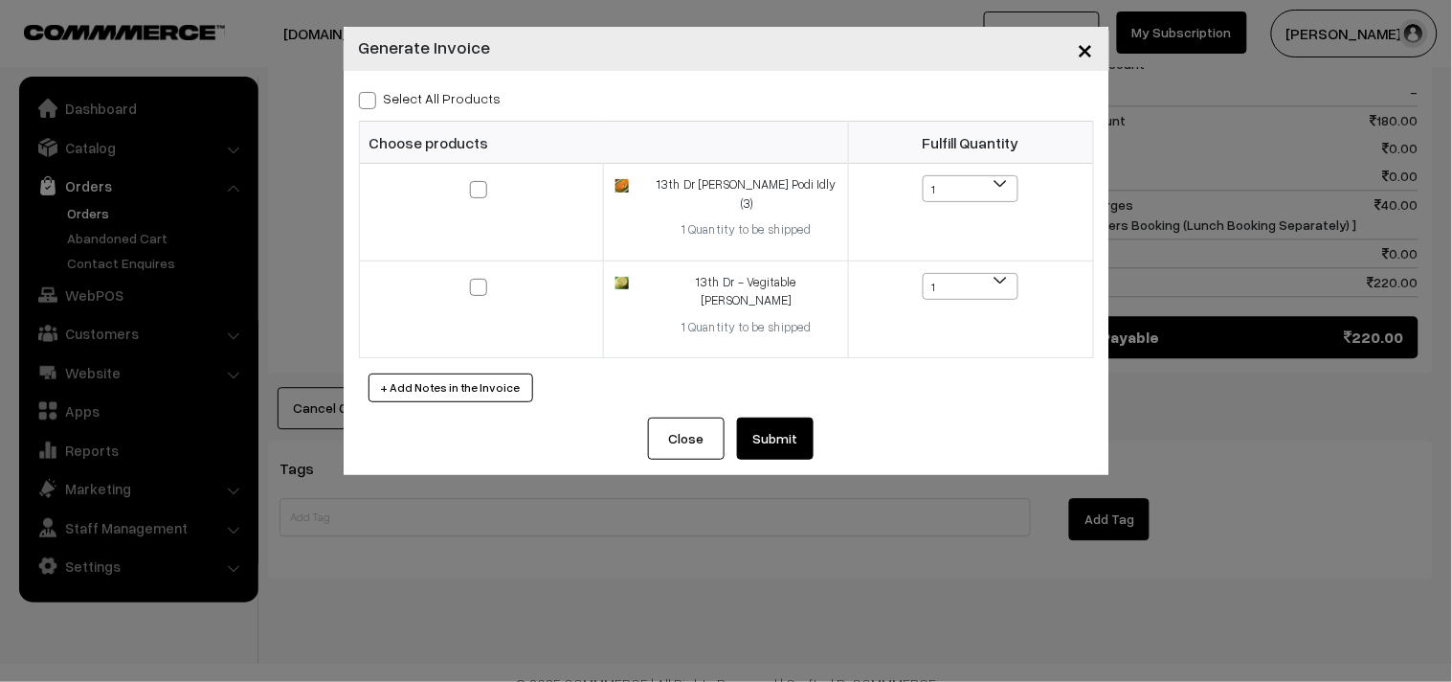
click at [474, 92] on label "Select All Products" at bounding box center [430, 98] width 143 height 20
click at [371, 92] on input "Select All Products" at bounding box center [365, 97] width 12 height 12
checkbox input "true"
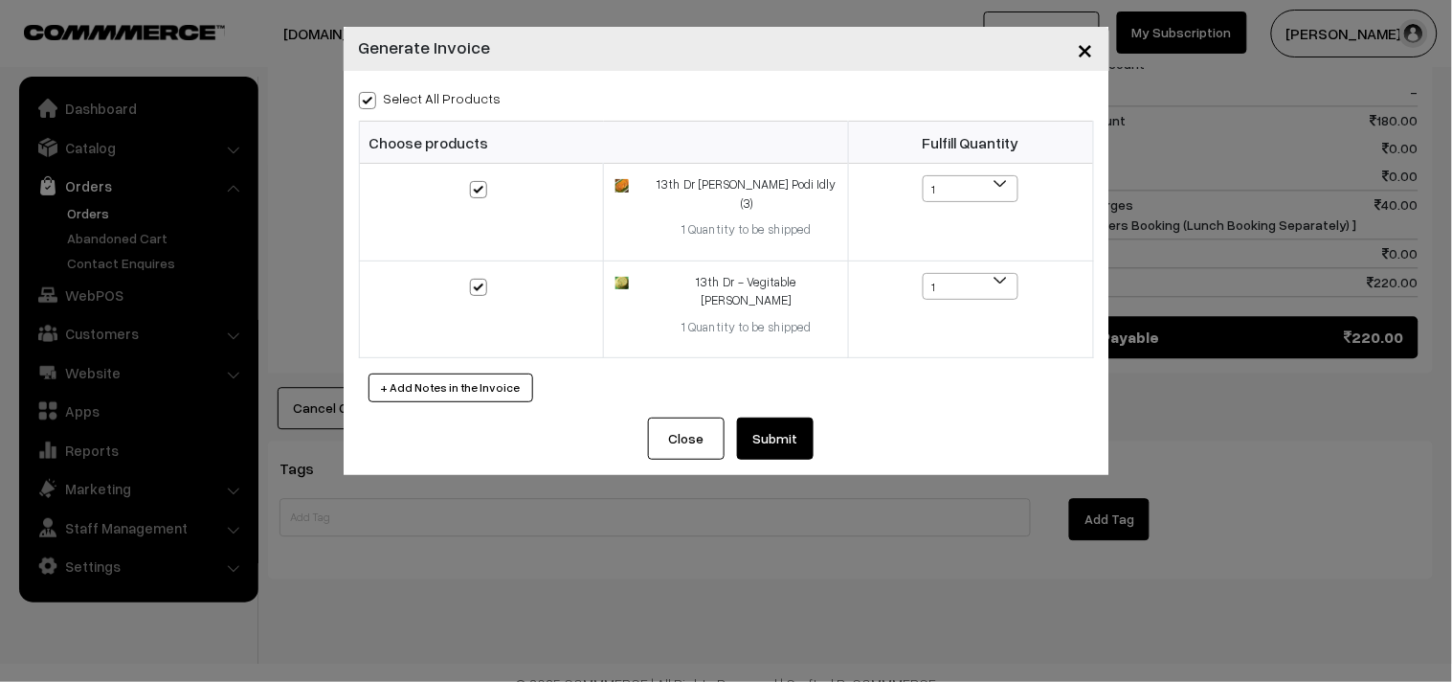
click at [768, 417] on button "Submit" at bounding box center [775, 438] width 77 height 42
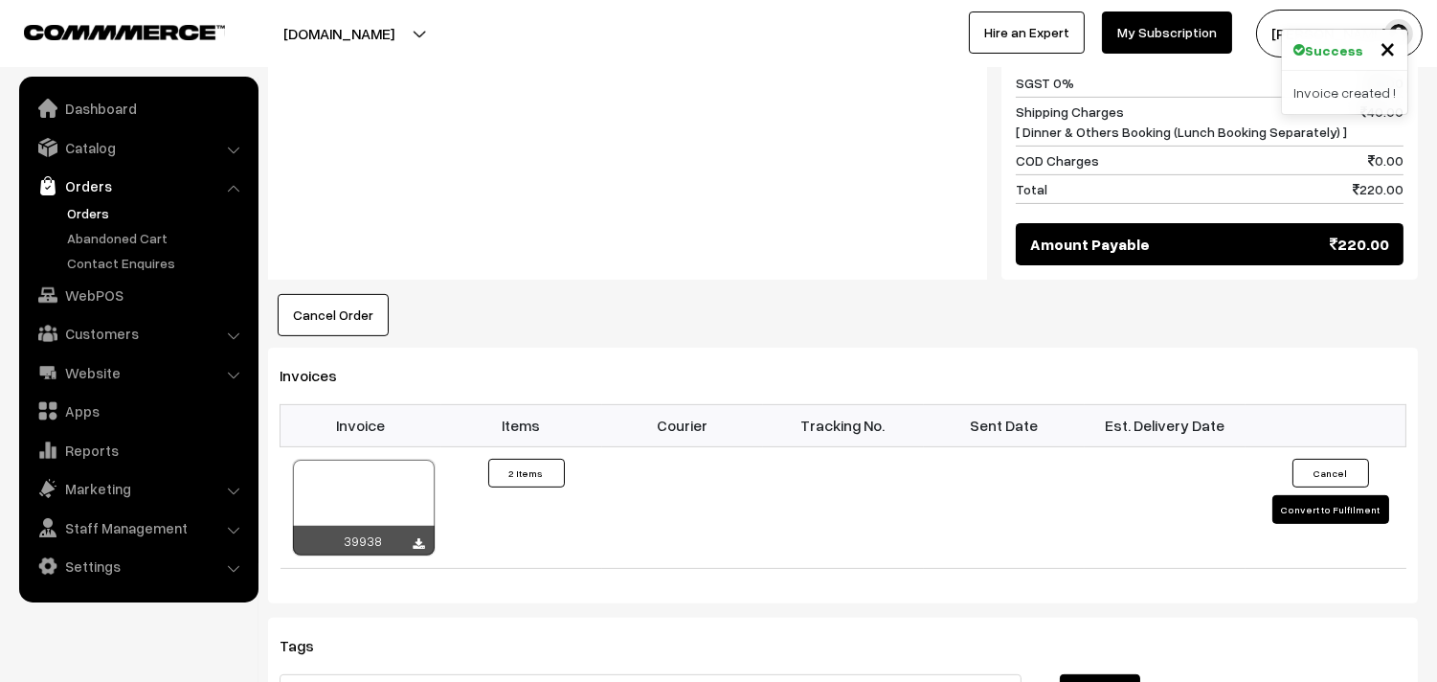
scroll to position [1463, 0]
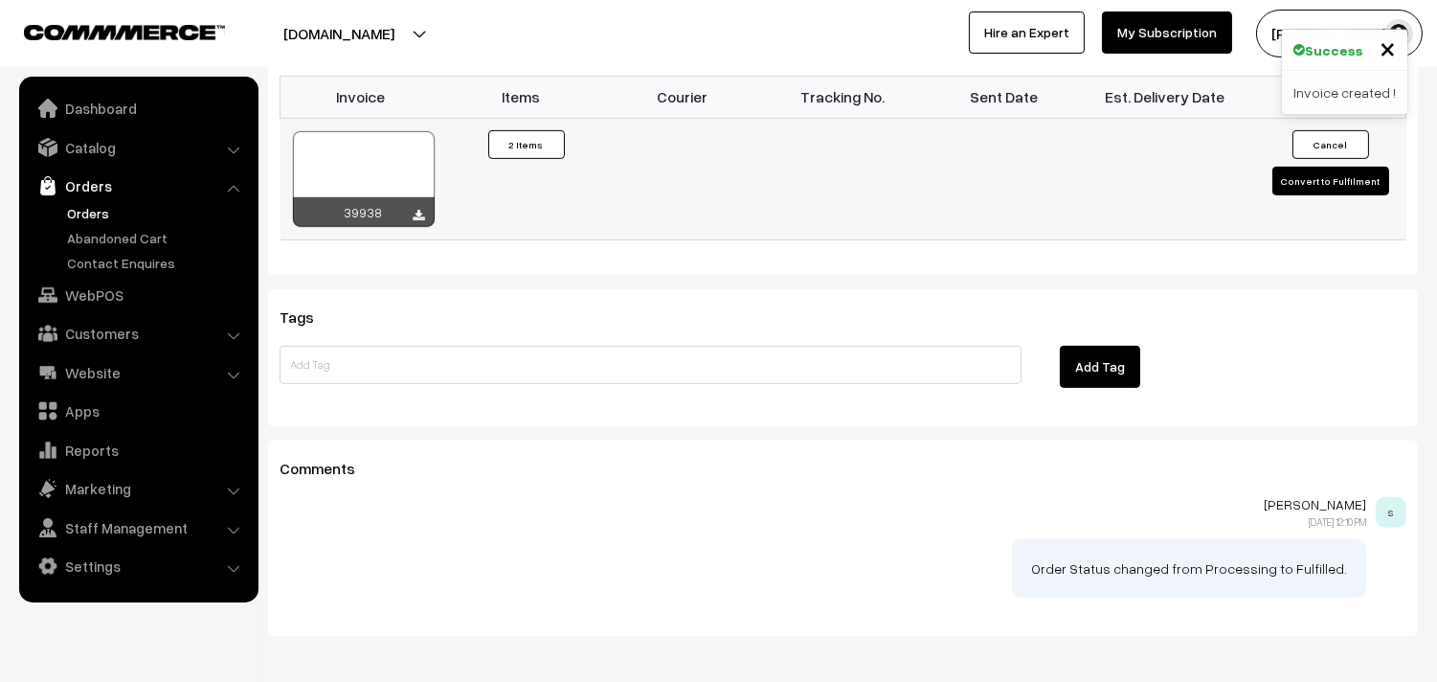
click at [378, 139] on div at bounding box center [364, 179] width 142 height 96
click at [119, 303] on link "WebPOS" at bounding box center [138, 295] width 228 height 34
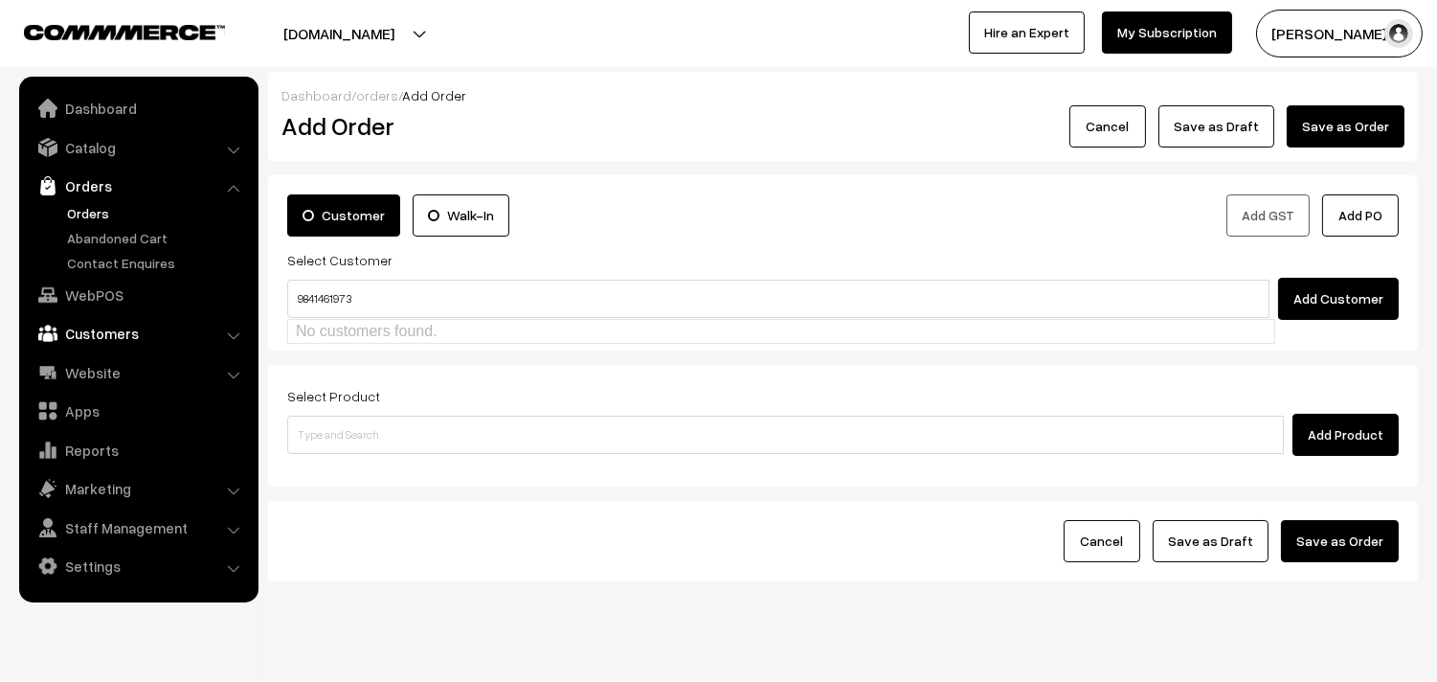
type input "9841461973"
drag, startPoint x: 123, startPoint y: 338, endPoint x: 128, endPoint y: 291, distance: 47.3
click at [124, 338] on link "Customers" at bounding box center [138, 333] width 228 height 34
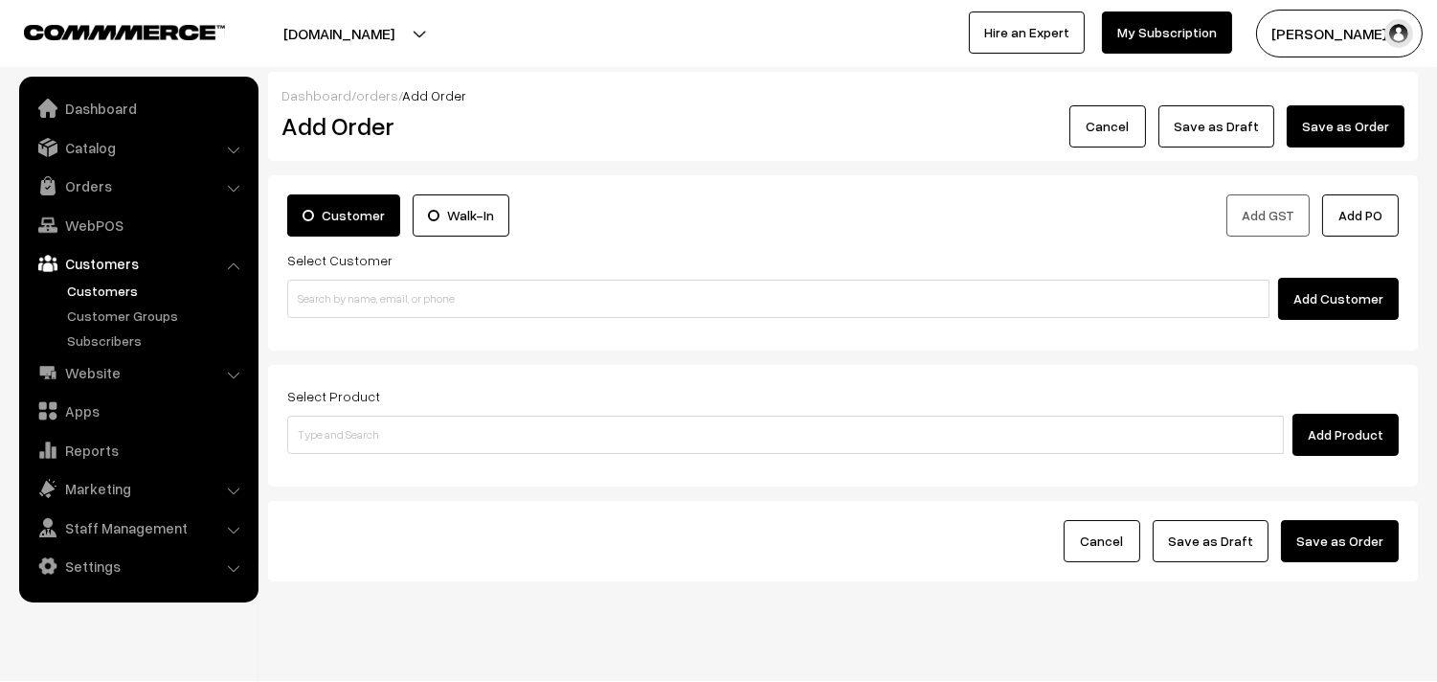
click at [127, 280] on link "Customers" at bounding box center [157, 290] width 190 height 20
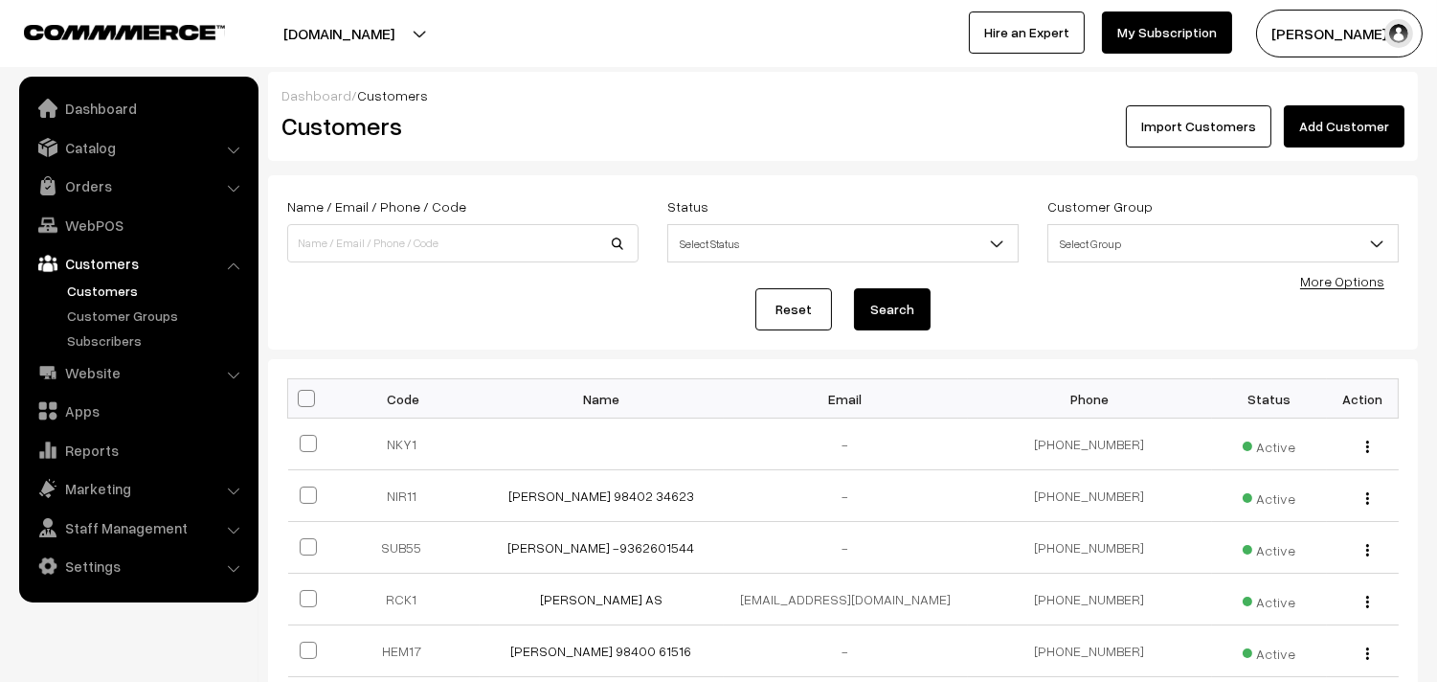
click at [1377, 112] on link "Add Customer" at bounding box center [1344, 126] width 121 height 42
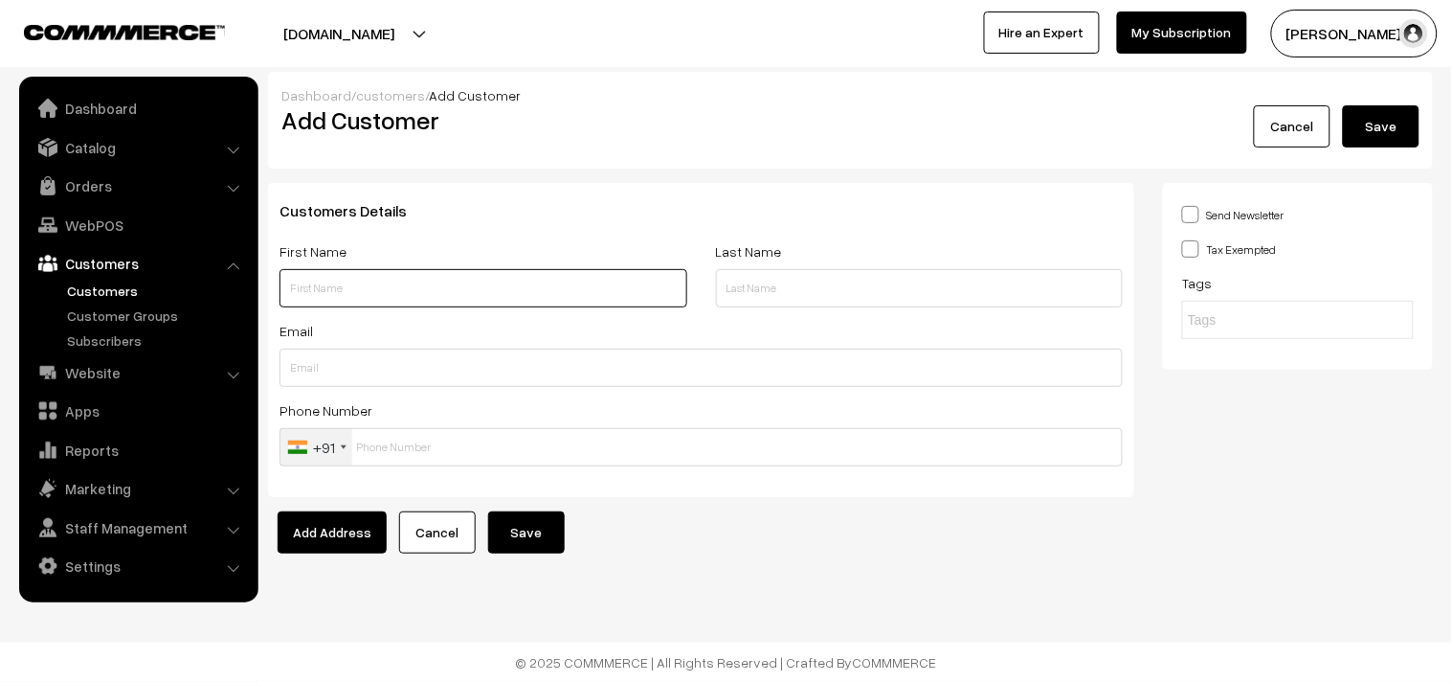
paste input "Bawani"
paste input "98414 61973"
type input "Bawani 98414 61973"
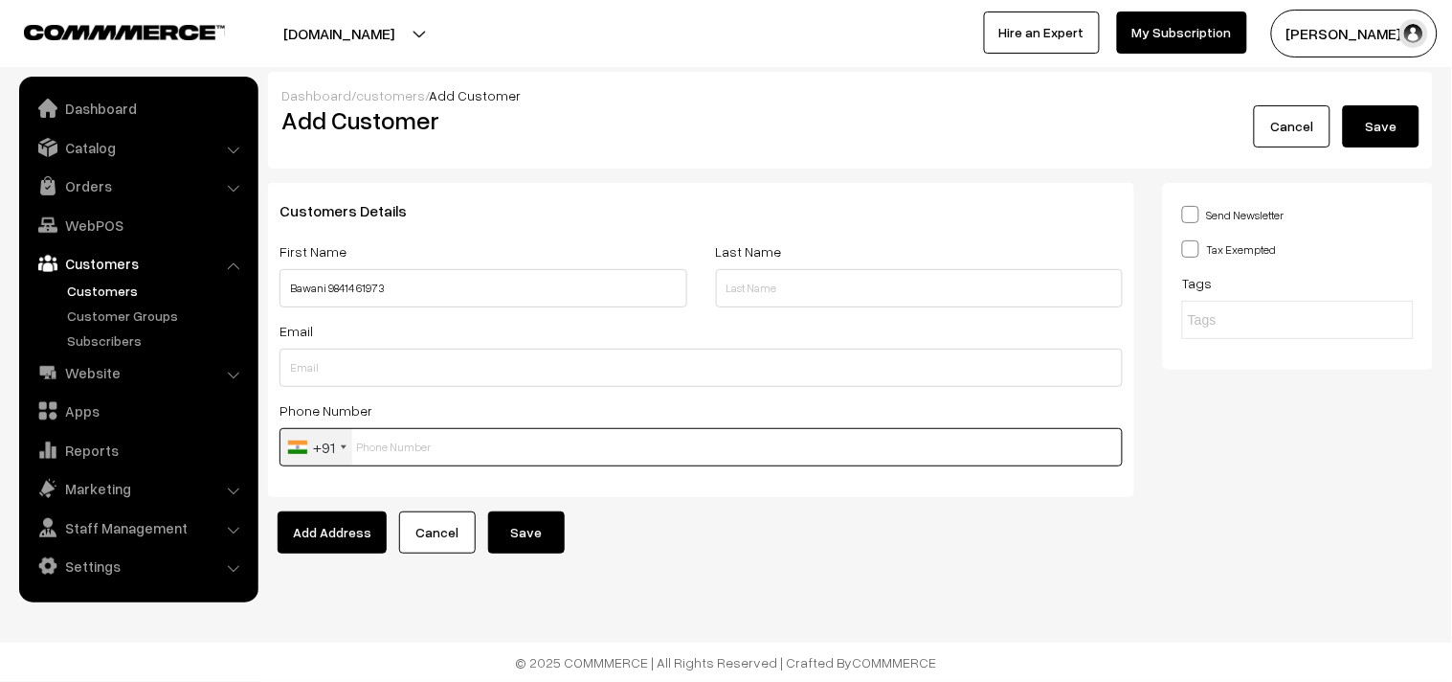
click at [391, 452] on input "text" at bounding box center [701, 447] width 843 height 38
paste input "98414 6197"
type input "9841461973"
click at [517, 549] on button "Save" at bounding box center [526, 532] width 77 height 42
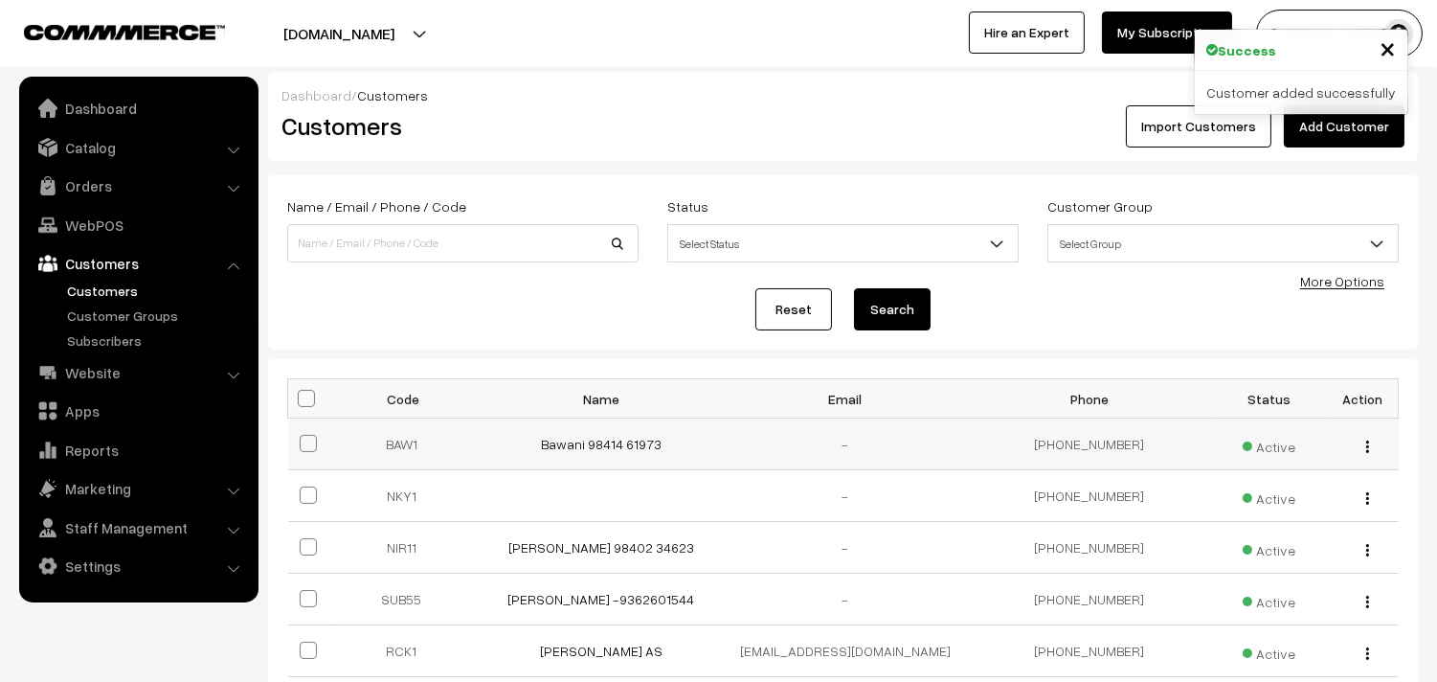
copy link "Bawani 98414 61973"
drag, startPoint x: 501, startPoint y: 460, endPoint x: 685, endPoint y: 452, distance: 185.0
click at [685, 452] on td "Bawani 98414 61973" at bounding box center [602, 444] width 244 height 52
click at [617, 441] on link "Bawani 98414 61973" at bounding box center [601, 444] width 121 height 16
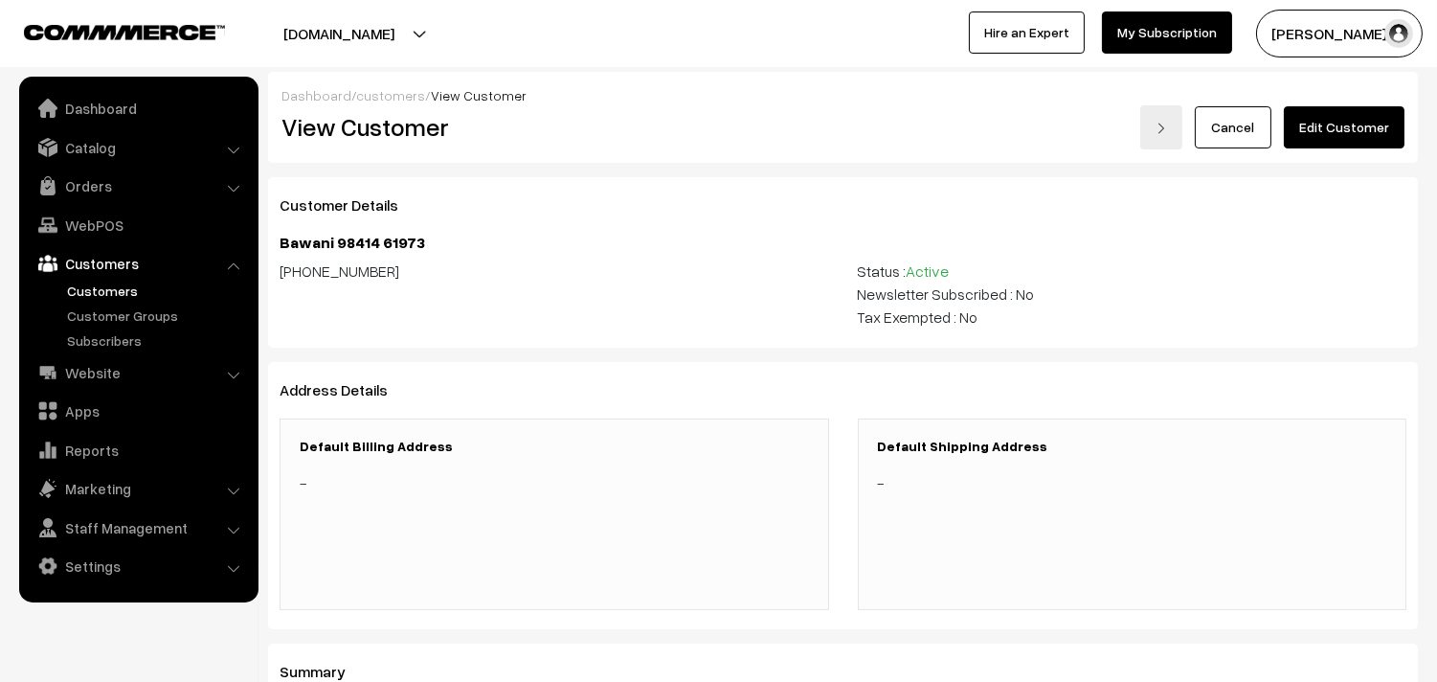
click at [1412, 117] on div "Cancel Edit Customer" at bounding box center [1131, 127] width 576 height 44
click at [1381, 122] on link "Edit Customer" at bounding box center [1344, 127] width 121 height 42
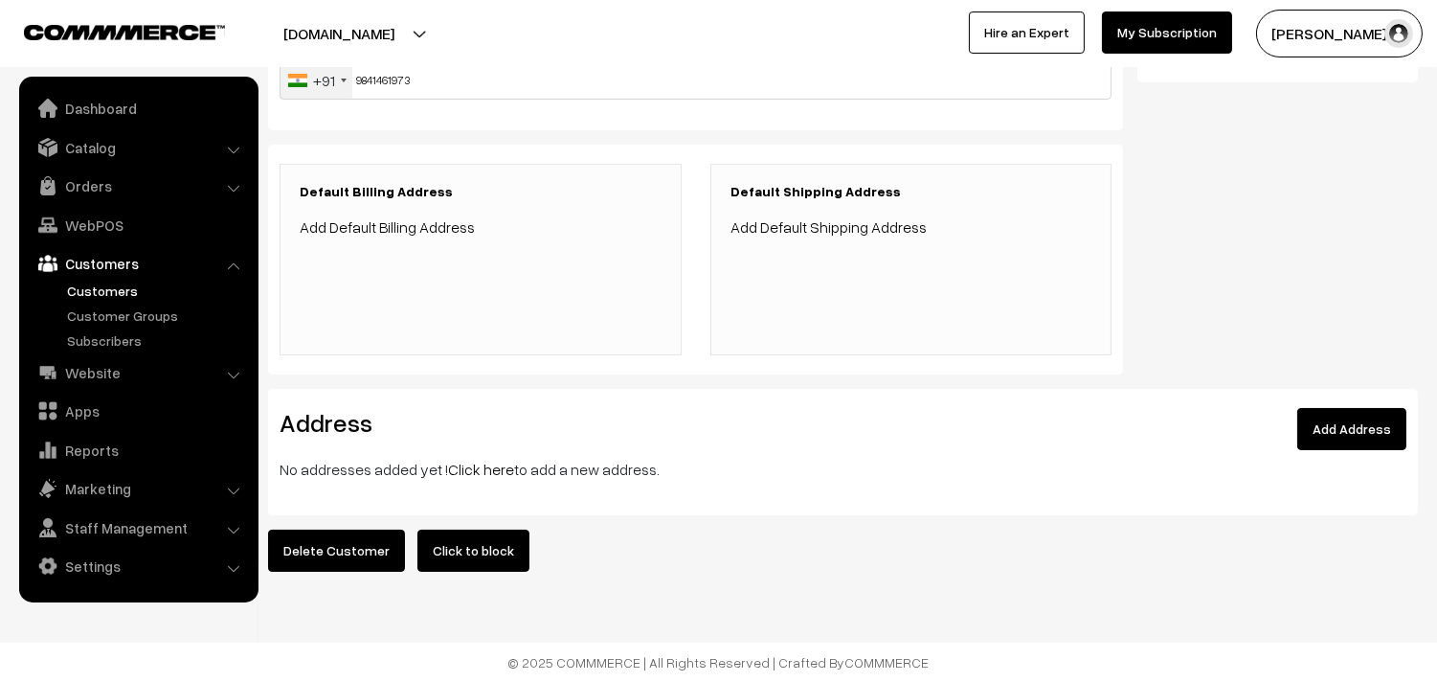
scroll to position [377, 0]
click at [466, 459] on link "Click here" at bounding box center [481, 468] width 66 height 19
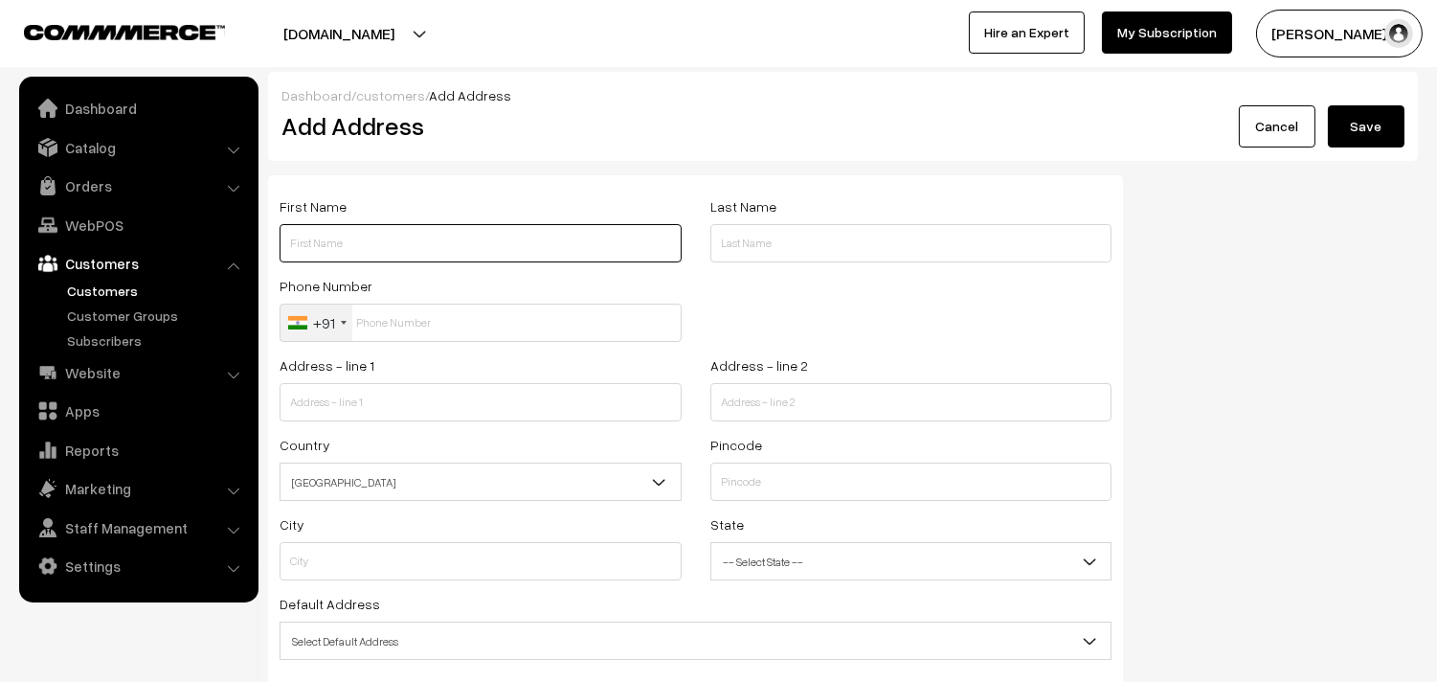
click at [405, 241] on input "text" at bounding box center [481, 243] width 402 height 38
paste input "Bawani 98414 61973"
click at [357, 224] on input "Bawani 98414 61973" at bounding box center [481, 243] width 402 height 38
type input "Bawani 9841461973"
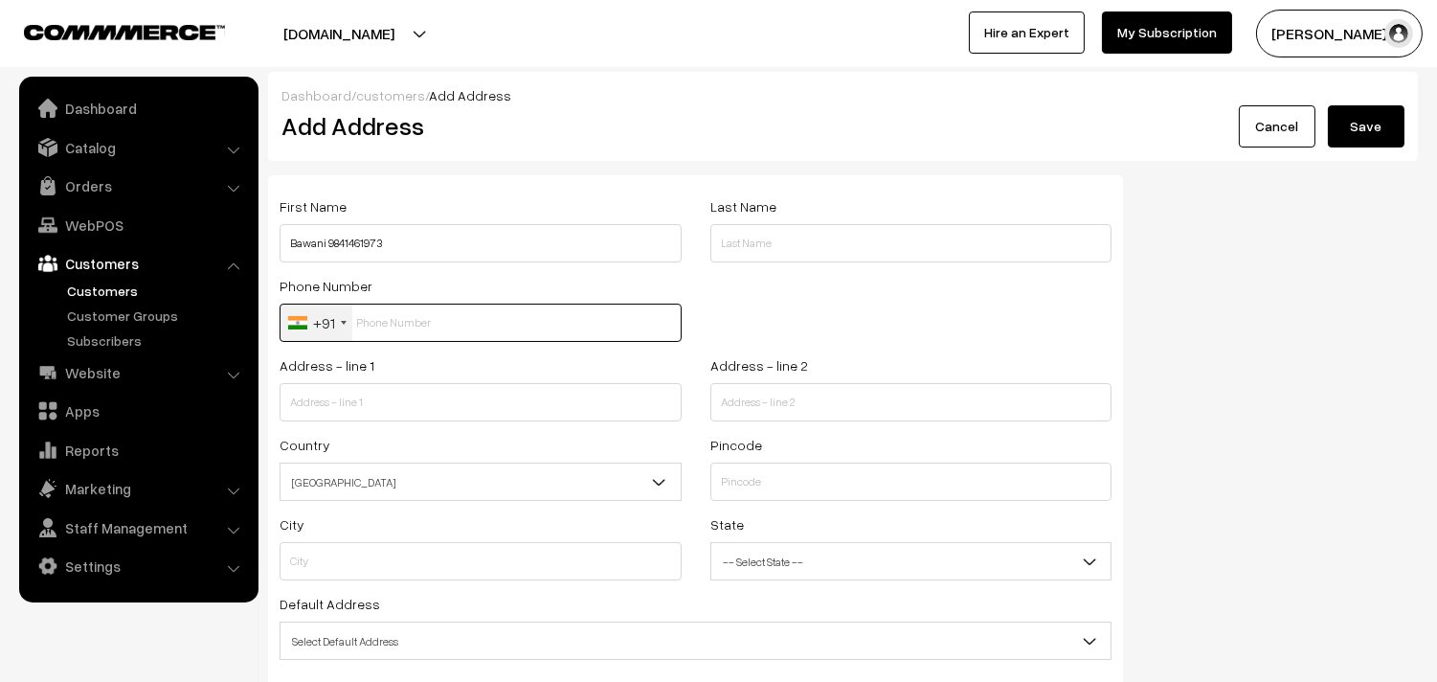
paste input "9841461973"
type input "9841461973"
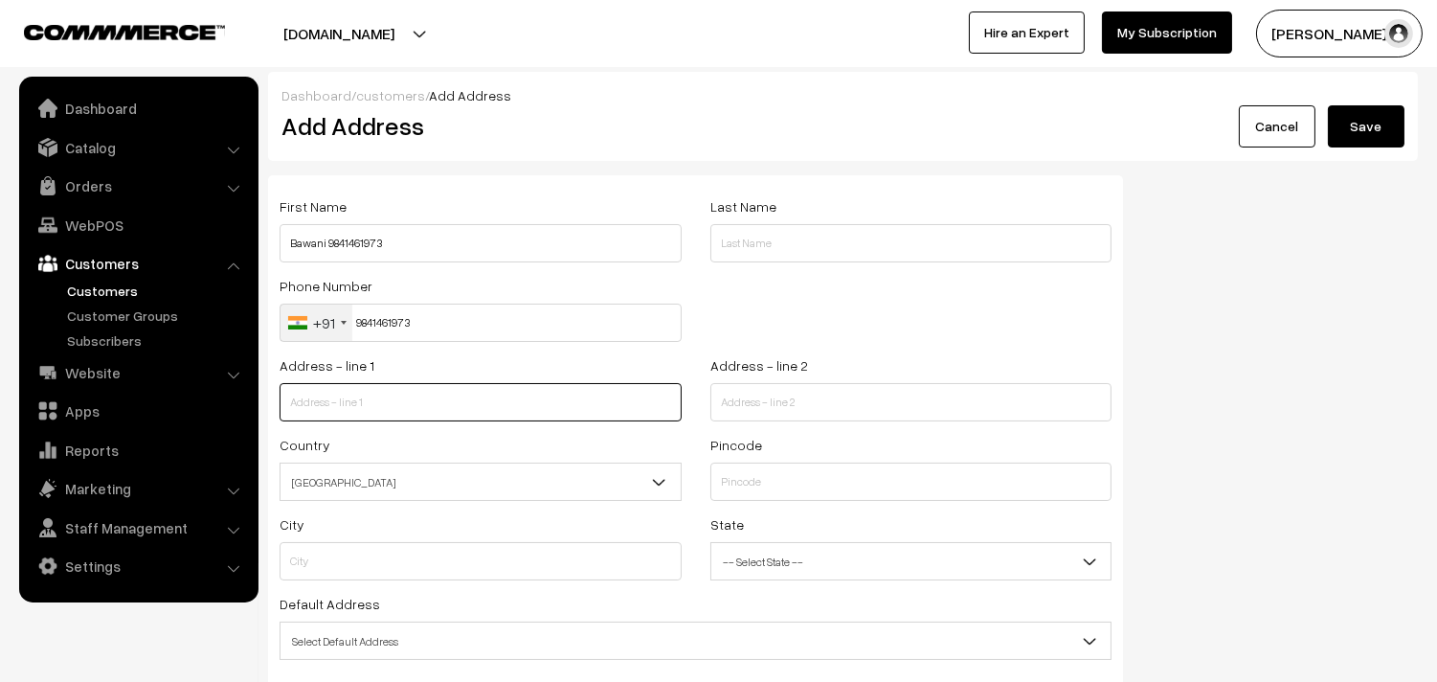
click at [366, 412] on input "text" at bounding box center [481, 402] width 402 height 38
paste input "The palms, B-16, No.6, Police Commissioner Office Road, Egmore, Chennai-8"
drag, startPoint x: 396, startPoint y: 405, endPoint x: 680, endPoint y: 419, distance: 283.7
click at [680, 419] on input "The palms, B-16, No.6, Police Commissioner Office Road, Egmore, Chennai-8" at bounding box center [481, 402] width 402 height 38
type input "The palms, B-16, No.6,"
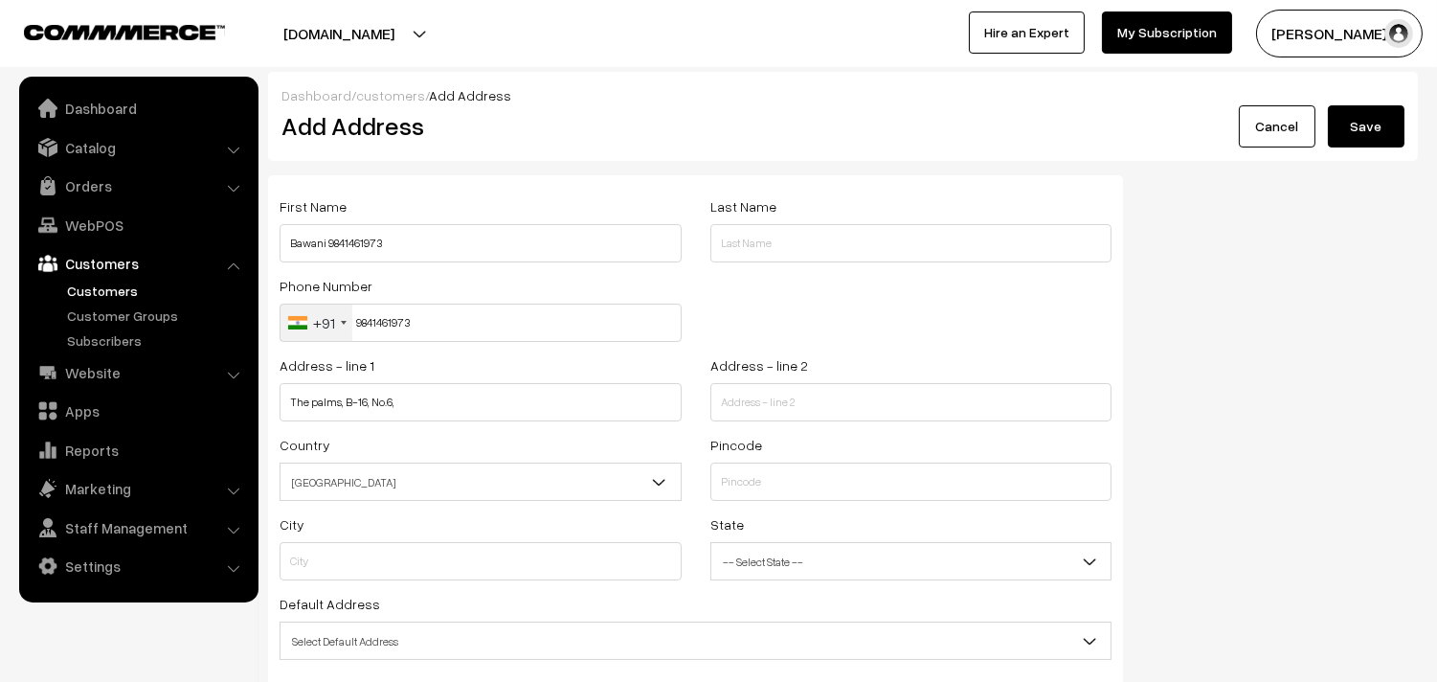
click at [770, 424] on div "Address - line 2" at bounding box center [911, 392] width 431 height 79
click at [770, 414] on input "text" at bounding box center [911, 402] width 402 height 38
paste input "Police Commissioner Office Road, Egmore, Chennai-8"
type input "Police Commissioner Office Road, Egmore, Chennai-8"
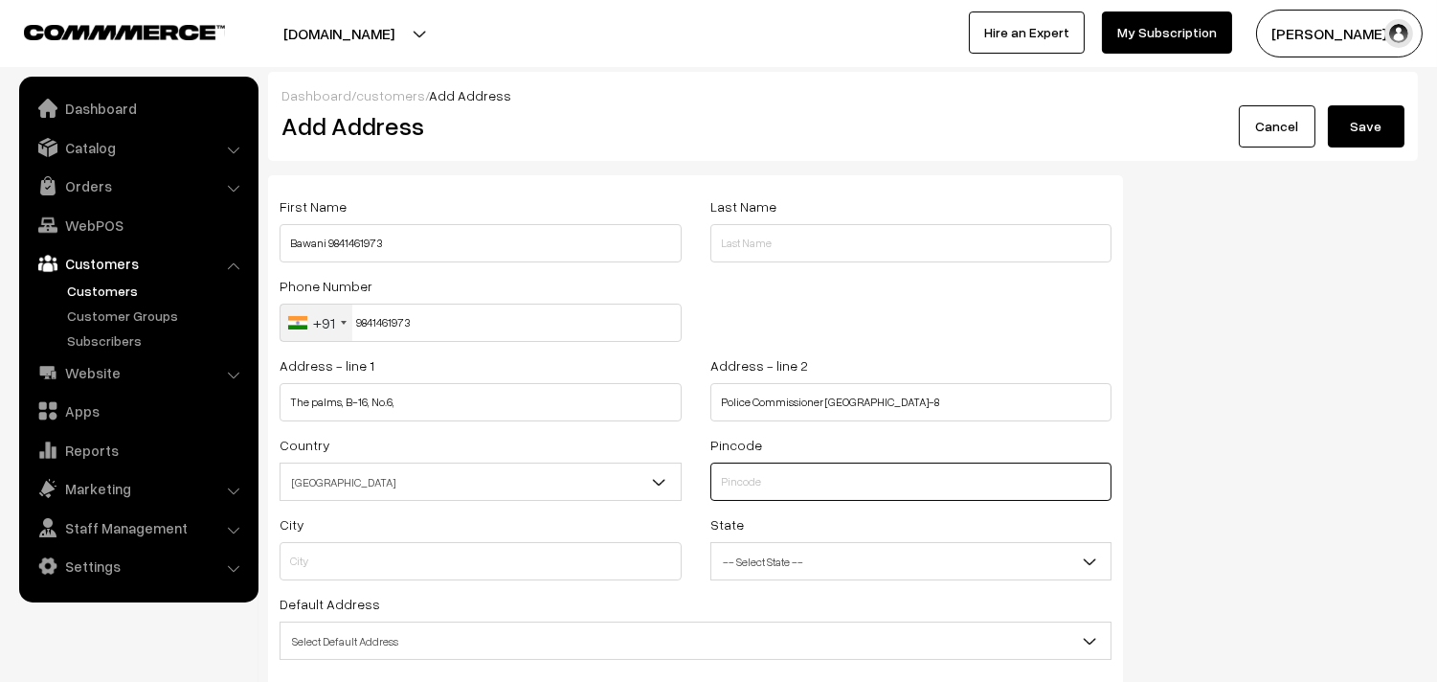
click at [743, 493] on input "text" at bounding box center [911, 481] width 402 height 38
type input "600009"
type input "Chennai"
select select "[GEOGRAPHIC_DATA]"
type input "600008"
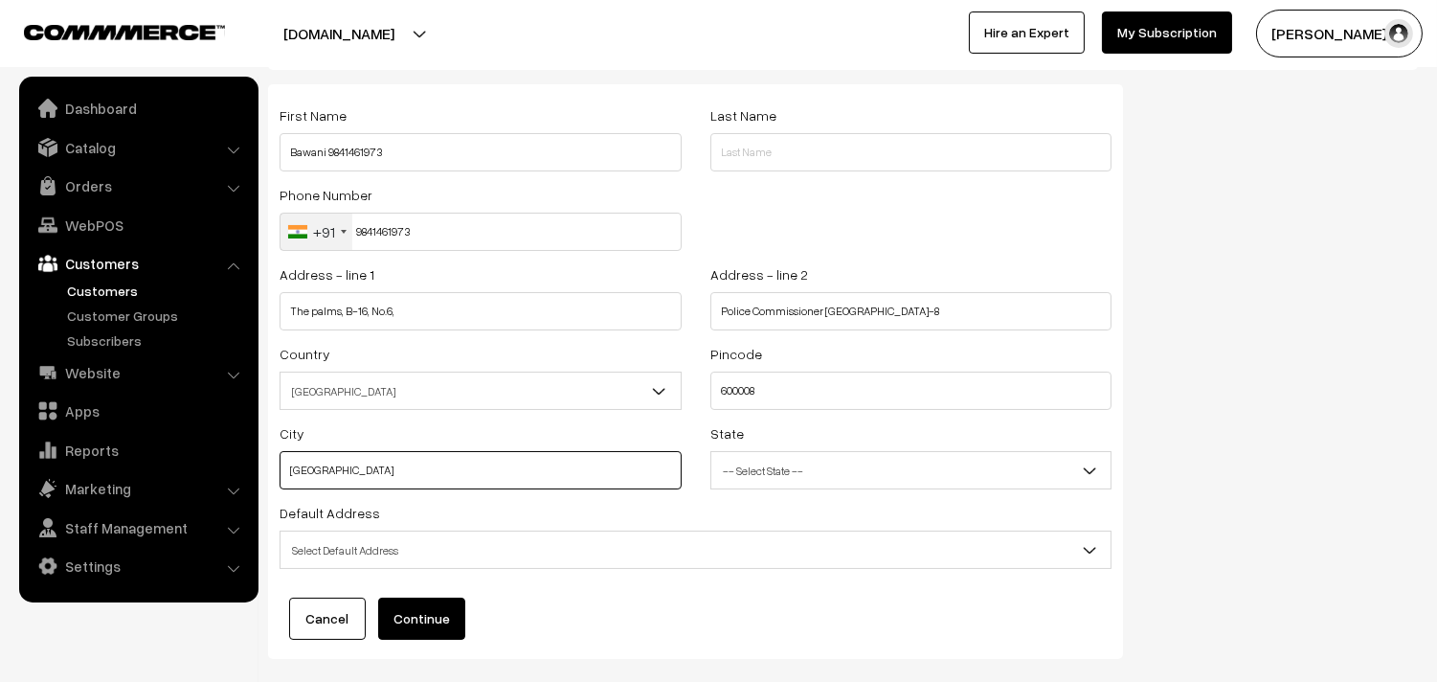
scroll to position [193, 0]
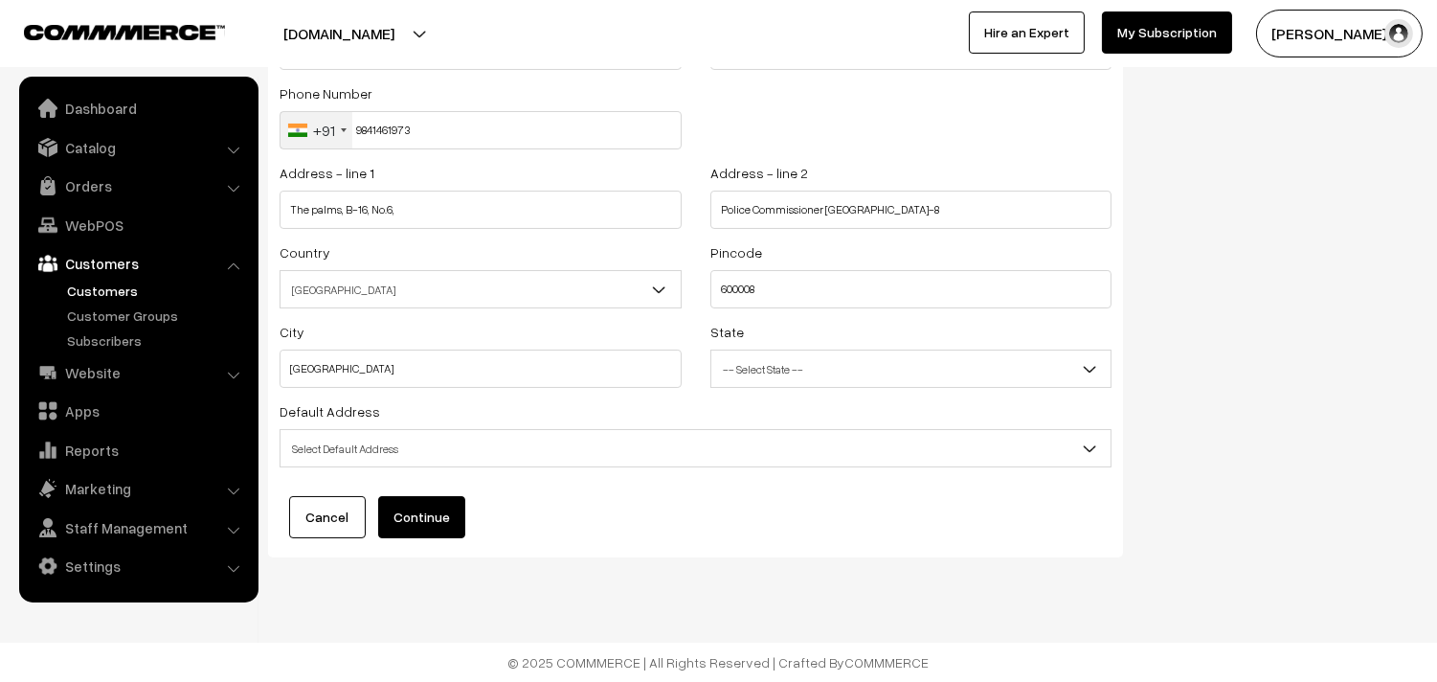
drag, startPoint x: 435, startPoint y: 462, endPoint x: 429, endPoint y: 440, distance: 22.8
click at [435, 459] on span "Select Default Address" at bounding box center [695, 449] width 830 height 34
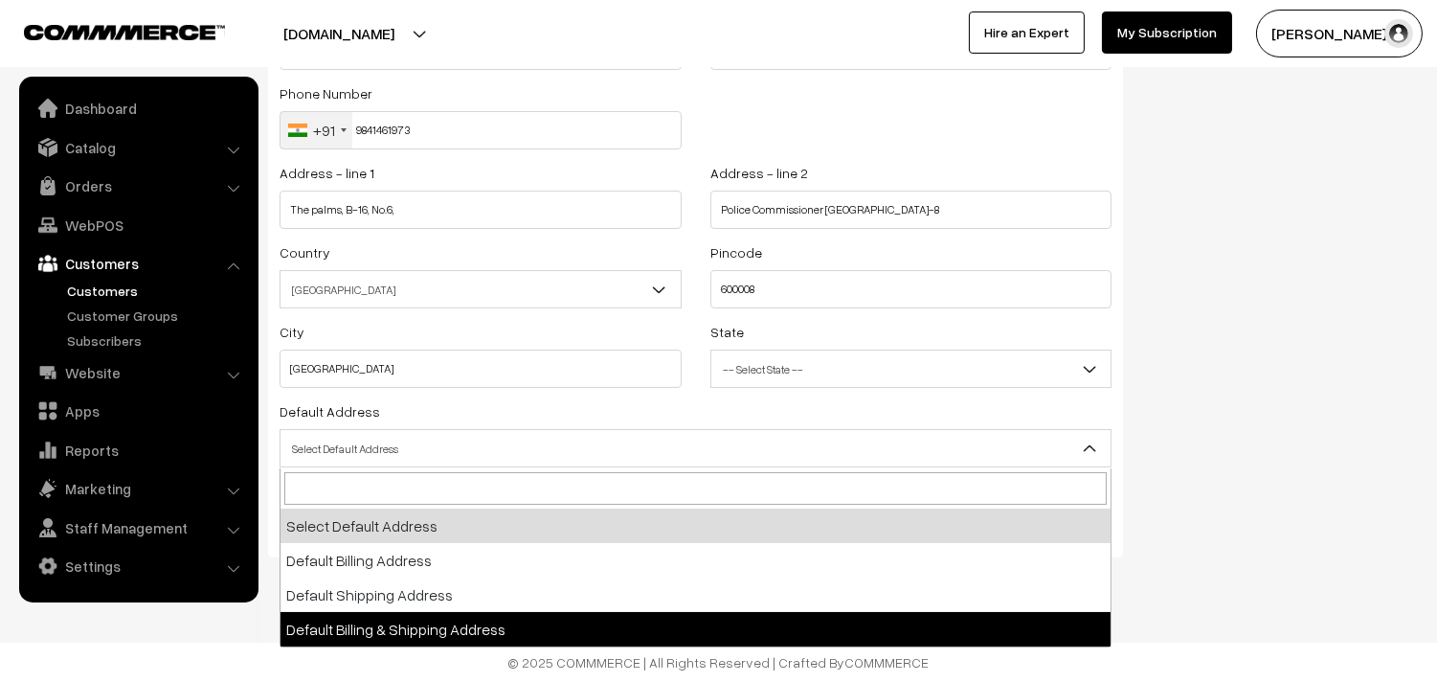
select select "3"
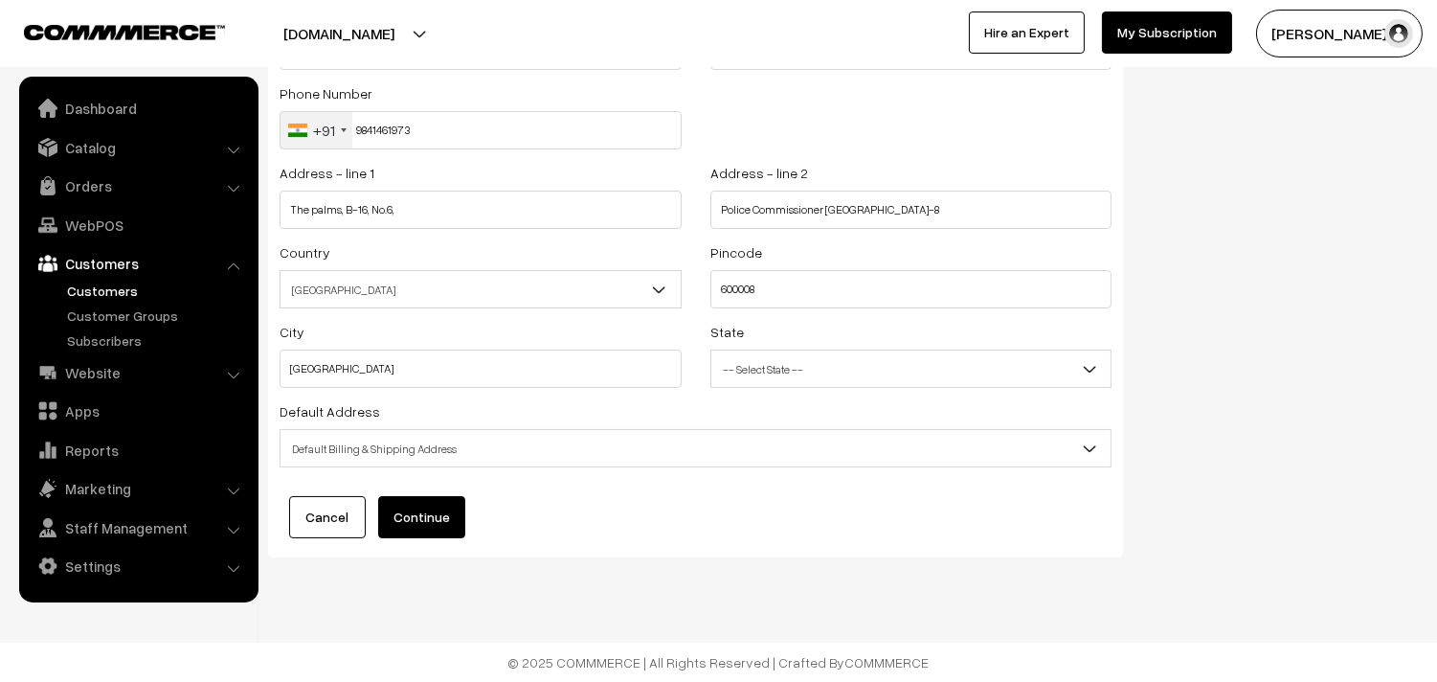
click at [434, 492] on div "First Name Bawani 9841461973 Last Name Phone Number +91 United States +1 United…" at bounding box center [695, 270] width 855 height 574
click at [433, 512] on button "Continue" at bounding box center [421, 517] width 87 height 42
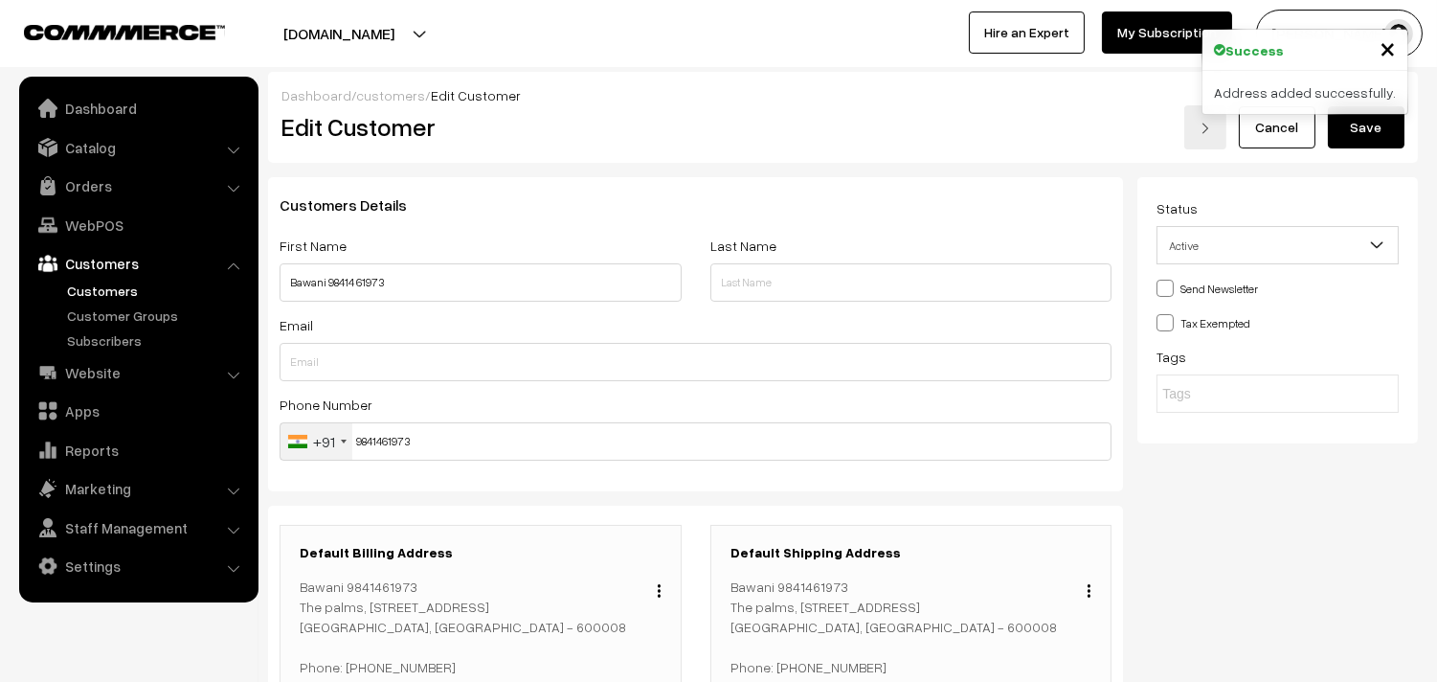
click at [1374, 123] on button "Save" at bounding box center [1366, 127] width 77 height 42
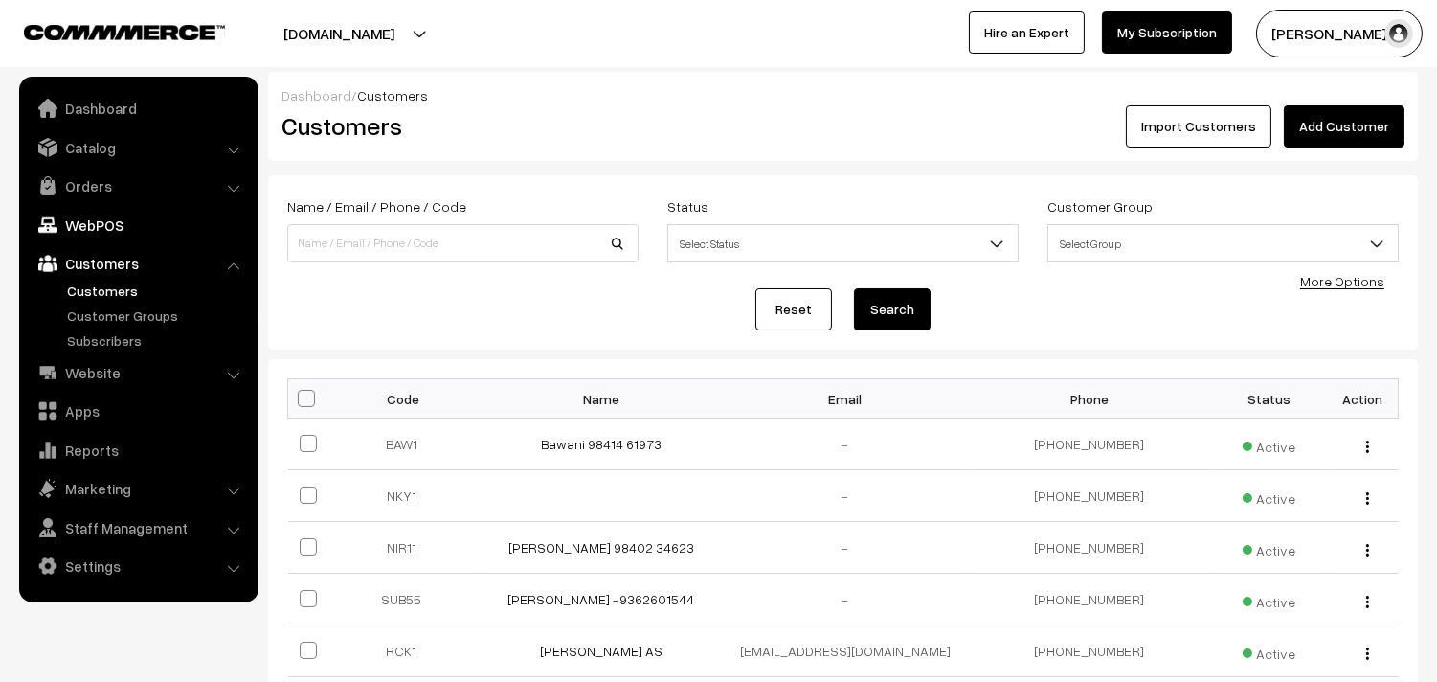
click at [132, 226] on link "WebPOS" at bounding box center [138, 225] width 228 height 34
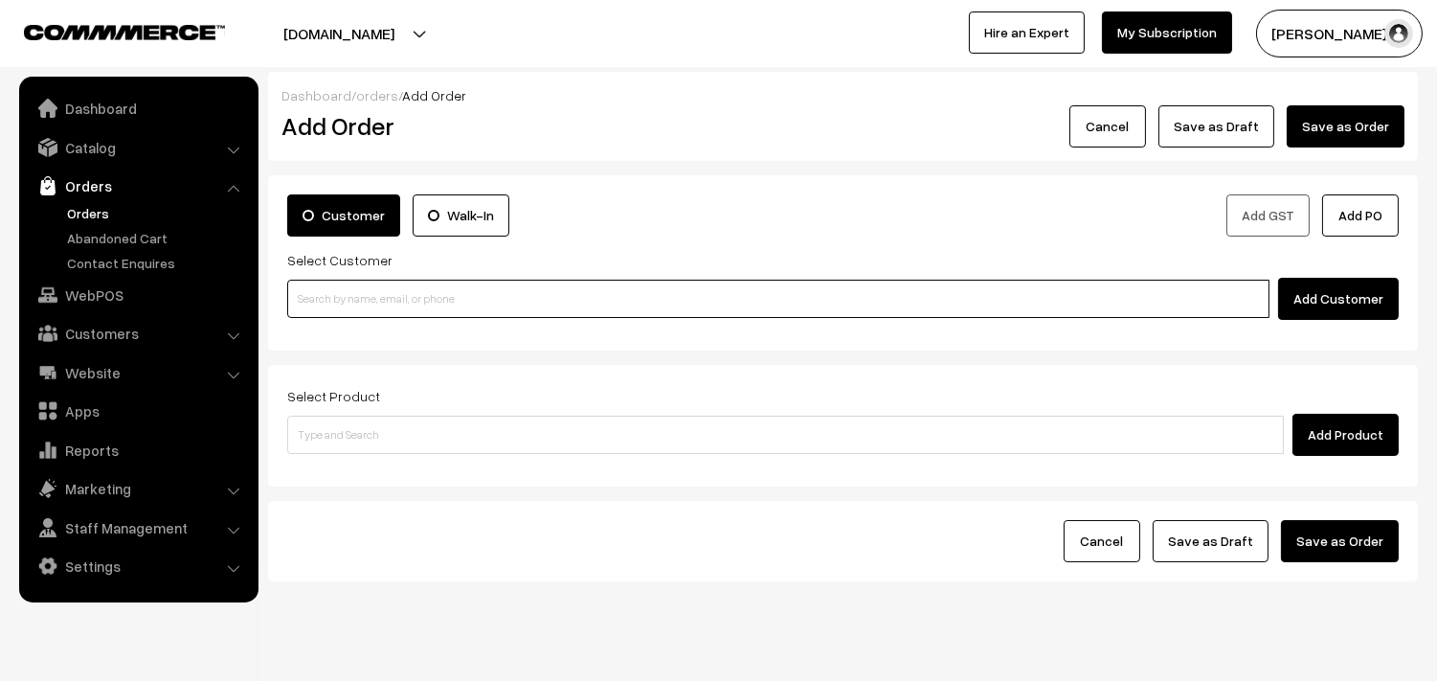
drag, startPoint x: 371, startPoint y: 295, endPoint x: 354, endPoint y: 302, distance: 18.5
click at [373, 297] on input at bounding box center [778, 299] width 982 height 38
paste input "98414 61973"
click at [347, 295] on input "98414 61973" at bounding box center [778, 299] width 982 height 38
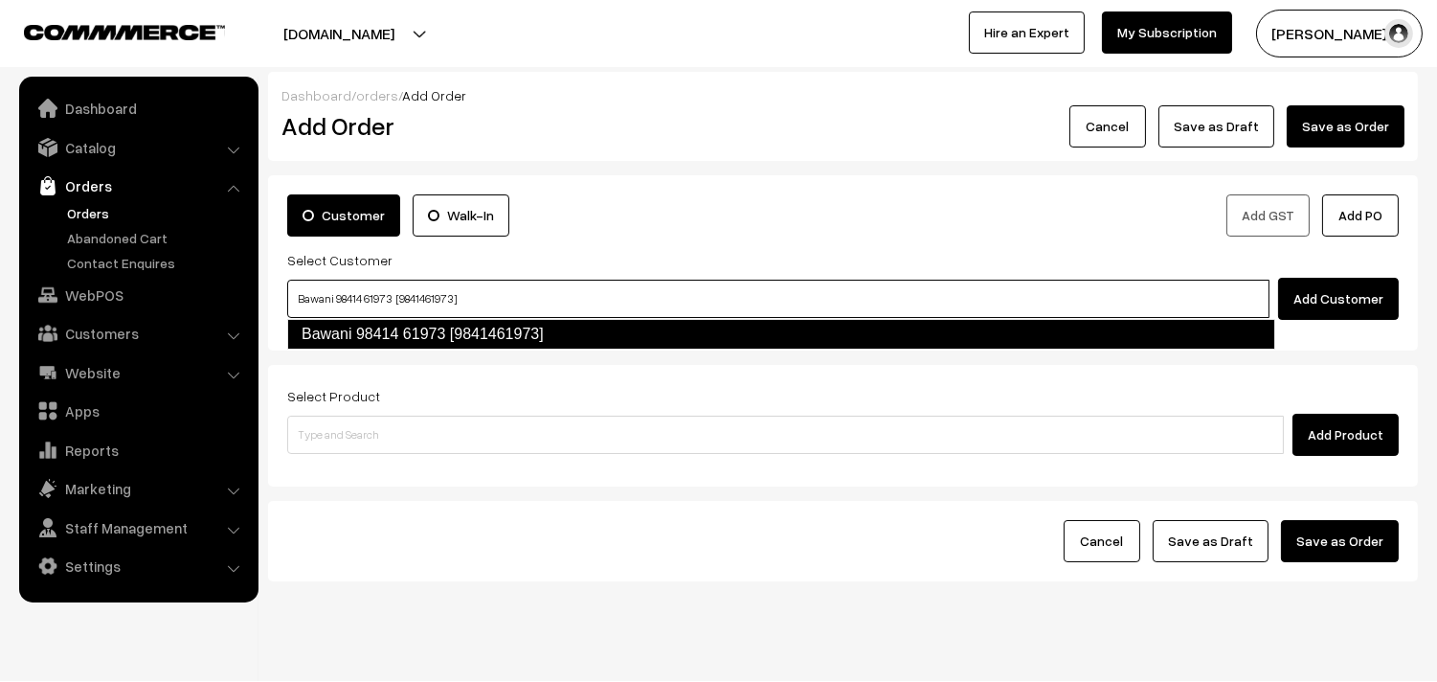
type input "Bawani 98414 61973 [9841461973]"
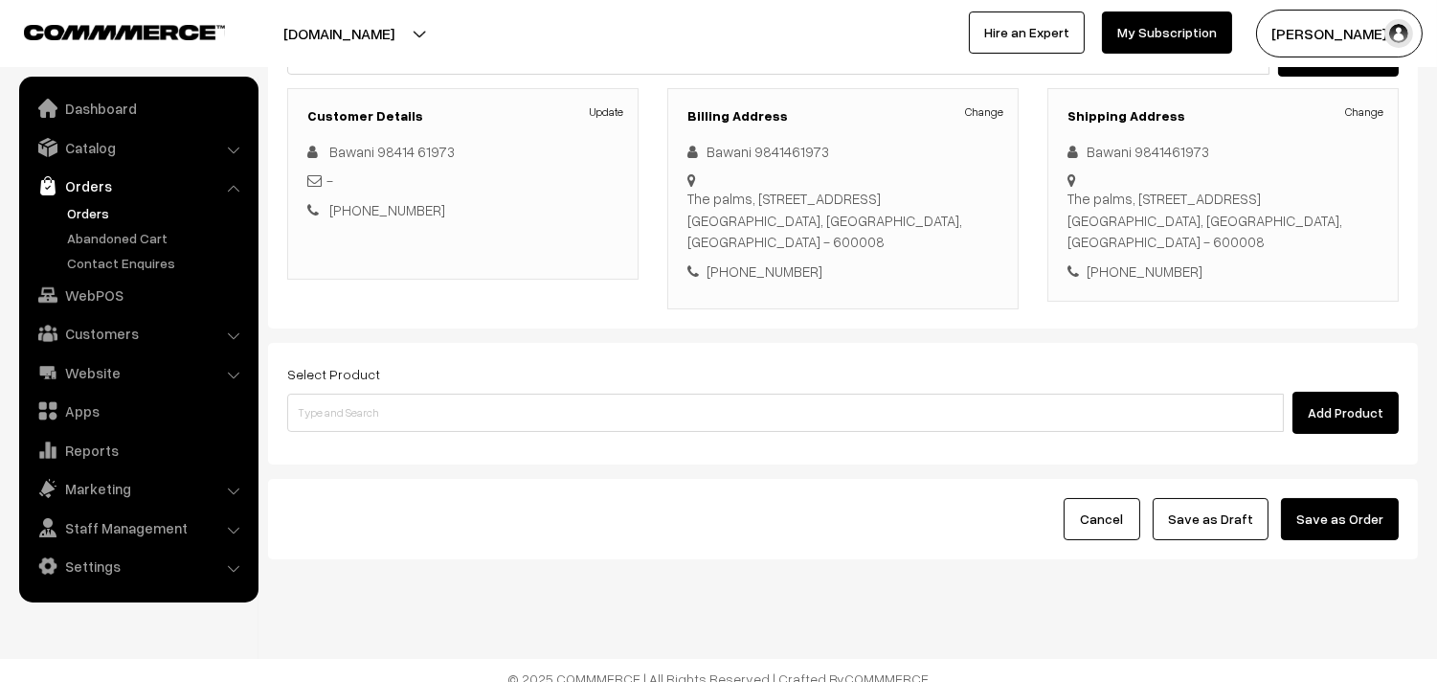
scroll to position [260, 0]
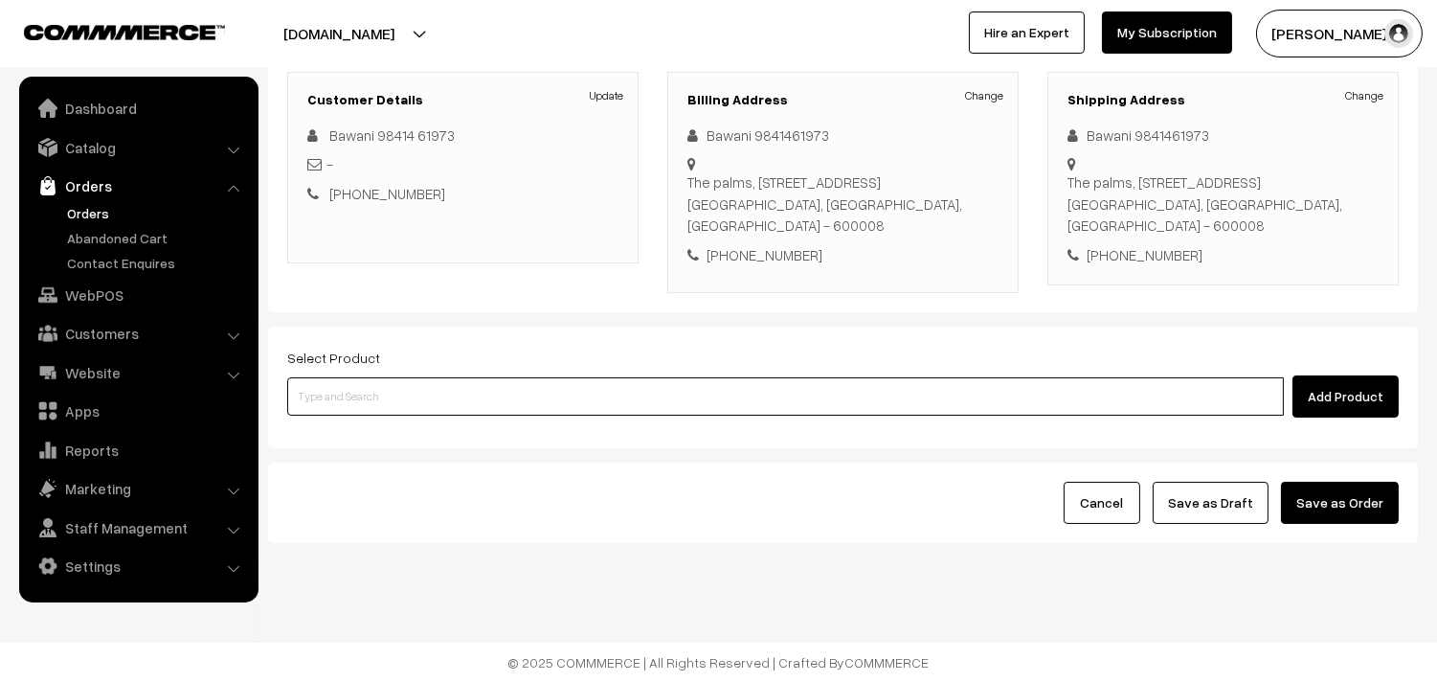
click at [481, 408] on input at bounding box center [785, 396] width 997 height 38
click at [511, 402] on input at bounding box center [785, 396] width 997 height 38
type input "Cow Ghee -1 kg"
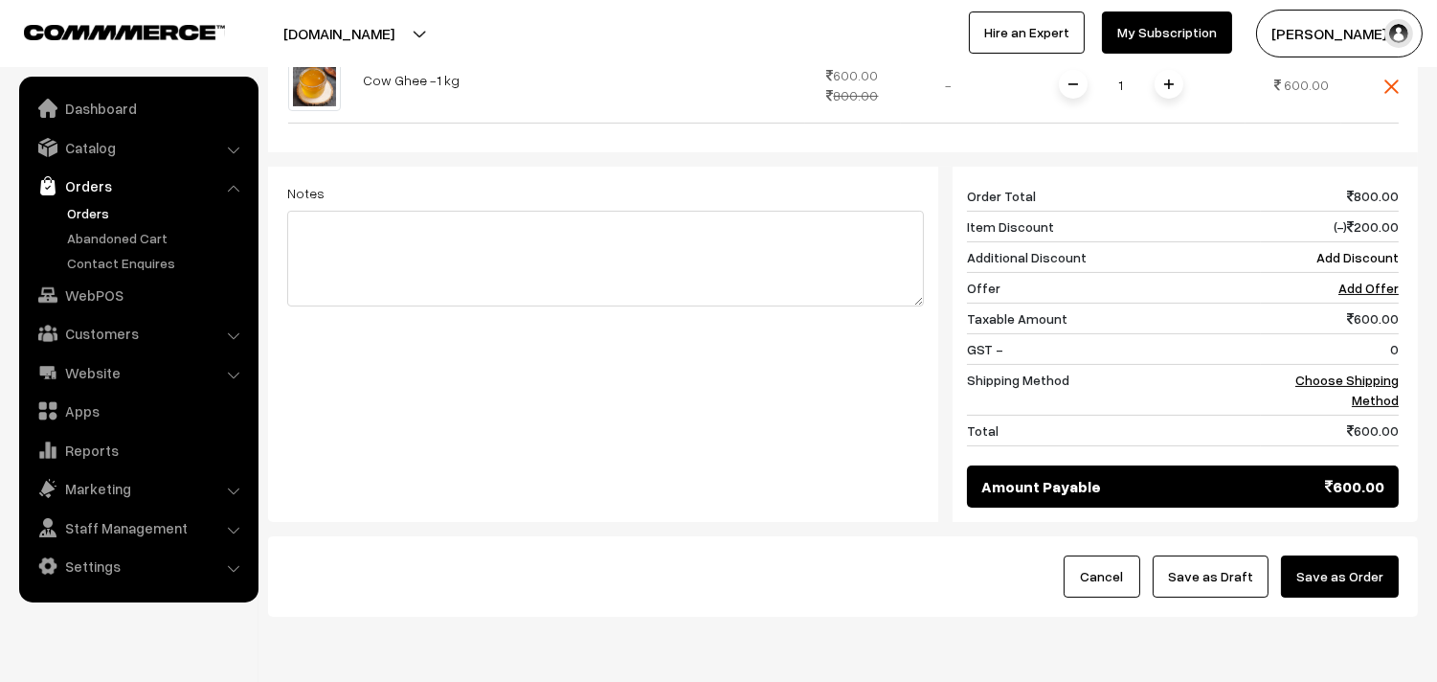
scroll to position [758, 0]
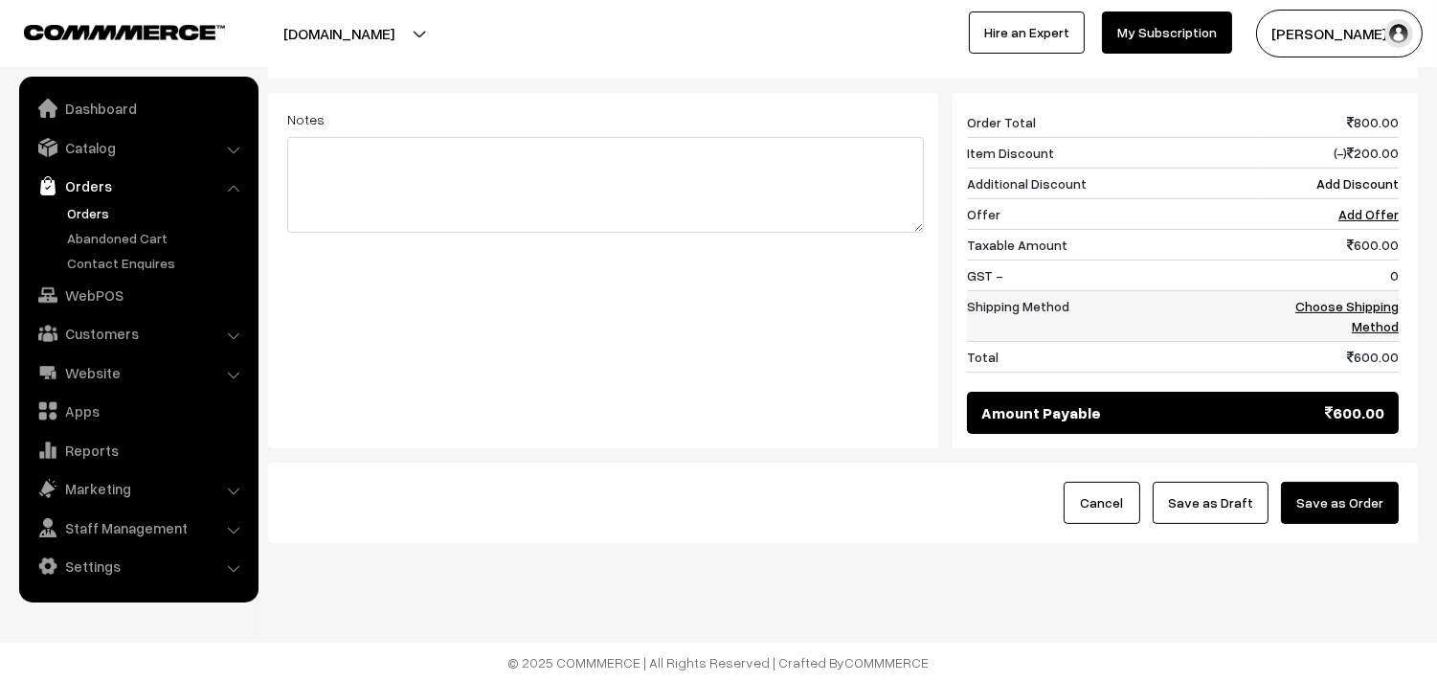
click at [1386, 311] on link "Choose Shipping Method" at bounding box center [1346, 316] width 103 height 36
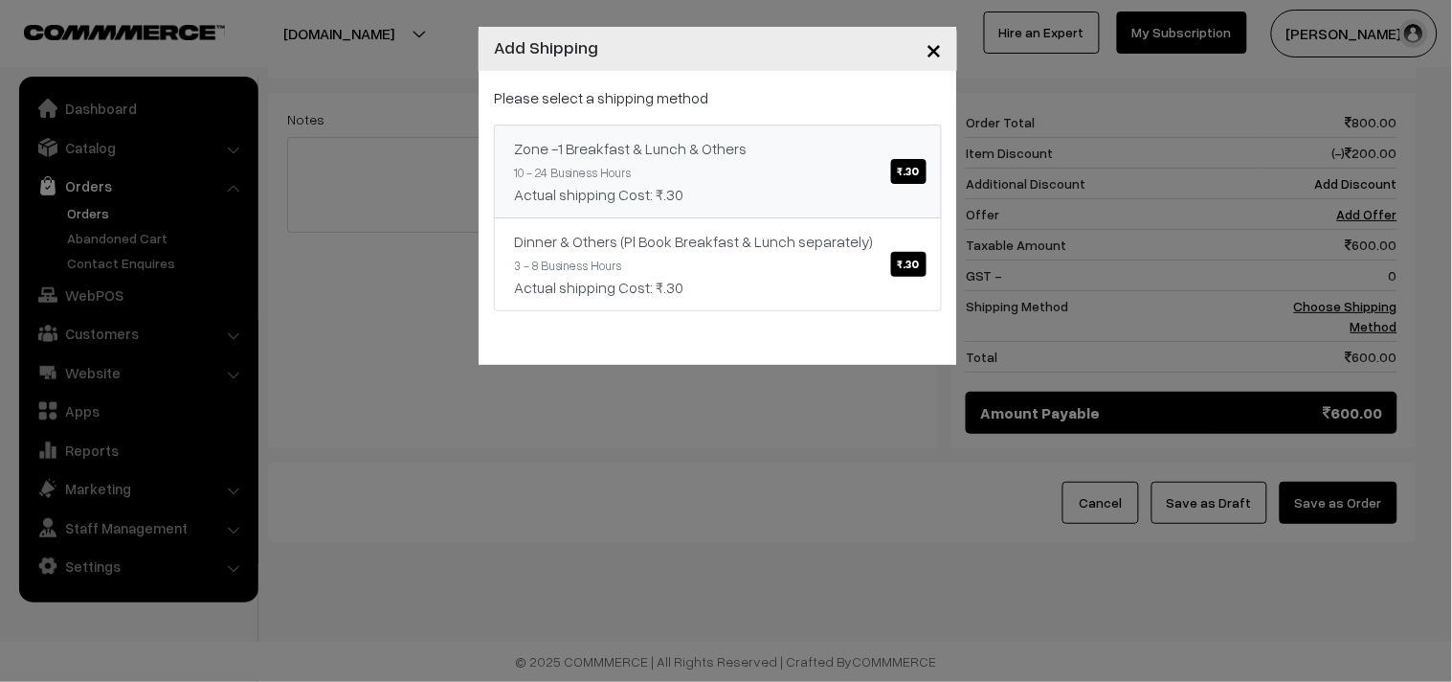
click at [843, 153] on div "Zone -1 Breakfast & Lunch & Others ₹.30" at bounding box center [718, 148] width 408 height 23
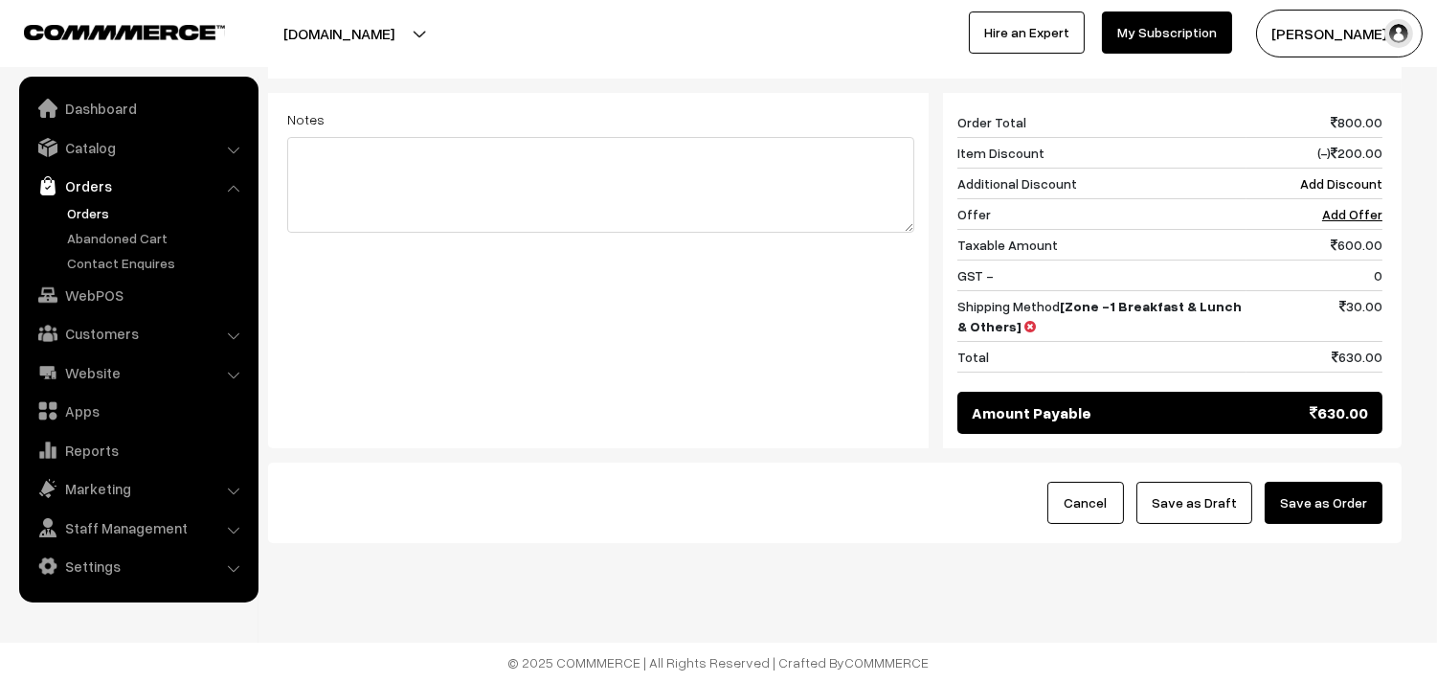
click at [1229, 485] on button "Save as Draft" at bounding box center [1194, 503] width 116 height 42
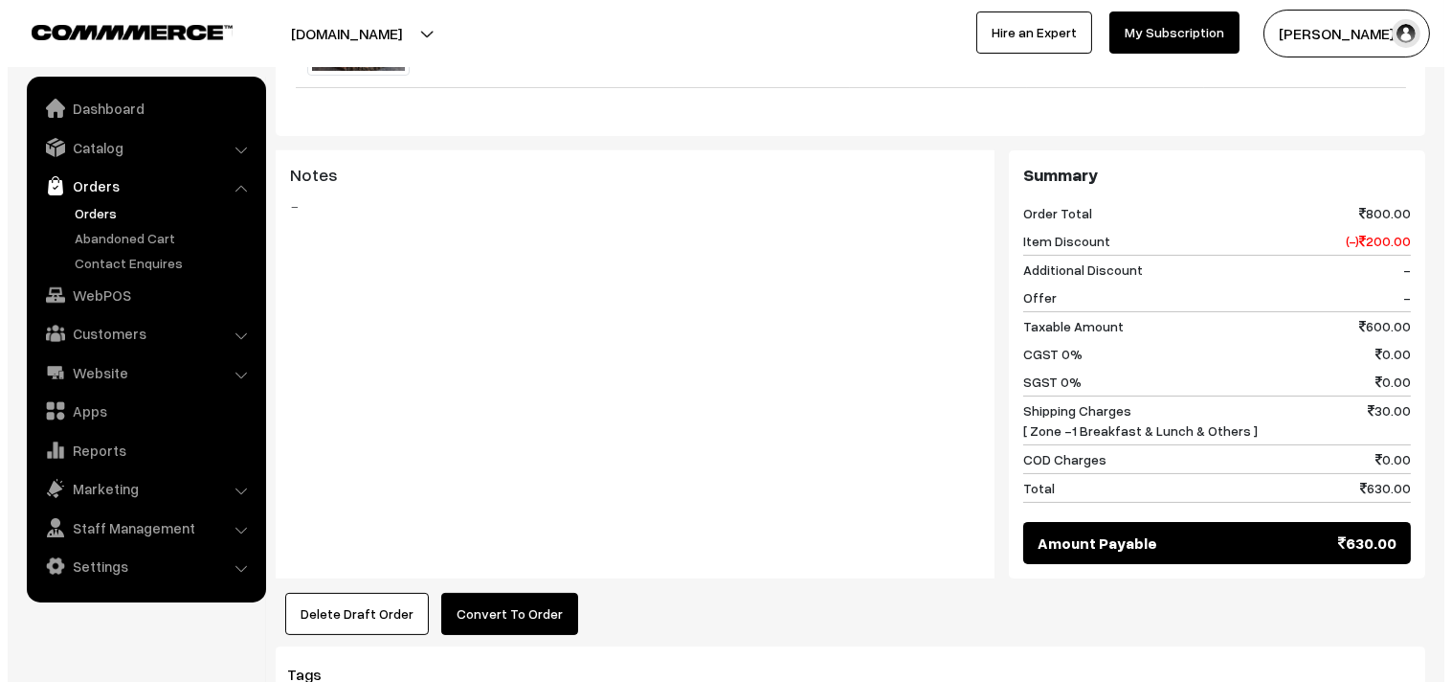
scroll to position [744, 0]
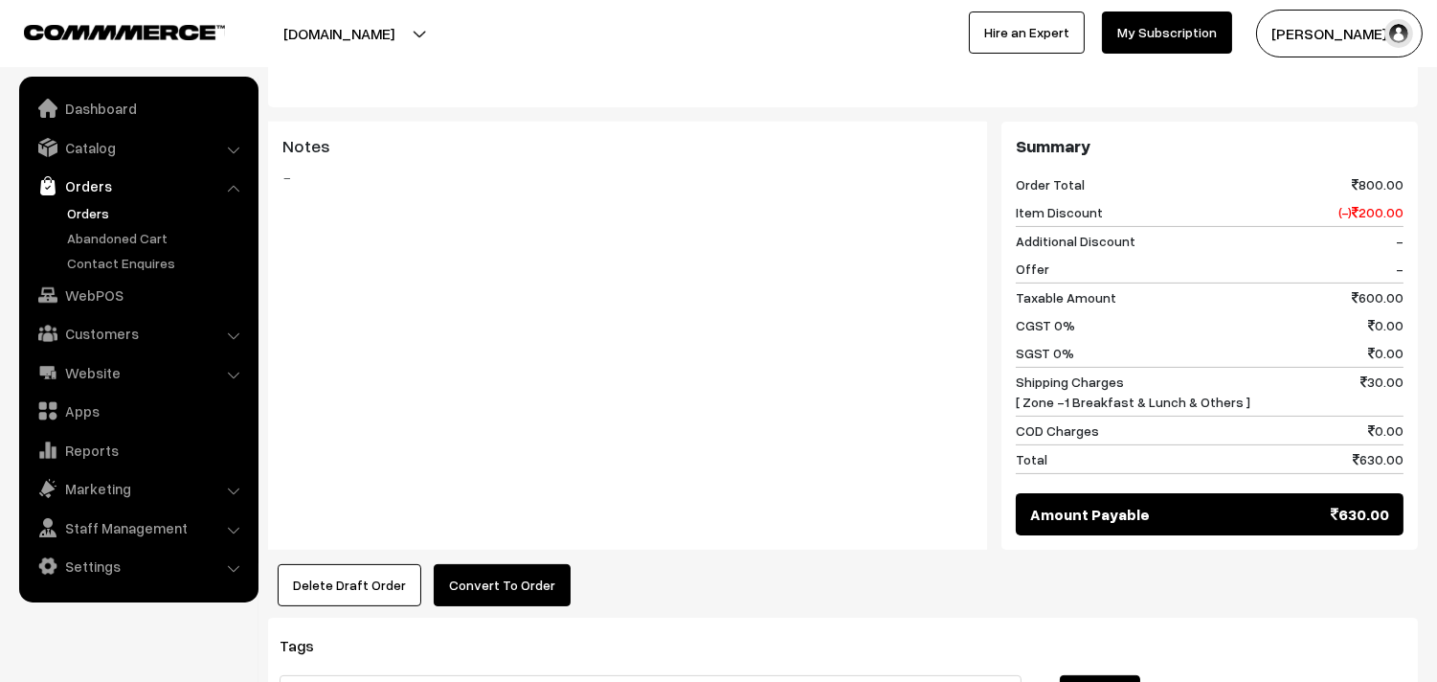
click at [508, 581] on button "Convert To Order" at bounding box center [502, 585] width 137 height 42
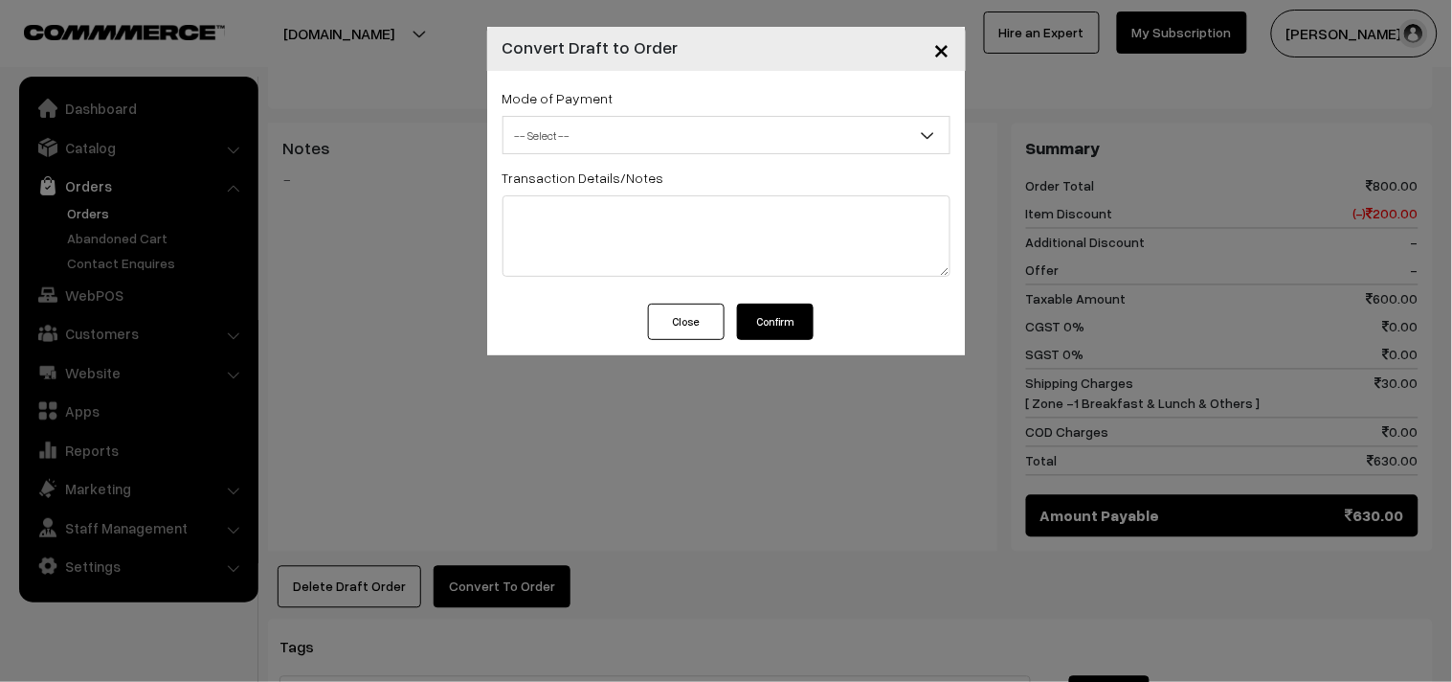
click at [609, 130] on span "-- Select --" at bounding box center [727, 136] width 446 height 34
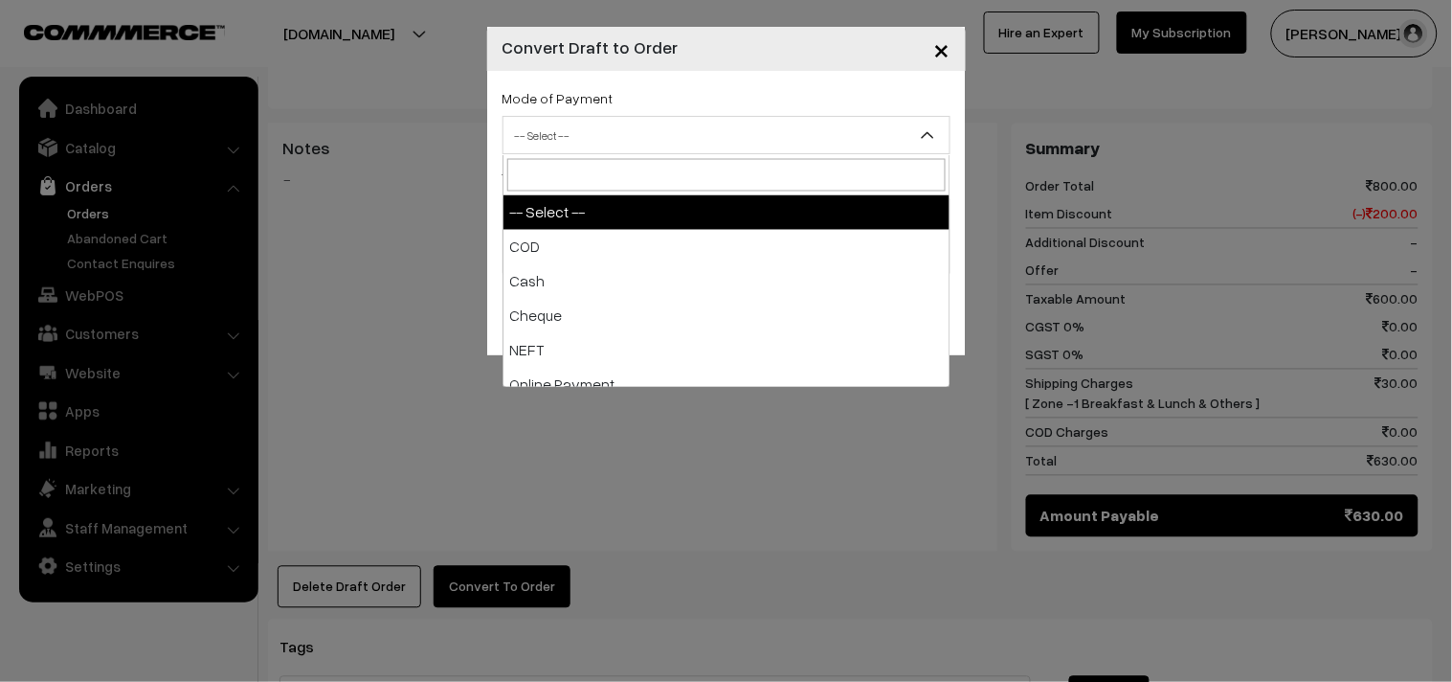
select select "1"
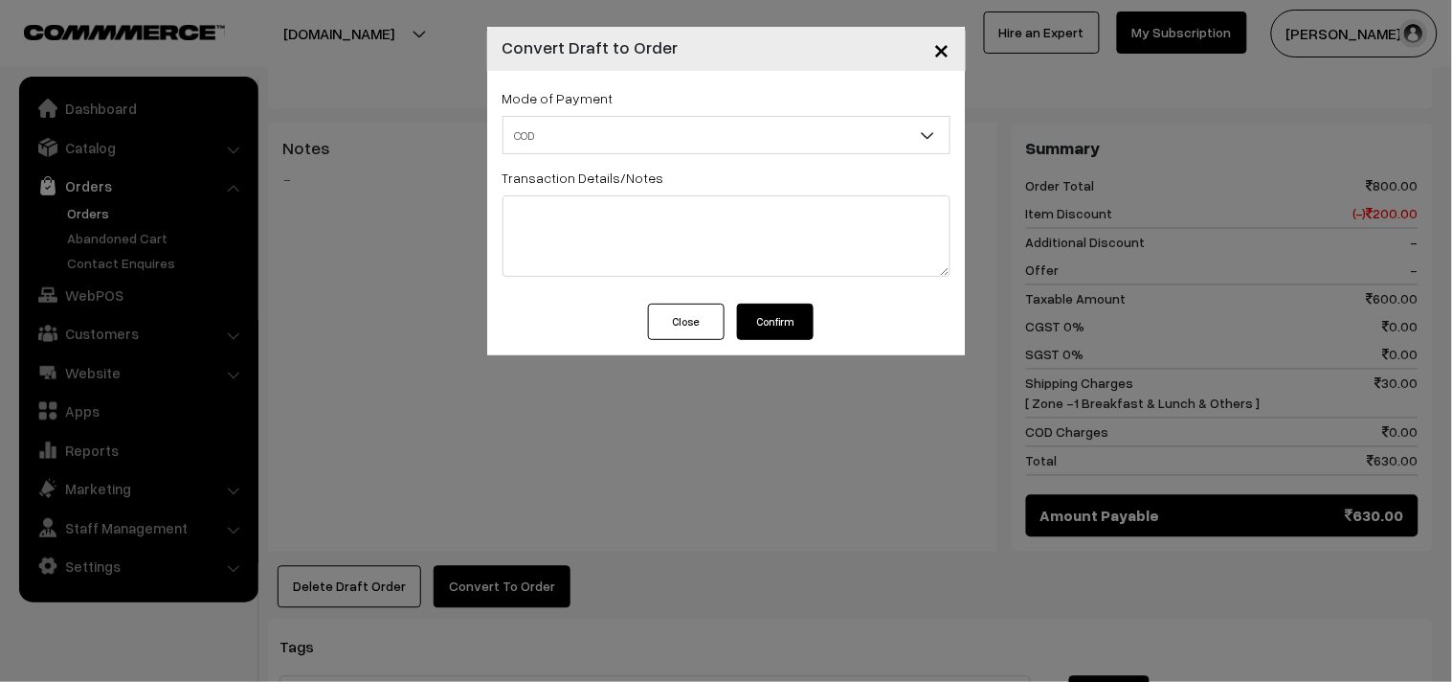
click at [767, 318] on button "Confirm" at bounding box center [775, 321] width 77 height 36
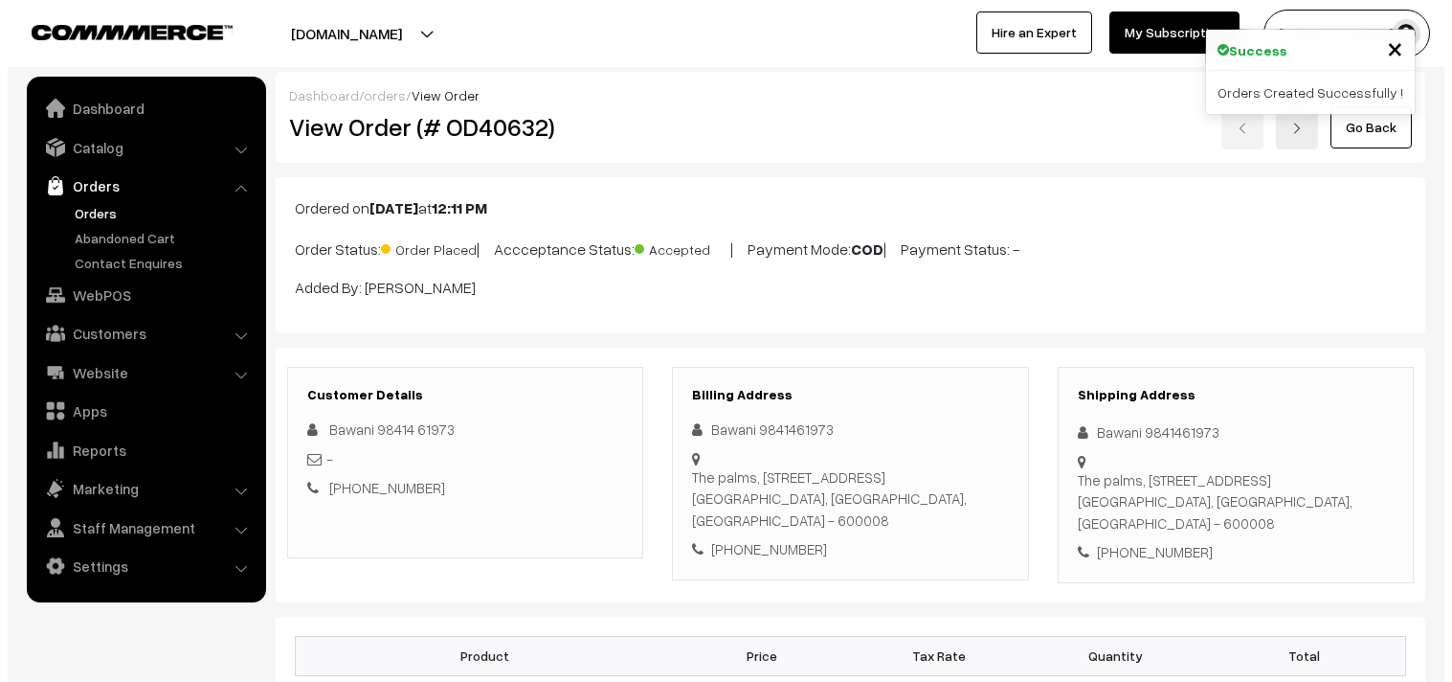
scroll to position [744, 0]
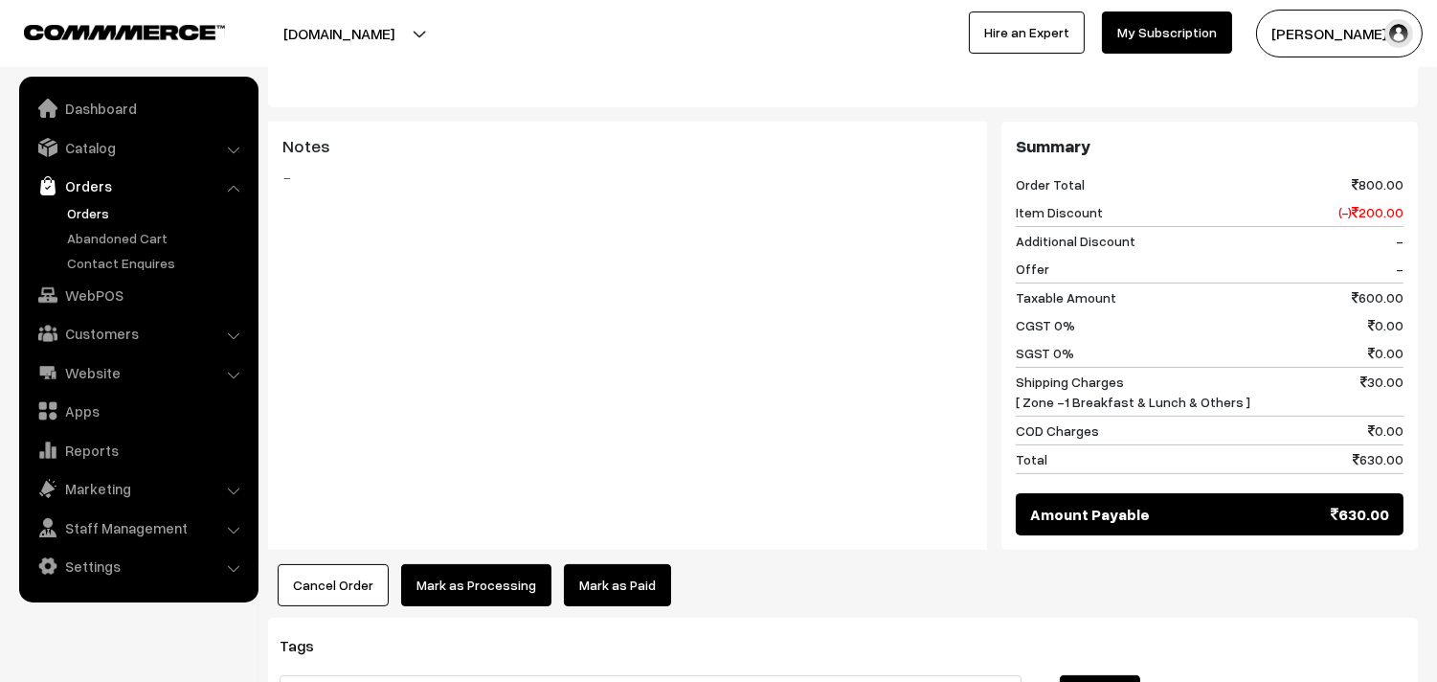
click at [482, 581] on button "Mark as Processing" at bounding box center [476, 585] width 150 height 42
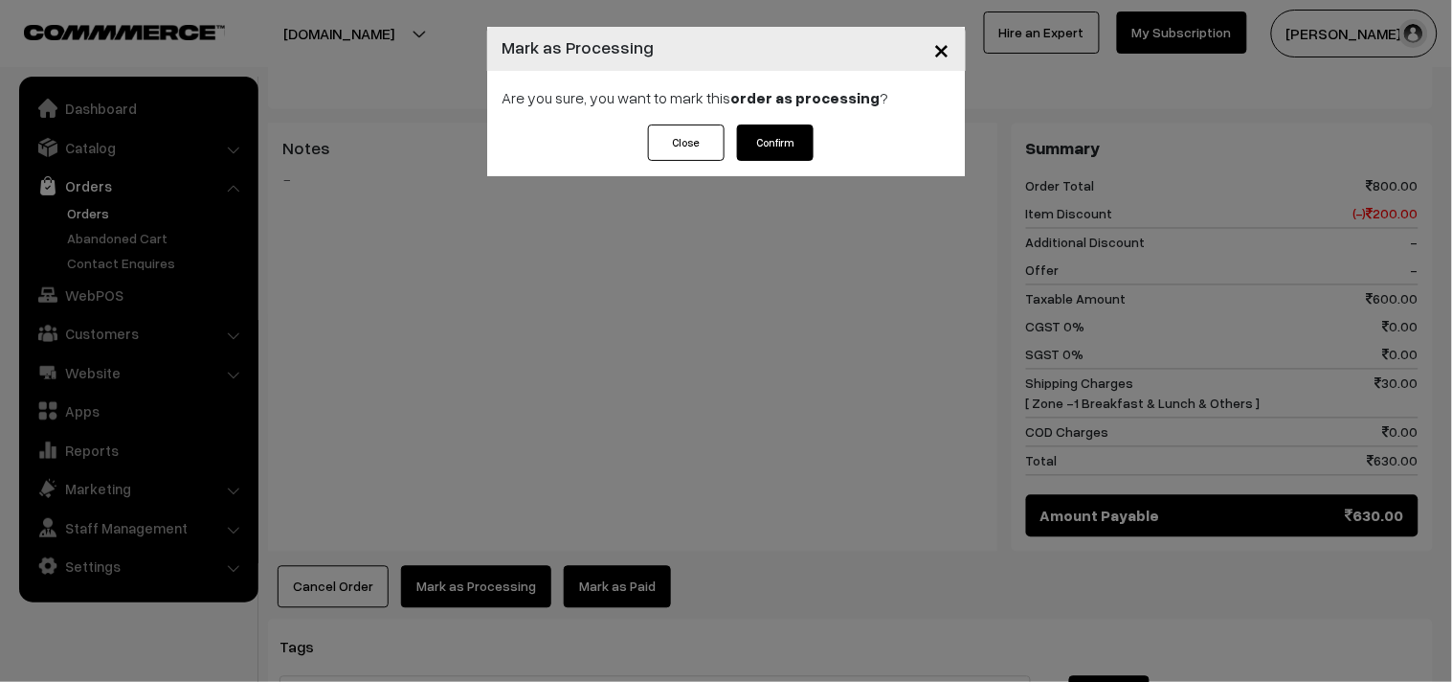
click at [805, 132] on button "Confirm" at bounding box center [775, 142] width 77 height 36
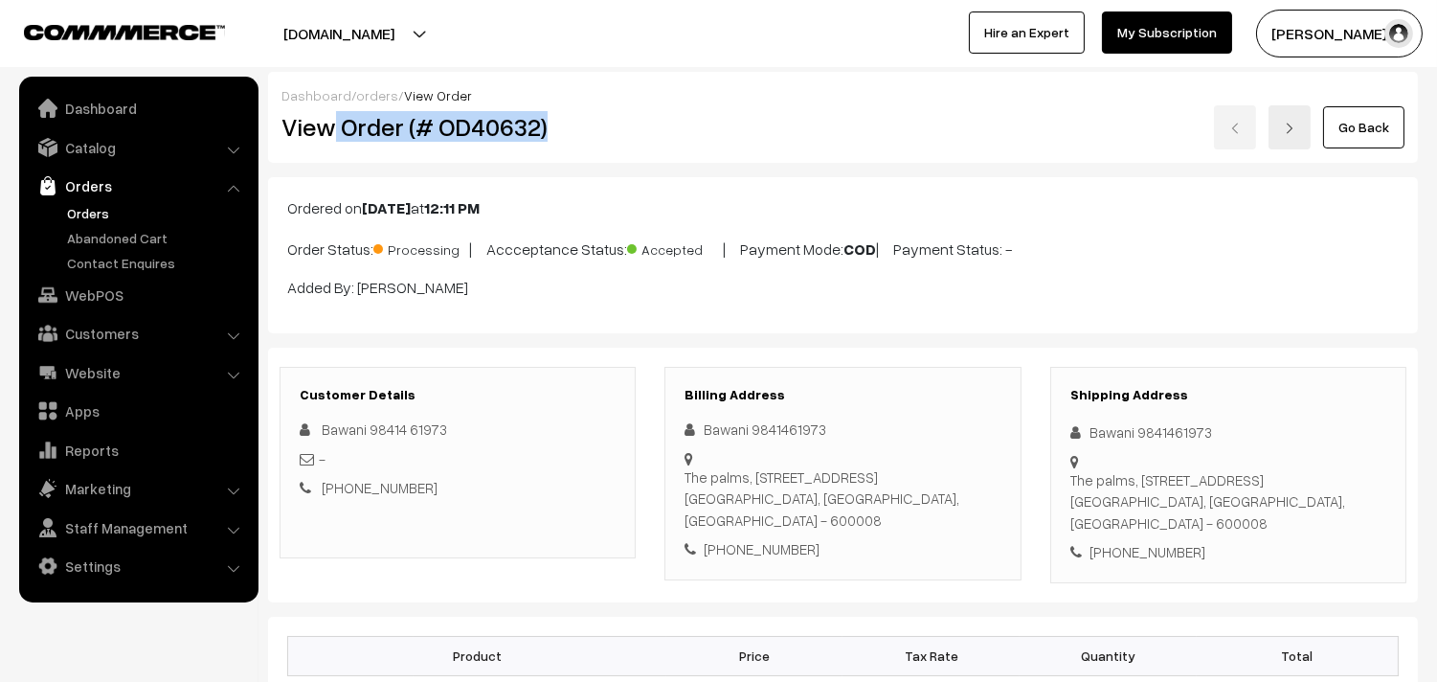
drag, startPoint x: 333, startPoint y: 129, endPoint x: 579, endPoint y: 130, distance: 246.0
click at [579, 130] on h2 "View Order (# OD40632)" at bounding box center [458, 127] width 355 height 30
copy h2 "Order (# OD40632)"
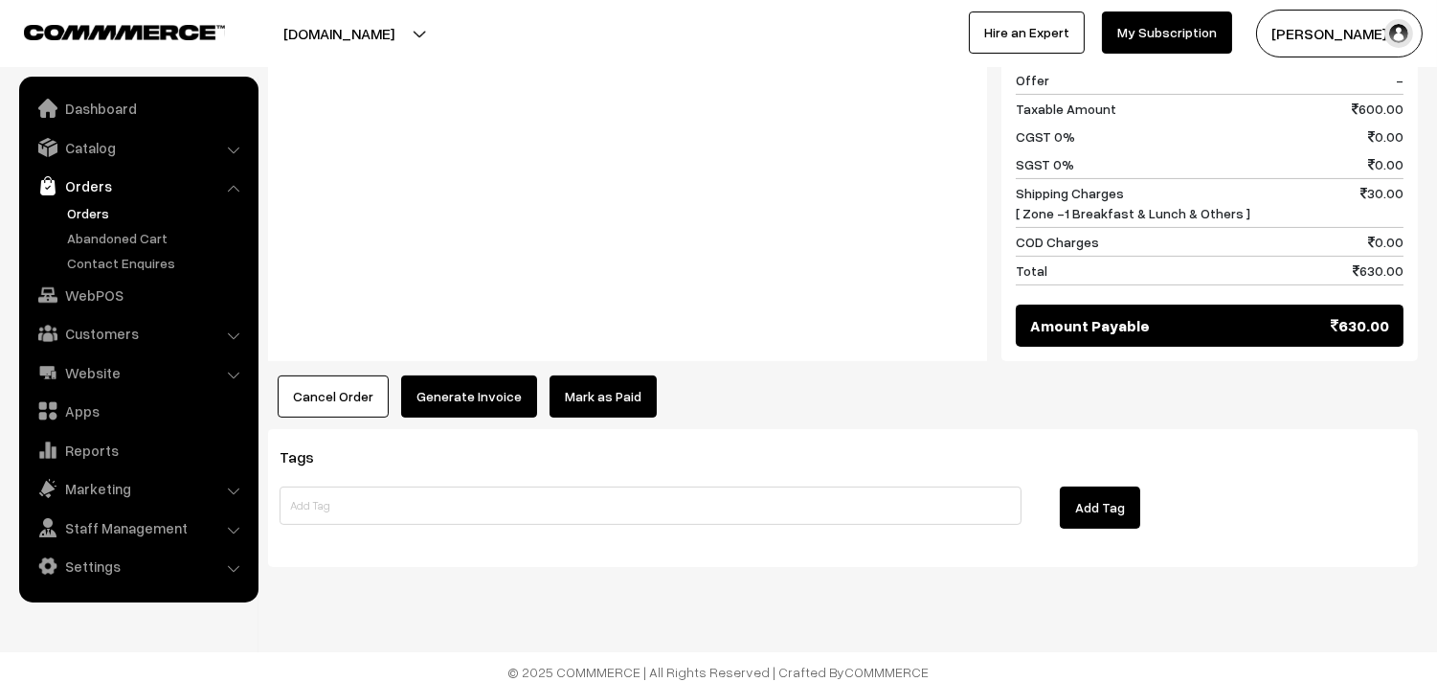
scroll to position [942, 0]
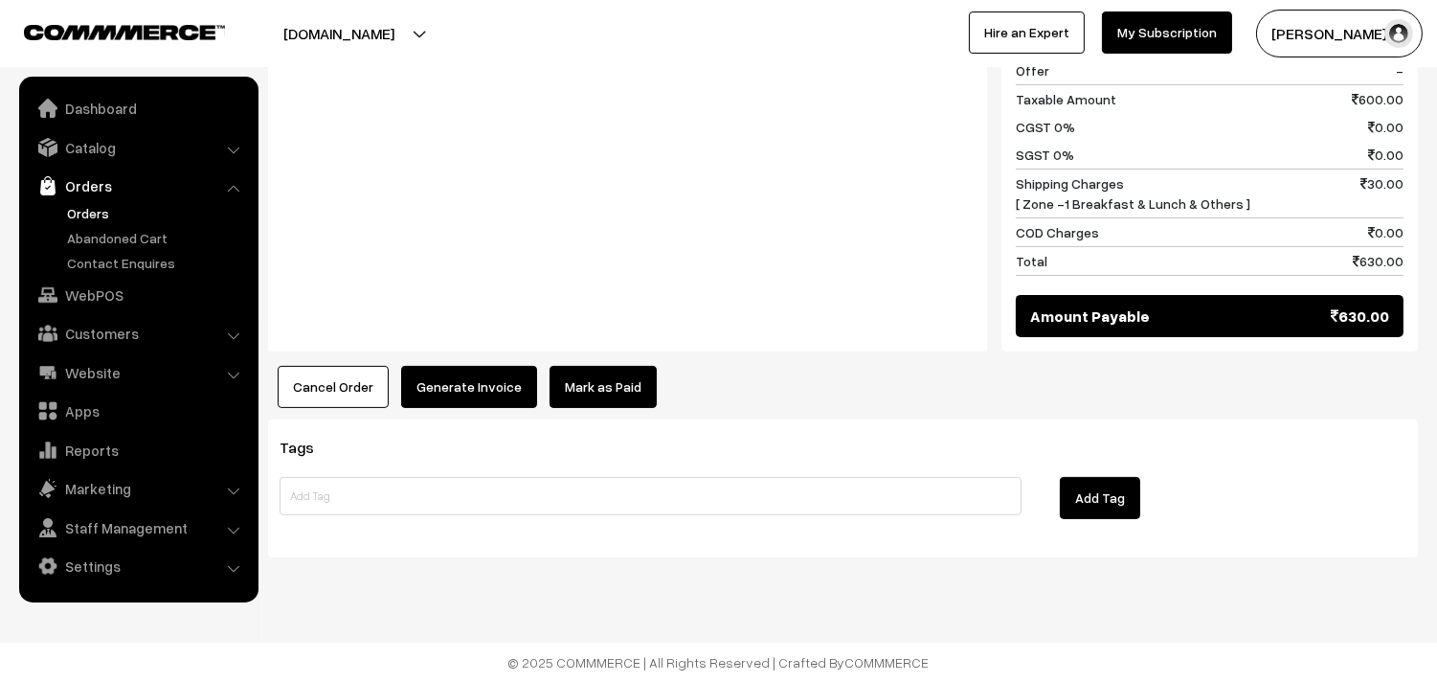
click at [425, 395] on button "Generate Invoice" at bounding box center [469, 387] width 136 height 42
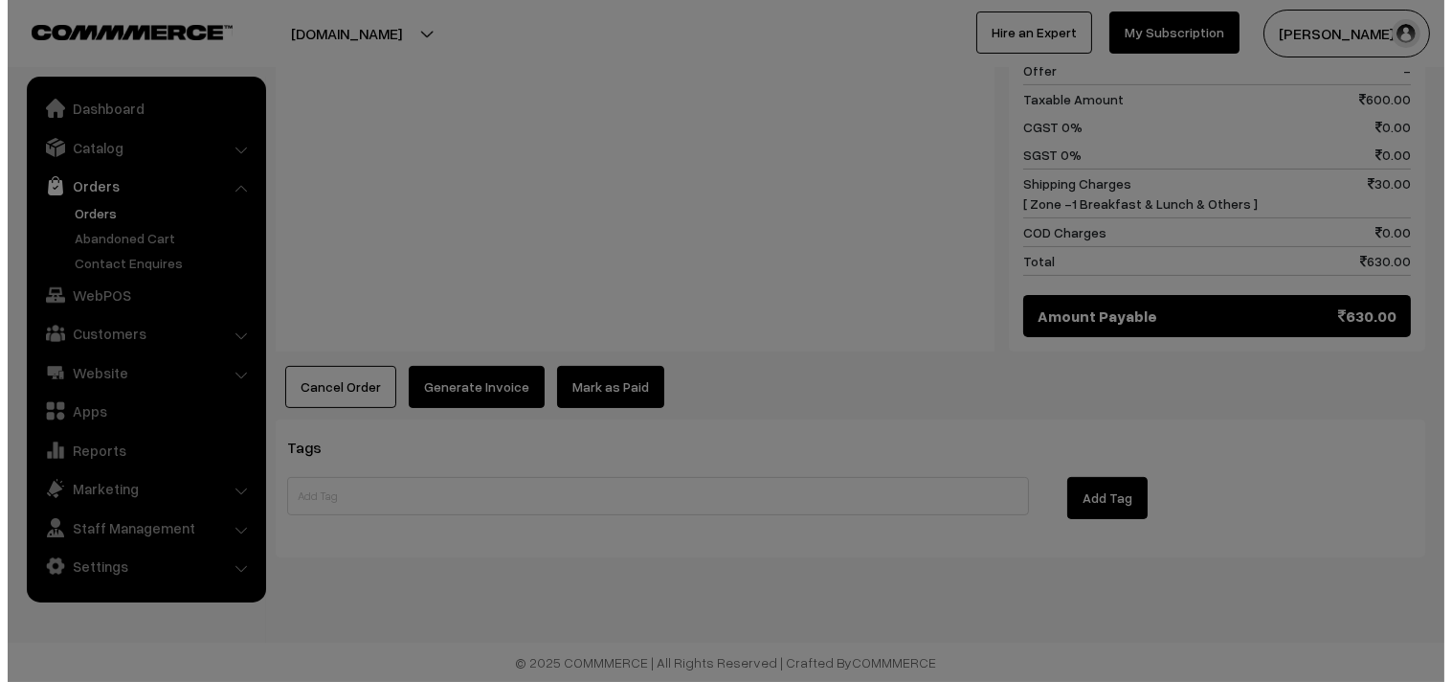
scroll to position [944, 0]
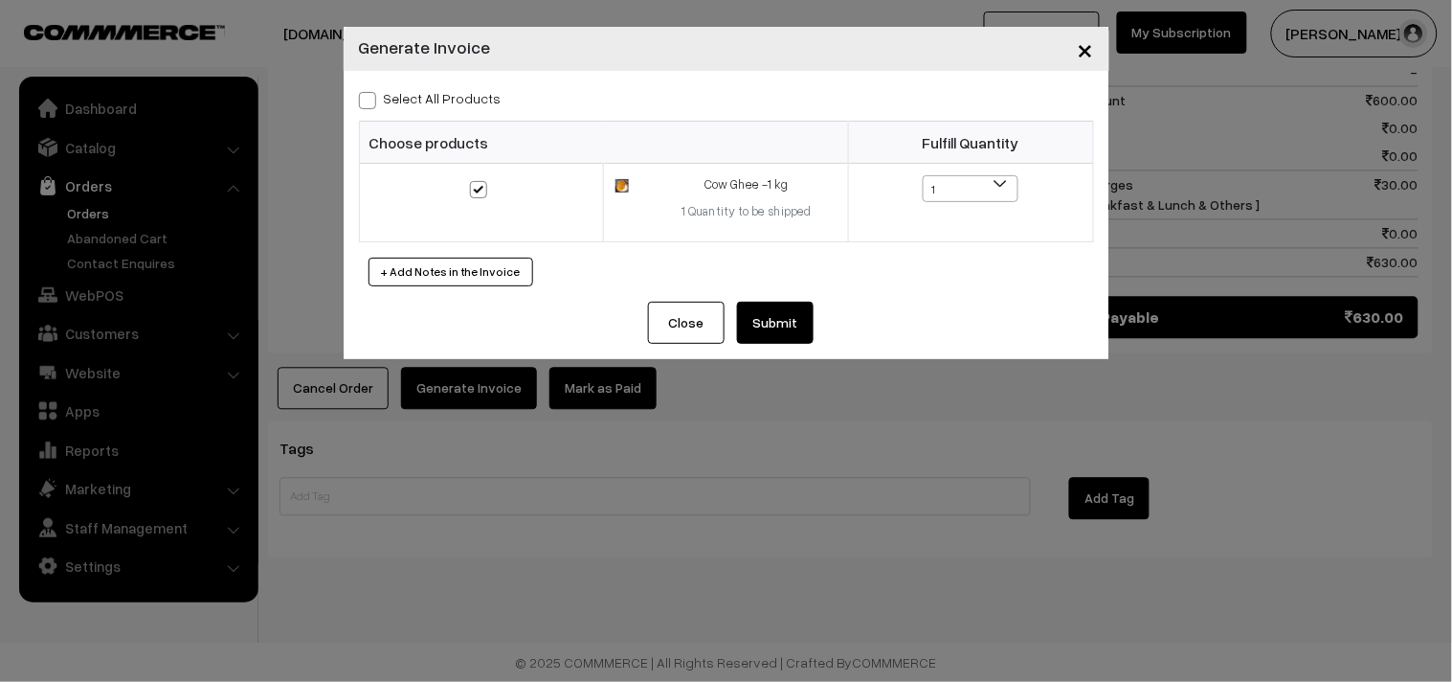
click at [451, 105] on label "Select All Products" at bounding box center [430, 98] width 143 height 20
click at [371, 103] on input "Select All Products" at bounding box center [365, 97] width 12 height 12
checkbox input "true"
click at [764, 311] on button "Submit" at bounding box center [775, 323] width 77 height 42
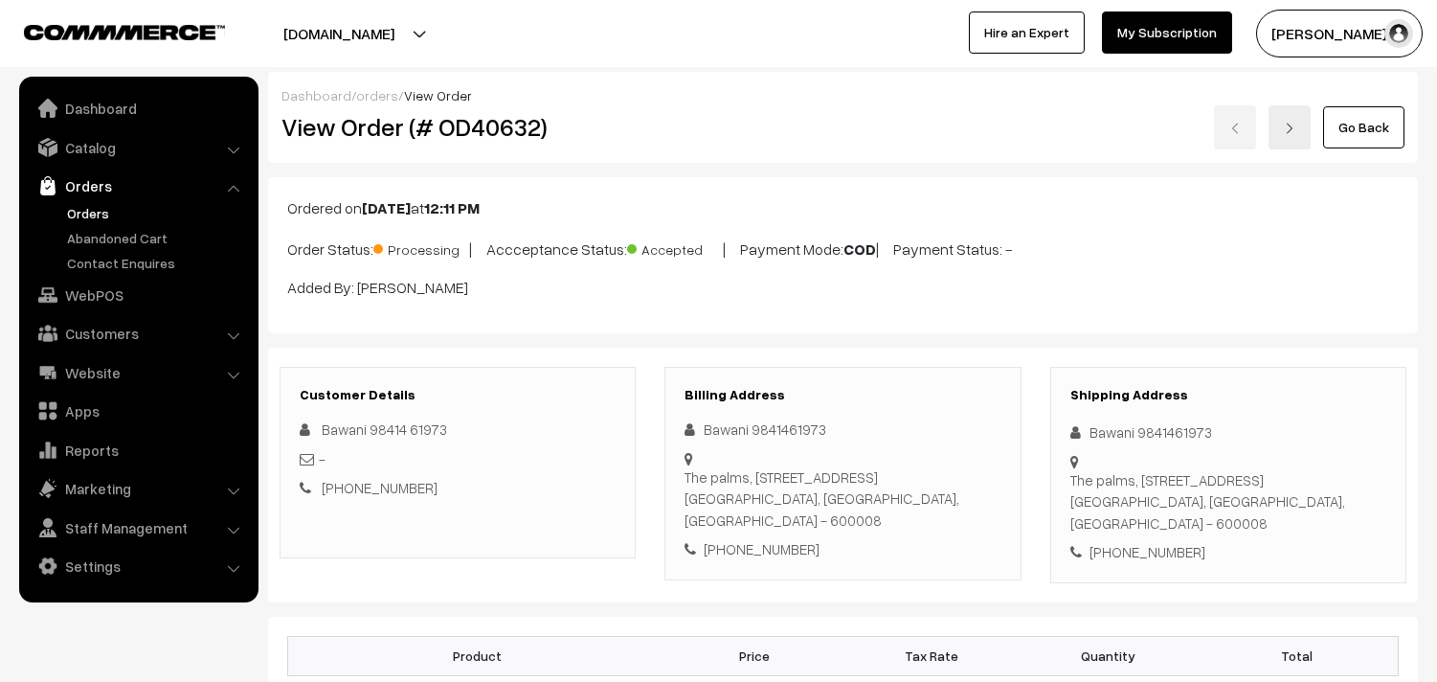
scroll to position [944, 0]
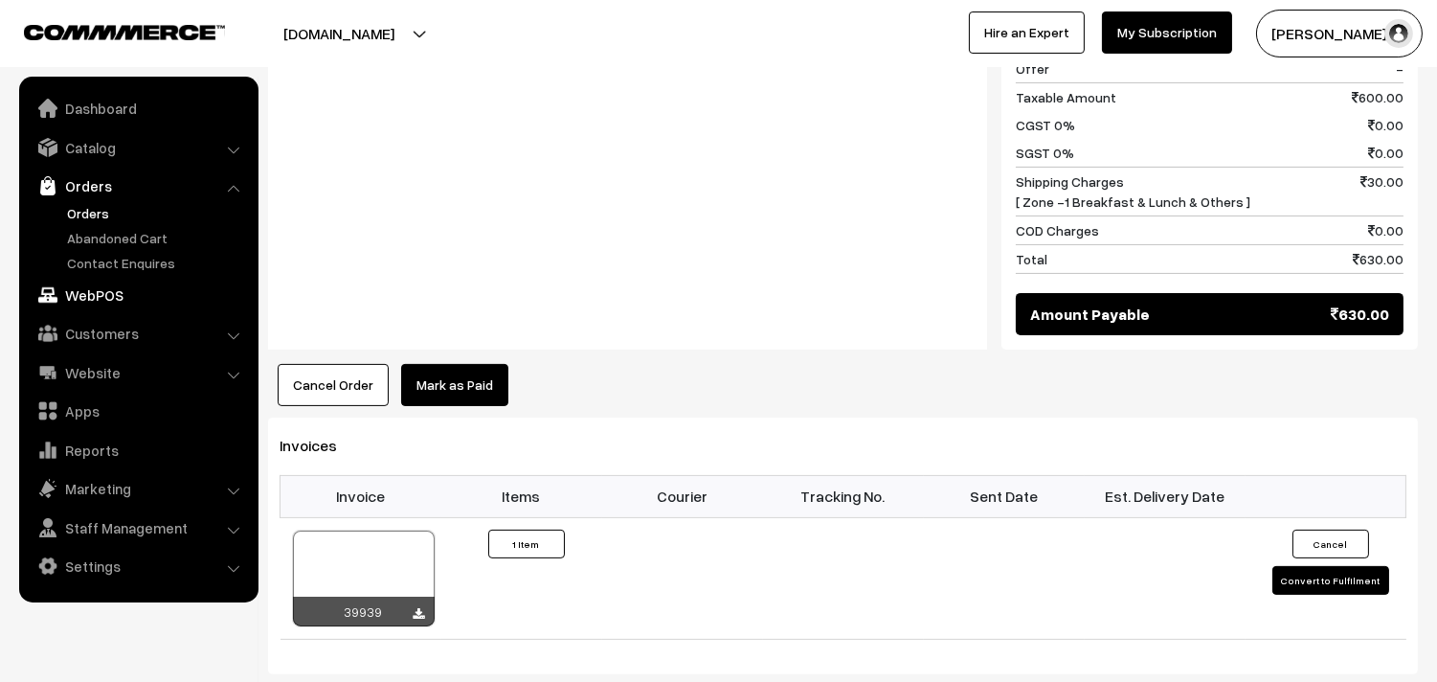
click at [119, 298] on link "WebPOS" at bounding box center [138, 295] width 228 height 34
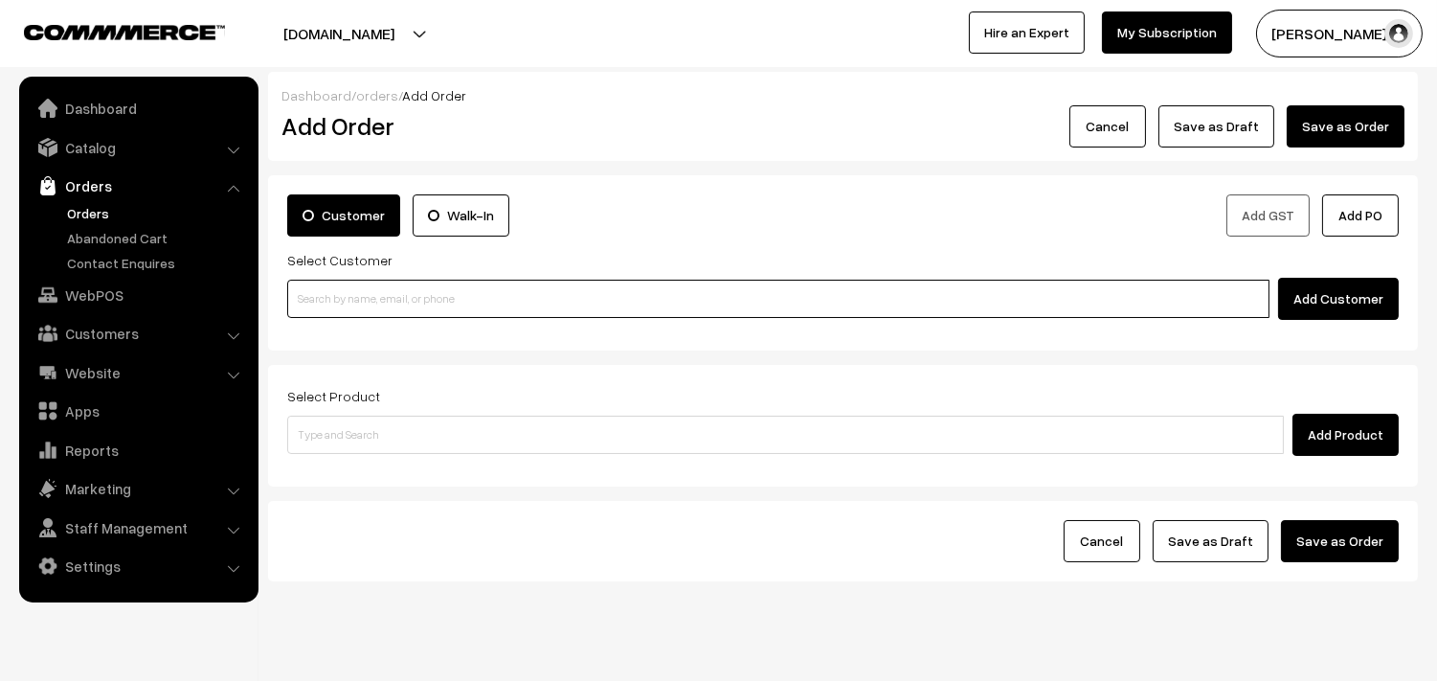
click at [360, 295] on input at bounding box center [778, 299] width 982 height 38
paste input "98408 33255"
click at [346, 289] on input "98408 33255" at bounding box center [778, 299] width 982 height 38
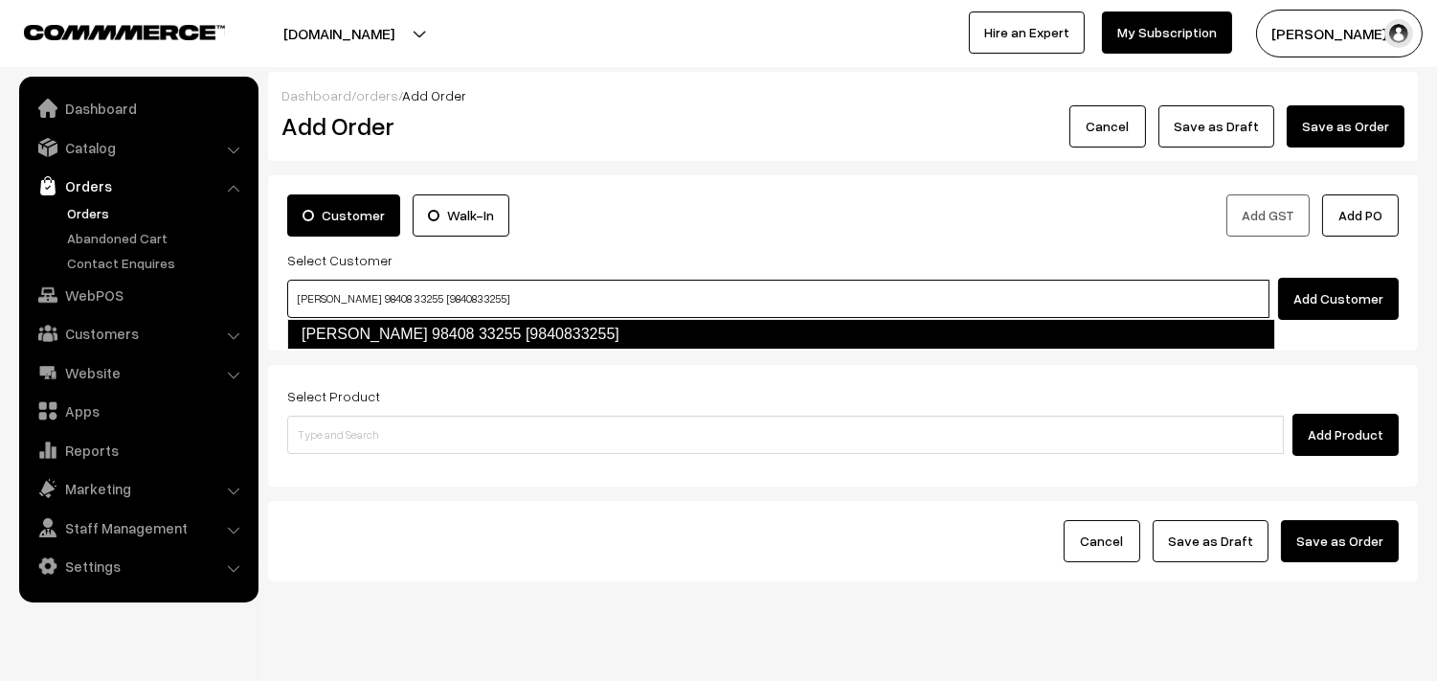
type input "[PERSON_NAME] 98408 33255 [9840833255]"
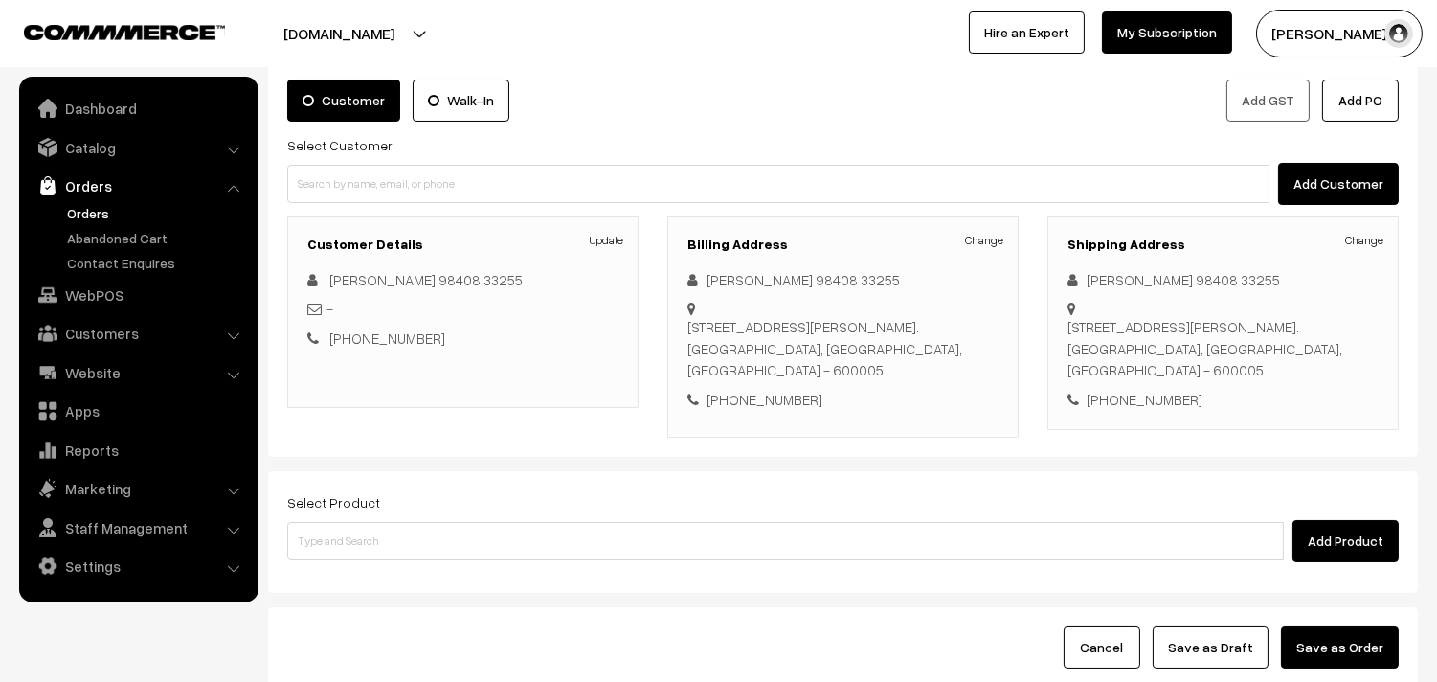
scroll to position [260, 0]
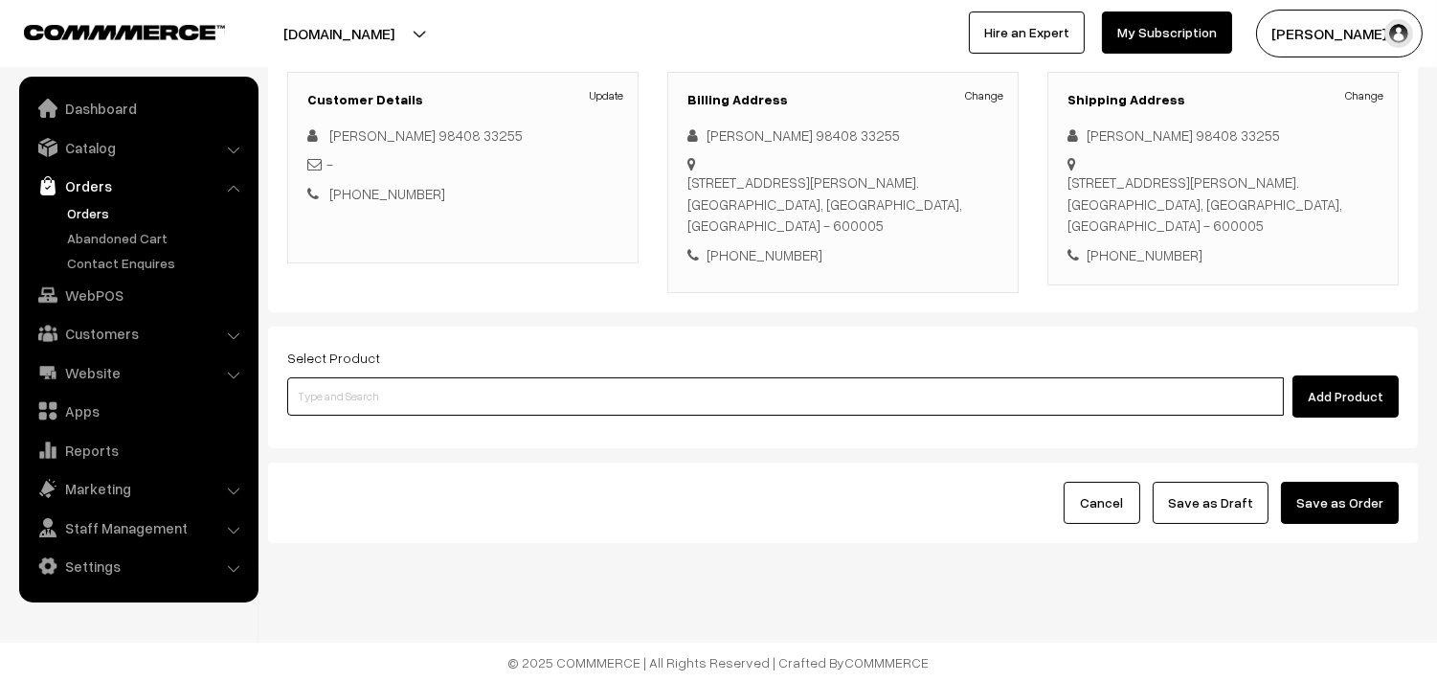
click at [730, 408] on input at bounding box center [785, 396] width 997 height 38
type input "p"
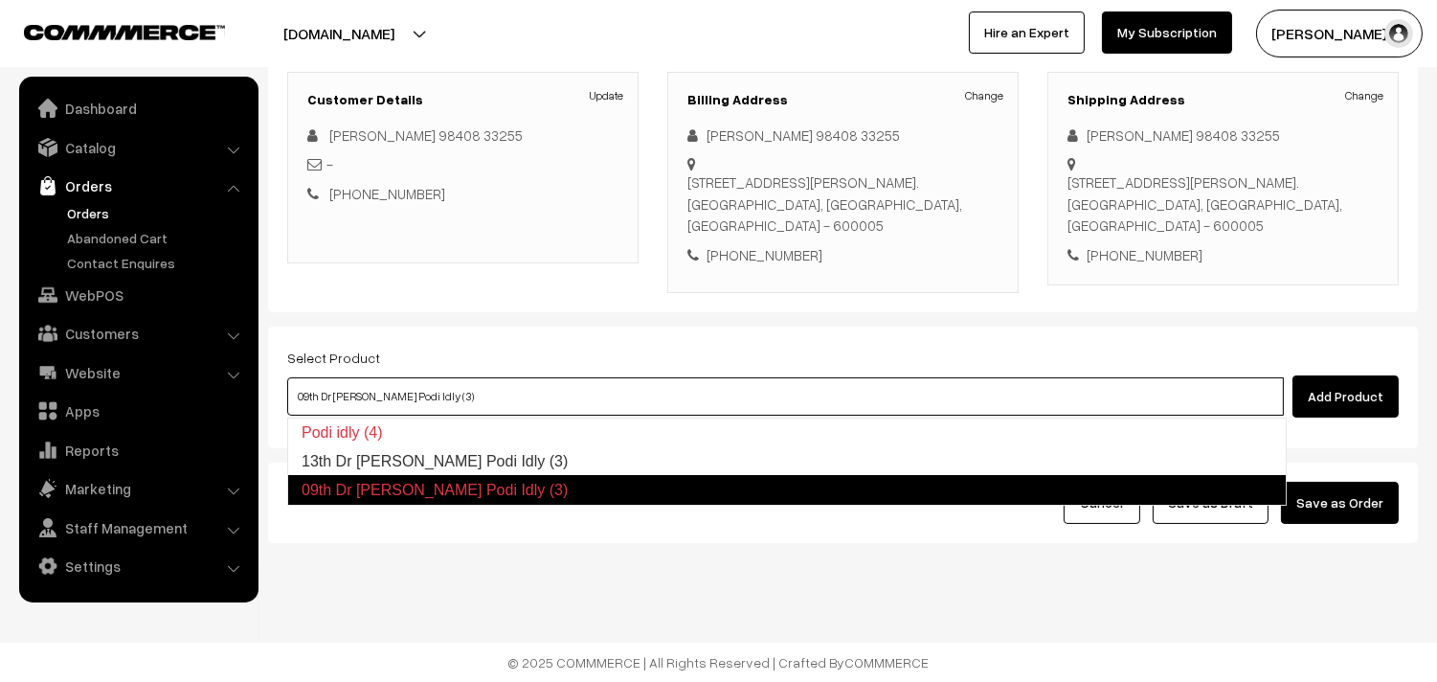
type input "13th Dr [PERSON_NAME] Podi Idly (3)"
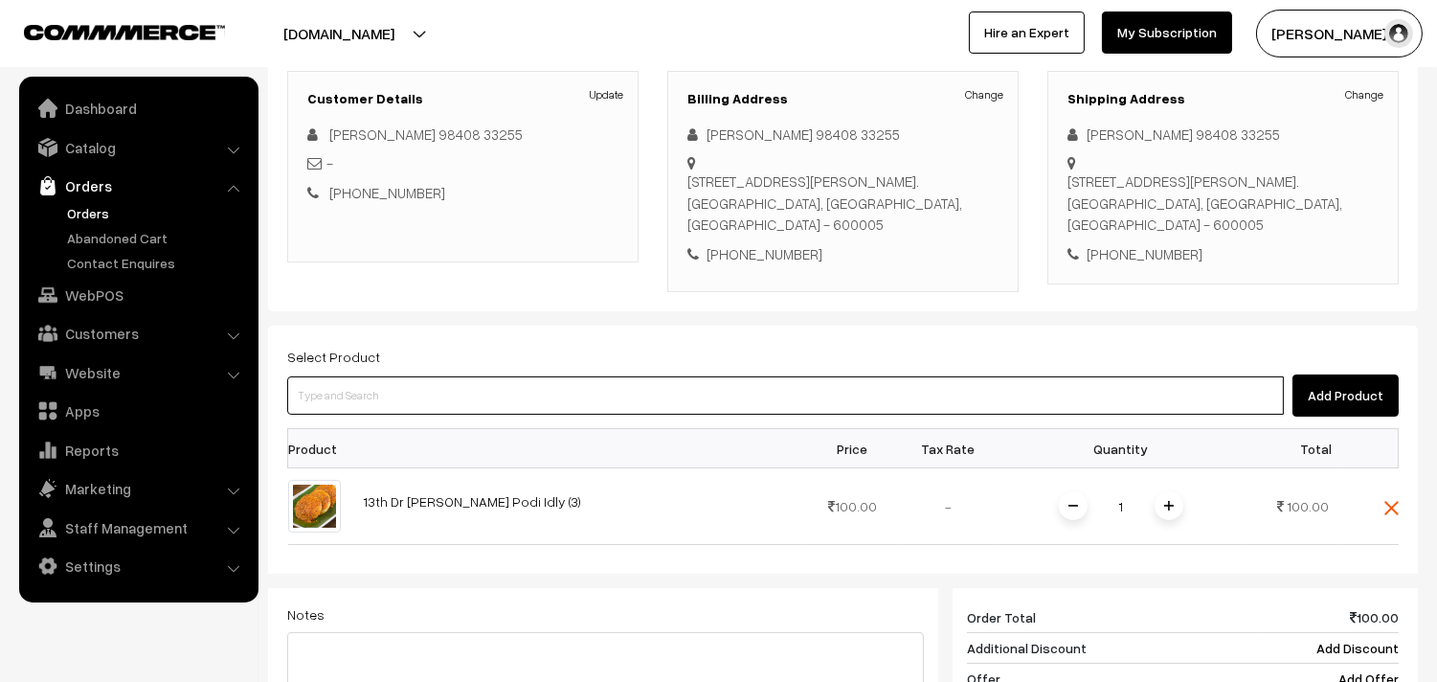
click at [590, 392] on input at bounding box center [785, 395] width 997 height 38
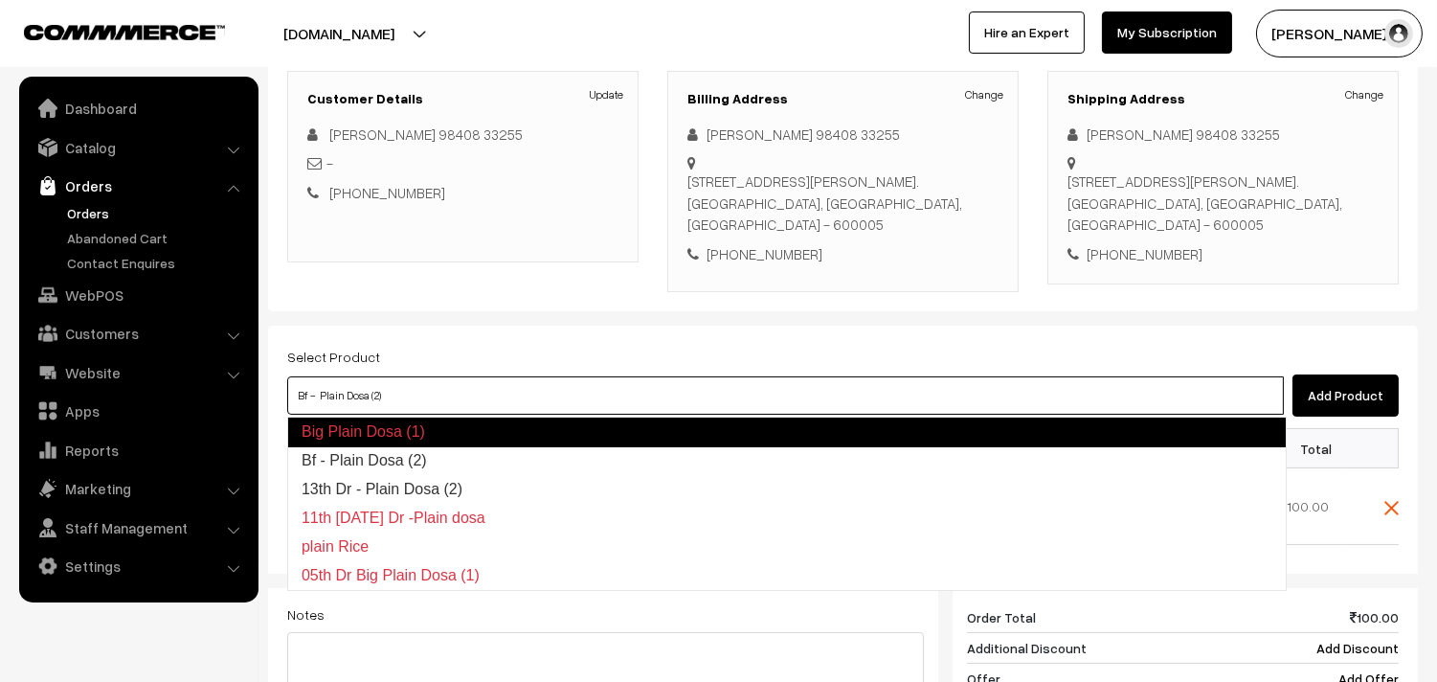
type input "13th Dr - Plain Dosa (2)"
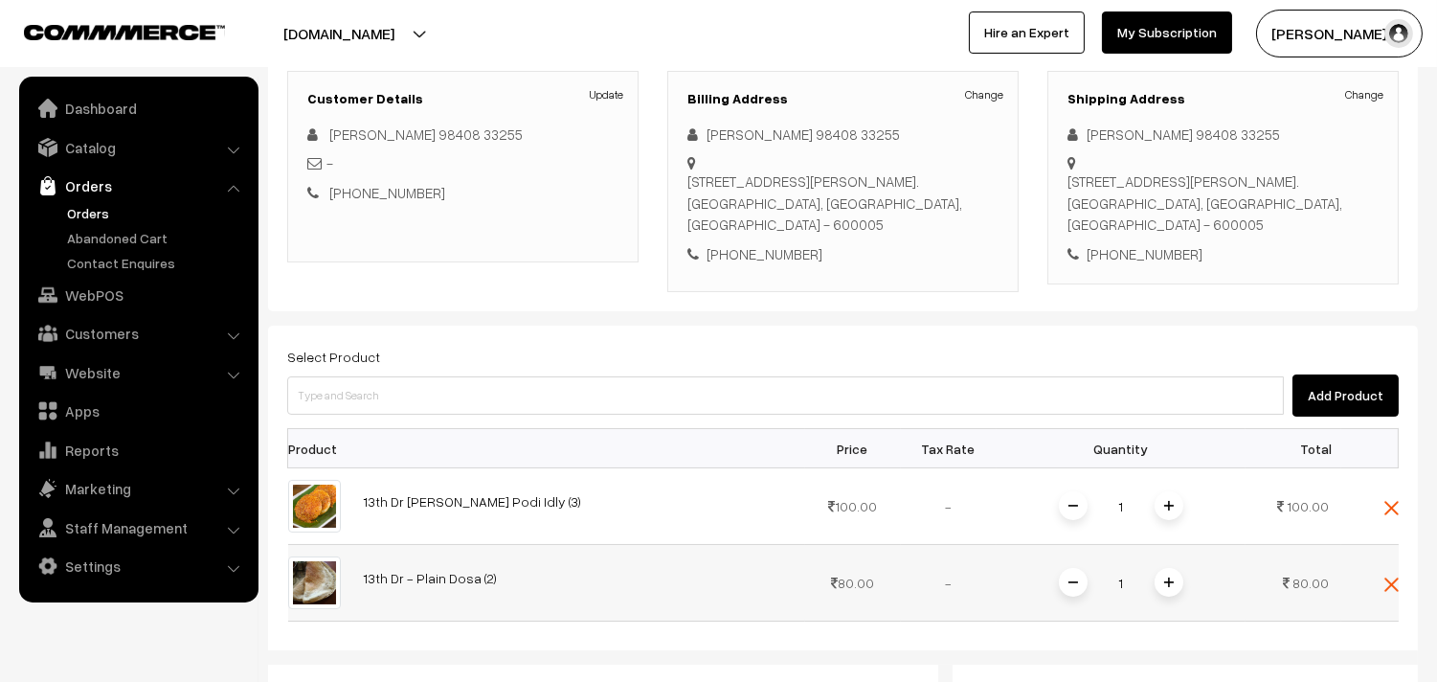
click at [1164, 587] on img at bounding box center [1169, 582] width 10 height 10
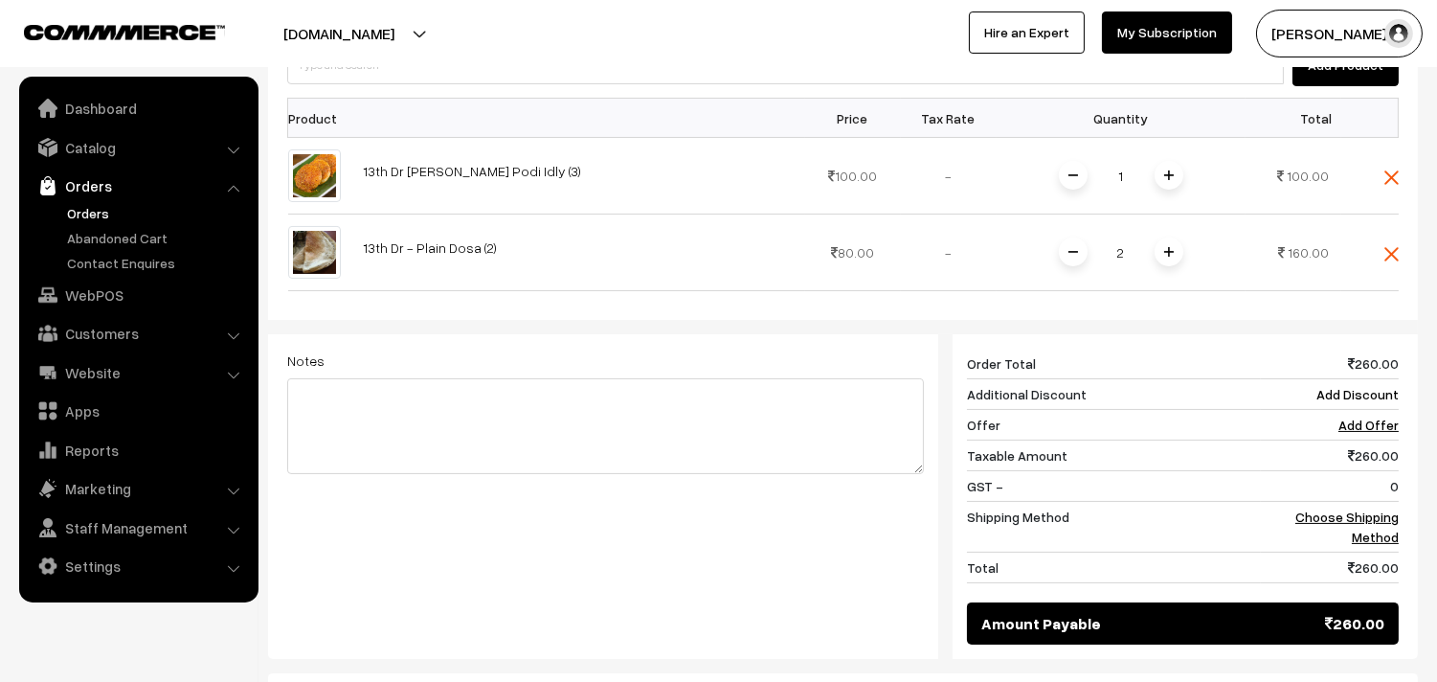
scroll to position [792, 0]
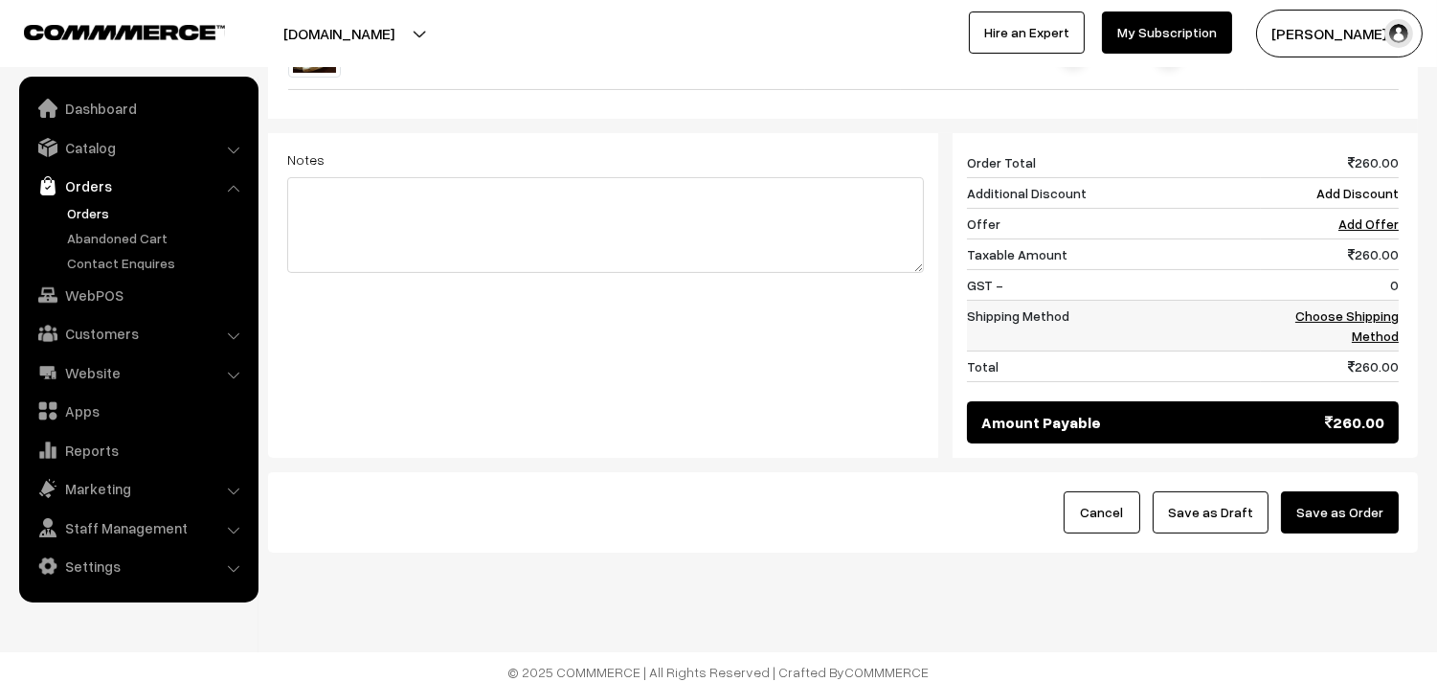
click at [1391, 316] on link "Choose Shipping Method" at bounding box center [1346, 325] width 103 height 36
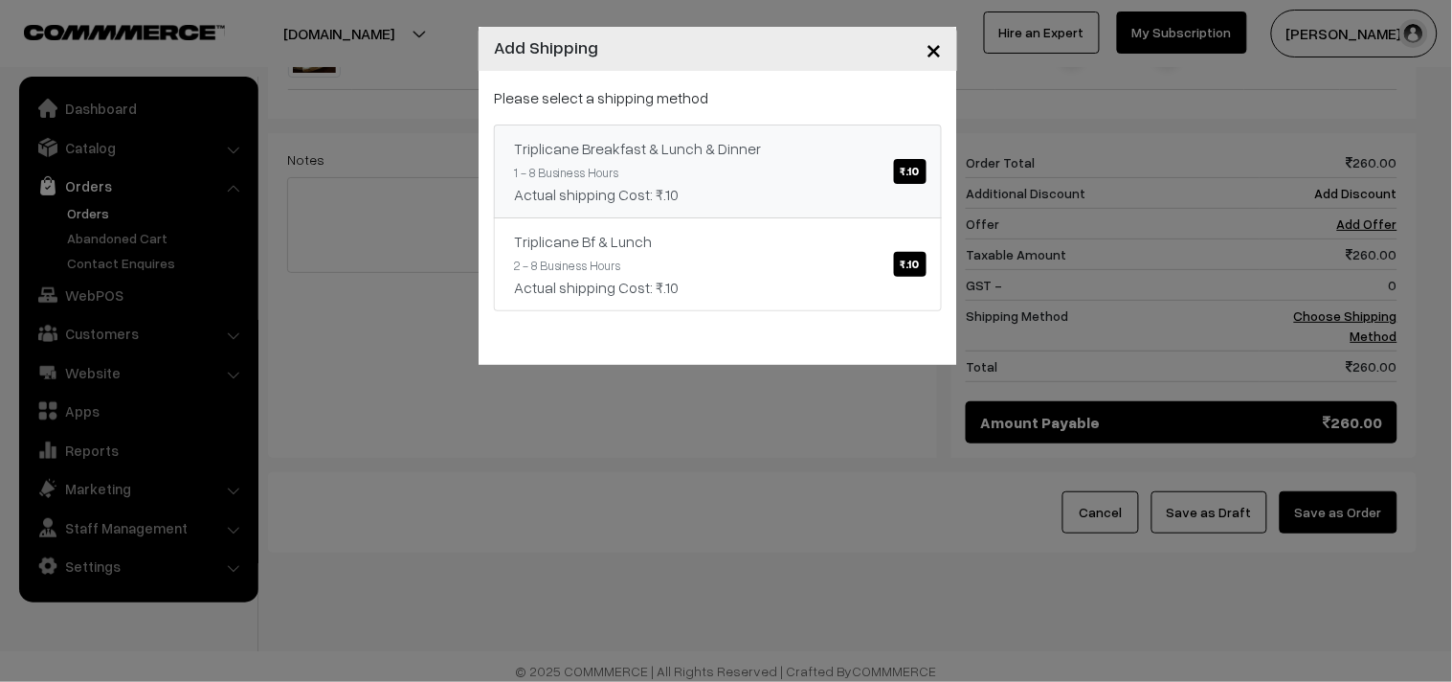
click at [795, 155] on div "Triplicane Breakfast & Lunch & Dinner ₹.10" at bounding box center [718, 148] width 408 height 23
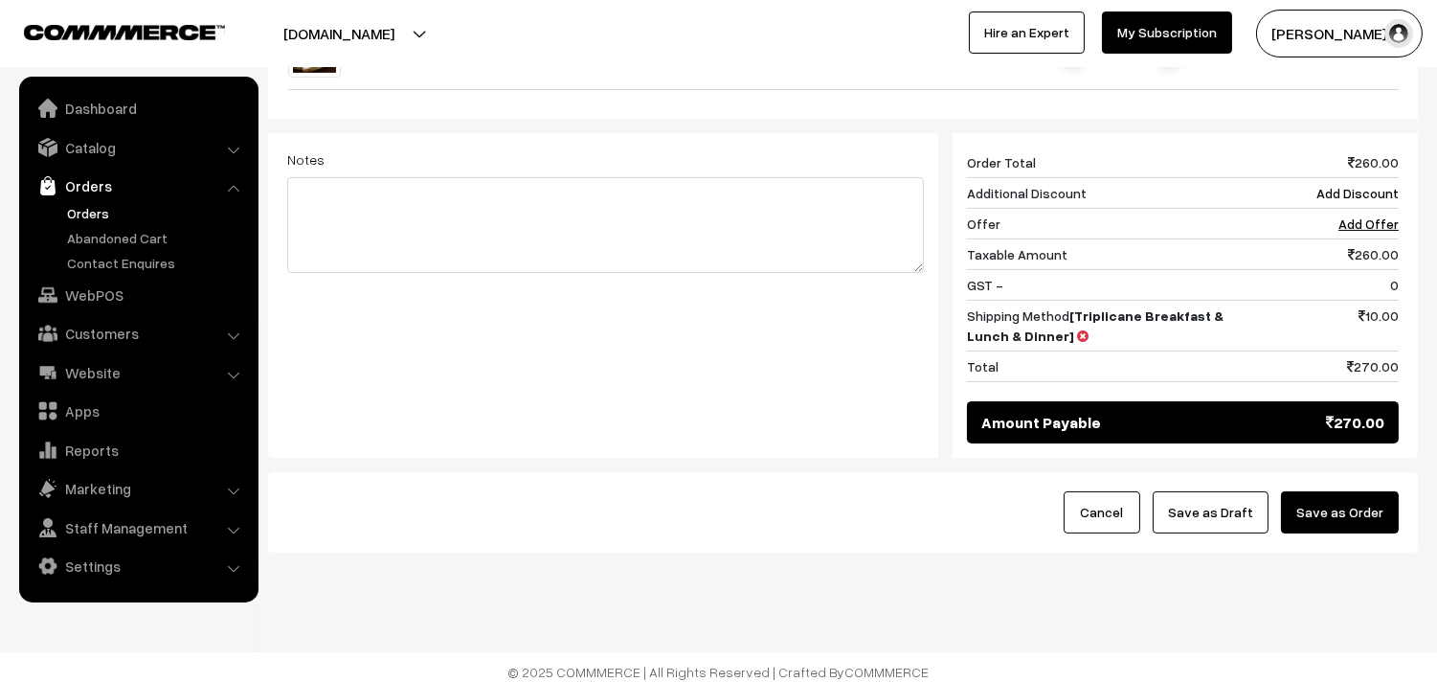
click at [1235, 525] on button "Save as Draft" at bounding box center [1211, 512] width 116 height 42
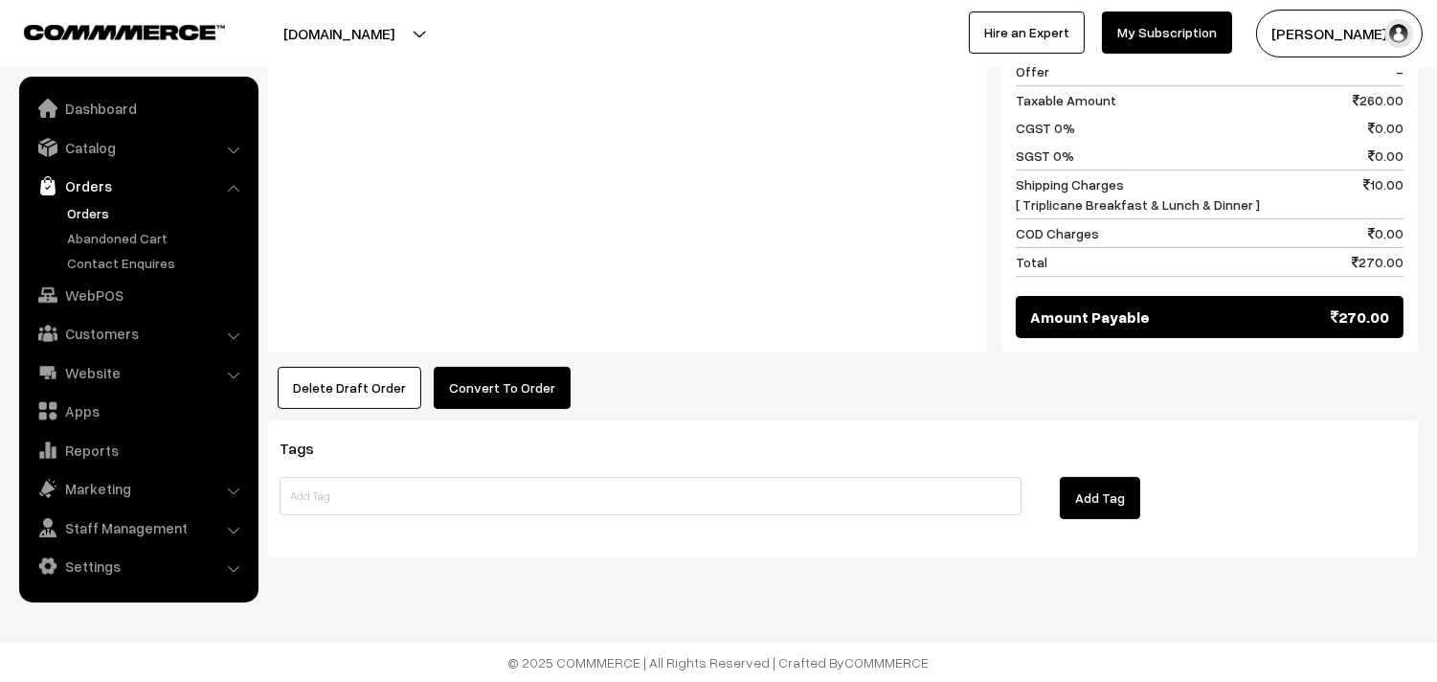
click at [492, 394] on button "Convert To Order" at bounding box center [502, 388] width 137 height 42
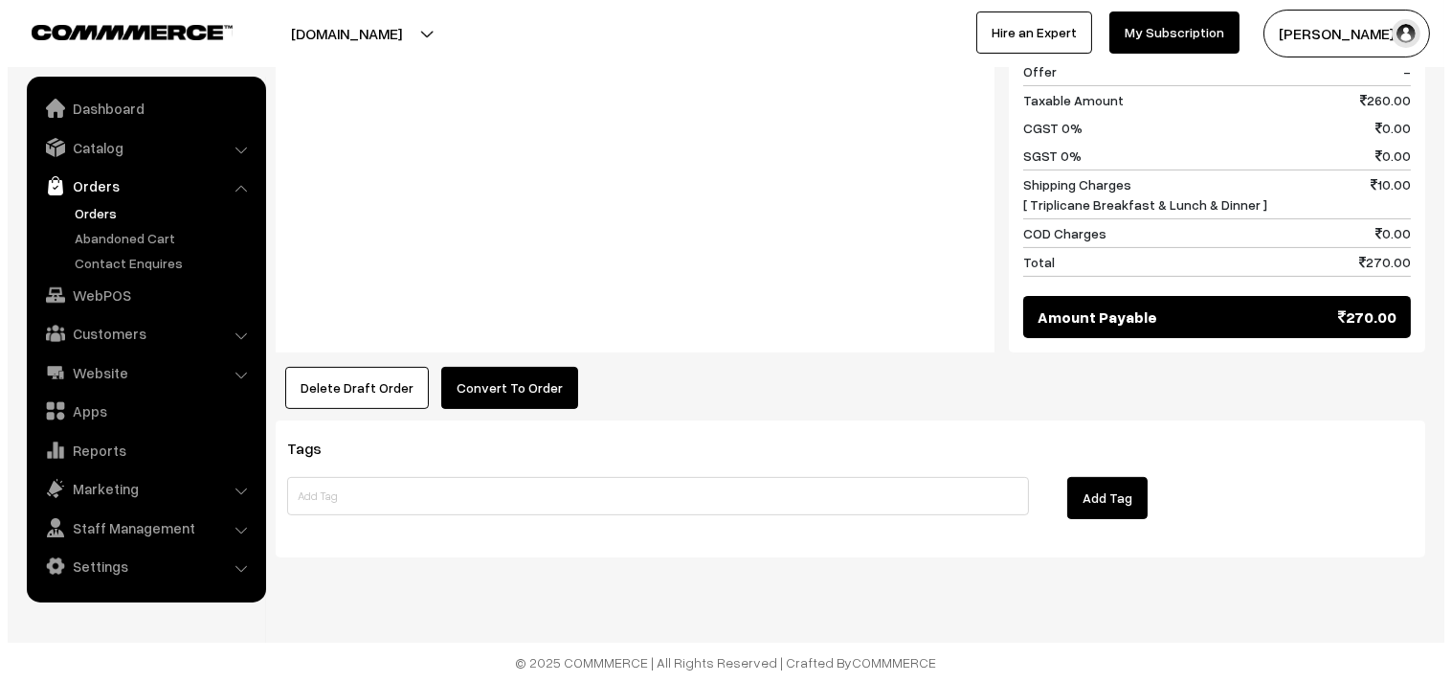
scroll to position [1044, 0]
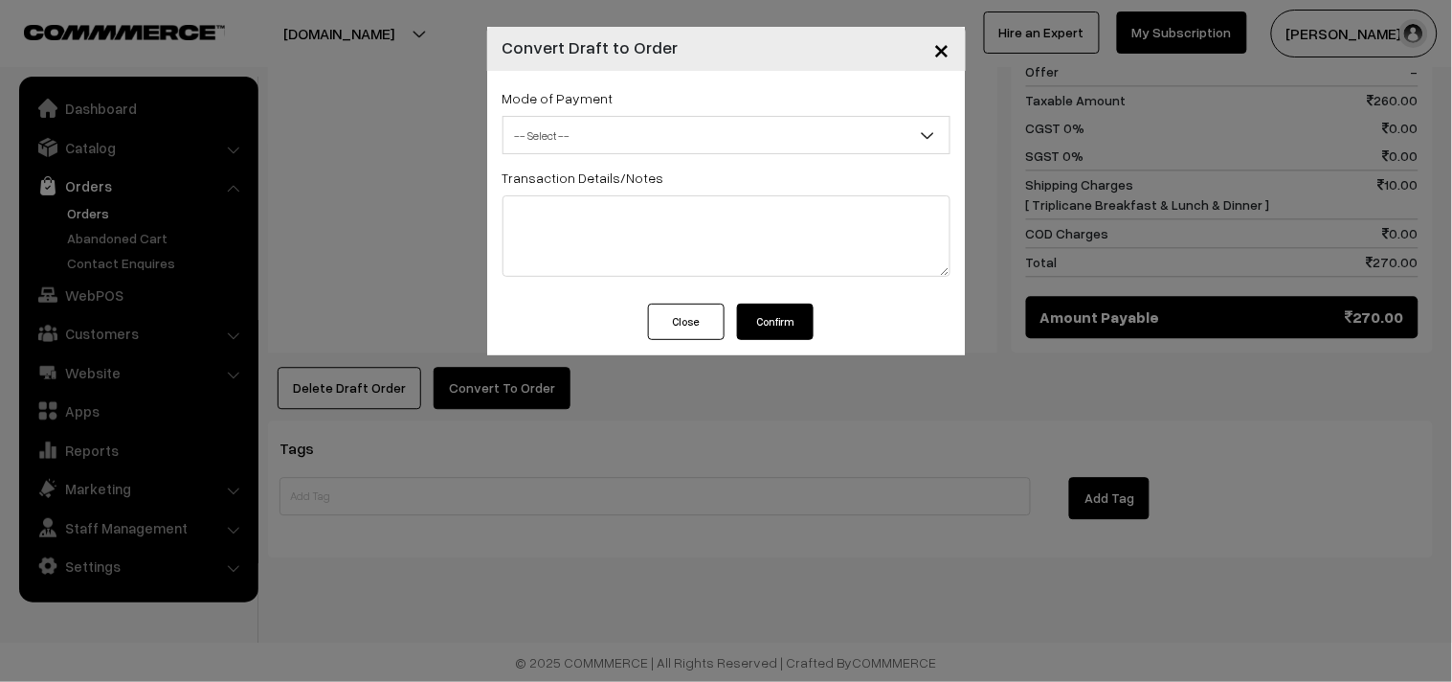
click at [596, 127] on span "-- Select --" at bounding box center [727, 136] width 446 height 34
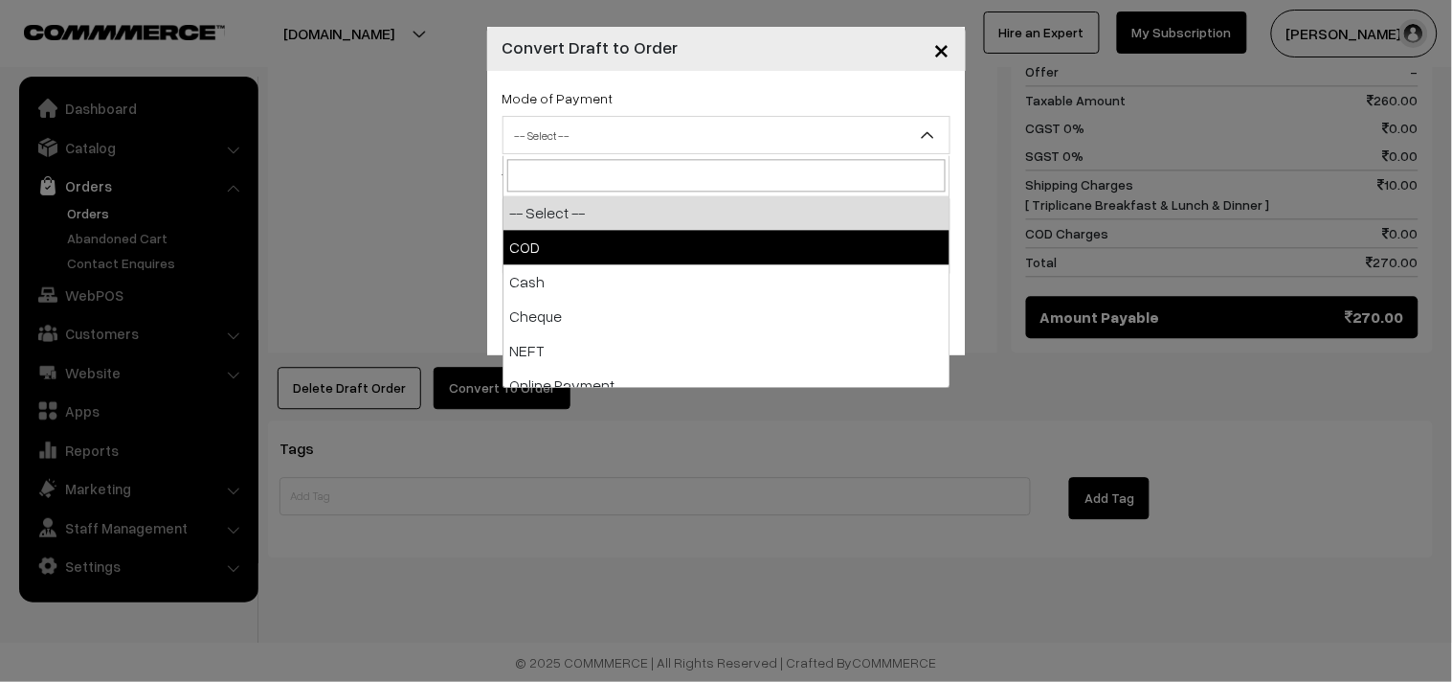
select select "1"
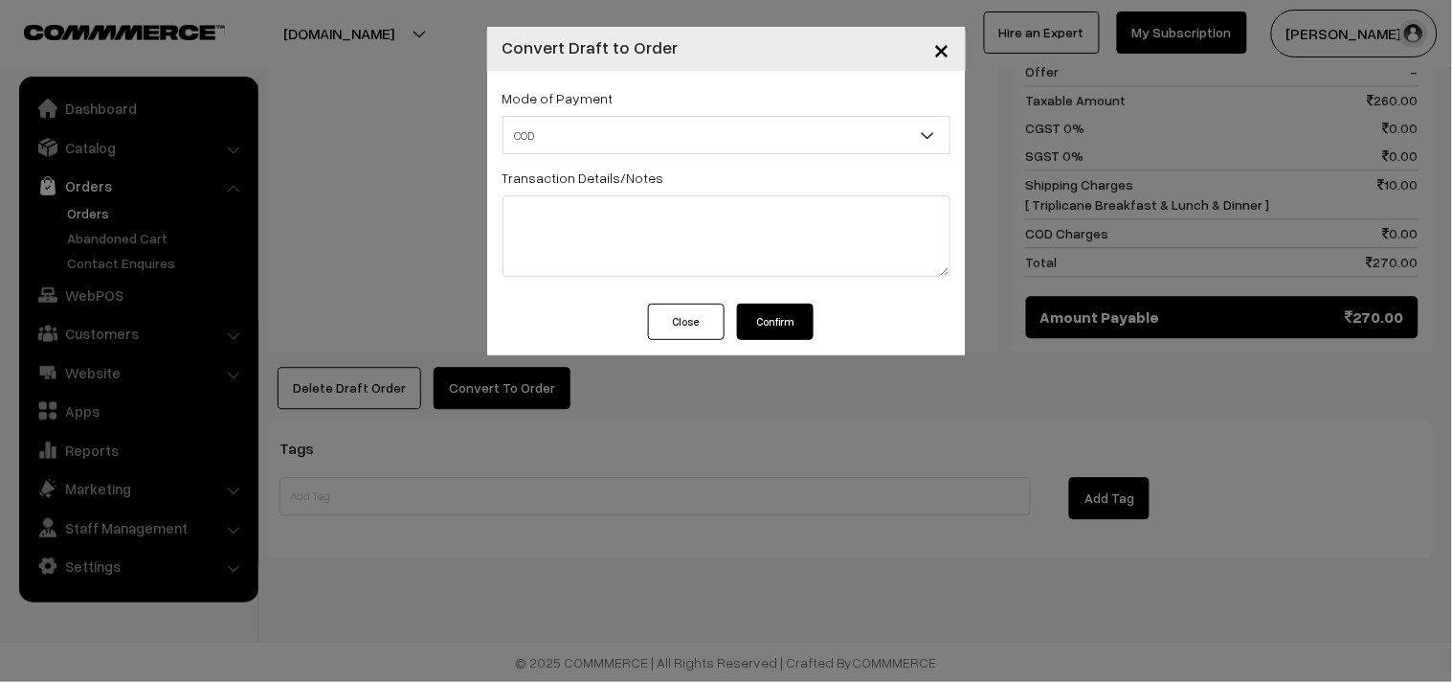
click at [768, 320] on button "Confirm" at bounding box center [775, 321] width 77 height 36
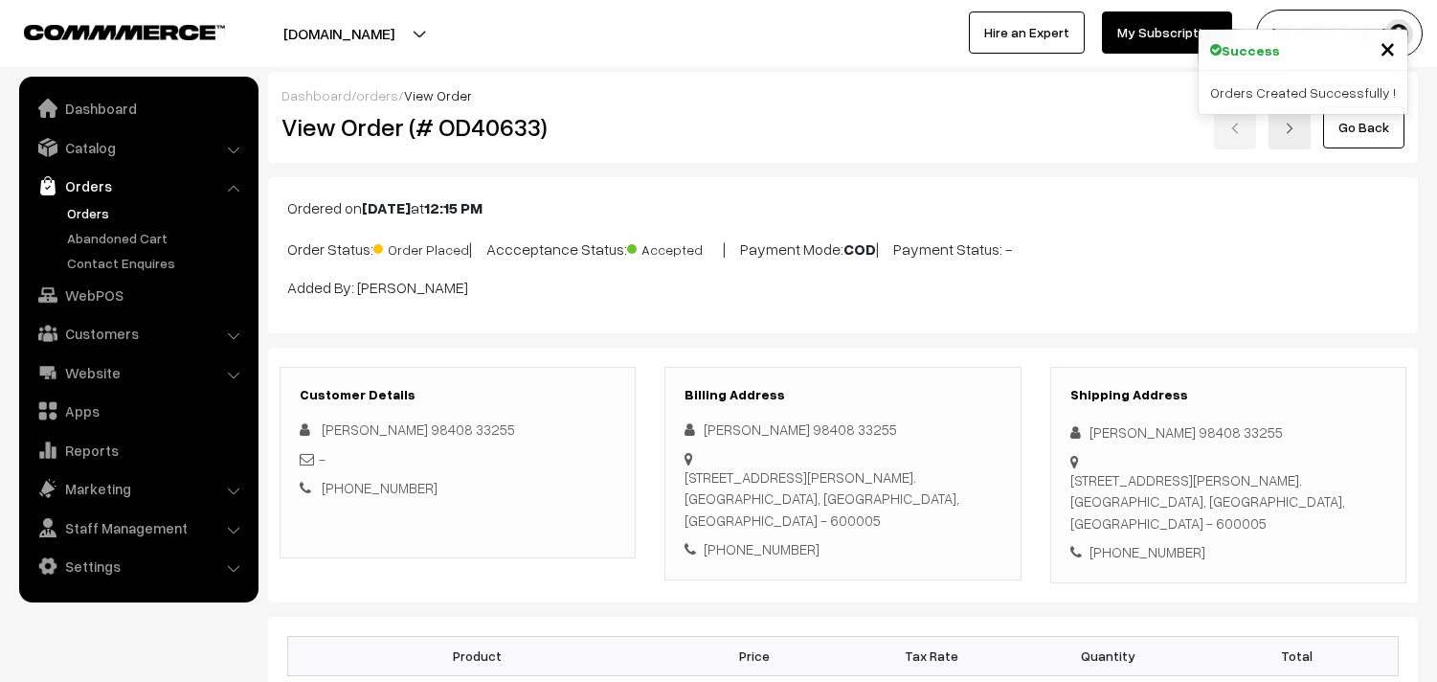
scroll to position [1038, 0]
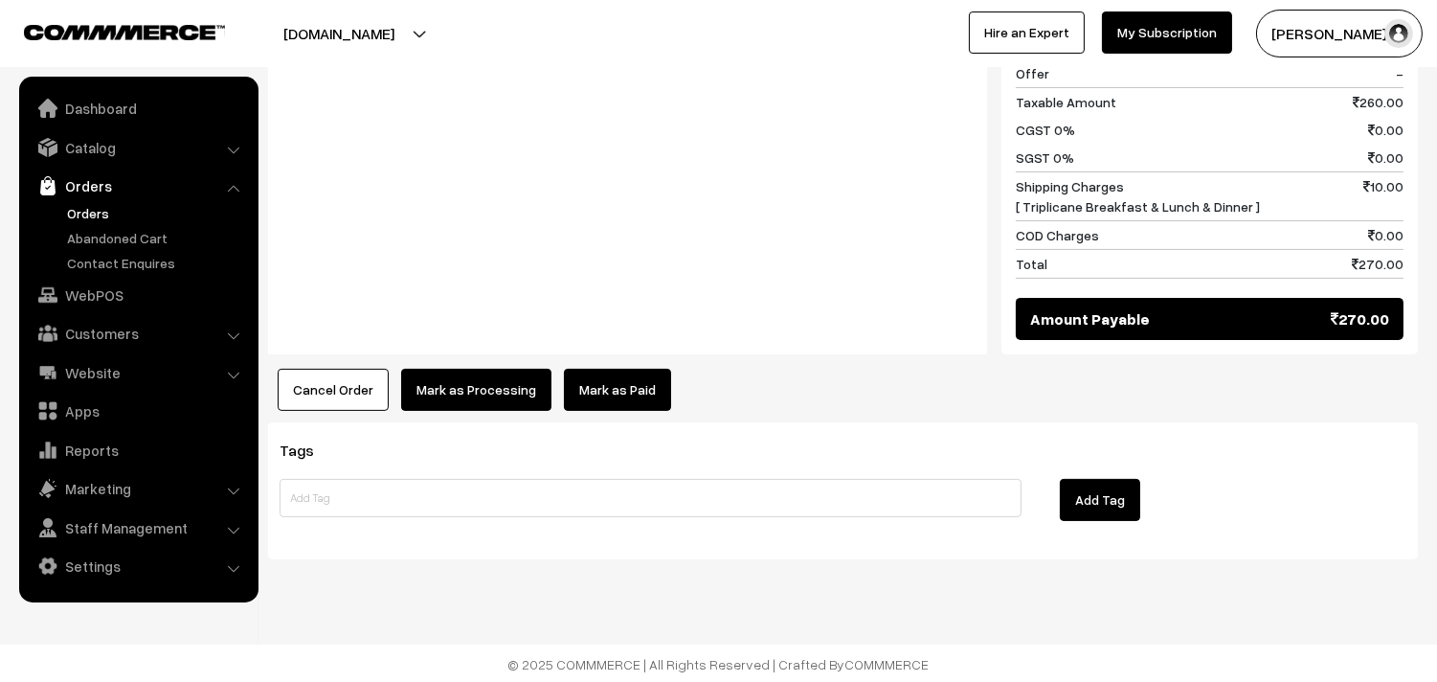
click at [489, 391] on button "Mark as Processing" at bounding box center [476, 390] width 150 height 42
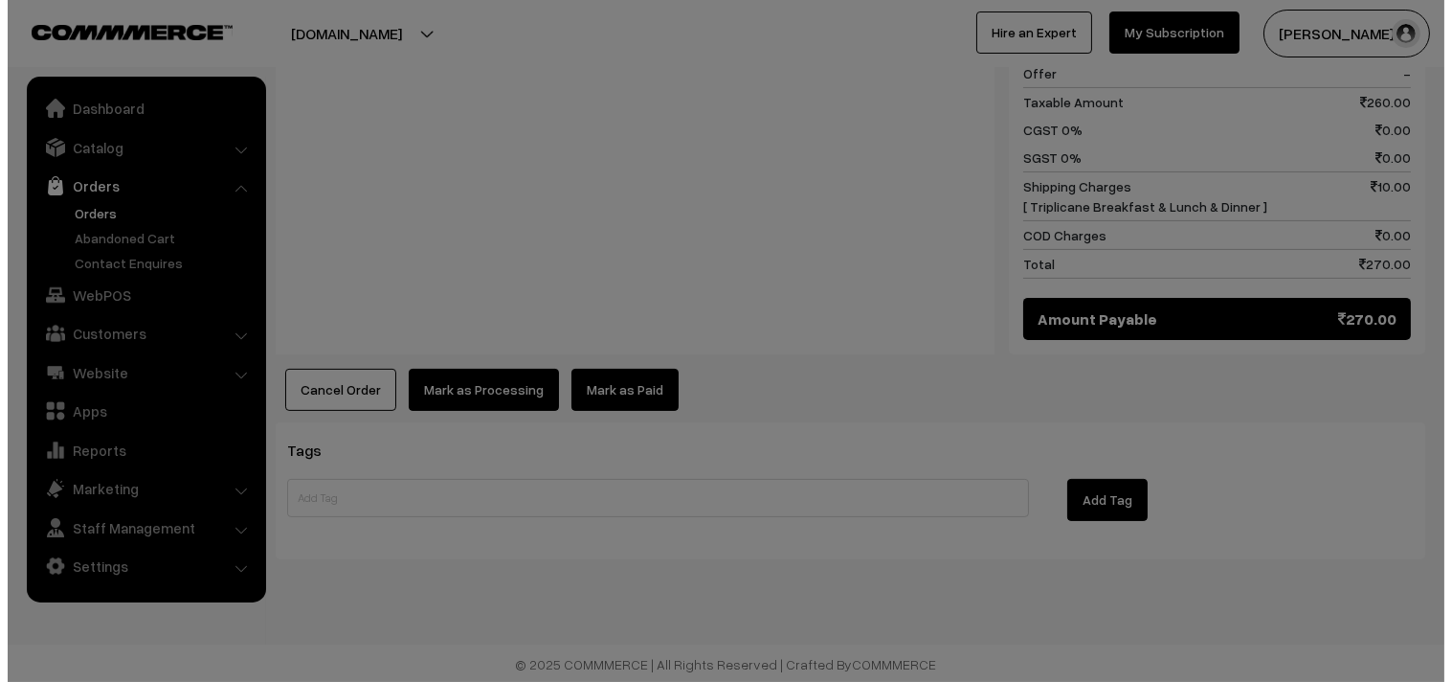
scroll to position [1042, 0]
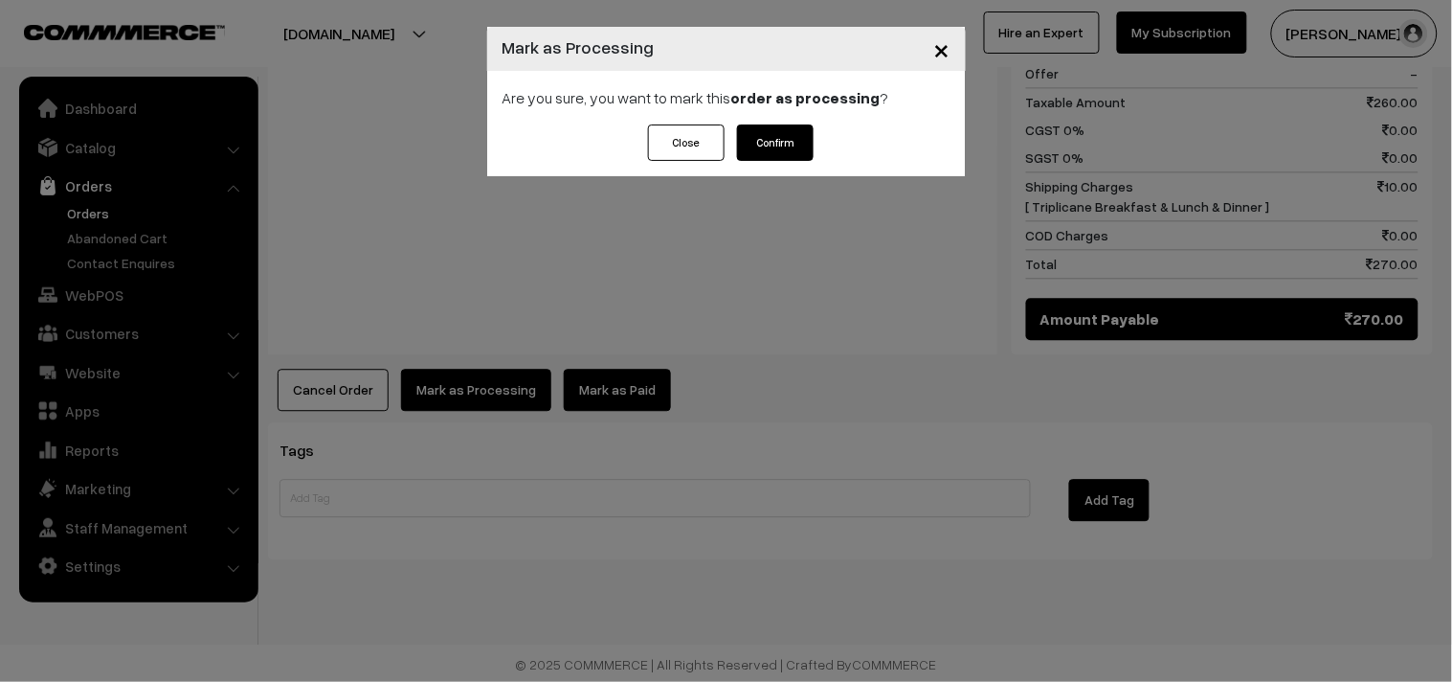
click at [781, 131] on button "Confirm" at bounding box center [775, 142] width 77 height 36
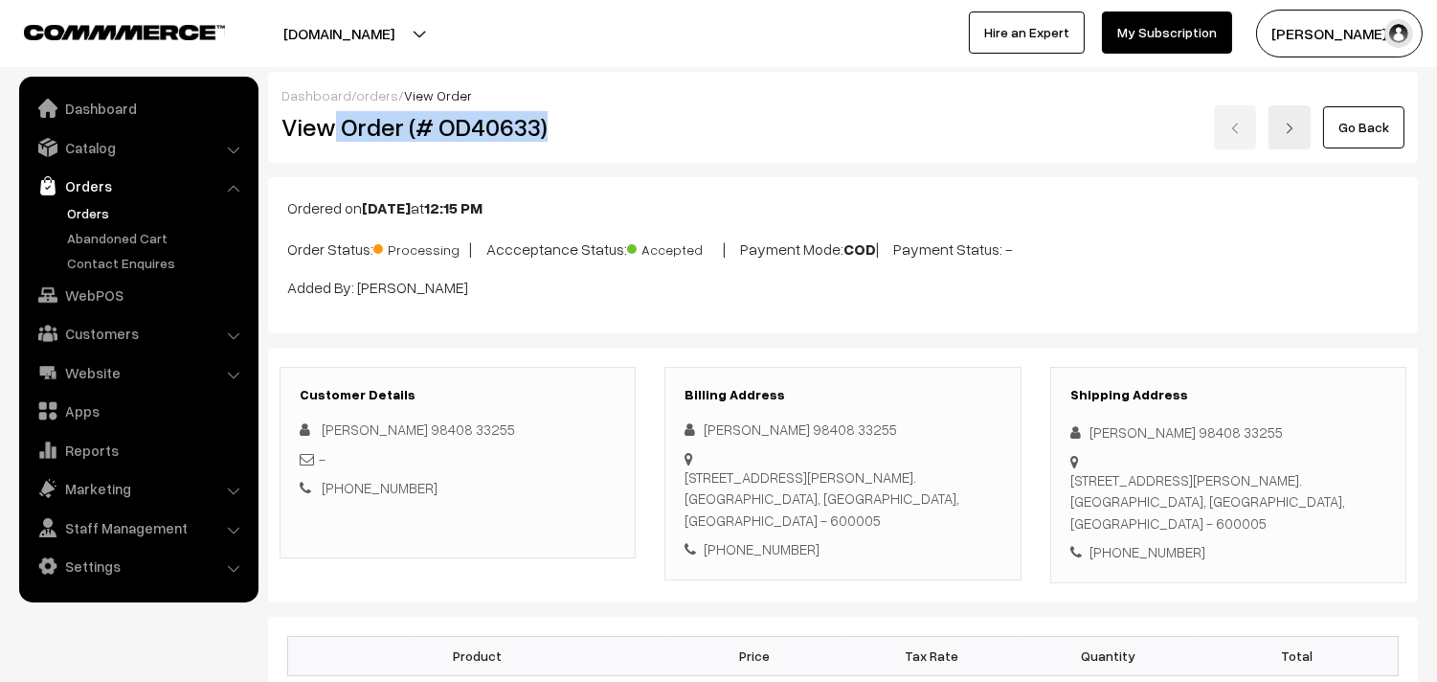
drag, startPoint x: 337, startPoint y: 126, endPoint x: 574, endPoint y: 130, distance: 237.4
click at [574, 130] on h2 "View Order (# OD40633)" at bounding box center [458, 127] width 355 height 30
copy h2 "Order (# OD40633)"
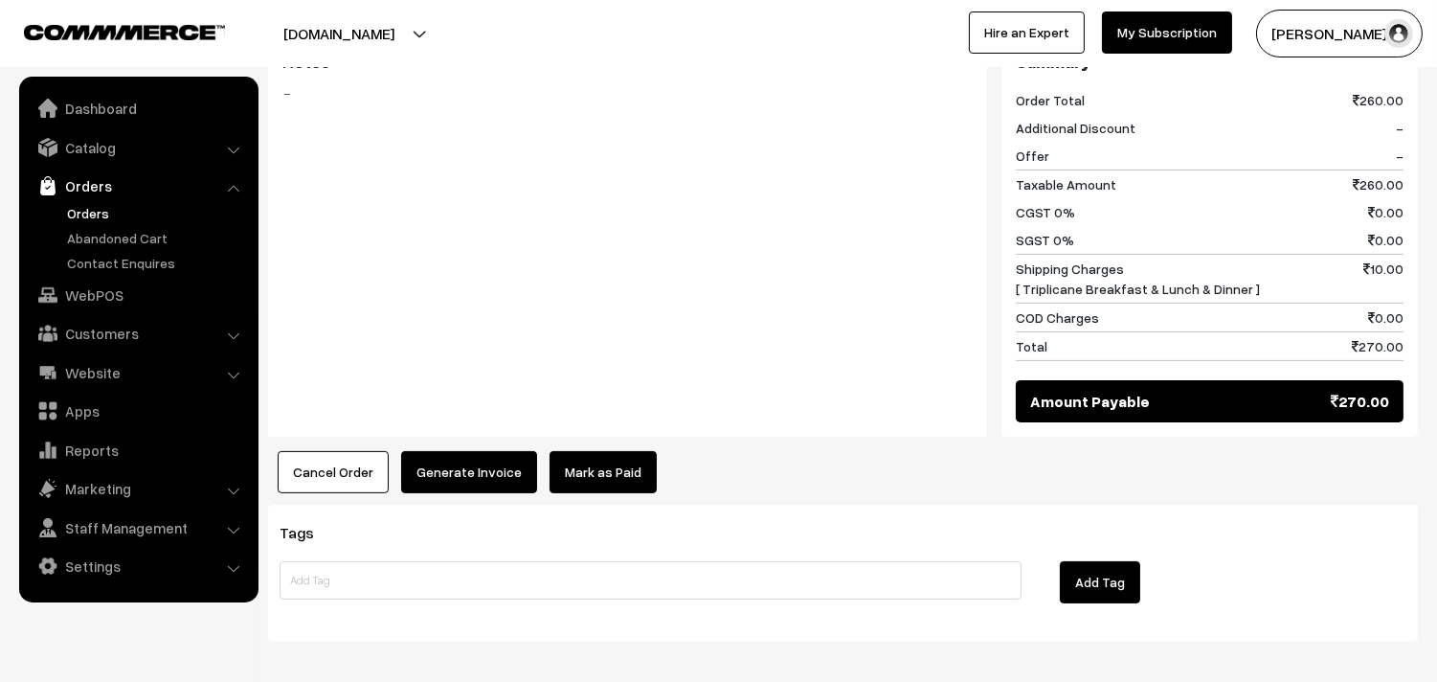
scroll to position [1041, 0]
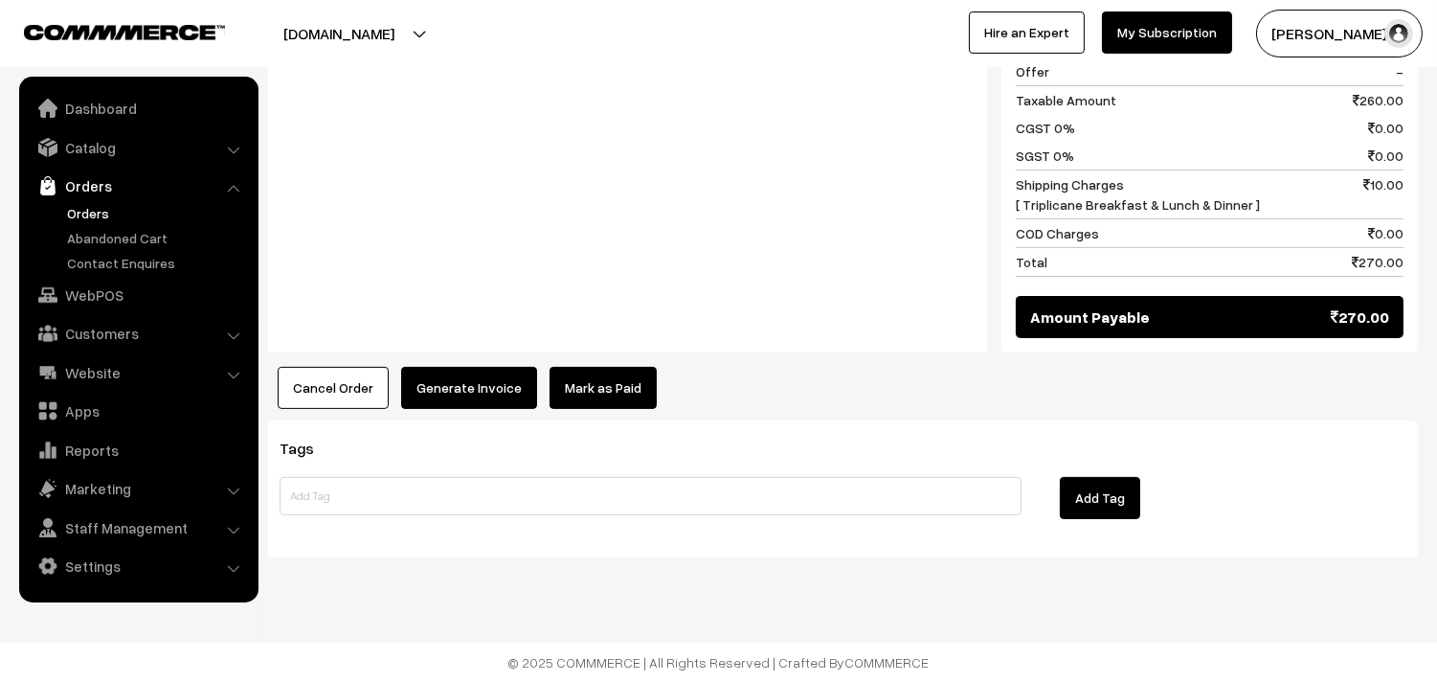
click at [424, 373] on button "Generate Invoice" at bounding box center [469, 388] width 136 height 42
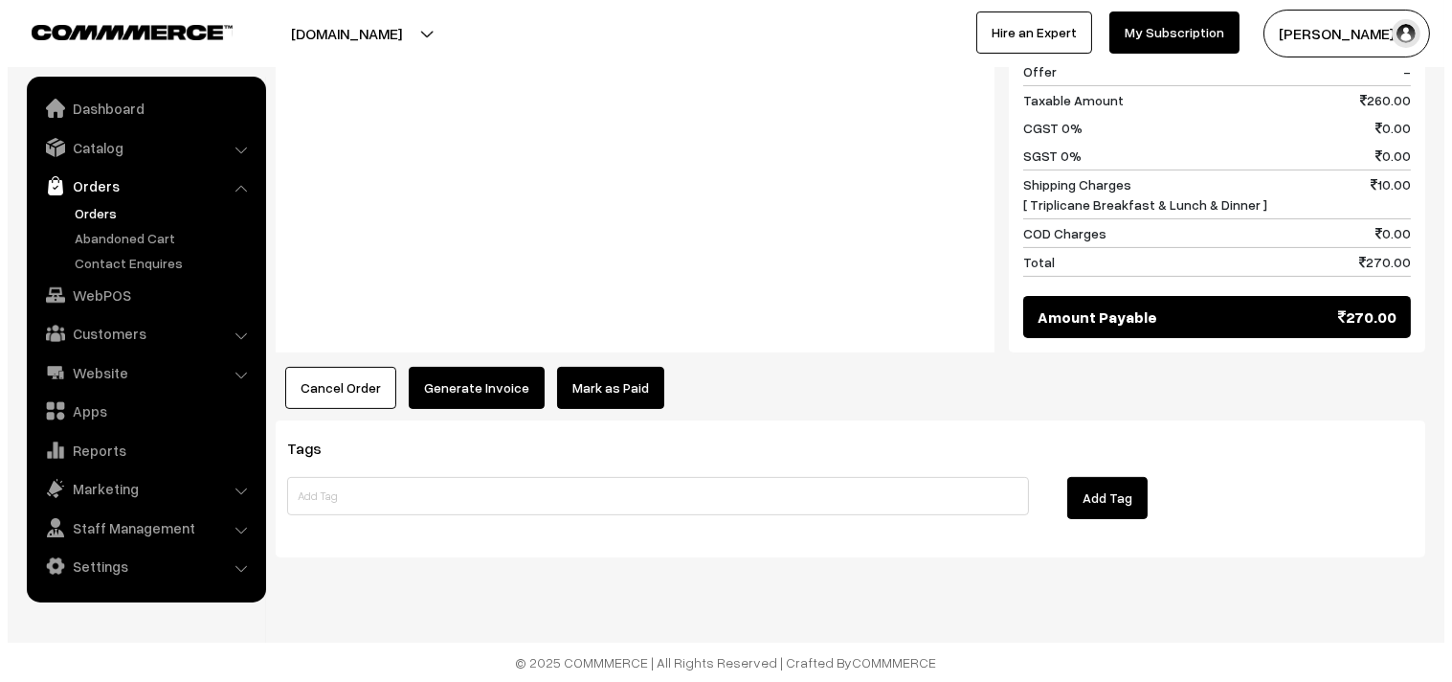
scroll to position [1044, 0]
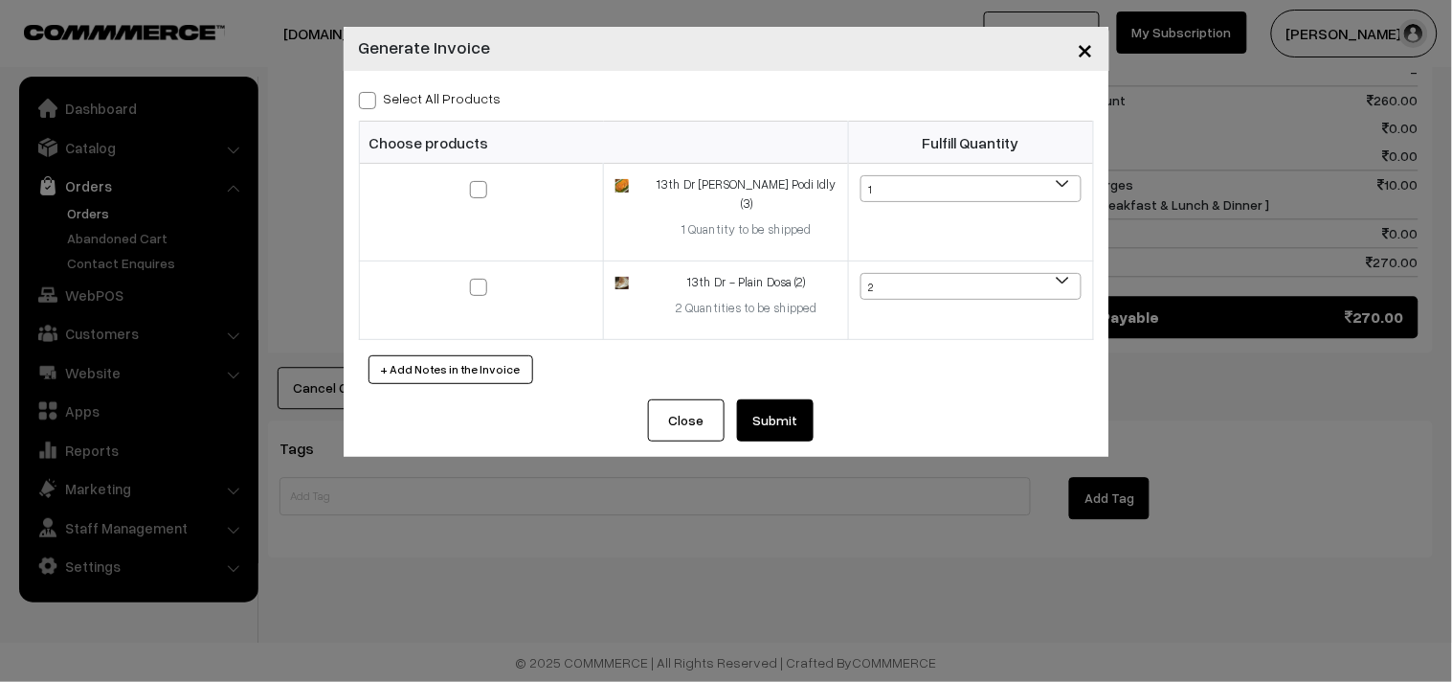
click at [441, 107] on label "Select All Products" at bounding box center [430, 98] width 143 height 20
click at [371, 103] on input "Select All Products" at bounding box center [365, 97] width 12 height 12
checkbox input "true"
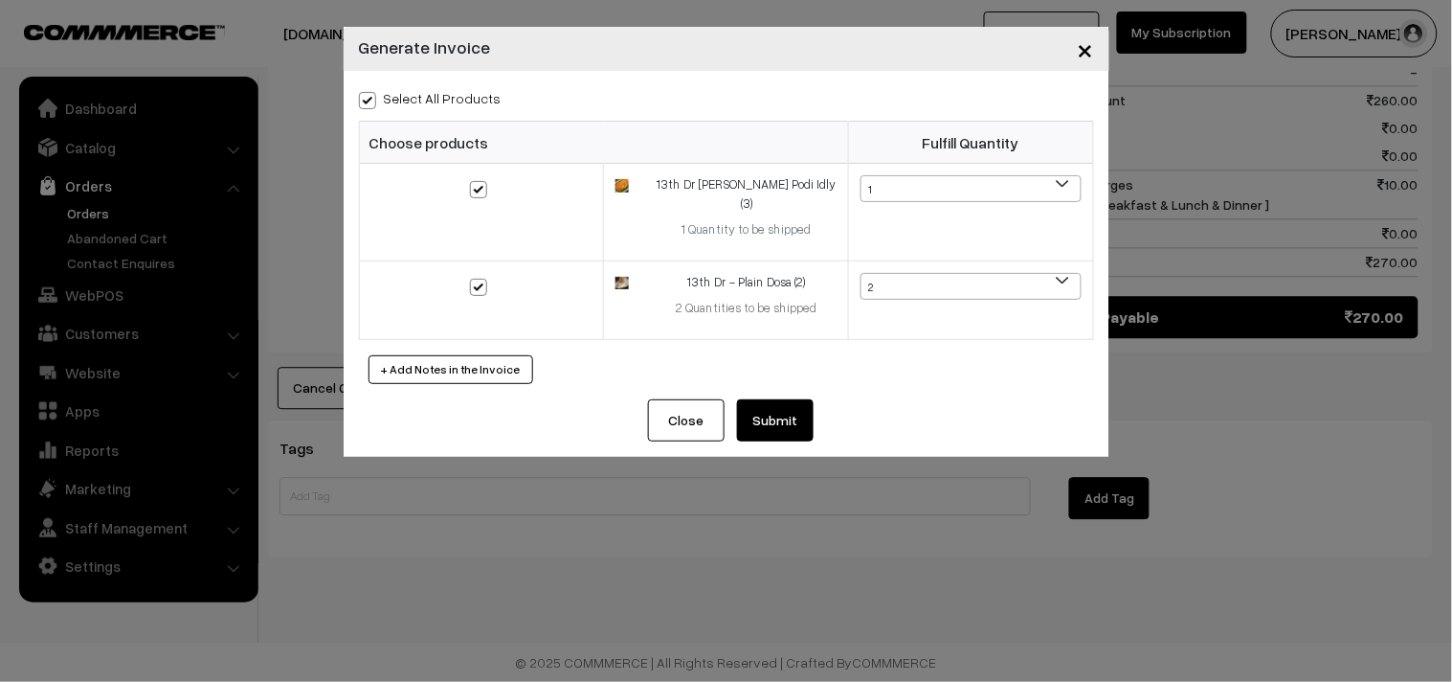
click at [758, 402] on button "Submit" at bounding box center [775, 420] width 77 height 42
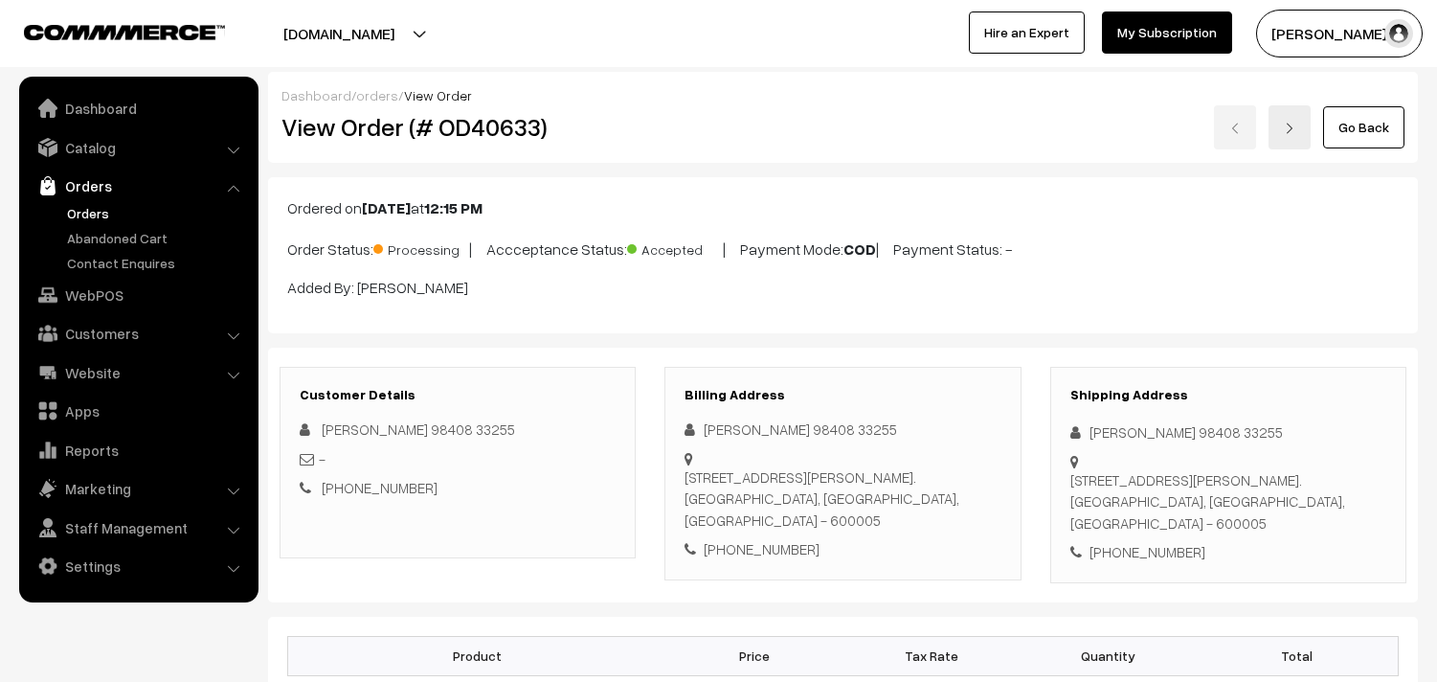
scroll to position [1038, 0]
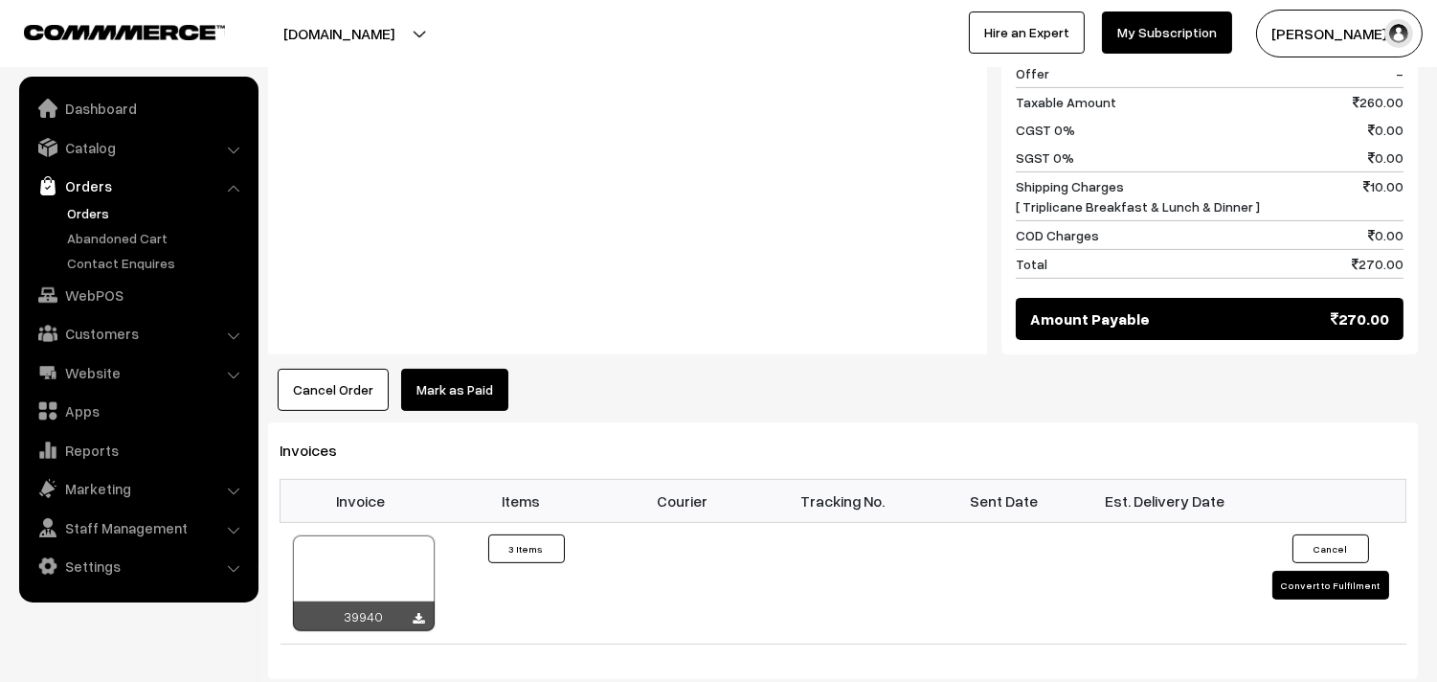
click at [319, 538] on div at bounding box center [364, 583] width 142 height 96
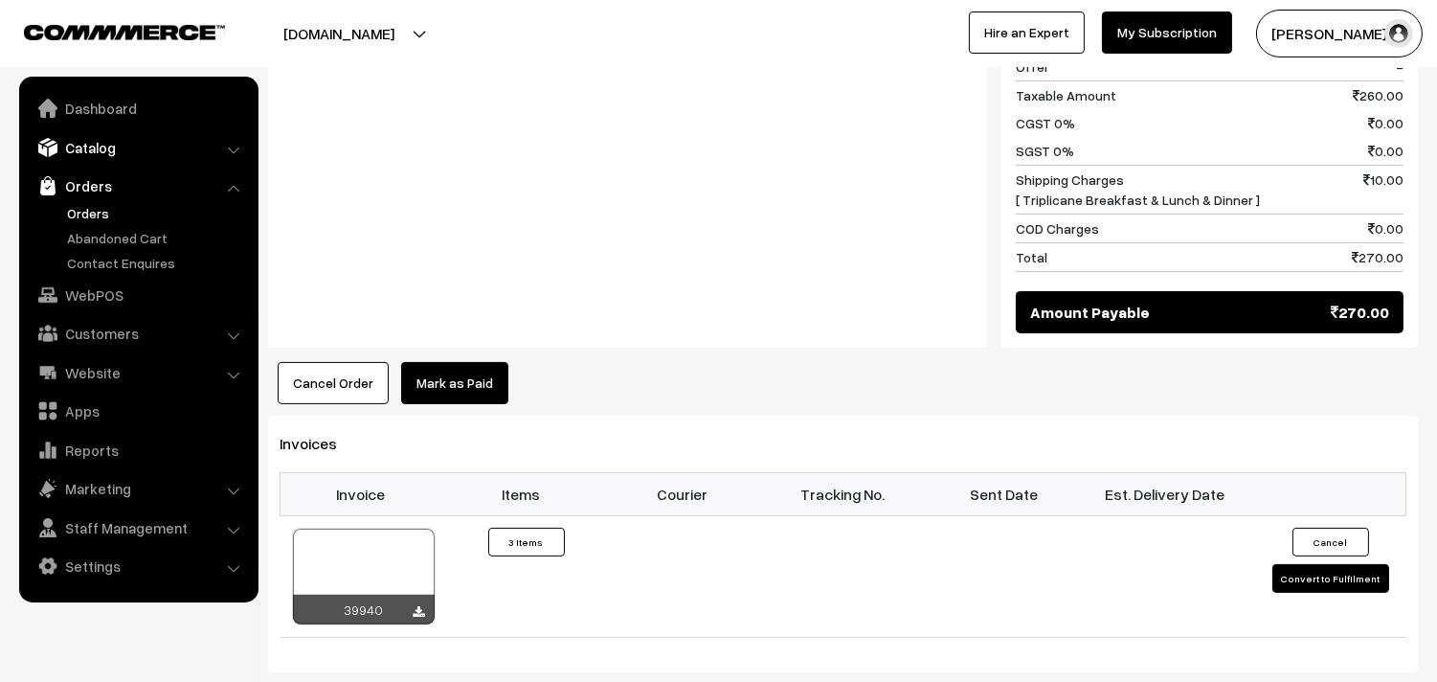
click at [105, 154] on link "Catalog" at bounding box center [138, 147] width 228 height 34
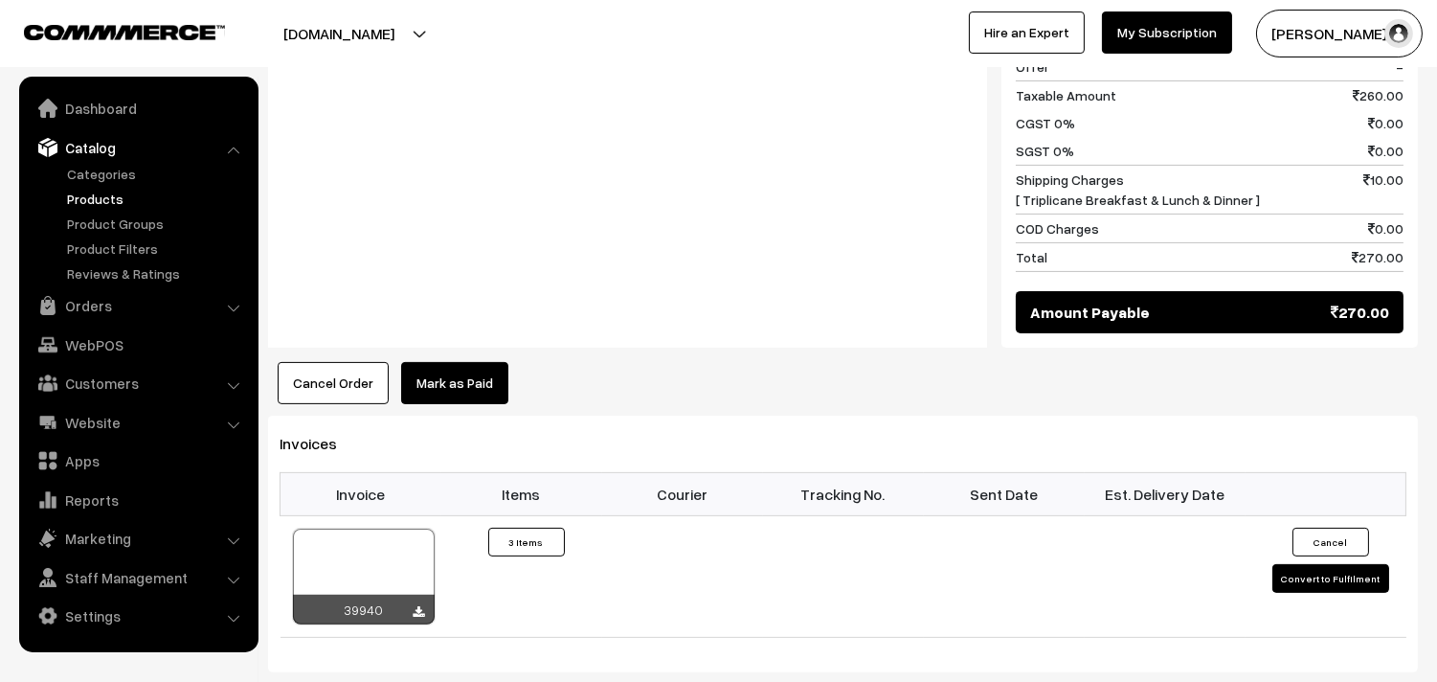
click at [101, 192] on link "Products" at bounding box center [157, 199] width 190 height 20
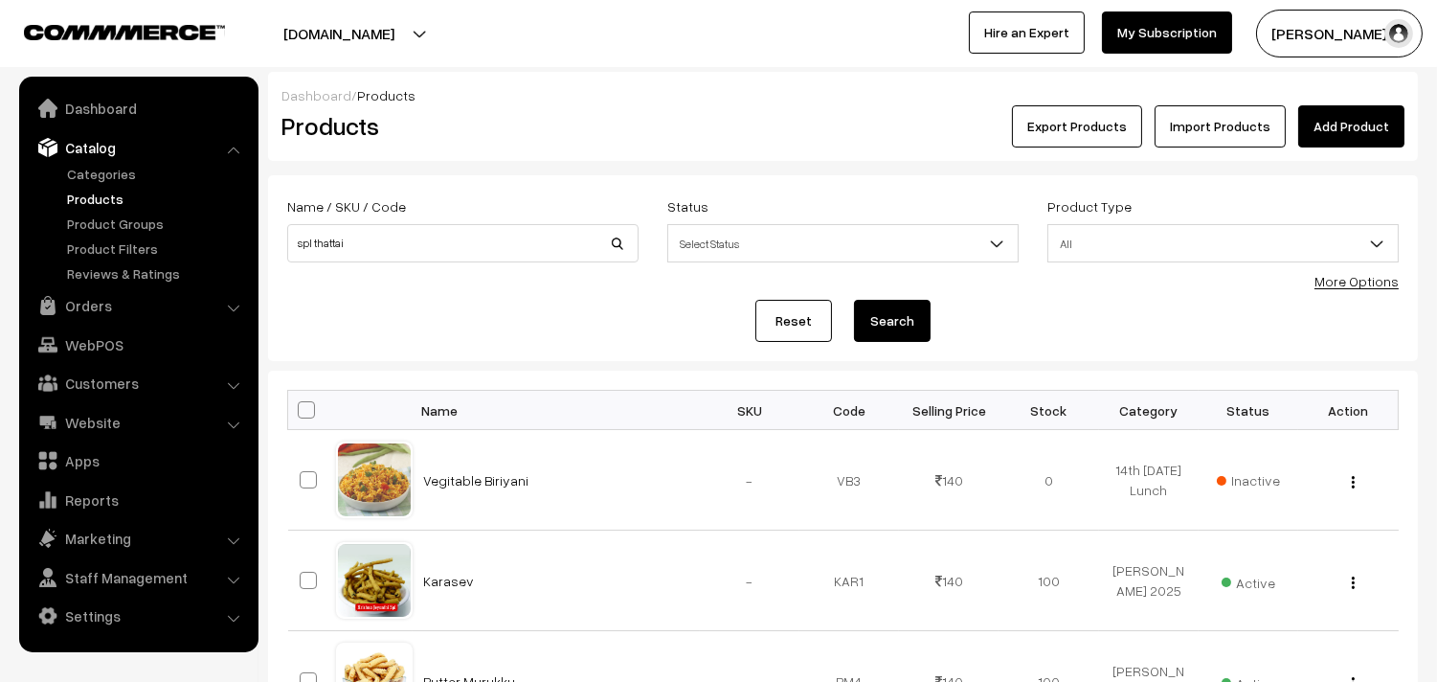
type input "spl thattai"
click at [854, 300] on button "Search" at bounding box center [892, 321] width 77 height 42
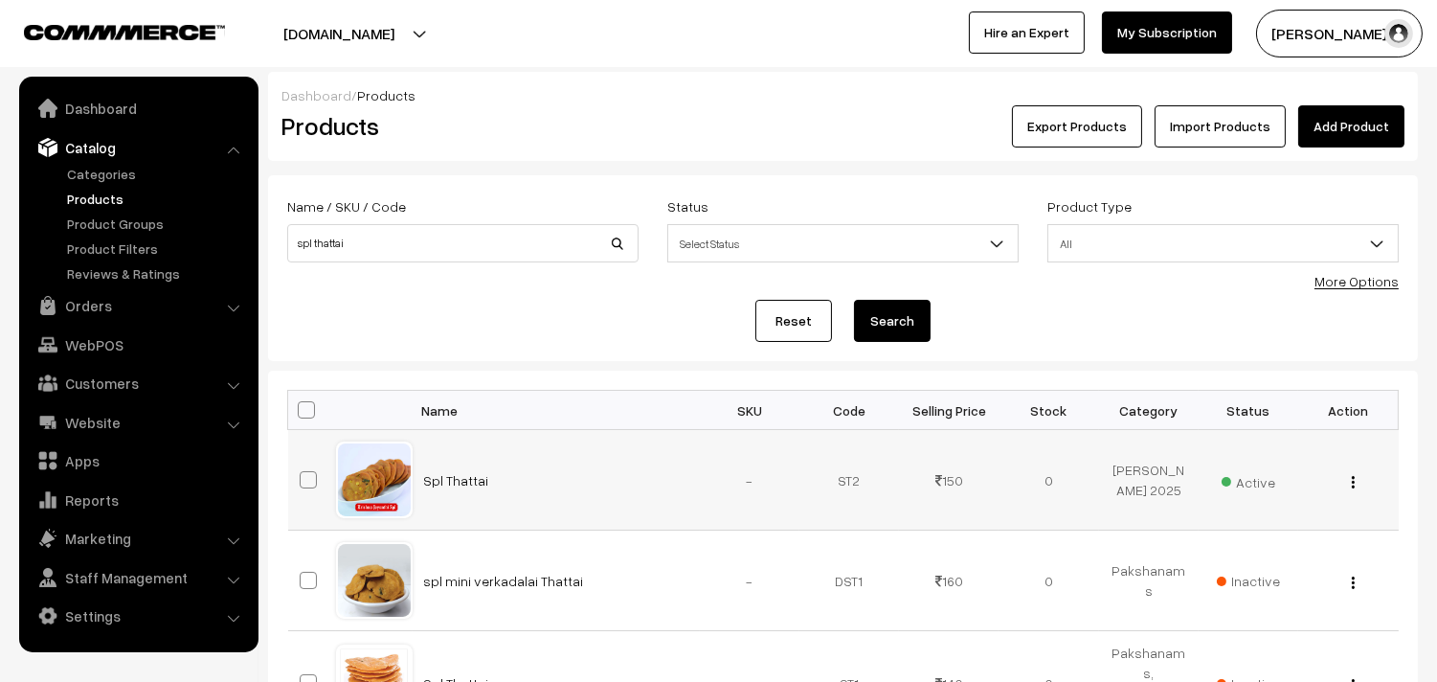
click at [1259, 476] on span "Active" at bounding box center [1248, 479] width 54 height 25
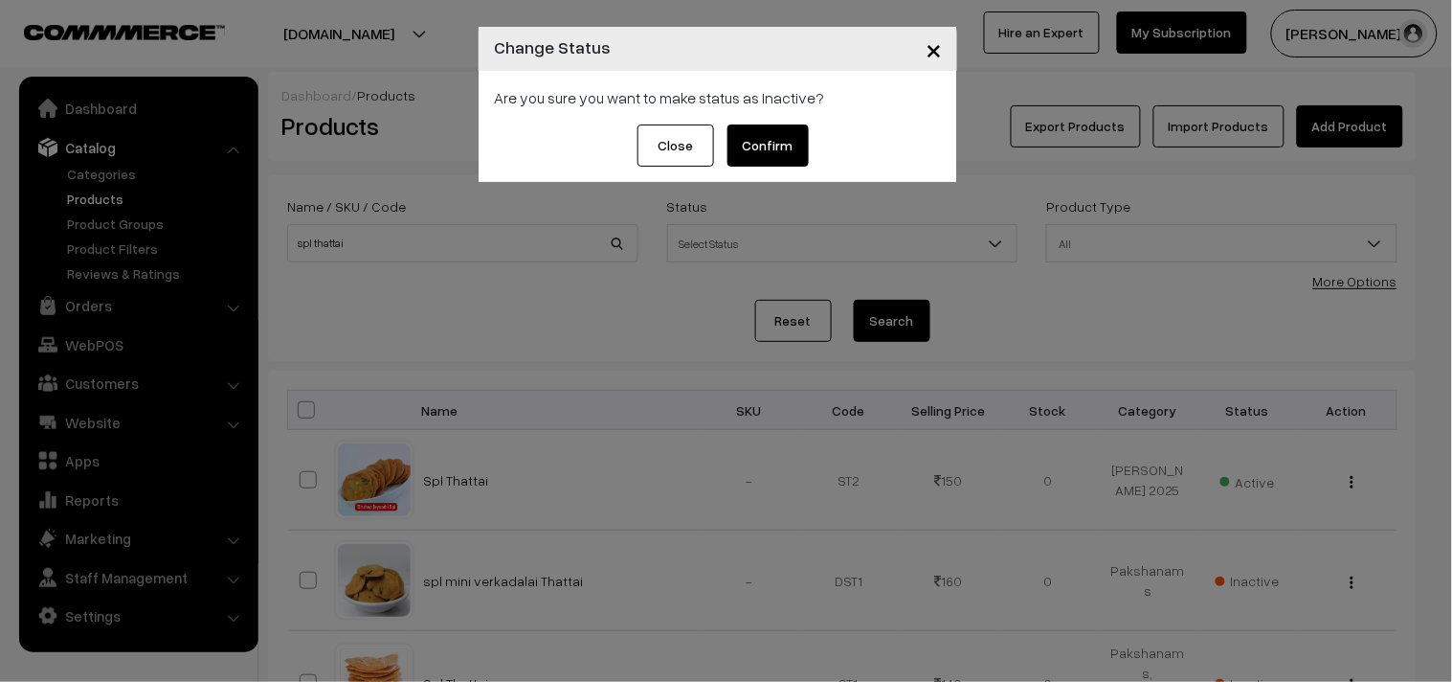
click at [780, 141] on button "Confirm" at bounding box center [768, 145] width 81 height 42
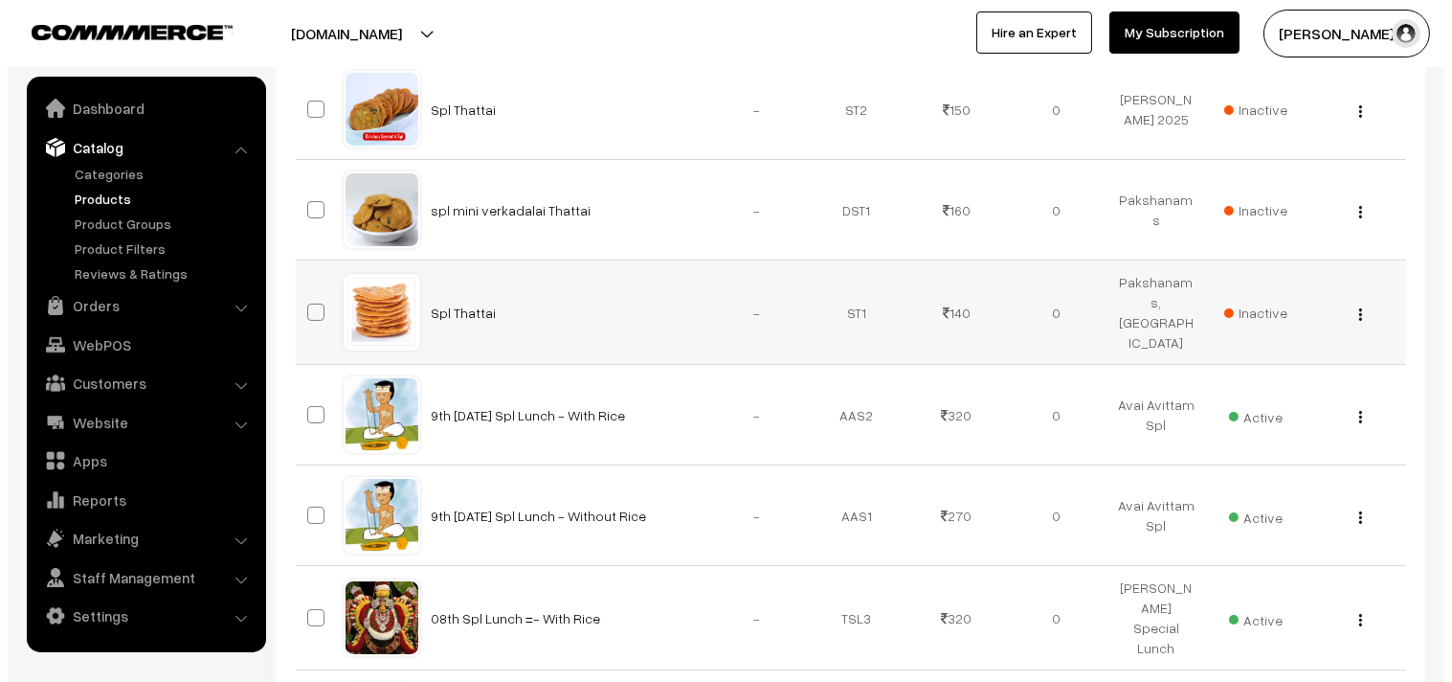
scroll to position [213, 0]
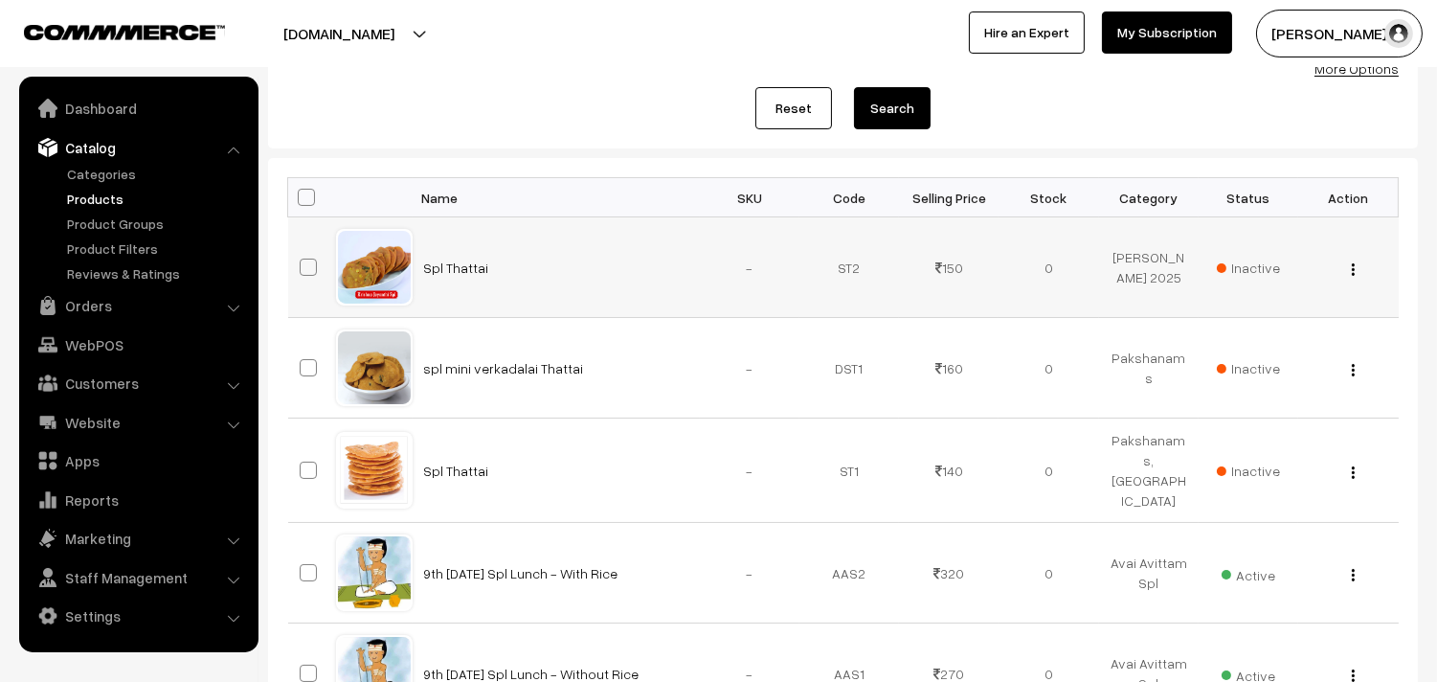
click at [1287, 261] on td "Inactive" at bounding box center [1248, 267] width 100 height 101
click at [1268, 261] on span "Inactive" at bounding box center [1248, 268] width 63 height 20
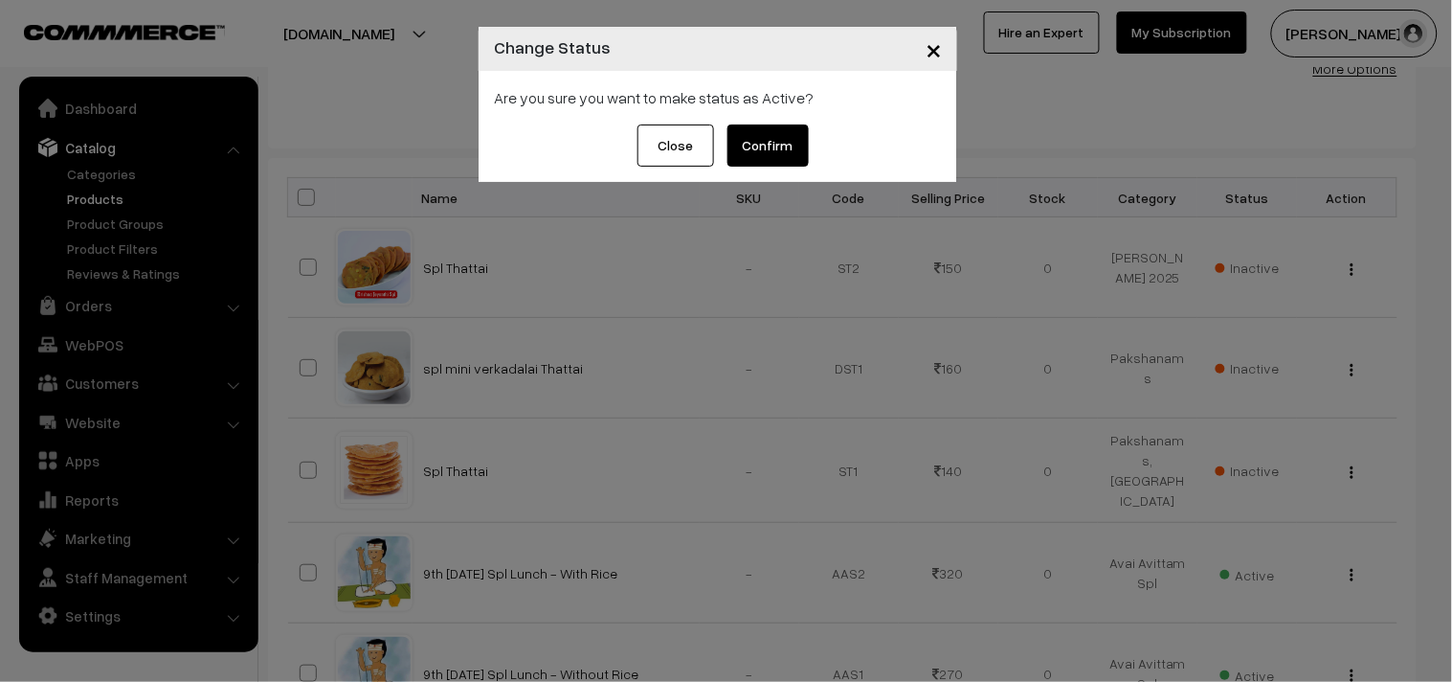
drag, startPoint x: 752, startPoint y: 137, endPoint x: 831, endPoint y: 320, distance: 199.0
click at [753, 137] on button "Confirm" at bounding box center [768, 145] width 81 height 42
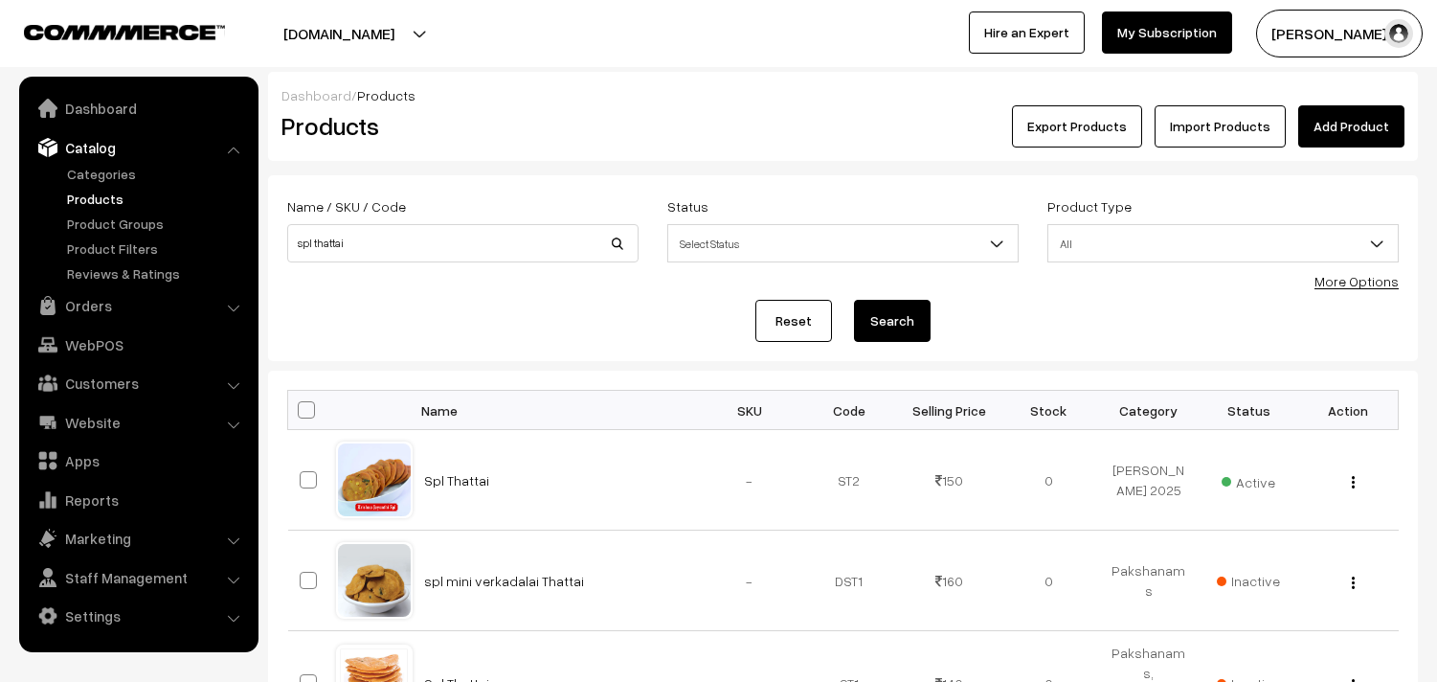
scroll to position [212, 0]
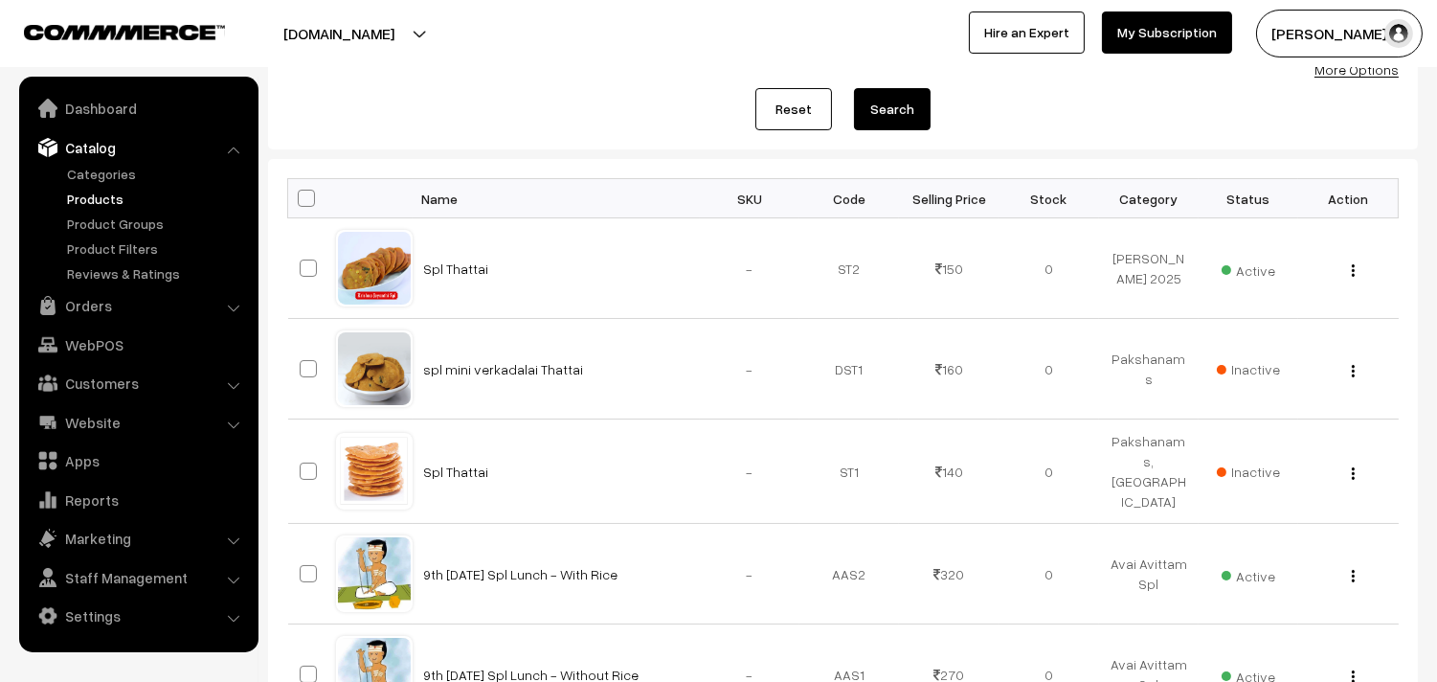
click at [1355, 266] on div "View Edit Delete" at bounding box center [1348, 268] width 77 height 20
click at [1355, 270] on button "button" at bounding box center [1353, 269] width 5 height 15
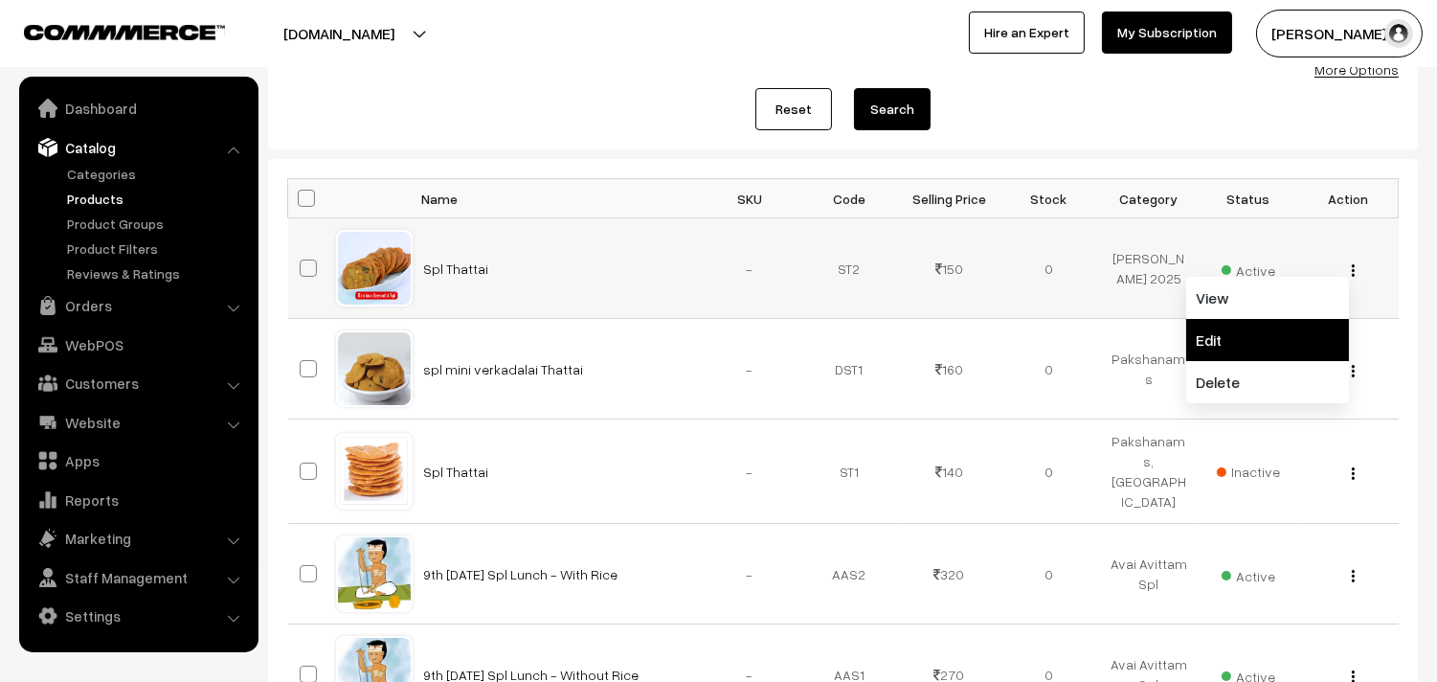
click at [1194, 333] on link "Edit" at bounding box center [1267, 340] width 163 height 42
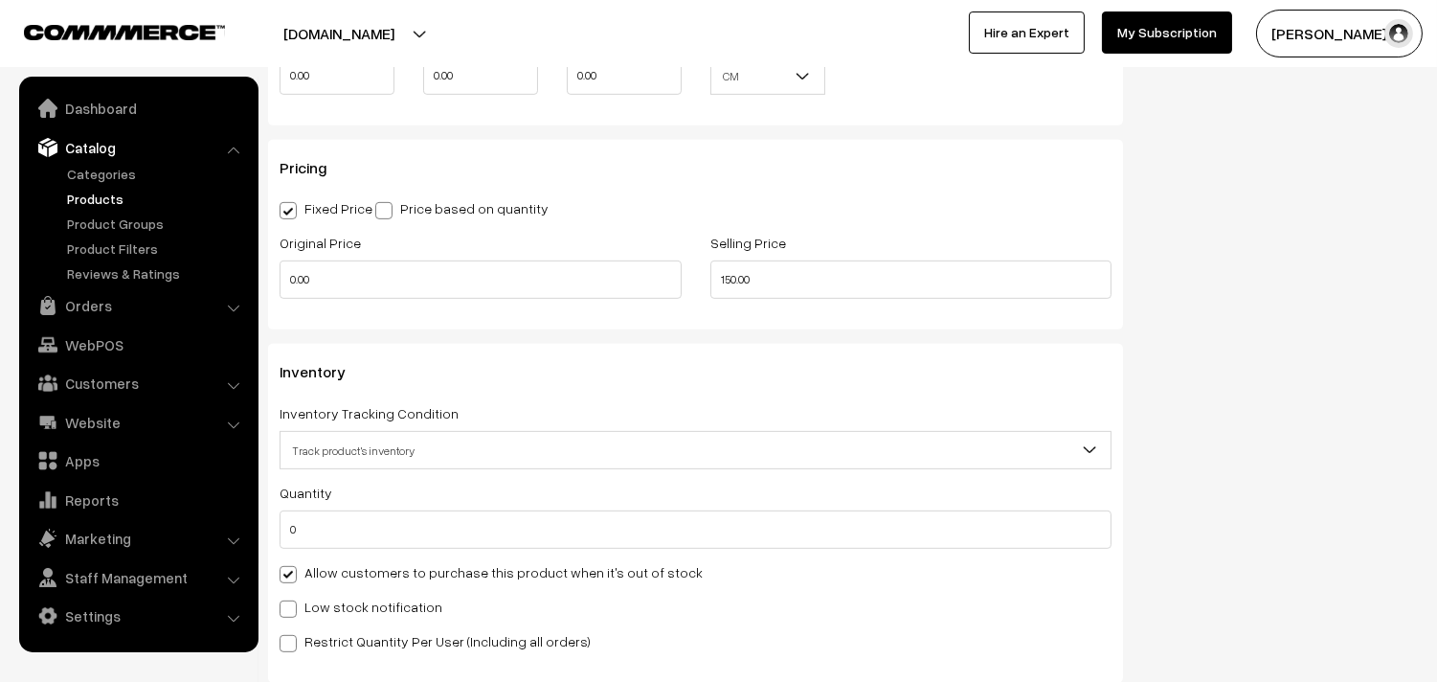
scroll to position [1807, 0]
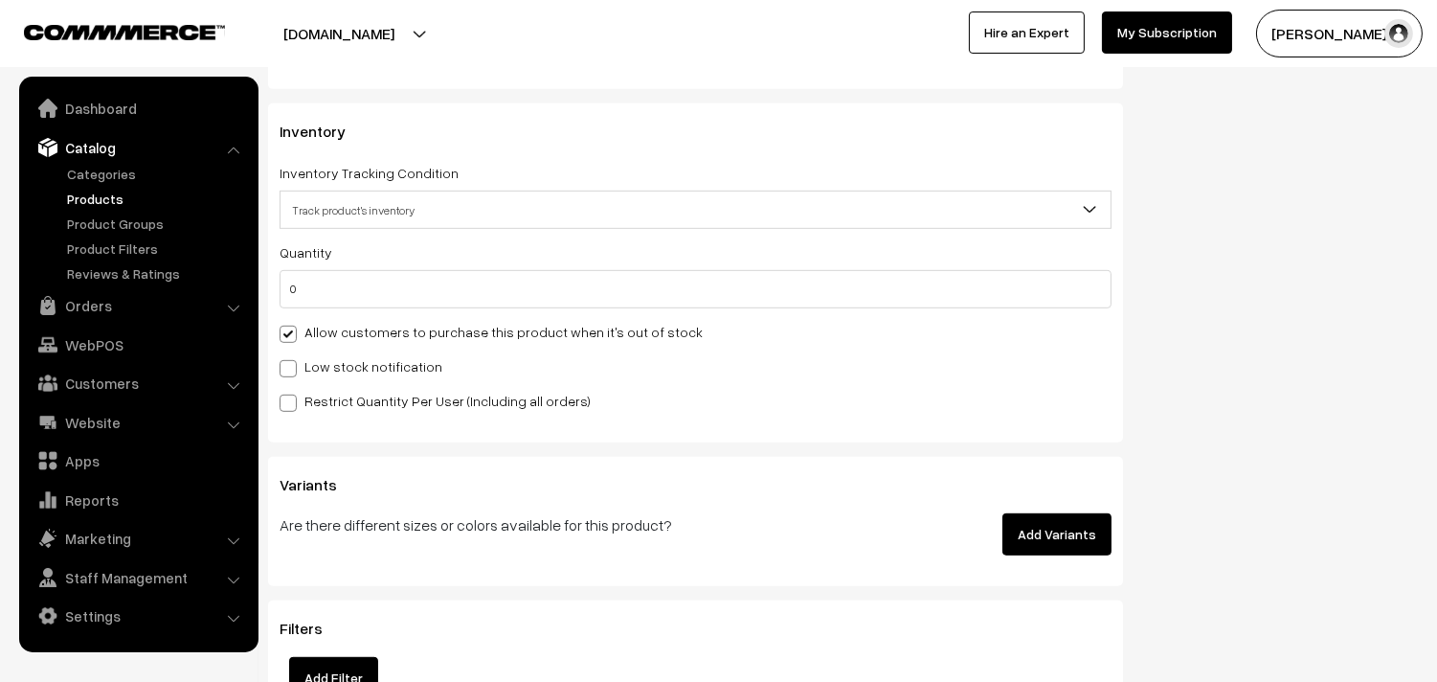
click at [378, 336] on label "Allow customers to purchase this product when it's out of stock" at bounding box center [491, 332] width 423 height 20
click at [292, 336] on input "Allow customers to purchase this product when it's out of stock" at bounding box center [286, 331] width 12 height 12
checkbox input "false"
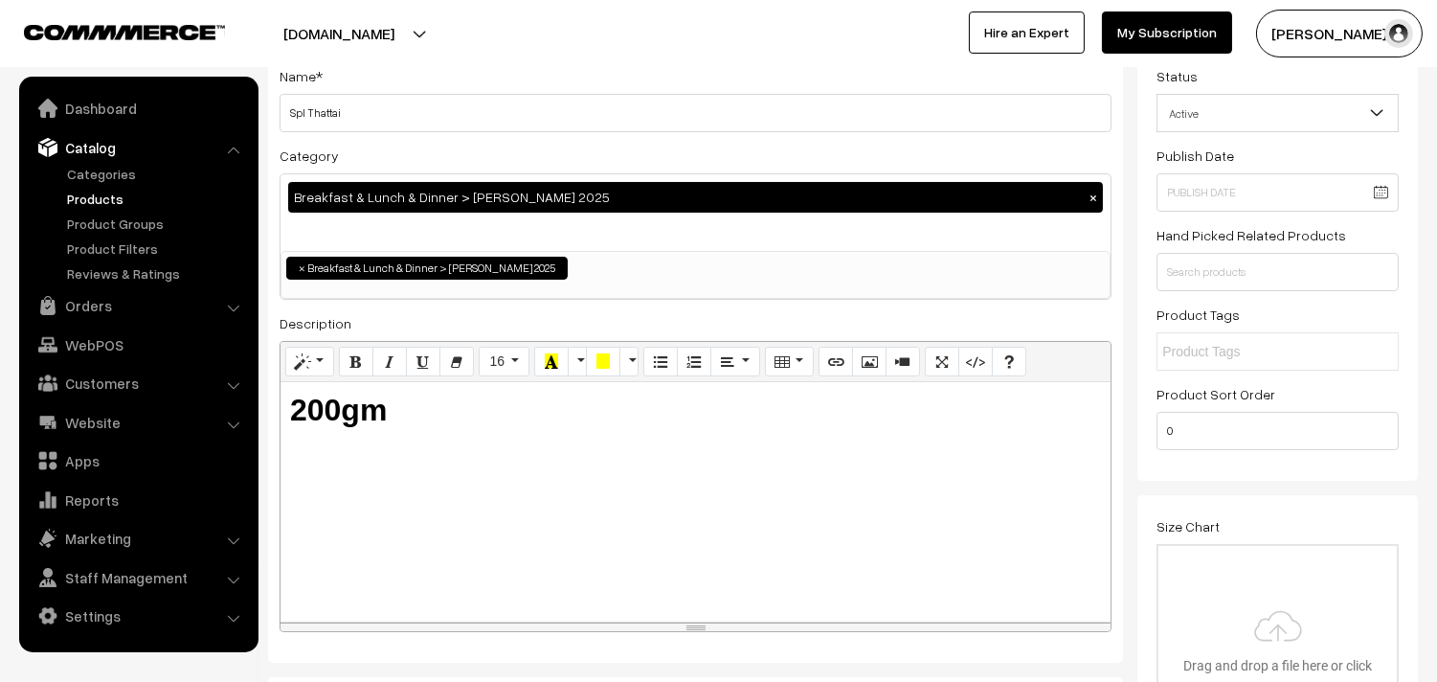
scroll to position [0, 0]
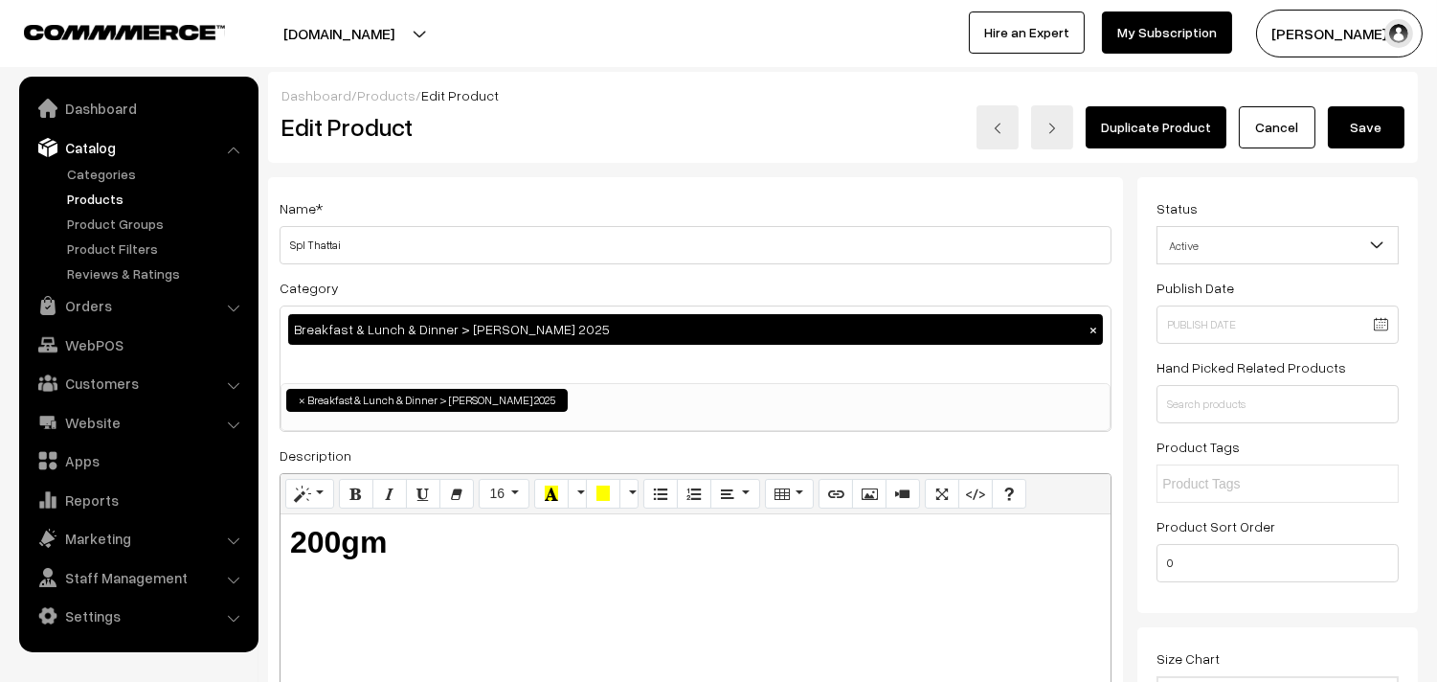
click at [1389, 135] on button "Save" at bounding box center [1366, 127] width 77 height 42
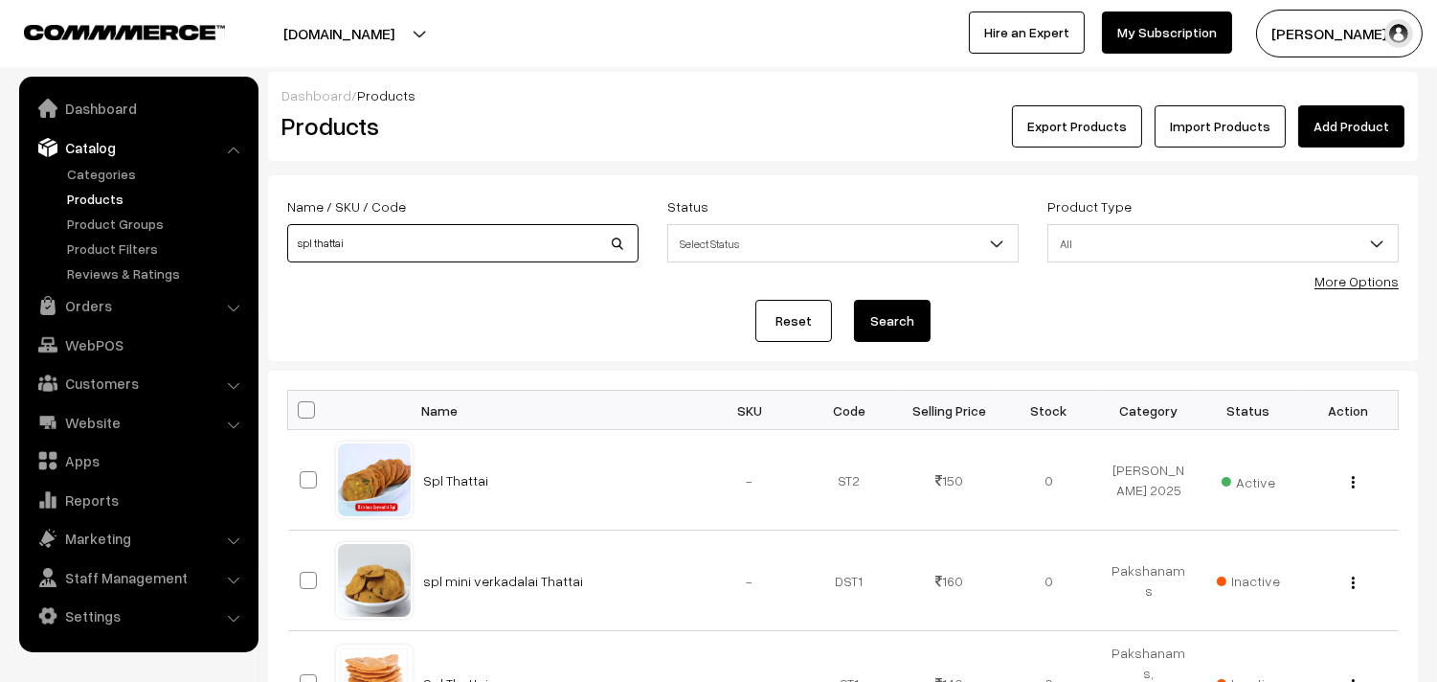
click at [336, 247] on input "spl thattai" at bounding box center [462, 243] width 351 height 38
click at [331, 242] on input "spl thattai" at bounding box center [462, 243] width 351 height 38
click at [330, 242] on input "spl thattai" at bounding box center [462, 243] width 351 height 38
type input "mini t"
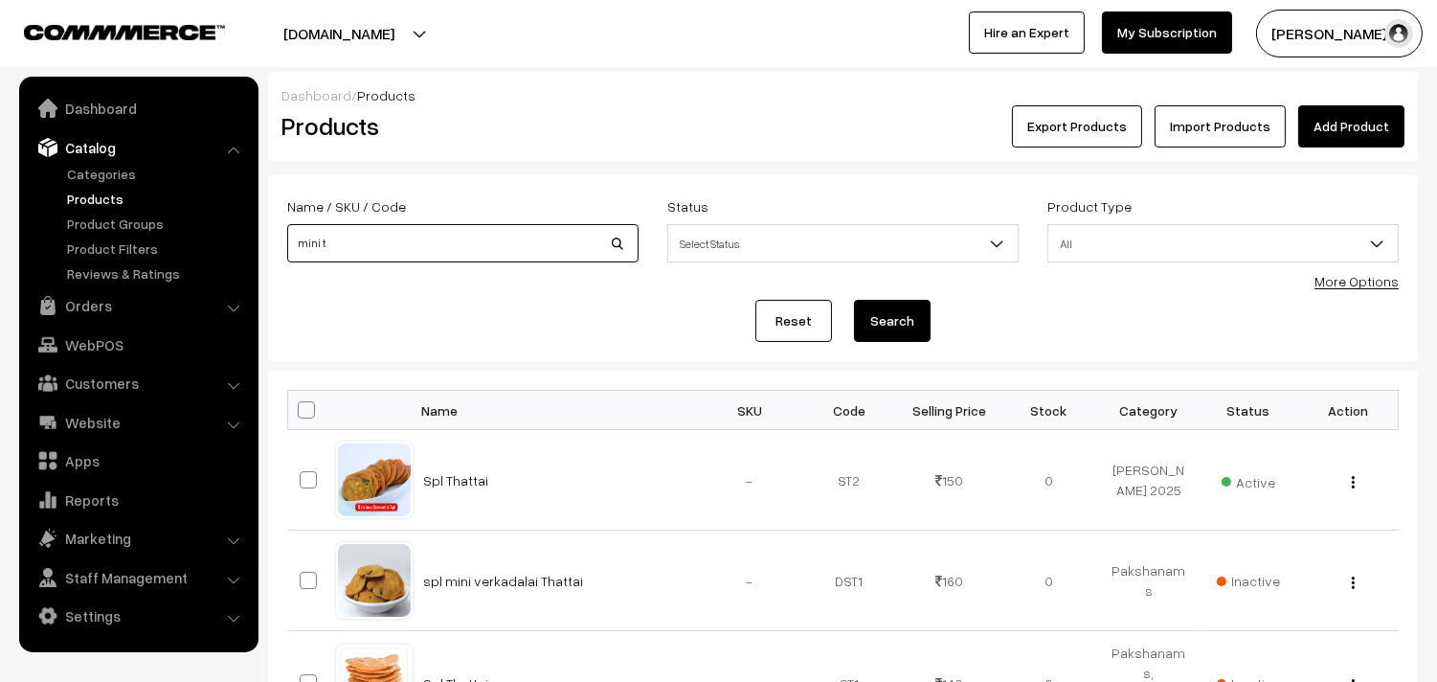
click at [854, 300] on button "Search" at bounding box center [892, 321] width 77 height 42
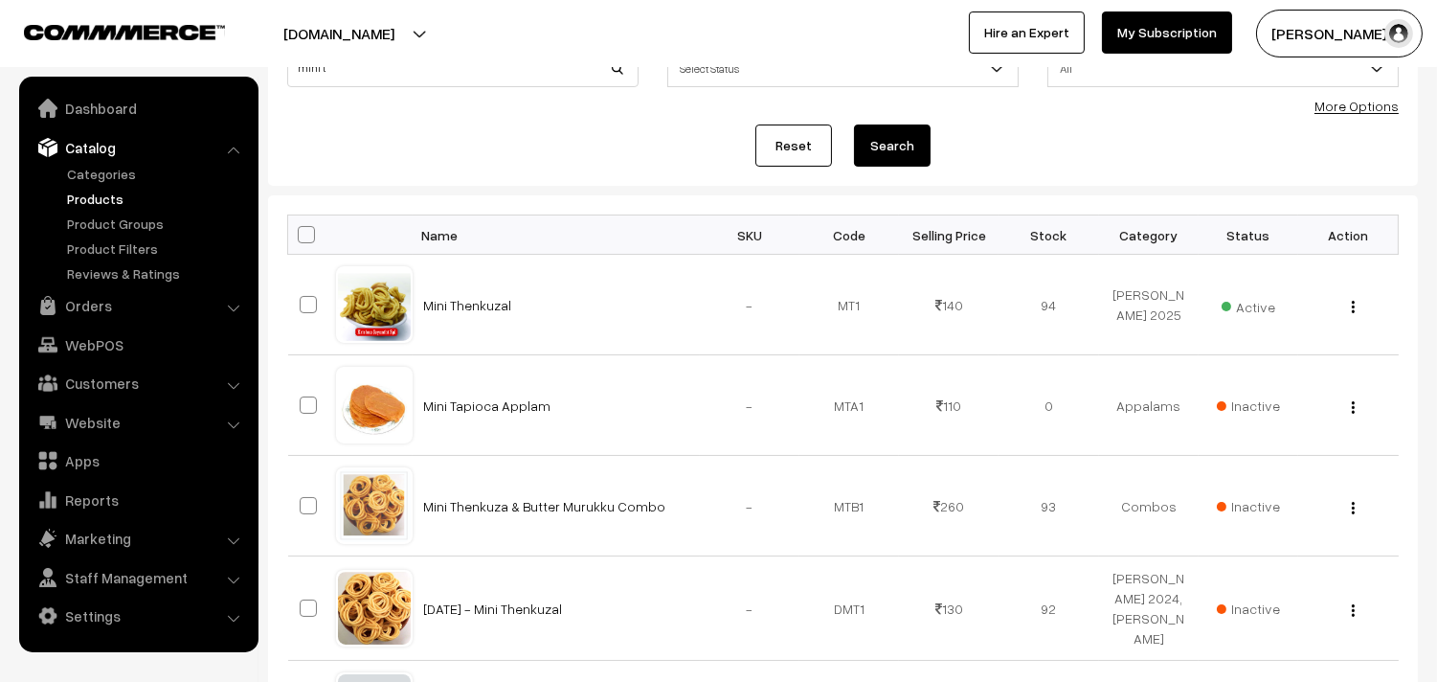
scroll to position [168, 0]
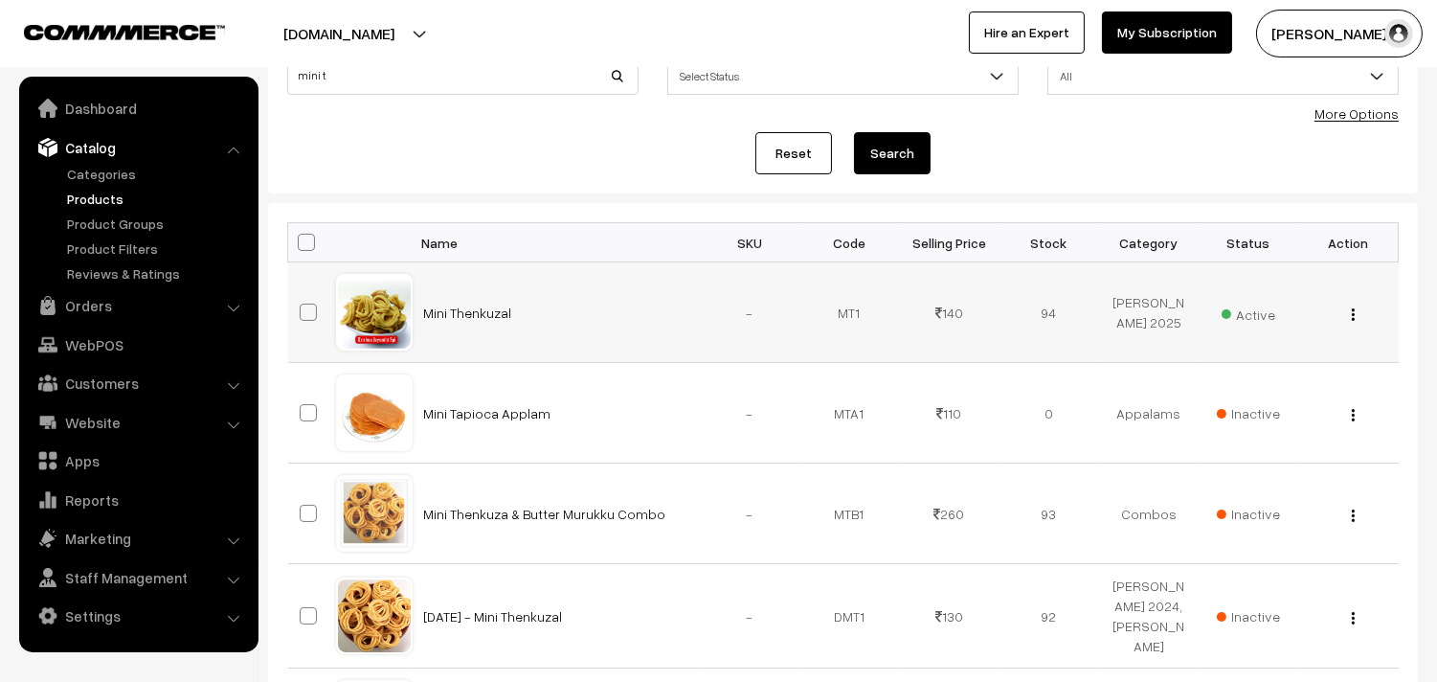
click at [1351, 311] on button "button" at bounding box center [1353, 313] width 5 height 15
click at [1262, 369] on link "Edit" at bounding box center [1267, 384] width 163 height 42
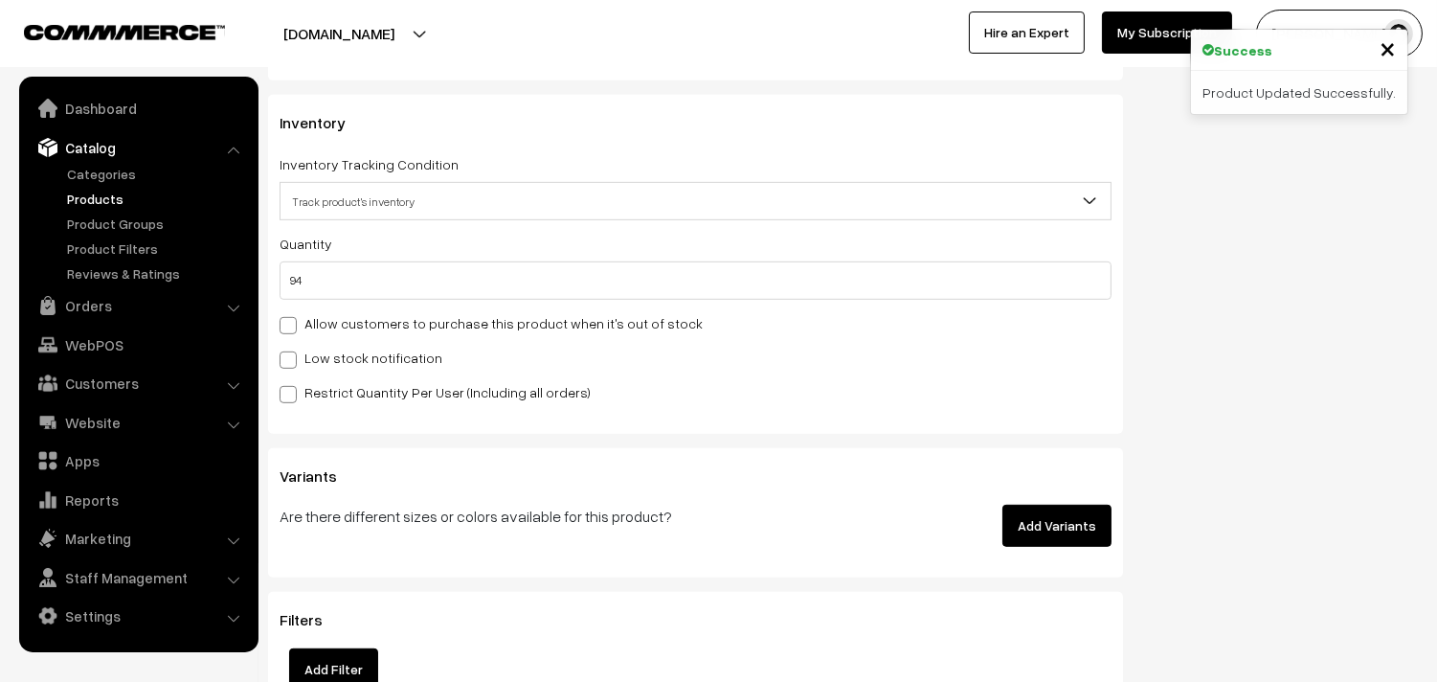
scroll to position [1915, 0]
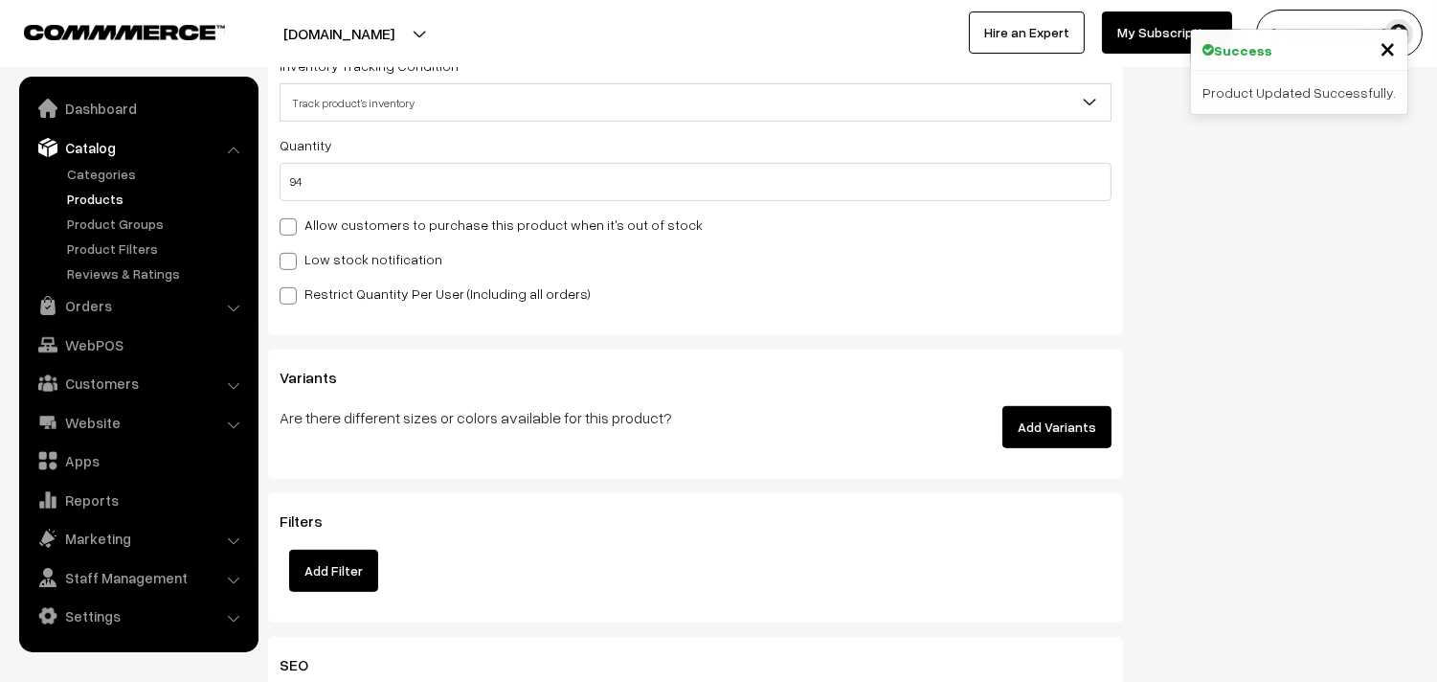
click at [373, 218] on label "Allow customers to purchase this product when it's out of stock" at bounding box center [491, 224] width 423 height 20
click at [292, 218] on input "Allow customers to purchase this product when it's out of stock" at bounding box center [286, 223] width 12 height 12
checkbox input "true"
drag, startPoint x: 166, startPoint y: 196, endPoint x: 11, endPoint y: 224, distance: 157.5
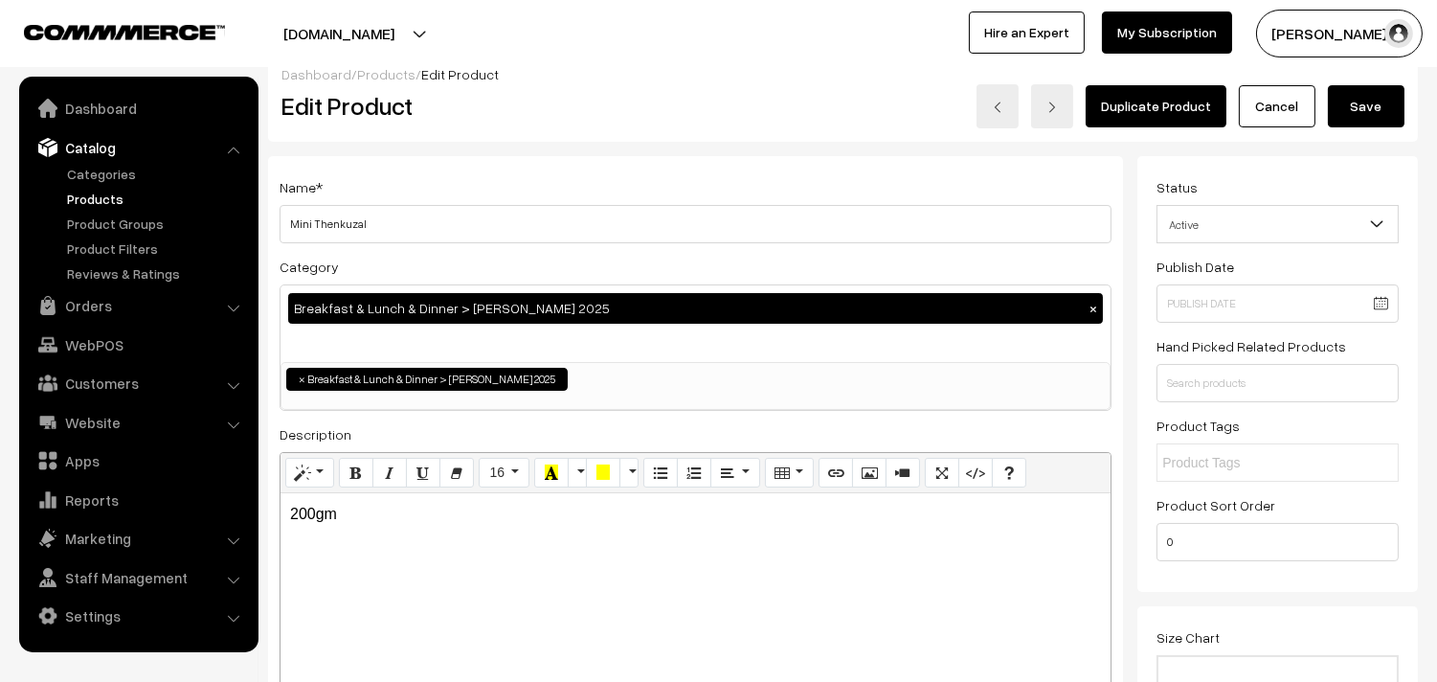
scroll to position [0, 0]
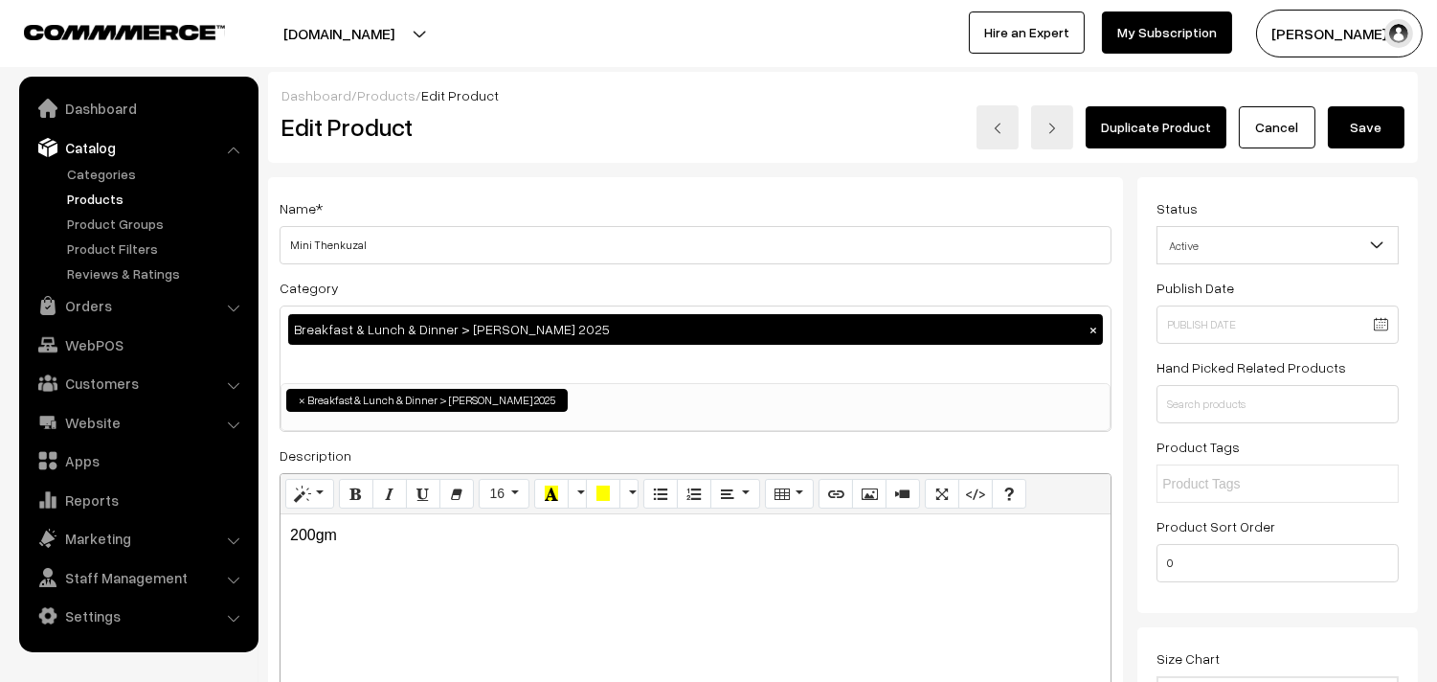
type input "0"
click at [1352, 116] on button "Save" at bounding box center [1366, 127] width 77 height 42
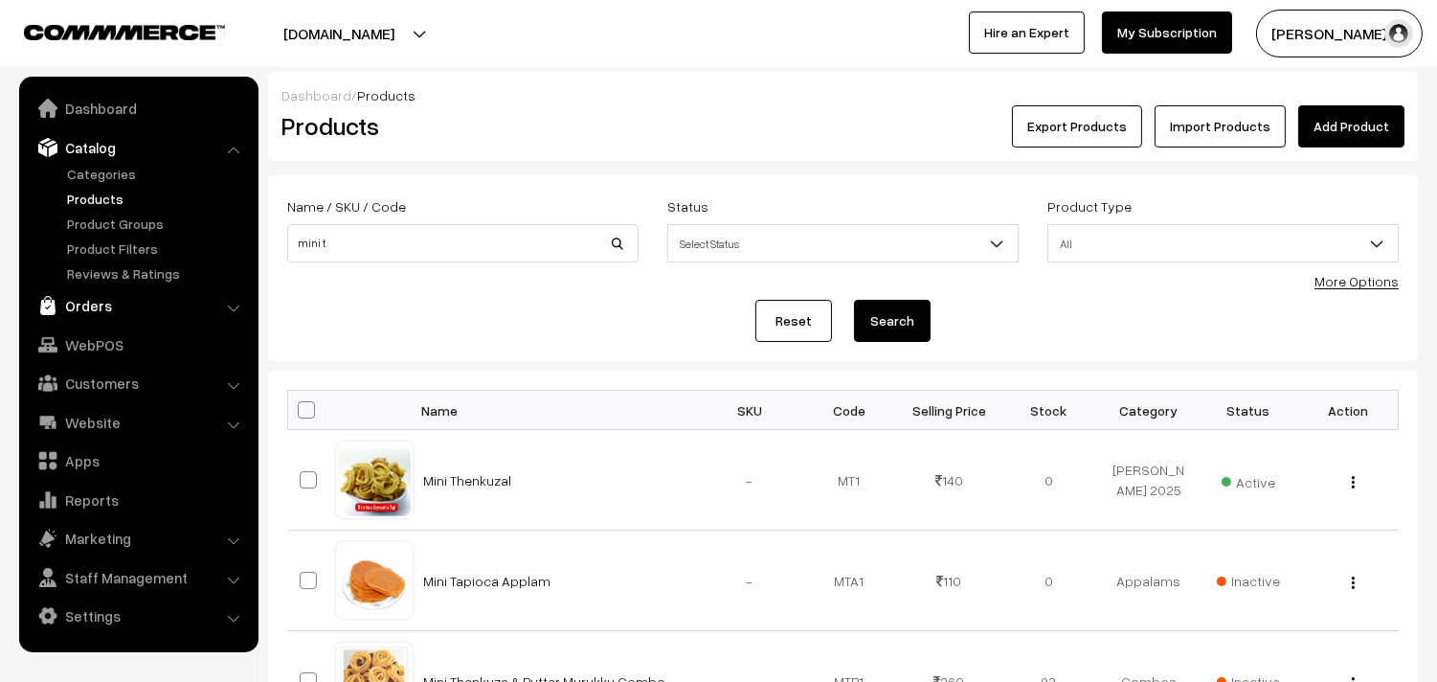
click at [99, 306] on link "Orders" at bounding box center [138, 305] width 228 height 34
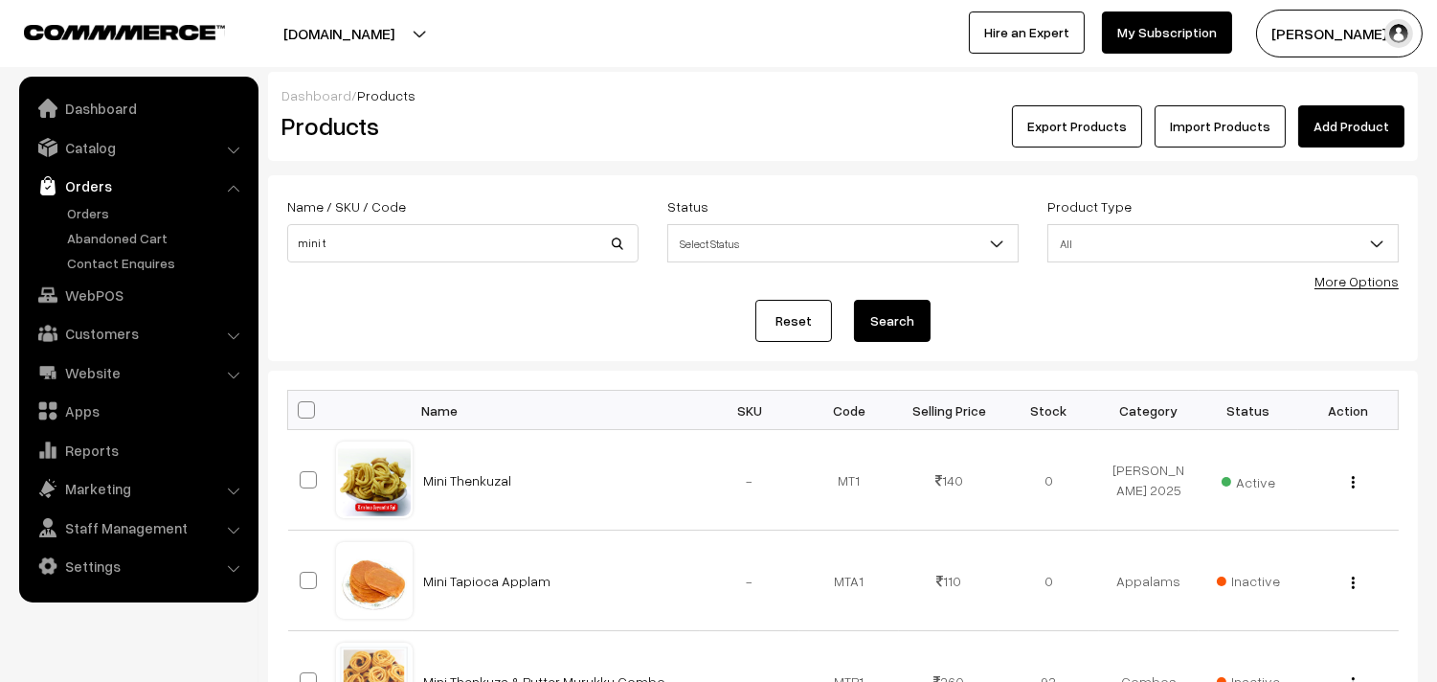
click at [116, 198] on link "Orders" at bounding box center [138, 185] width 228 height 34
click at [101, 209] on link "Orders" at bounding box center [157, 213] width 190 height 20
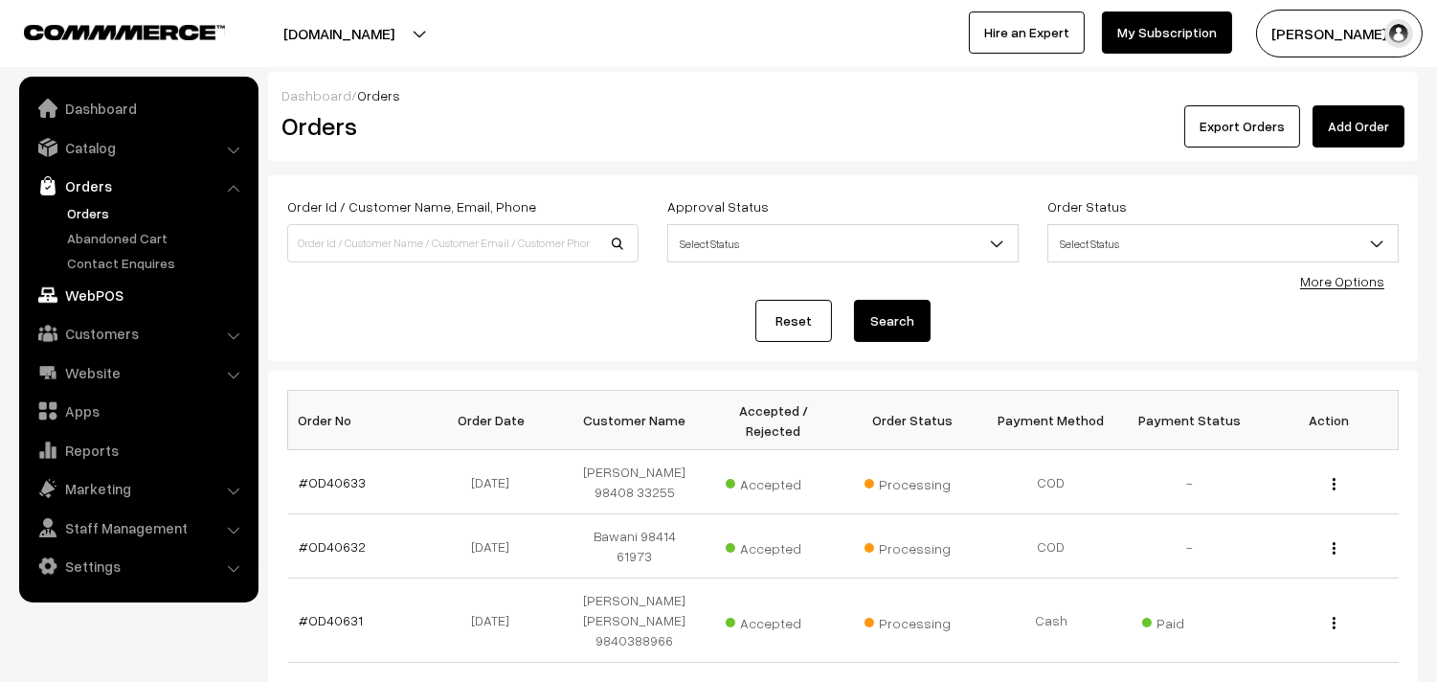
click at [146, 285] on link "WebPOS" at bounding box center [138, 295] width 228 height 34
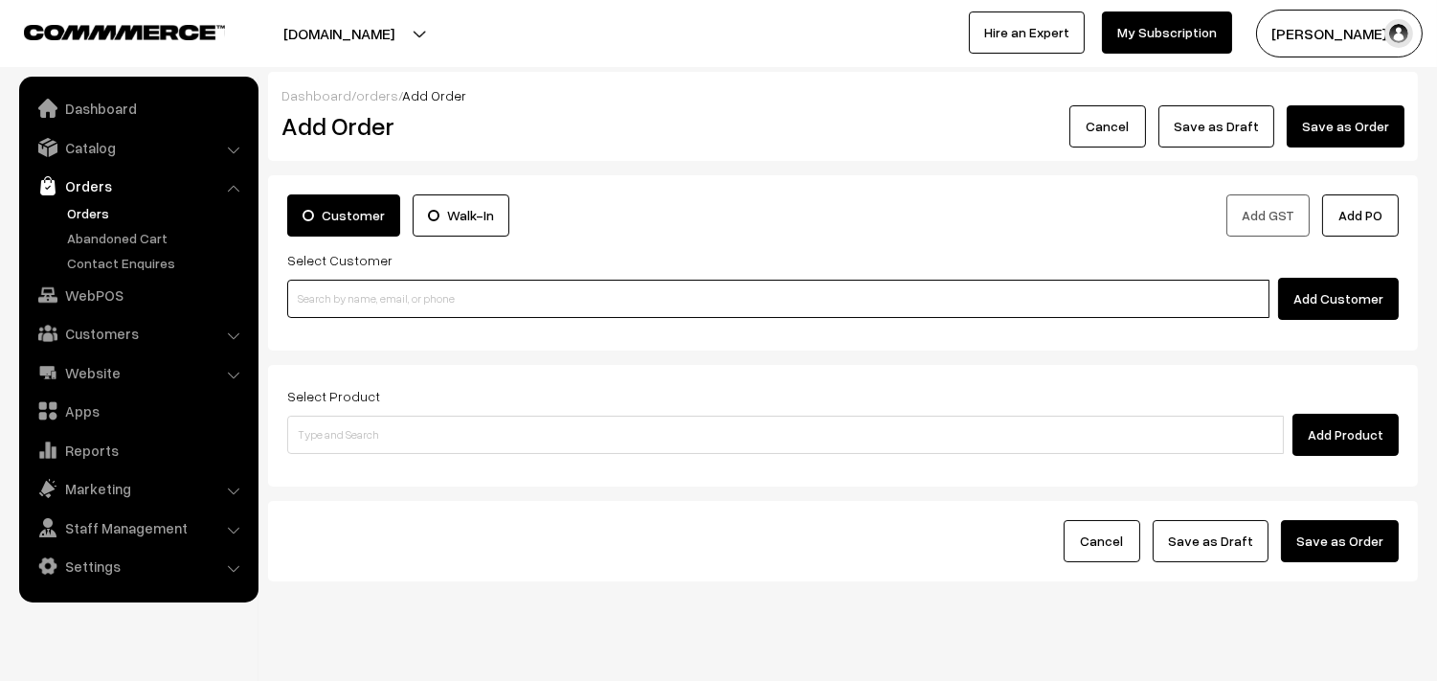
click at [314, 302] on input at bounding box center [778, 299] width 982 height 38
paste input "98848 97842"
type input "Padma 98848 97842 [9884897842]"
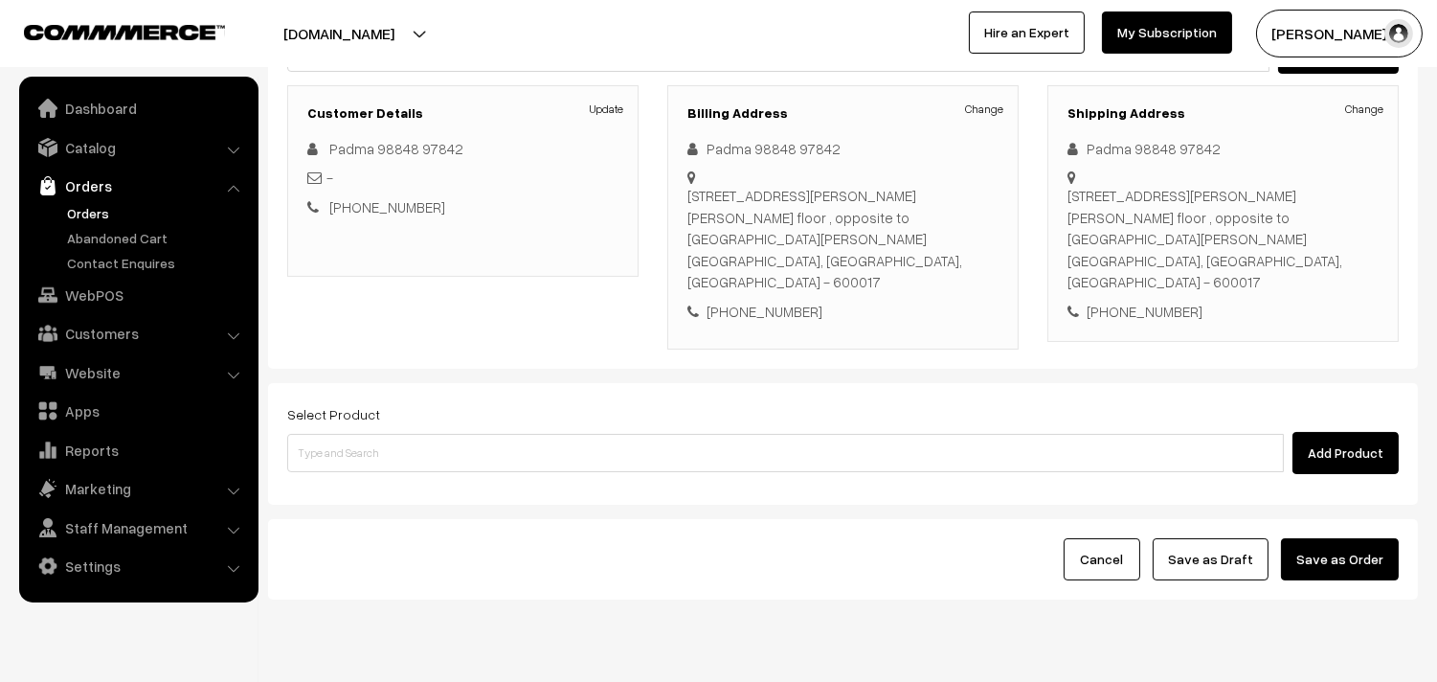
scroll to position [260, 0]
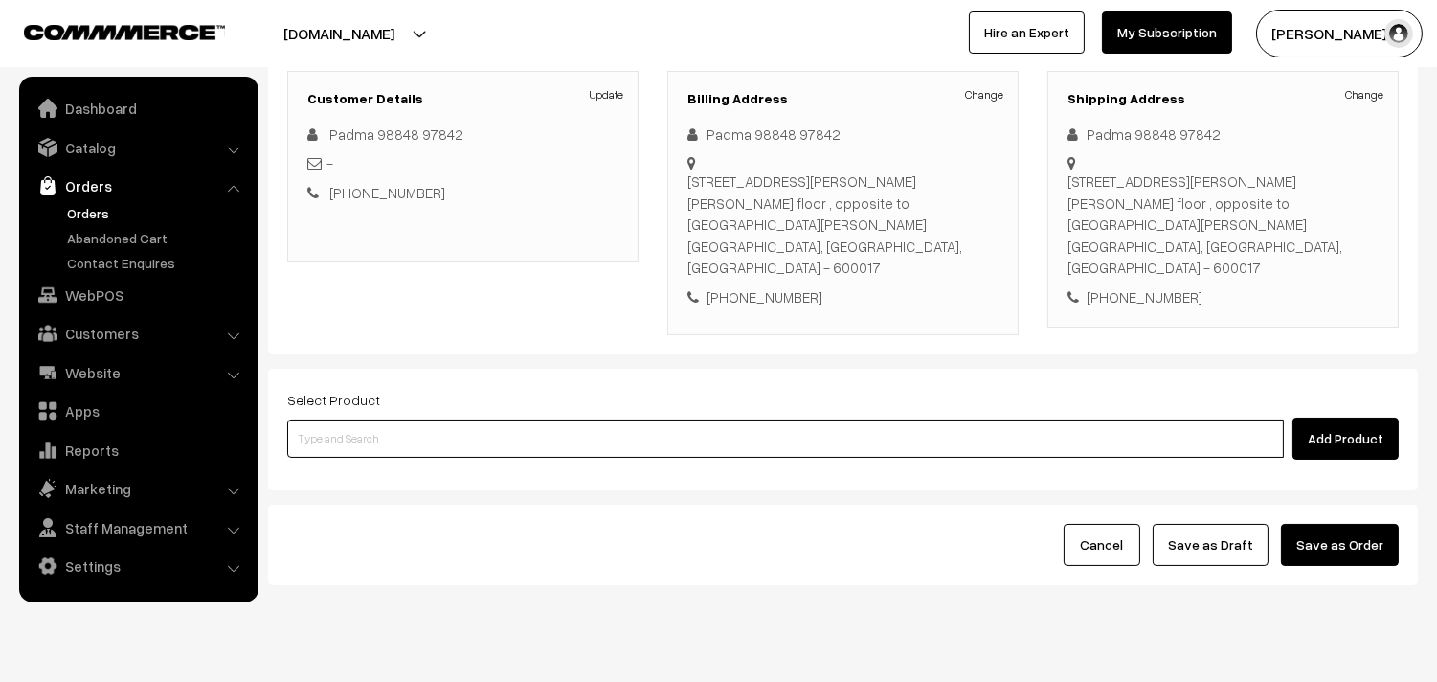
click at [580, 419] on input at bounding box center [785, 438] width 997 height 38
click at [683, 419] on input at bounding box center [785, 438] width 997 height 38
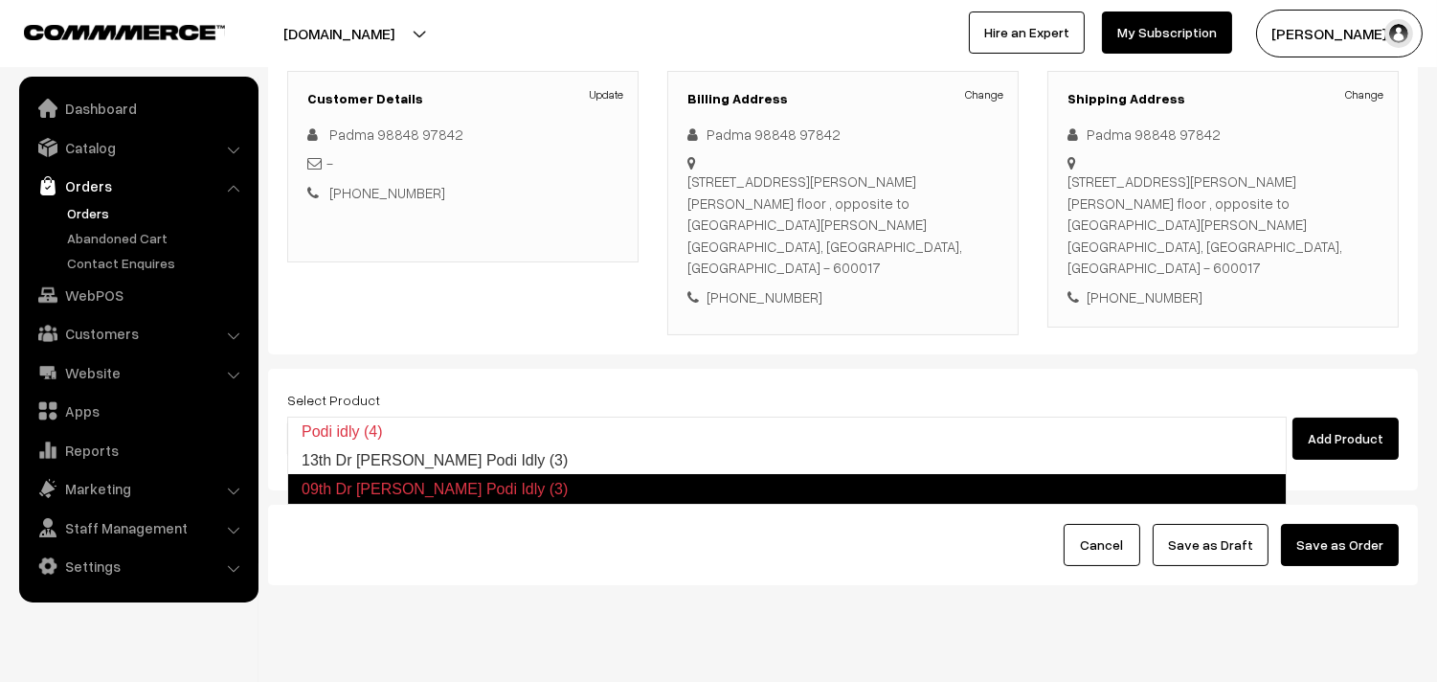
type input "13th Dr [PERSON_NAME] Podi Idly (3)"
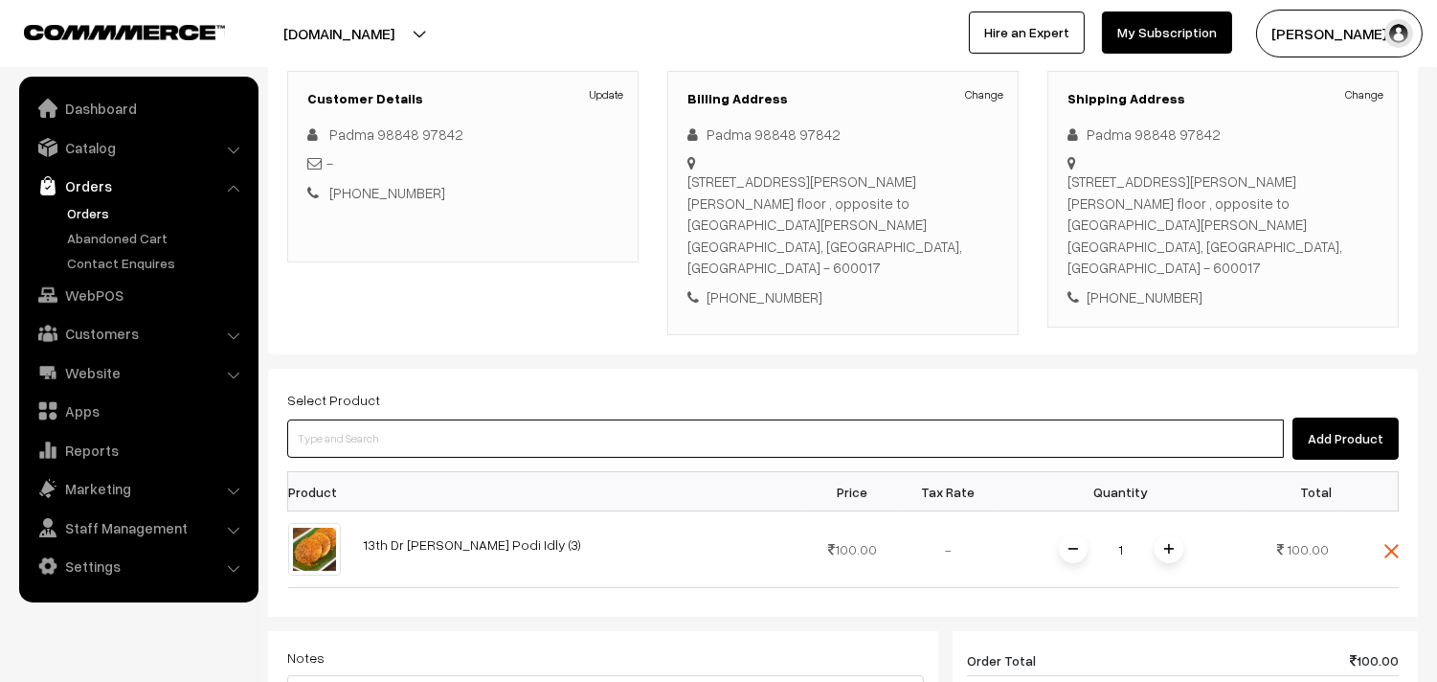
click at [683, 419] on input at bounding box center [785, 438] width 997 height 38
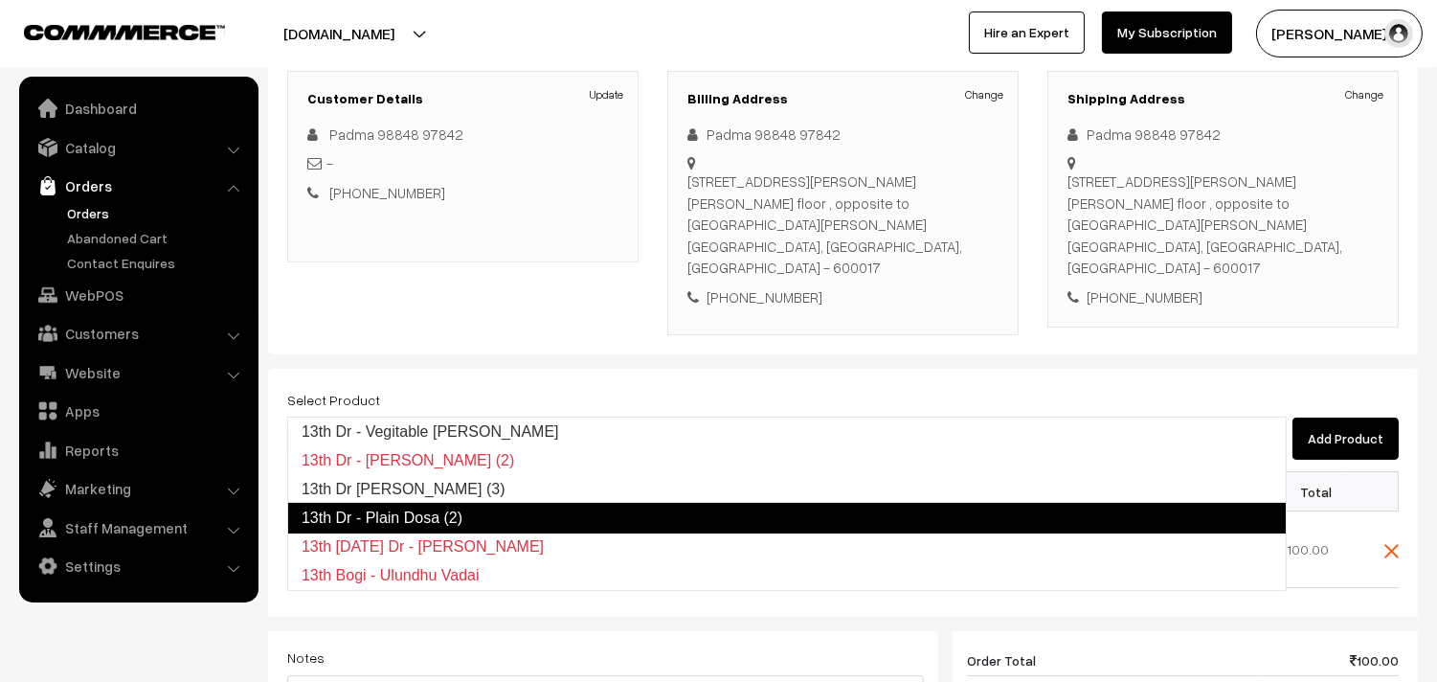
type input "13th Dr [PERSON_NAME] (3)"
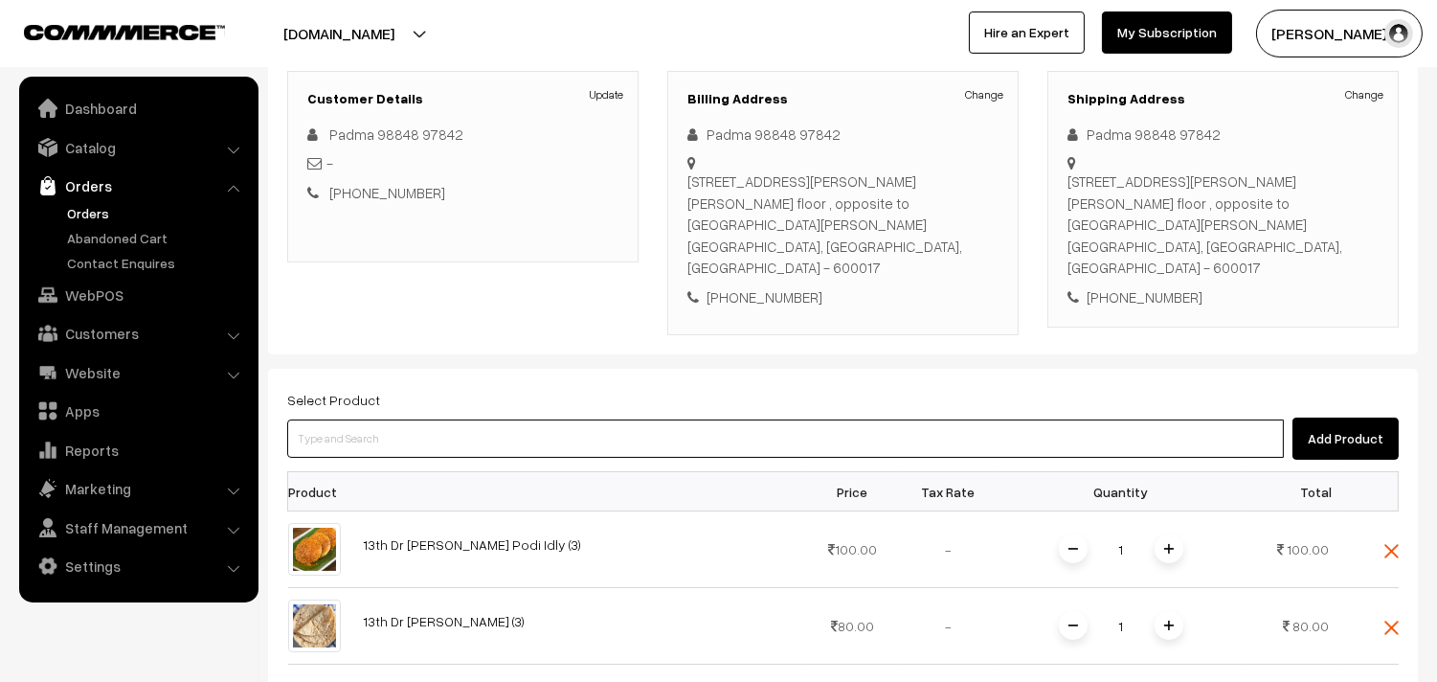
click at [683, 419] on input at bounding box center [785, 438] width 997 height 38
click at [705, 419] on input at bounding box center [785, 438] width 997 height 38
type input "c"
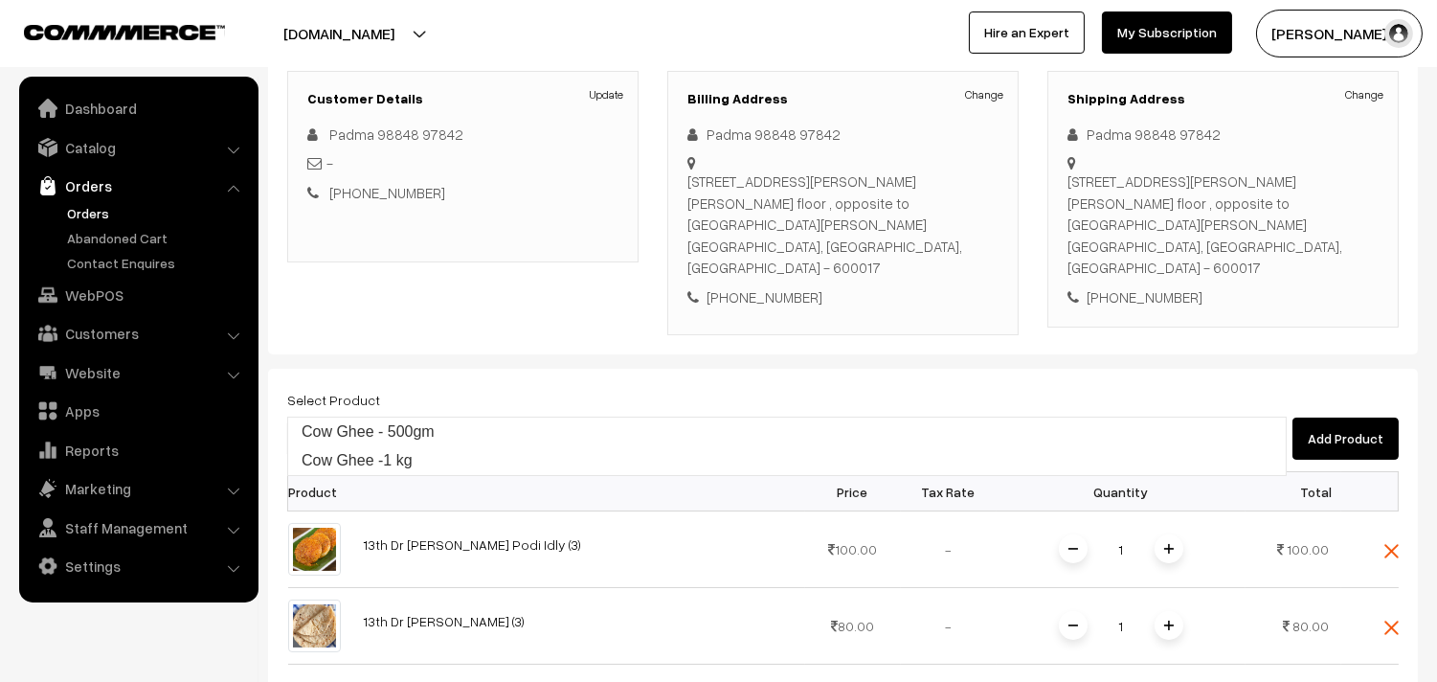
type input "Cow Ghee - 500gm"
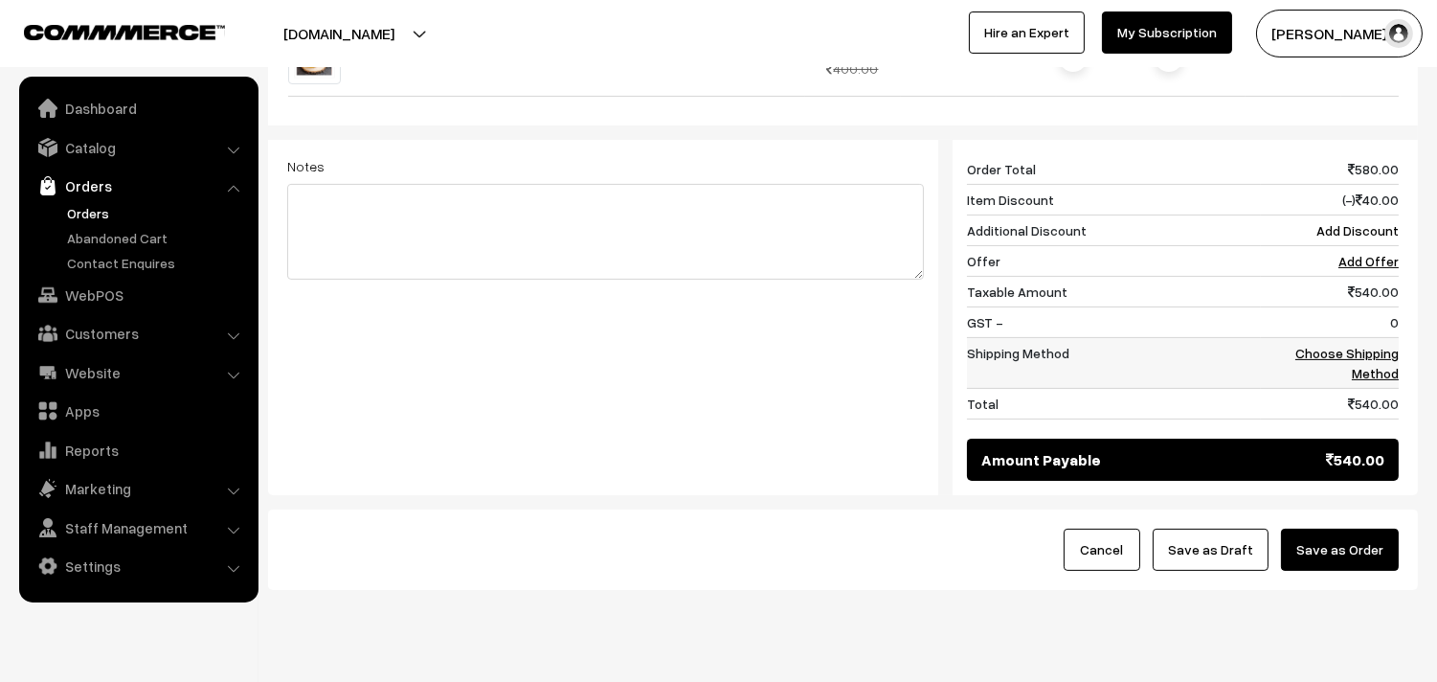
scroll to position [911, 0]
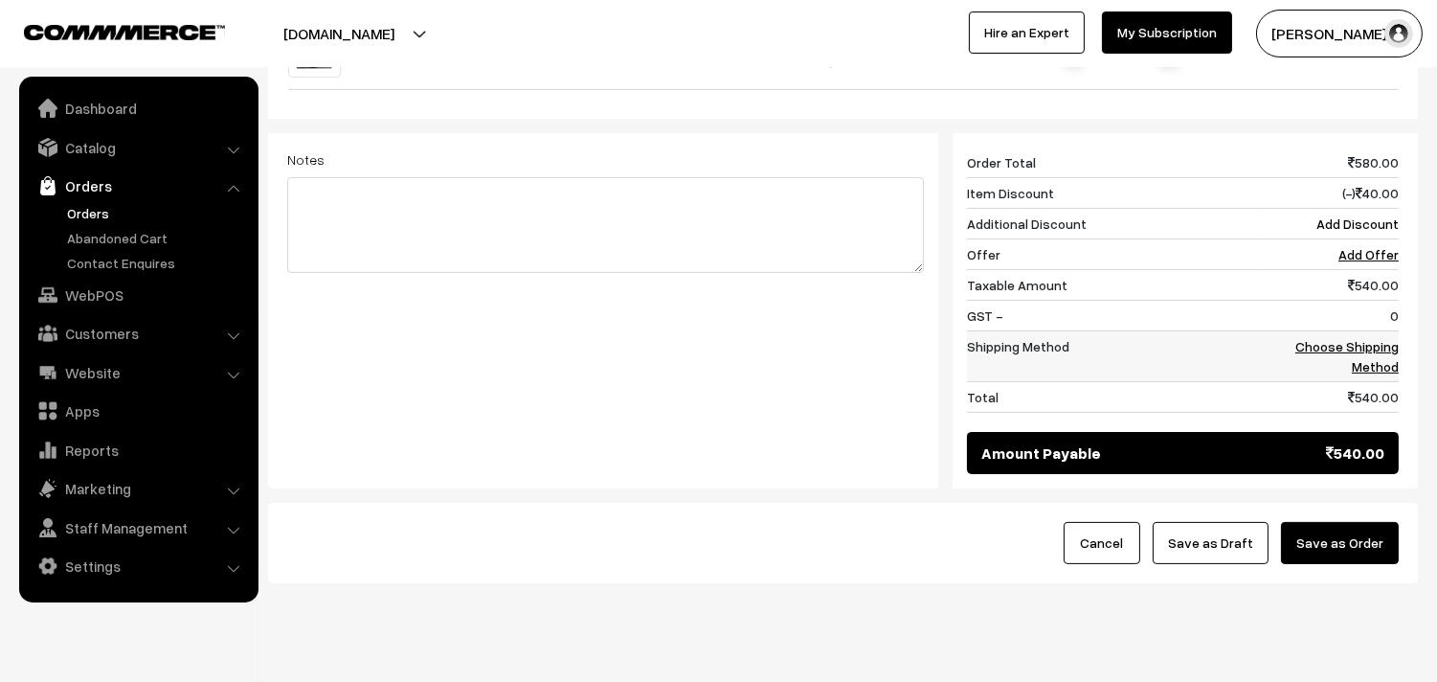
click at [1357, 338] on link "Choose Shipping Method" at bounding box center [1346, 356] width 103 height 36
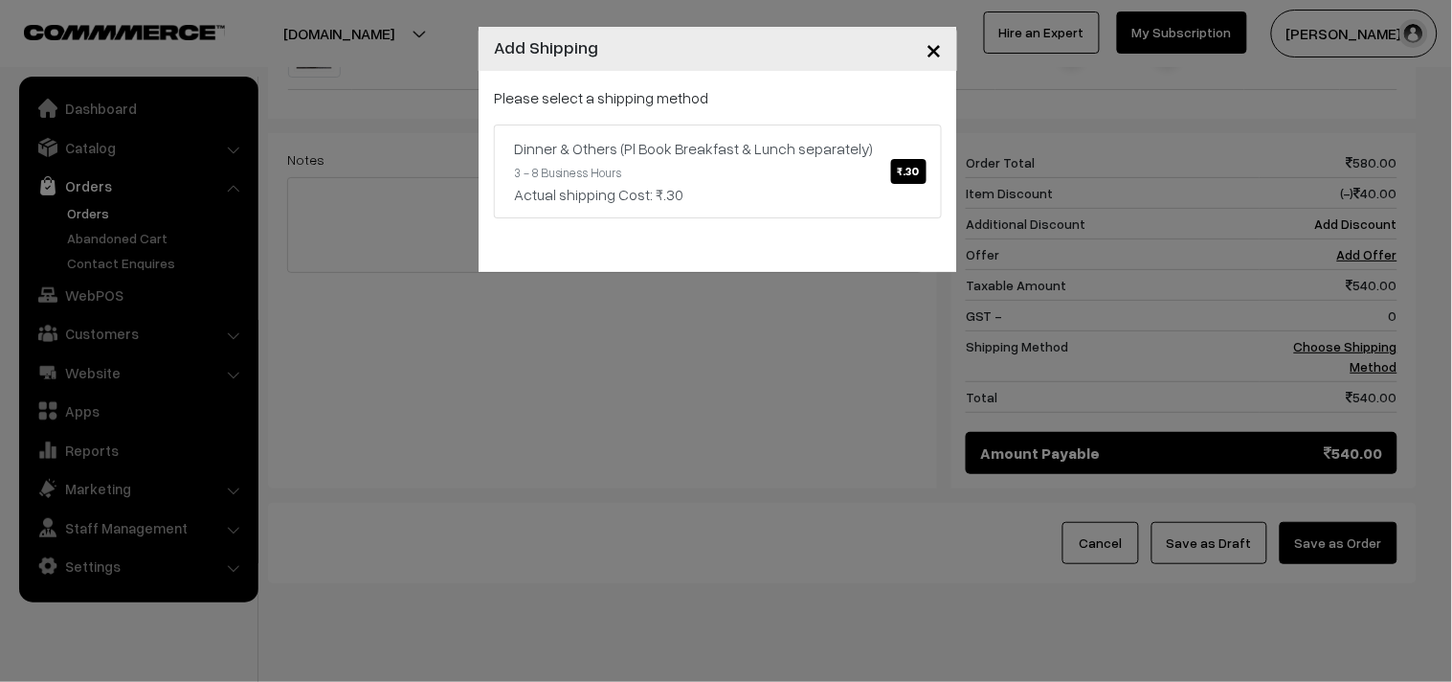
click at [1346, 307] on div "× Add Shipping Please select a shipping method Dinner & Others (Pl Book Breakfa…" at bounding box center [726, 341] width 1452 height 682
click at [747, 165] on link "Dinner & Others (Pl Book Breakfast & Lunch separately) ₹.30 3 - 8 Business Hour…" at bounding box center [718, 171] width 448 height 94
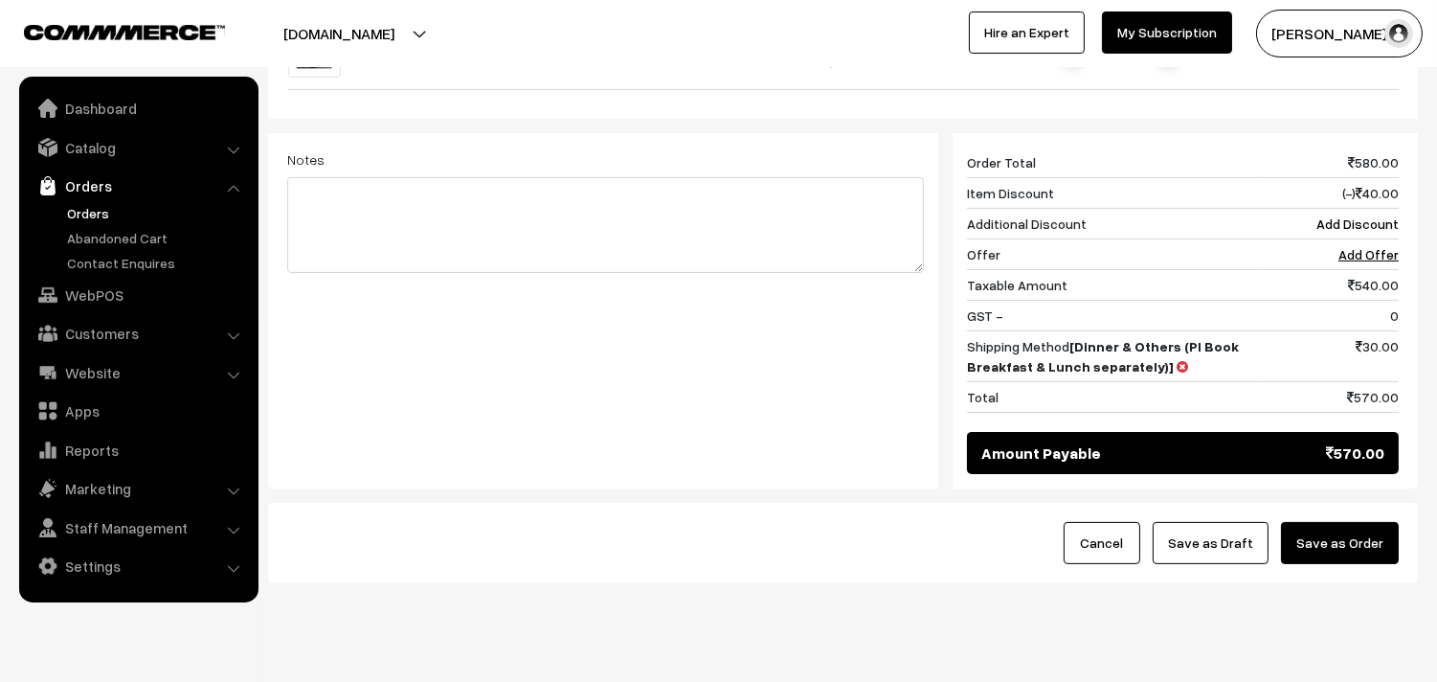
click at [1238, 522] on button "Save as Draft" at bounding box center [1211, 543] width 116 height 42
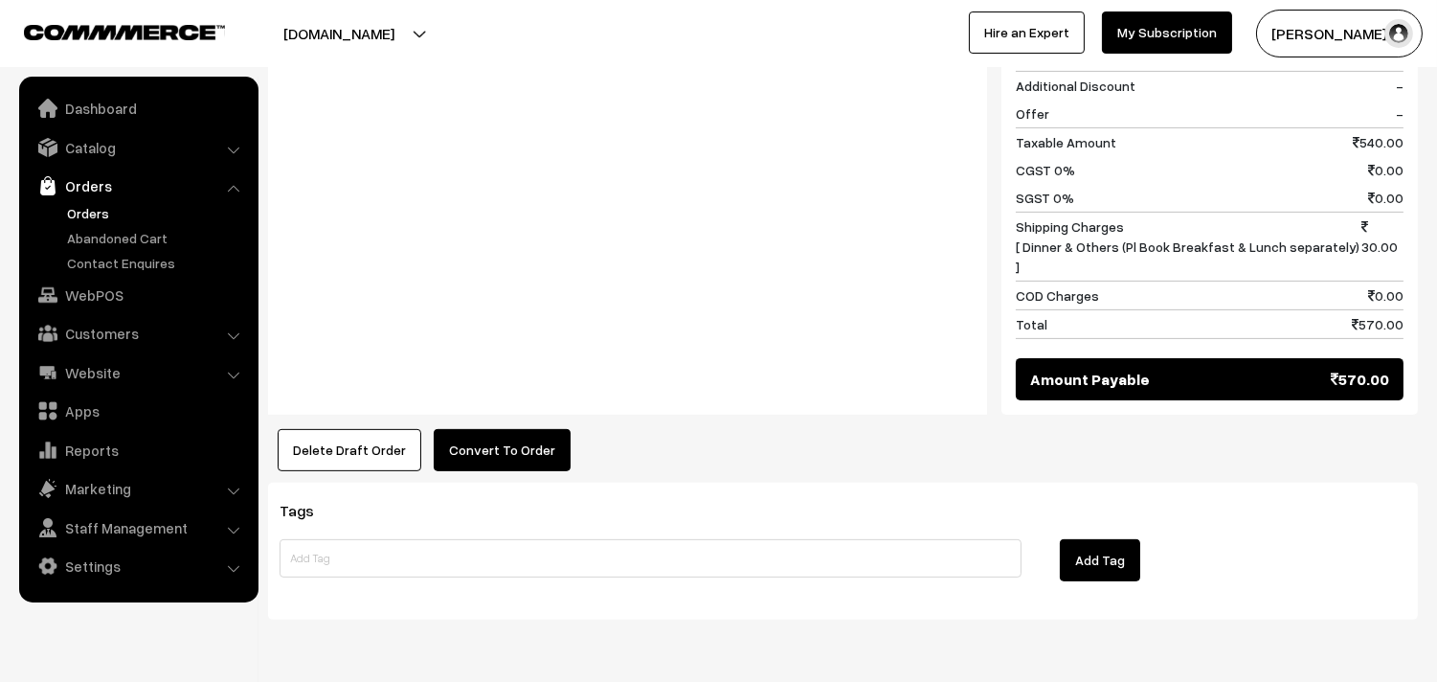
click at [509, 429] on button "Convert To Order" at bounding box center [502, 450] width 137 height 42
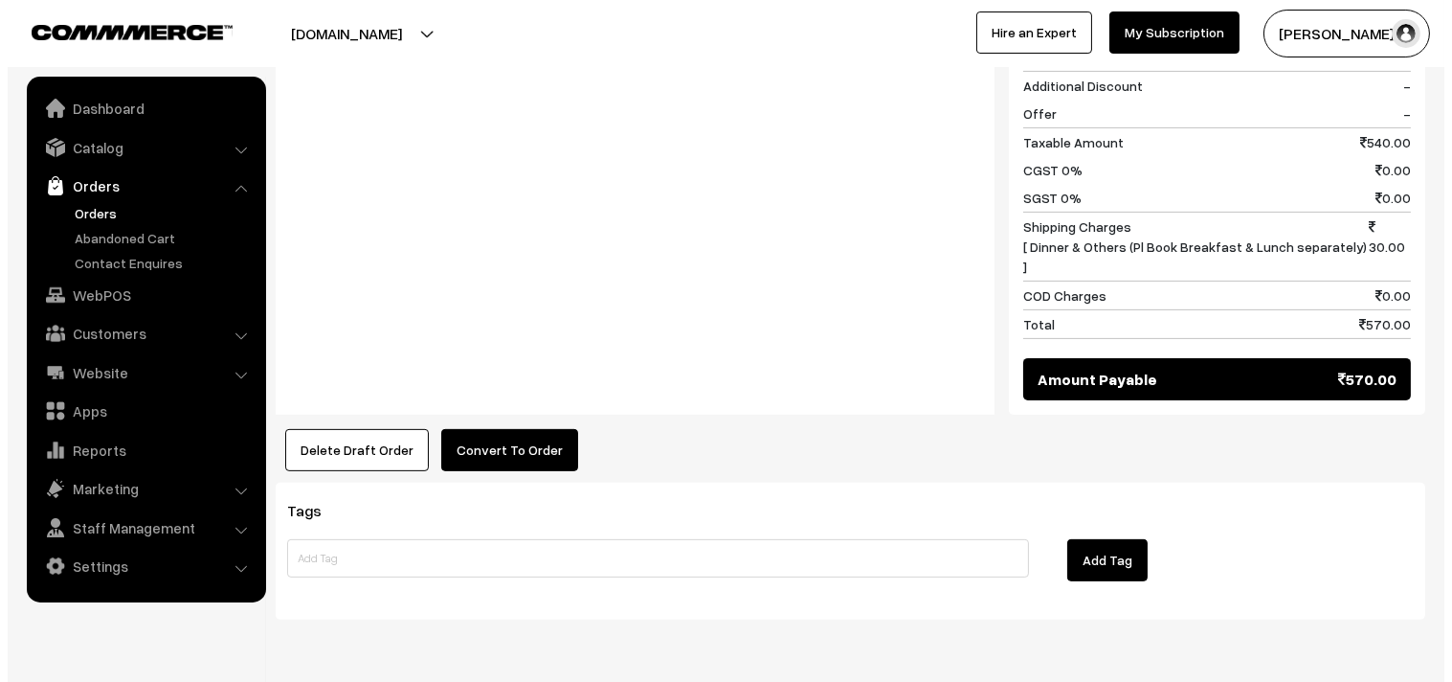
scroll to position [1201, 0]
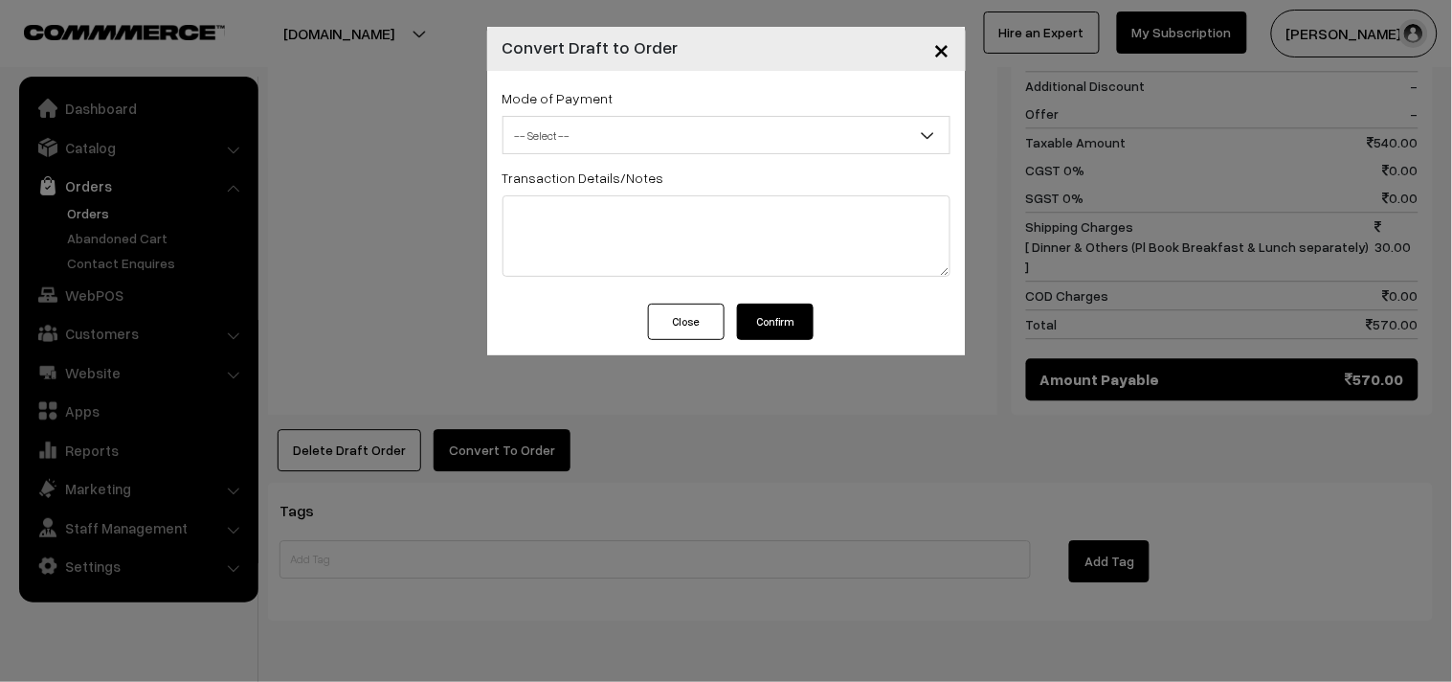
click at [581, 115] on div "Mode of Payment -- Select -- COD Cash Cheque -- Select --" at bounding box center [727, 120] width 448 height 68
click at [584, 153] on span "-- Select --" at bounding box center [727, 135] width 448 height 38
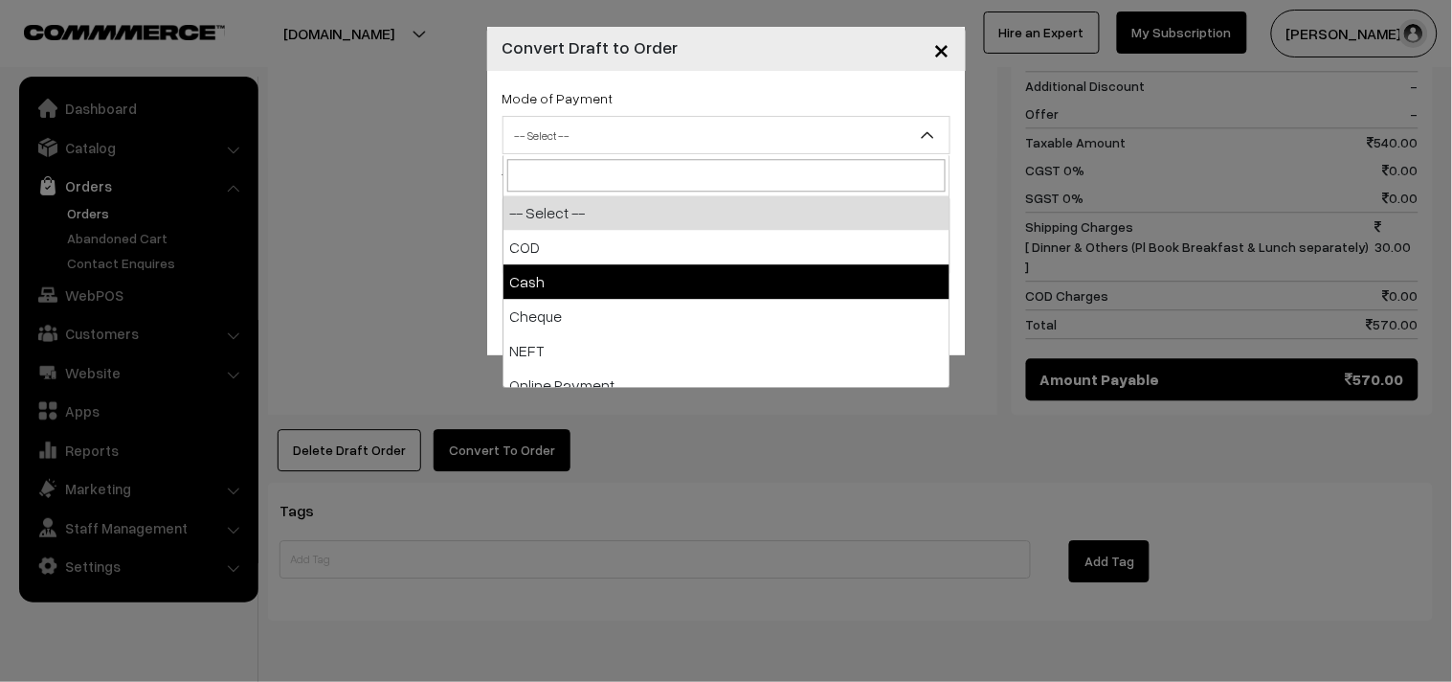
select select "2"
checkbox input "true"
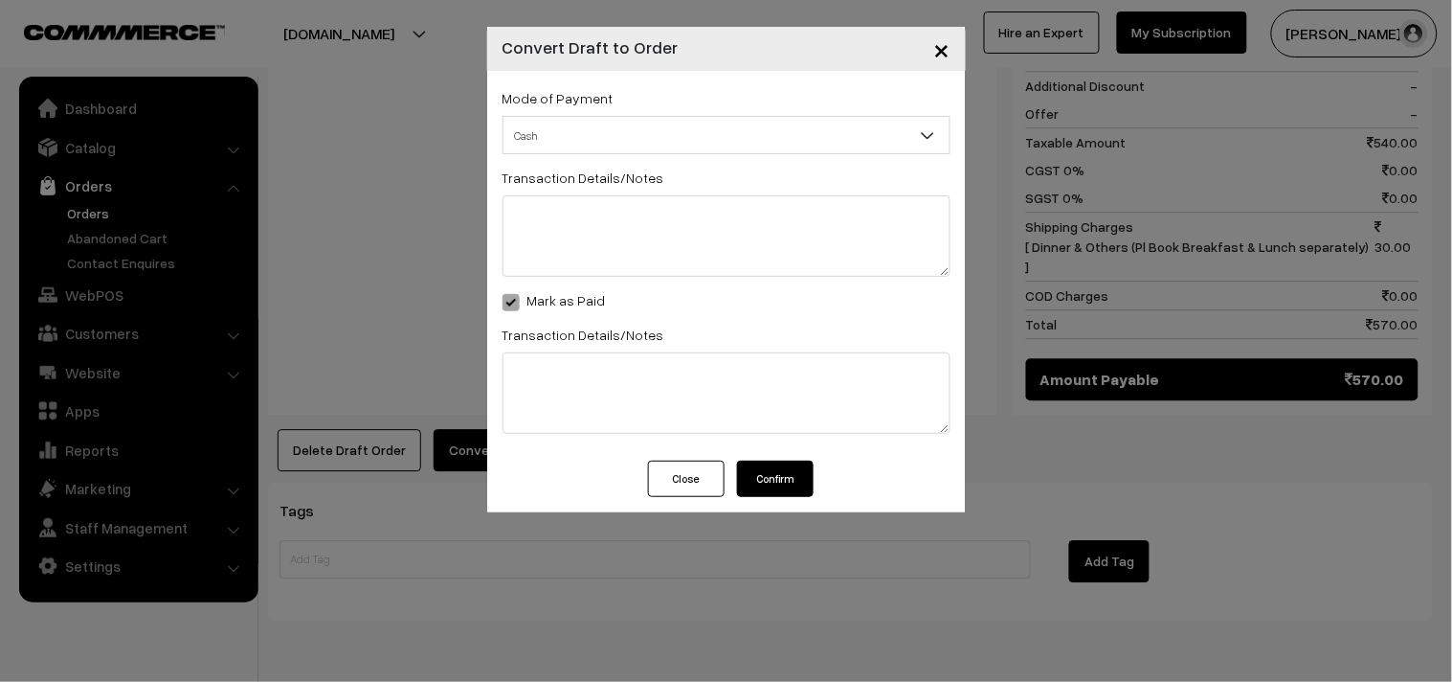
click at [758, 469] on button "Confirm" at bounding box center [775, 478] width 77 height 36
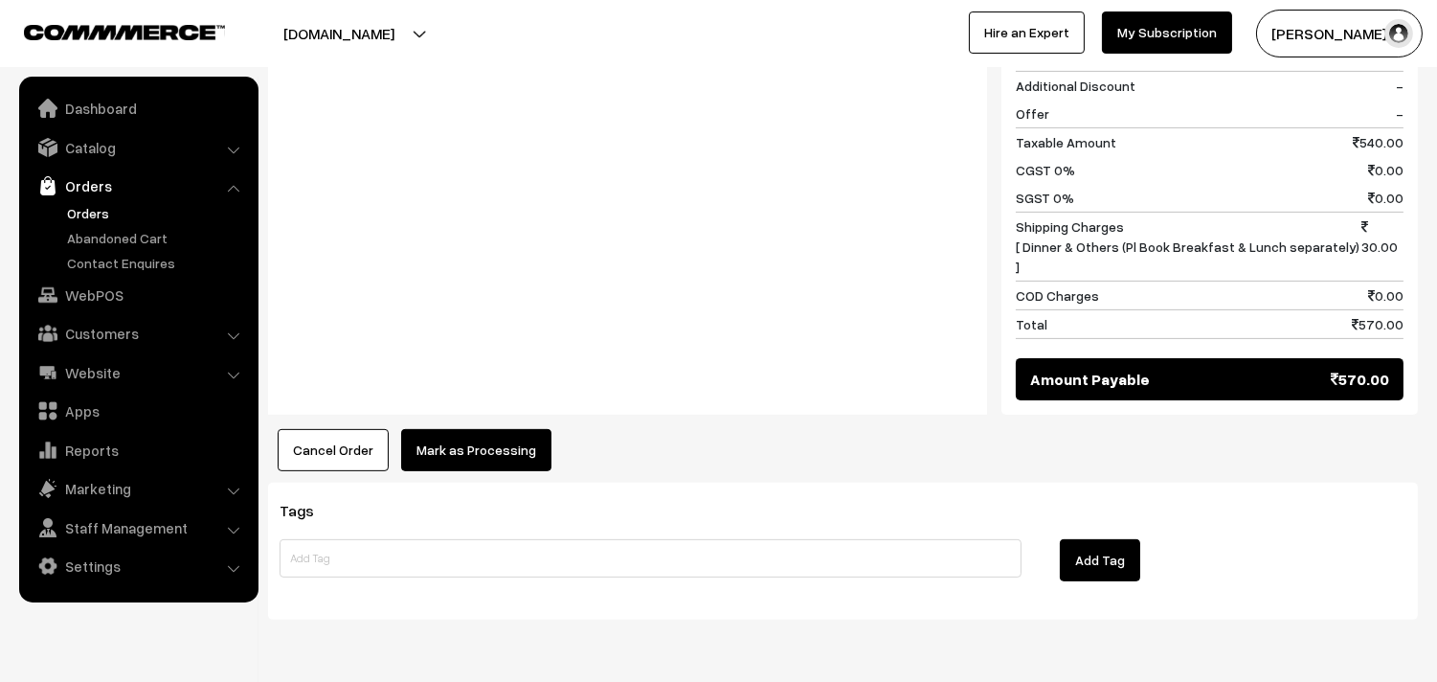
click at [452, 429] on button "Mark as Processing" at bounding box center [476, 450] width 150 height 42
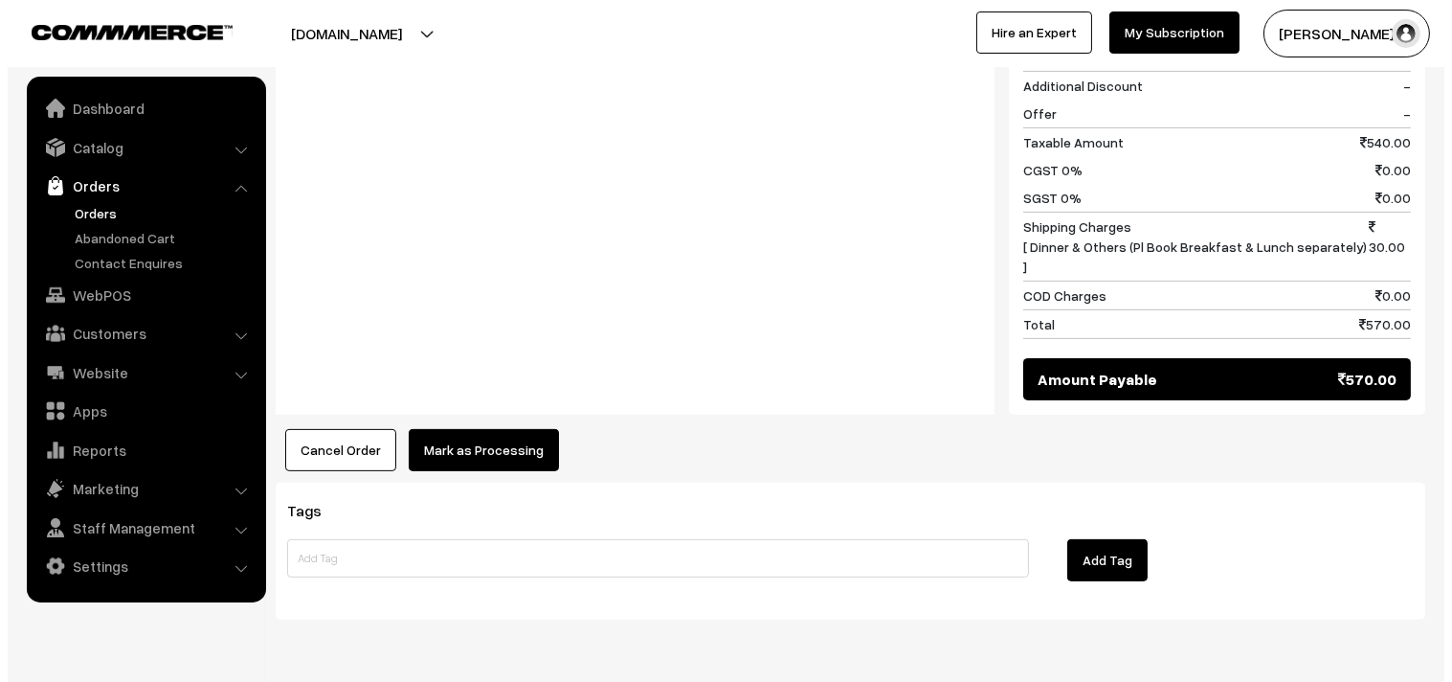
scroll to position [1201, 0]
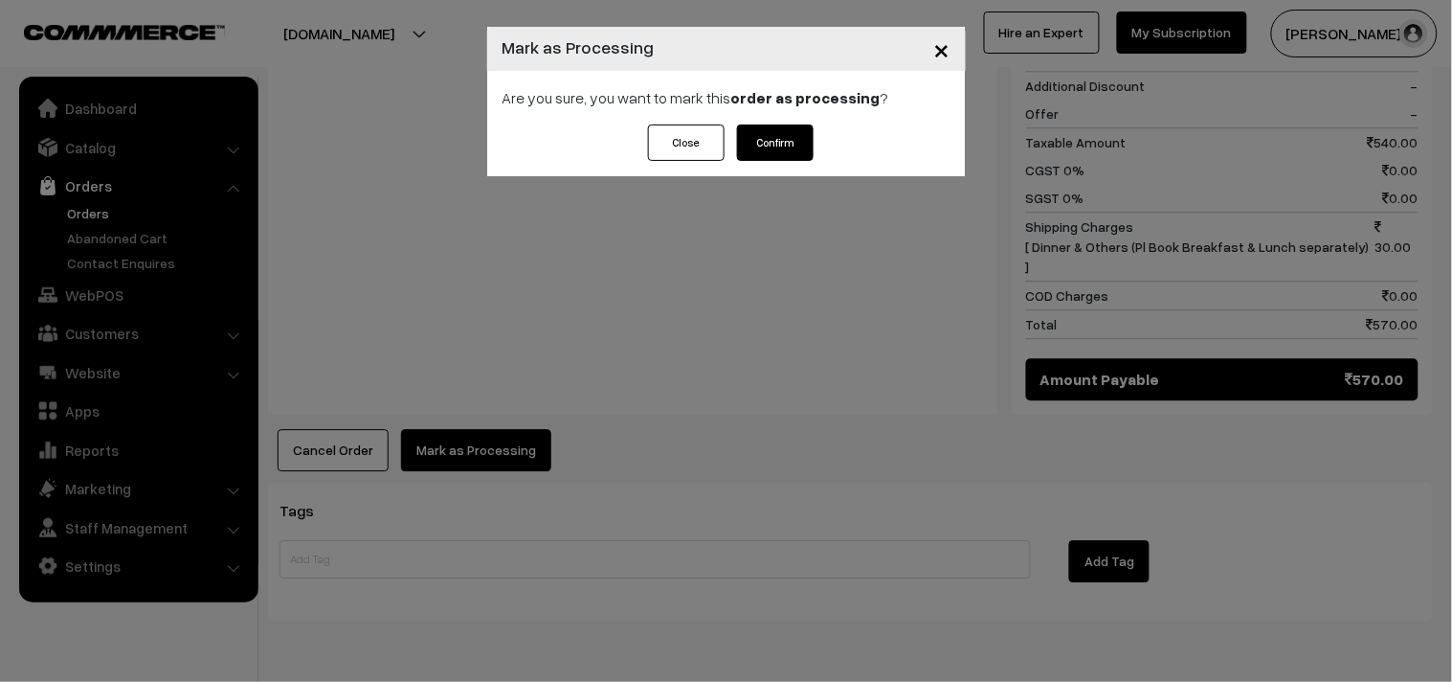
click at [777, 150] on button "Confirm" at bounding box center [775, 142] width 77 height 36
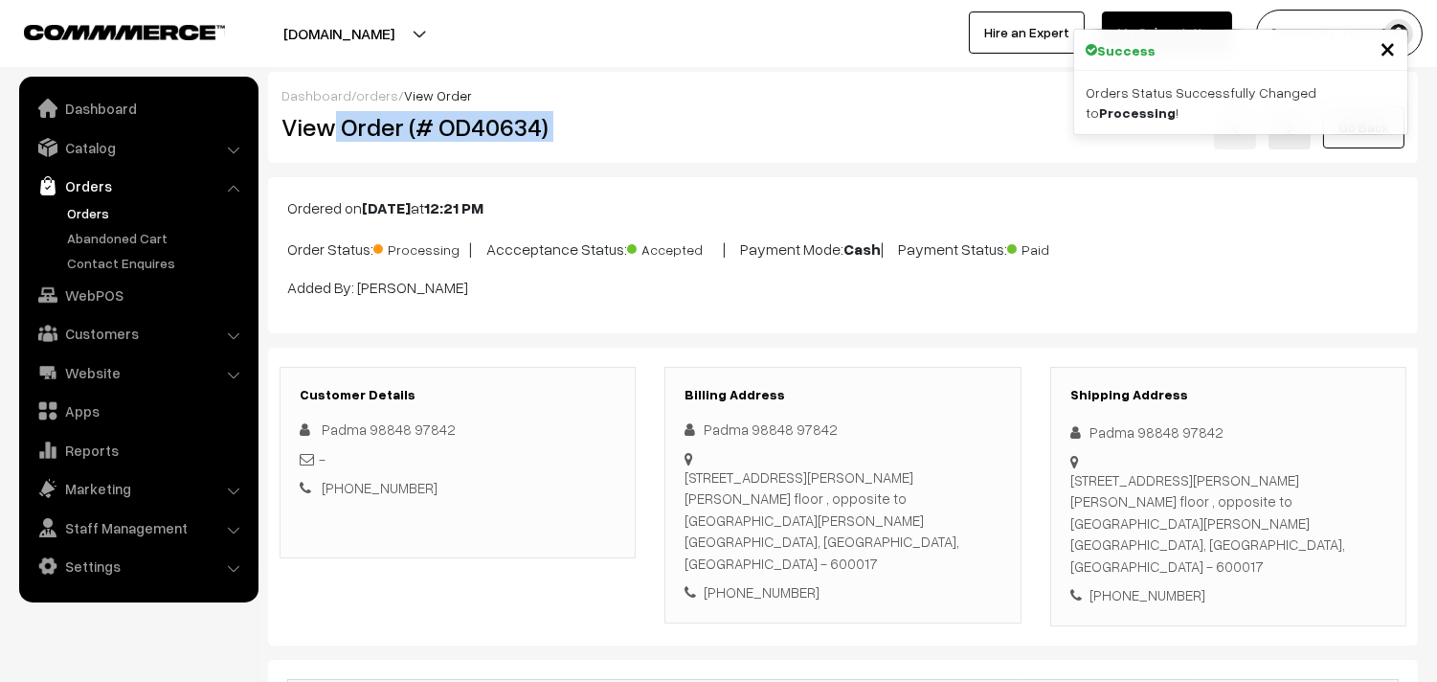
copy div "Order (# OD40634)"
drag, startPoint x: 336, startPoint y: 125, endPoint x: 738, endPoint y: 101, distance: 402.8
click at [734, 101] on div "Dashboard / orders / View Order View Order (# OD40634) Go Back" at bounding box center [843, 117] width 1150 height 91
copy div "View"
click at [681, 138] on div "Go Back" at bounding box center [1034, 127] width 739 height 44
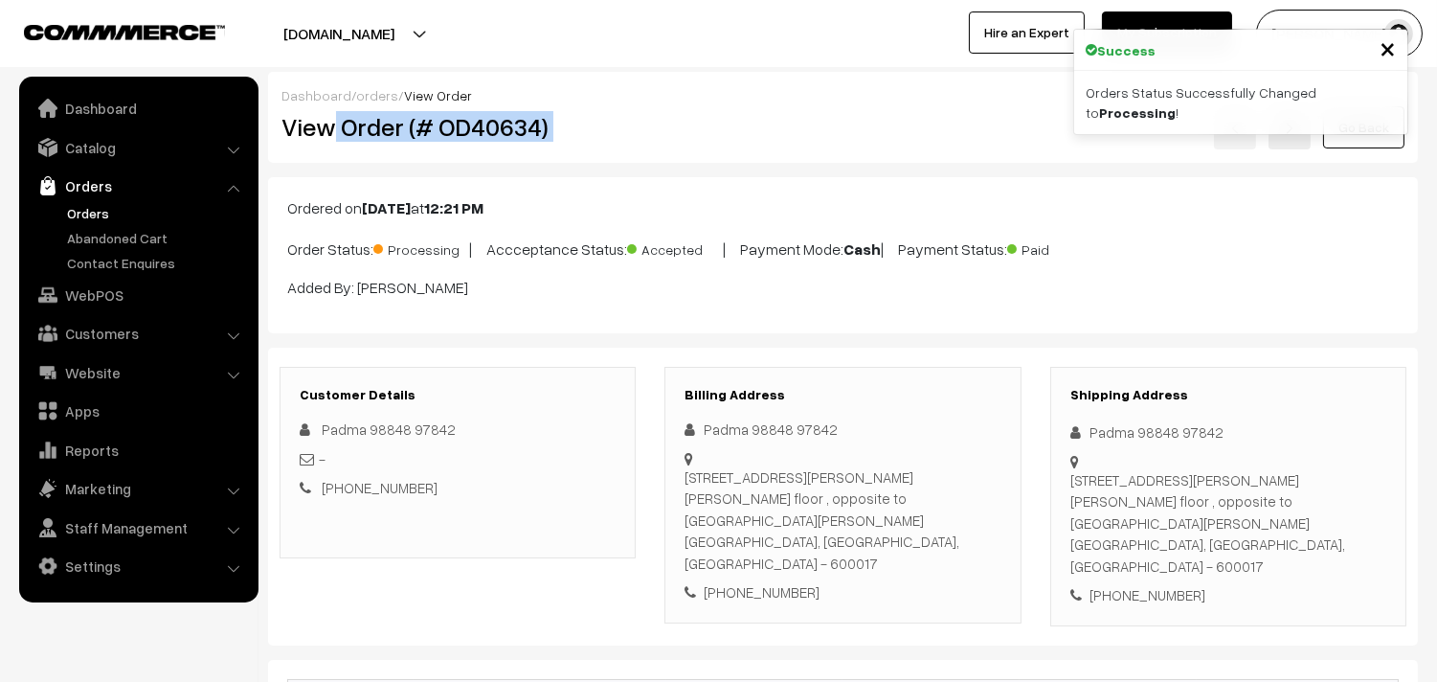
copy div "Order (# OD40634)"
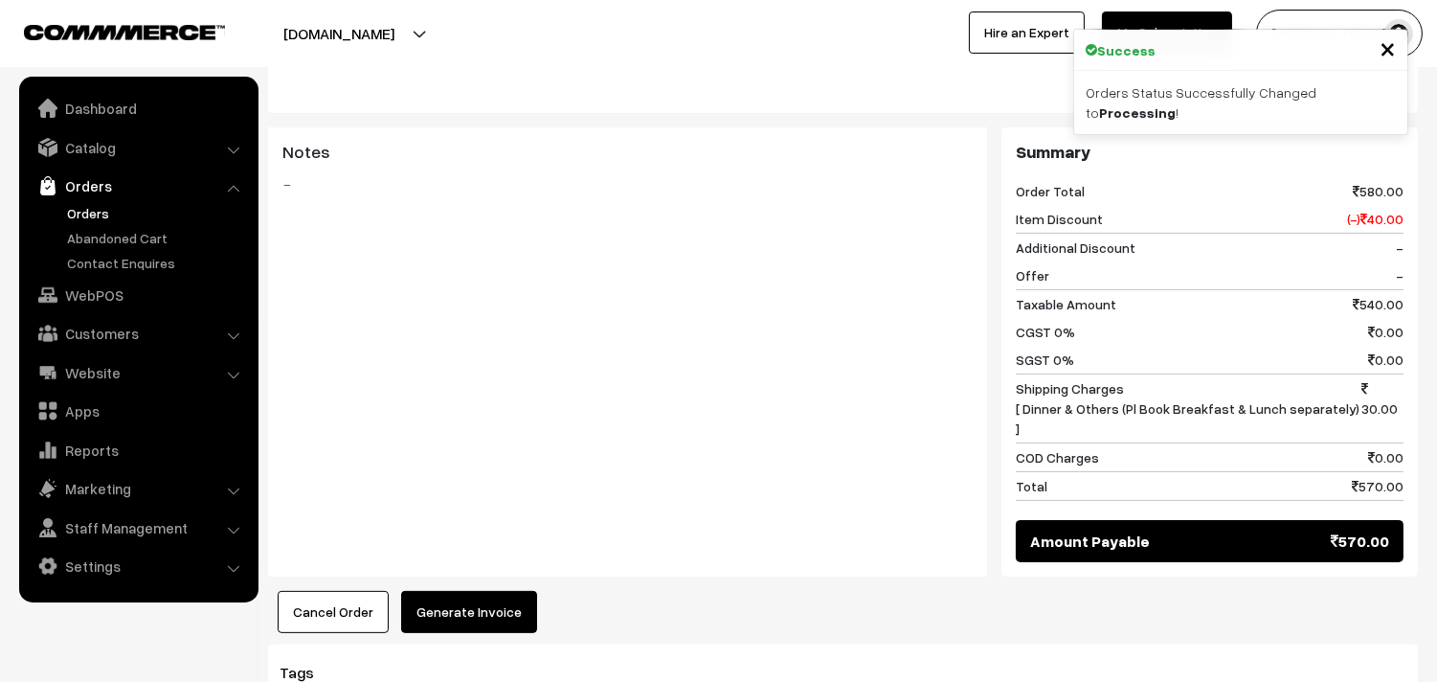
scroll to position [1197, 0]
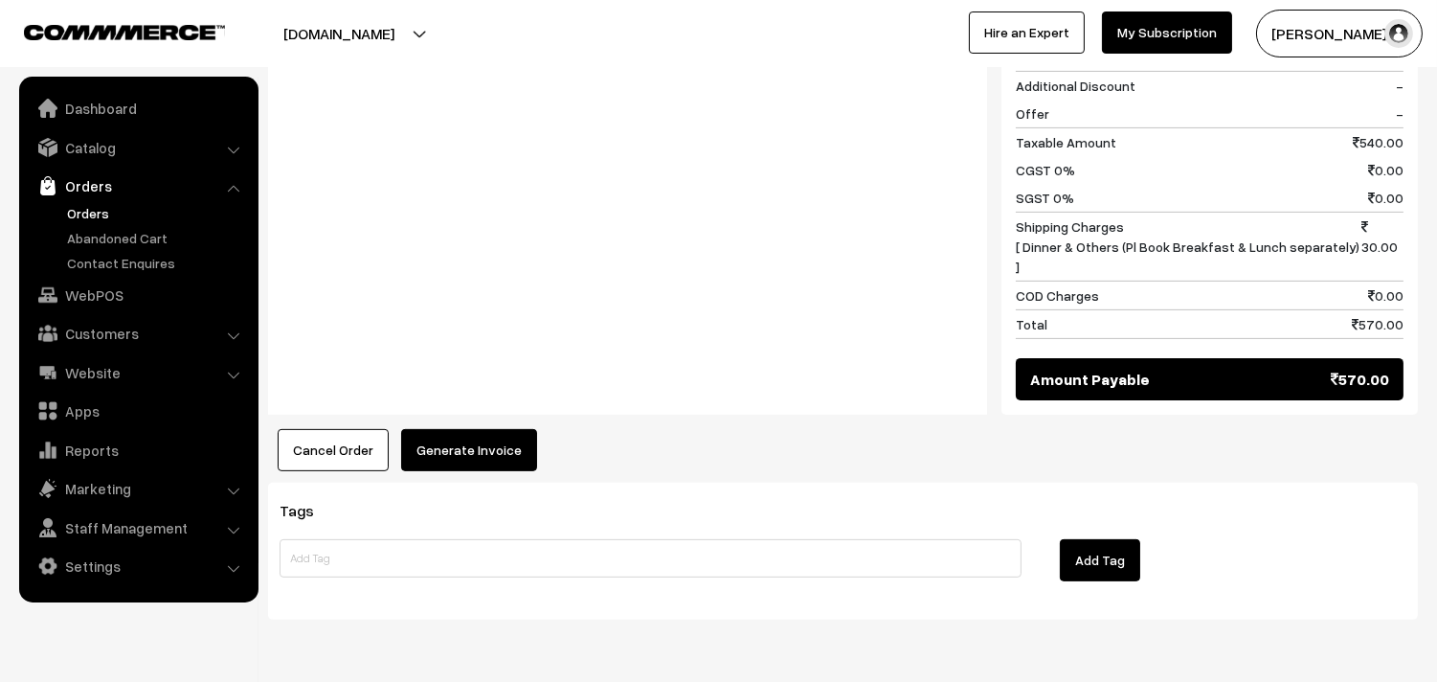
click at [467, 429] on button "Generate Invoice" at bounding box center [469, 450] width 136 height 42
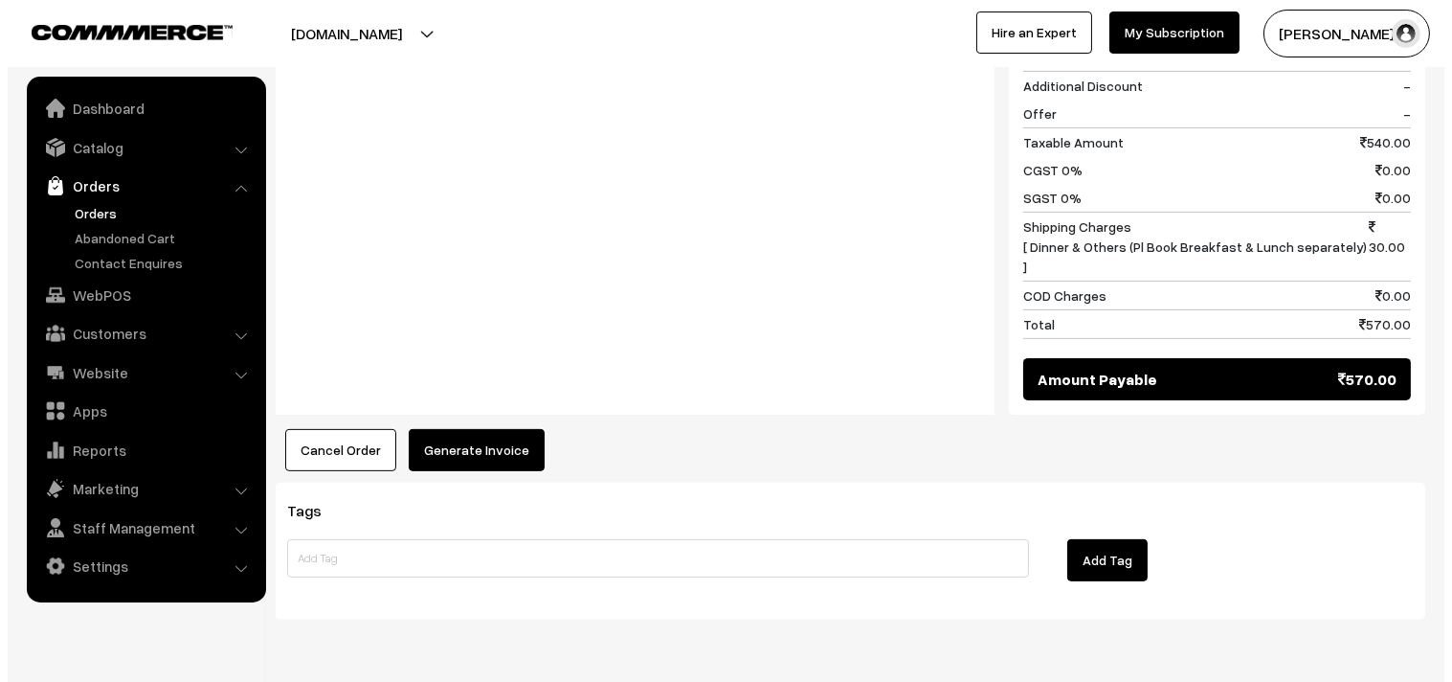
scroll to position [1201, 0]
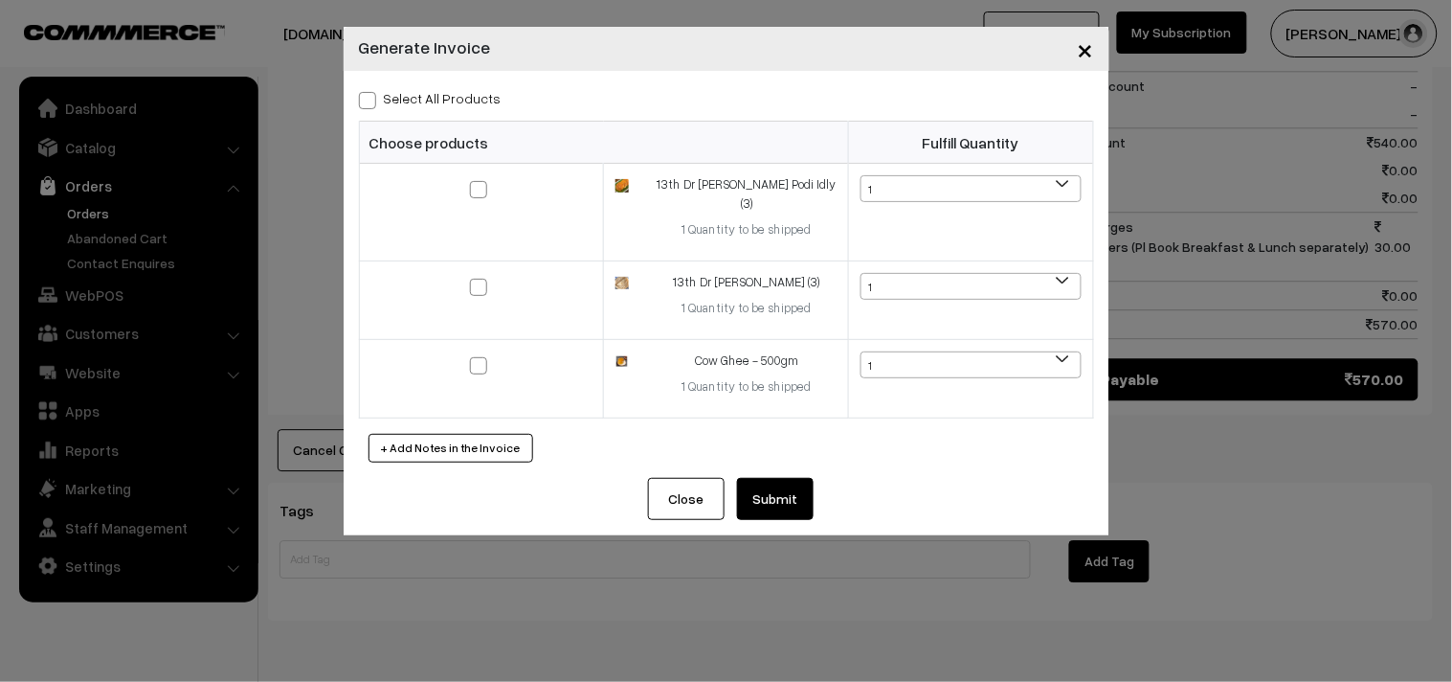
click at [474, 105] on label "Select All Products" at bounding box center [430, 98] width 143 height 20
click at [371, 103] on input "Select All Products" at bounding box center [365, 97] width 12 height 12
checkbox input "true"
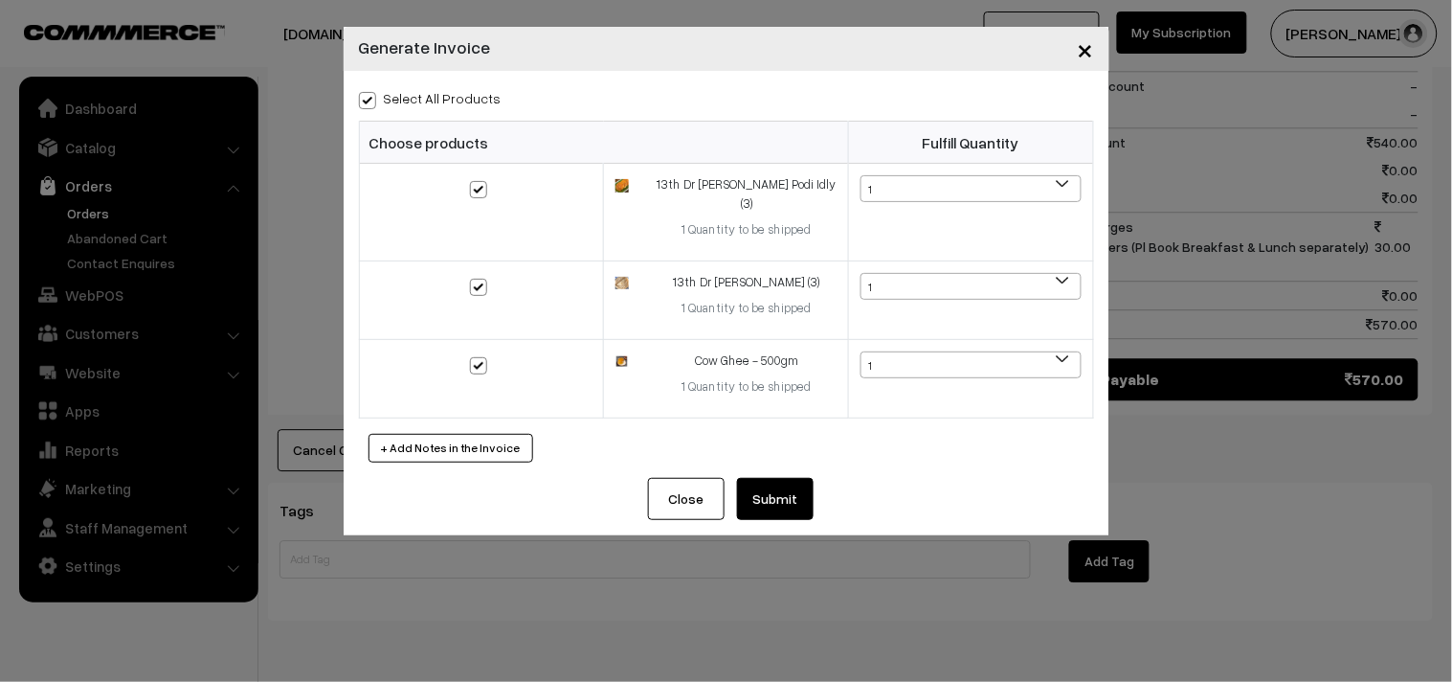
checkbox input "true"
click at [779, 482] on button "Submit" at bounding box center [775, 499] width 77 height 42
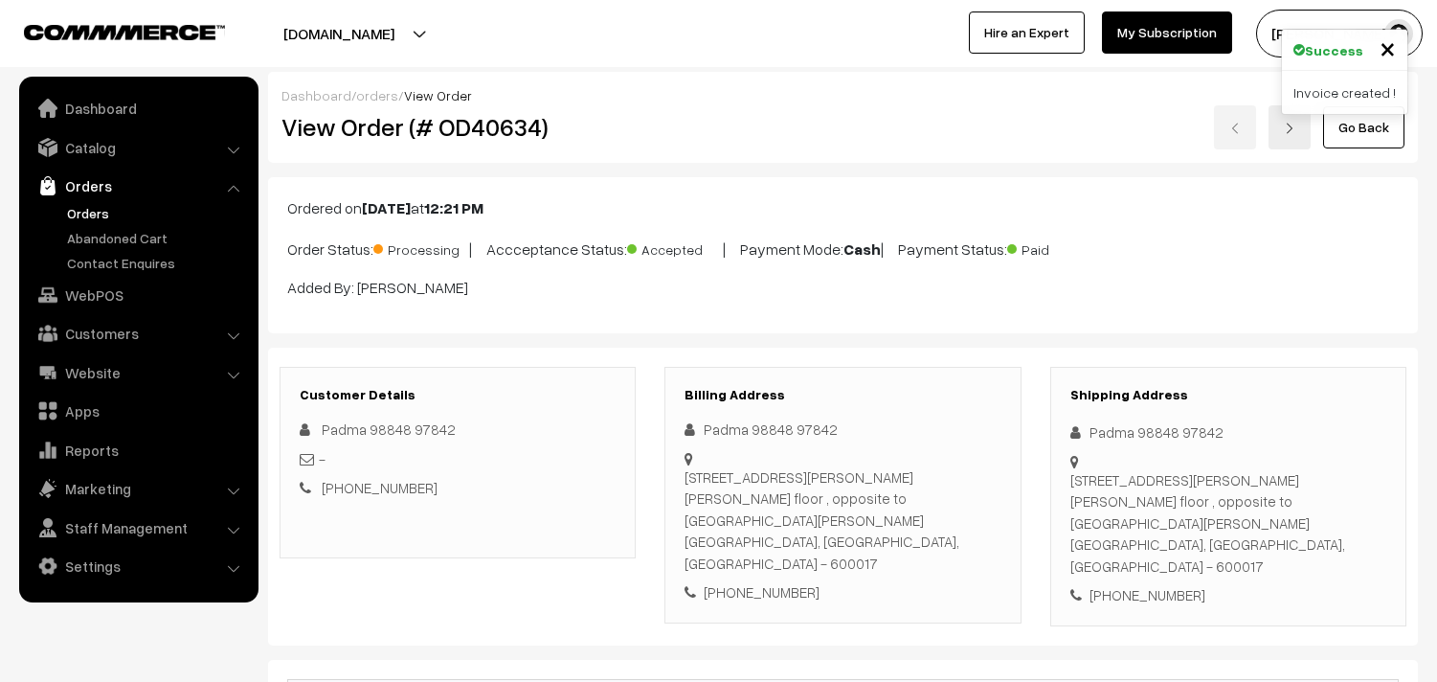
scroll to position [1197, 0]
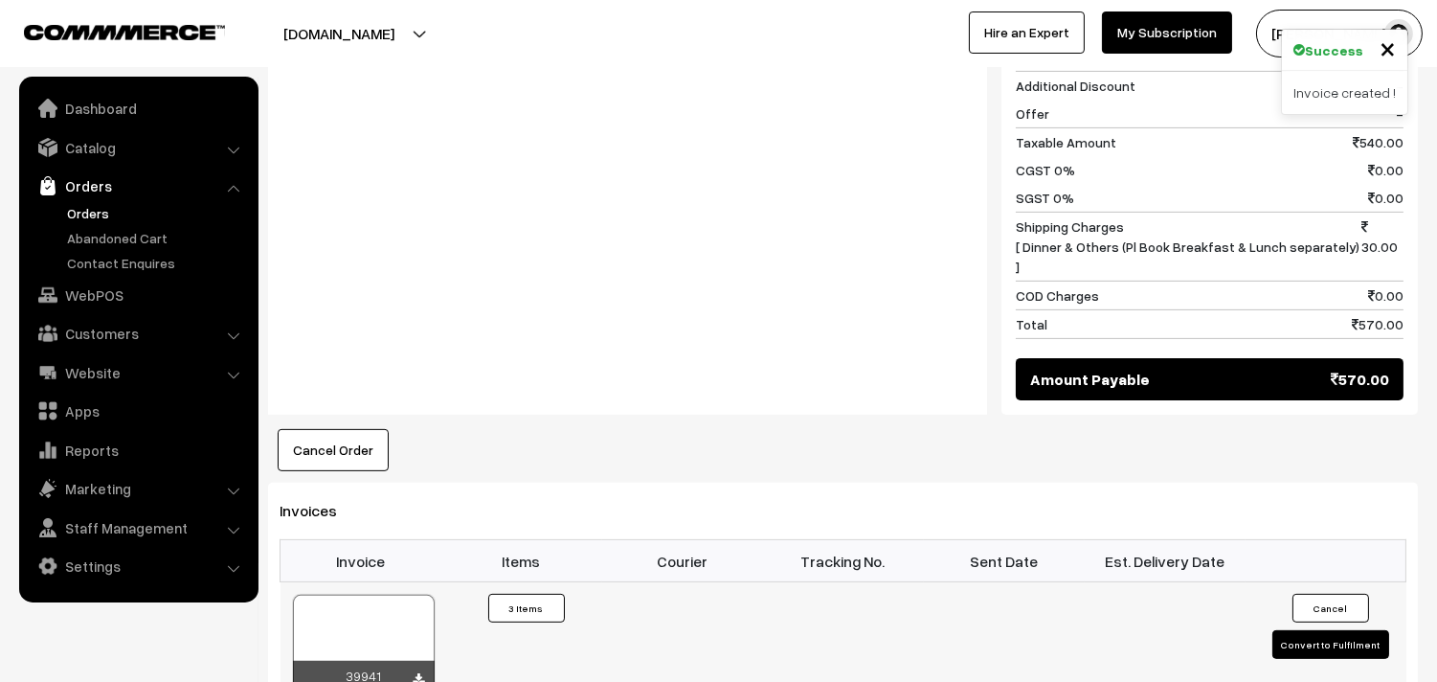
click at [384, 594] on div at bounding box center [364, 642] width 142 height 96
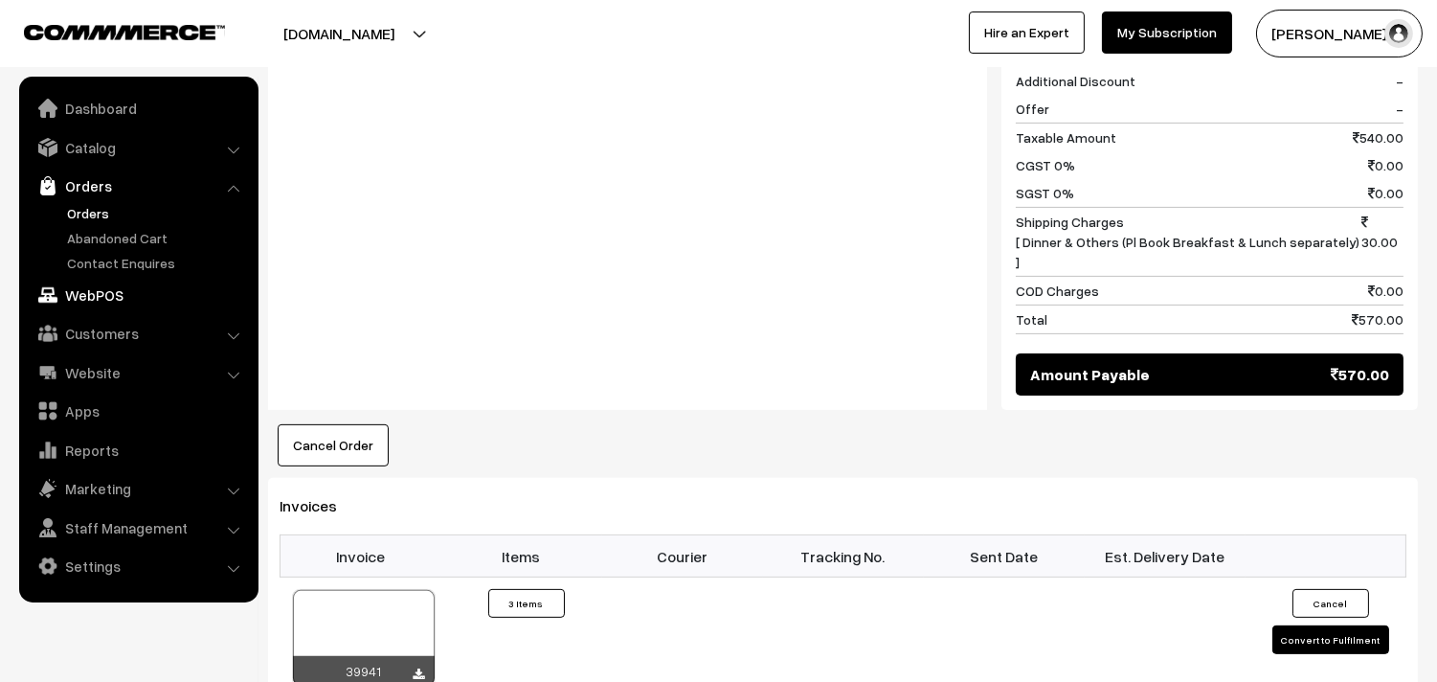
drag, startPoint x: 96, startPoint y: 298, endPoint x: 123, endPoint y: 246, distance: 58.2
click at [97, 298] on link "WebPOS" at bounding box center [138, 295] width 228 height 34
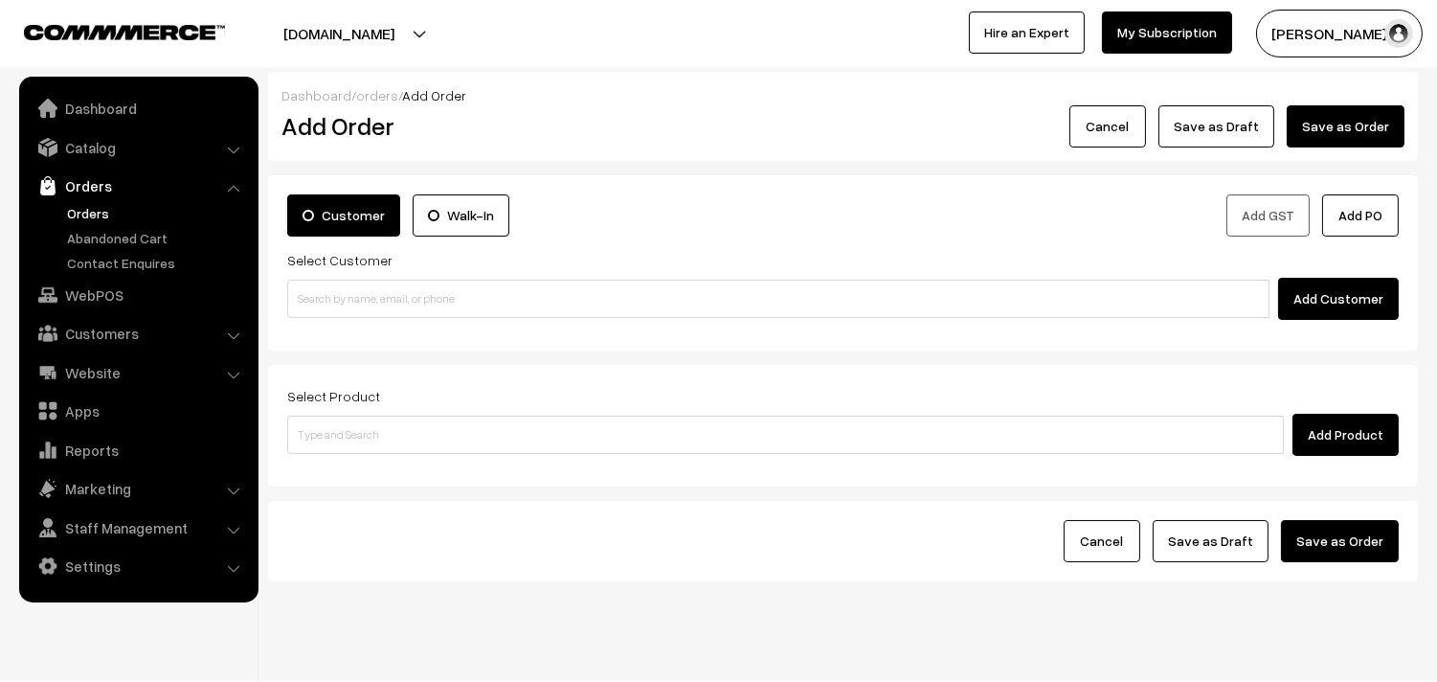
click at [280, 307] on div "Customer Walk-In Add GST Add PO Select Customer Add Customer" at bounding box center [843, 262] width 1150 height 175
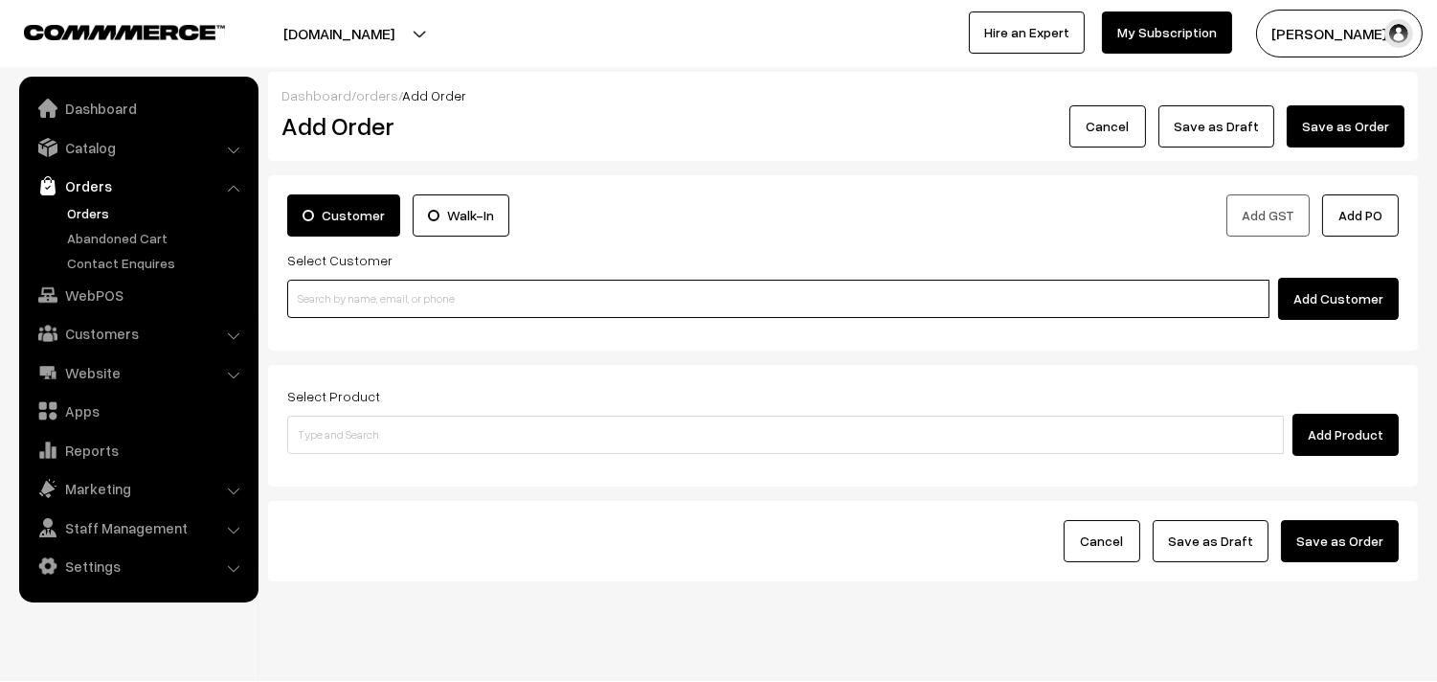
paste input "86103 15819"
click at [329, 290] on input "86103 15819" at bounding box center [778, 299] width 982 height 38
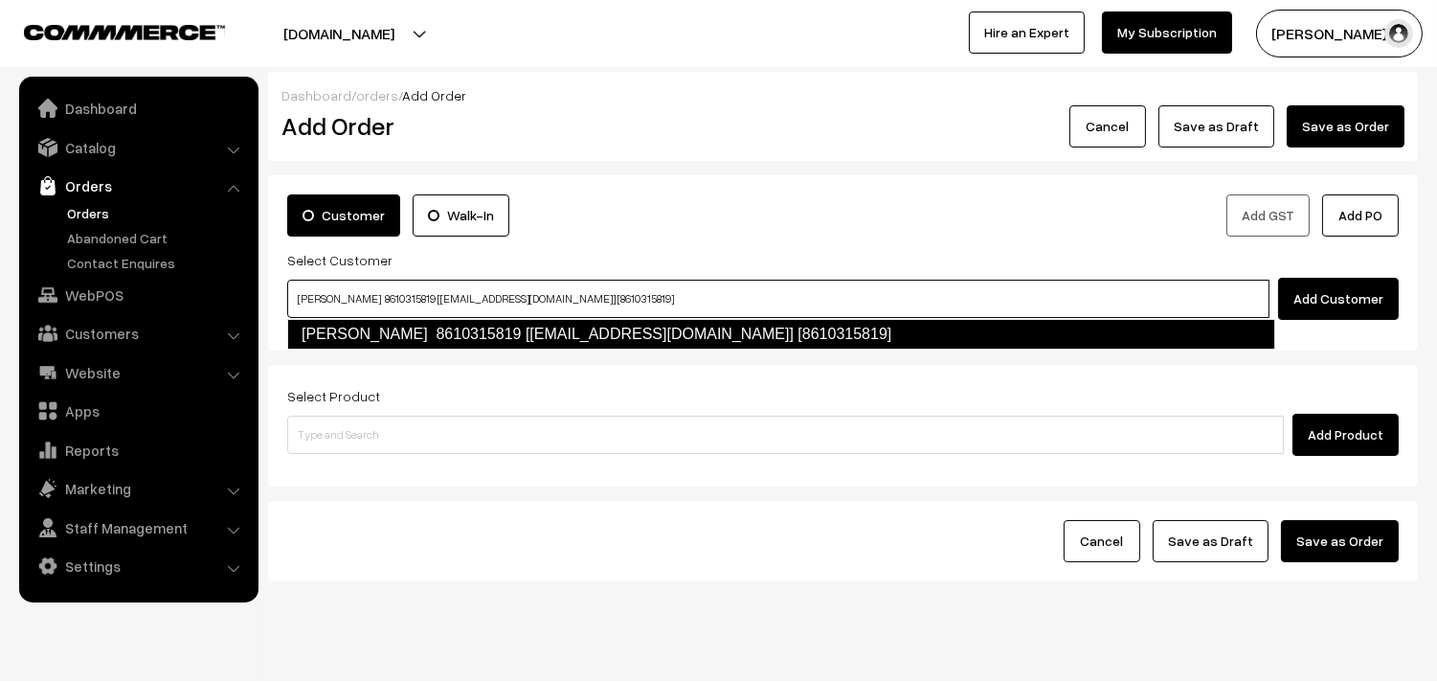
type input "Arthi 8610315819 [test63@gmail.com] [8610315819]"
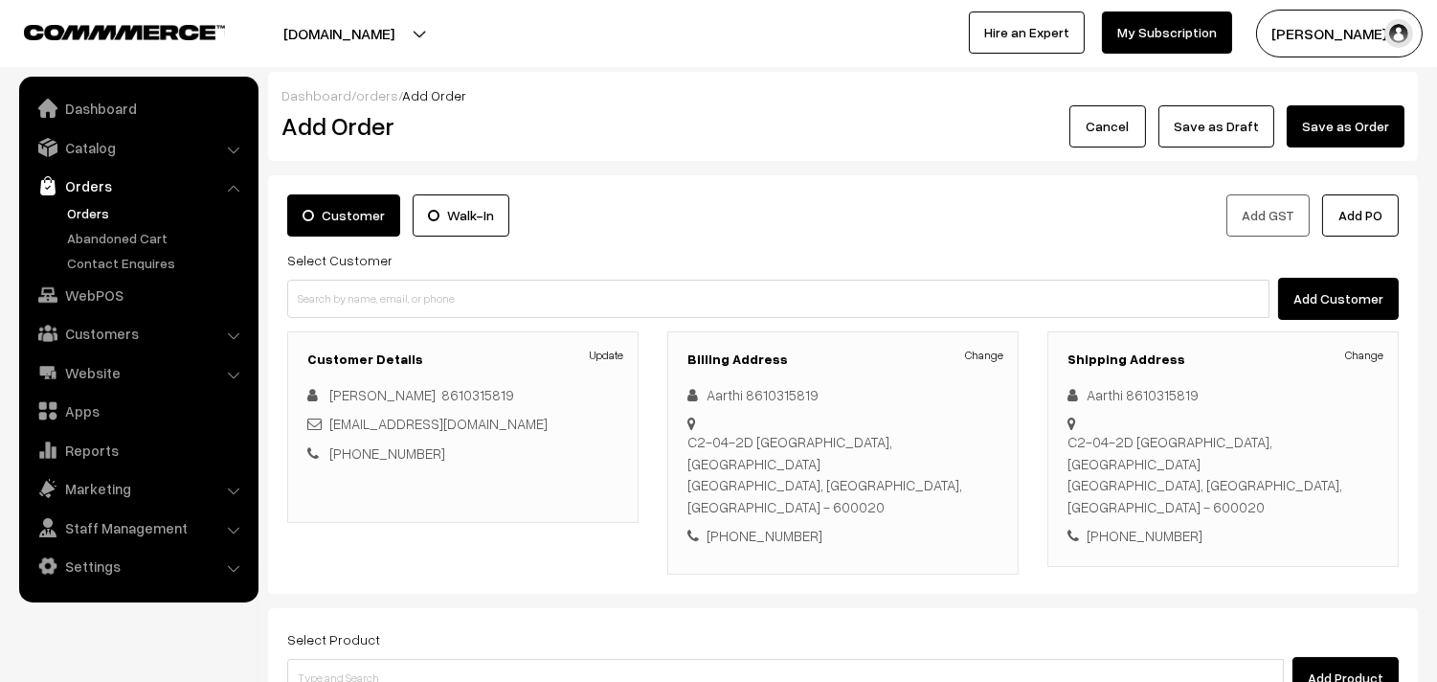
drag, startPoint x: 350, startPoint y: 222, endPoint x: 359, endPoint y: 202, distance: 21.9
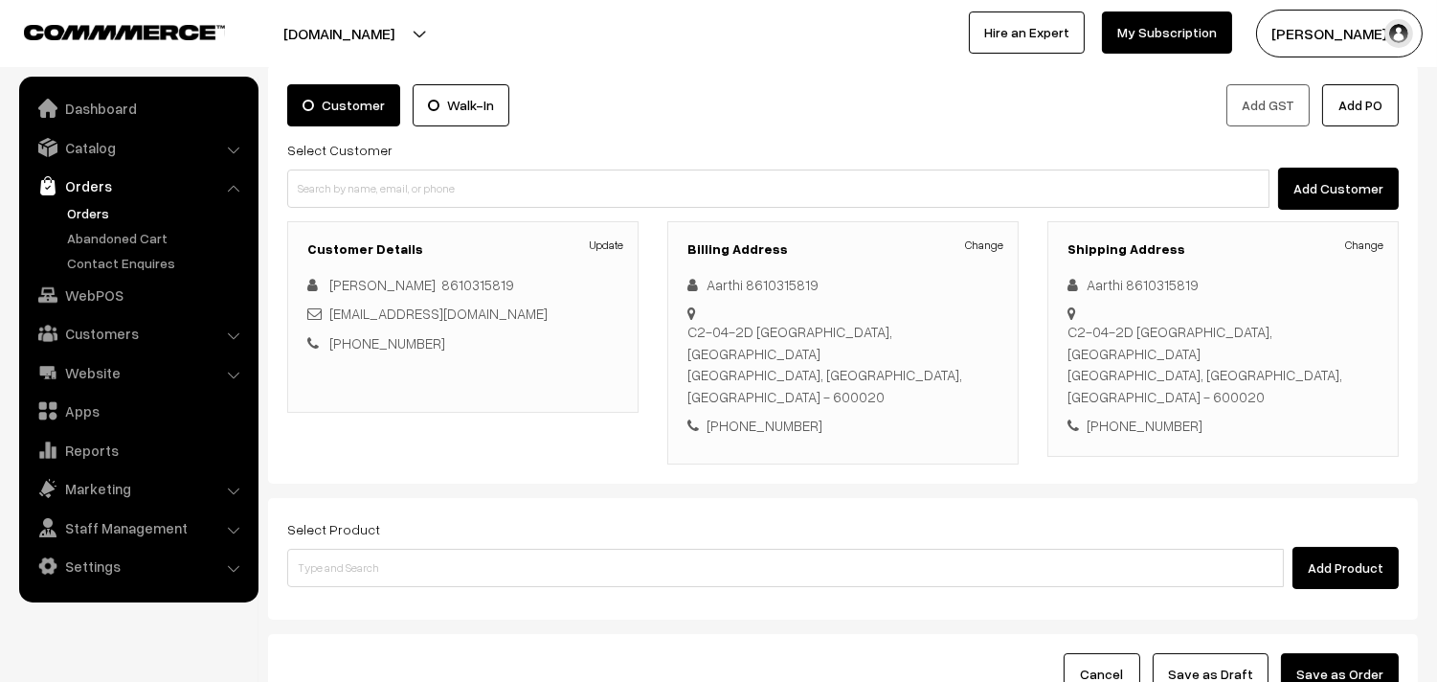
scroll to position [231, 0]
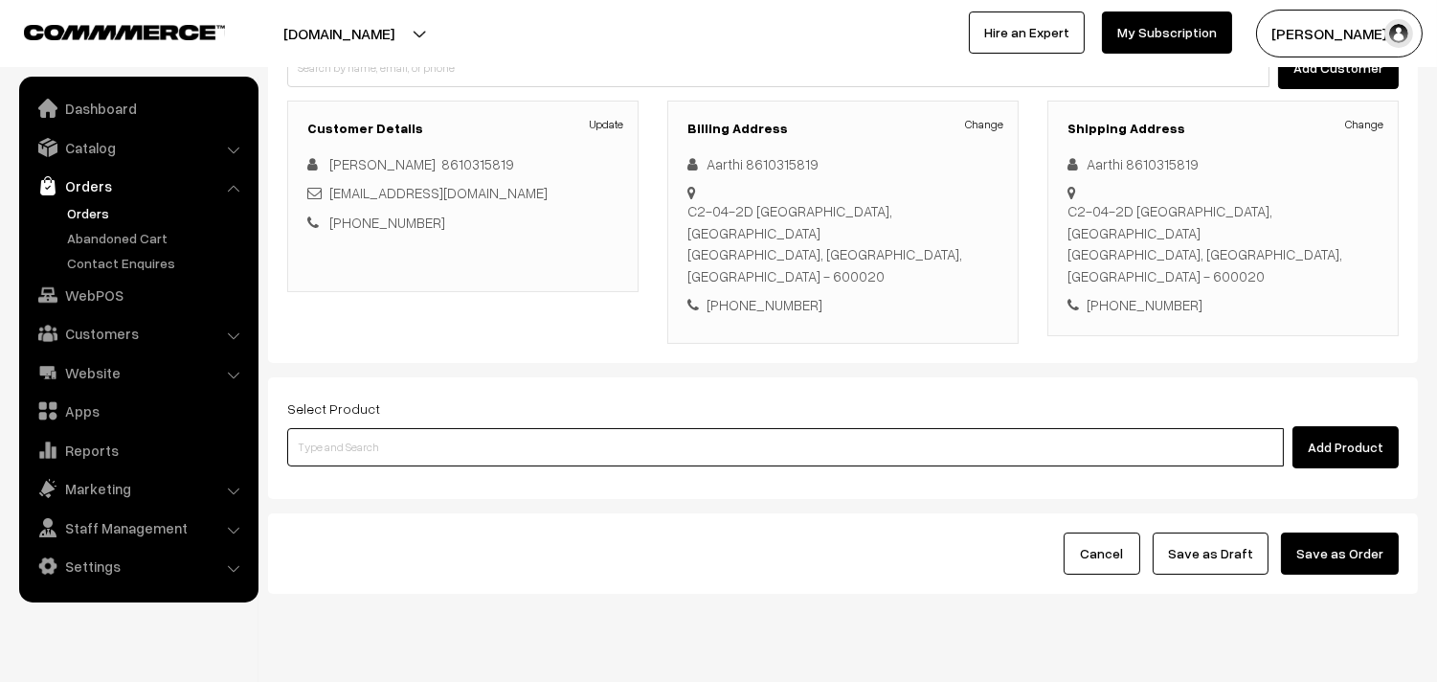
click at [685, 428] on input at bounding box center [785, 447] width 997 height 38
click at [493, 428] on input at bounding box center [785, 447] width 997 height 38
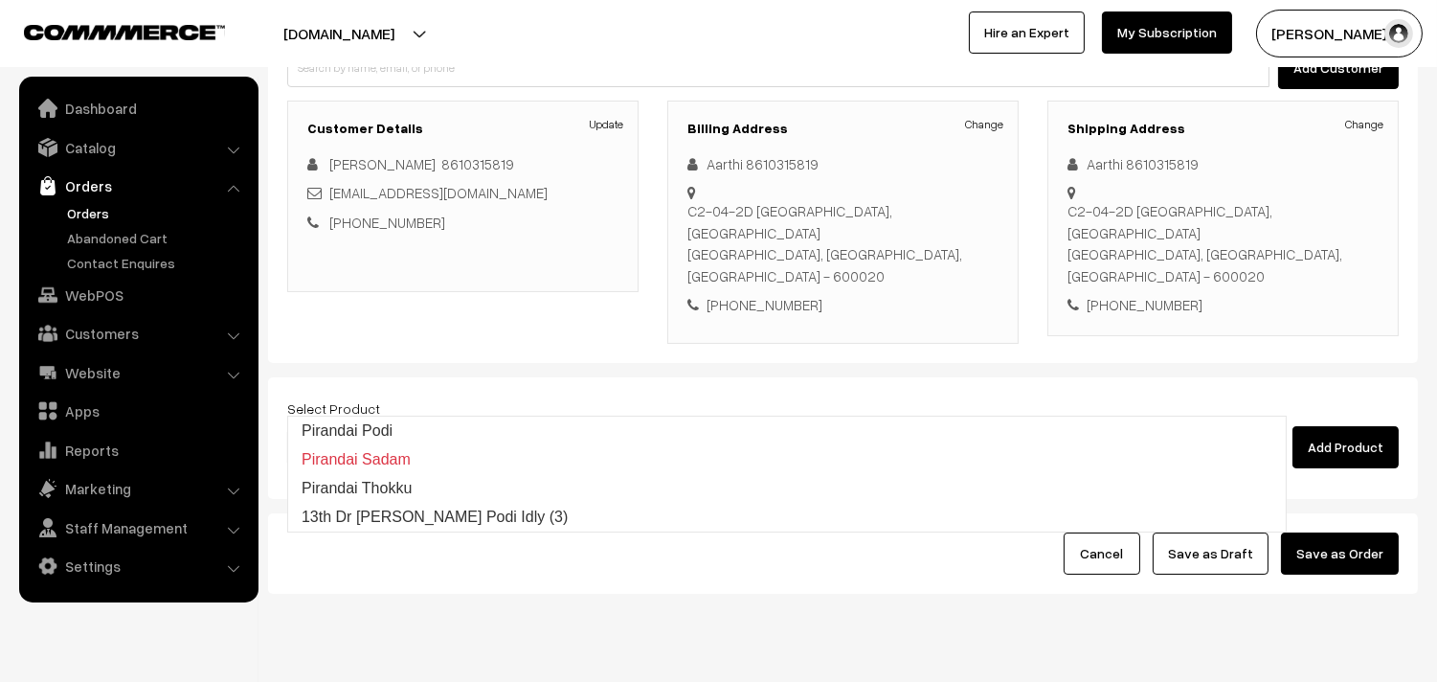
type input "13th Dr [PERSON_NAME] Podi Idly (3)"
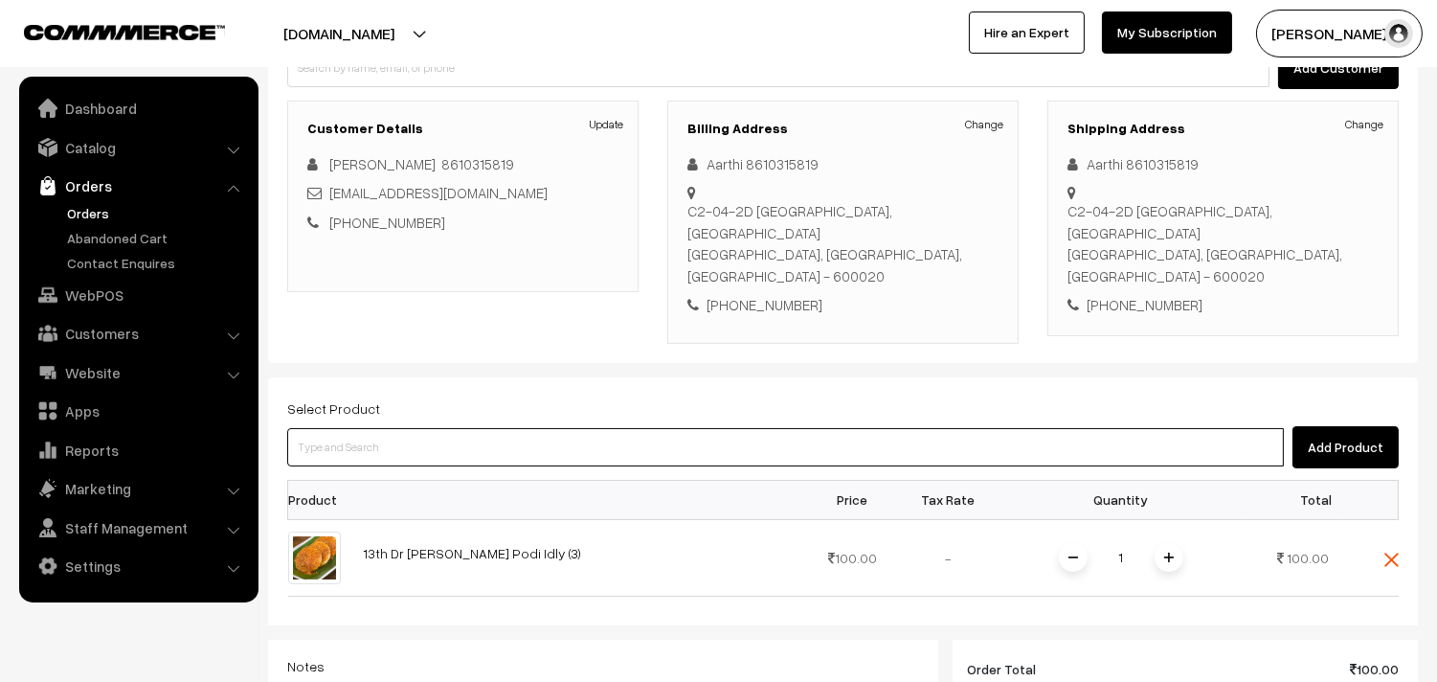
click at [494, 428] on input at bounding box center [785, 447] width 997 height 38
click at [532, 428] on input at bounding box center [785, 447] width 997 height 38
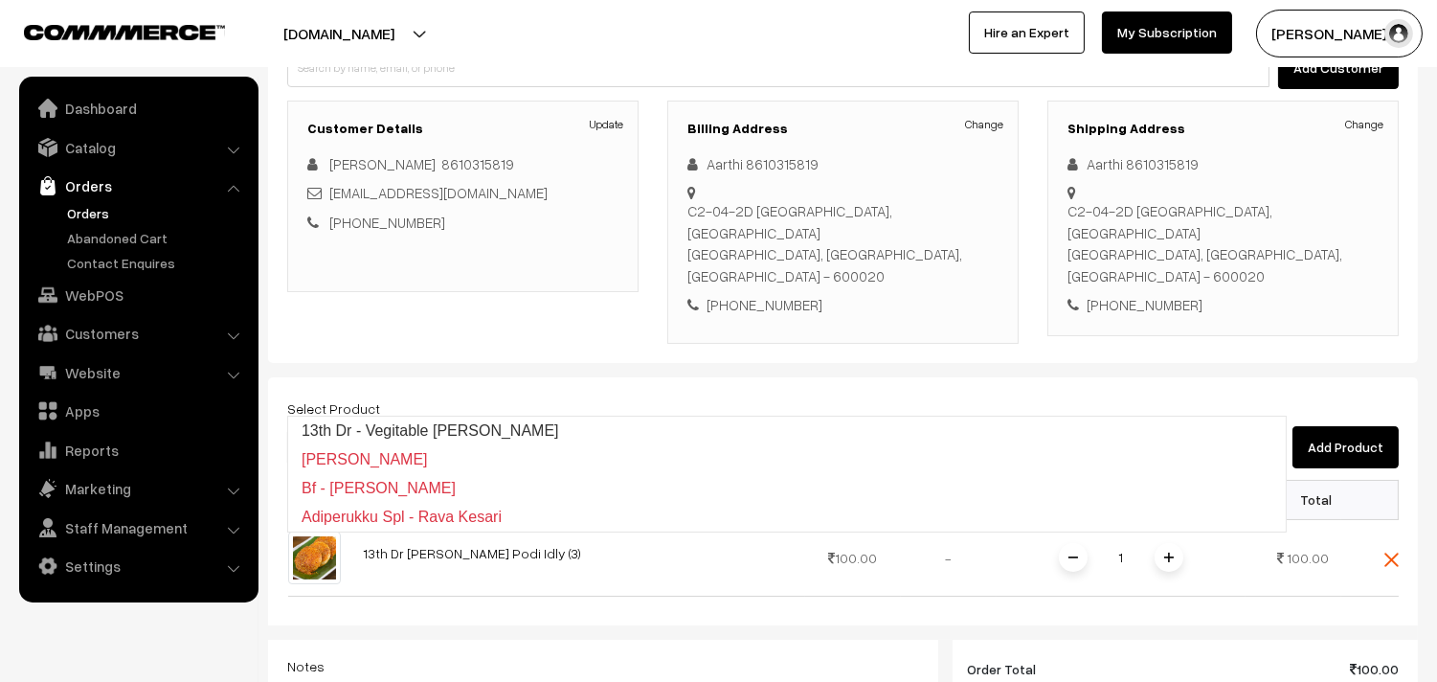
type input "13th Dr - Vegitable [PERSON_NAME]"
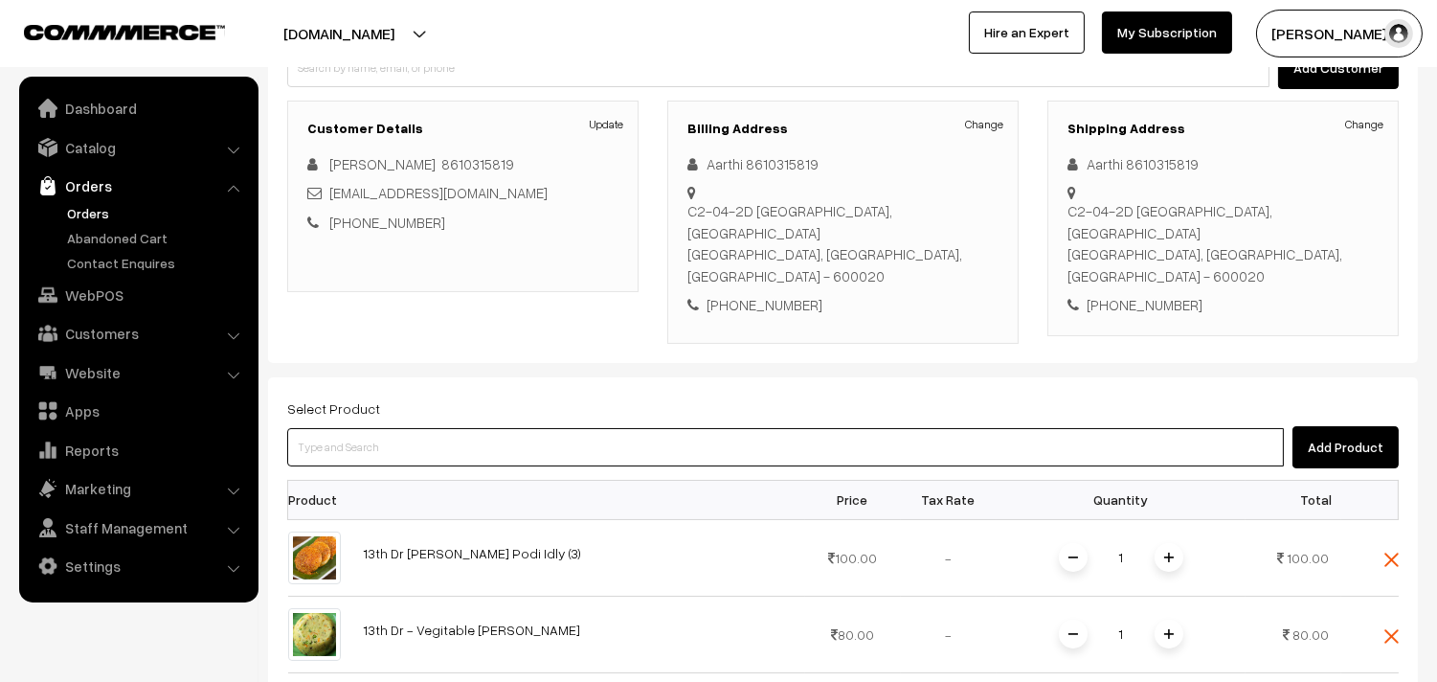
click at [532, 428] on input at bounding box center [785, 447] width 997 height 38
click at [614, 428] on input at bounding box center [785, 447] width 997 height 38
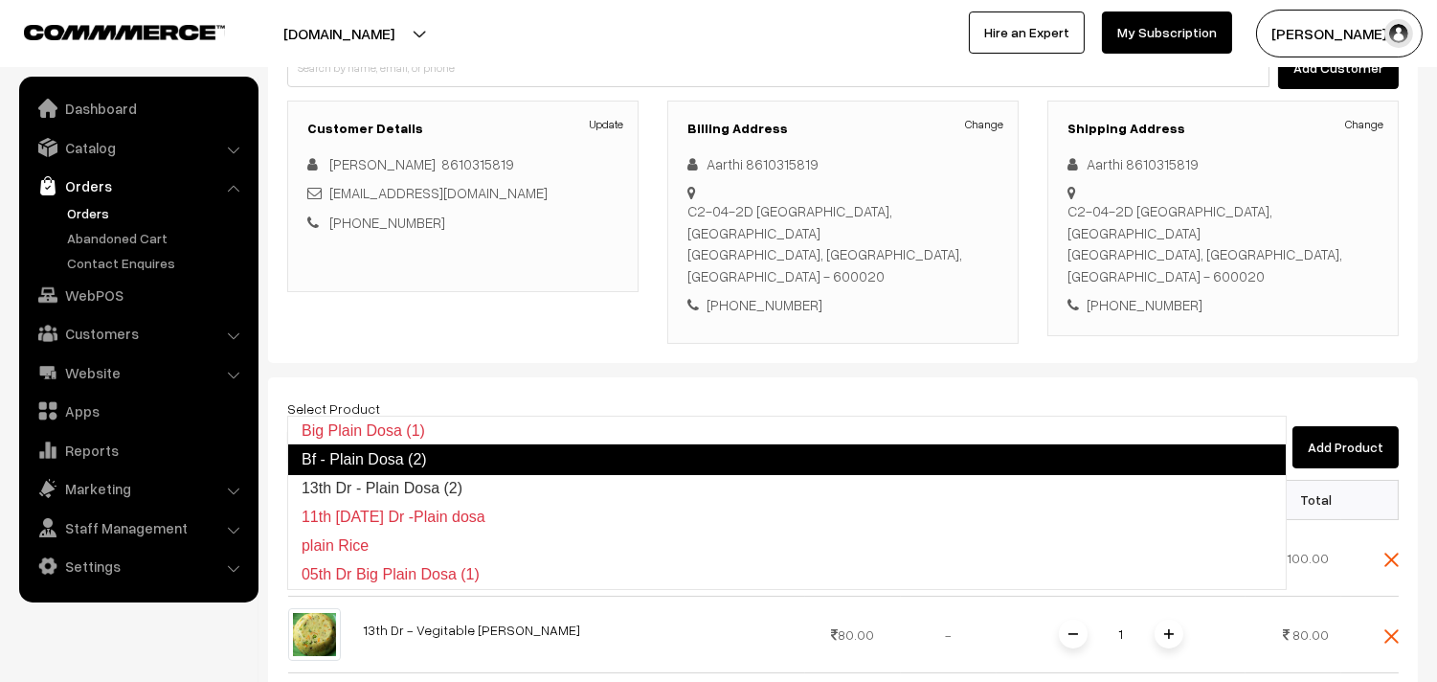
type input "13th Dr - Plain Dosa (2)"
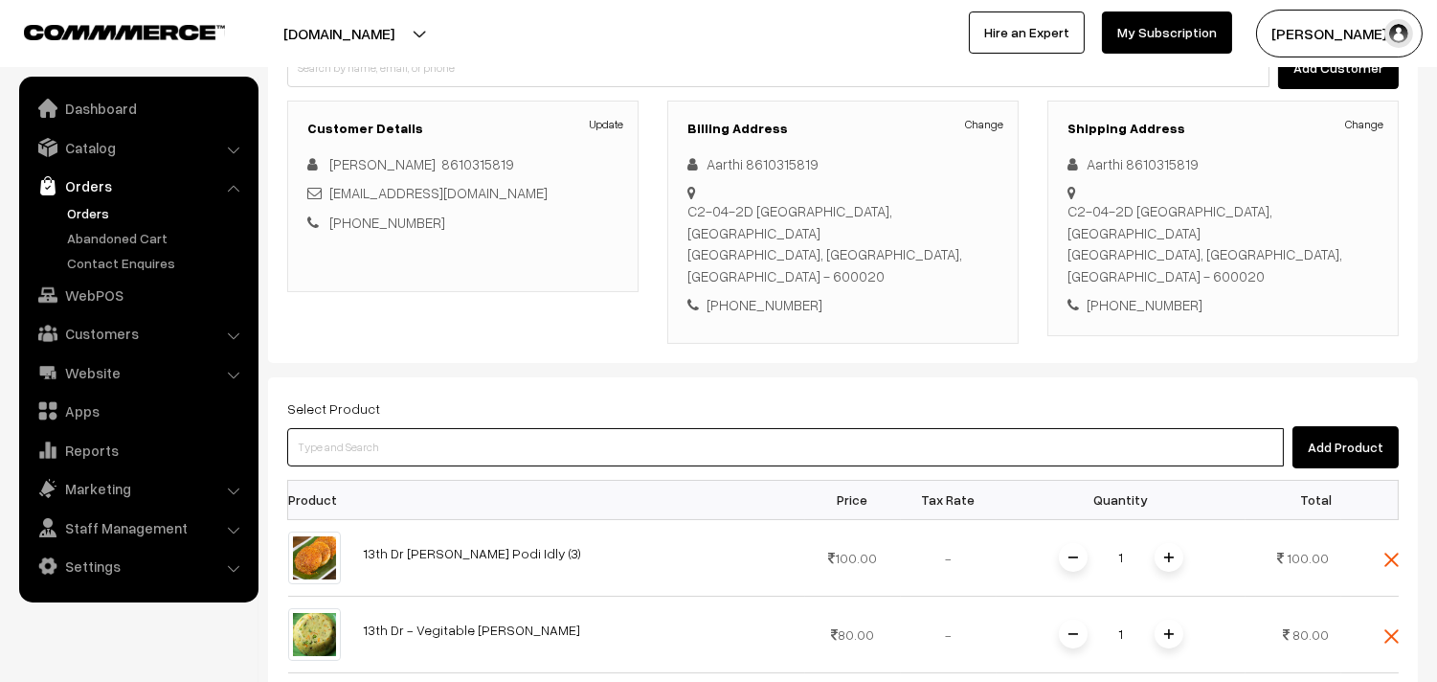
click at [653, 428] on input at bounding box center [785, 447] width 997 height 38
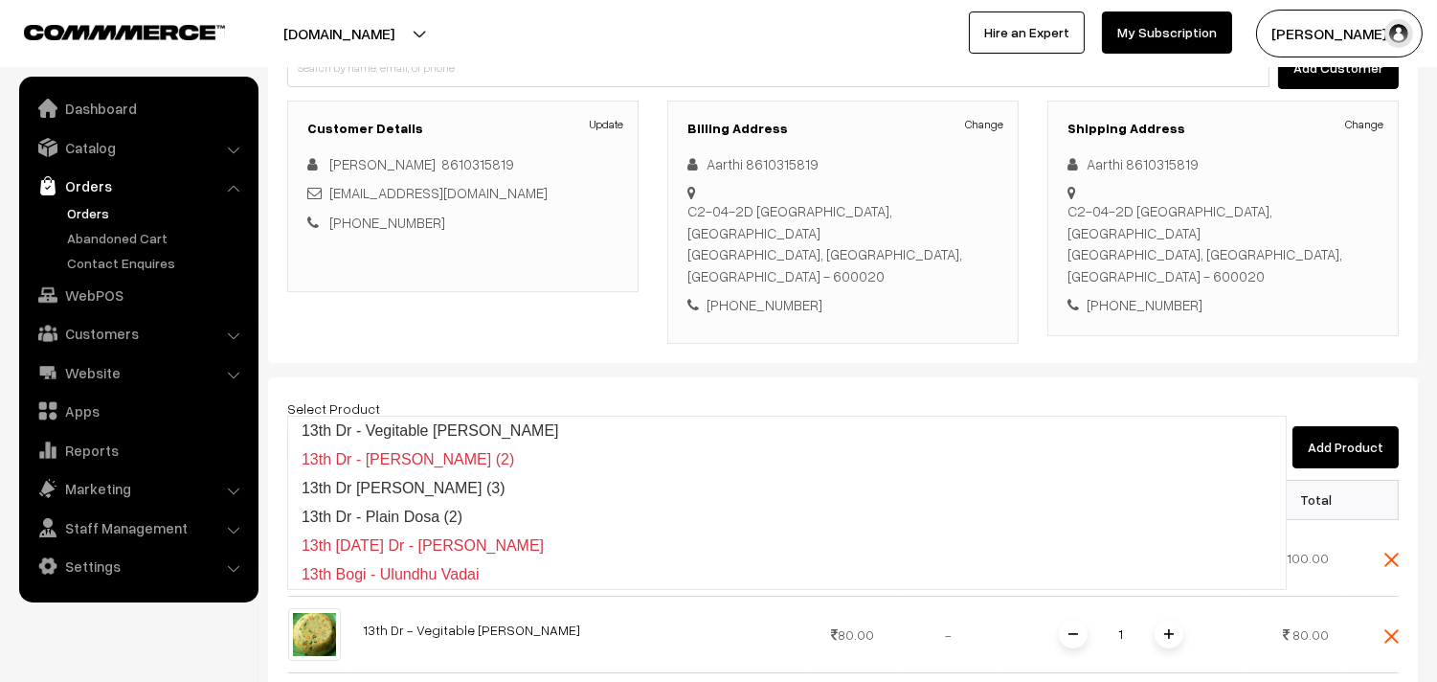
type input "13th Dr - Vegitable Rava Kichadi"
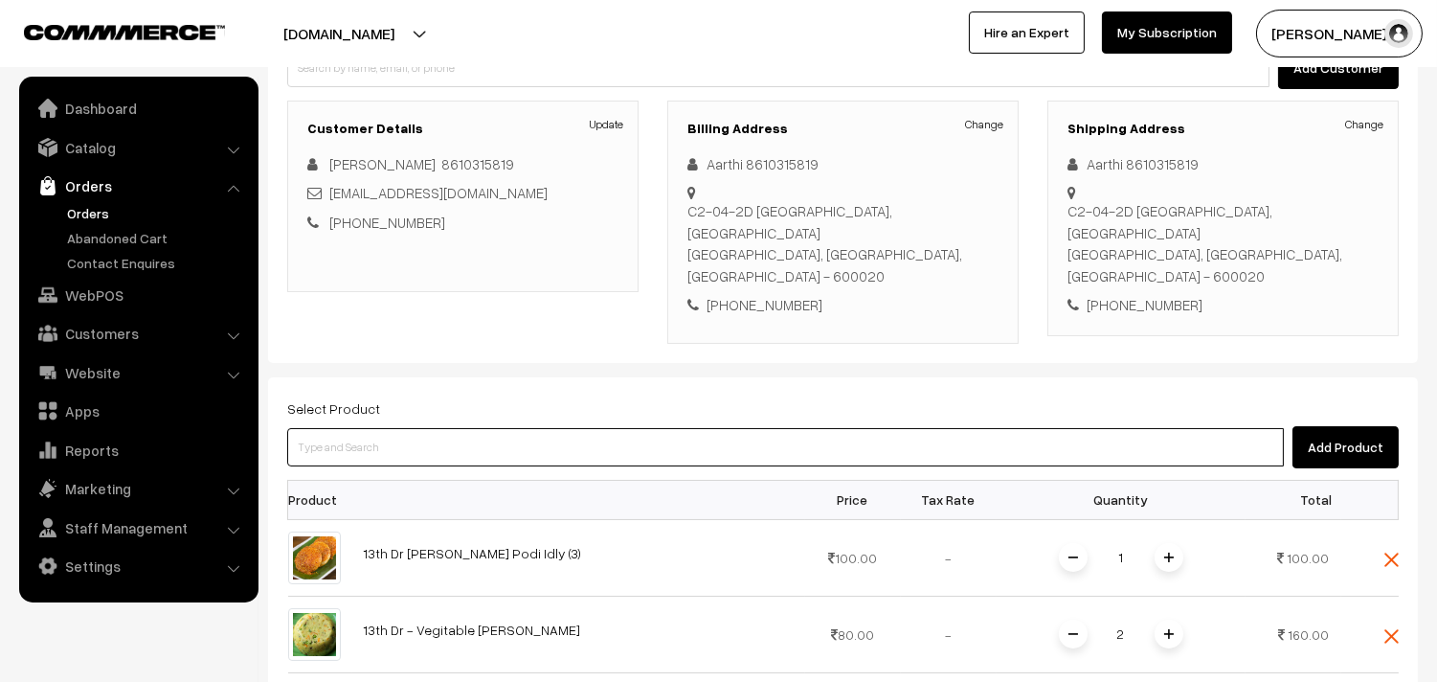
click at [653, 428] on input at bounding box center [785, 447] width 997 height 38
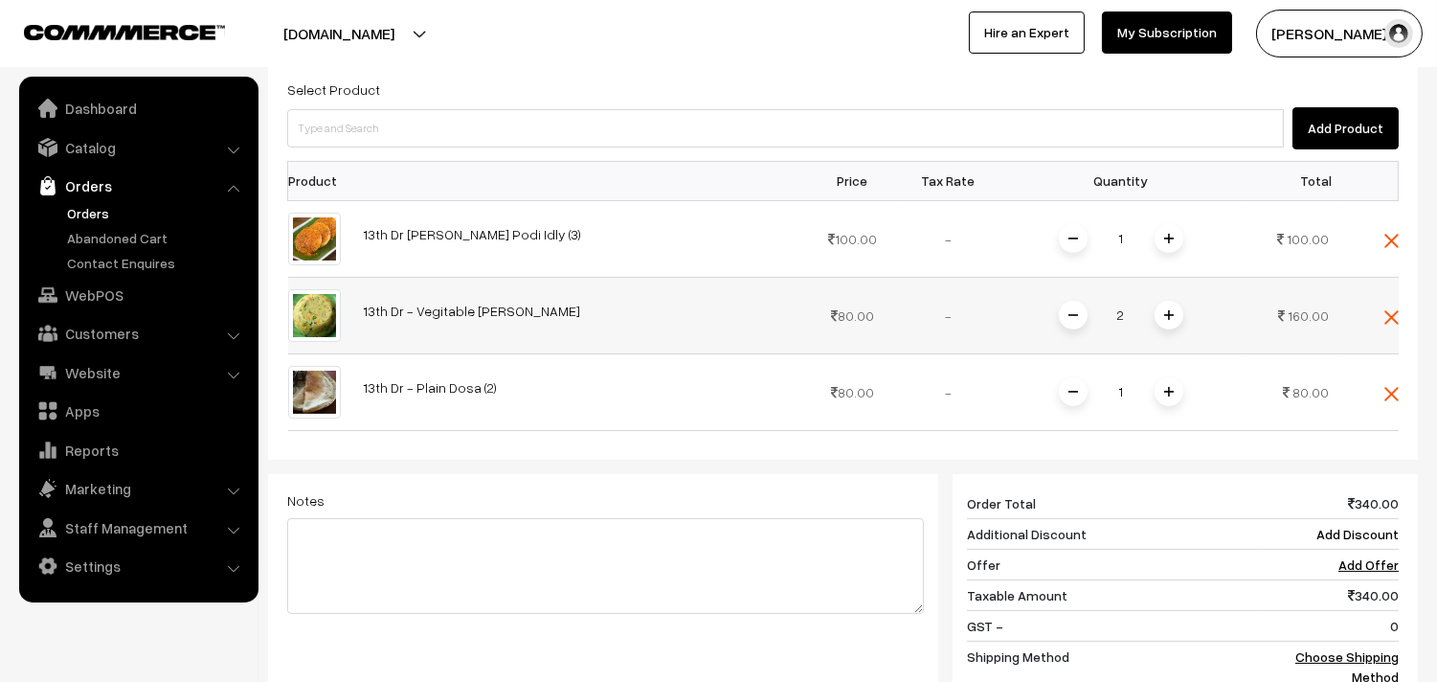
click at [1070, 310] on img at bounding box center [1073, 315] width 10 height 10
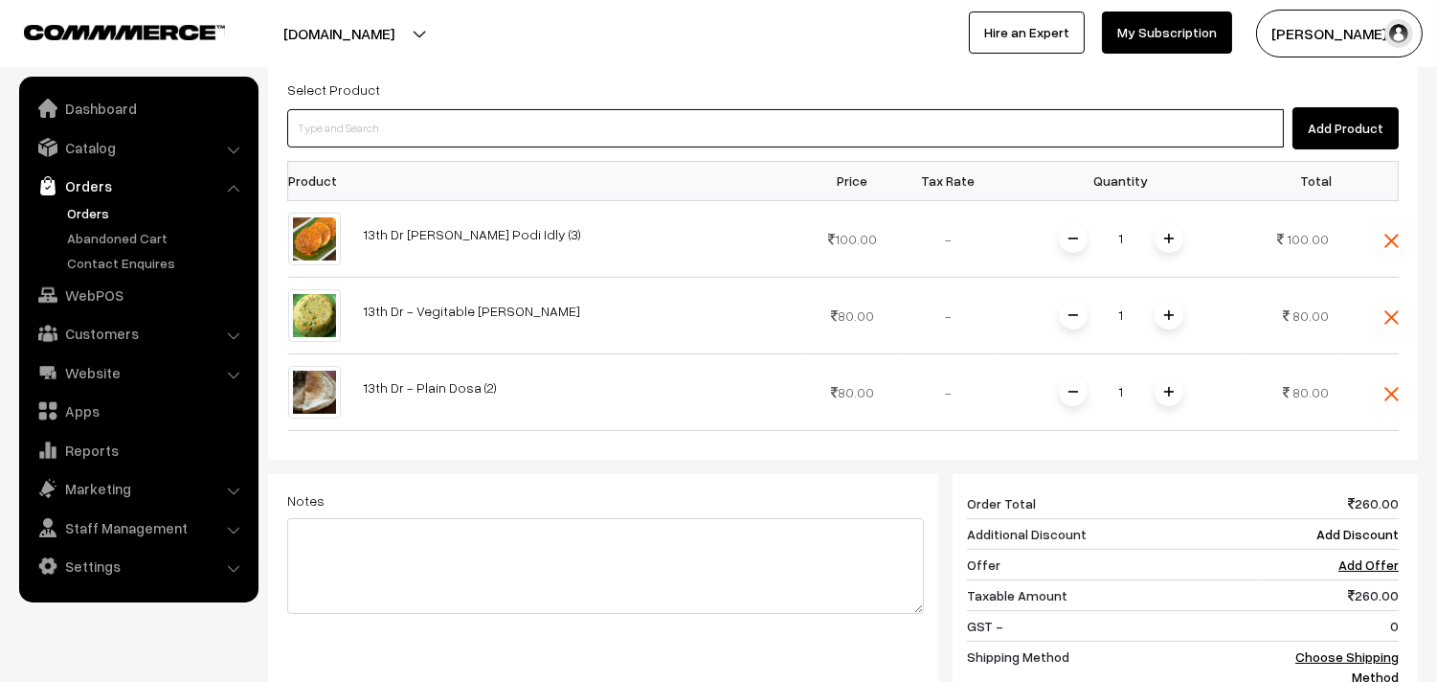
click at [531, 109] on input at bounding box center [785, 128] width 997 height 38
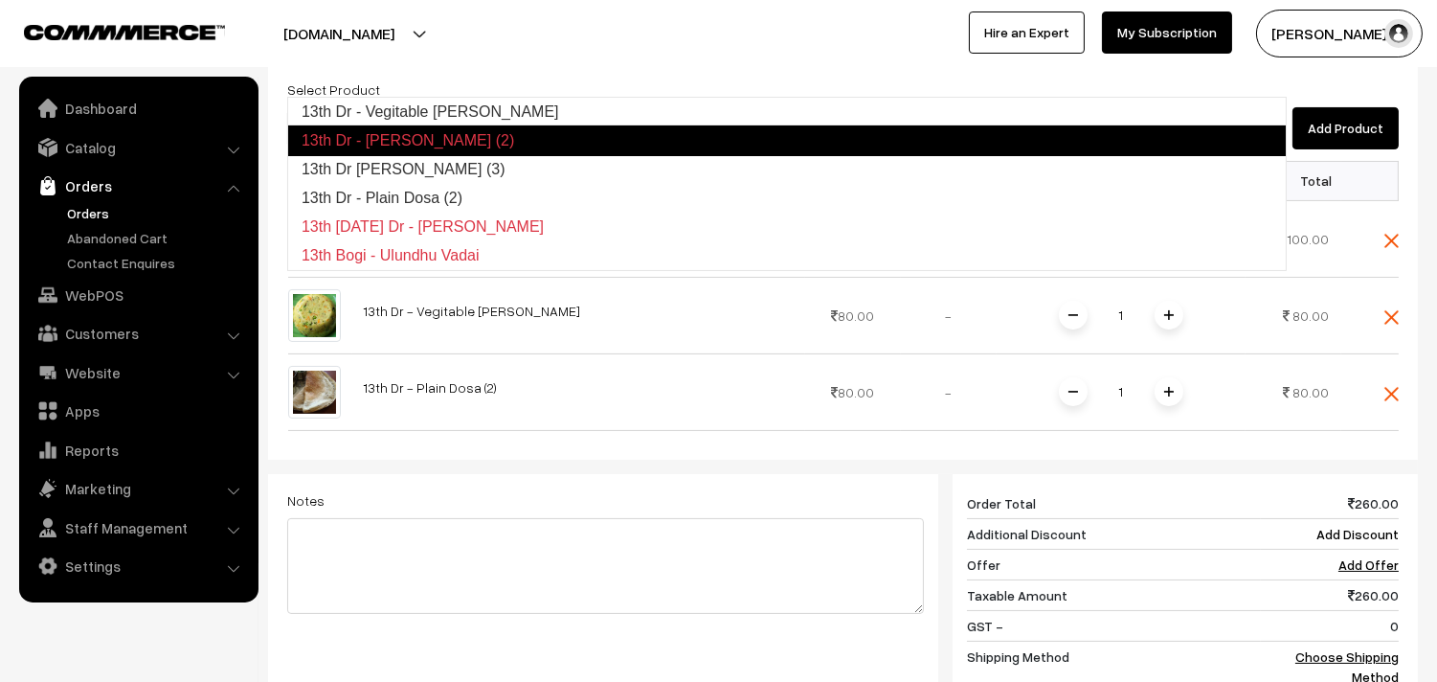
type input "13th Dr Chappathi (3)"
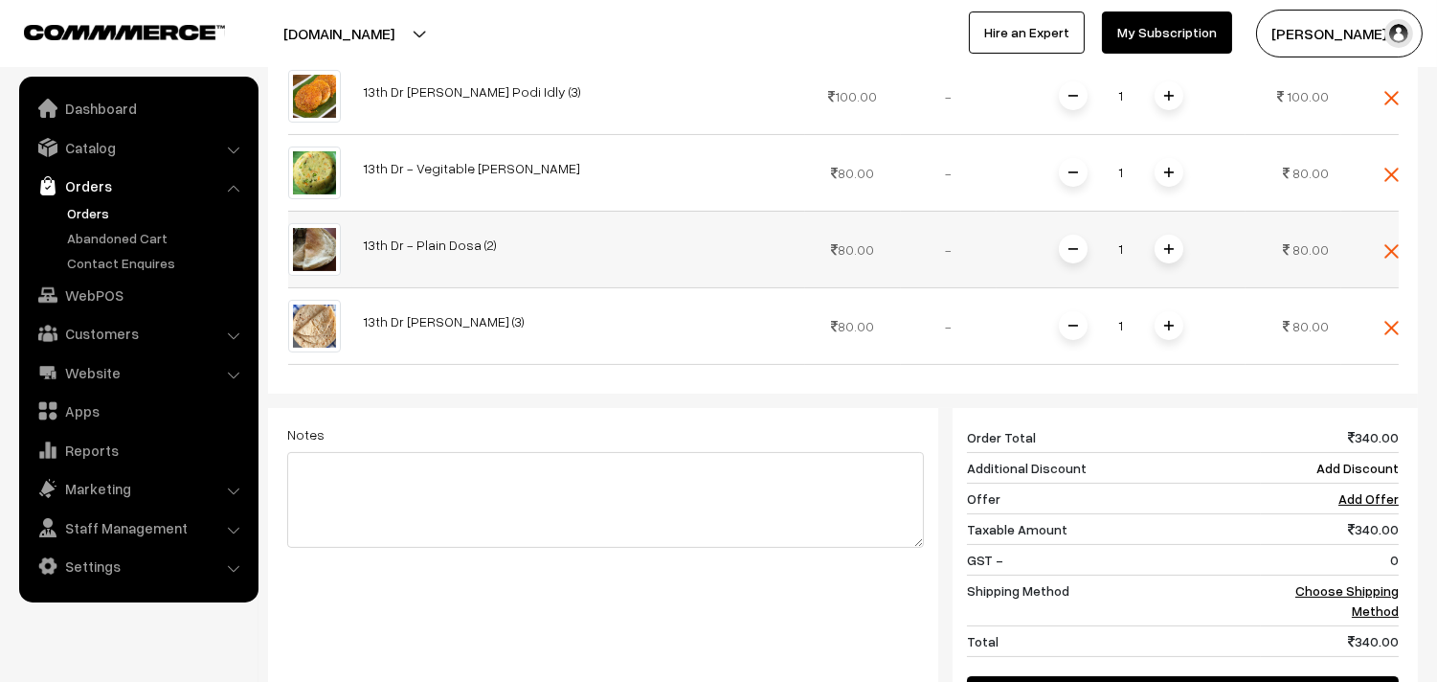
scroll to position [927, 0]
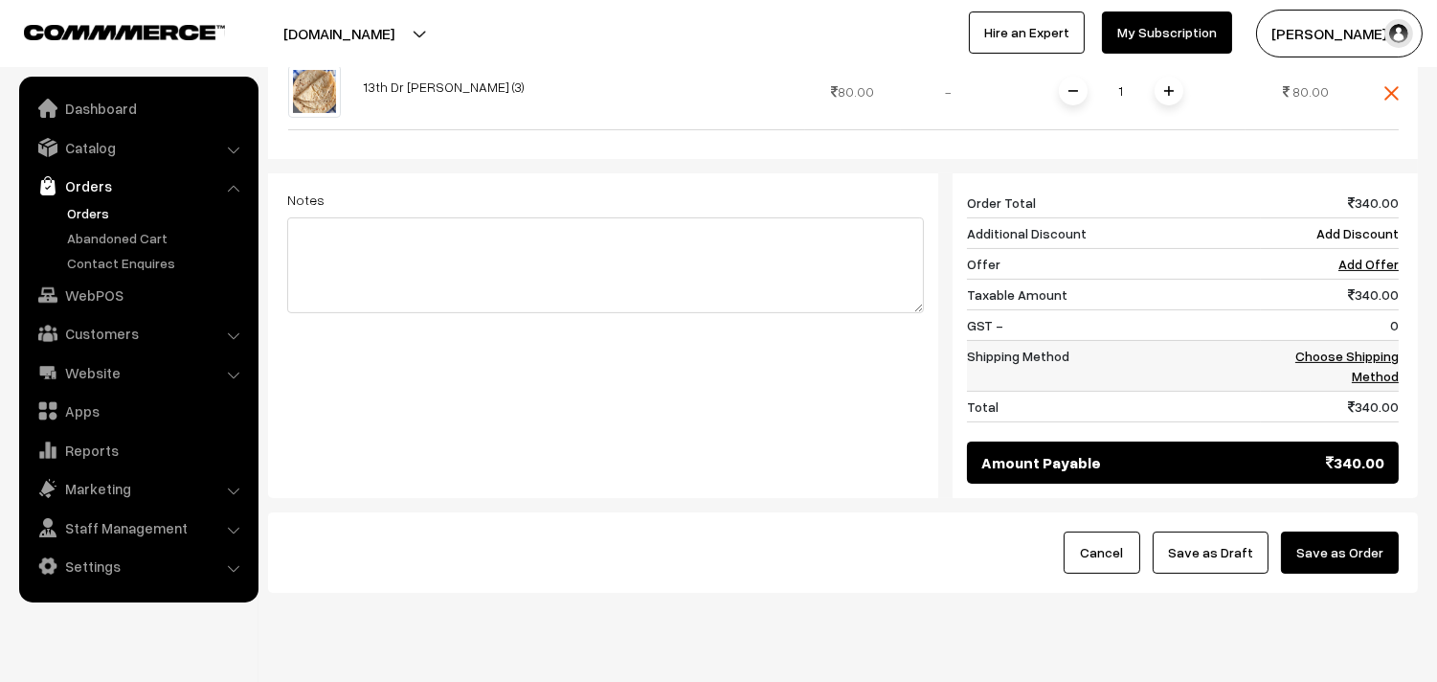
click at [1382, 347] on link "Choose Shipping Method" at bounding box center [1346, 365] width 103 height 36
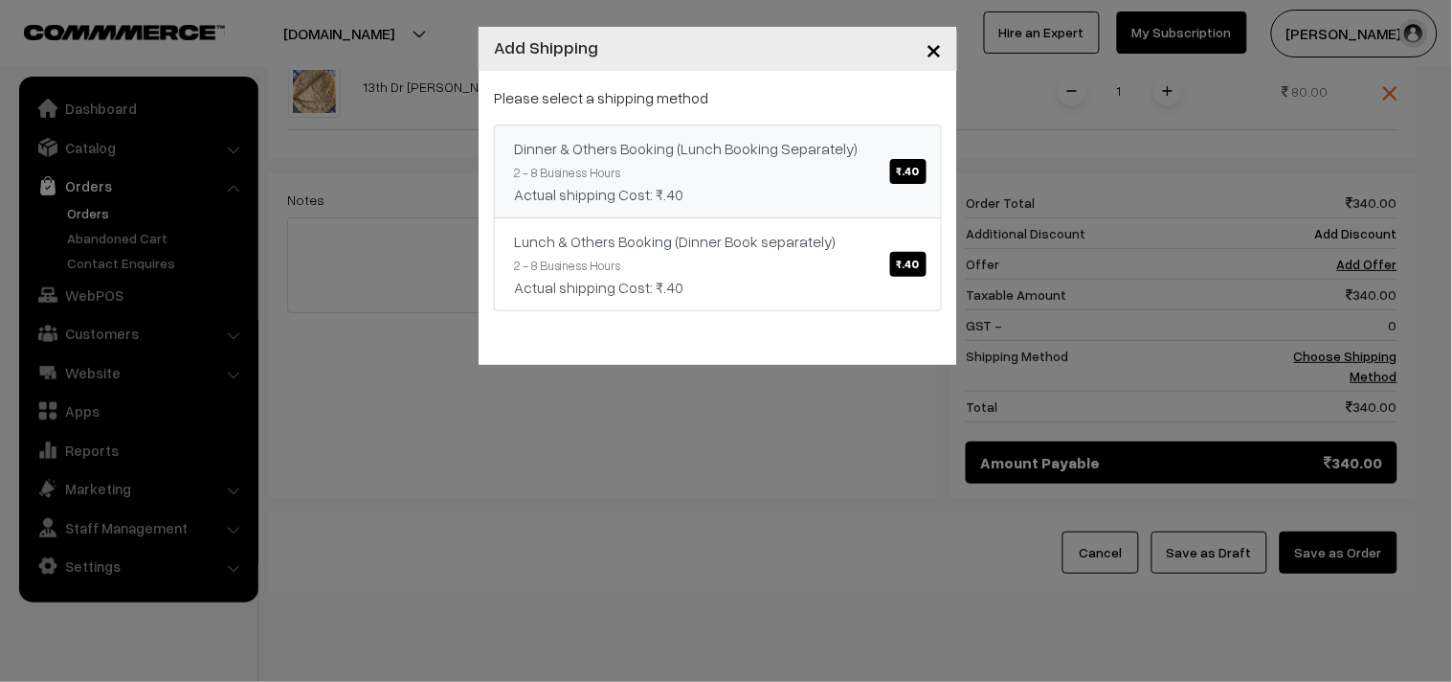
click at [814, 148] on div "Dinner & Others Booking (Lunch Booking Separately) ₹.40" at bounding box center [718, 148] width 408 height 23
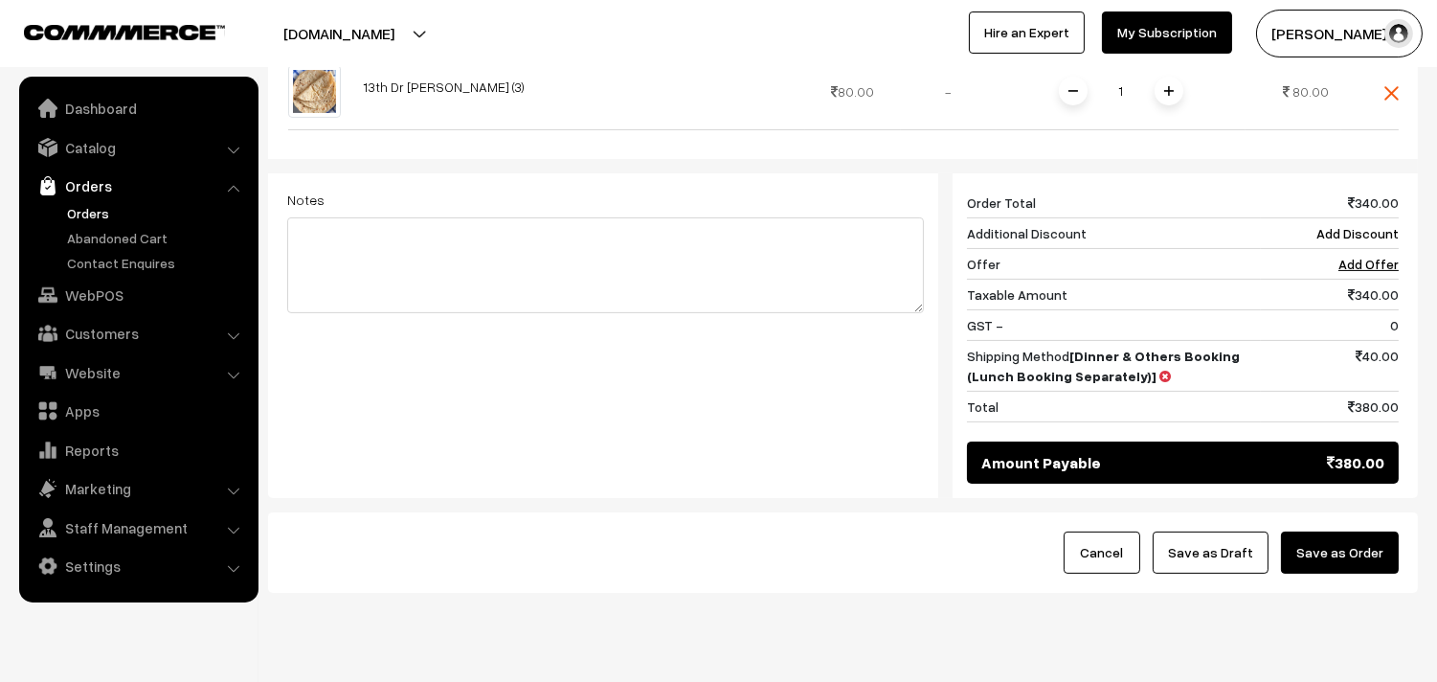
click at [1226, 531] on button "Save as Draft" at bounding box center [1211, 552] width 116 height 42
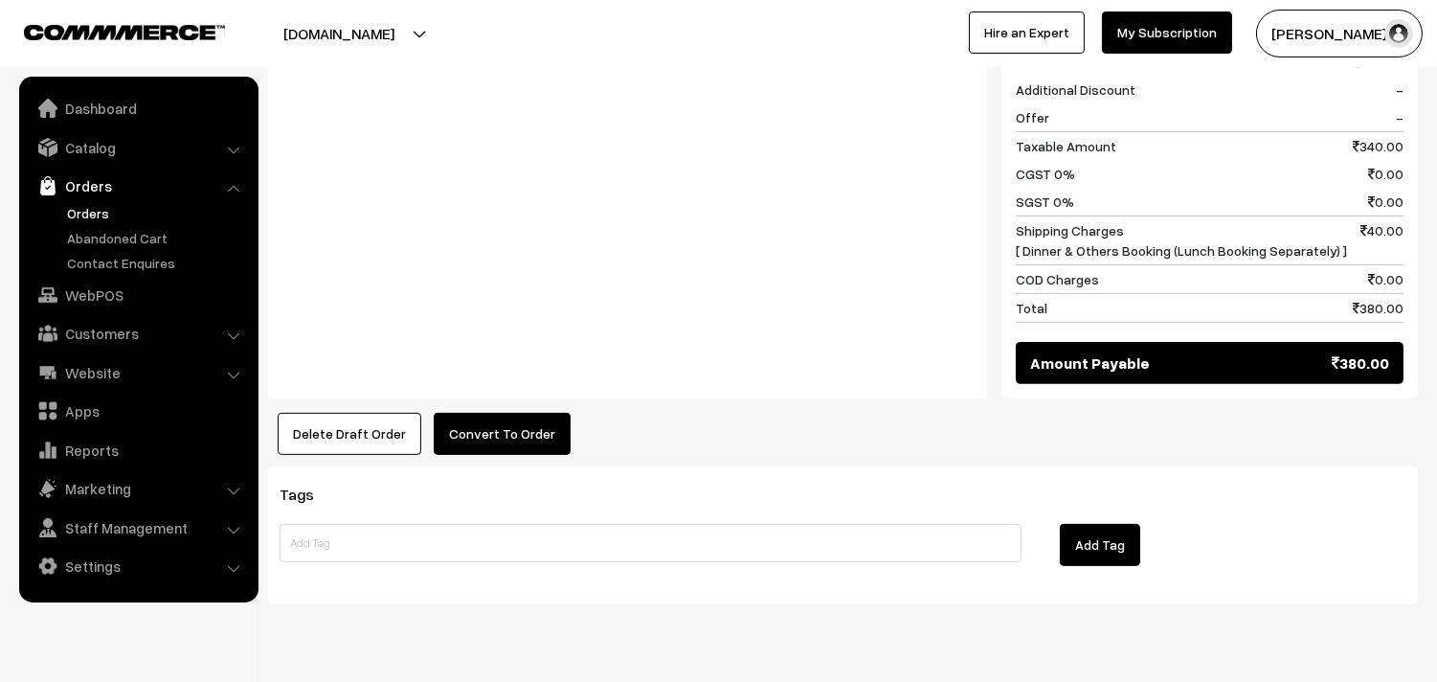
click at [466, 413] on button "Convert To Order" at bounding box center [502, 434] width 137 height 42
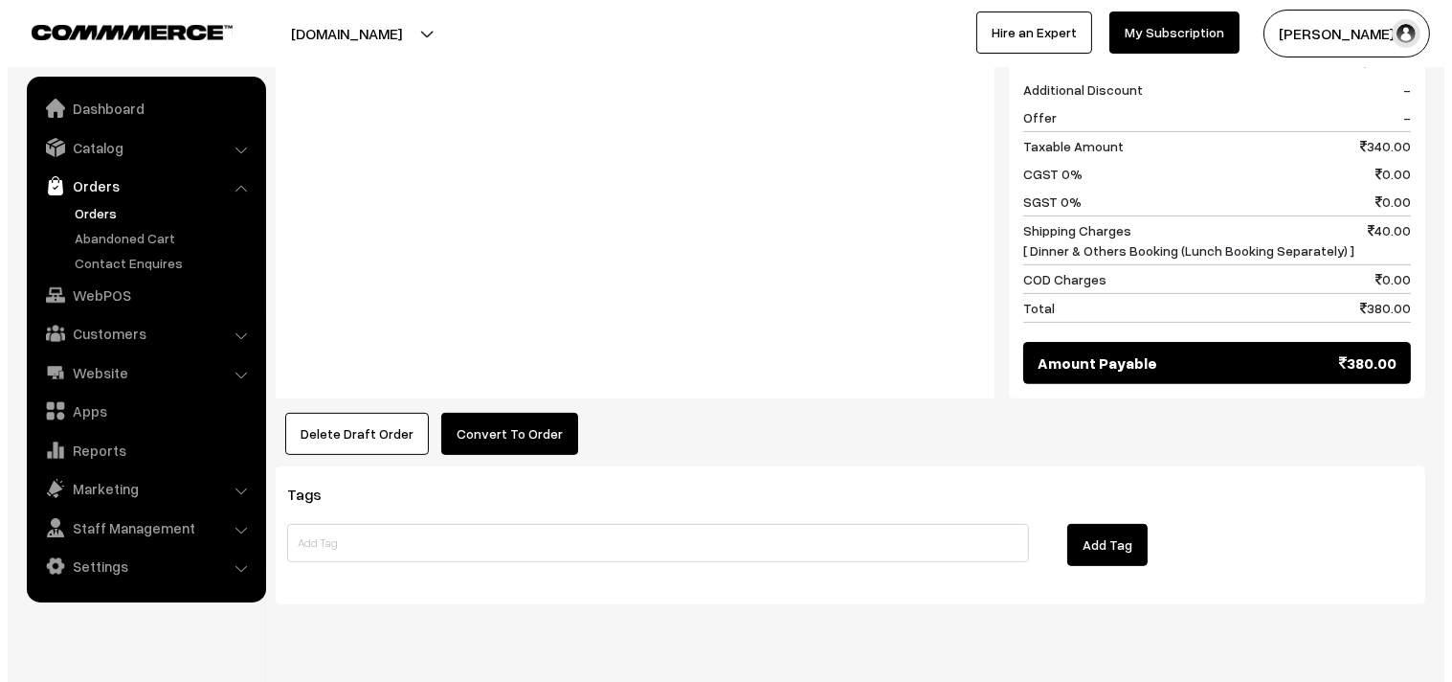
scroll to position [1277, 0]
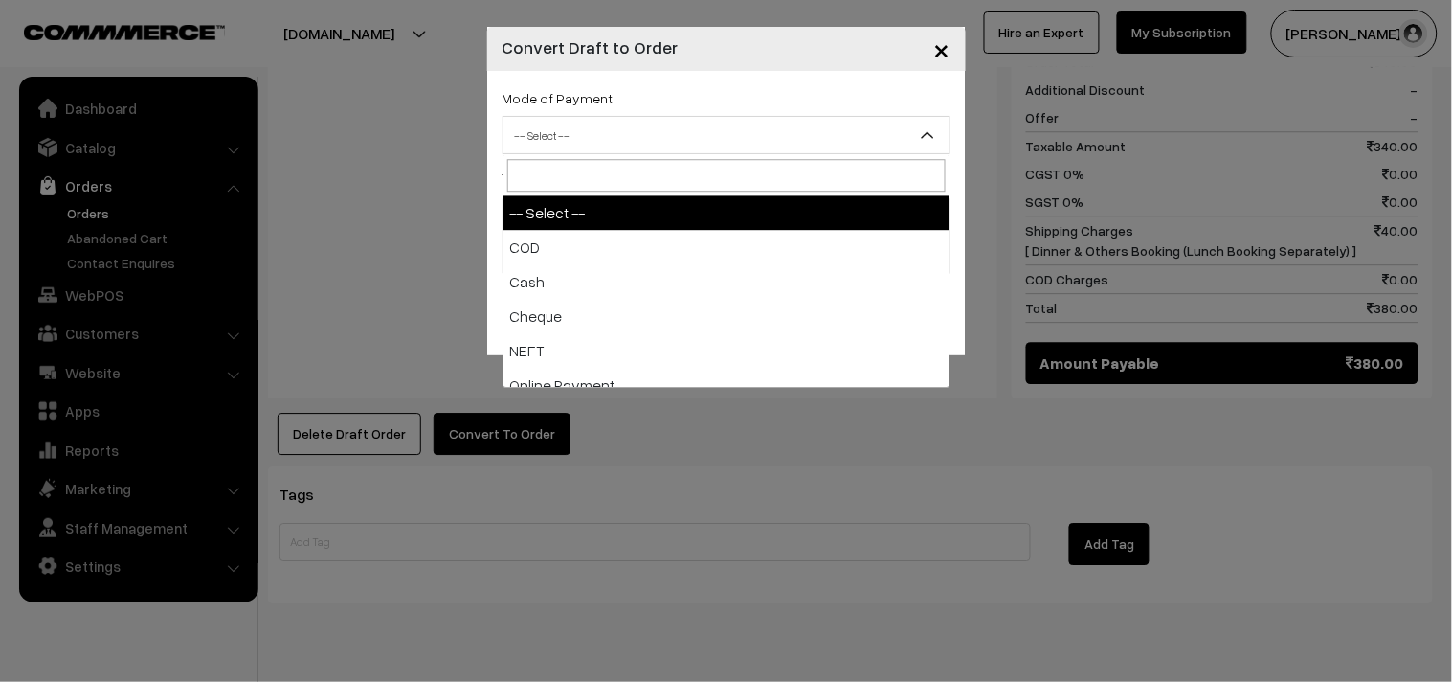
click at [594, 131] on span "-- Select --" at bounding box center [727, 136] width 446 height 34
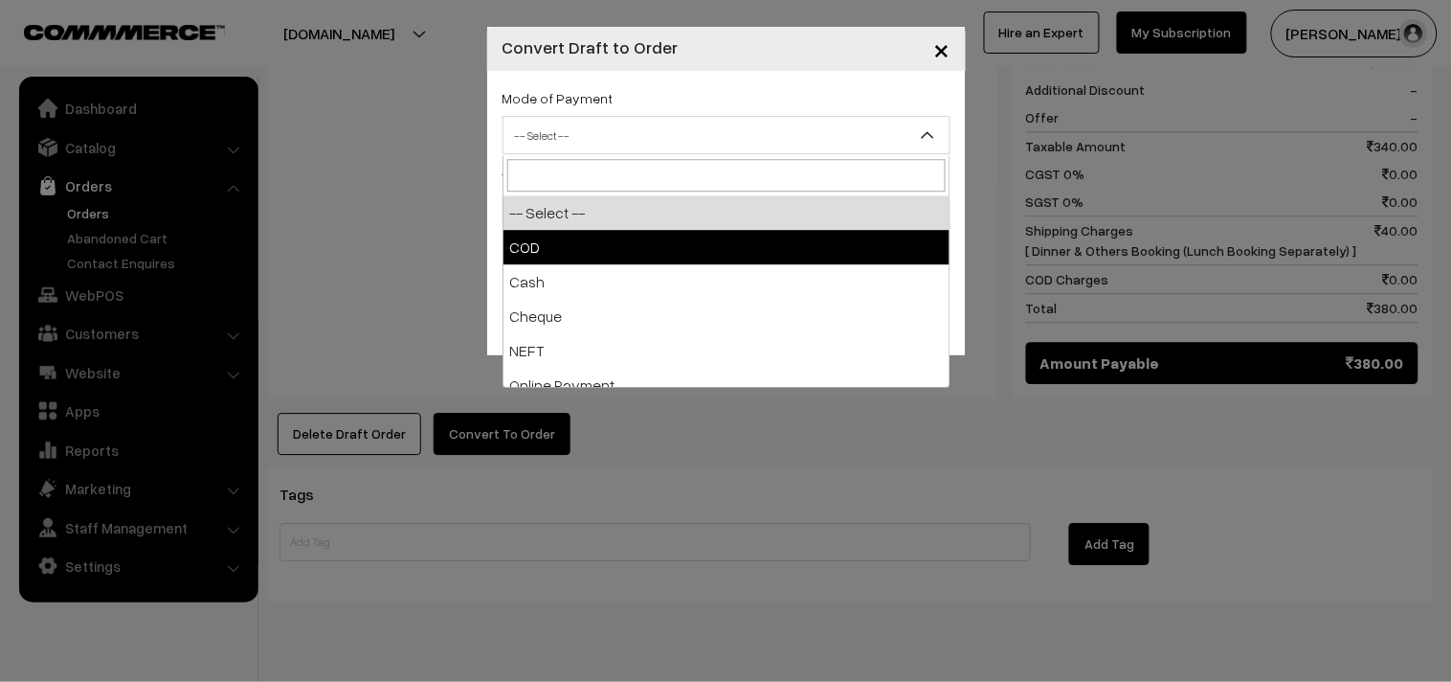
drag, startPoint x: 571, startPoint y: 254, endPoint x: 605, endPoint y: 285, distance: 46.0
select select "1"
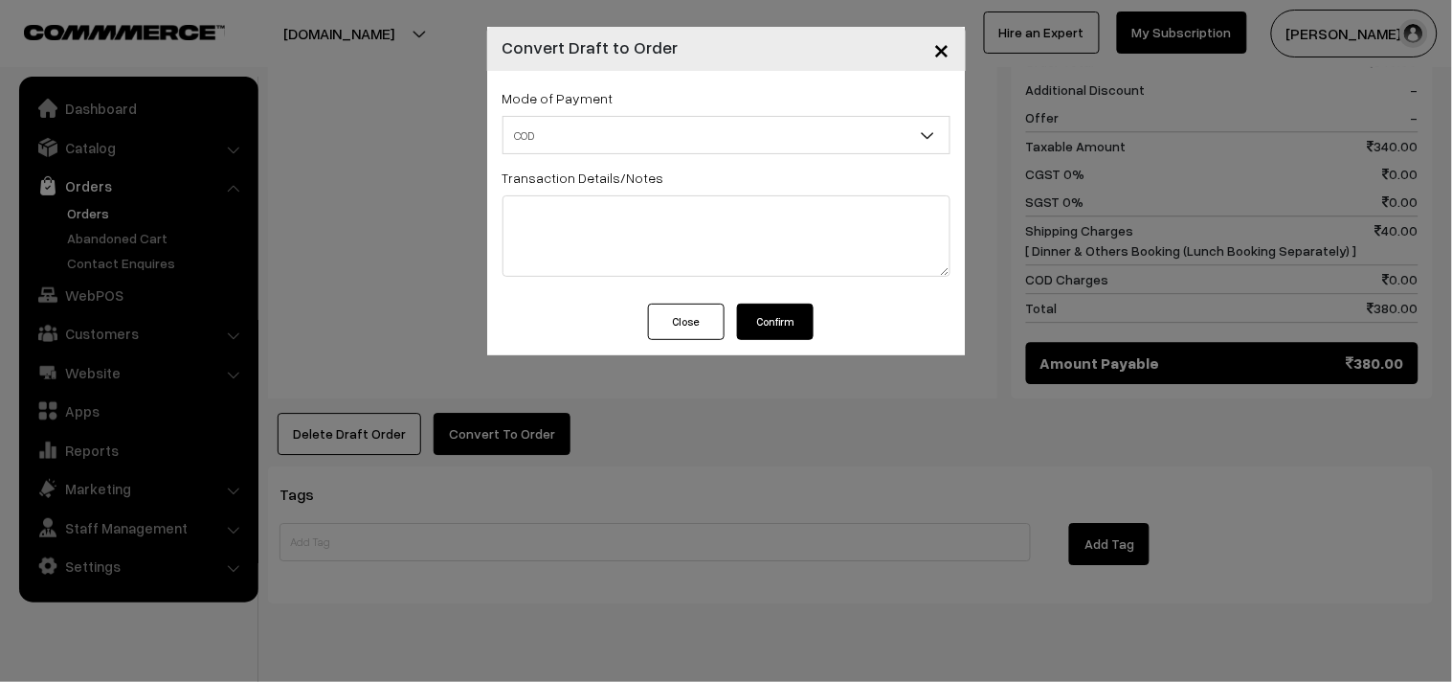
click at [775, 311] on button "Confirm" at bounding box center [775, 321] width 77 height 36
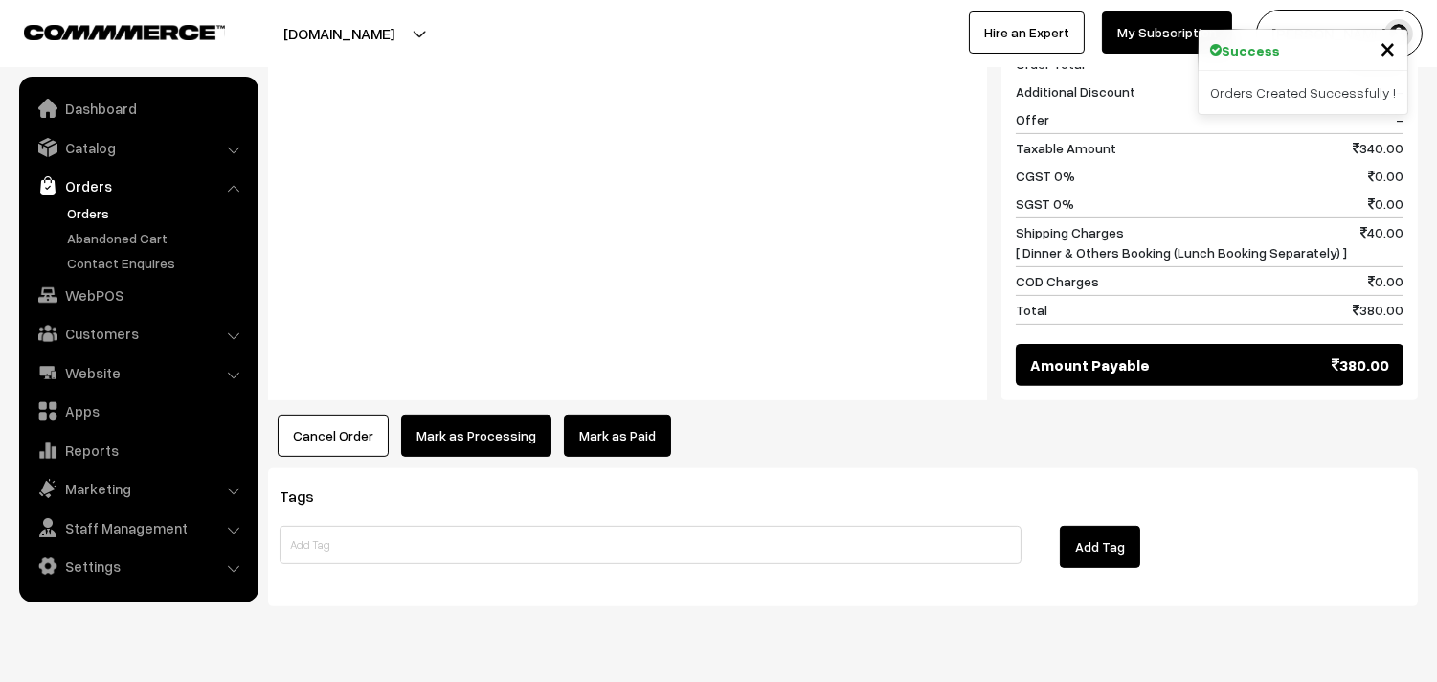
click at [442, 414] on button "Mark as Processing" at bounding box center [476, 435] width 150 height 42
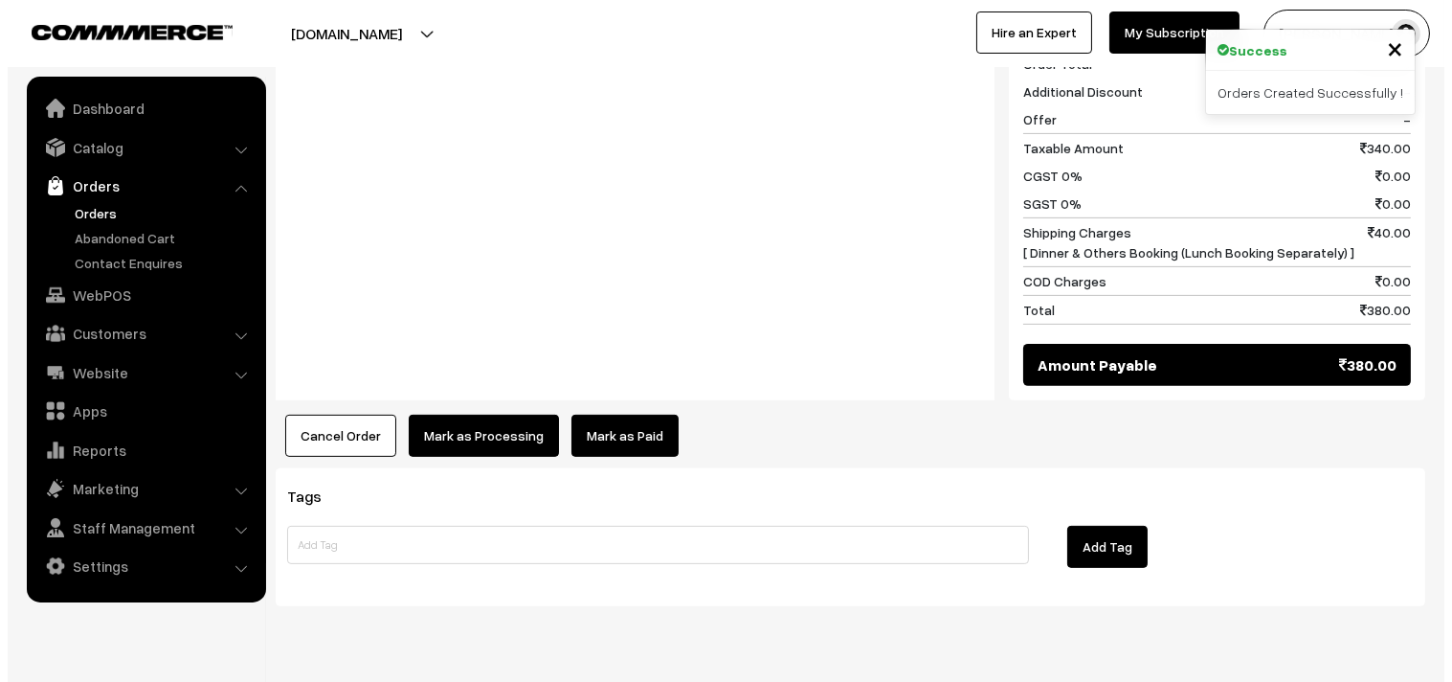
scroll to position [1275, 0]
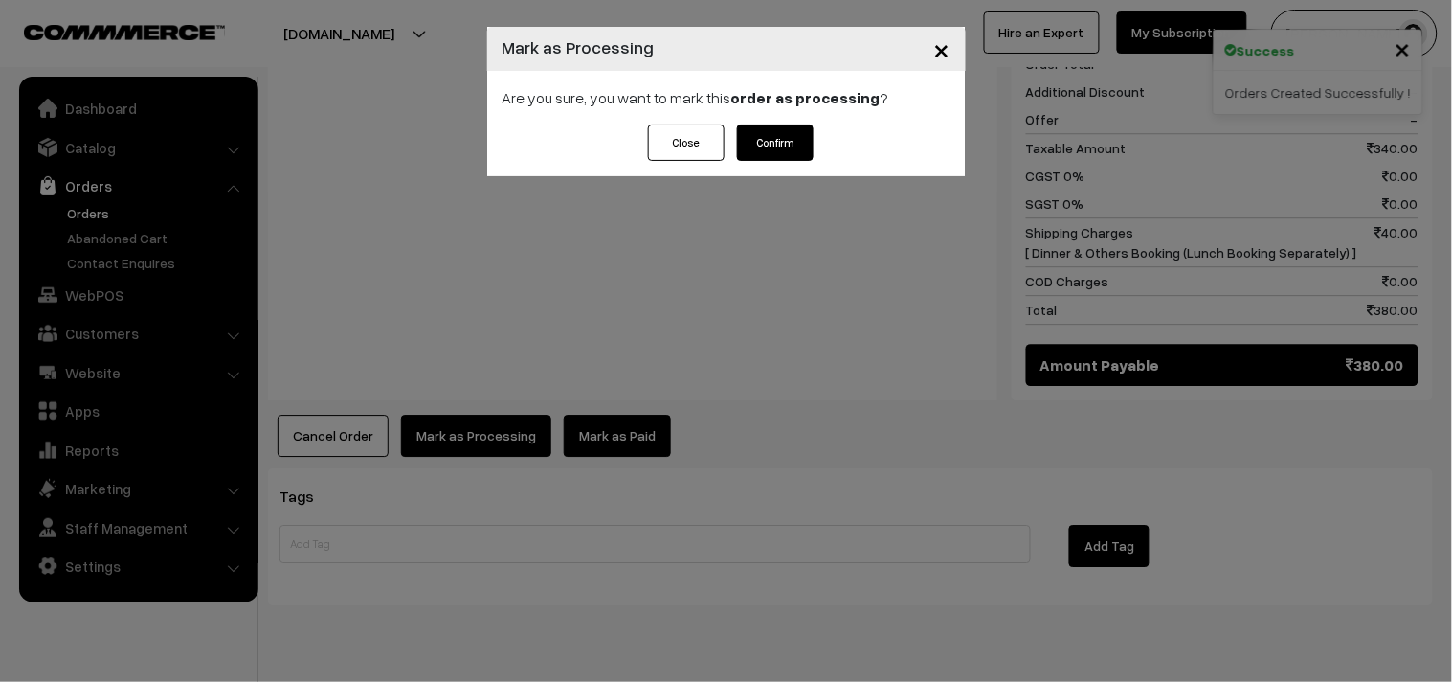
click at [786, 137] on button "Confirm" at bounding box center [775, 142] width 77 height 36
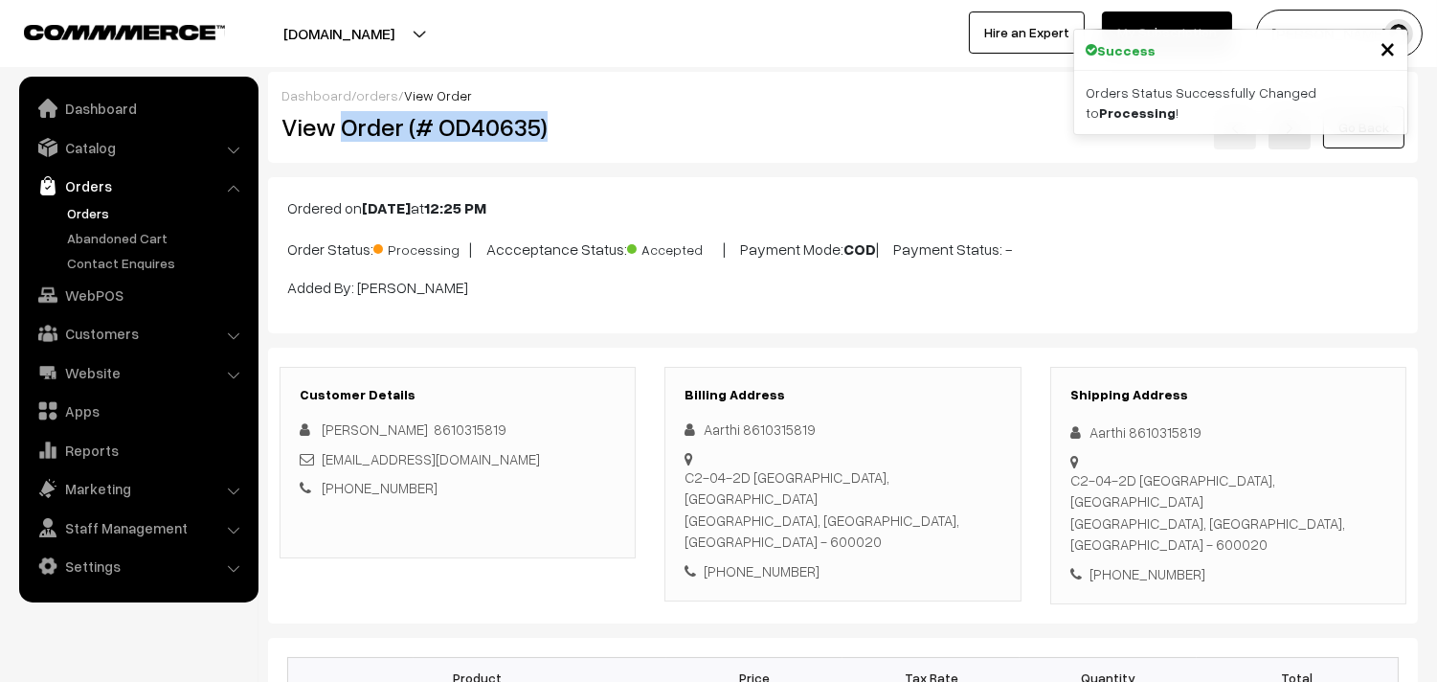
drag, startPoint x: 347, startPoint y: 127, endPoint x: 629, endPoint y: 130, distance: 281.5
click at [629, 130] on h2 "View Order (# OD40635)" at bounding box center [458, 127] width 355 height 30
copy h2 "Order (# OD40635)"
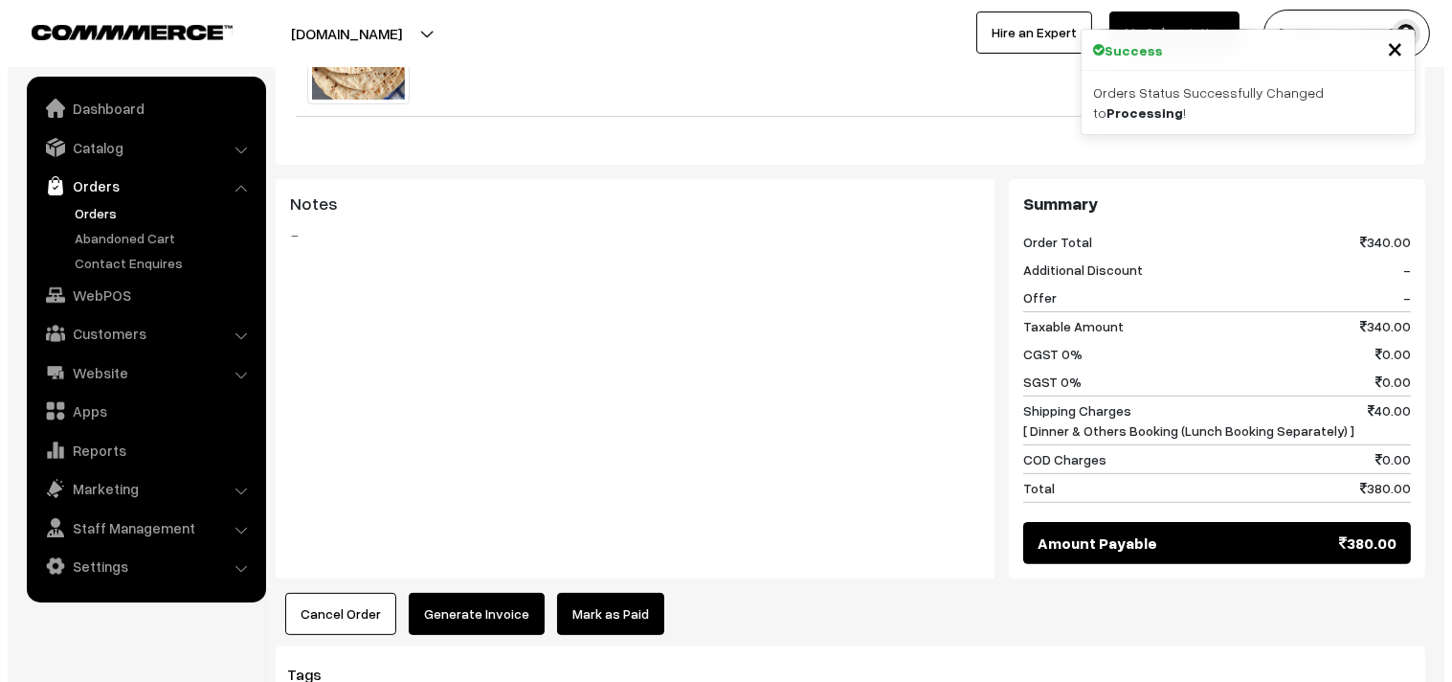
scroll to position [1170, 0]
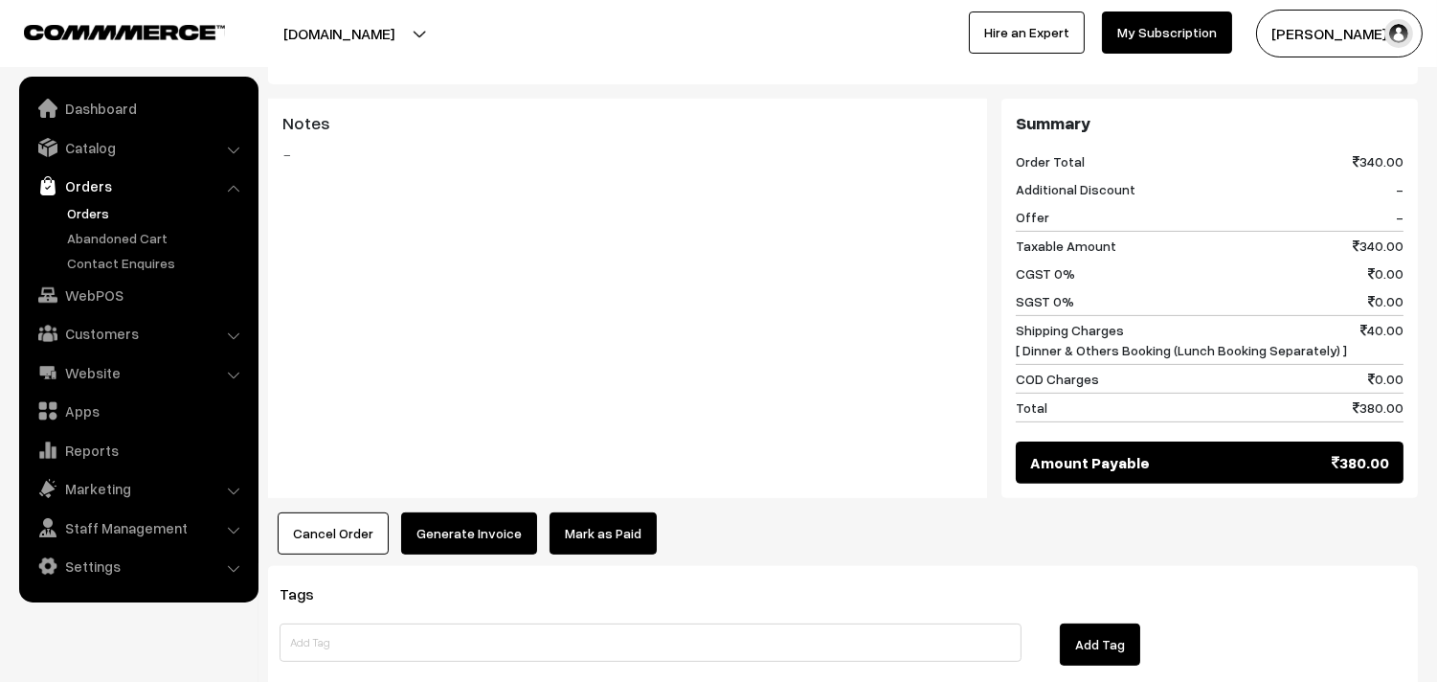
click at [453, 512] on button "Generate Invoice" at bounding box center [469, 533] width 136 height 42
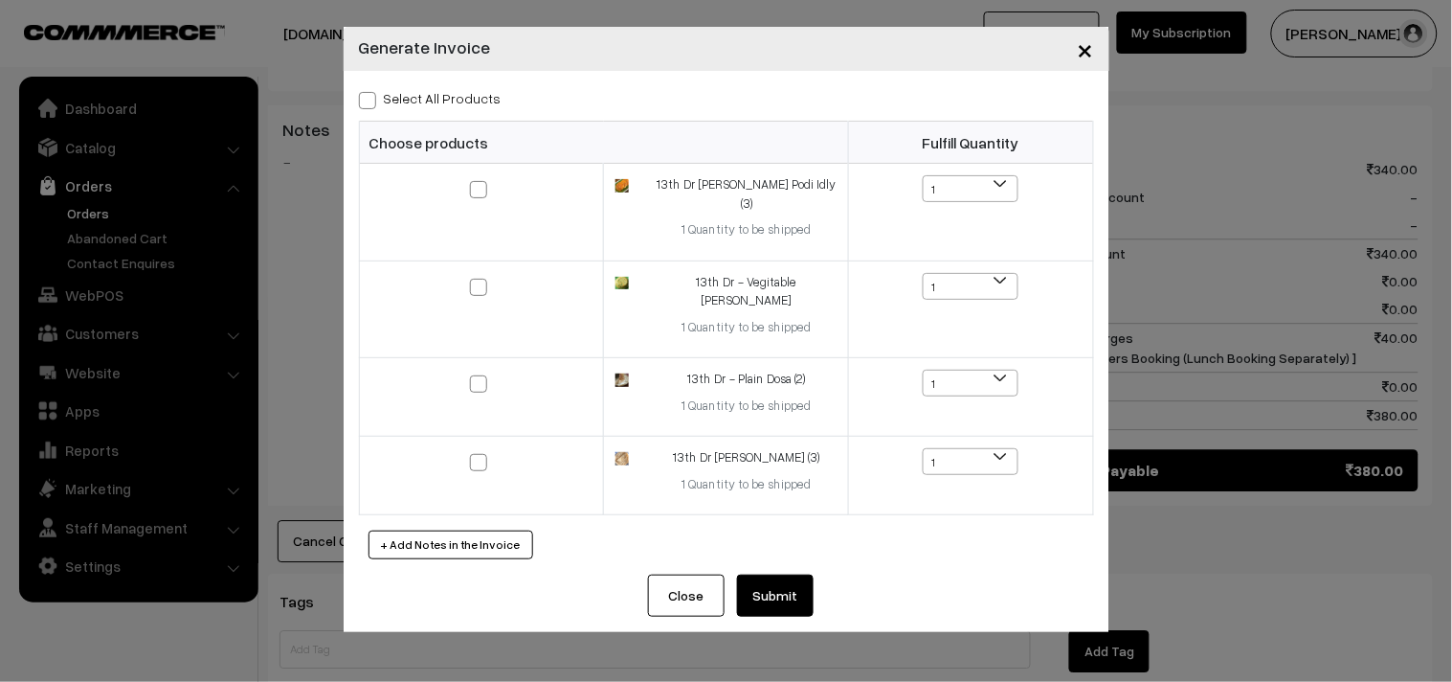
click at [444, 97] on label "Select All Products" at bounding box center [430, 98] width 143 height 20
click at [371, 97] on input "Select All Products" at bounding box center [365, 97] width 12 height 12
checkbox input "true"
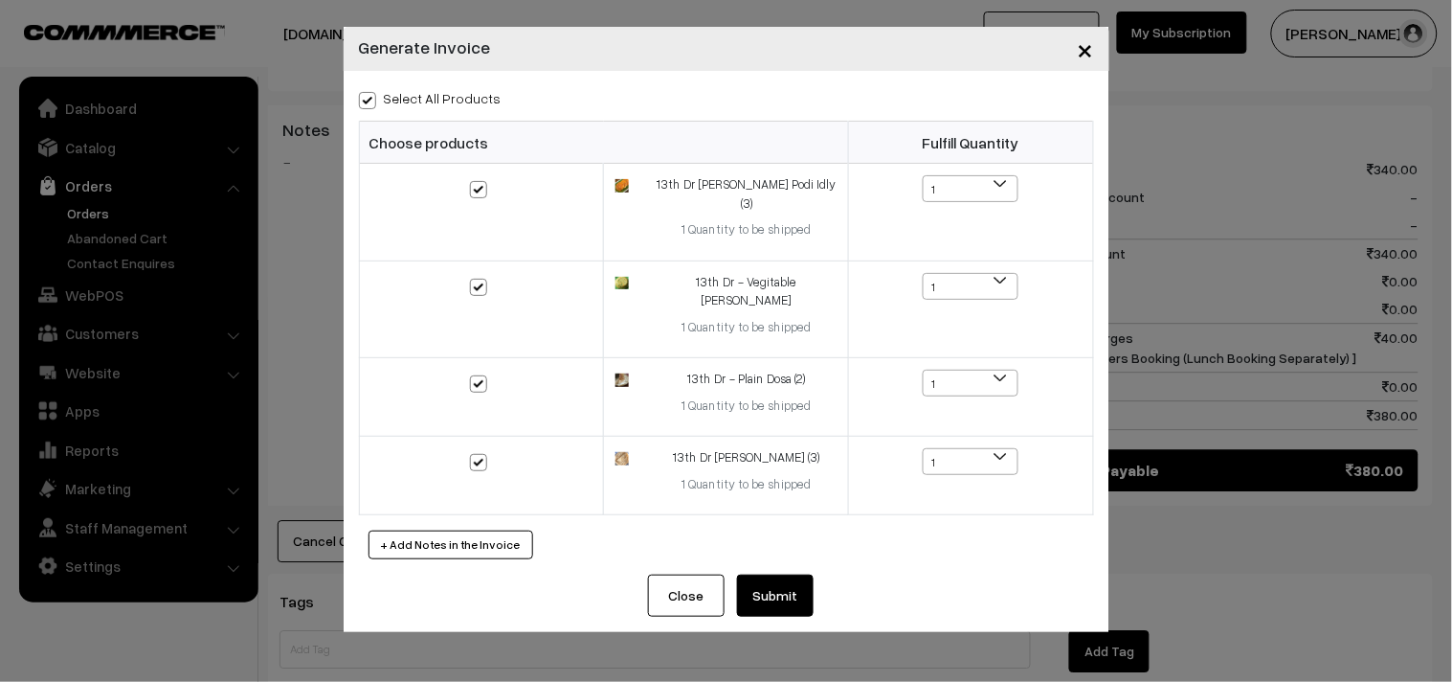
checkbox input "true"
drag, startPoint x: 797, startPoint y: 568, endPoint x: 788, endPoint y: 549, distance: 21.4
click at [798, 574] on button "Submit" at bounding box center [775, 595] width 77 height 42
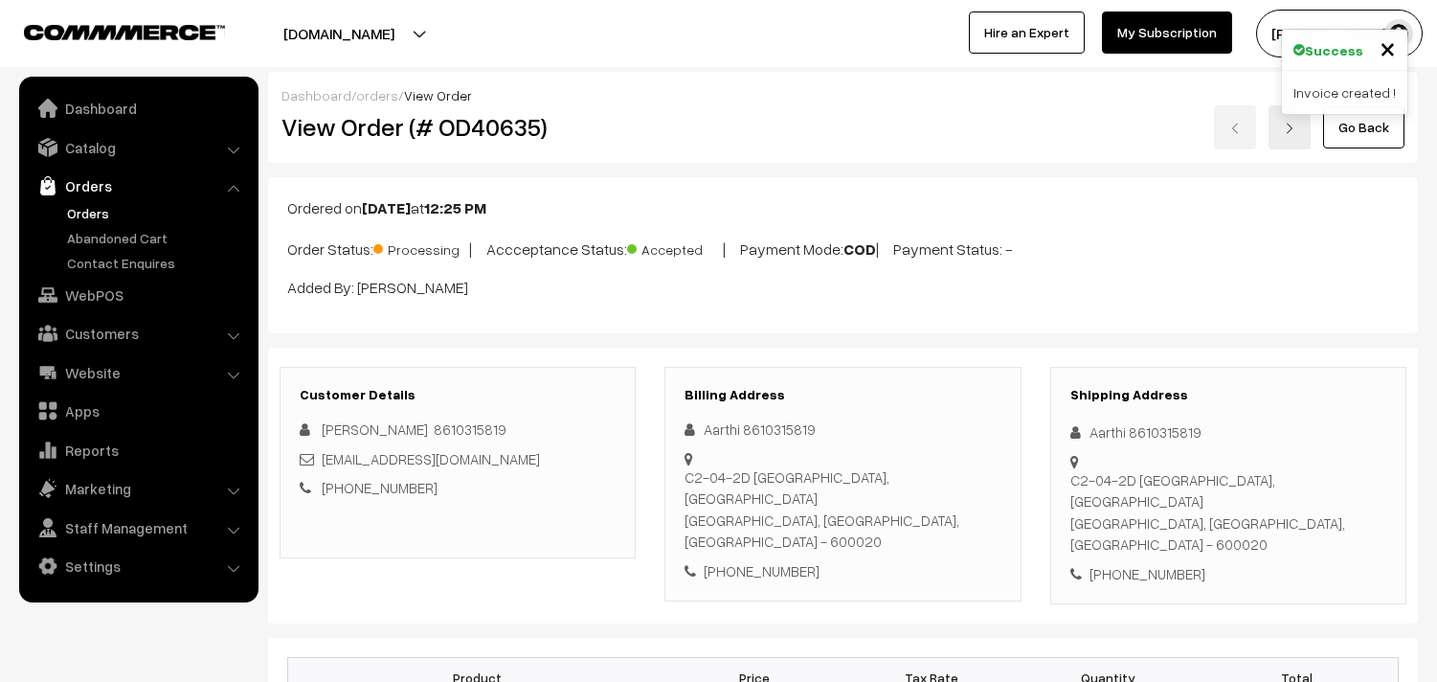
scroll to position [1489, 0]
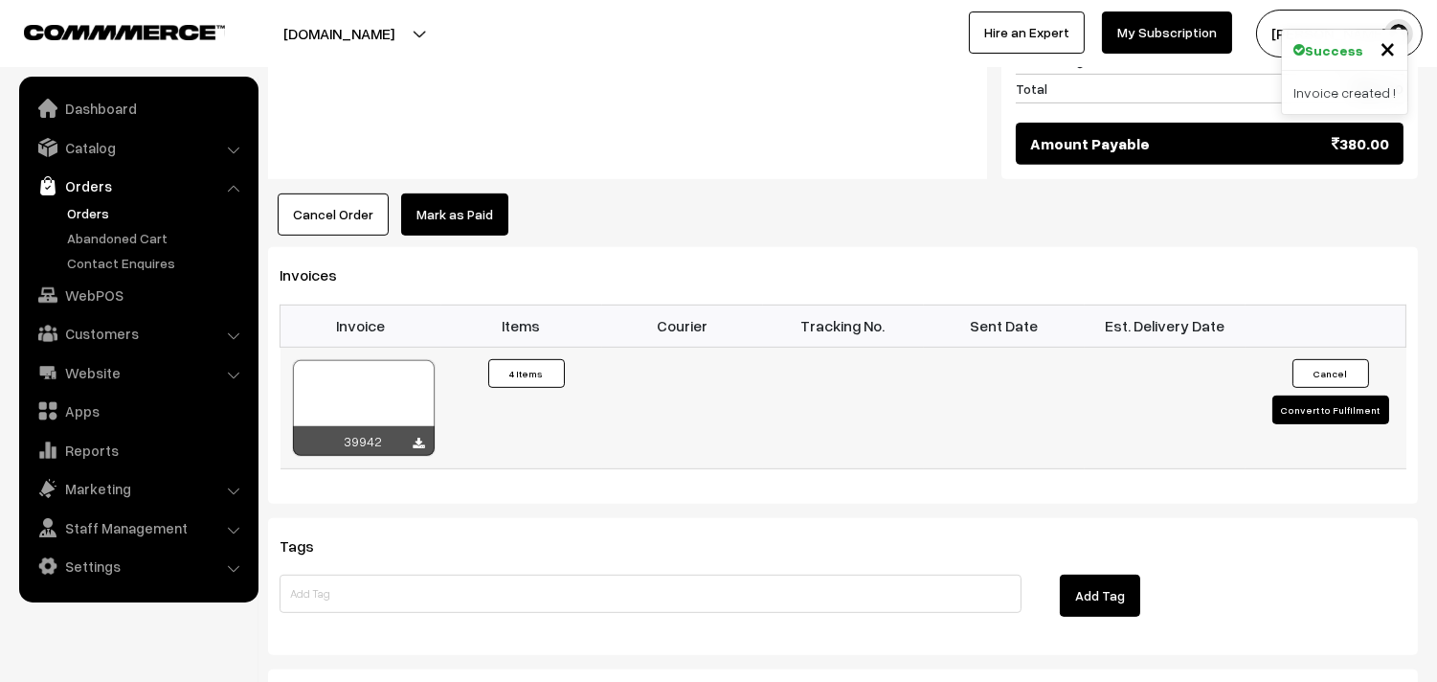
click at [373, 362] on div at bounding box center [364, 408] width 142 height 96
click at [128, 307] on link "WebPOS" at bounding box center [138, 295] width 228 height 34
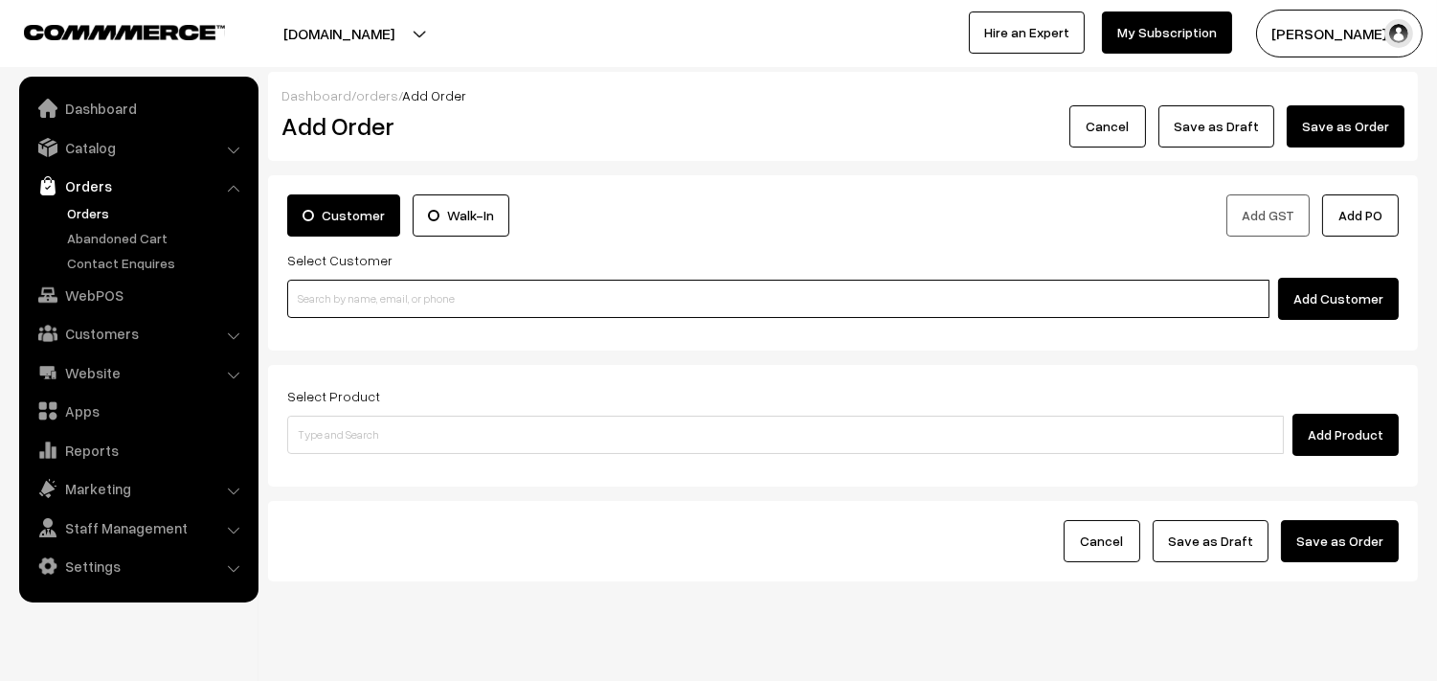
click at [398, 292] on input at bounding box center [778, 299] width 982 height 38
paste input "94440 64762"
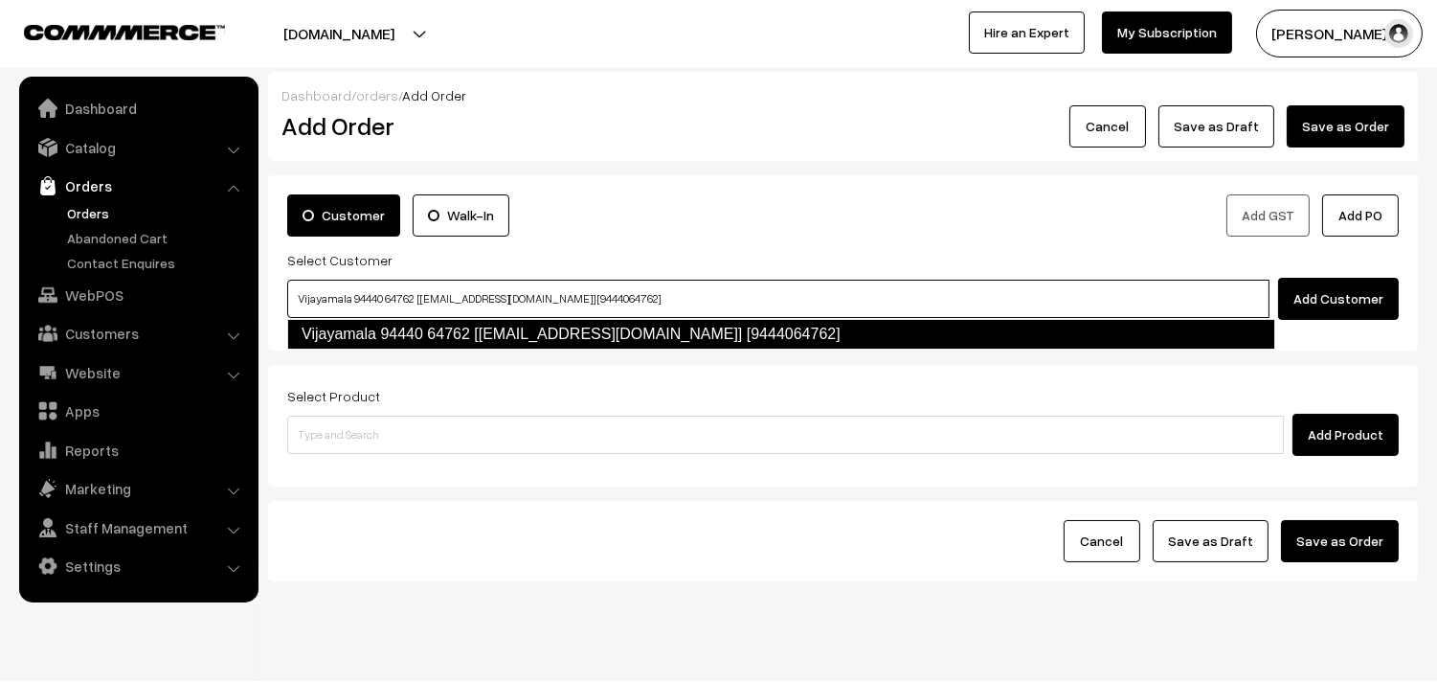
type input "Vijayamala 94440 64762 [test313@gmail.com] [9444064762]"
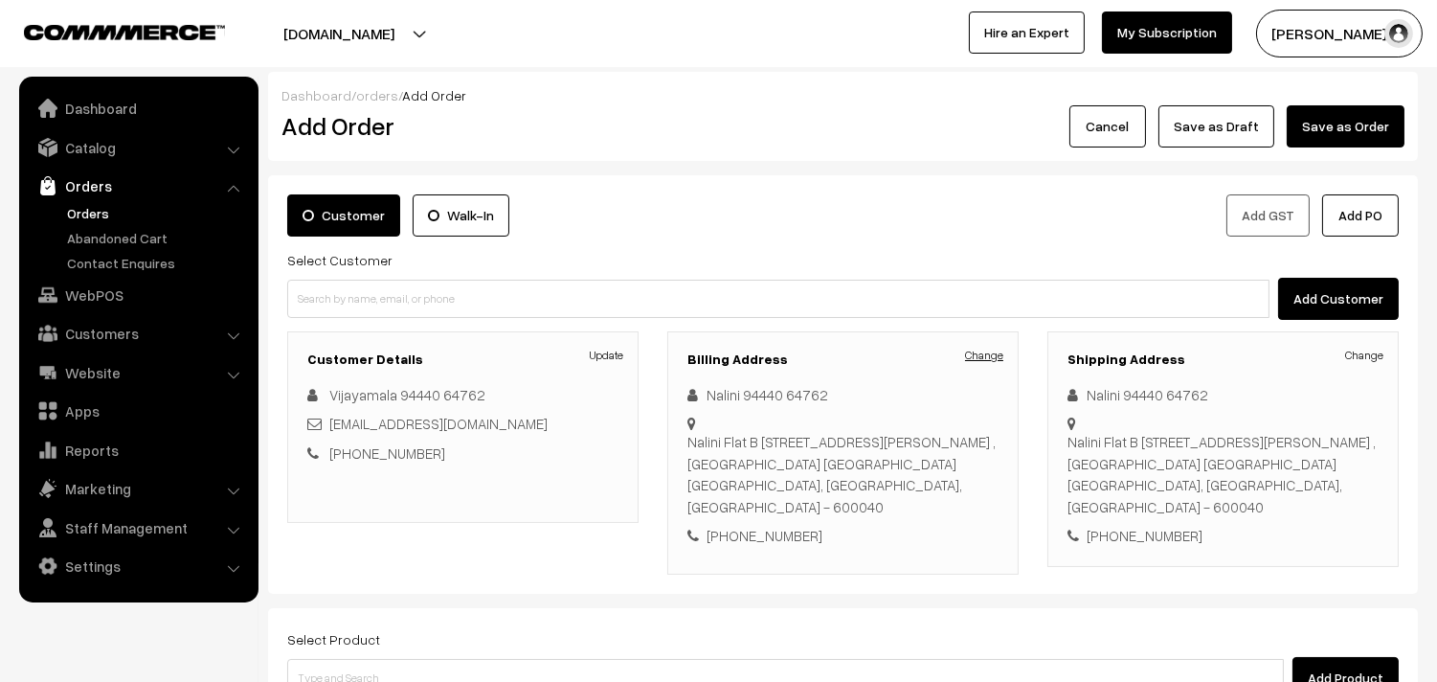
click at [993, 351] on link "Change" at bounding box center [984, 355] width 38 height 17
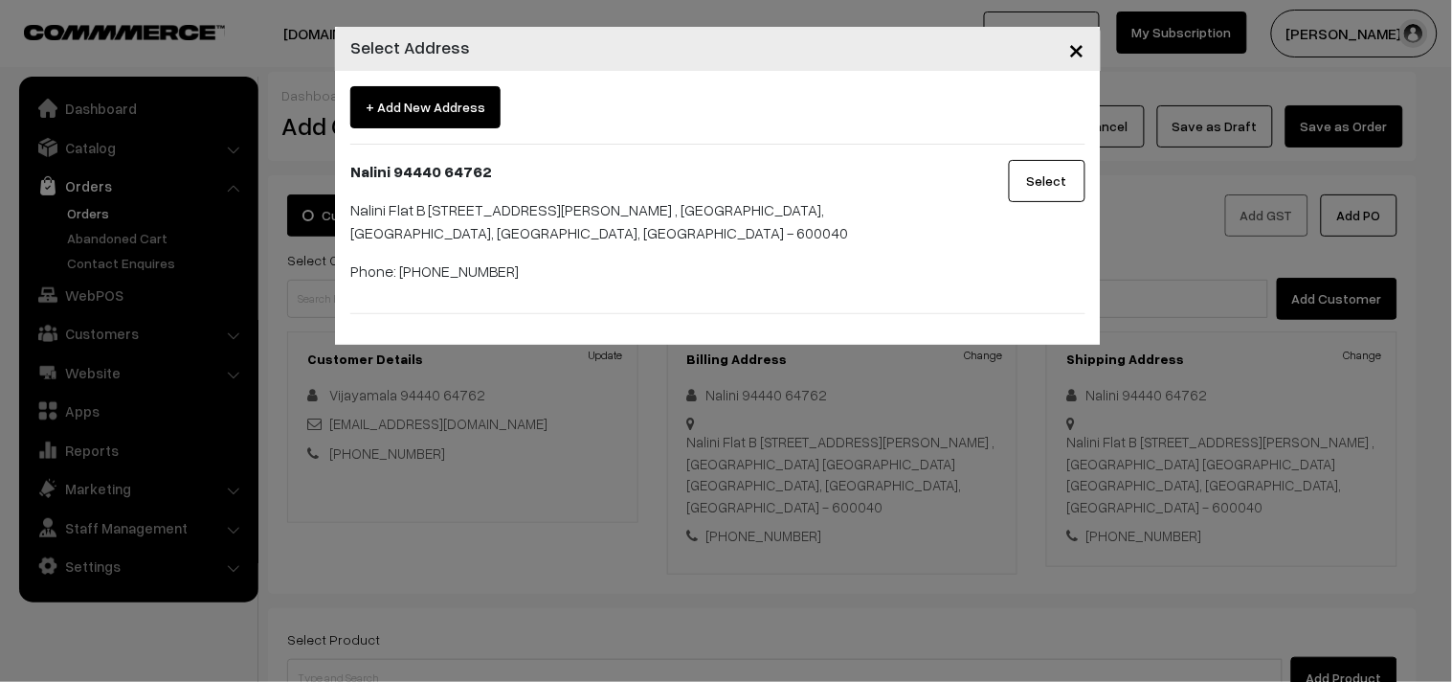
click at [829, 425] on div "× Select Address + Add New Address Nalini 94440 64762 Nalini Flat B 17/28 C blo…" at bounding box center [726, 341] width 1452 height 682
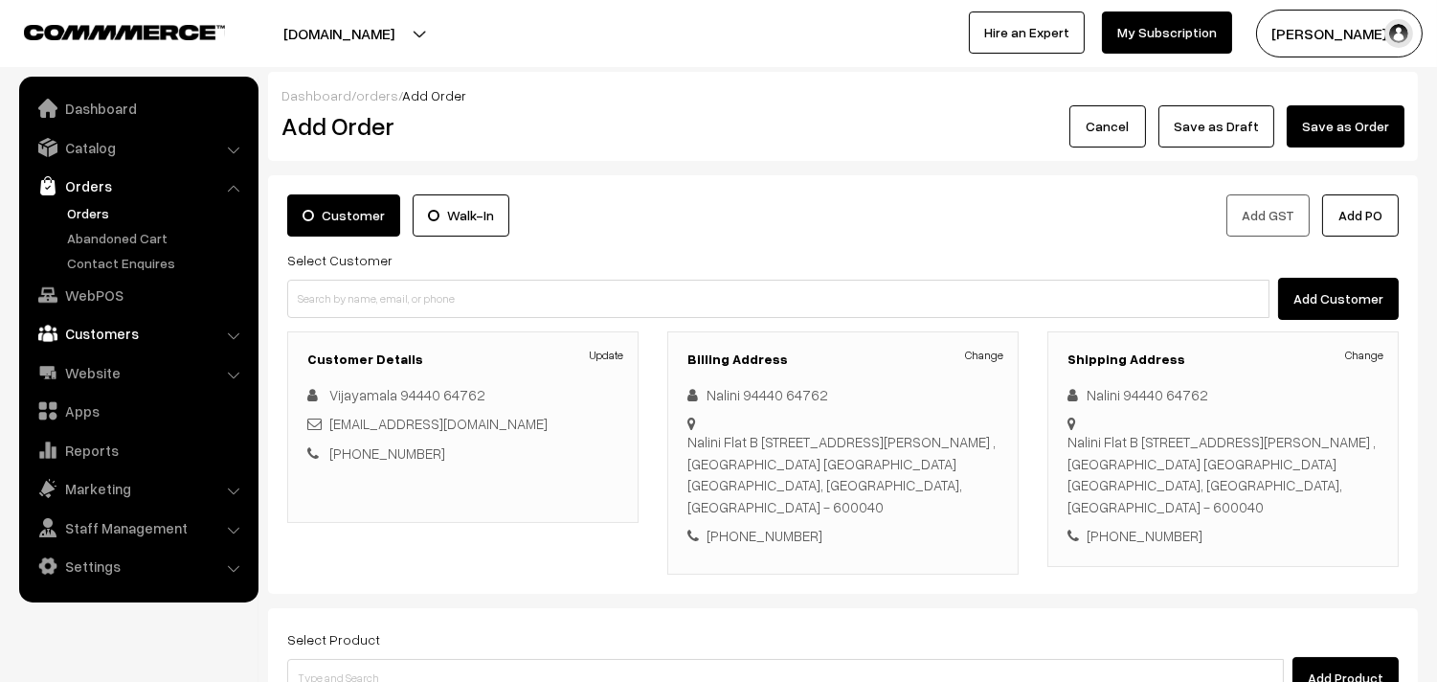
click at [130, 340] on link "Customers" at bounding box center [138, 333] width 228 height 34
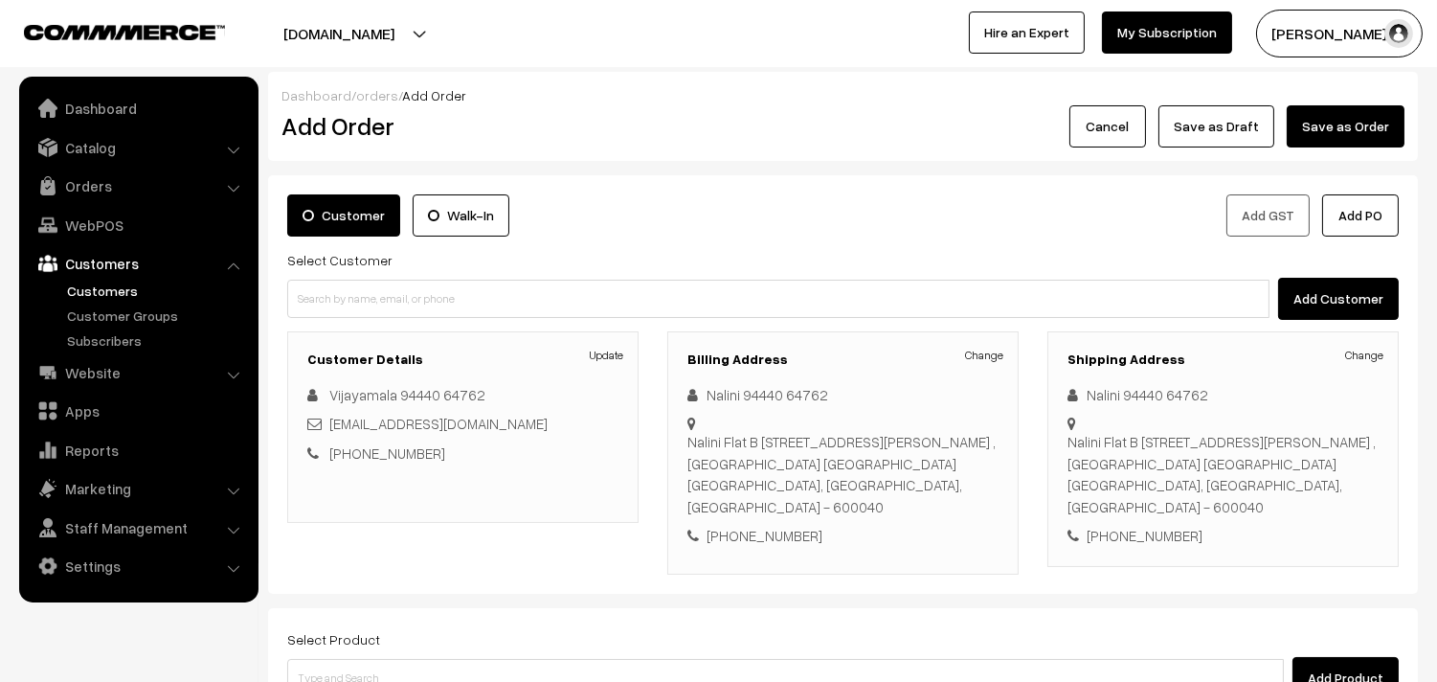
click at [106, 291] on link "Customers" at bounding box center [157, 290] width 190 height 20
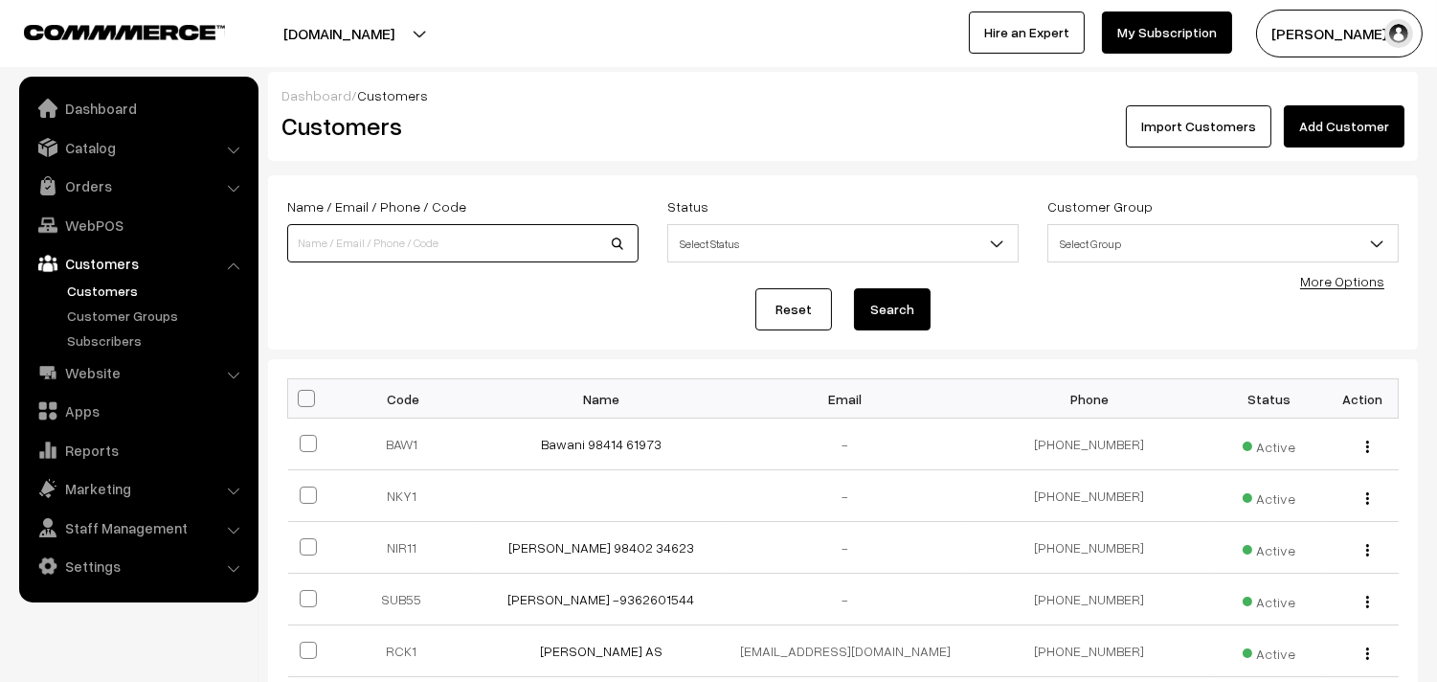
click at [437, 236] on input at bounding box center [462, 243] width 351 height 38
paste input "94440 64762"
type input "9444064762"
click at [854, 288] on button "Search" at bounding box center [892, 309] width 77 height 42
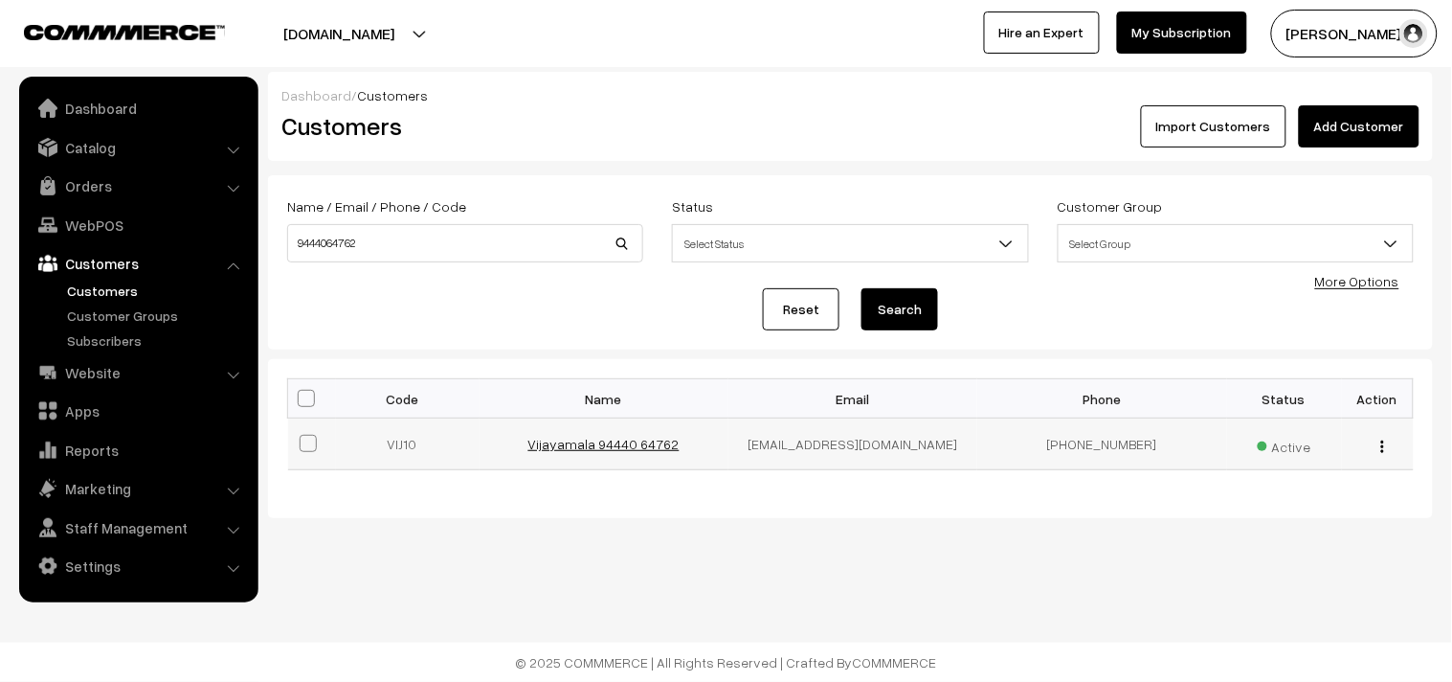
click at [636, 446] on link "Vijayamala 94440 64762" at bounding box center [603, 444] width 151 height 16
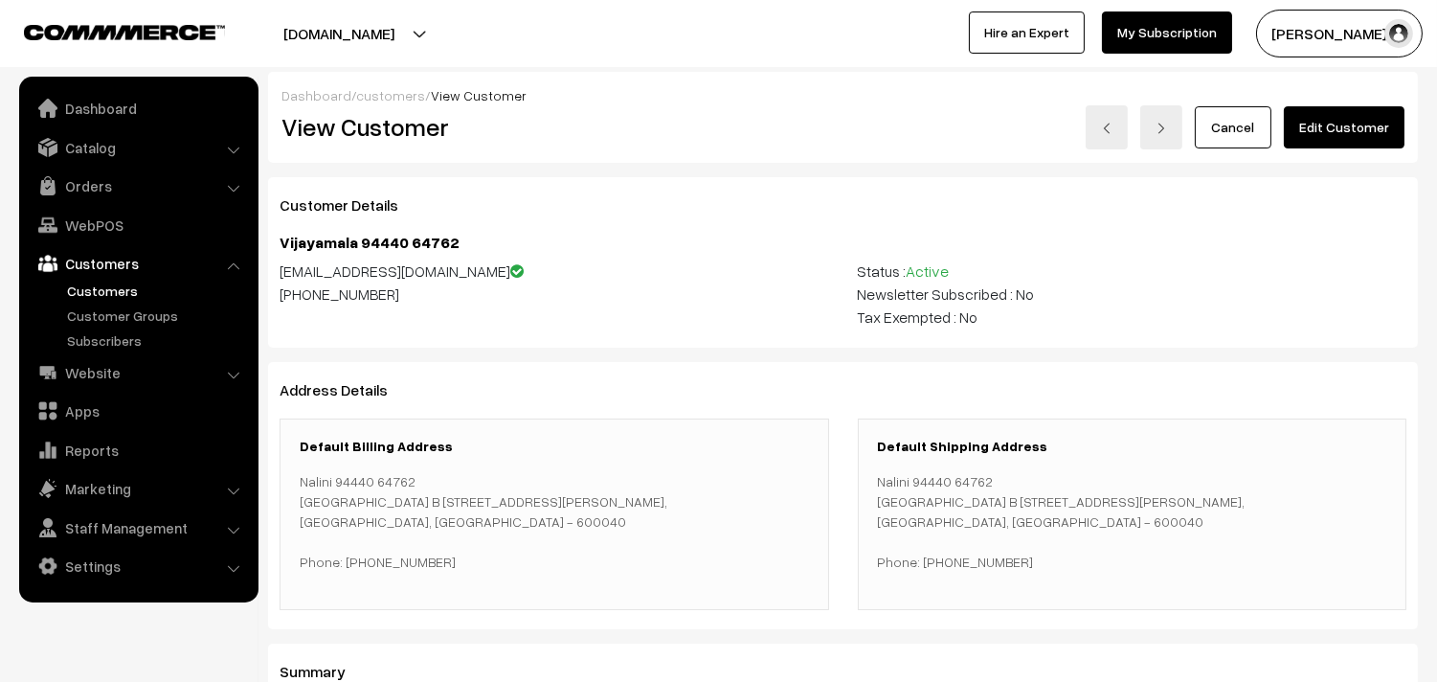
click at [1306, 129] on link "Edit Customer" at bounding box center [1344, 127] width 121 height 42
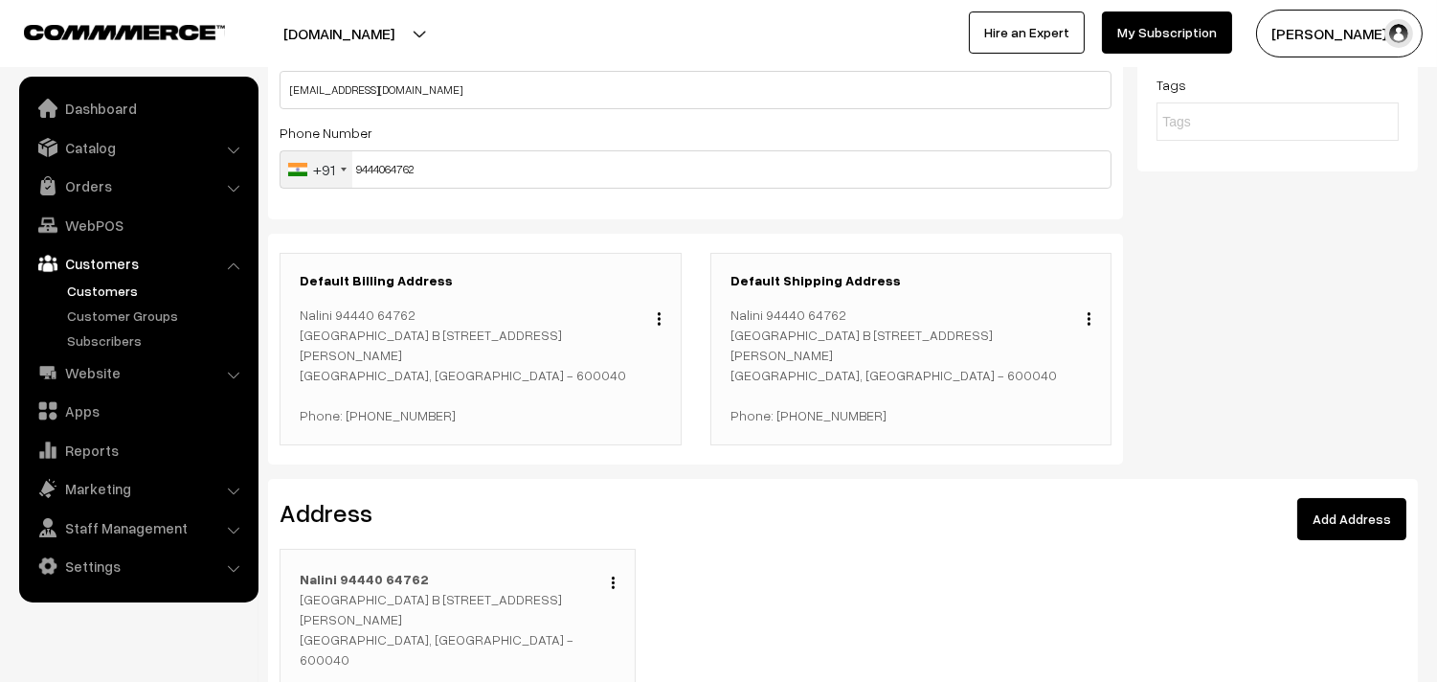
scroll to position [319, 0]
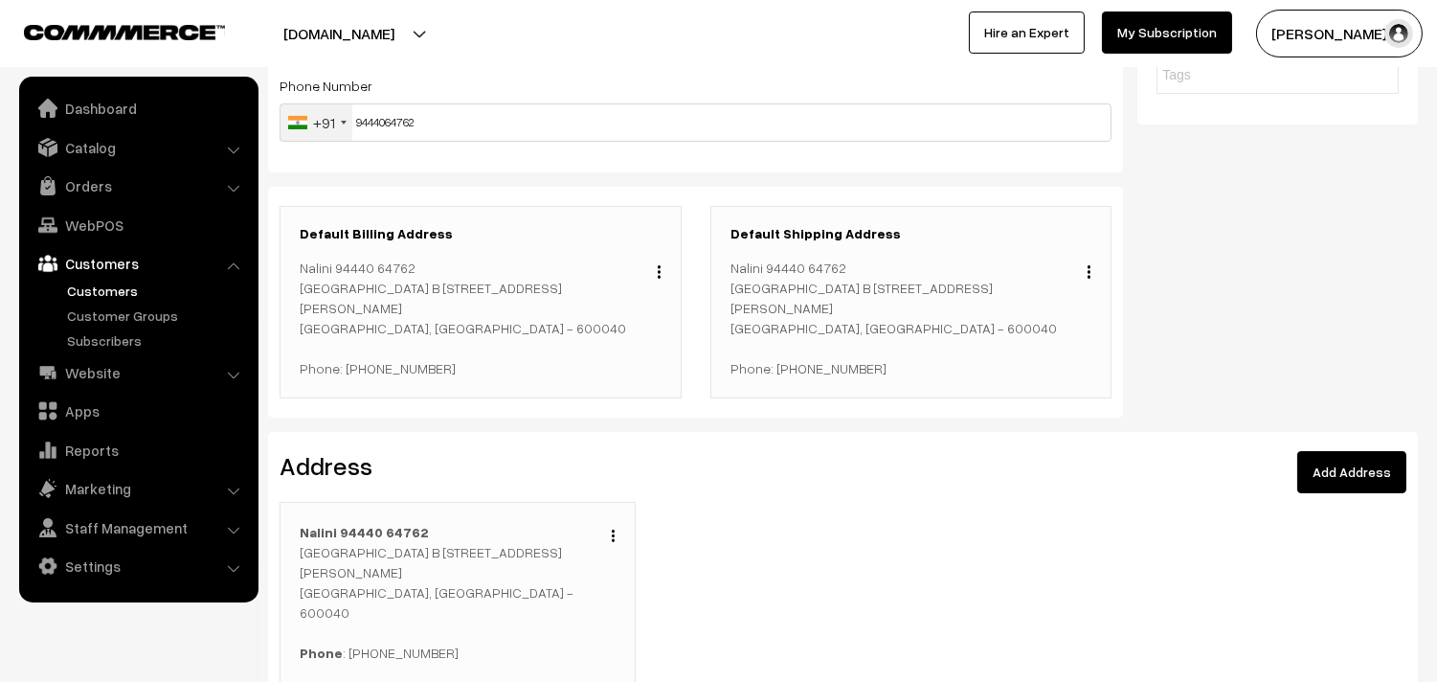
click at [614, 532] on img "button" at bounding box center [613, 535] width 3 height 12
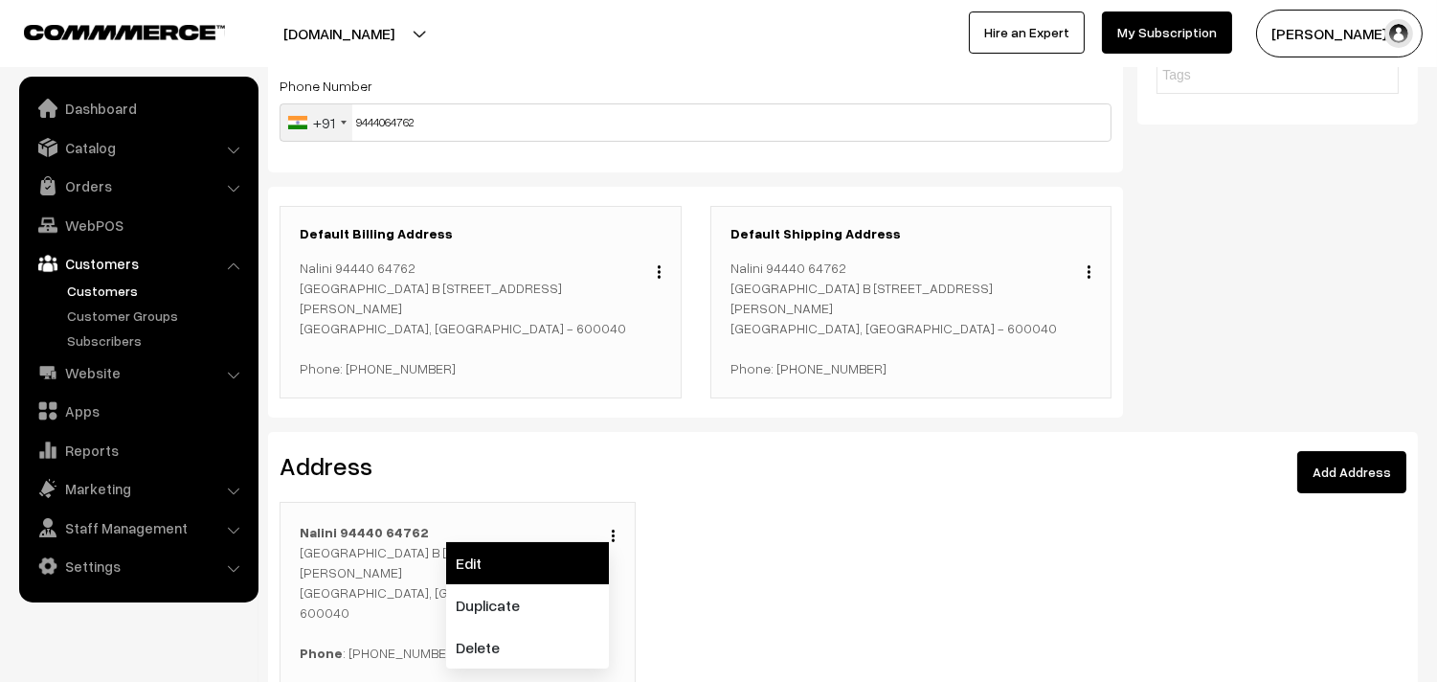
click at [482, 561] on link "Edit" at bounding box center [527, 563] width 163 height 42
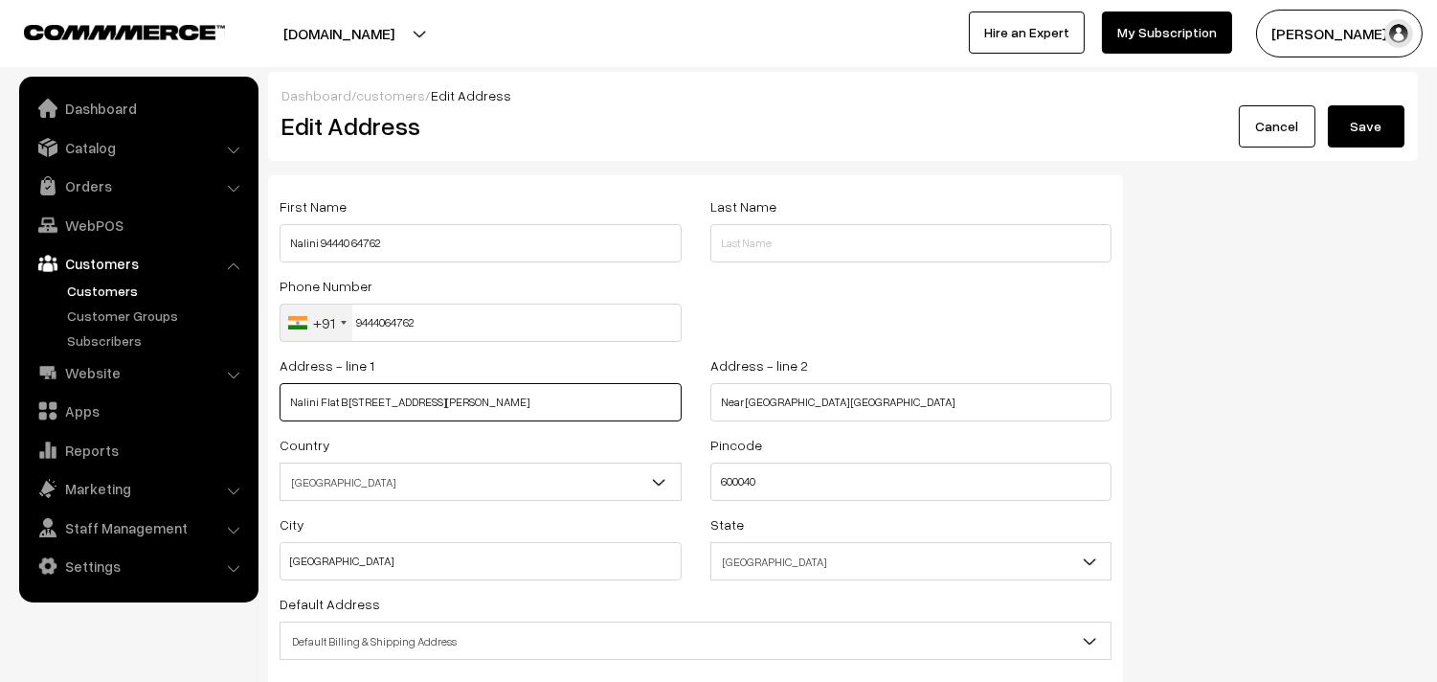
click at [407, 402] on input "Nalini Flat B [STREET_ADDRESS][PERSON_NAME]" at bounding box center [481, 402] width 402 height 38
paste input "E302 [PERSON_NAME] Karukku main road [GEOGRAPHIC_DATA]"
type input "E302 [PERSON_NAME] Karukku main road [GEOGRAPHIC_DATA]"
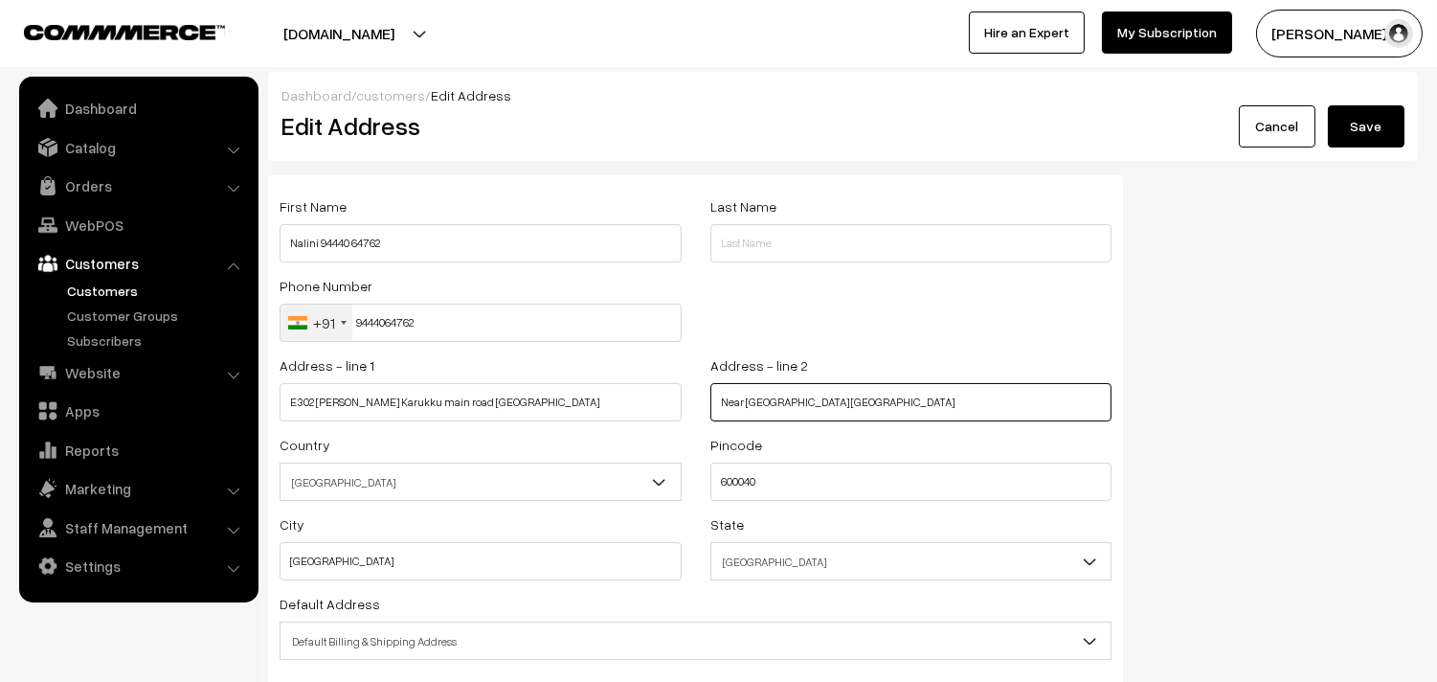
click at [802, 396] on input "Near [GEOGRAPHIC_DATA] [GEOGRAPHIC_DATA]" at bounding box center [911, 402] width 402 height 38
paste input "Opposite to Rudrappasamy school"
type input "Opposite to Rudrappasamy school"
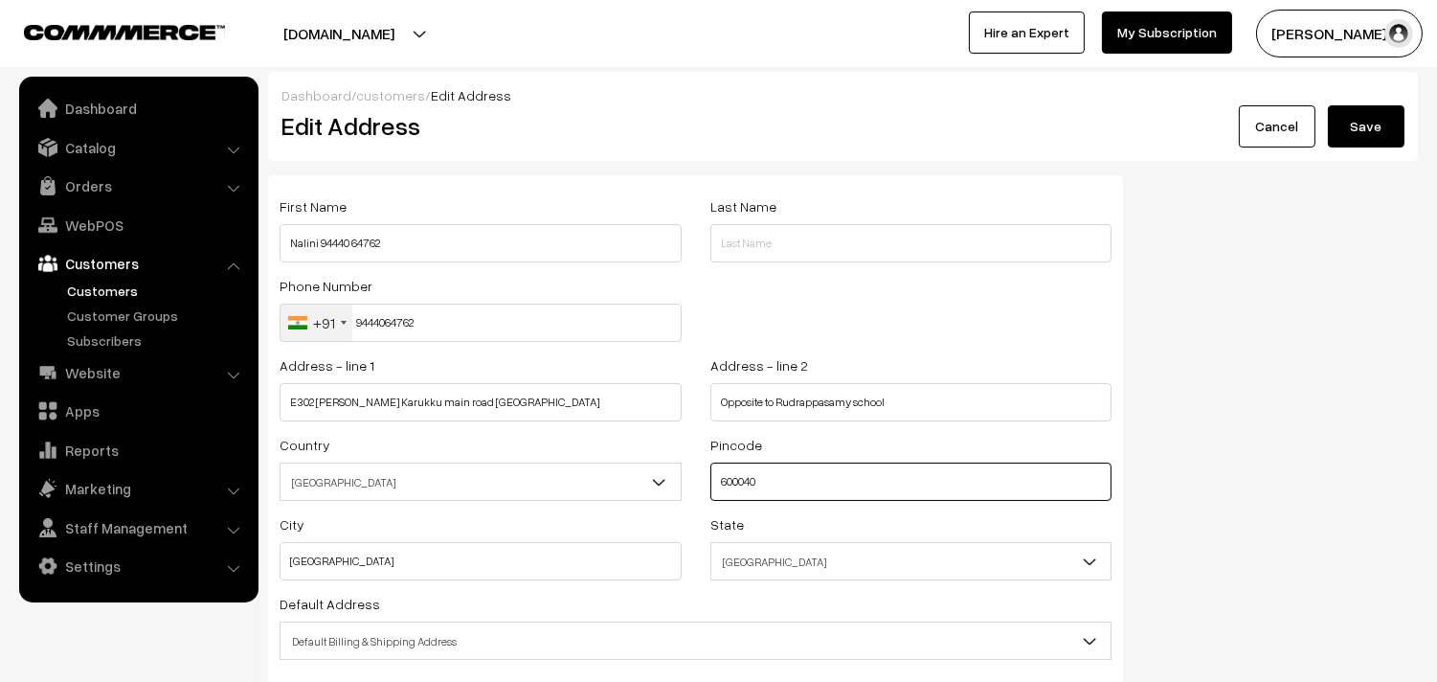
click at [743, 464] on input "600040" at bounding box center [911, 481] width 402 height 38
click at [739, 481] on input "600040" at bounding box center [911, 481] width 402 height 38
paste input "600053"
paste input "053"
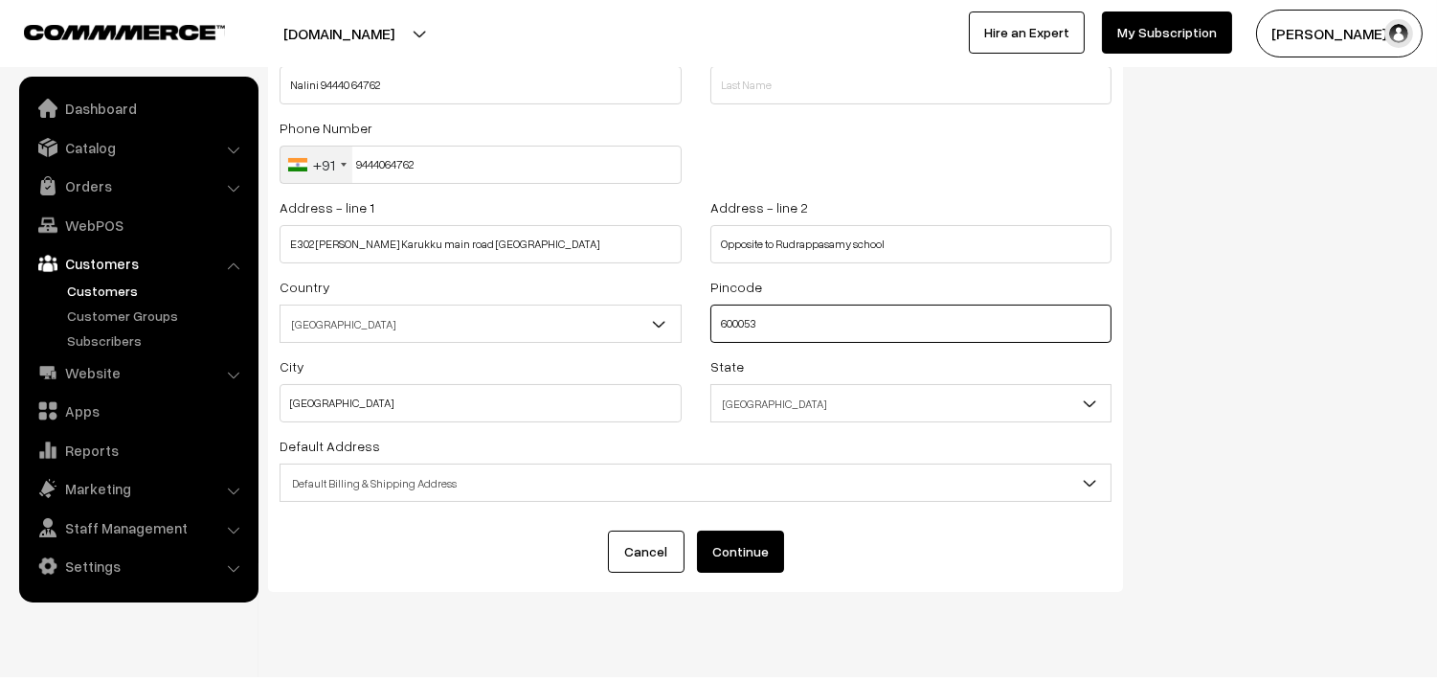
scroll to position [193, 0]
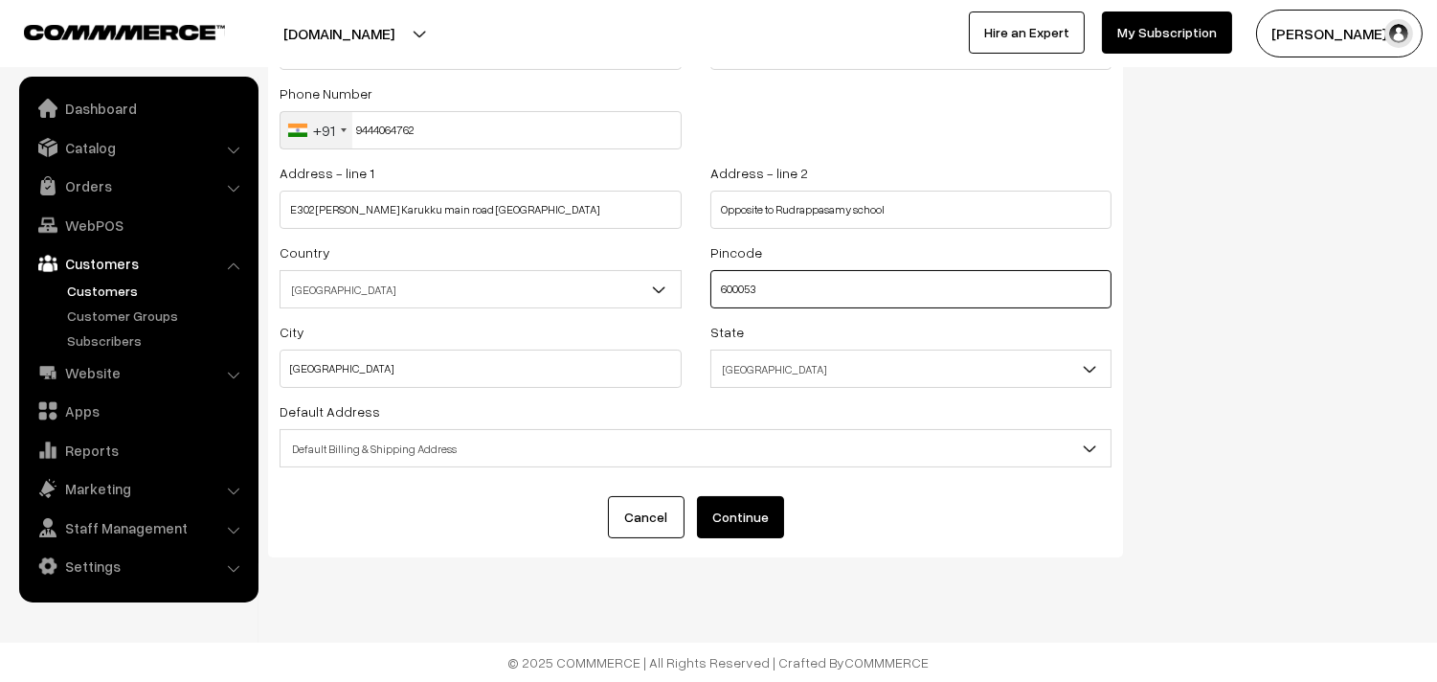
type input "600053"
click at [513, 436] on span "Default Billing & Shipping Address" at bounding box center [695, 449] width 830 height 34
click at [751, 513] on button "Continue" at bounding box center [740, 517] width 87 height 42
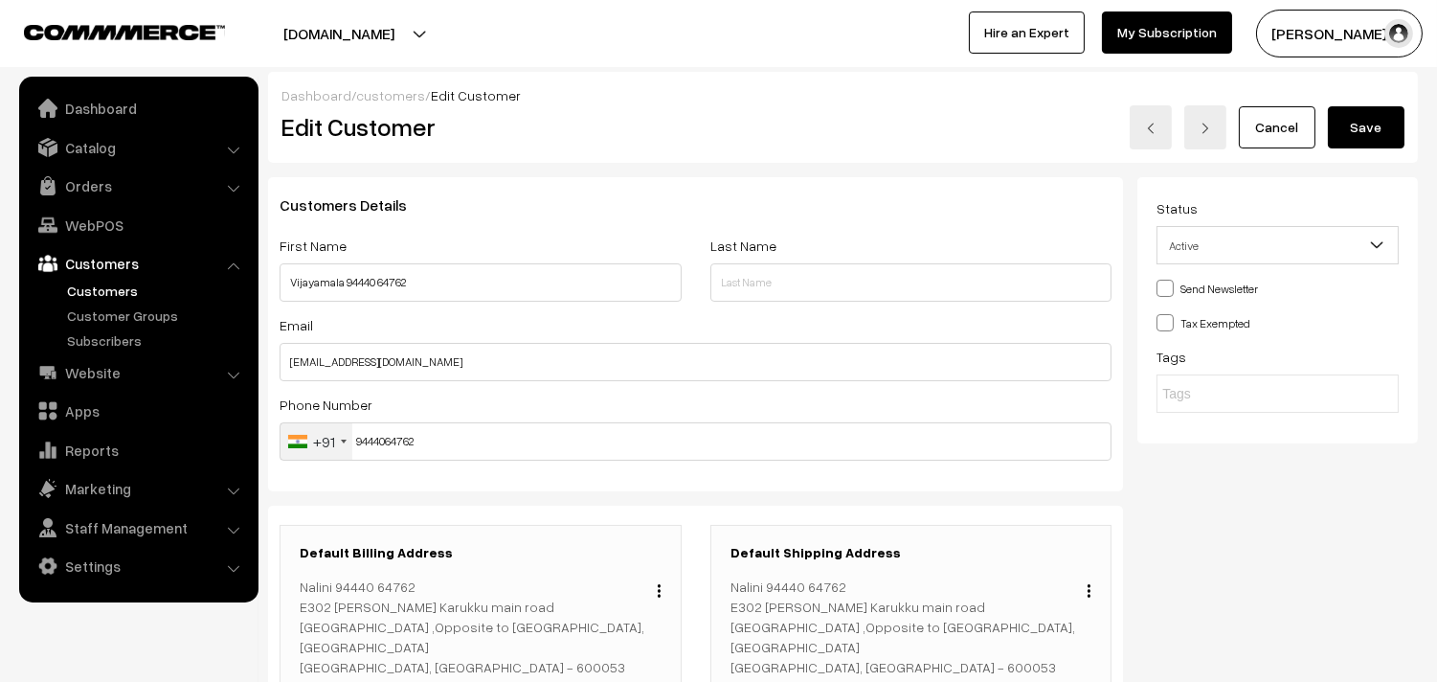
drag, startPoint x: 1356, startPoint y: 120, endPoint x: 1087, endPoint y: 146, distance: 270.3
click at [1356, 121] on button "Save" at bounding box center [1366, 127] width 77 height 42
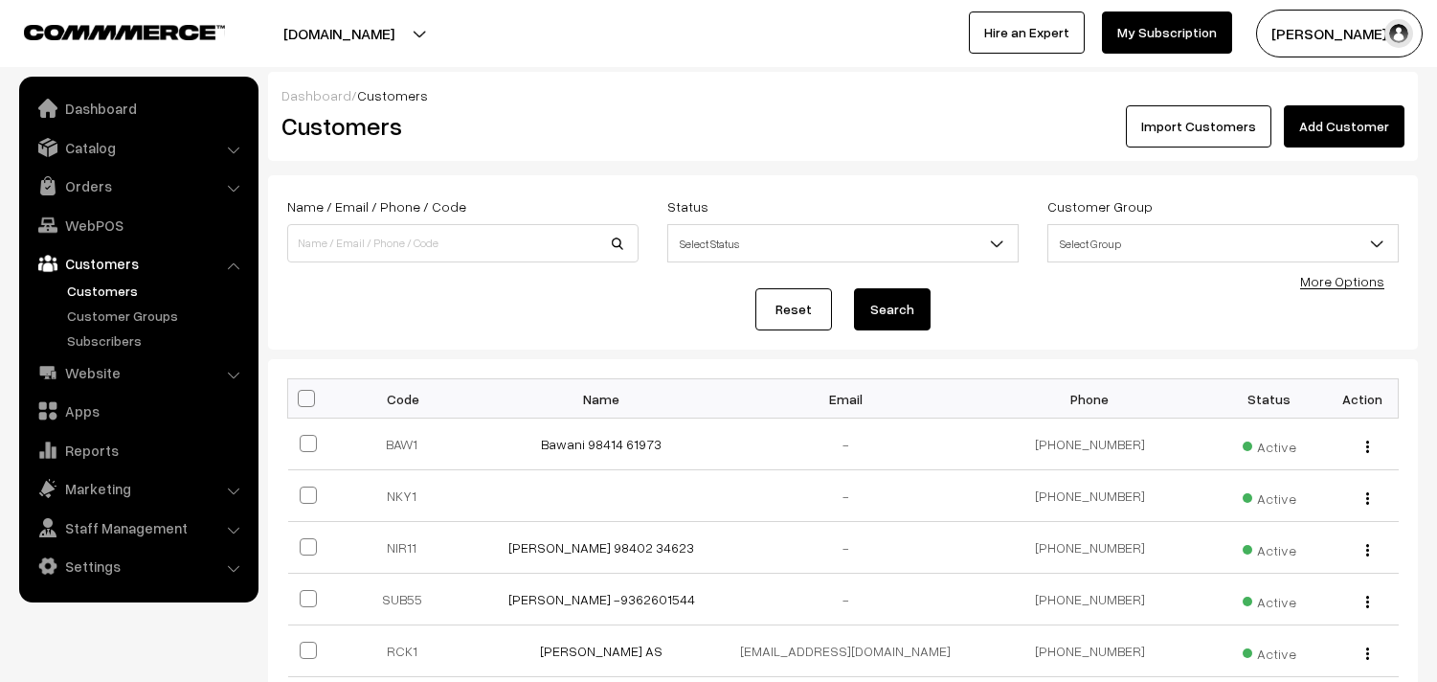
click at [151, 220] on link "WebPOS" at bounding box center [138, 225] width 228 height 34
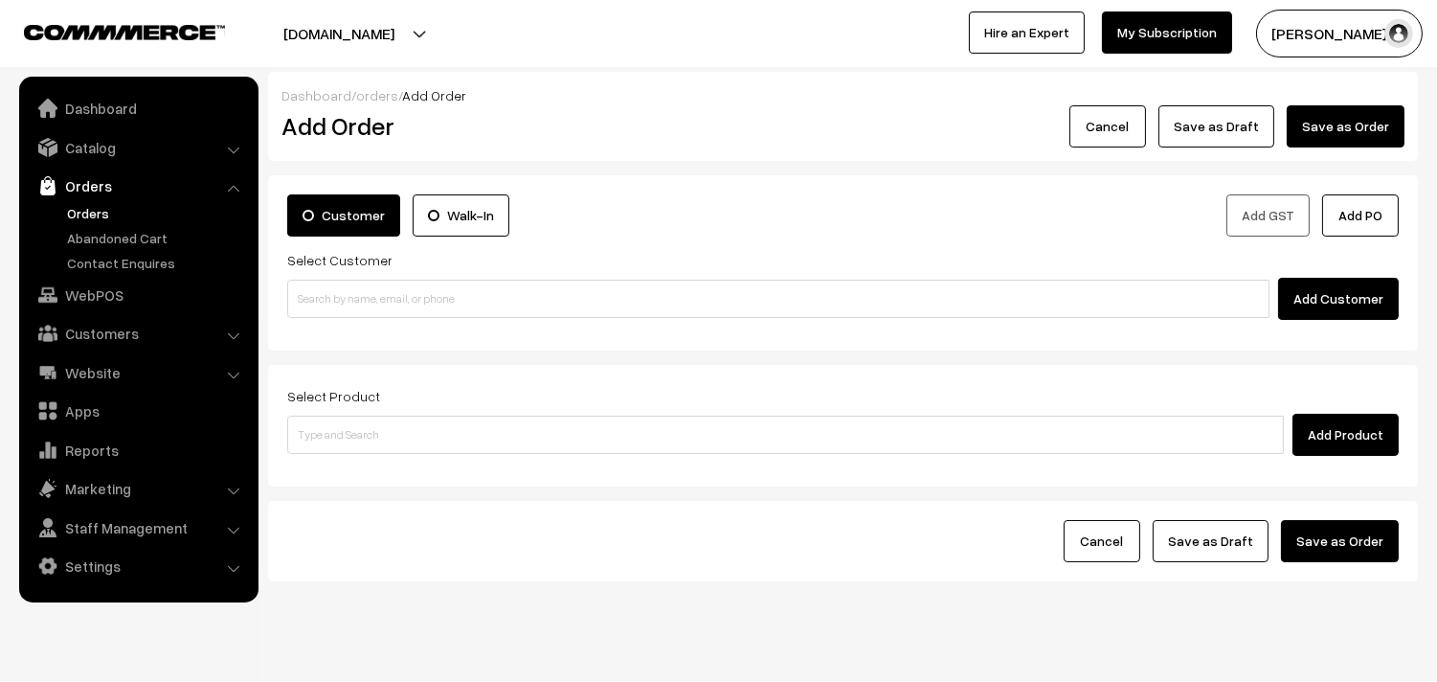
click at [407, 323] on div "Customer Walk-In Add GST Add PO Select Customer Add Customer" at bounding box center [843, 262] width 1150 height 175
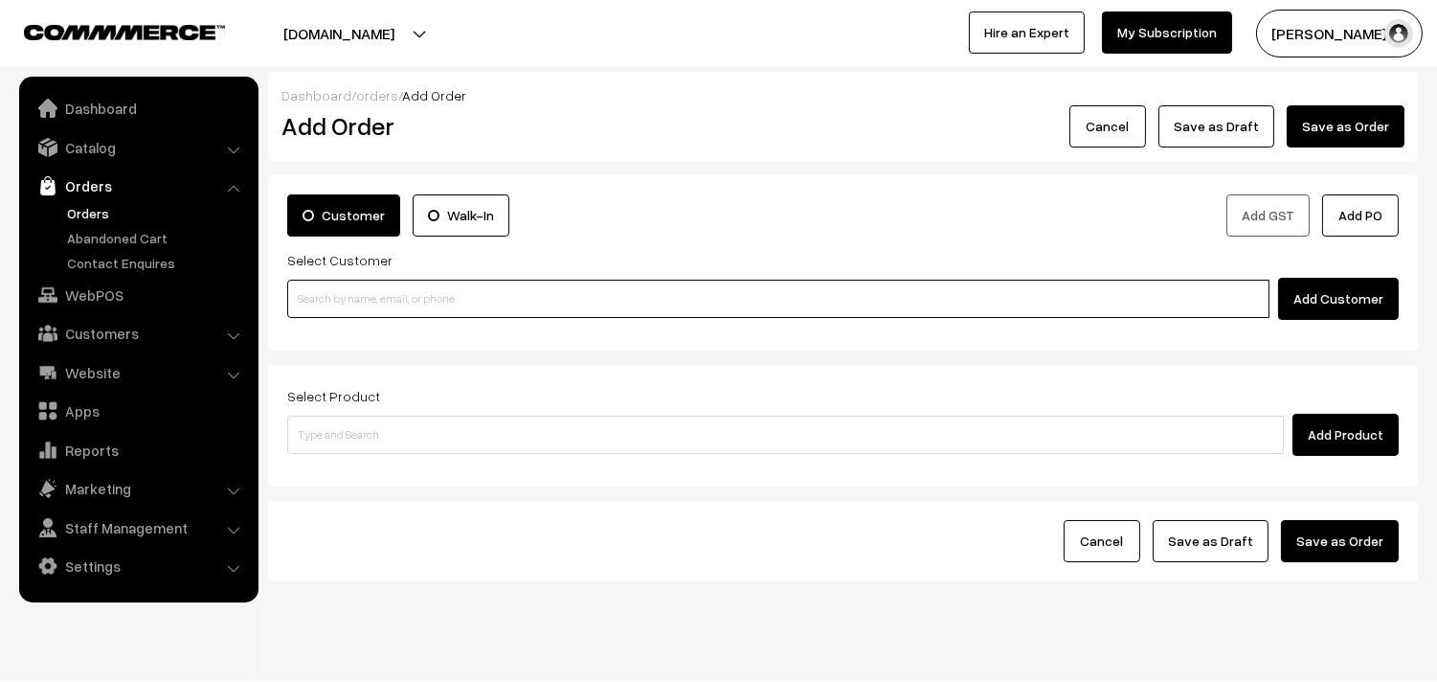
paste input "94440 64762"
click at [402, 307] on input "94440 64762" at bounding box center [778, 299] width 982 height 38
click at [333, 287] on input "94440 64762" at bounding box center [778, 299] width 982 height 38
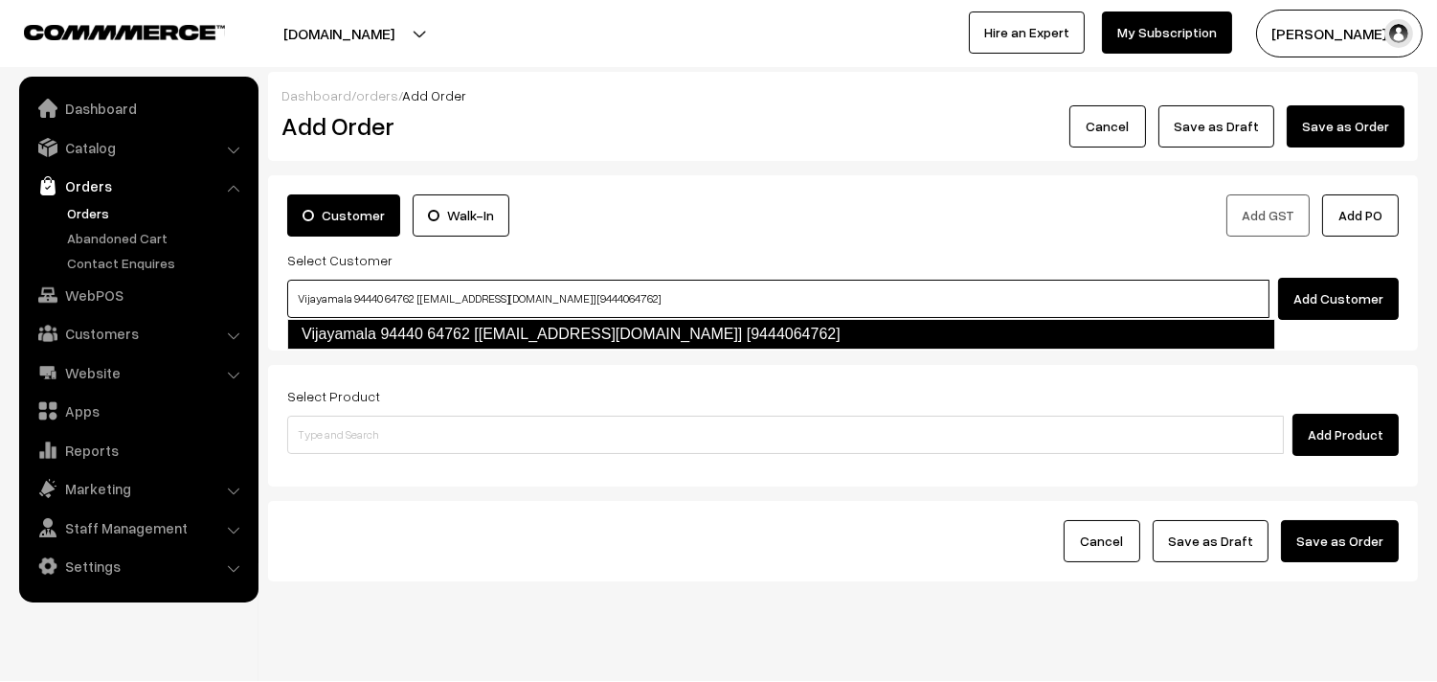
type input "Vijayamala 94440 64762 [[EMAIL_ADDRESS][DOMAIN_NAME]] [9444064762]"
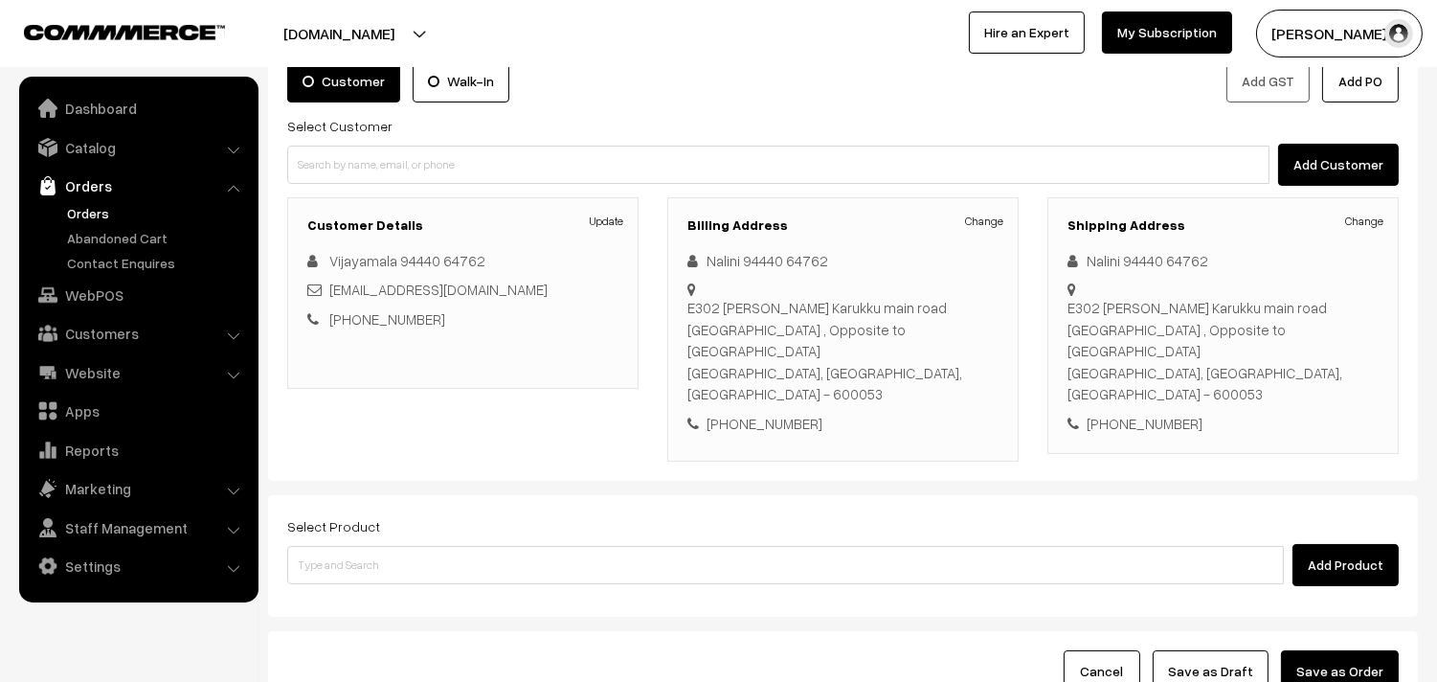
scroll to position [260, 0]
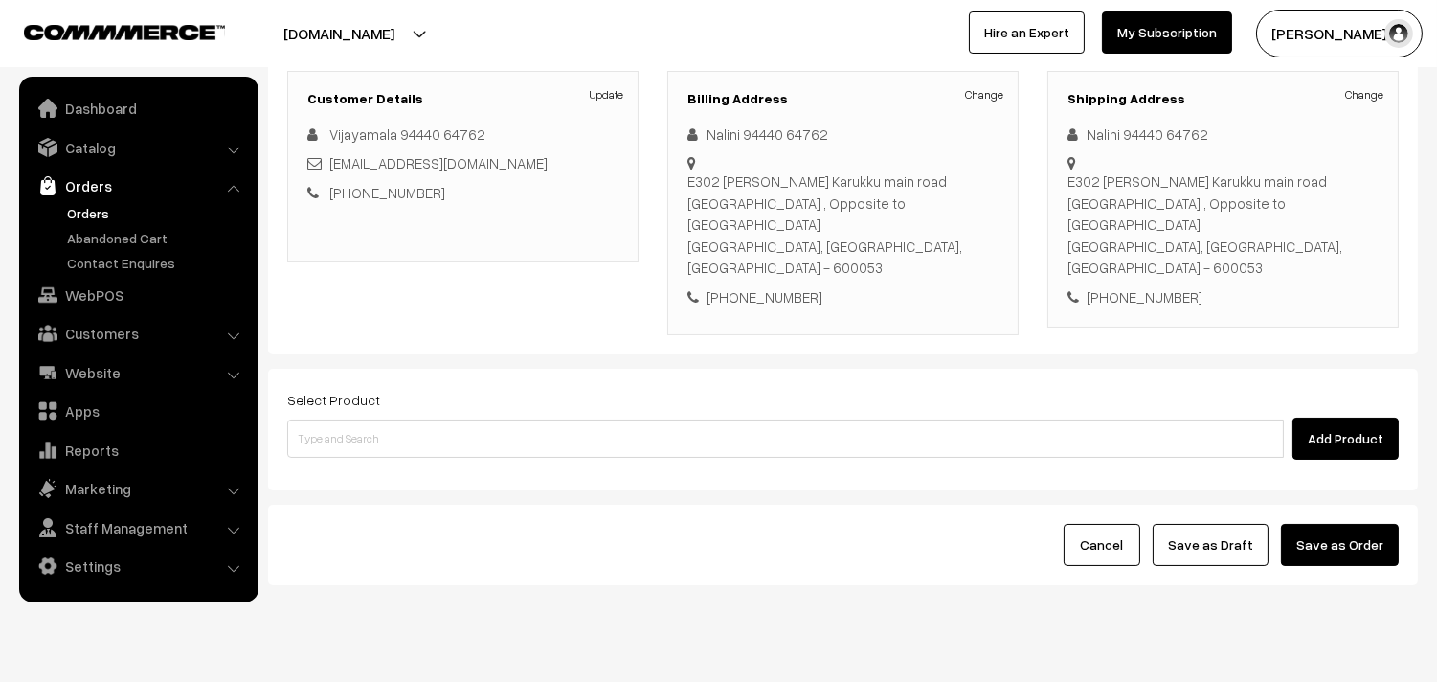
click at [603, 417] on div "Add Product" at bounding box center [842, 438] width 1111 height 42
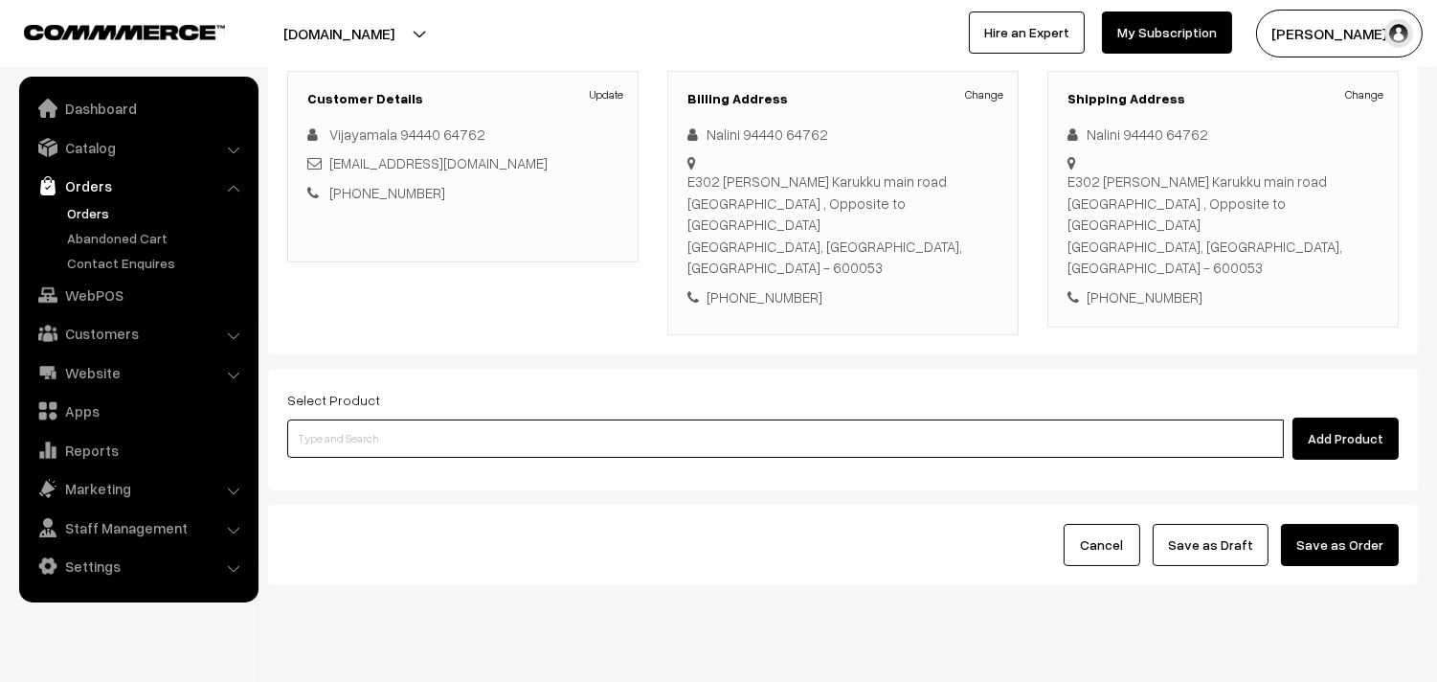
click at [590, 419] on input at bounding box center [785, 438] width 997 height 38
click at [581, 419] on input at bounding box center [785, 438] width 997 height 38
type input "c"
type input "Cow Ghee - 500gm"
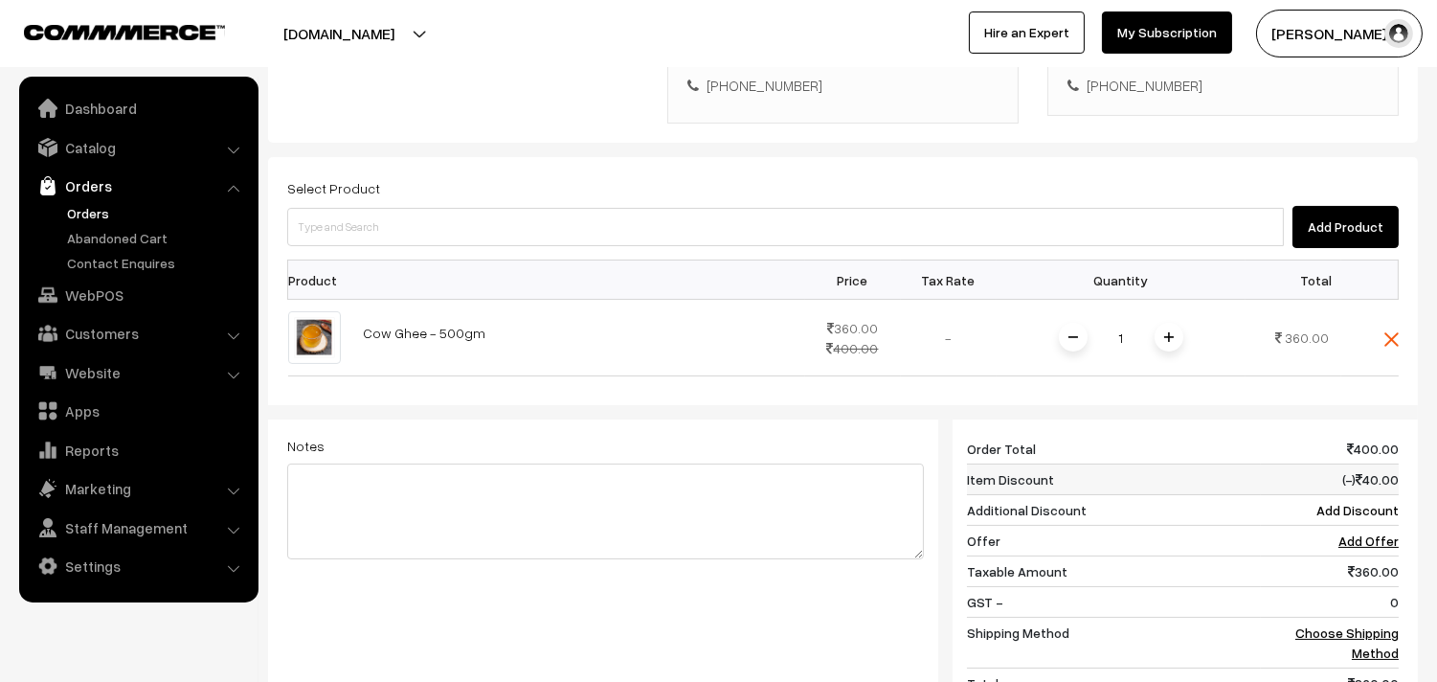
scroll to position [473, 0]
click at [1357, 623] on link "Choose Shipping Method" at bounding box center [1346, 641] width 103 height 36
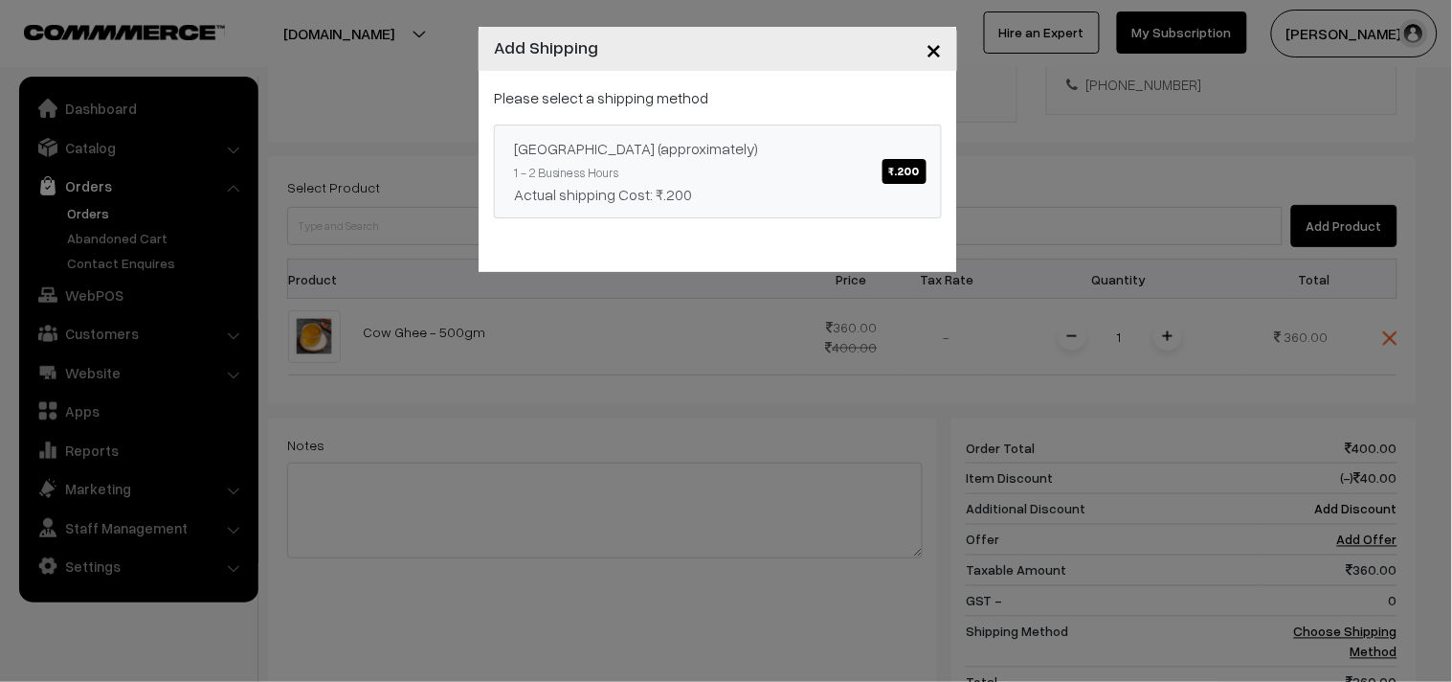
click at [777, 147] on div "[GEOGRAPHIC_DATA] (approximately) ₹.200" at bounding box center [718, 148] width 408 height 23
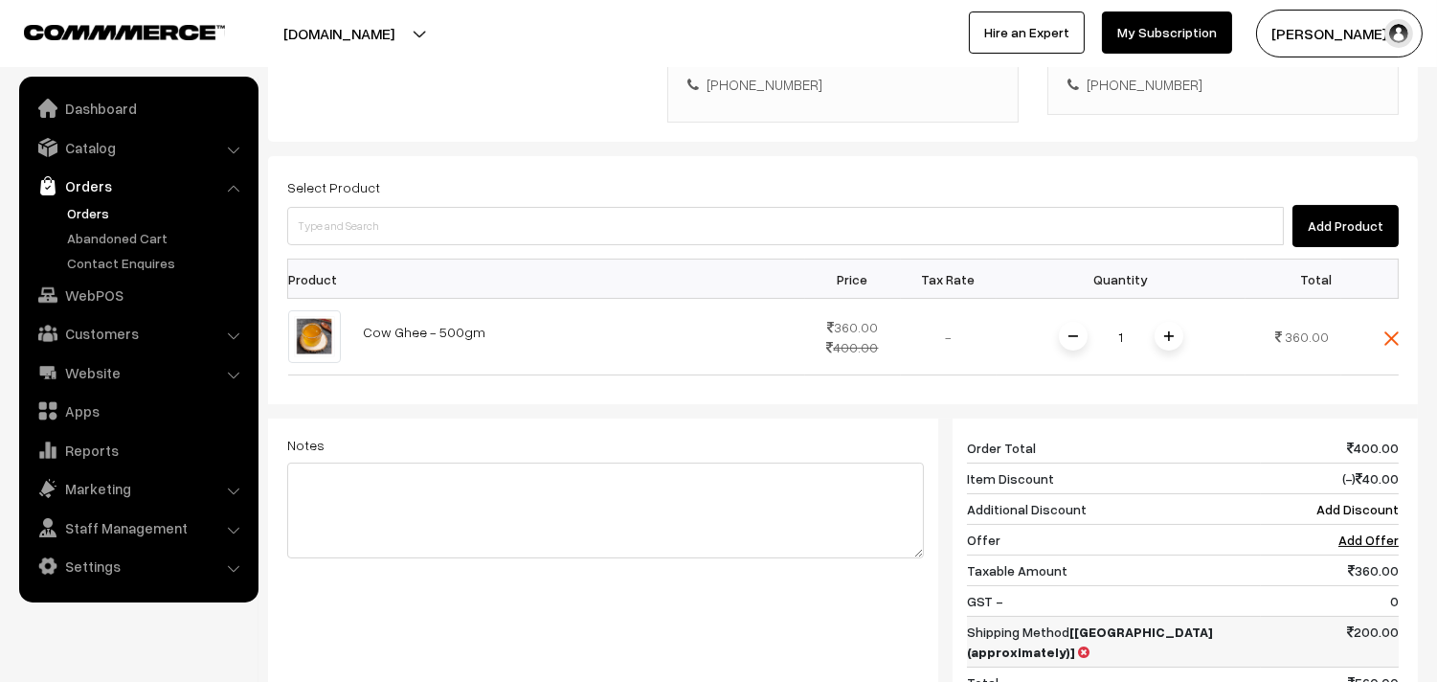
click at [1213, 623] on b "[[GEOGRAPHIC_DATA] (approximately)]" at bounding box center [1090, 641] width 246 height 36
click at [1089, 645] on icon at bounding box center [1083, 651] width 11 height 13
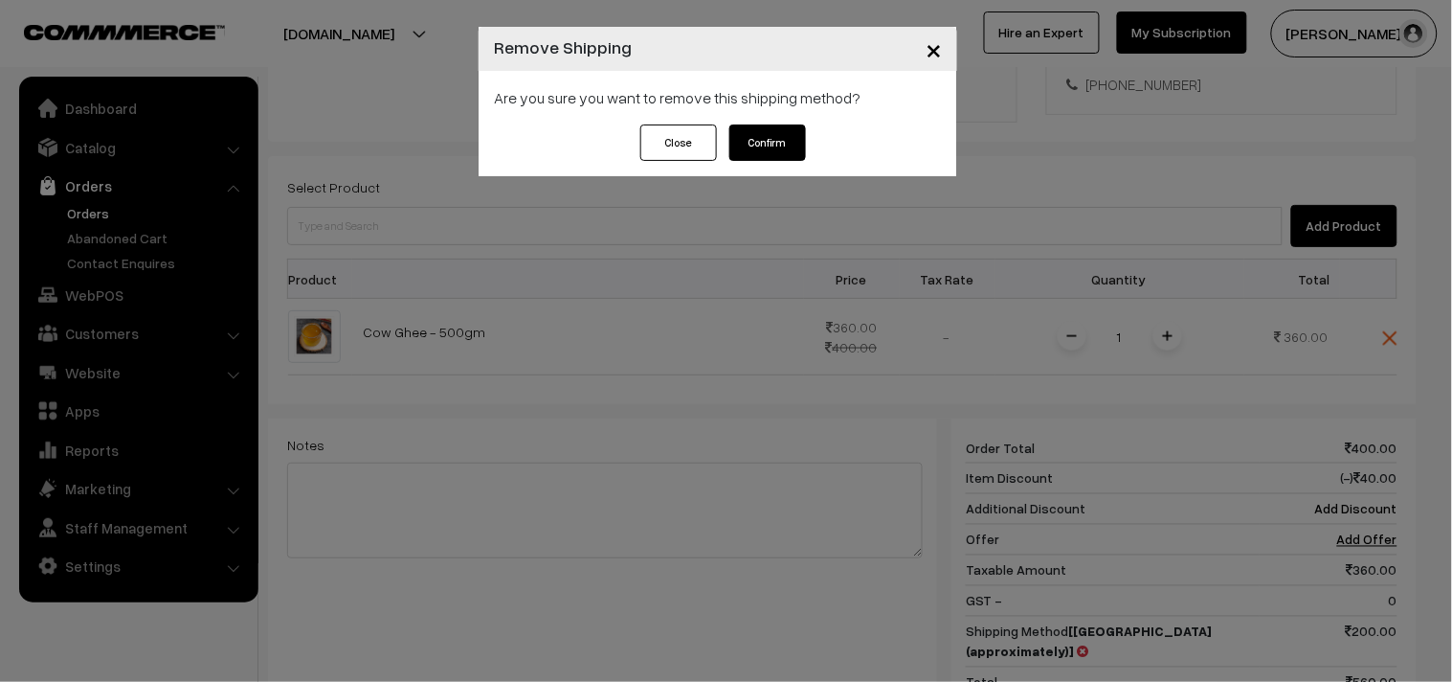
click at [789, 146] on button "Confirm" at bounding box center [767, 142] width 77 height 36
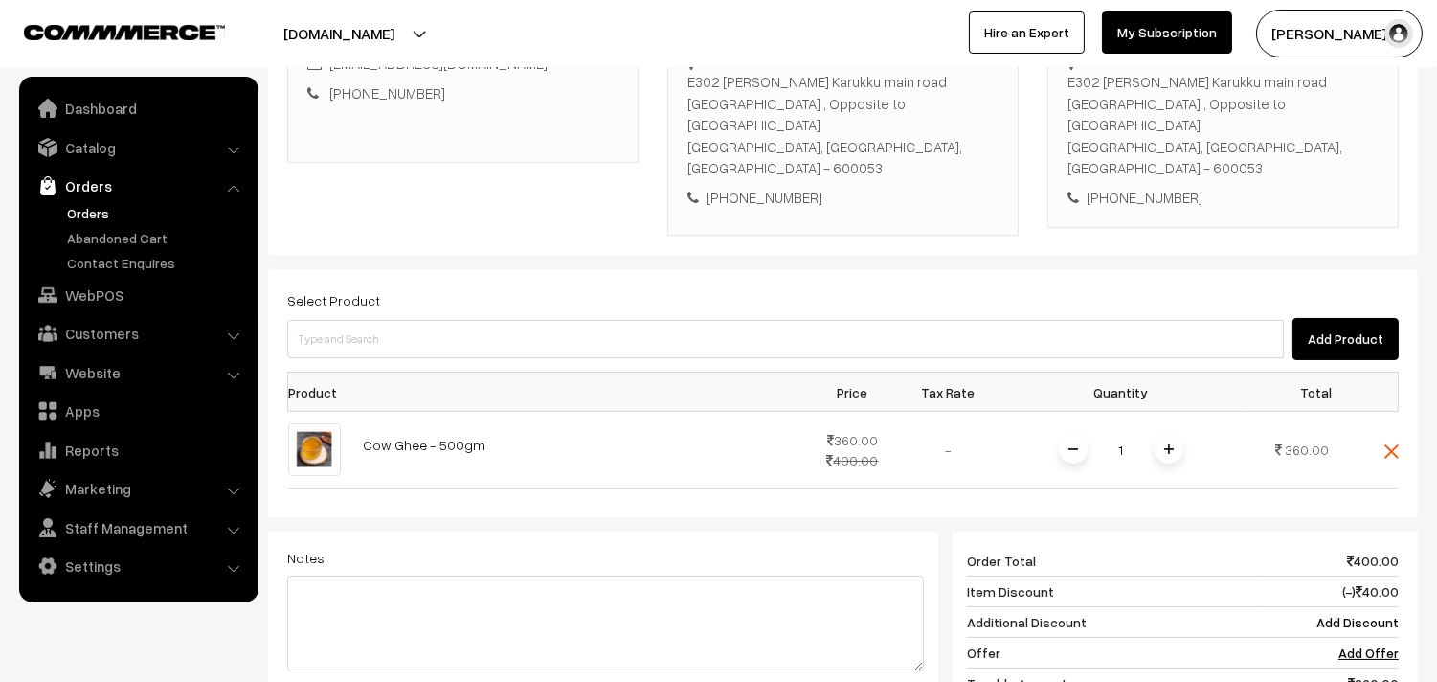
scroll to position [260, 0]
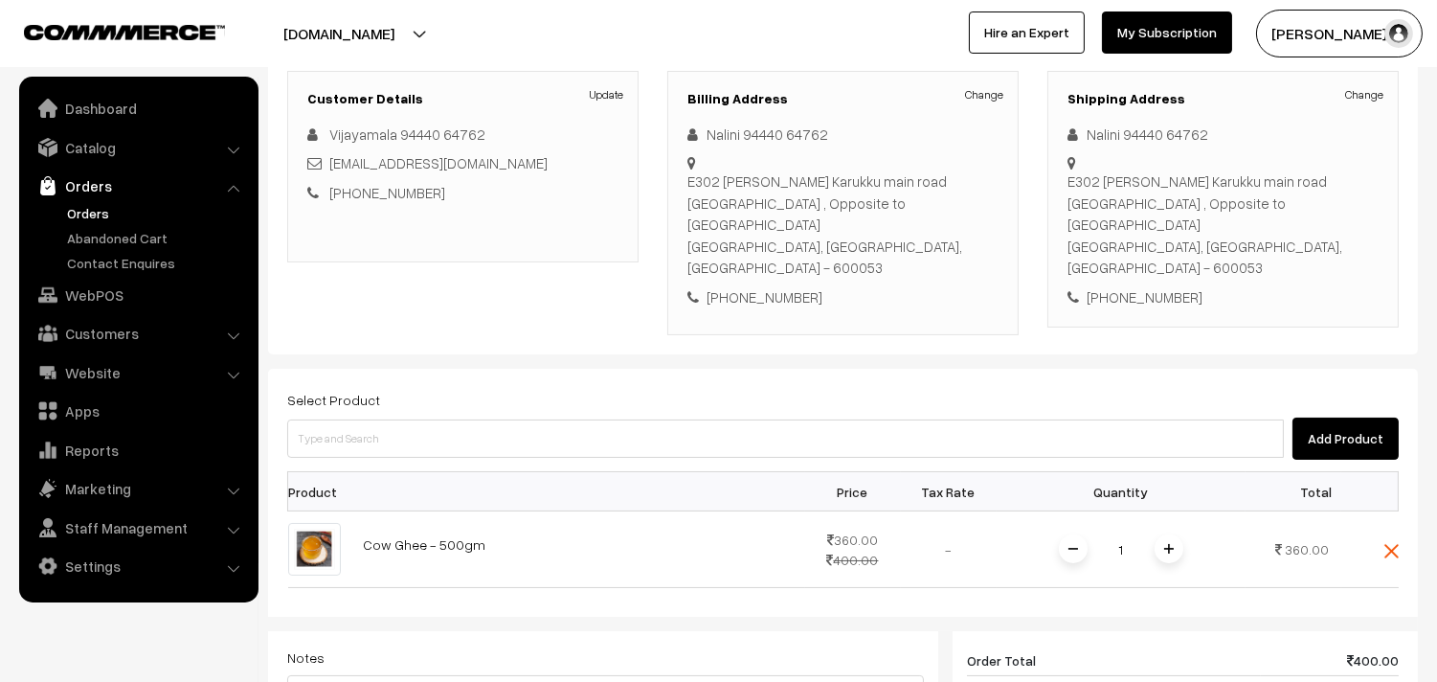
click at [881, 230] on div "E302 [PERSON_NAME] Karukku main road [GEOGRAPHIC_DATA] , Opposite to [GEOGRAPHI…" at bounding box center [842, 224] width 311 height 108
copy div "600053"
click at [124, 556] on link "Settings" at bounding box center [138, 566] width 228 height 34
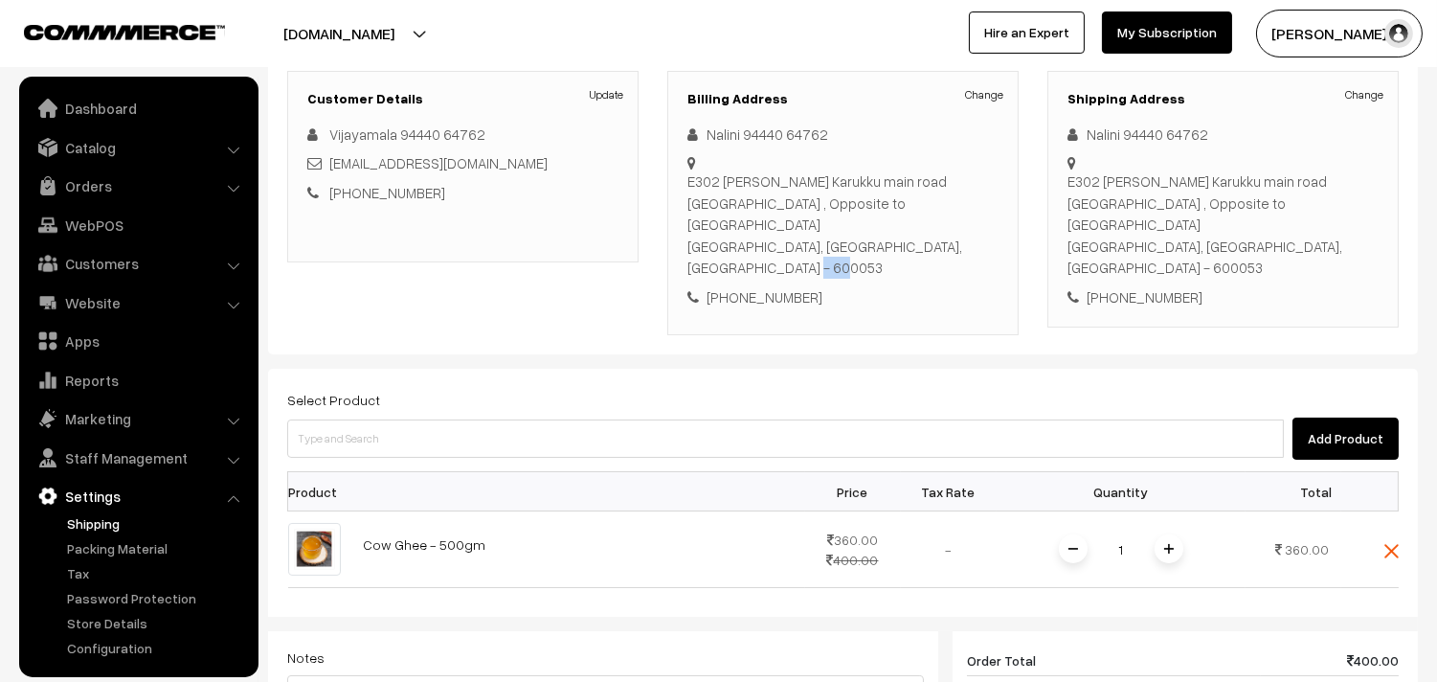
click at [109, 525] on link "Shipping" at bounding box center [157, 523] width 190 height 20
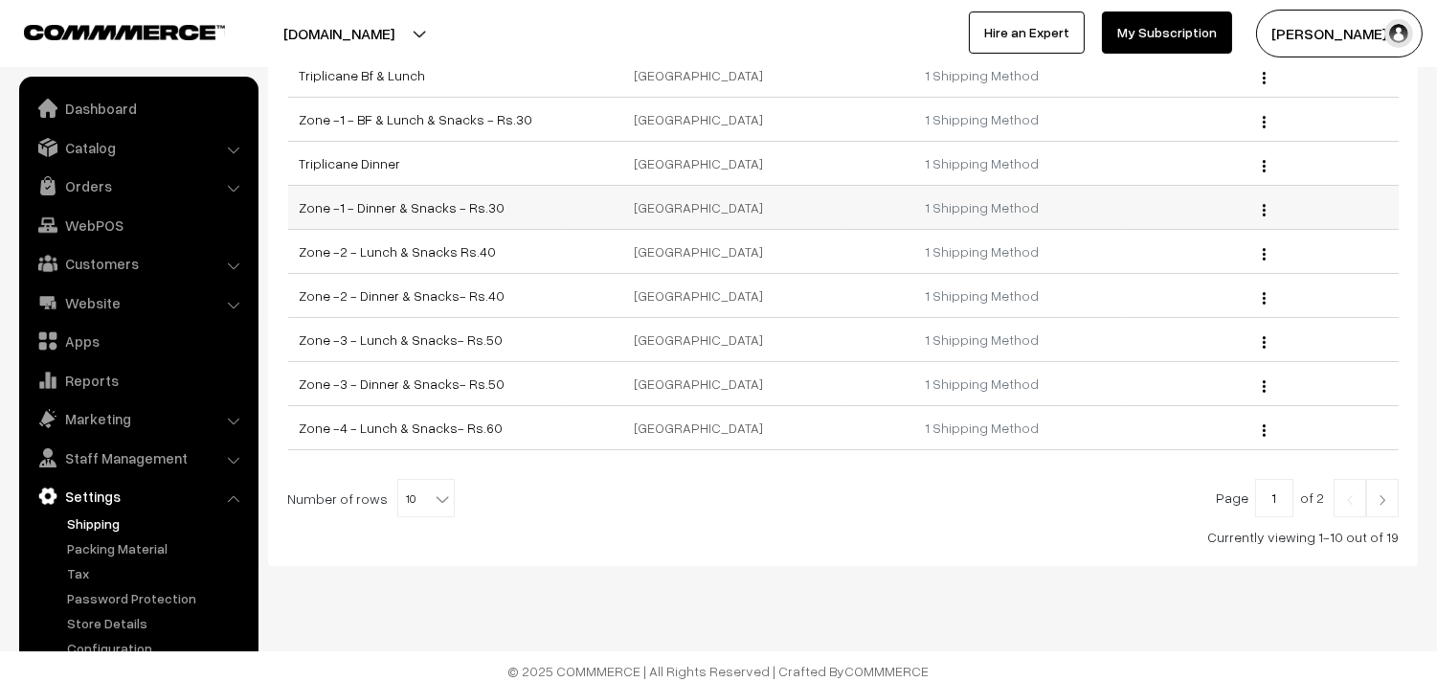
scroll to position [235, 0]
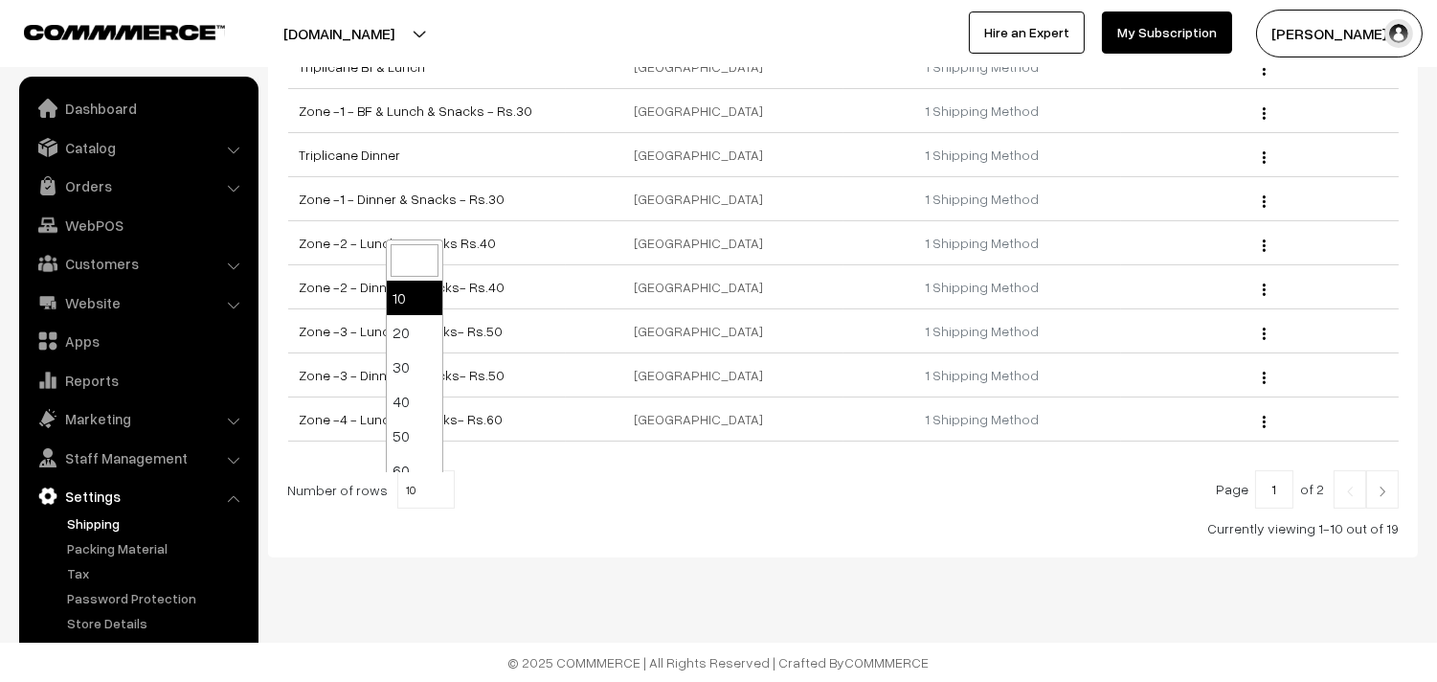
drag, startPoint x: 412, startPoint y: 483, endPoint x: 417, endPoint y: 384, distance: 99.7
click at [413, 483] on span "10" at bounding box center [426, 490] width 56 height 38
select select "100"
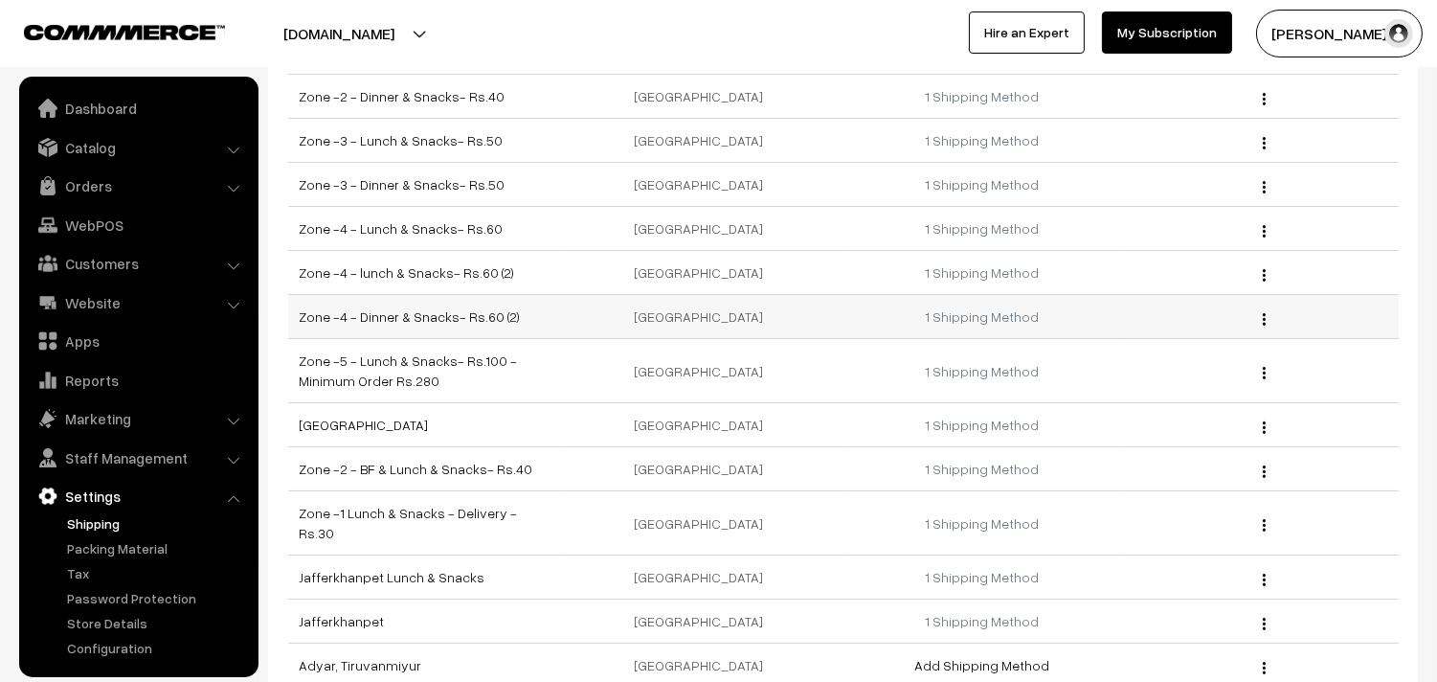
scroll to position [425, 0]
click at [416, 274] on link "Zone -4 - lunch & Snacks- Rs.60 (2)" at bounding box center [407, 271] width 215 height 16
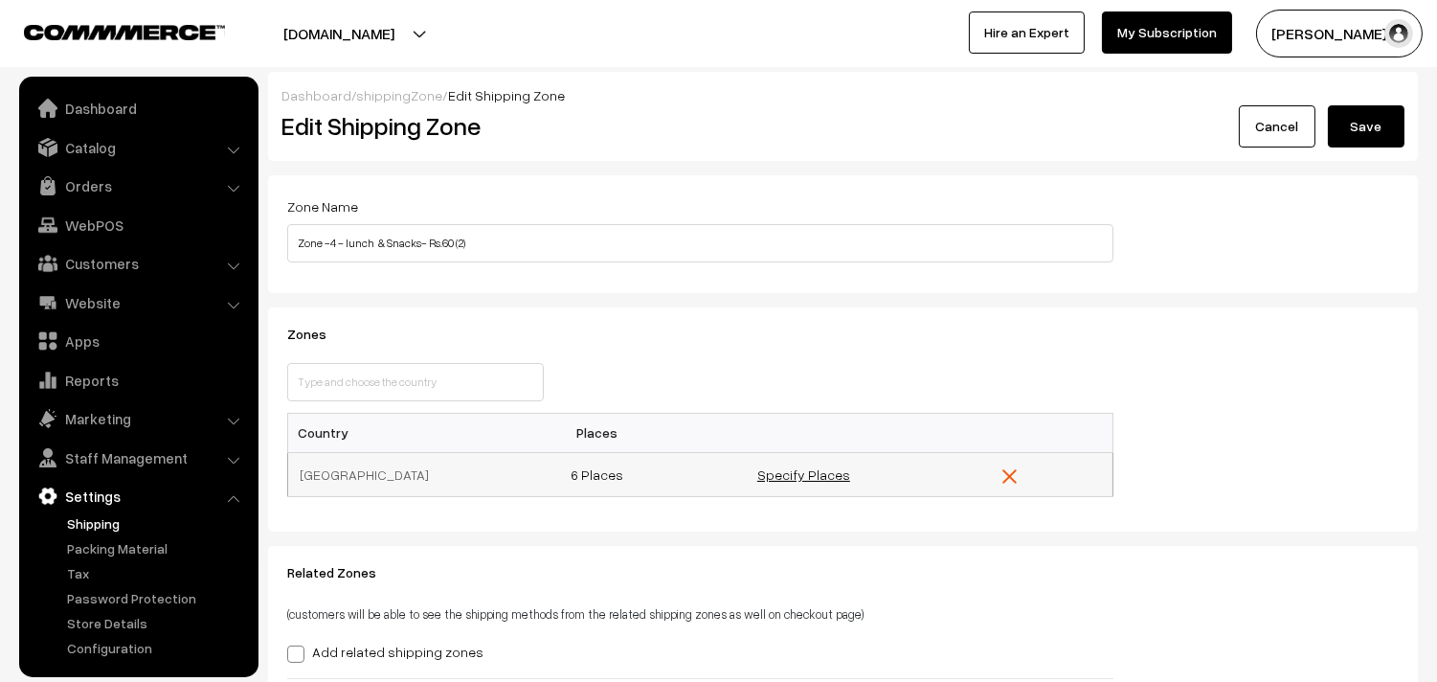
click at [816, 477] on link "Specify Places" at bounding box center [803, 474] width 93 height 16
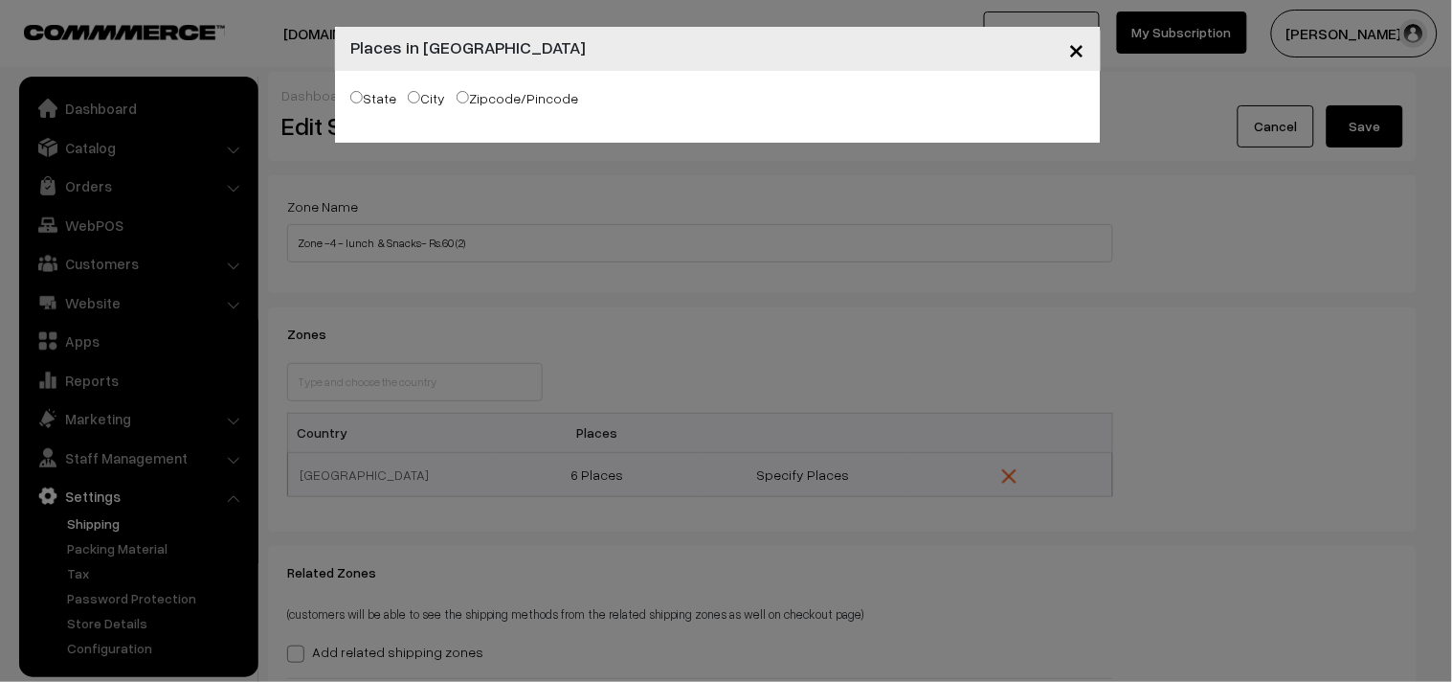
click at [492, 86] on div "State City Zipcode/Pincode" at bounding box center [717, 101] width 735 height 30
click at [500, 101] on label "Zipcode/Pincode" at bounding box center [518, 98] width 122 height 20
click at [469, 101] on input "Zipcode/Pincode" at bounding box center [463, 97] width 12 height 12
radio input "true"
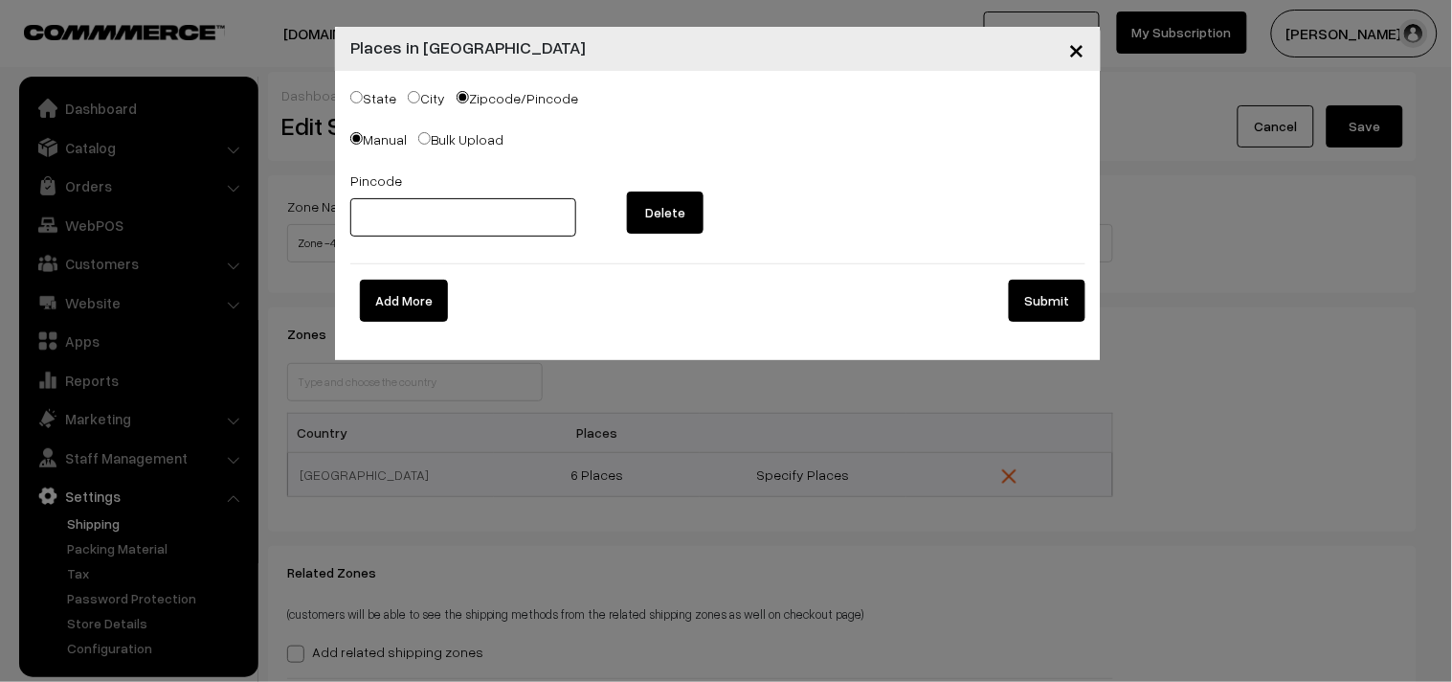
click at [460, 218] on input "text" at bounding box center [463, 217] width 226 height 38
paste input "Casagrand Asta"
click at [389, 203] on input "Casagrand Asta" at bounding box center [463, 217] width 226 height 38
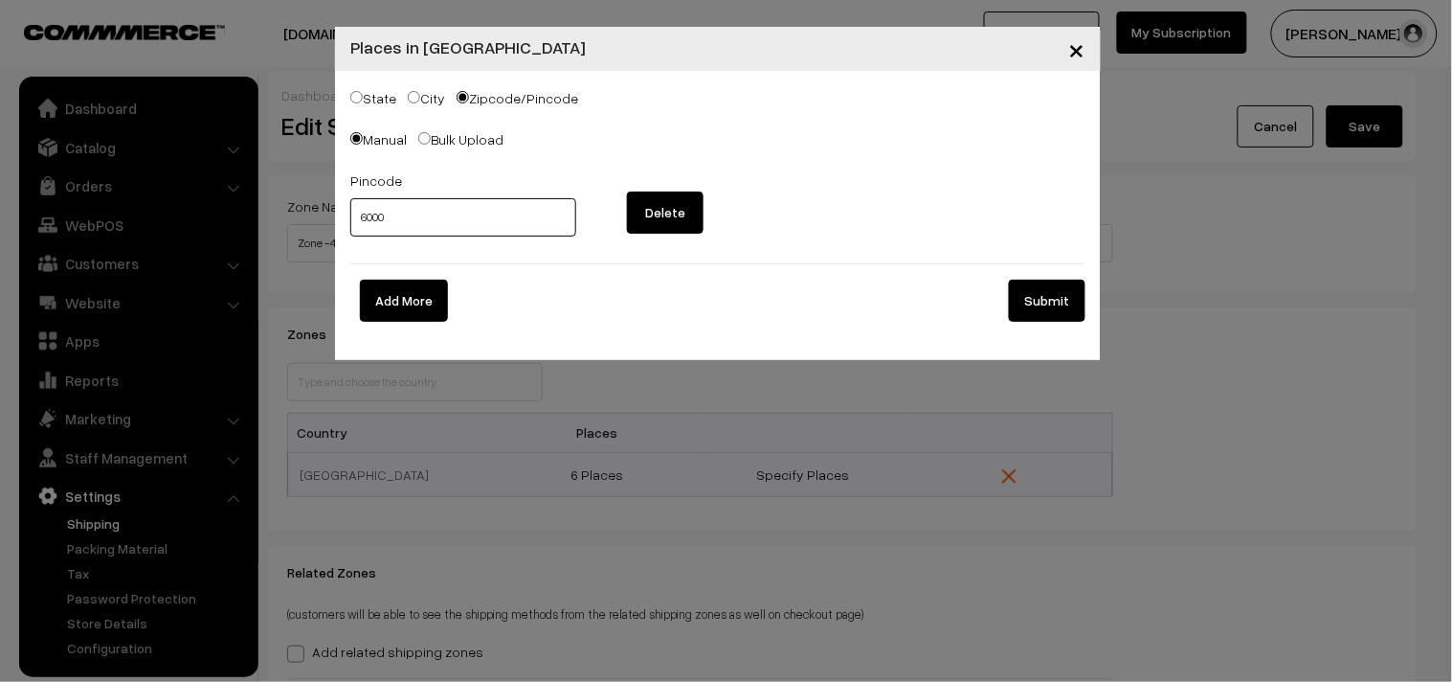
type input "6000"
click at [1074, 45] on span "×" at bounding box center [1077, 48] width 16 height 35
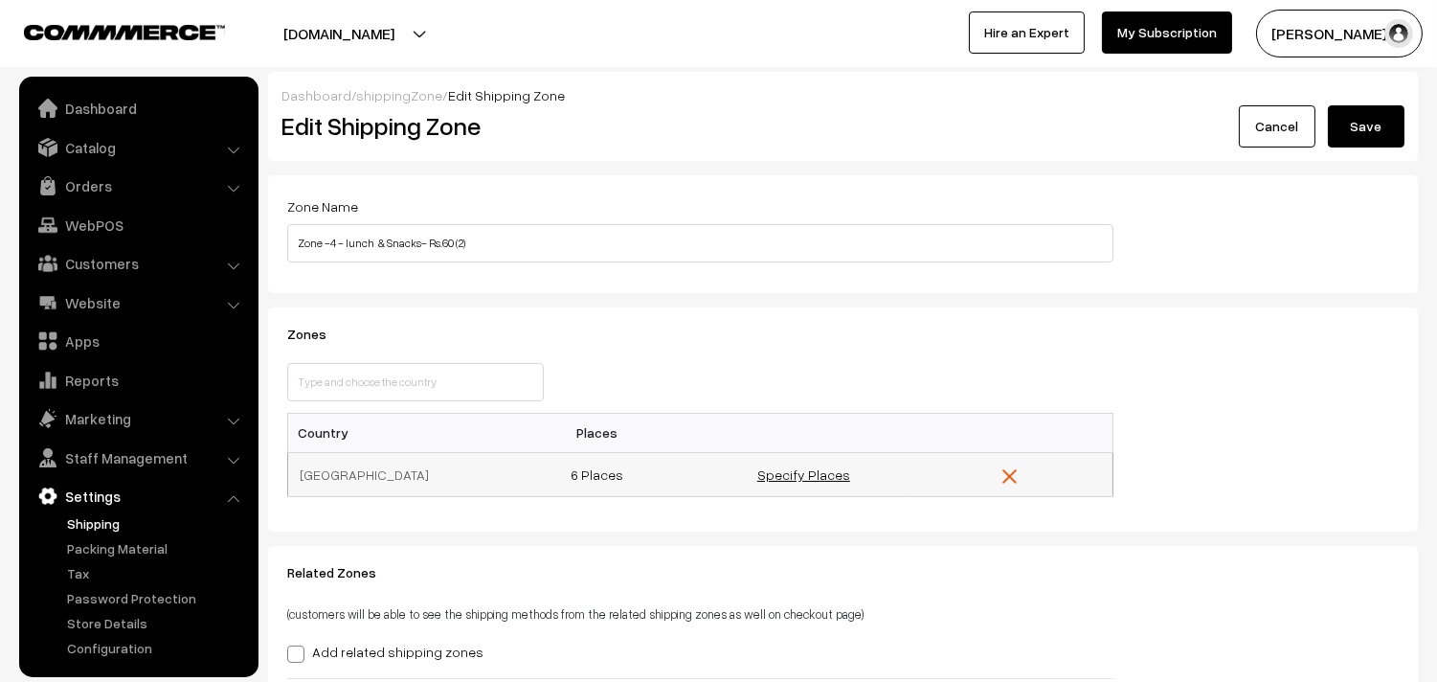
click at [818, 471] on link "Specify Places" at bounding box center [803, 474] width 93 height 16
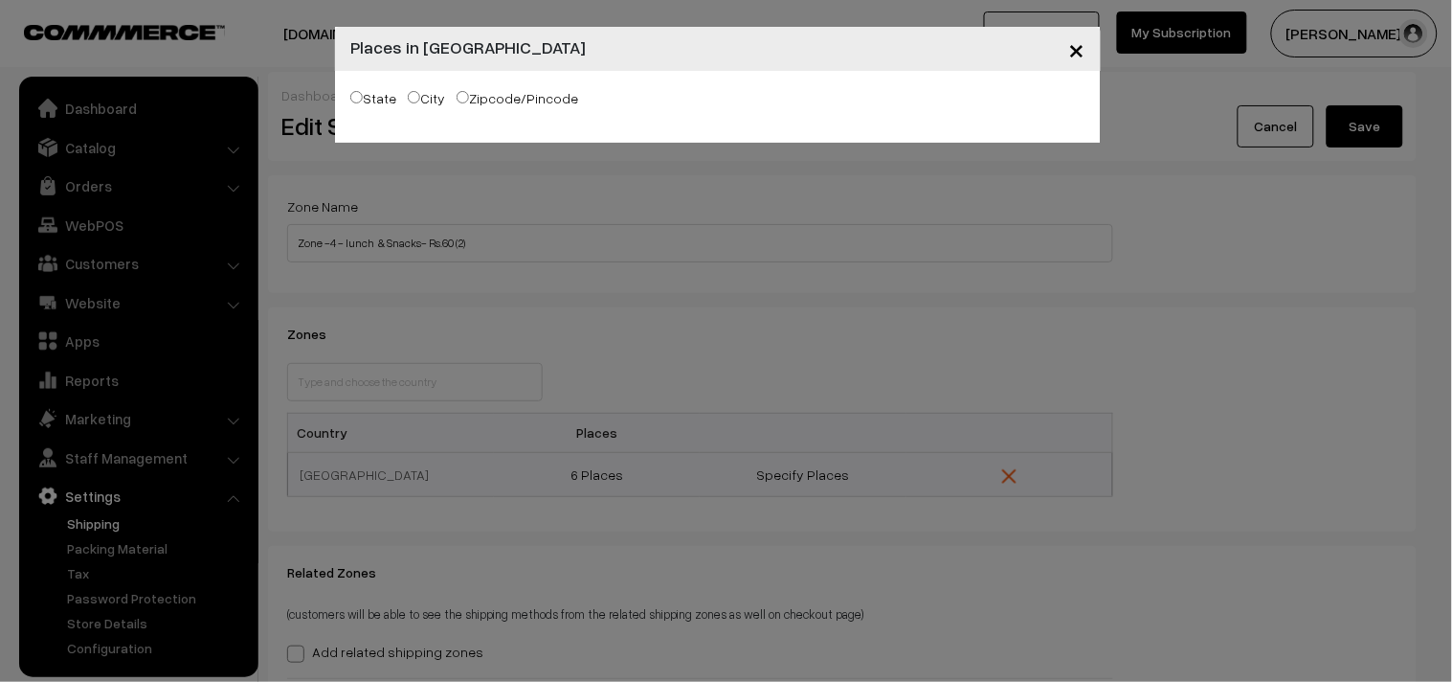
click at [527, 97] on label "Zipcode/Pincode" at bounding box center [518, 98] width 122 height 20
click at [469, 97] on input "Zipcode/Pincode" at bounding box center [463, 97] width 12 height 12
radio input "true"
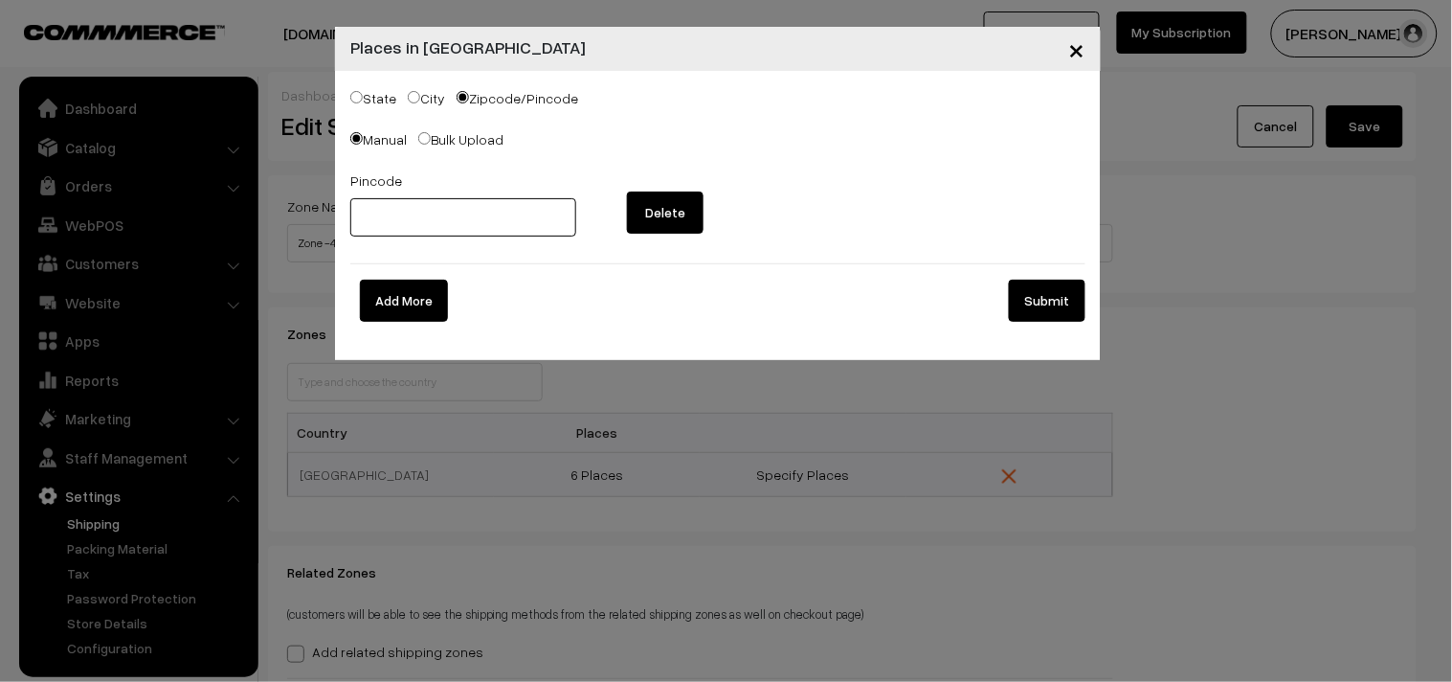
click at [459, 213] on input "text" at bounding box center [463, 217] width 226 height 38
click at [450, 208] on input "text" at bounding box center [463, 217] width 226 height 38
type input "600053"
click at [1031, 295] on button "Submit" at bounding box center [1047, 301] width 77 height 42
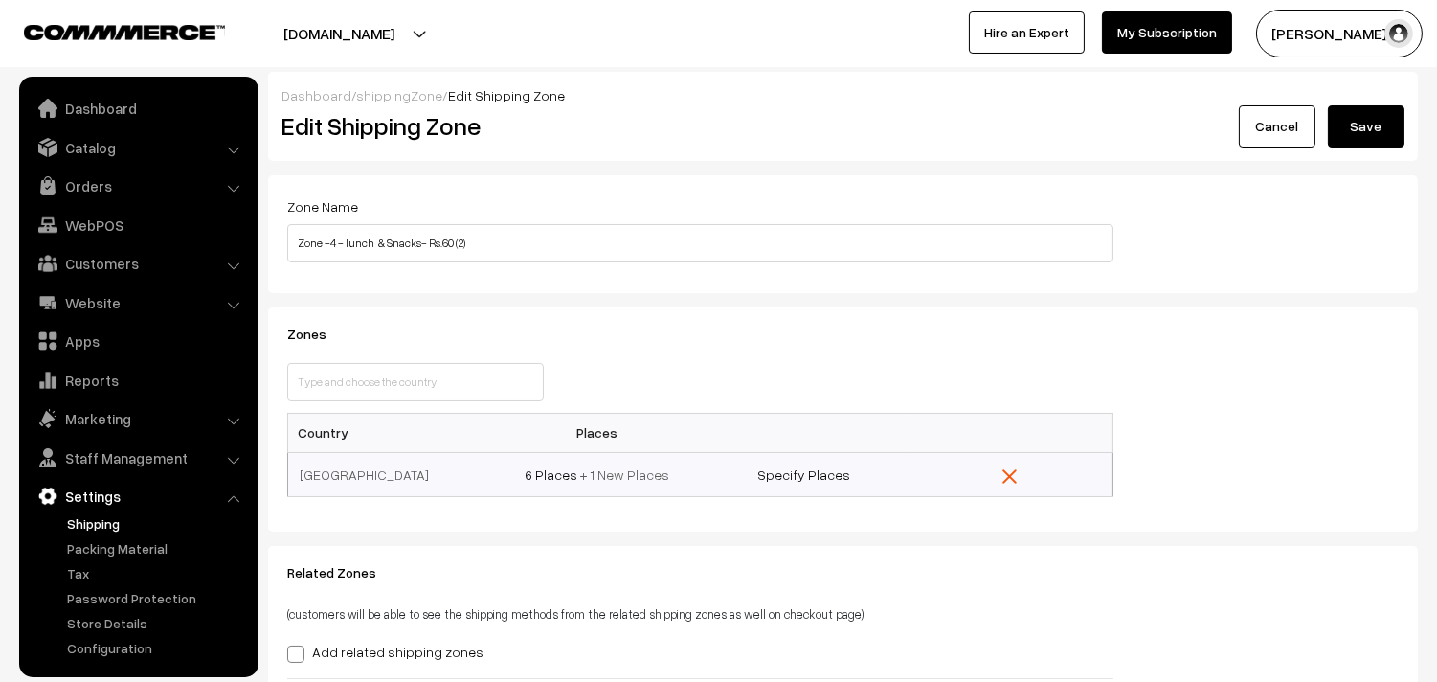
click at [1374, 116] on button "Save" at bounding box center [1366, 126] width 77 height 42
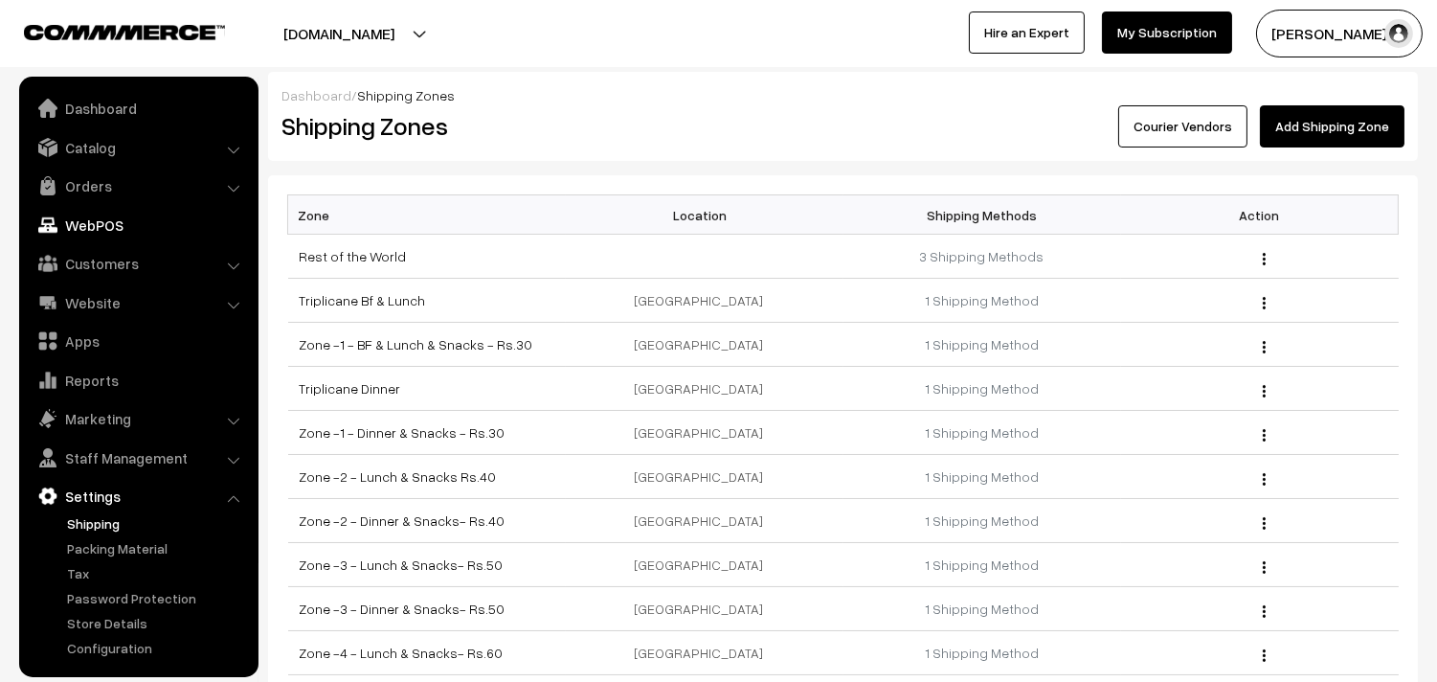
click at [132, 231] on link "WebPOS" at bounding box center [138, 225] width 228 height 34
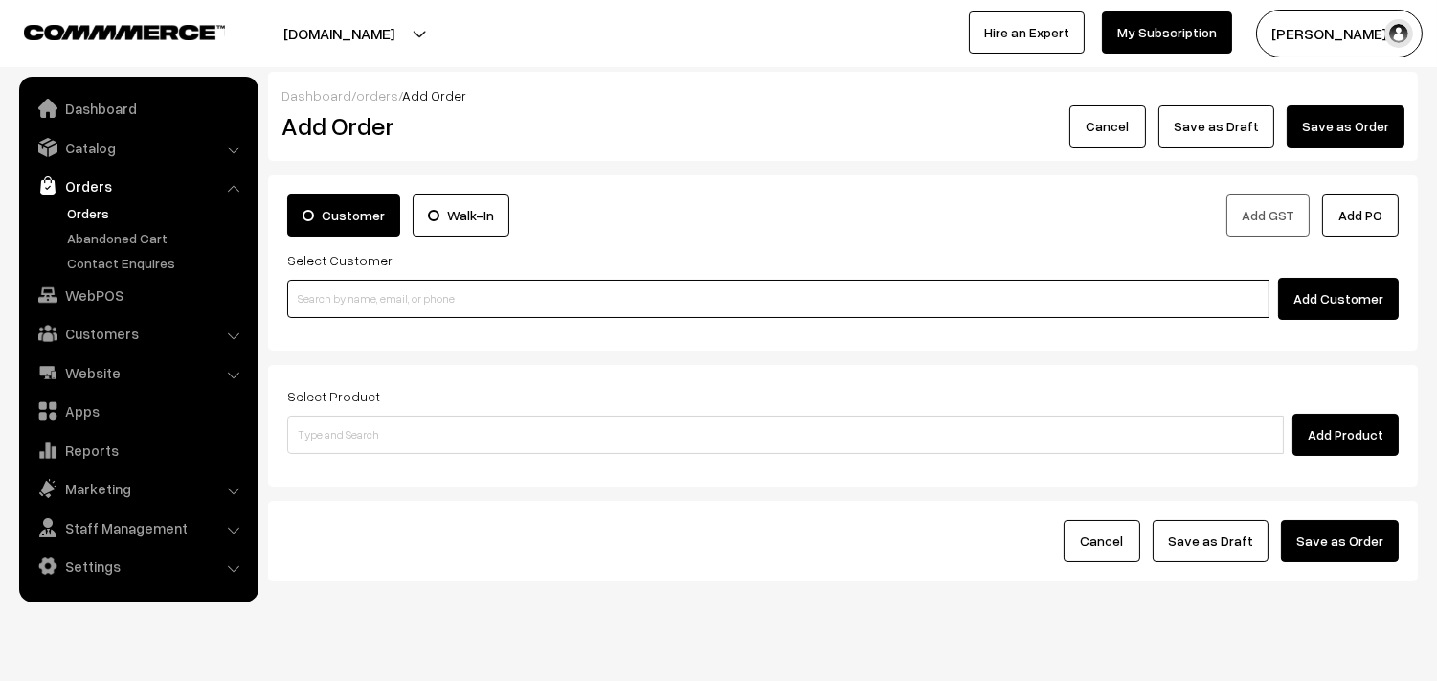
click at [362, 280] on input at bounding box center [778, 299] width 982 height 38
paste input "94440 64762"
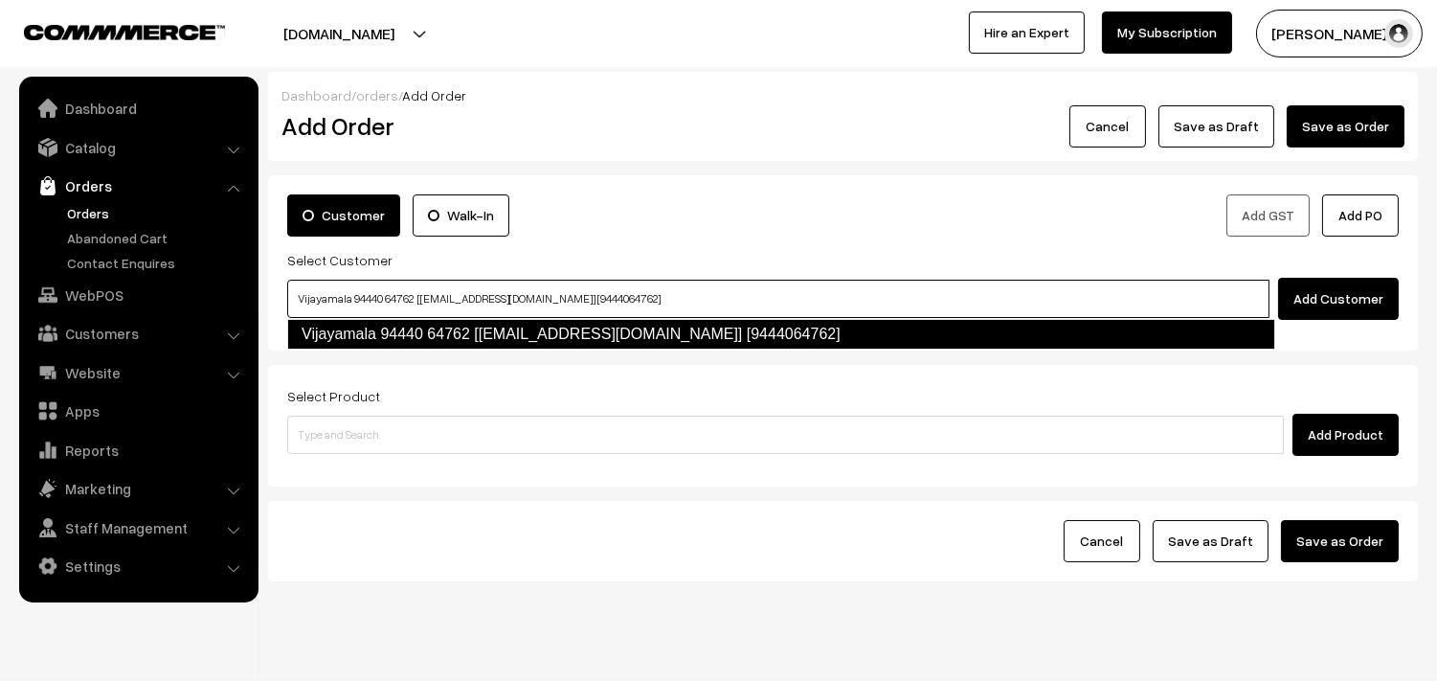
type input "Vijayamala 94440 64762 [test313@gmail.com] [9444064762]"
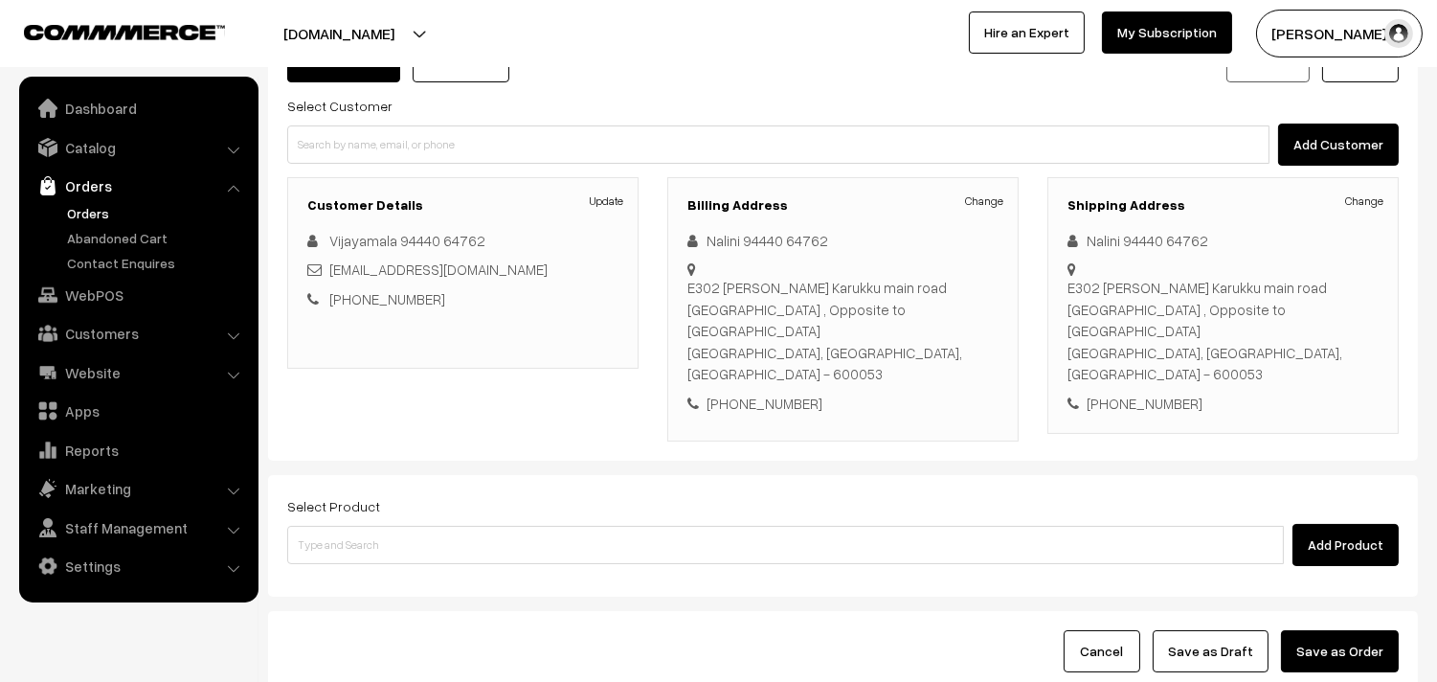
scroll to position [260, 0]
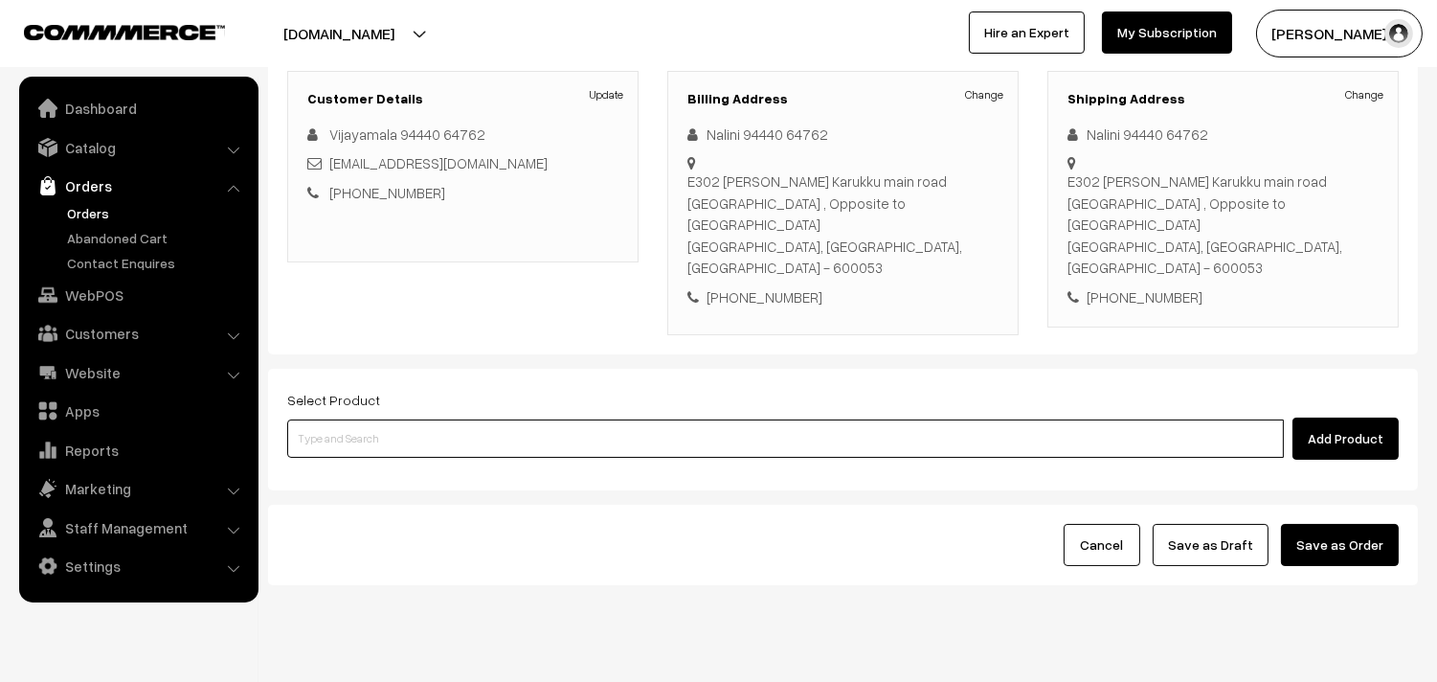
click at [453, 419] on input at bounding box center [785, 438] width 997 height 38
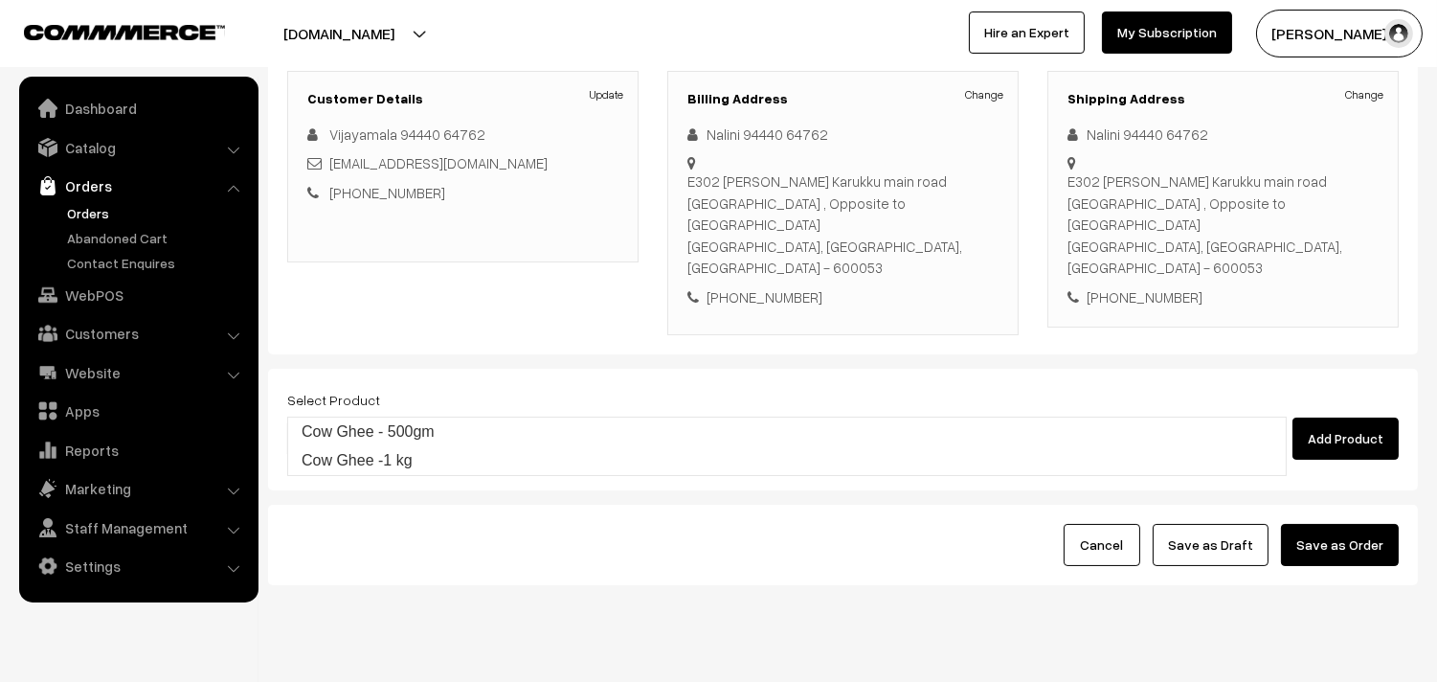
type input "Cow Ghee - 500gm"
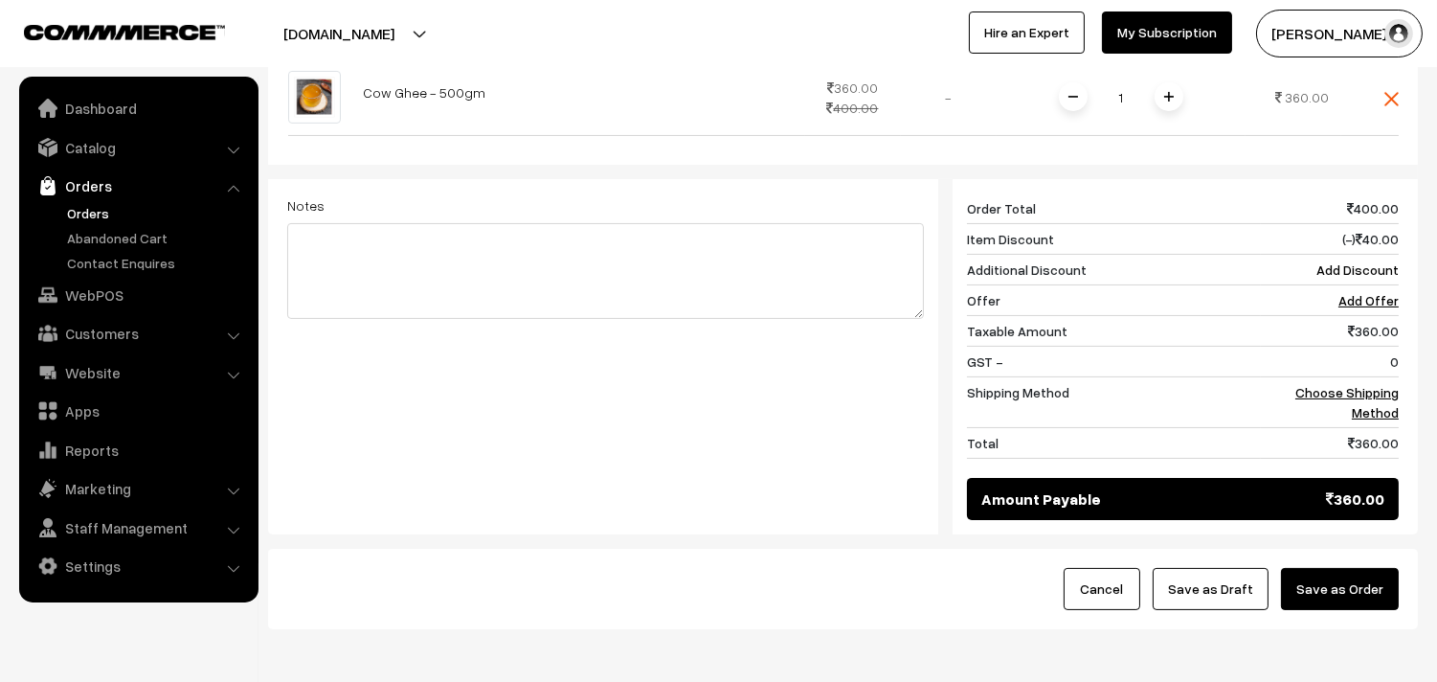
scroll to position [758, 0]
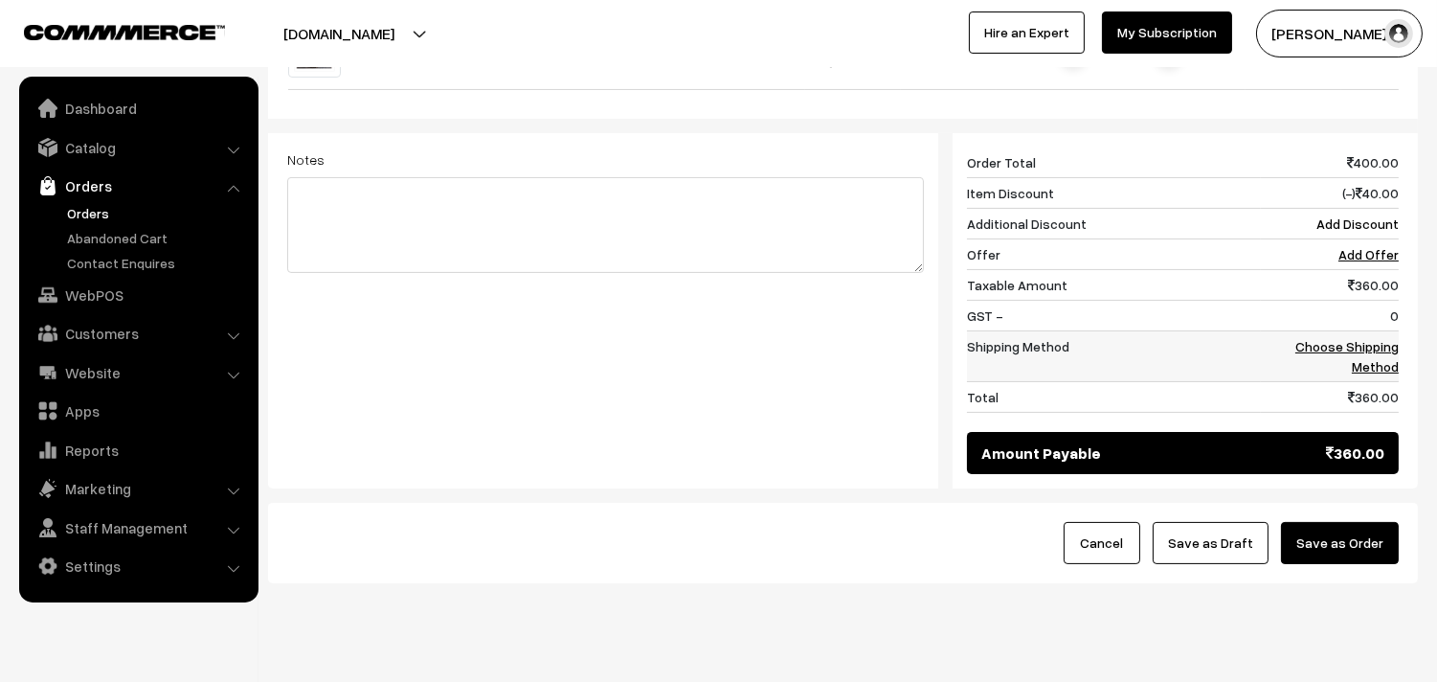
click at [1394, 331] on td "Choose Shipping Method" at bounding box center [1330, 356] width 138 height 51
click at [1324, 338] on link "Choose Shipping Method" at bounding box center [1346, 356] width 103 height 36
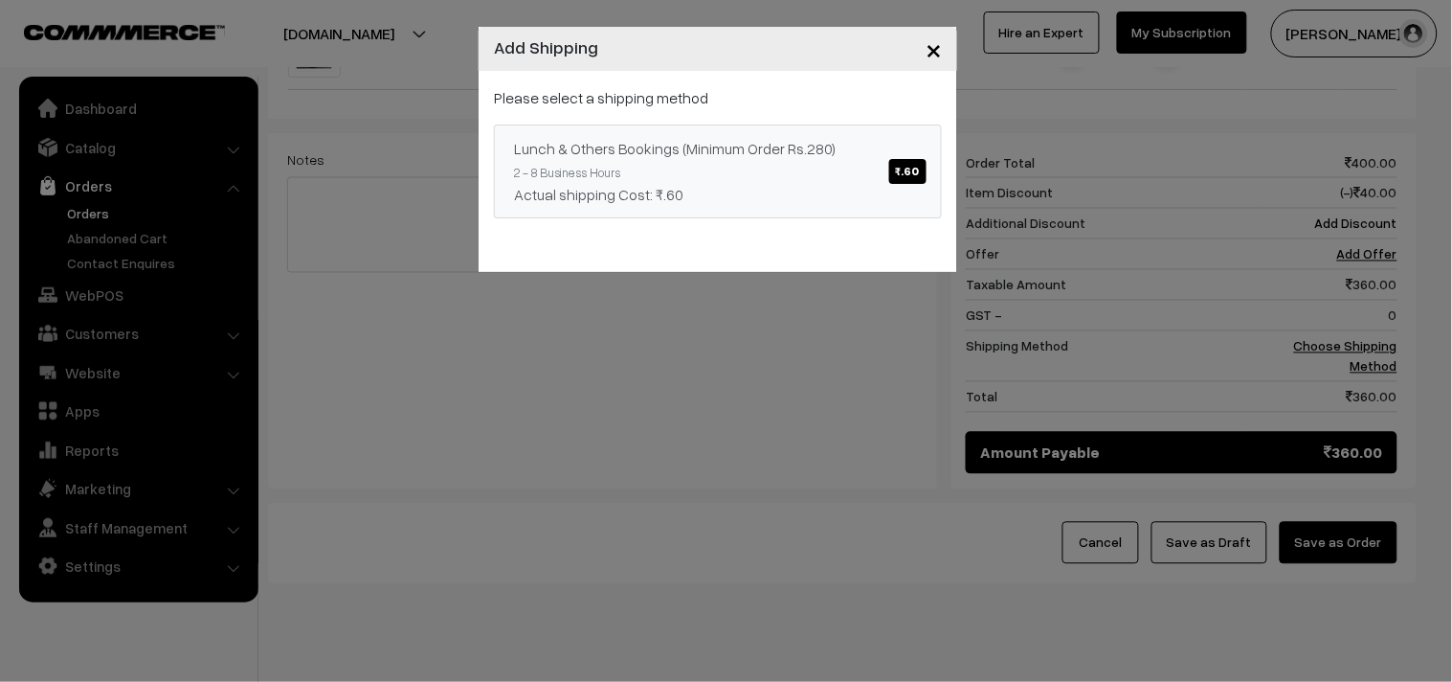
click at [831, 155] on div "Lunch & Others Bookings (Minimum Order Rs.280) ₹.60" at bounding box center [718, 148] width 408 height 23
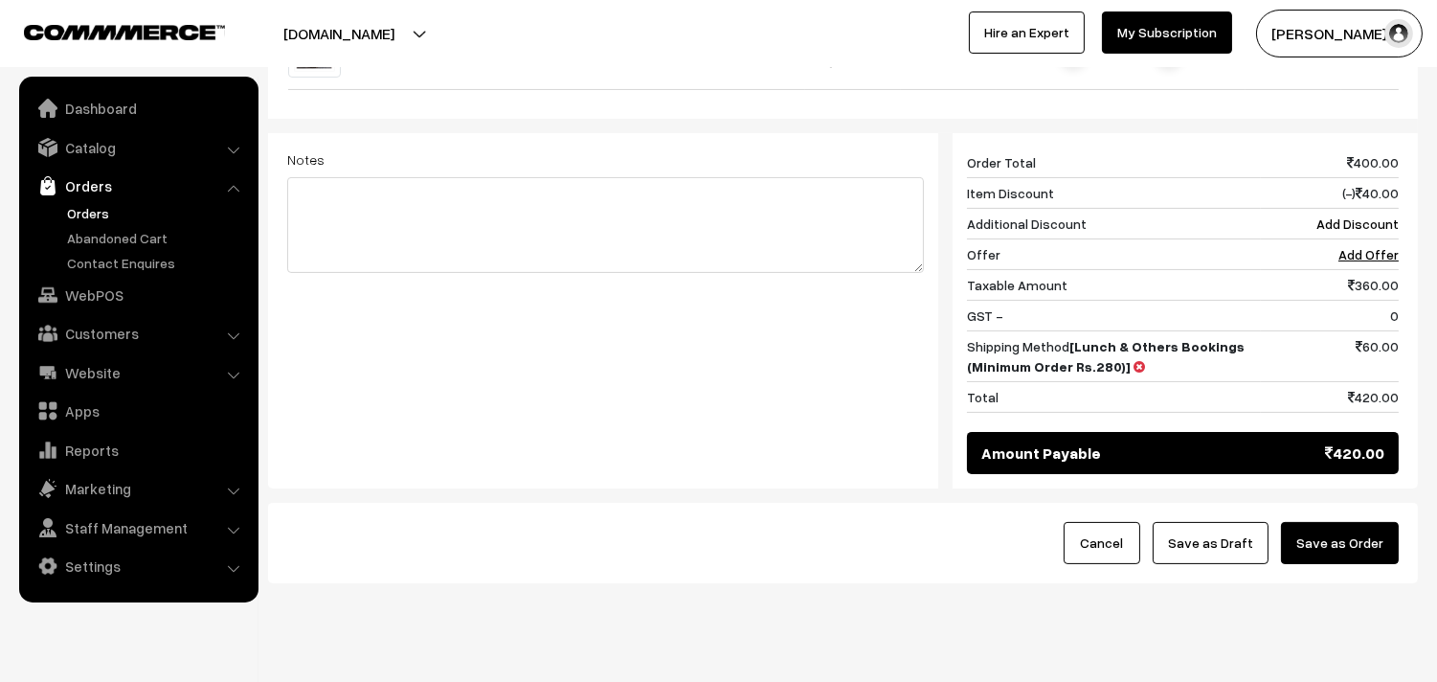
click at [1226, 522] on button "Save as Draft" at bounding box center [1211, 543] width 116 height 42
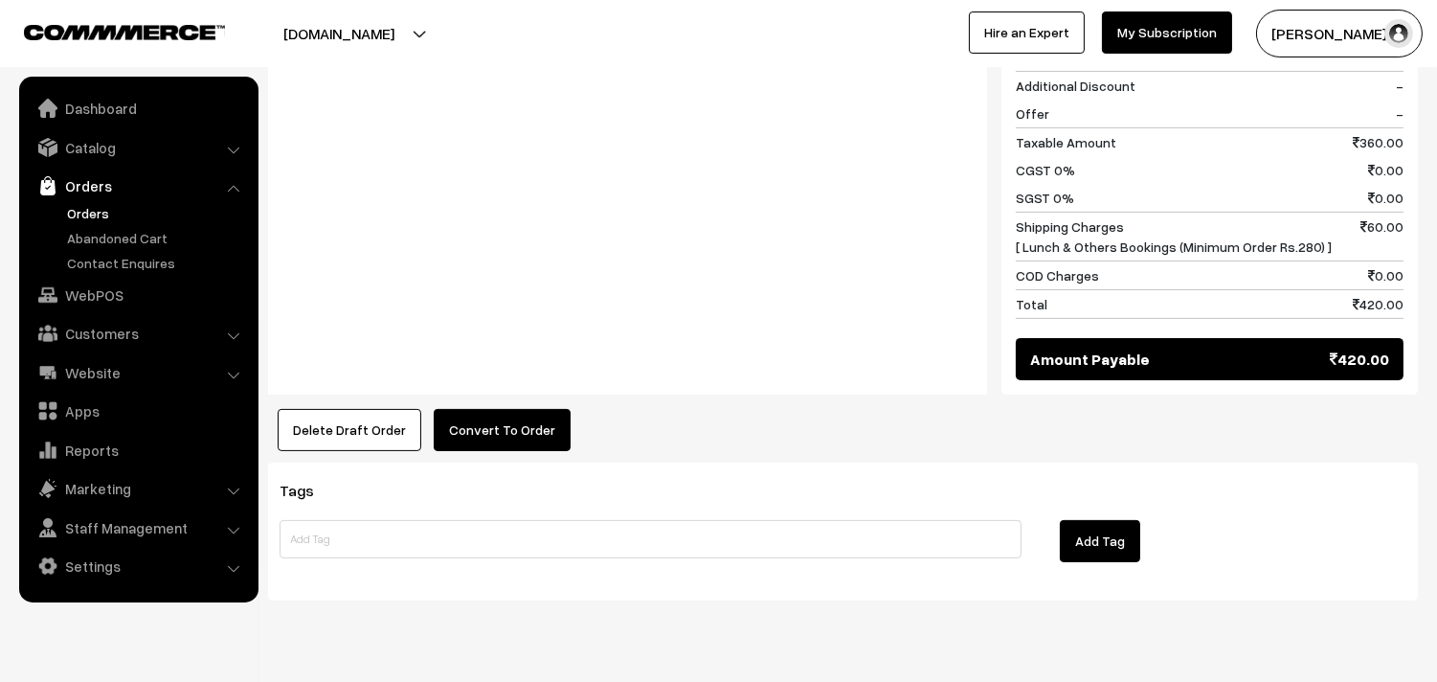
click at [501, 409] on button "Convert To Order" at bounding box center [502, 430] width 137 height 42
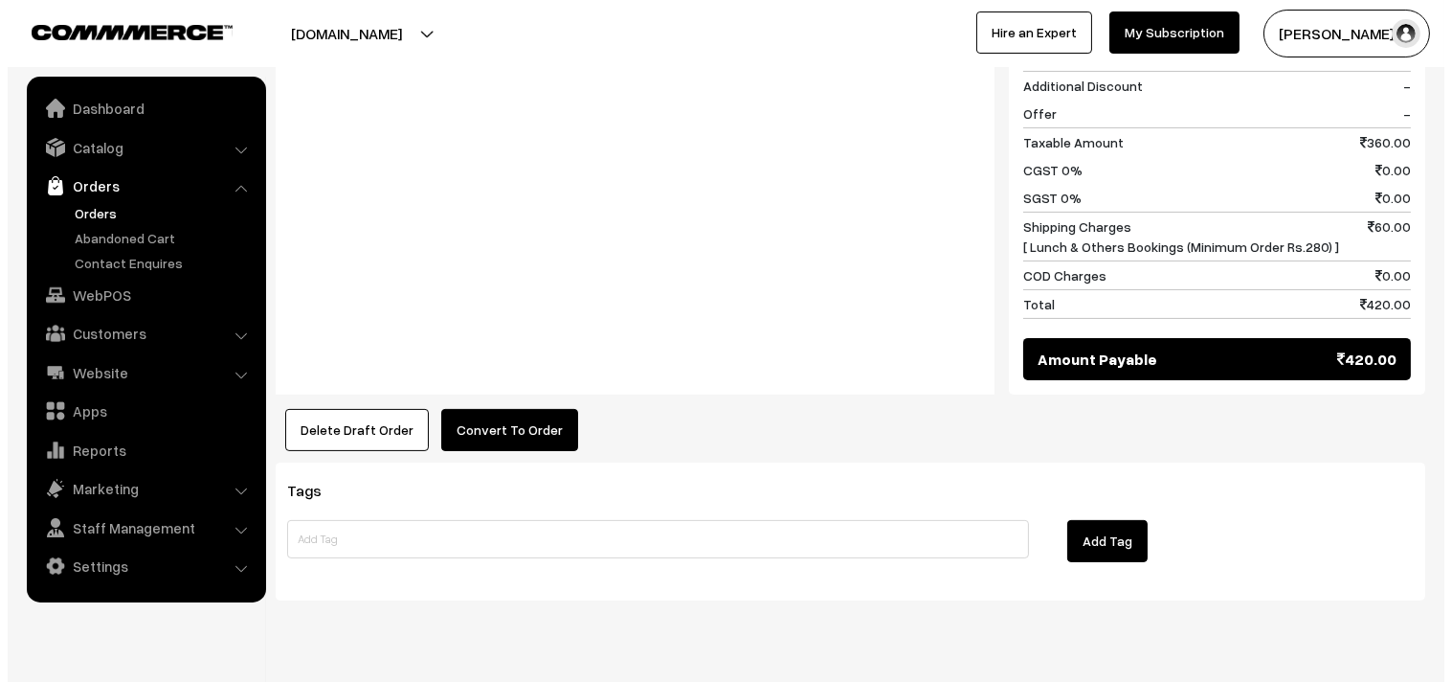
scroll to position [944, 0]
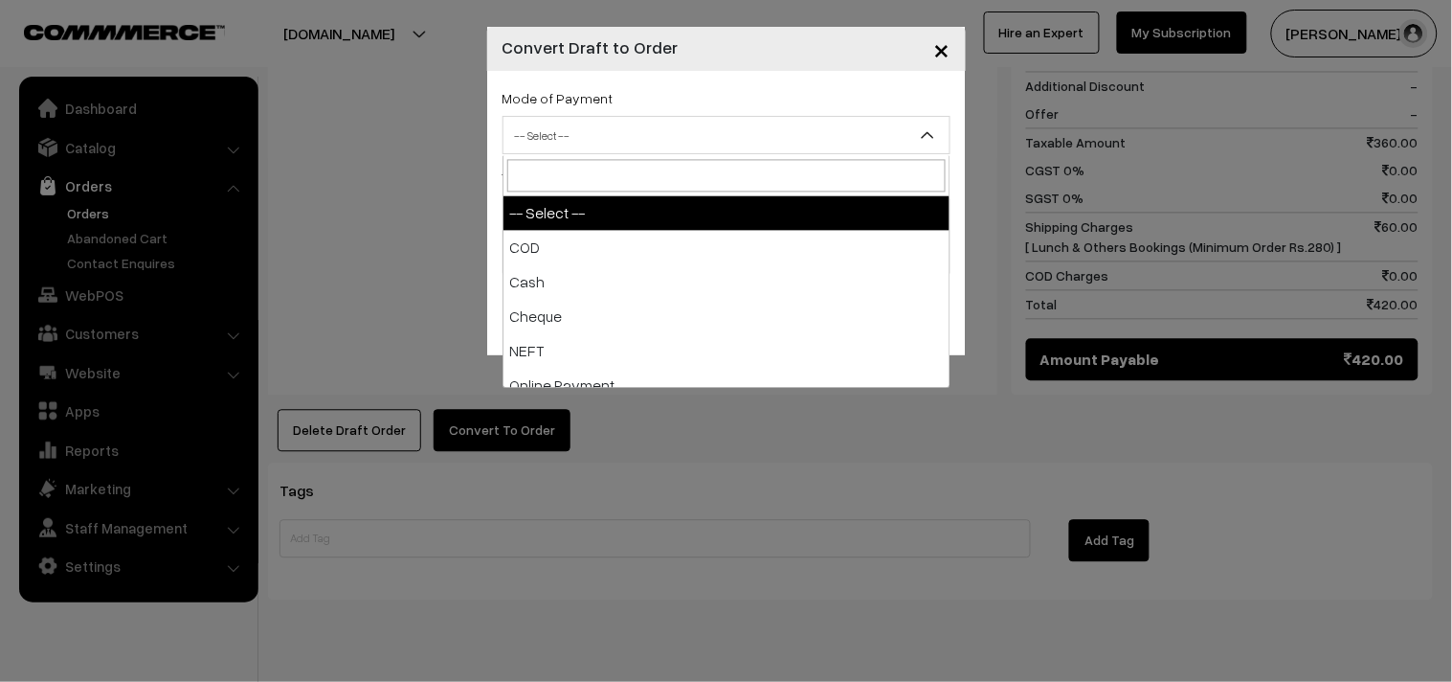
click at [613, 135] on span "-- Select --" at bounding box center [727, 136] width 446 height 34
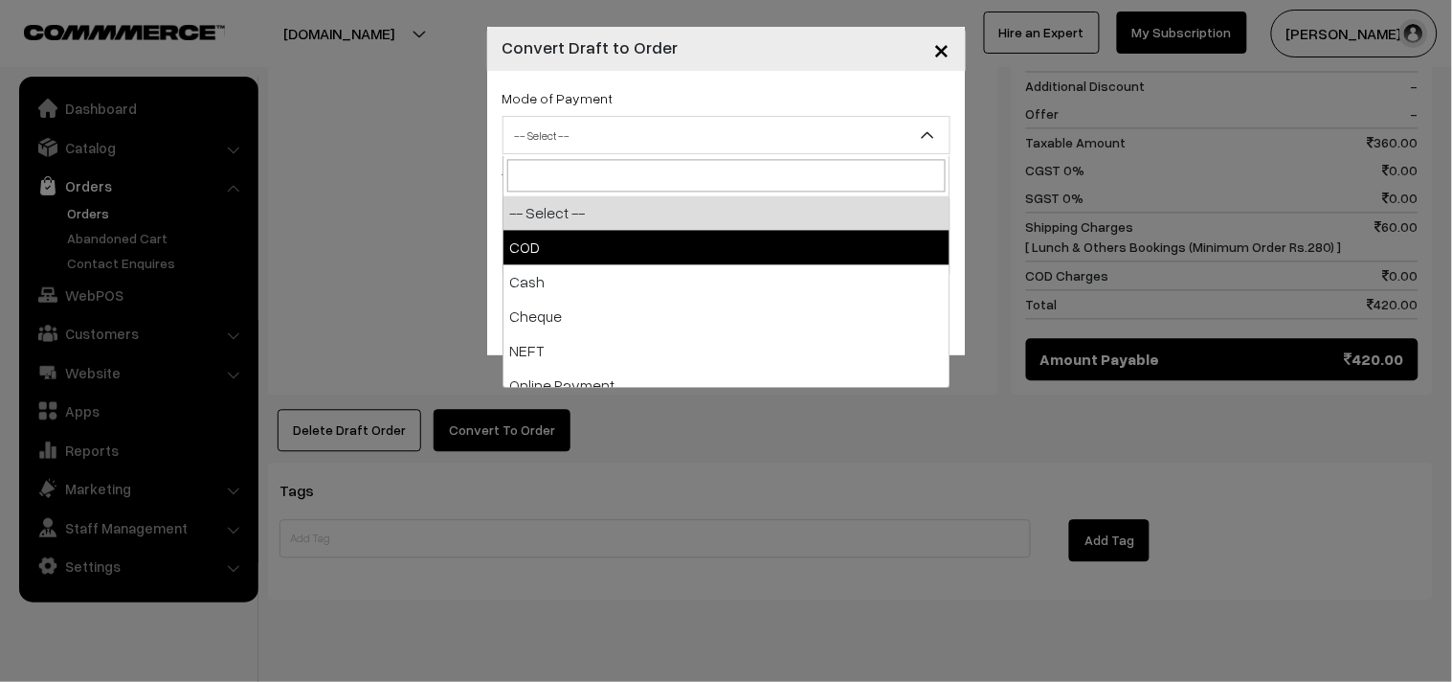
select select "1"
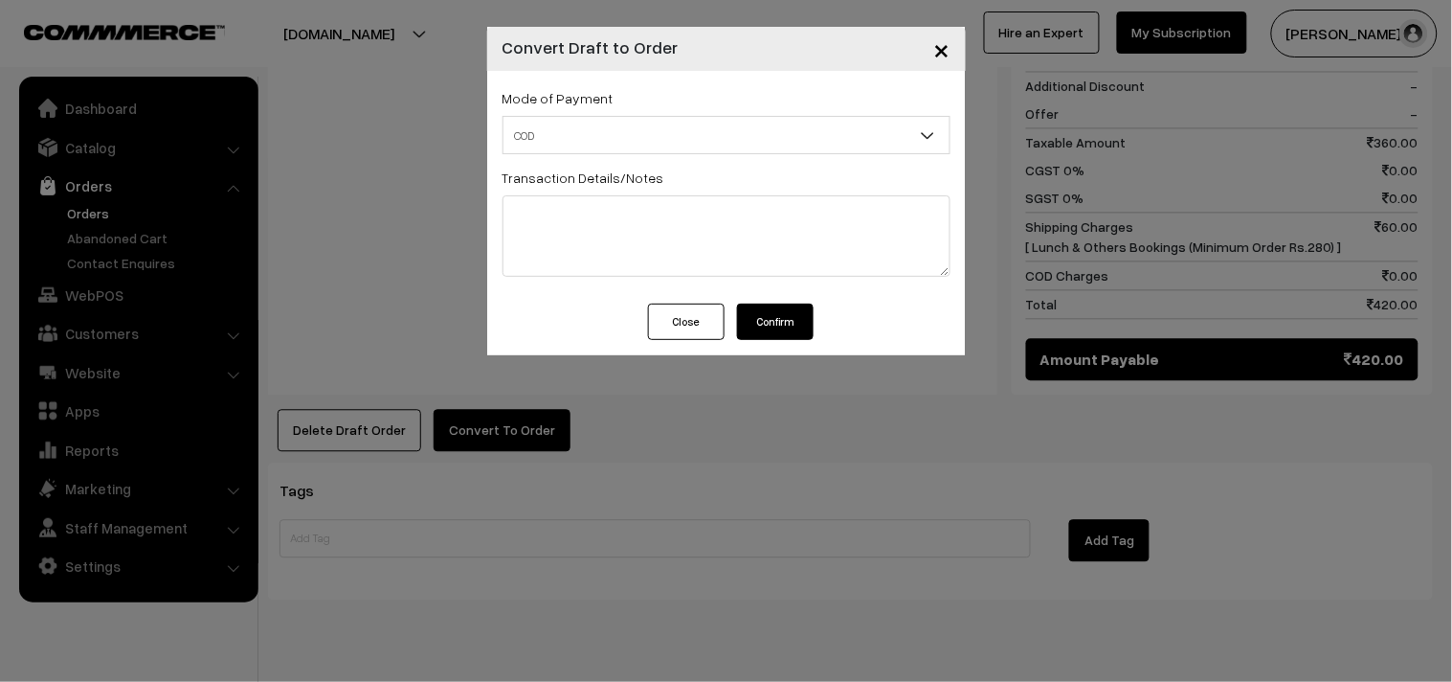
click at [793, 310] on button "Confirm" at bounding box center [775, 321] width 77 height 36
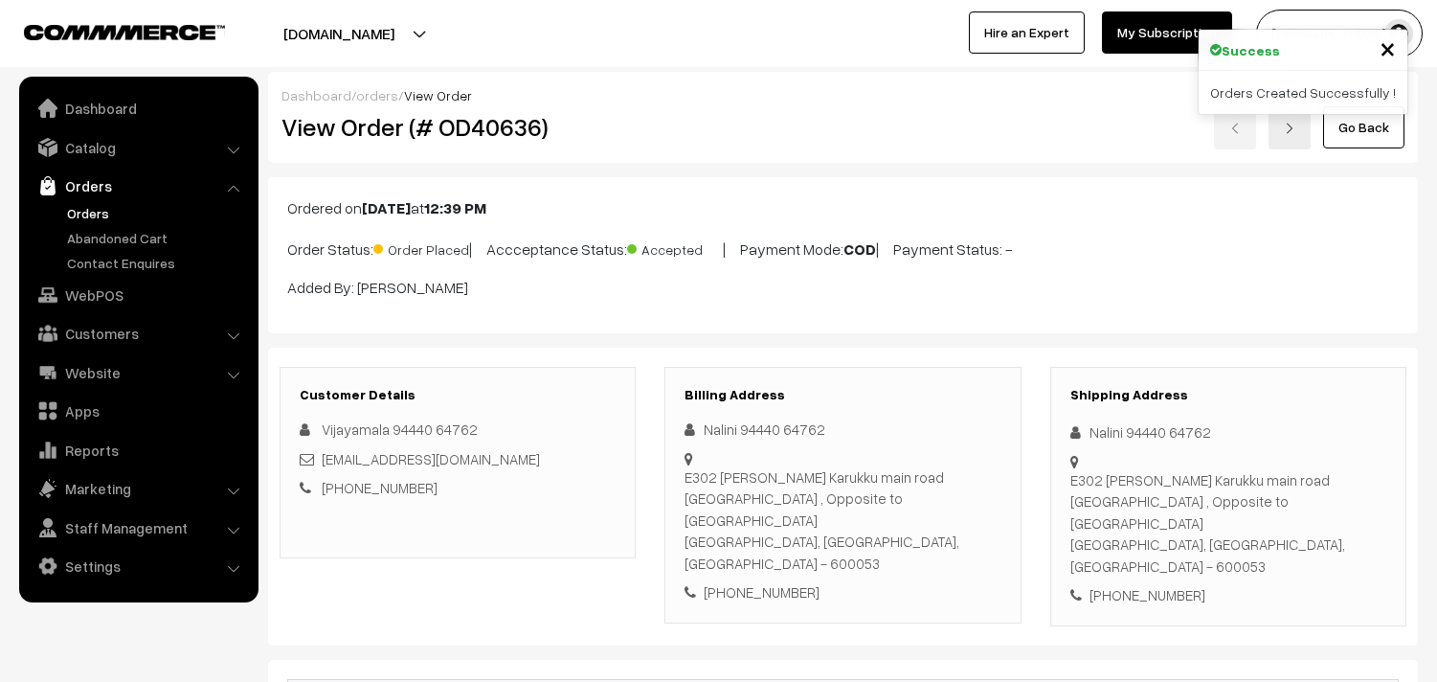
scroll to position [942, 0]
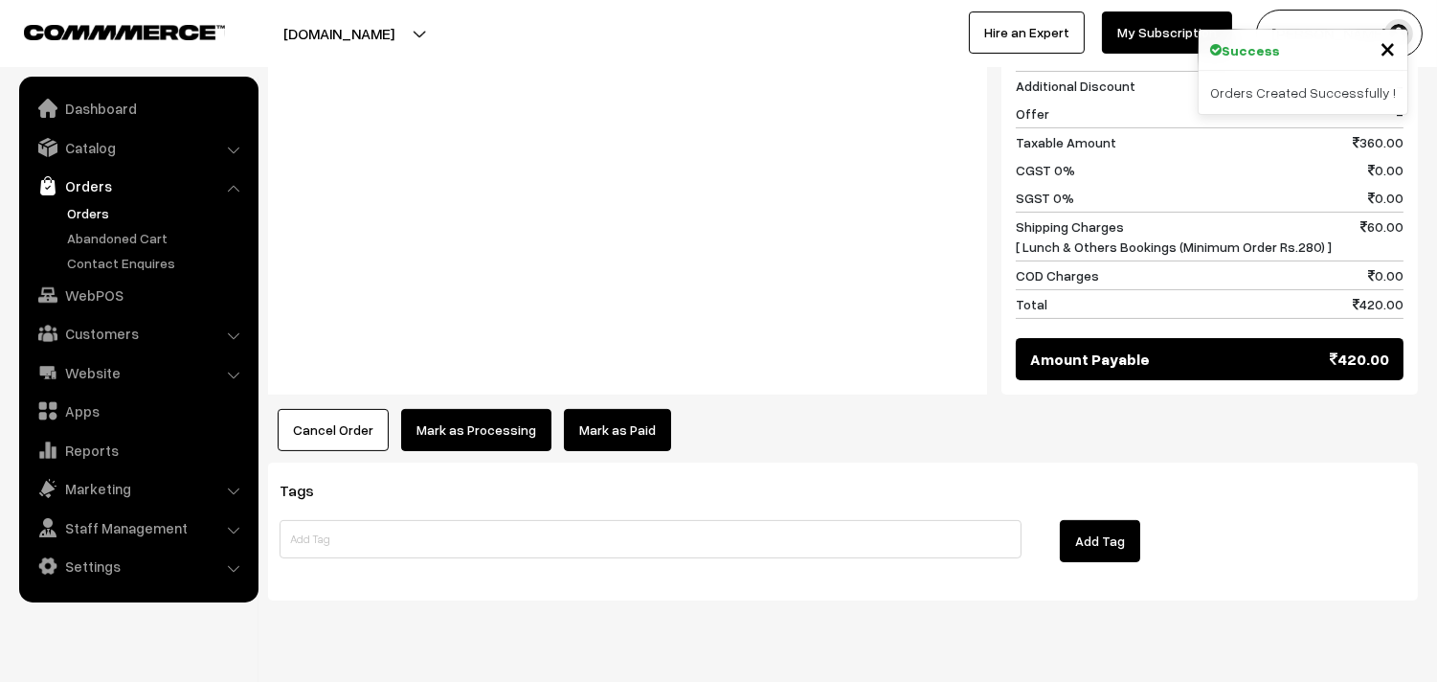
click at [460, 409] on button "Mark as Processing" at bounding box center [476, 430] width 150 height 42
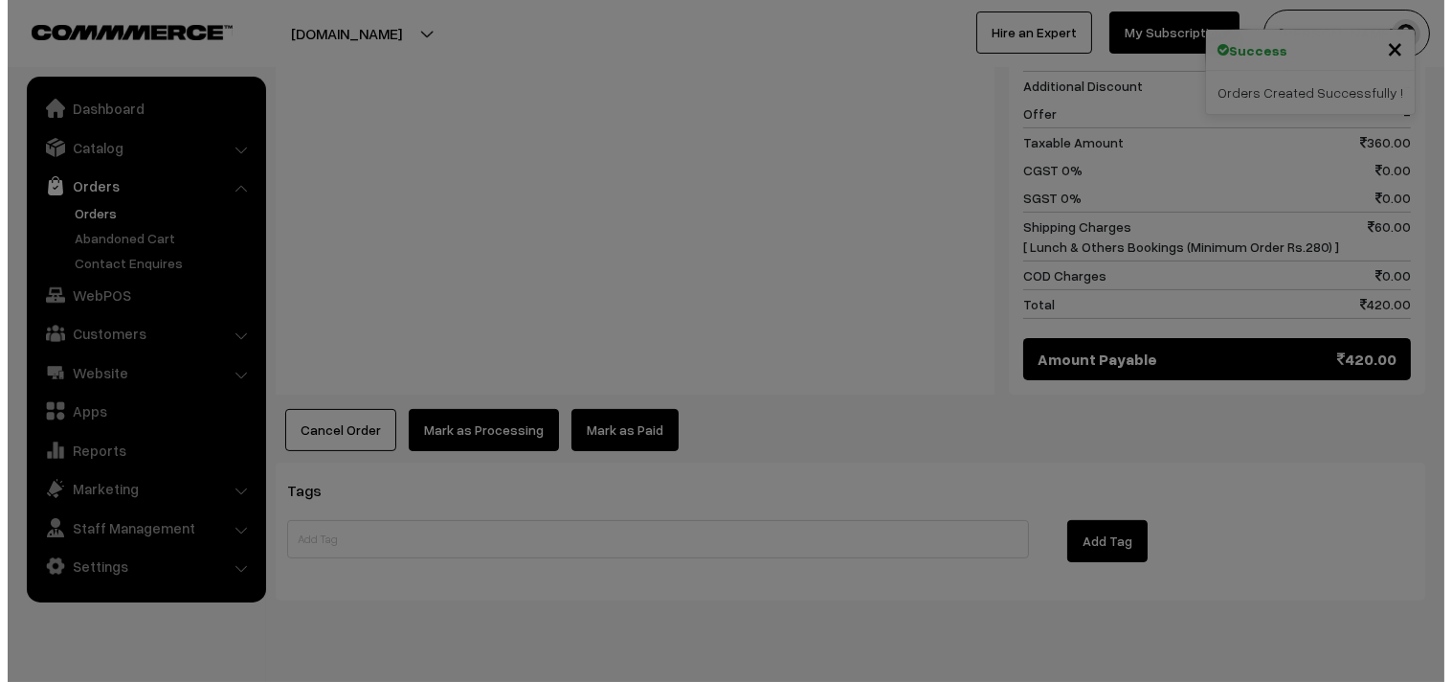
scroll to position [944, 0]
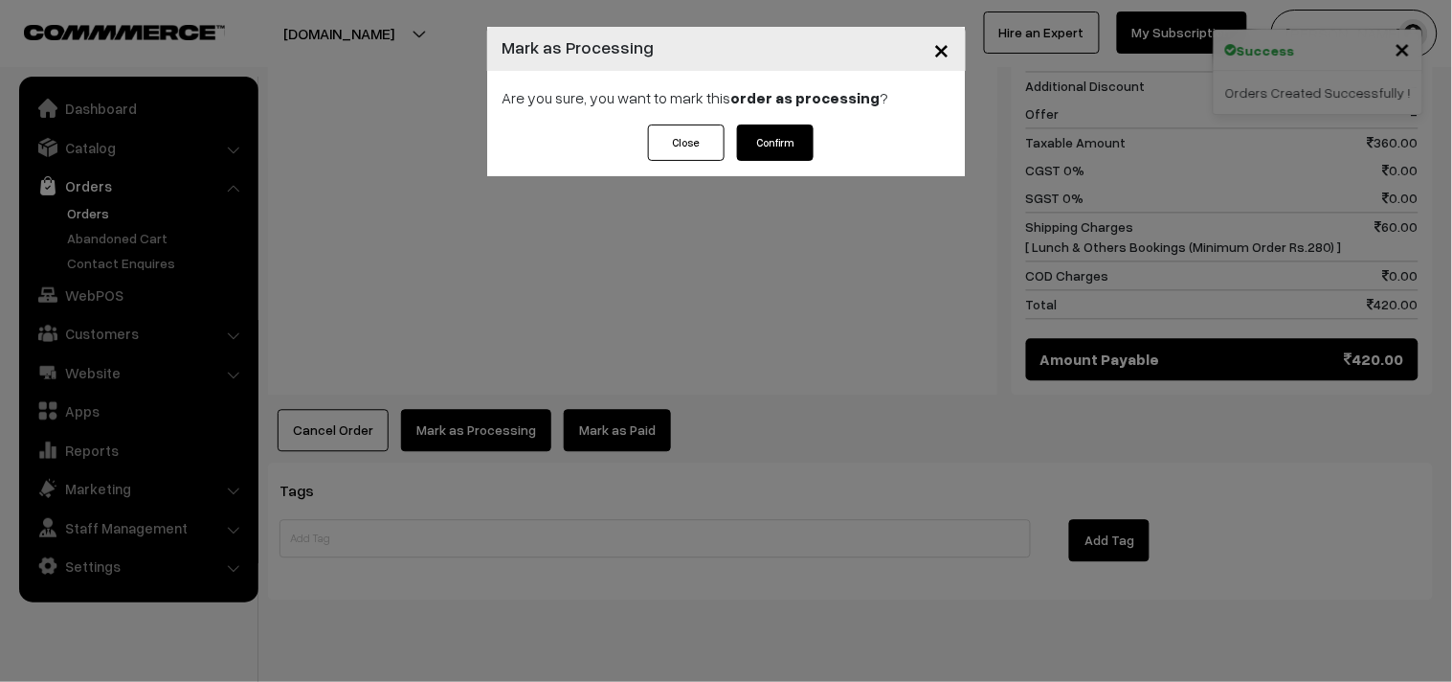
click at [783, 141] on button "Confirm" at bounding box center [775, 142] width 77 height 36
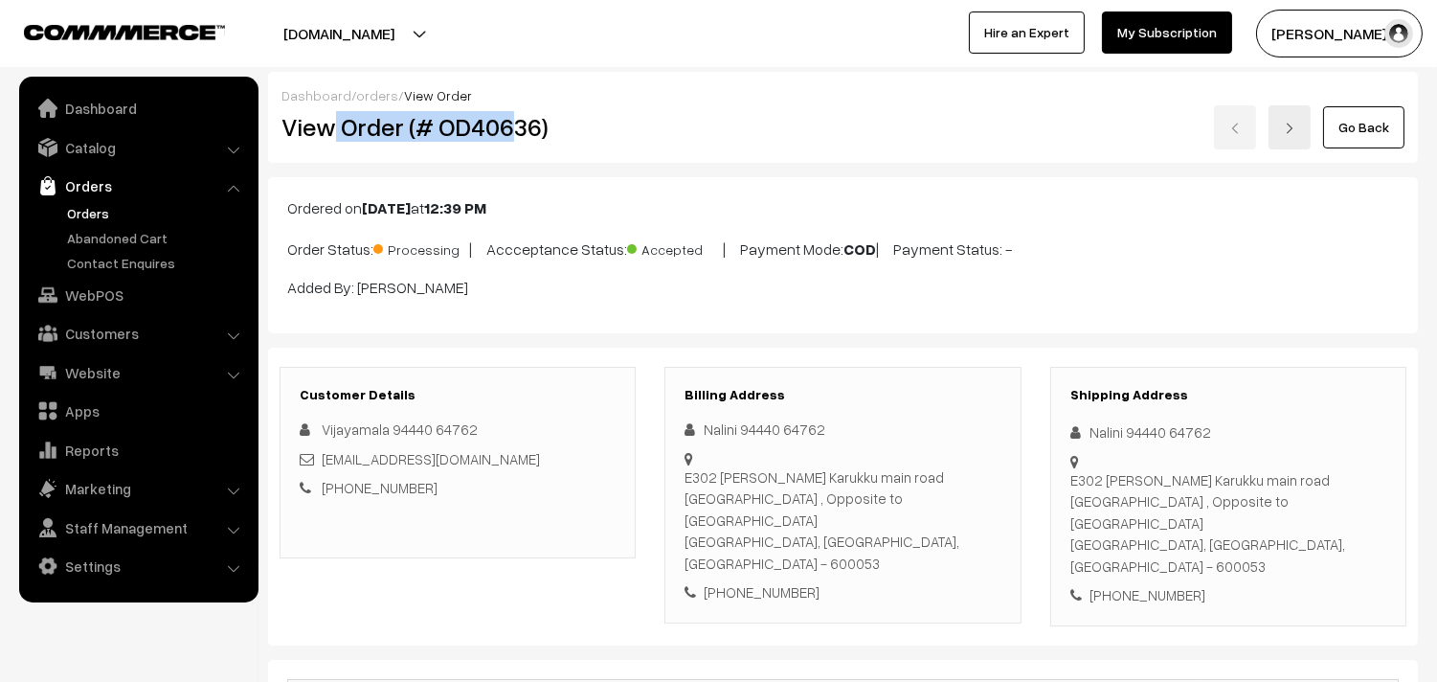
drag, startPoint x: 331, startPoint y: 130, endPoint x: 510, endPoint y: 128, distance: 179.0
click at [510, 128] on h2 "View Order (# OD40636)" at bounding box center [458, 127] width 355 height 30
copy h2 "Order (# OD406"
click at [556, 140] on h2 "View Order (# OD40636)" at bounding box center [458, 127] width 355 height 30
copy h2 "Order (# OD40636)"
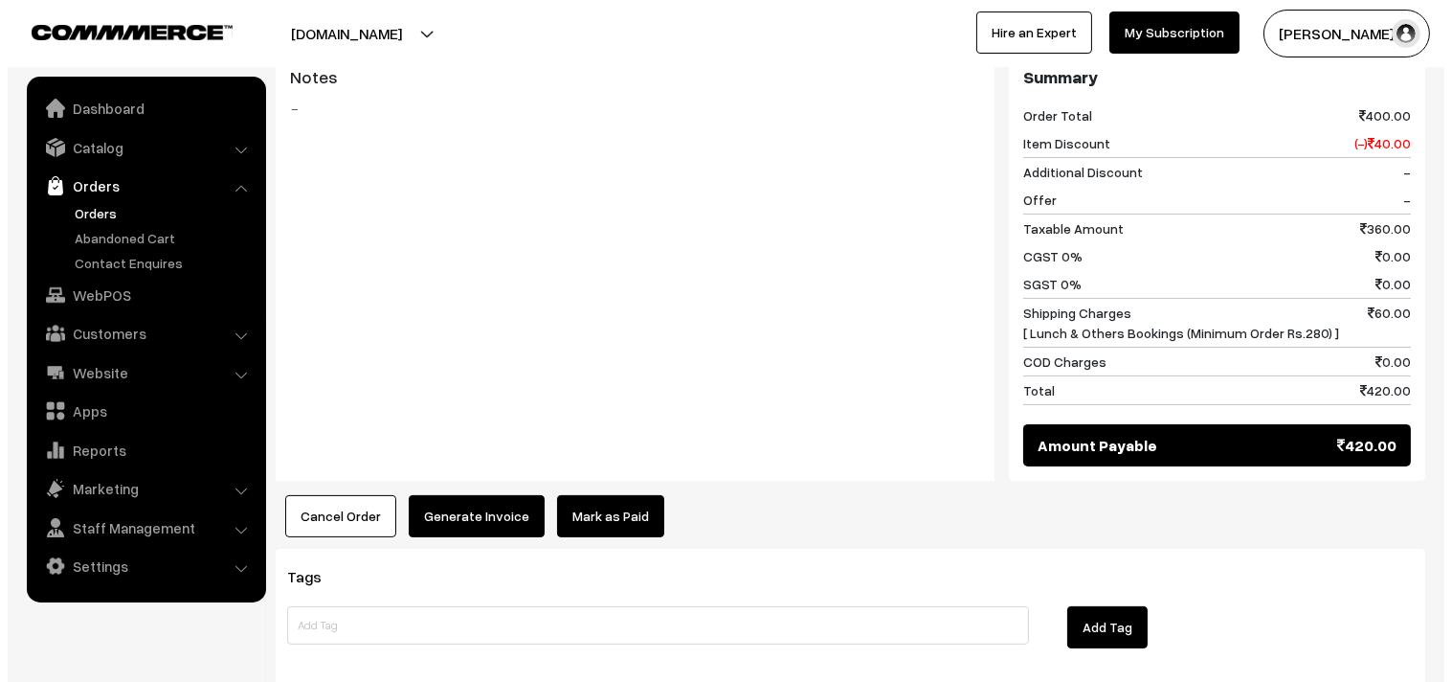
scroll to position [836, 0]
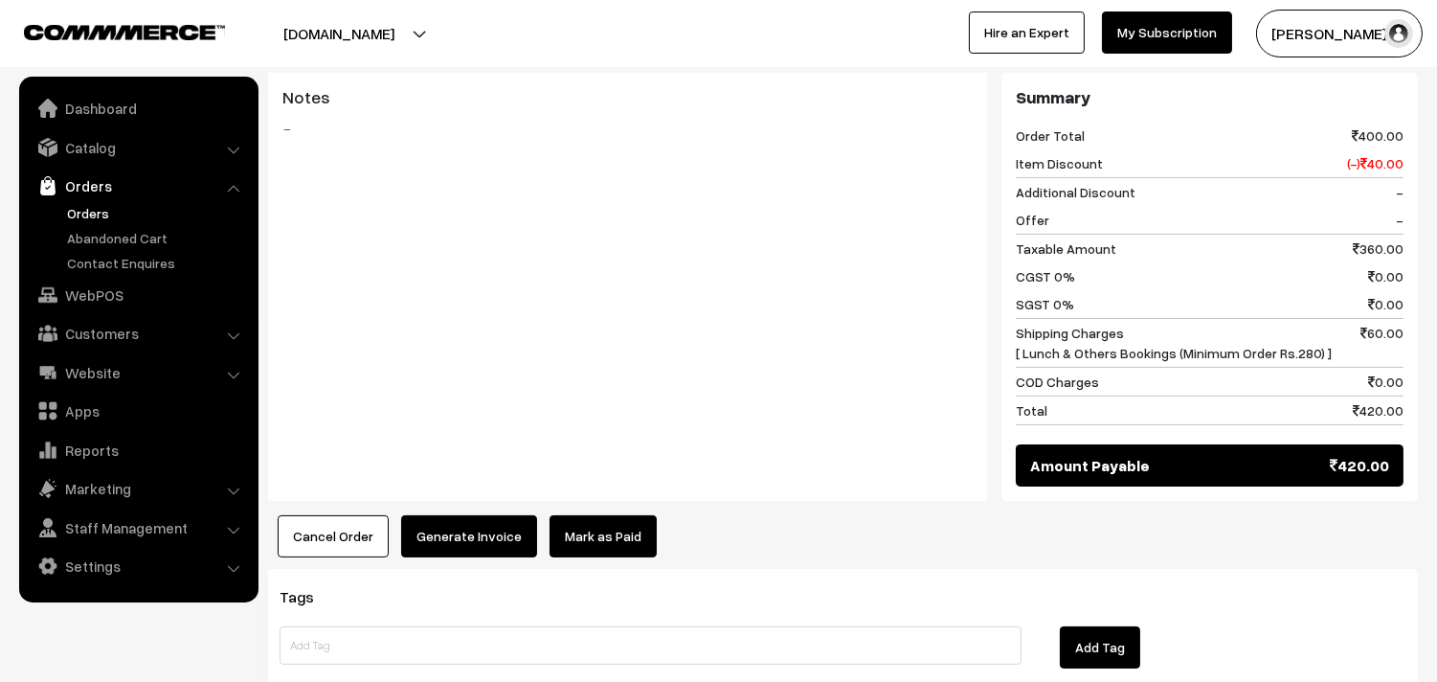
click at [456, 515] on button "Generate Invoice" at bounding box center [469, 536] width 136 height 42
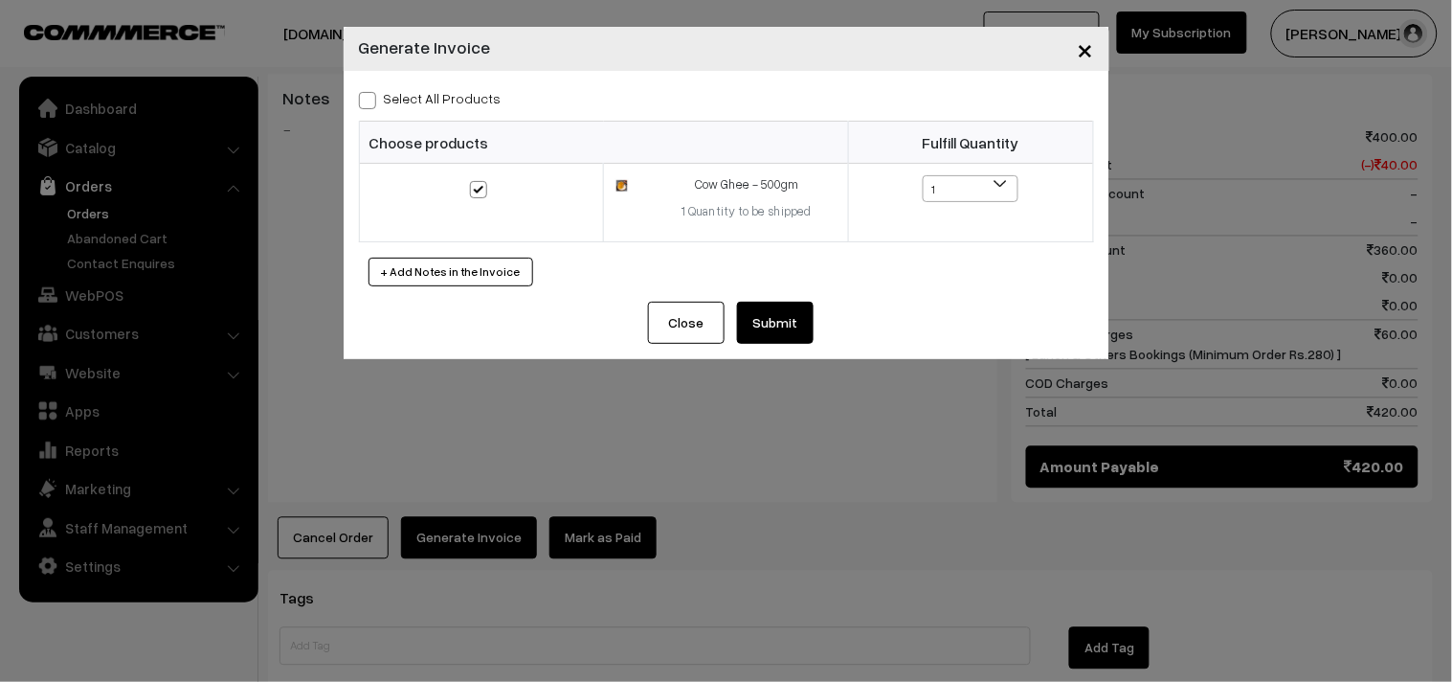
click at [769, 323] on button "Submit" at bounding box center [775, 323] width 77 height 42
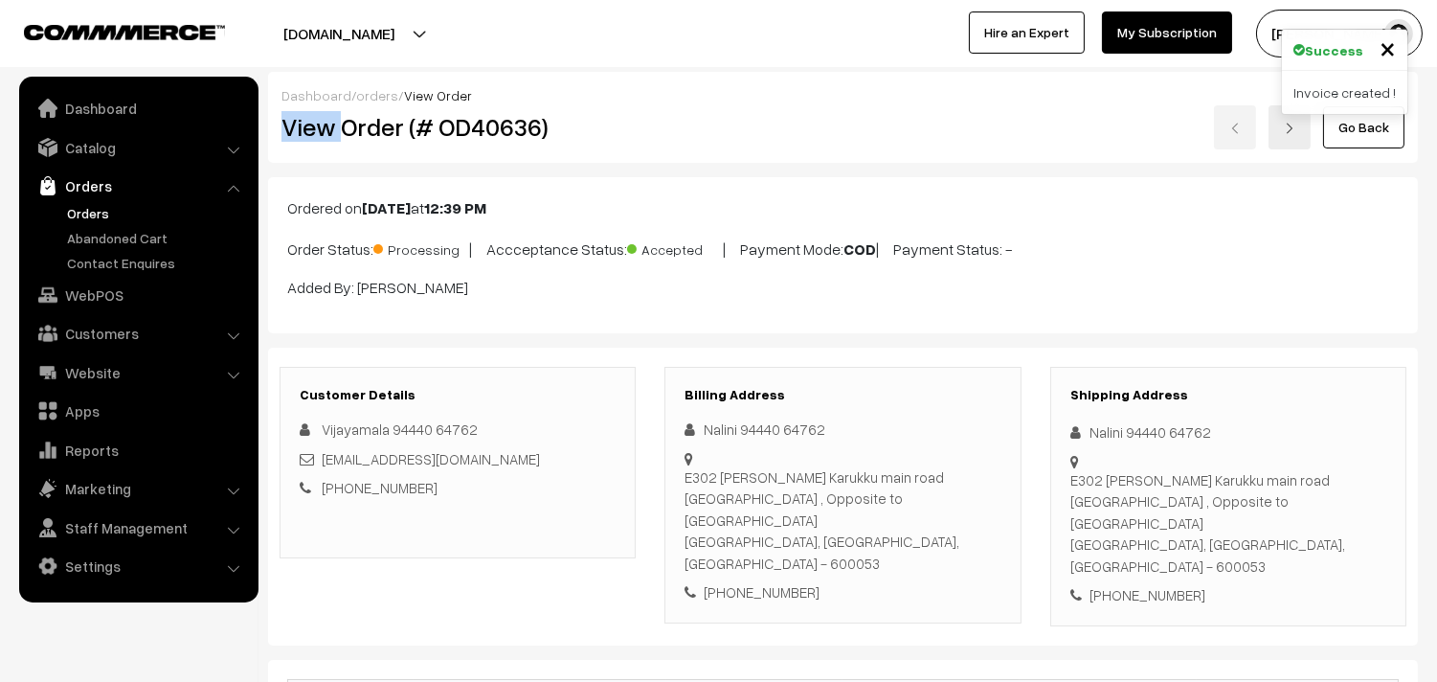
drag, startPoint x: 339, startPoint y: 117, endPoint x: 853, endPoint y: 92, distance: 514.7
click at [853, 92] on div "Dashboard / orders / View Order View Order (# OD40636) Go Back" at bounding box center [843, 117] width 1150 height 91
copy div "View"
click at [662, 146] on div "Go Back" at bounding box center [1035, 127] width 768 height 44
copy div "Order (# OD40636)"
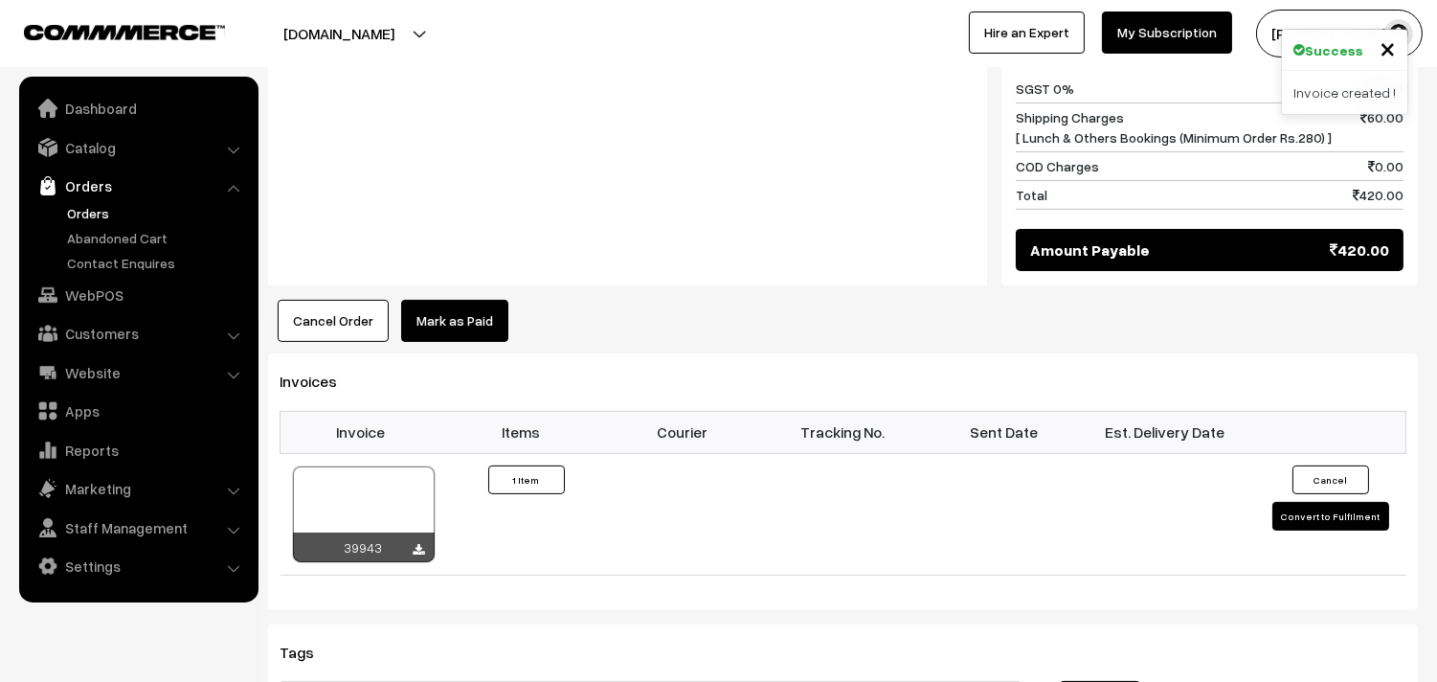
scroll to position [1064, 0]
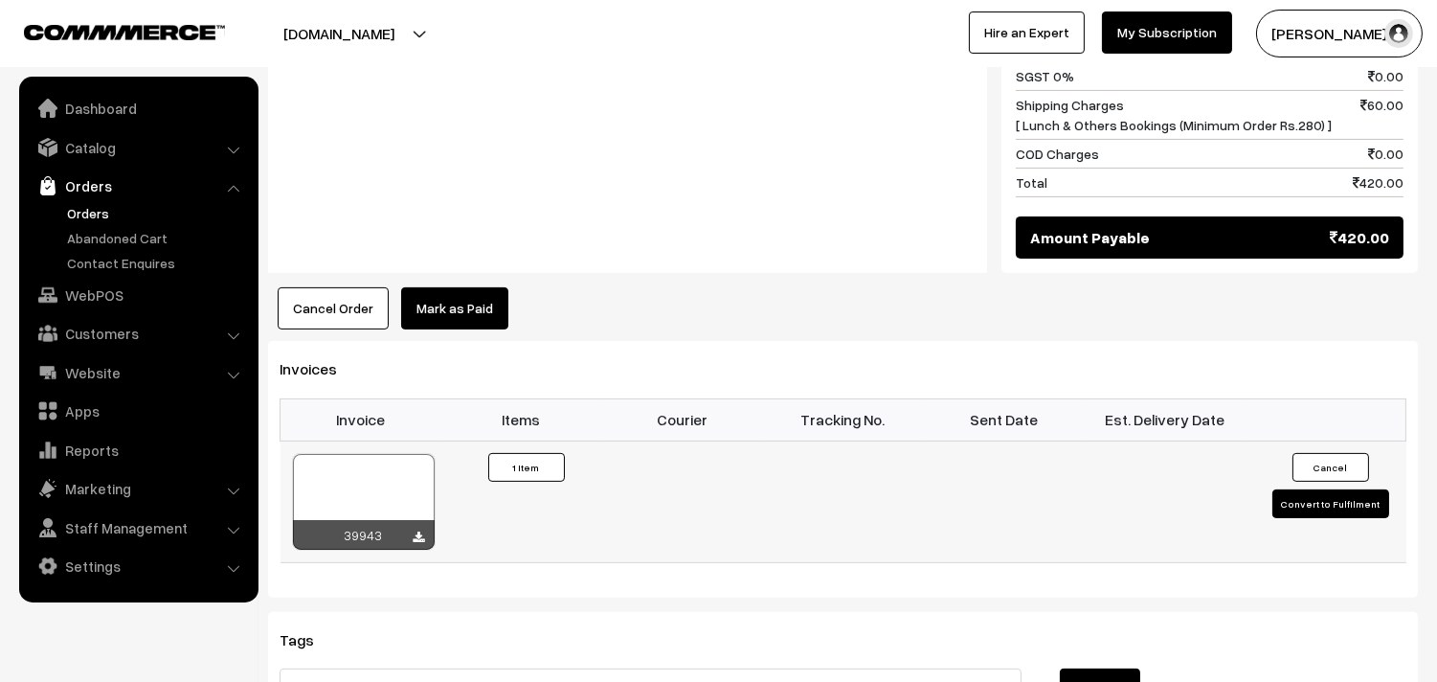
click at [350, 454] on div at bounding box center [364, 502] width 142 height 96
click at [101, 205] on link "Orders" at bounding box center [157, 213] width 190 height 20
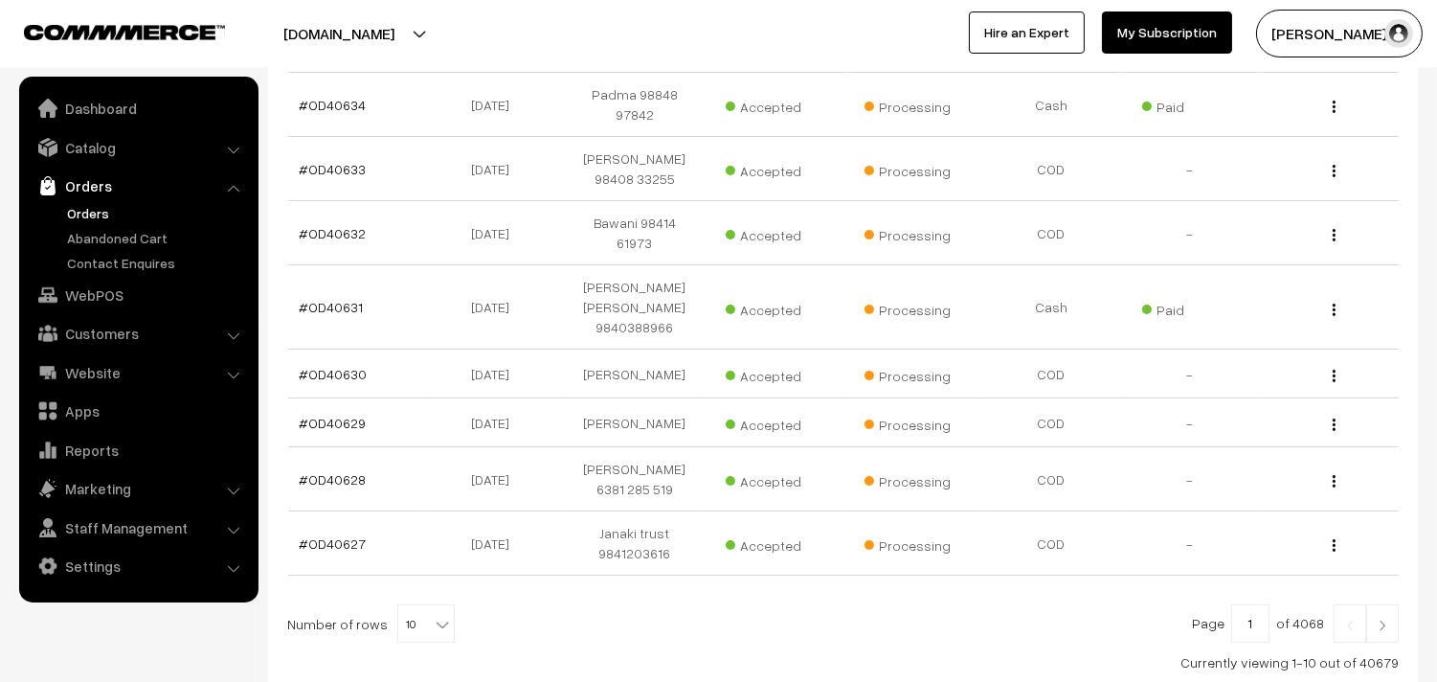
scroll to position [559, 0]
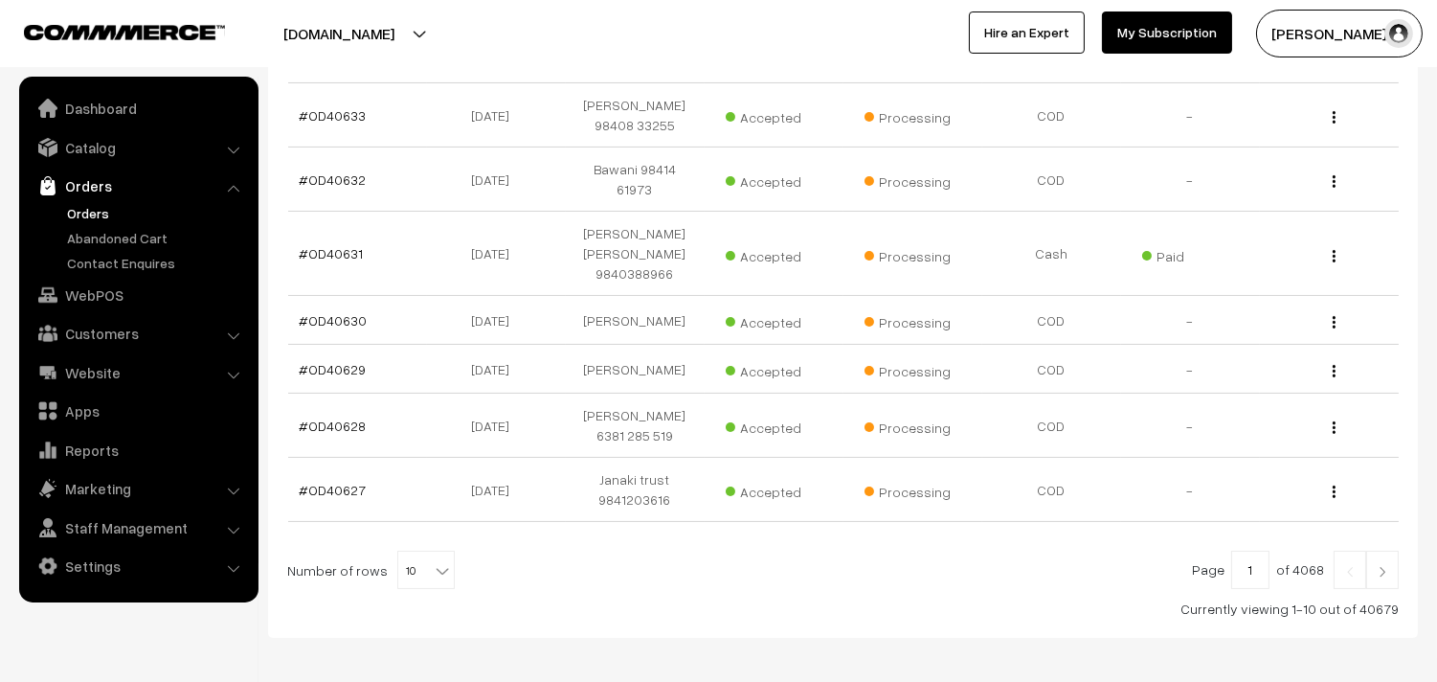
click at [403, 551] on span "10" at bounding box center [426, 570] width 56 height 38
select select "100"
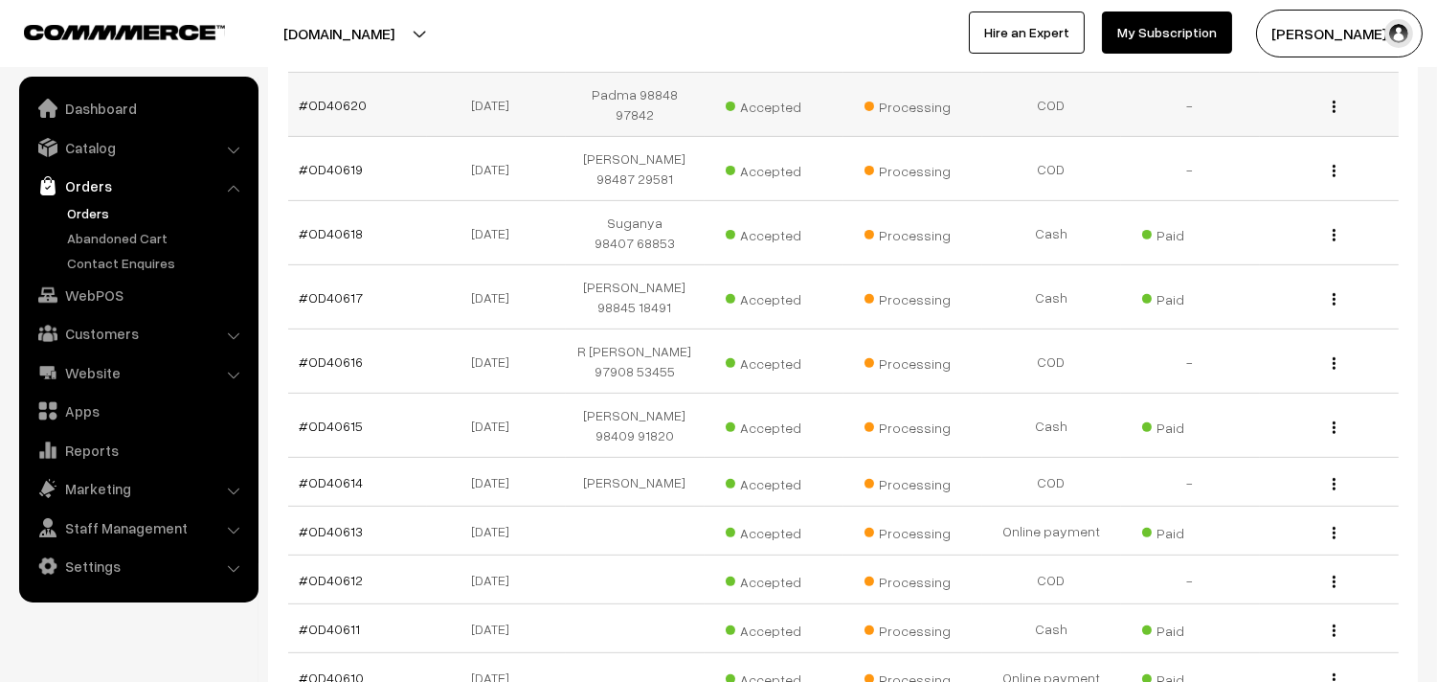
scroll to position [1170, 0]
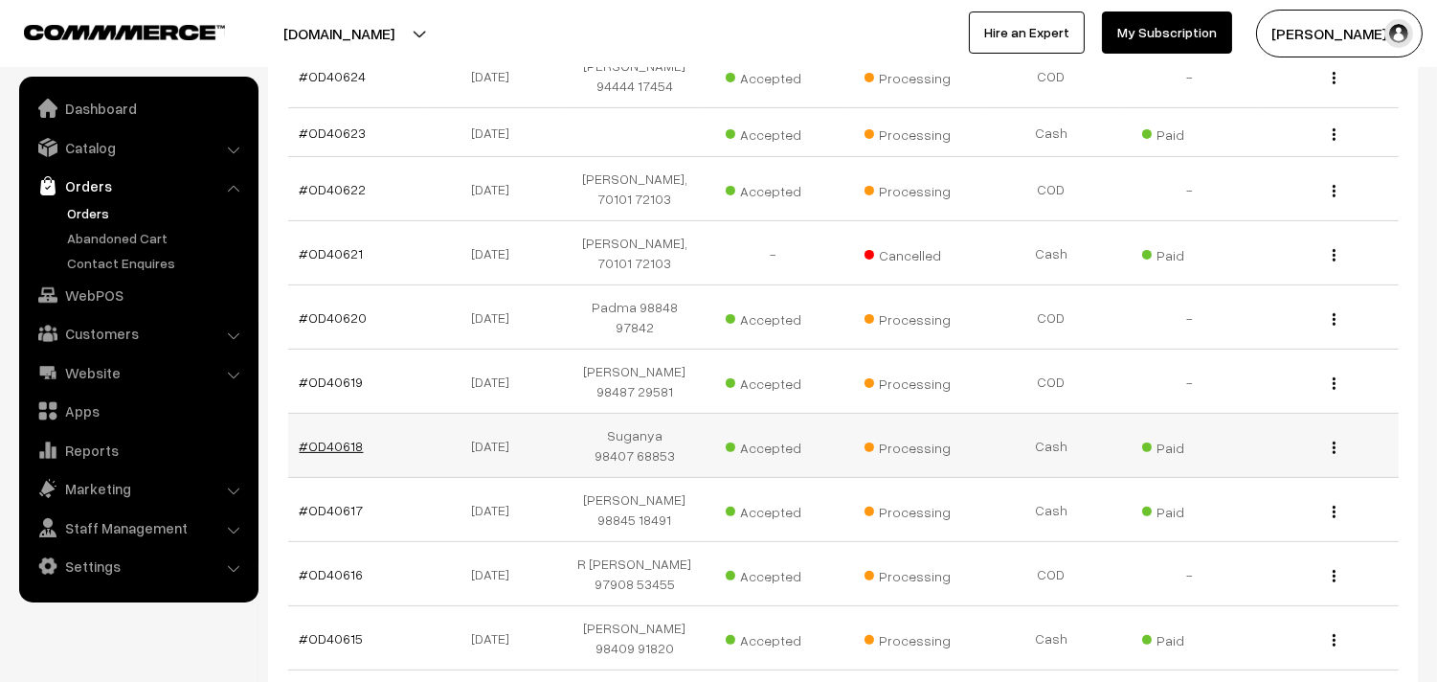
click at [340, 437] on link "#OD40618" at bounding box center [332, 445] width 64 height 16
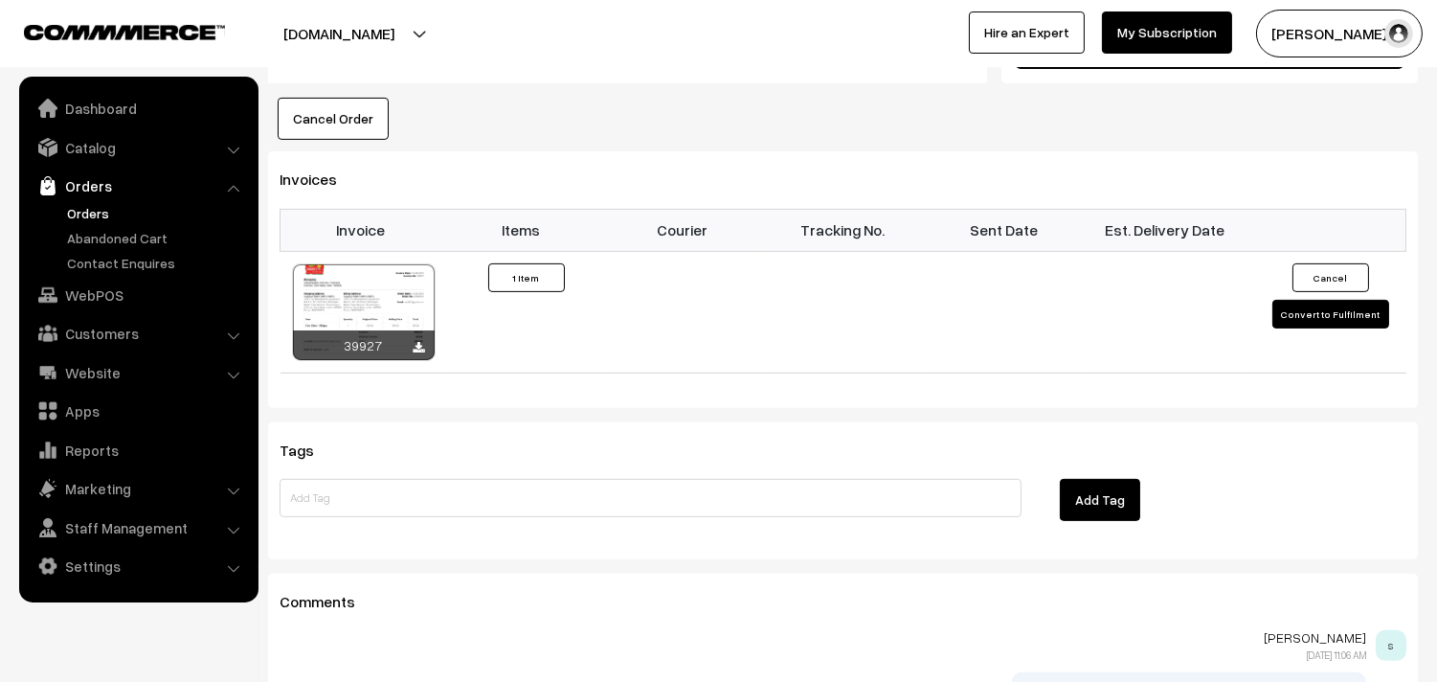
scroll to position [1382, 0]
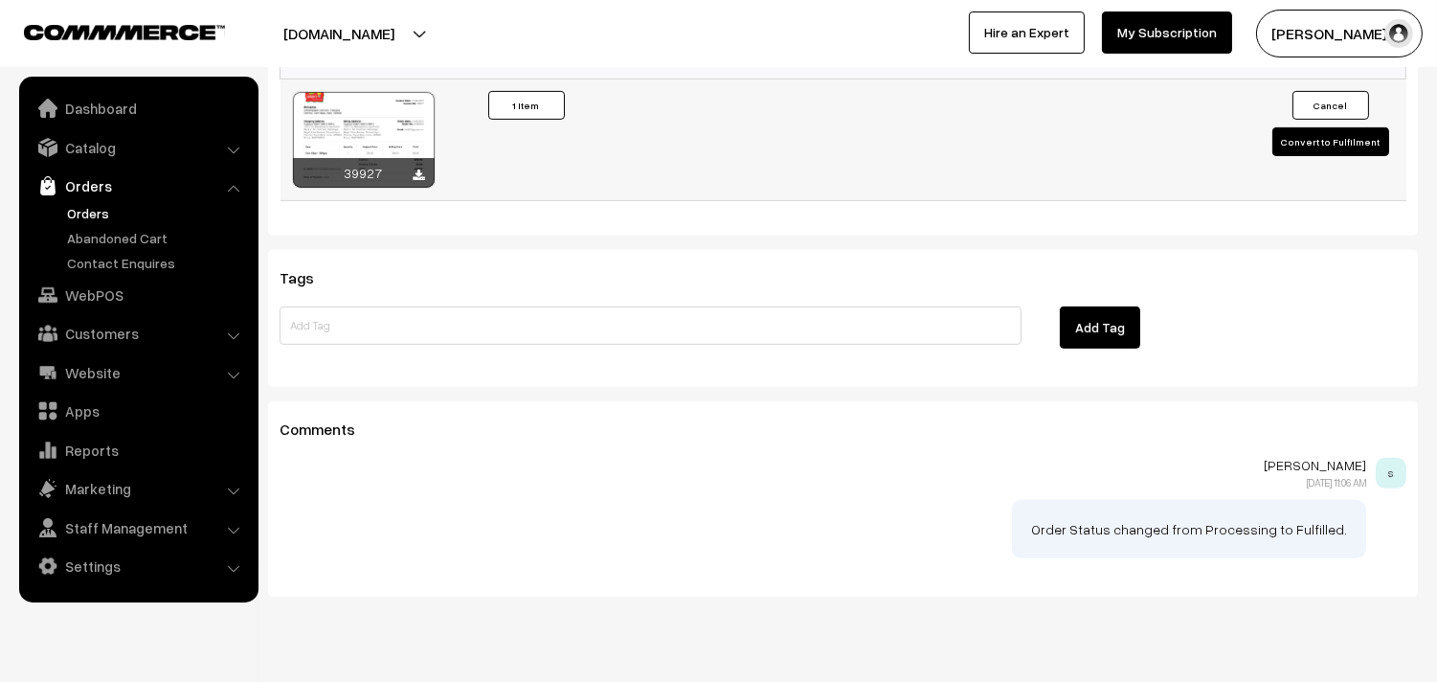
drag, startPoint x: 367, startPoint y: 138, endPoint x: 383, endPoint y: 214, distance: 78.3
click at [368, 138] on div at bounding box center [364, 140] width 142 height 96
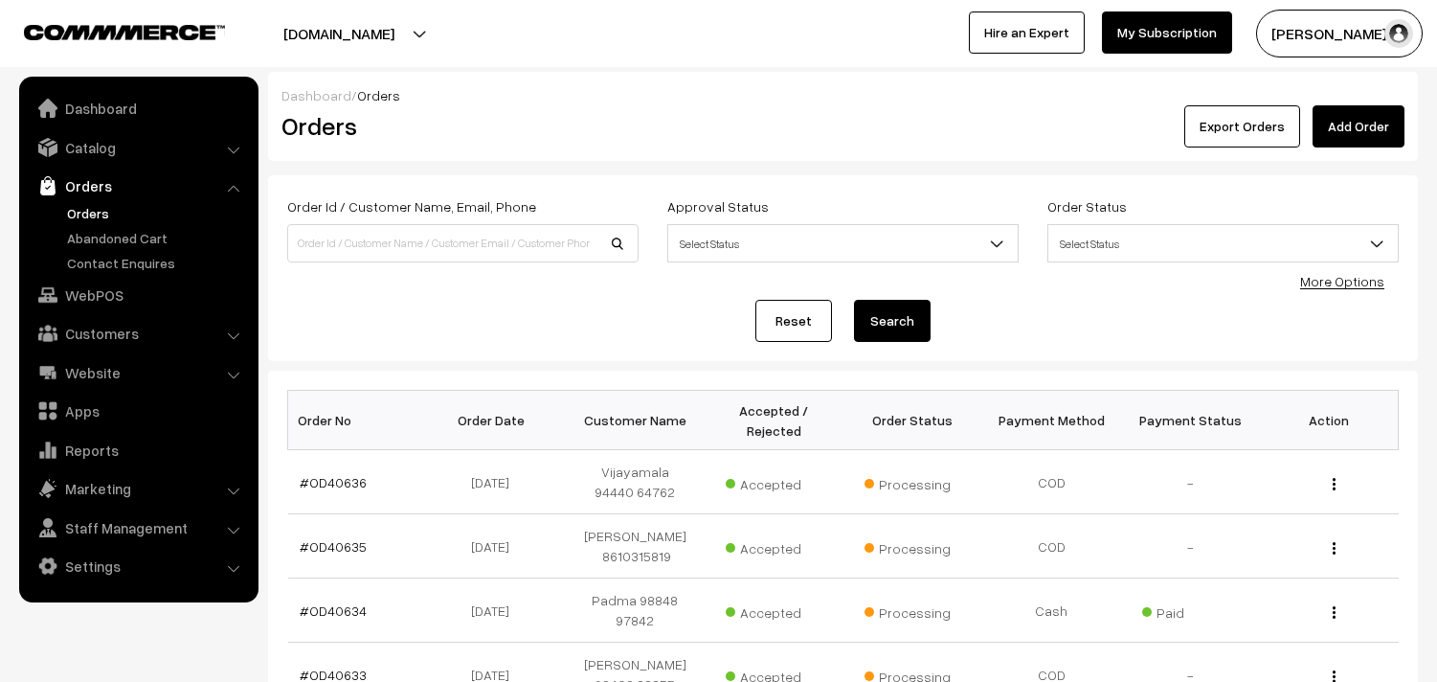
scroll to position [1172, 0]
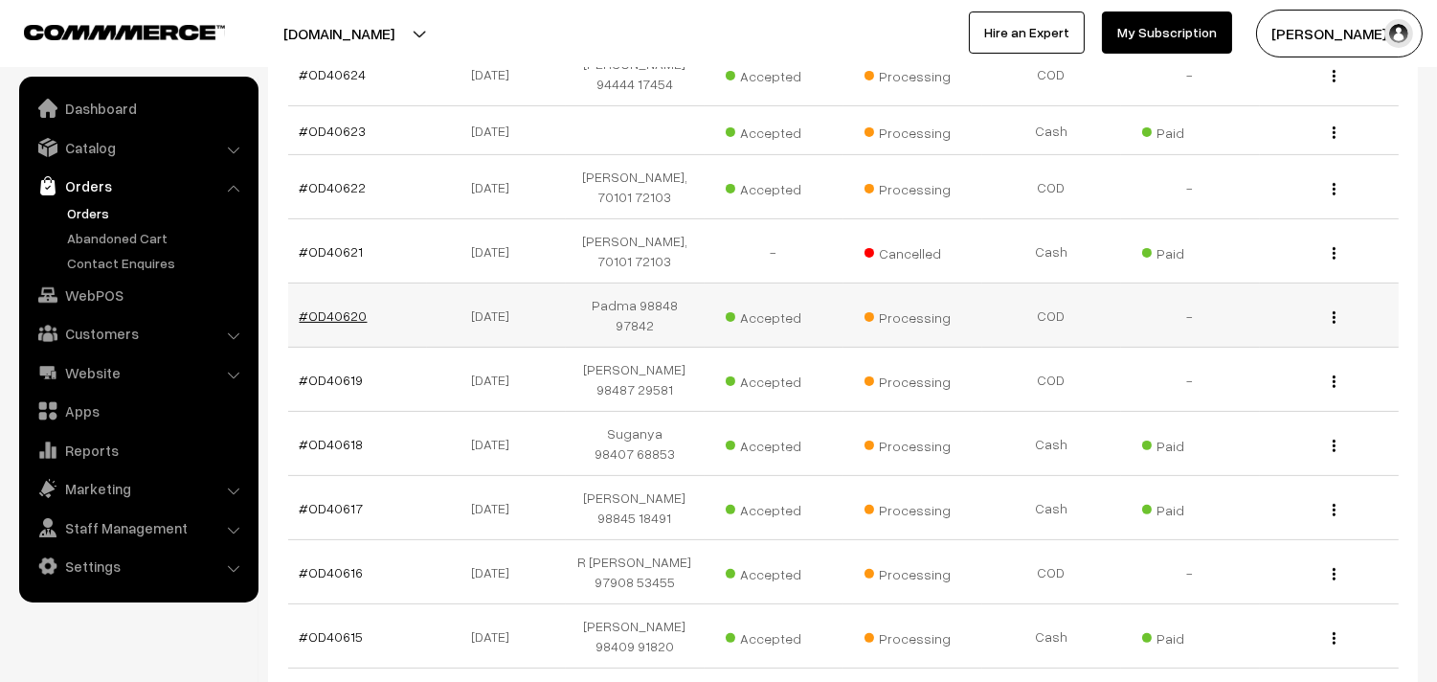
click at [345, 307] on link "#OD40620" at bounding box center [334, 315] width 68 height 16
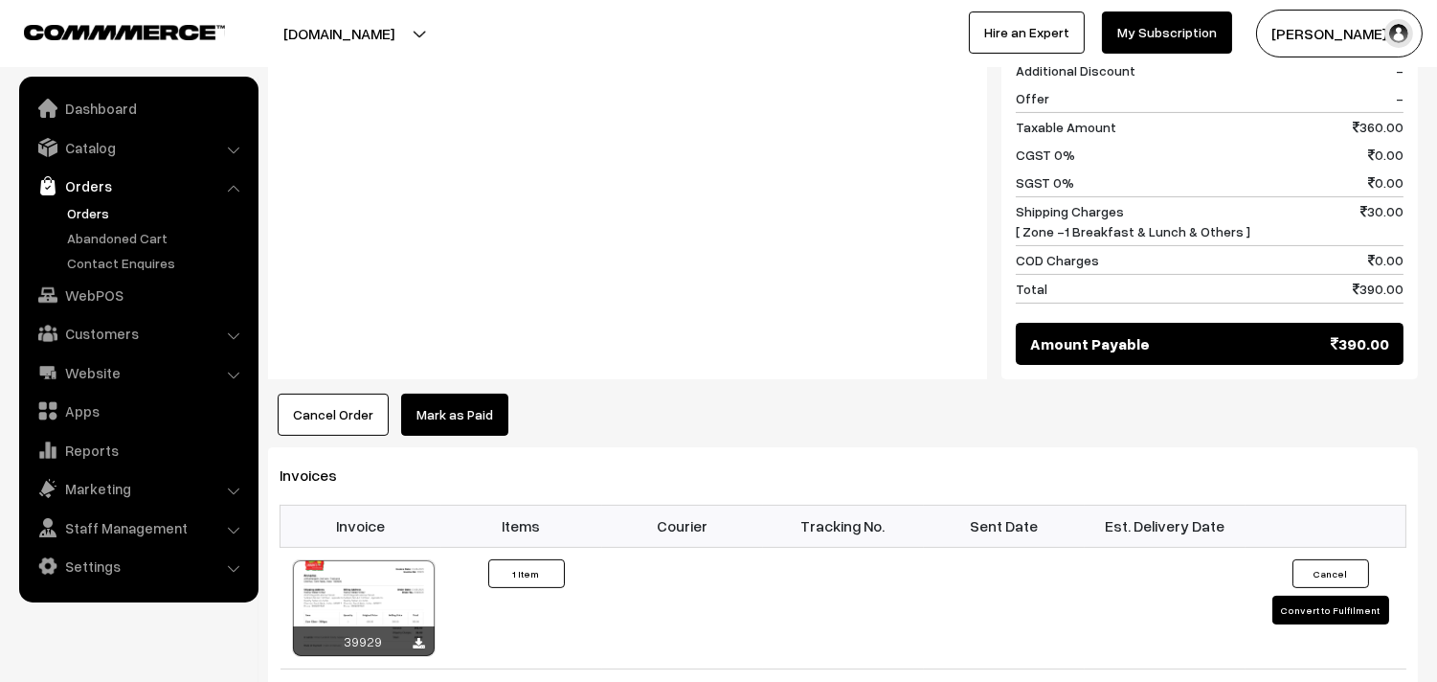
click at [342, 393] on button "Cancel Order" at bounding box center [333, 414] width 111 height 42
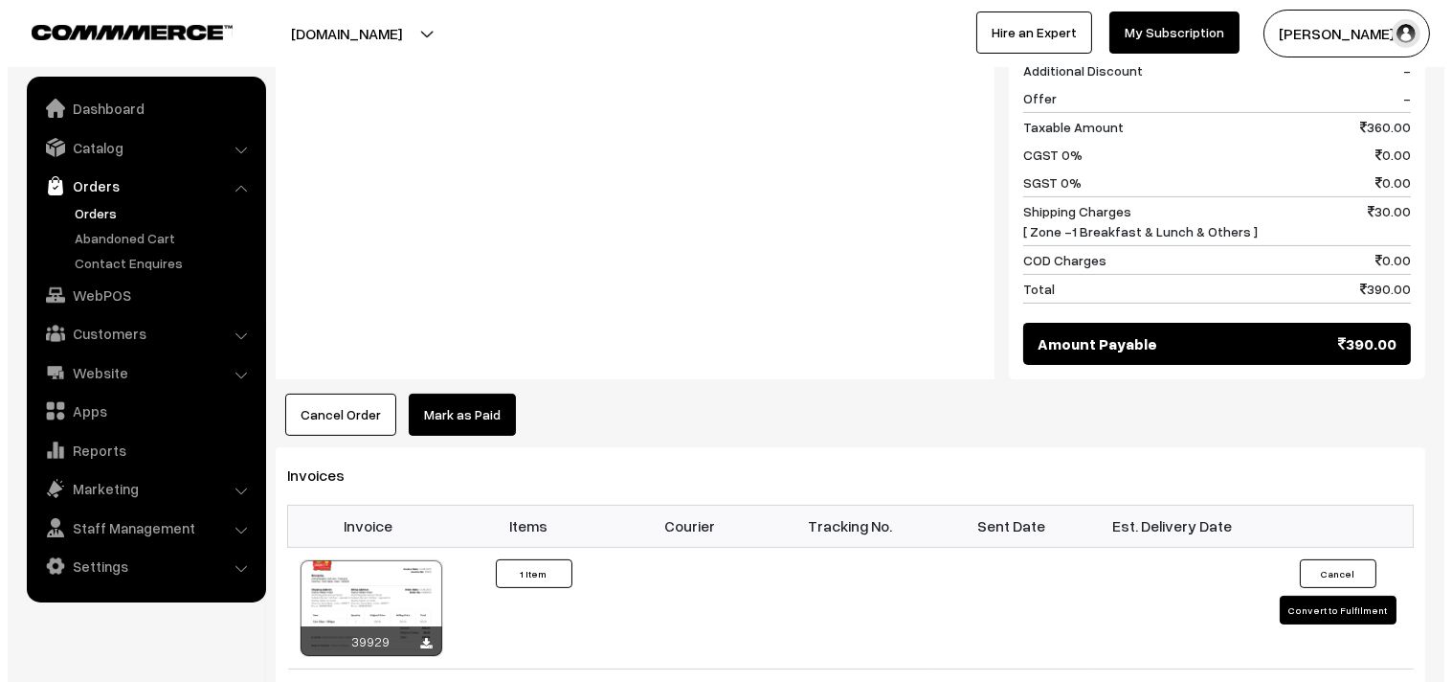
scroll to position [959, 0]
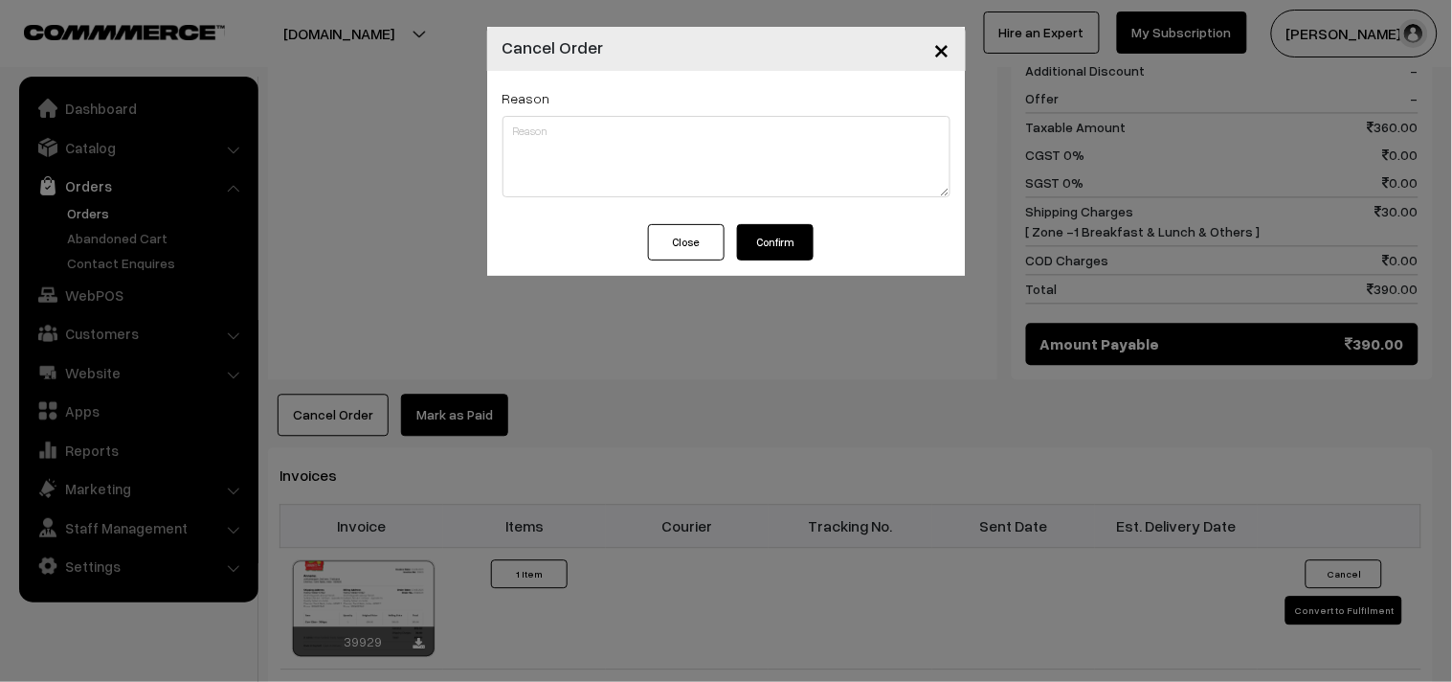
click at [759, 243] on button "Confirm" at bounding box center [775, 242] width 77 height 36
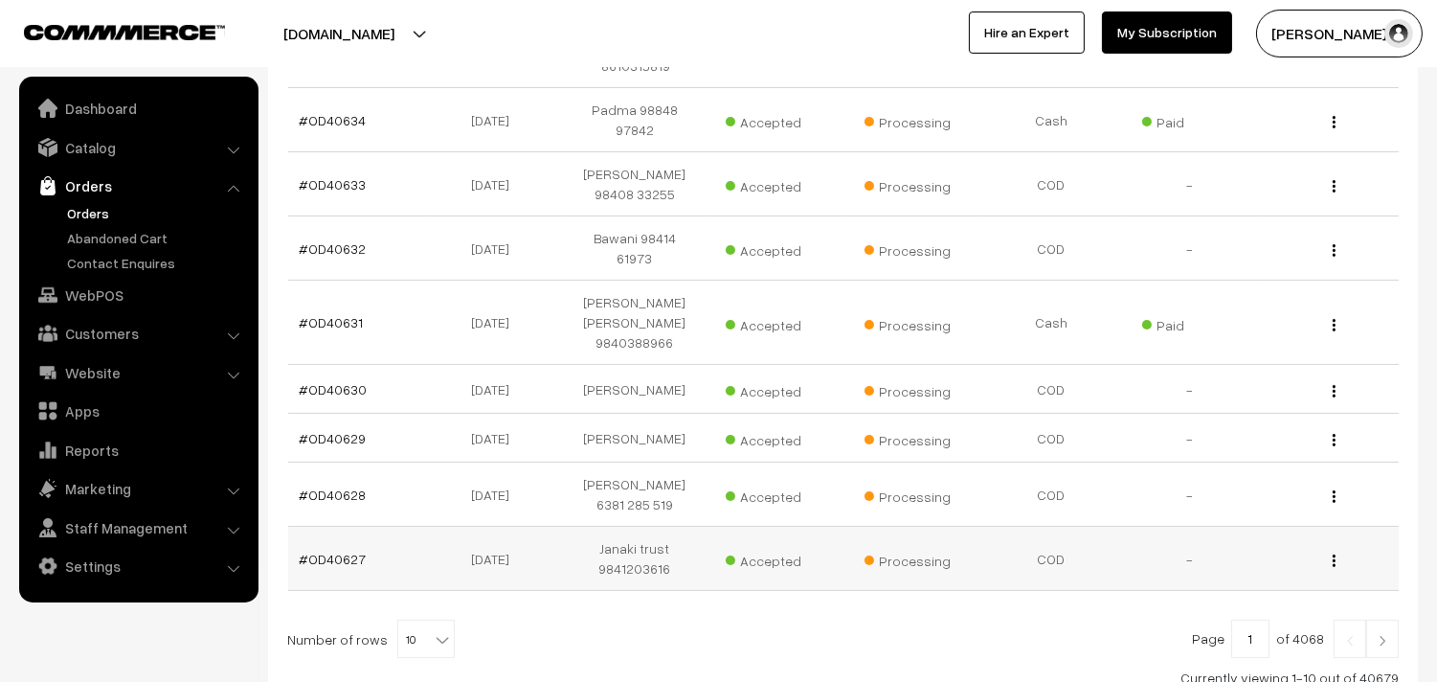
scroll to position [453, 0]
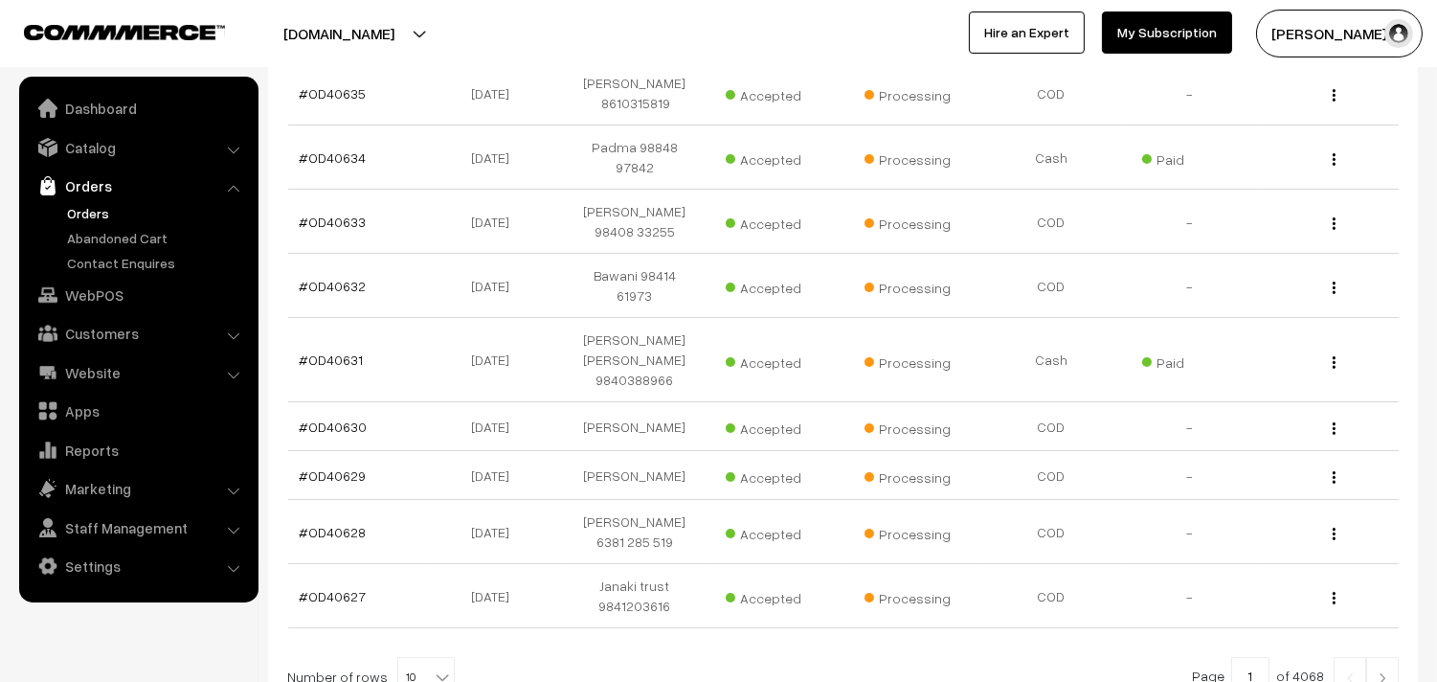
click at [417, 658] on span "10" at bounding box center [426, 677] width 56 height 38
select select "70"
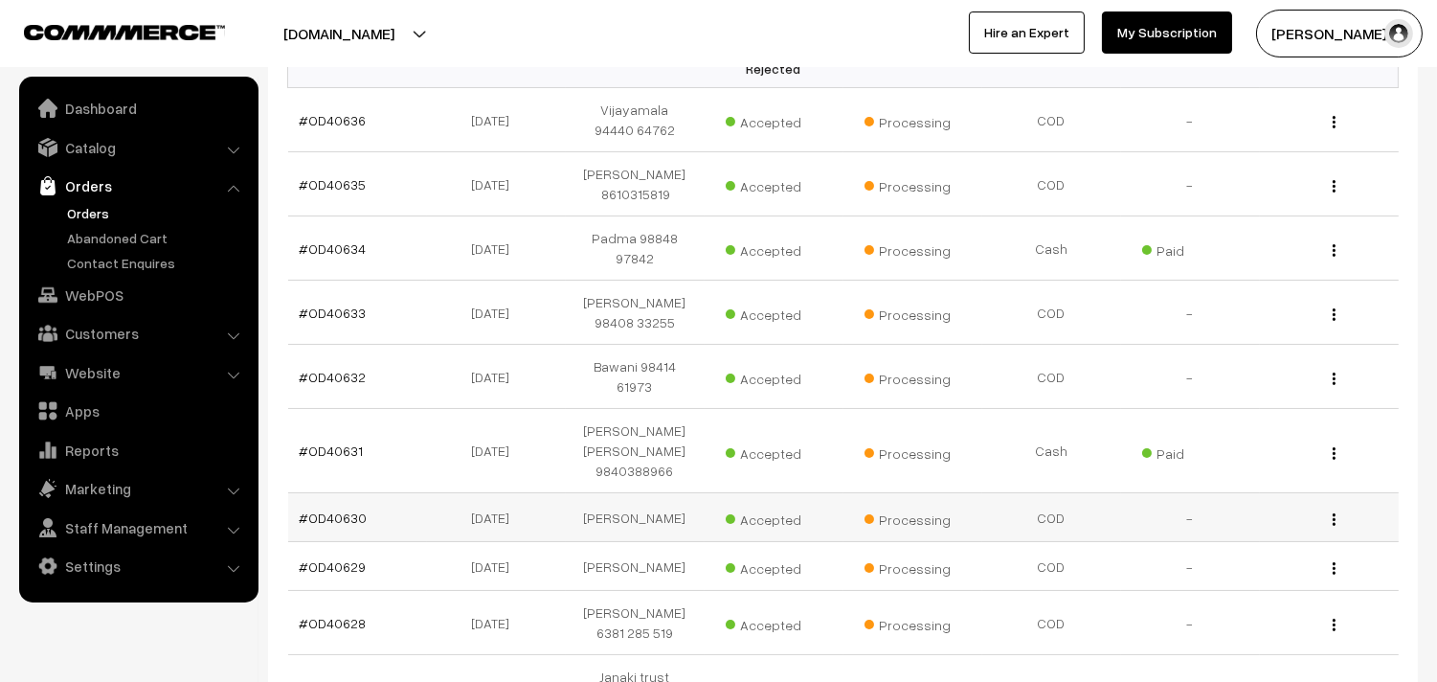
scroll to position [531, 0]
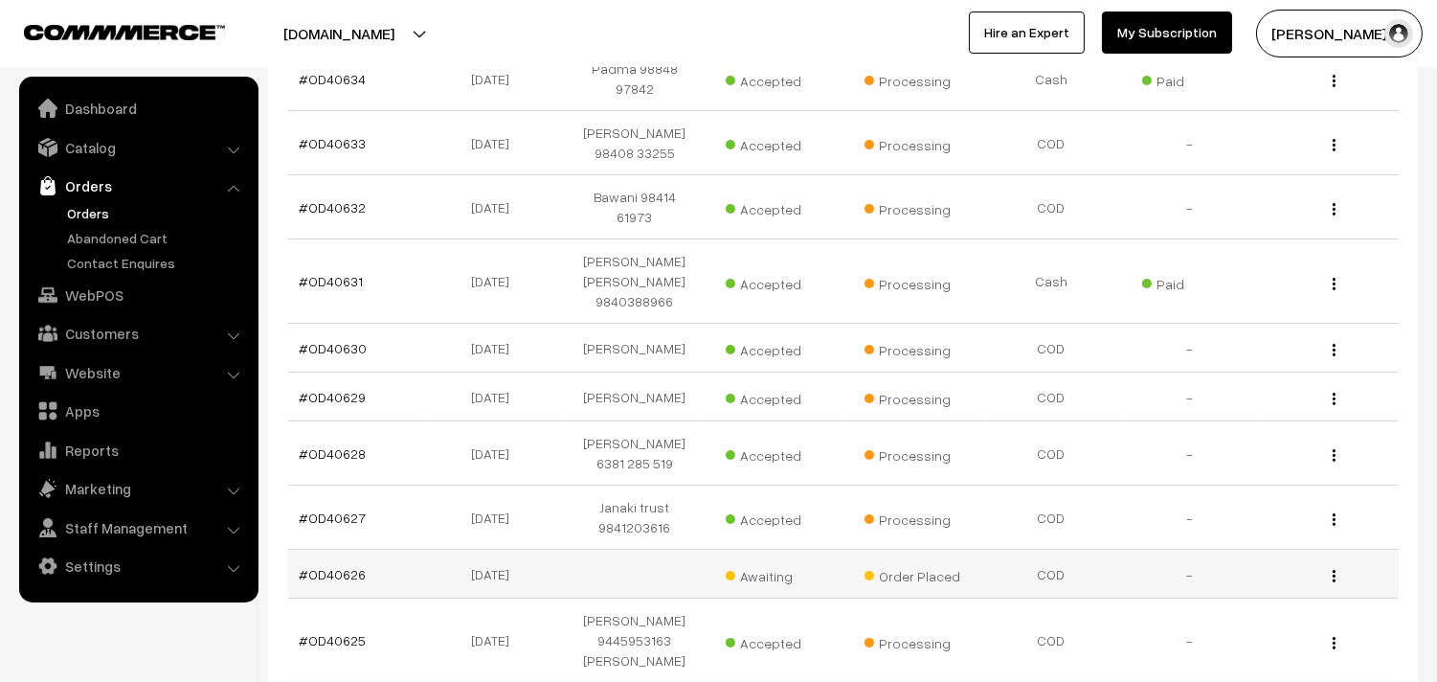
drag, startPoint x: 345, startPoint y: 489, endPoint x: 404, endPoint y: 511, distance: 63.3
click at [345, 566] on link "#OD40626" at bounding box center [333, 574] width 67 height 16
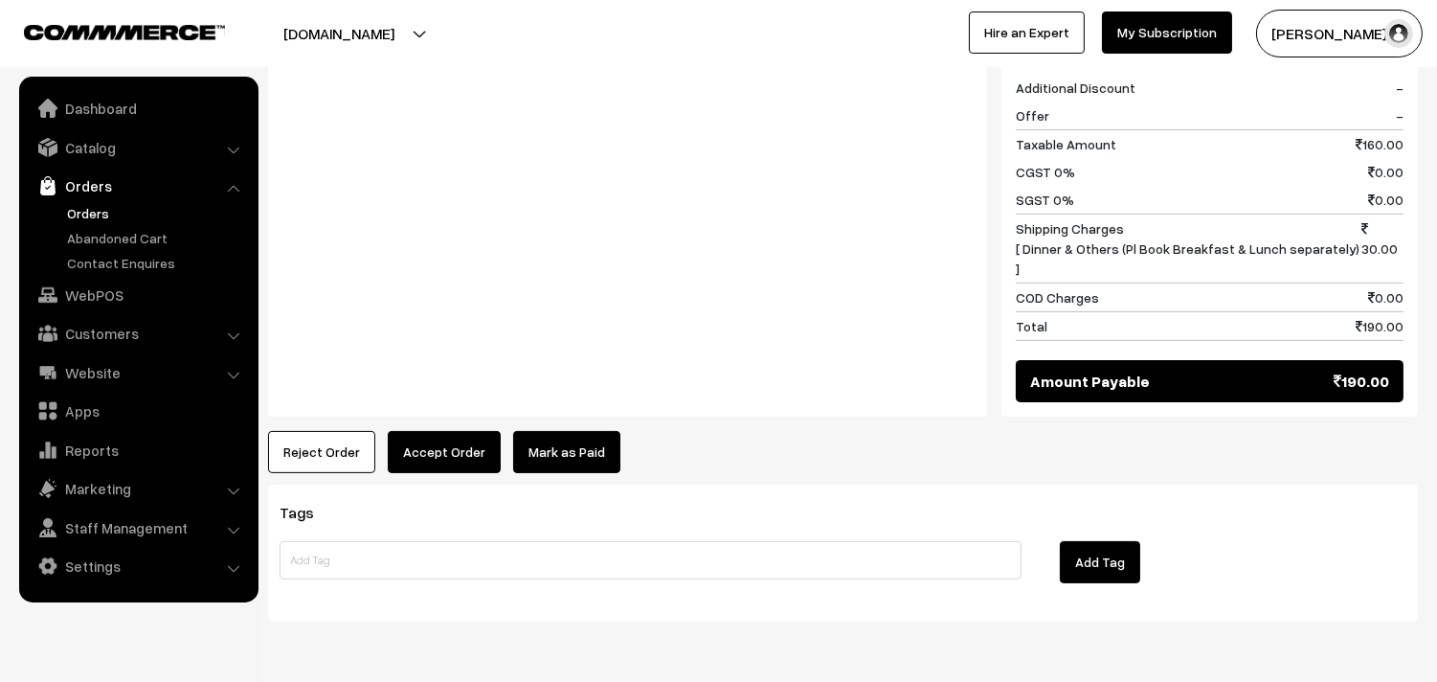
click at [436, 432] on button "Accept Order" at bounding box center [444, 452] width 113 height 42
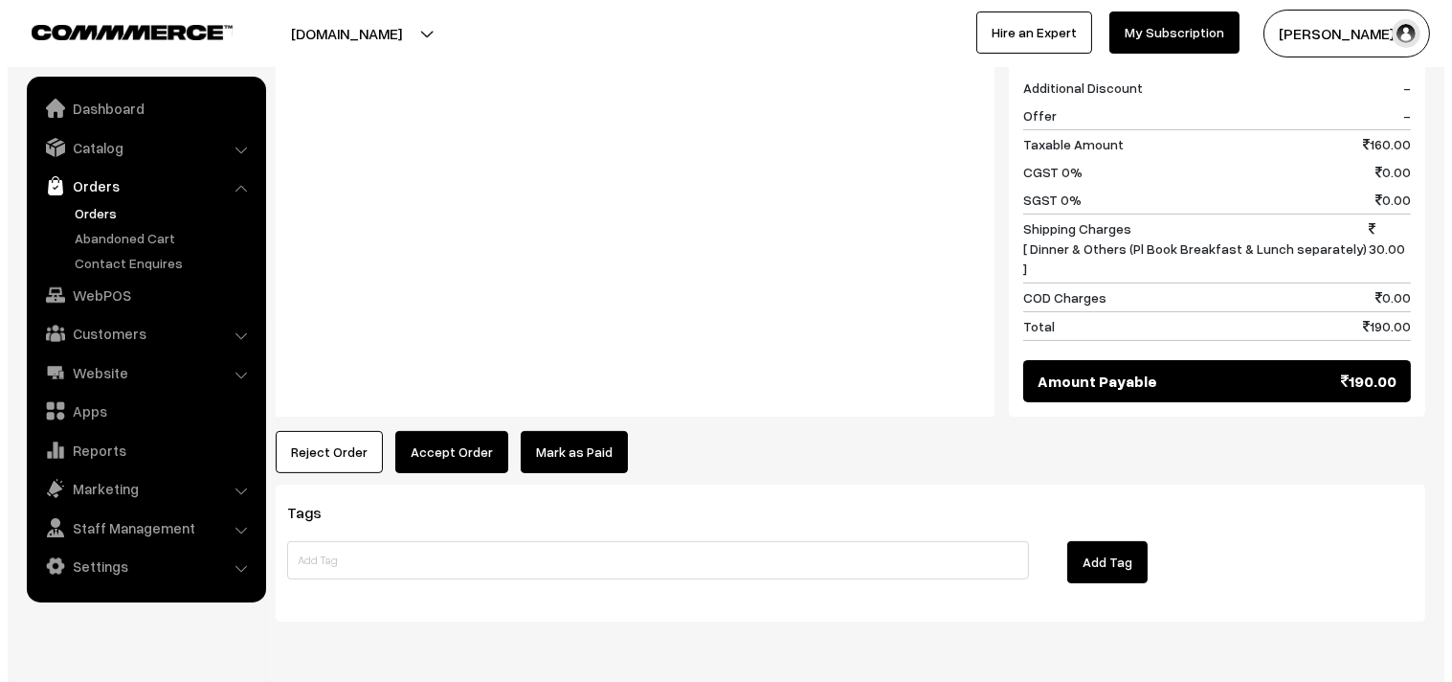
scroll to position [960, 0]
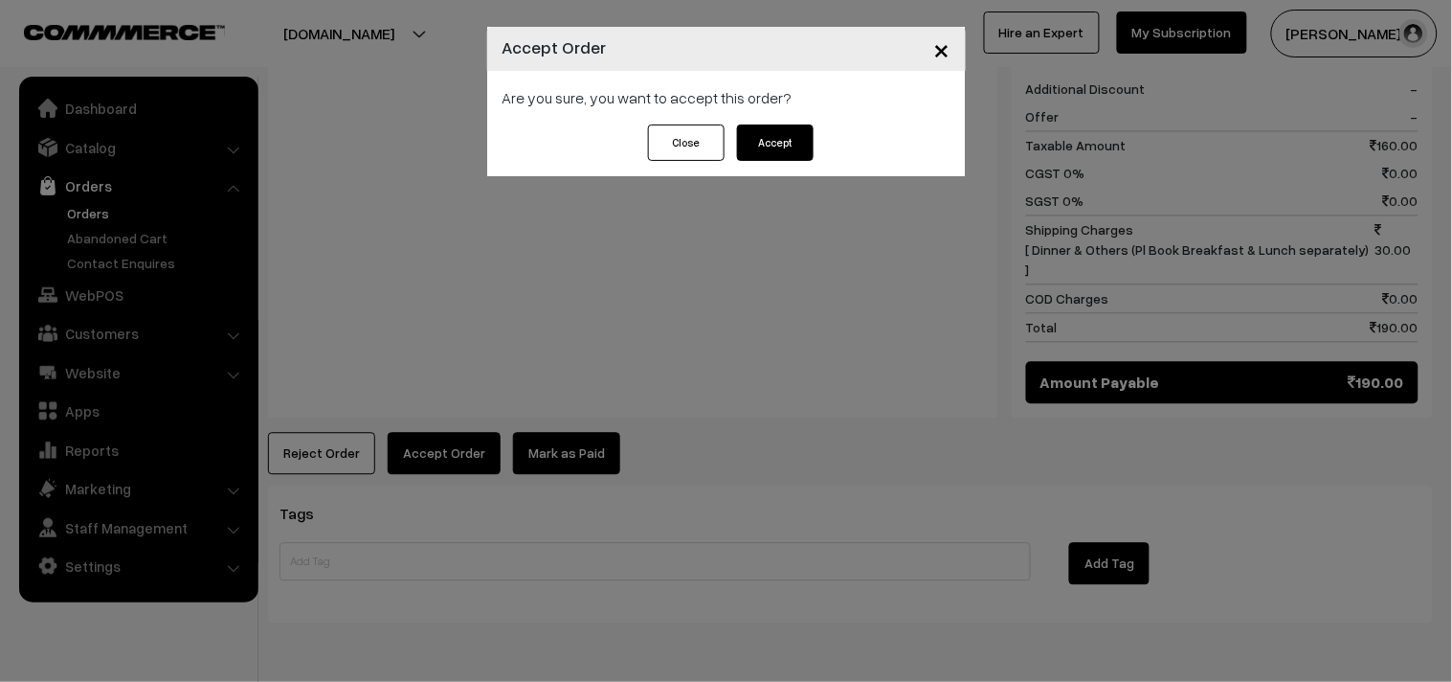
click at [756, 145] on button "Accept" at bounding box center [775, 142] width 77 height 36
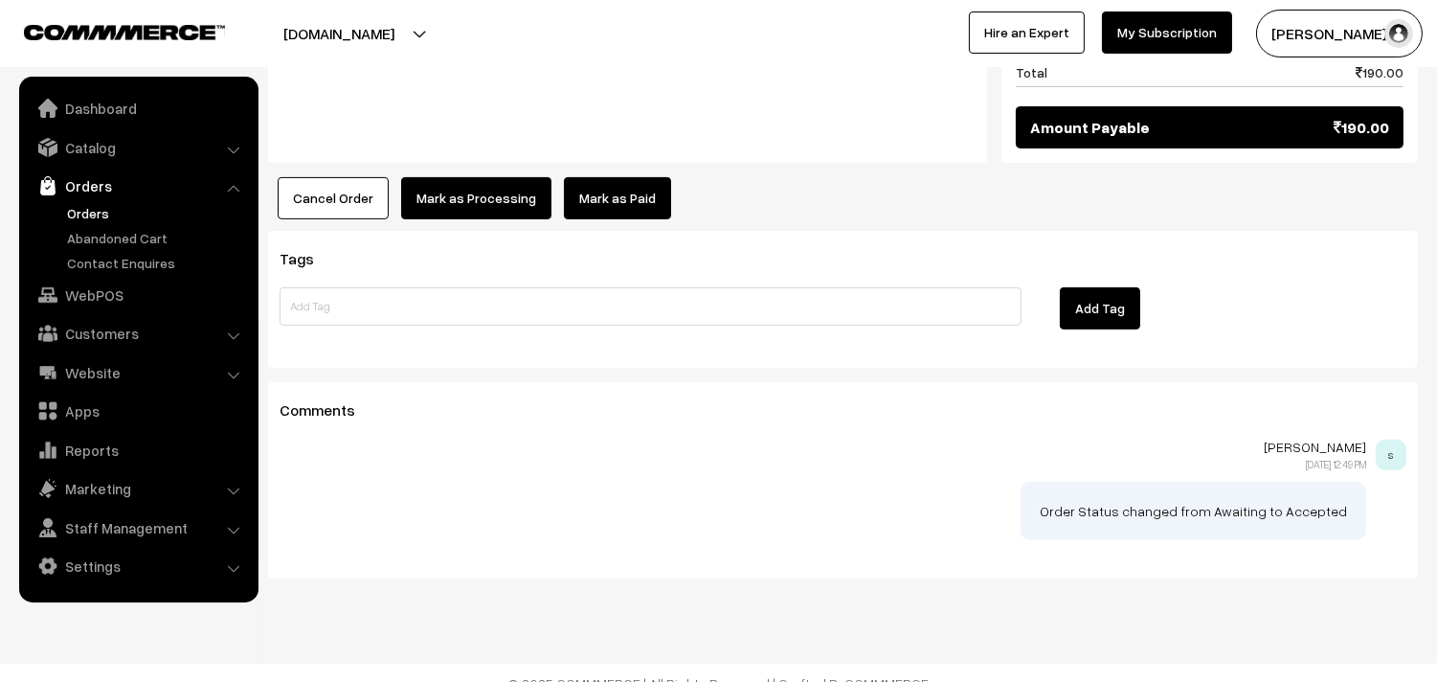
click at [511, 177] on button "Mark as Processing" at bounding box center [476, 198] width 150 height 42
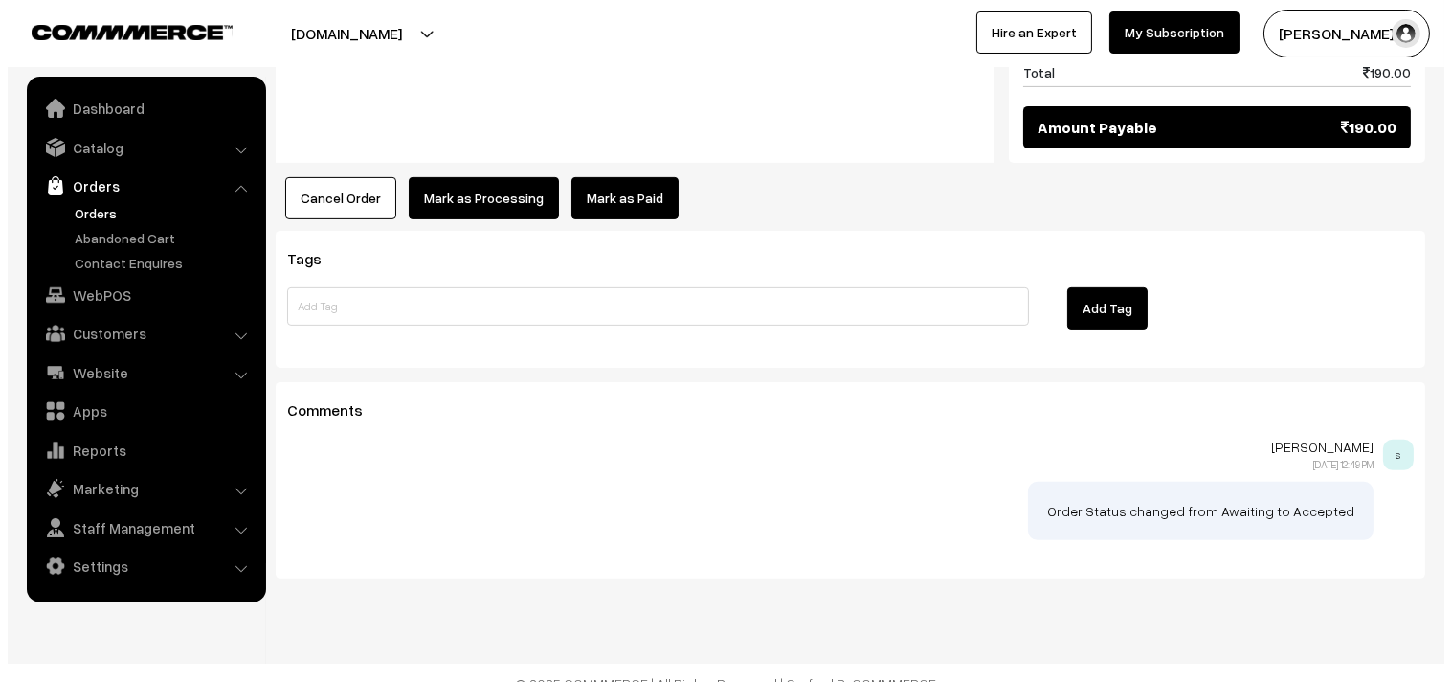
scroll to position [1214, 0]
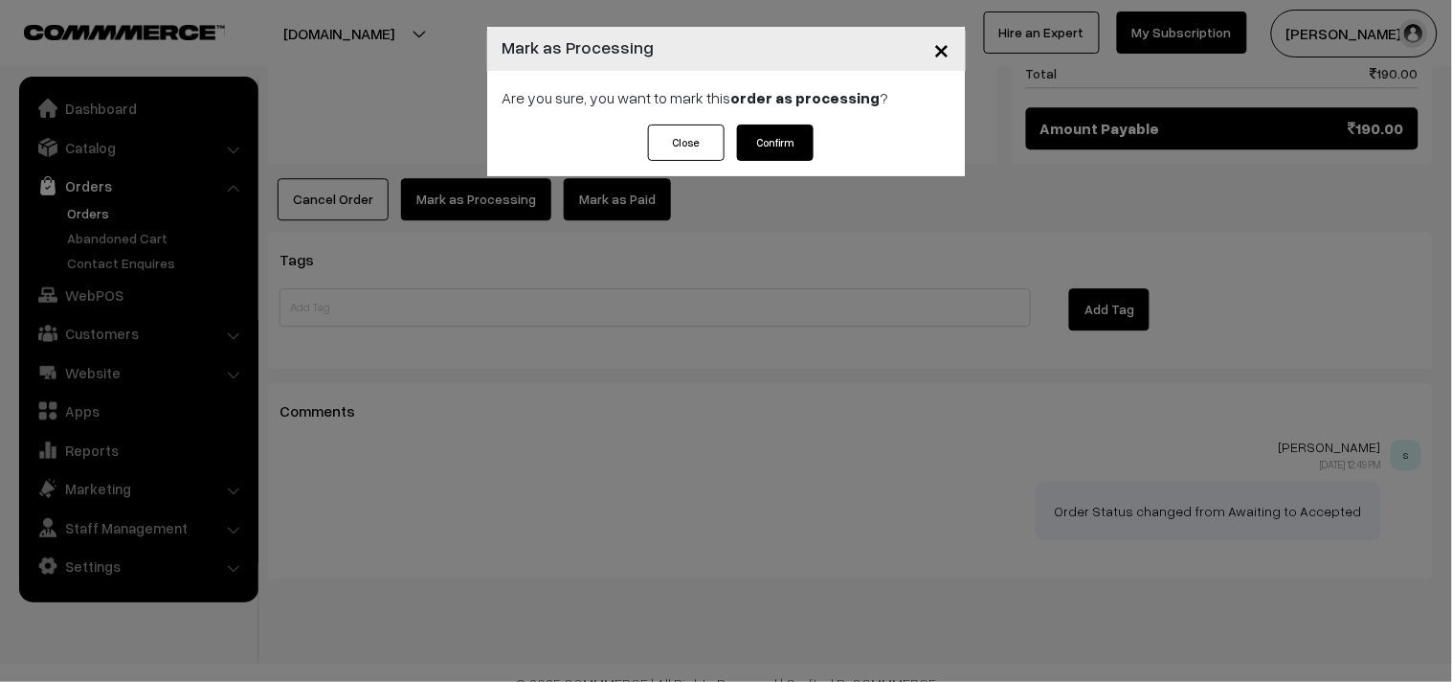
click at [752, 139] on button "Confirm" at bounding box center [775, 142] width 77 height 36
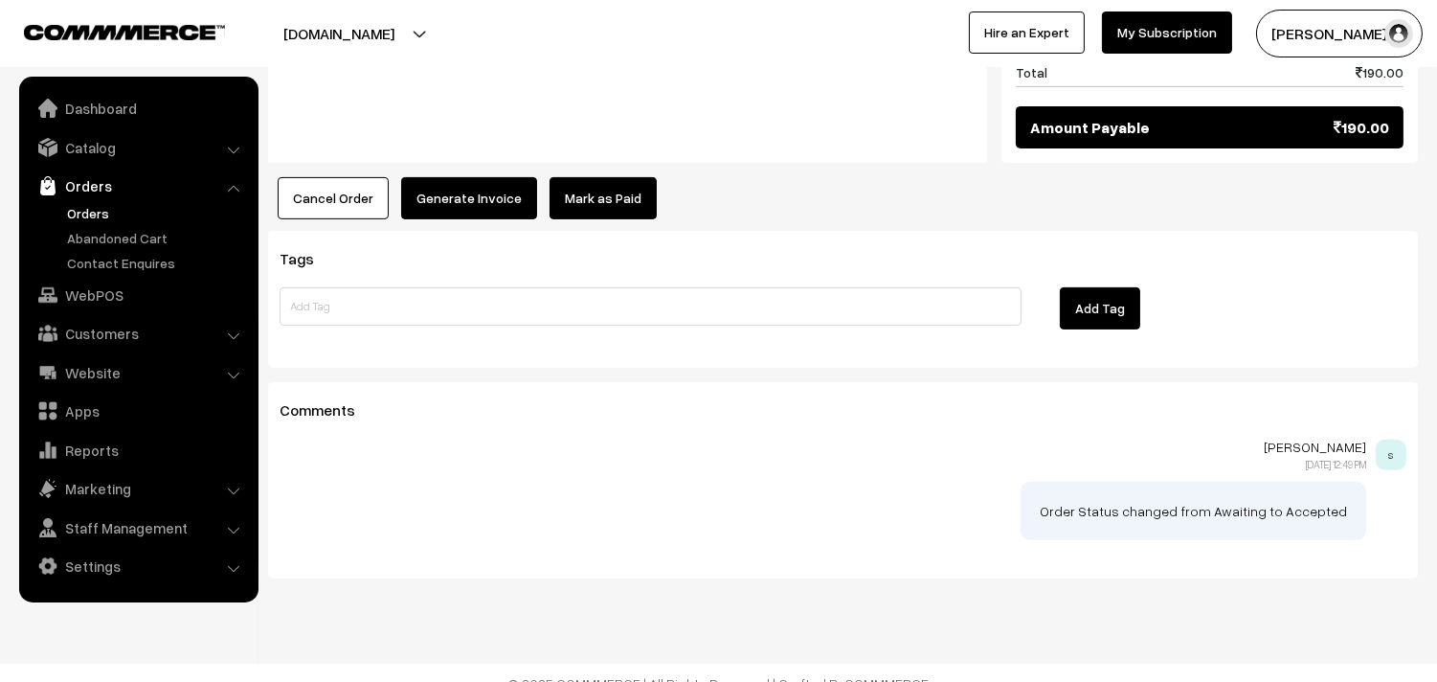
click at [504, 177] on button "Generate Invoice" at bounding box center [469, 198] width 136 height 42
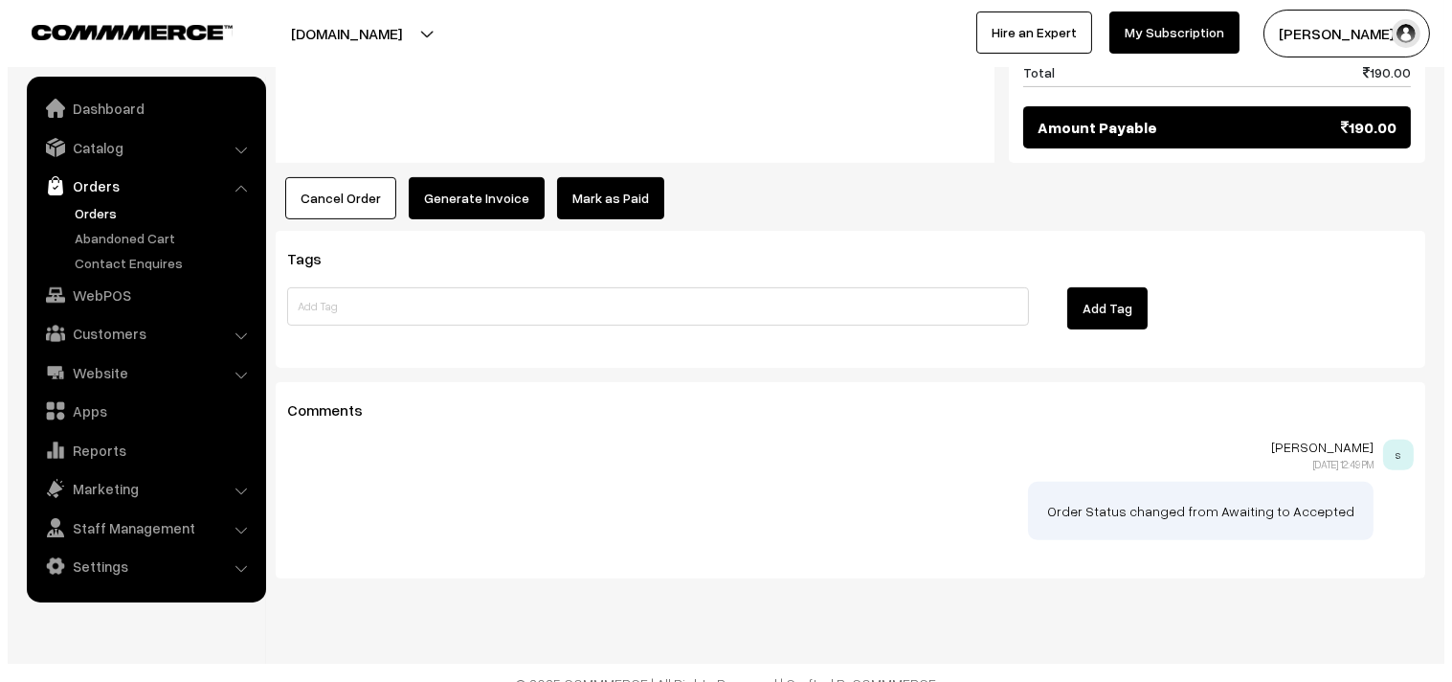
scroll to position [1214, 0]
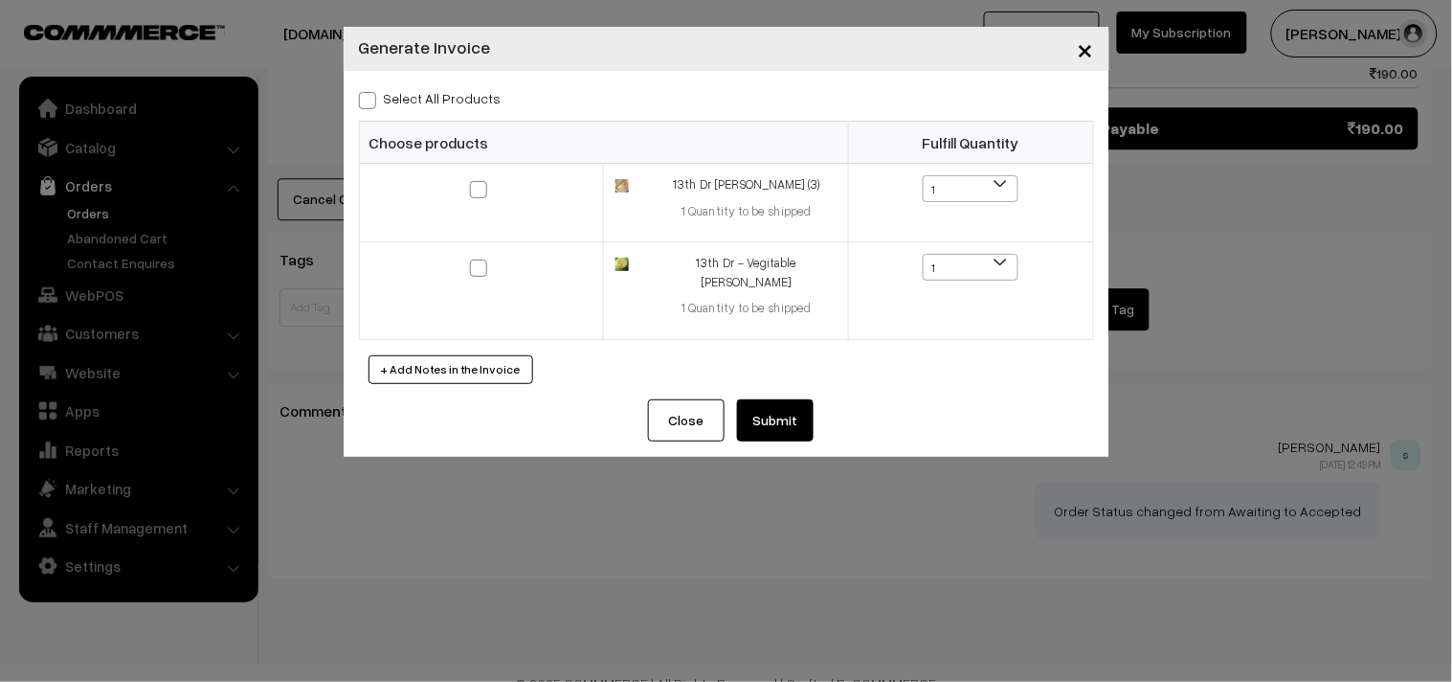
click at [465, 97] on label "Select All Products" at bounding box center [430, 98] width 143 height 20
click at [371, 97] on input "Select All Products" at bounding box center [365, 97] width 12 height 12
checkbox input "true"
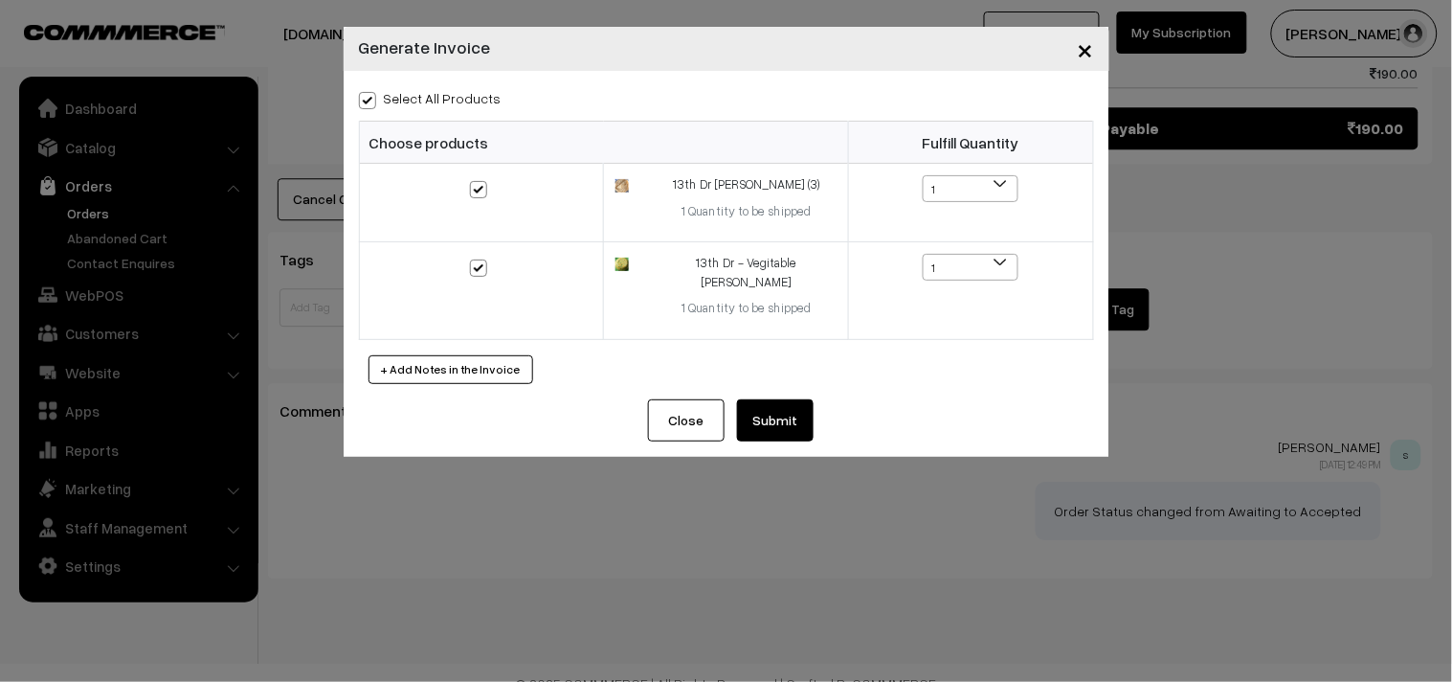
click at [752, 399] on button "Submit" at bounding box center [775, 420] width 77 height 42
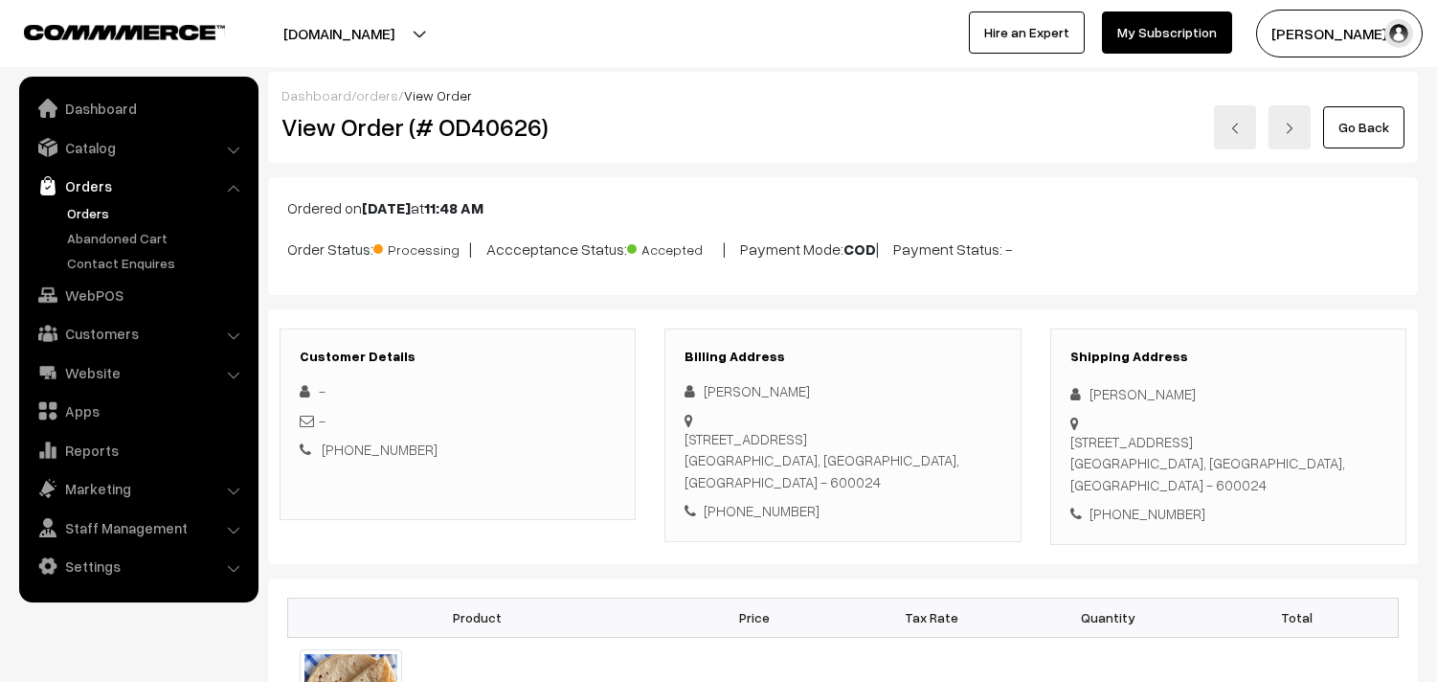
scroll to position [1211, 0]
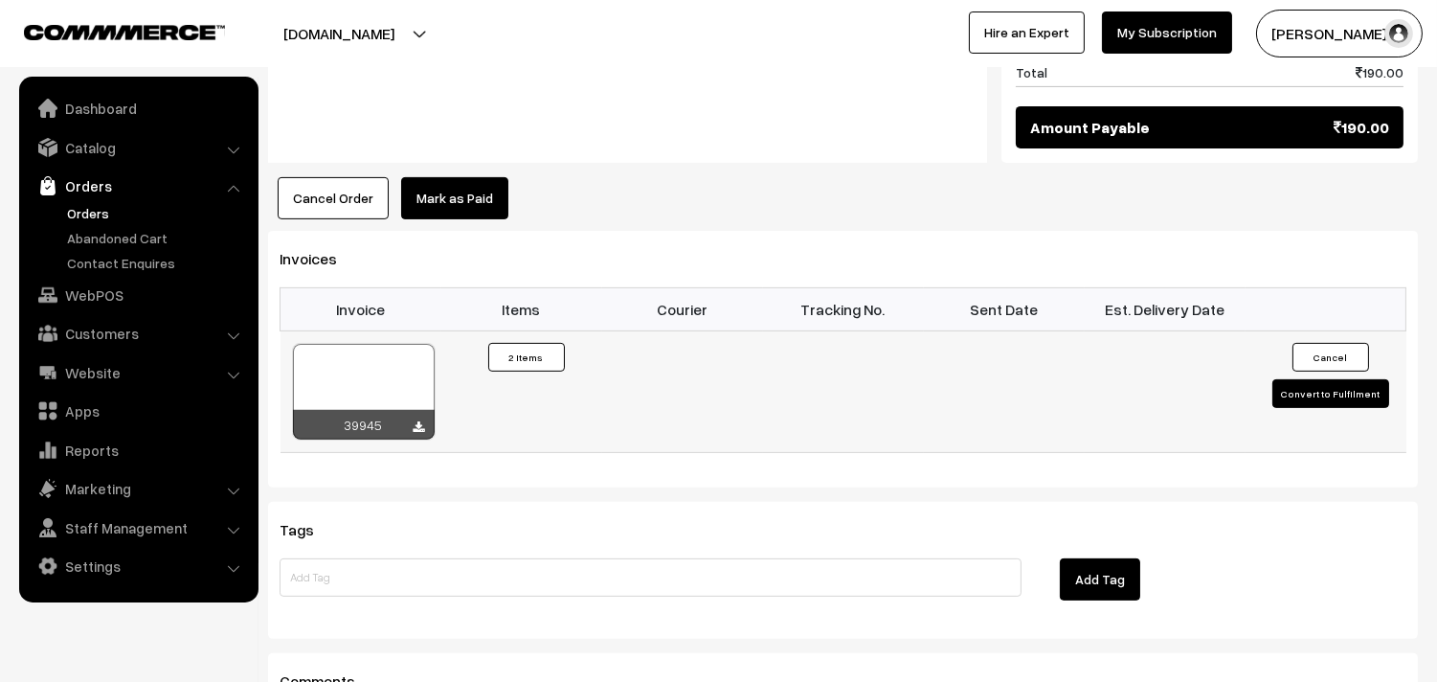
click at [354, 344] on div at bounding box center [364, 392] width 142 height 96
click at [107, 302] on link "WebPOS" at bounding box center [138, 295] width 228 height 34
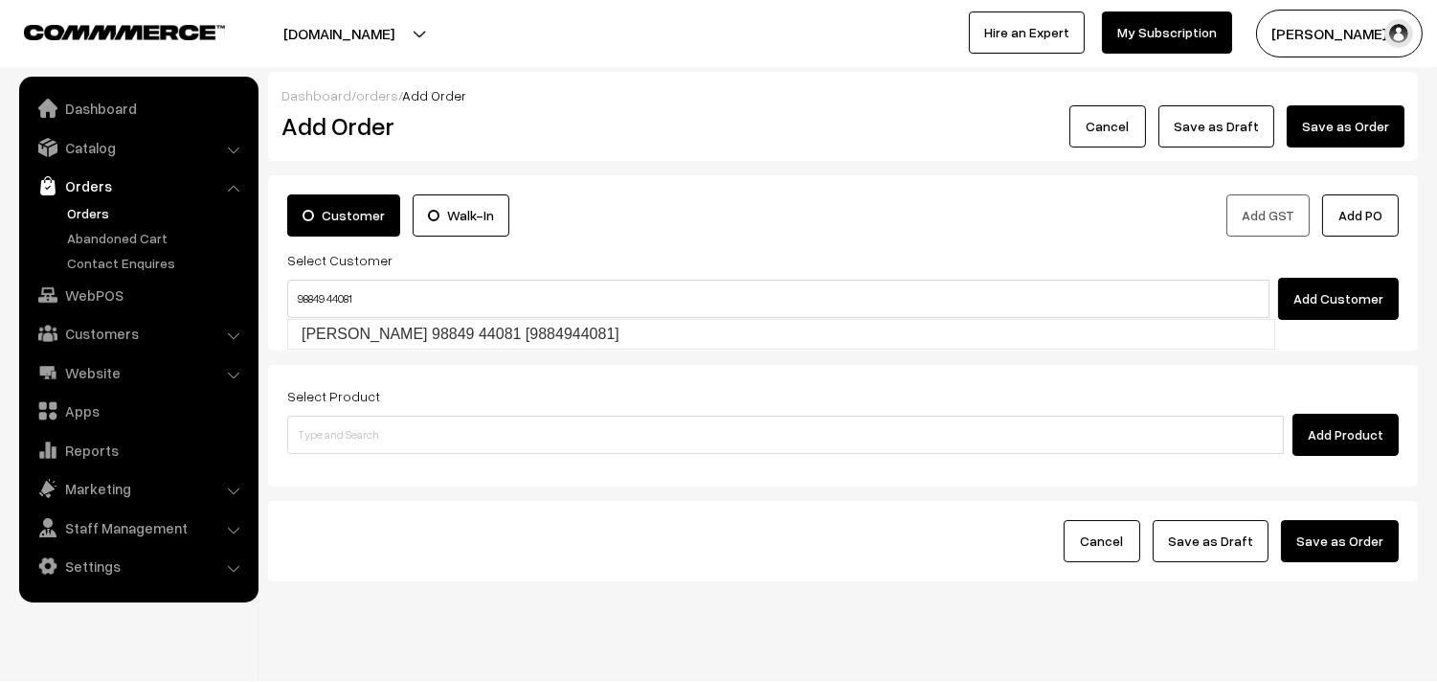
type input "[PERSON_NAME] 98849 44081 [9884944081]"
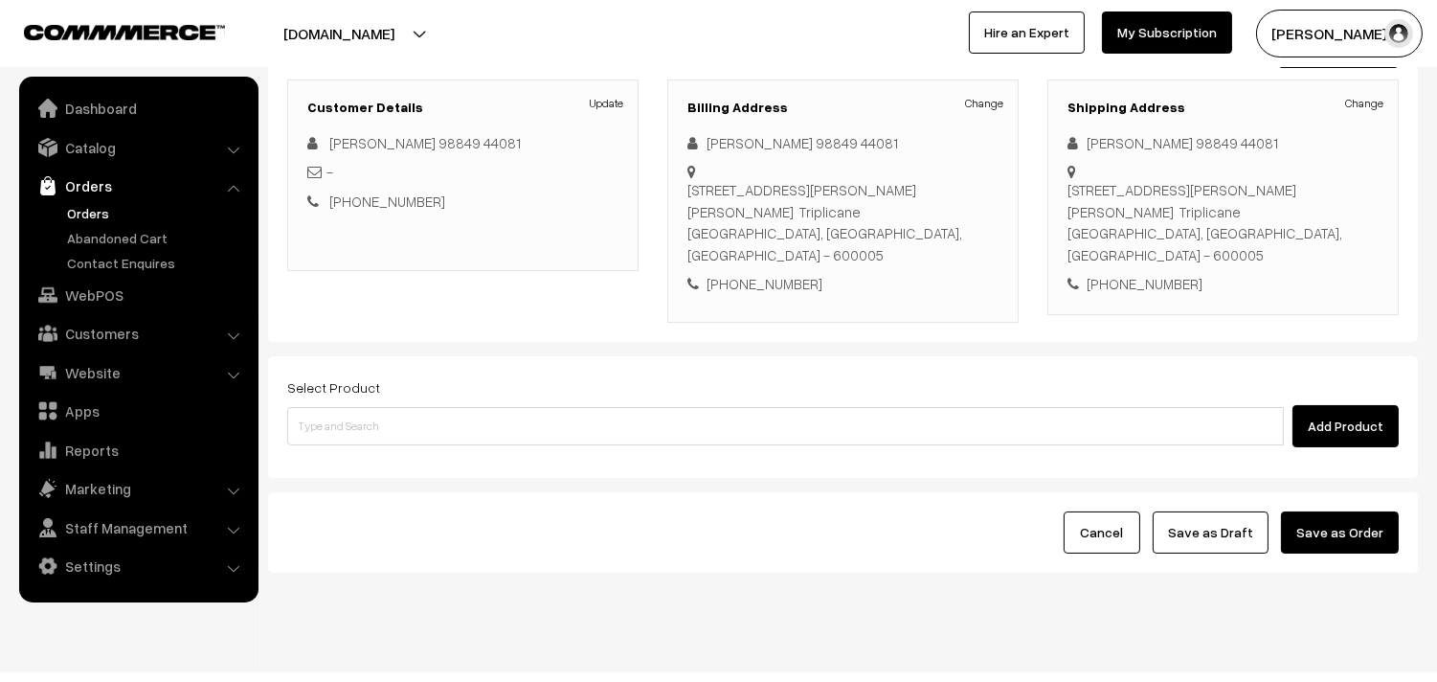
scroll to position [260, 0]
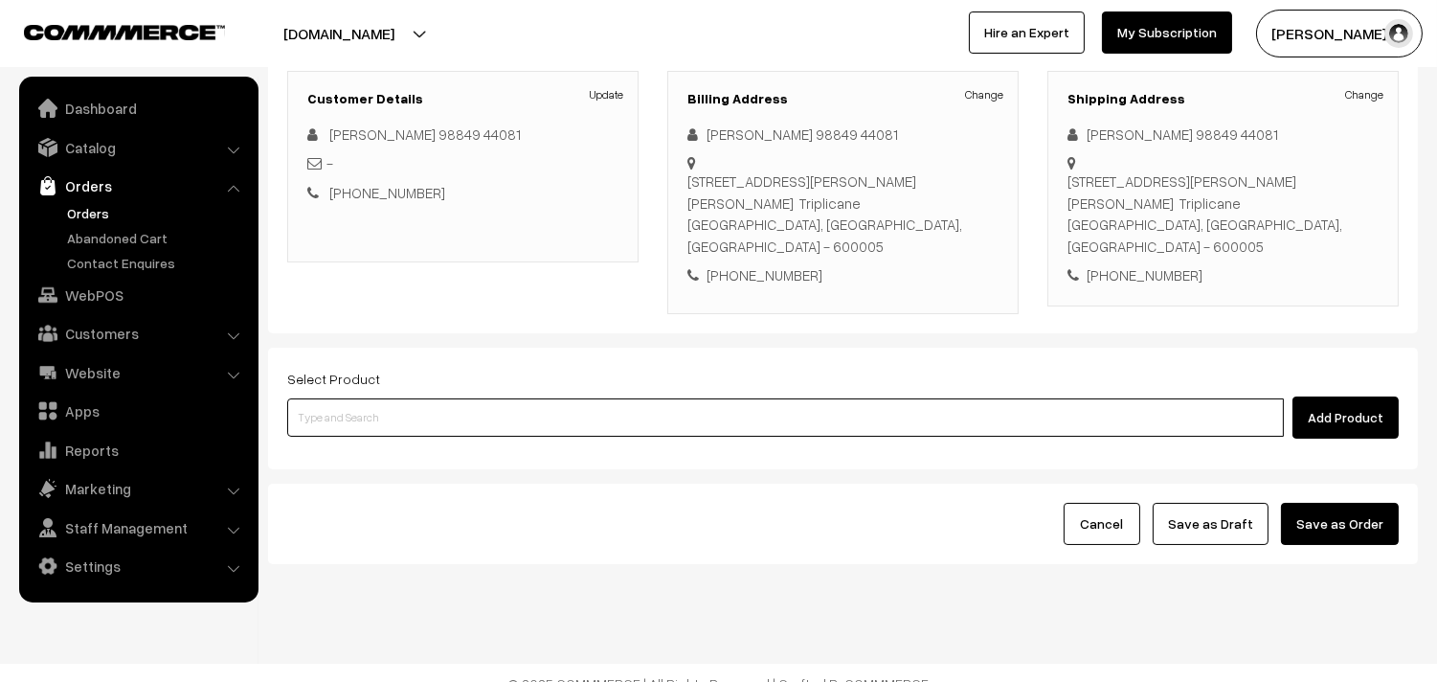
click at [661, 398] on input at bounding box center [785, 417] width 997 height 38
click at [537, 398] on input at bounding box center [785, 417] width 997 height 38
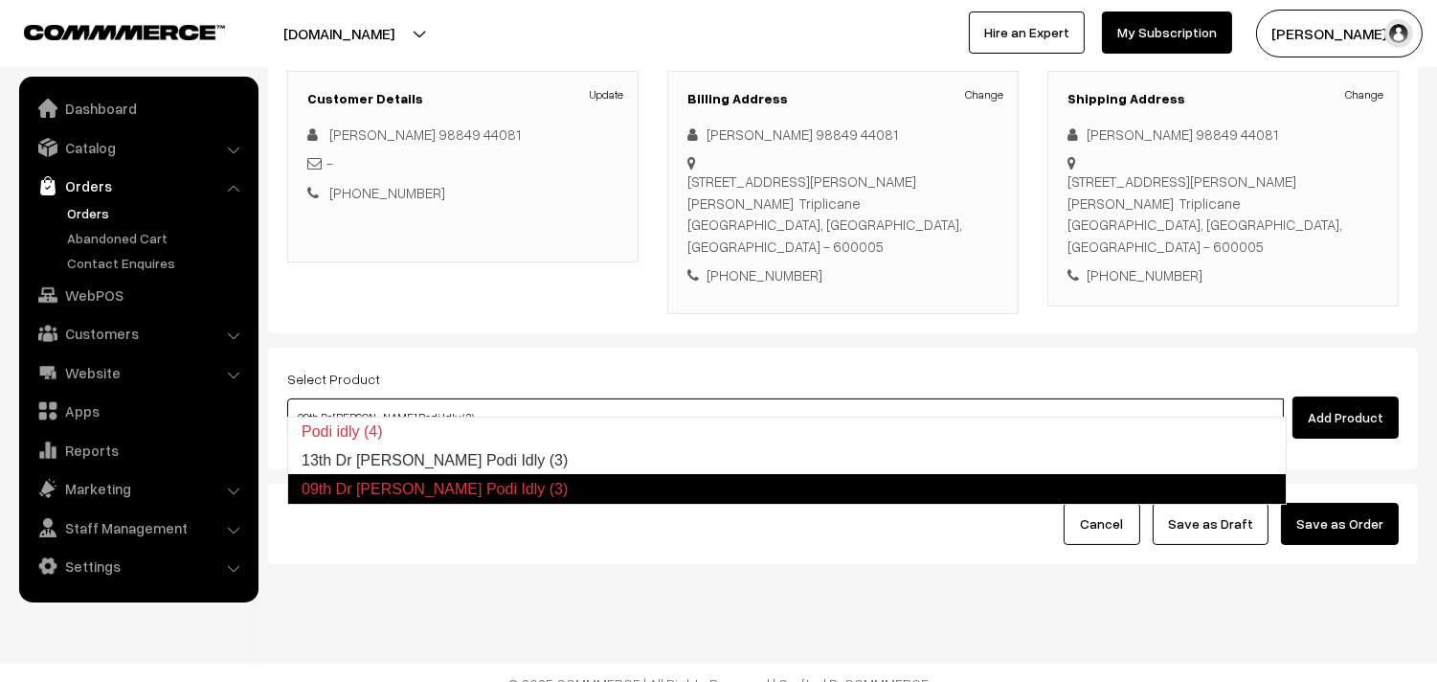
type input "13th Dr [PERSON_NAME] Podi Idly (3)"
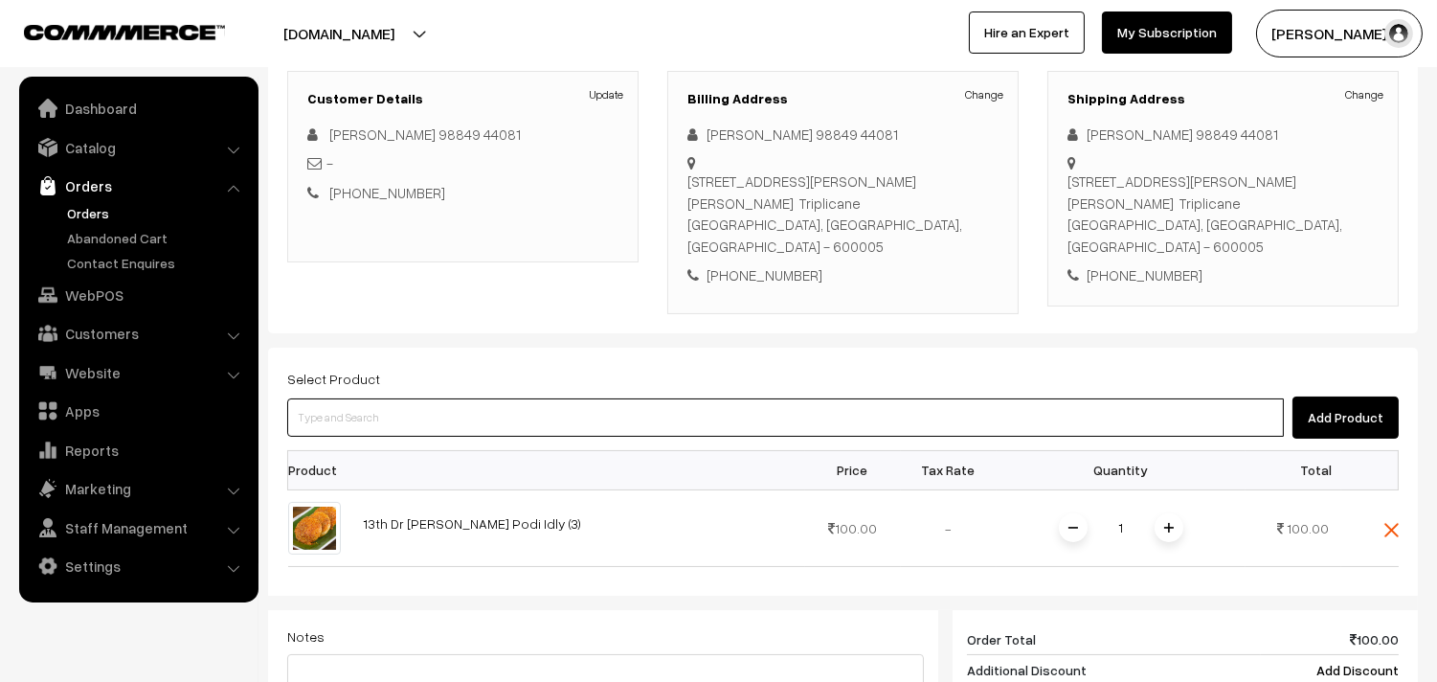
click at [568, 407] on input at bounding box center [785, 417] width 997 height 38
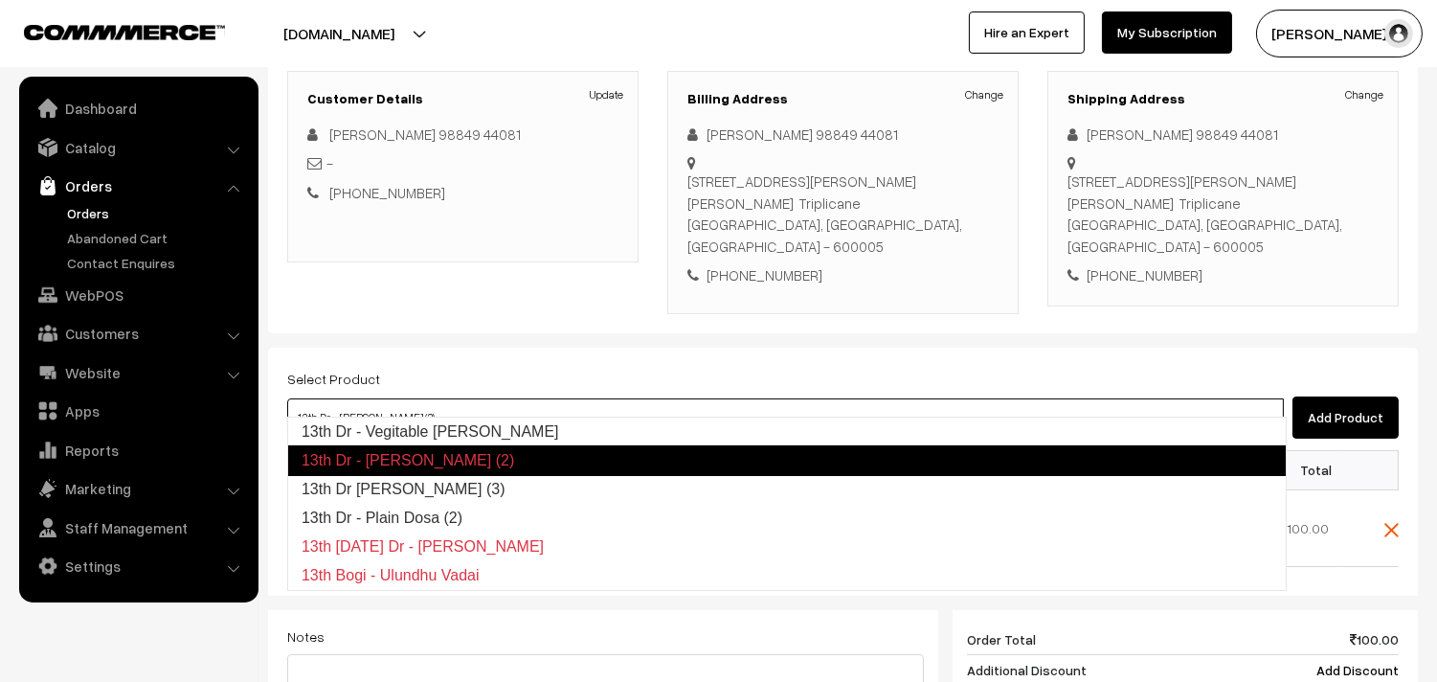
type input "13th Dr [PERSON_NAME] (3)"
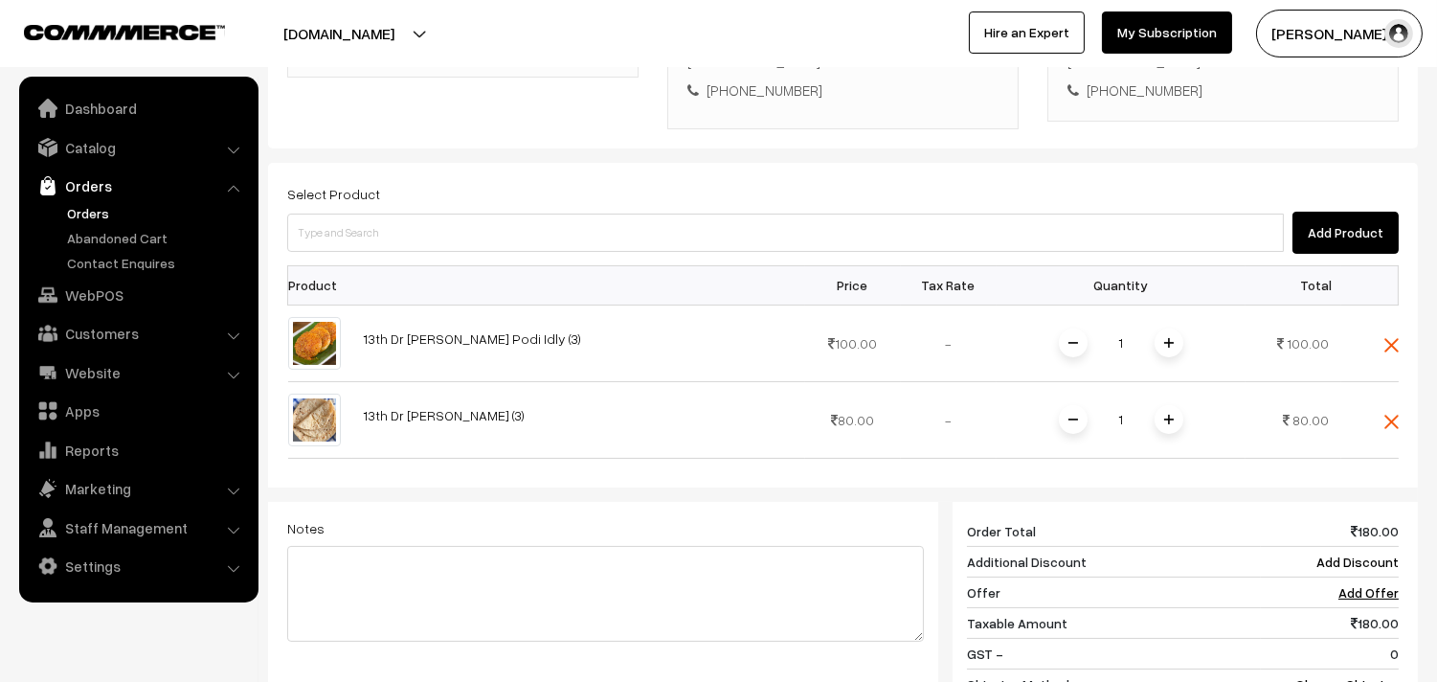
scroll to position [804, 0]
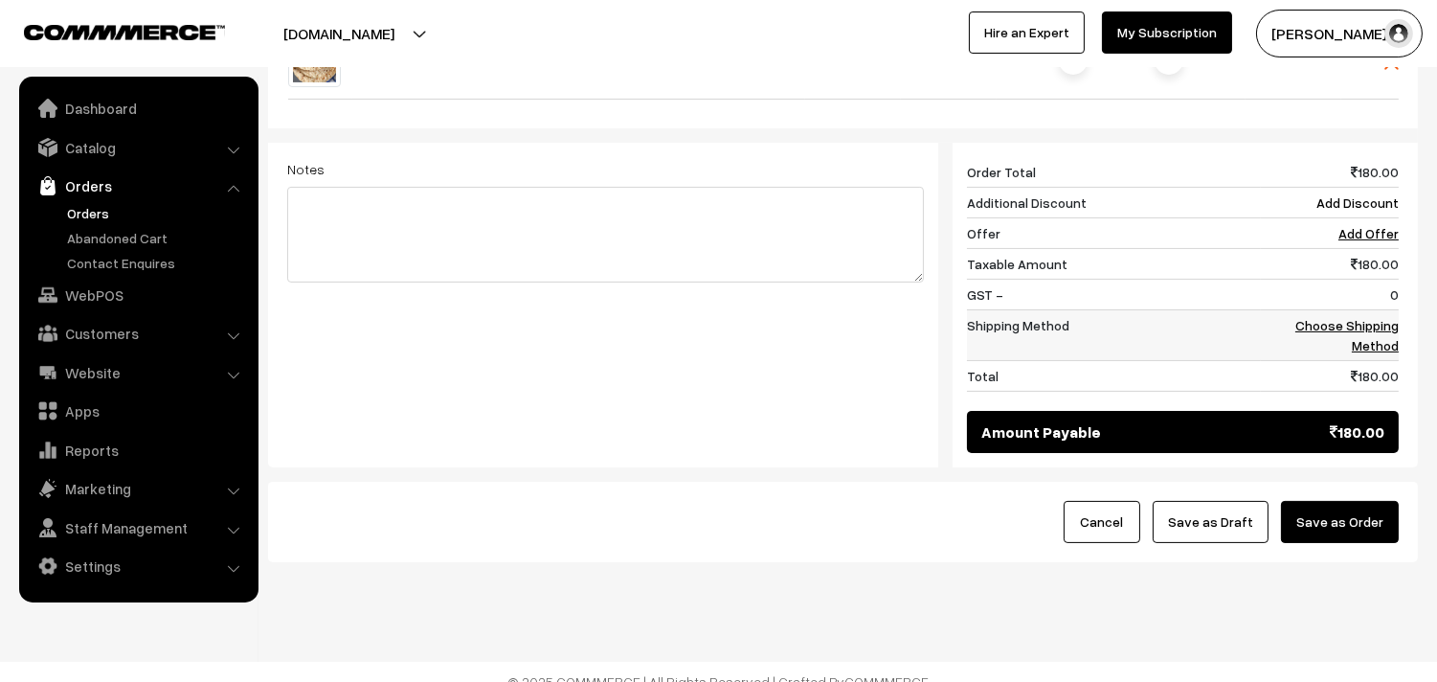
click at [1363, 323] on link "Choose Shipping Method" at bounding box center [1346, 335] width 103 height 36
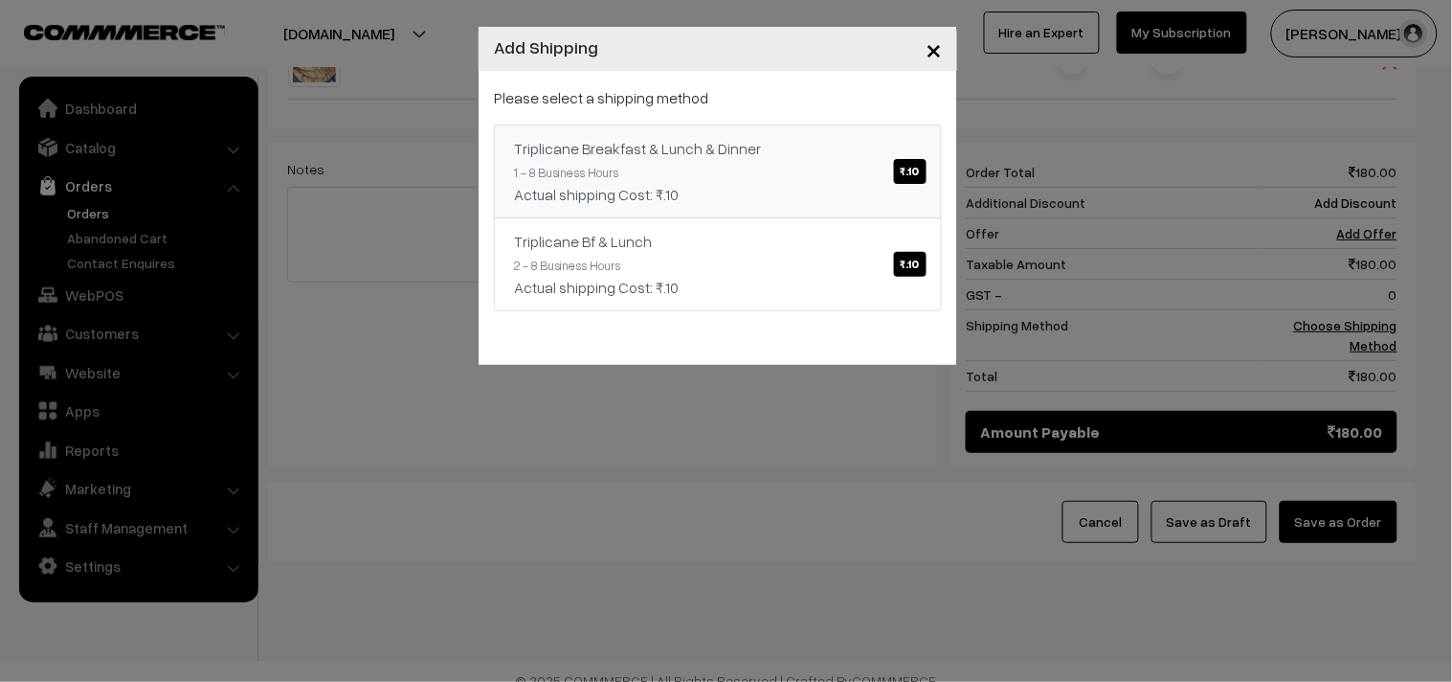
click at [721, 165] on link "Triplicane Breakfast & Lunch & Dinner ₹.10 1 - 8 Business Hours Actual shipping…" at bounding box center [718, 171] width 448 height 94
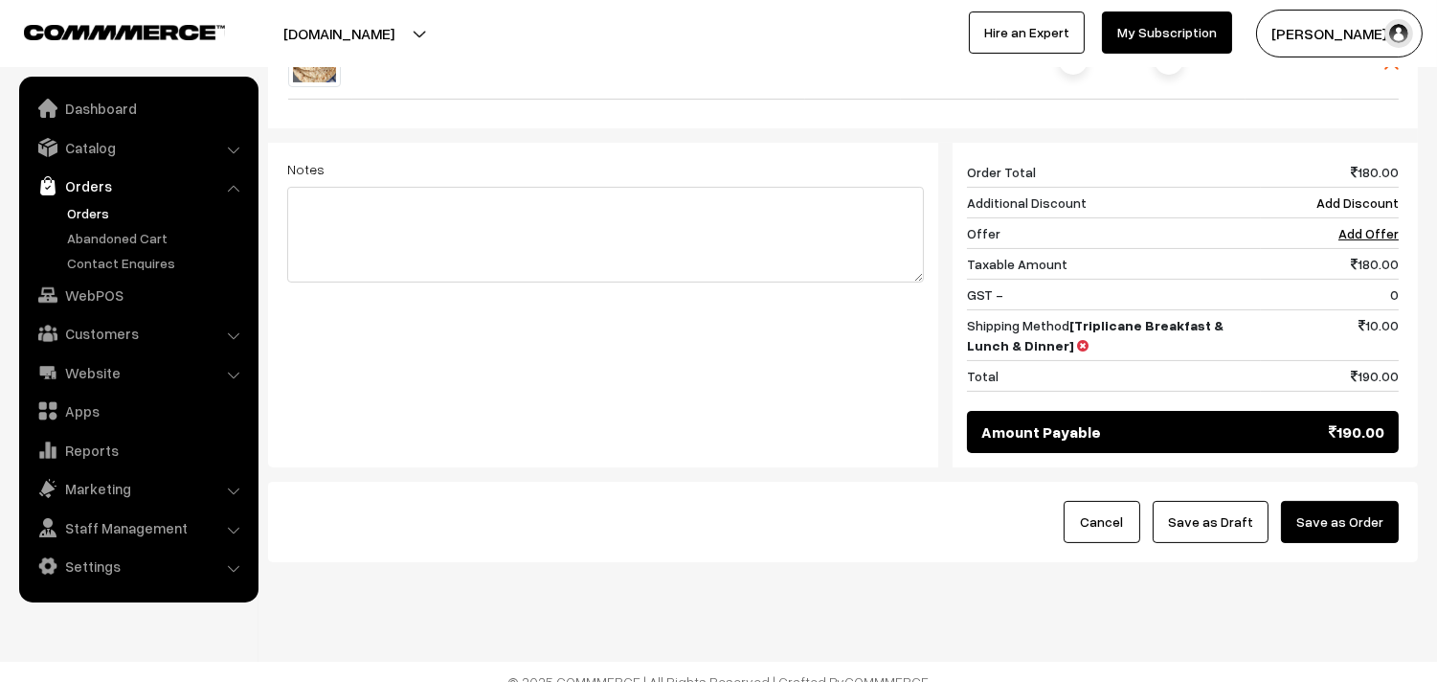
click at [1195, 501] on button "Save as Draft" at bounding box center [1211, 522] width 116 height 42
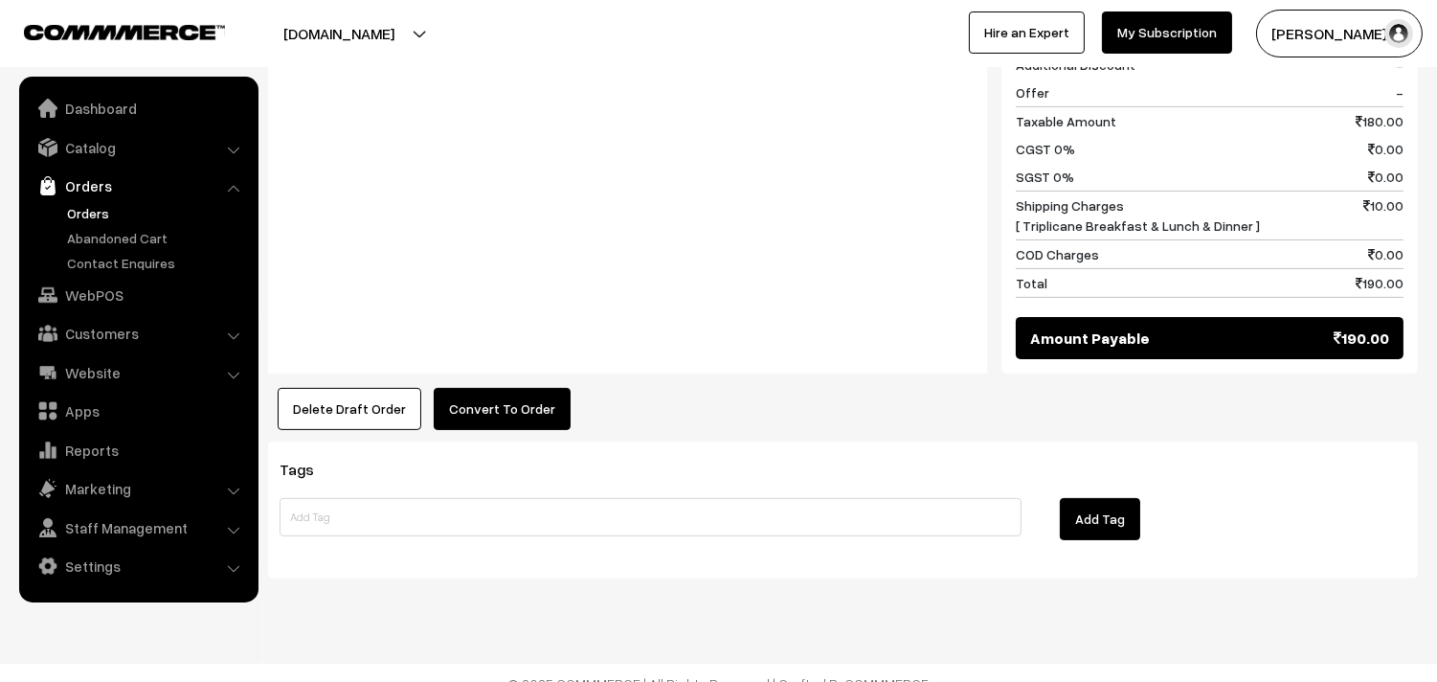
click at [481, 388] on button "Convert To Order" at bounding box center [502, 409] width 137 height 42
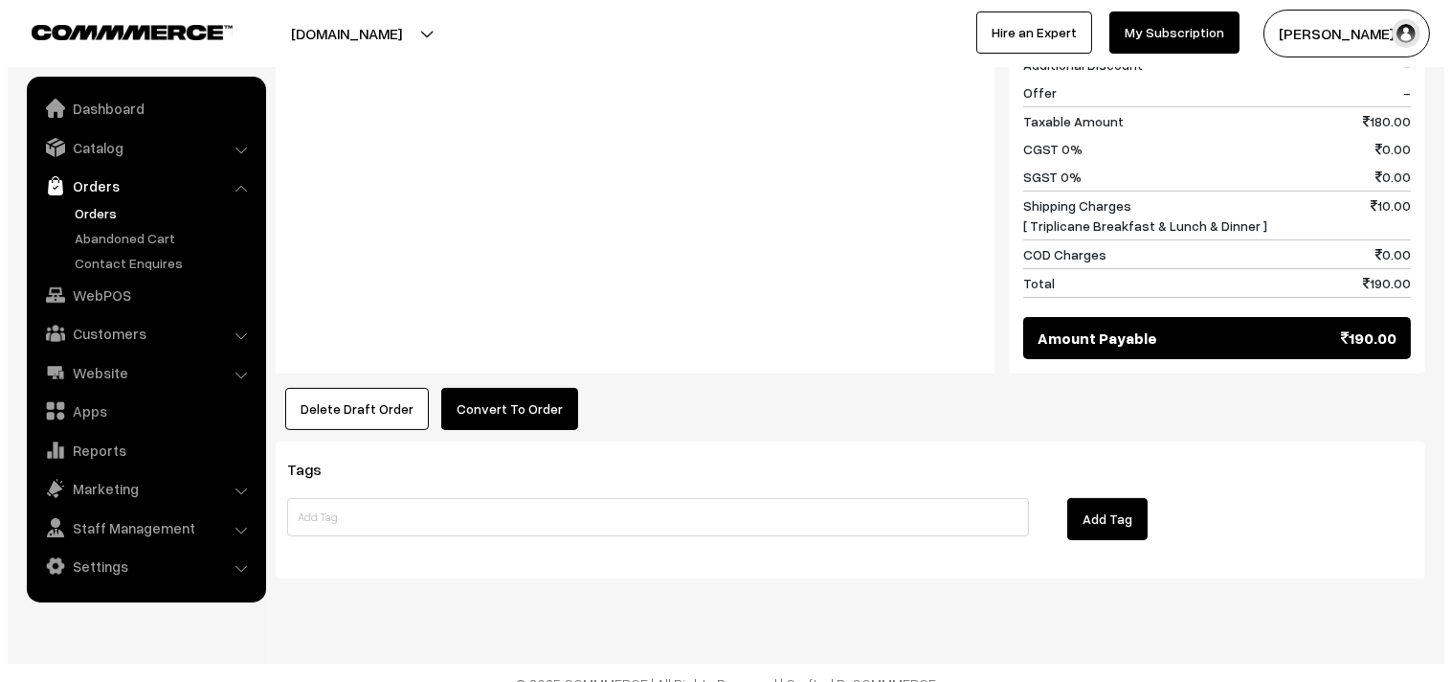
scroll to position [1044, 0]
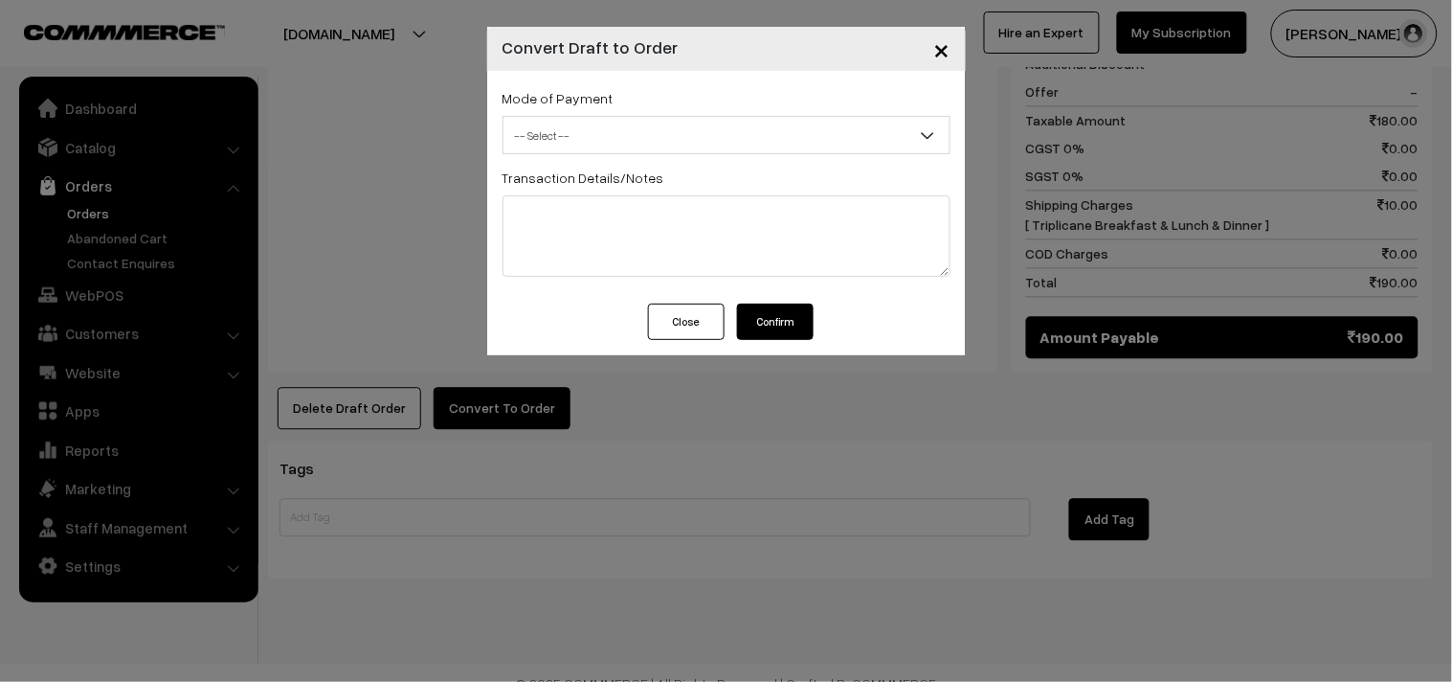
click at [572, 148] on span "-- Select --" at bounding box center [727, 136] width 446 height 34
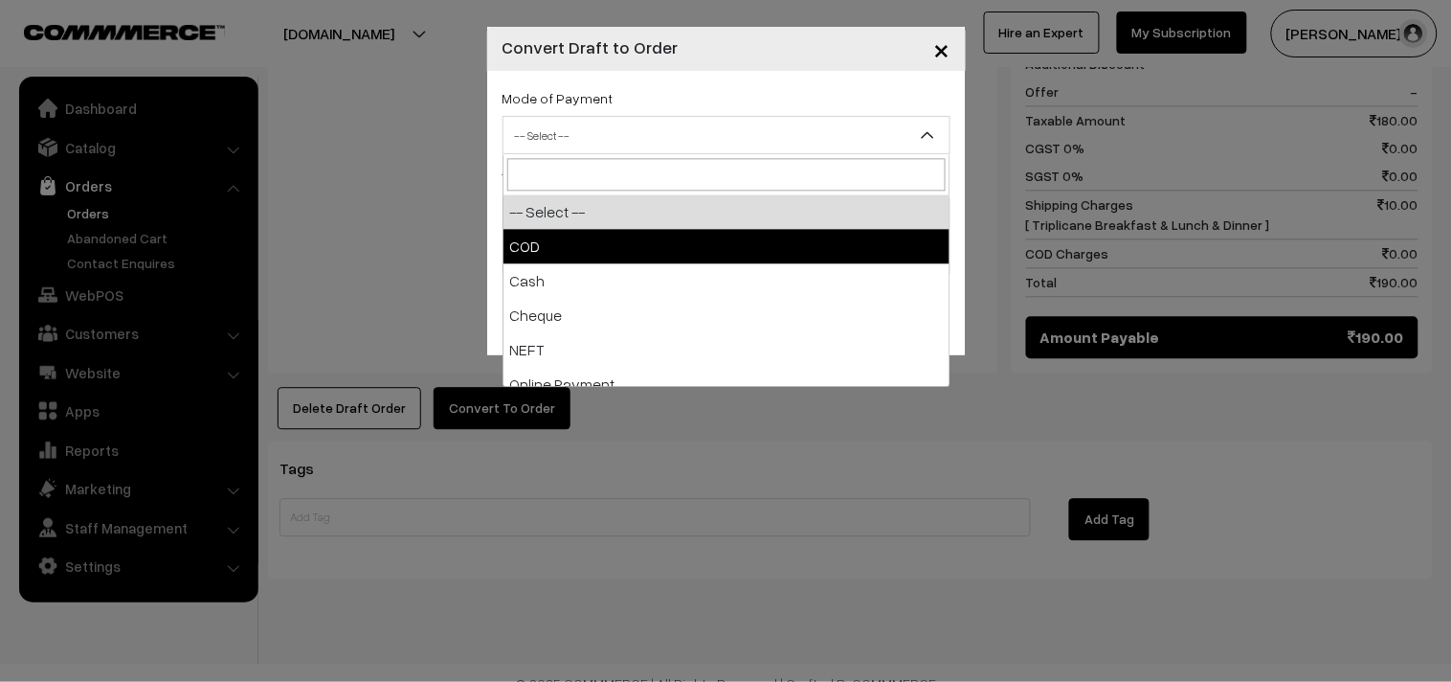
select select "1"
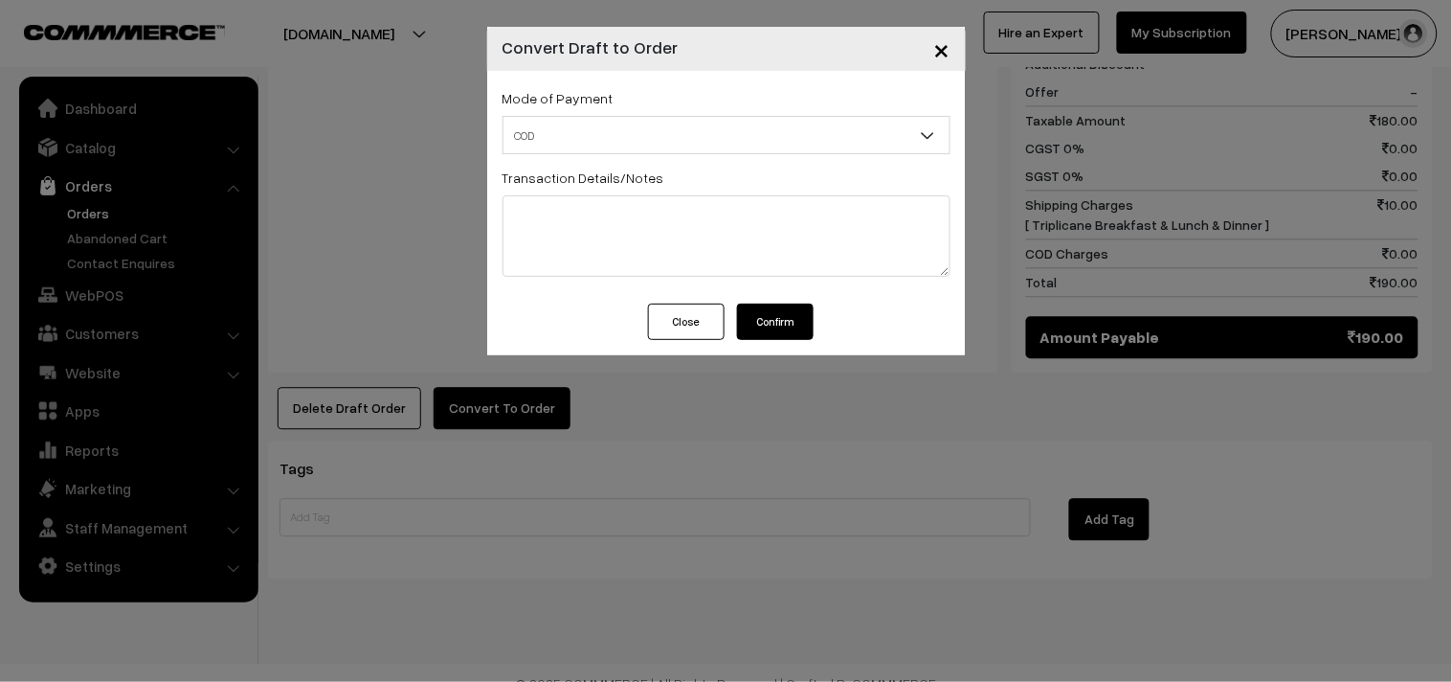
click at [816, 323] on div "Close Confirm" at bounding box center [726, 329] width 479 height 52
click at [771, 322] on button "Confirm" at bounding box center [775, 321] width 77 height 36
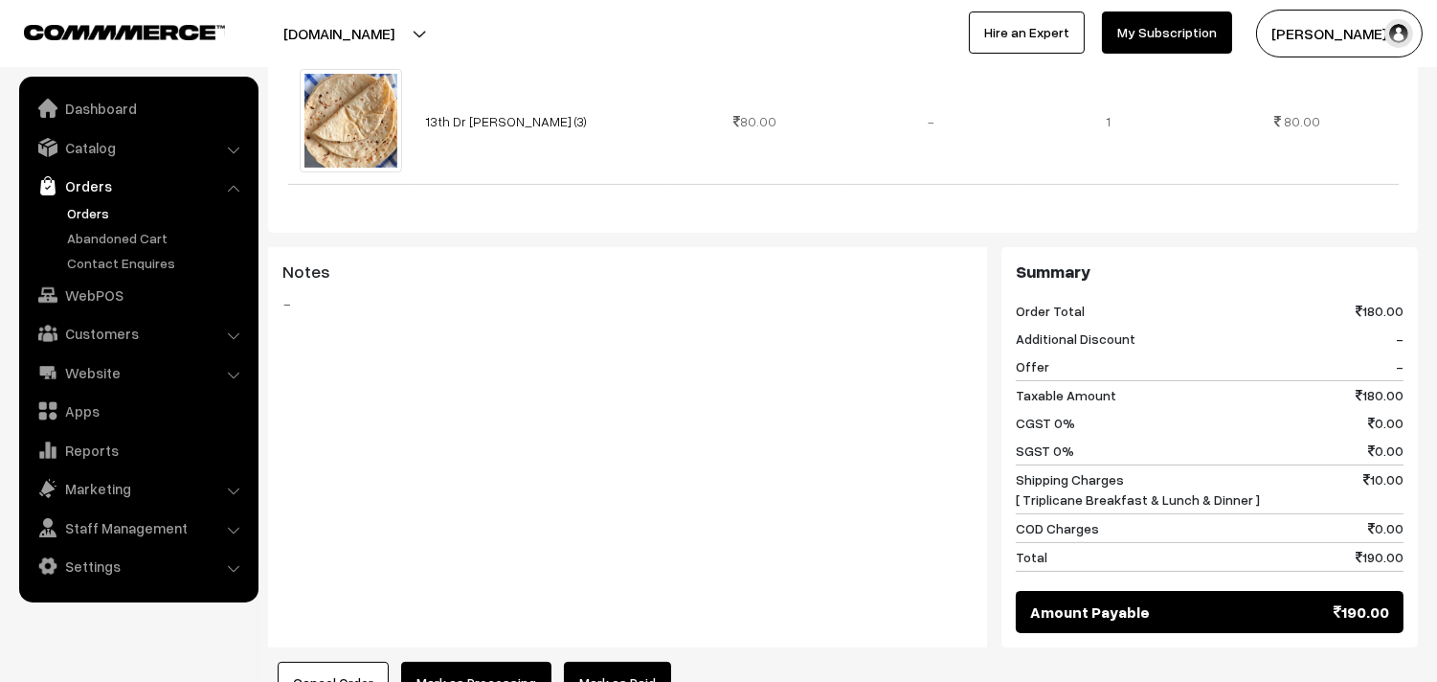
scroll to position [1041, 0]
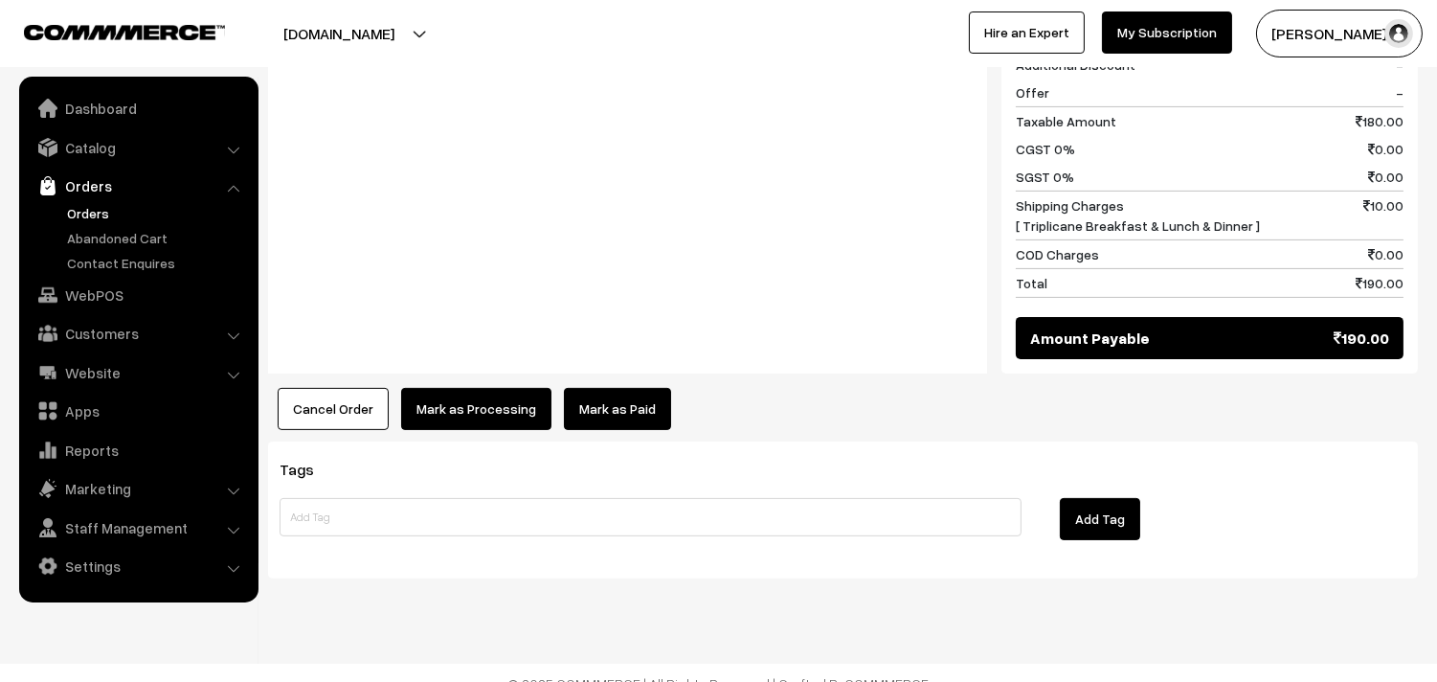
click at [453, 394] on button "Mark as Processing" at bounding box center [476, 409] width 150 height 42
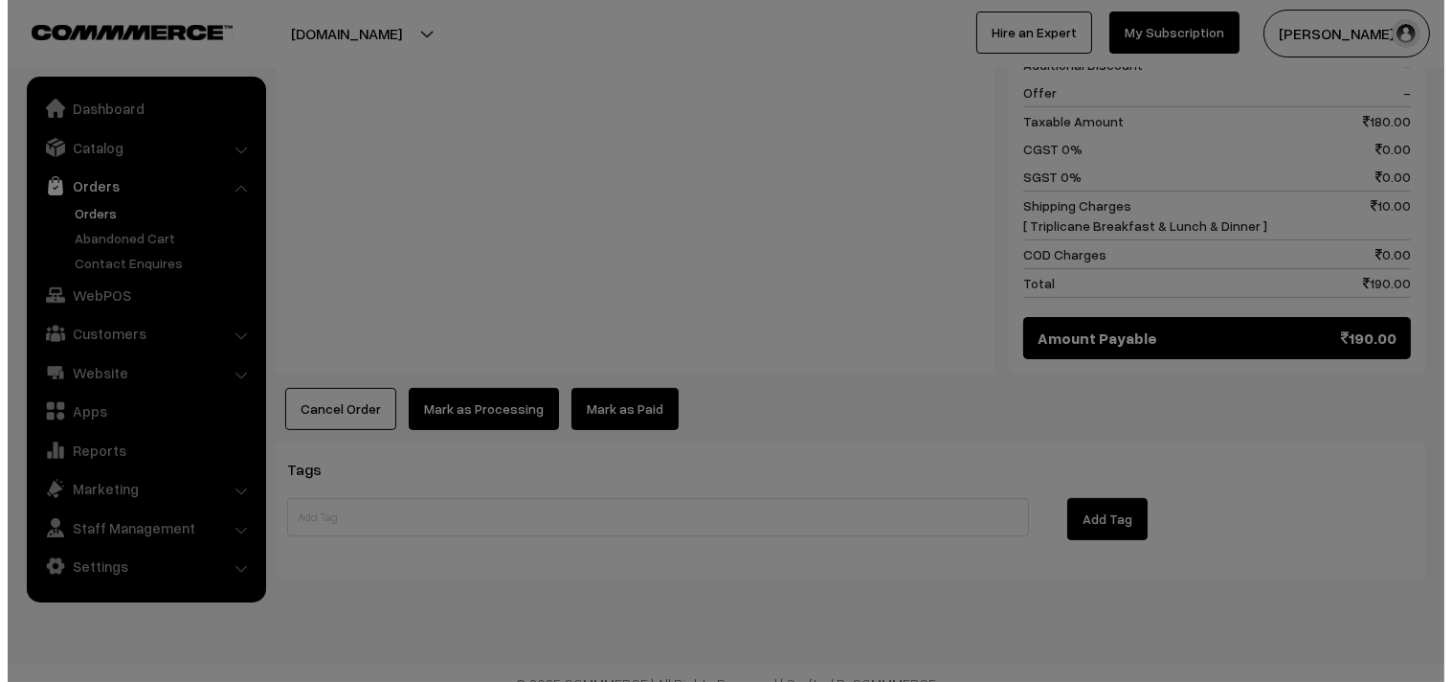
scroll to position [1044, 0]
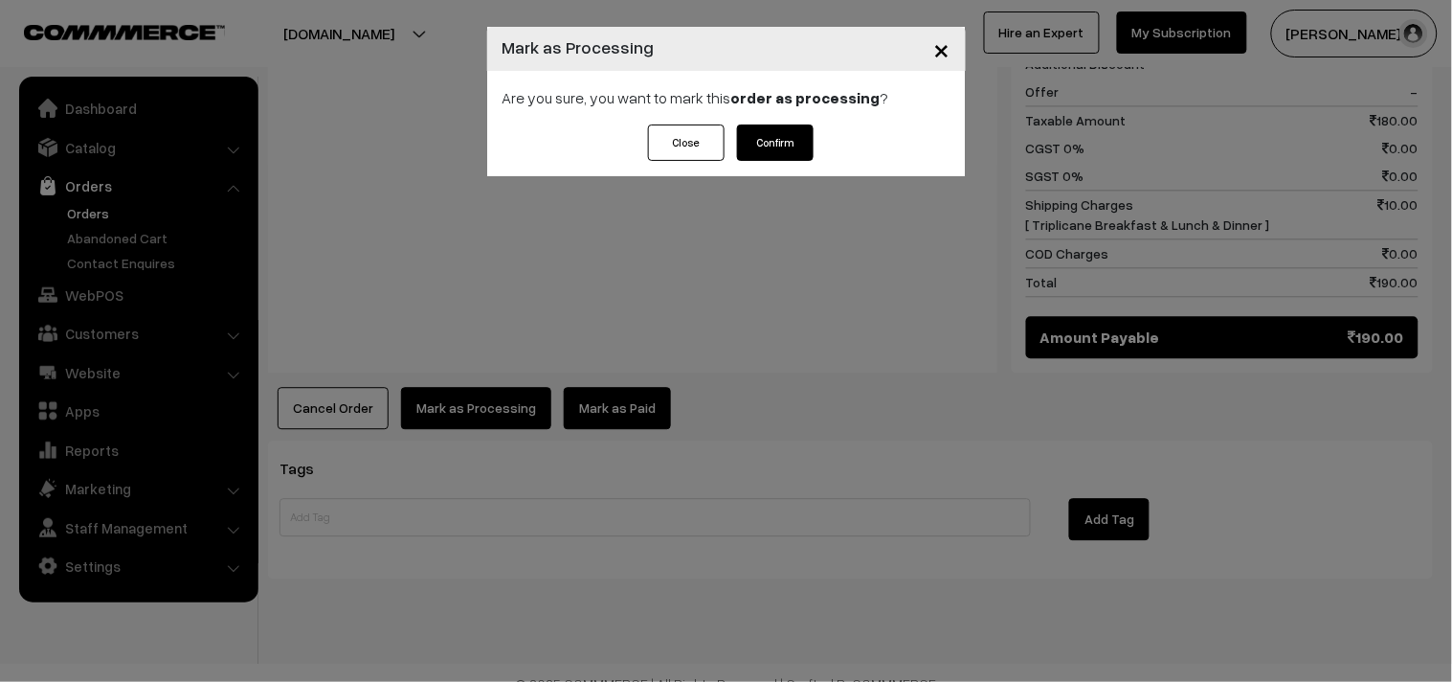
click at [818, 131] on div "Close Confirm" at bounding box center [726, 150] width 479 height 52
click at [758, 146] on button "Confirm" at bounding box center [775, 142] width 77 height 36
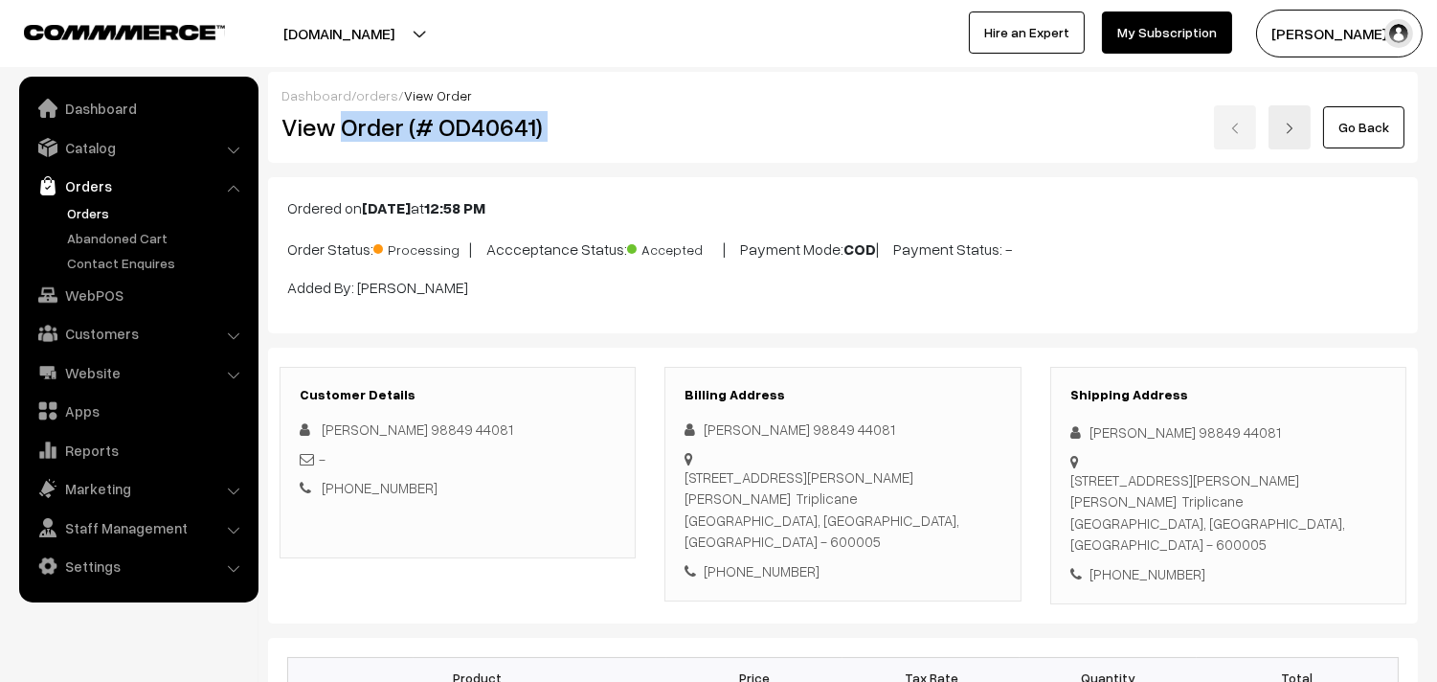
drag, startPoint x: 343, startPoint y: 129, endPoint x: 1018, endPoint y: 106, distance: 675.3
click at [1022, 110] on div "View Order (# OD40641) Go Back" at bounding box center [843, 127] width 1152 height 44
copy div "Order (# OD40641)"
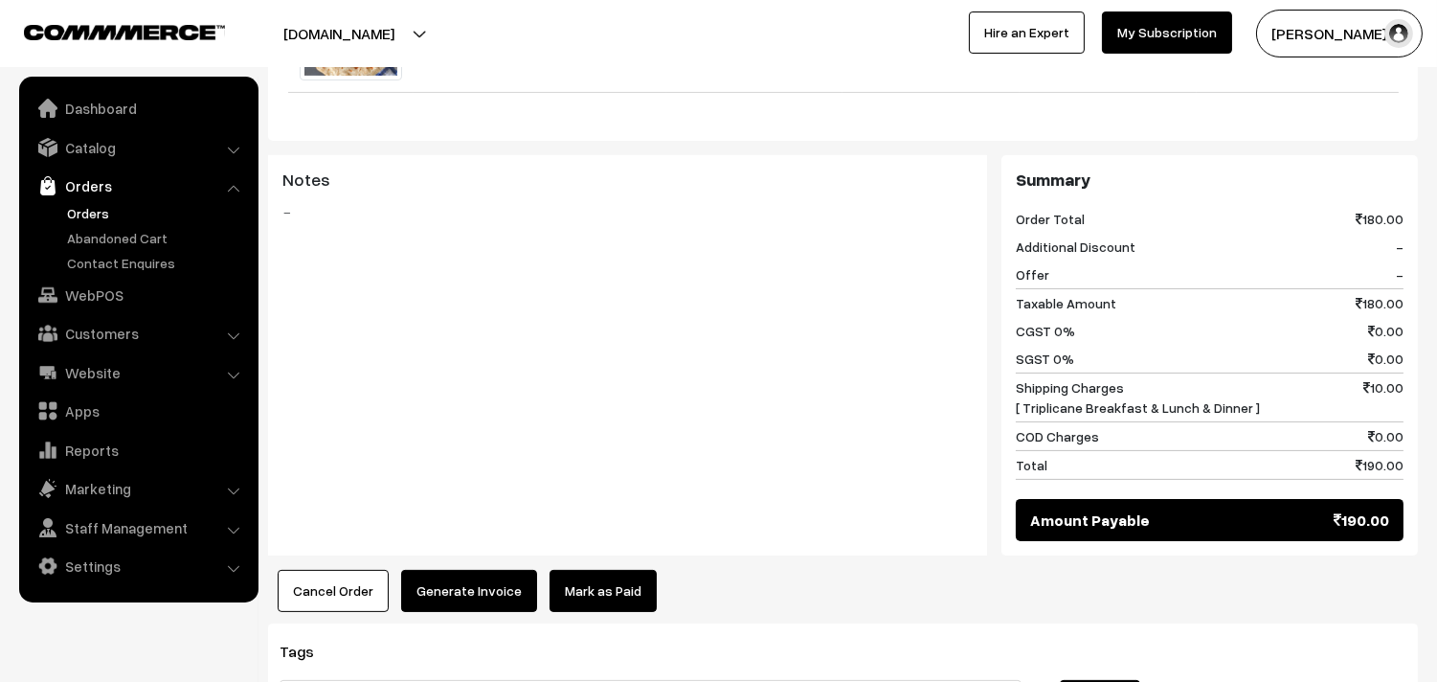
scroll to position [1041, 0]
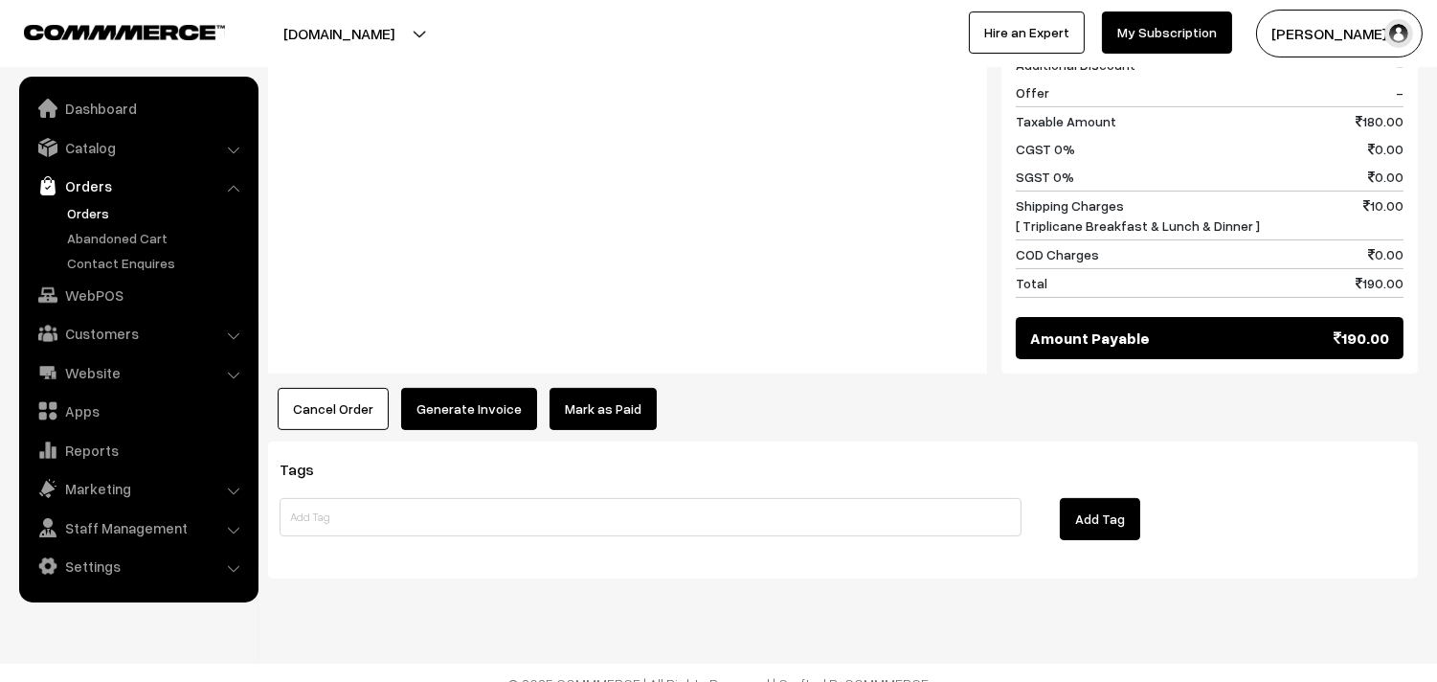
click at [510, 394] on button "Generate Invoice" at bounding box center [469, 409] width 136 height 42
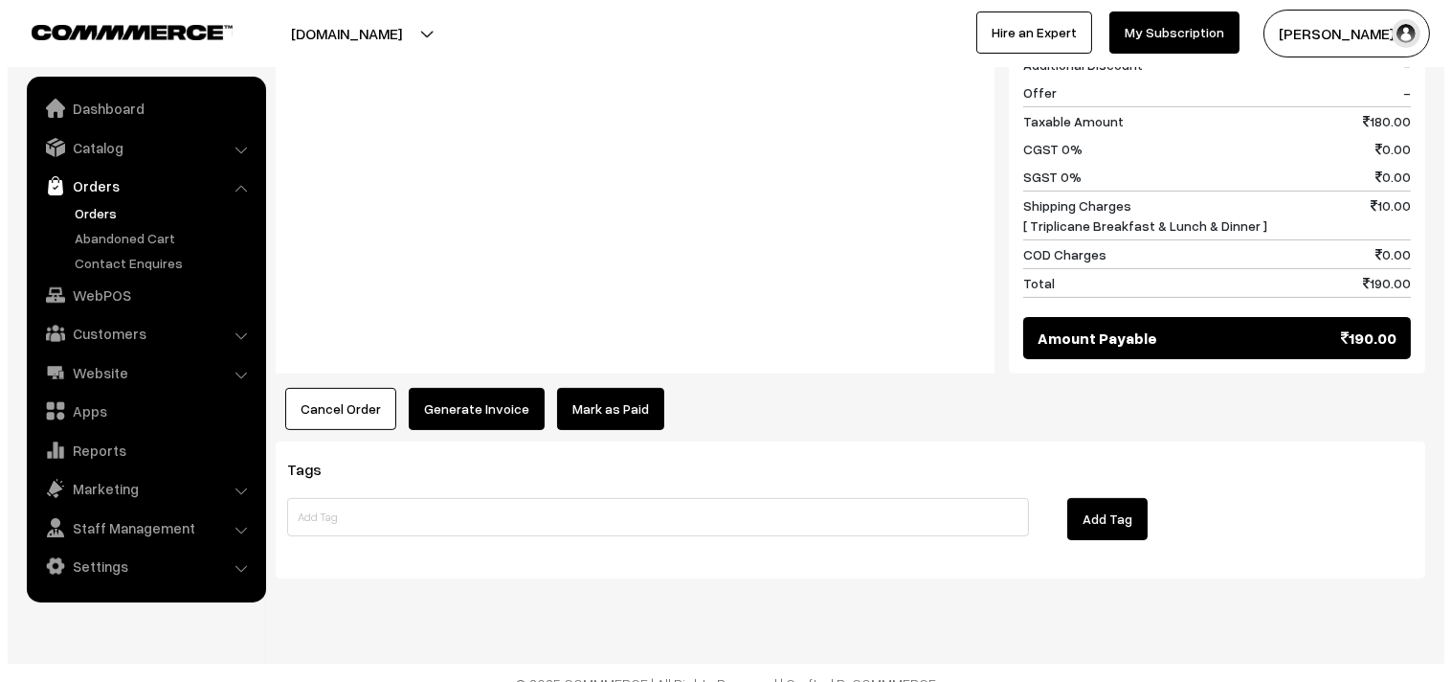
scroll to position [1044, 0]
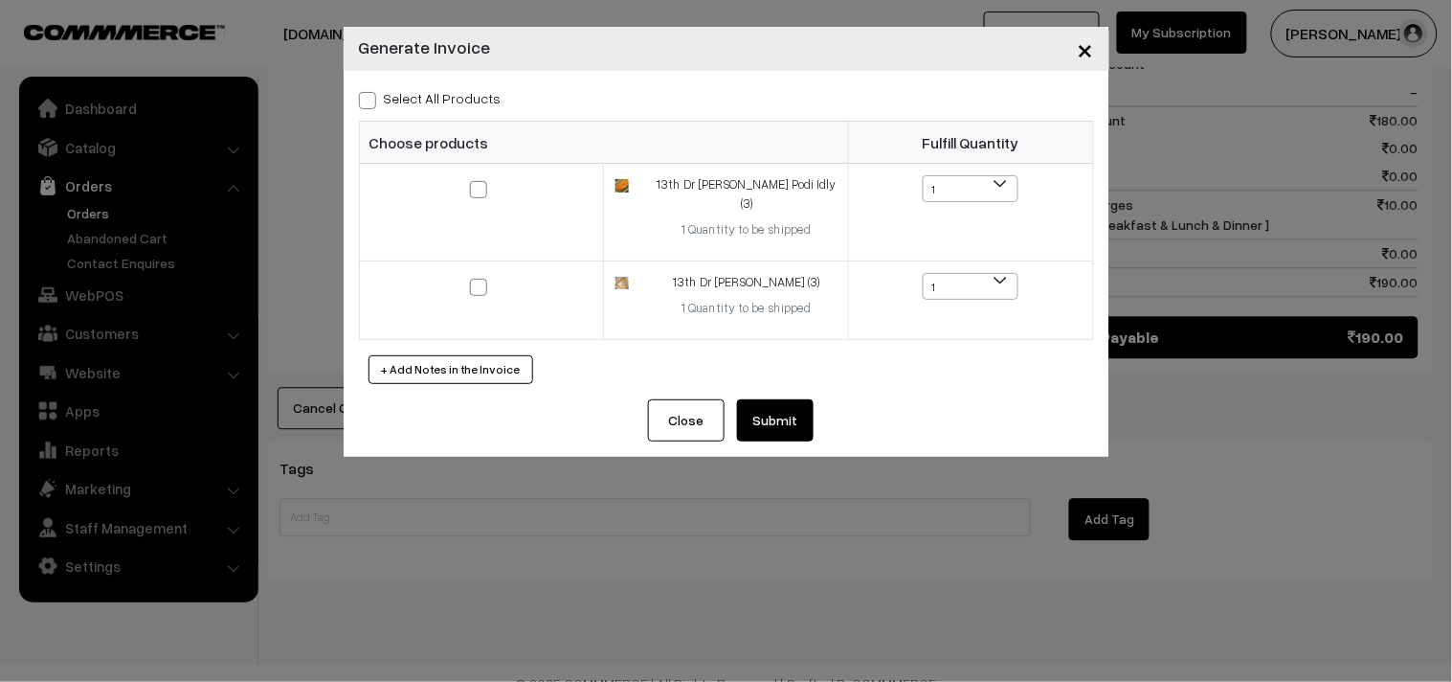
click at [424, 102] on label "Select All Products" at bounding box center [430, 98] width 143 height 20
click at [454, 101] on label "Select All Products" at bounding box center [430, 98] width 143 height 20
click at [371, 101] on input "Select All Products" at bounding box center [365, 97] width 12 height 12
checkbox input "true"
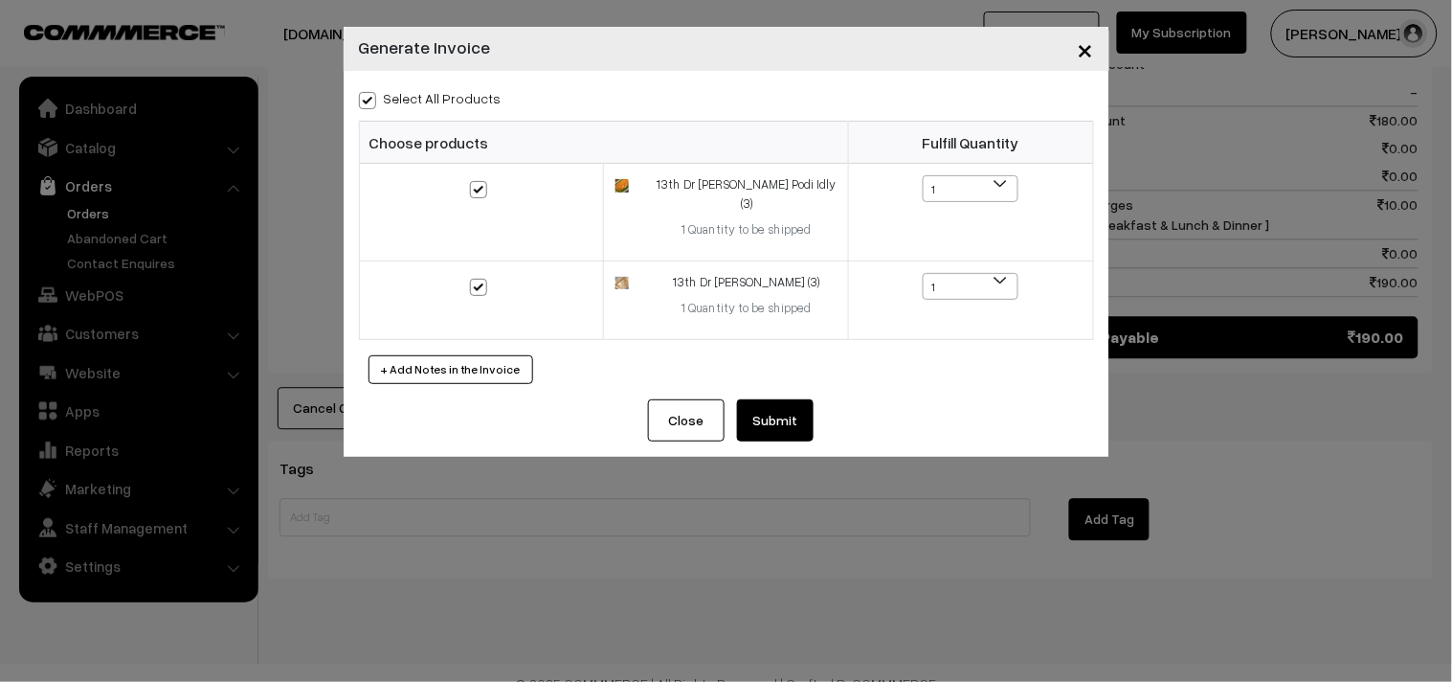
checkbox input "true"
drag, startPoint x: 769, startPoint y: 399, endPoint x: 759, endPoint y: 369, distance: 32.1
click at [769, 399] on button "Submit" at bounding box center [775, 420] width 77 height 42
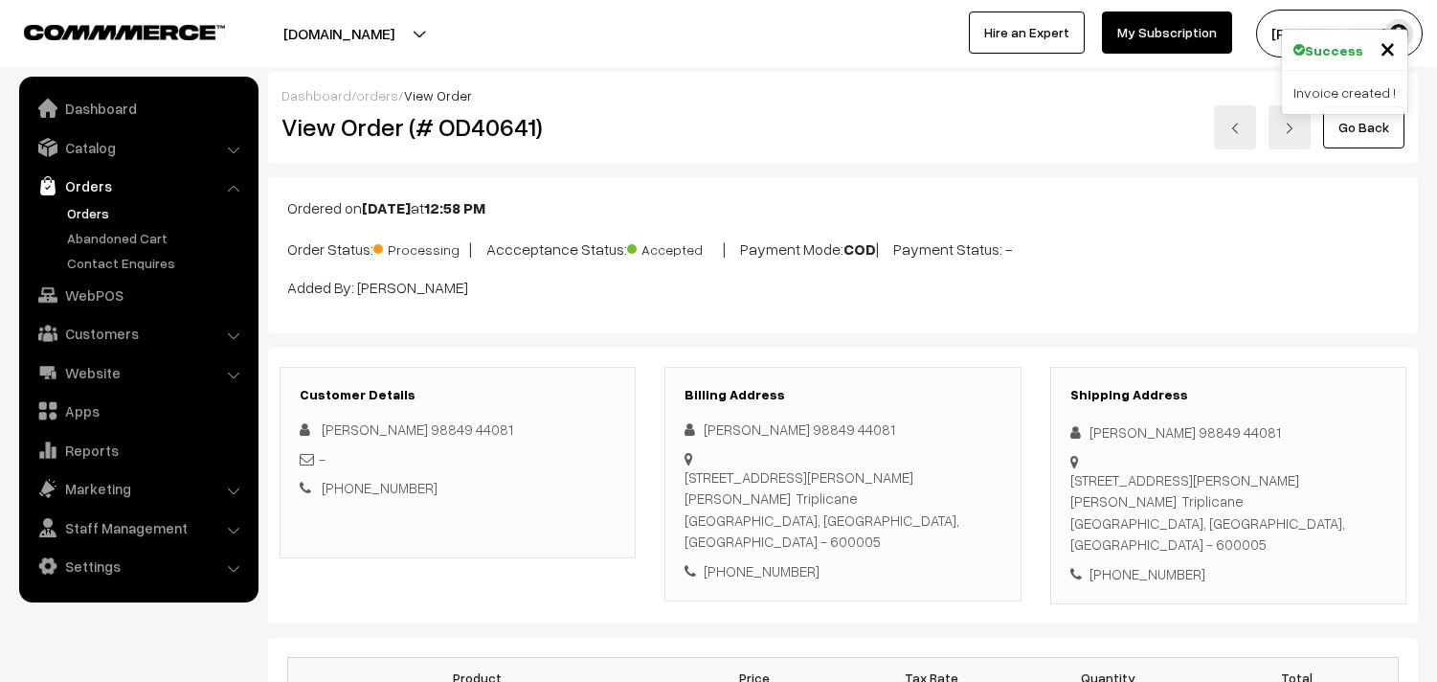
scroll to position [1038, 0]
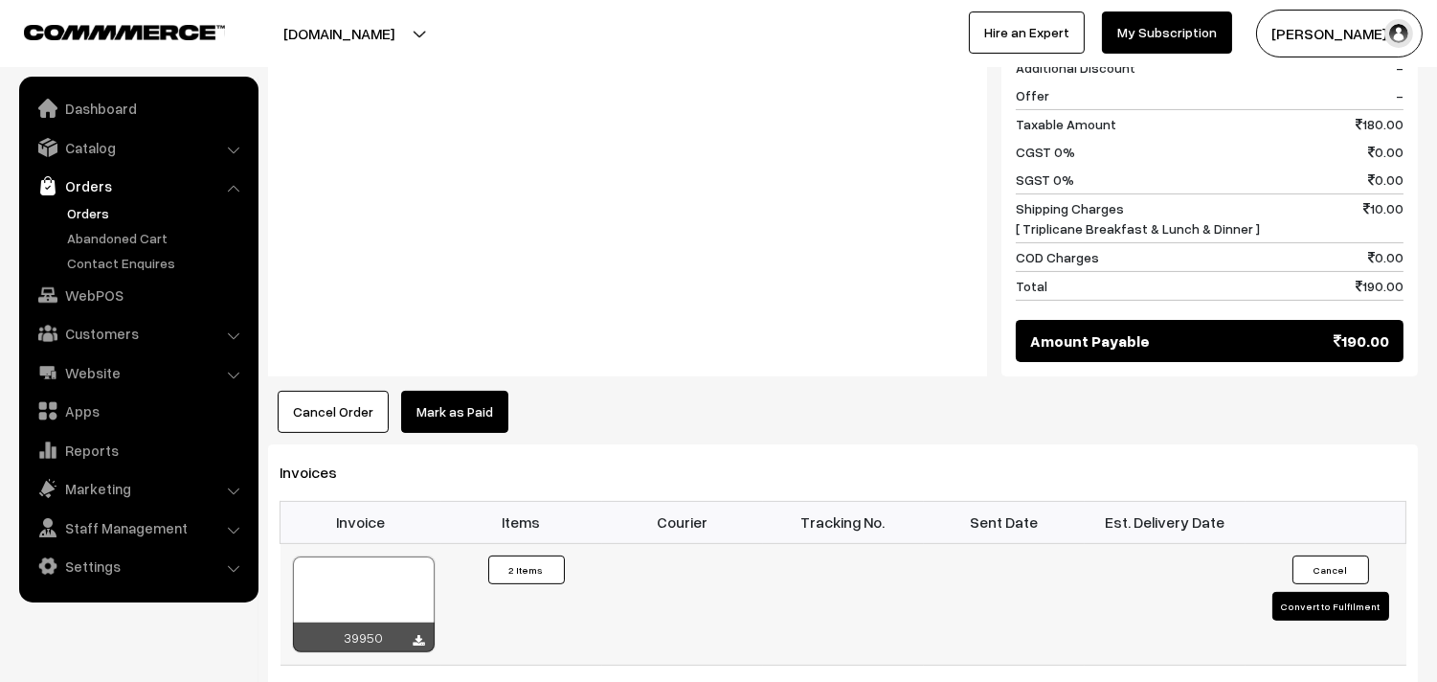
click at [380, 559] on div at bounding box center [364, 604] width 142 height 96
click at [105, 205] on link "Orders" at bounding box center [157, 213] width 190 height 20
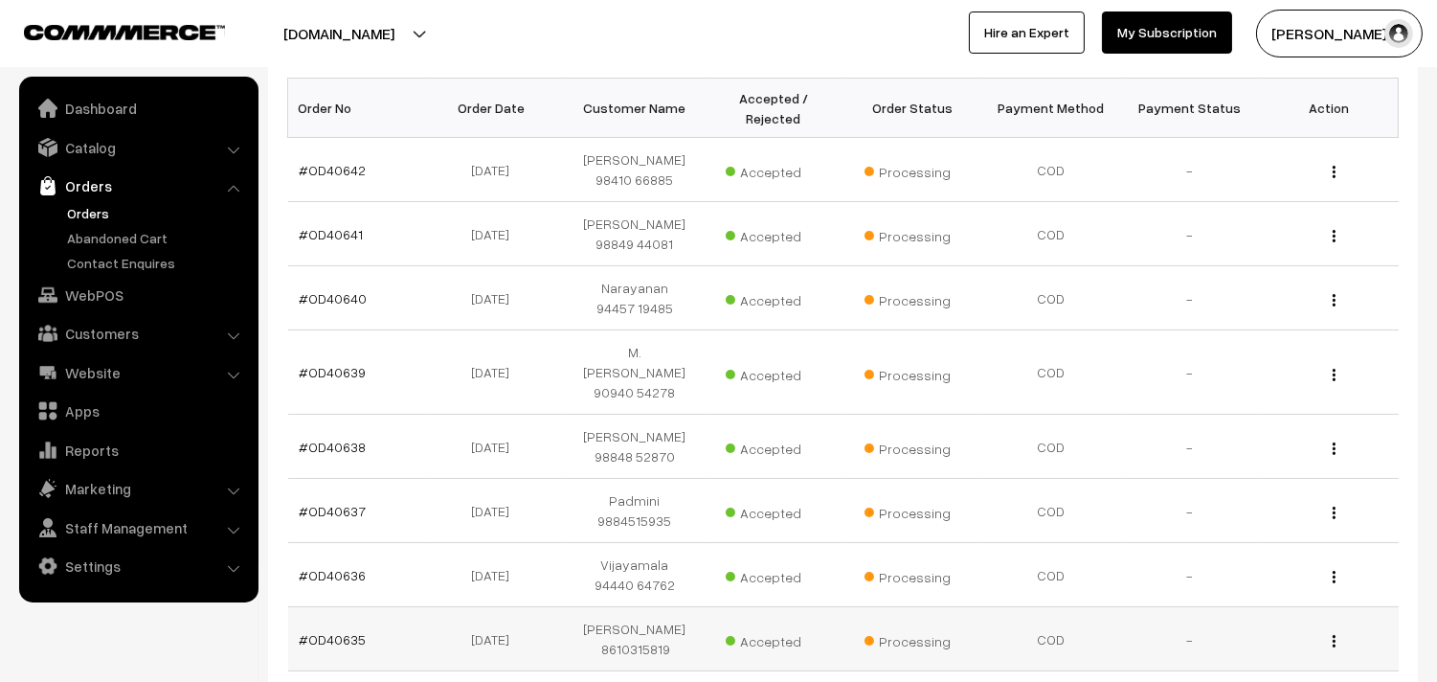
scroll to position [319, 0]
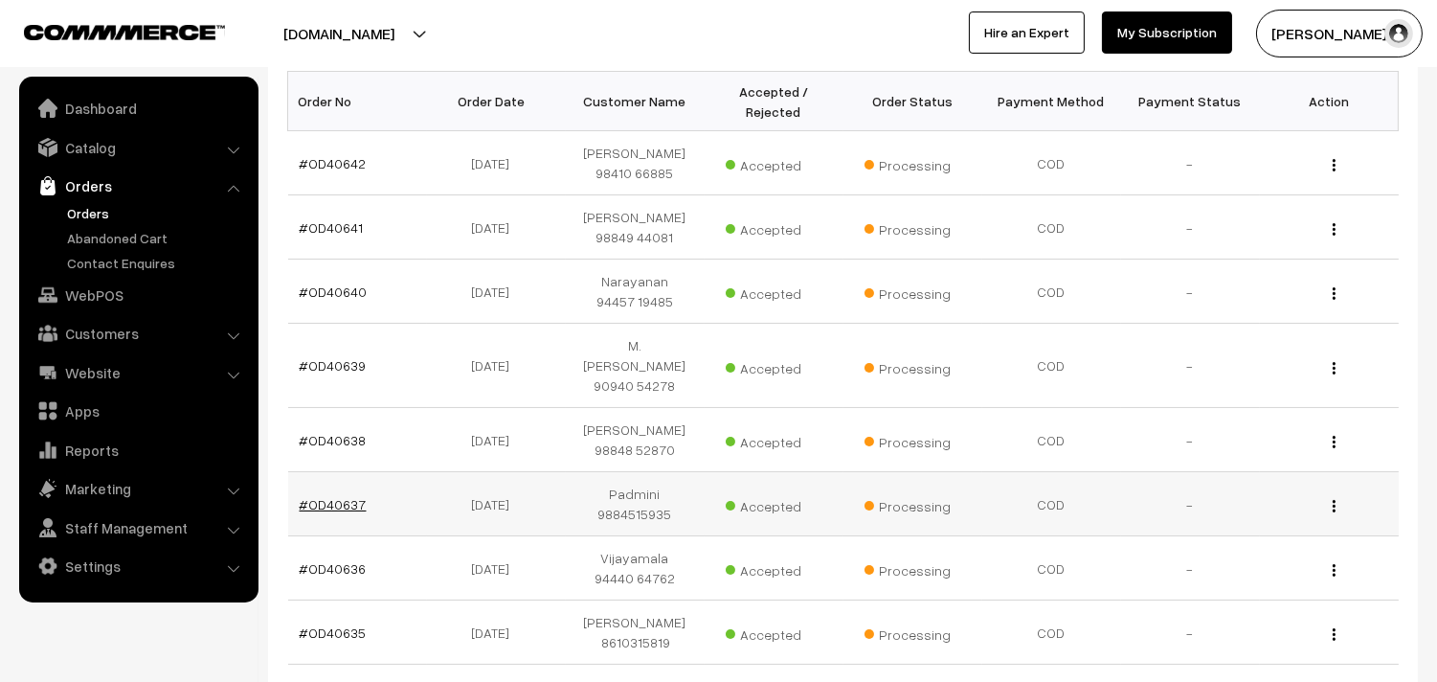
click at [340, 496] on link "#OD40637" at bounding box center [333, 504] width 67 height 16
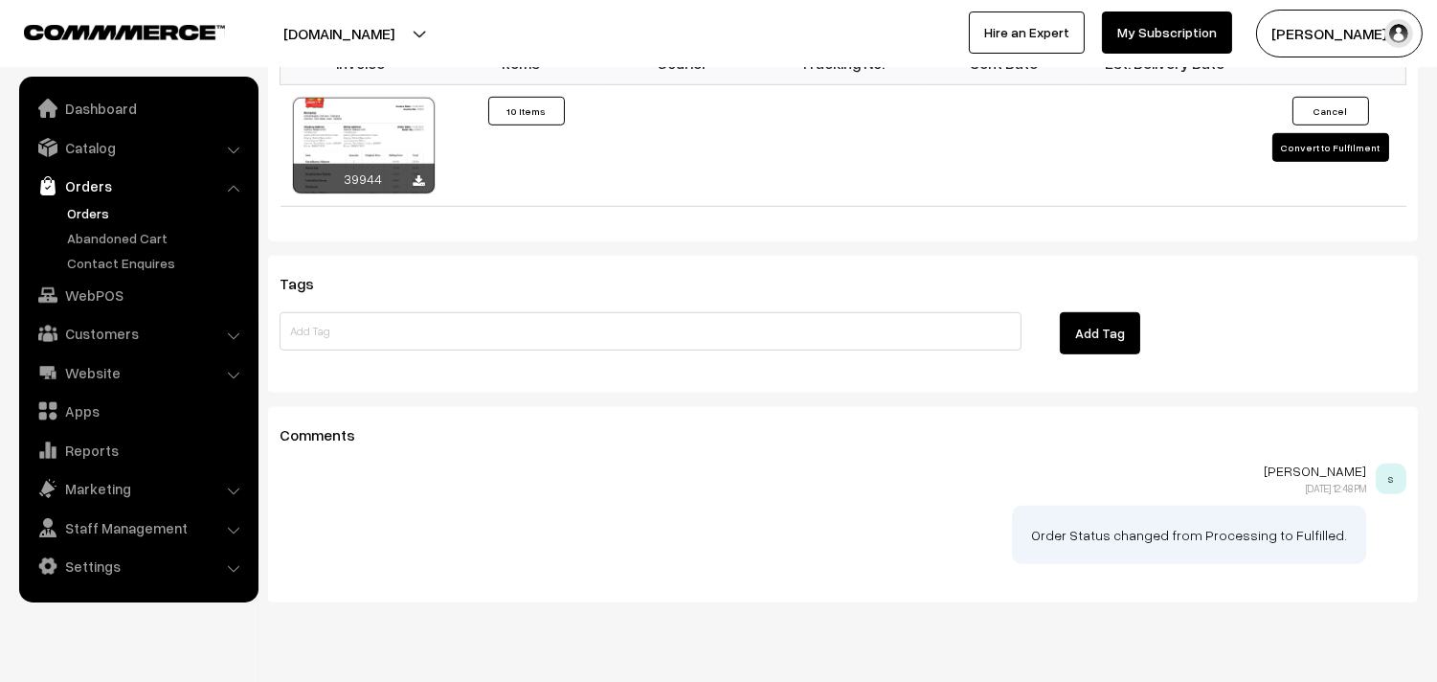
scroll to position [2058, 0]
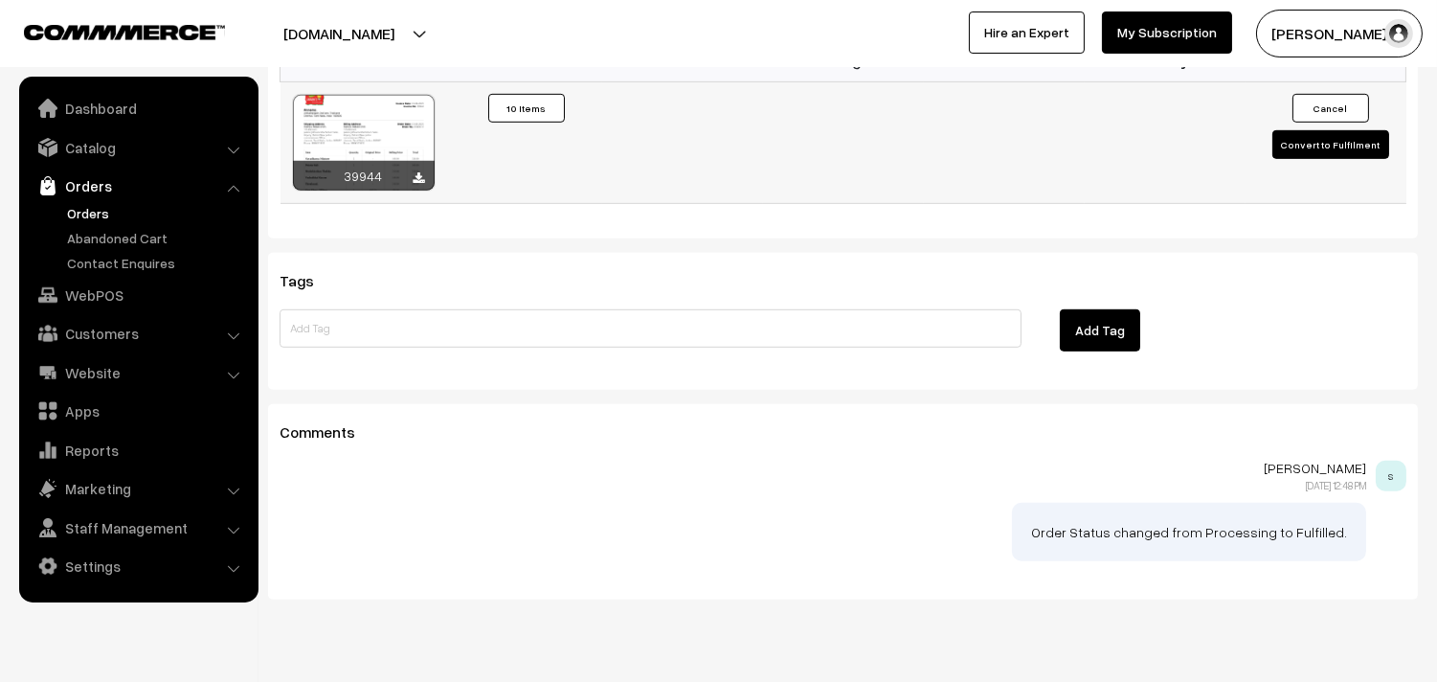
click at [376, 108] on div at bounding box center [364, 143] width 142 height 96
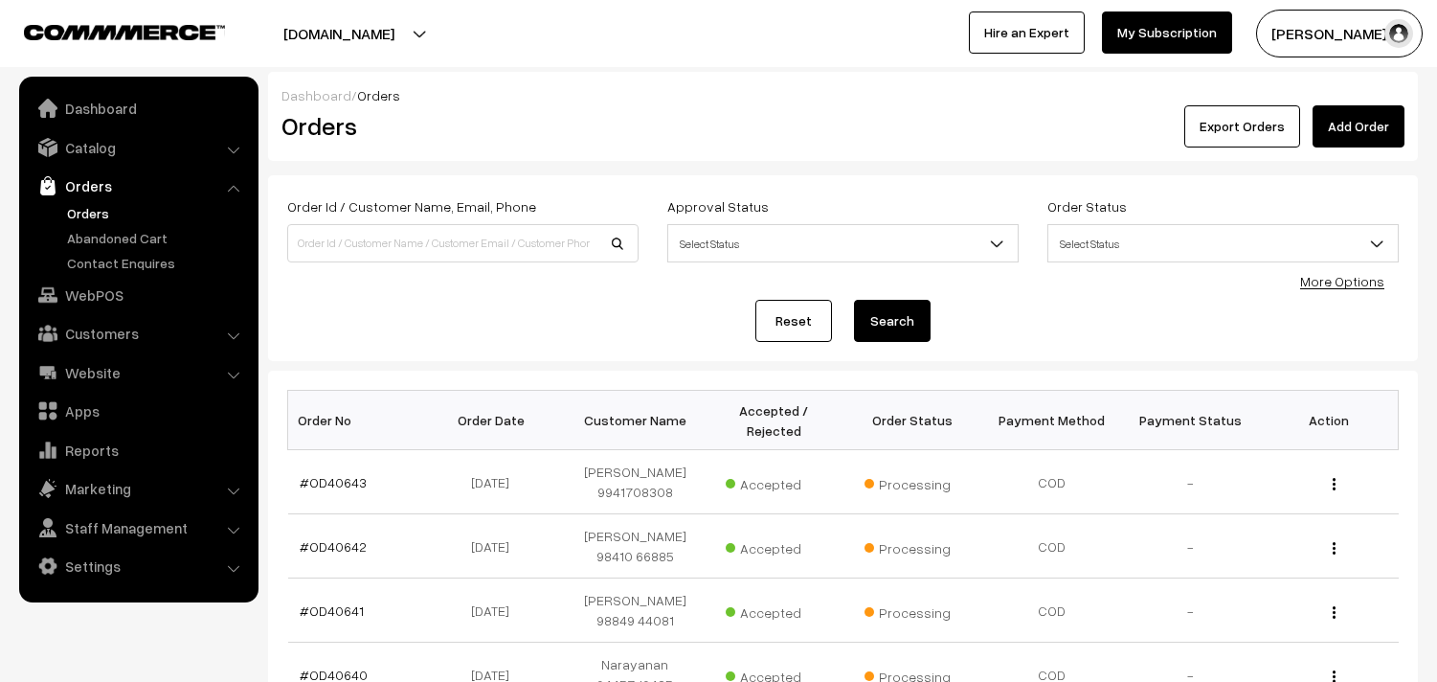
scroll to position [319, 0]
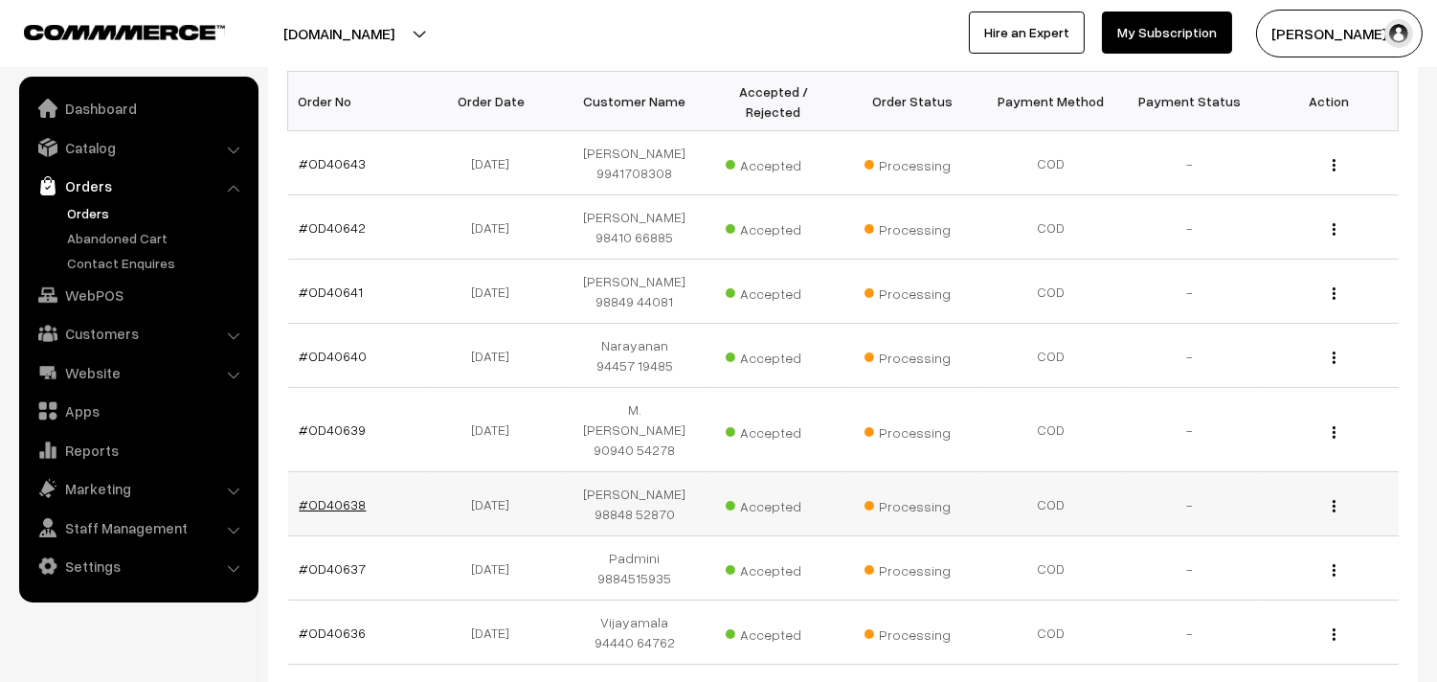
click at [345, 496] on link "#OD40638" at bounding box center [333, 504] width 67 height 16
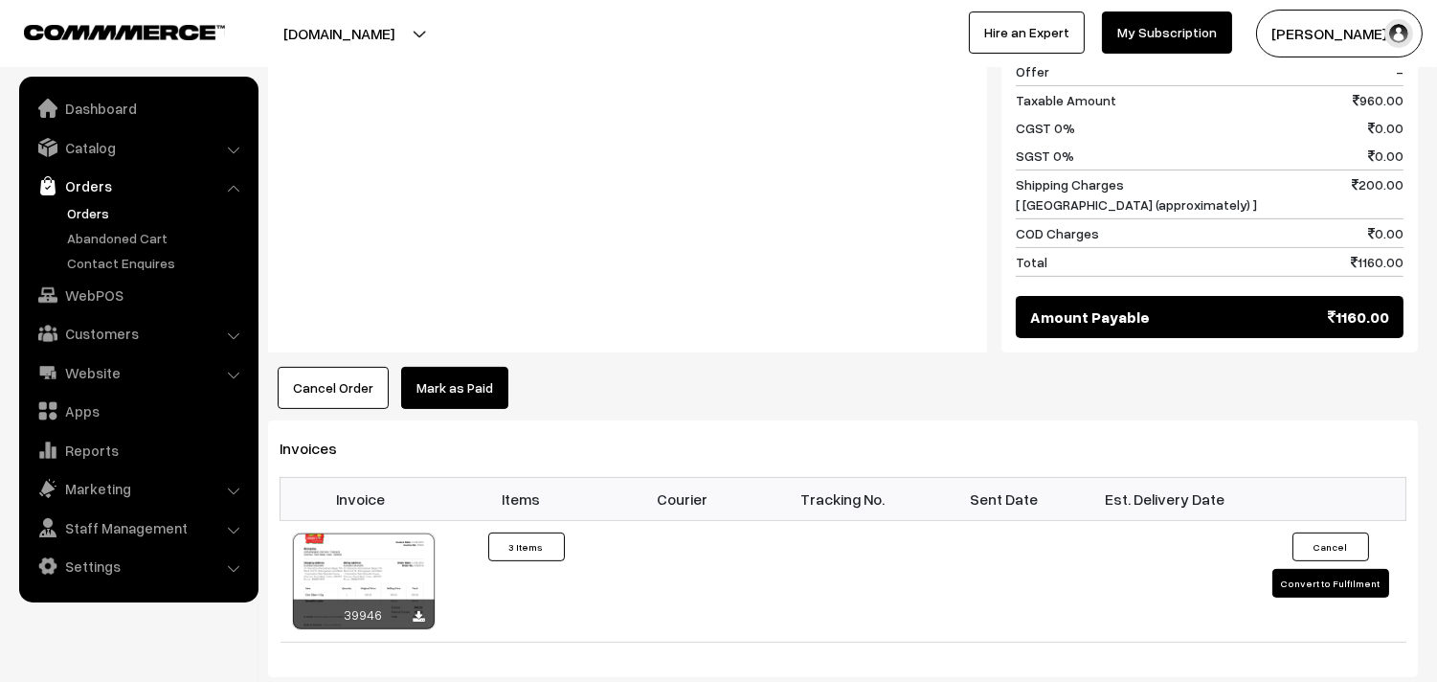
scroll to position [1382, 0]
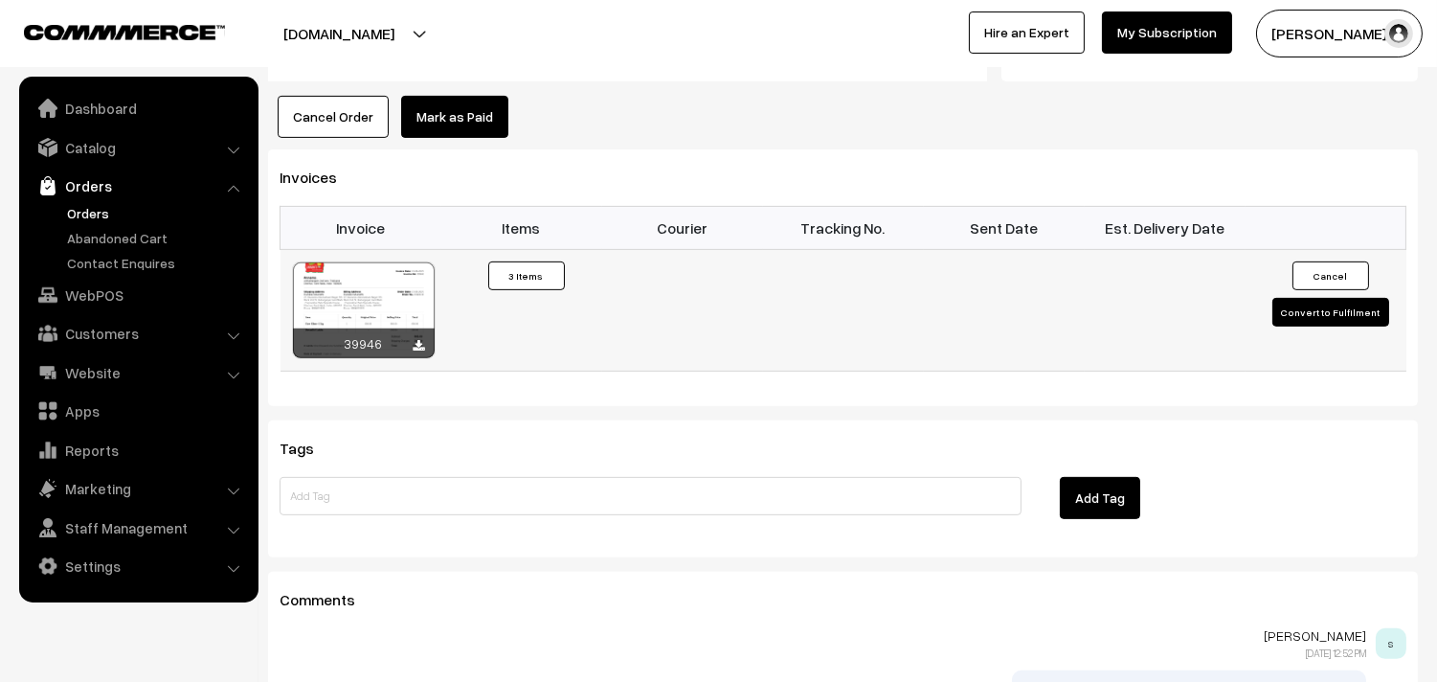
click at [374, 262] on div at bounding box center [364, 310] width 142 height 96
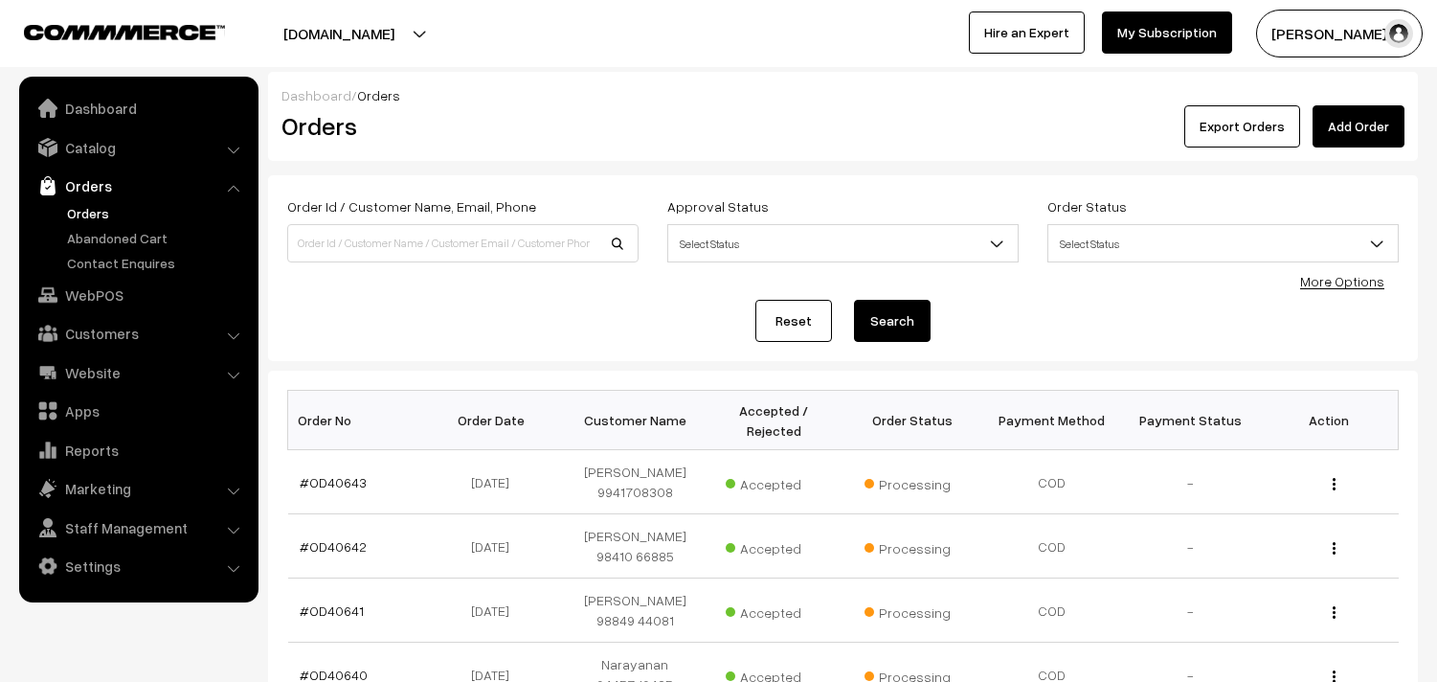
scroll to position [319, 0]
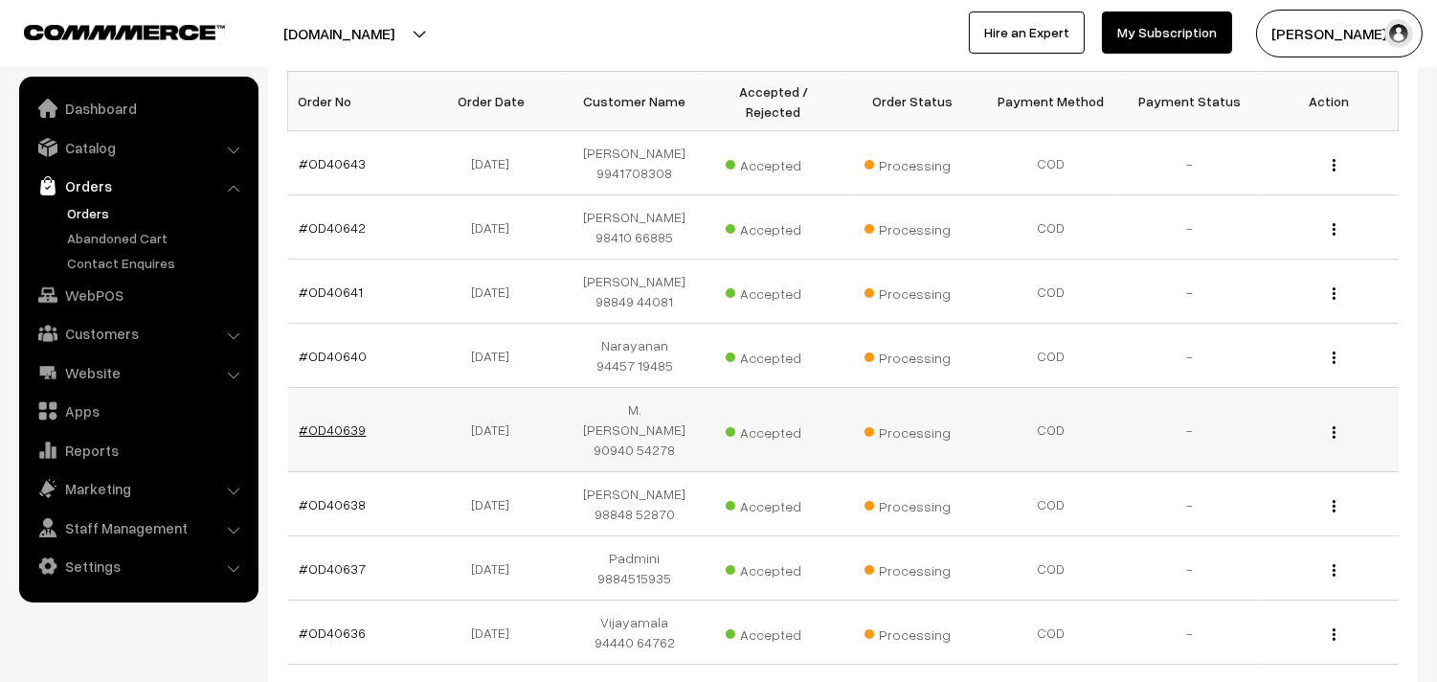
click at [335, 421] on link "#OD40639" at bounding box center [333, 429] width 67 height 16
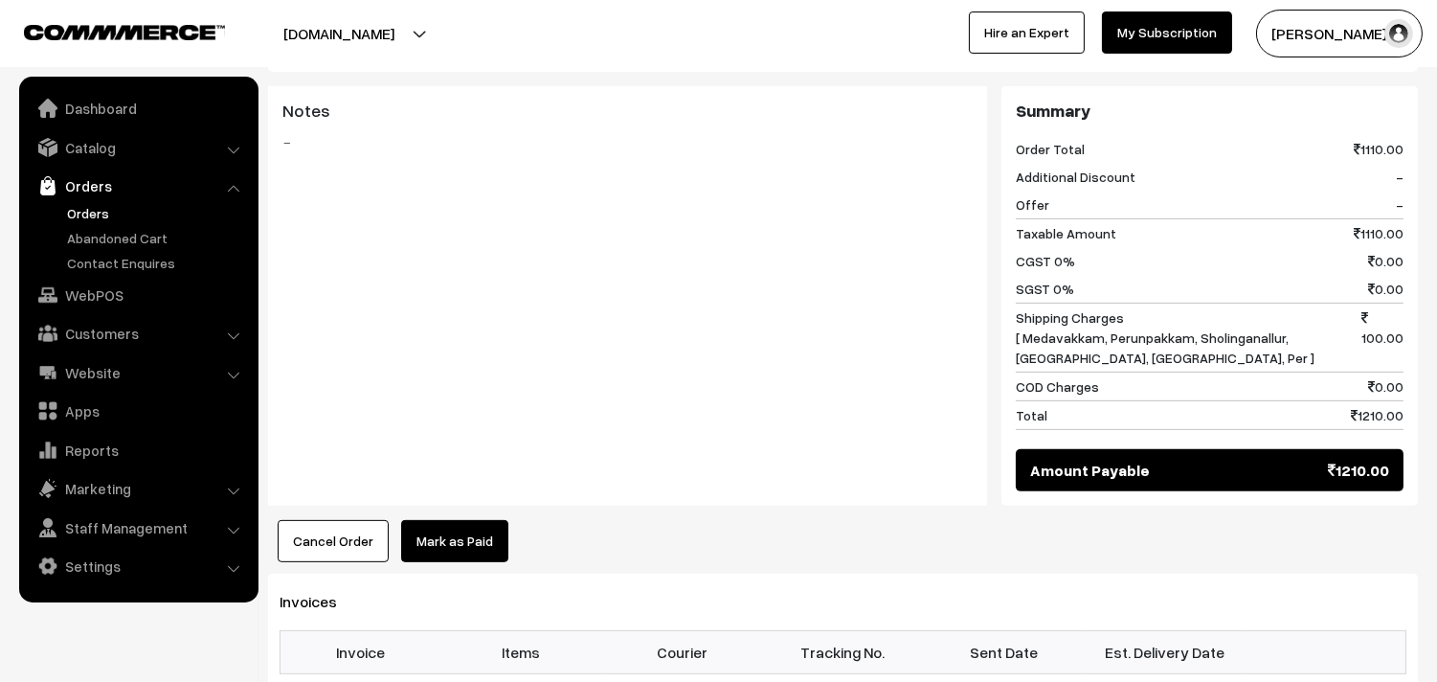
scroll to position [1595, 0]
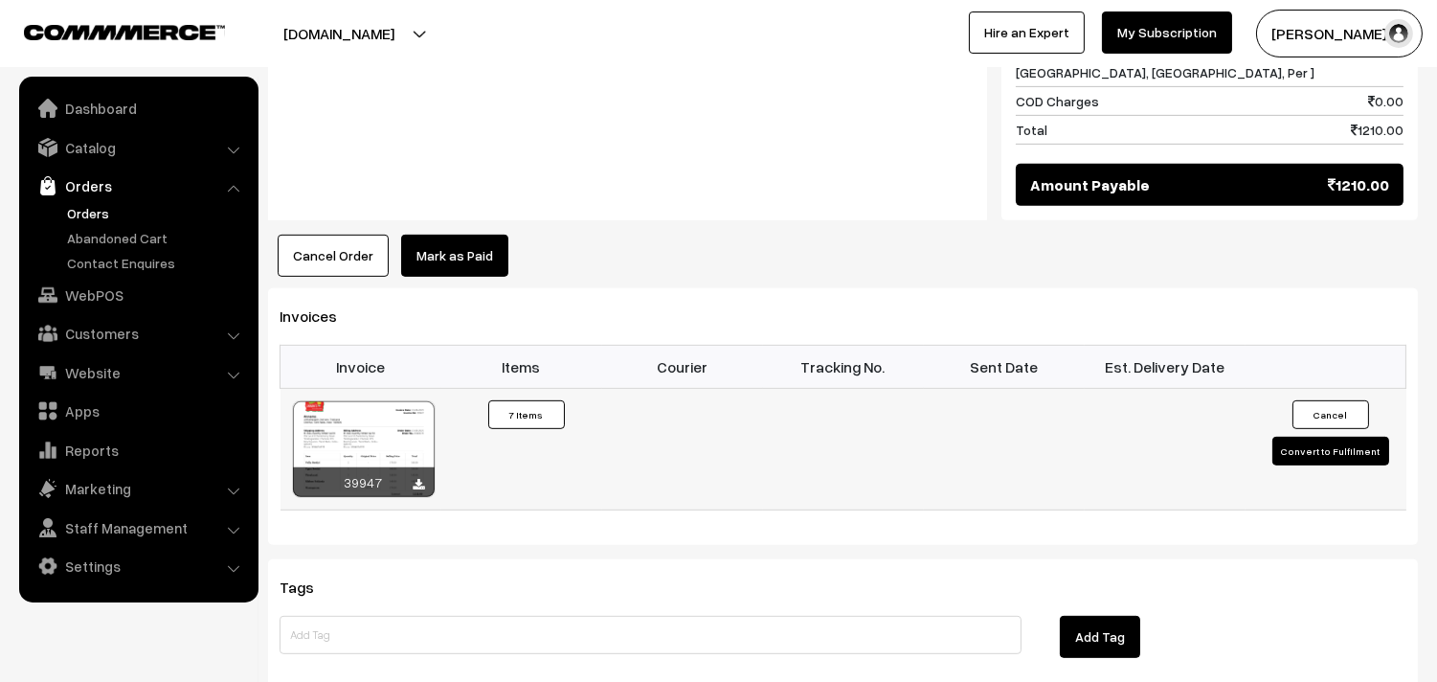
click at [362, 388] on td "39947" at bounding box center [360, 449] width 161 height 122
click at [359, 401] on div at bounding box center [364, 449] width 142 height 96
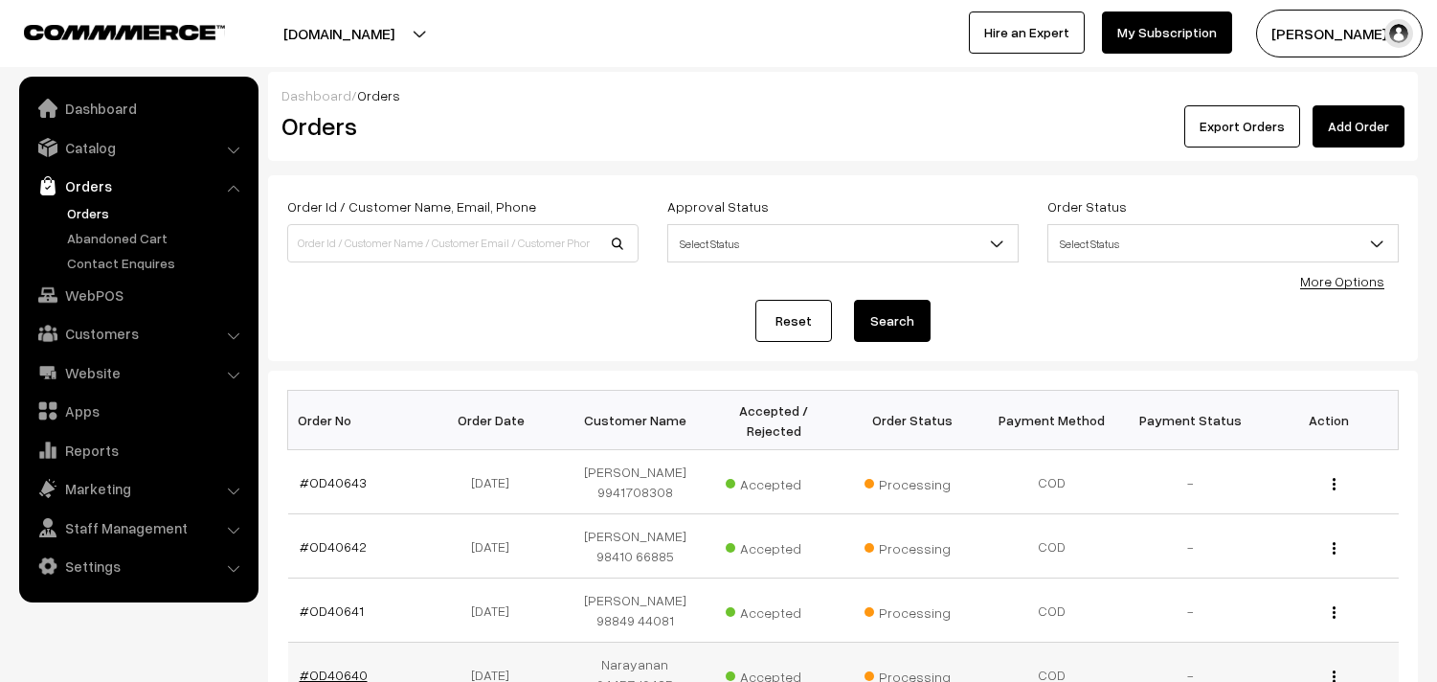
scroll to position [319, 0]
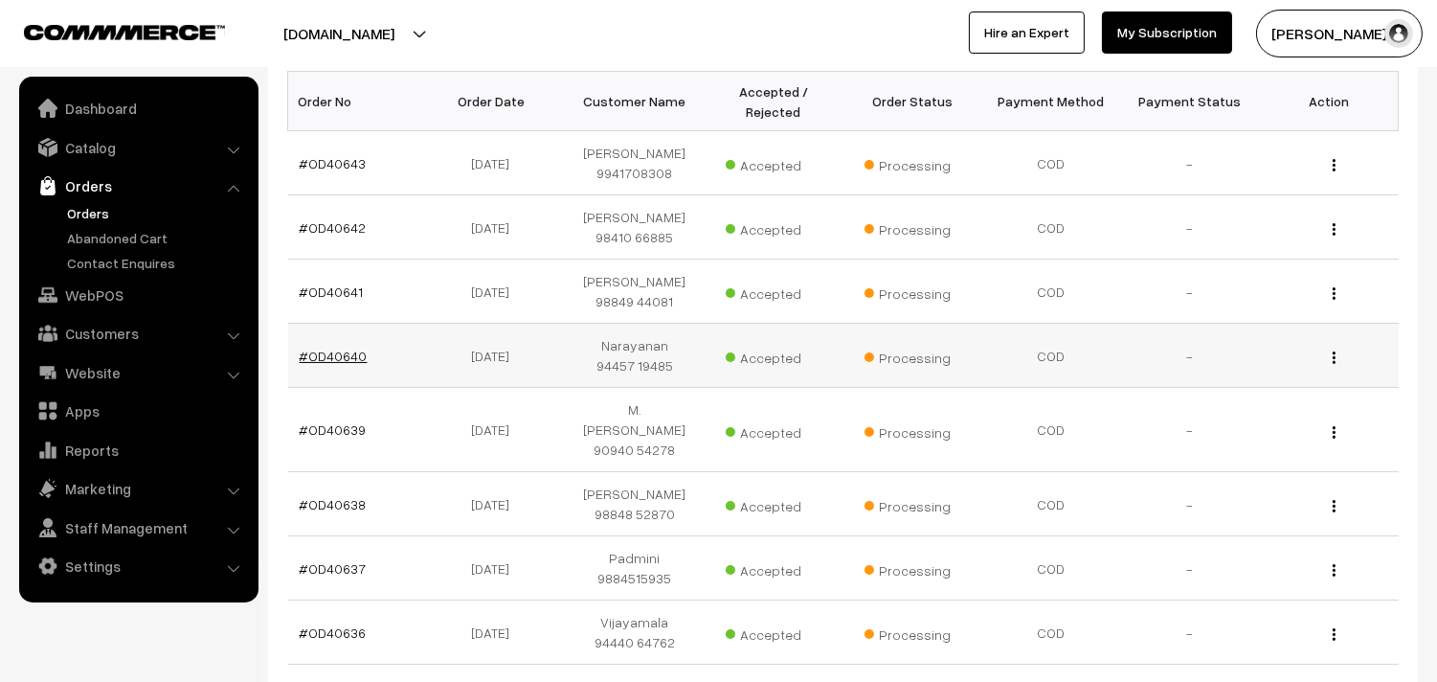
click at [341, 347] on link "#OD40640" at bounding box center [334, 355] width 68 height 16
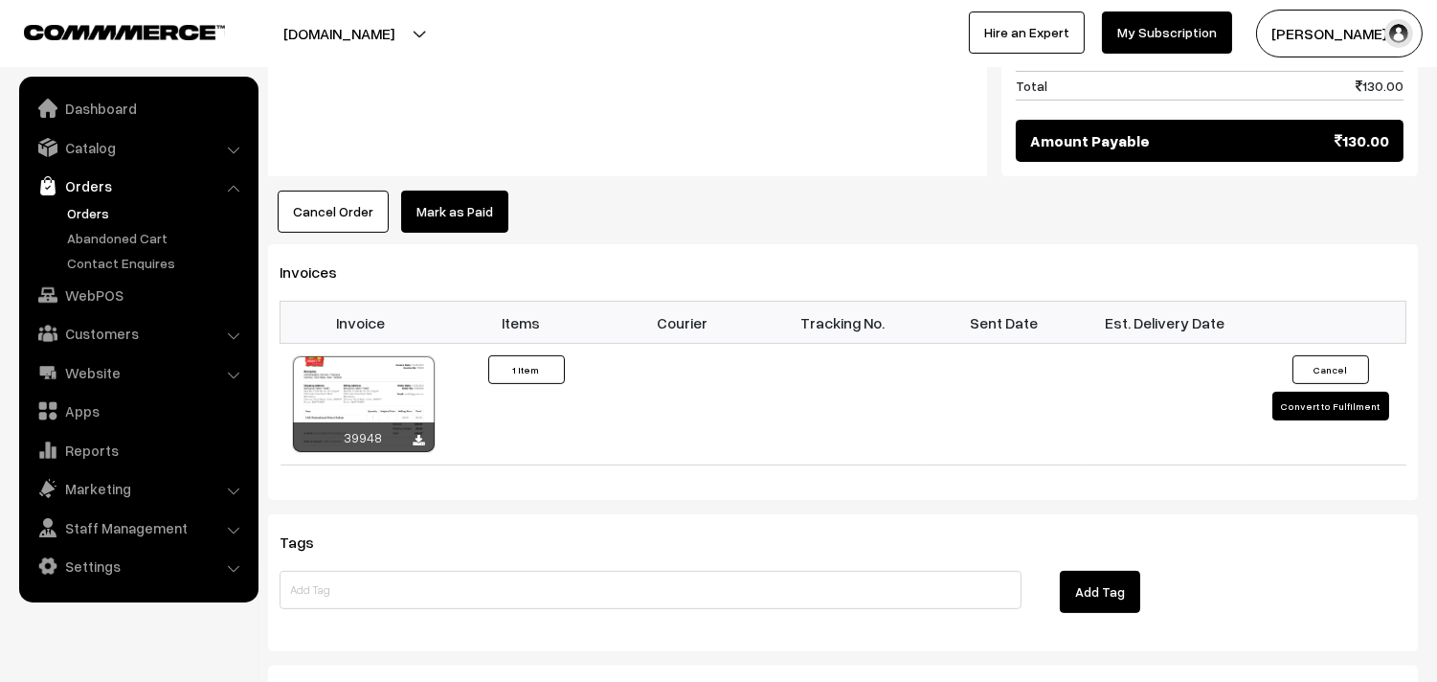
scroll to position [1276, 0]
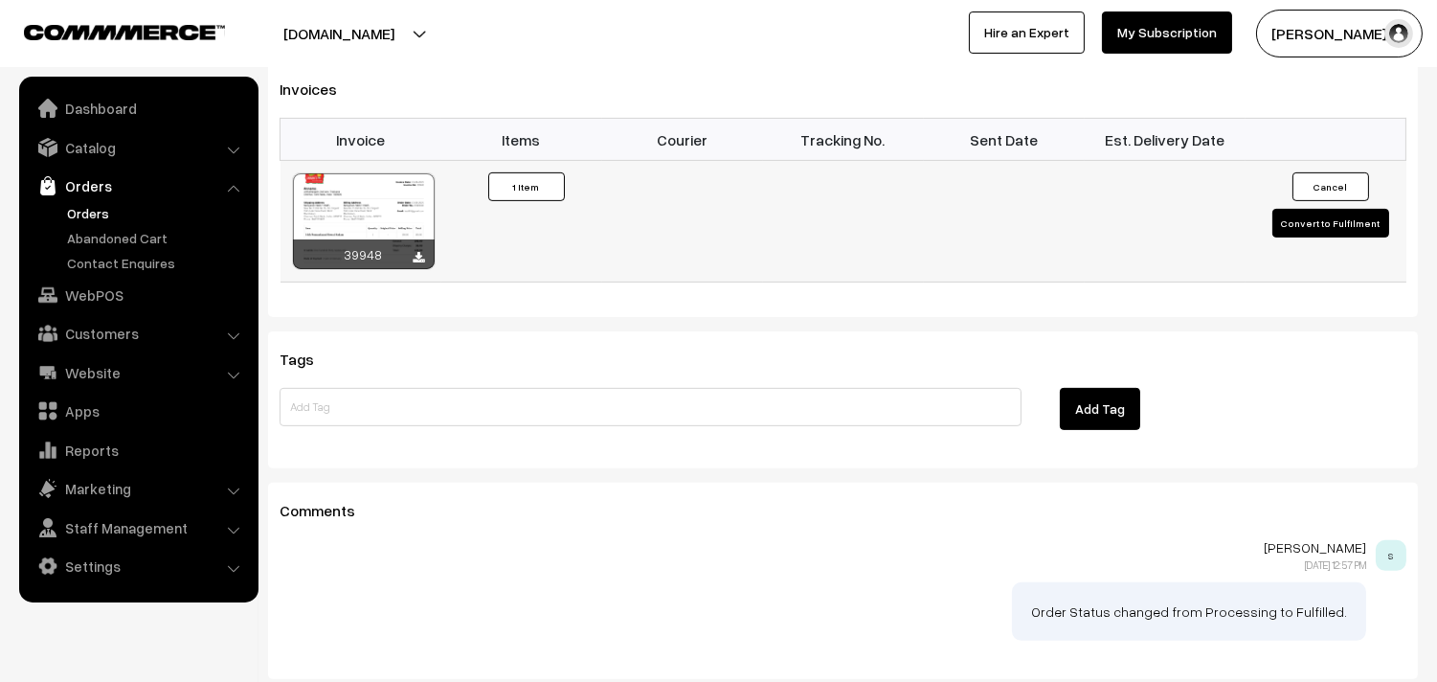
click at [379, 197] on div at bounding box center [364, 221] width 142 height 96
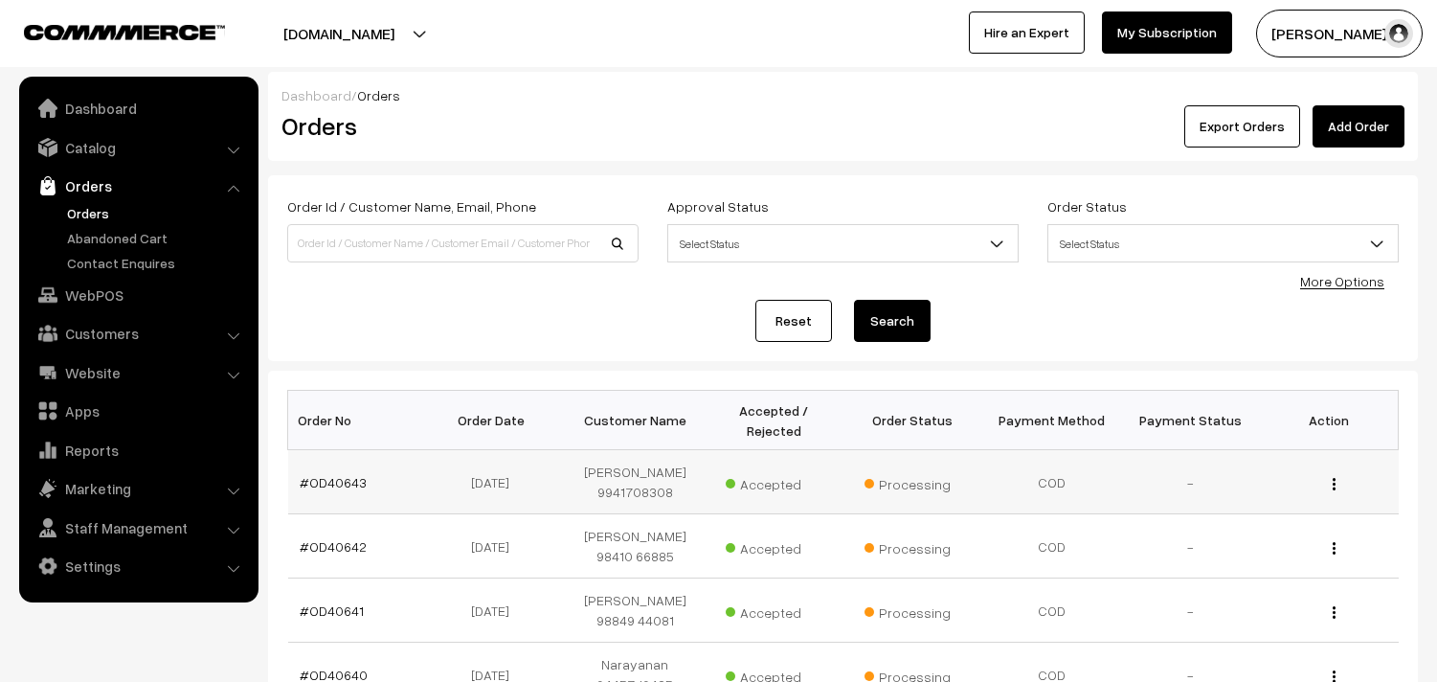
scroll to position [319, 0]
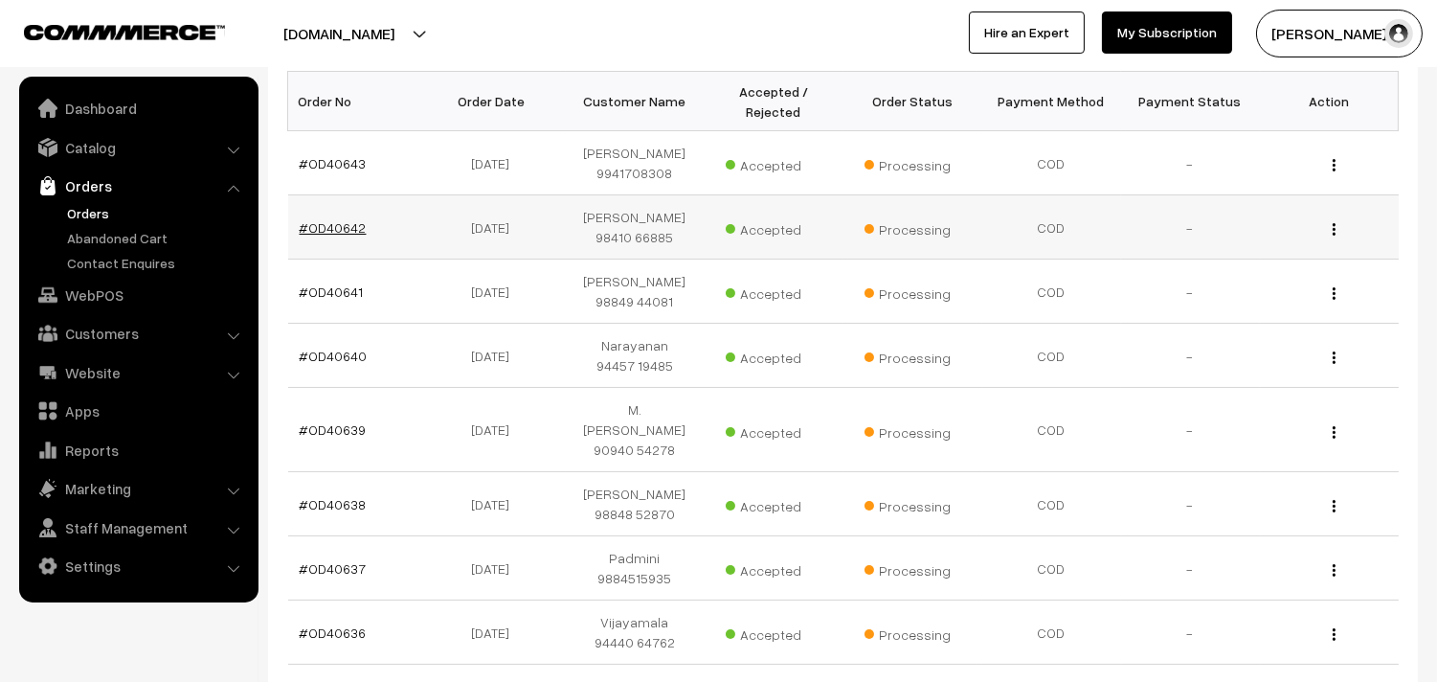
click at [342, 233] on link "#OD40642" at bounding box center [333, 227] width 67 height 16
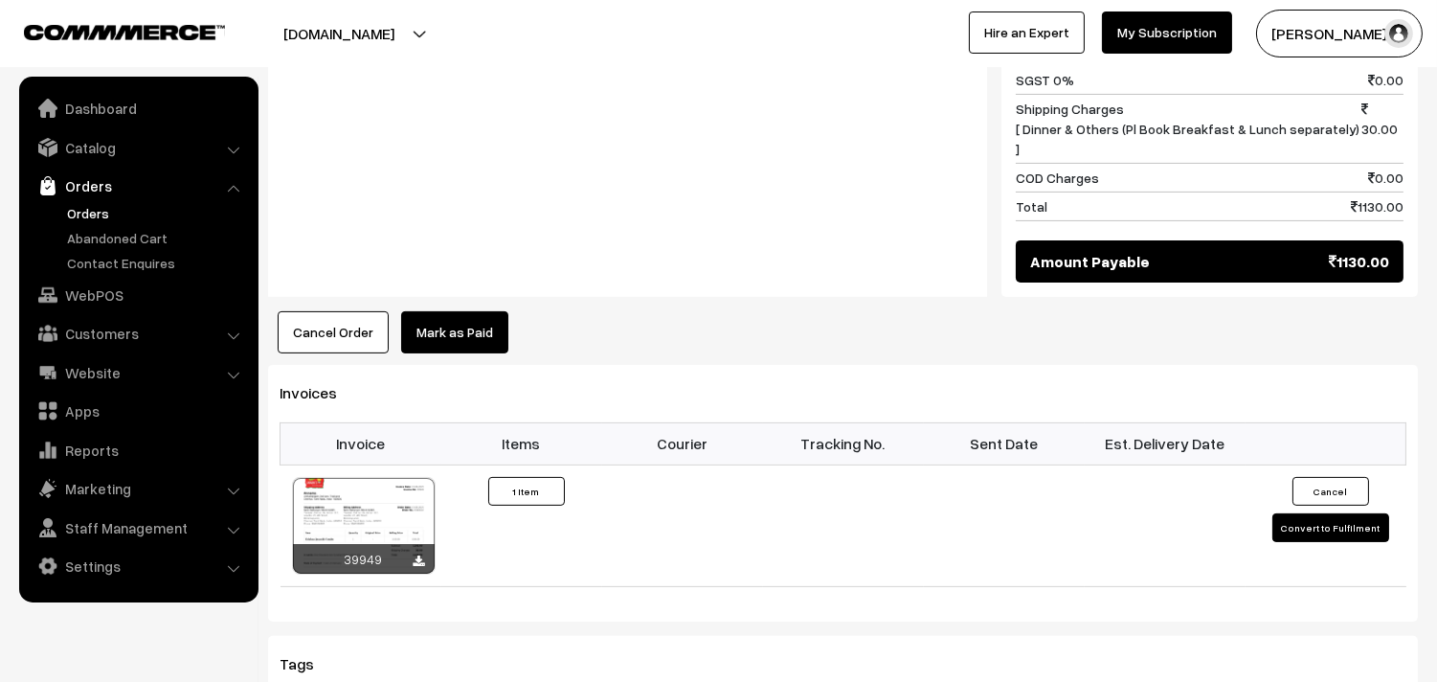
scroll to position [1170, 0]
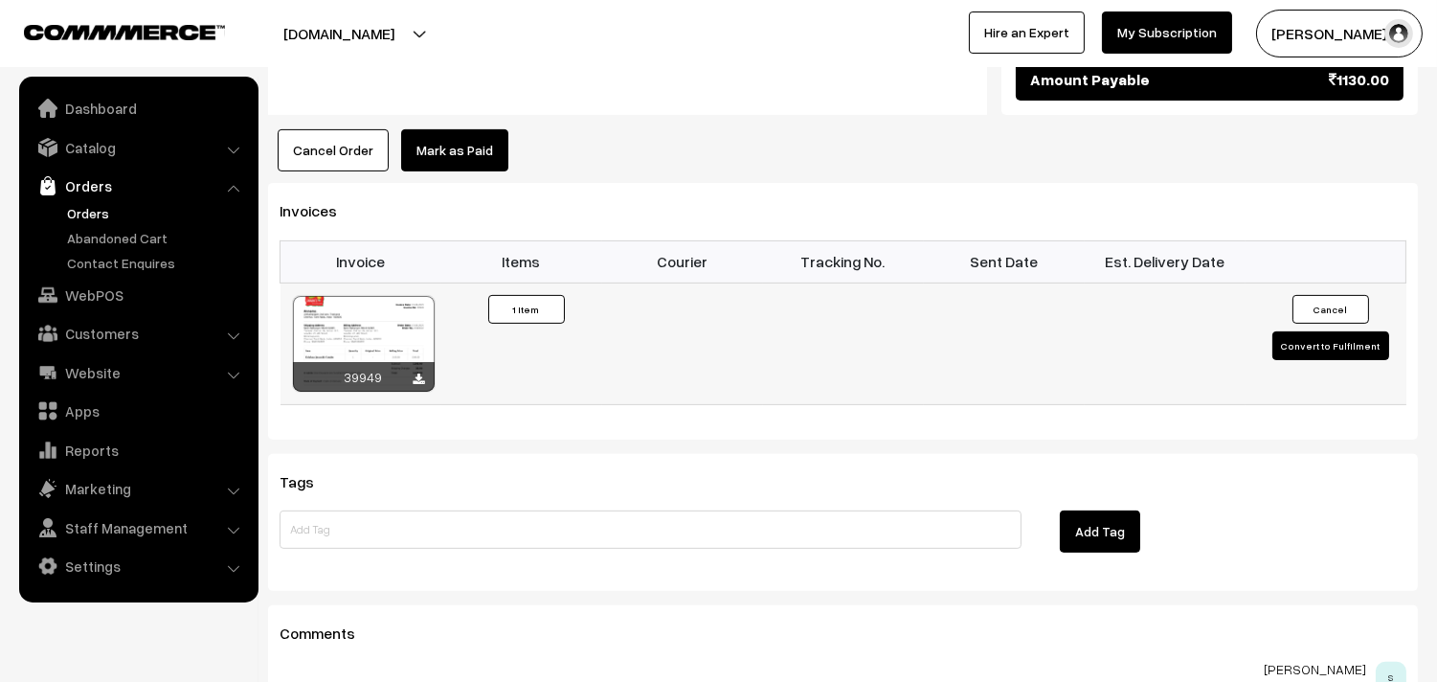
click at [386, 319] on div at bounding box center [364, 344] width 142 height 96
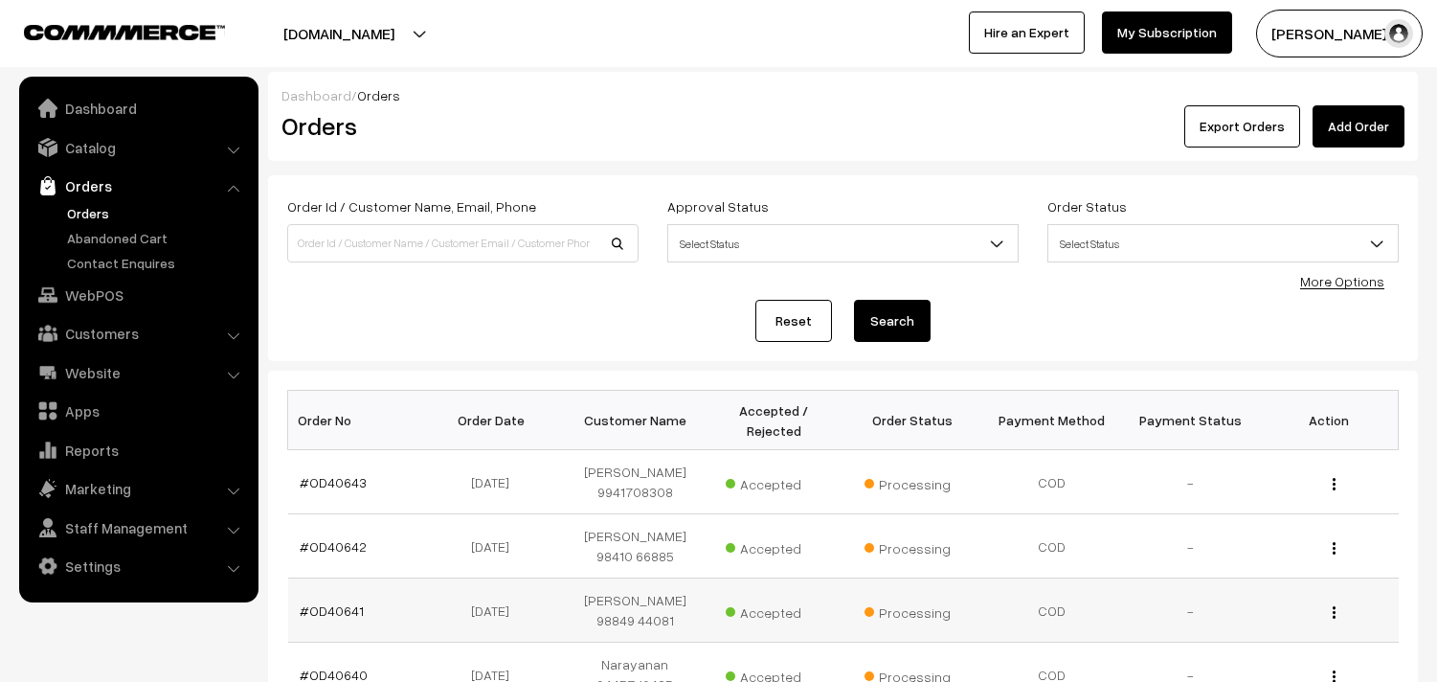
scroll to position [319, 0]
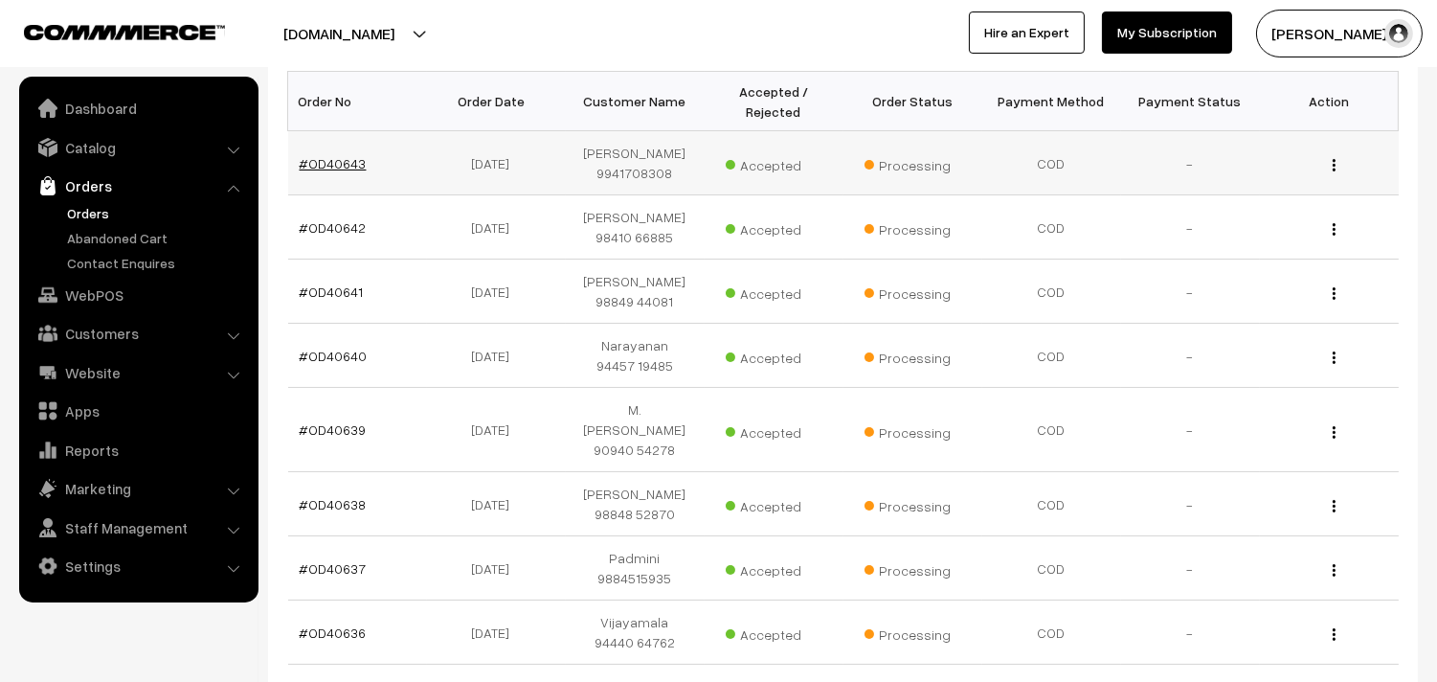
click at [347, 165] on link "#OD40643" at bounding box center [333, 163] width 67 height 16
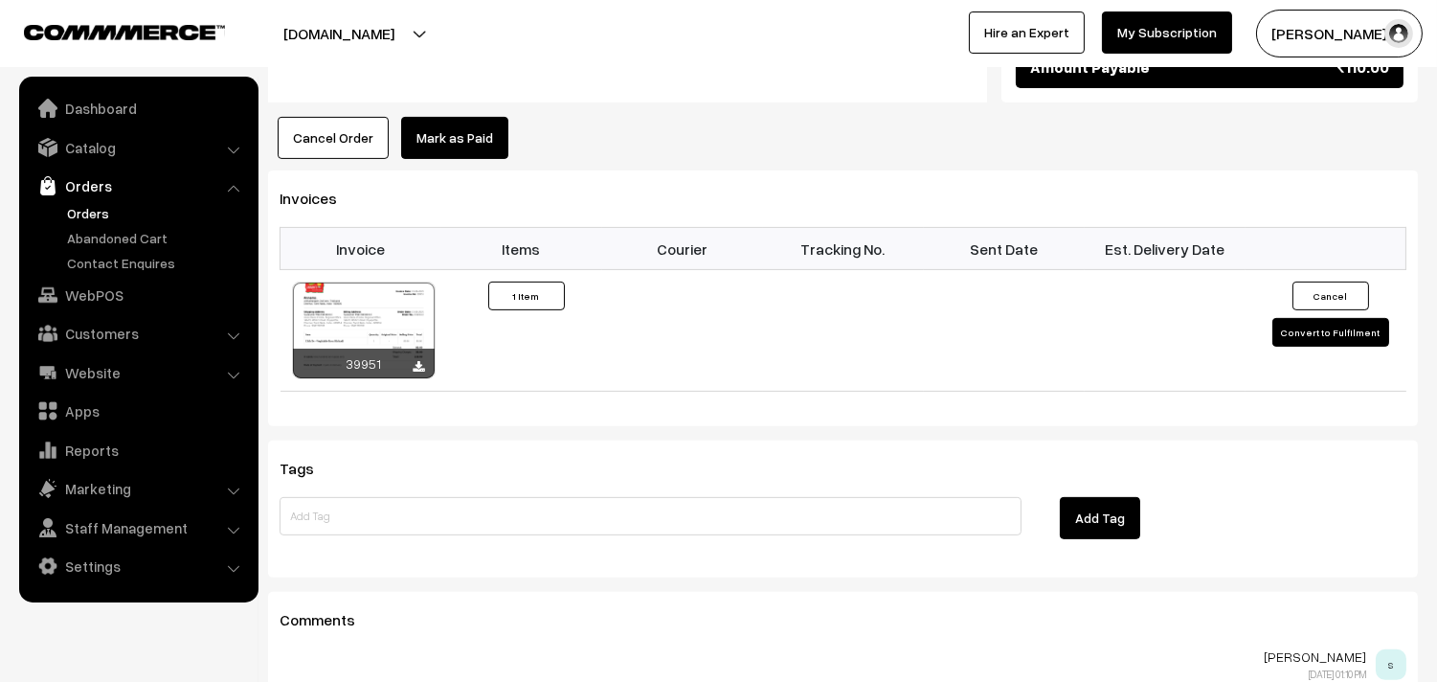
scroll to position [1382, 0]
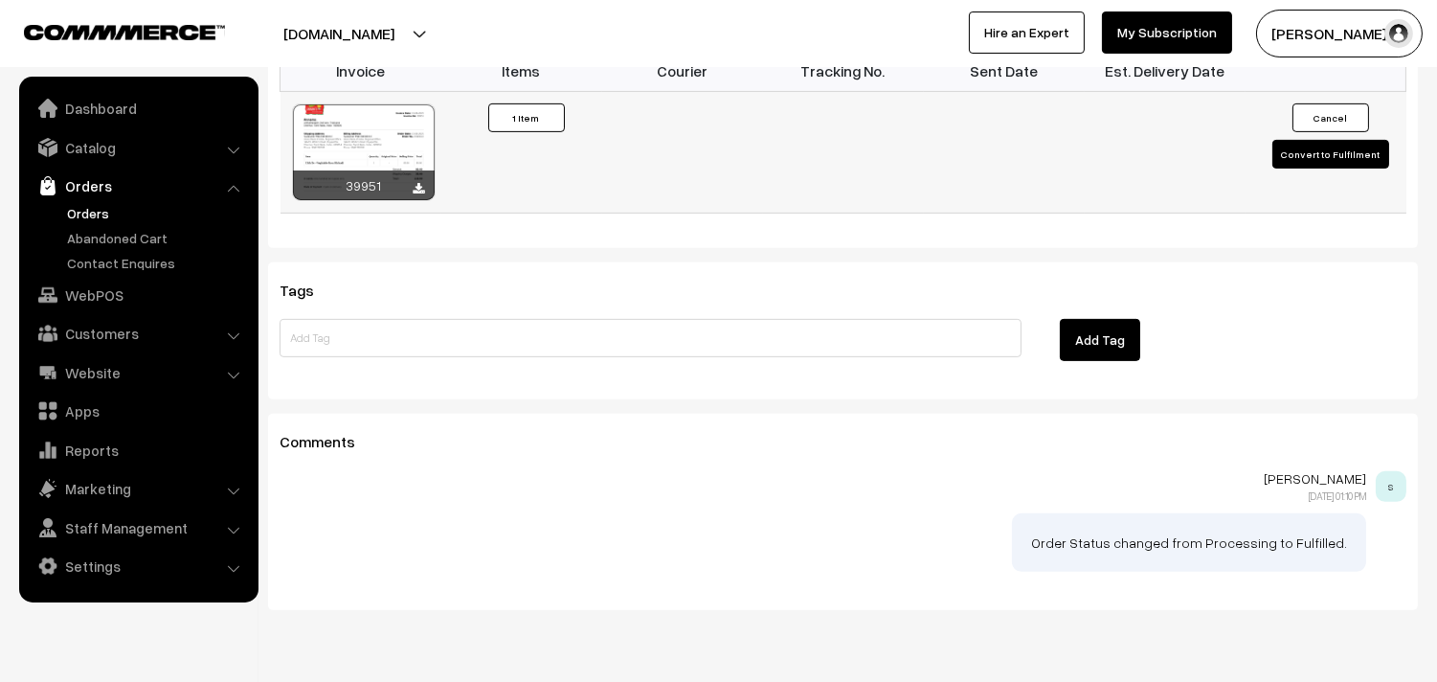
click at [345, 104] on div at bounding box center [364, 152] width 142 height 96
click at [96, 212] on link "Orders" at bounding box center [157, 213] width 190 height 20
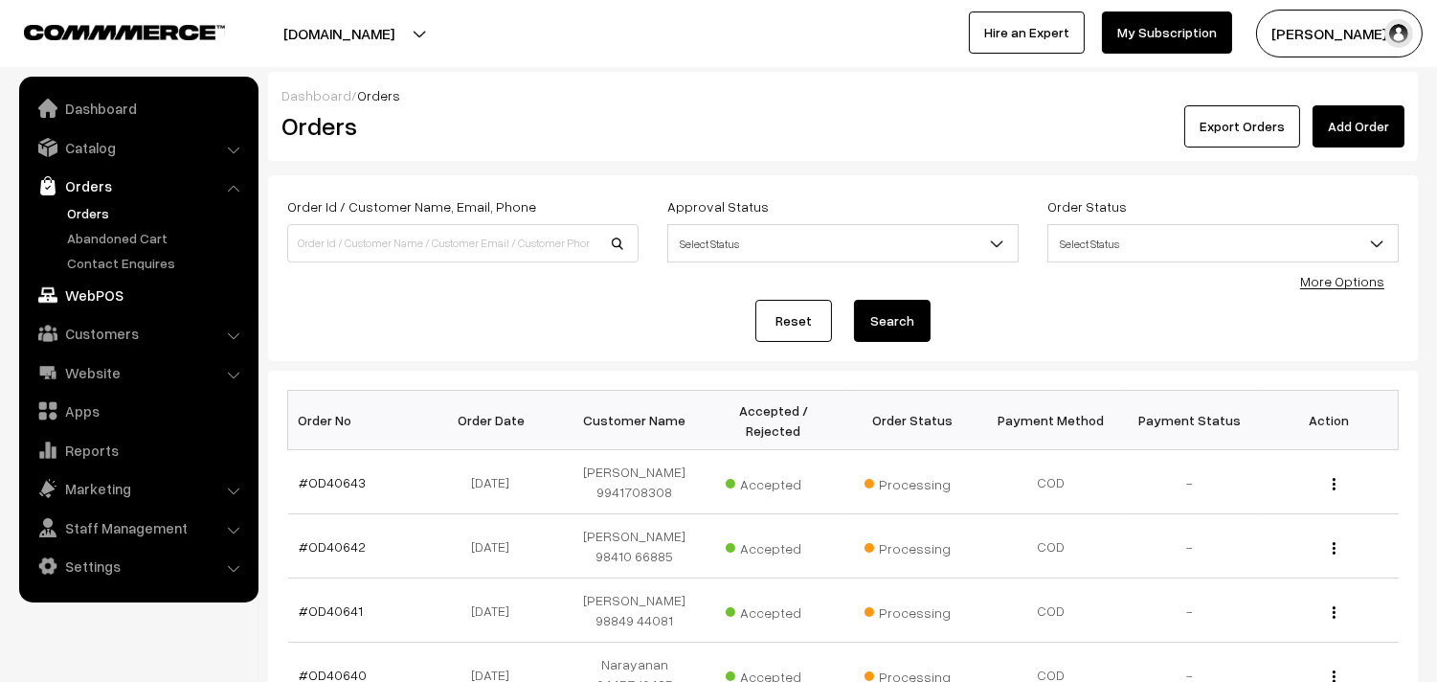
click at [97, 295] on link "WebPOS" at bounding box center [138, 295] width 228 height 34
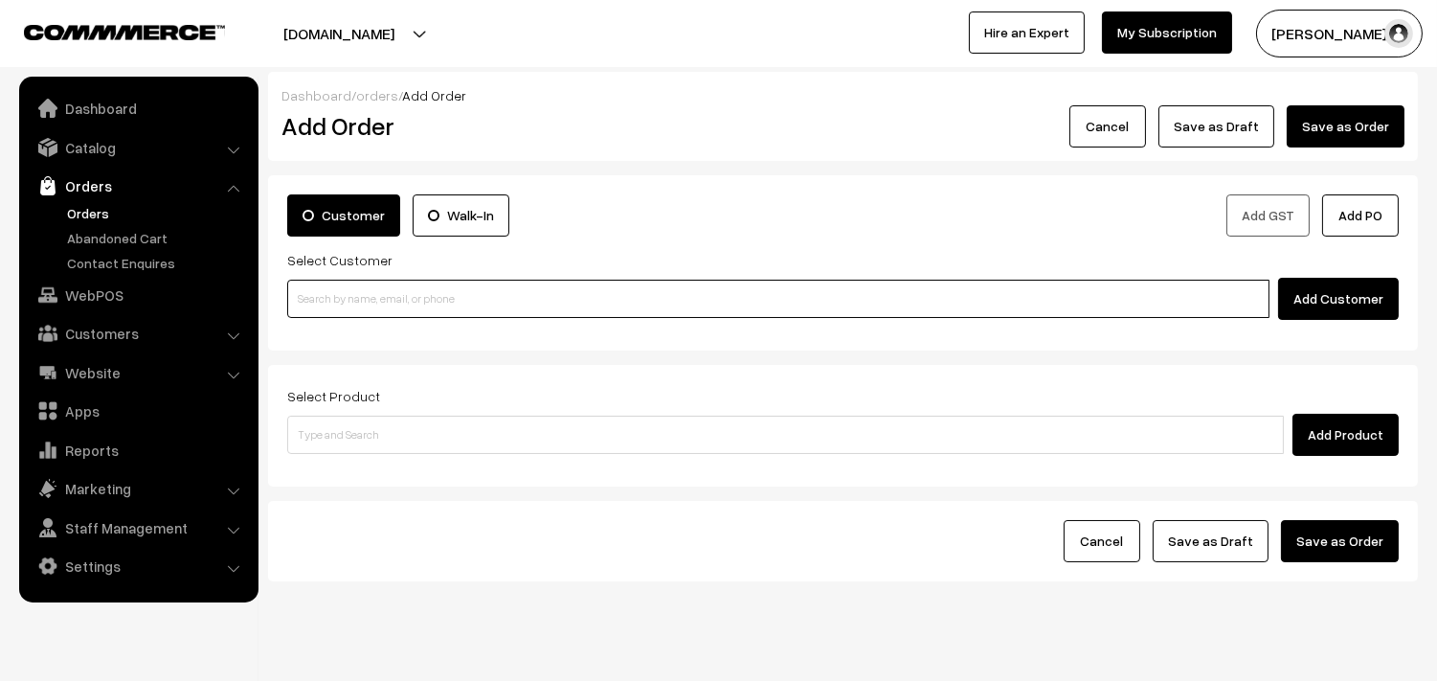
click at [504, 283] on input at bounding box center [778, 299] width 982 height 38
paste input "87544 96949"
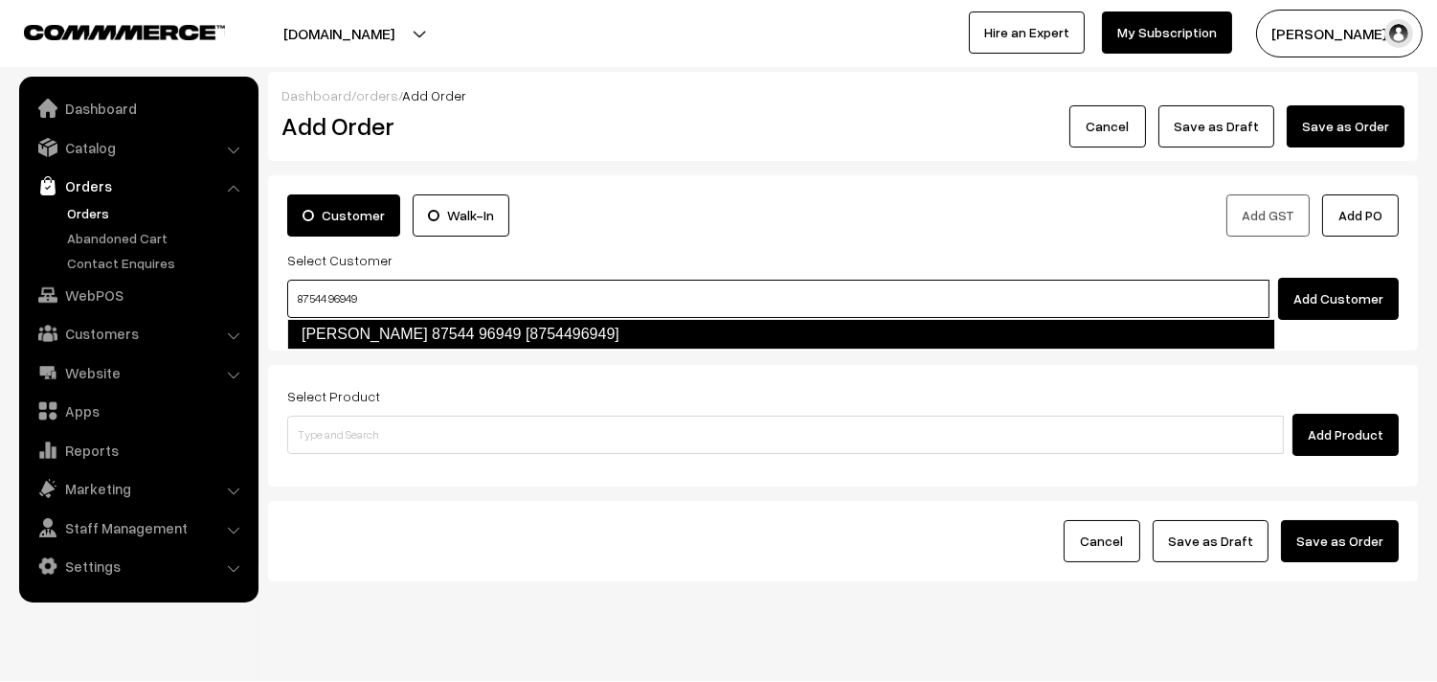
type input "87544 96949"
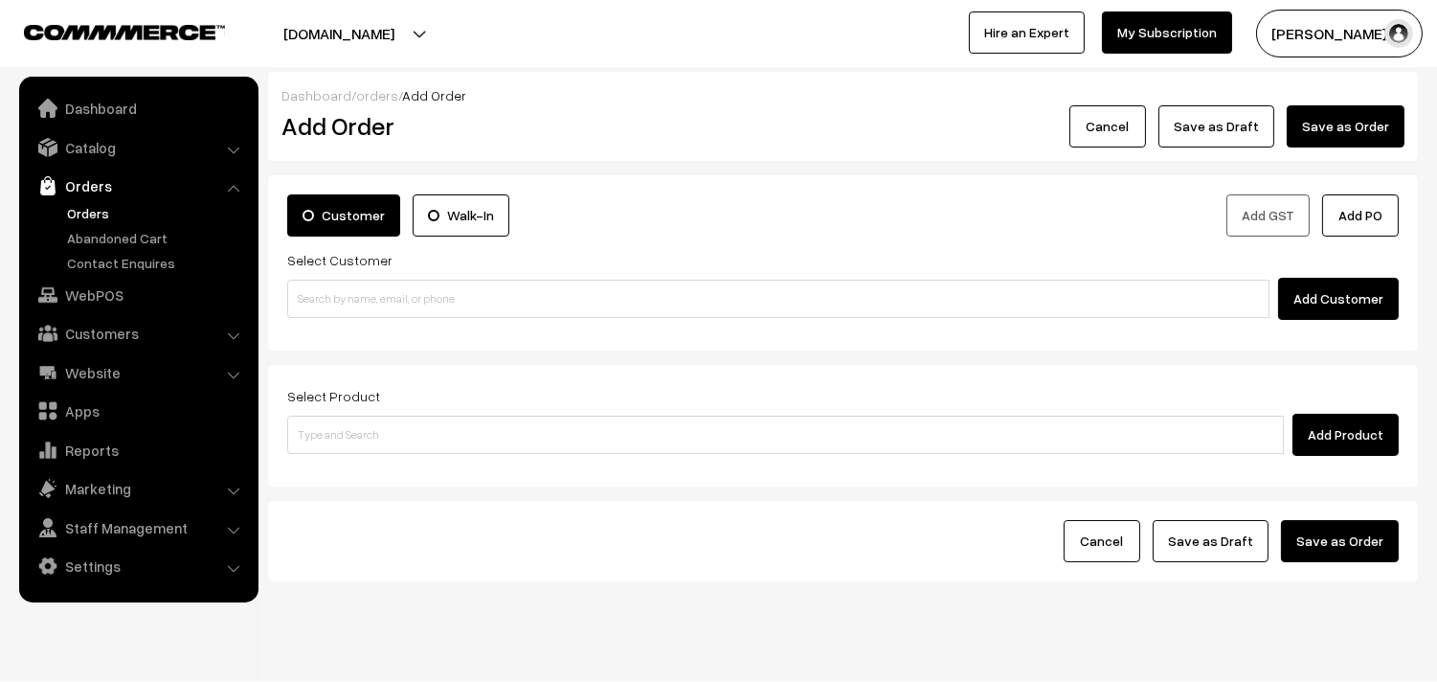
click at [321, 349] on div "Customer Walk-In Add GST Add PO Select Customer Add Customer" at bounding box center [843, 262] width 1150 height 175
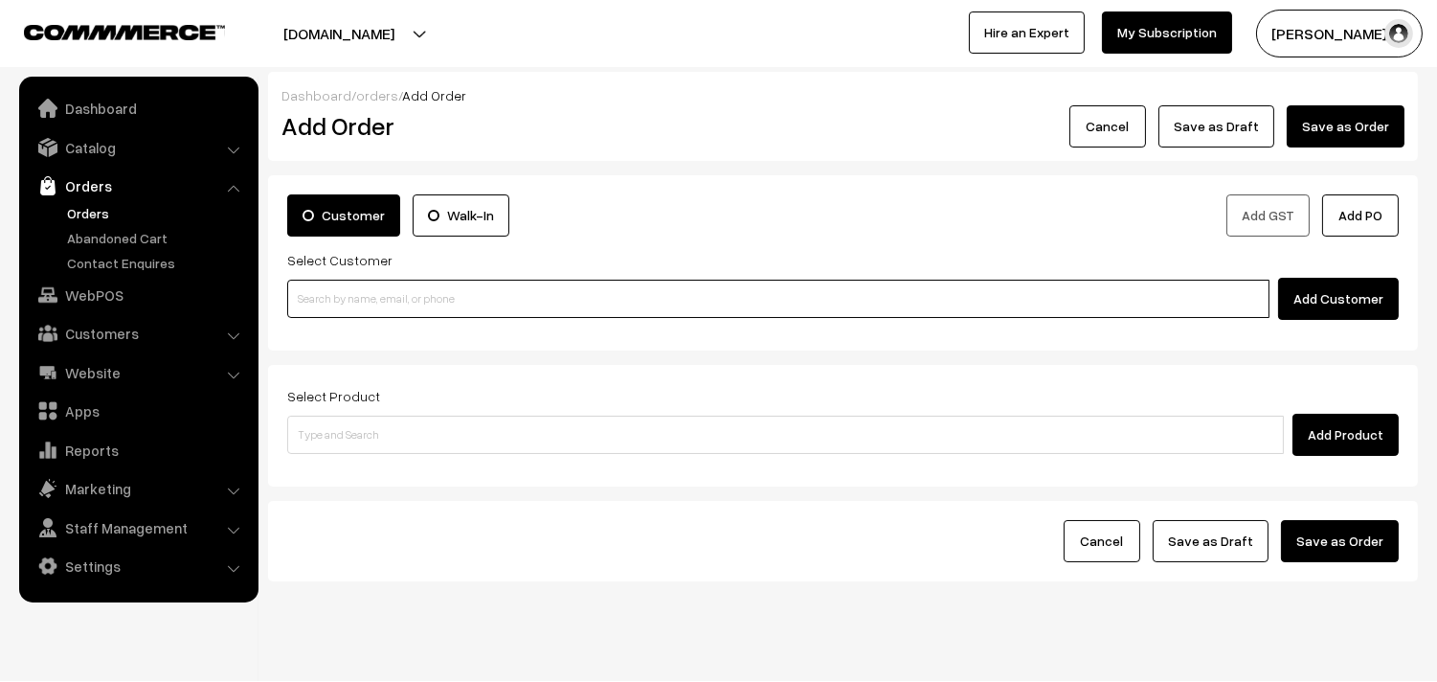
click at [358, 314] on input at bounding box center [778, 299] width 982 height 38
paste input "87544 96949"
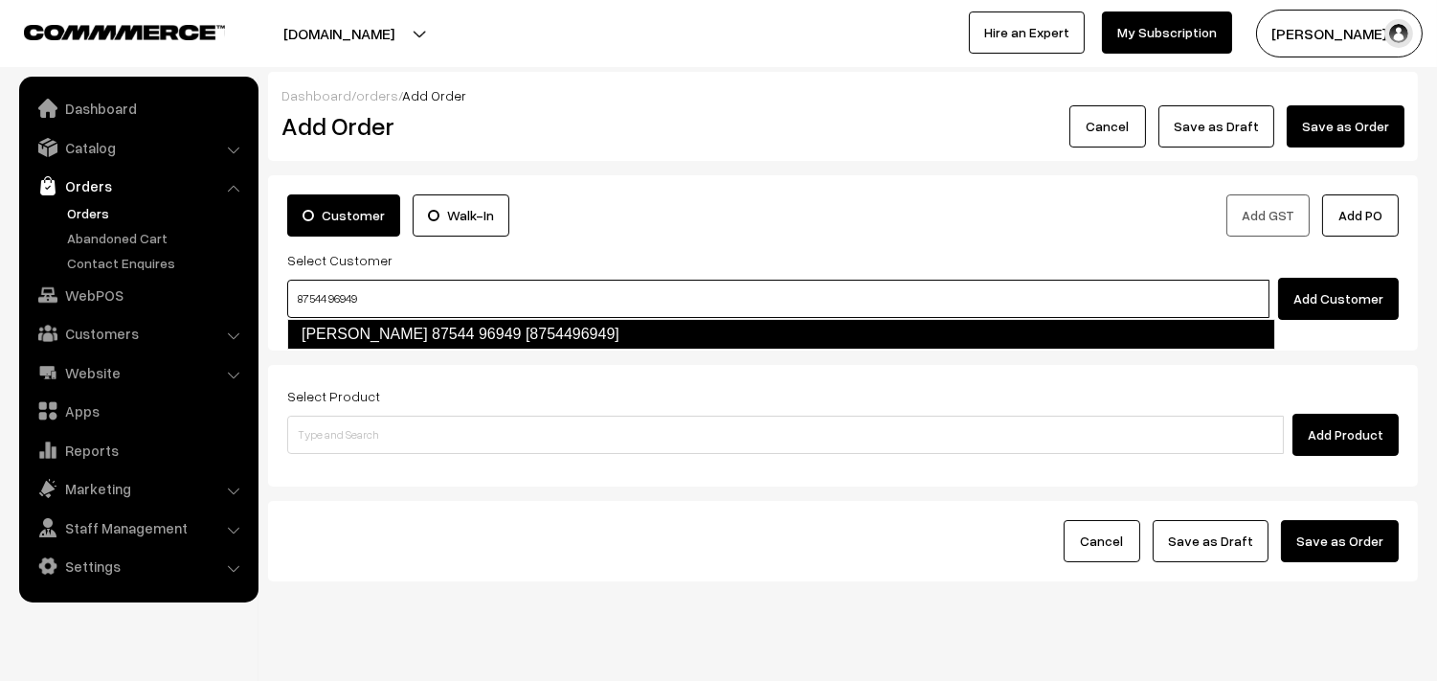
click at [369, 327] on link "Govindaraghavan 87544 96949 [8754496949]" at bounding box center [781, 334] width 988 height 31
type input "87544 96949"
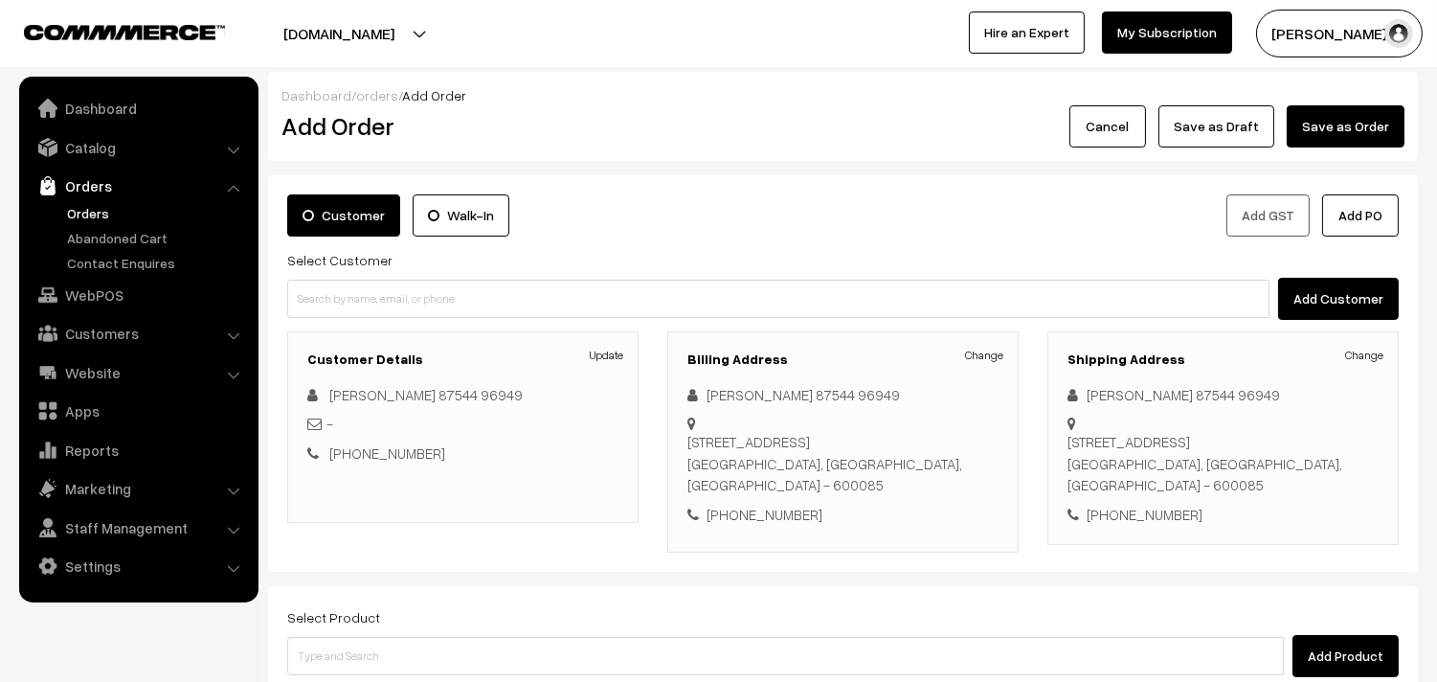
scroll to position [106, 0]
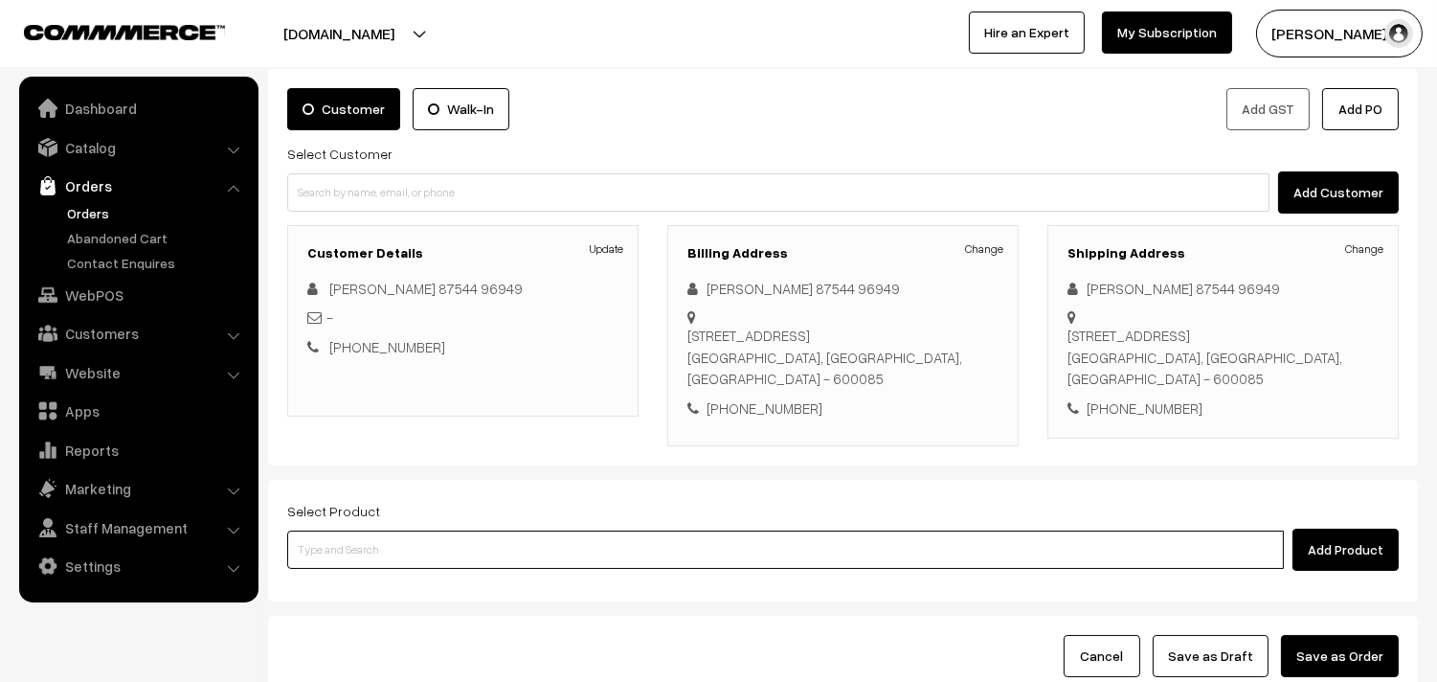
click at [421, 555] on input at bounding box center [785, 549] width 997 height 38
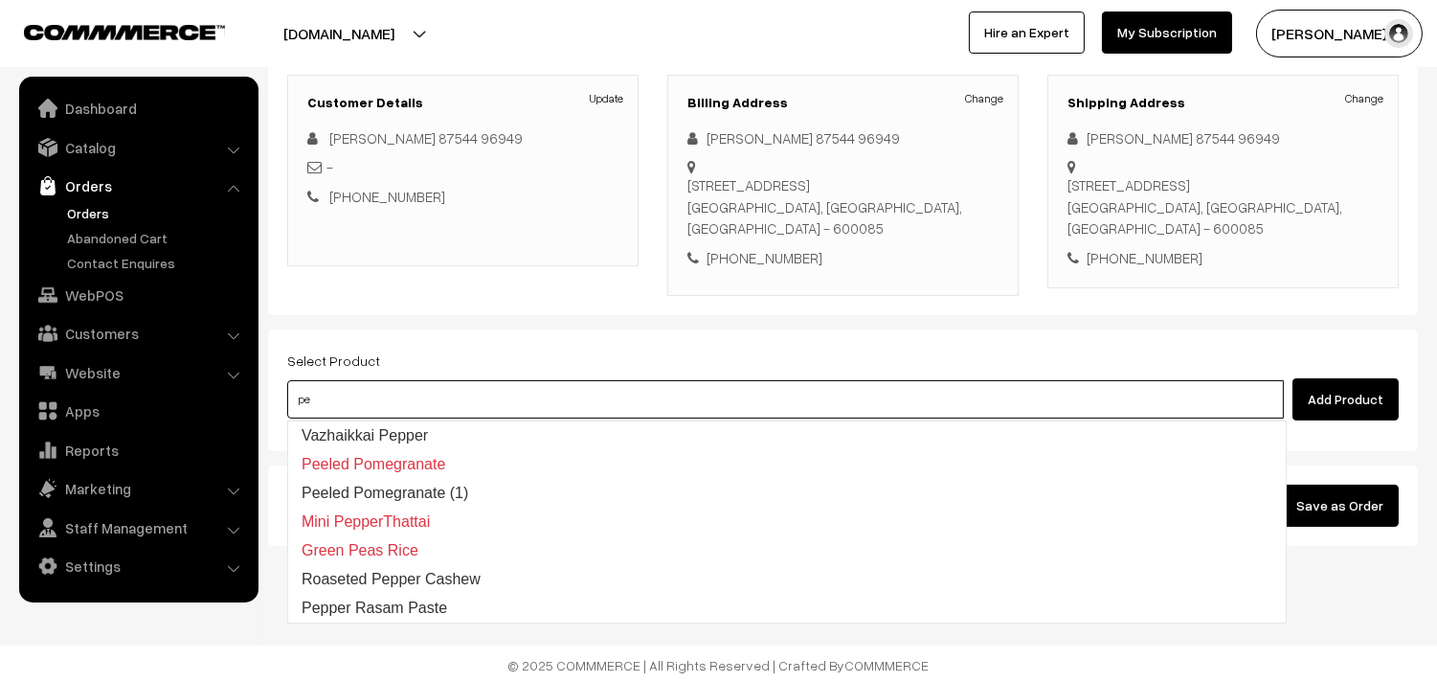
scroll to position [260, 0]
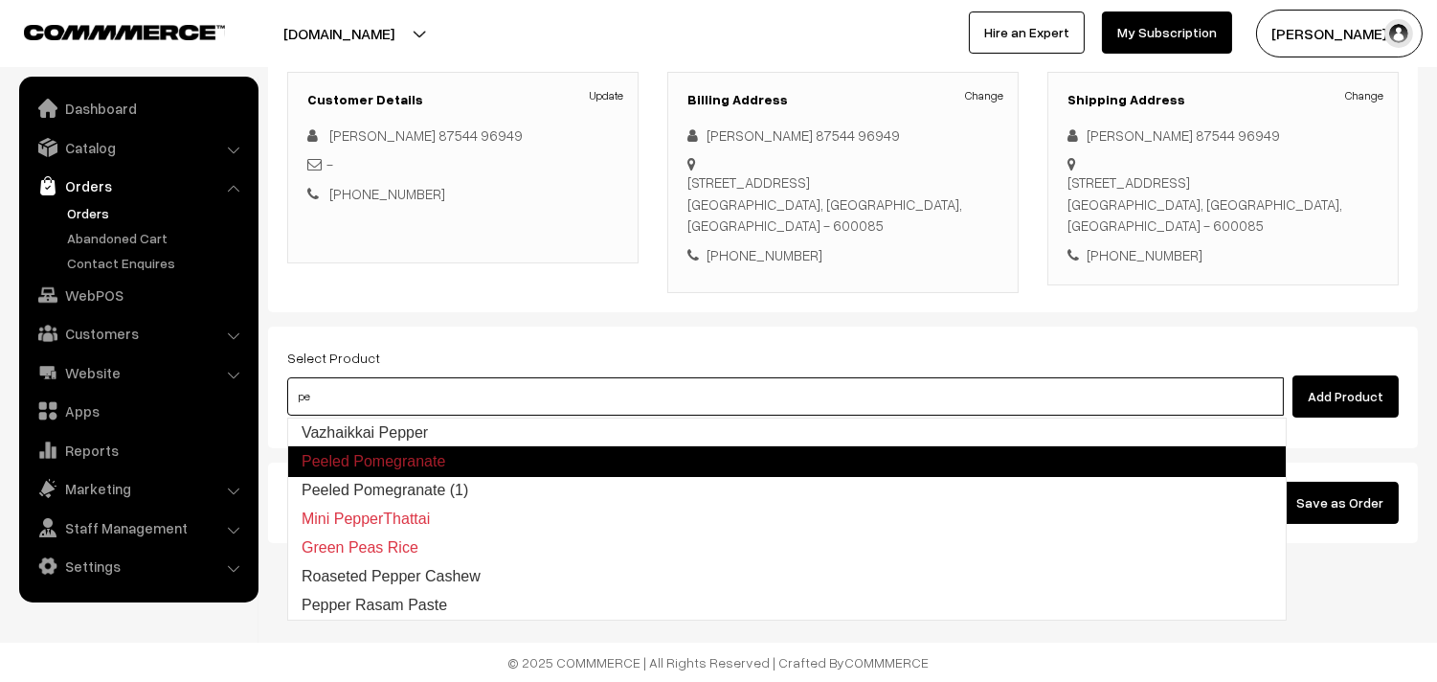
type input "pe"
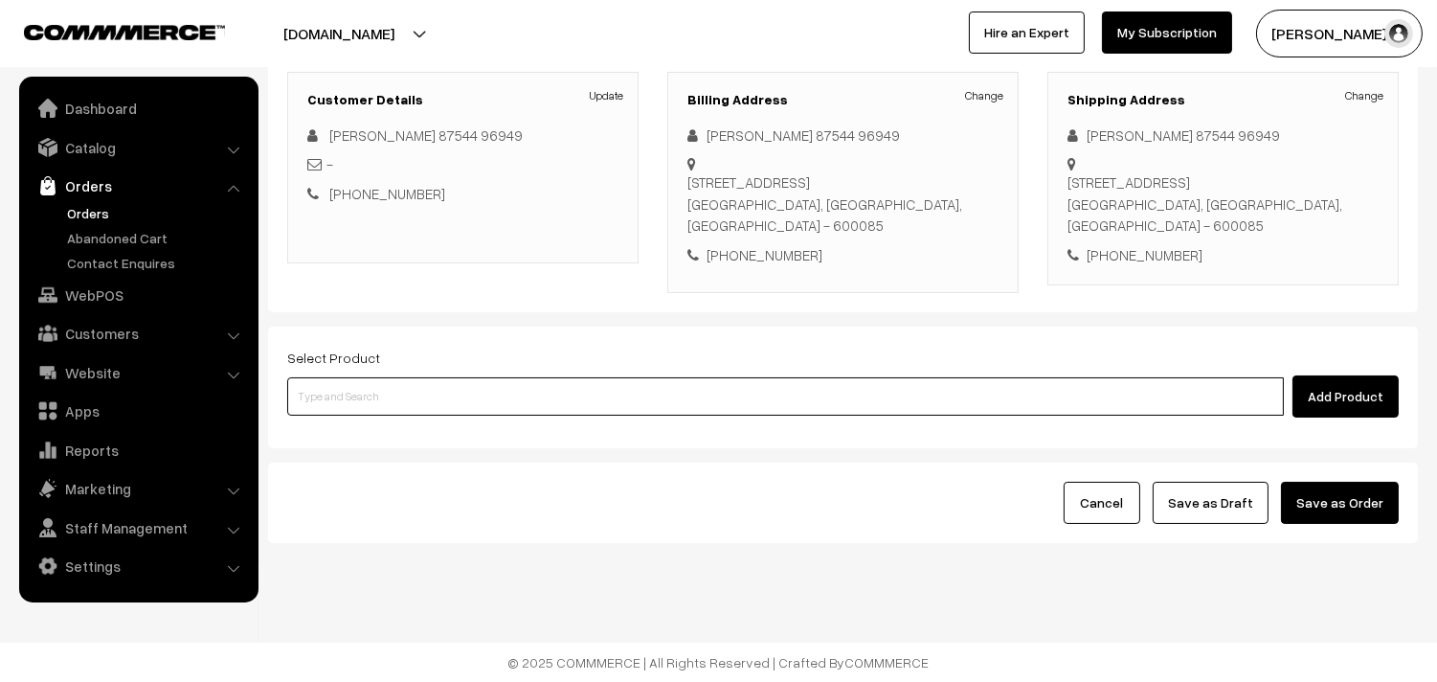
click at [443, 400] on input at bounding box center [785, 396] width 997 height 38
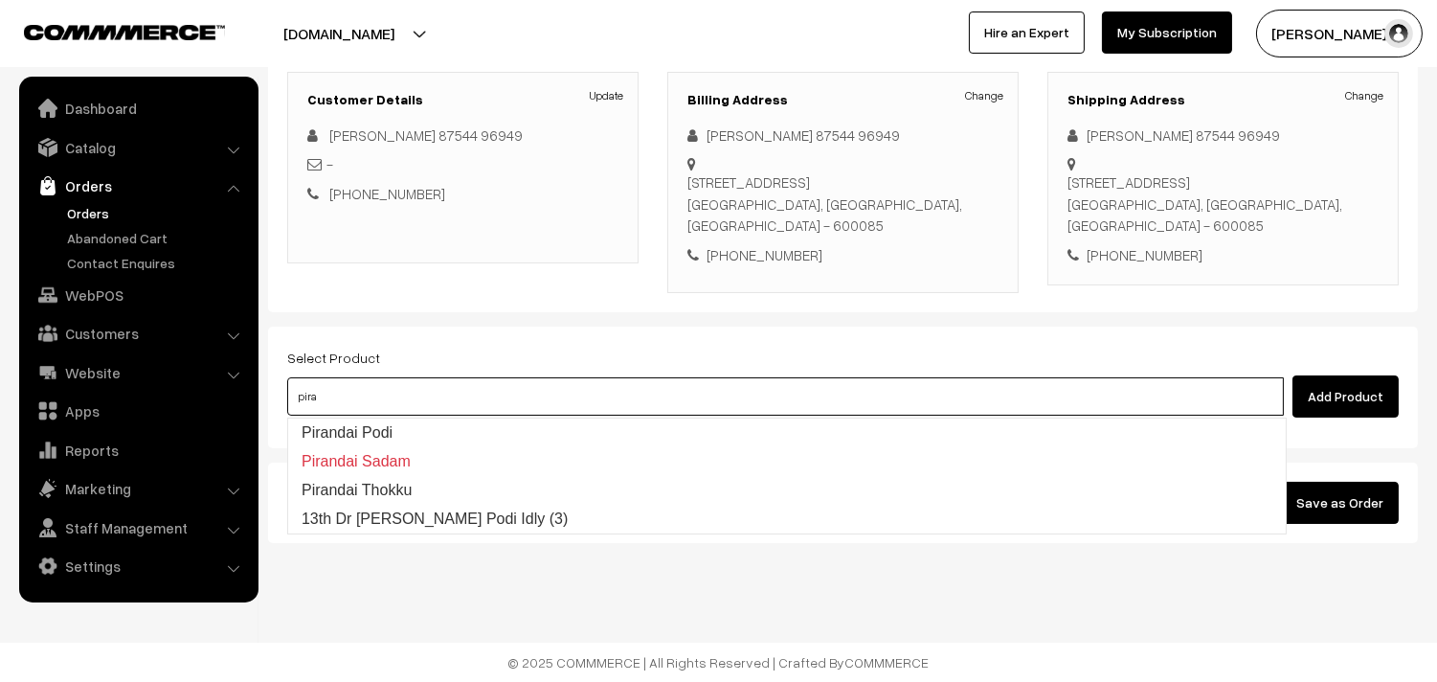
type input "piran"
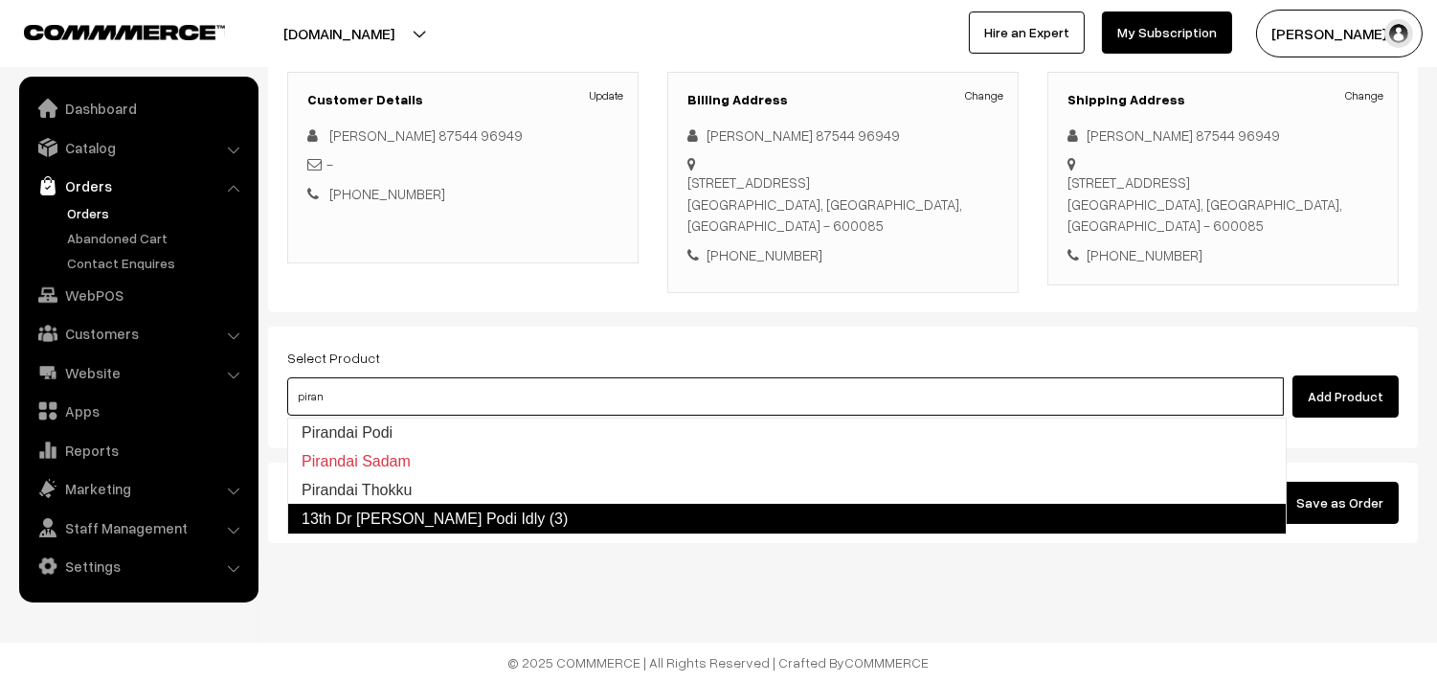
click at [521, 515] on link "13th Dr Pirandai Ellu Podi Idly (3)" at bounding box center [786, 519] width 999 height 31
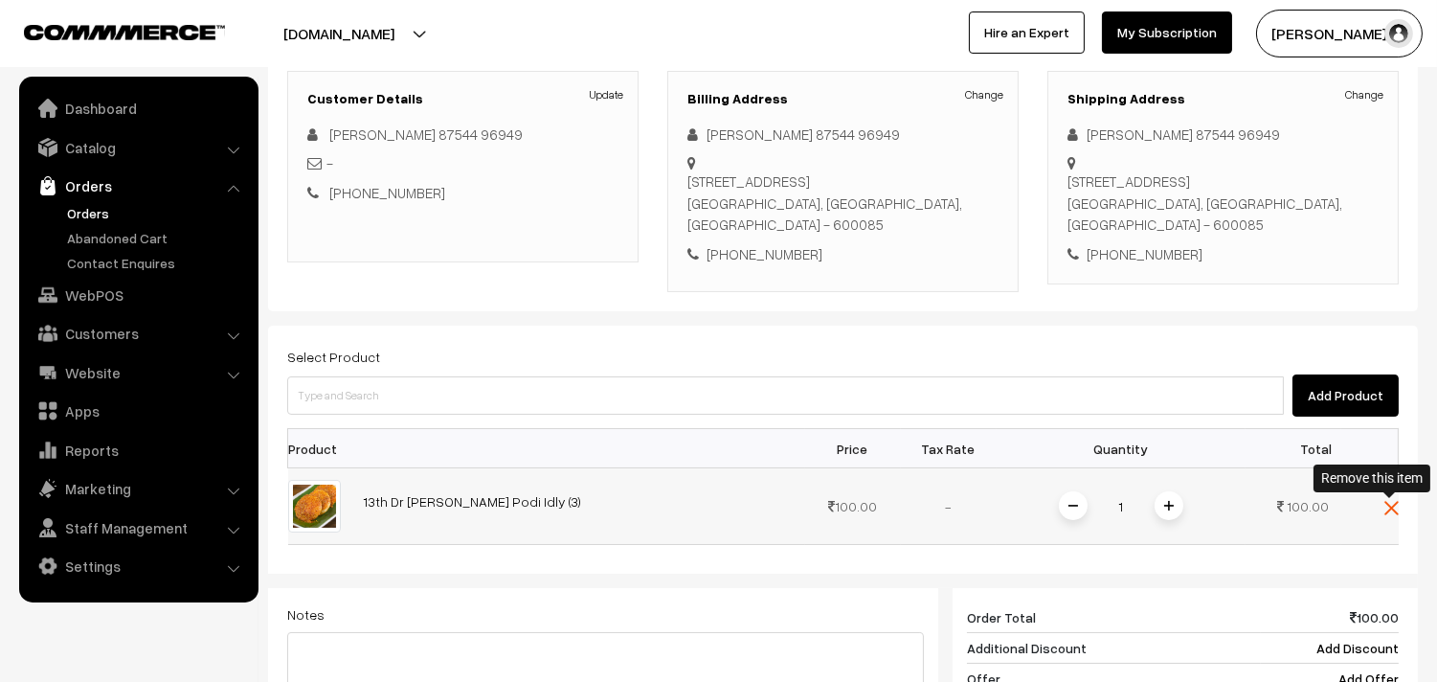
click at [1393, 505] on img at bounding box center [1391, 508] width 14 height 14
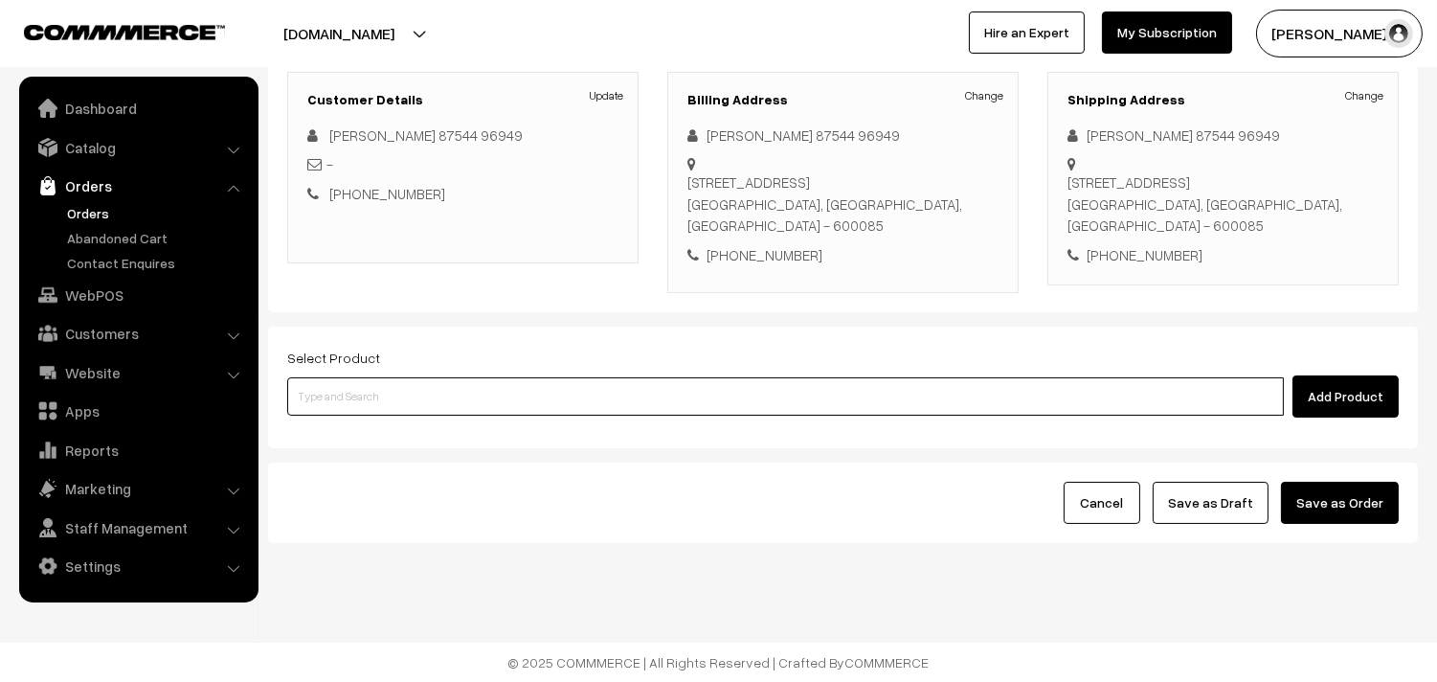
click at [373, 400] on input at bounding box center [785, 396] width 997 height 38
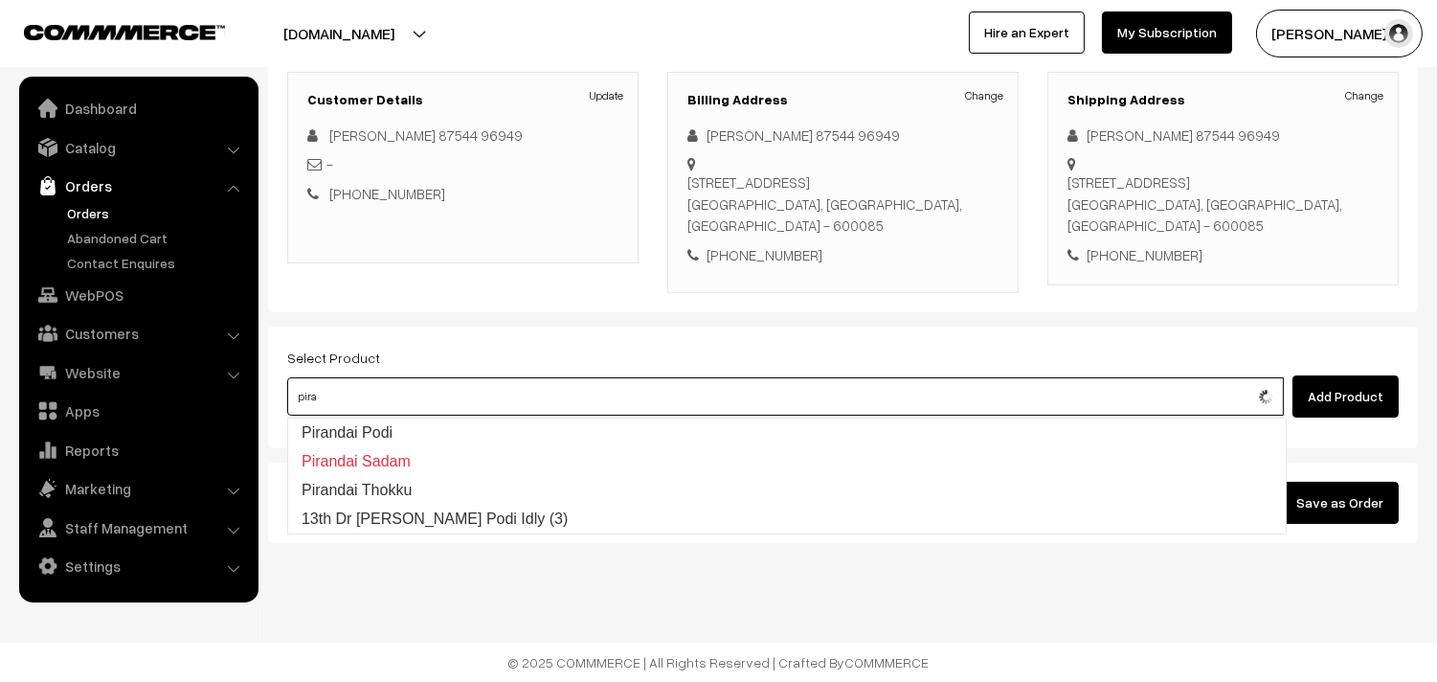
type input "piran"
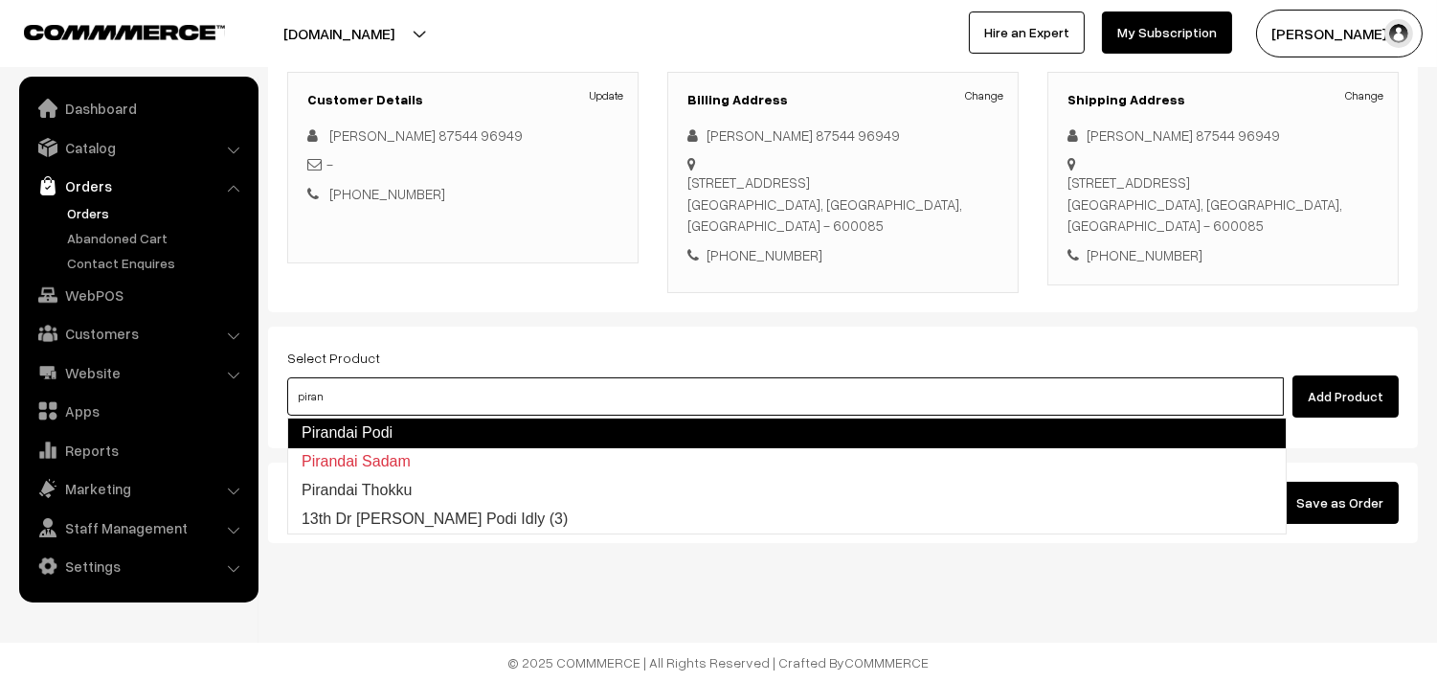
click at [343, 433] on link "Pirandai Podi" at bounding box center [786, 432] width 999 height 31
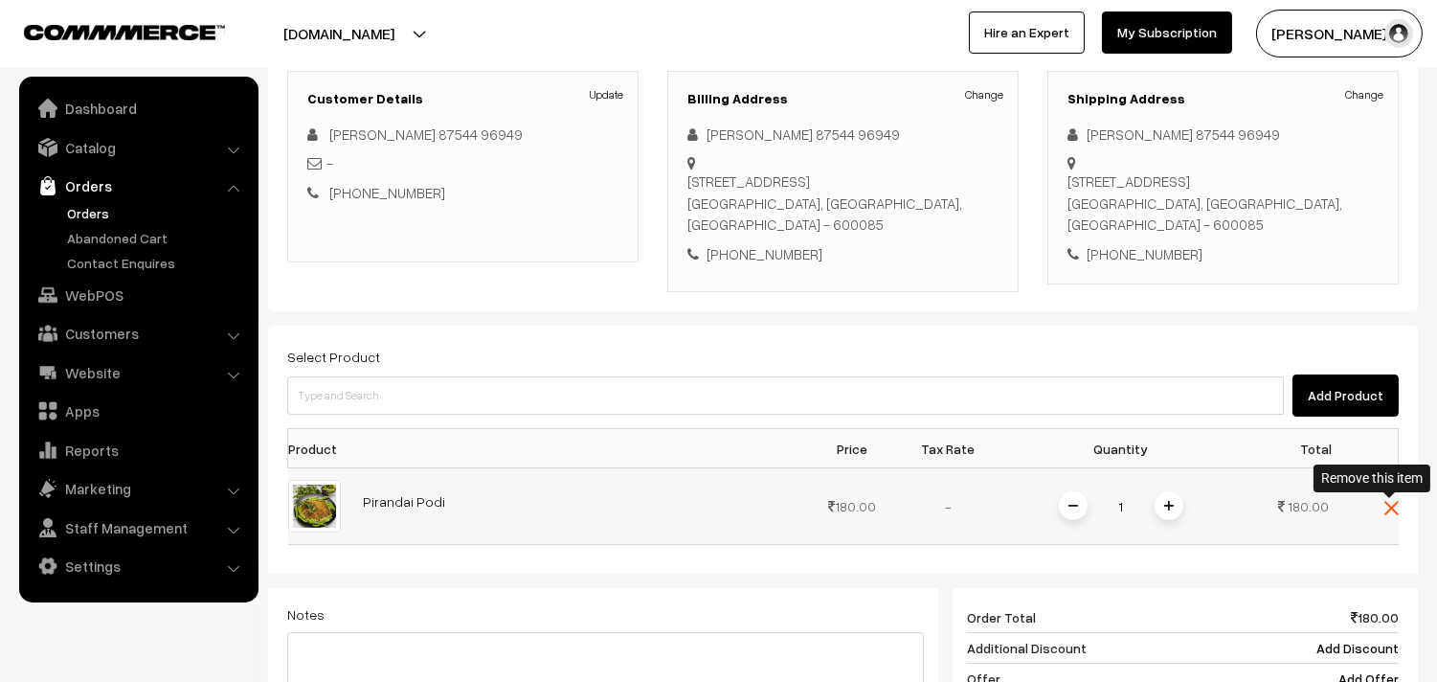
click at [1390, 509] on img at bounding box center [1391, 508] width 14 height 14
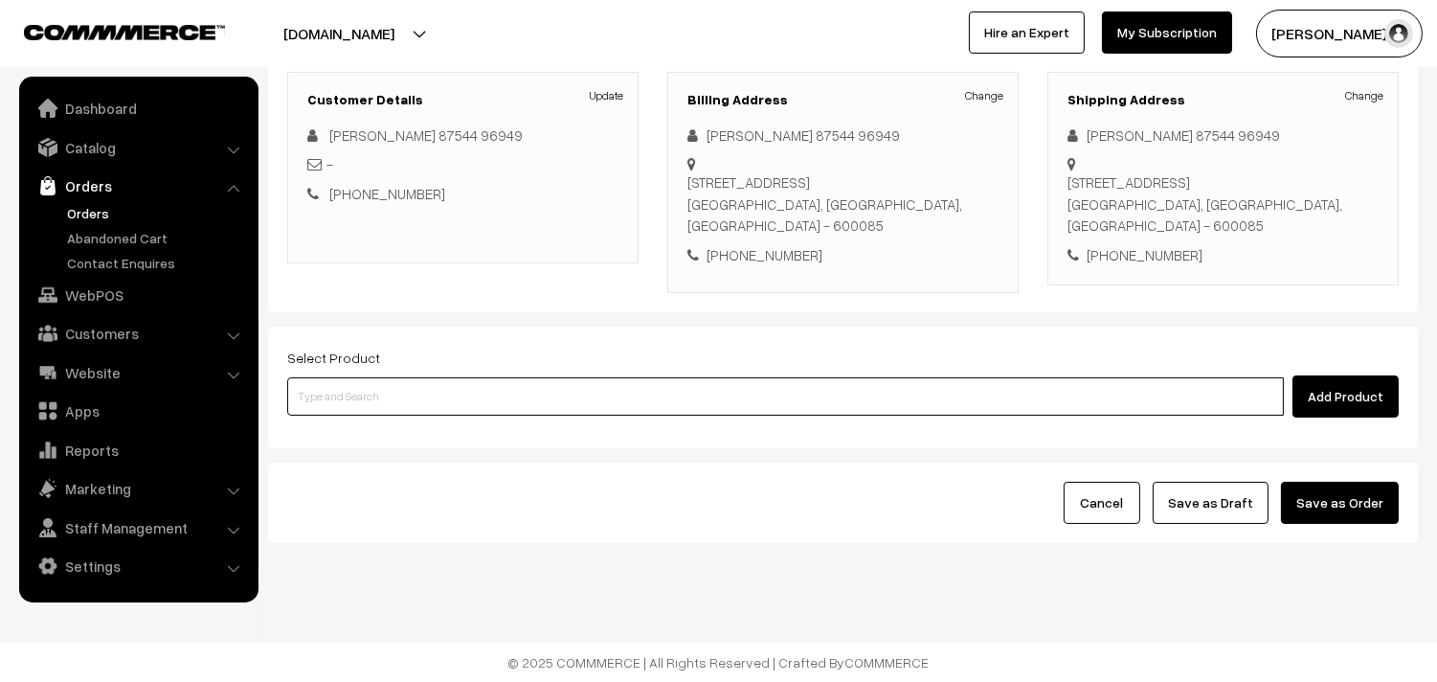
click at [544, 378] on input at bounding box center [785, 396] width 997 height 38
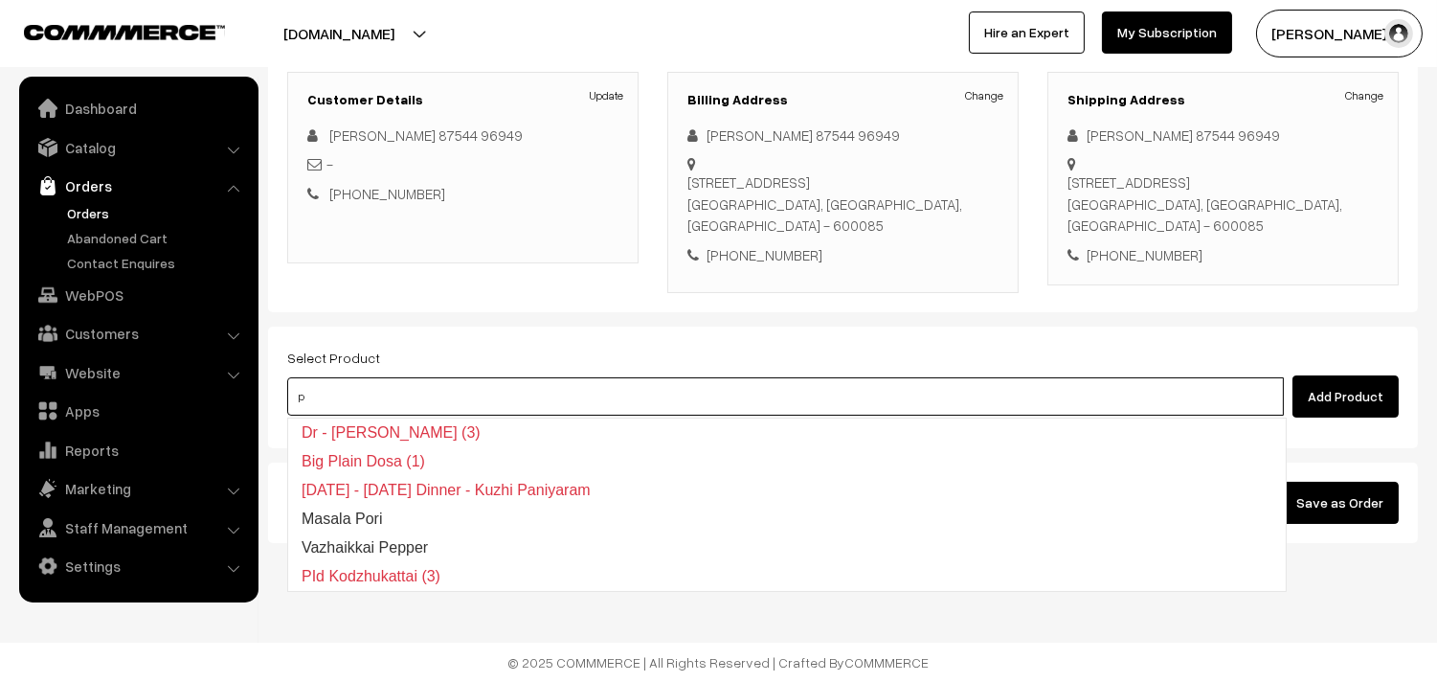
type input "p"
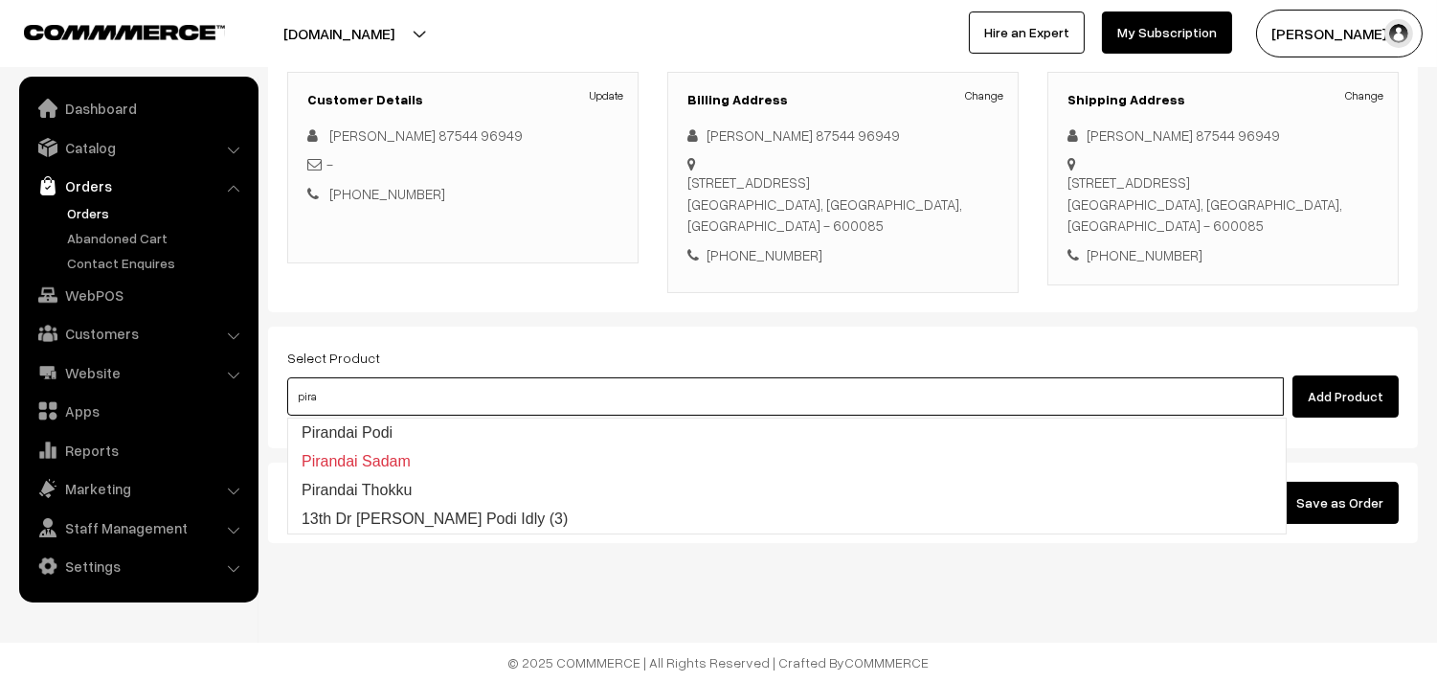
type input "piran"
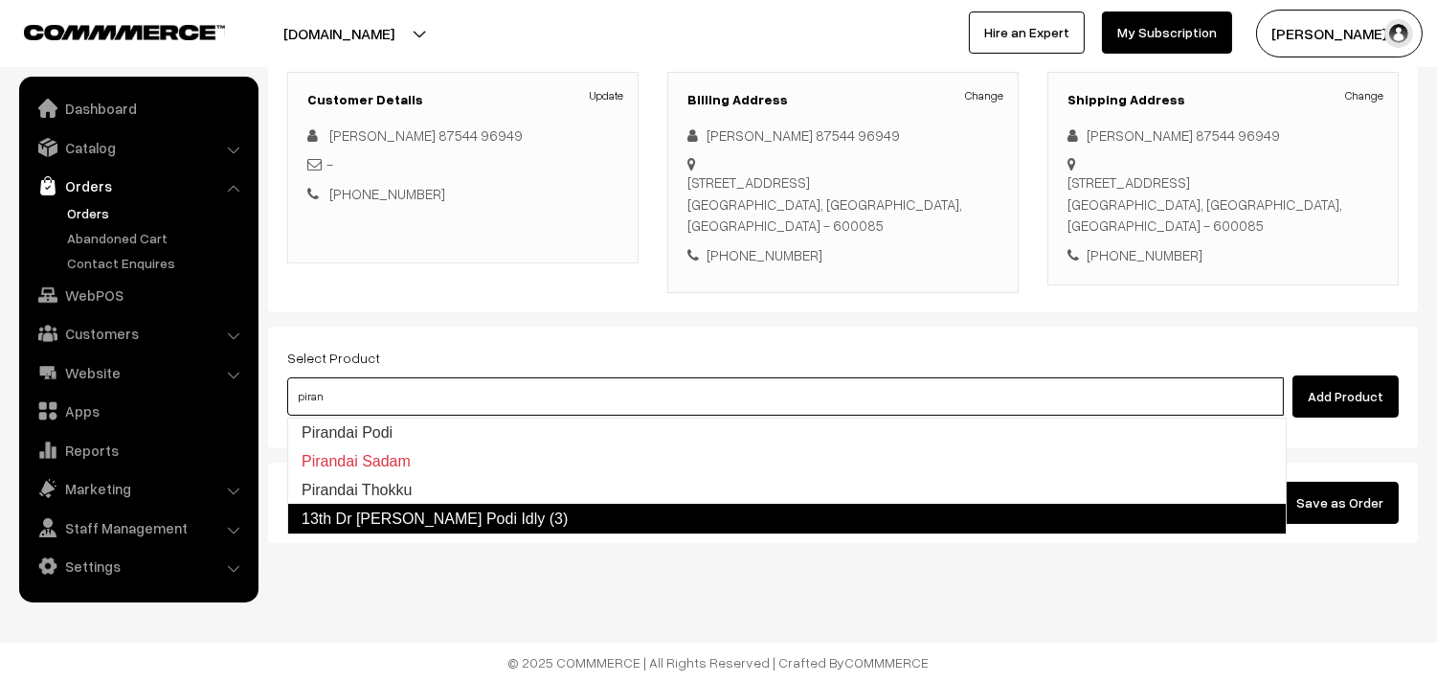
click at [432, 523] on link "13th Dr Pirandai Ellu Podi Idly (3)" at bounding box center [786, 519] width 999 height 31
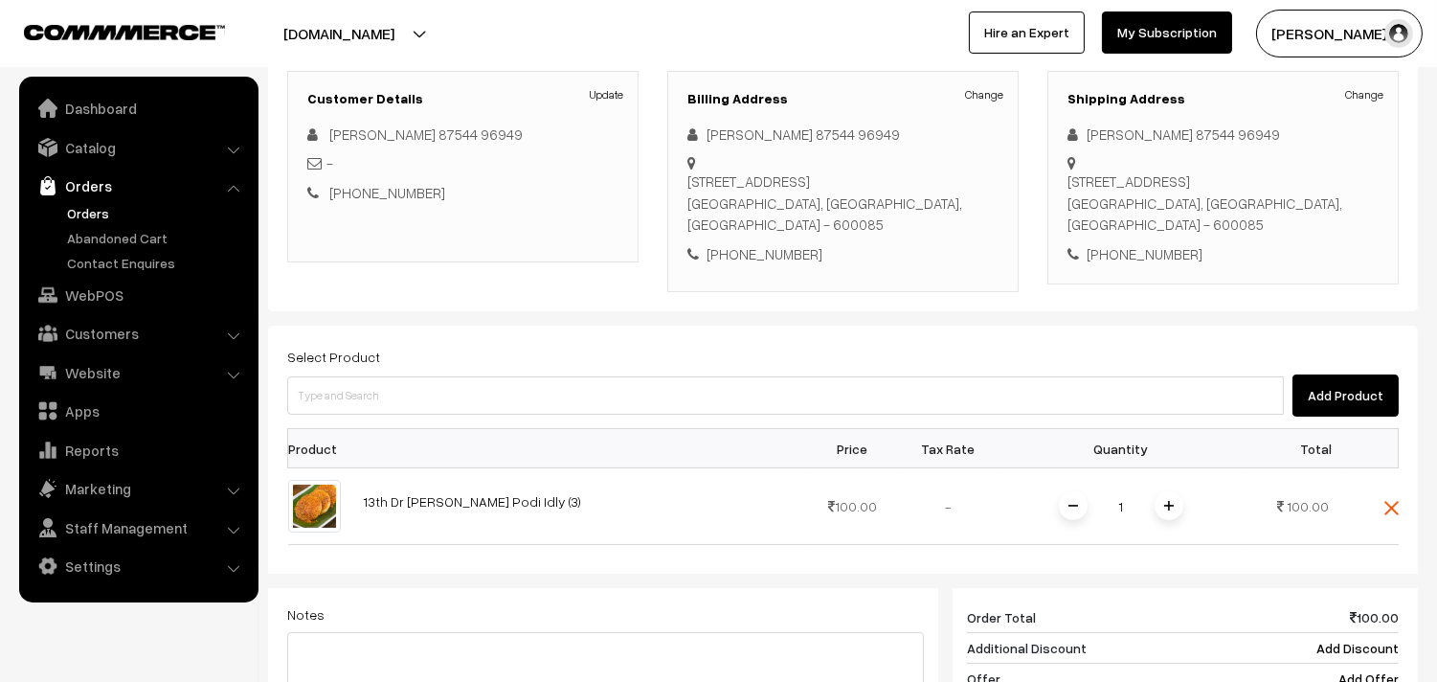
click at [370, 415] on div "Add Product" at bounding box center [842, 395] width 1111 height 42
click at [384, 361] on div "Select Product Add Product" at bounding box center [842, 381] width 1111 height 72
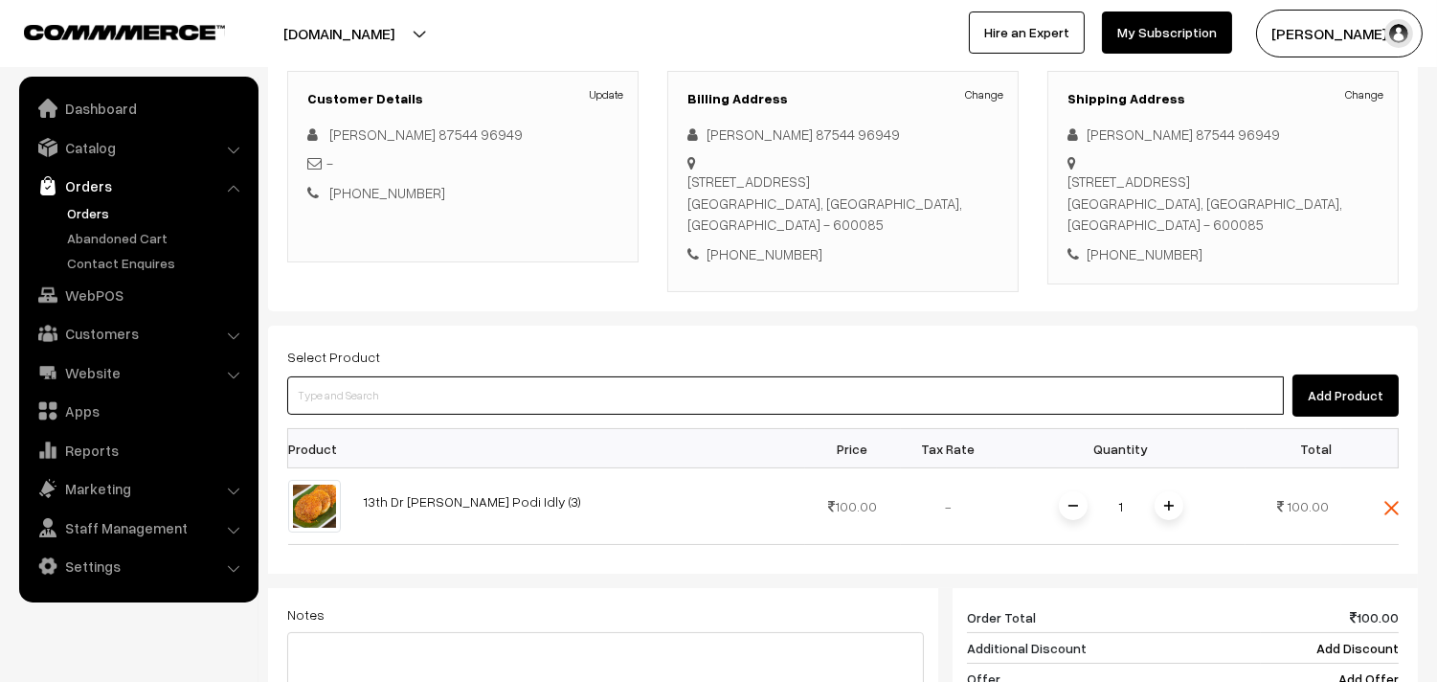
click at [385, 379] on input at bounding box center [785, 395] width 997 height 38
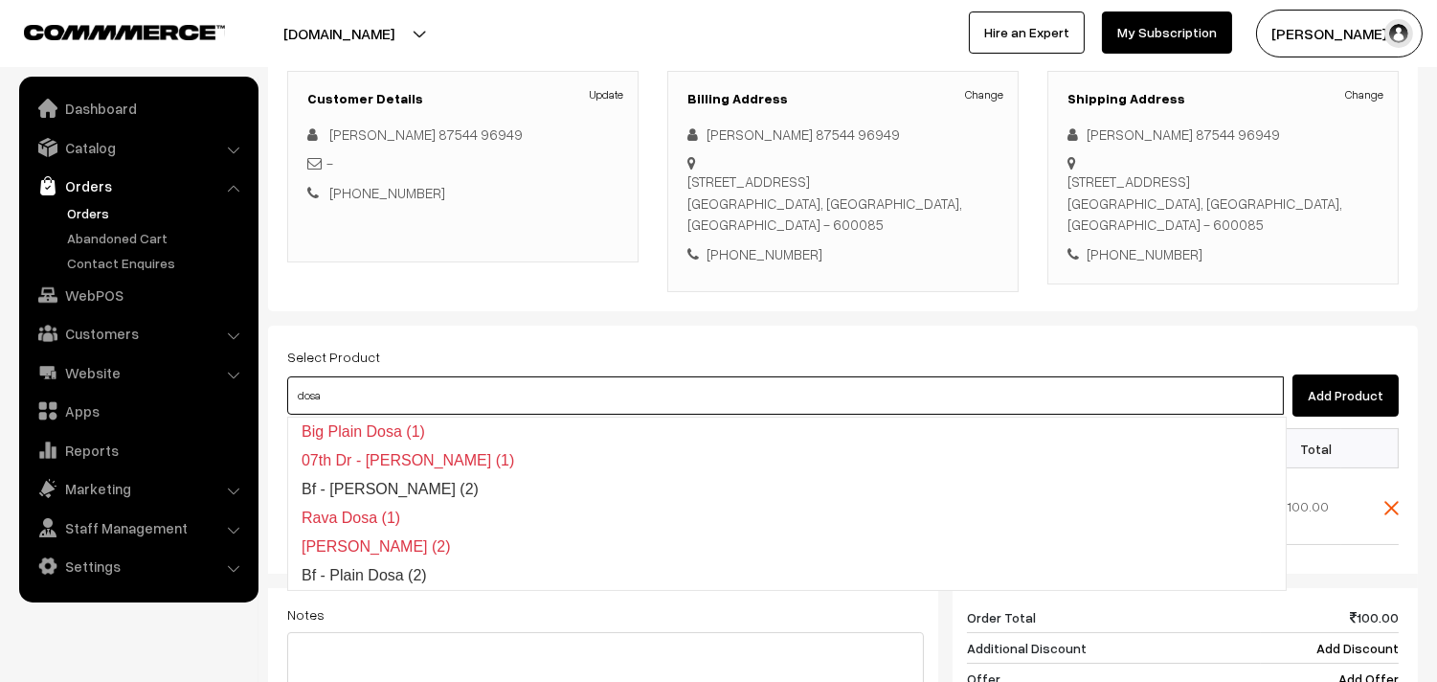
type input "dosa"
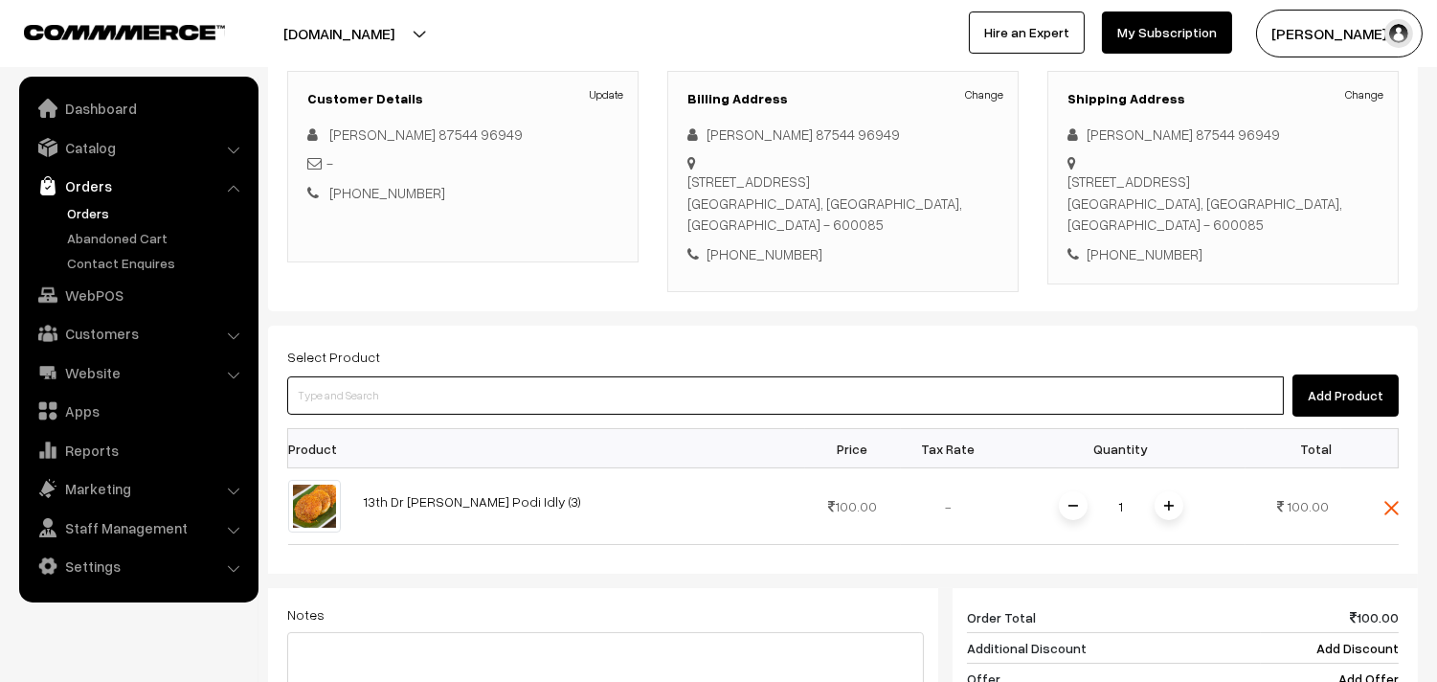
paste input "13th Dr - Plain Dosa (2)"
type input "13th Dr - Plain Dosa (2)"
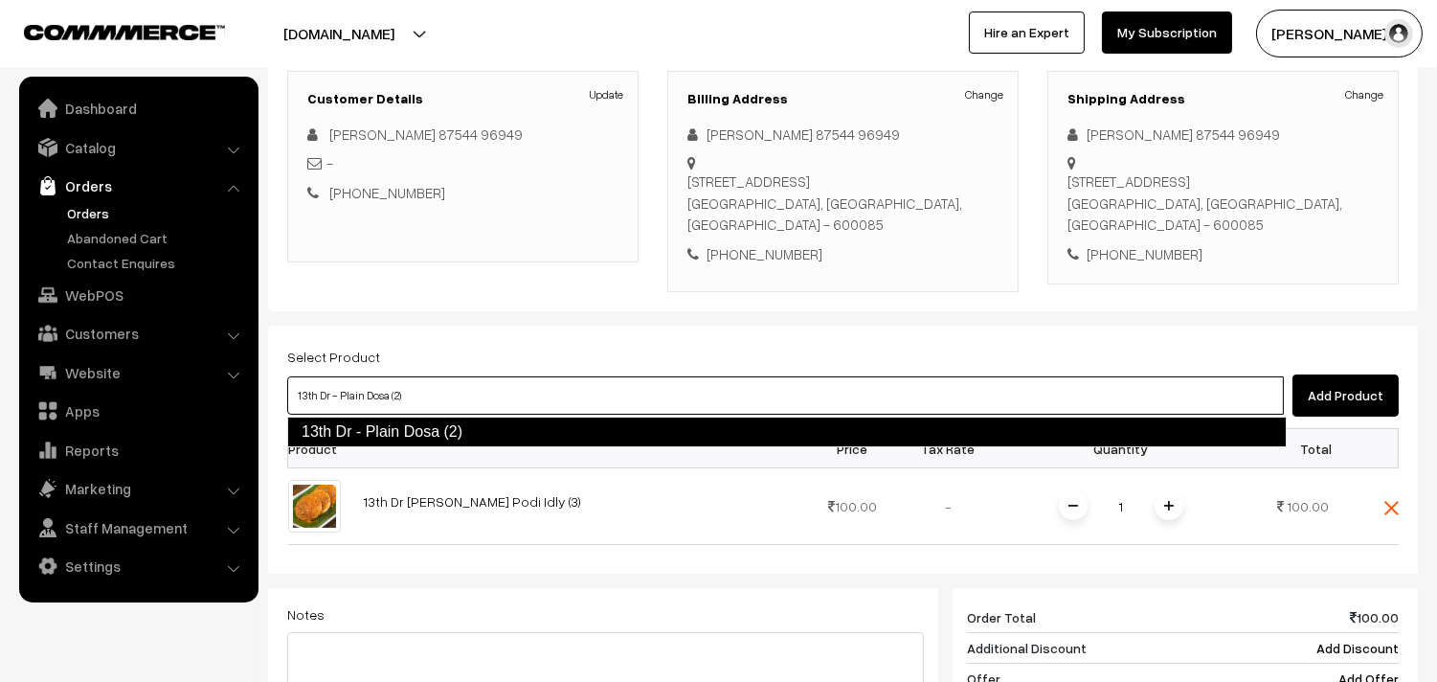
click at [683, 433] on link "13th Dr - Plain Dosa (2)" at bounding box center [786, 431] width 999 height 31
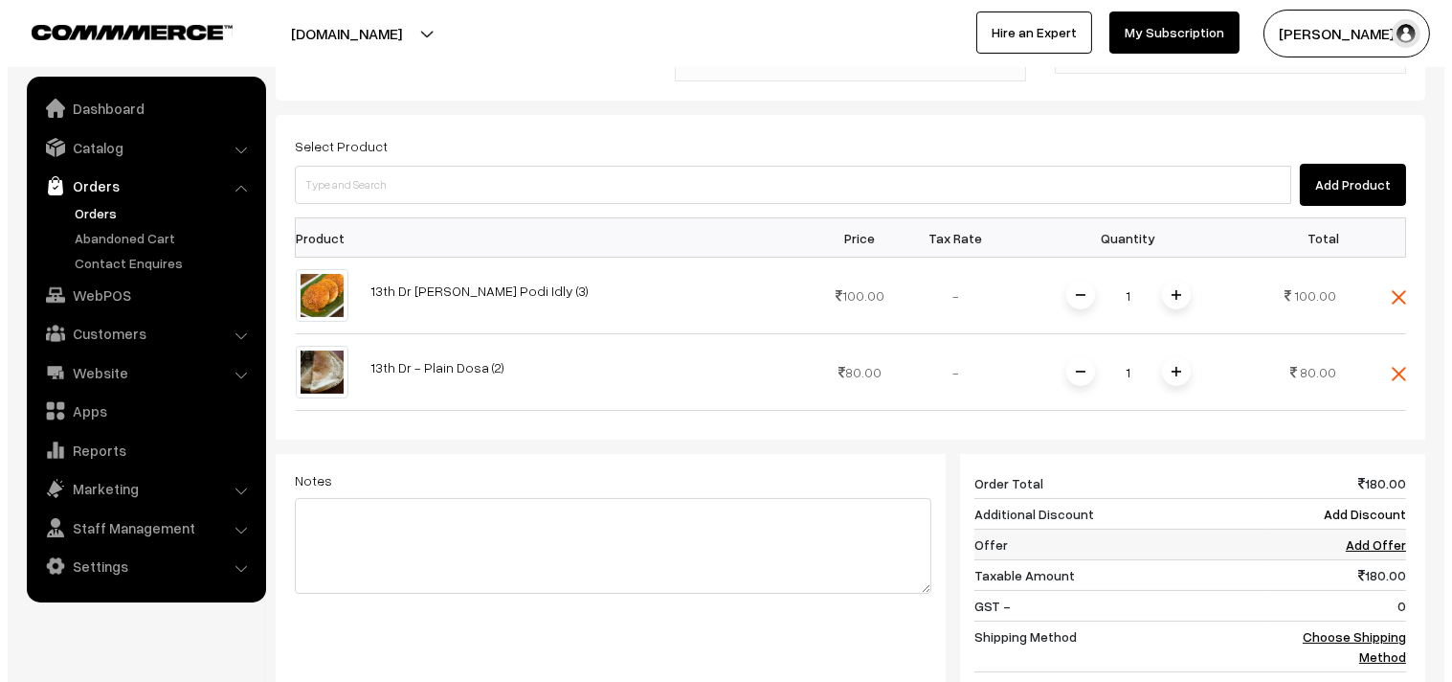
scroll to position [473, 0]
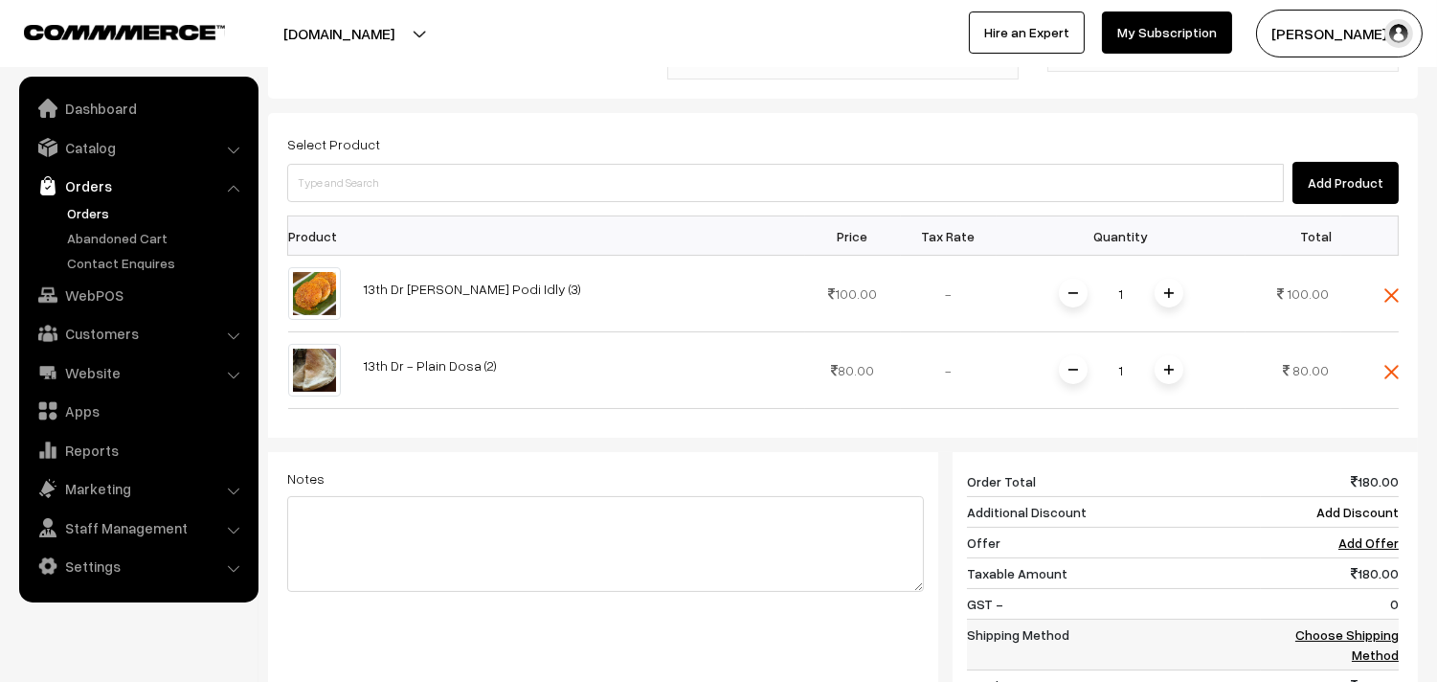
click at [1369, 639] on link "Choose Shipping Method" at bounding box center [1346, 644] width 103 height 36
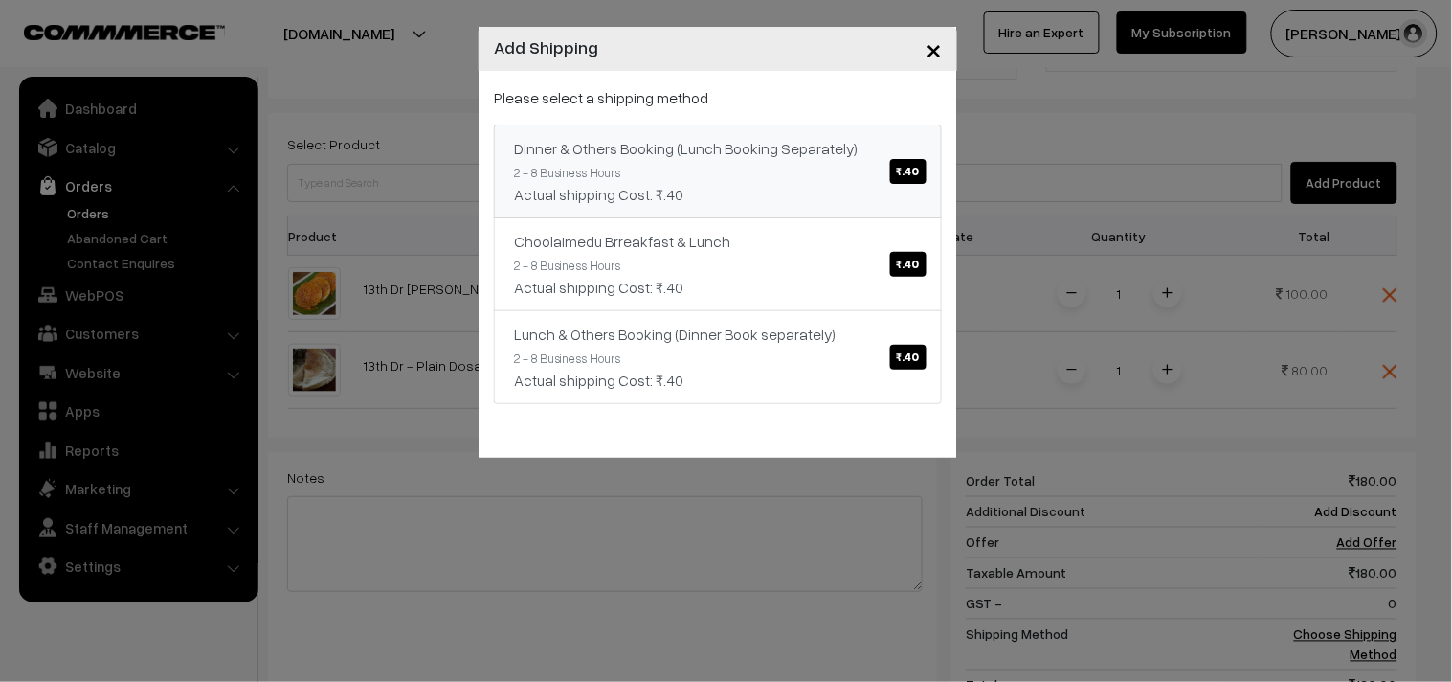
click at [662, 166] on link "Dinner & Others Booking (Lunch Booking Separately) ₹.40 2 - 8 Business Hours Ac…" at bounding box center [718, 171] width 448 height 94
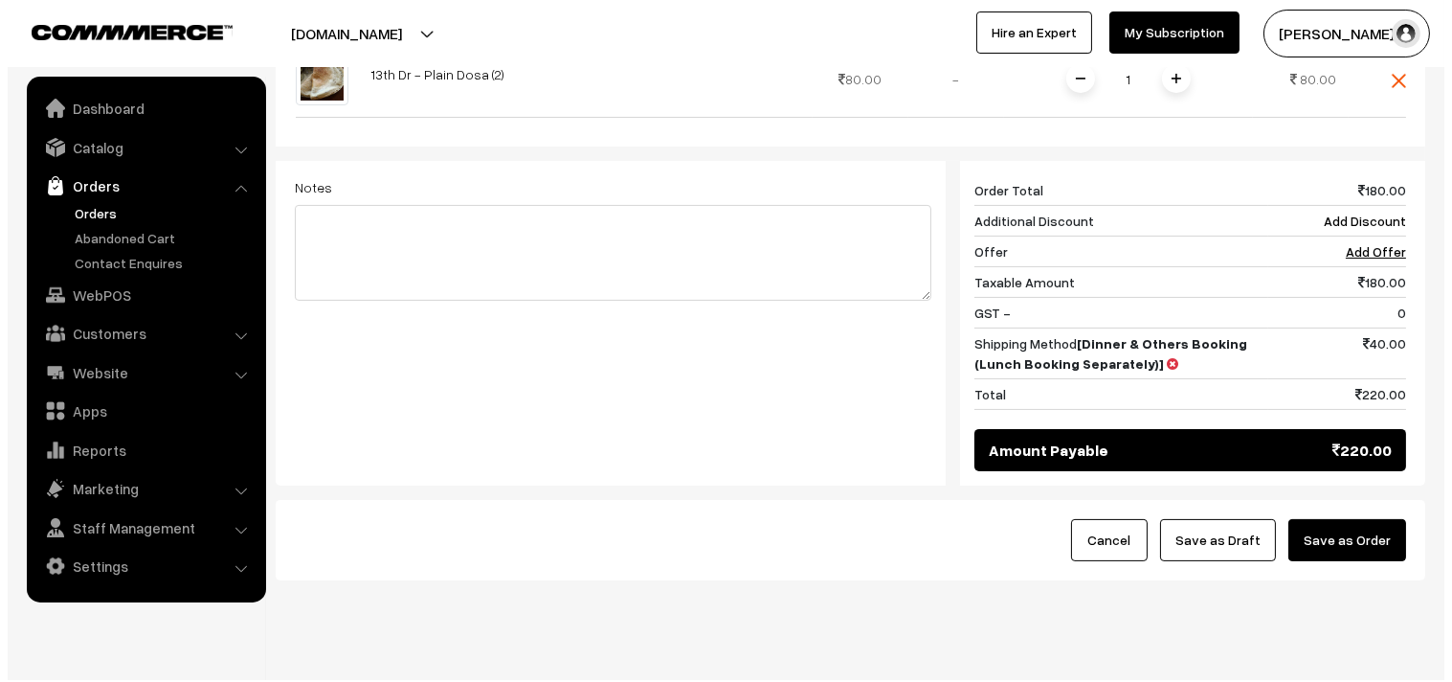
scroll to position [792, 0]
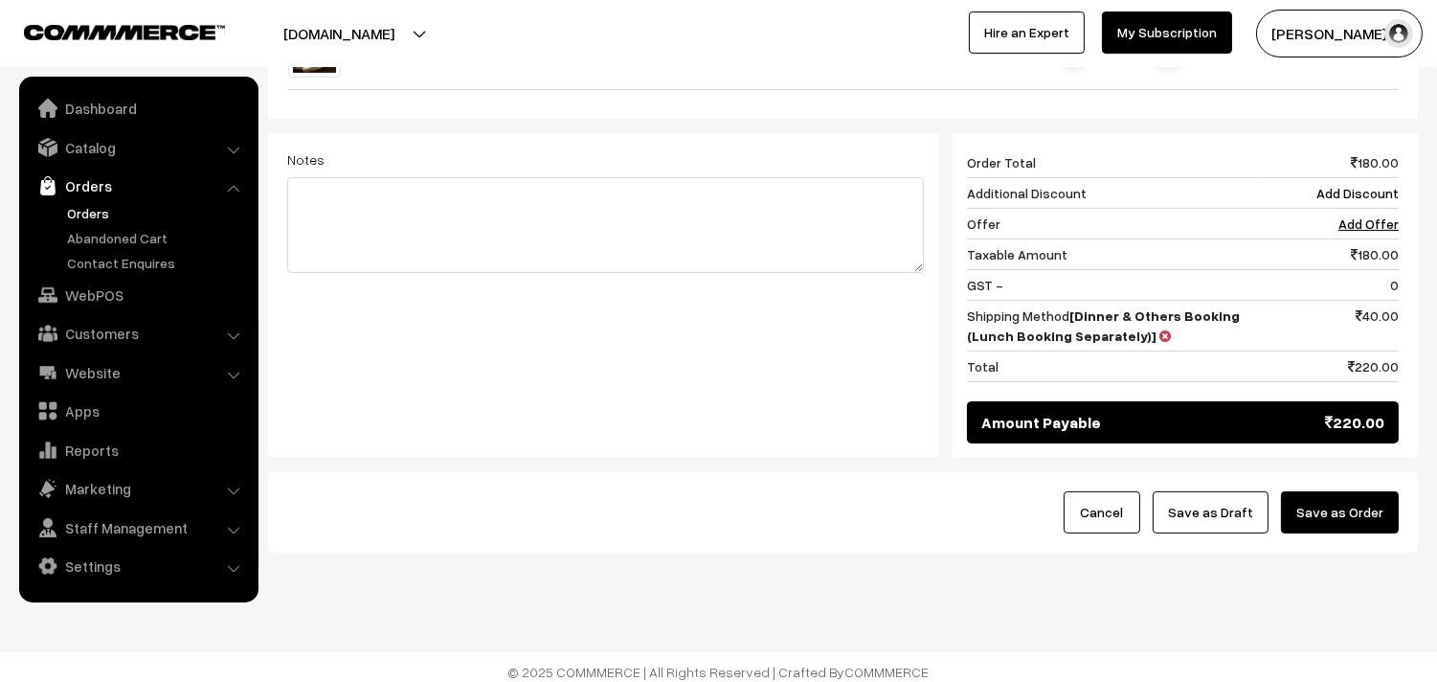
click at [1356, 522] on button "Save as Order" at bounding box center [1340, 512] width 118 height 42
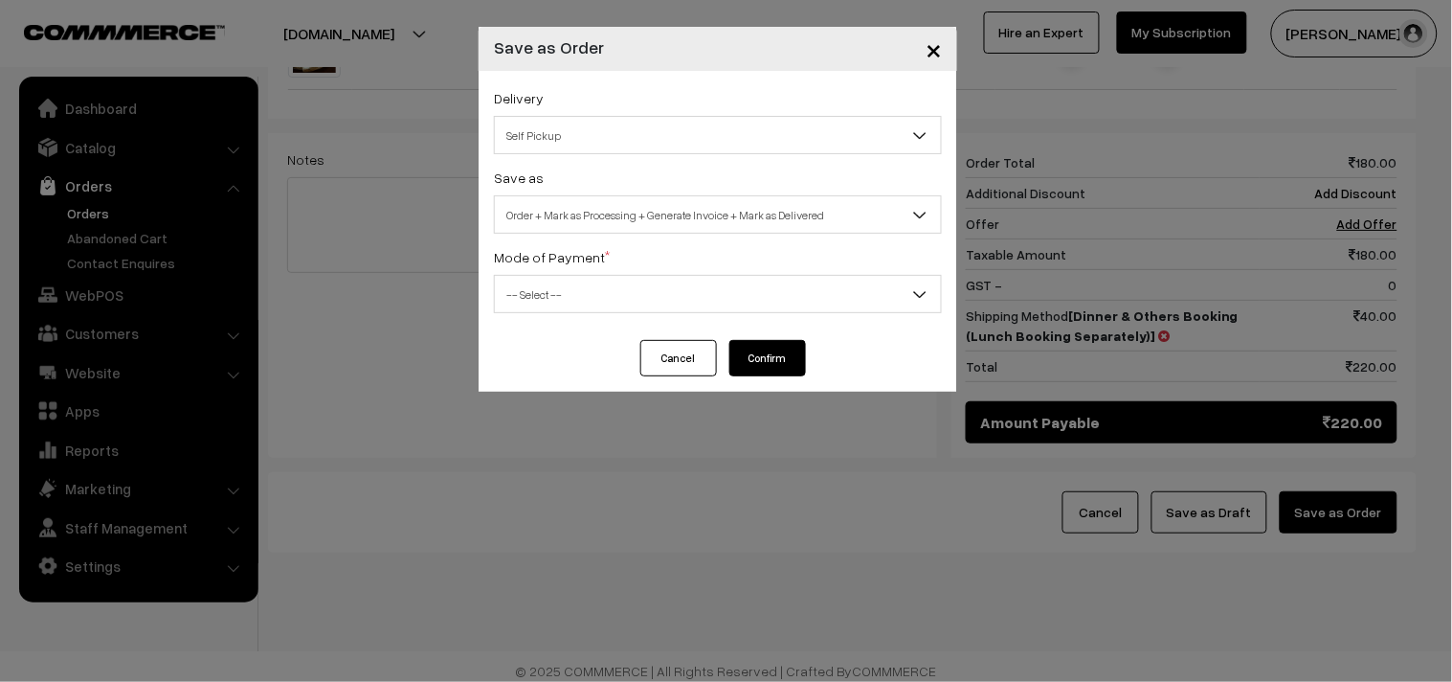
click at [630, 156] on div "Delivery Self Pickup Dinner & Others Booking (Lunch Booking Separately) (₹40) (…" at bounding box center [718, 205] width 479 height 269
click at [615, 146] on span "Self Pickup" at bounding box center [718, 136] width 446 height 34
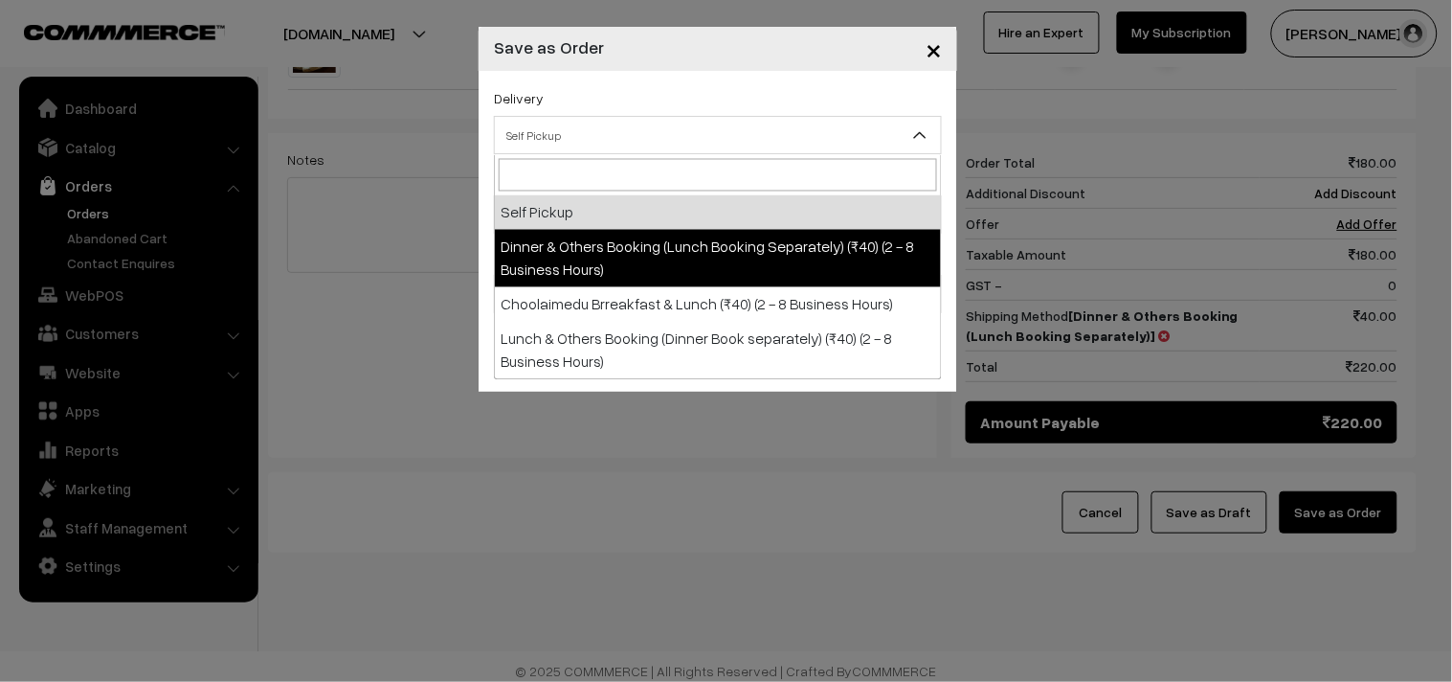
drag, startPoint x: 632, startPoint y: 256, endPoint x: 616, endPoint y: 208, distance: 50.3
select select "DOB1"
select select "3"
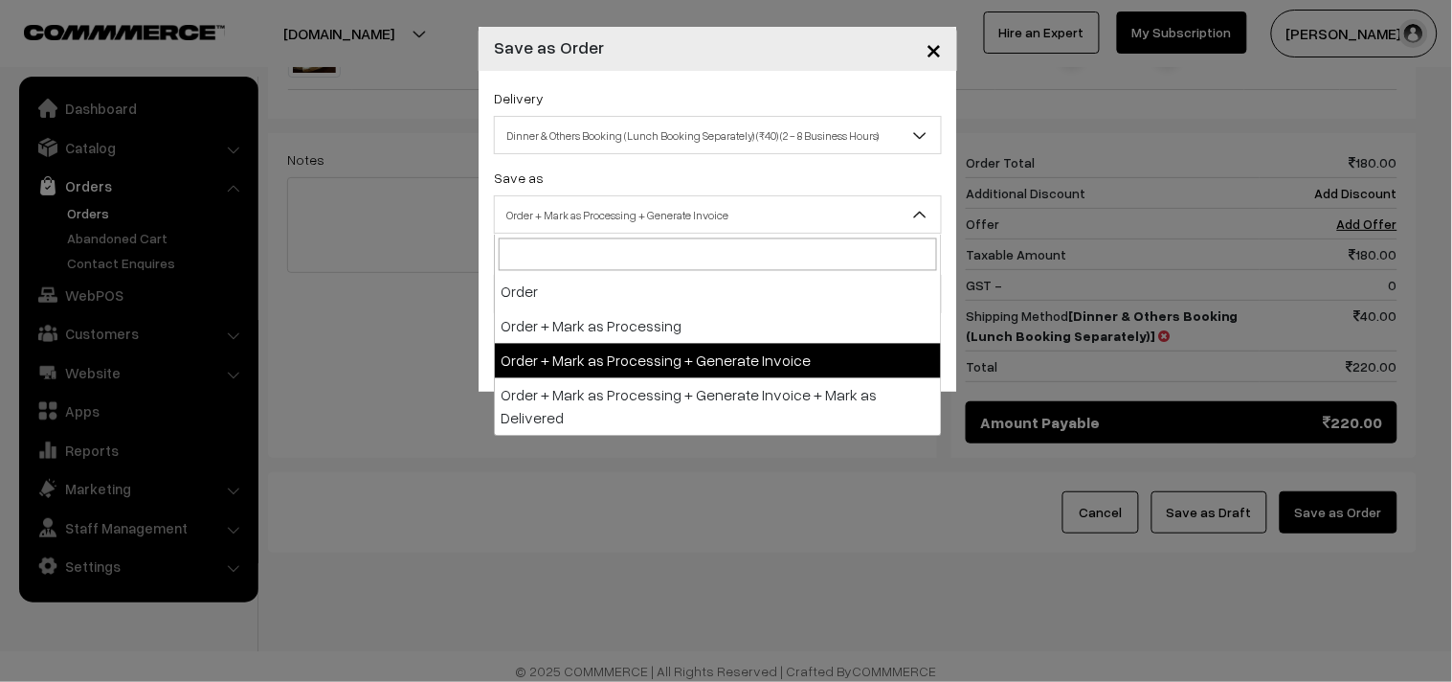
click at [616, 208] on span "Order + Mark as Processing + Generate Invoice" at bounding box center [718, 215] width 446 height 34
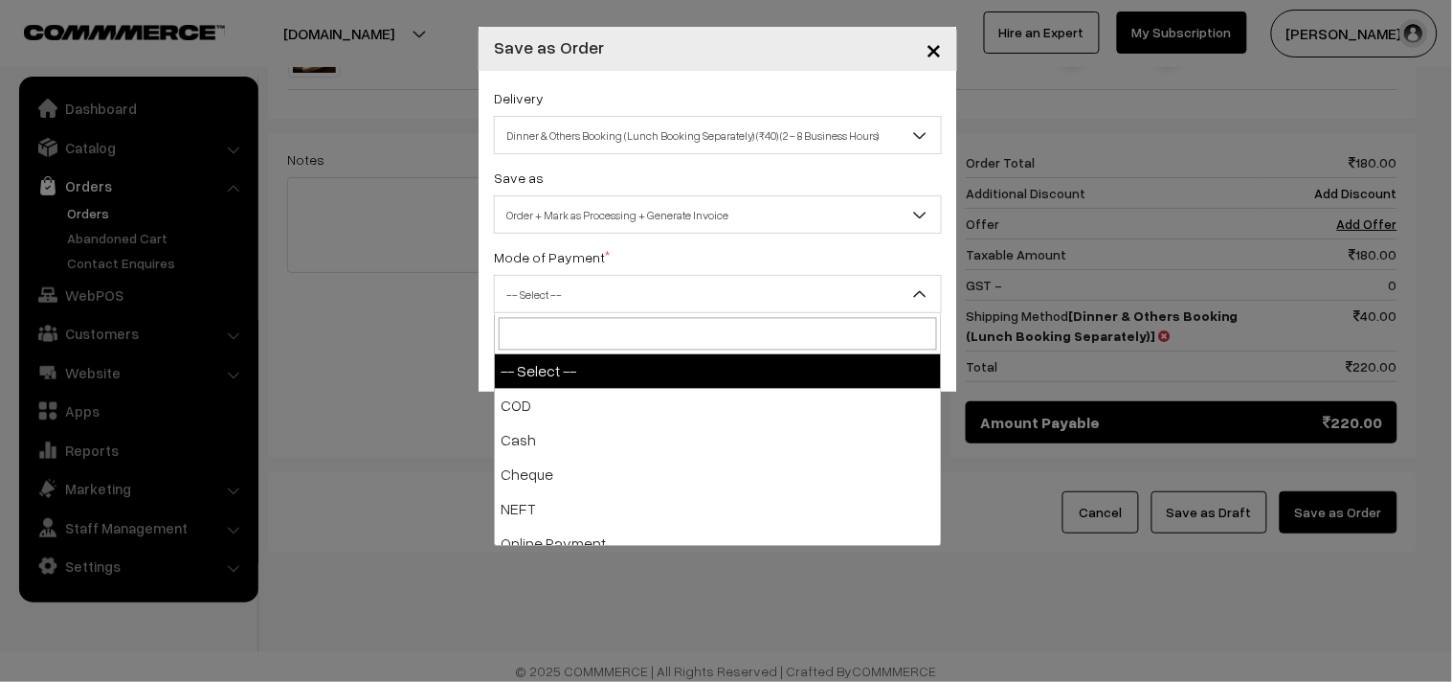
drag, startPoint x: 613, startPoint y: 300, endPoint x: 590, endPoint y: 429, distance: 131.3
click at [606, 302] on span "-- Select --" at bounding box center [718, 295] width 446 height 34
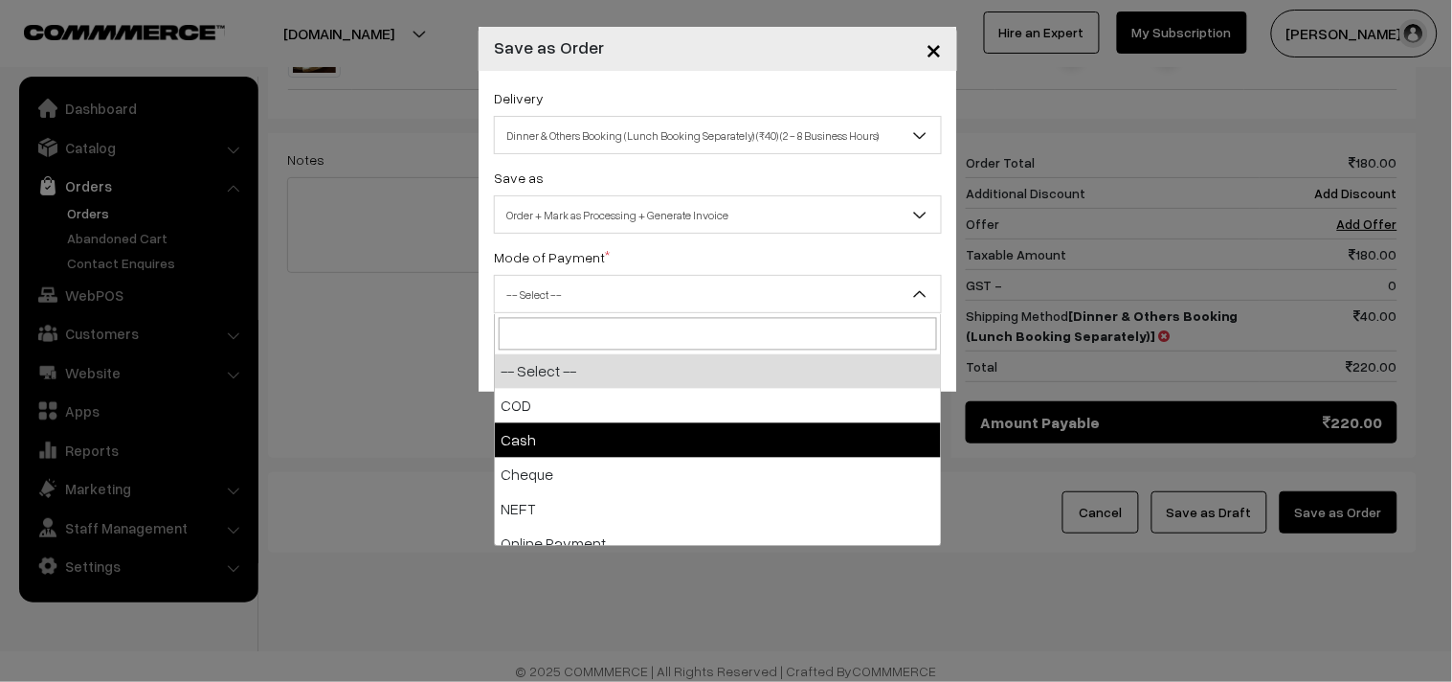
select select "2"
checkbox input "true"
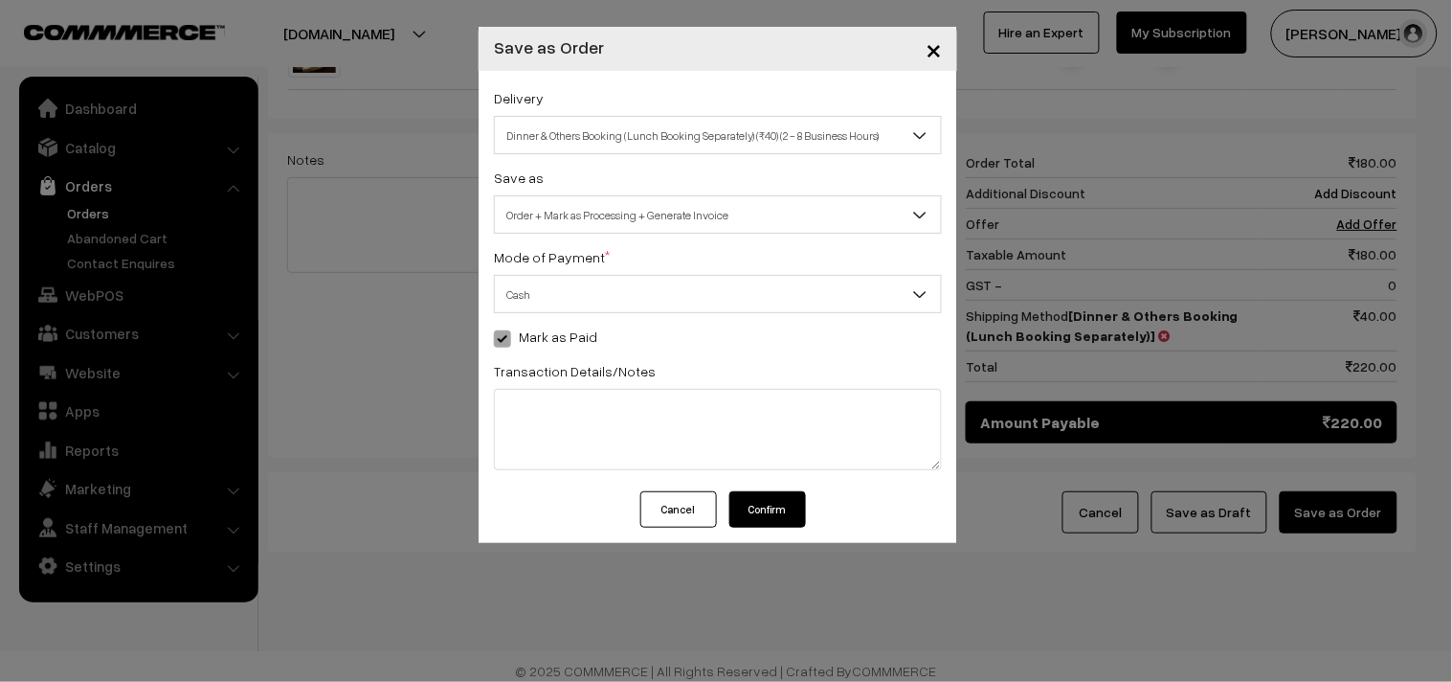
click at [581, 298] on span "Cash" at bounding box center [718, 295] width 446 height 34
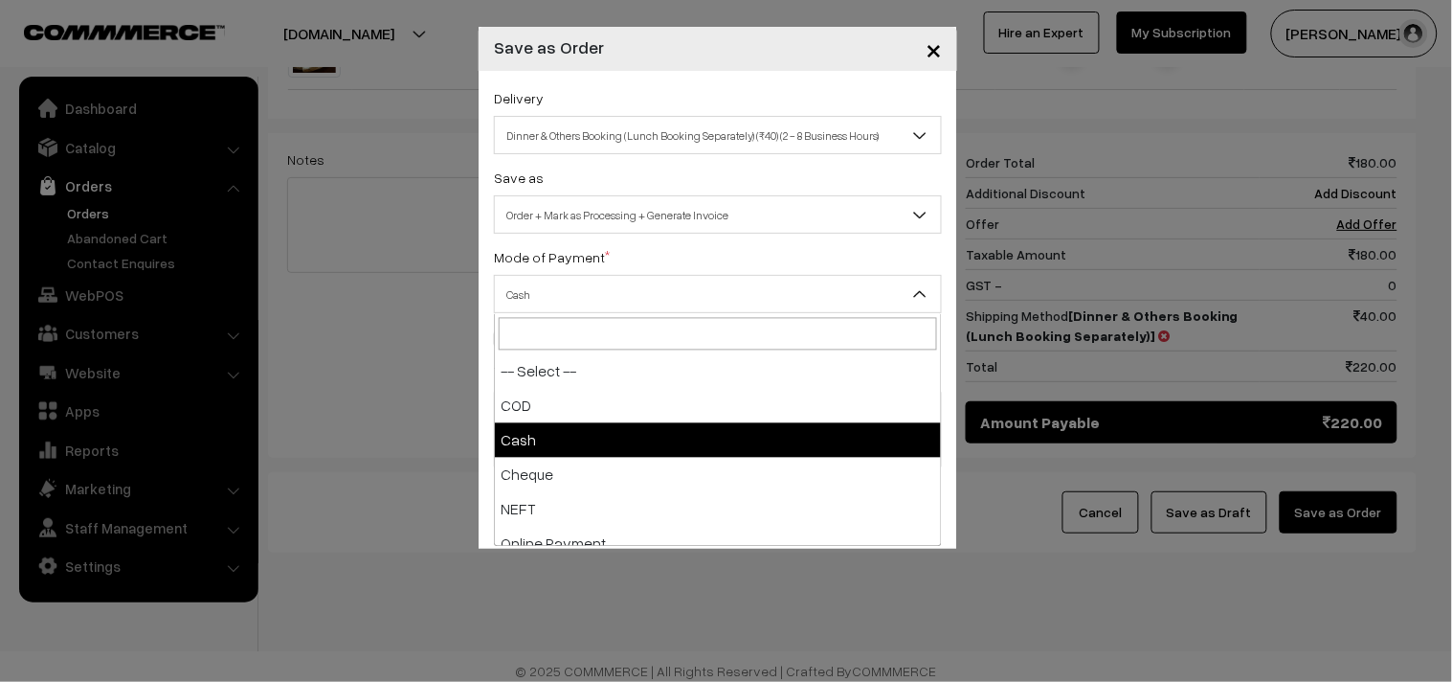
drag, startPoint x: 580, startPoint y: 429, endPoint x: 584, endPoint y: 399, distance: 29.9
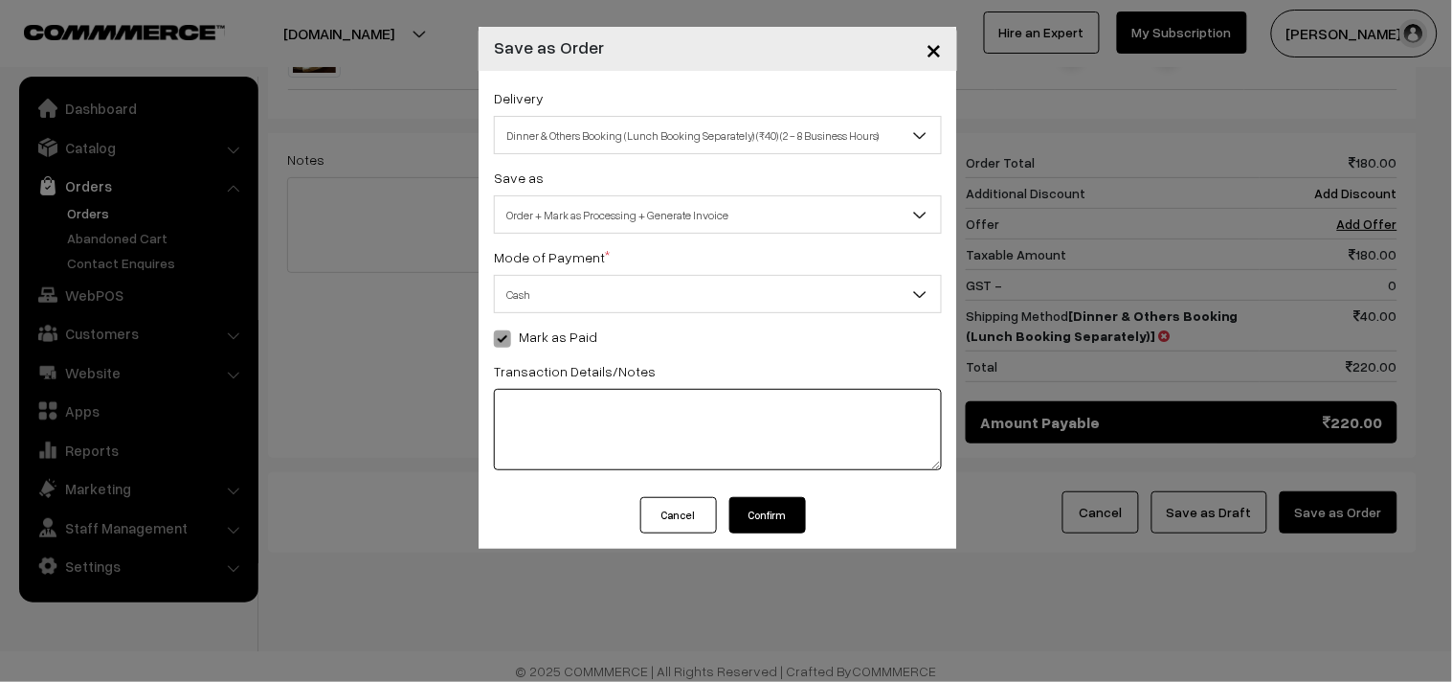
click at [584, 399] on textarea at bounding box center [718, 429] width 448 height 81
click at [597, 297] on span "Cash" at bounding box center [718, 295] width 446 height 34
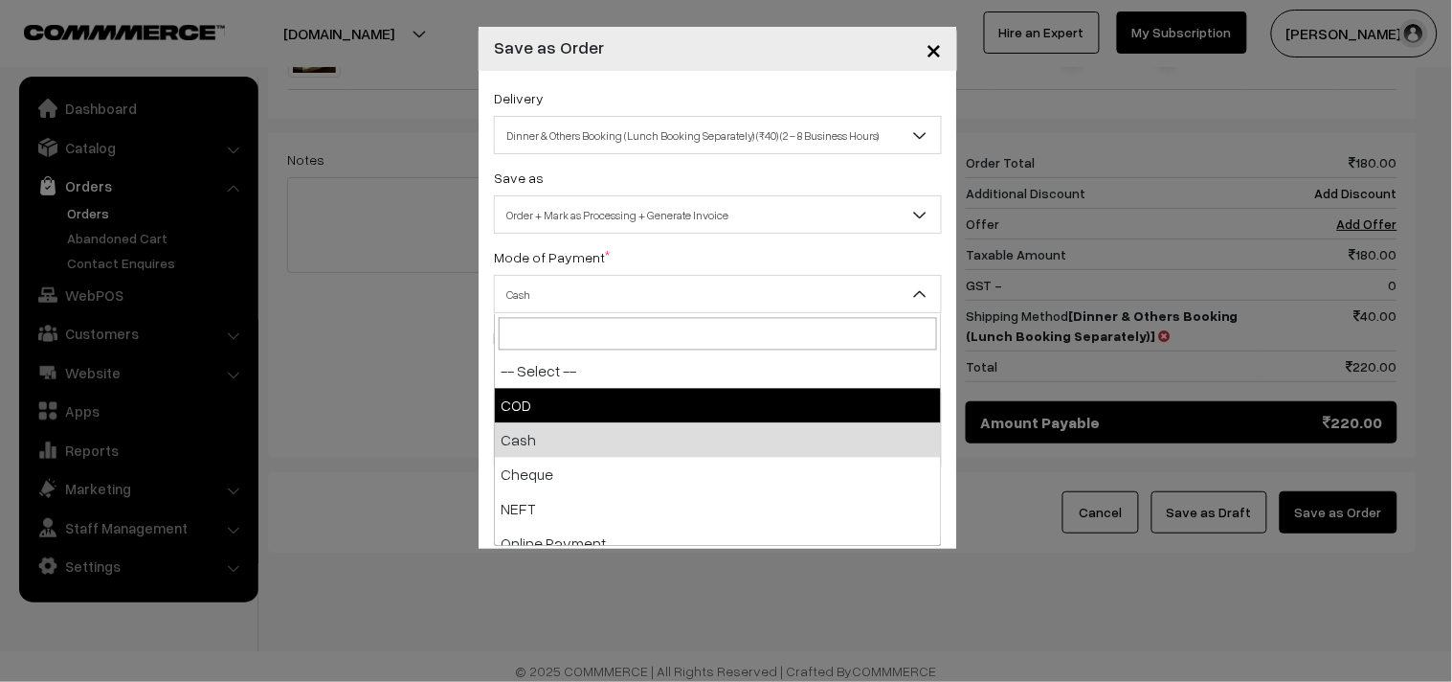
select select "1"
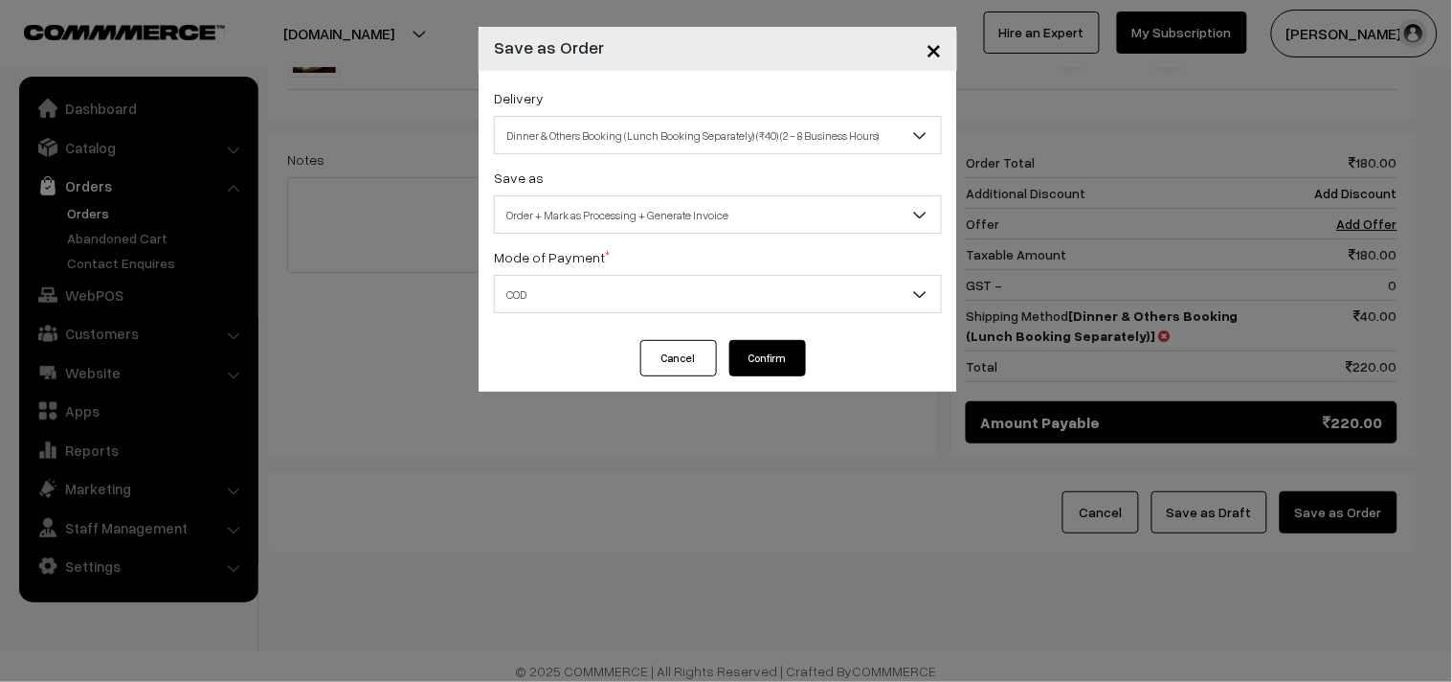
click at [760, 356] on button "Confirm" at bounding box center [767, 358] width 77 height 36
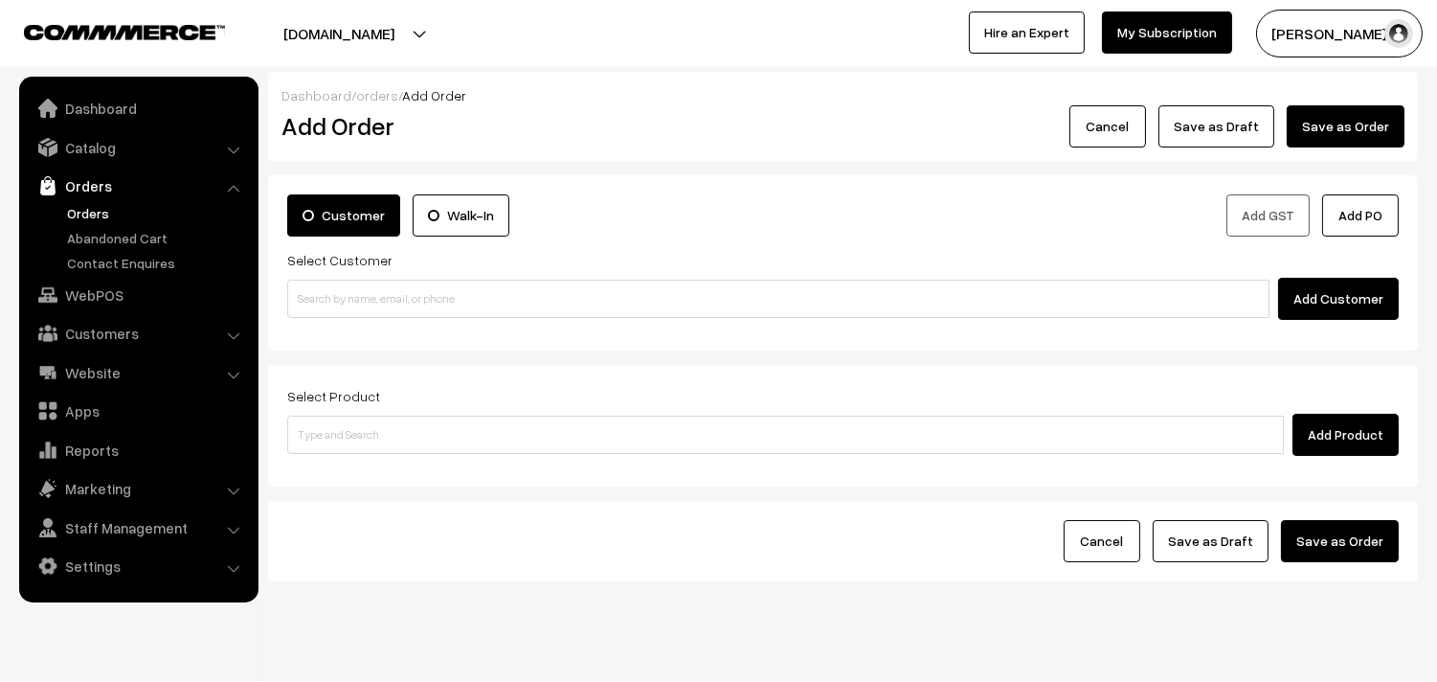
click at [68, 221] on link "Orders" at bounding box center [157, 213] width 190 height 20
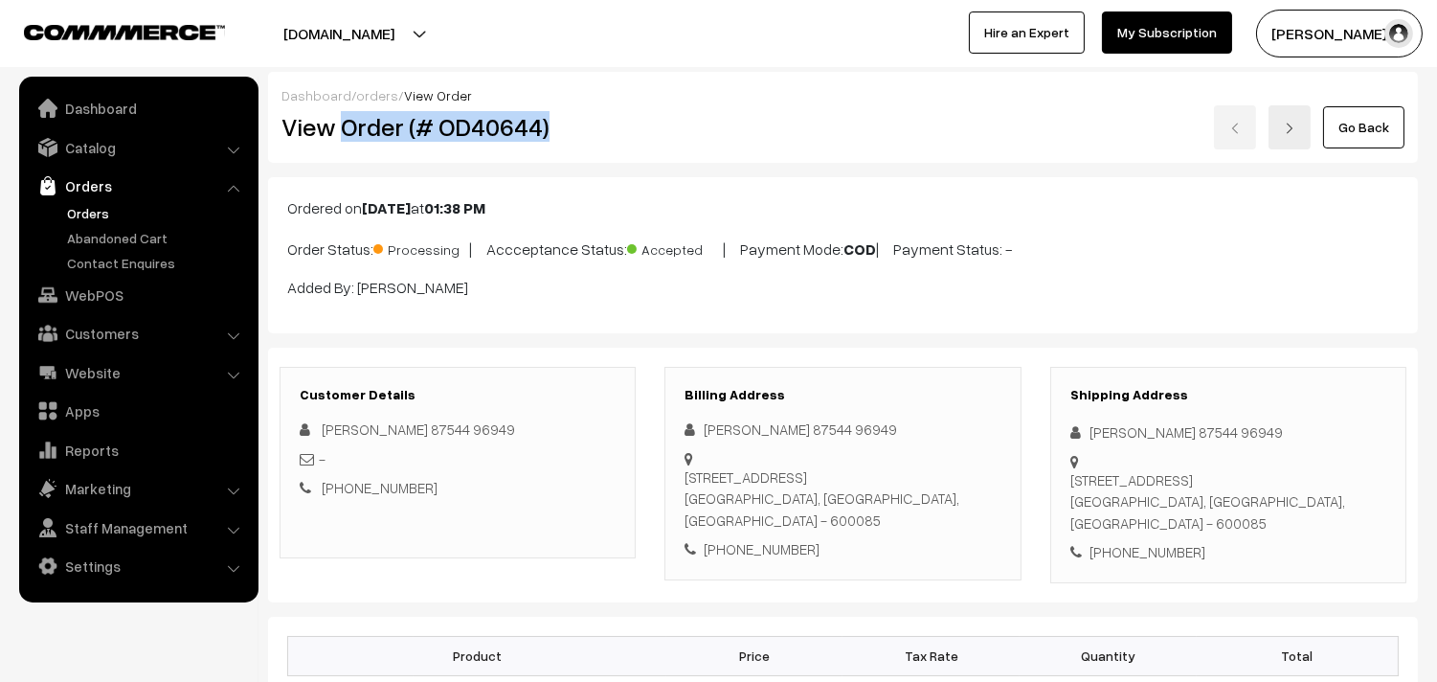
click at [571, 117] on h2 "View Order (# OD40644)" at bounding box center [458, 127] width 355 height 30
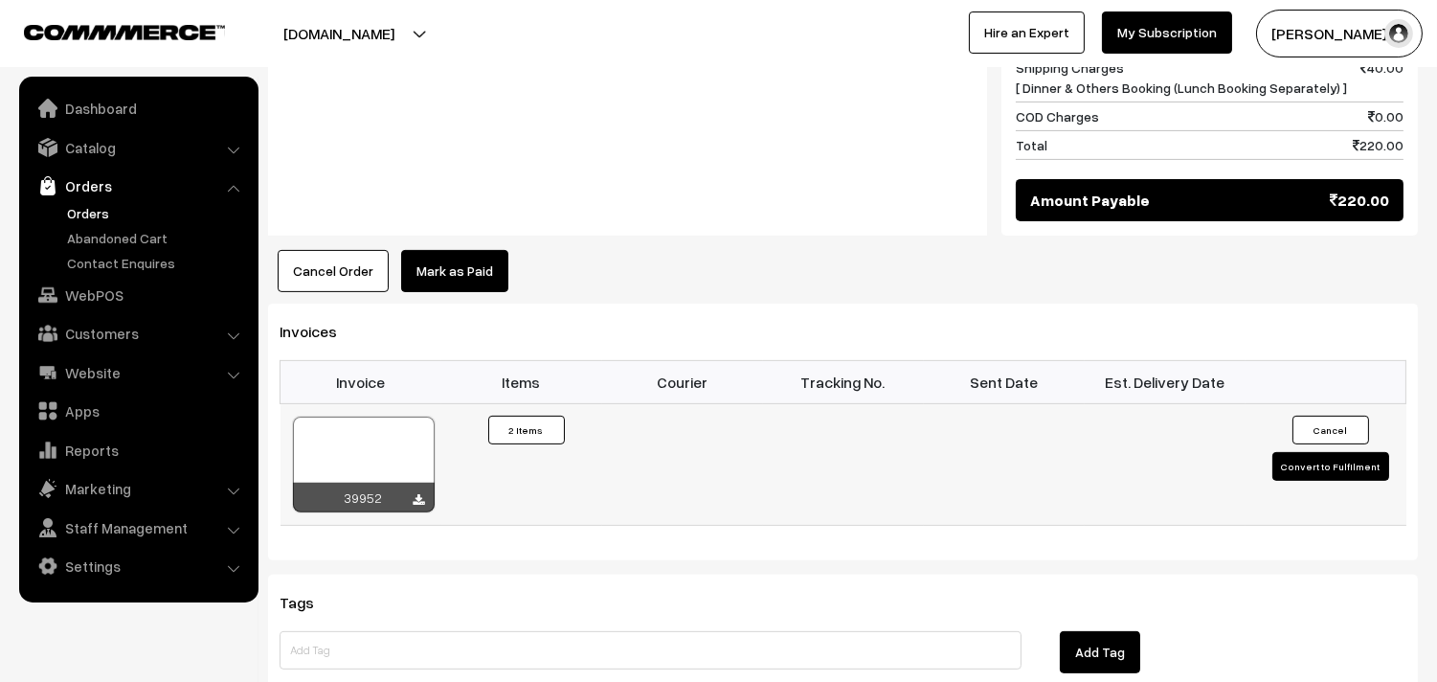
scroll to position [1170, 0]
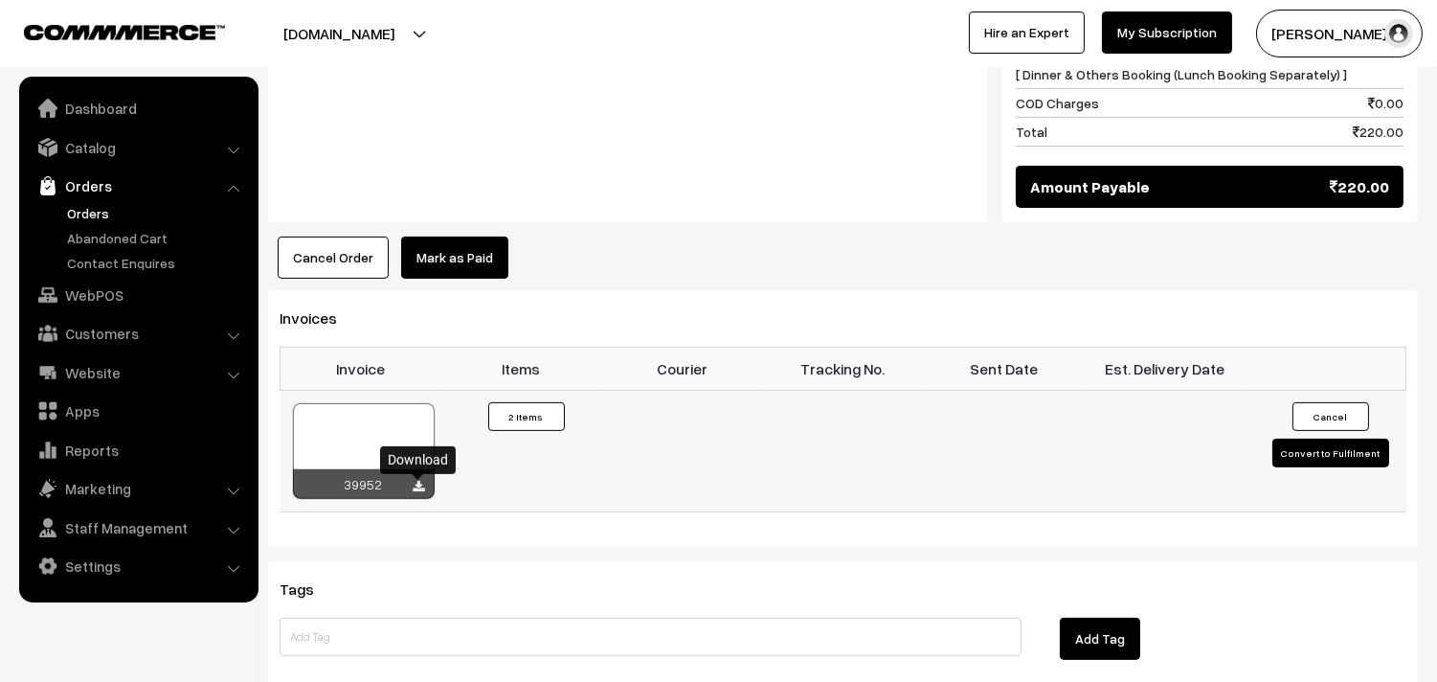
click at [416, 490] on icon at bounding box center [419, 487] width 11 height 12
click at [396, 436] on div at bounding box center [364, 451] width 142 height 96
click at [70, 190] on link "Orders" at bounding box center [138, 185] width 228 height 34
click at [77, 233] on link "Abandoned Cart" at bounding box center [157, 238] width 190 height 20
